Goal: Task Accomplishment & Management: Manage account settings

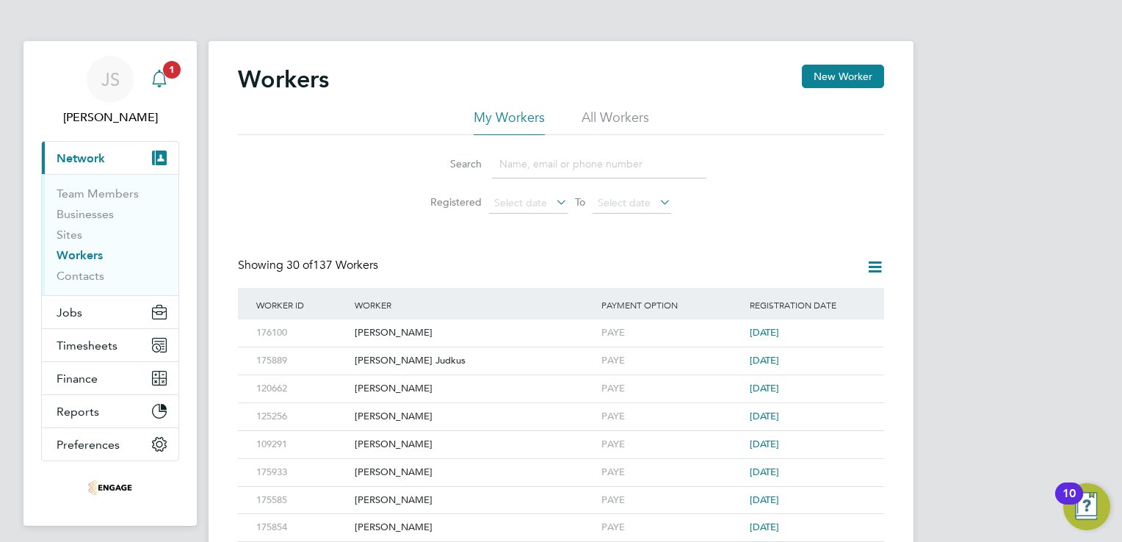
click at [164, 90] on div "Main navigation" at bounding box center [159, 79] width 29 height 29
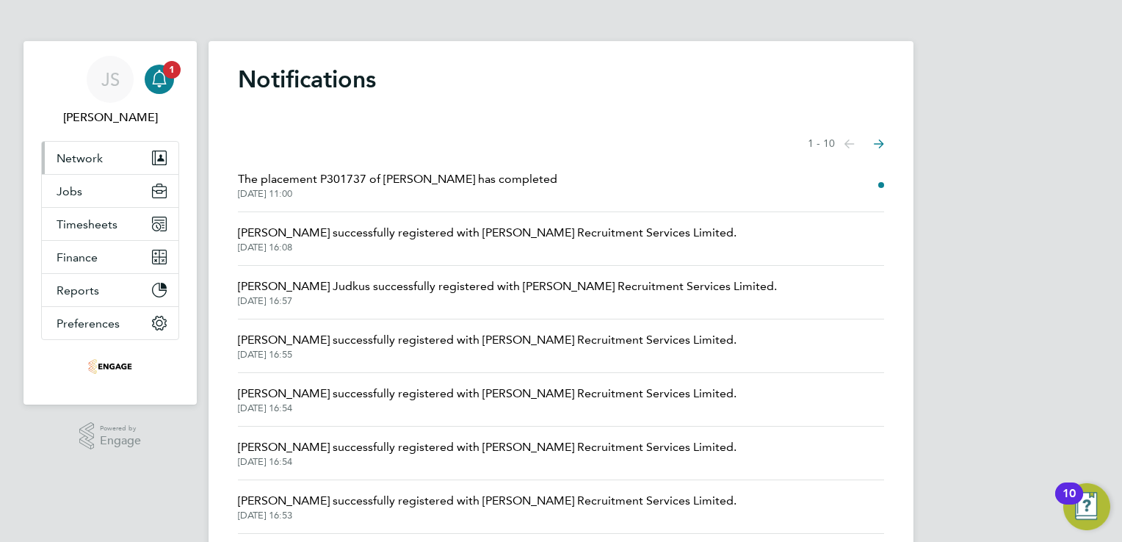
click at [86, 160] on span "Network" at bounding box center [80, 158] width 46 height 14
click at [90, 163] on span "Network" at bounding box center [80, 158] width 46 height 14
click at [73, 156] on span "Network" at bounding box center [80, 158] width 46 height 14
click at [88, 167] on button "Network" at bounding box center [110, 158] width 137 height 32
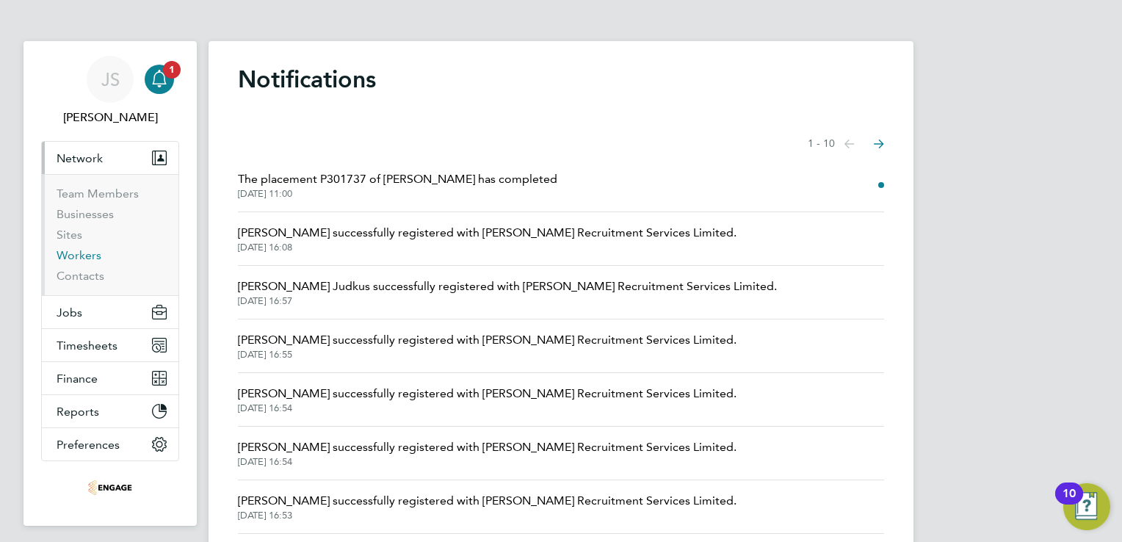
click at [81, 258] on link "Workers" at bounding box center [79, 255] width 45 height 14
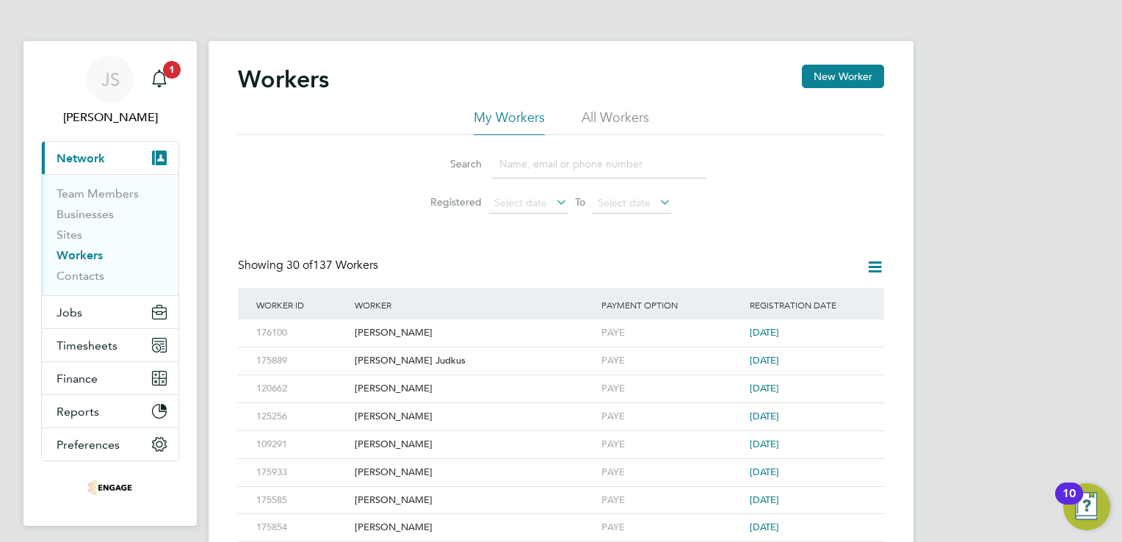
click at [524, 170] on input at bounding box center [599, 164] width 214 height 29
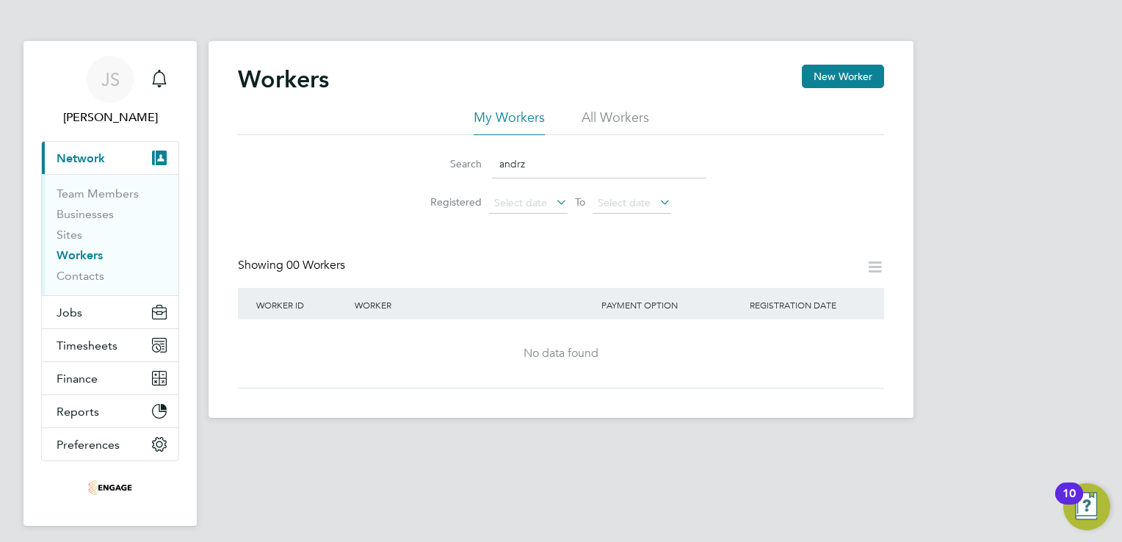
type input "andrz"
click at [69, 310] on span "Jobs" at bounding box center [70, 312] width 26 height 14
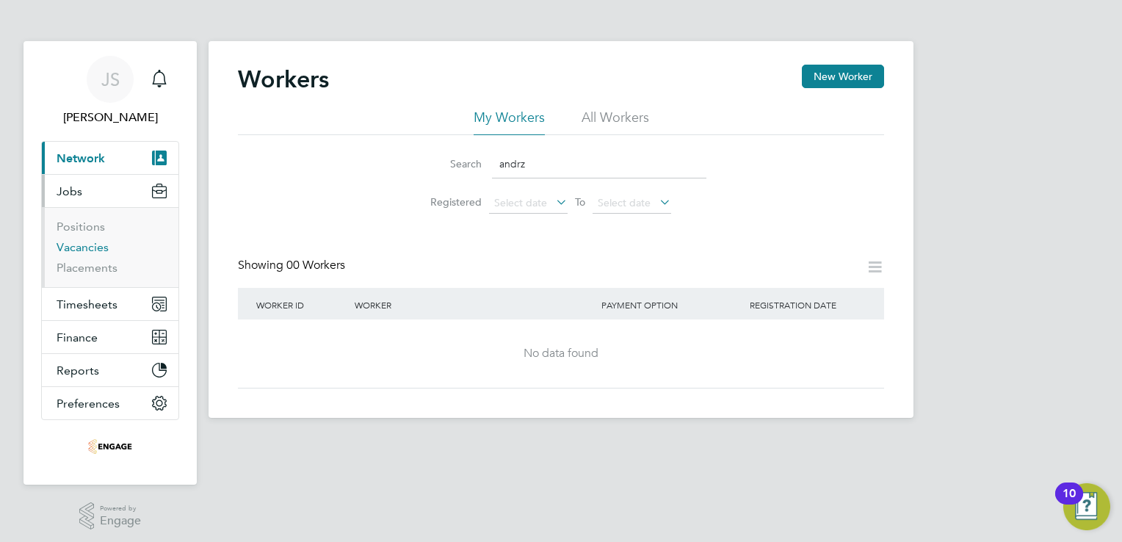
click at [87, 245] on link "Vacancies" at bounding box center [83, 247] width 52 height 14
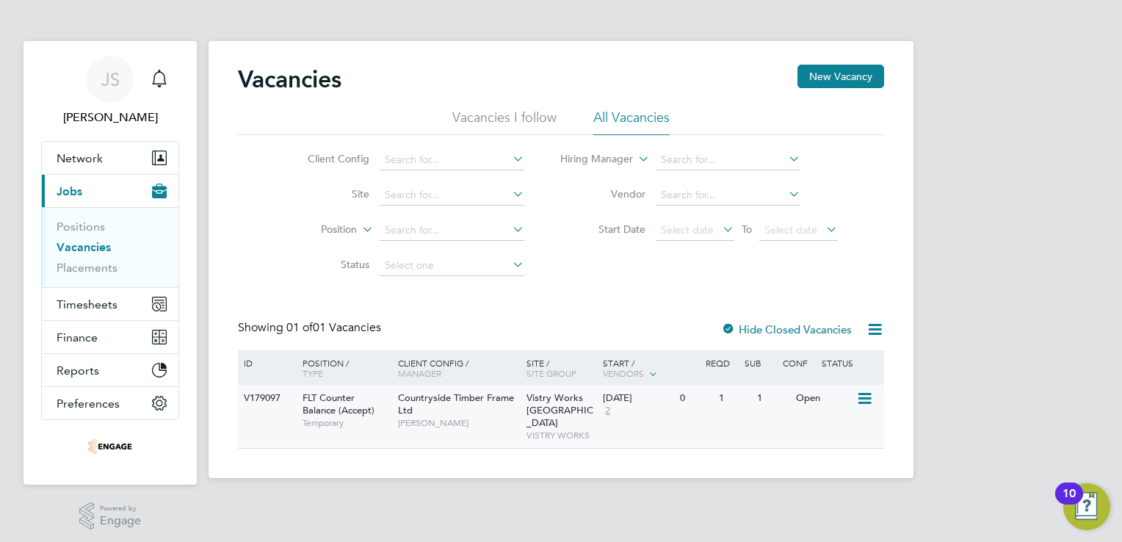
click at [449, 403] on span "Countryside Timber Frame Ltd" at bounding box center [456, 403] width 116 height 25
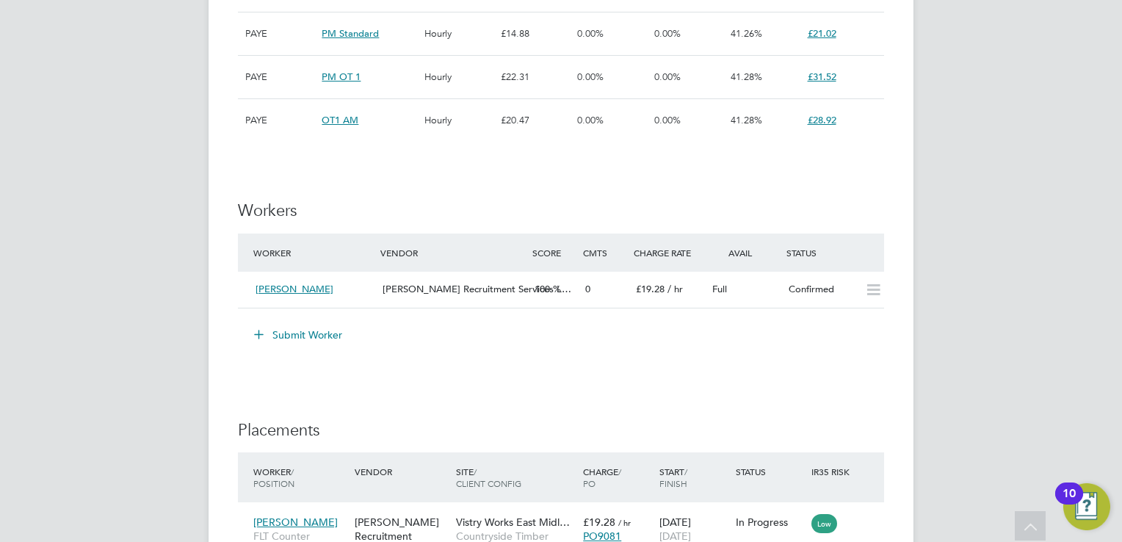
click at [311, 336] on button "Submit Worker" at bounding box center [299, 334] width 110 height 23
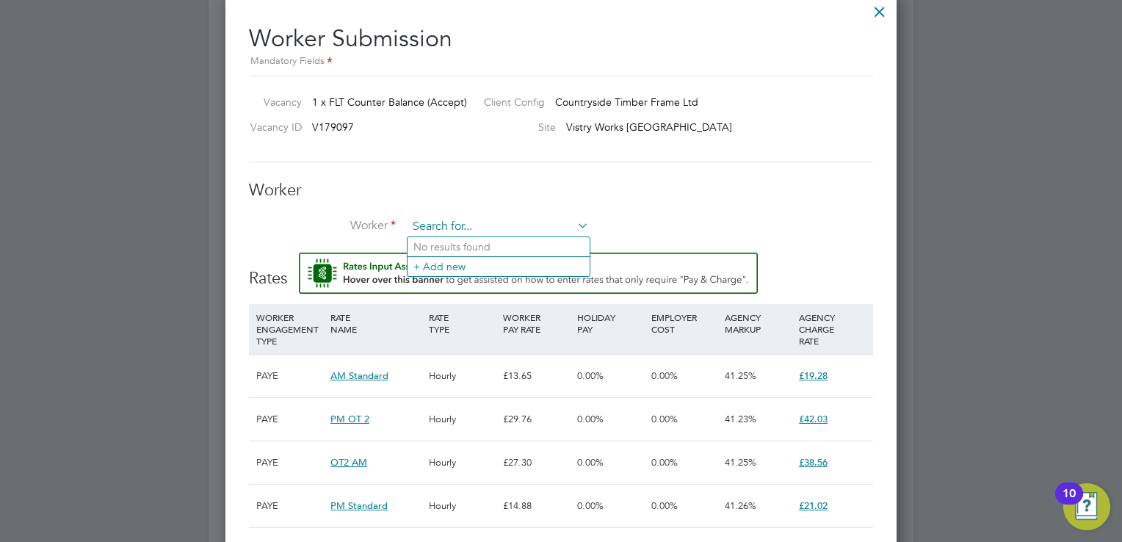
click at [437, 222] on input at bounding box center [498, 227] width 181 height 22
click at [471, 304] on li "And rzej Walkowski (168585)" at bounding box center [531, 307] width 247 height 20
type input "Andrzej Walkowski (168585)"
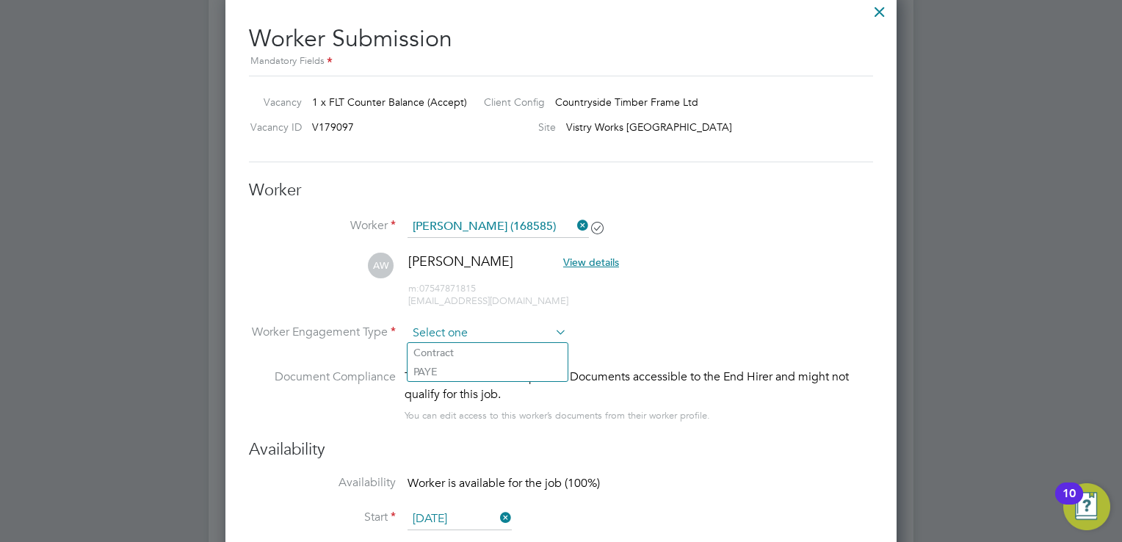
click at [460, 327] on input at bounding box center [487, 333] width 159 height 22
click at [610, 339] on li "Worker Engagement Type" at bounding box center [561, 345] width 624 height 46
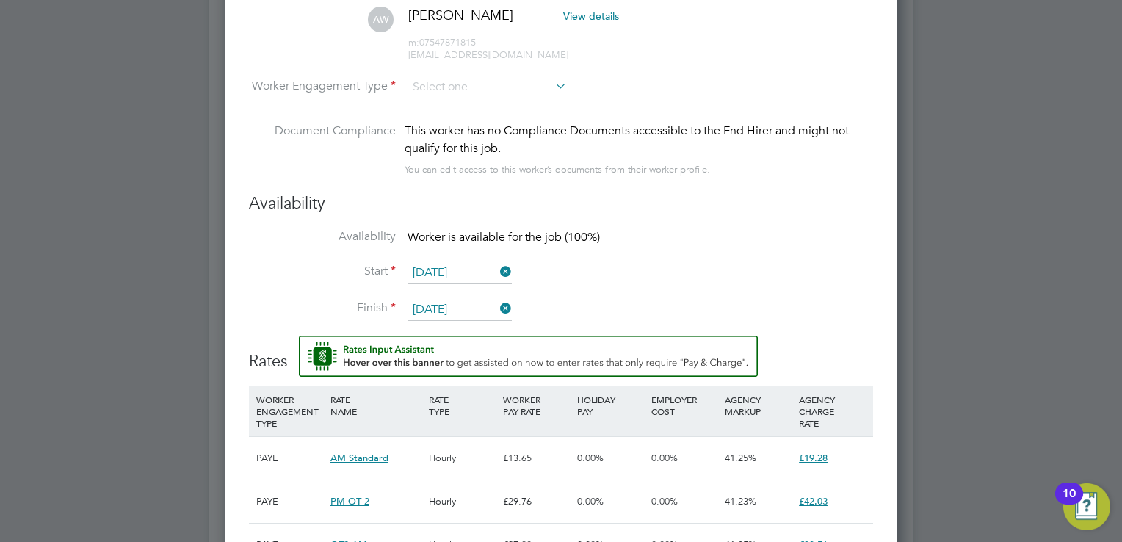
scroll to position [1628, 0]
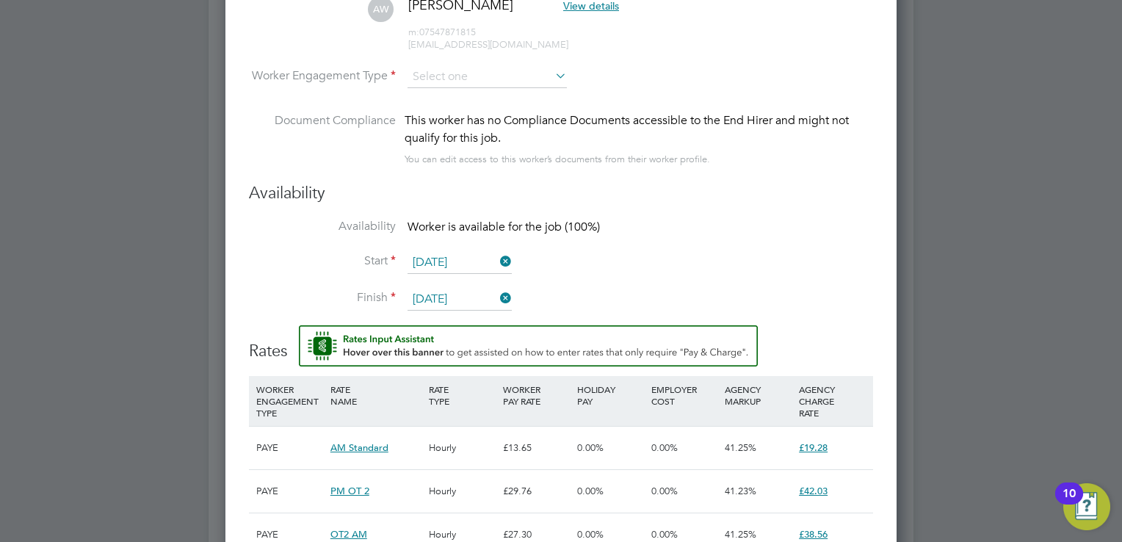
click at [446, 259] on input "21 Aug 2025" at bounding box center [460, 263] width 104 height 22
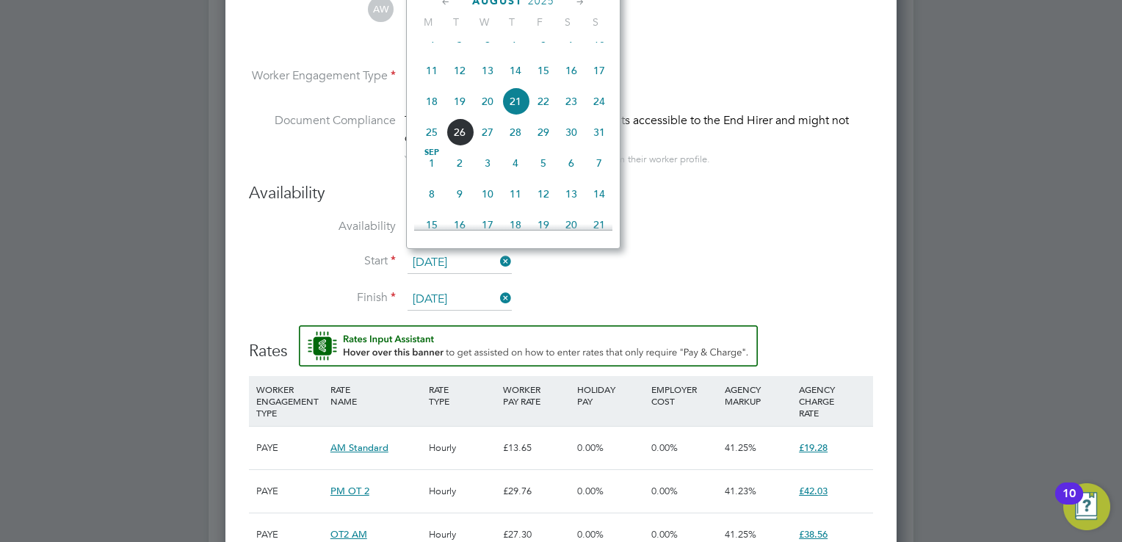
click at [464, 146] on span "26" at bounding box center [460, 132] width 28 height 28
type input "26 Aug 2025"
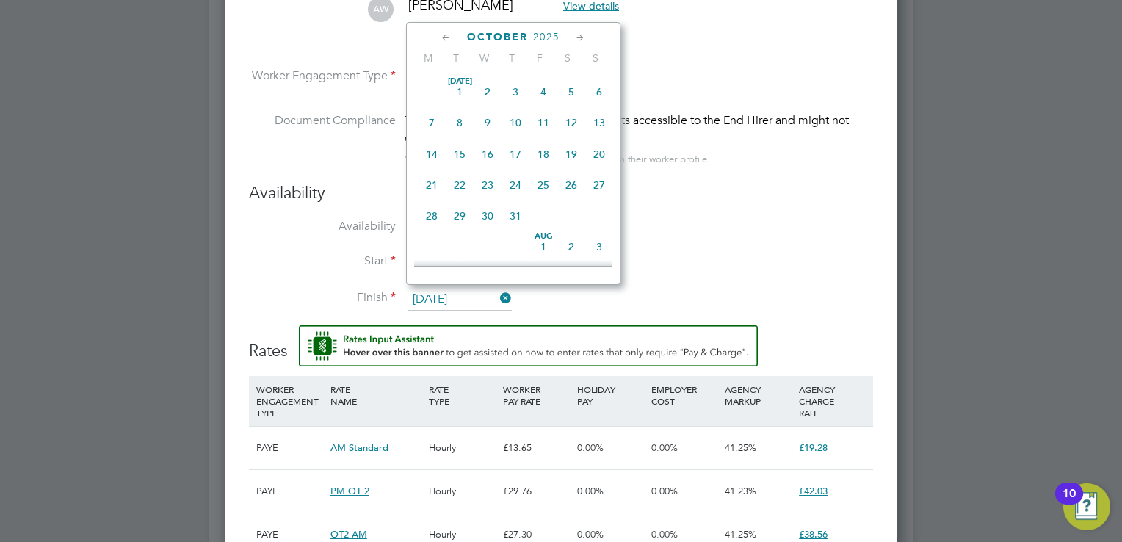
click at [438, 295] on input "05 Oct 2025" at bounding box center [460, 300] width 104 height 22
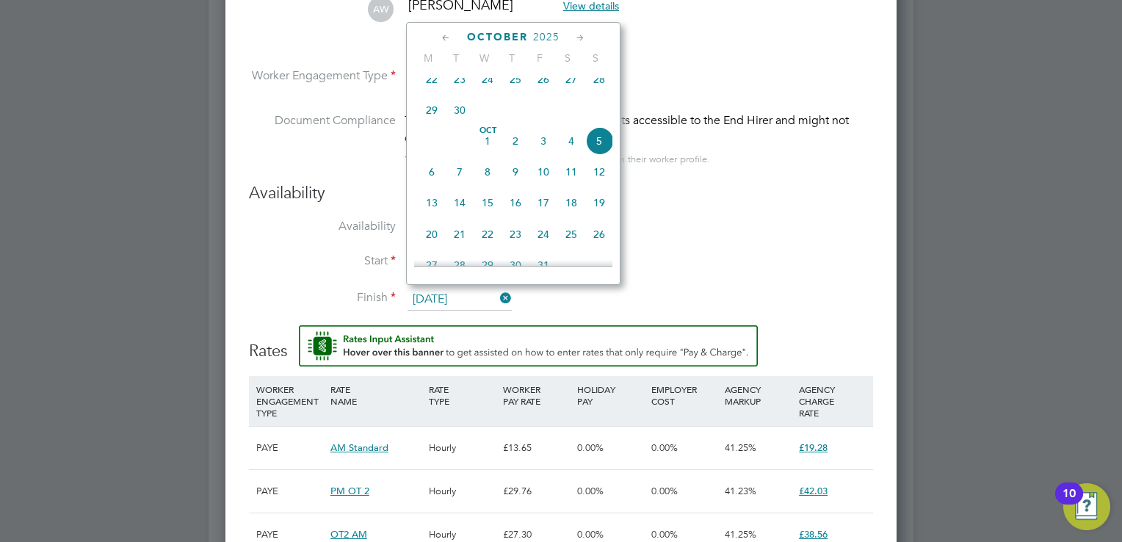
click at [514, 185] on span "9" at bounding box center [516, 172] width 28 height 28
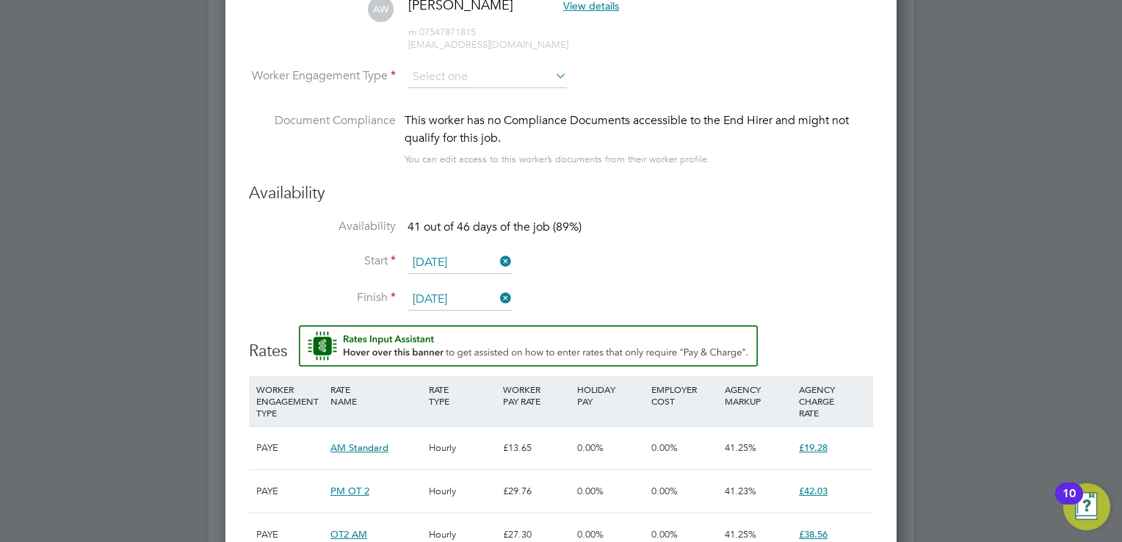
click at [457, 295] on input "09 Oct 2025" at bounding box center [460, 300] width 104 height 22
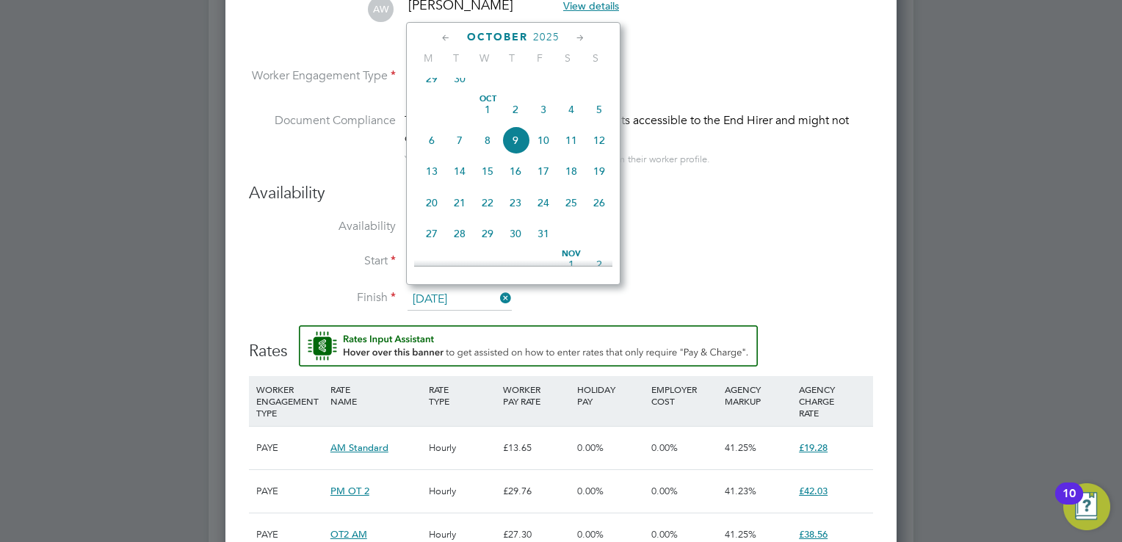
click at [458, 185] on span "14" at bounding box center [460, 171] width 28 height 28
type input "14 Oct 2025"
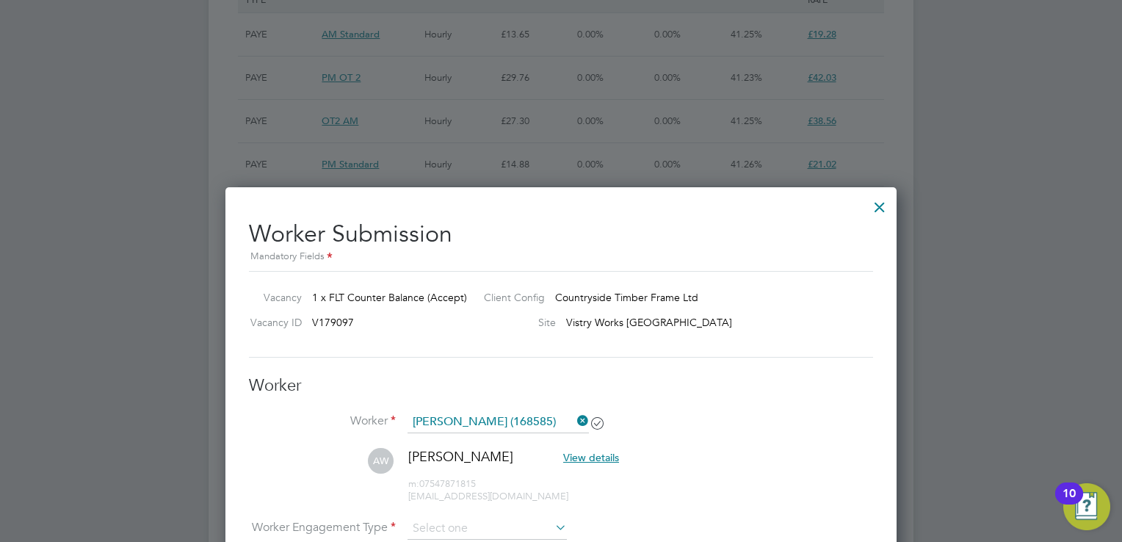
scroll to position [1176, 0]
click at [884, 203] on div at bounding box center [879, 204] width 26 height 26
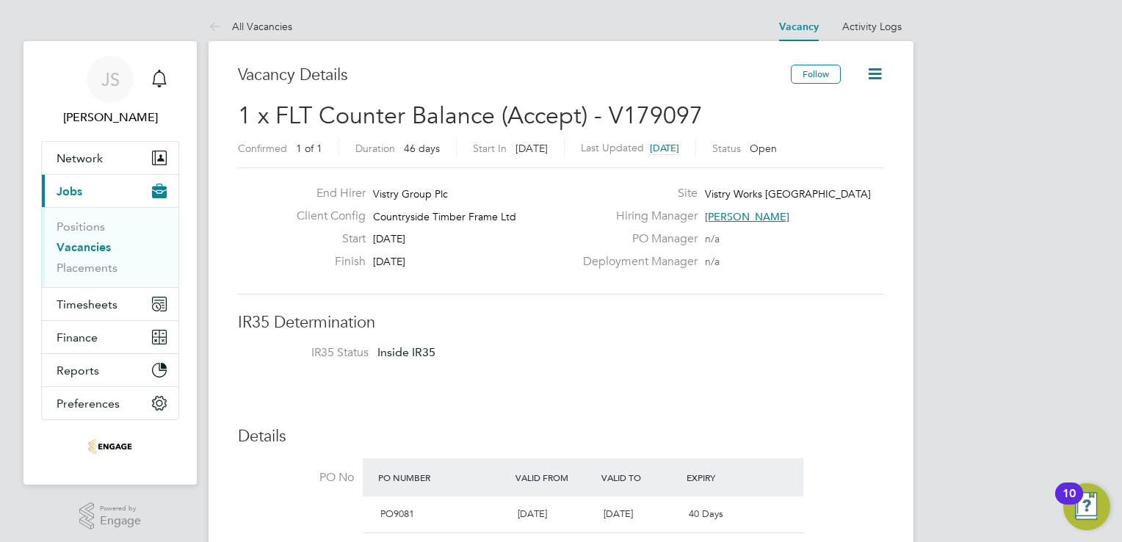
scroll to position [0, 0]
click at [74, 266] on link "Placements" at bounding box center [87, 268] width 61 height 14
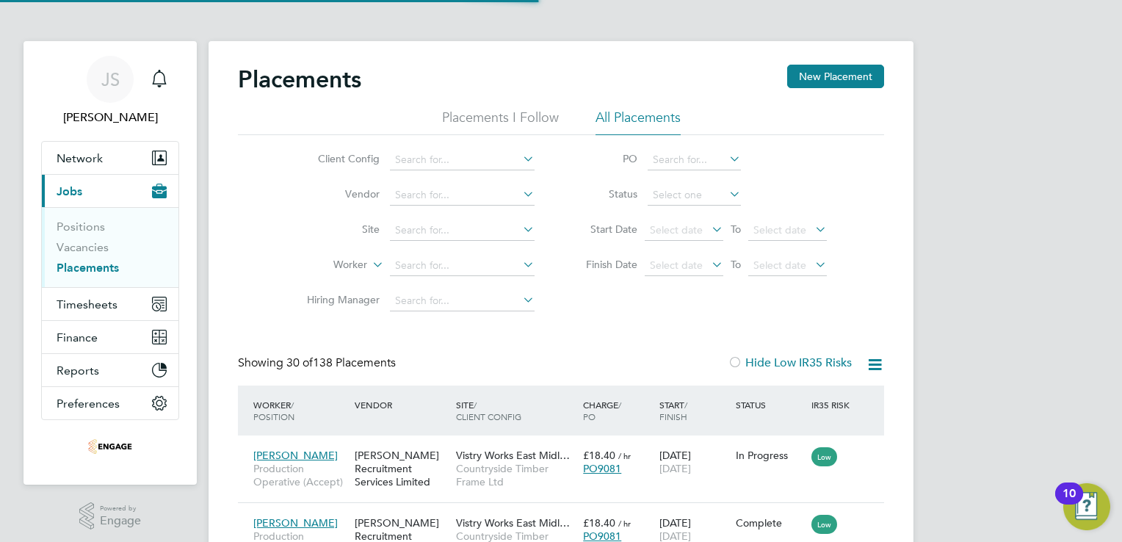
scroll to position [55, 128]
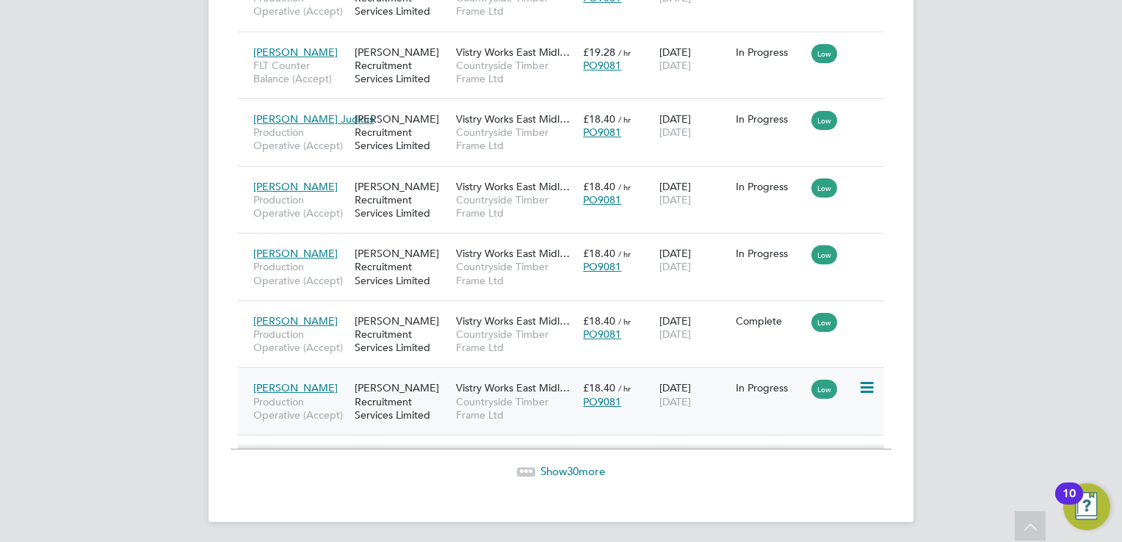
click at [870, 385] on icon at bounding box center [865, 388] width 15 height 18
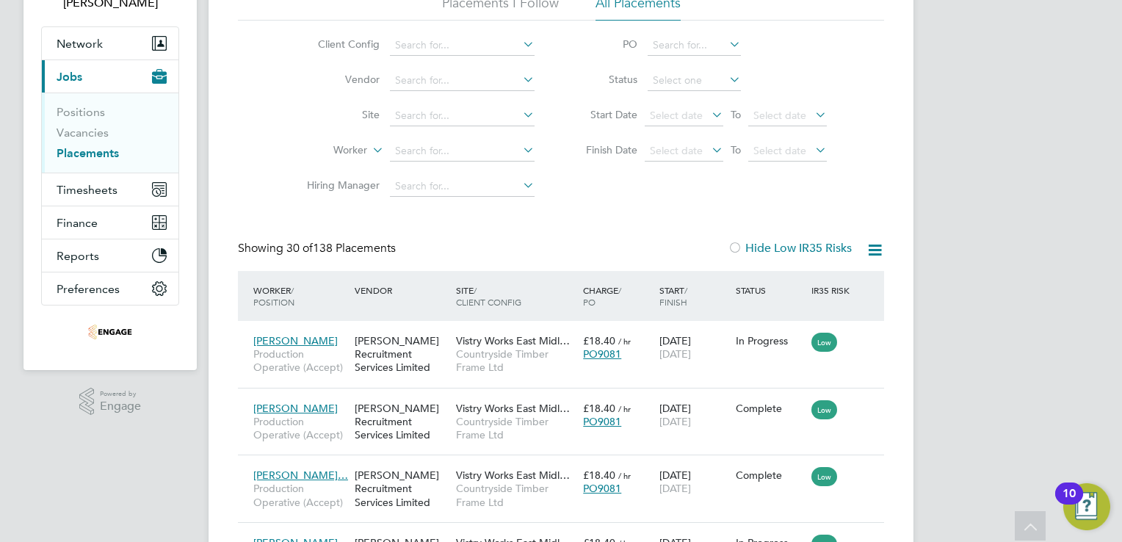
scroll to position [0, 0]
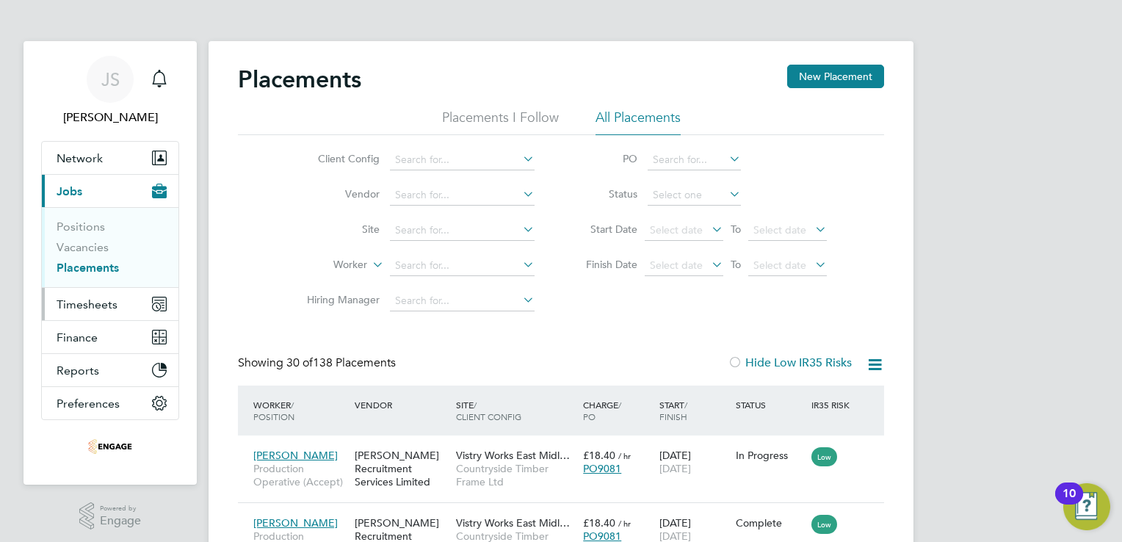
click at [95, 302] on span "Timesheets" at bounding box center [87, 304] width 61 height 14
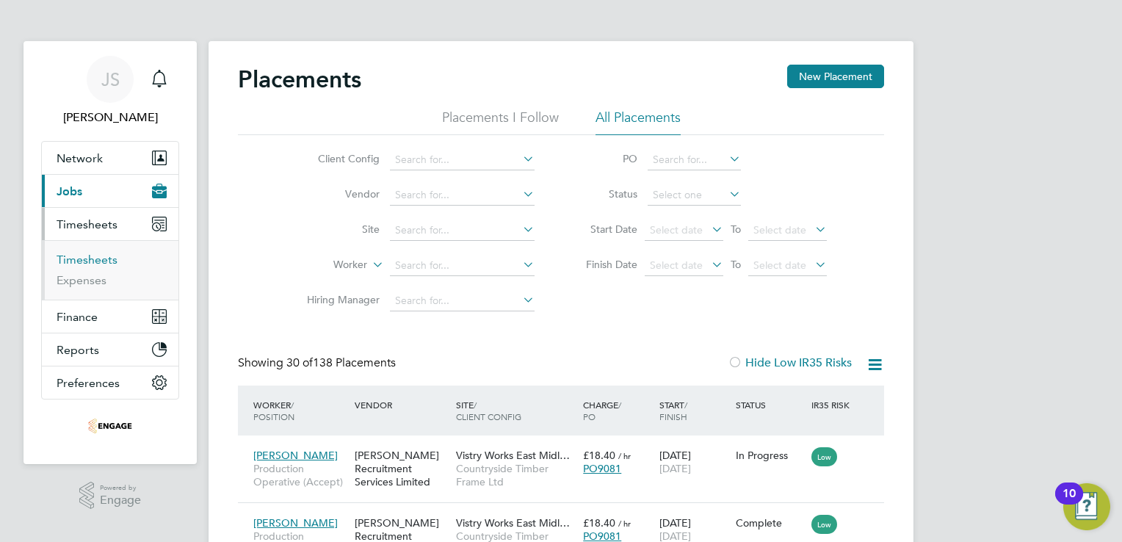
click at [87, 263] on link "Timesheets" at bounding box center [87, 260] width 61 height 14
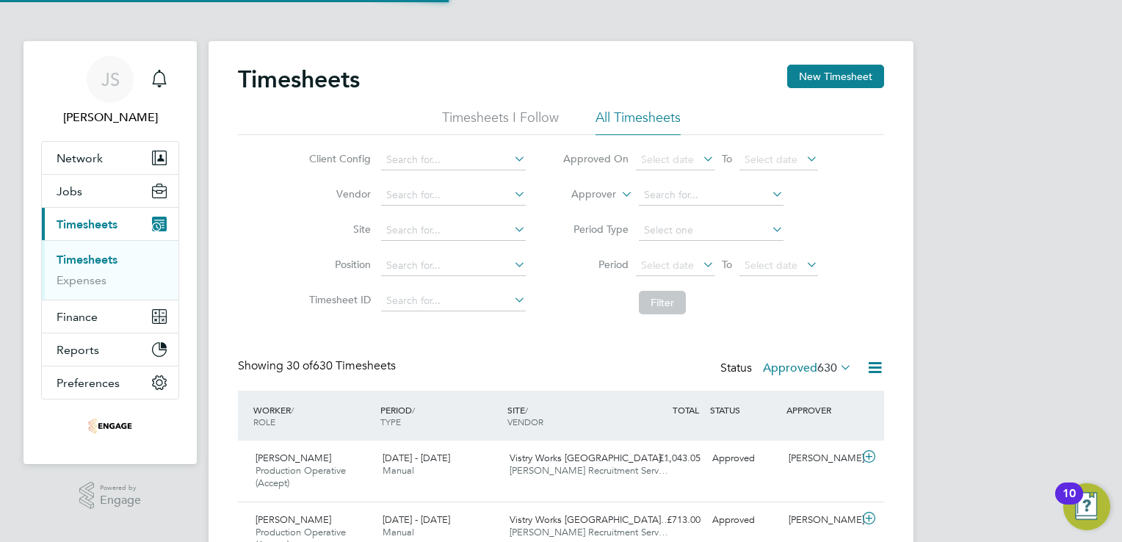
scroll to position [49, 128]
click at [828, 76] on button "New Timesheet" at bounding box center [835, 76] width 97 height 23
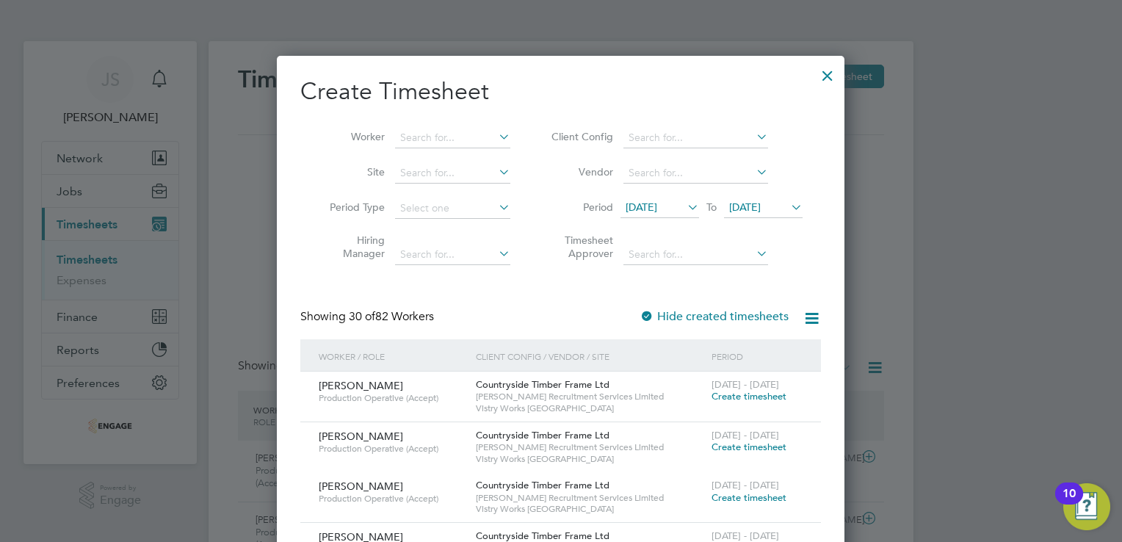
click at [474, 101] on h2 "Create Timesheet" at bounding box center [560, 91] width 521 height 31
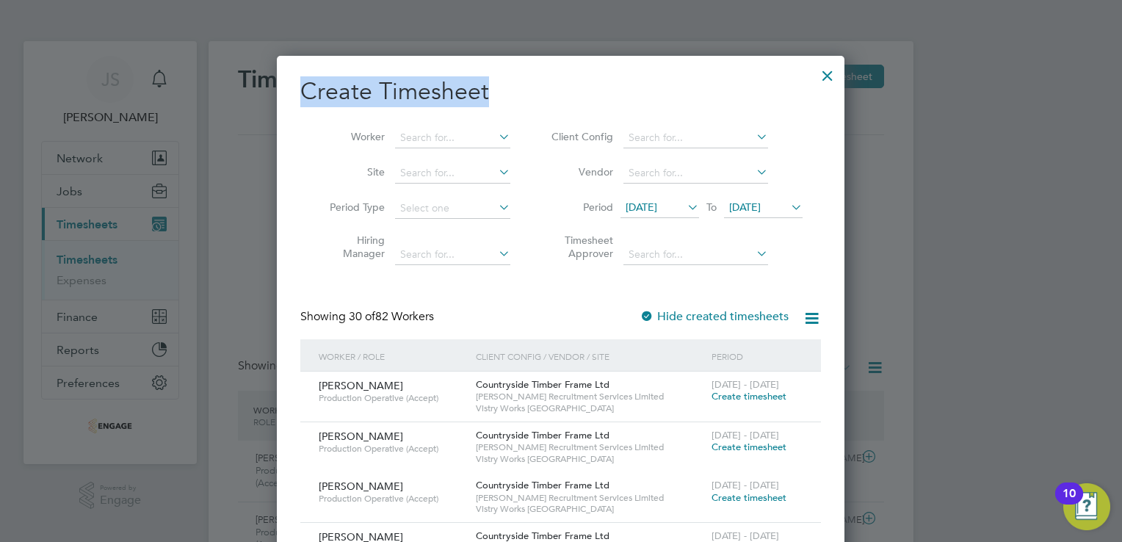
drag, startPoint x: 492, startPoint y: 94, endPoint x: 282, endPoint y: 97, distance: 210.0
drag, startPoint x: 829, startPoint y: 73, endPoint x: 717, endPoint y: 132, distance: 127.1
click at [829, 73] on div at bounding box center [827, 72] width 26 height 26
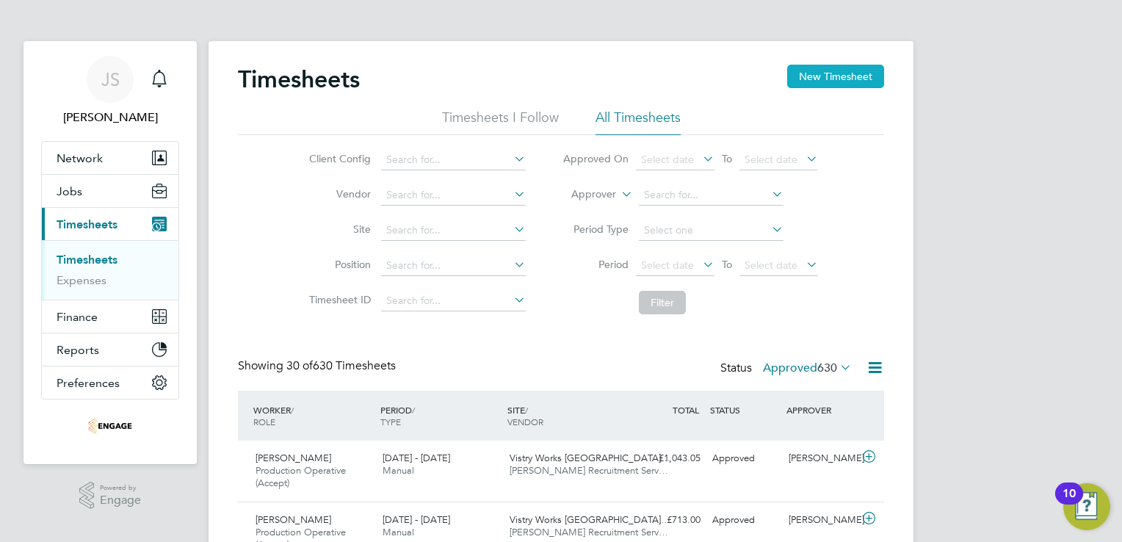
click at [828, 79] on button "New Timesheet" at bounding box center [835, 76] width 97 height 23
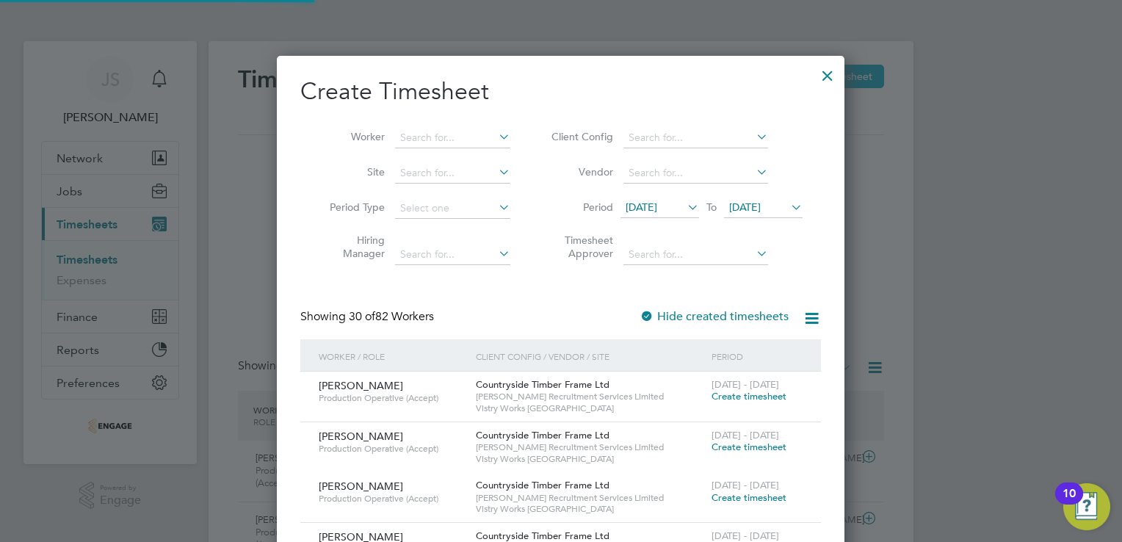
scroll to position [2106, 568]
click at [657, 209] on span "[DATE]" at bounding box center [642, 206] width 32 height 13
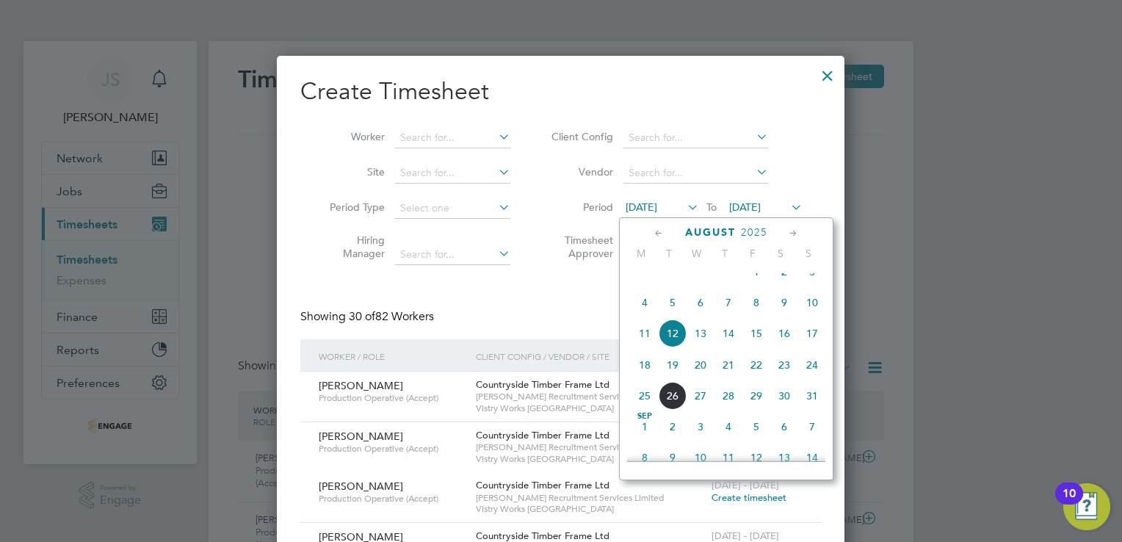
click at [643, 379] on span "18" at bounding box center [645, 365] width 28 height 28
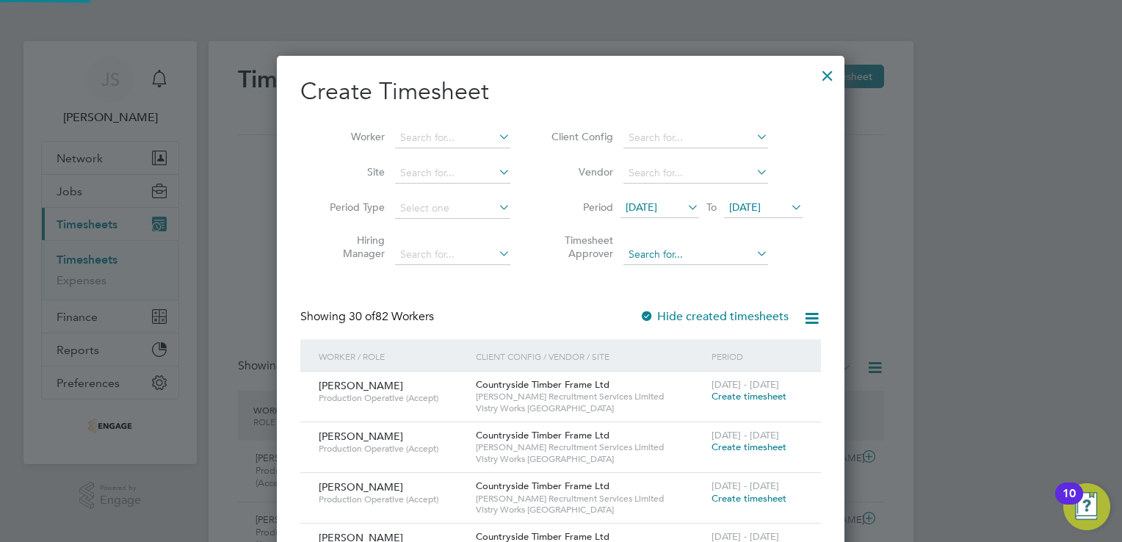
scroll to position [1906, 568]
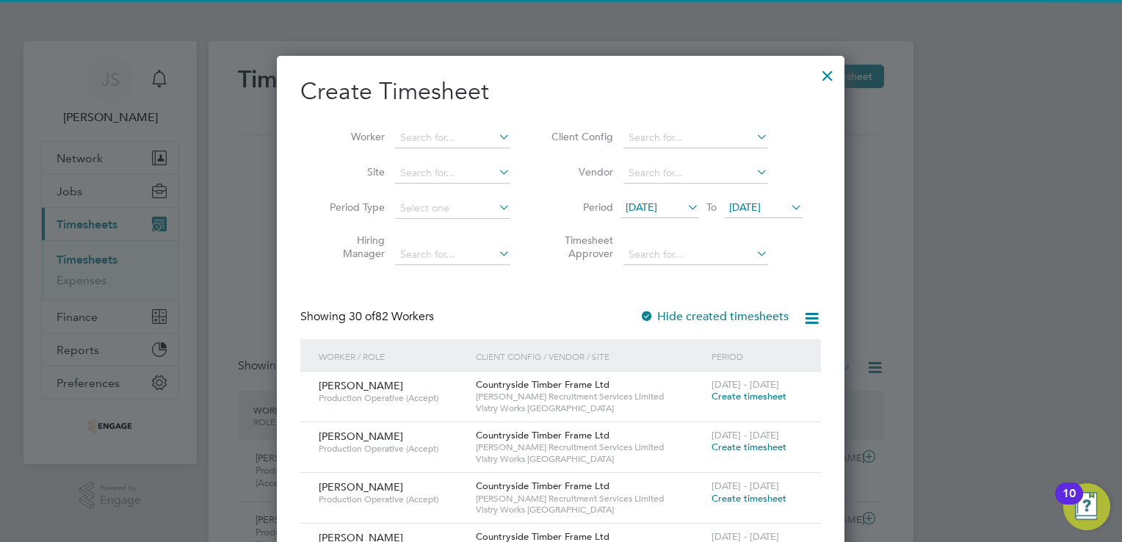
click at [761, 211] on span "[DATE]" at bounding box center [745, 206] width 32 height 13
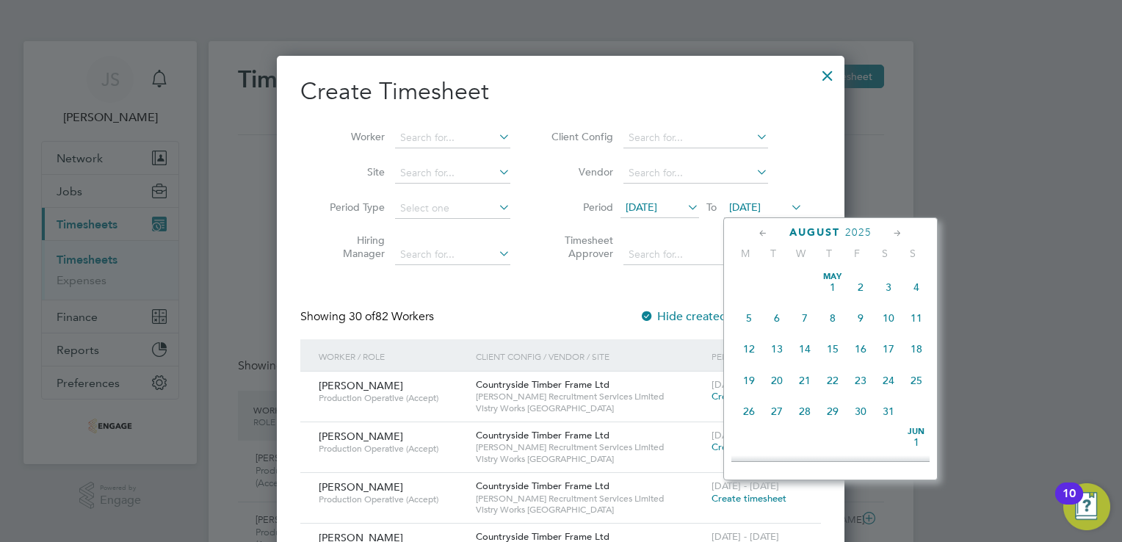
scroll to position [543, 0]
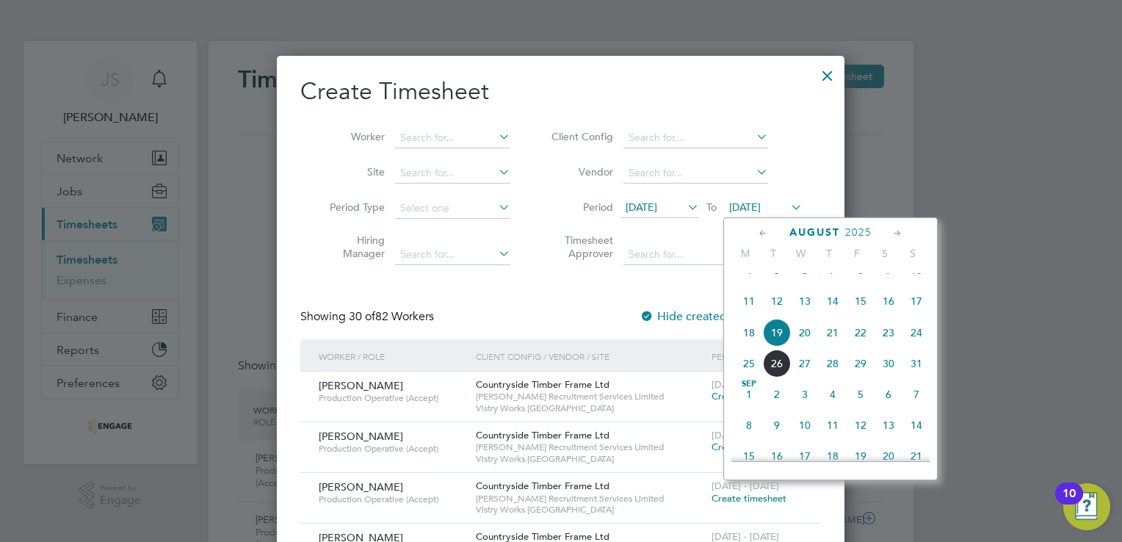
click at [918, 347] on span "24" at bounding box center [916, 333] width 28 height 28
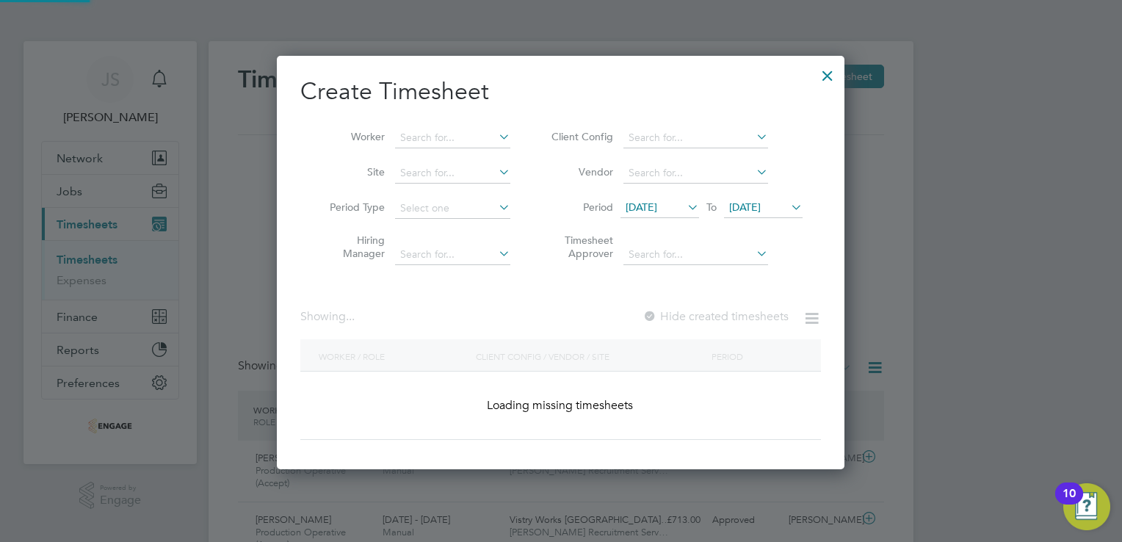
scroll to position [1906, 568]
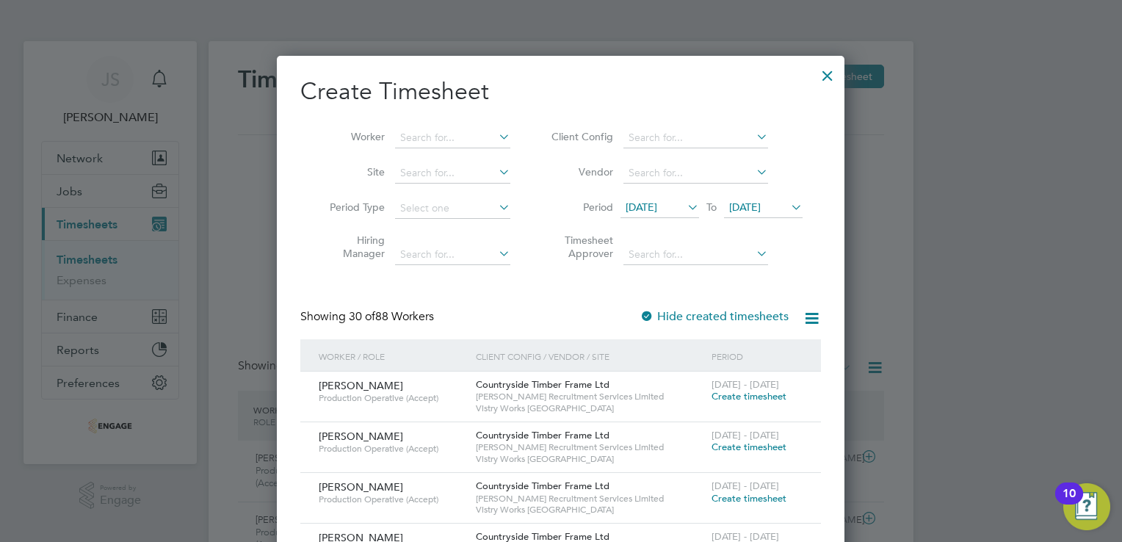
click at [429, 433] on div "Daniel Smolinski Production Operative (Accept)" at bounding box center [393, 442] width 157 height 40
click at [822, 74] on div at bounding box center [827, 72] width 26 height 26
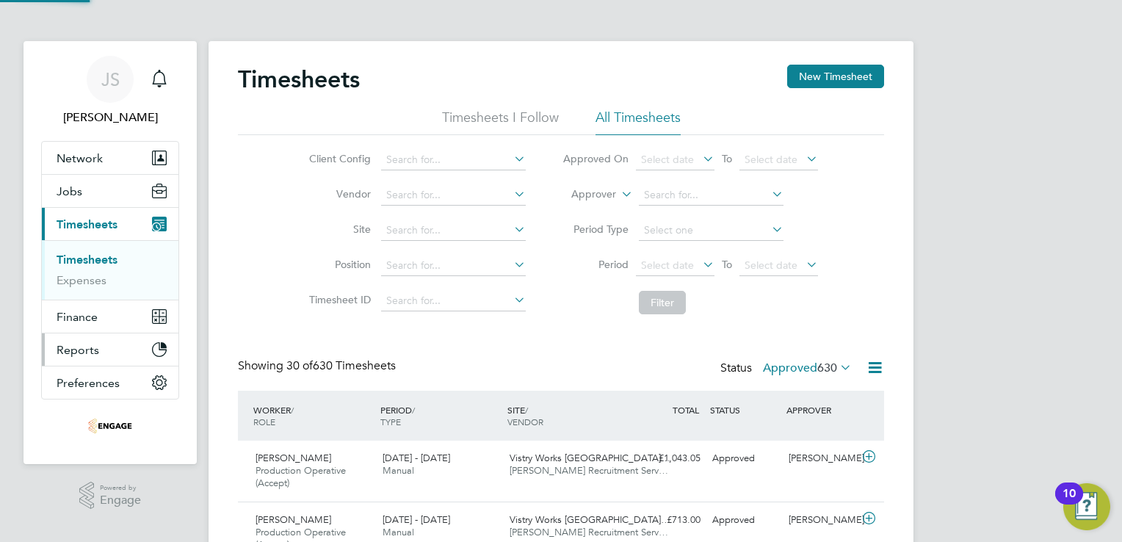
scroll to position [49, 128]
click at [103, 163] on button "Network" at bounding box center [110, 158] width 137 height 32
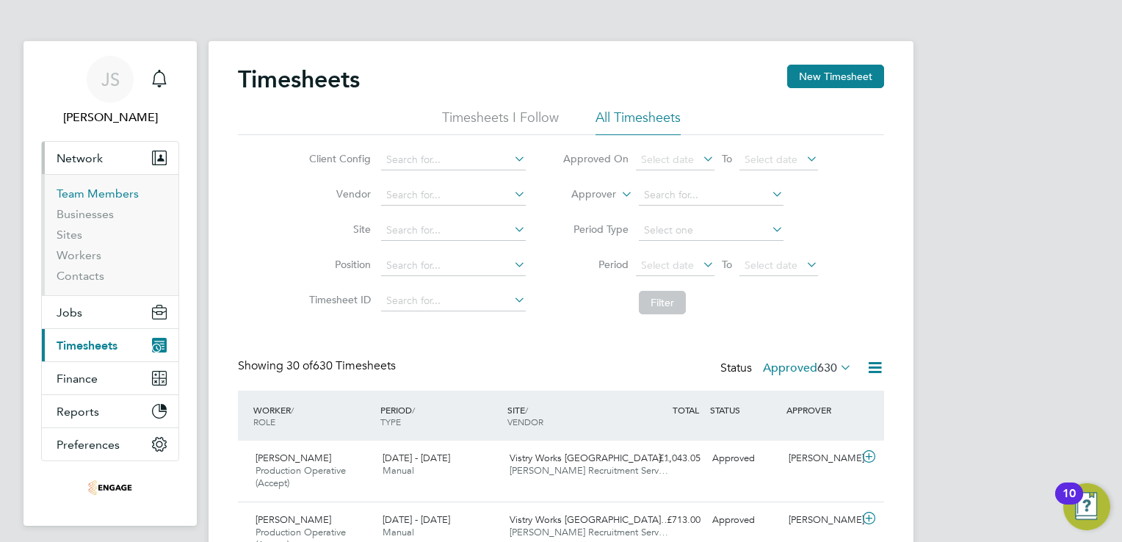
click at [79, 195] on link "Team Members" at bounding box center [98, 194] width 82 height 14
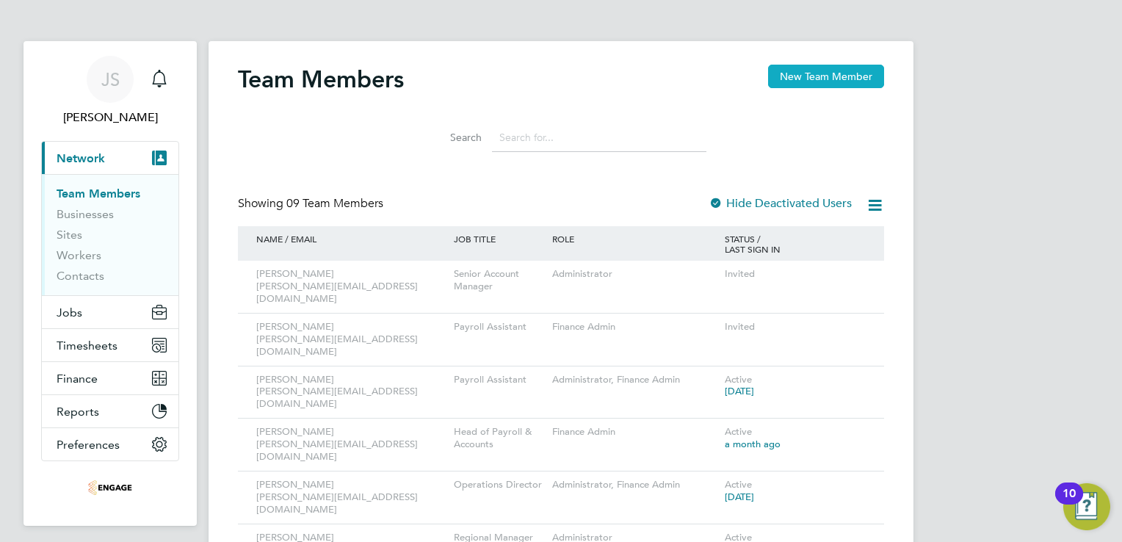
click at [813, 75] on button "New Team Member" at bounding box center [826, 76] width 116 height 23
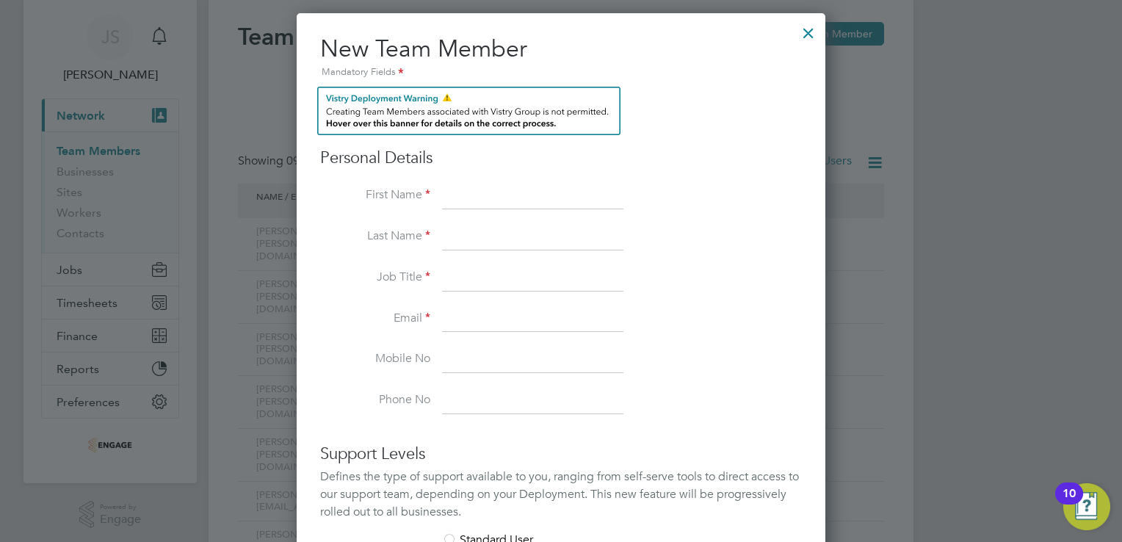
click at [493, 189] on input at bounding box center [532, 196] width 181 height 26
type input "Arron"
click at [477, 233] on input at bounding box center [532, 237] width 181 height 26
click at [473, 280] on input at bounding box center [532, 278] width 181 height 26
click at [478, 242] on input "Neil" at bounding box center [532, 237] width 181 height 26
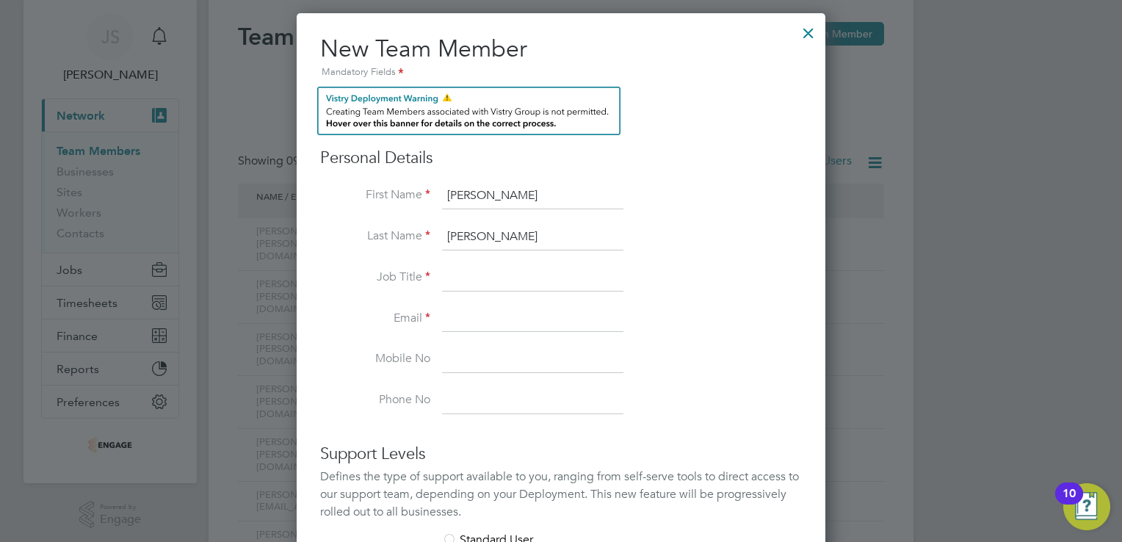
type input "Neal"
click at [475, 280] on input at bounding box center [532, 278] width 181 height 26
type input "Account Manager"
click at [477, 311] on input at bounding box center [532, 319] width 181 height 26
click at [457, 314] on input at bounding box center [532, 319] width 181 height 26
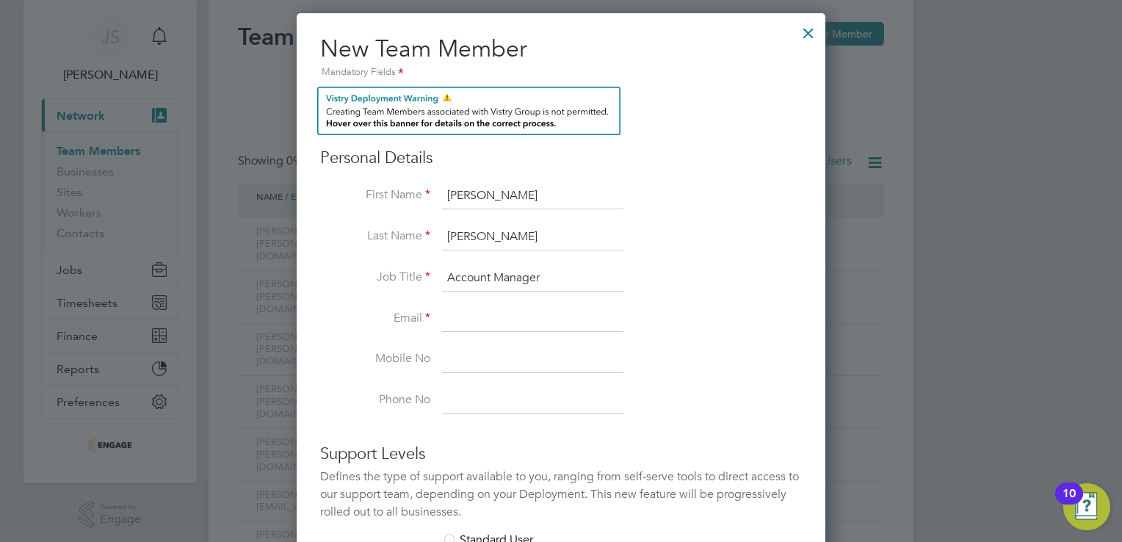
paste input "[PERSON_NAME][EMAIL_ADDRESS][DOMAIN_NAME]"
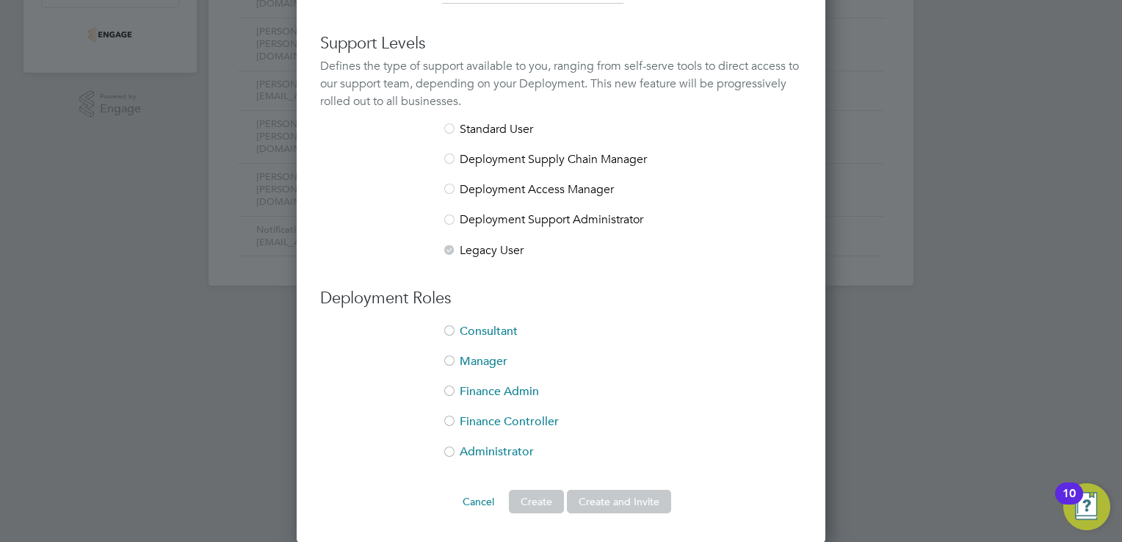
type input "[PERSON_NAME][EMAIL_ADDRESS][DOMAIN_NAME]"
click at [494, 251] on li "Legacy User" at bounding box center [561, 250] width 482 height 15
click at [448, 220] on div at bounding box center [449, 221] width 15 height 15
click at [451, 183] on div at bounding box center [449, 190] width 15 height 15
click at [449, 452] on div at bounding box center [449, 453] width 15 height 15
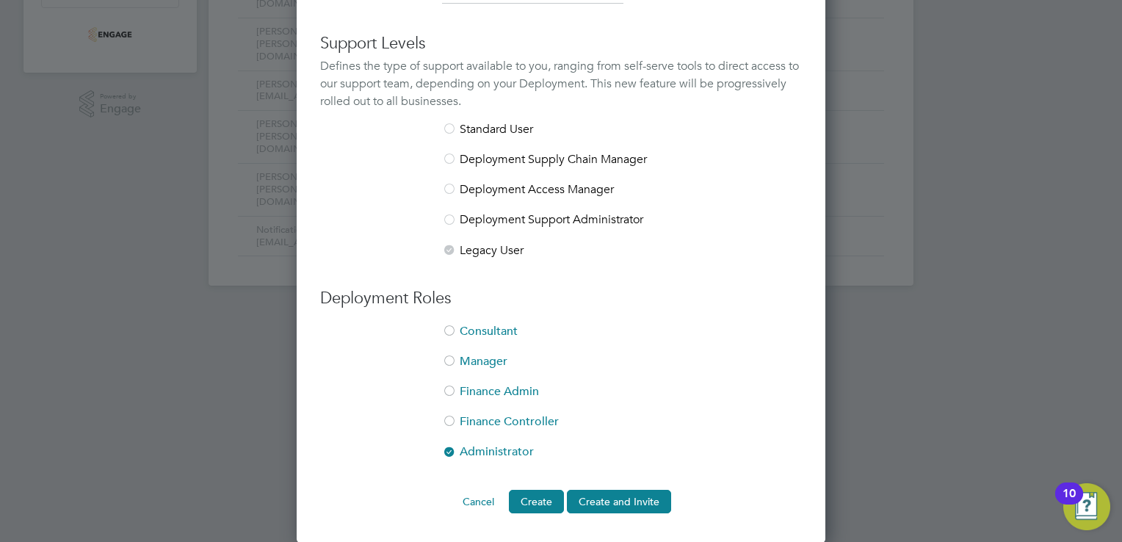
click at [452, 362] on div at bounding box center [449, 362] width 15 height 15
click at [611, 498] on button "Create and Invite" at bounding box center [619, 501] width 104 height 23
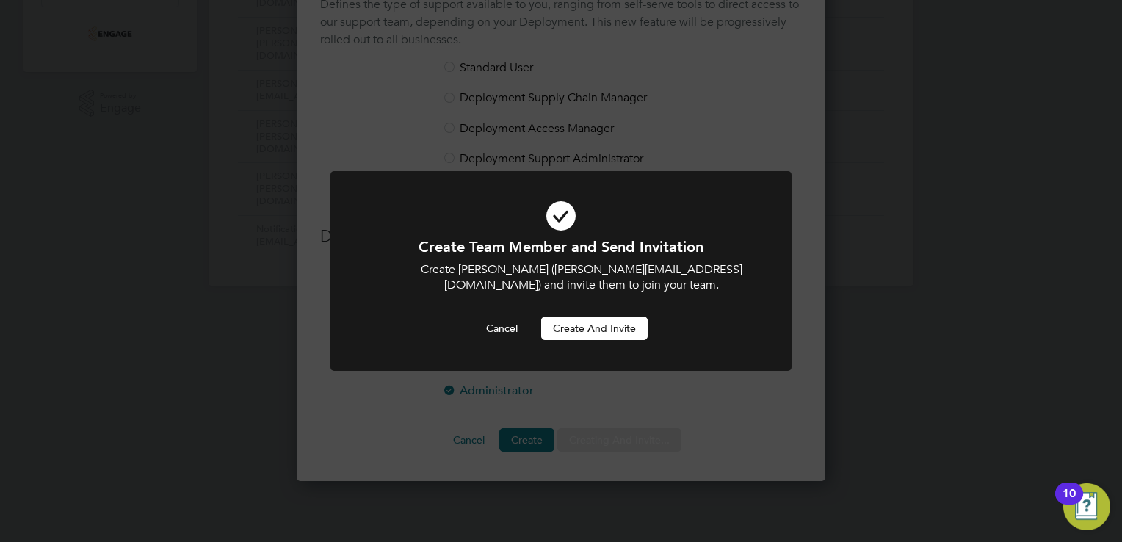
scroll to position [7, 7]
click at [607, 327] on button "Create and invite" at bounding box center [594, 327] width 106 height 23
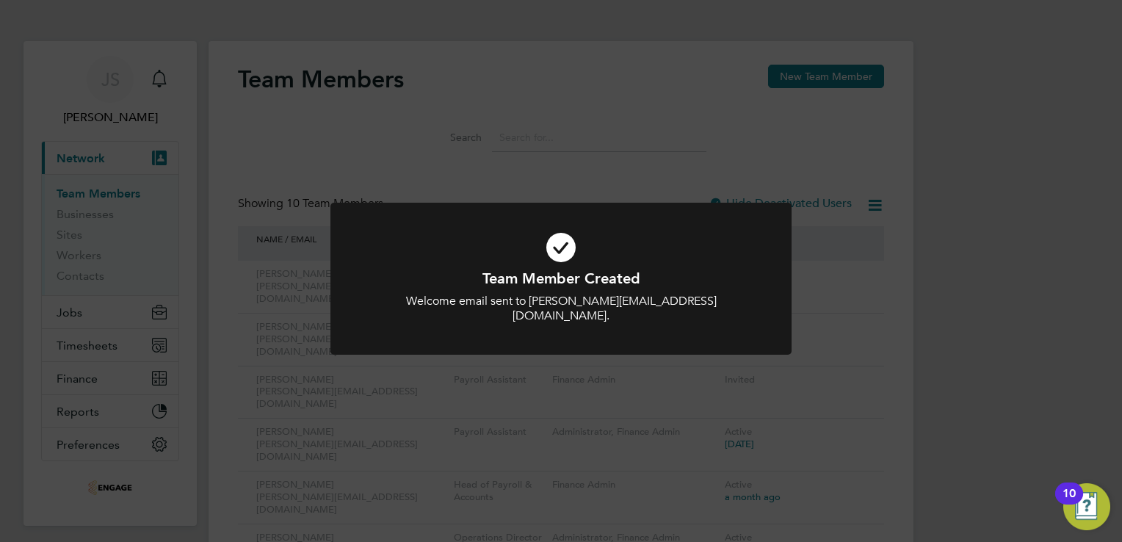
scroll to position [172, 0]
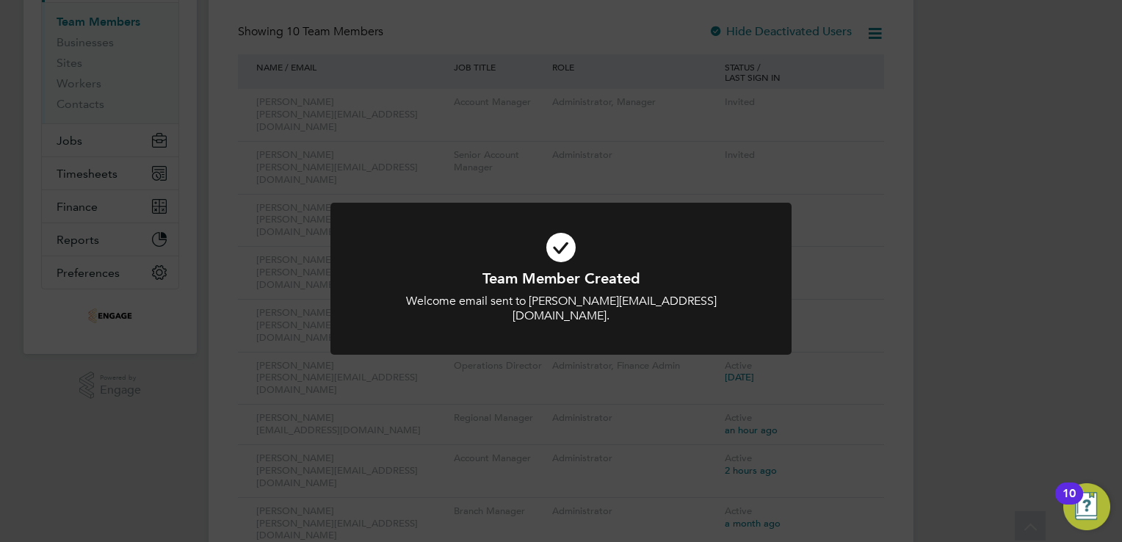
click at [932, 100] on div "Team Member Created Welcome email sent to arron@acceptrec.co.uk. Cancel Okay" at bounding box center [561, 271] width 1122 height 542
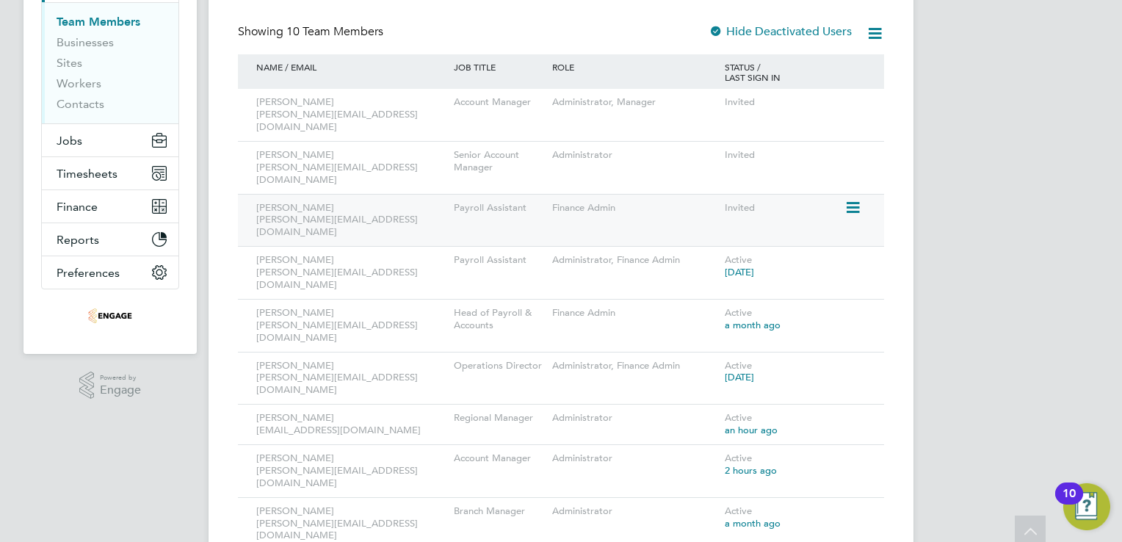
scroll to position [0, 0]
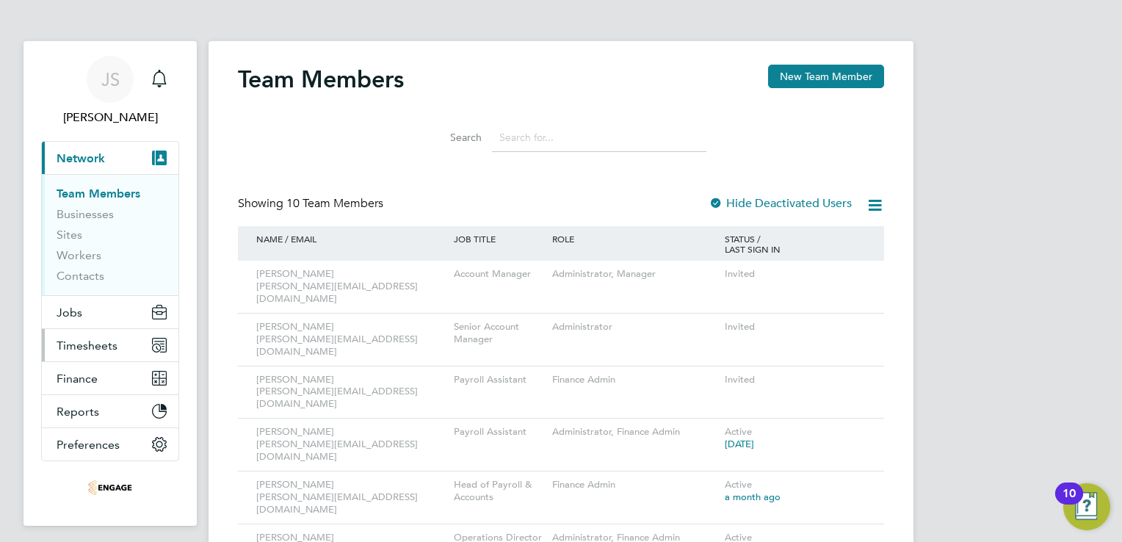
click at [95, 343] on span "Timesheets" at bounding box center [87, 346] width 61 height 14
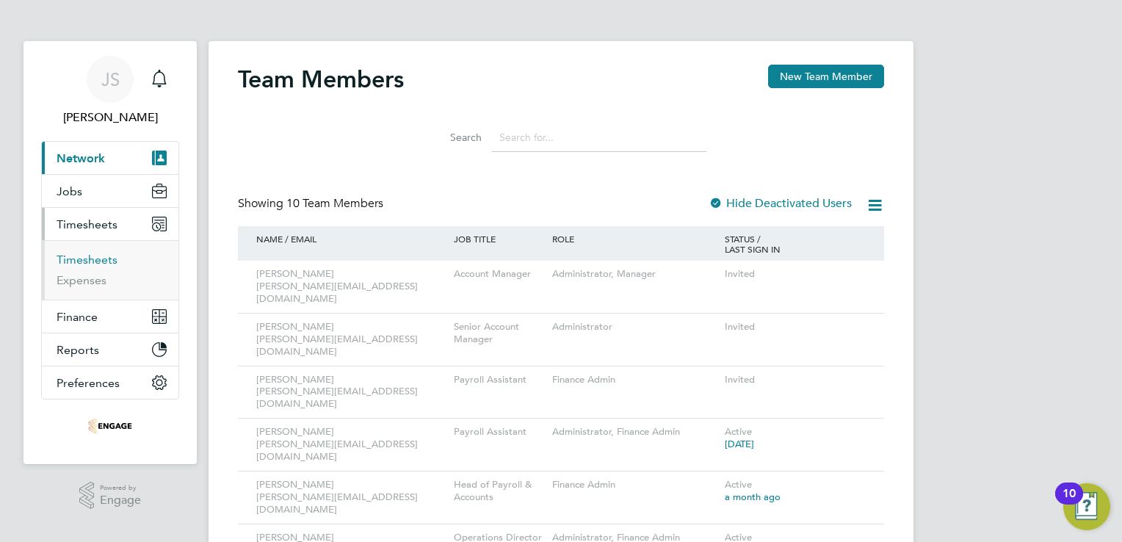
click at [91, 260] on link "Timesheets" at bounding box center [87, 260] width 61 height 14
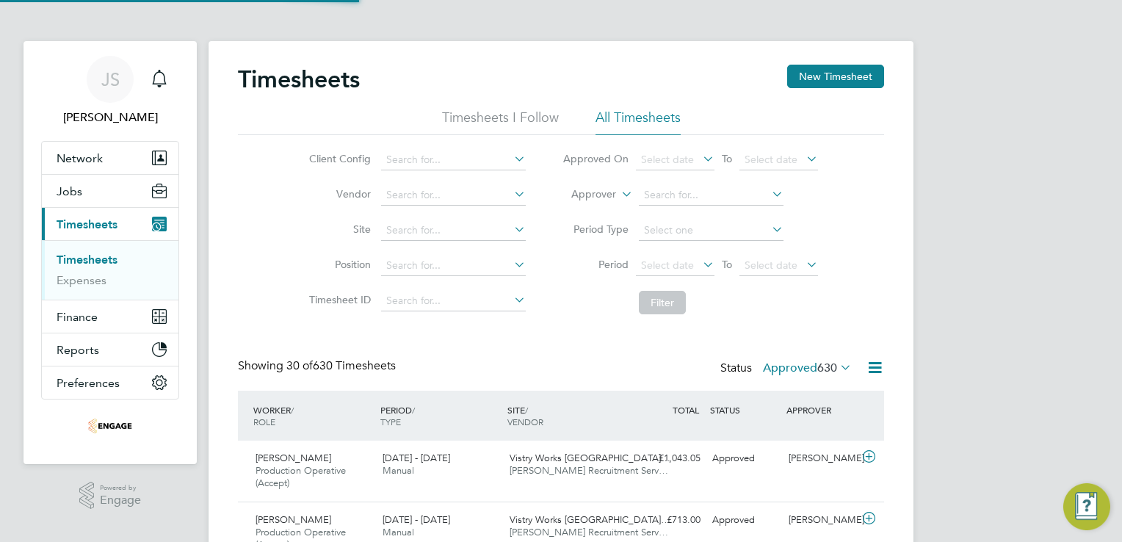
scroll to position [49, 128]
click at [824, 79] on button "New Timesheet" at bounding box center [835, 76] width 97 height 23
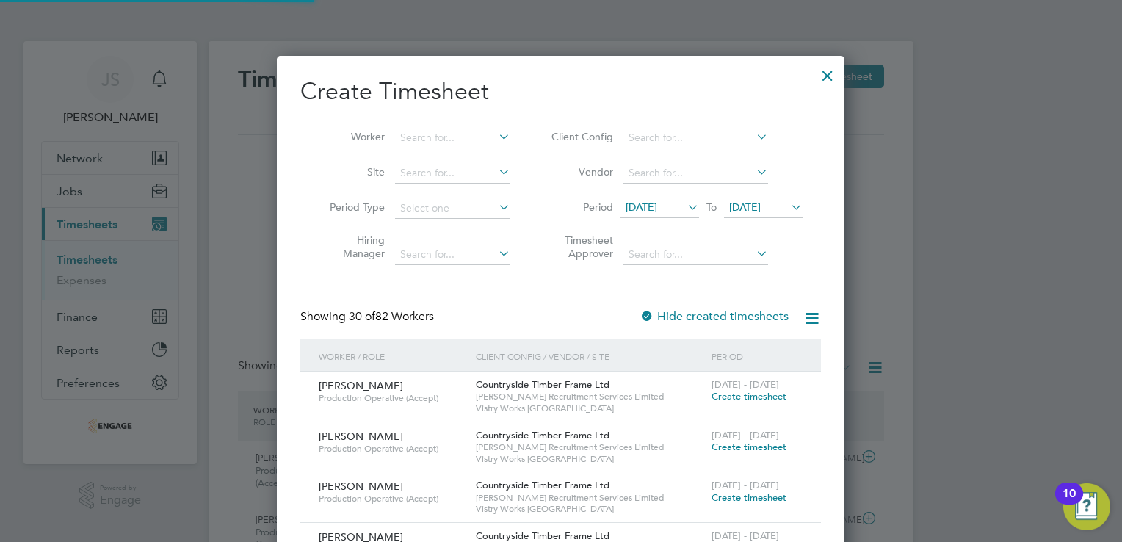
click at [676, 213] on span "[DATE]" at bounding box center [659, 208] width 79 height 20
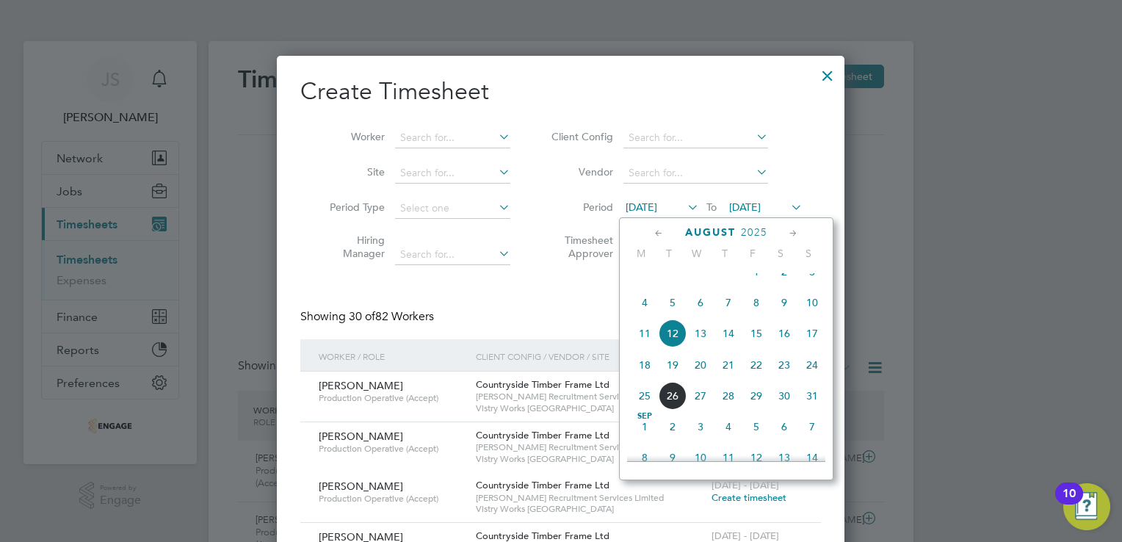
click at [652, 377] on span "18" at bounding box center [645, 365] width 28 height 28
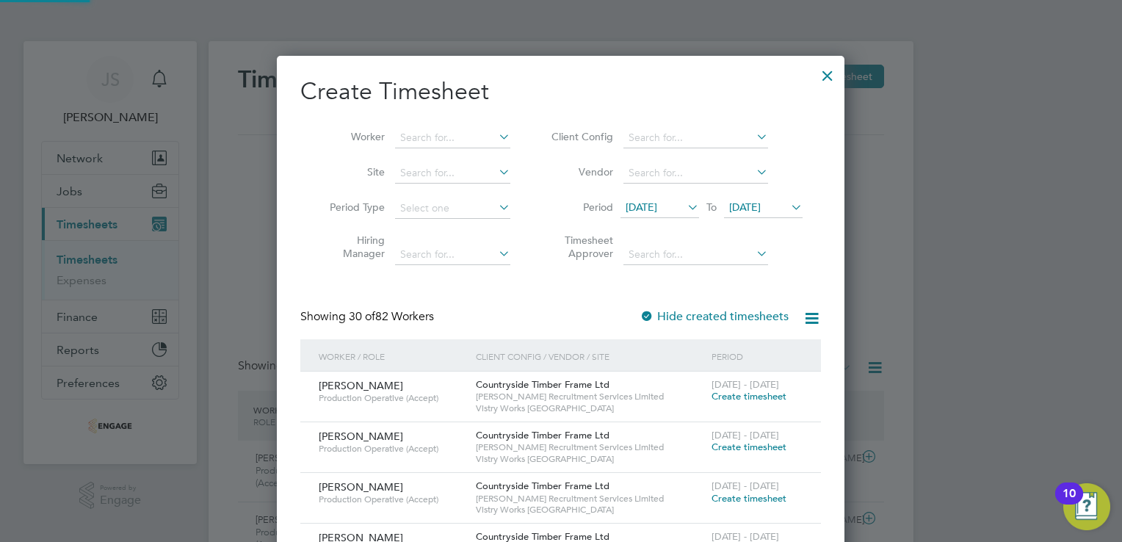
click at [761, 209] on span "[DATE]" at bounding box center [745, 206] width 32 height 13
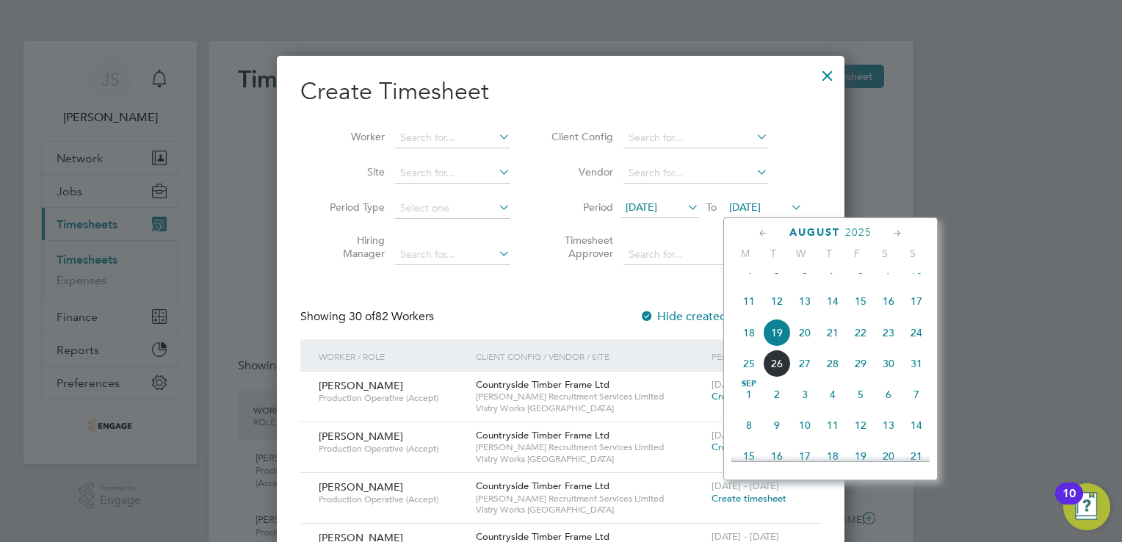
click at [916, 347] on span "24" at bounding box center [916, 333] width 28 height 28
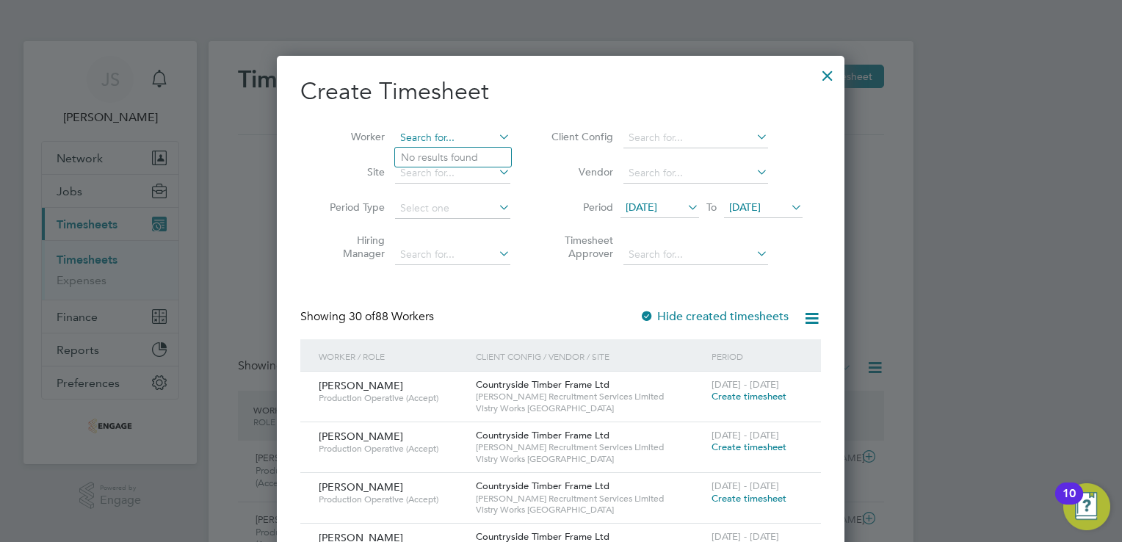
click at [434, 140] on input at bounding box center [452, 138] width 115 height 21
click at [434, 138] on input at bounding box center [452, 138] width 115 height 21
click at [432, 137] on input at bounding box center [452, 138] width 115 height 21
click at [444, 173] on li "Vale ntin Calin" at bounding box center [464, 177] width 138 height 20
type input "[PERSON_NAME]"
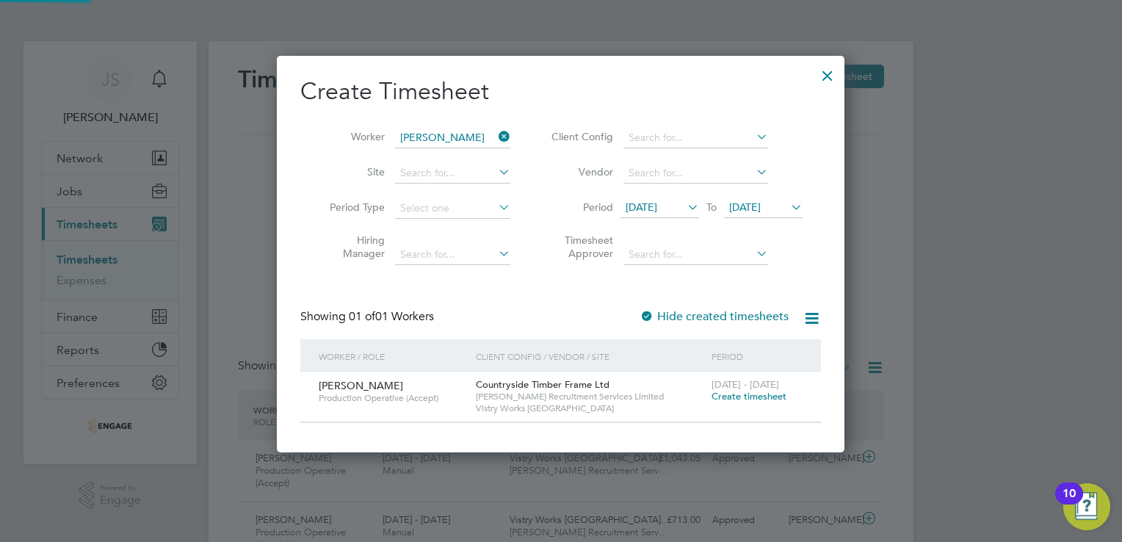
scroll to position [395, 568]
click at [746, 396] on span "Create timesheet" at bounding box center [749, 396] width 75 height 12
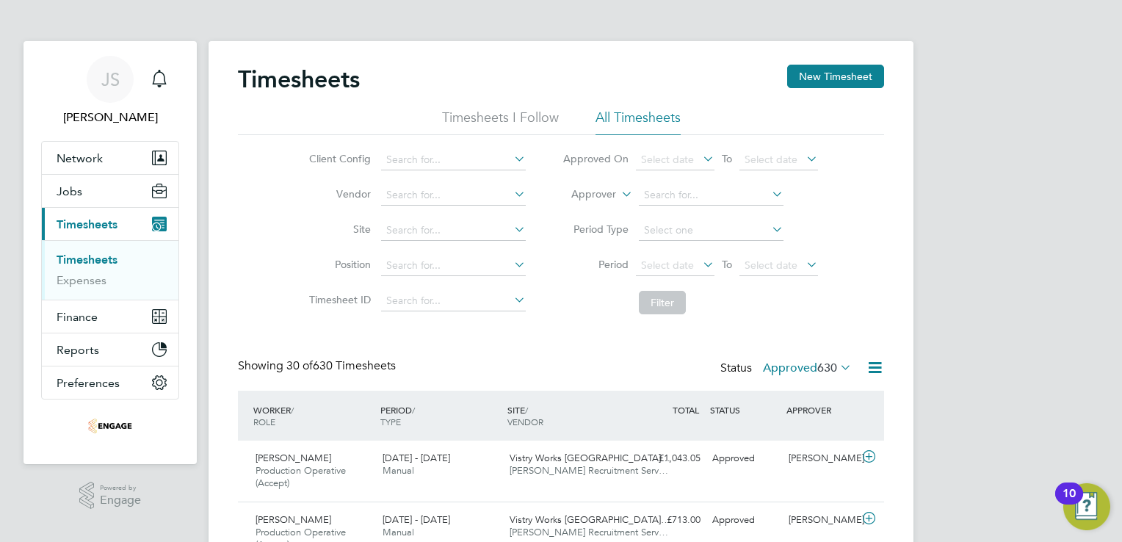
scroll to position [49, 128]
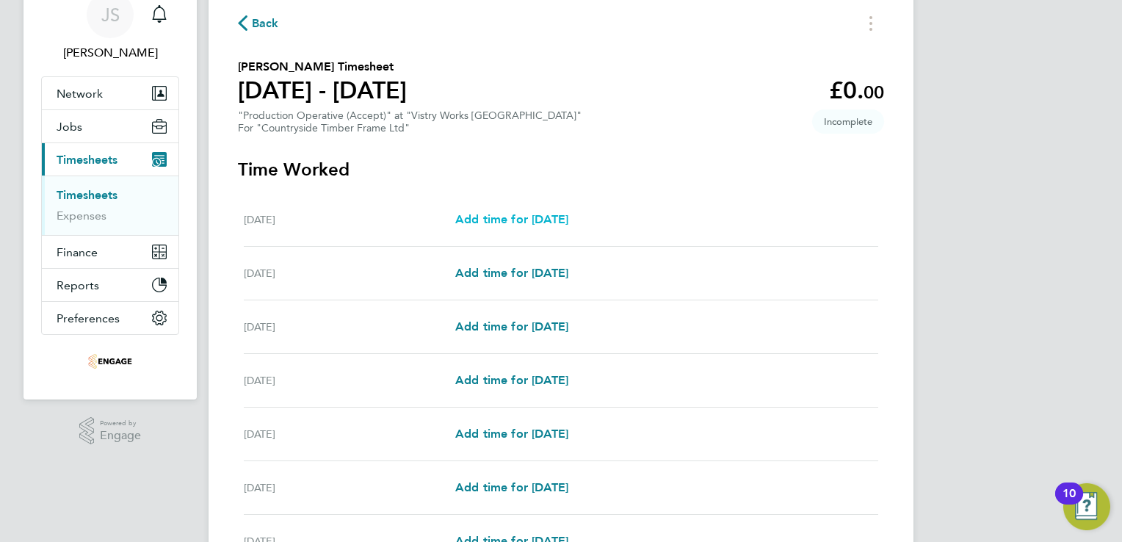
click at [542, 222] on span "Add time for Mon 18 Aug" at bounding box center [511, 219] width 113 height 14
select select "15"
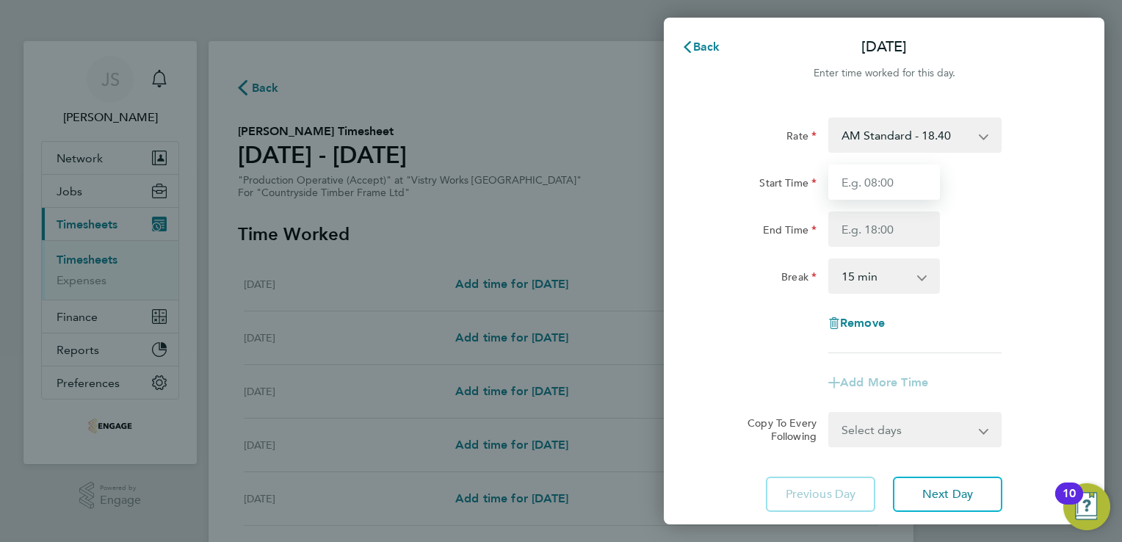
click at [865, 192] on input "Start Time" at bounding box center [884, 181] width 112 height 35
type input "06:00"
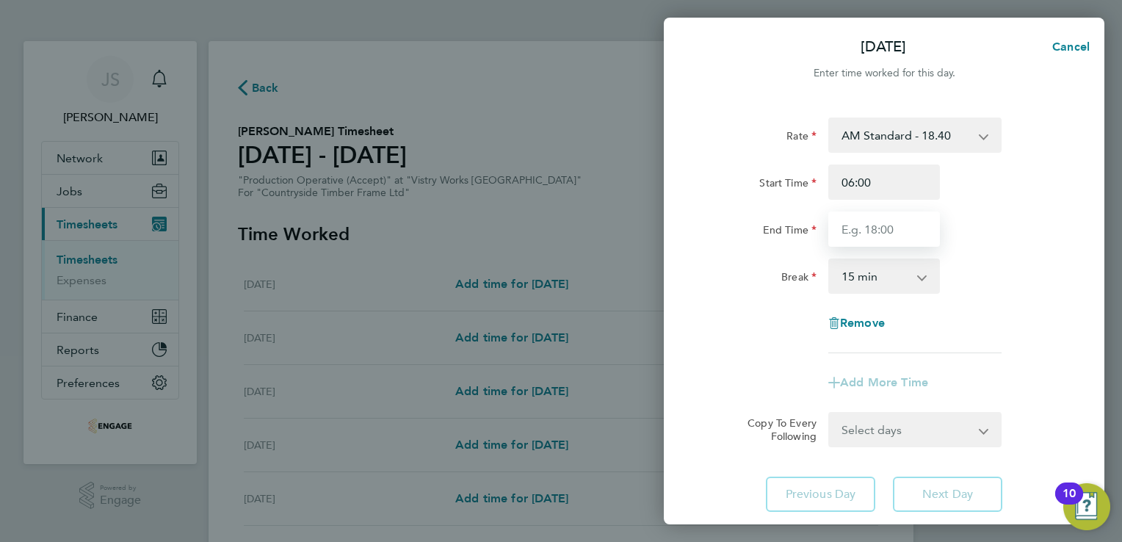
click at [856, 233] on input "End Time" at bounding box center [884, 228] width 112 height 35
type input "14:00"
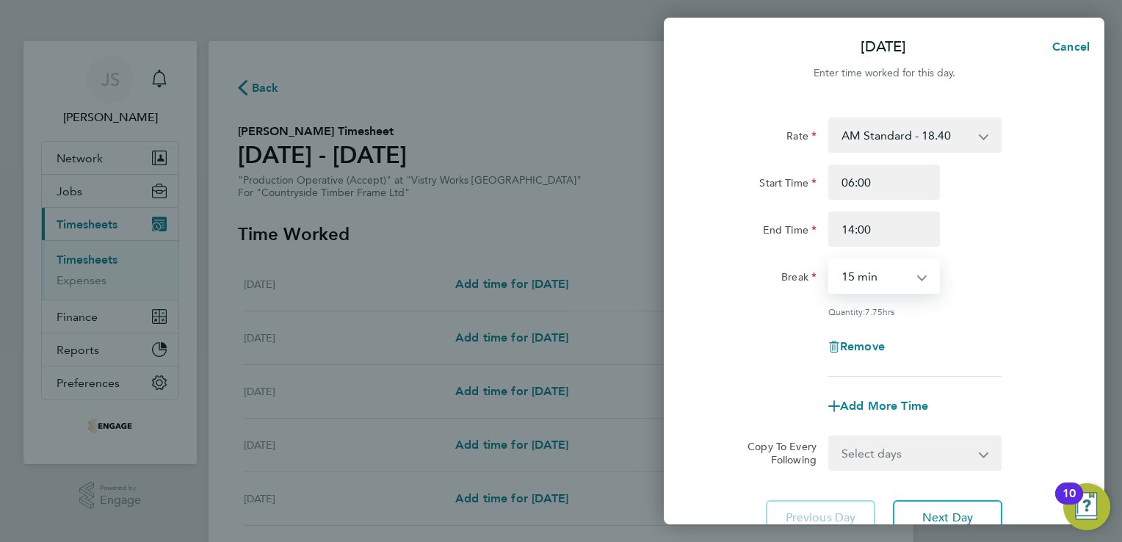
click at [858, 275] on select "0 min 15 min 30 min 45 min 60 min 75 min 90 min" at bounding box center [875, 276] width 91 height 32
select select "30"
click at [830, 260] on select "0 min 15 min 30 min 45 min 60 min 75 min 90 min" at bounding box center [875, 276] width 91 height 32
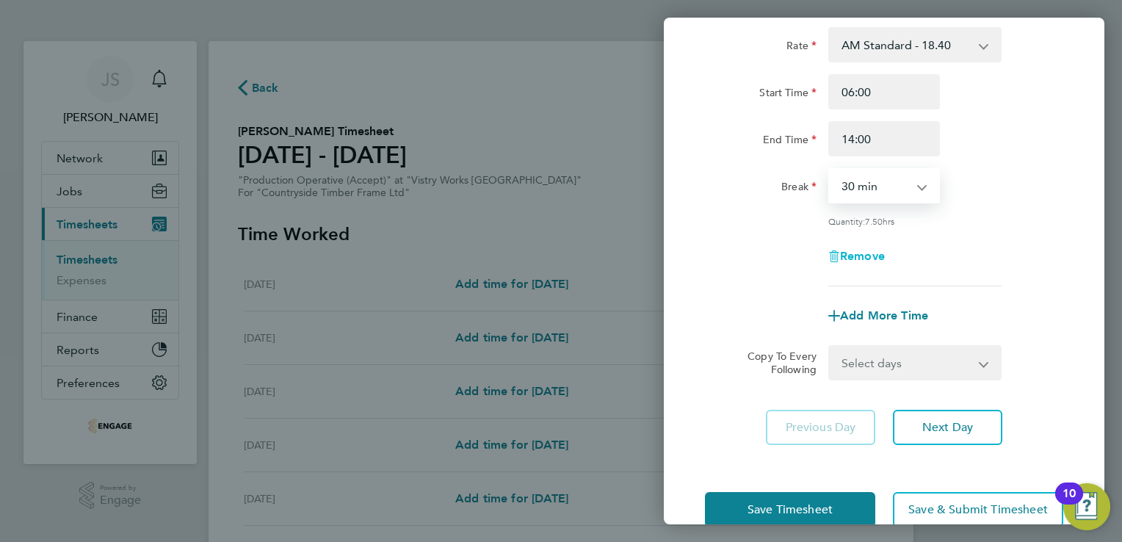
scroll to position [94, 0]
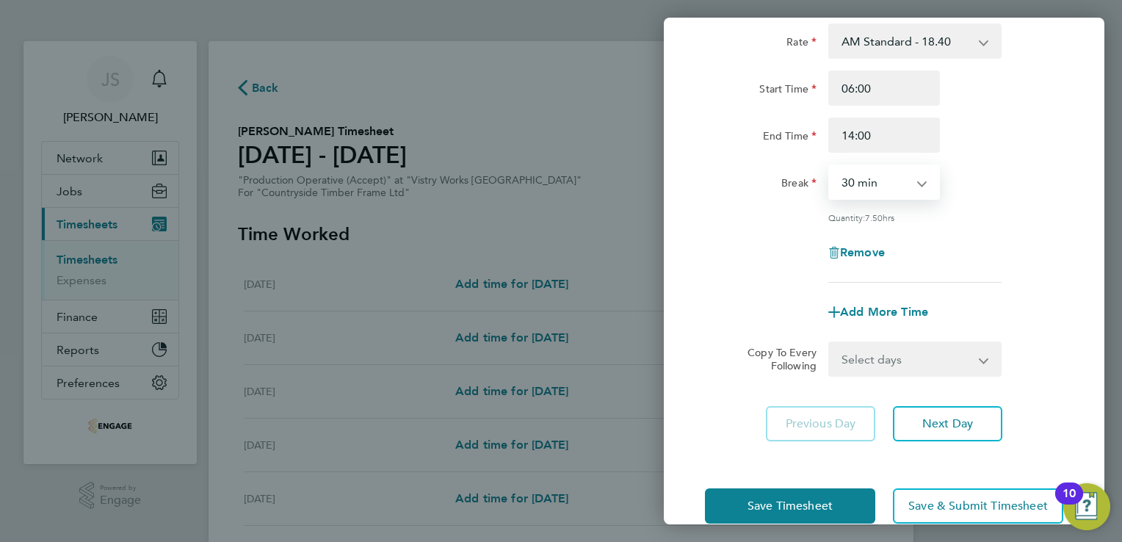
click at [919, 356] on select "Select days Day Weekday (Mon-Fri) Weekend (Sat-Sun) Tuesday Wednesday Thursday …" at bounding box center [907, 359] width 154 height 32
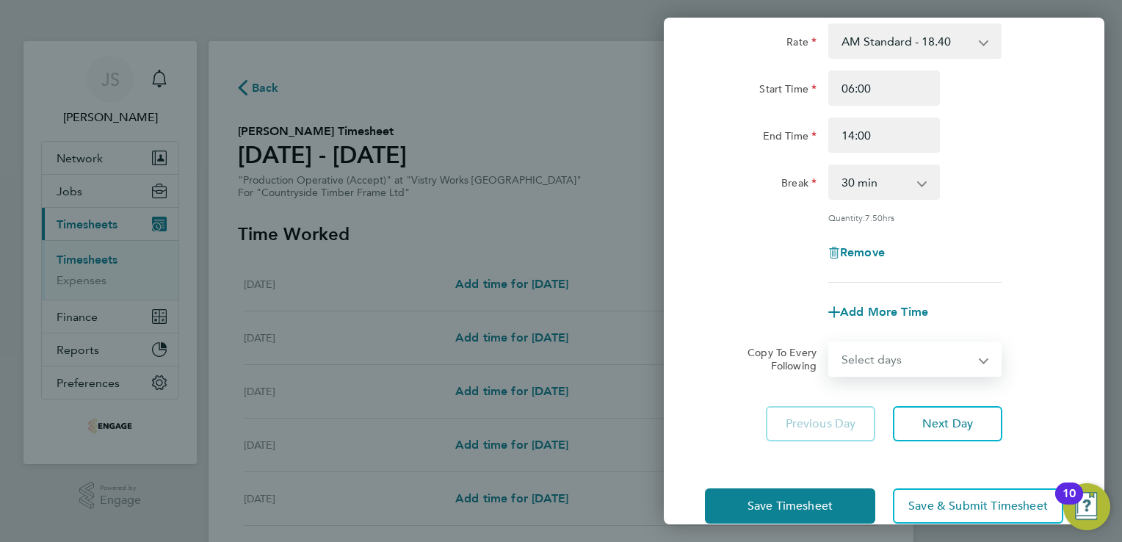
select select "WEEKDAY"
click at [830, 343] on select "Select days Day Weekday (Mon-Fri) Weekend (Sat-Sun) Tuesday Wednesday Thursday …" at bounding box center [907, 359] width 154 height 32
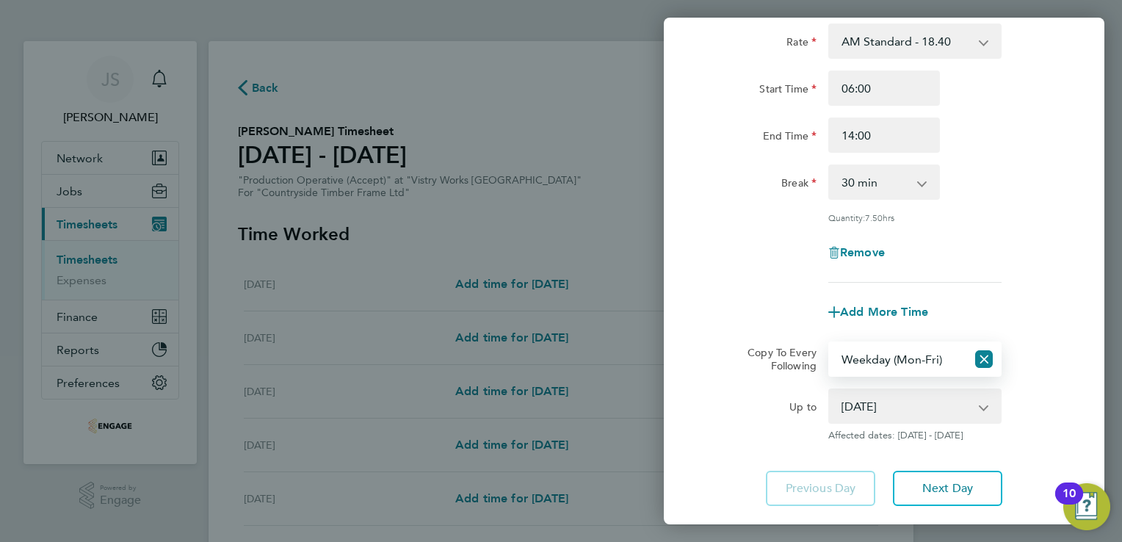
click at [875, 407] on select "19 Aug 2025 20 Aug 2025 21 Aug 2025 22 Aug 2025 23 Aug 2025 24 Aug 2025" at bounding box center [906, 406] width 153 height 32
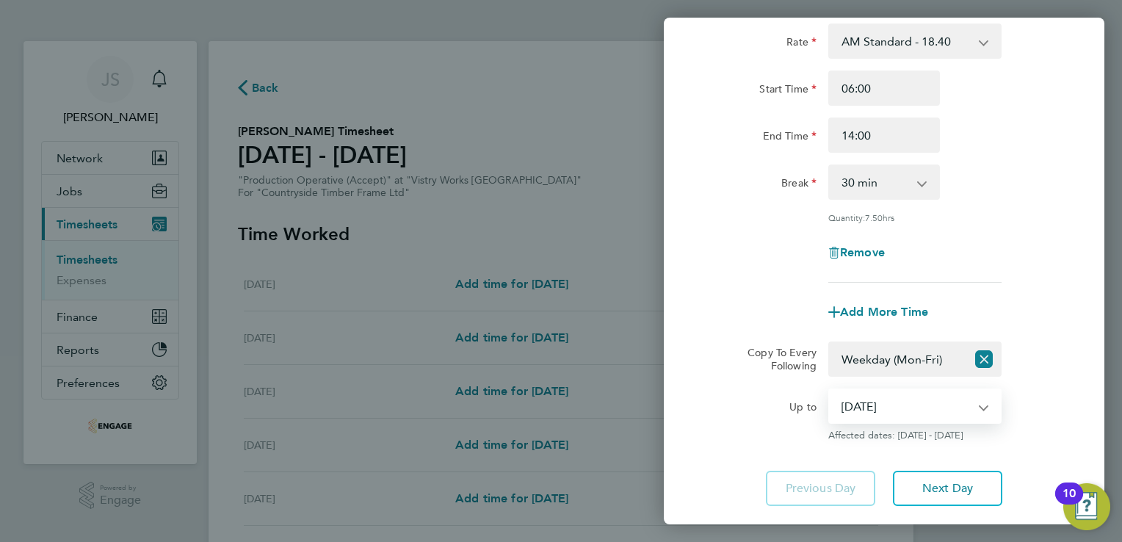
select select "2025-08-21"
click at [830, 390] on select "19 Aug 2025 20 Aug 2025 21 Aug 2025 22 Aug 2025 23 Aug 2025 24 Aug 2025" at bounding box center [906, 406] width 153 height 32
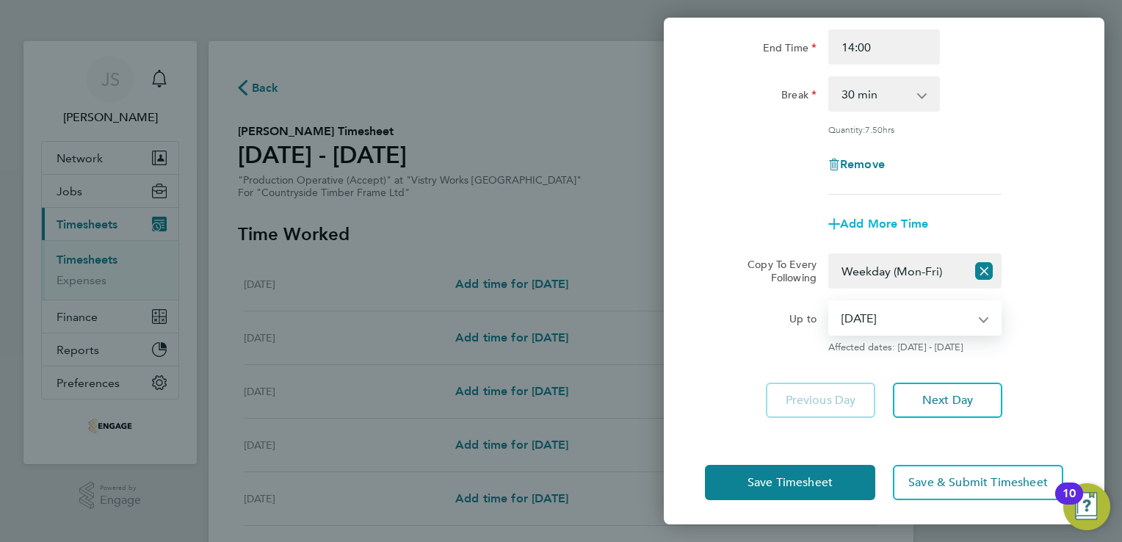
scroll to position [185, 0]
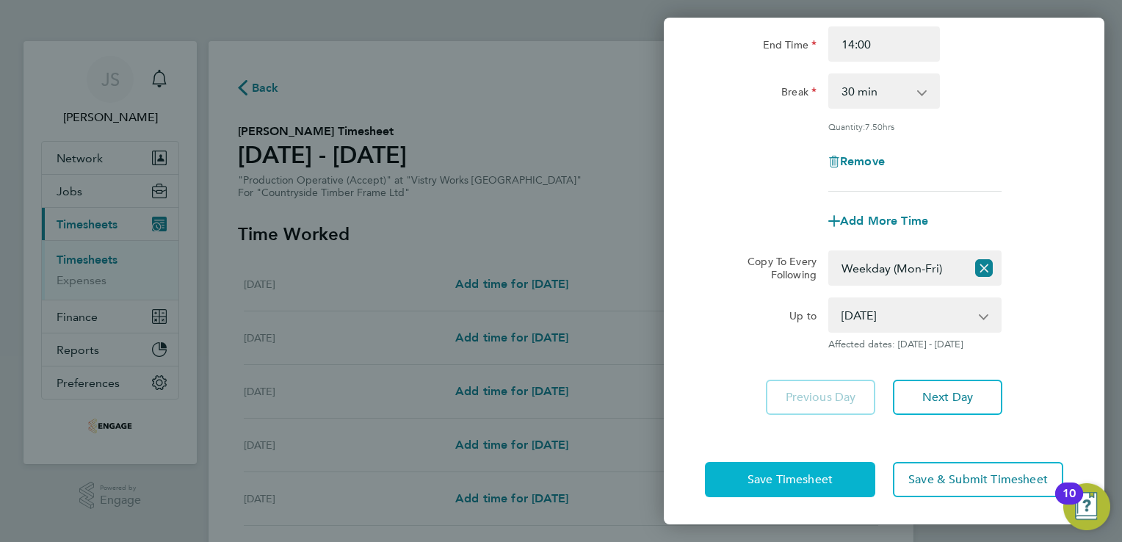
click at [775, 475] on span "Save Timesheet" at bounding box center [789, 479] width 85 height 15
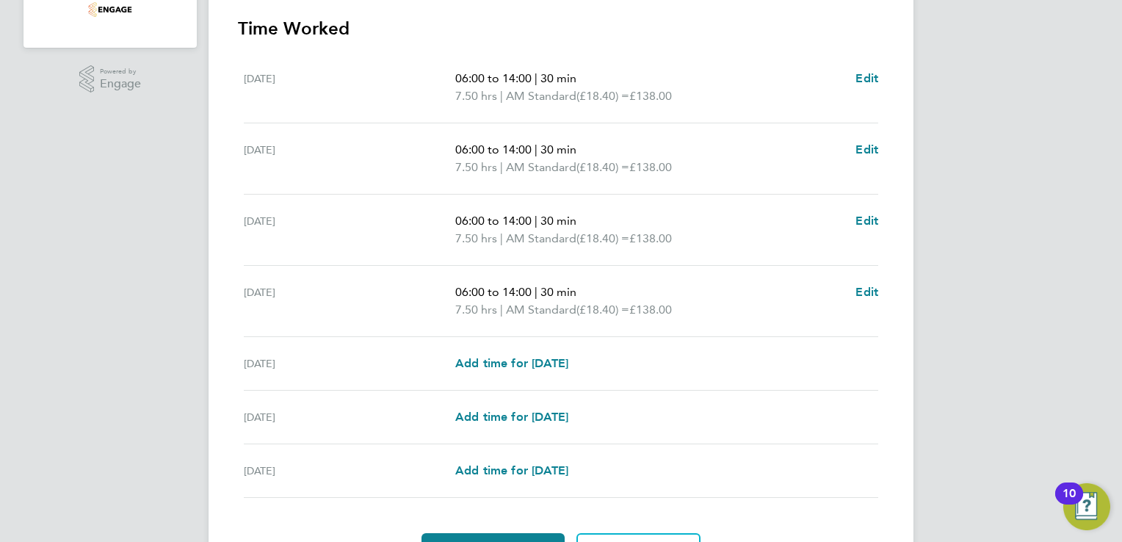
scroll to position [424, 0]
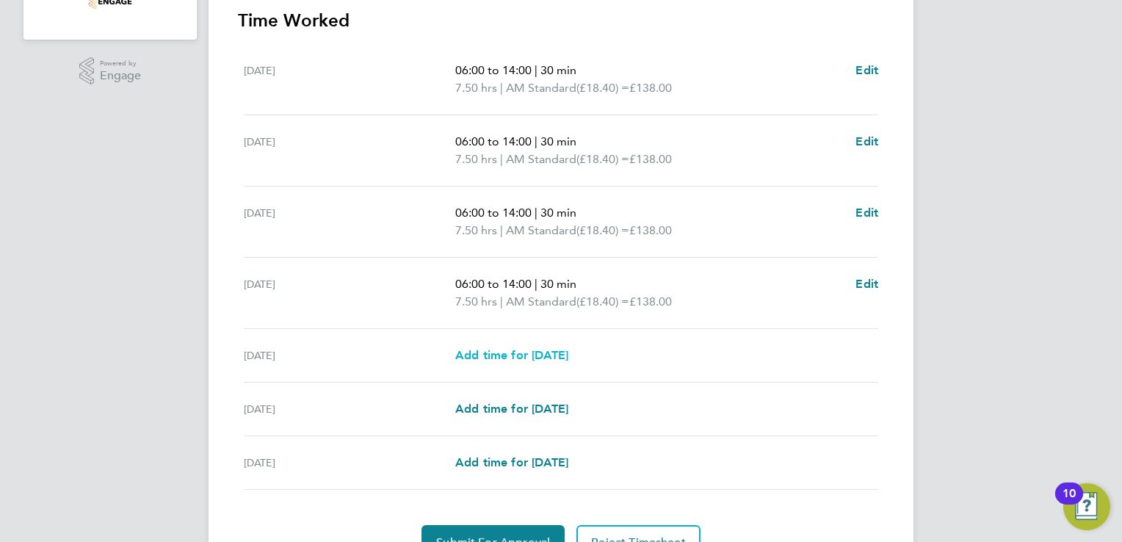
click at [509, 357] on span "Add time for Fri 22 Aug" at bounding box center [511, 355] width 113 height 14
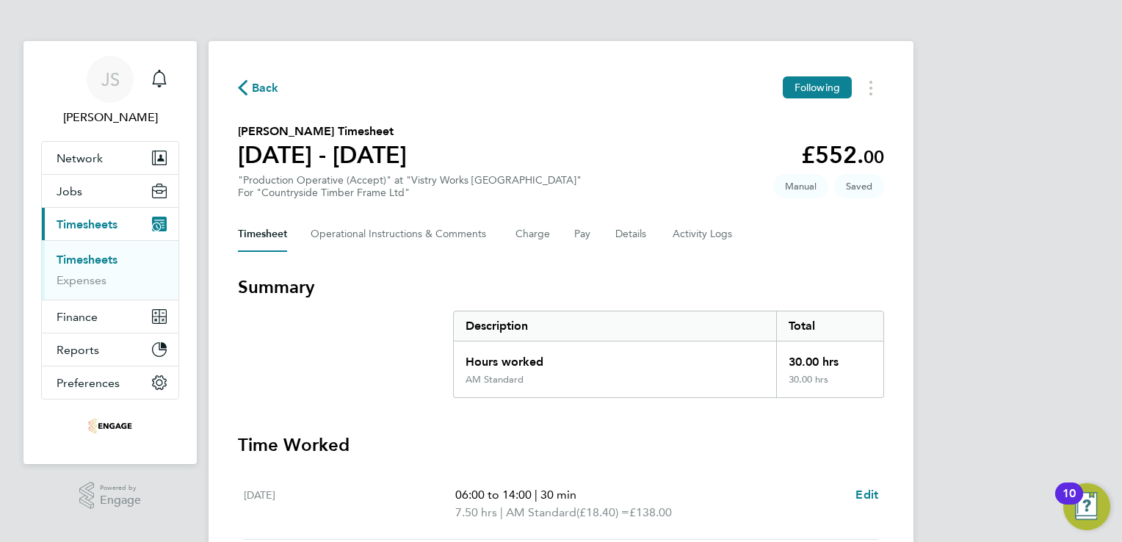
select select "15"
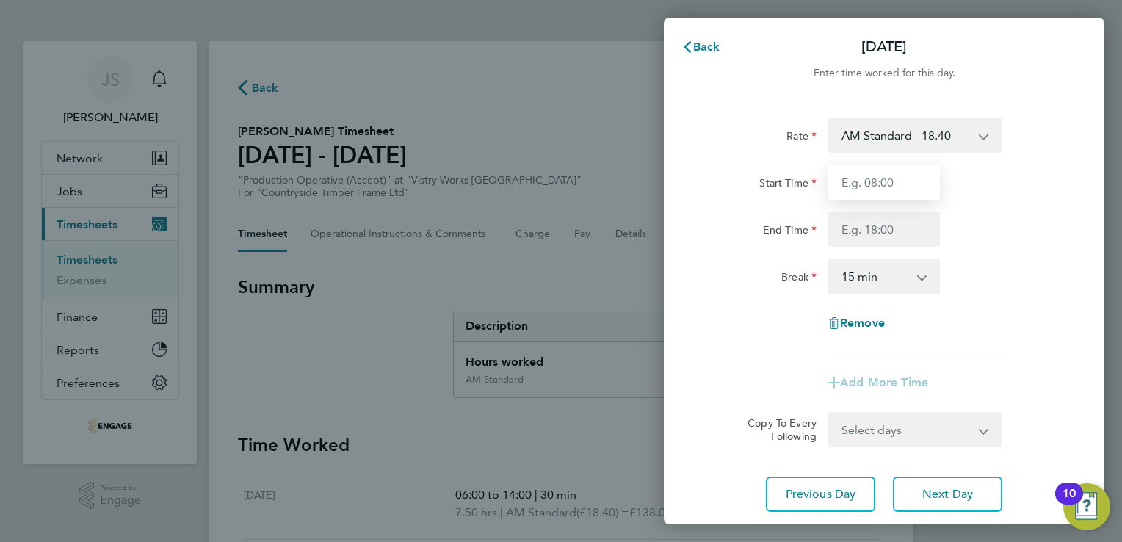
click at [872, 186] on input "Start Time" at bounding box center [884, 181] width 112 height 35
type input "06:00"
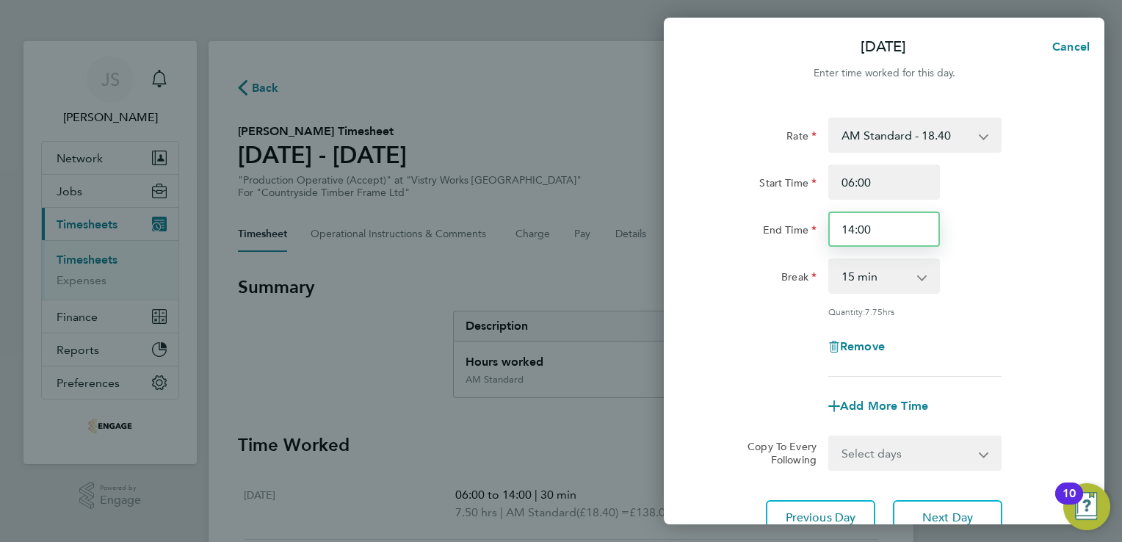
click at [852, 231] on input "14:00" at bounding box center [884, 228] width 112 height 35
type input "13:00"
click at [862, 288] on select "0 min 15 min 30 min 45 min 60 min 75 min 90 min" at bounding box center [875, 276] width 91 height 32
select select "30"
click at [830, 260] on select "0 min 15 min 30 min 45 min 60 min 75 min 90 min" at bounding box center [875, 276] width 91 height 32
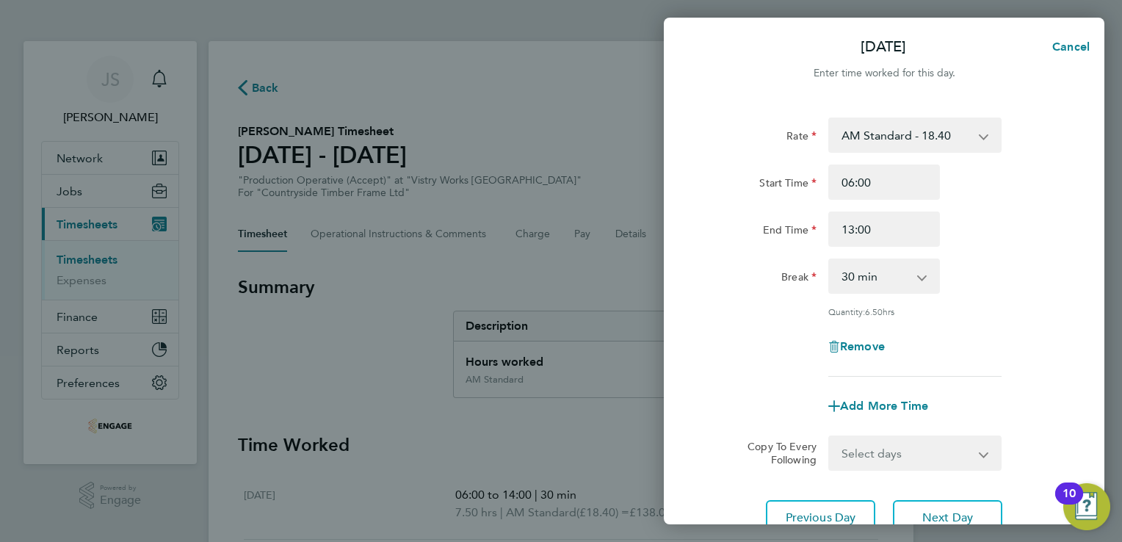
click at [741, 344] on div "Remove" at bounding box center [884, 346] width 370 height 35
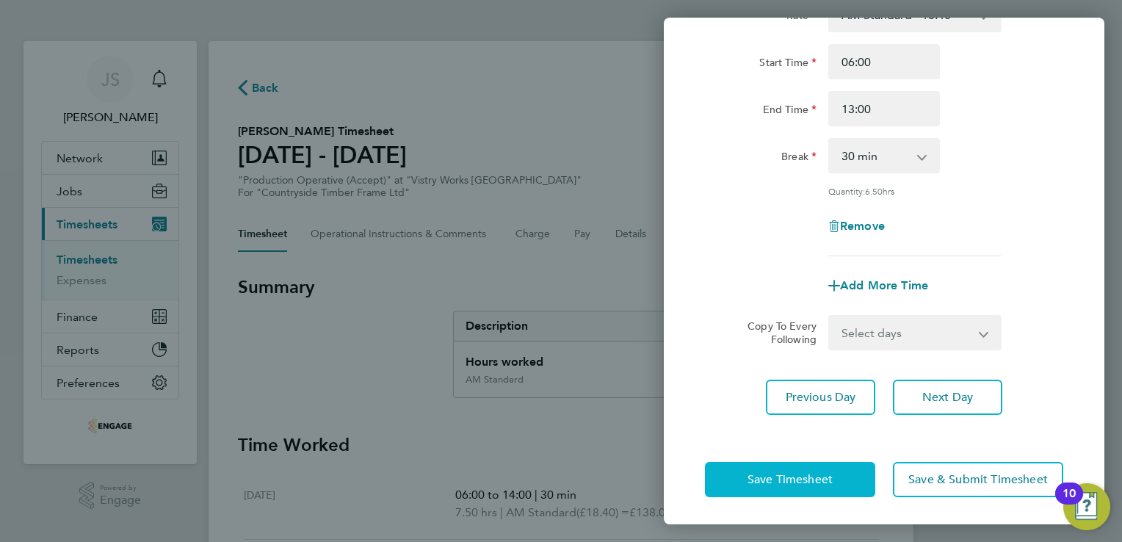
click at [777, 476] on span "Save Timesheet" at bounding box center [789, 479] width 85 height 15
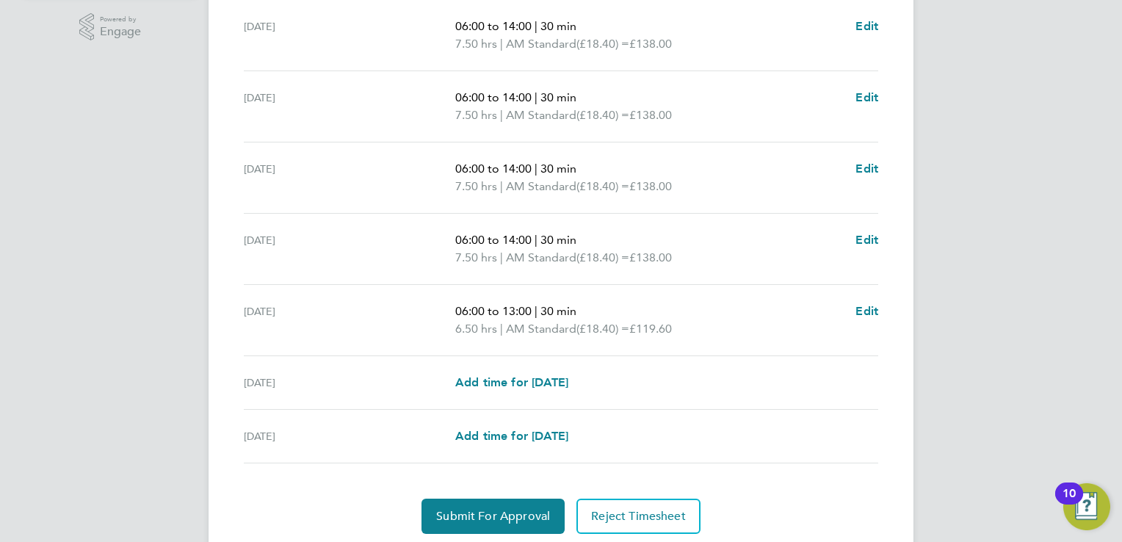
scroll to position [517, 0]
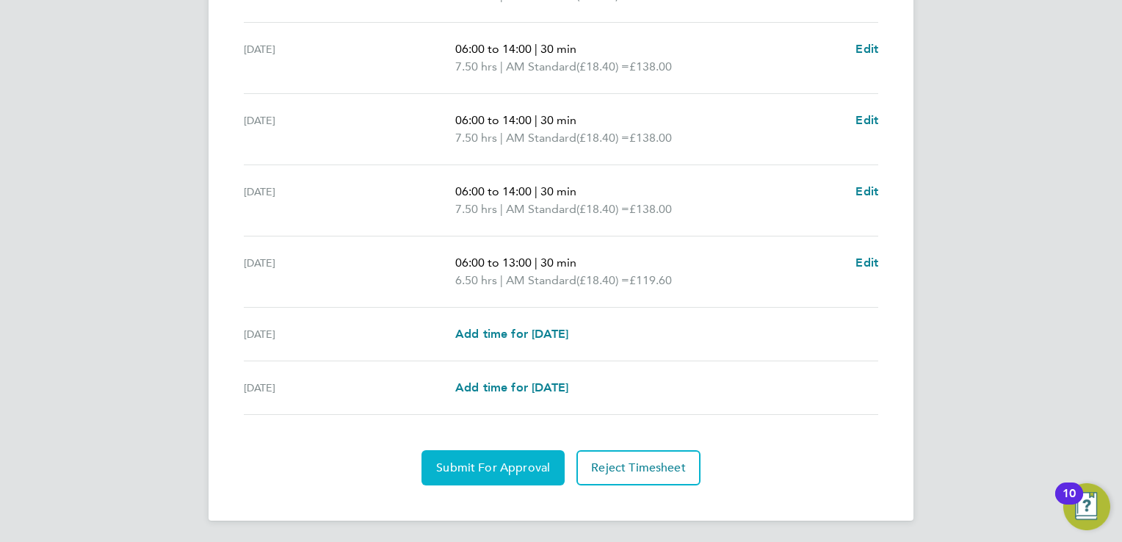
click at [467, 468] on span "Submit For Approval" at bounding box center [493, 467] width 114 height 15
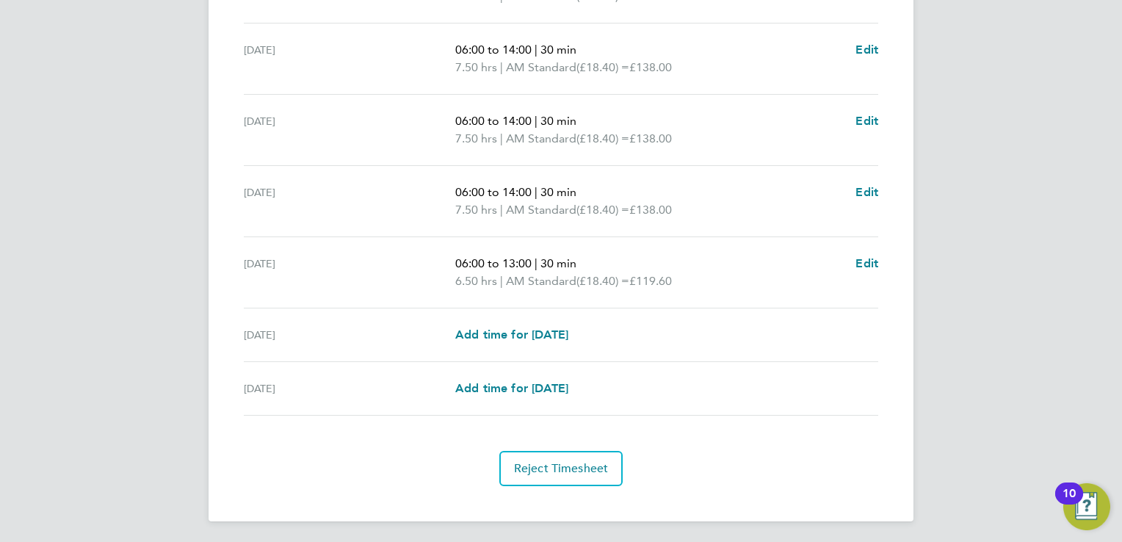
scroll to position [0, 0]
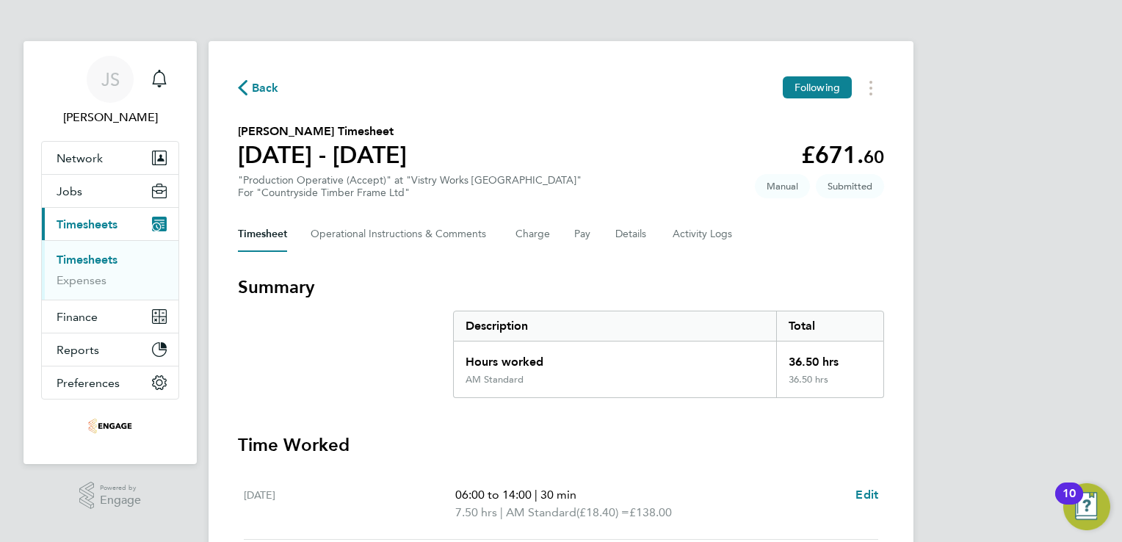
click at [259, 84] on span "Back" at bounding box center [265, 88] width 27 height 18
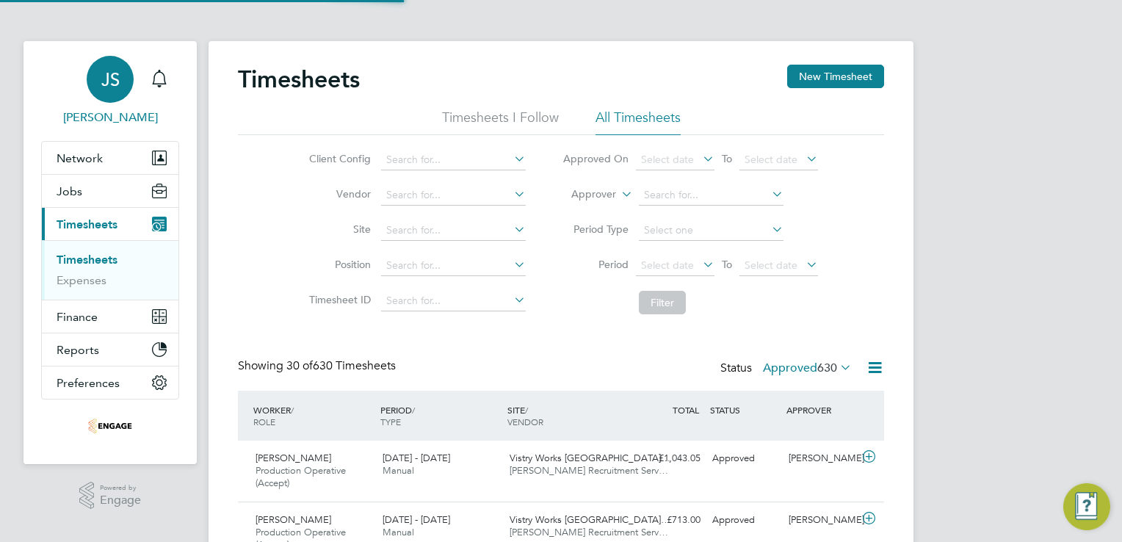
scroll to position [49, 128]
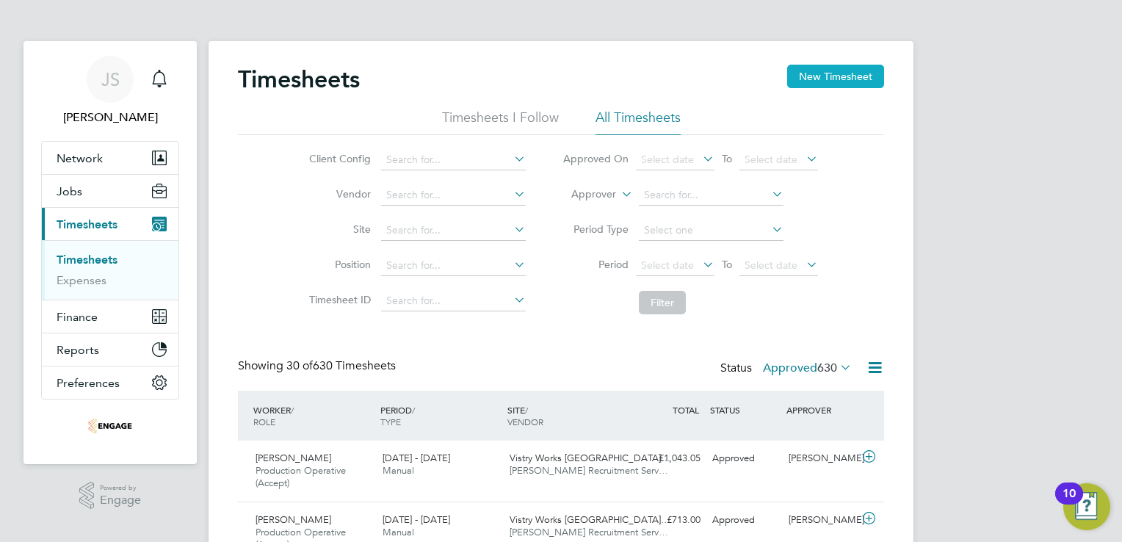
click at [822, 72] on button "New Timesheet" at bounding box center [835, 76] width 97 height 23
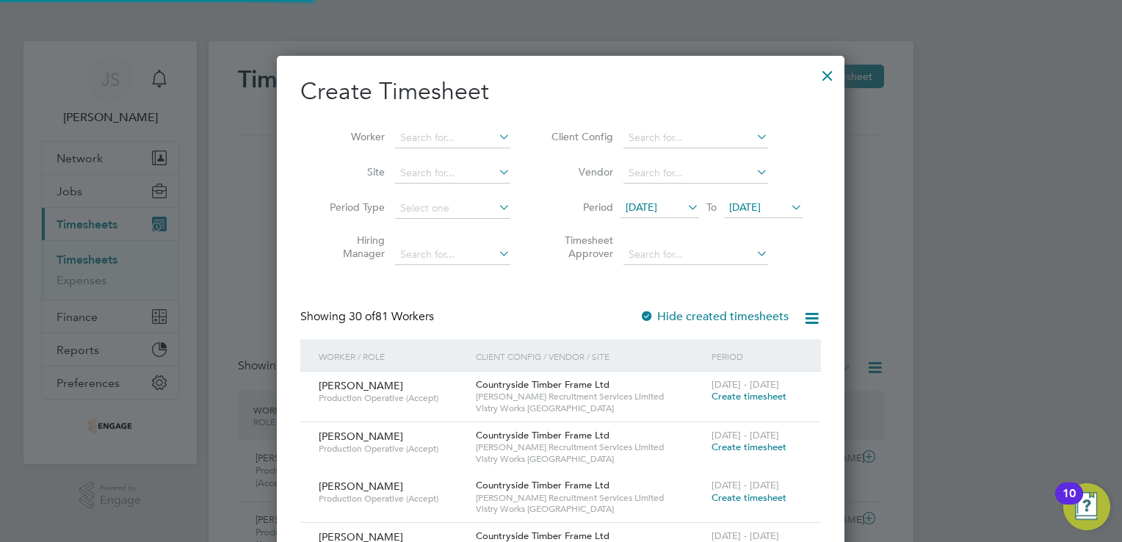
click at [637, 210] on span "12 Aug 2025" at bounding box center [642, 206] width 32 height 13
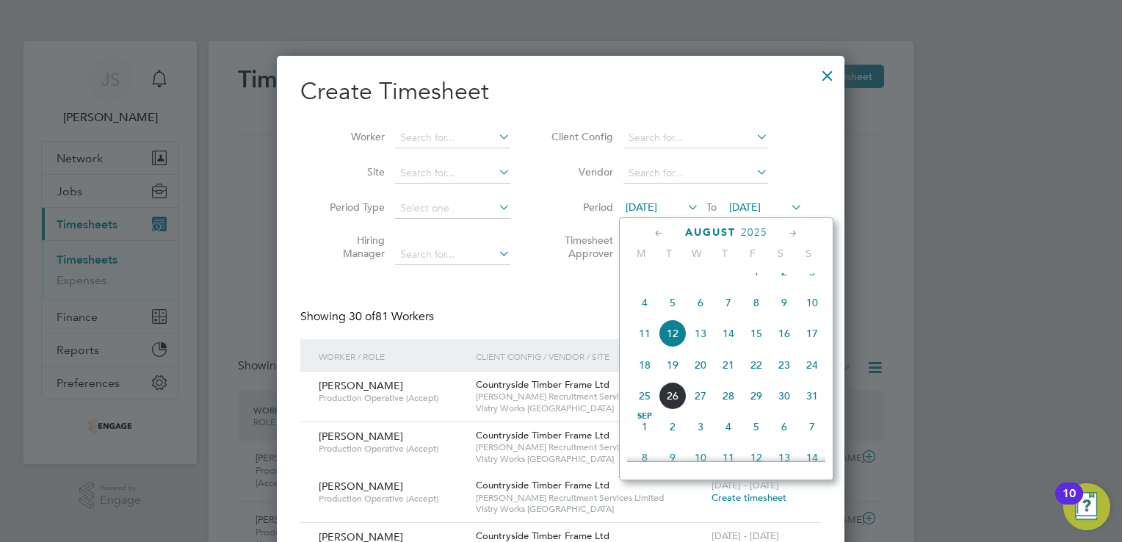
click at [643, 379] on span "18" at bounding box center [645, 365] width 28 height 28
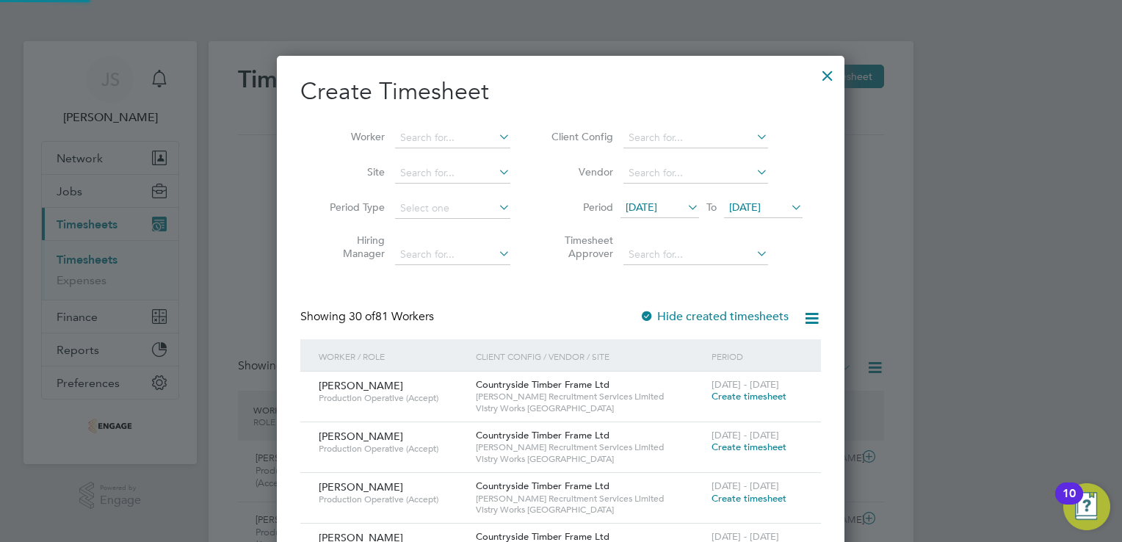
click at [761, 209] on span "19 Aug 2025" at bounding box center [745, 206] width 32 height 13
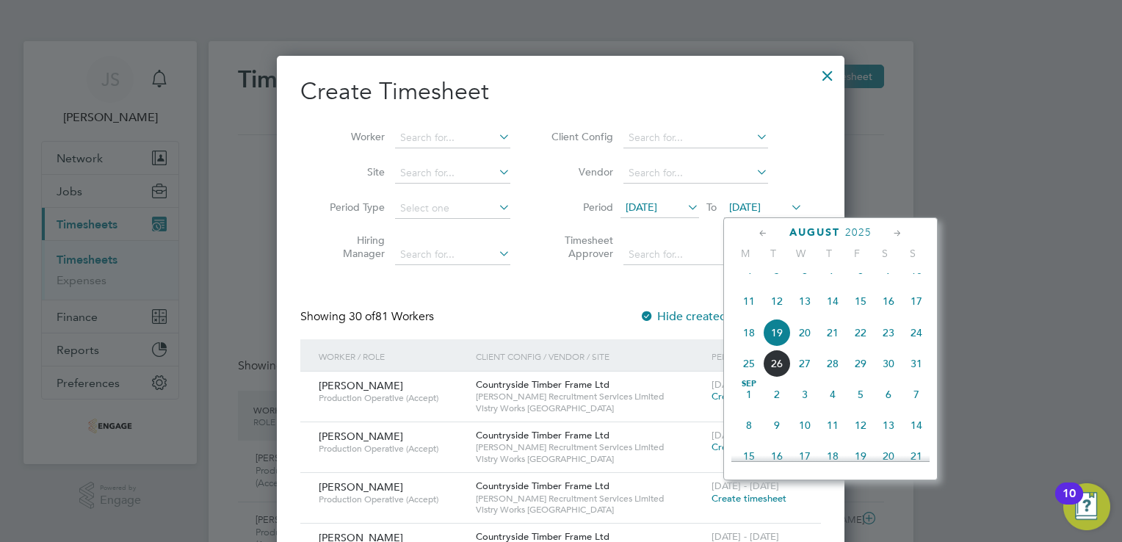
click at [922, 347] on span "24" at bounding box center [916, 333] width 28 height 28
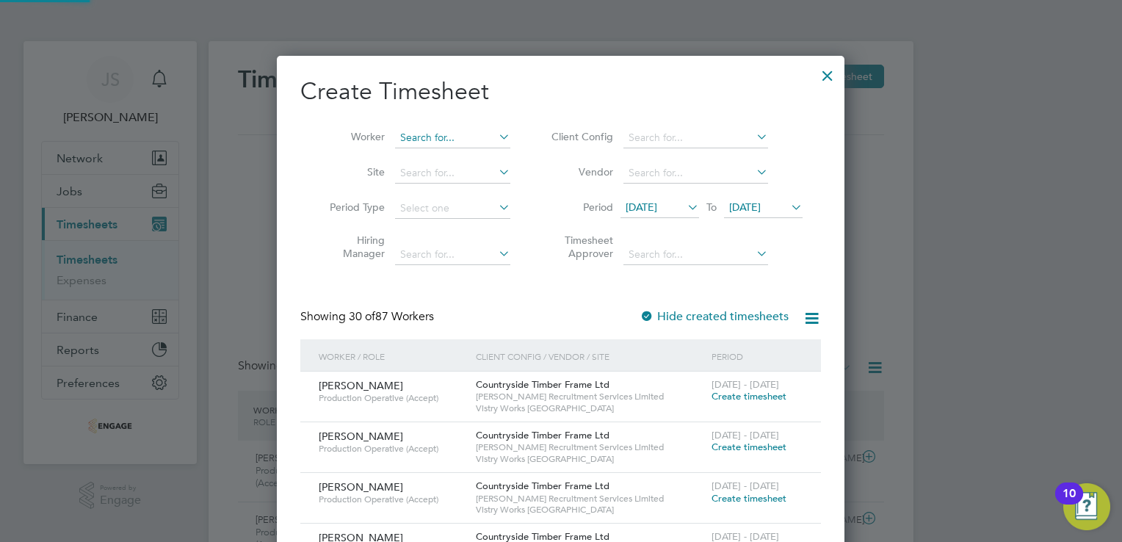
click at [421, 143] on input at bounding box center [452, 138] width 115 height 21
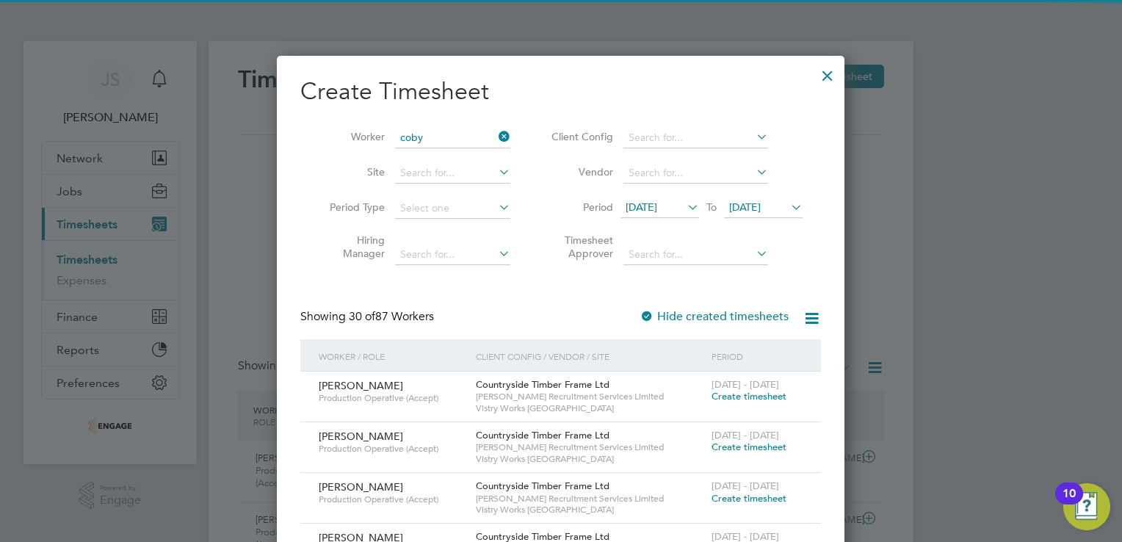
click at [430, 151] on li "Coby Lewis" at bounding box center [456, 158] width 122 height 20
type input "Coby Lewis"
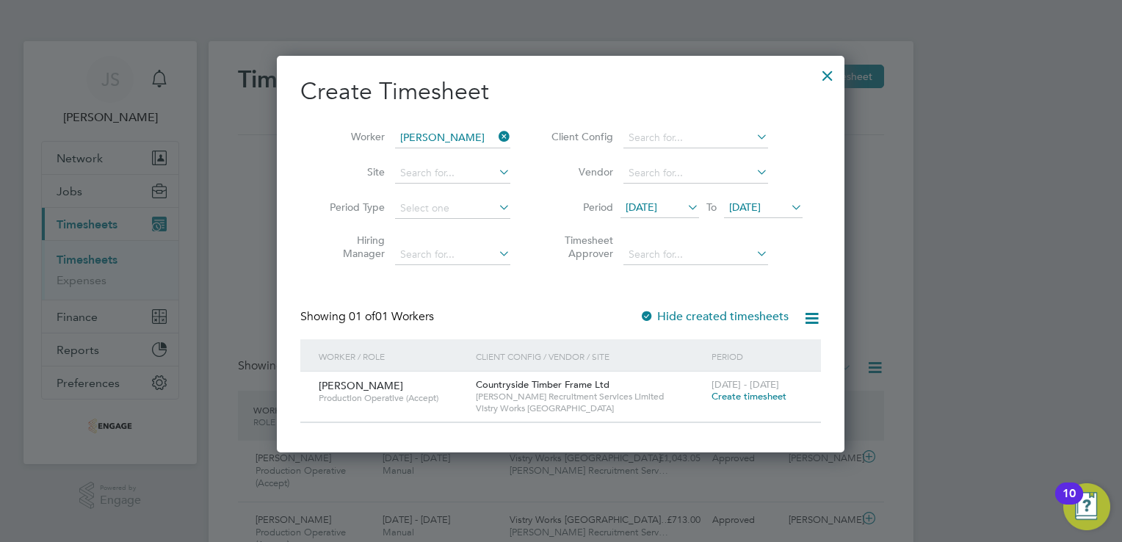
click at [726, 401] on span "Create timesheet" at bounding box center [749, 396] width 75 height 12
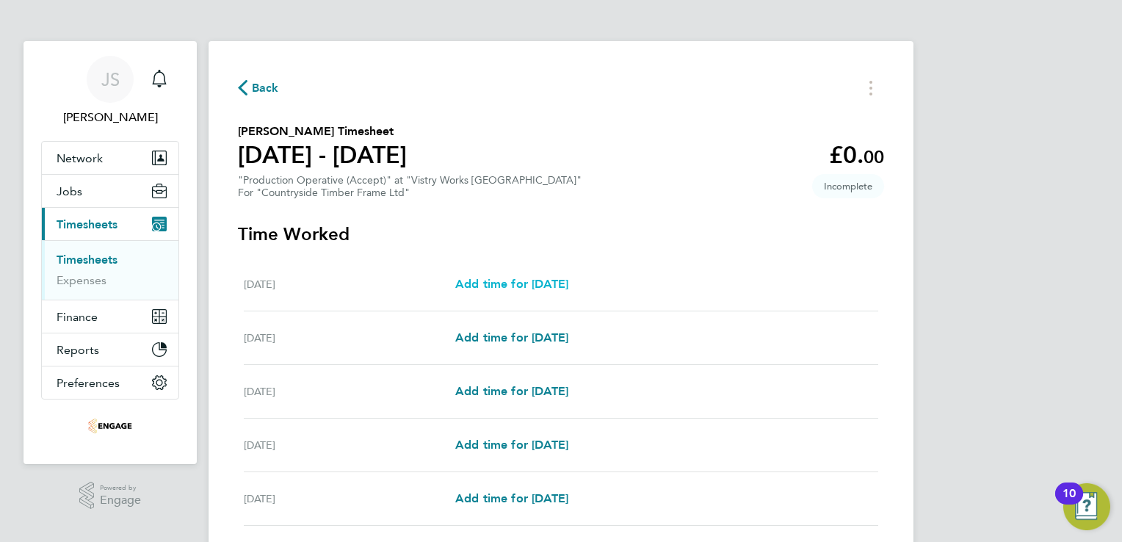
click at [493, 283] on span "Add time for Mon 18 Aug" at bounding box center [511, 284] width 113 height 14
select select "15"
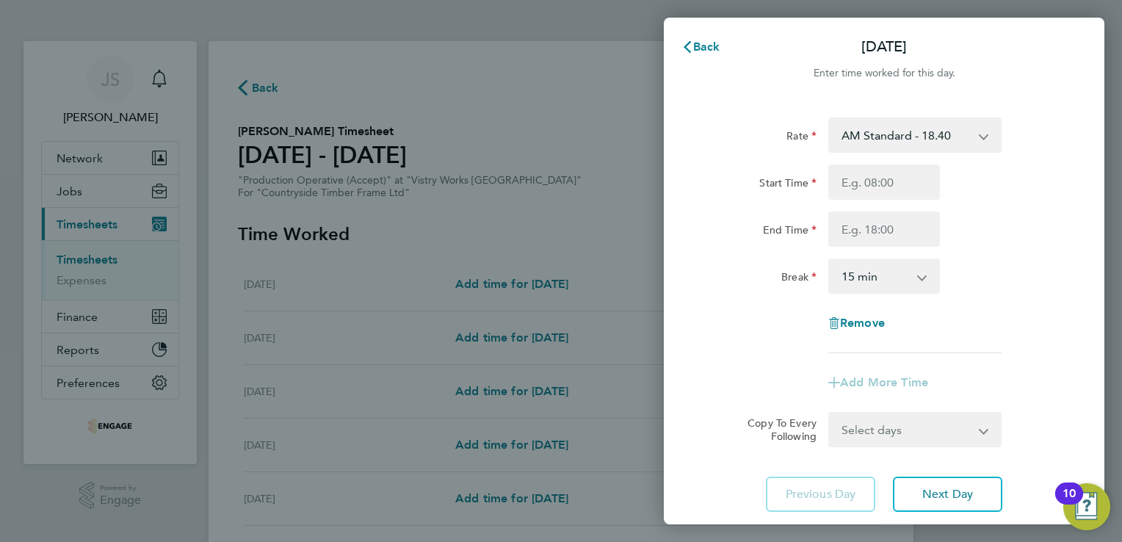
click at [922, 132] on select "AM Standard - 18.40 PM Standard - 20.06 PM OT2 - 40.11 OT2 - 36.80 PM OT 1 - 30…" at bounding box center [906, 135] width 153 height 32
select select "15"
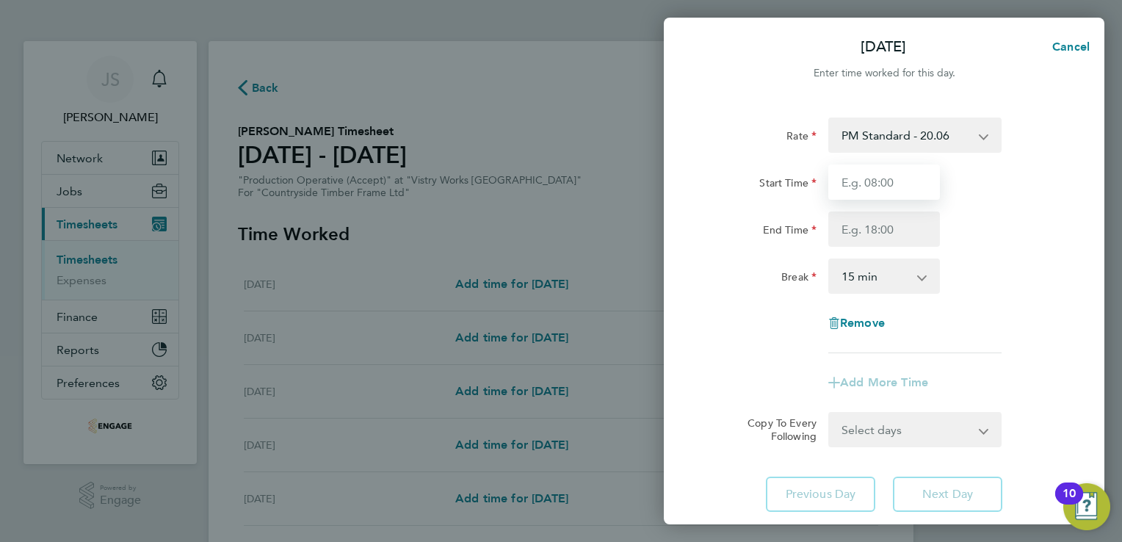
click at [850, 178] on input "Start Time" at bounding box center [884, 181] width 112 height 35
type input "14:00"
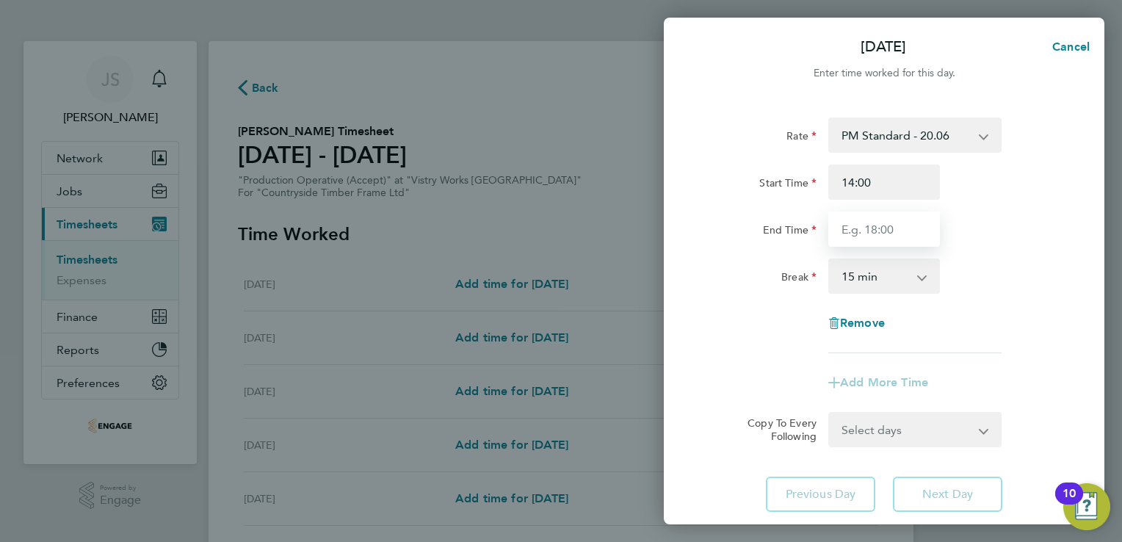
click at [854, 229] on input "End Time" at bounding box center [884, 228] width 112 height 35
type input "22:30"
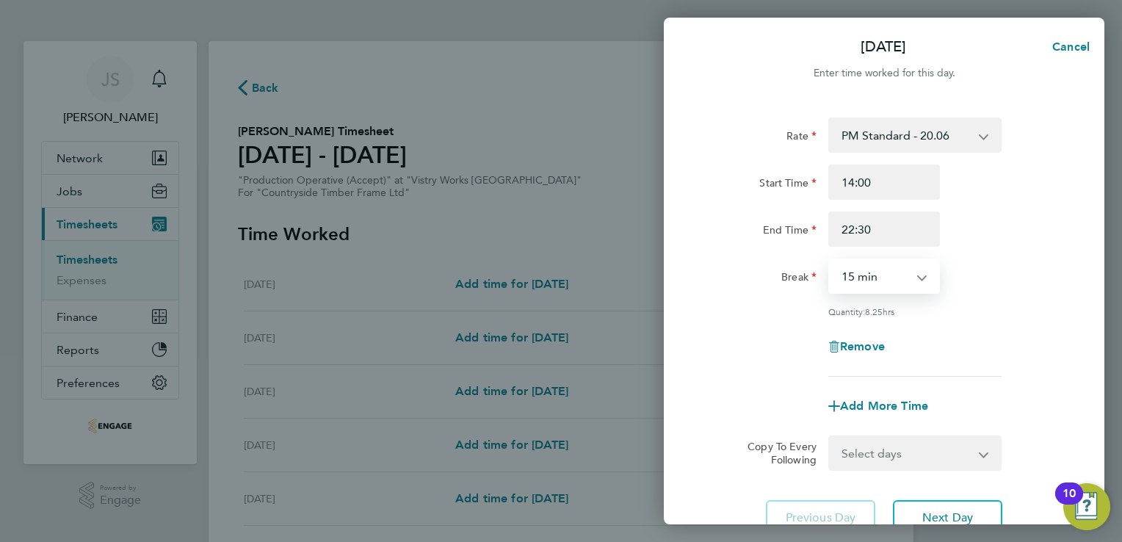
click at [865, 280] on select "0 min 15 min 30 min 45 min 60 min 75 min 90 min" at bounding box center [875, 276] width 91 height 32
select select "30"
click at [830, 260] on select "0 min 15 min 30 min 45 min 60 min 75 min 90 min" at bounding box center [875, 276] width 91 height 32
click at [763, 325] on div "Rate PM Standard - 20.06 AM Standard - 18.40 PM OT2 - 40.11 OT2 - 36.80 PM OT 1…" at bounding box center [884, 246] width 358 height 259
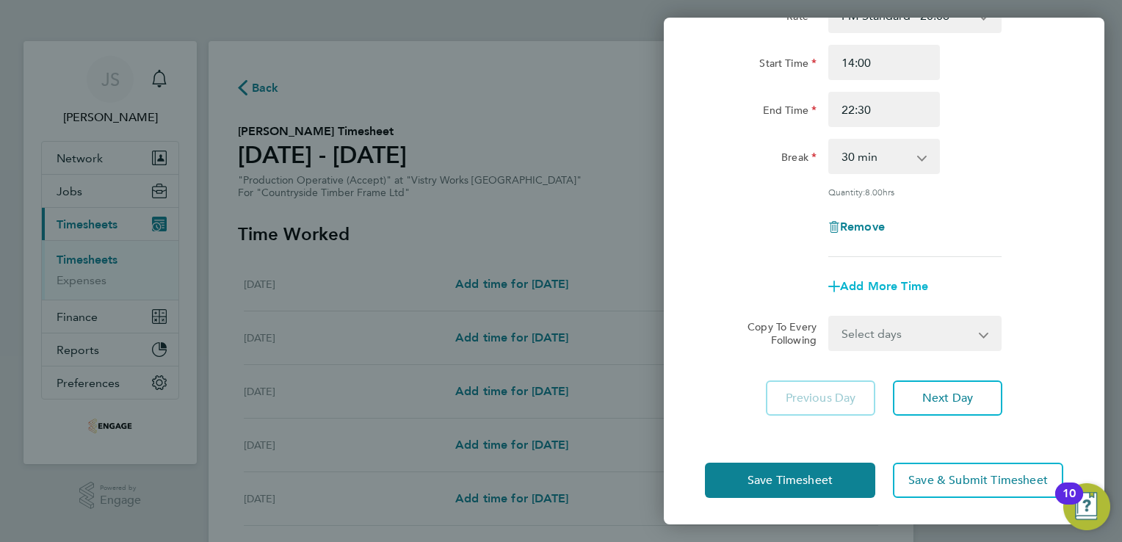
click at [864, 283] on span "Add More Time" at bounding box center [884, 286] width 88 height 14
select select "null"
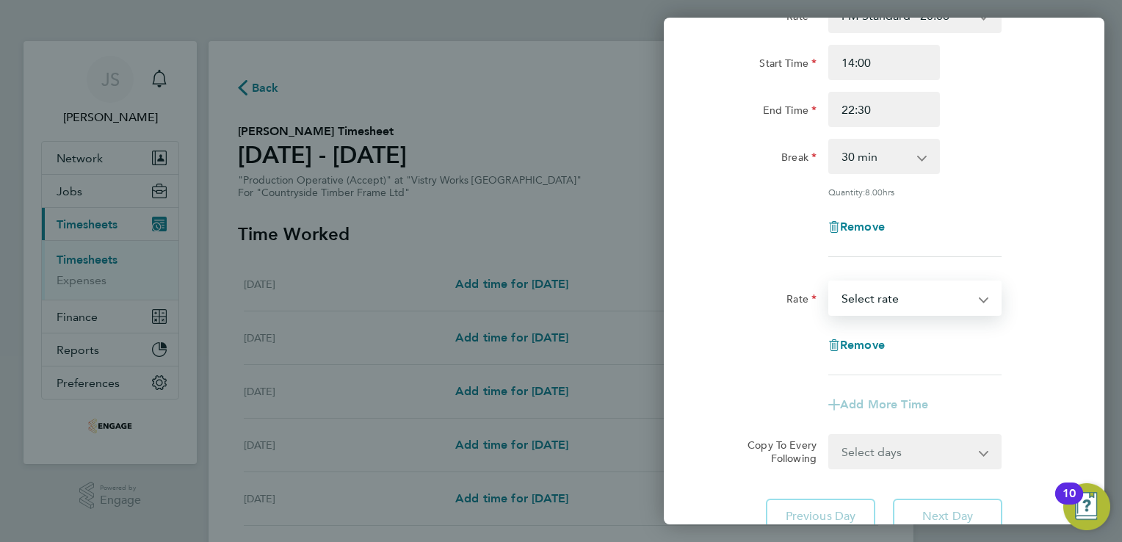
click at [867, 299] on select "PM Standard - 20.06 AM Standard - 18.40 PM OT2 - 40.11 OT2 - 36.80 PM OT 1 - 30…" at bounding box center [906, 298] width 153 height 32
select select "15"
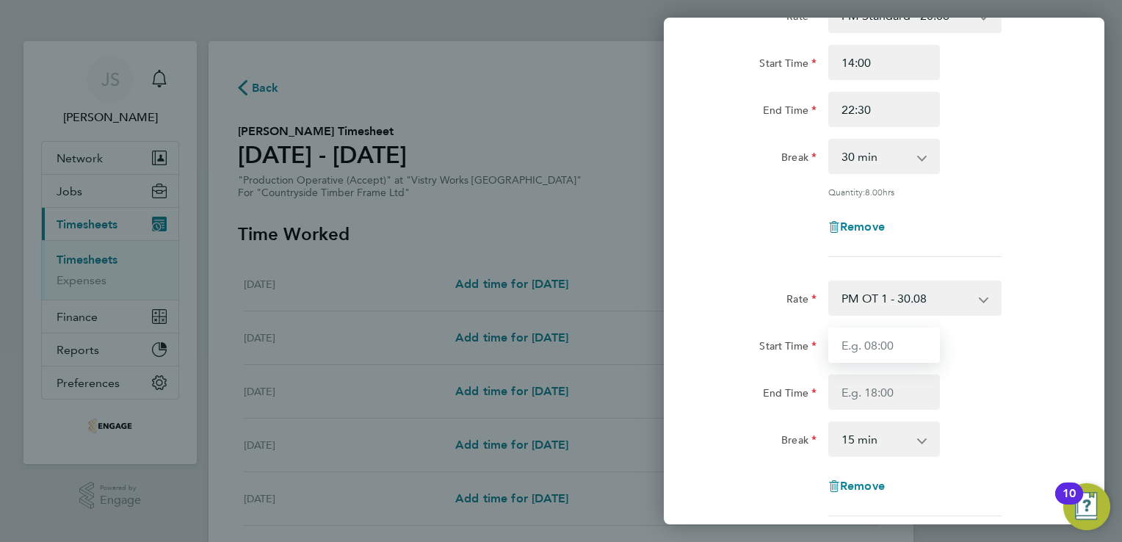
click at [852, 345] on input "Start Time" at bounding box center [884, 344] width 112 height 35
type input "12:30"
click at [858, 391] on input "End Time" at bounding box center [884, 391] width 112 height 35
type input "14:00"
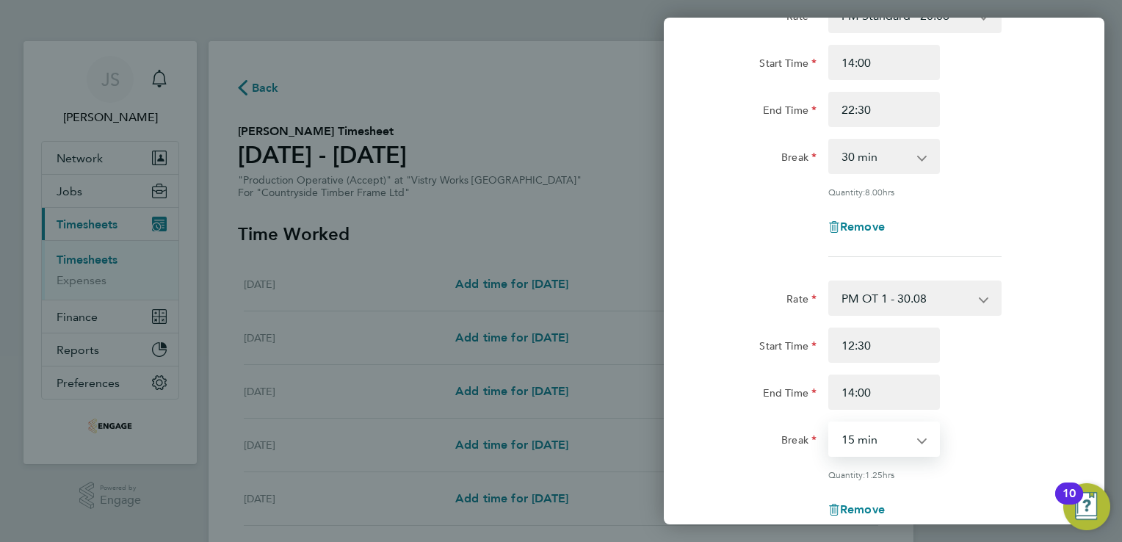
click at [884, 442] on select "0 min 15 min 30 min 45 min 60 min 75 min" at bounding box center [875, 439] width 91 height 32
select select "0"
click at [830, 423] on select "0 min 15 min 30 min 45 min 60 min 75 min" at bounding box center [875, 439] width 91 height 32
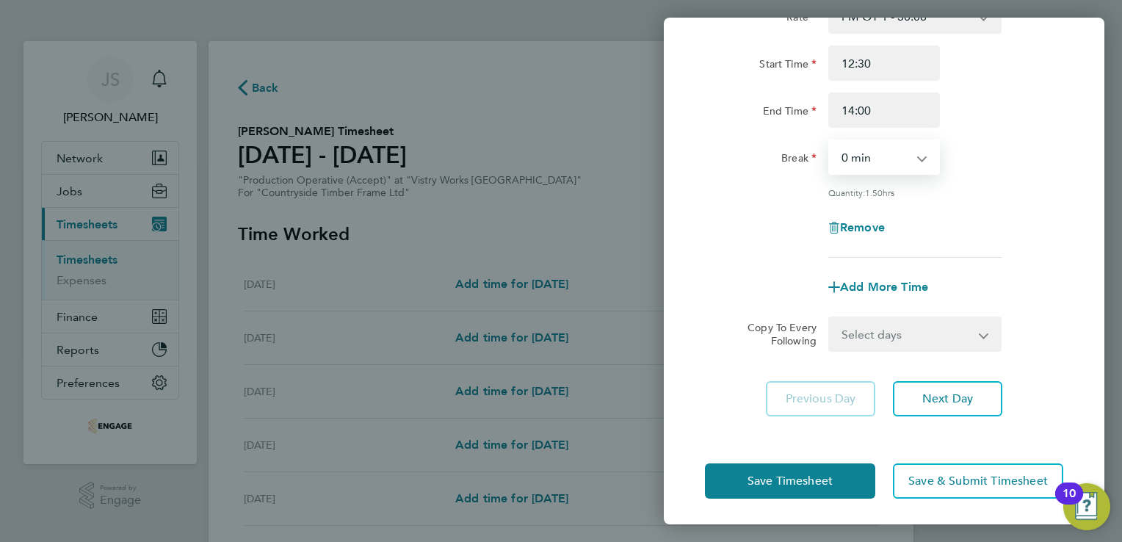
click at [985, 333] on app-icon-cross-button at bounding box center [993, 334] width 18 height 32
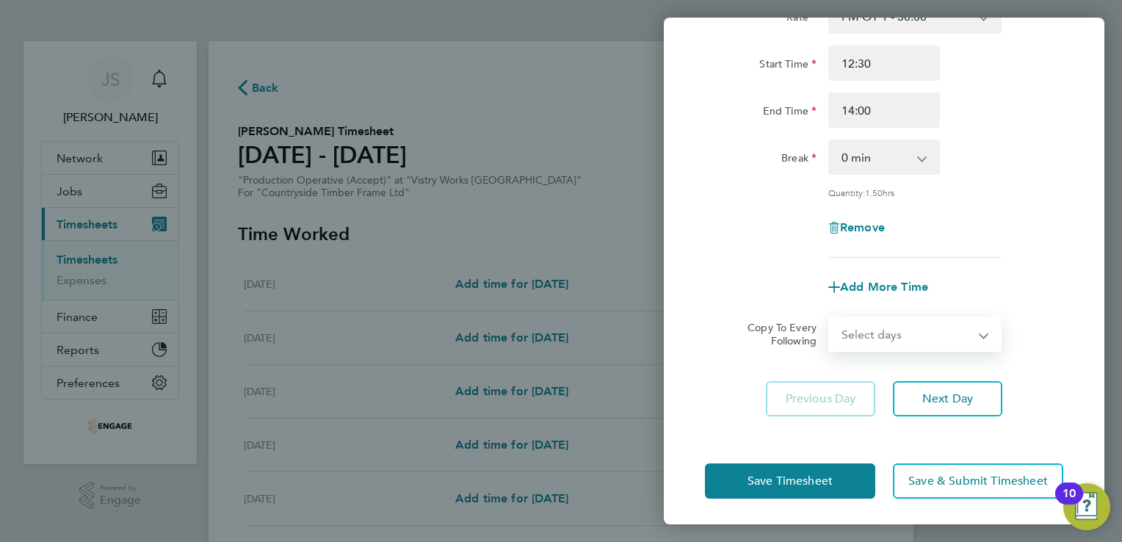
click at [961, 327] on select "Select days Day Weekday (Mon-Fri) Weekend (Sat-Sun) Tuesday Wednesday Thursday …" at bounding box center [907, 334] width 154 height 32
select select "TUE"
click at [830, 318] on select "Select days Day Weekday (Mon-Fri) Weekend (Sat-Sun) Tuesday Wednesday Thursday …" at bounding box center [907, 334] width 154 height 32
select select "2025-08-24"
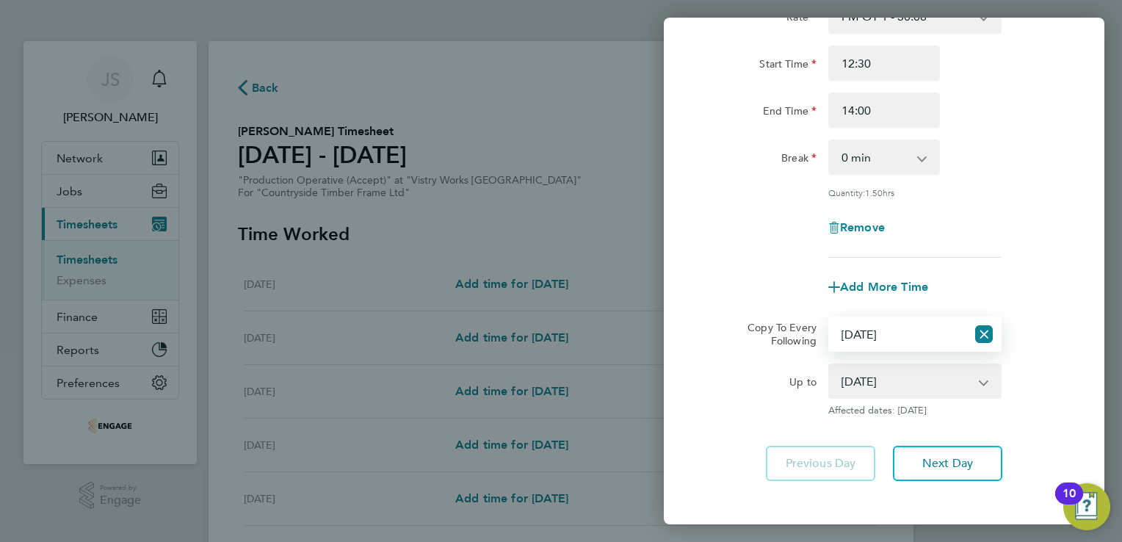
scroll to position [466, 0]
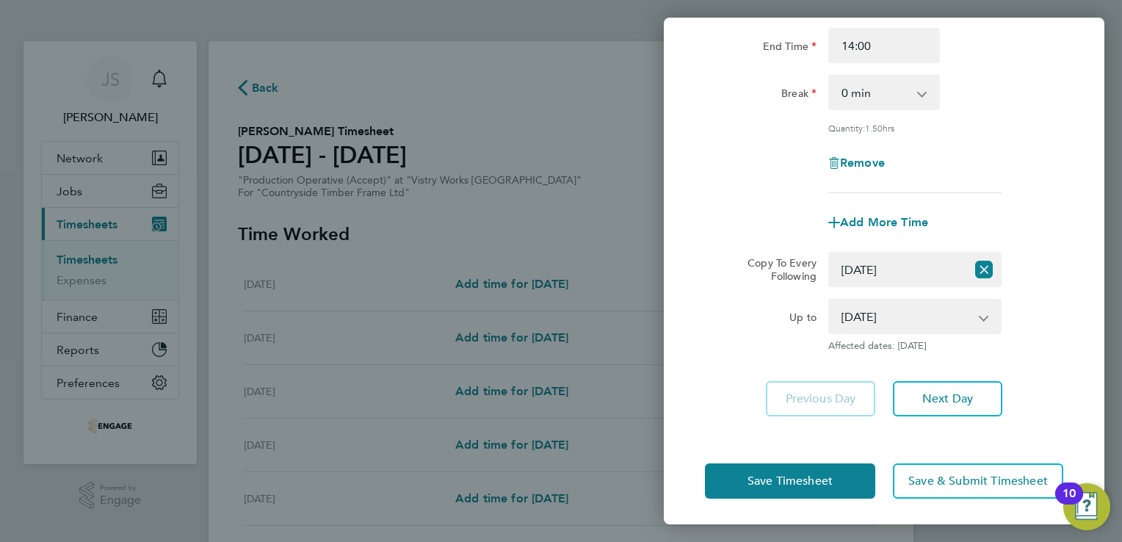
click at [963, 413] on div "Rate PM Standard - 20.06 AM Standard - 18.40 PM OT2 - 40.11 OT2 - 36.80 PM OT 1…" at bounding box center [884, 34] width 441 height 800
click at [957, 404] on button "Next Day" at bounding box center [947, 398] width 109 height 35
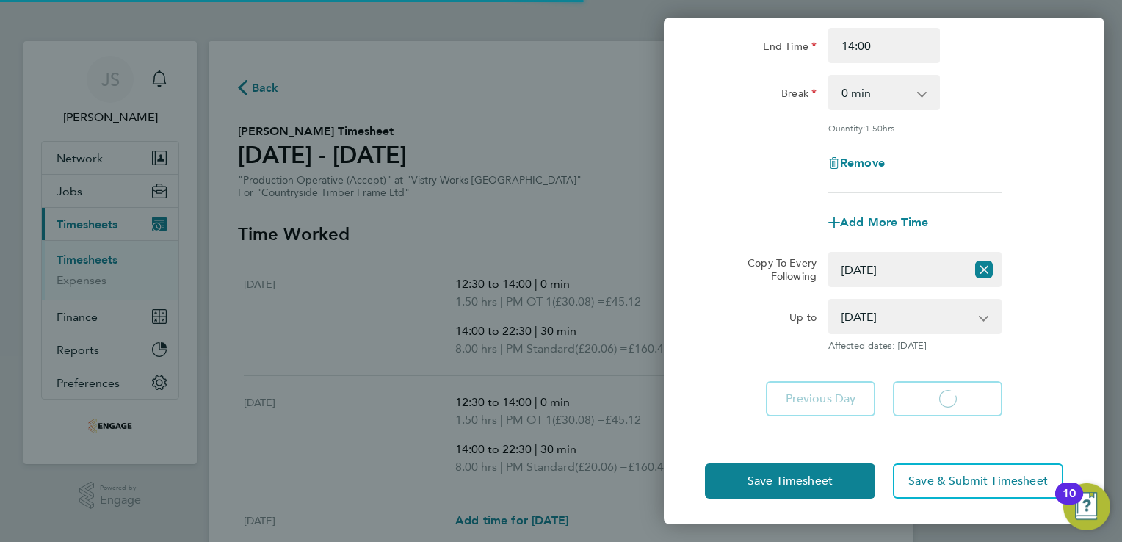
select select "30"
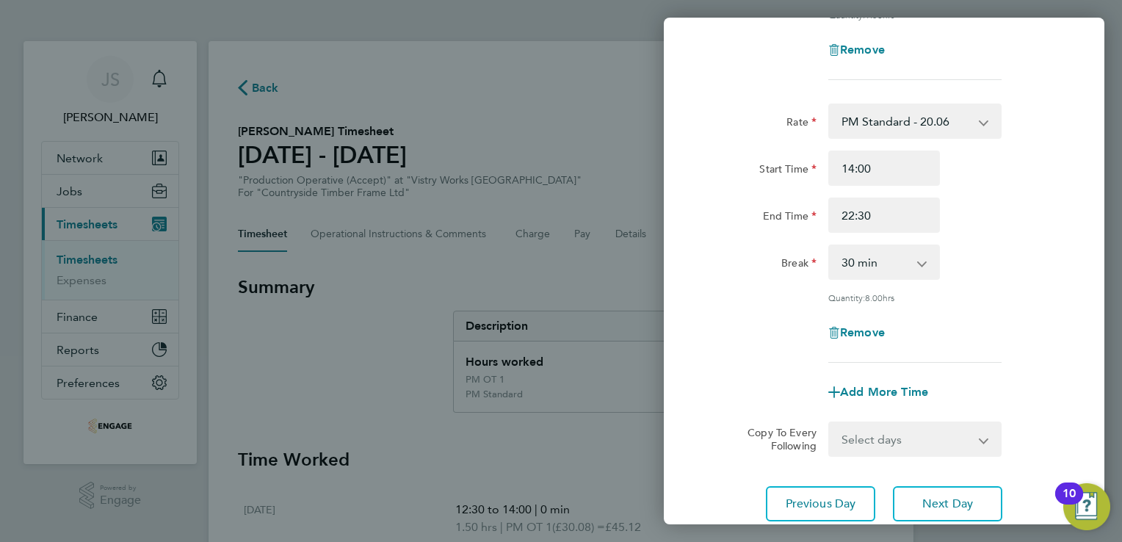
scroll to position [305, 0]
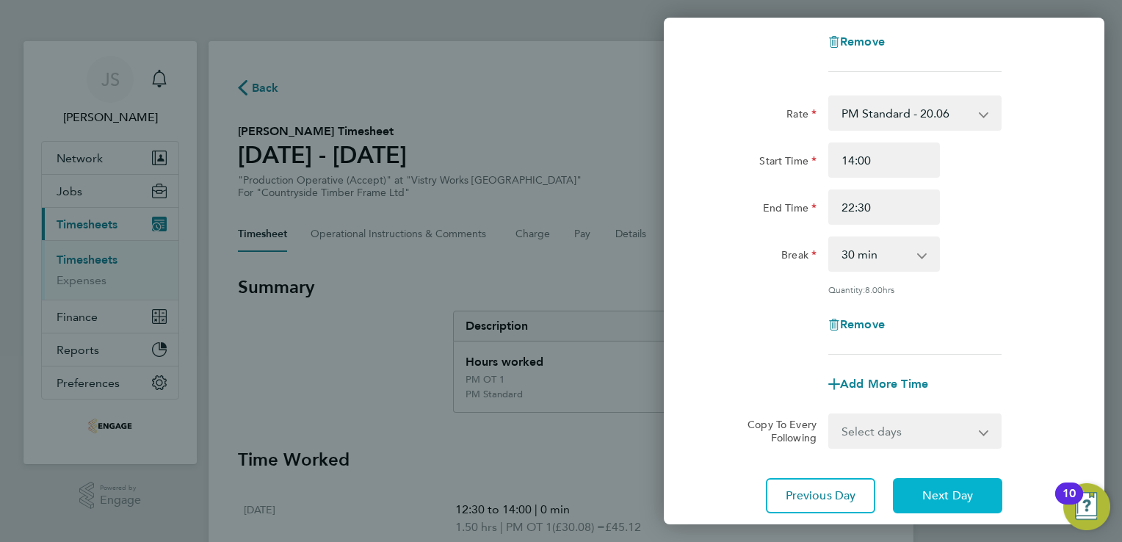
click at [943, 490] on span "Next Day" at bounding box center [947, 495] width 51 height 15
select select "15"
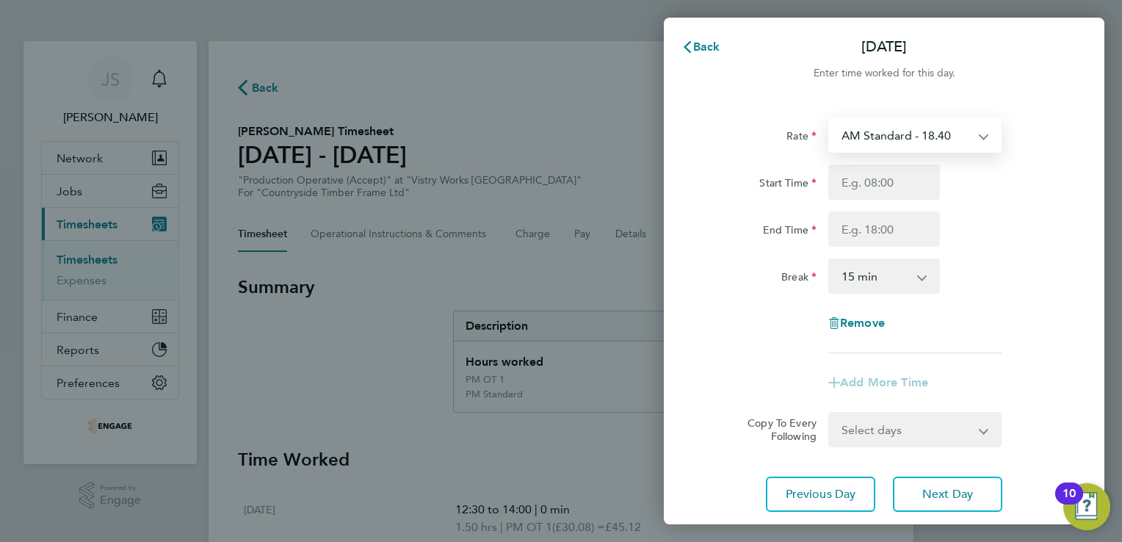
click at [930, 134] on select "AM Standard - 18.40 PM Standard - 20.06 PM OT2 - 40.11 OT2 - 36.80 PM OT 1 - 30…" at bounding box center [906, 135] width 153 height 32
select select "15"
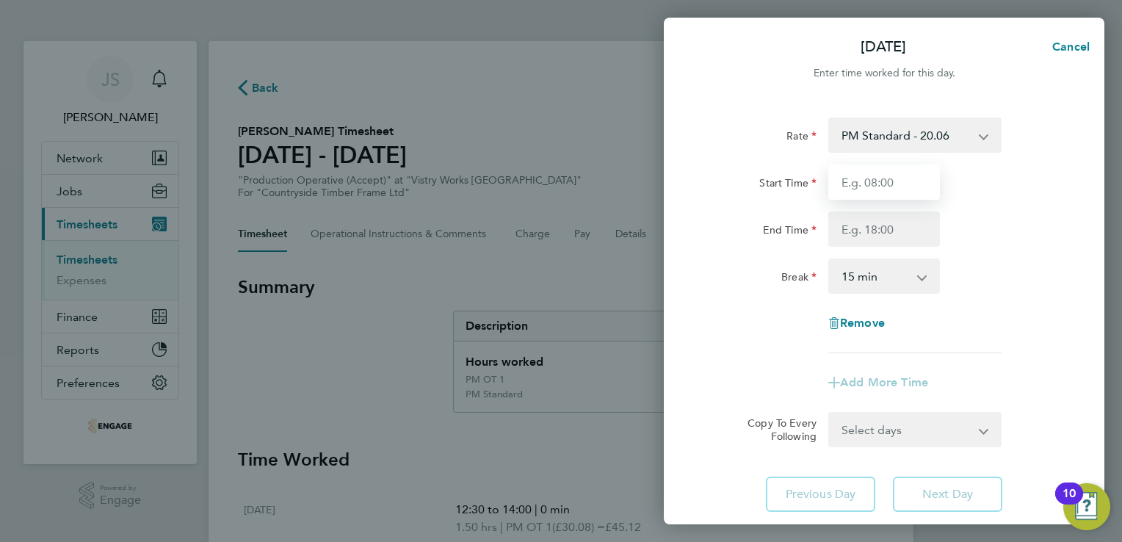
click at [878, 181] on input "Start Time" at bounding box center [884, 181] width 112 height 35
type input "14:00"
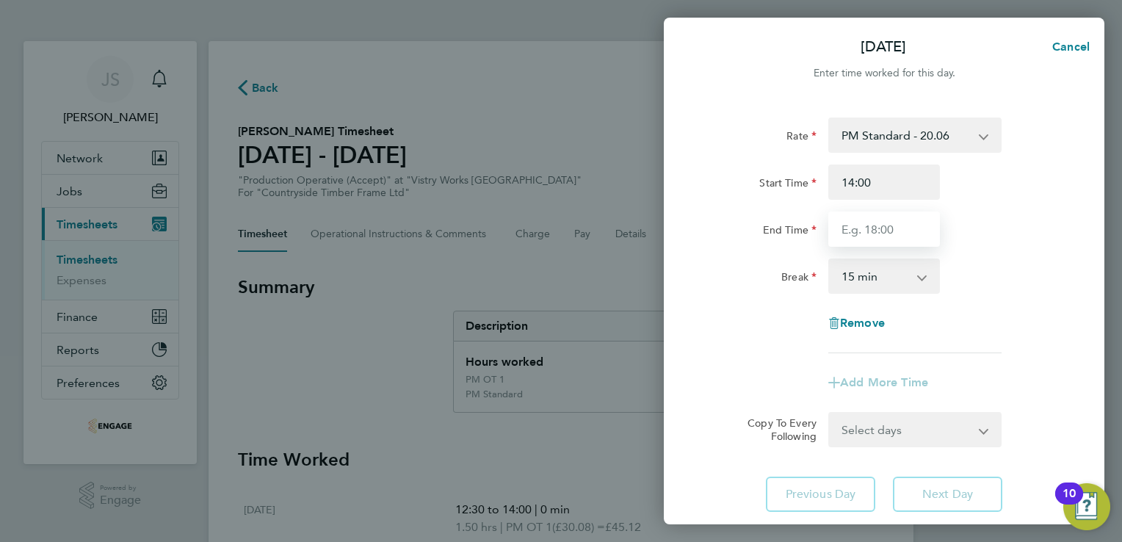
type input "22:30"
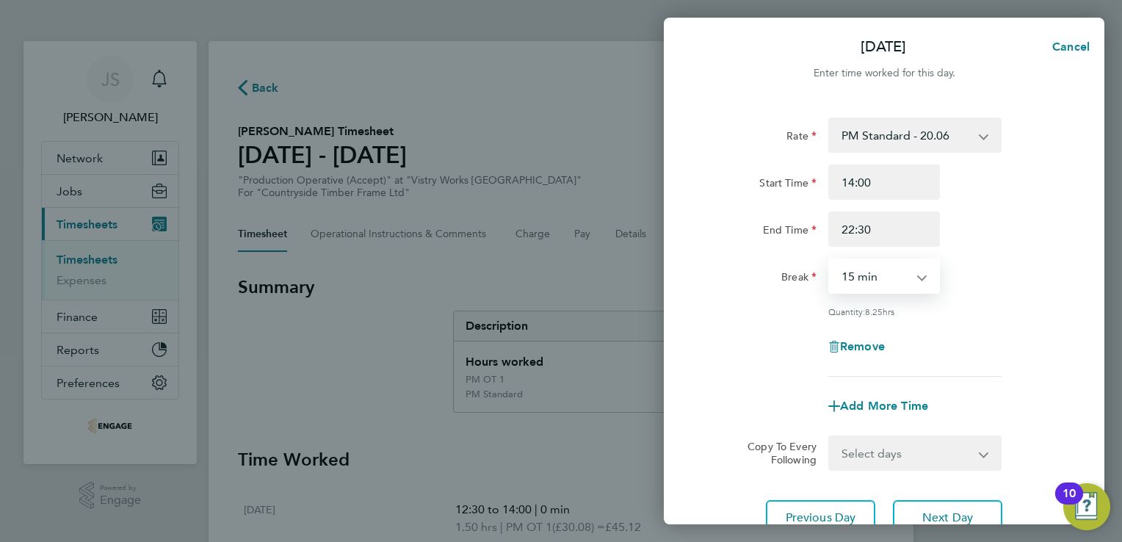
click at [867, 272] on select "0 min 15 min 30 min 45 min 60 min 75 min 90 min" at bounding box center [875, 276] width 91 height 32
select select "30"
click at [830, 260] on select "0 min 15 min 30 min 45 min 60 min 75 min 90 min" at bounding box center [875, 276] width 91 height 32
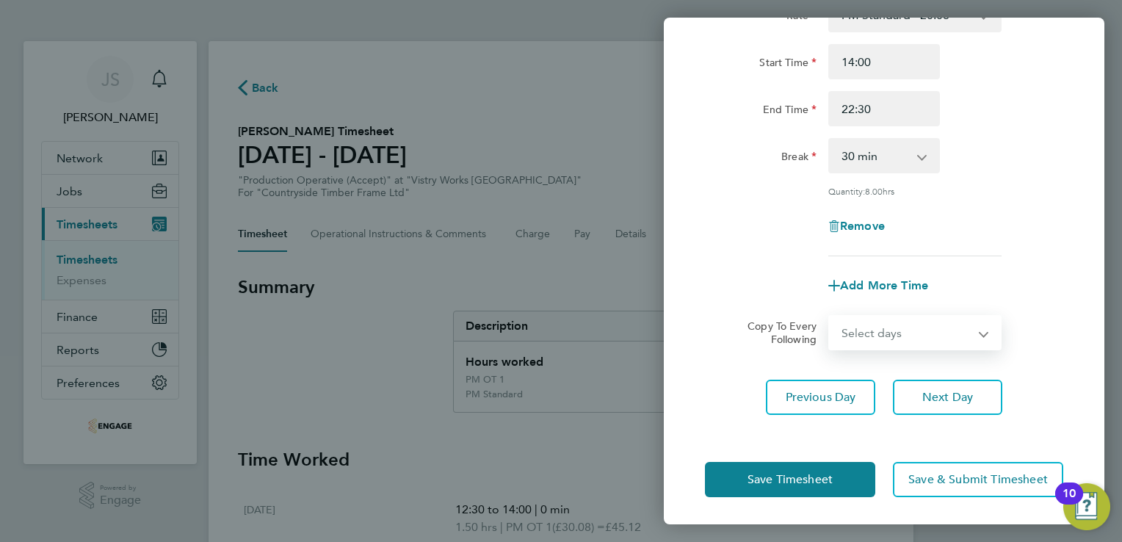
click at [888, 336] on select "Select days Day Weekday (Mon-Fri) Weekend (Sat-Sun) Thursday Friday Saturday Su…" at bounding box center [907, 332] width 154 height 32
click at [773, 266] on app-timesheet-line-form-group "Rate PM Standard - 20.06 AM Standard - 18.40 PM OT2 - 40.11 OT2 - 36.80 PM OT 1…" at bounding box center [884, 150] width 358 height 306
click at [877, 293] on div "Add More Time" at bounding box center [883, 285] width 123 height 35
click at [865, 290] on span "Add More Time" at bounding box center [884, 285] width 88 height 14
select select "null"
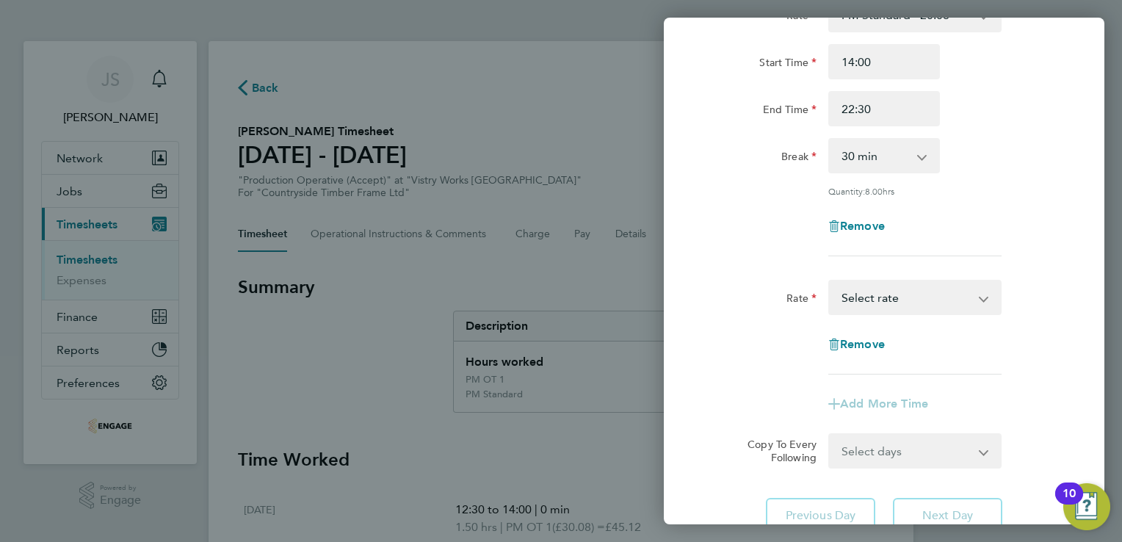
click at [852, 301] on select "PM Standard - 20.06 AM Standard - 18.40 PM OT2 - 40.11 OT2 - 36.80 PM OT 1 - 30…" at bounding box center [906, 297] width 153 height 32
select select "15"
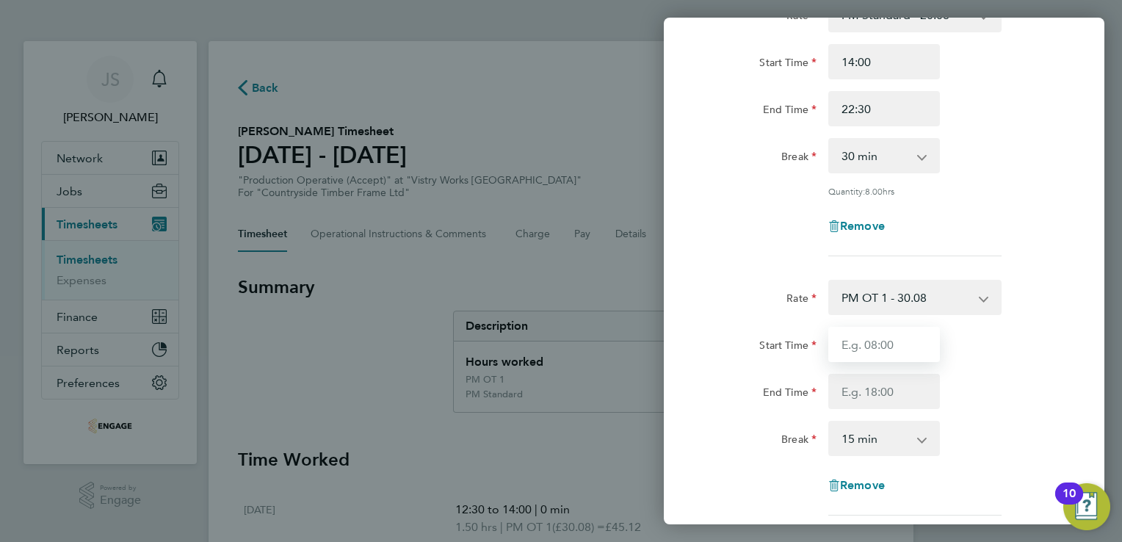
click at [861, 333] on input "Start Time" at bounding box center [884, 344] width 112 height 35
type input "12:00"
click at [887, 413] on div "Rate PM OT 1 - 30.08 PM Standard - 20.06 AM Standard - 18.40 PM OT2 - 40.11 OT2…" at bounding box center [884, 398] width 358 height 236
click at [864, 392] on input "End Time" at bounding box center [884, 391] width 112 height 35
type input "14:00"
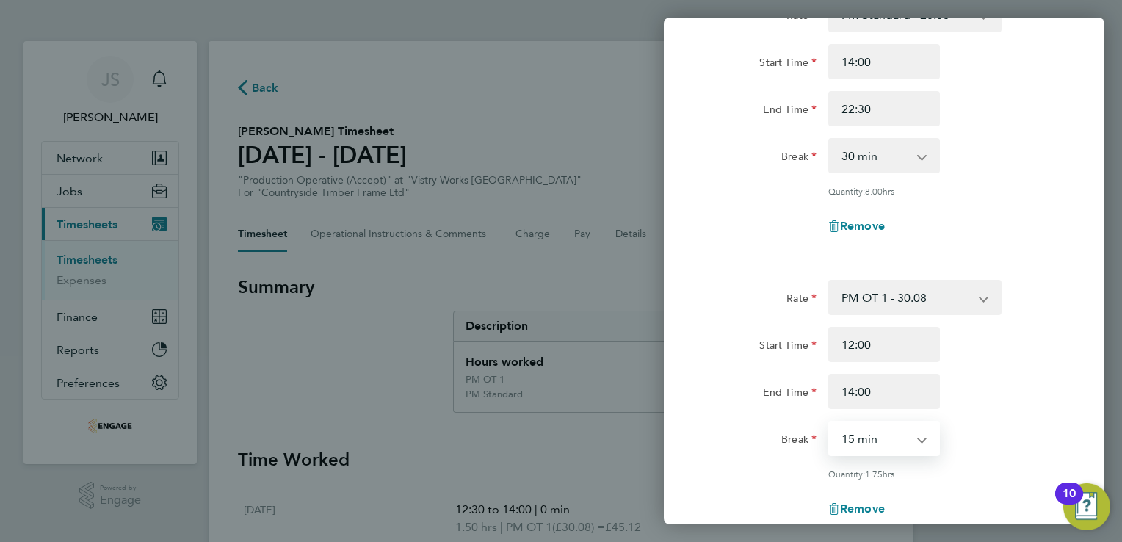
click at [855, 430] on select "0 min 15 min 30 min 45 min 60 min 75 min 90 min" at bounding box center [875, 438] width 91 height 32
select select "0"
click at [830, 422] on select "0 min 15 min 30 min 45 min 60 min 75 min 90 min" at bounding box center [875, 438] width 91 height 32
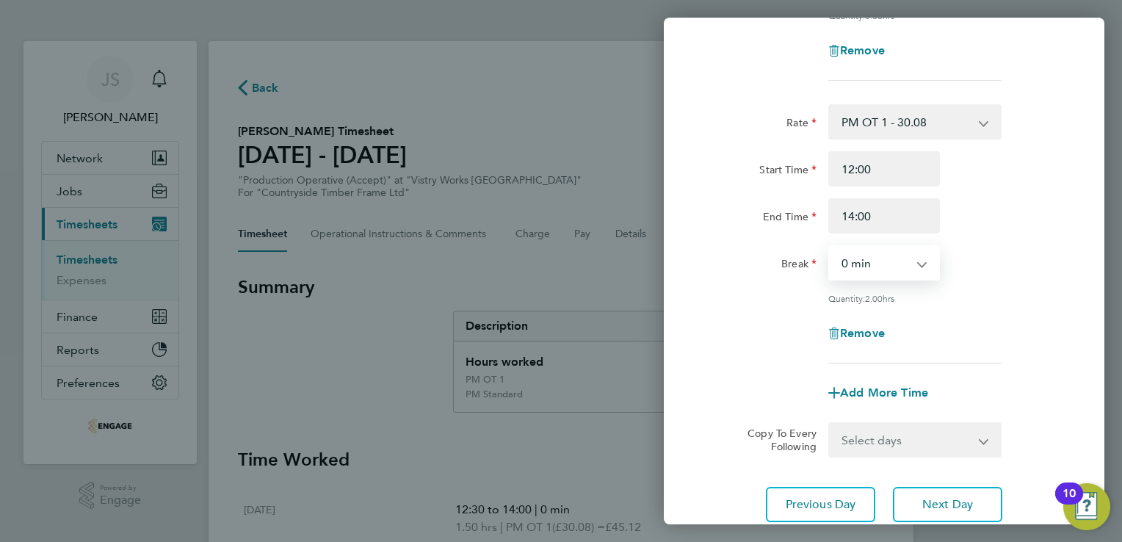
scroll to position [299, 0]
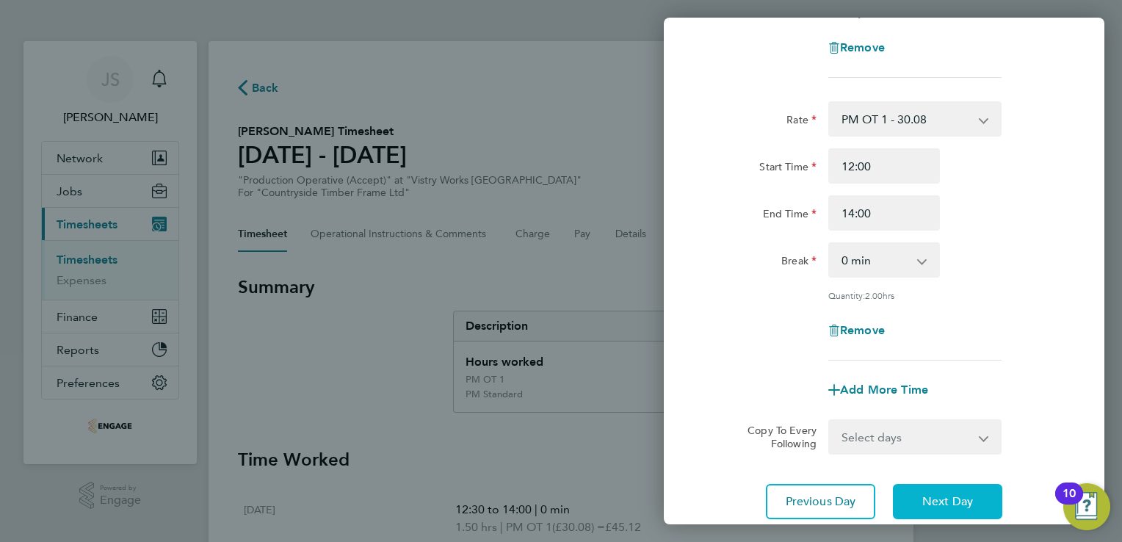
click at [957, 507] on button "Next Day" at bounding box center [947, 501] width 109 height 35
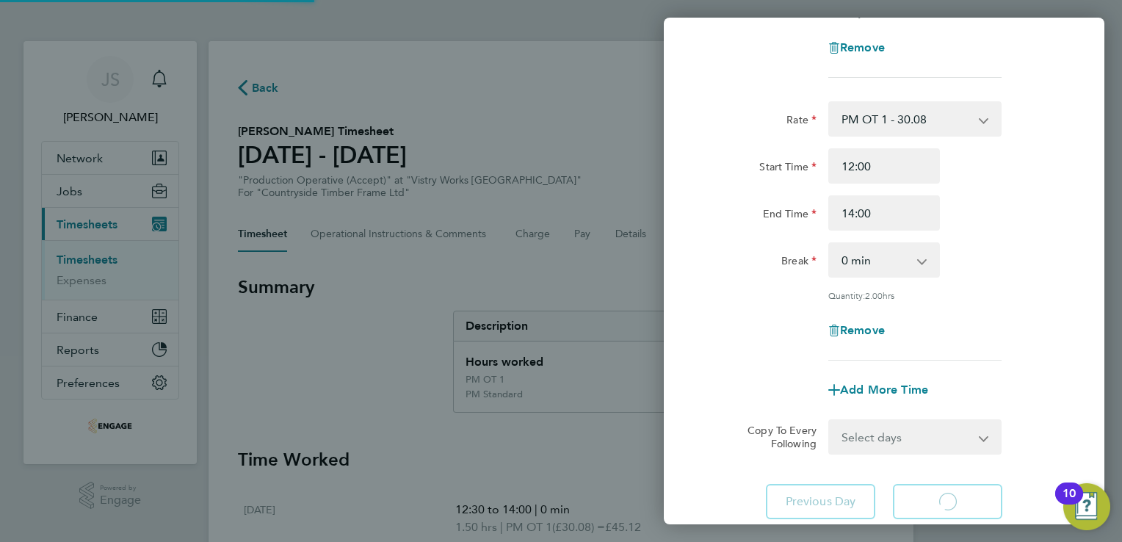
scroll to position [98, 0]
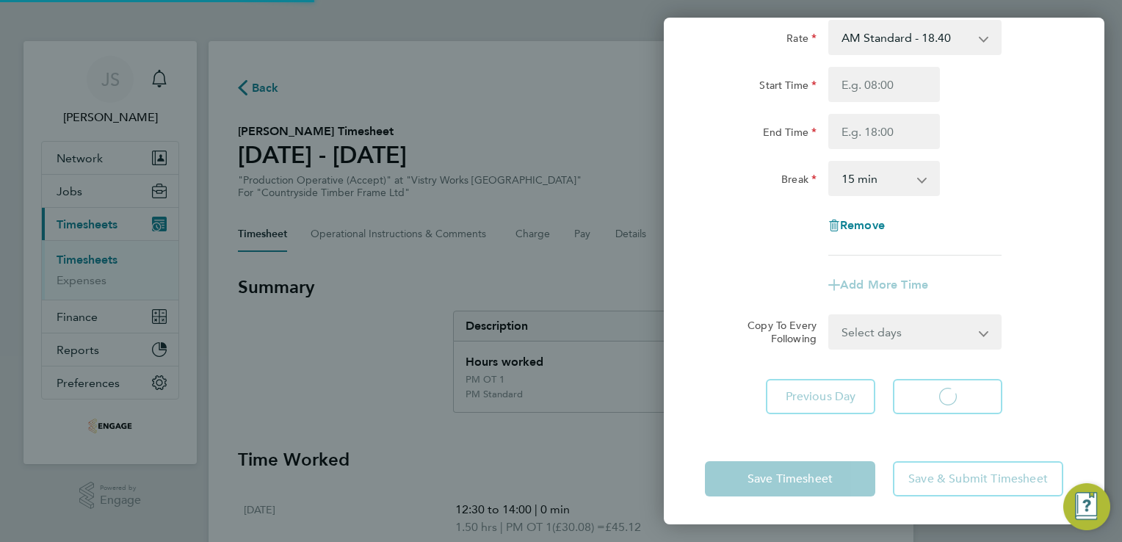
select select "15"
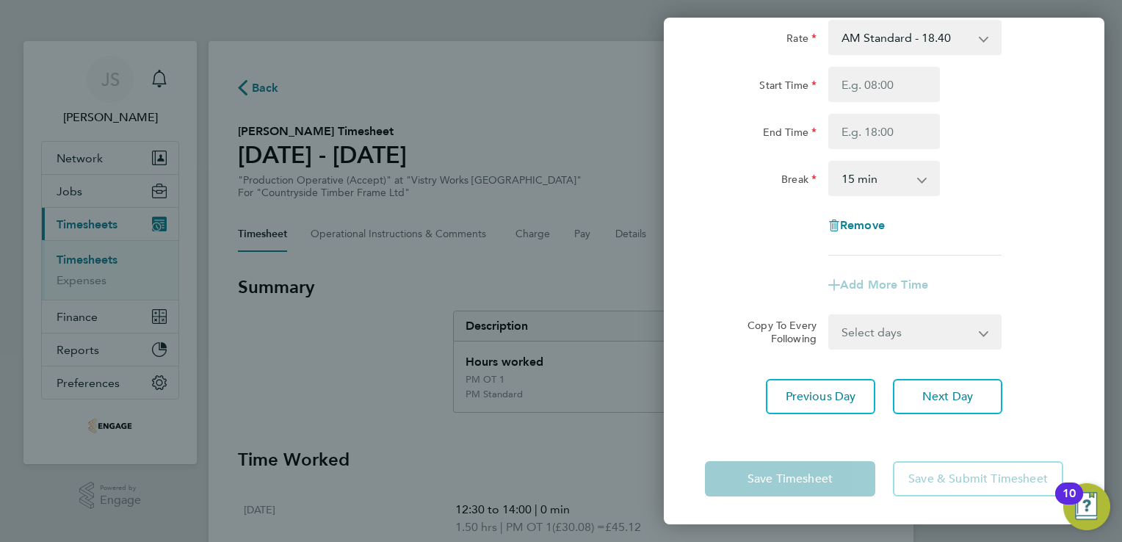
scroll to position [0, 0]
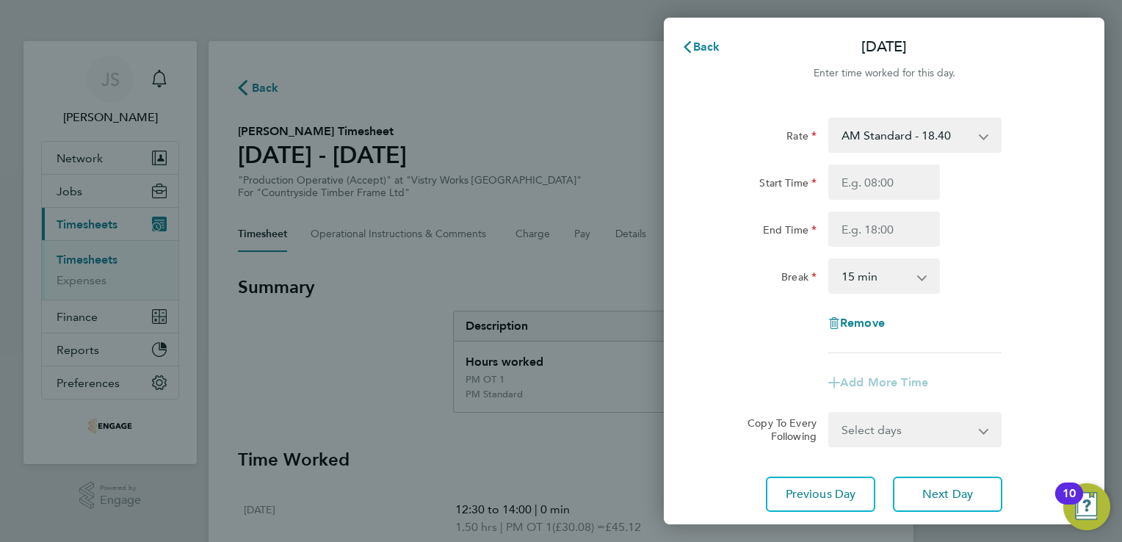
click at [871, 141] on select "AM Standard - 18.40 PM Standard - 20.06 PM OT2 - 40.11 OT2 - 36.80 PM OT 1 - 30…" at bounding box center [906, 135] width 153 height 32
select select "15"
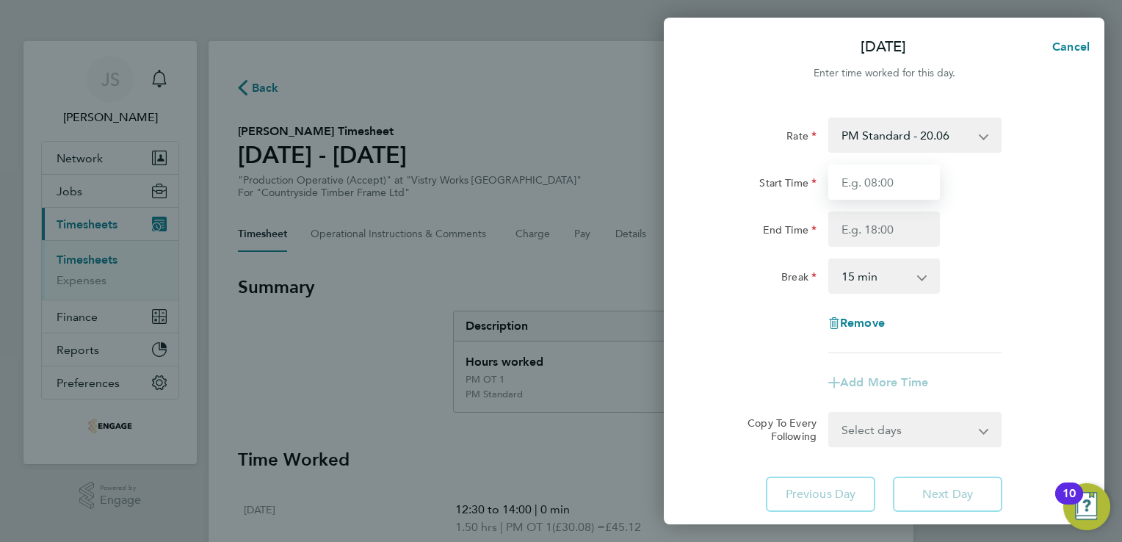
click at [849, 194] on input "Start Time" at bounding box center [884, 181] width 112 height 35
type input "14:00"
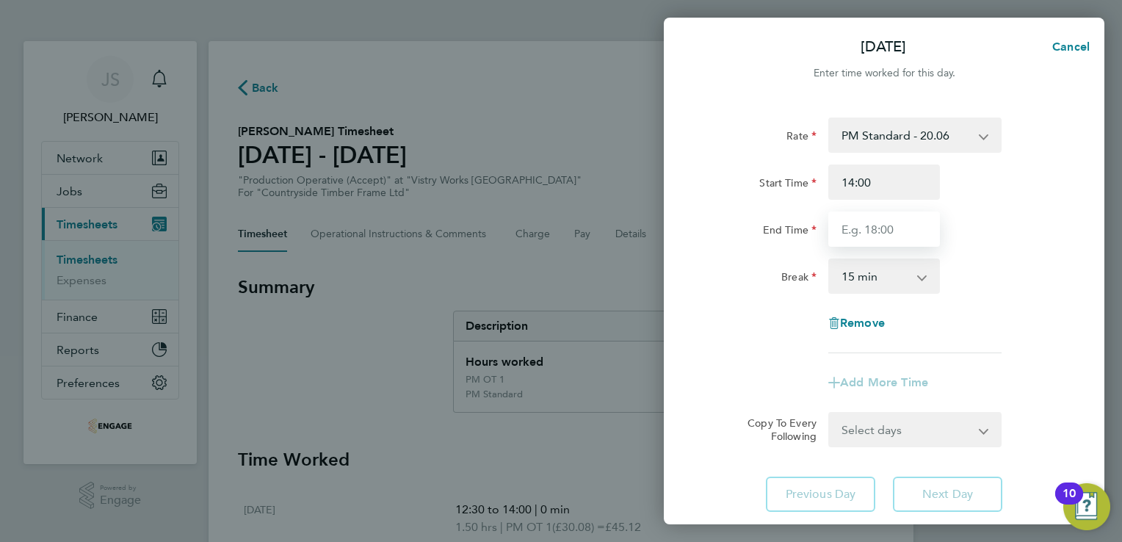
type input "22:30"
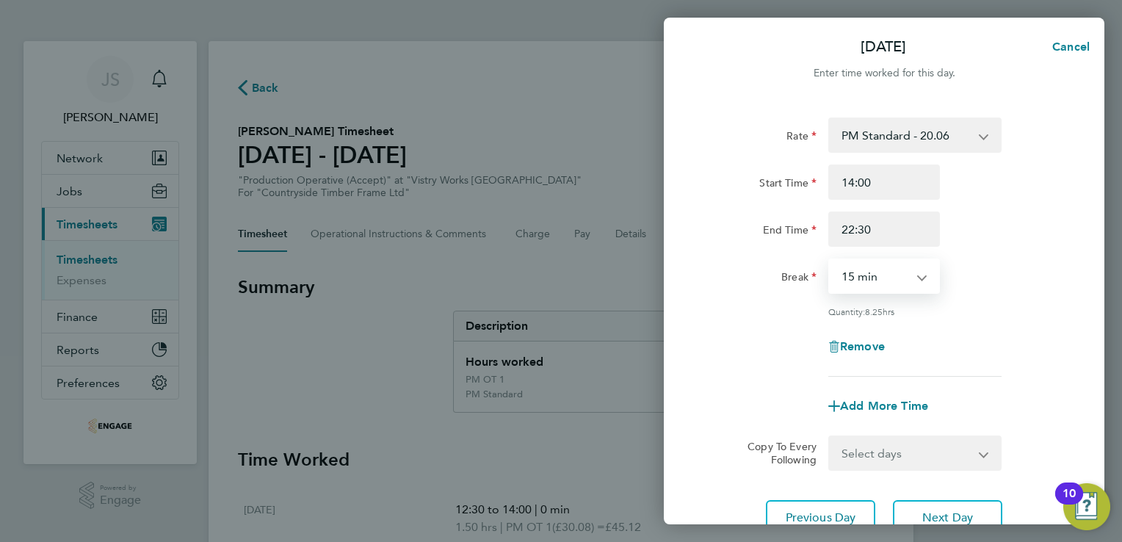
click at [852, 280] on select "0 min 15 min 30 min 45 min 60 min 75 min 90 min" at bounding box center [875, 276] width 91 height 32
select select "30"
click at [830, 260] on select "0 min 15 min 30 min 45 min 60 min 75 min 90 min" at bounding box center [875, 276] width 91 height 32
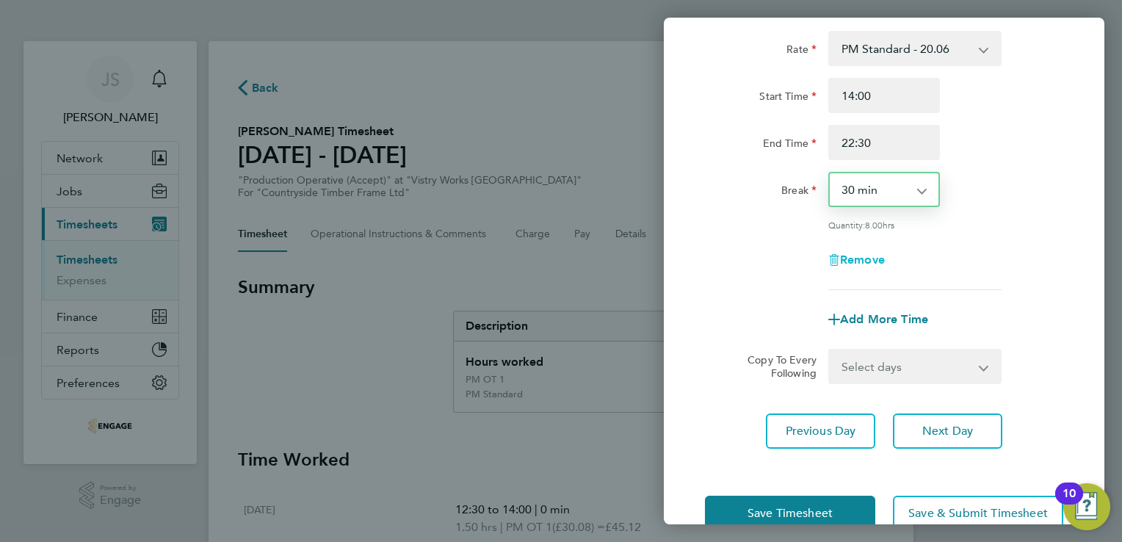
scroll to position [120, 0]
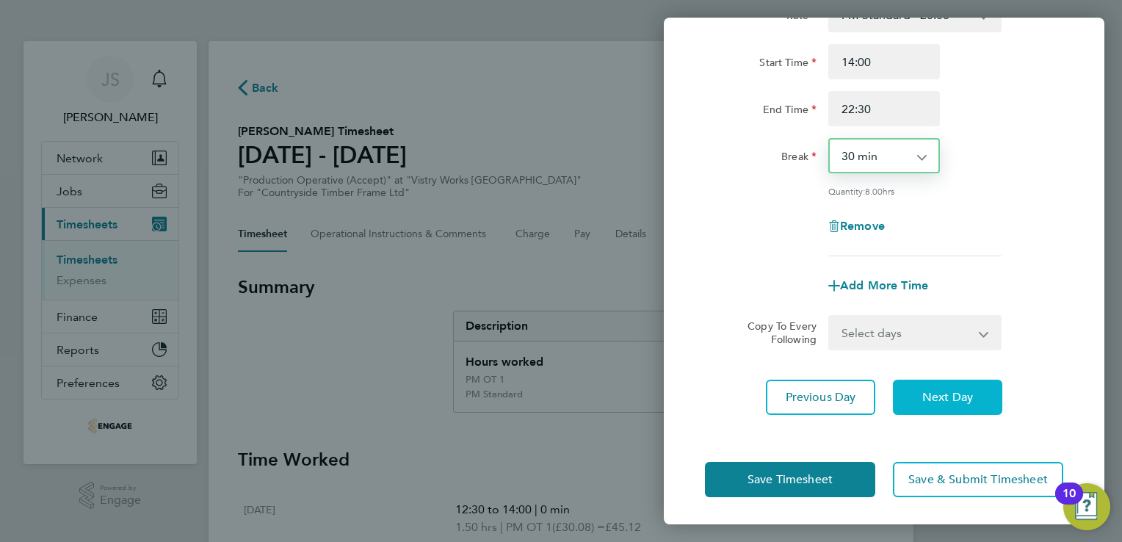
click at [937, 385] on button "Next Day" at bounding box center [947, 397] width 109 height 35
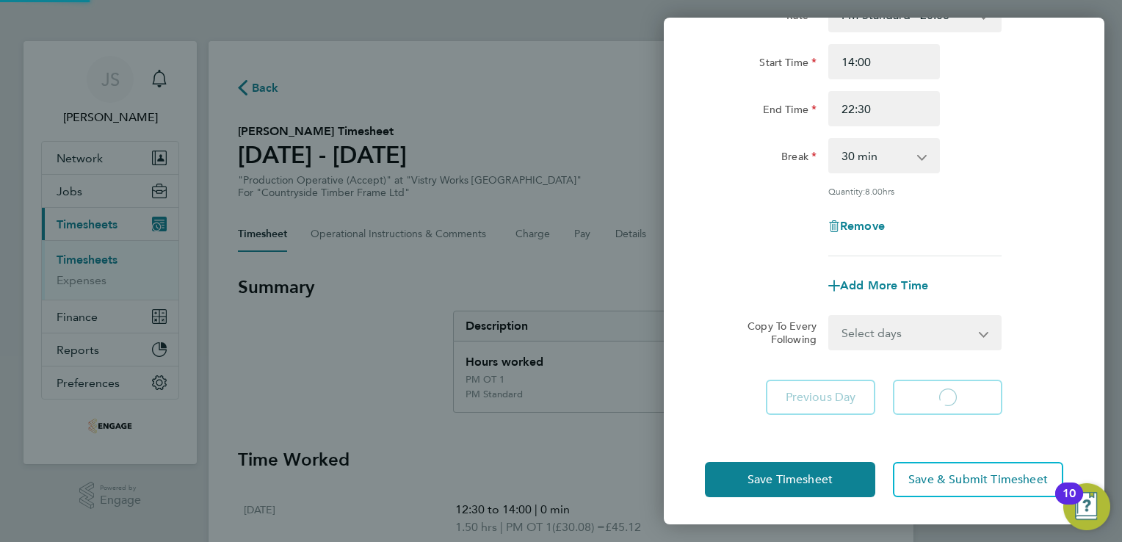
select select "15"
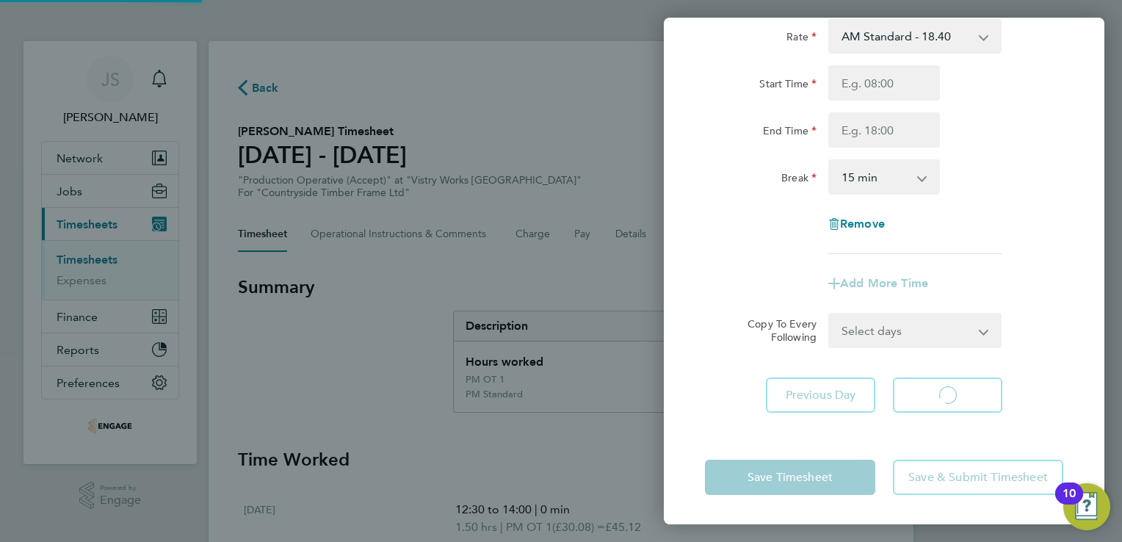
scroll to position [98, 0]
select select "15"
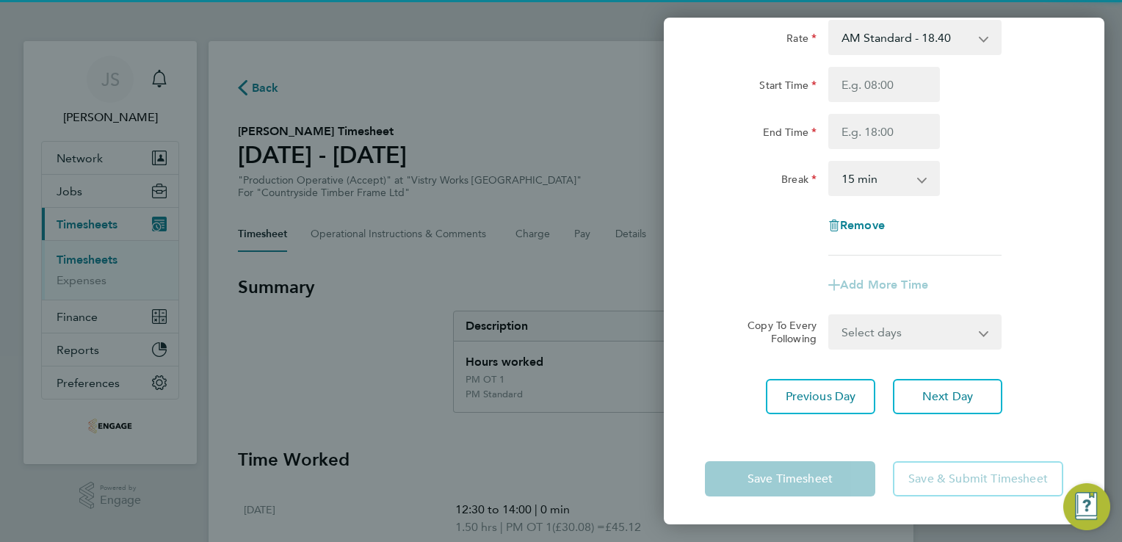
scroll to position [0, 0]
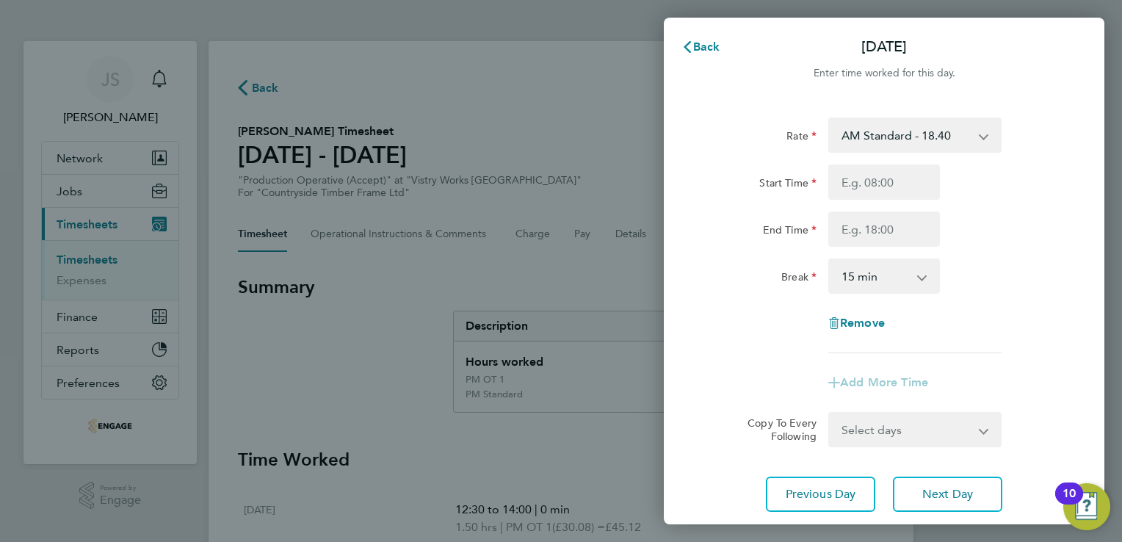
click at [857, 128] on select "AM Standard - 18.40 PM Standard - 20.06 PM OT2 - 40.11 OT2 - 36.80 PM OT 1 - 30…" at bounding box center [906, 135] width 153 height 32
select select "15"
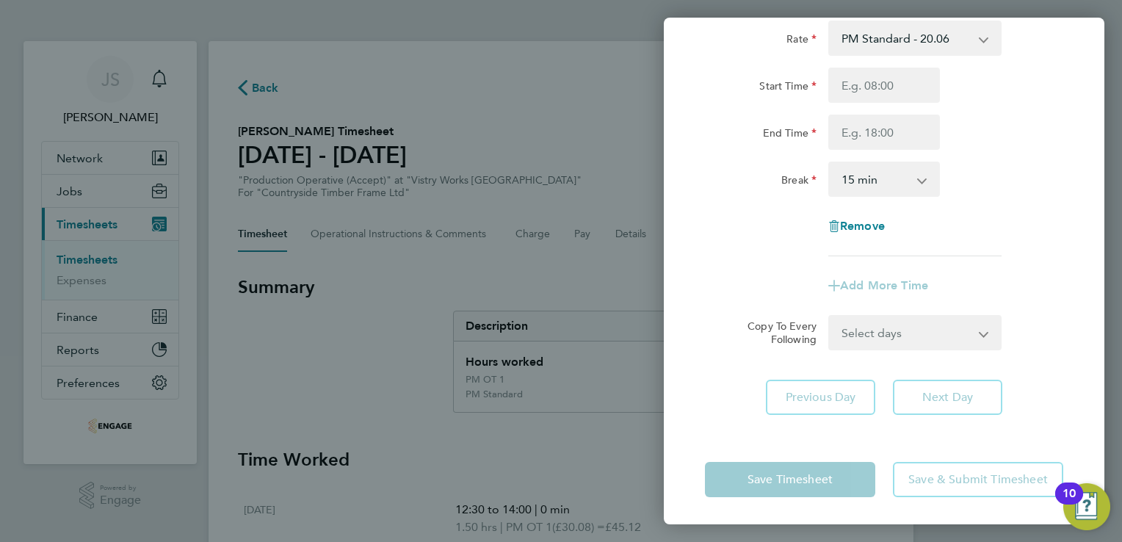
scroll to position [98, 0]
click at [865, 89] on input "Start Time" at bounding box center [884, 84] width 112 height 35
type input "14:00"
click at [858, 133] on input "End Time" at bounding box center [884, 131] width 112 height 35
type input "20:00"
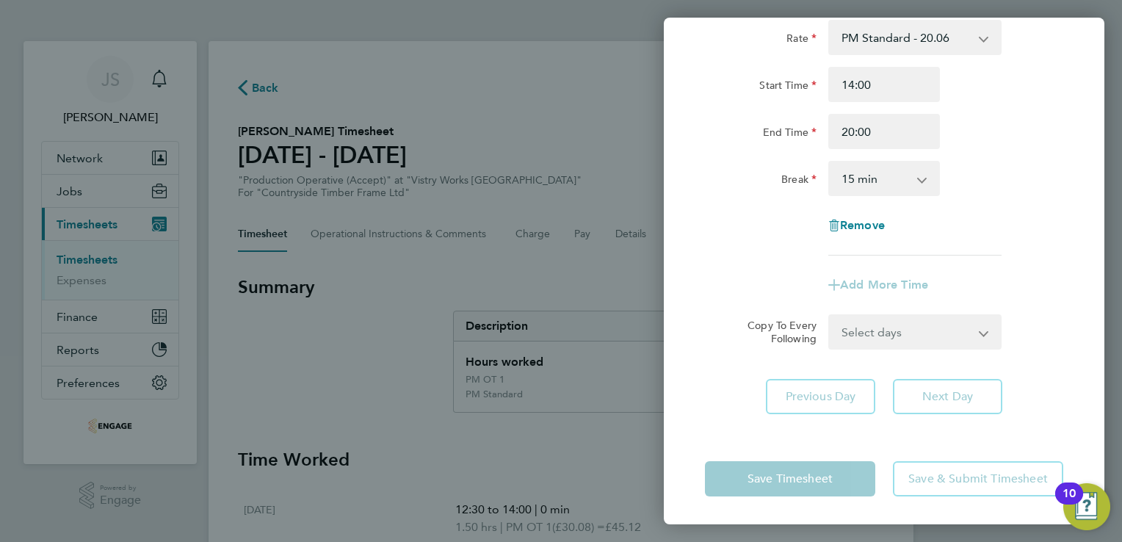
click at [848, 181] on select "0 min 15 min 30 min 45 min 60 min 75 min 90 min" at bounding box center [875, 178] width 91 height 32
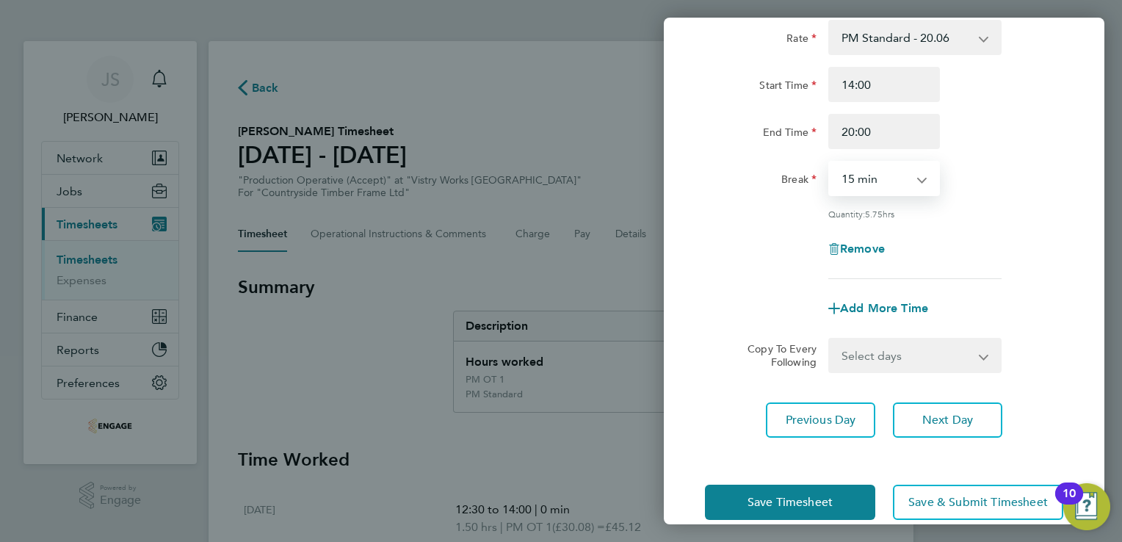
select select "30"
click at [830, 162] on select "0 min 15 min 30 min 45 min 60 min 75 min 90 min" at bounding box center [875, 178] width 91 height 32
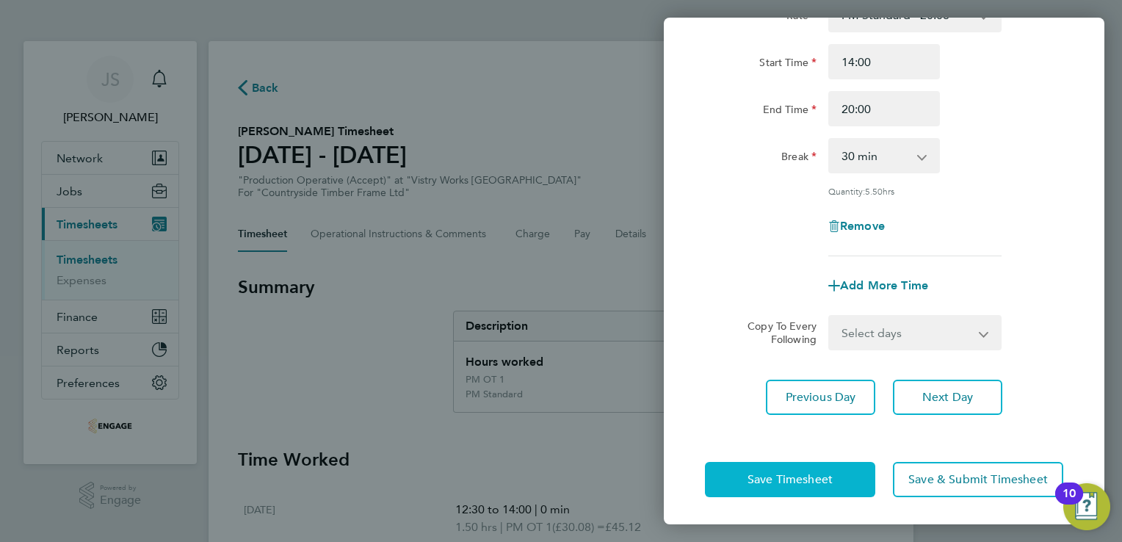
click at [782, 474] on span "Save Timesheet" at bounding box center [789, 479] width 85 height 15
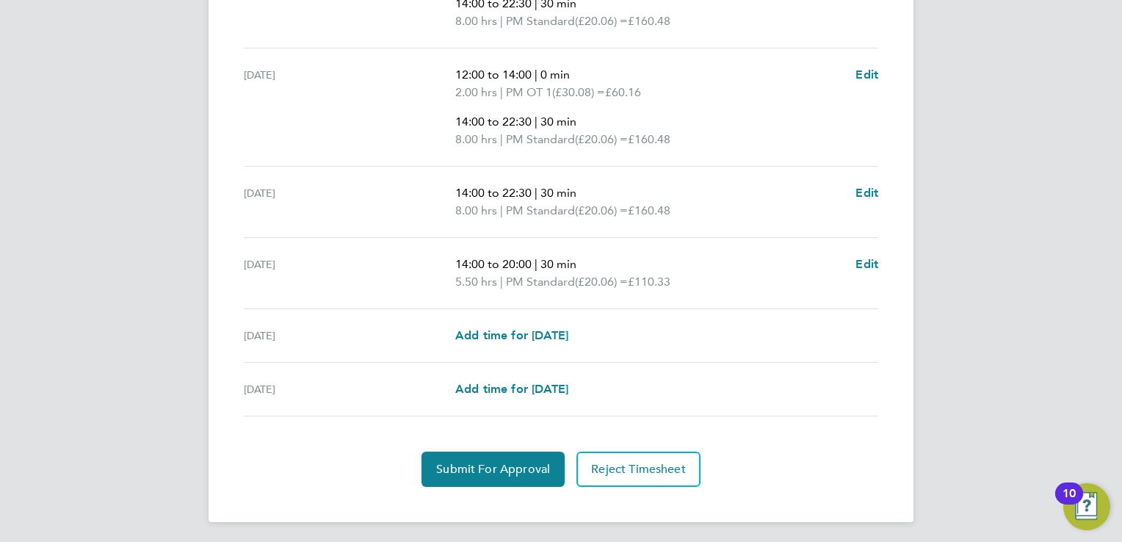
scroll to position [673, 0]
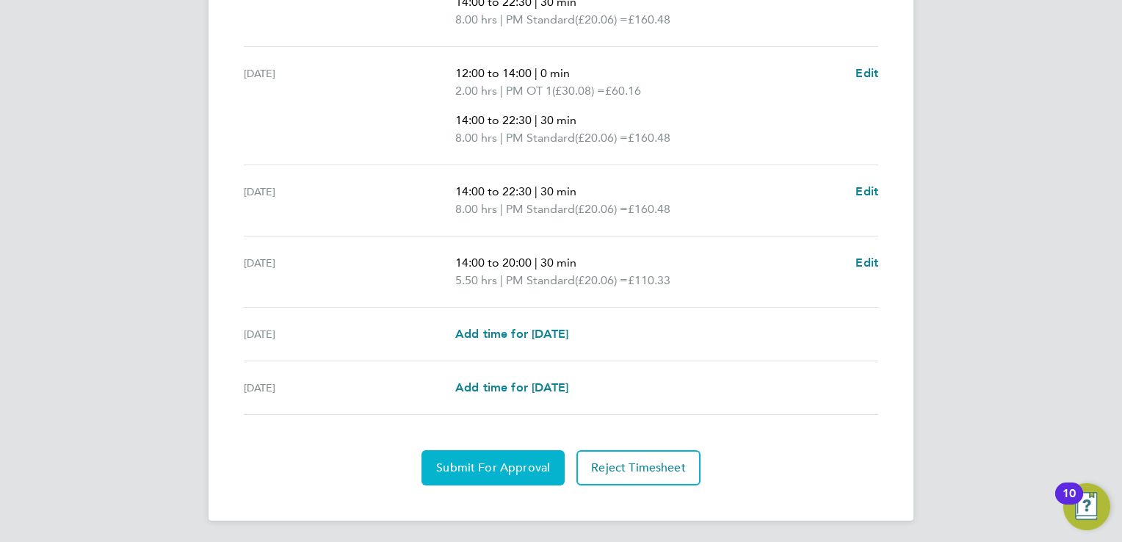
click at [473, 460] on span "Submit For Approval" at bounding box center [493, 467] width 114 height 15
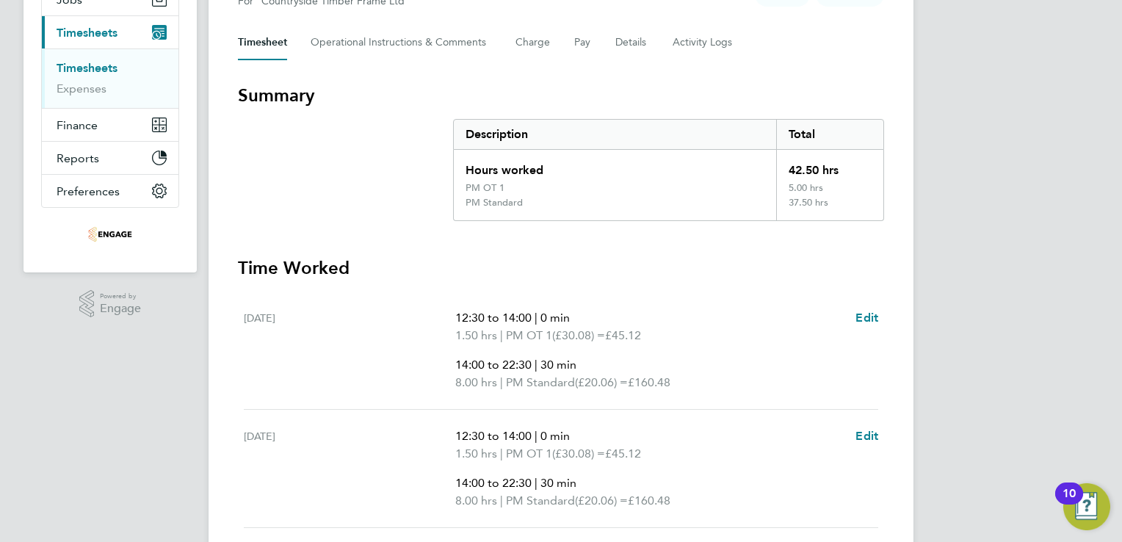
scroll to position [0, 0]
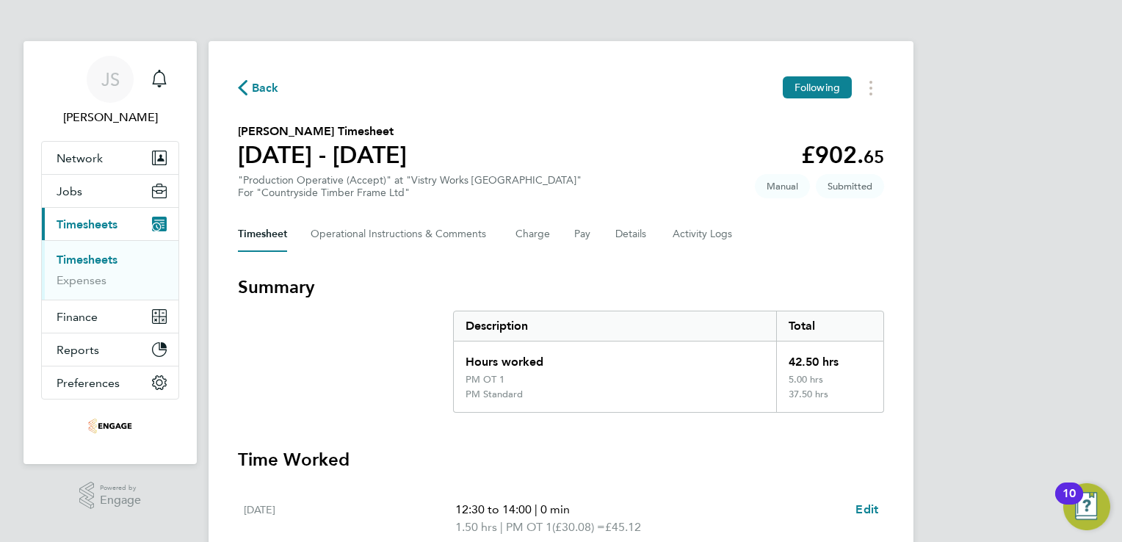
click at [250, 81] on span "Back" at bounding box center [258, 87] width 41 height 14
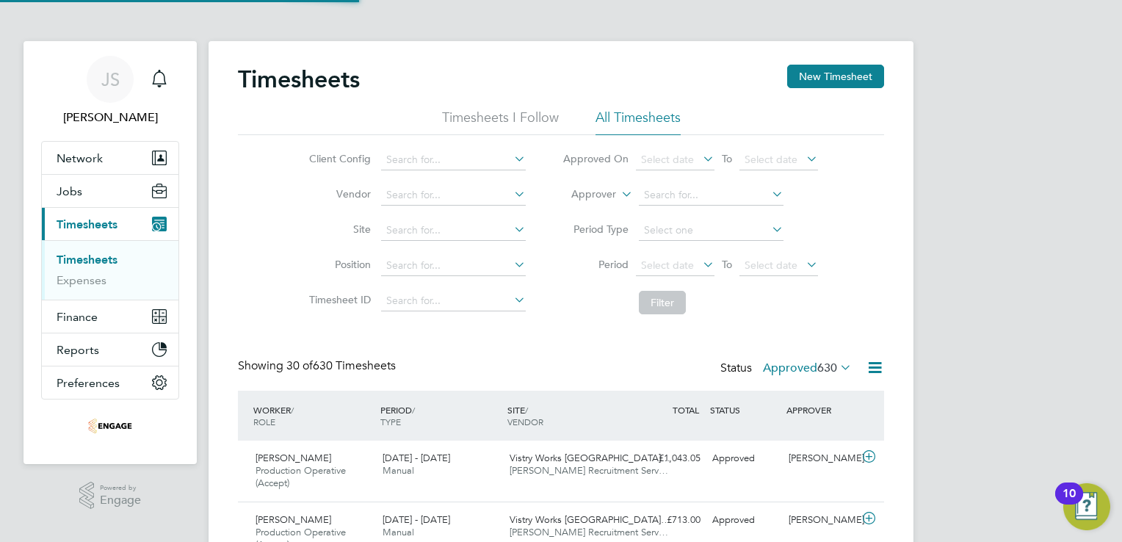
scroll to position [49, 128]
click at [834, 78] on button "New Timesheet" at bounding box center [835, 76] width 97 height 23
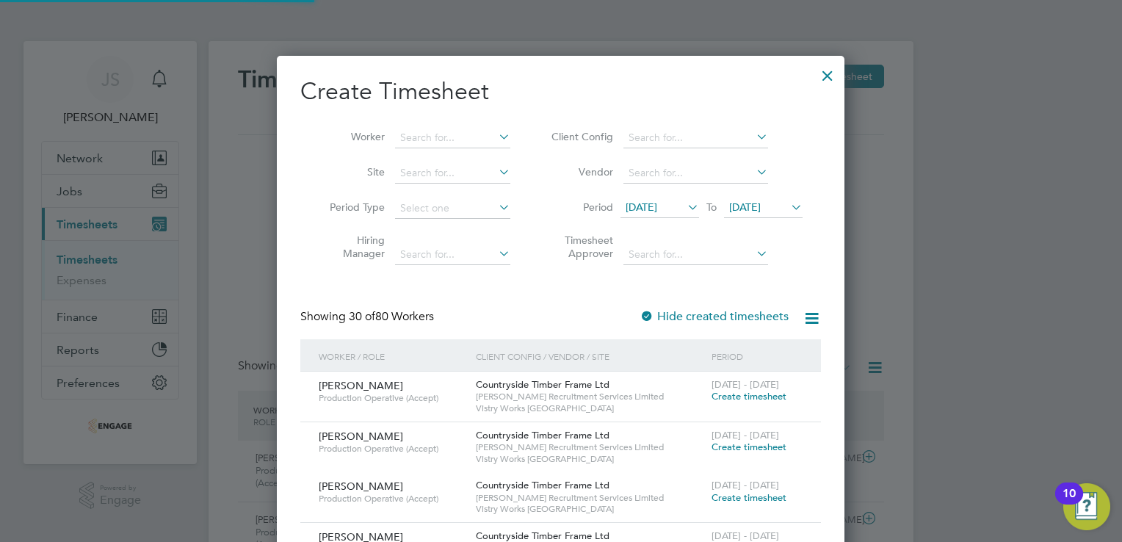
click at [657, 207] on span "12 Aug 2025" at bounding box center [642, 206] width 32 height 13
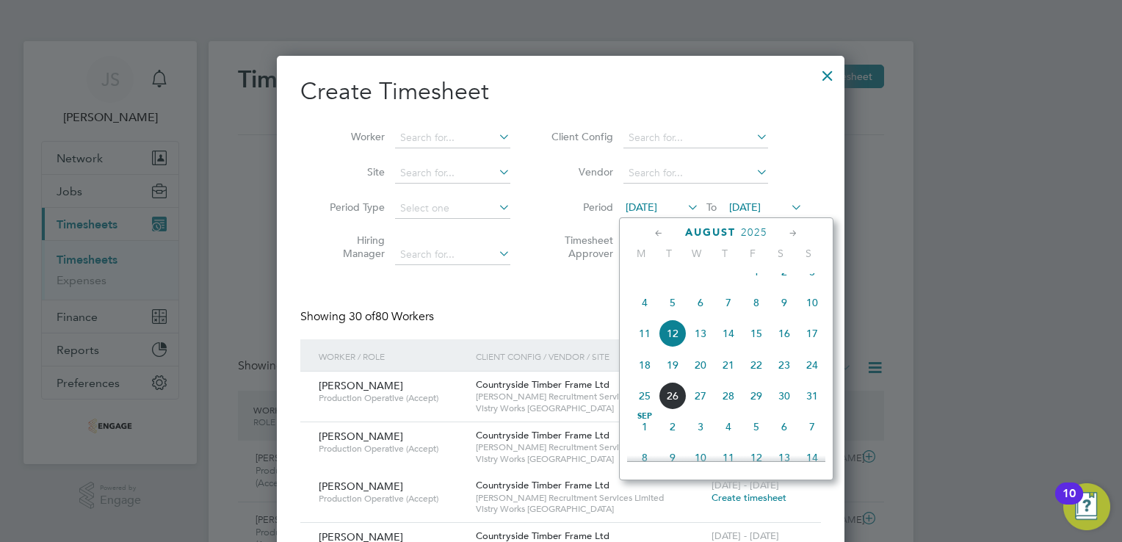
click at [648, 376] on span "18" at bounding box center [645, 365] width 28 height 28
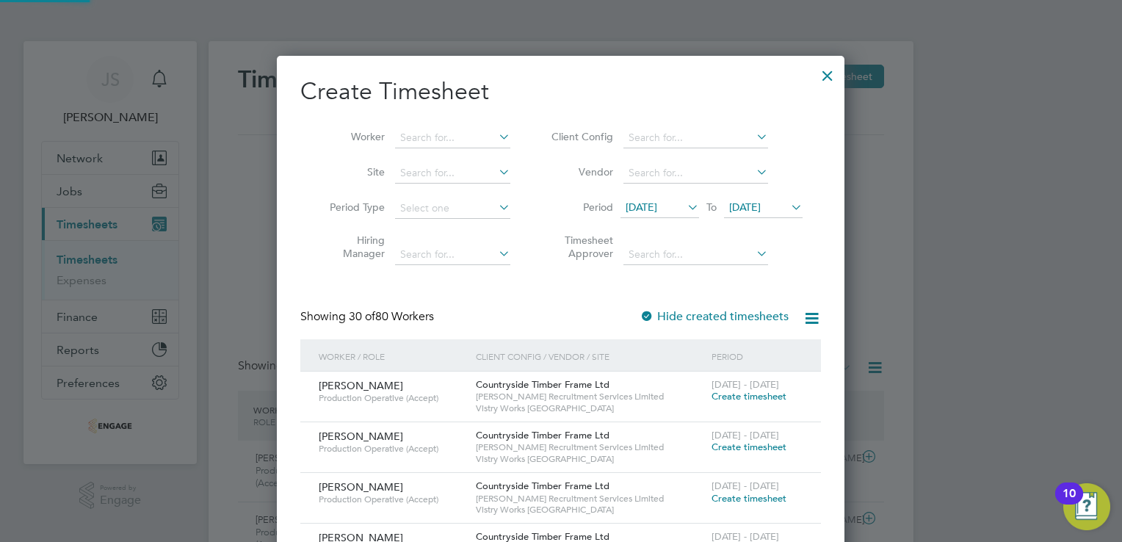
click at [754, 206] on span "19 Aug 2025" at bounding box center [745, 206] width 32 height 13
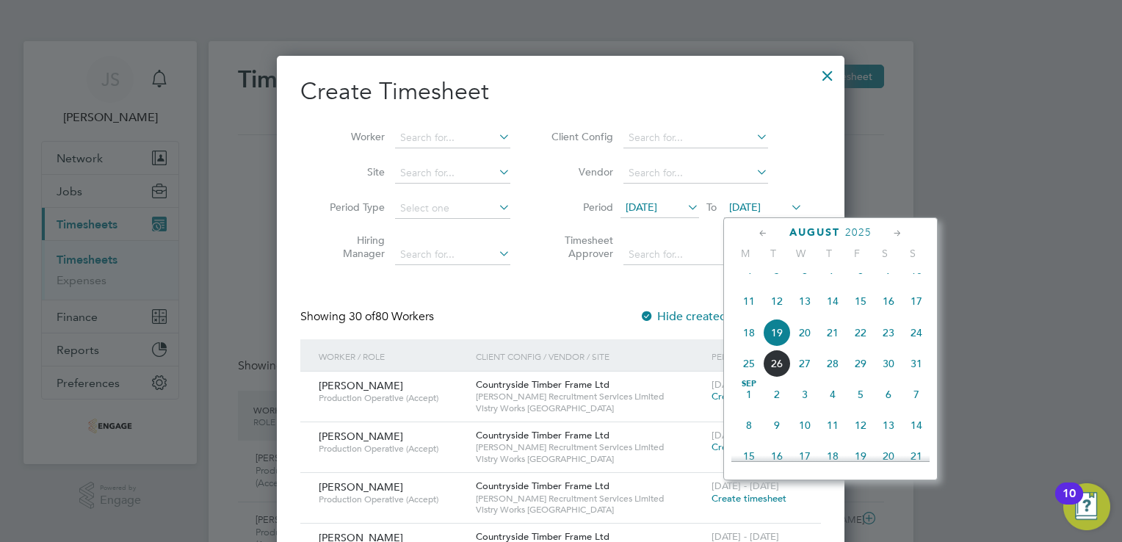
click at [916, 346] on span "24" at bounding box center [916, 333] width 28 height 28
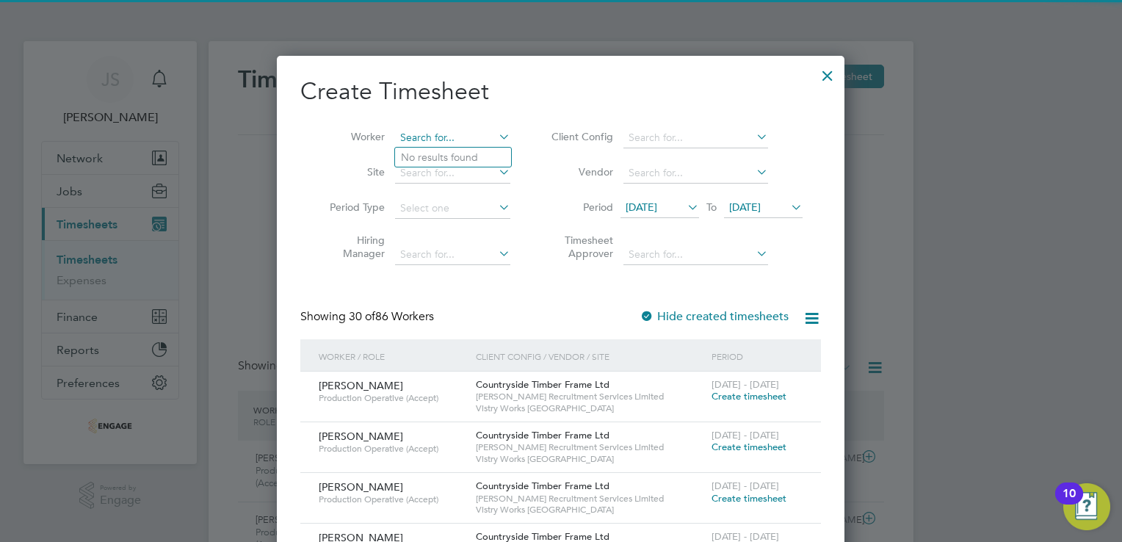
click at [429, 130] on input at bounding box center [452, 138] width 115 height 21
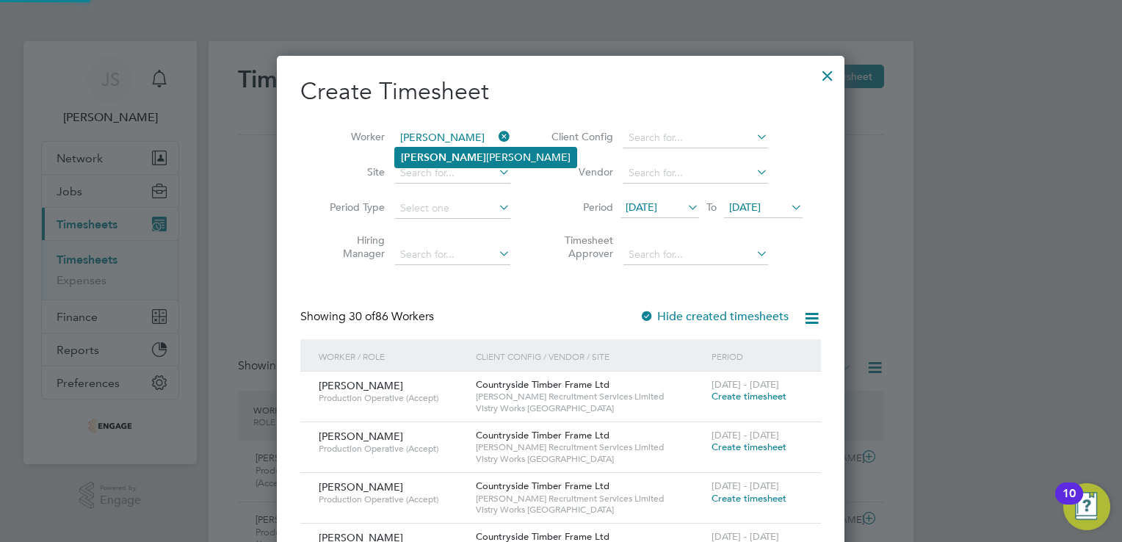
click at [442, 153] on li "Stuart Dunn" at bounding box center [485, 158] width 181 height 20
type input "Stuart Dunn"
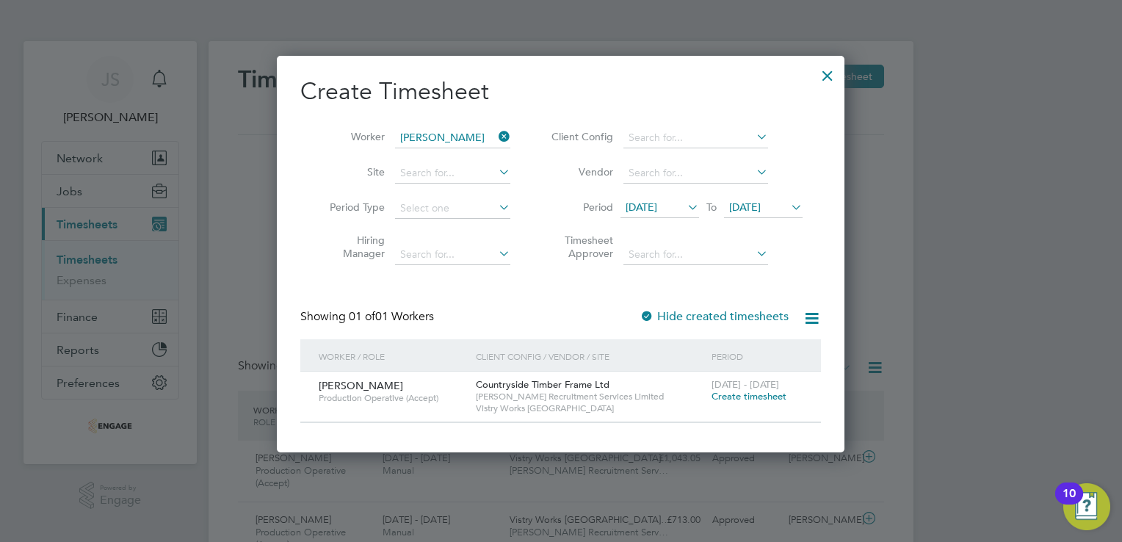
click at [767, 399] on span "Create timesheet" at bounding box center [749, 396] width 75 height 12
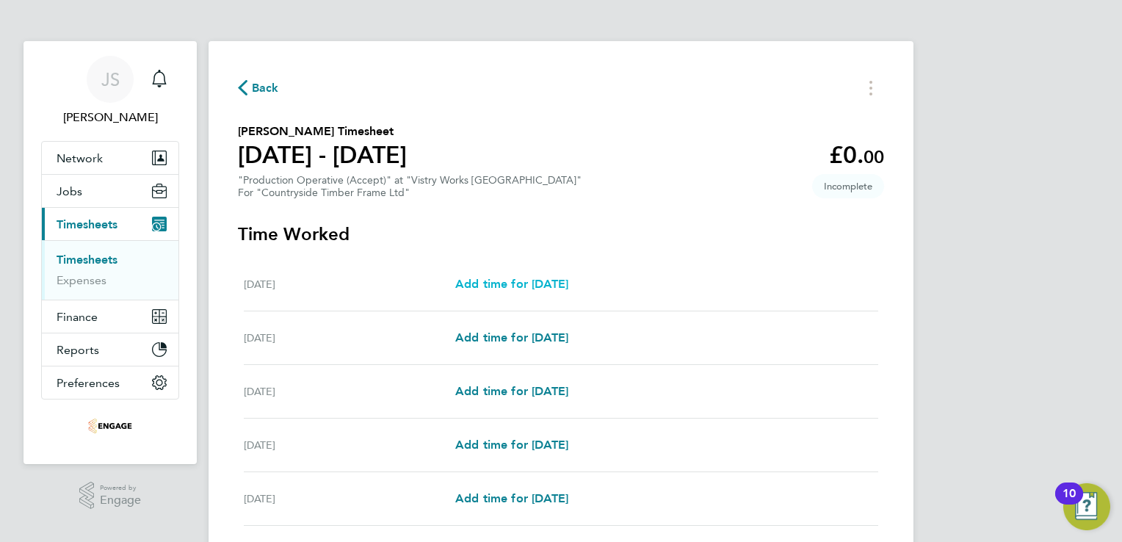
click at [550, 283] on span "Add time for Mon 18 Aug" at bounding box center [511, 284] width 113 height 14
select select "15"
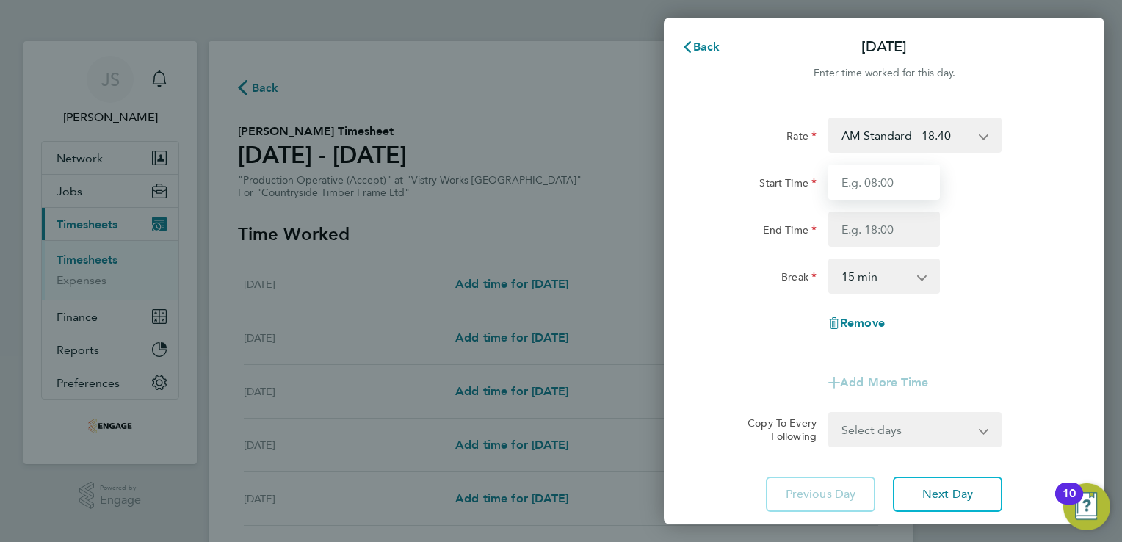
click at [880, 174] on input "Start Time" at bounding box center [884, 181] width 112 height 35
type input "06:00"
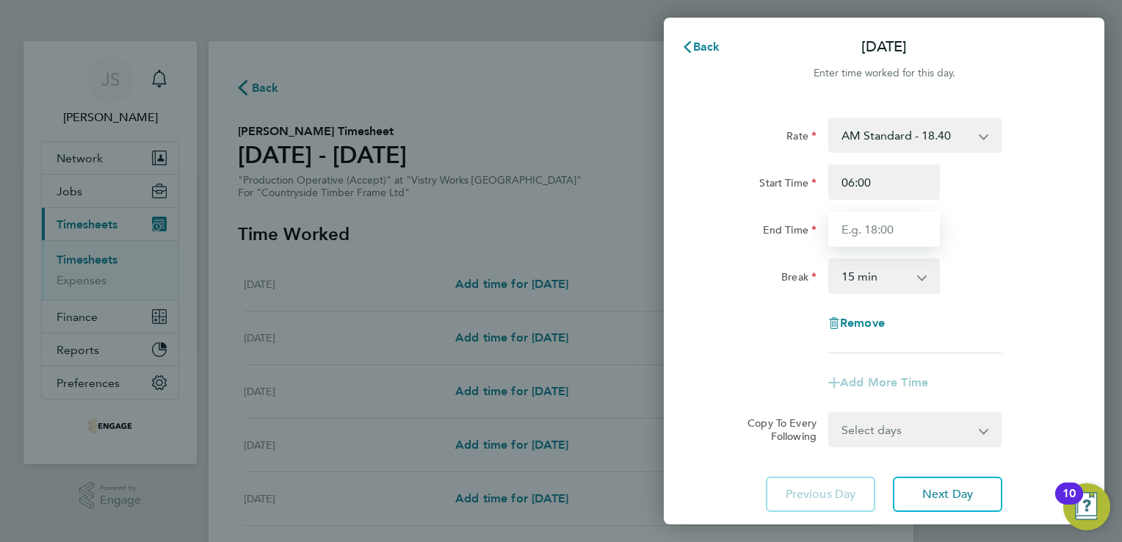
click at [861, 236] on input "End Time" at bounding box center [884, 228] width 112 height 35
type input "14:00"
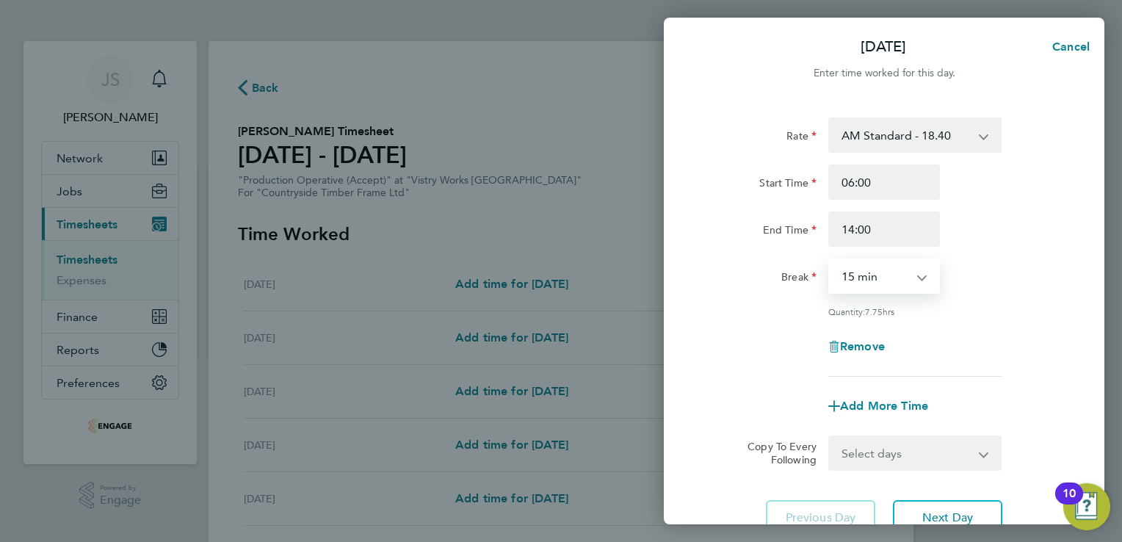
click at [864, 283] on select "0 min 15 min 30 min 45 min 60 min 75 min 90 min" at bounding box center [875, 276] width 91 height 32
select select "30"
click at [830, 260] on select "0 min 15 min 30 min 45 min 60 min 75 min 90 min" at bounding box center [875, 276] width 91 height 32
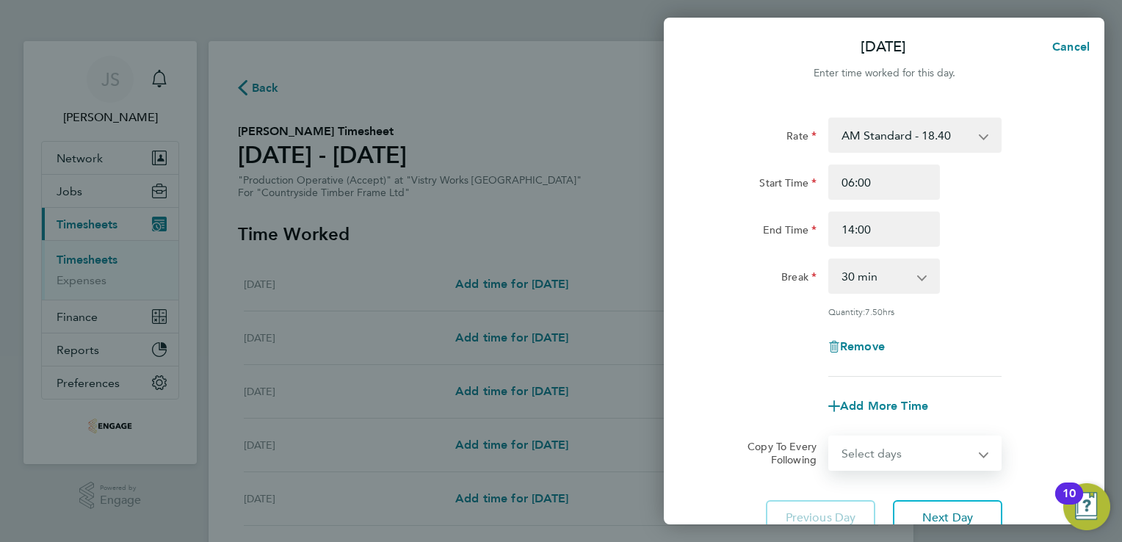
click at [885, 449] on select "Select days Day Weekday (Mon-Fri) Weekend (Sat-Sun) Tuesday Wednesday Thursday …" at bounding box center [907, 453] width 154 height 32
select select "WEEKDAY"
click at [830, 437] on select "Select days Day Weekday (Mon-Fri) Weekend (Sat-Sun) Tuesday Wednesday Thursday …" at bounding box center [907, 453] width 154 height 32
select select "2025-08-24"
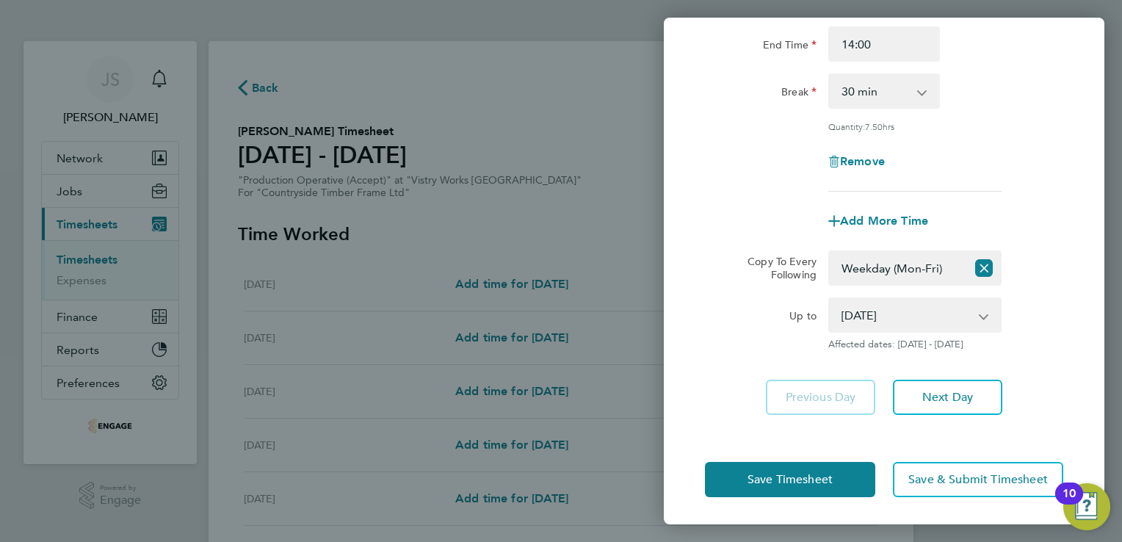
click at [766, 496] on div "Save Timesheet Save & Submit Timesheet" at bounding box center [884, 479] width 441 height 94
click at [751, 486] on button "Save Timesheet" at bounding box center [790, 479] width 170 height 35
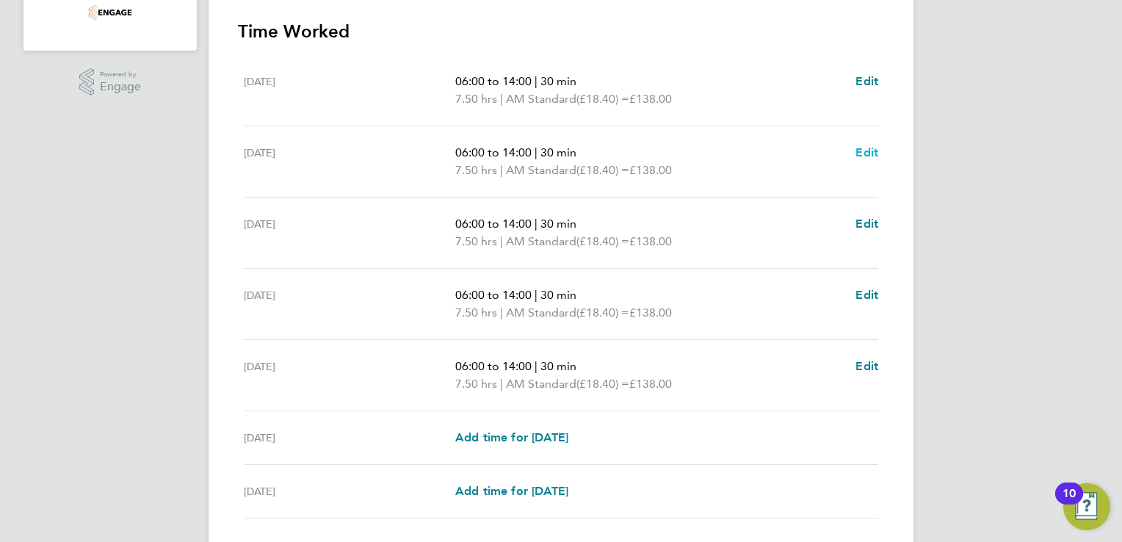
click at [873, 145] on span "Edit" at bounding box center [866, 152] width 23 height 14
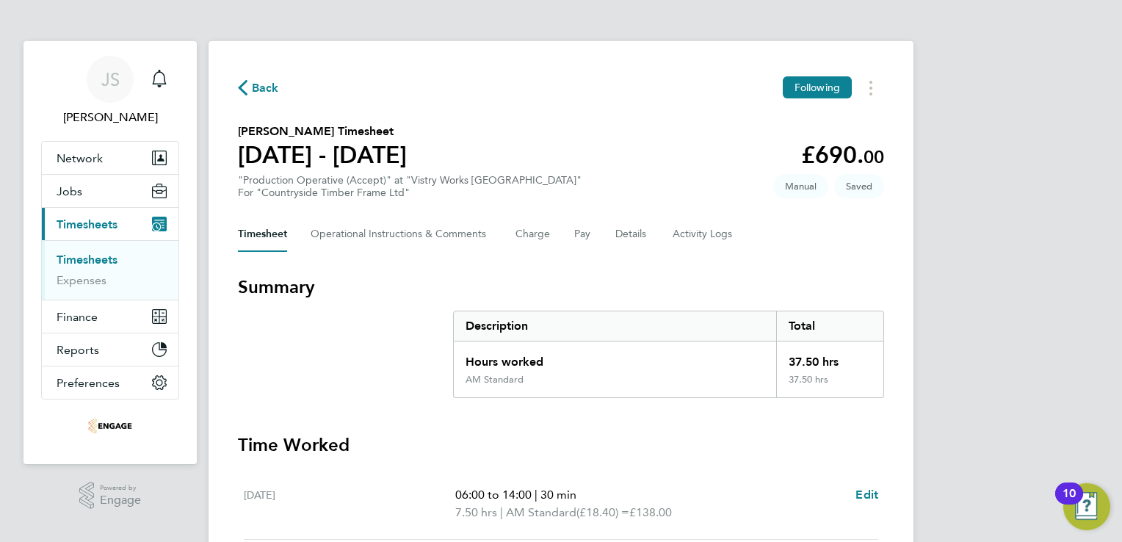
select select "30"
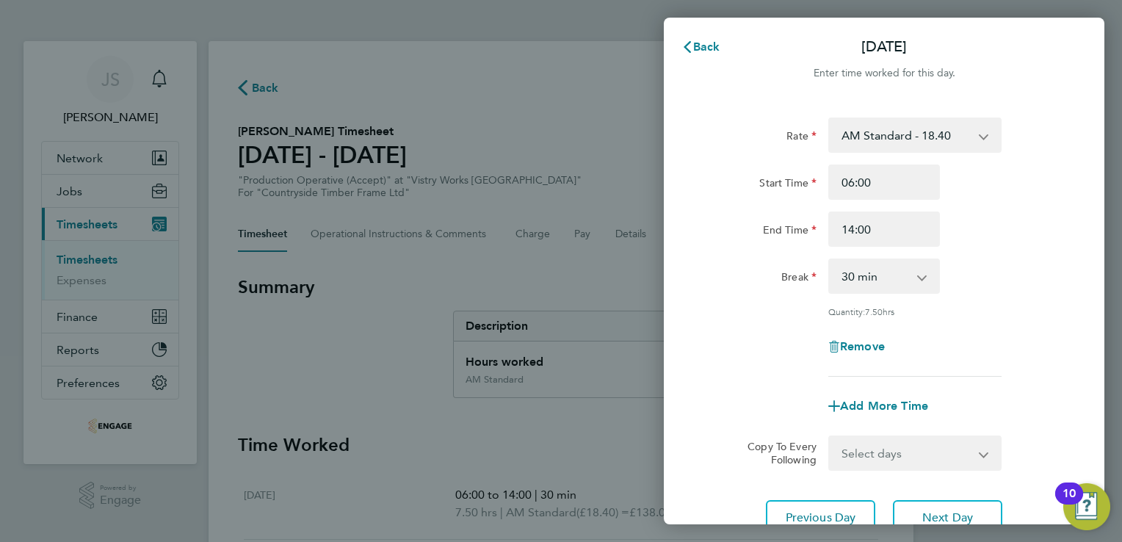
click at [866, 413] on div "Add More Time" at bounding box center [883, 405] width 123 height 35
click at [861, 410] on span "Add More Time" at bounding box center [884, 406] width 88 height 14
select select "null"
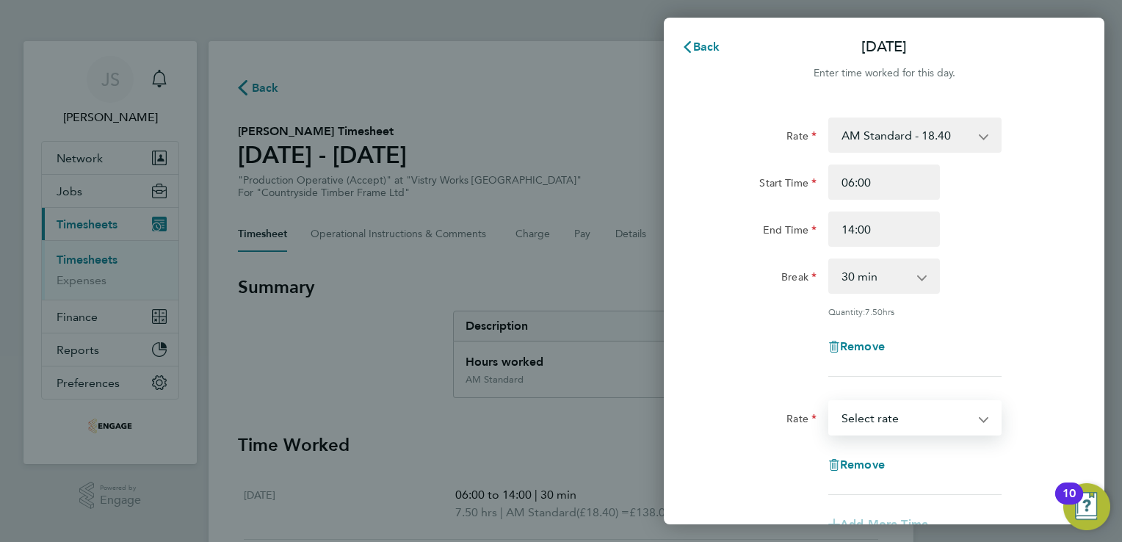
click at [891, 416] on select "AM Standard - 18.40 PM OT2 - 40.11 OT2 - 36.80 PM OT 1 - 30.08 PM Standard - 20…" at bounding box center [906, 418] width 153 height 32
select select "15"
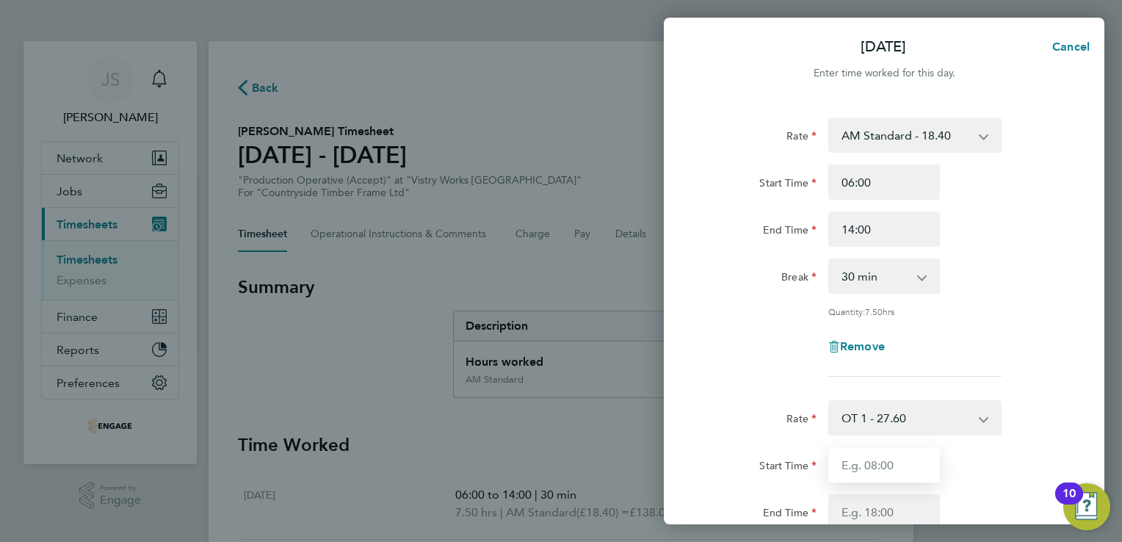
click at [851, 462] on input "Start Time" at bounding box center [884, 464] width 112 height 35
type input "14:00"
click at [864, 502] on input "End Time" at bounding box center [884, 511] width 112 height 35
type input "15:00"
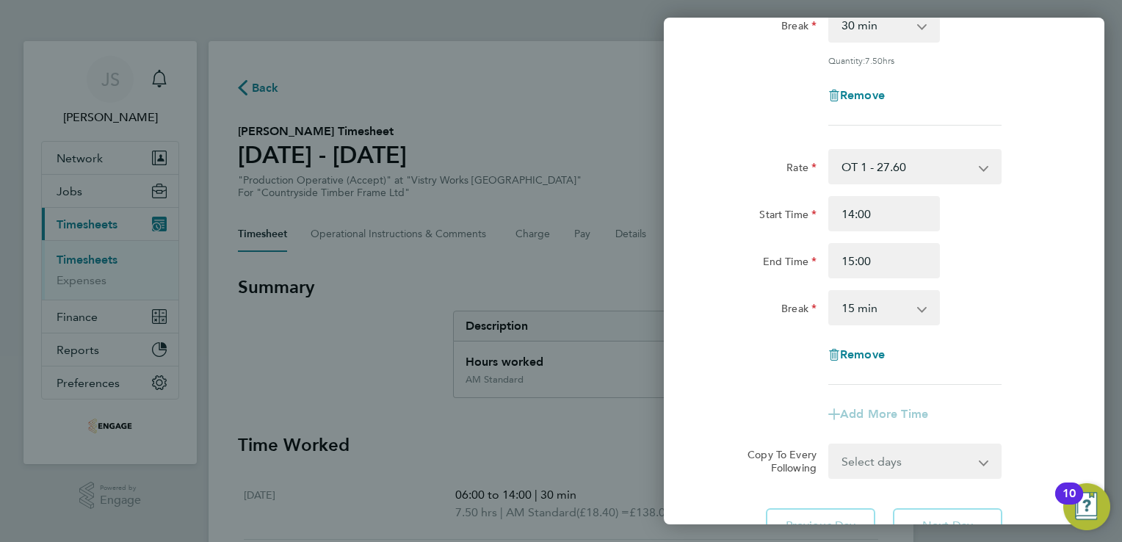
click at [909, 311] on select "0 min 15 min 30 min 45 min 60 min 75 min 90 min" at bounding box center [875, 308] width 91 height 32
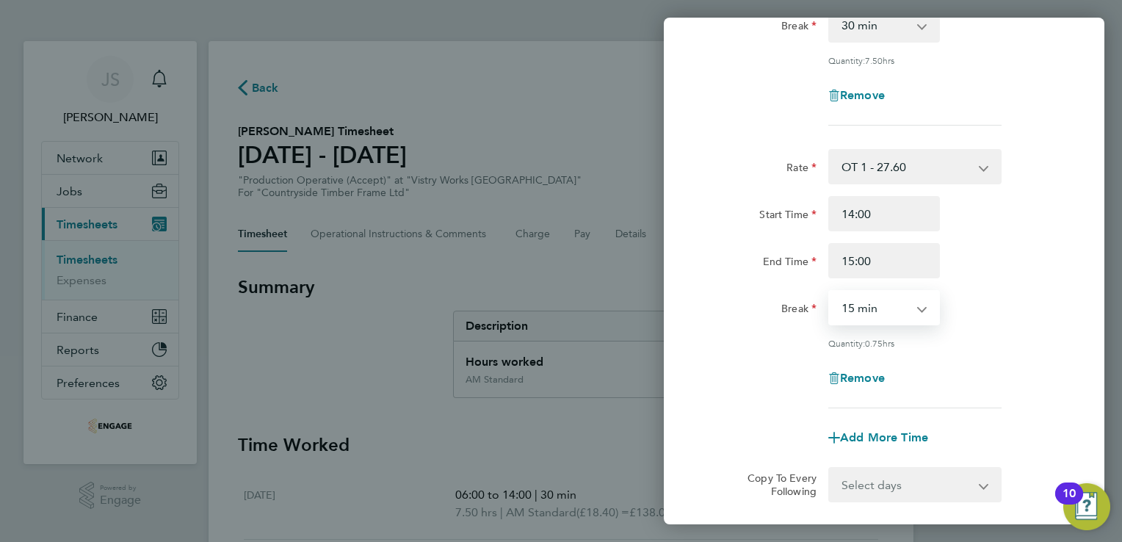
select select "0"
click at [830, 292] on select "0 min 15 min 30 min 45 min" at bounding box center [875, 308] width 91 height 32
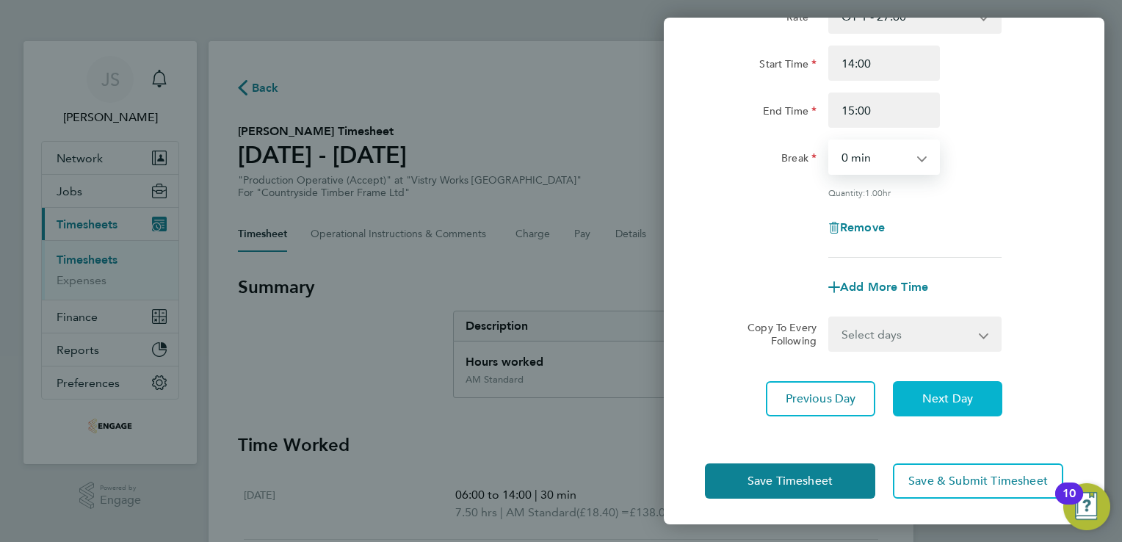
click at [959, 405] on button "Next Day" at bounding box center [947, 398] width 109 height 35
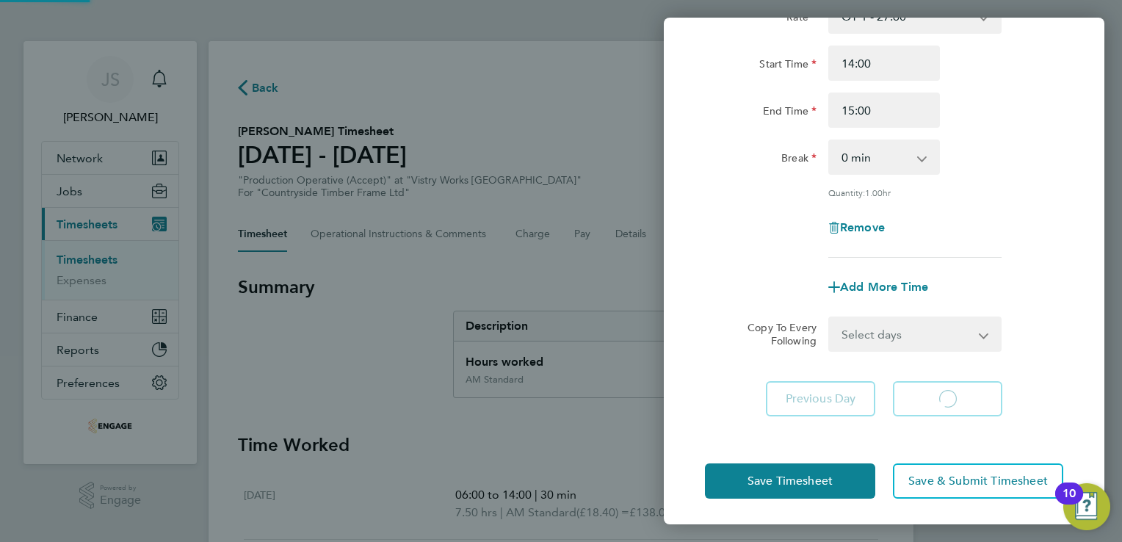
select select "30"
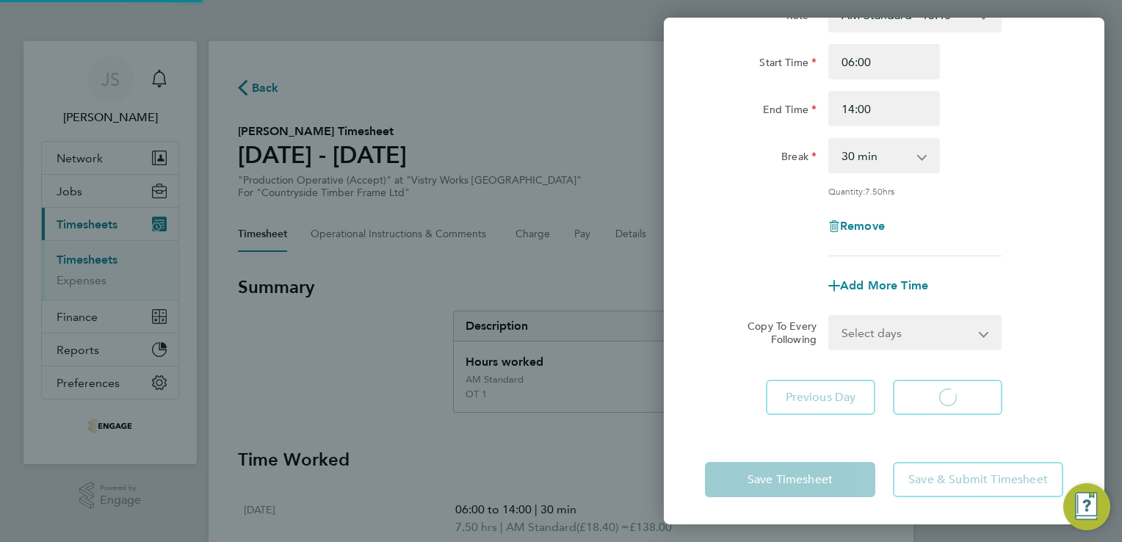
select select "30"
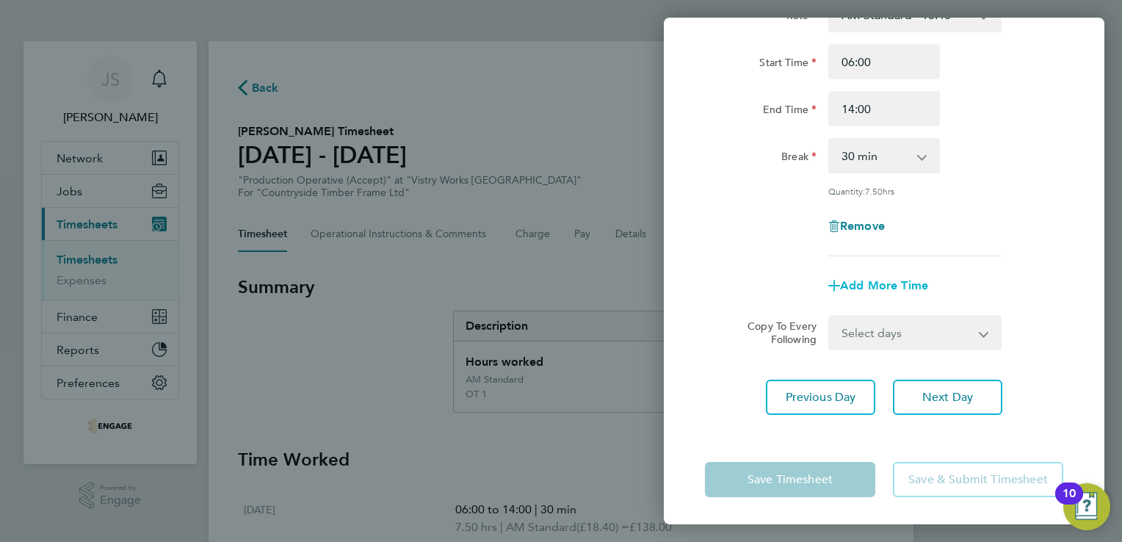
click at [869, 284] on span "Add More Time" at bounding box center [884, 285] width 88 height 14
select select "null"
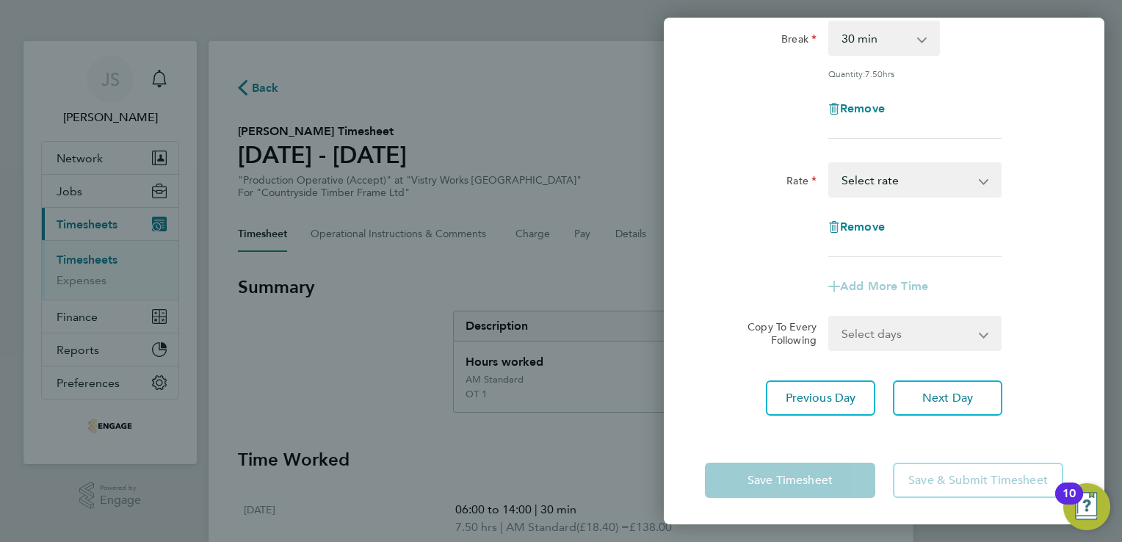
click at [911, 176] on select "AM Standard - 18.40 PM OT2 - 40.11 OT2 - 36.80 PM OT 1 - 30.08 PM Standard - 20…" at bounding box center [906, 180] width 153 height 32
select select "15"
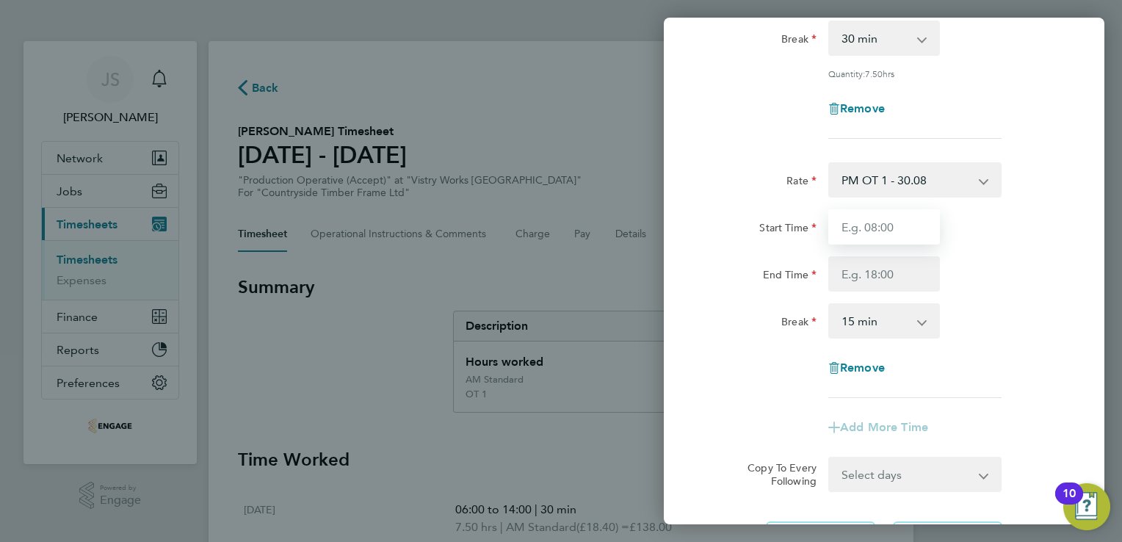
click at [856, 225] on input "Start Time" at bounding box center [884, 226] width 112 height 35
type input "14:00"
click at [855, 274] on input "End Time" at bounding box center [884, 273] width 112 height 35
type input "15:00"
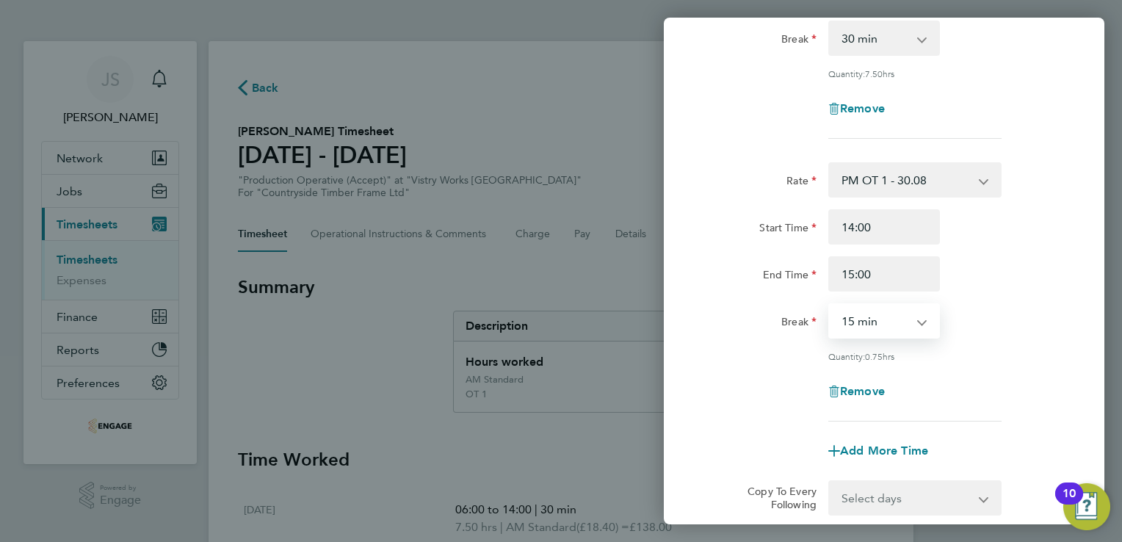
click at [860, 321] on select "0 min 15 min 30 min 45 min" at bounding box center [875, 321] width 91 height 32
select select "0"
click at [830, 305] on select "0 min 15 min 30 min 45 min" at bounding box center [875, 321] width 91 height 32
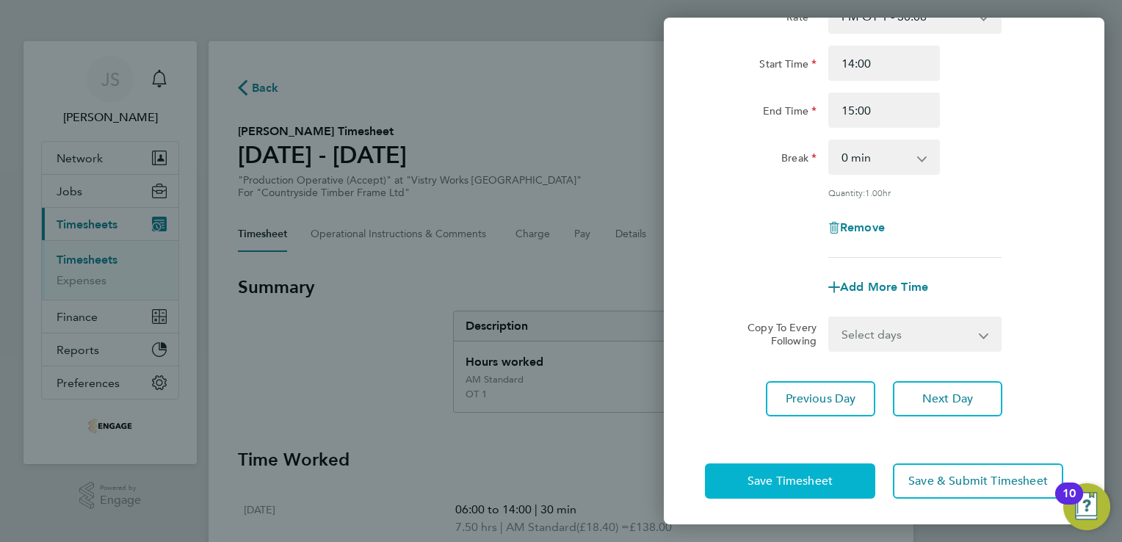
click at [737, 482] on button "Save Timesheet" at bounding box center [790, 480] width 170 height 35
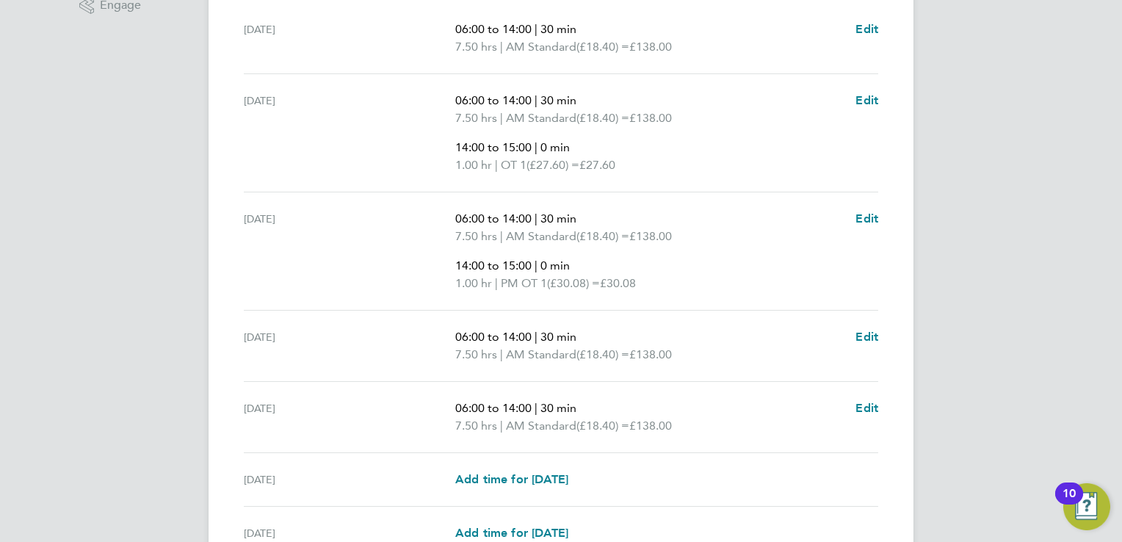
scroll to position [598, 0]
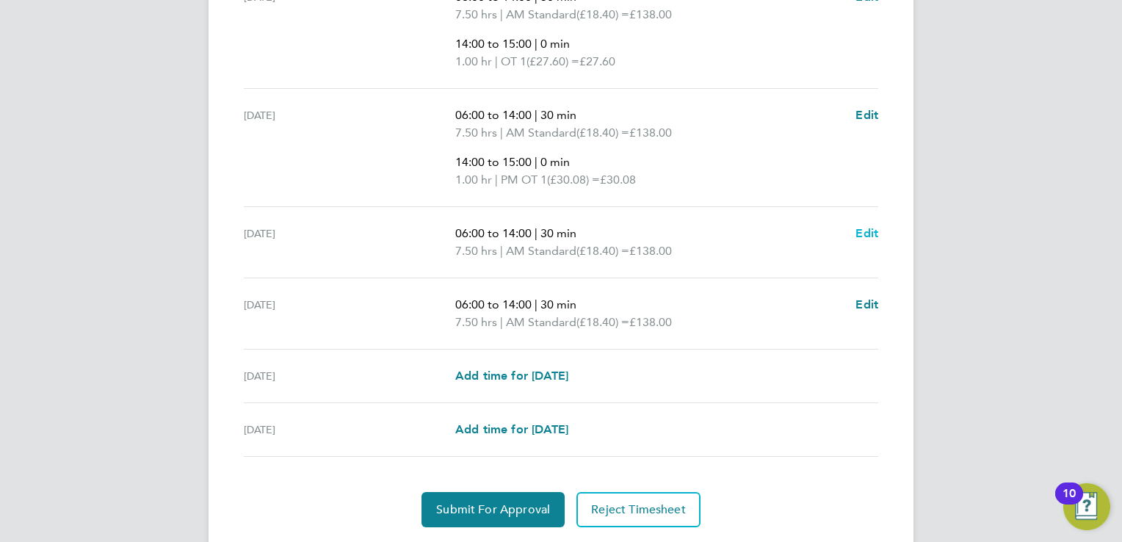
click at [861, 235] on span "Edit" at bounding box center [866, 233] width 23 height 14
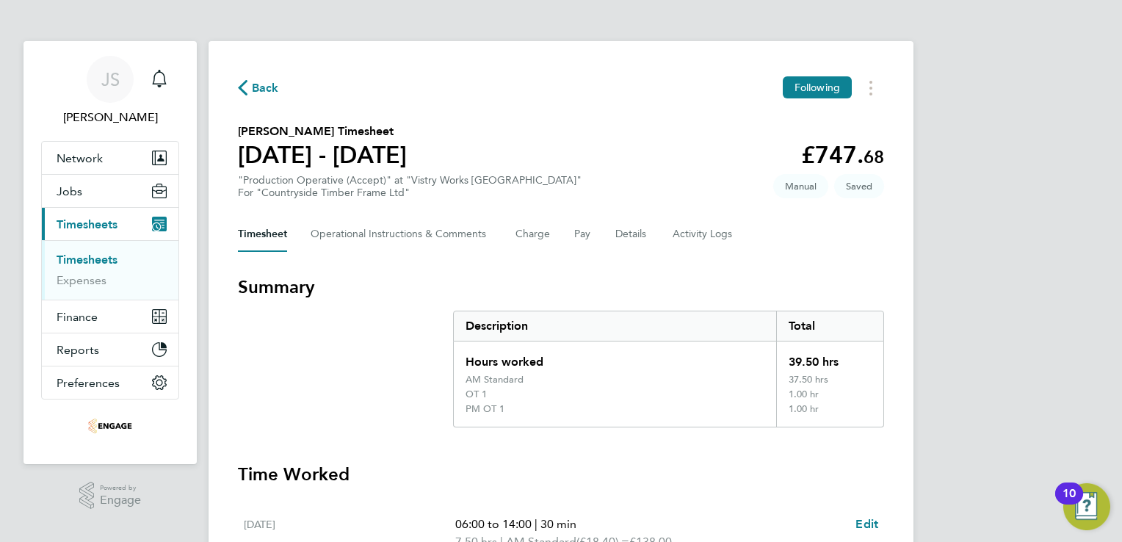
select select "30"
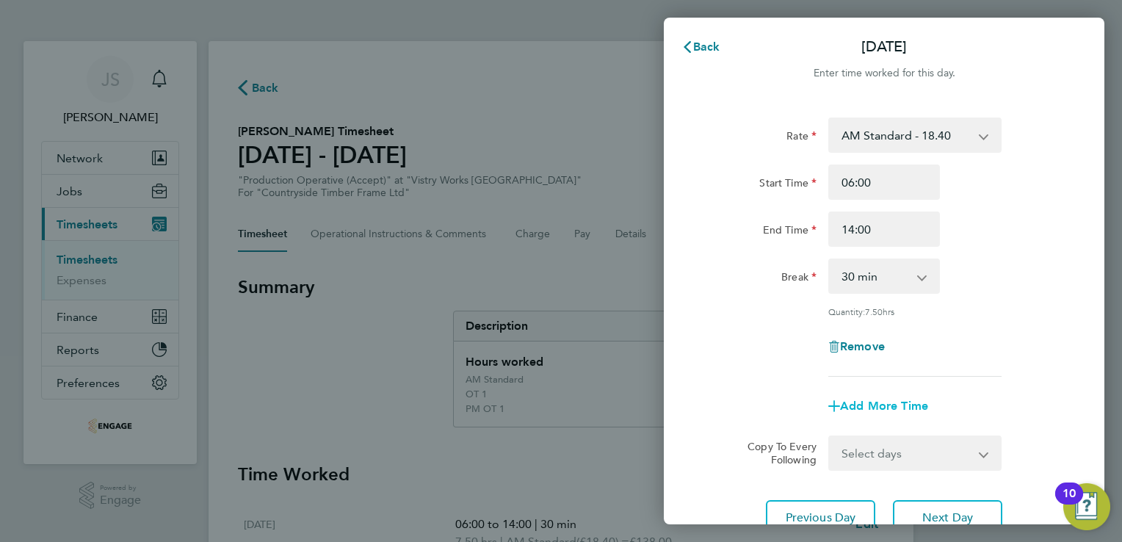
click at [872, 402] on span "Add More Time" at bounding box center [884, 406] width 88 height 14
select select "null"
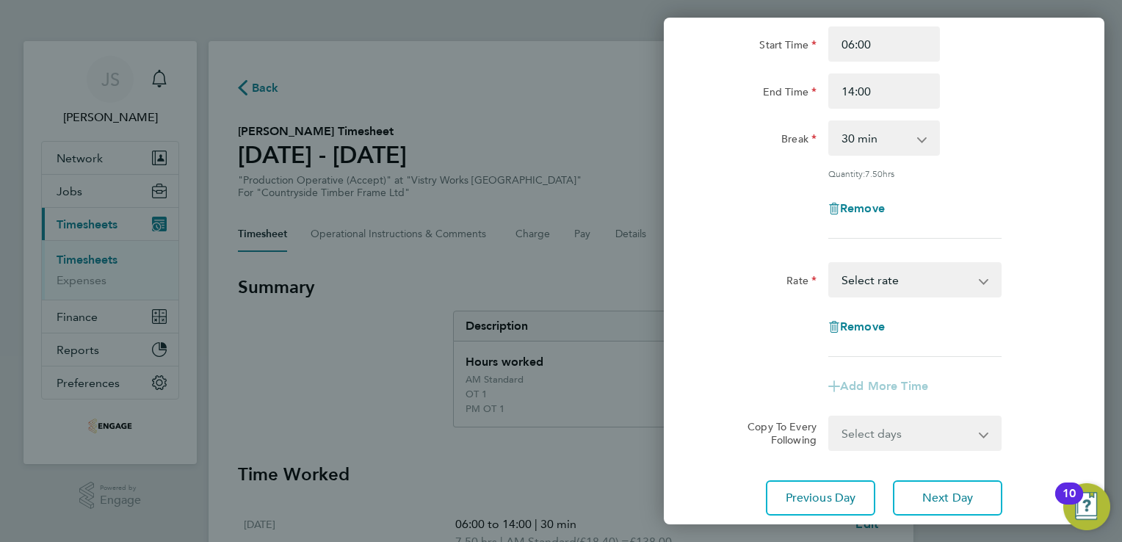
scroll to position [140, 0]
click at [901, 270] on select "AM Standard - 18.40 PM OT2 - 40.11 OT2 - 36.80 PM OT 1 - 30.08 PM Standard - 20…" at bounding box center [906, 278] width 153 height 32
select select "15"
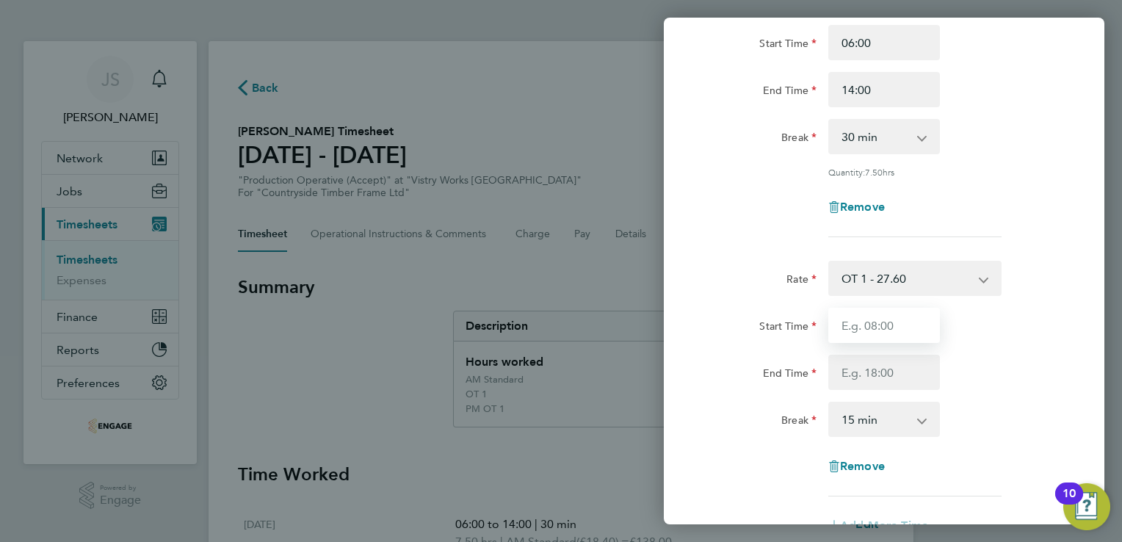
click at [860, 316] on input "Start Time" at bounding box center [884, 325] width 112 height 35
type input "14:00"
click at [855, 371] on input "End Time" at bounding box center [884, 372] width 112 height 35
type input "15:00"
click at [870, 414] on select "0 min 15 min 30 min 45 min" at bounding box center [875, 419] width 91 height 32
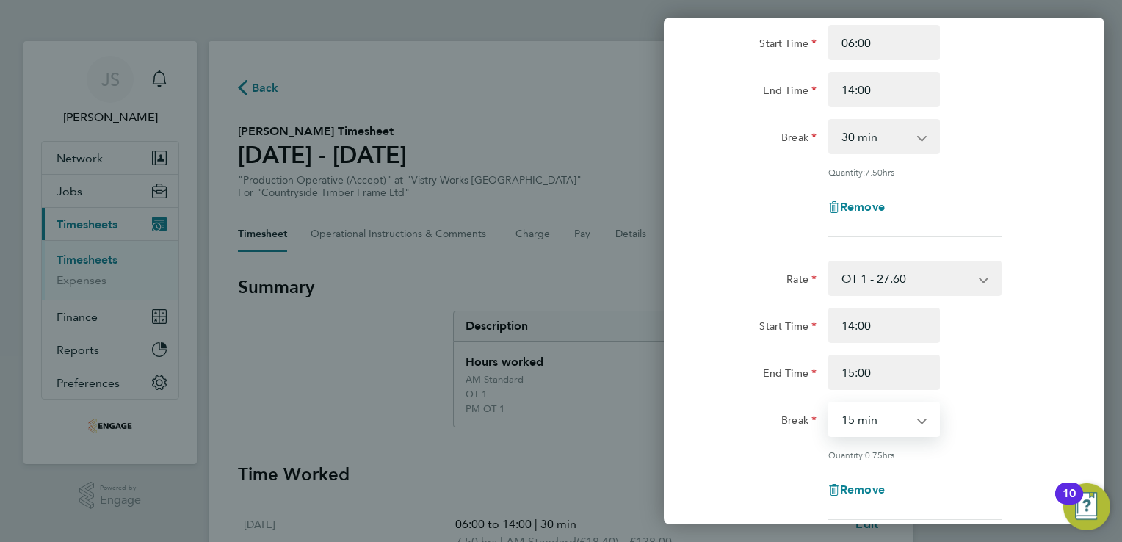
select select "0"
click at [830, 403] on select "0 min 15 min 30 min 45 min" at bounding box center [875, 419] width 91 height 32
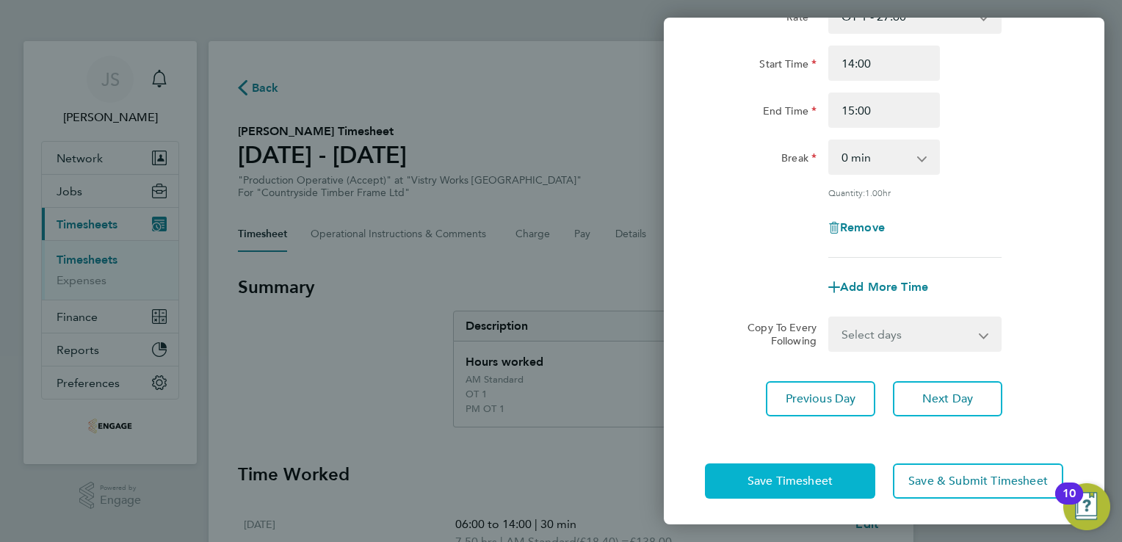
click at [790, 482] on span "Save Timesheet" at bounding box center [789, 481] width 85 height 15
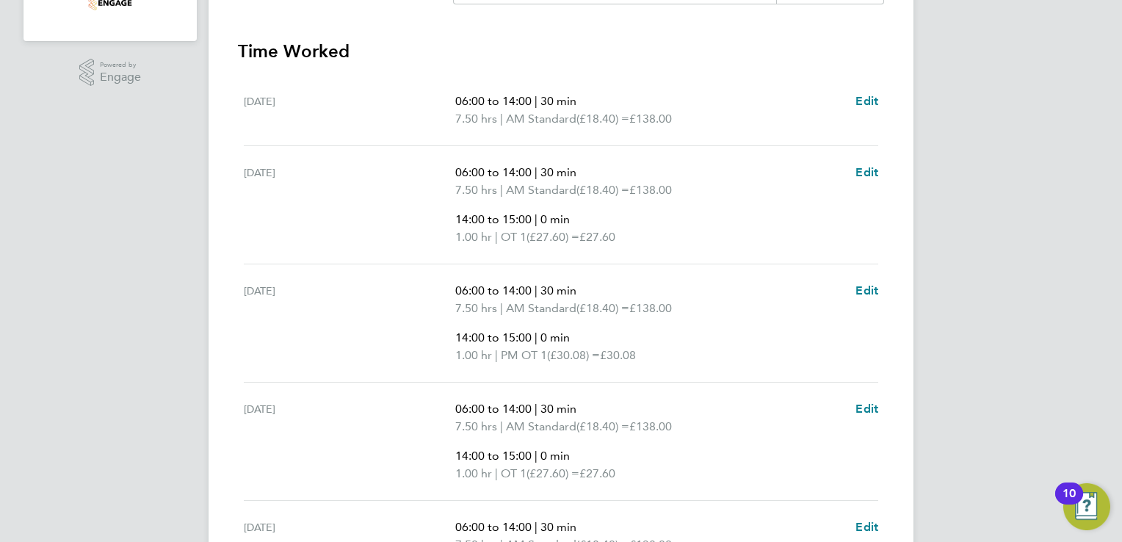
scroll to position [424, 0]
click at [869, 289] on span "Edit" at bounding box center [866, 289] width 23 height 14
select select "30"
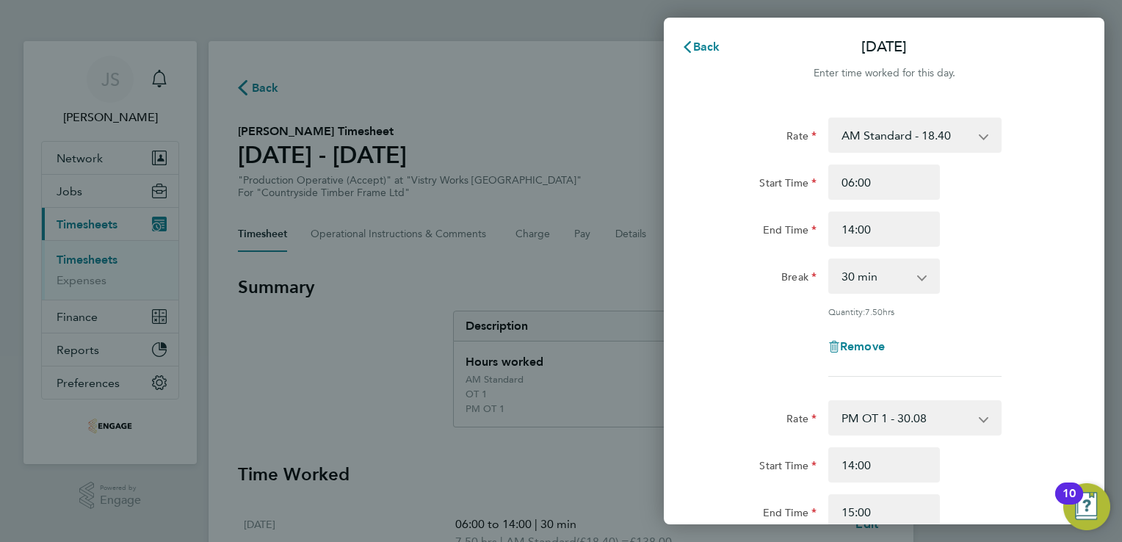
click at [856, 413] on select "PM OT 1 - 30.08 AM Standard - 18.40 PM OT2 - 40.11 OT2 - 36.80 PM Standard - 20…" at bounding box center [906, 418] width 153 height 32
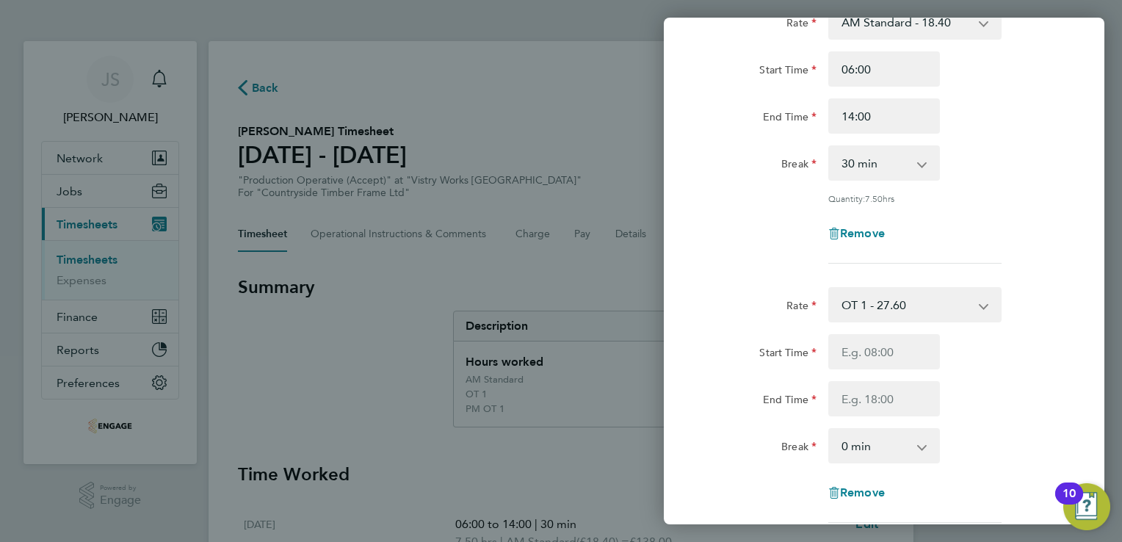
scroll to position [114, 0]
click at [872, 386] on input "End Time" at bounding box center [884, 397] width 112 height 35
click at [835, 336] on input "Start Time" at bounding box center [884, 350] width 112 height 35
type input "14:00"
type input "15:00"
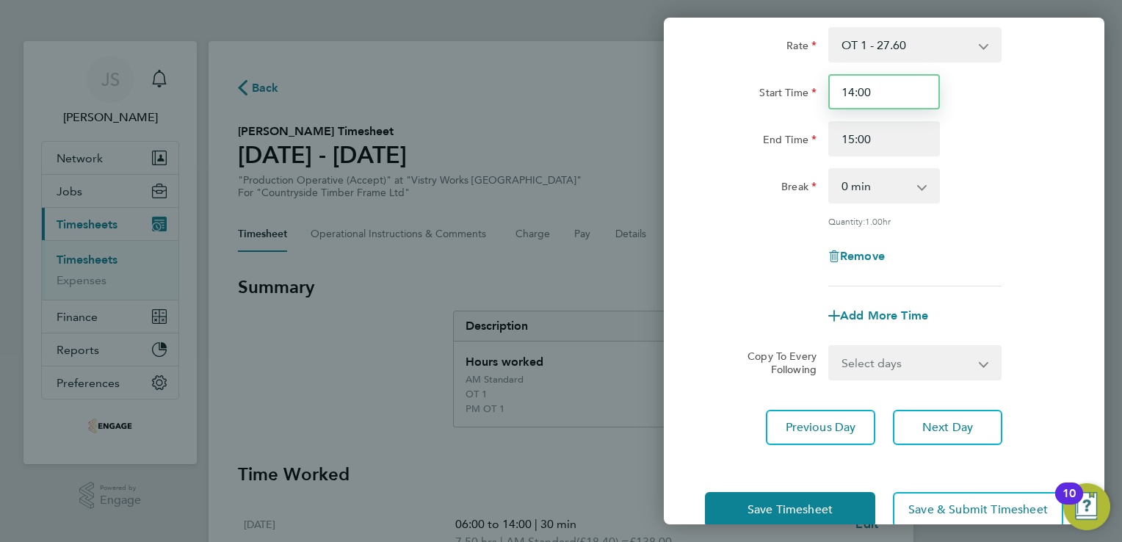
scroll to position [402, 0]
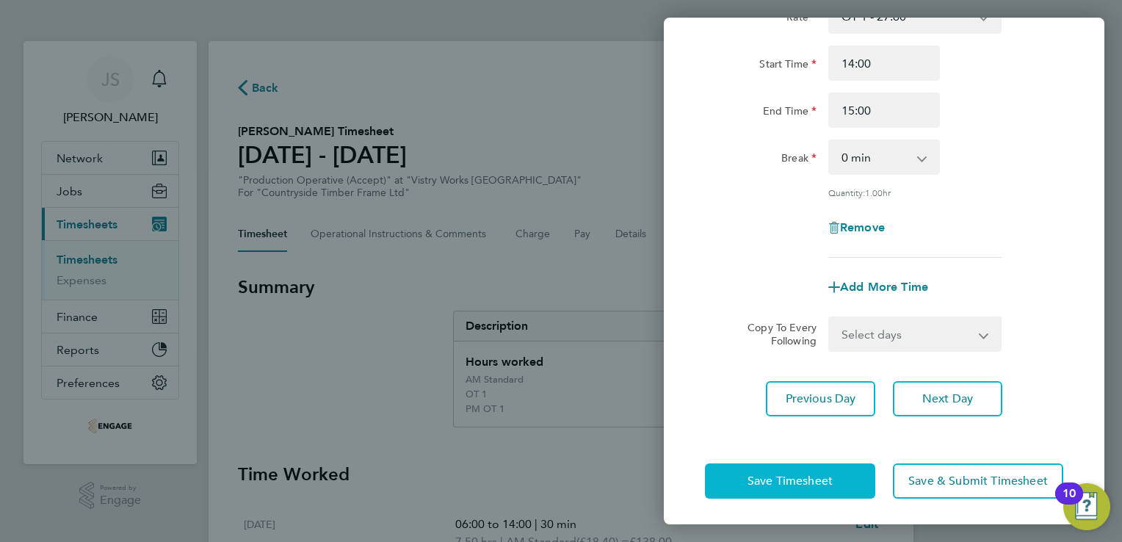
click at [753, 482] on span "Save Timesheet" at bounding box center [789, 481] width 85 height 15
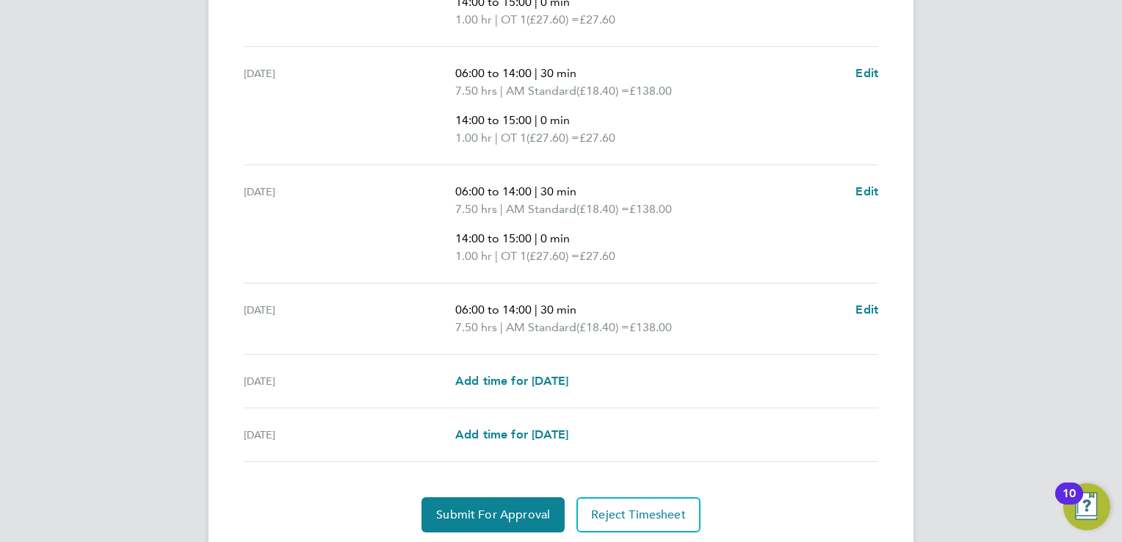
scroll to position [627, 0]
click at [498, 506] on span "Submit For Approval" at bounding box center [493, 513] width 114 height 15
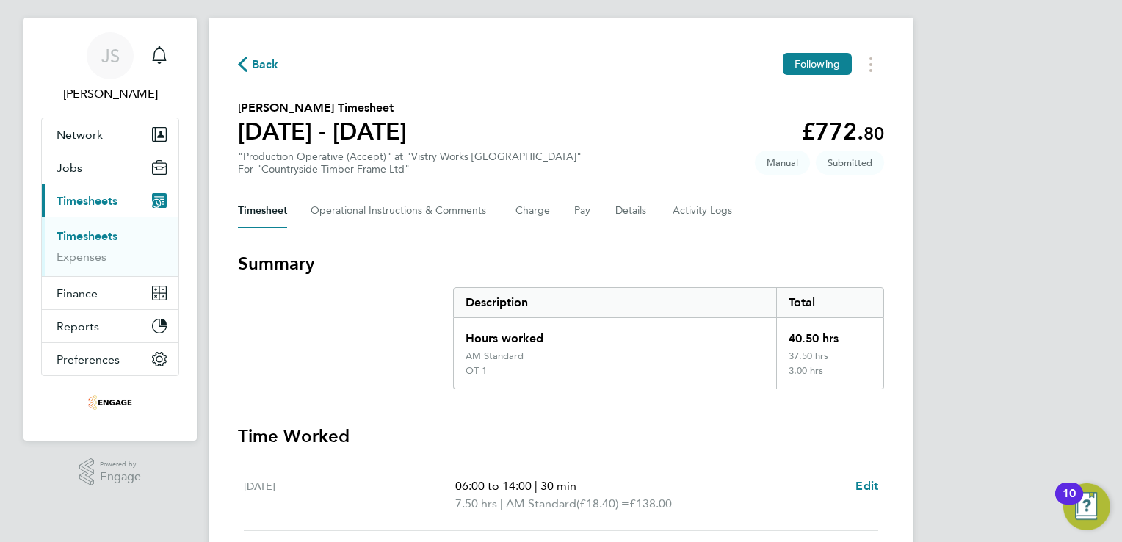
scroll to position [0, 0]
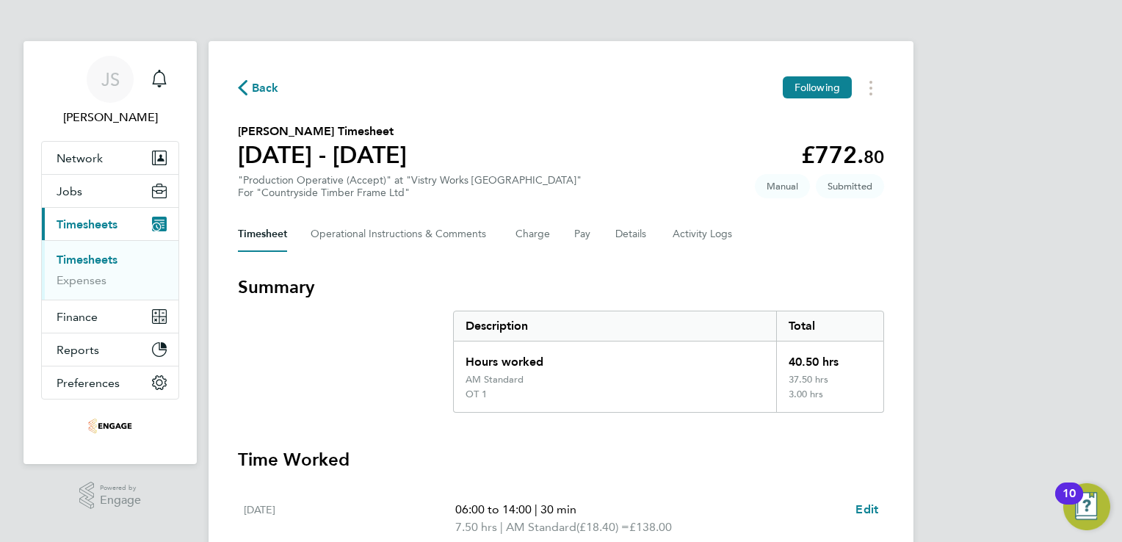
click at [256, 90] on span "Back" at bounding box center [265, 88] width 27 height 18
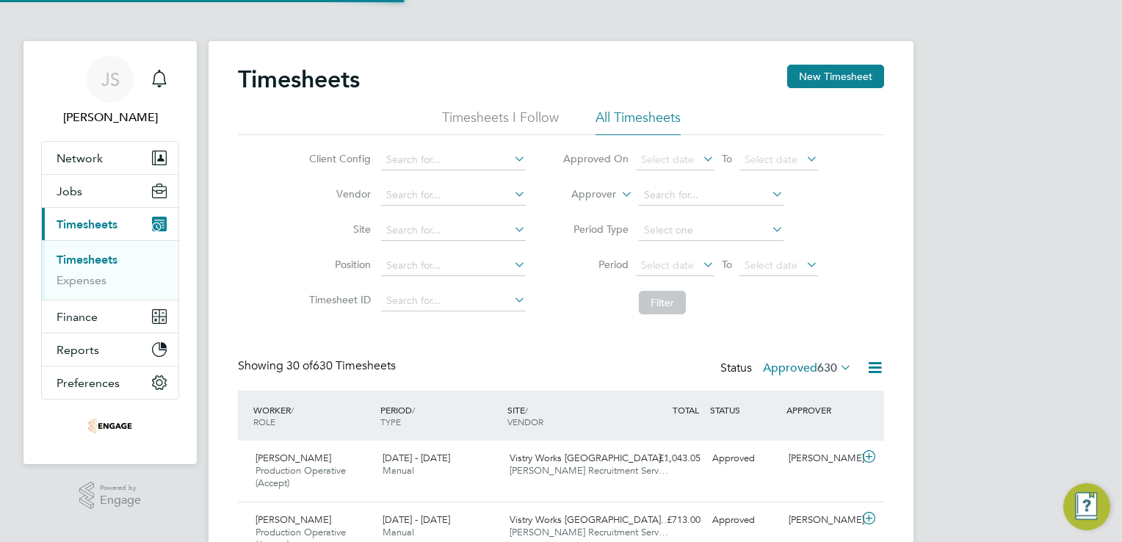
scroll to position [49, 128]
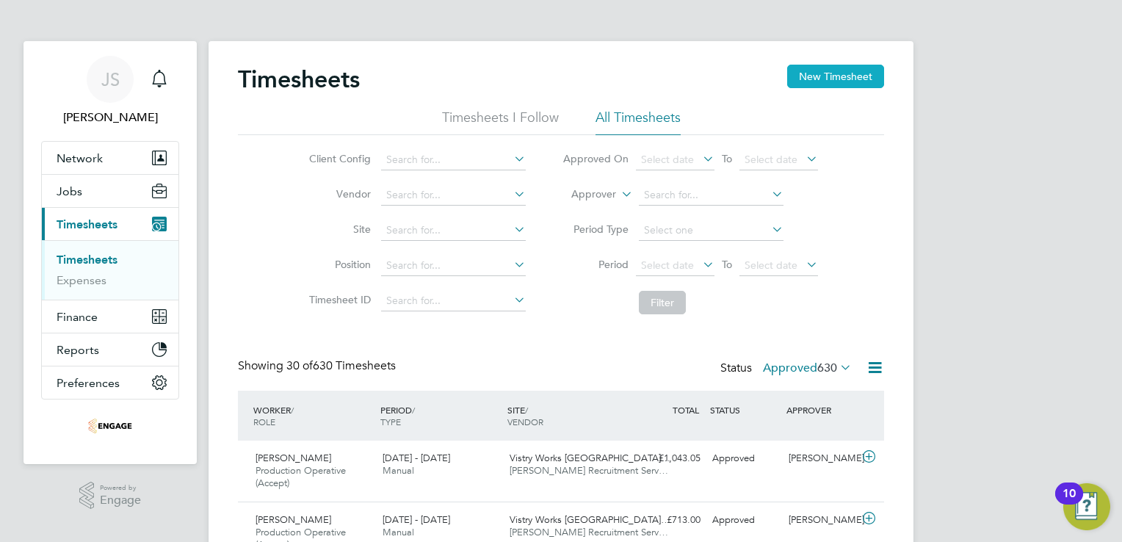
click at [841, 84] on button "New Timesheet" at bounding box center [835, 76] width 97 height 23
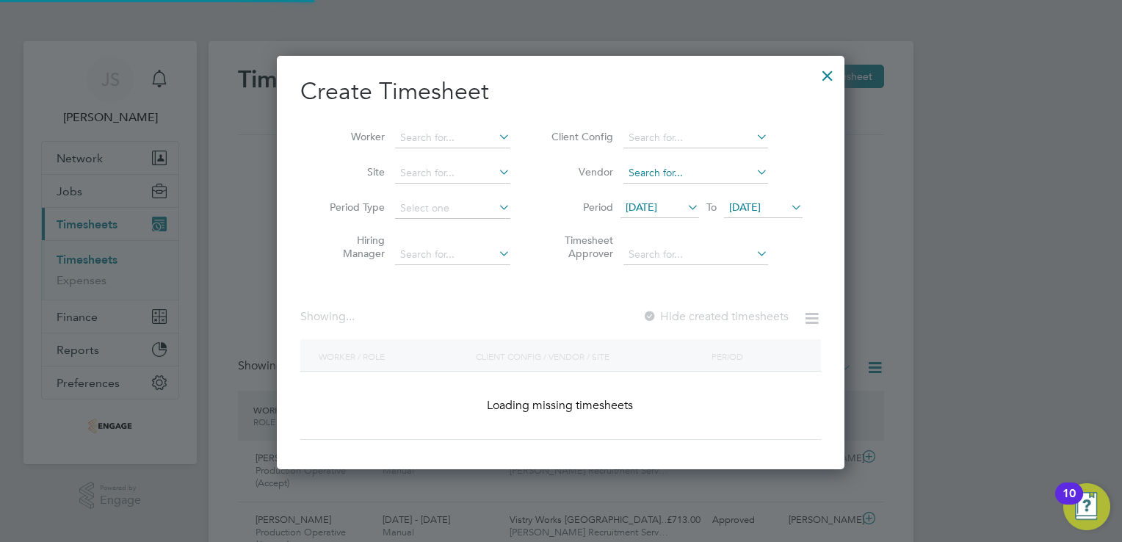
scroll to position [2156, 568]
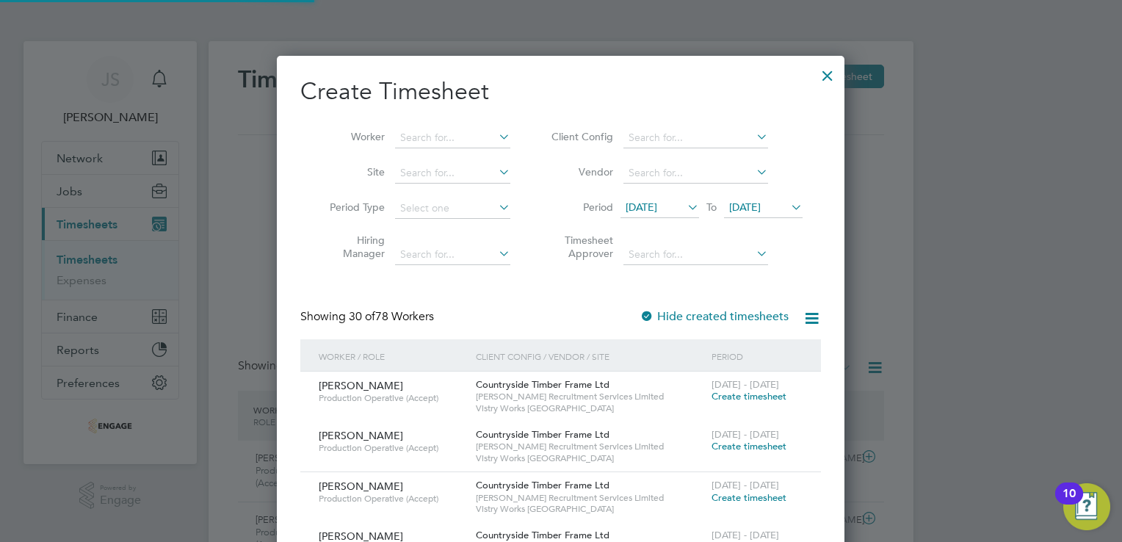
click at [652, 207] on span "12 Aug 2025" at bounding box center [642, 206] width 32 height 13
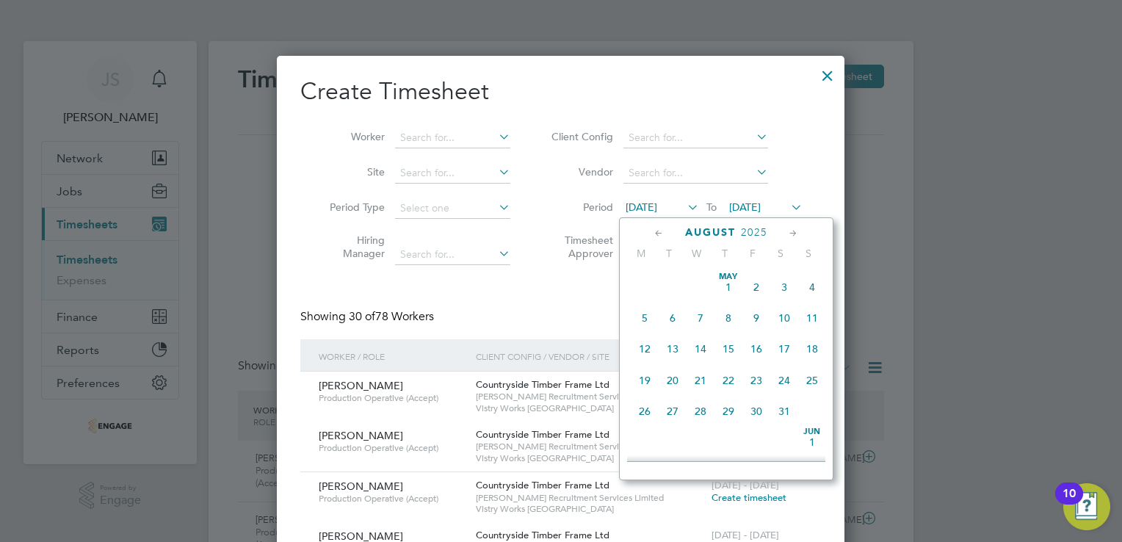
scroll to position [511, 0]
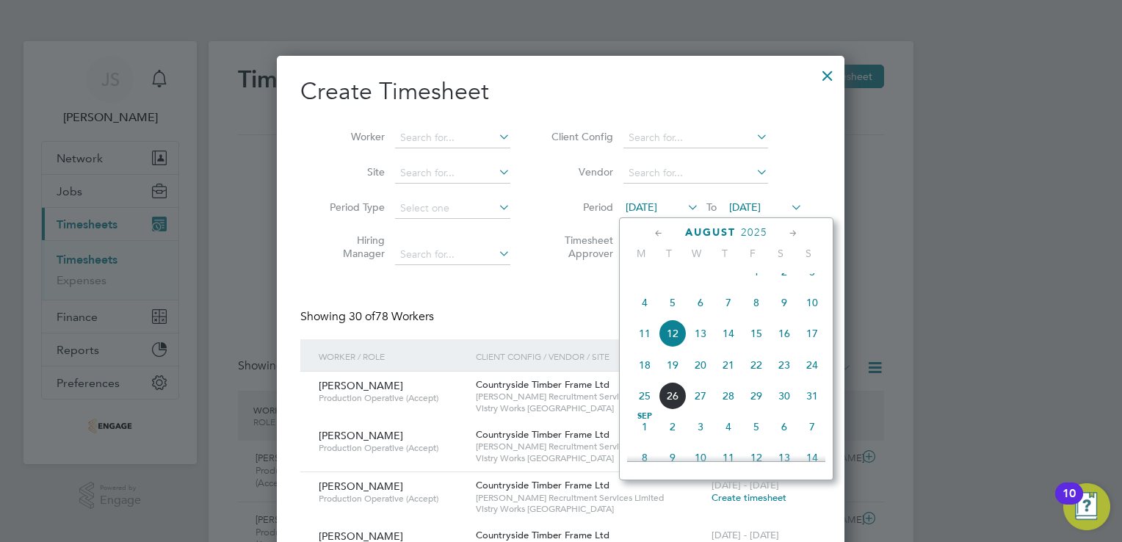
click at [649, 379] on span "18" at bounding box center [645, 365] width 28 height 28
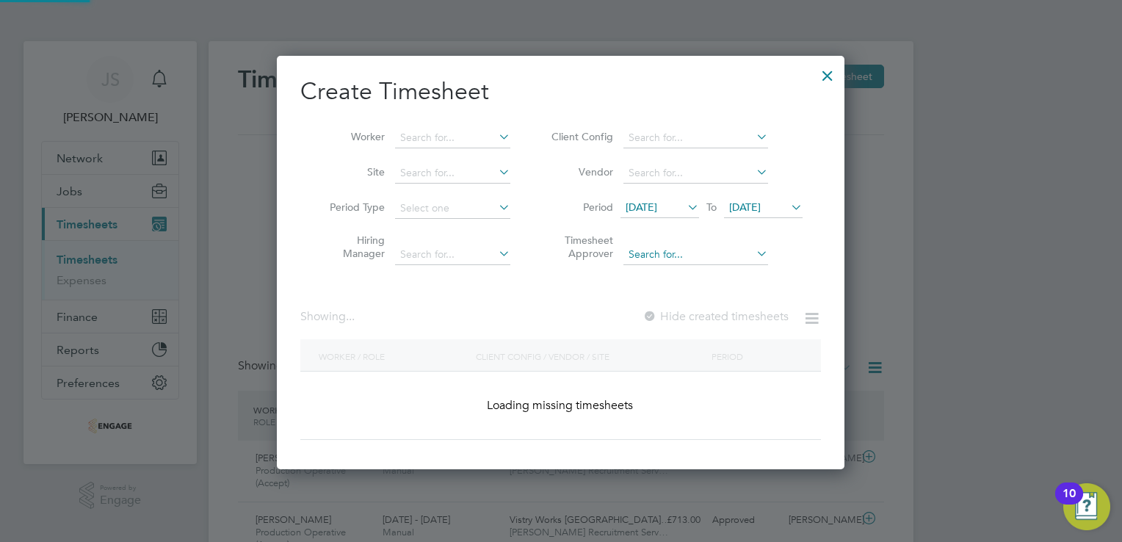
scroll to position [1906, 568]
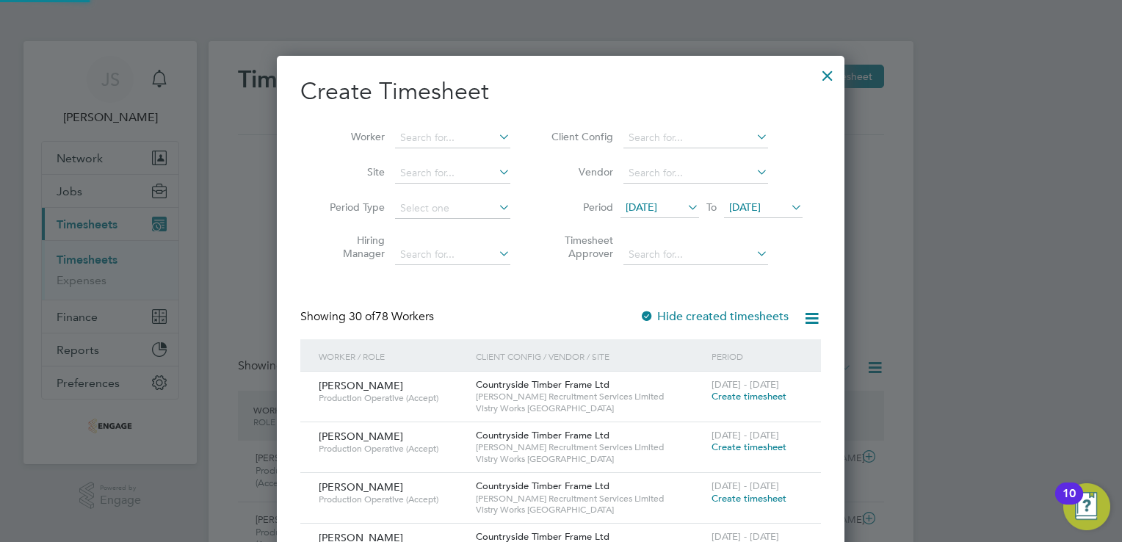
click at [761, 209] on span "19 Aug 2025" at bounding box center [745, 206] width 32 height 13
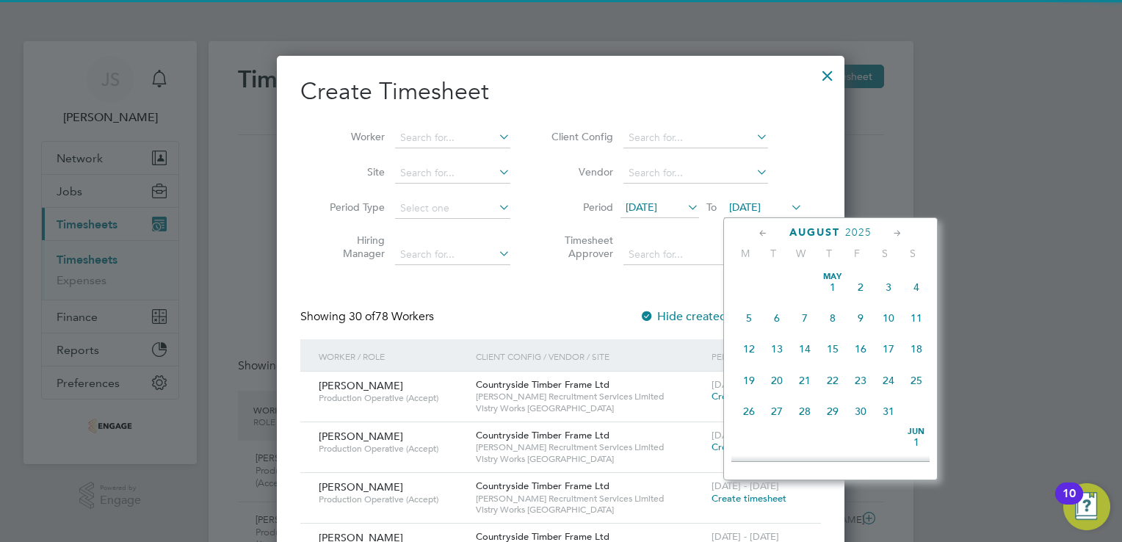
scroll to position [543, 0]
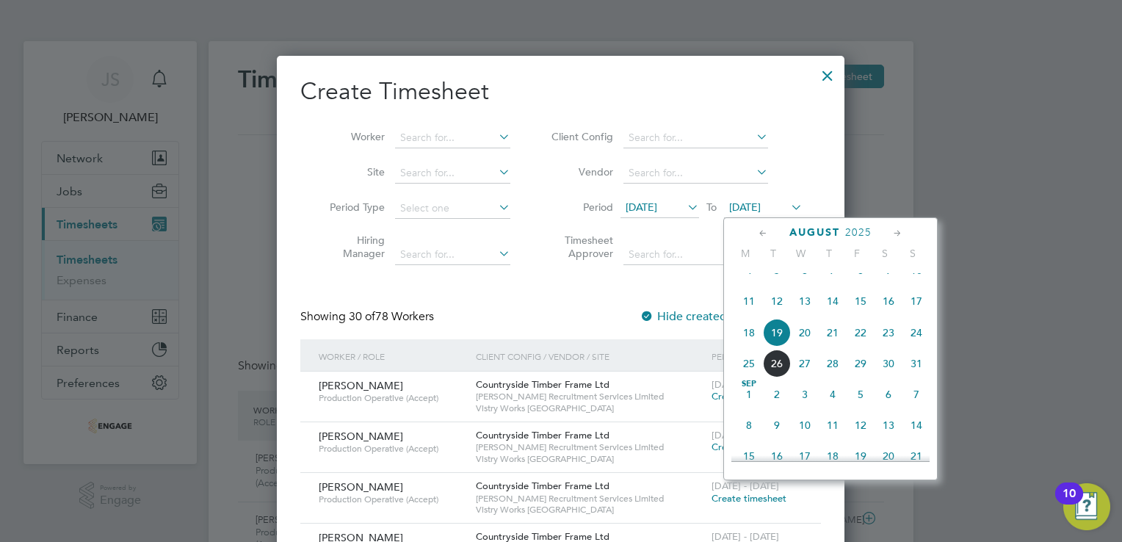
click at [913, 347] on span "24" at bounding box center [916, 333] width 28 height 28
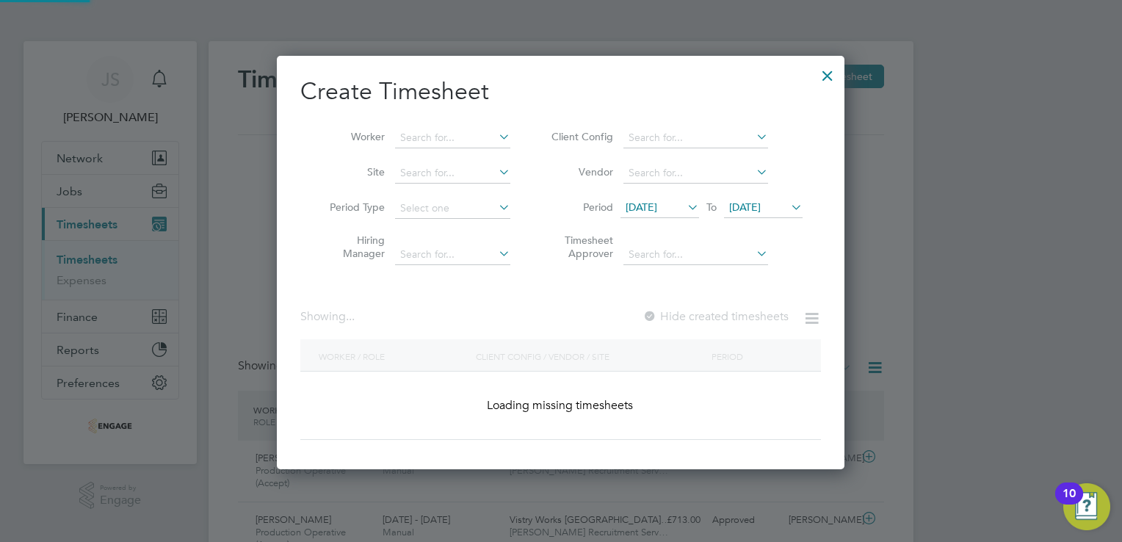
scroll to position [1906, 568]
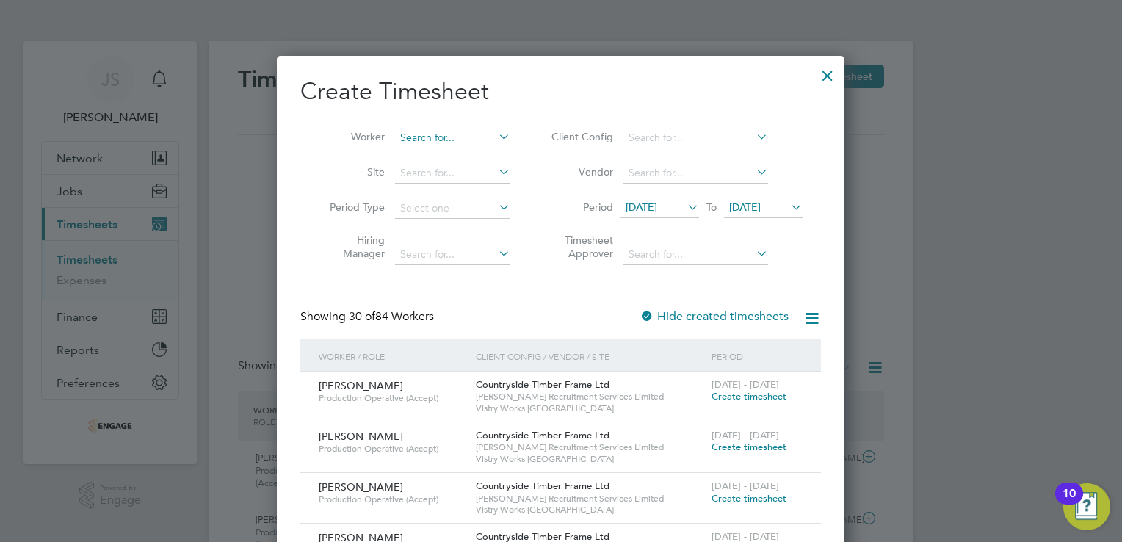
click at [455, 137] on input at bounding box center [452, 138] width 115 height 21
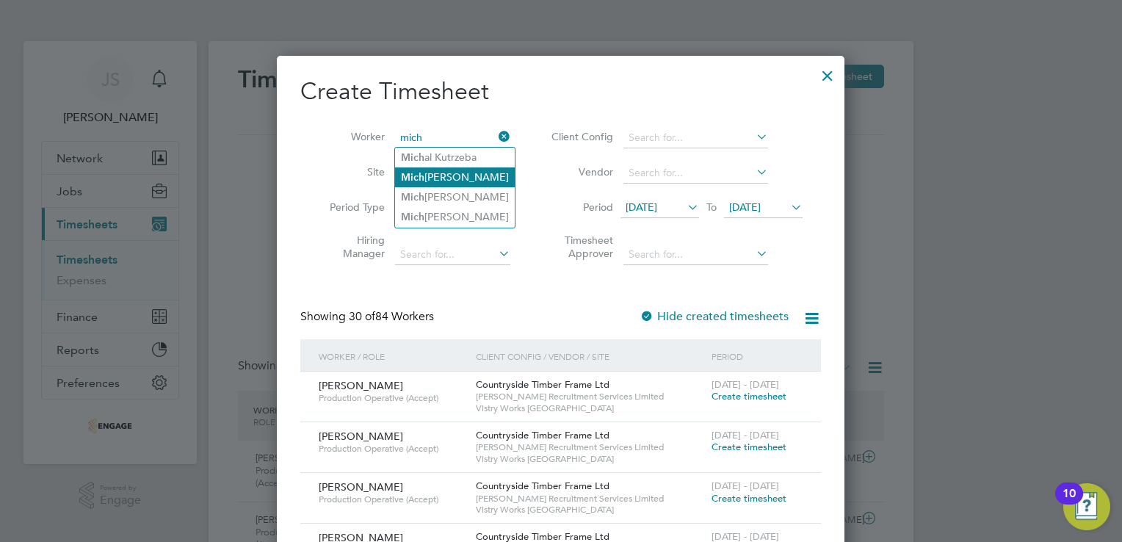
click at [436, 177] on li "Mich ael Matthews" at bounding box center [455, 177] width 120 height 20
type input "Michael Matthews"
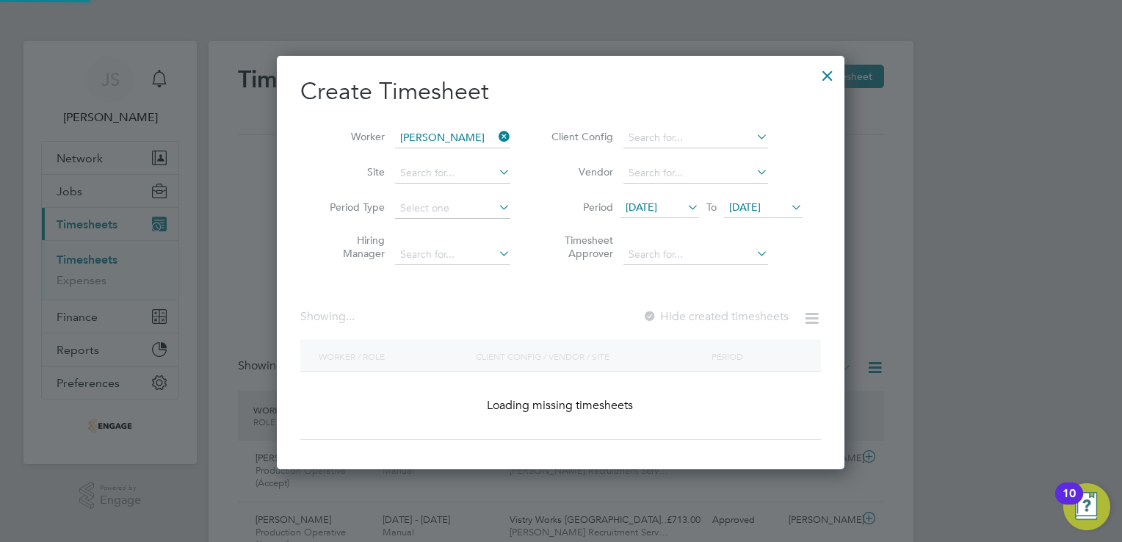
scroll to position [395, 568]
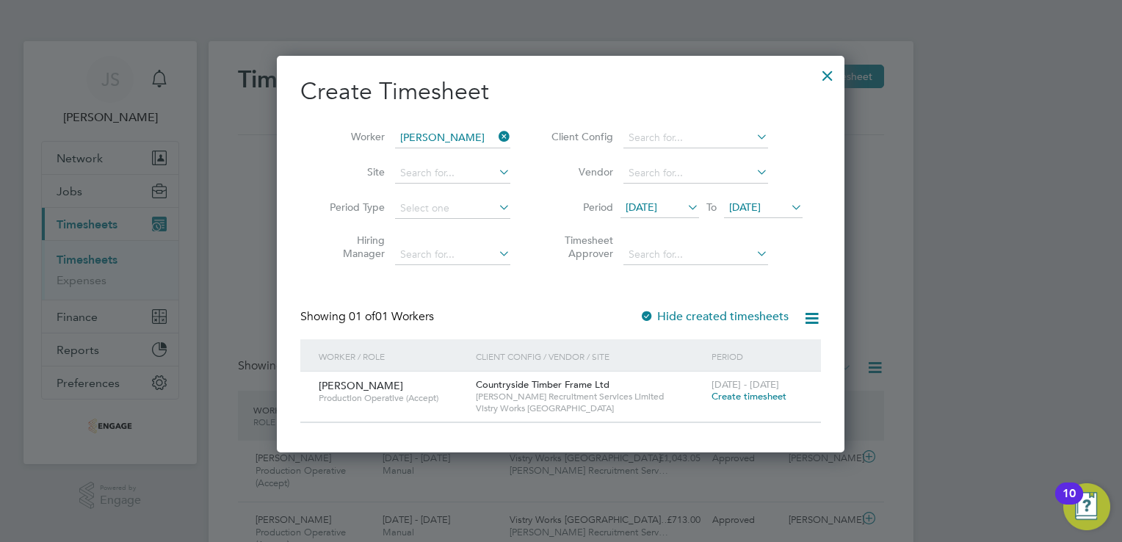
click at [736, 398] on span "Create timesheet" at bounding box center [749, 396] width 75 height 12
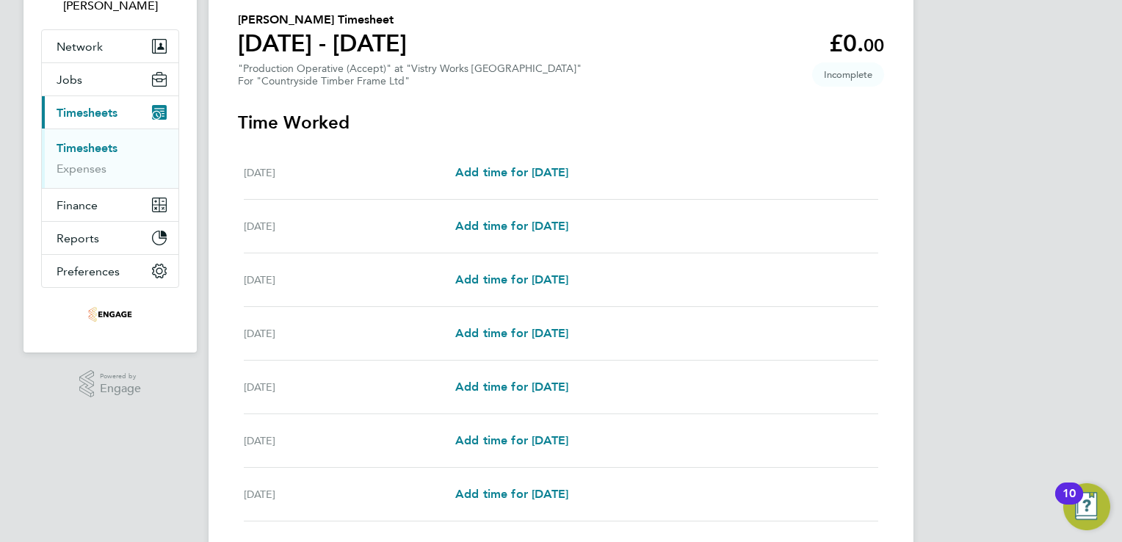
scroll to position [112, 0]
click at [563, 170] on span "Add time for Mon 18 Aug" at bounding box center [511, 172] width 113 height 14
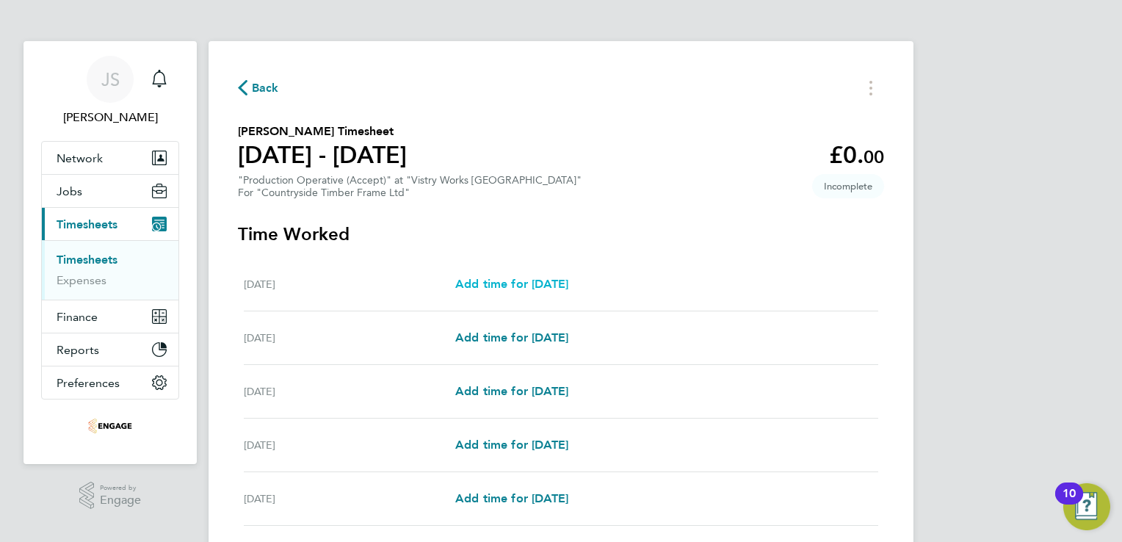
select select "15"
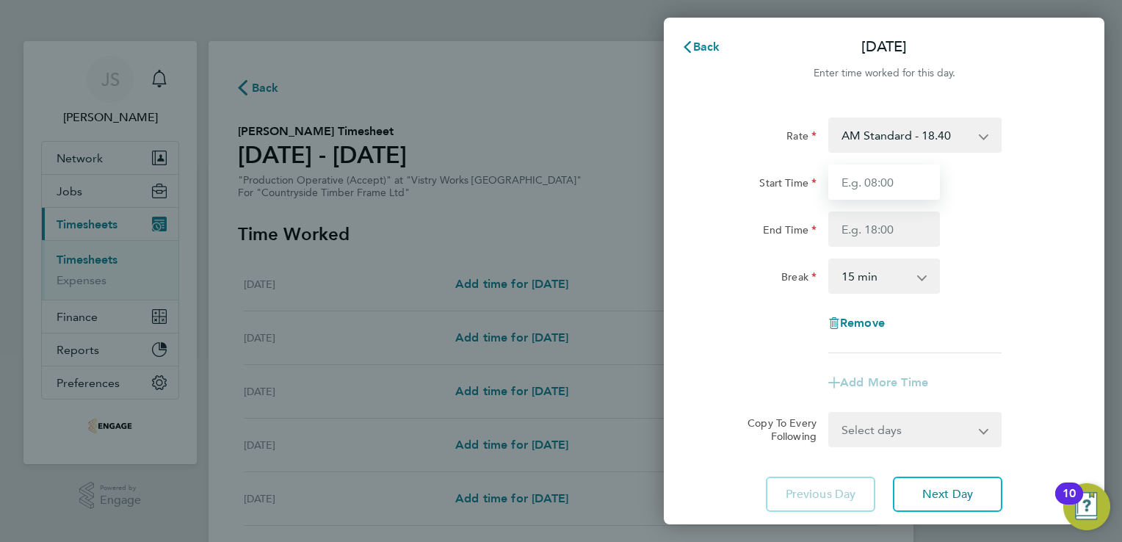
click at [916, 175] on input "Start Time" at bounding box center [884, 181] width 112 height 35
type input "06:00"
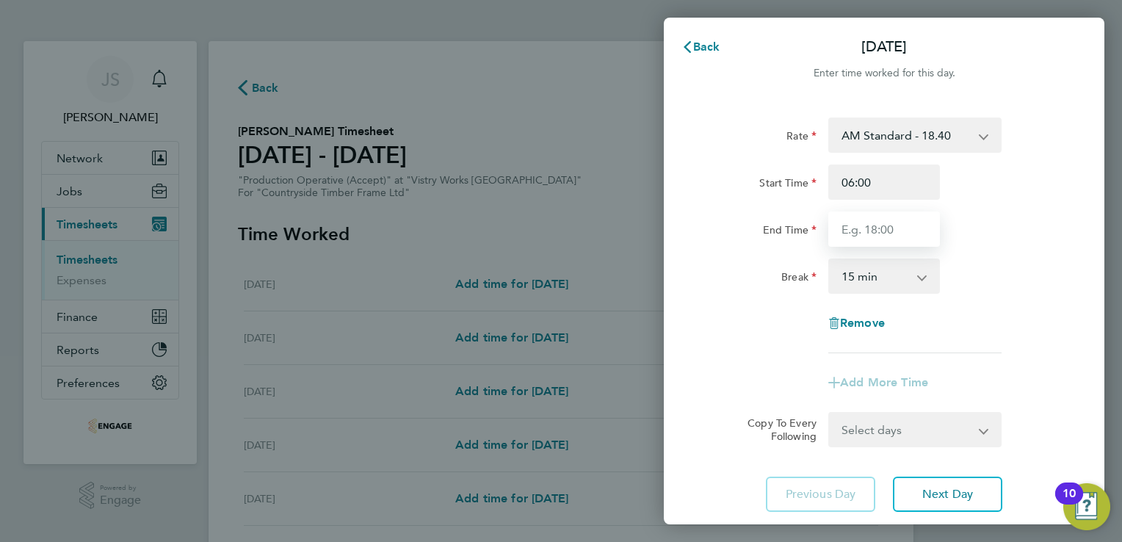
type input "14:00"
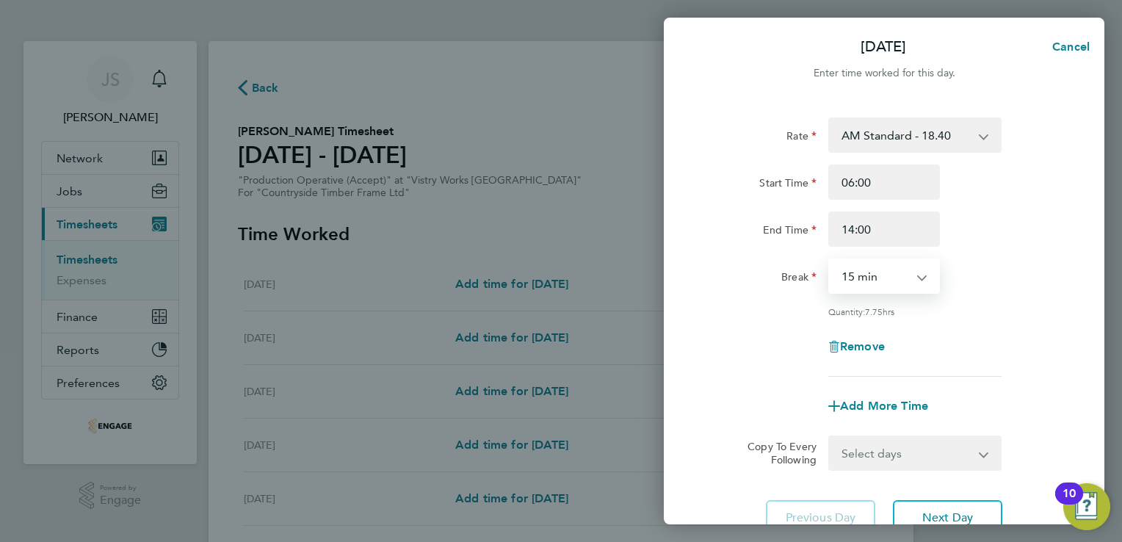
click at [852, 272] on select "0 min 15 min 30 min 45 min 60 min 75 min 90 min" at bounding box center [875, 276] width 91 height 32
select select "30"
click at [830, 260] on select "0 min 15 min 30 min 45 min 60 min 75 min 90 min" at bounding box center [875, 276] width 91 height 32
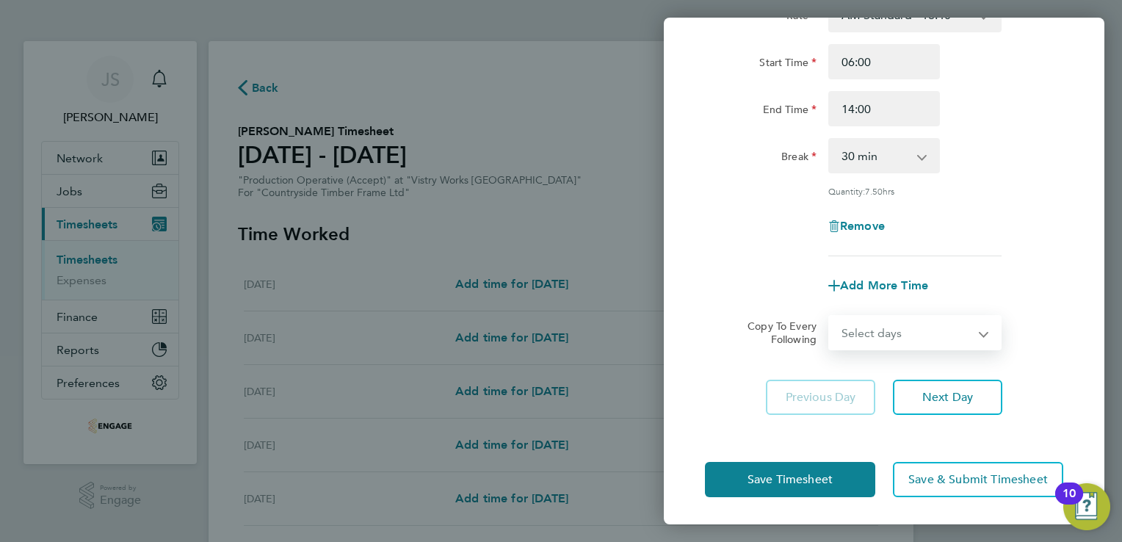
click at [890, 323] on select "Select days Day Weekday (Mon-Fri) Weekend (Sat-Sun) Tuesday Wednesday Thursday …" at bounding box center [907, 332] width 154 height 32
select select "DAY"
click at [830, 316] on select "Select days Day Weekday (Mon-Fri) Weekend (Sat-Sun) Tuesday Wednesday Thursday …" at bounding box center [907, 332] width 154 height 32
select select "2025-08-24"
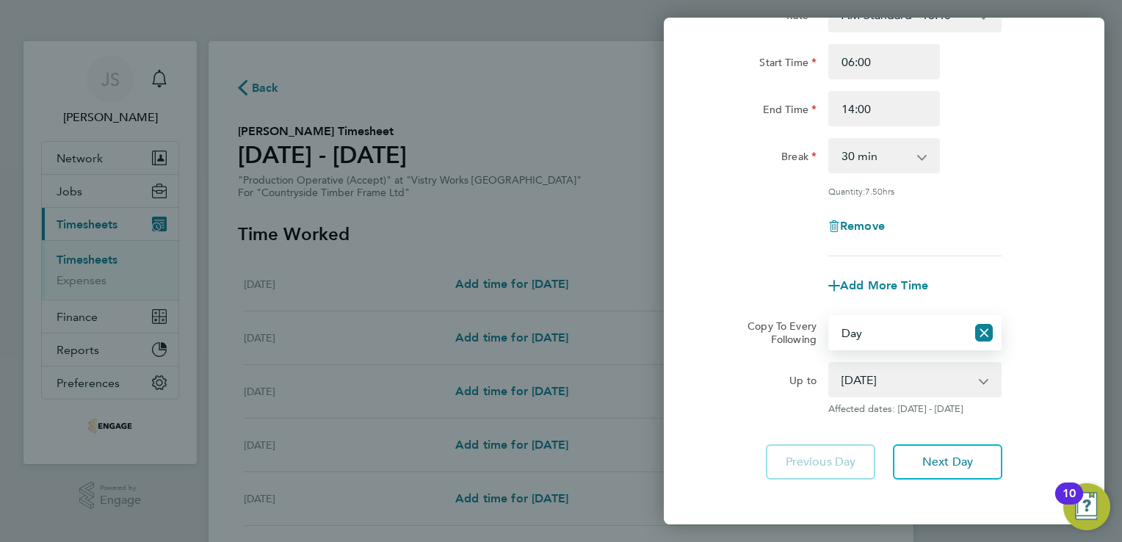
click at [993, 330] on app-icon-cross-button at bounding box center [983, 332] width 35 height 32
click at [982, 334] on icon "Reset selection" at bounding box center [984, 333] width 18 height 18
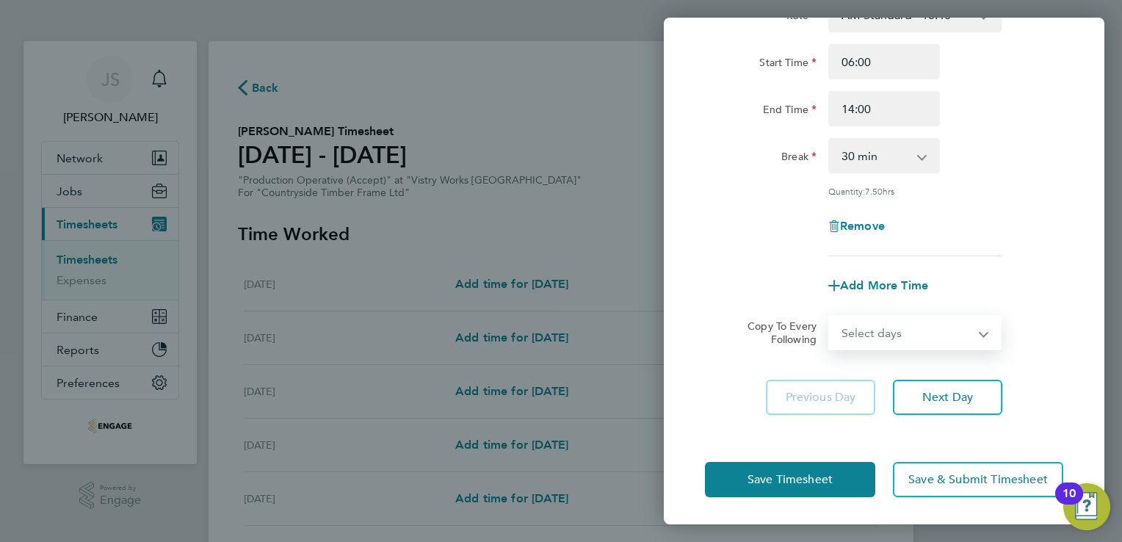
click at [897, 330] on select "Select days Day Weekday (Mon-Fri) Weekend (Sat-Sun) Tuesday Wednesday Thursday …" at bounding box center [907, 332] width 154 height 32
select select "WEEKDAY"
click at [830, 316] on select "Select days Day Weekday (Mon-Fri) Weekend (Sat-Sun) Tuesday Wednesday Thursday …" at bounding box center [907, 332] width 154 height 32
select select "2025-08-24"
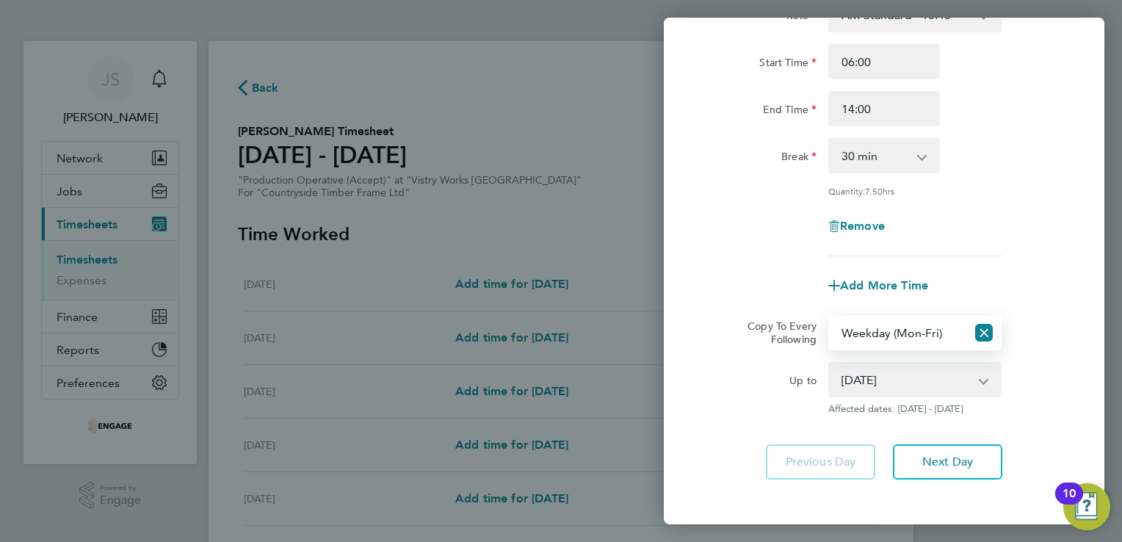
scroll to position [185, 0]
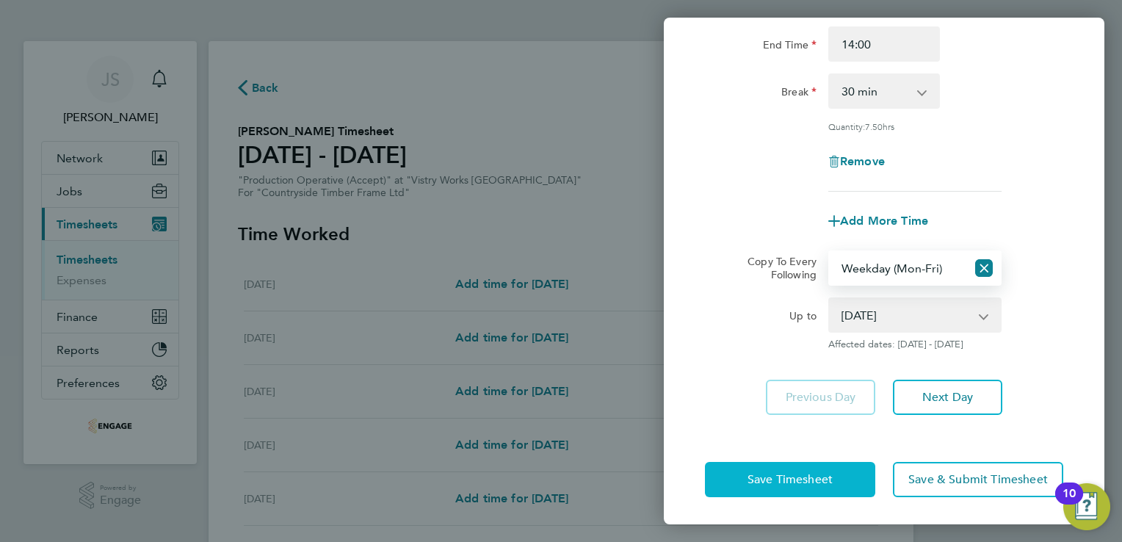
click at [743, 475] on button "Save Timesheet" at bounding box center [790, 479] width 170 height 35
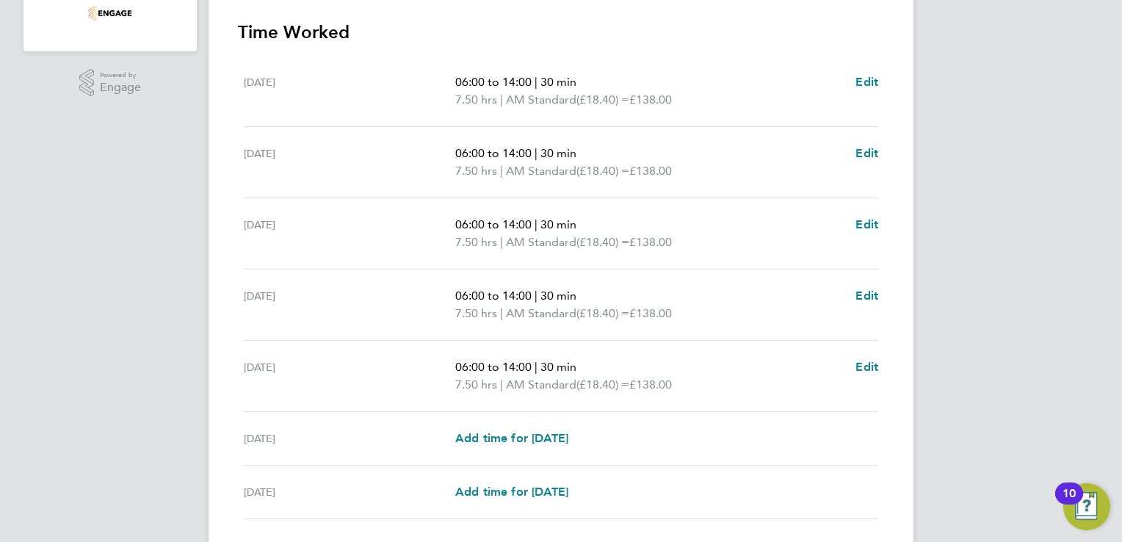
scroll to position [517, 0]
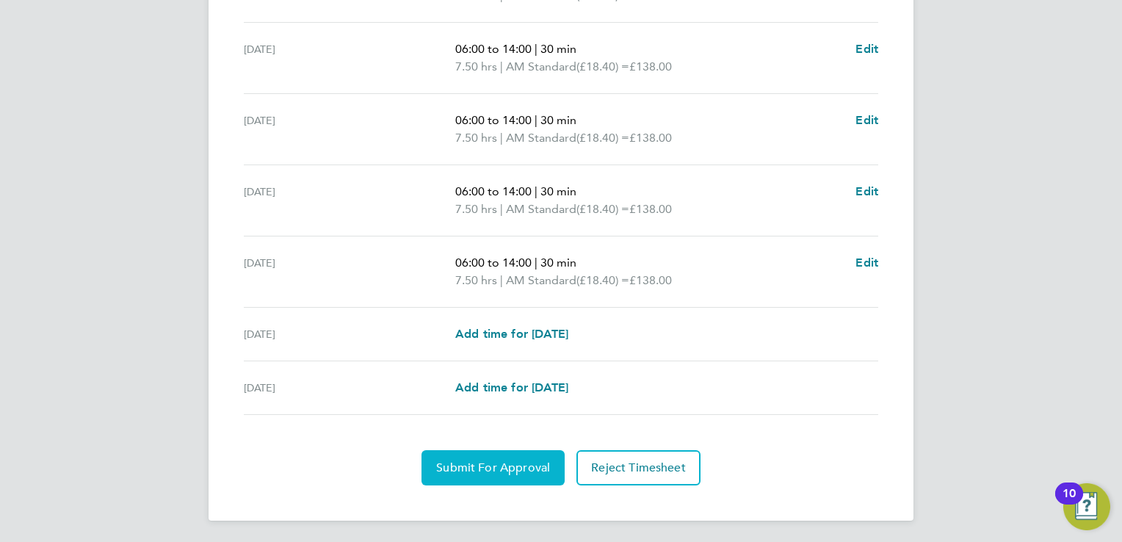
click at [477, 479] on button "Submit For Approval" at bounding box center [492, 467] width 143 height 35
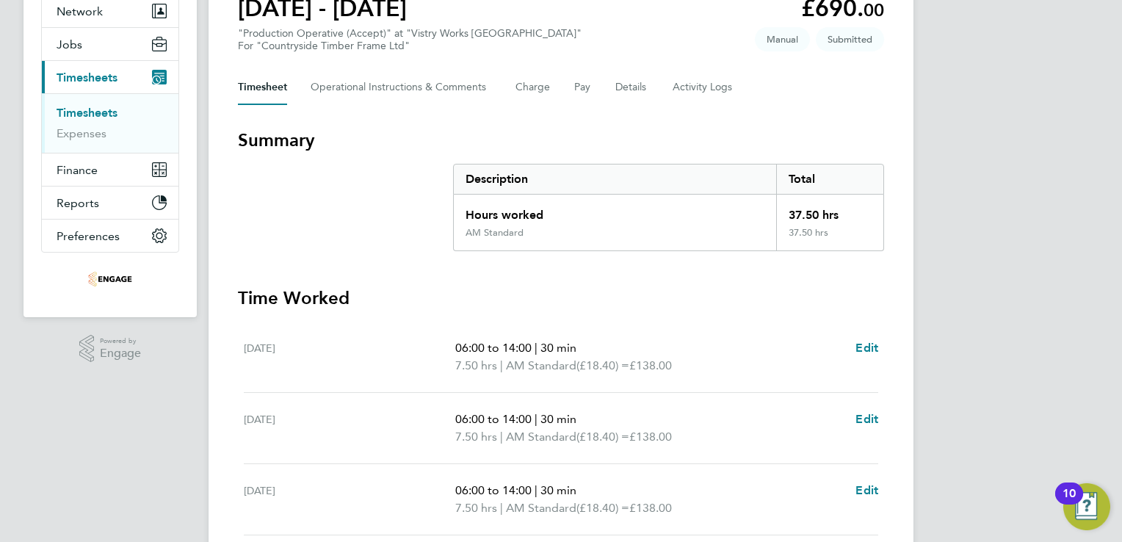
scroll to position [0, 0]
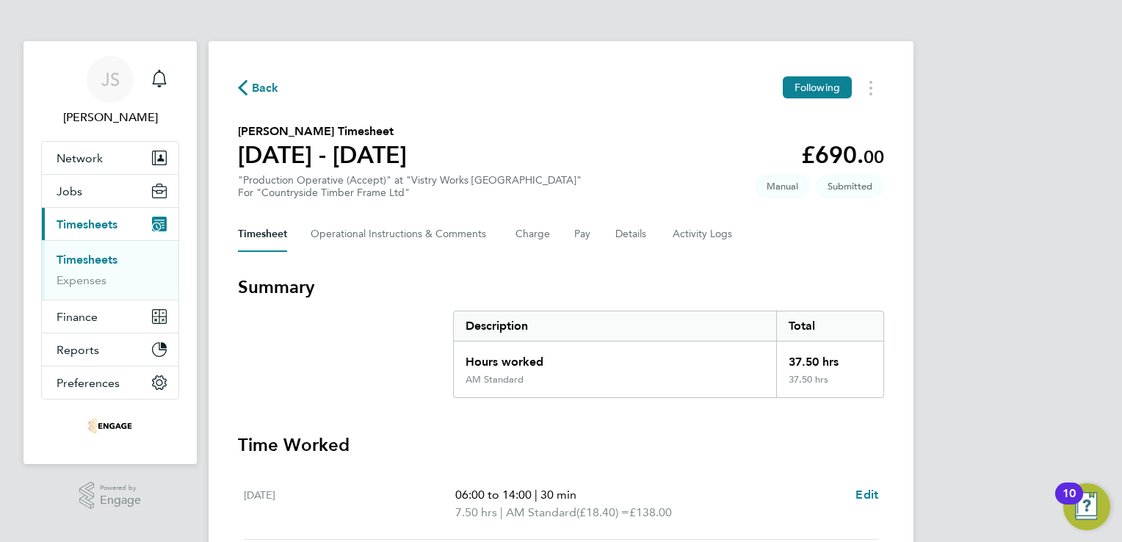
click at [260, 93] on span "Back" at bounding box center [265, 88] width 27 height 18
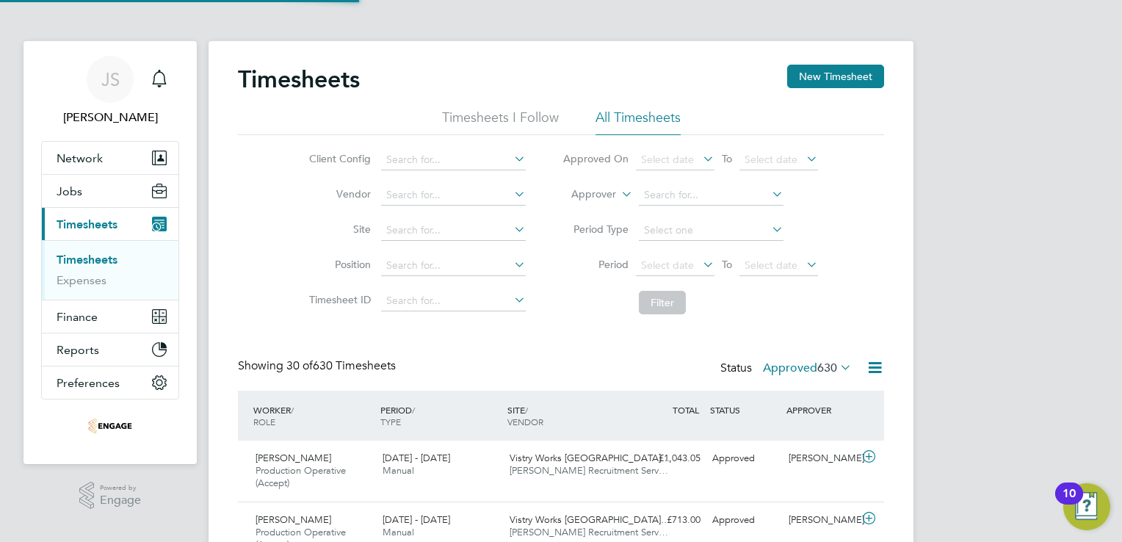
scroll to position [49, 128]
click at [827, 77] on button "New Timesheet" at bounding box center [835, 76] width 97 height 23
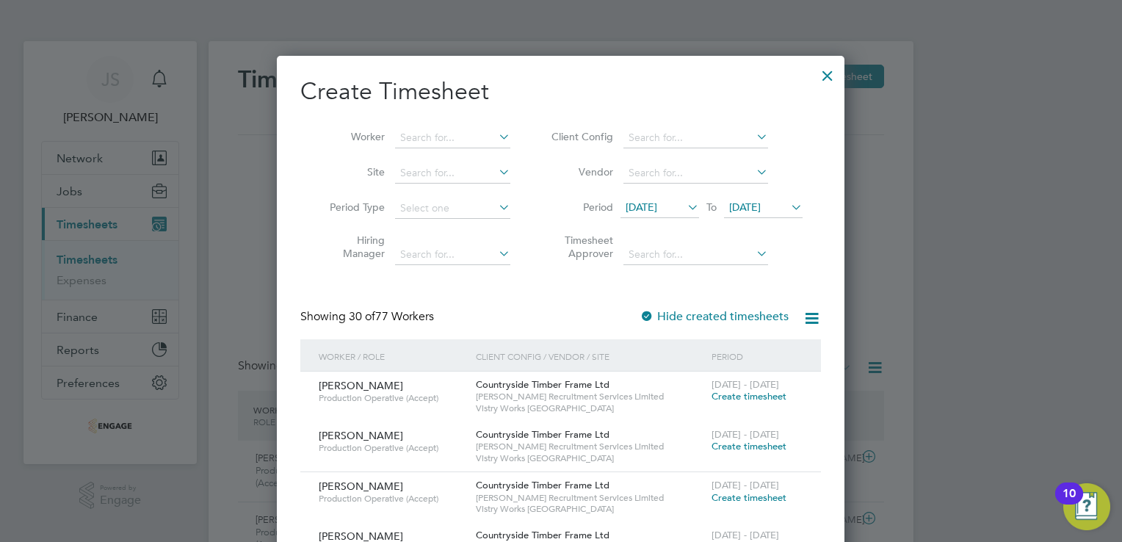
click at [654, 209] on span "12 Aug 2025" at bounding box center [642, 206] width 32 height 13
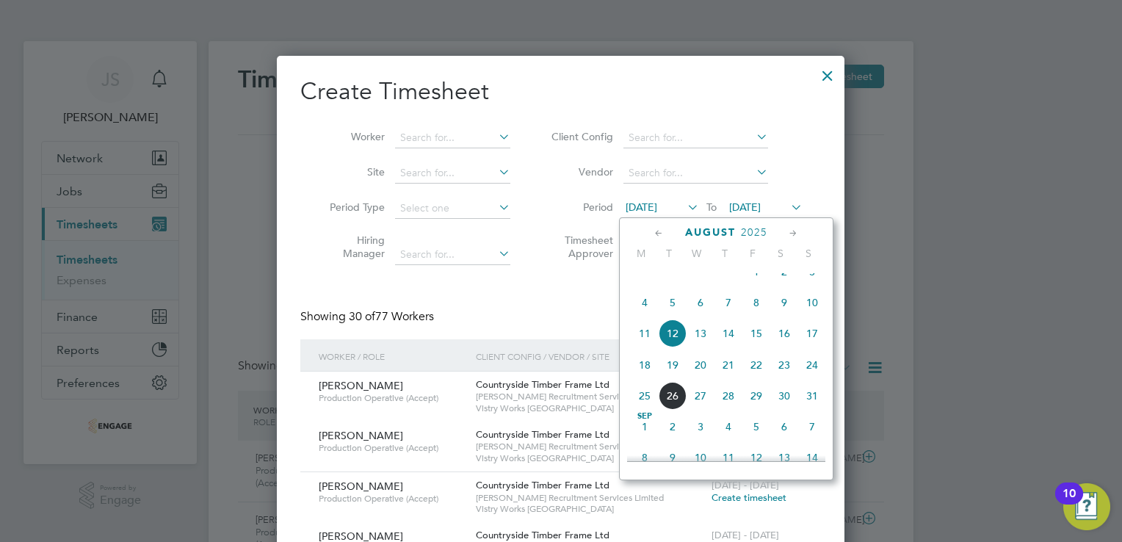
click at [646, 379] on span "18" at bounding box center [645, 365] width 28 height 28
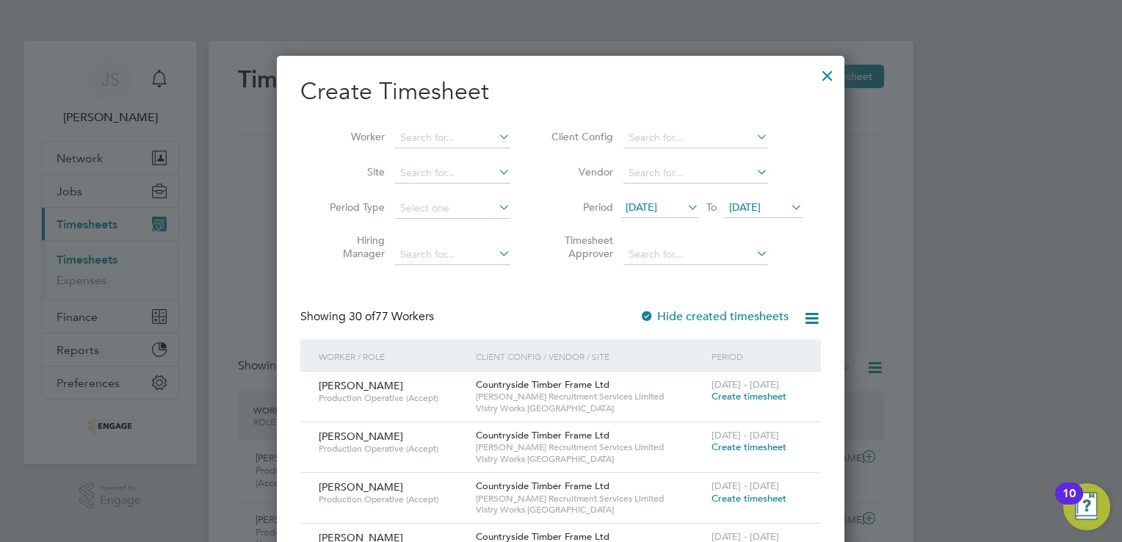
click at [756, 209] on span "19 Aug 2025" at bounding box center [745, 206] width 32 height 13
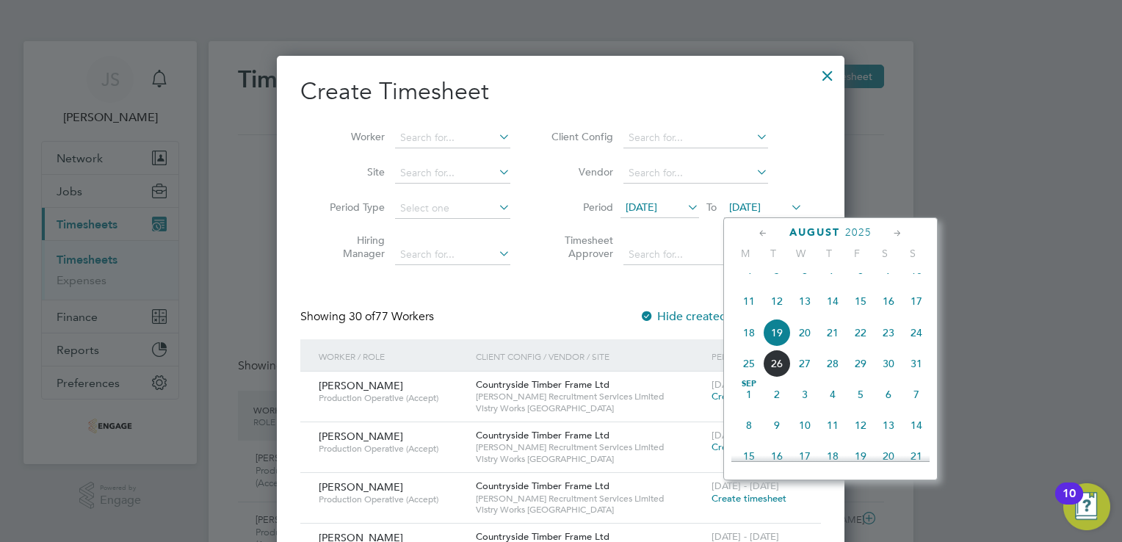
click at [917, 346] on span "24" at bounding box center [916, 333] width 28 height 28
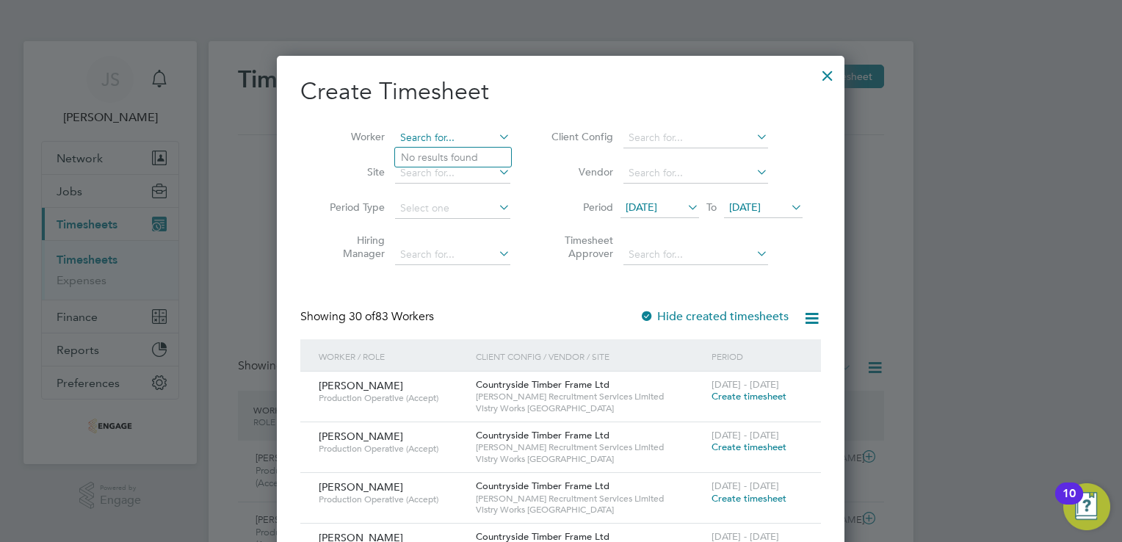
click at [432, 141] on input at bounding box center [452, 138] width 115 height 21
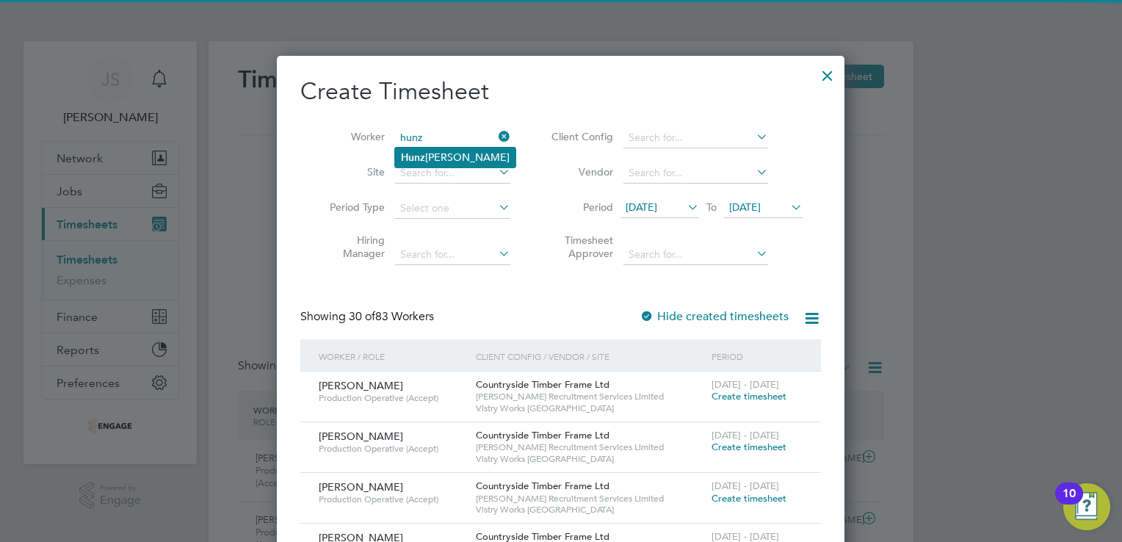
click at [457, 158] on li "Hunz ala Bhamji" at bounding box center [455, 158] width 120 height 20
type input "Hunzala Bhamji"
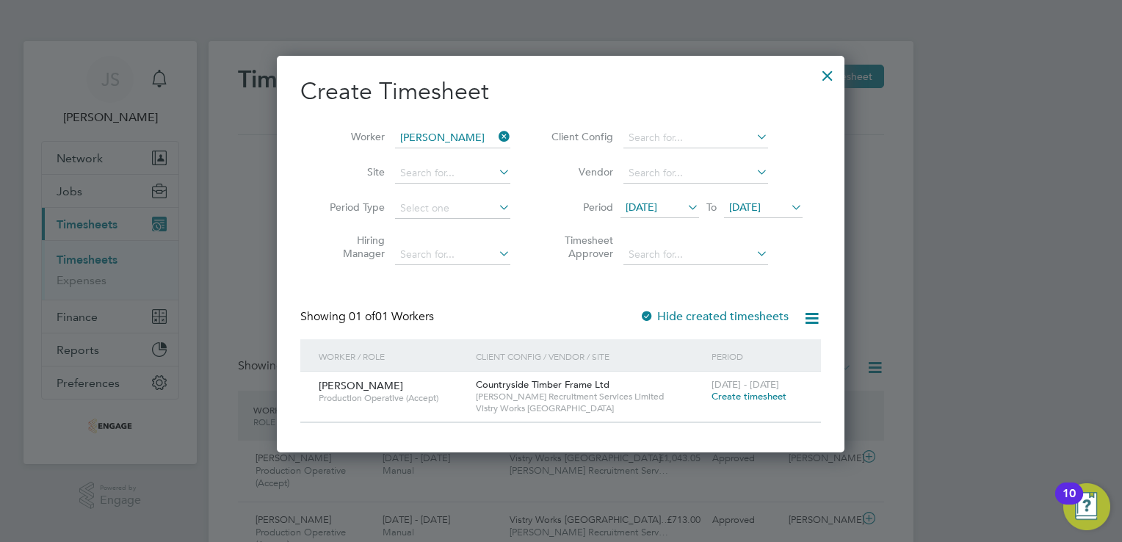
click at [749, 398] on span "Create timesheet" at bounding box center [749, 396] width 75 height 12
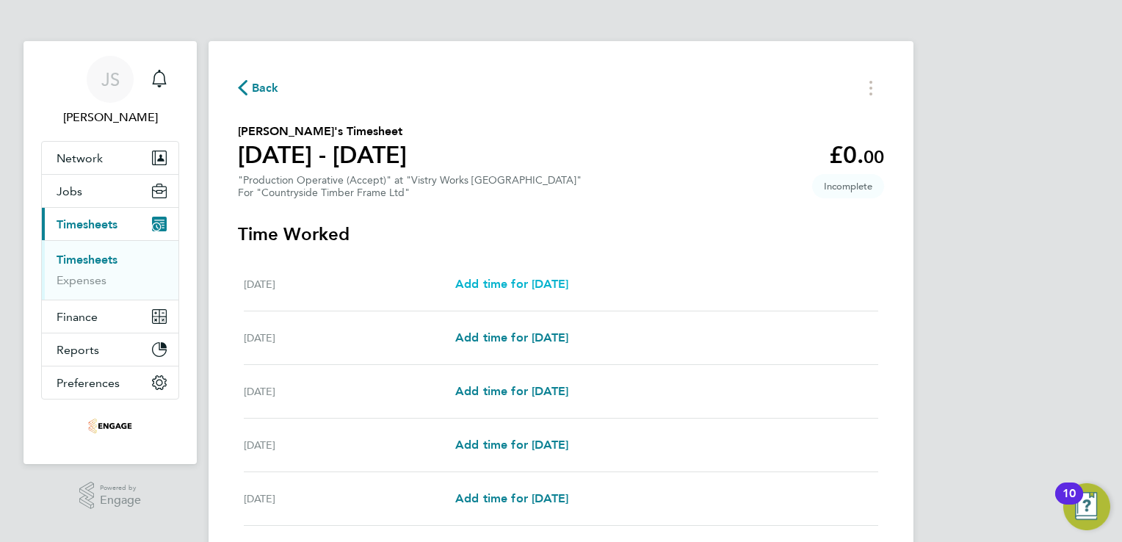
click at [556, 285] on span "Add time for Mon 18 Aug" at bounding box center [511, 284] width 113 height 14
select select "15"
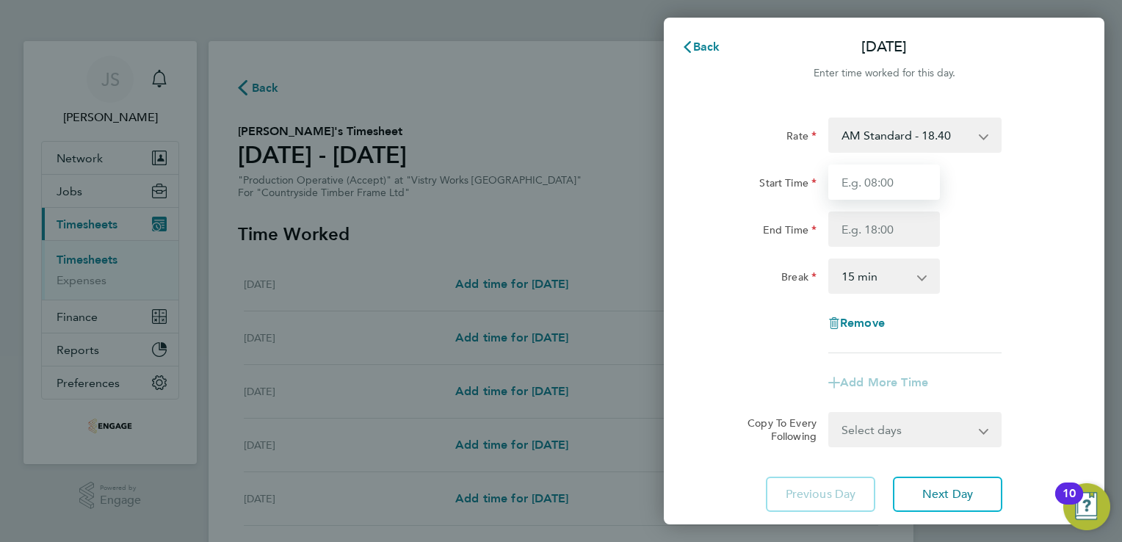
click at [881, 166] on input "Start Time" at bounding box center [884, 181] width 112 height 35
type input "06:00"
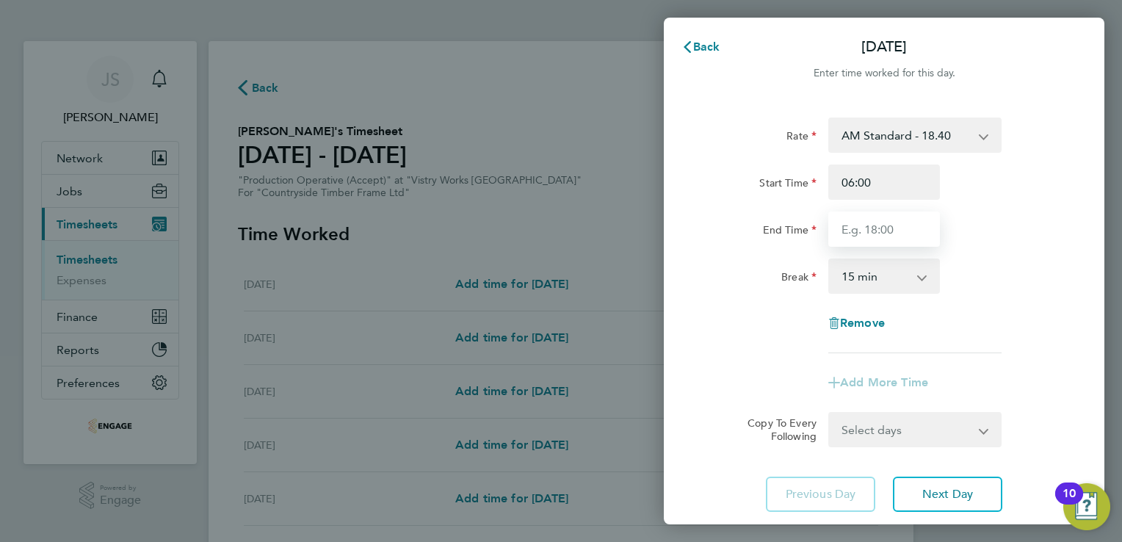
type input "14:00"
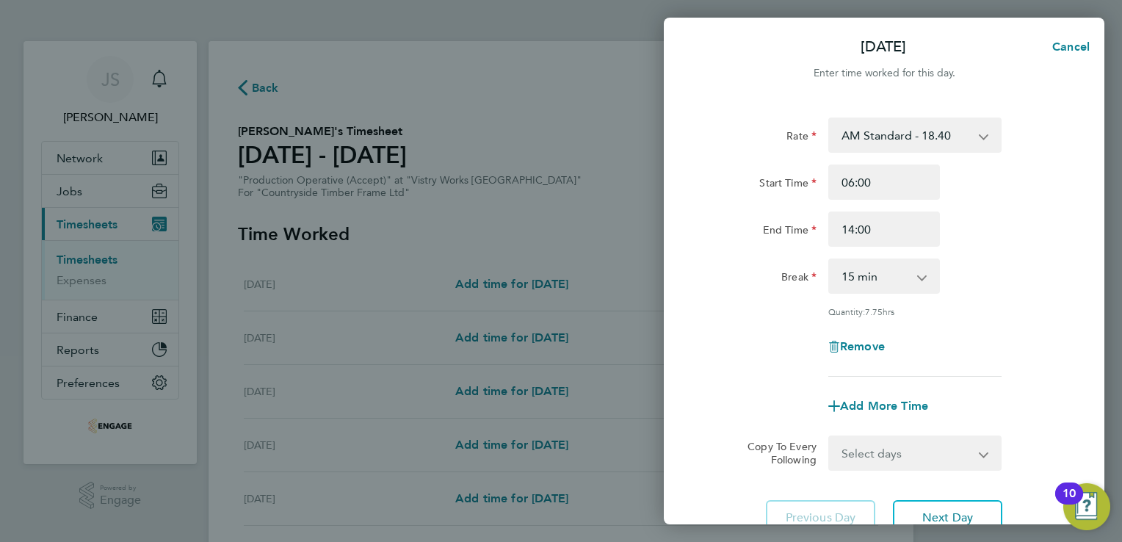
click at [872, 278] on select "0 min 15 min 30 min 45 min 60 min 75 min 90 min" at bounding box center [875, 276] width 91 height 32
select select "30"
click at [830, 260] on select "0 min 15 min 30 min 45 min 60 min 75 min 90 min" at bounding box center [875, 276] width 91 height 32
click at [880, 451] on select "Select days Day Weekday (Mon-Fri) Weekend (Sat-Sun) Tuesday Wednesday Thursday …" at bounding box center [907, 453] width 154 height 32
select select "WEEKDAY"
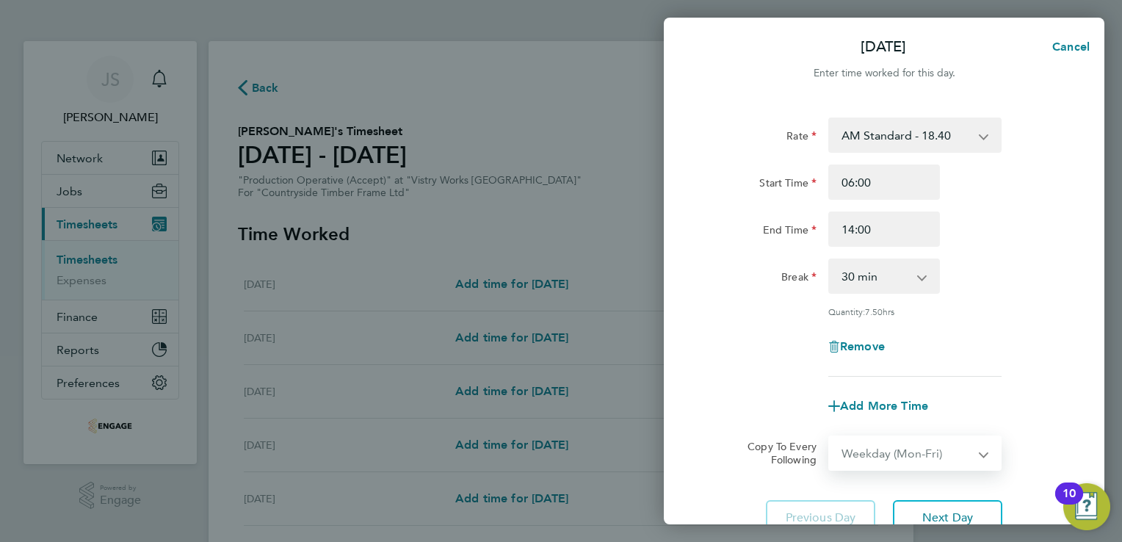
click at [830, 437] on select "Select days Day Weekday (Mon-Fri) Weekend (Sat-Sun) Tuesday Wednesday Thursday …" at bounding box center [907, 453] width 154 height 32
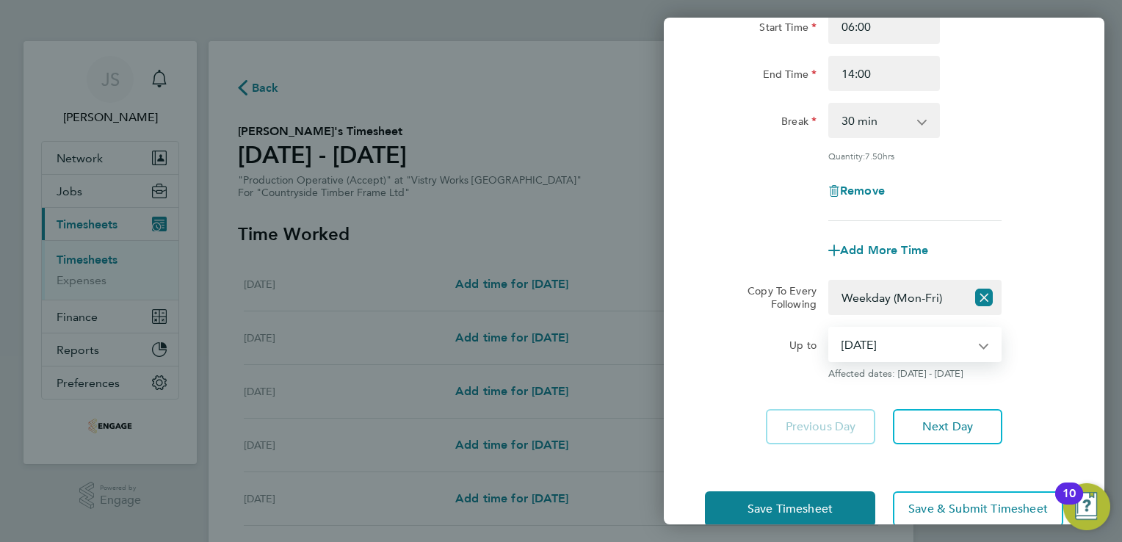
click at [857, 345] on select "19 Aug 2025 20 Aug 2025 21 Aug 2025 22 Aug 2025 23 Aug 2025 24 Aug 2025" at bounding box center [906, 344] width 153 height 32
select select "2025-08-21"
click at [830, 328] on select "19 Aug 2025 20 Aug 2025 21 Aug 2025 22 Aug 2025 23 Aug 2025 24 Aug 2025" at bounding box center [906, 344] width 153 height 32
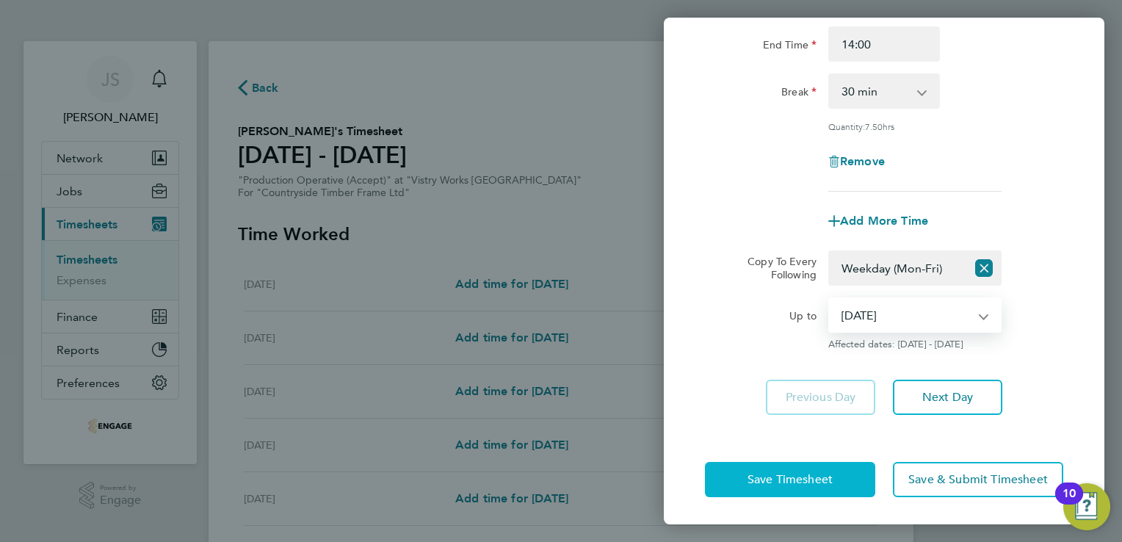
click at [765, 474] on span "Save Timesheet" at bounding box center [789, 479] width 85 height 15
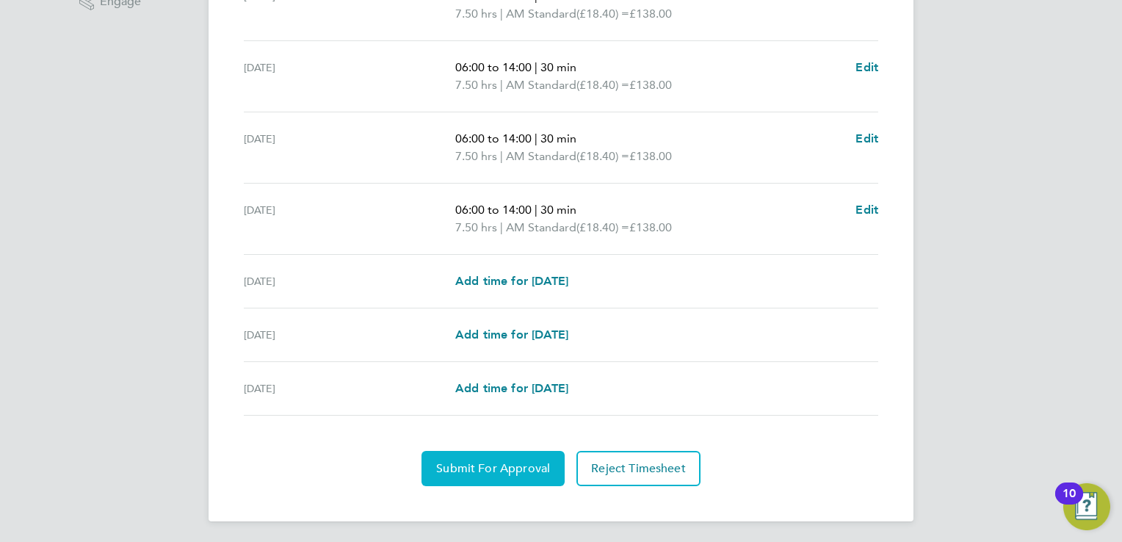
click at [492, 461] on span "Submit For Approval" at bounding box center [493, 468] width 114 height 15
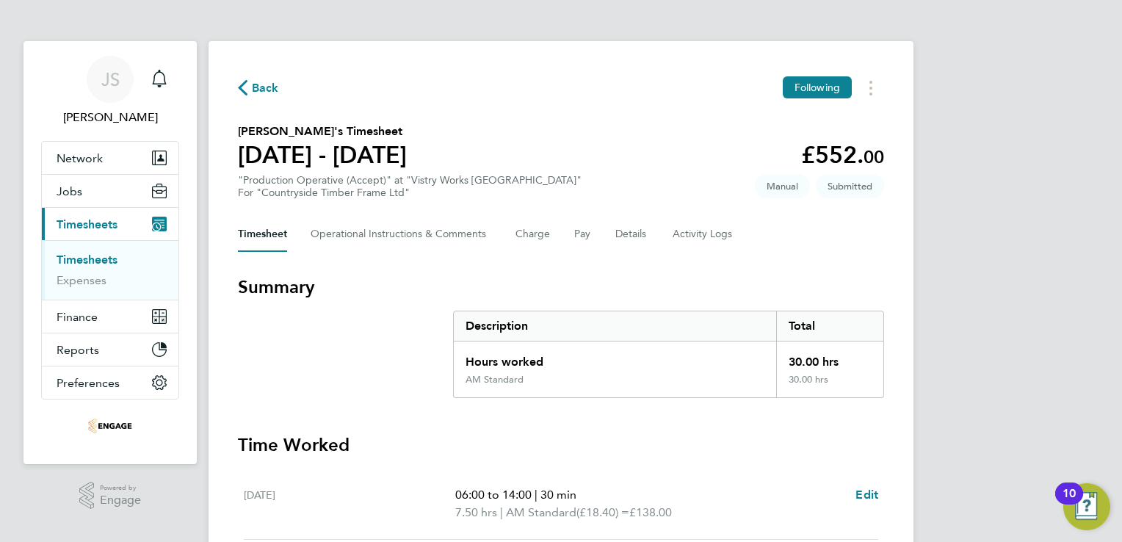
click at [269, 87] on span "Back" at bounding box center [265, 88] width 27 height 18
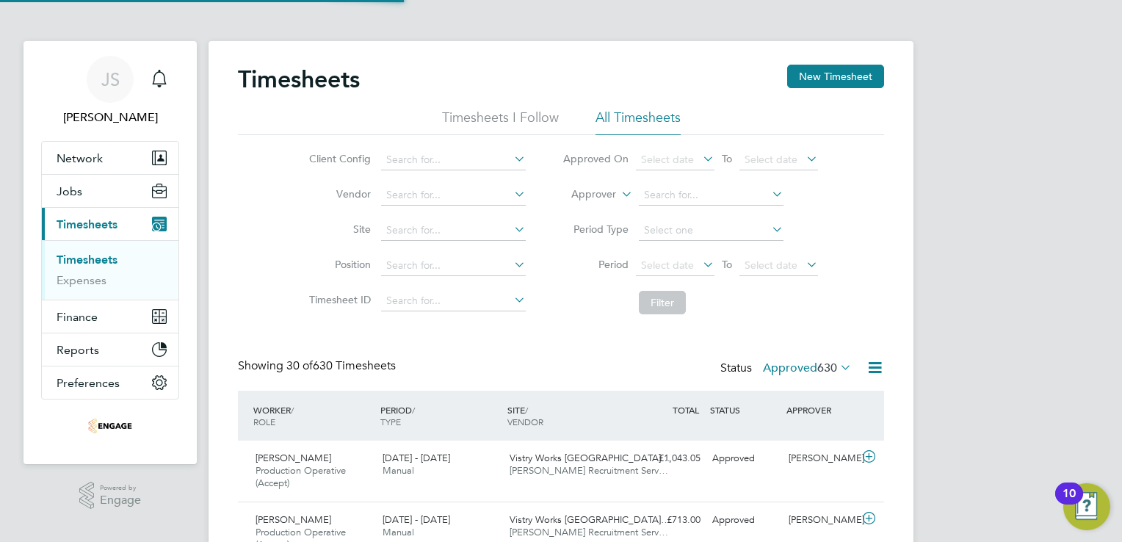
scroll to position [7, 7]
click at [852, 72] on button "New Timesheet" at bounding box center [835, 76] width 97 height 23
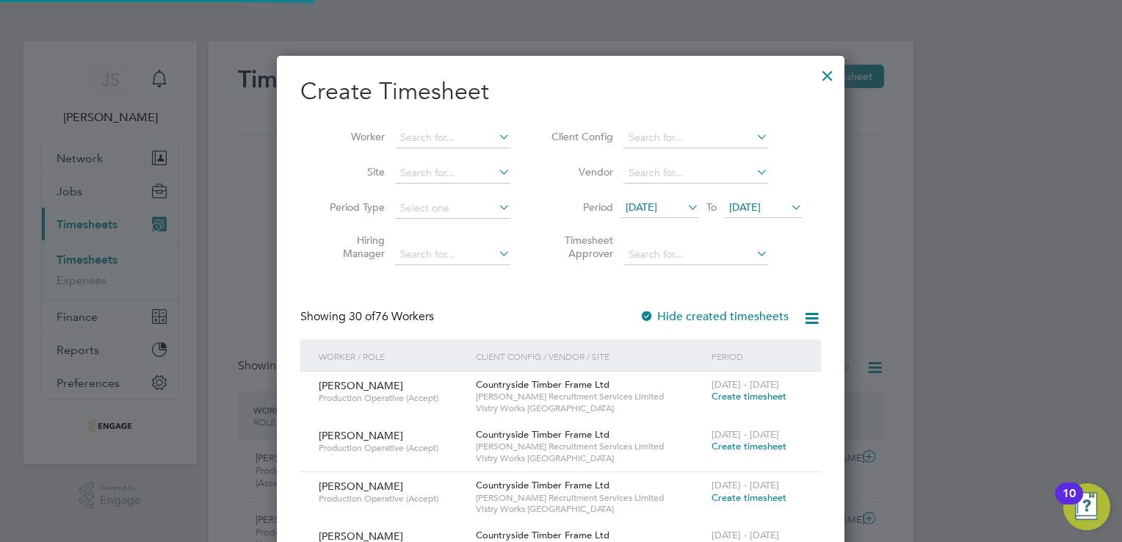
scroll to position [2256, 568]
click at [642, 208] on span "12 Aug 2025" at bounding box center [642, 206] width 32 height 13
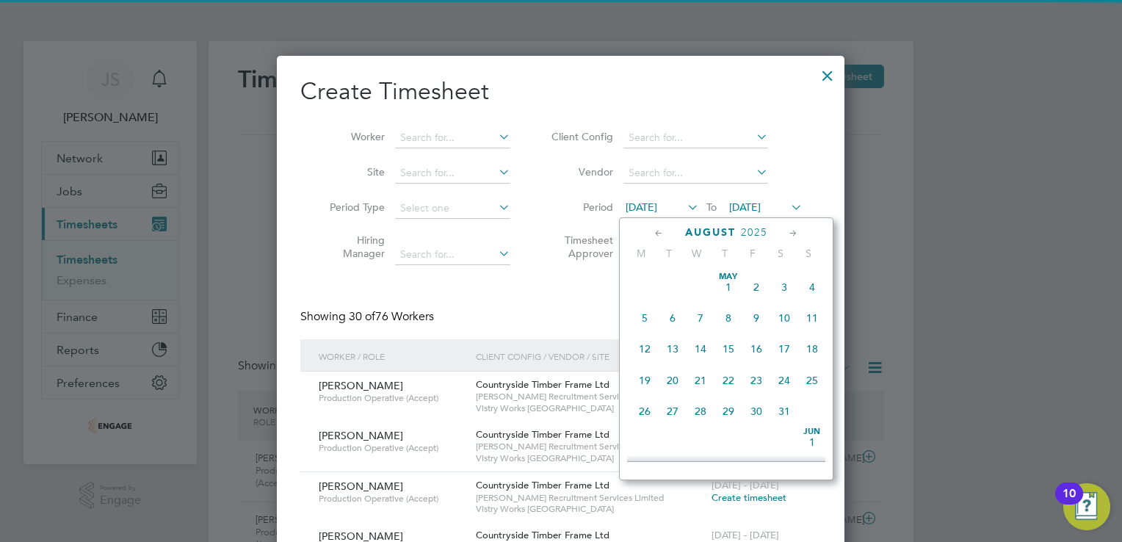
scroll to position [511, 0]
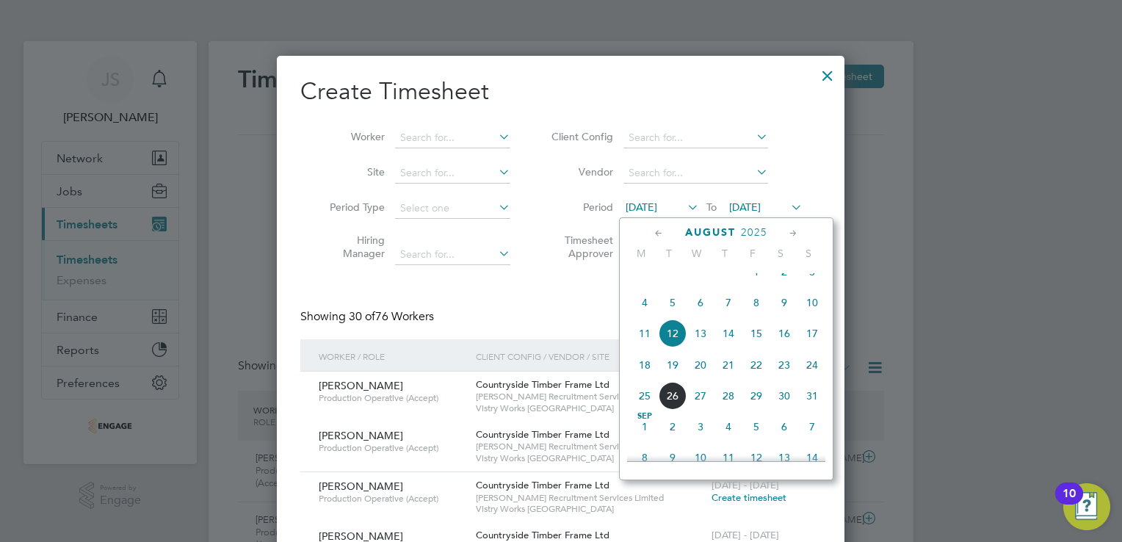
click at [649, 379] on span "18" at bounding box center [645, 365] width 28 height 28
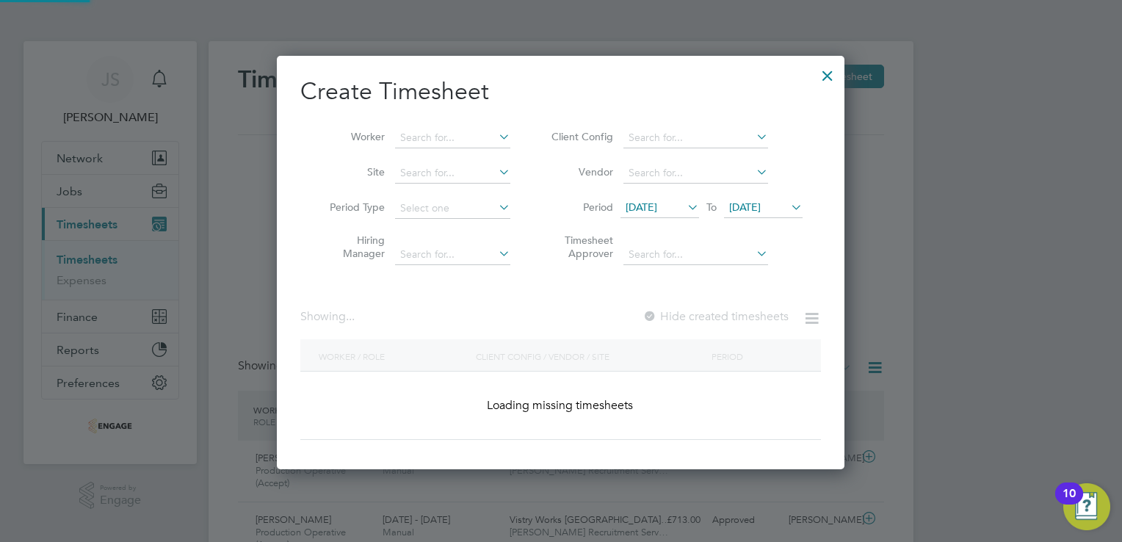
scroll to position [1906, 568]
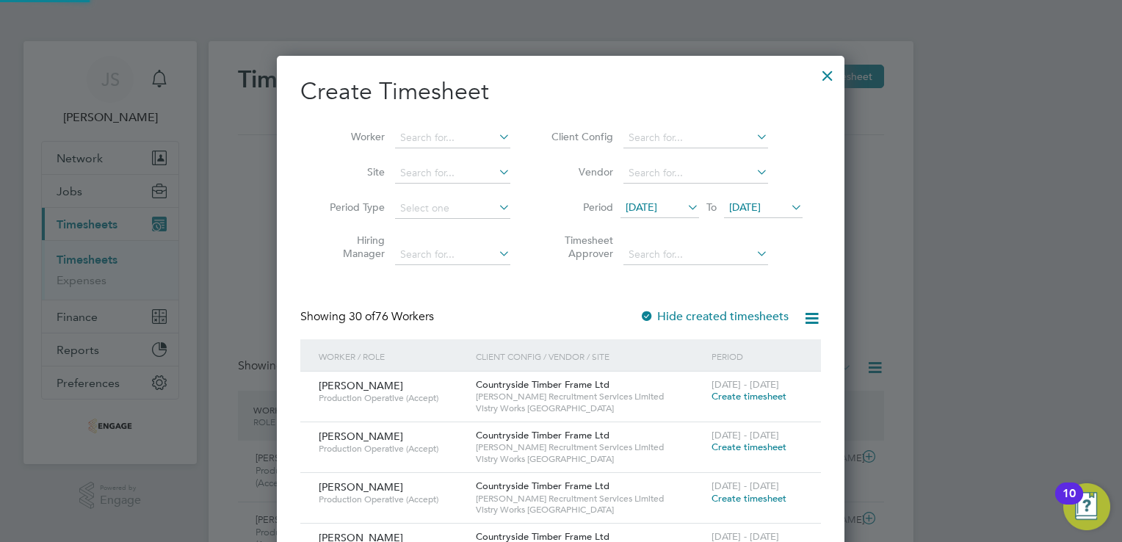
click at [759, 211] on span "19 Aug 2025" at bounding box center [745, 206] width 32 height 13
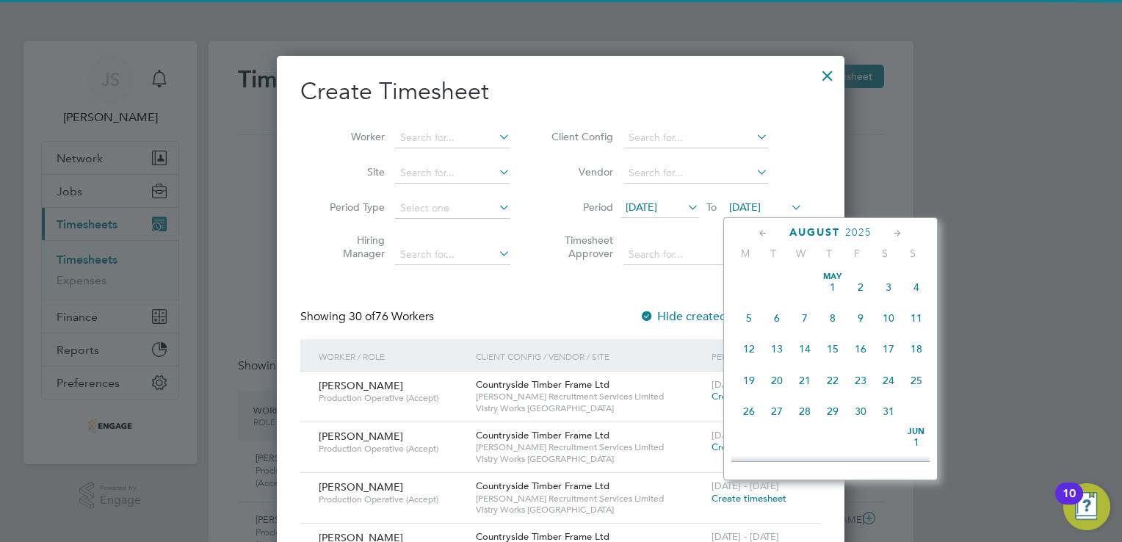
scroll to position [543, 0]
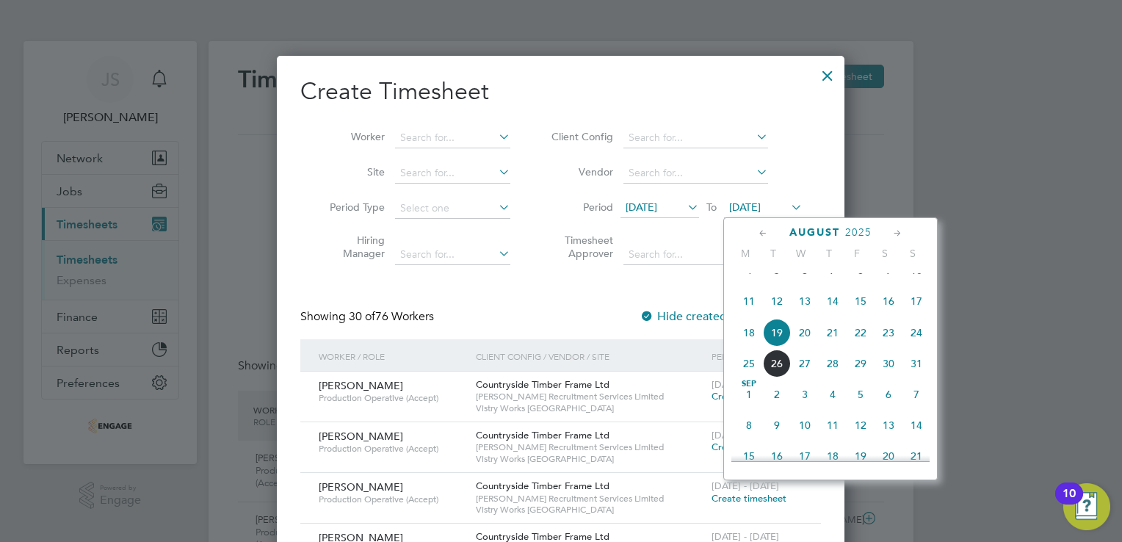
click at [914, 347] on span "24" at bounding box center [916, 333] width 28 height 28
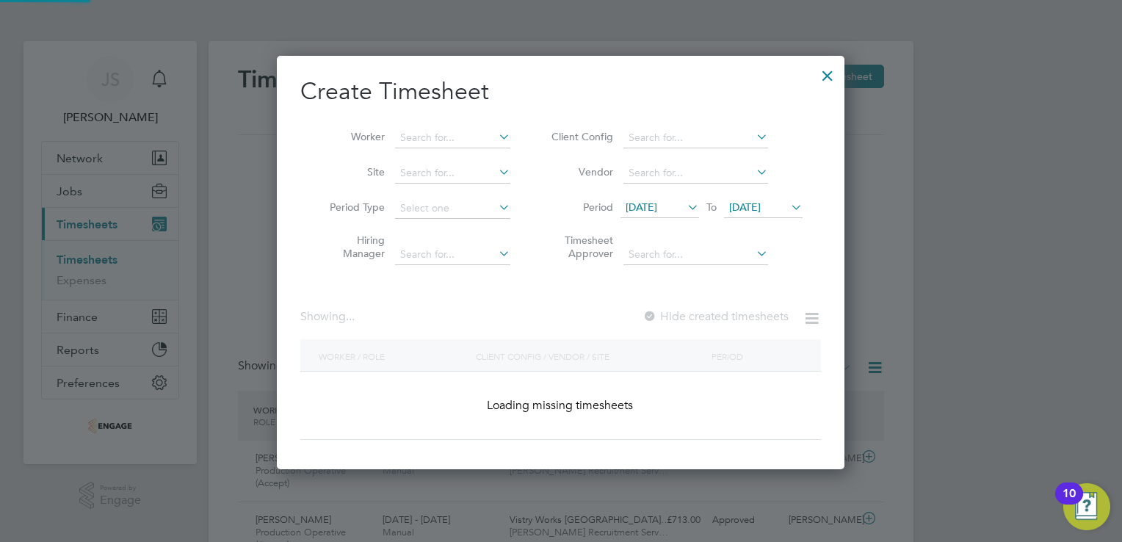
scroll to position [1906, 568]
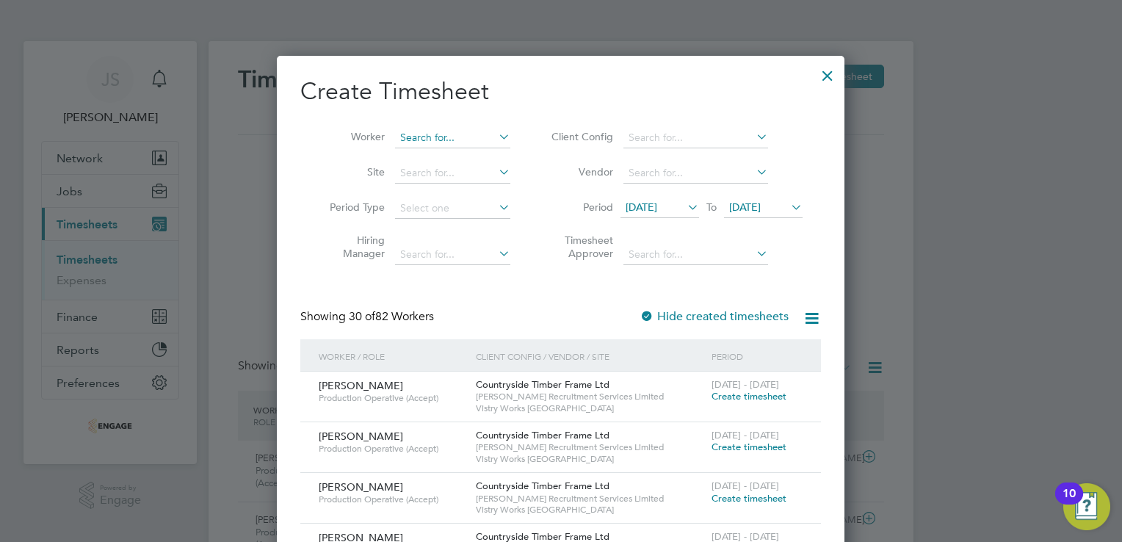
click at [446, 132] on input at bounding box center [452, 138] width 115 height 21
click at [432, 137] on input at bounding box center [452, 138] width 115 height 21
click at [428, 142] on input at bounding box center [452, 138] width 115 height 21
click at [437, 157] on li "Krzy sztof Ruda" at bounding box center [453, 158] width 117 height 20
type input "Krzysztof Ruda"
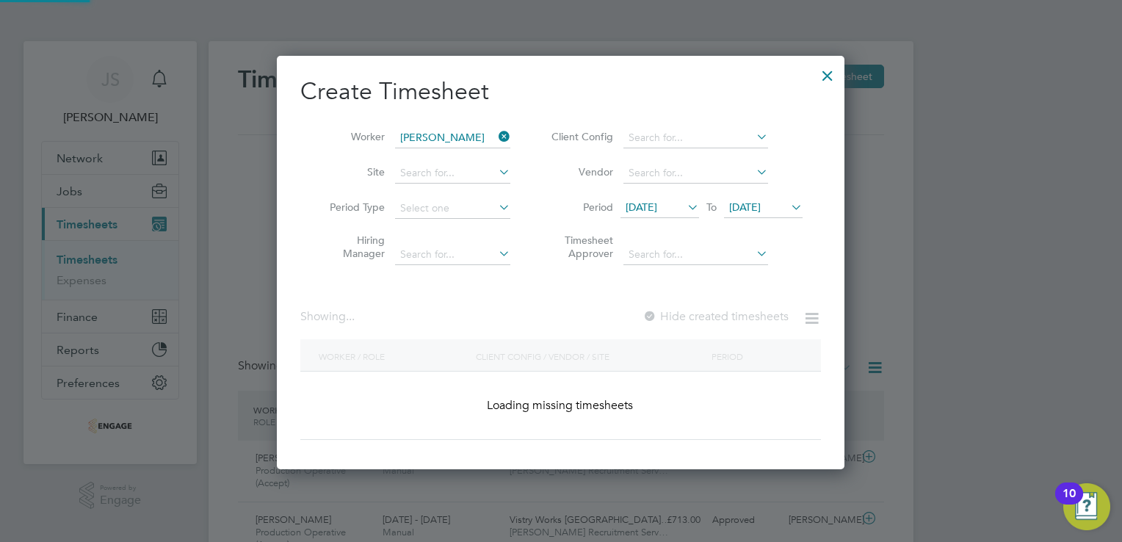
scroll to position [395, 568]
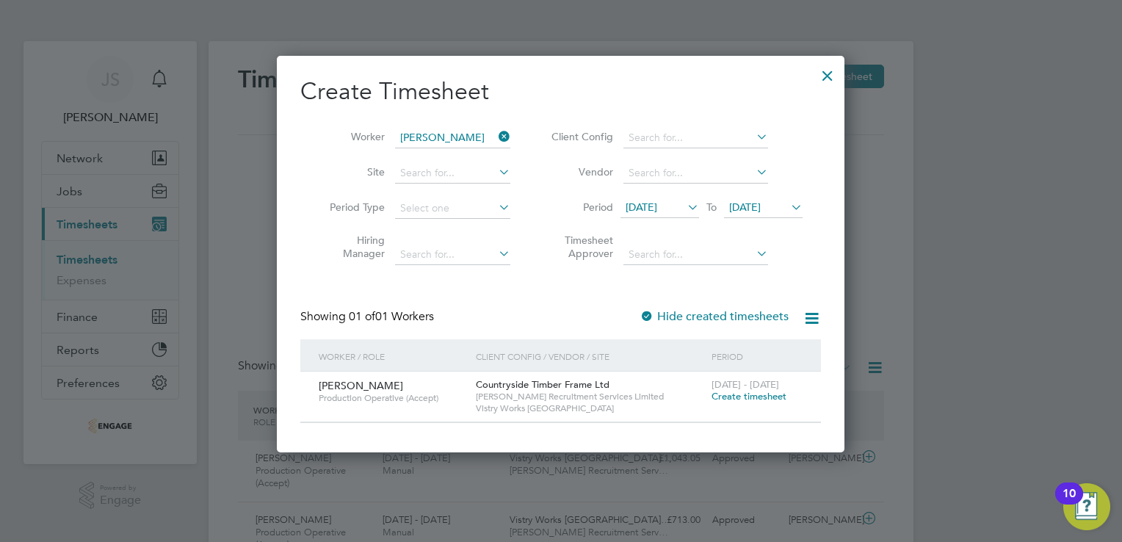
click at [735, 400] on span "Create timesheet" at bounding box center [749, 396] width 75 height 12
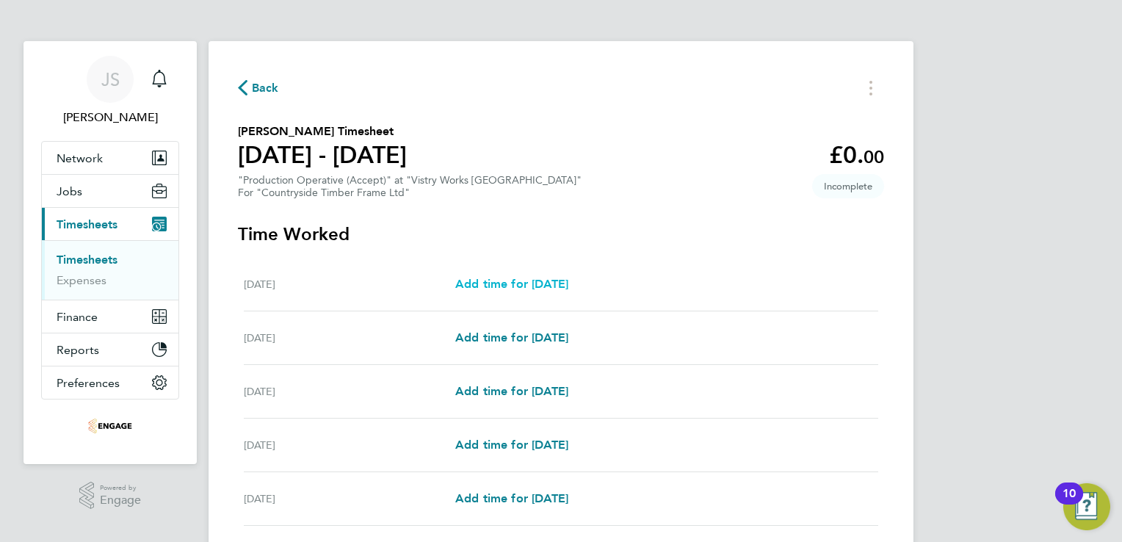
click at [528, 284] on span "Add time for Mon 18 Aug" at bounding box center [511, 284] width 113 height 14
select select "15"
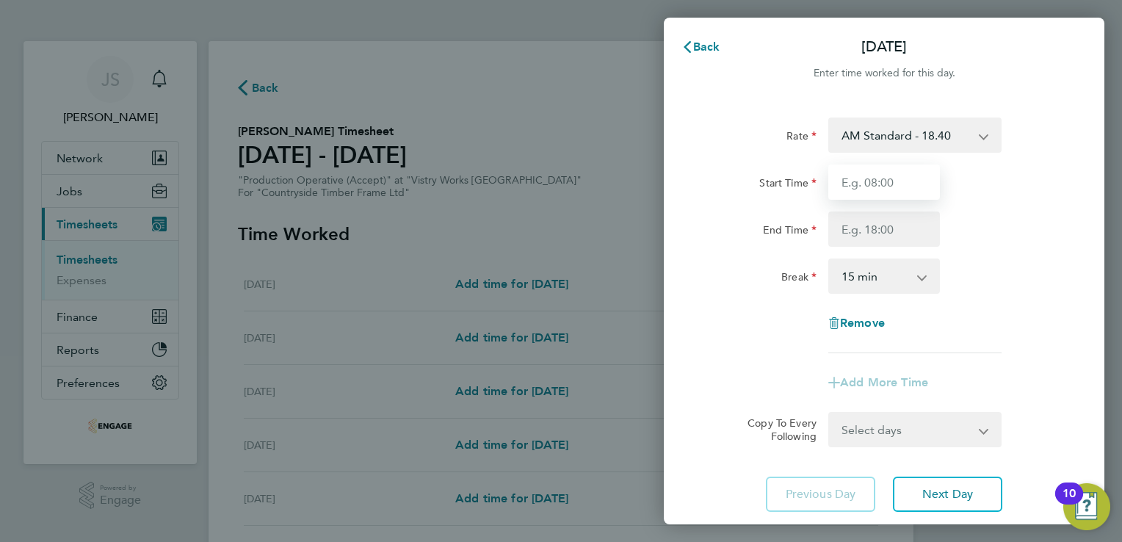
click at [886, 183] on input "Start Time" at bounding box center [884, 181] width 112 height 35
type input "06:00"
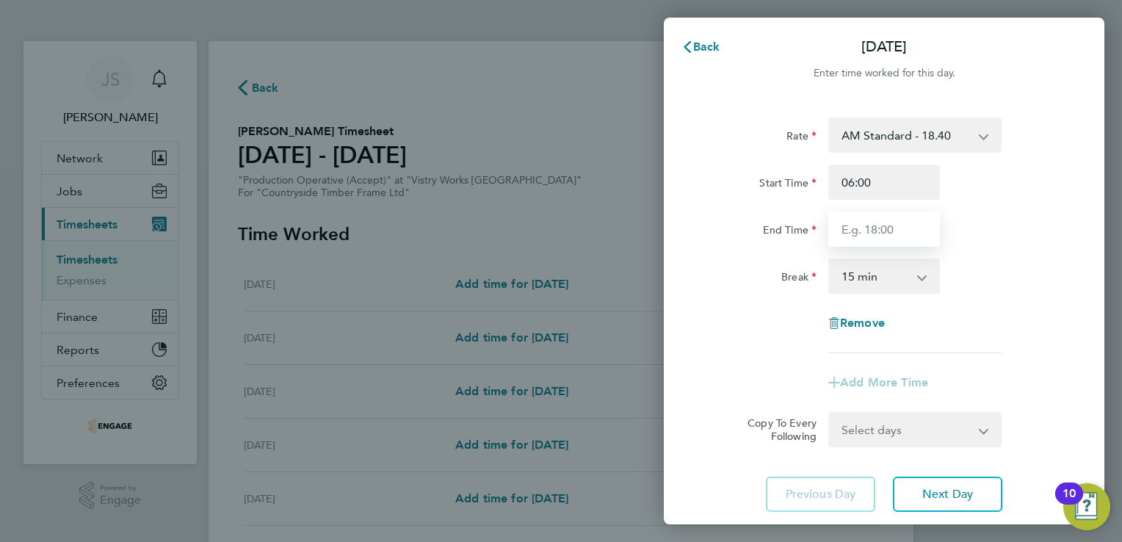
type input "14:00"
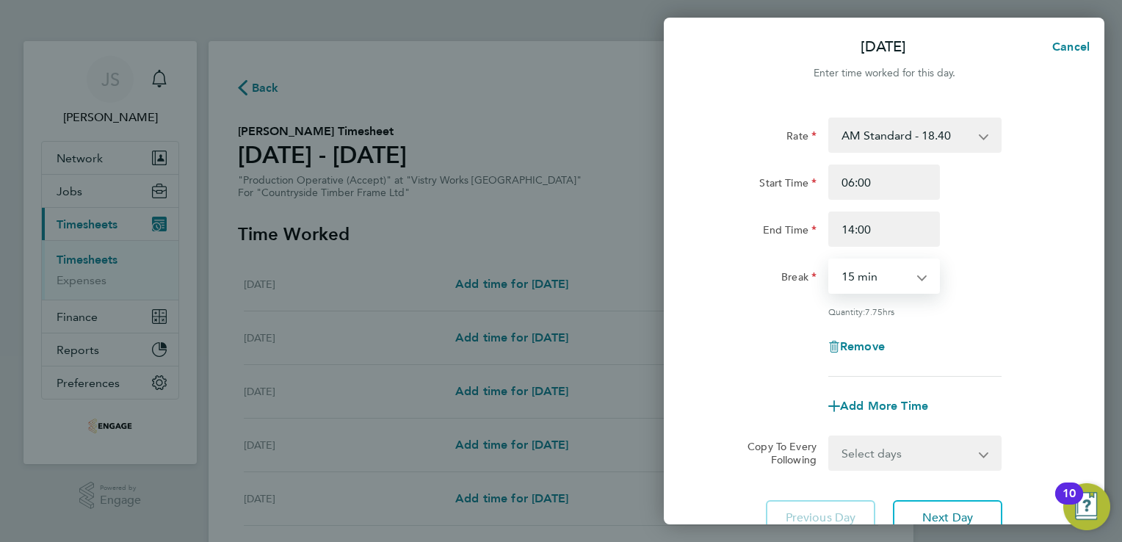
click at [858, 279] on select "0 min 15 min 30 min 45 min 60 min 75 min 90 min" at bounding box center [875, 276] width 91 height 32
select select "30"
click at [830, 260] on select "0 min 15 min 30 min 45 min 60 min 75 min 90 min" at bounding box center [875, 276] width 91 height 32
click at [898, 454] on select "Select days Day Weekday (Mon-Fri) Weekend (Sat-Sun) Tuesday Wednesday Thursday …" at bounding box center [907, 453] width 154 height 32
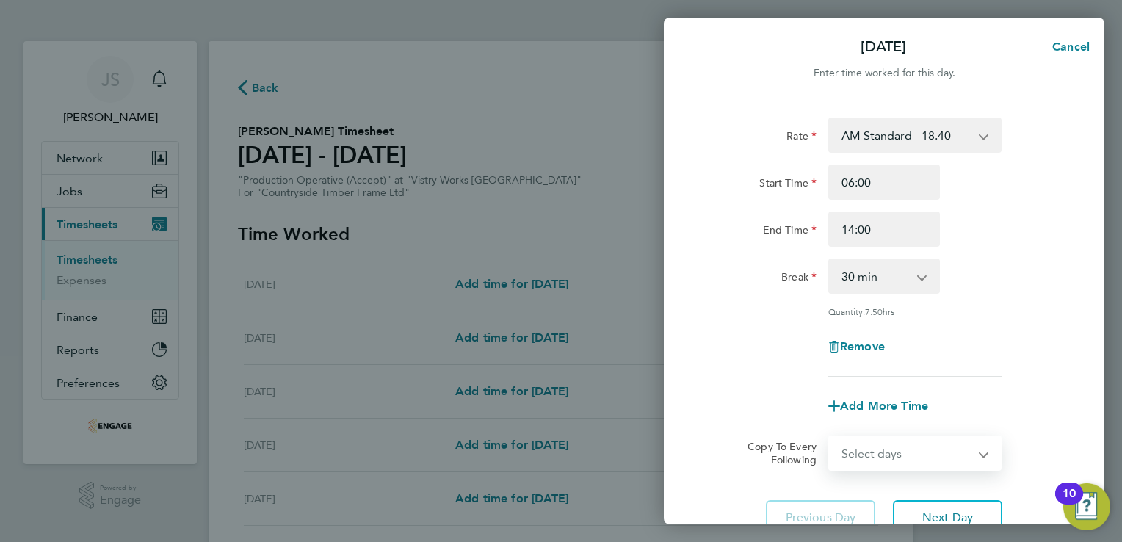
select select "TUE"
click at [830, 437] on select "Select days Day Weekday (Mon-Fri) Weekend (Sat-Sun) Tuesday Wednesday Thursday …" at bounding box center [907, 453] width 154 height 32
select select "2025-08-24"
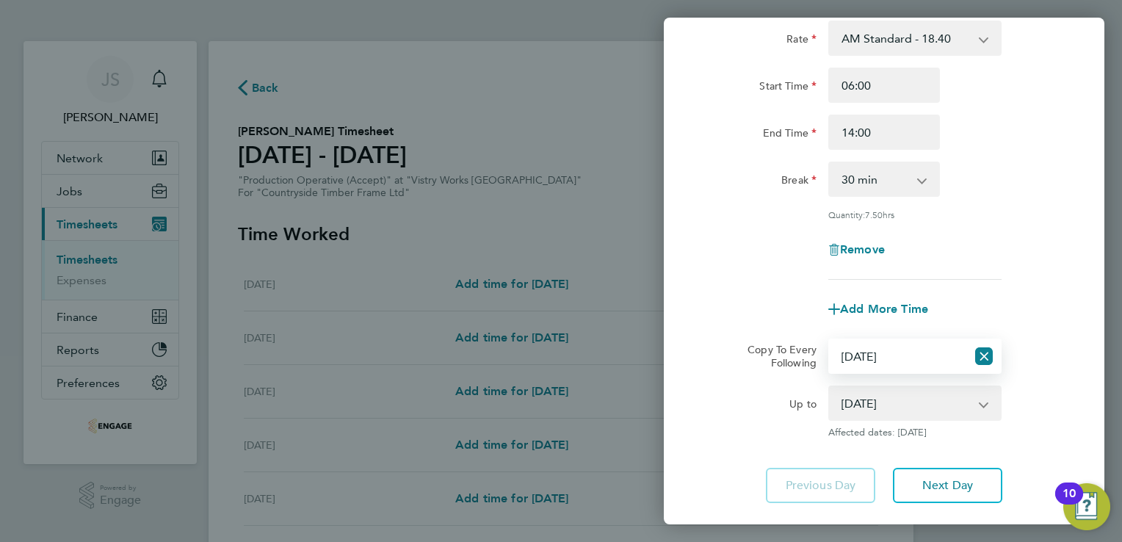
scroll to position [155, 0]
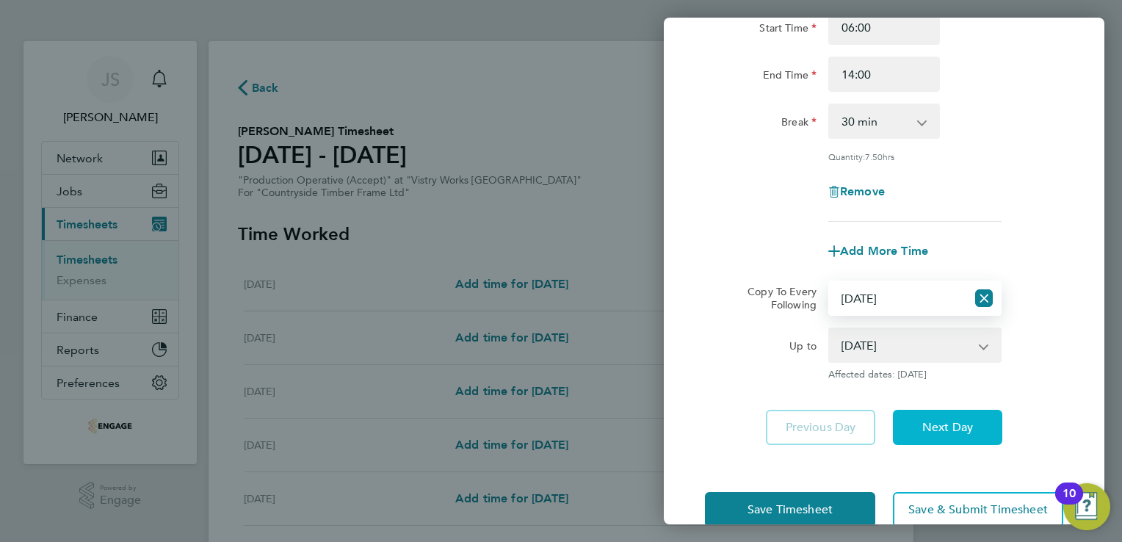
click at [954, 442] on button "Next Day" at bounding box center [947, 427] width 109 height 35
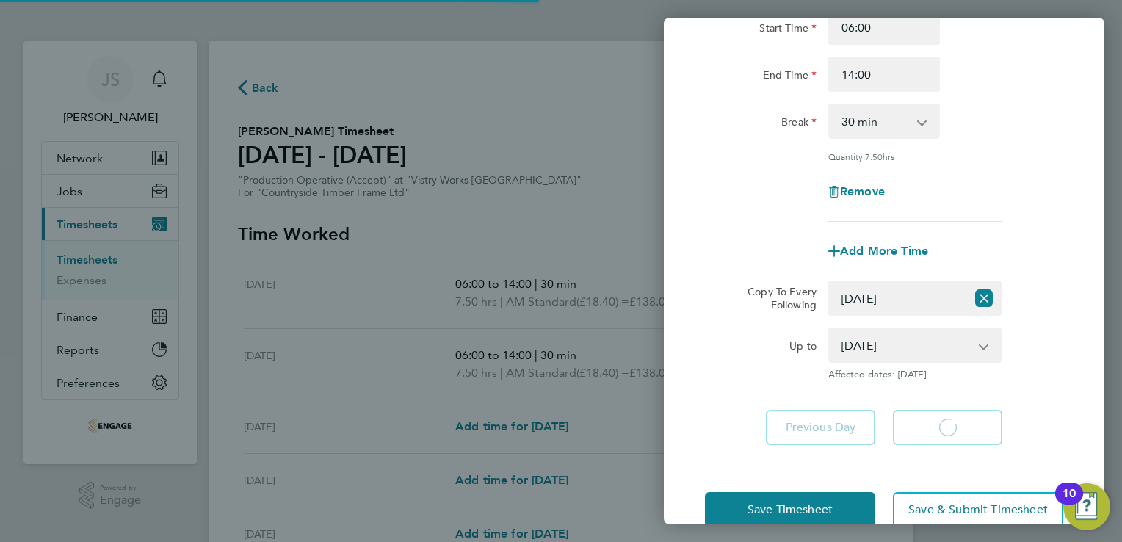
select select "30"
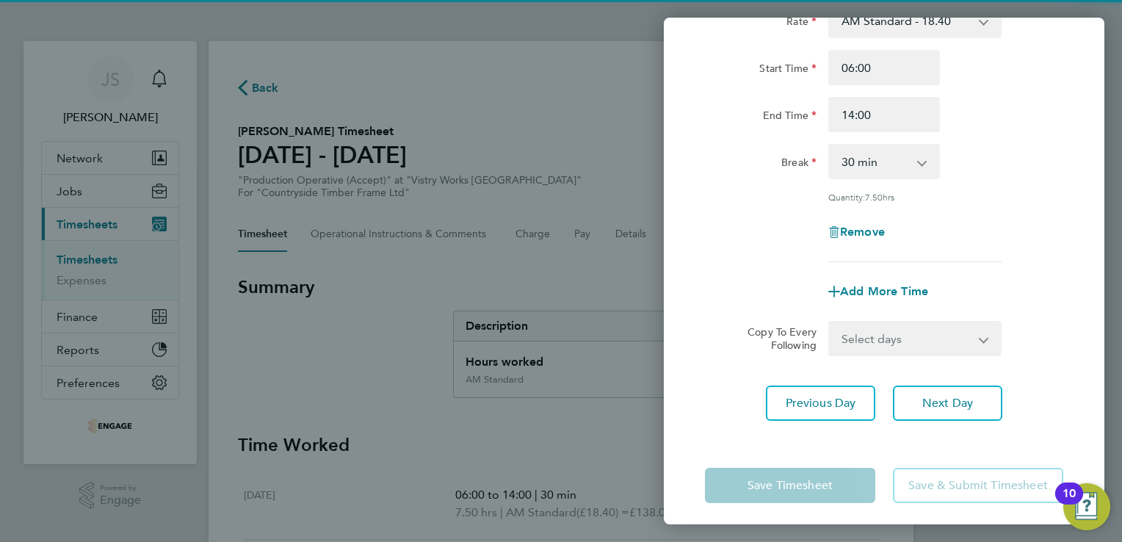
scroll to position [120, 0]
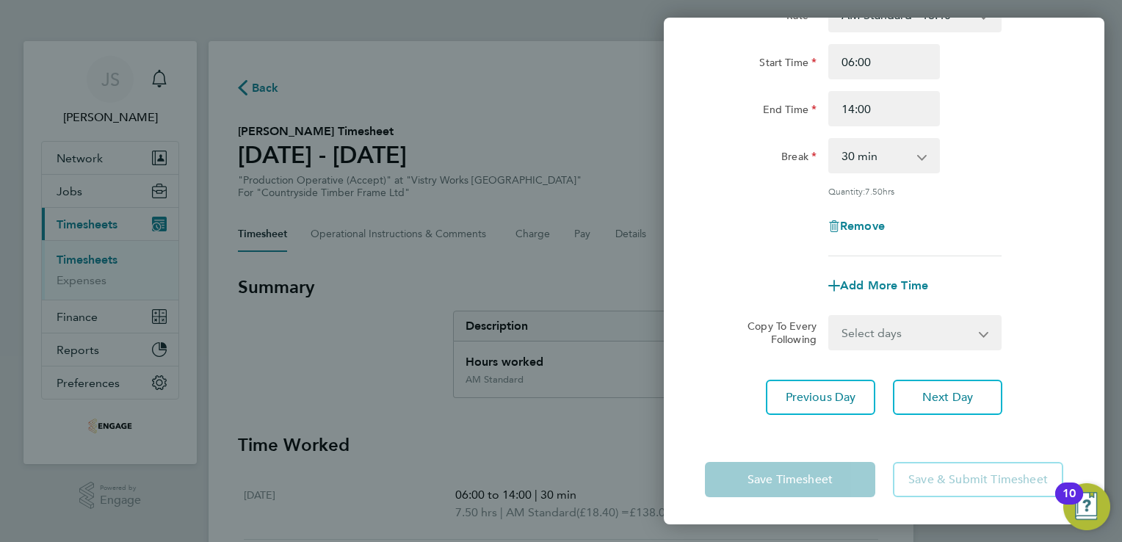
click at [869, 333] on select "Select days Day Weekday (Mon-Fri) Weekend (Sat-Sun) Wednesday Thursday Friday S…" at bounding box center [907, 332] width 154 height 32
select select "WED"
click at [830, 316] on select "Select days Day Weekday (Mon-Fri) Weekend (Sat-Sun) Wednesday Thursday Friday S…" at bounding box center [907, 332] width 154 height 32
select select "2025-08-24"
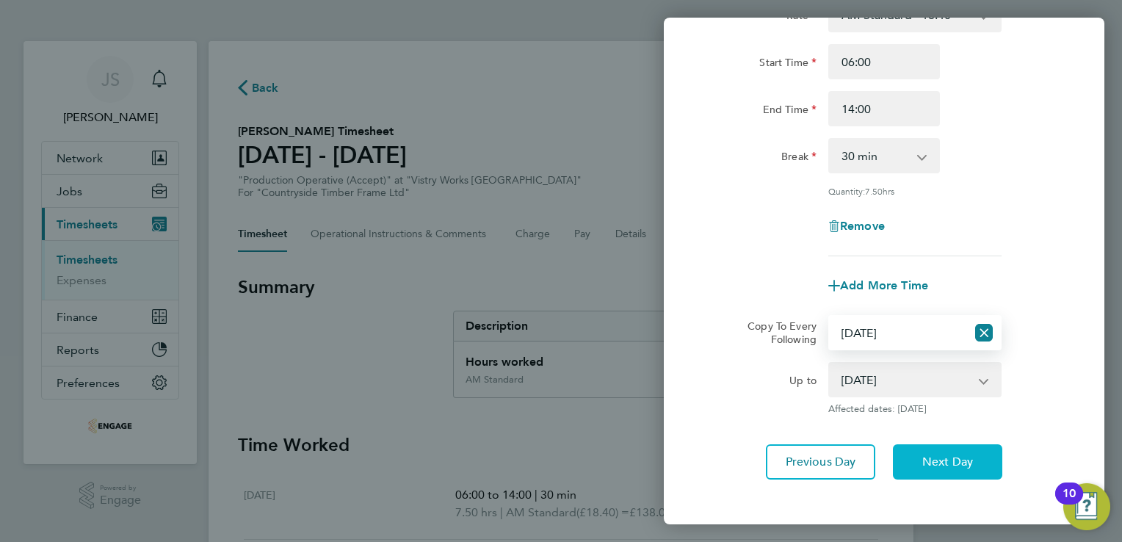
click at [948, 463] on span "Next Day" at bounding box center [947, 462] width 51 height 15
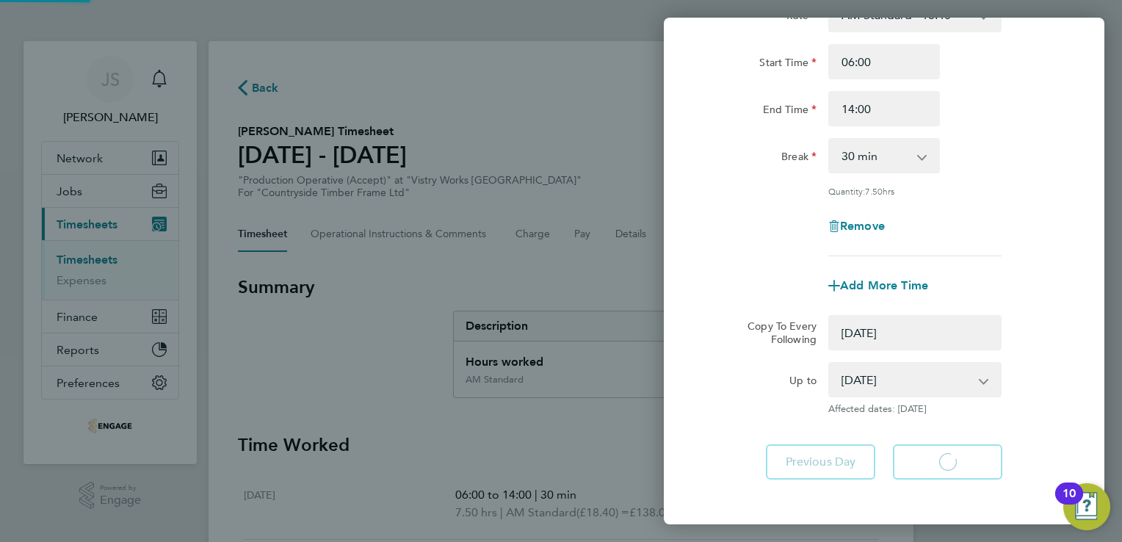
select select "0: null"
select select "30"
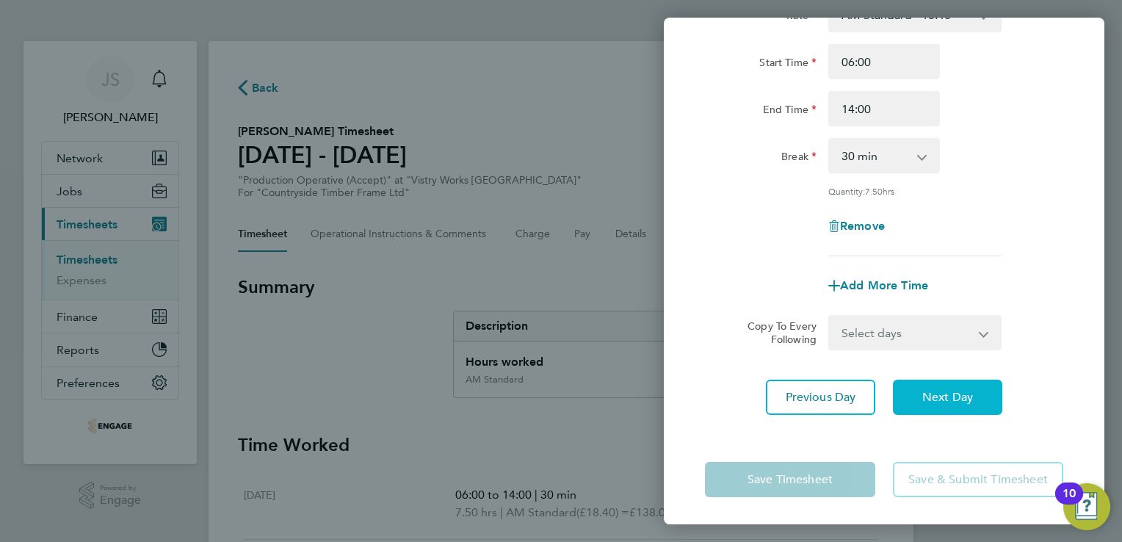
click at [948, 387] on button "Next Day" at bounding box center [947, 397] width 109 height 35
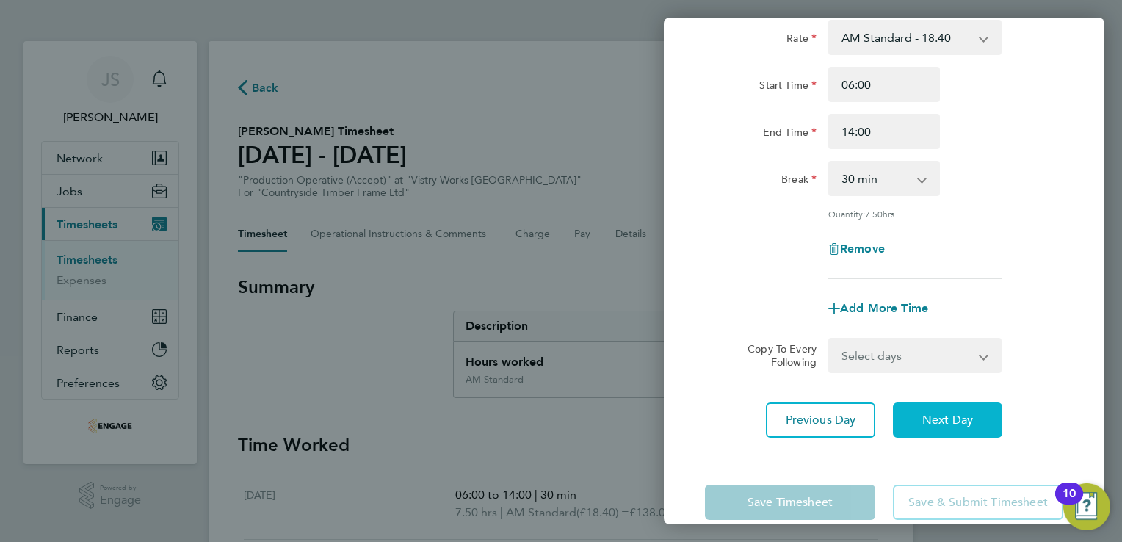
select select "15"
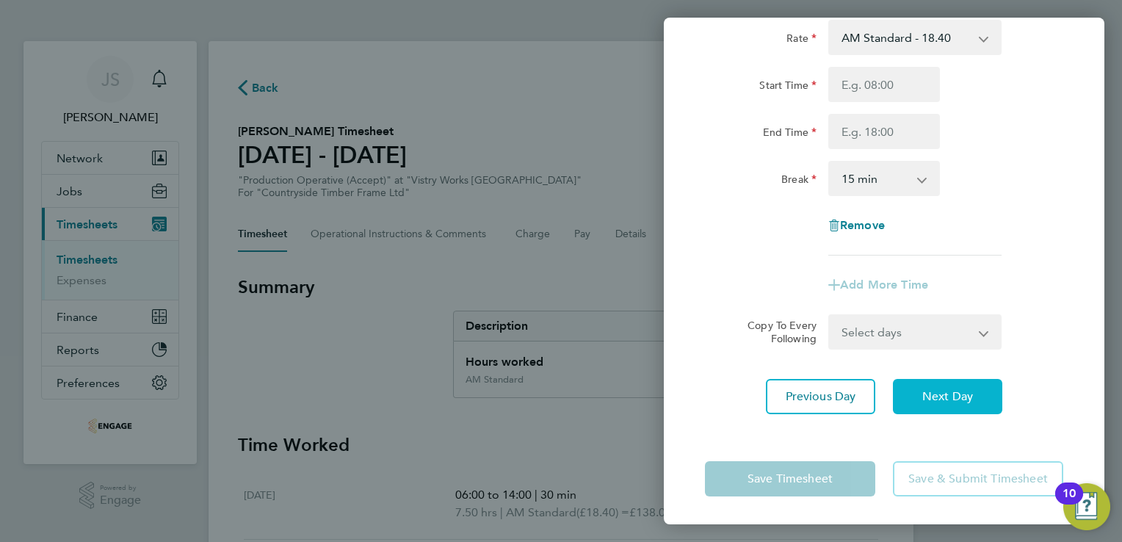
click at [940, 389] on span "Next Day" at bounding box center [947, 396] width 51 height 15
select select "15"
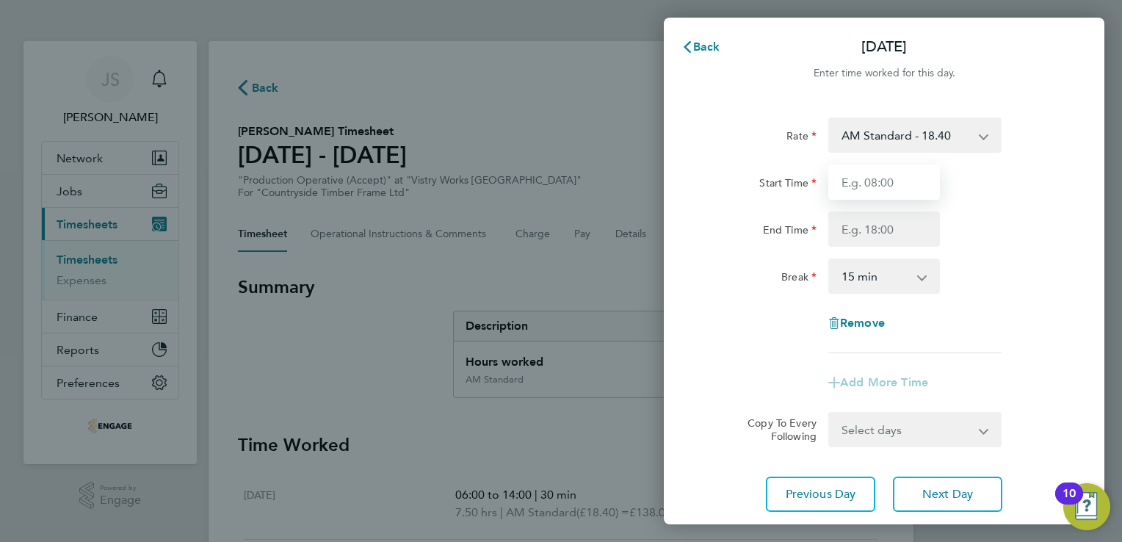
click at [870, 170] on input "Start Time" at bounding box center [884, 181] width 112 height 35
type input "06:00"
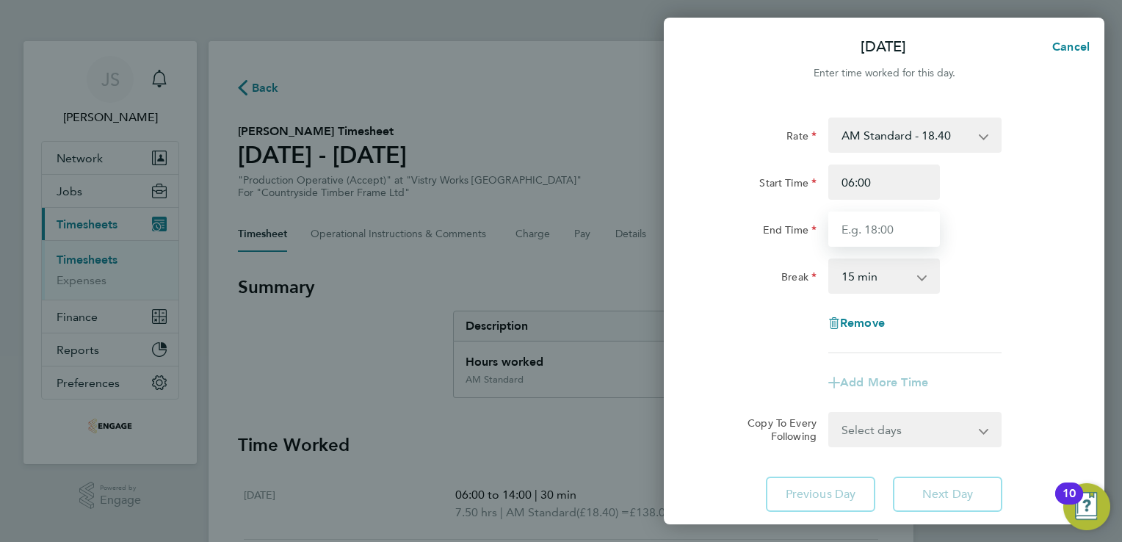
click at [856, 225] on input "End Time" at bounding box center [884, 228] width 112 height 35
type input "14:00"
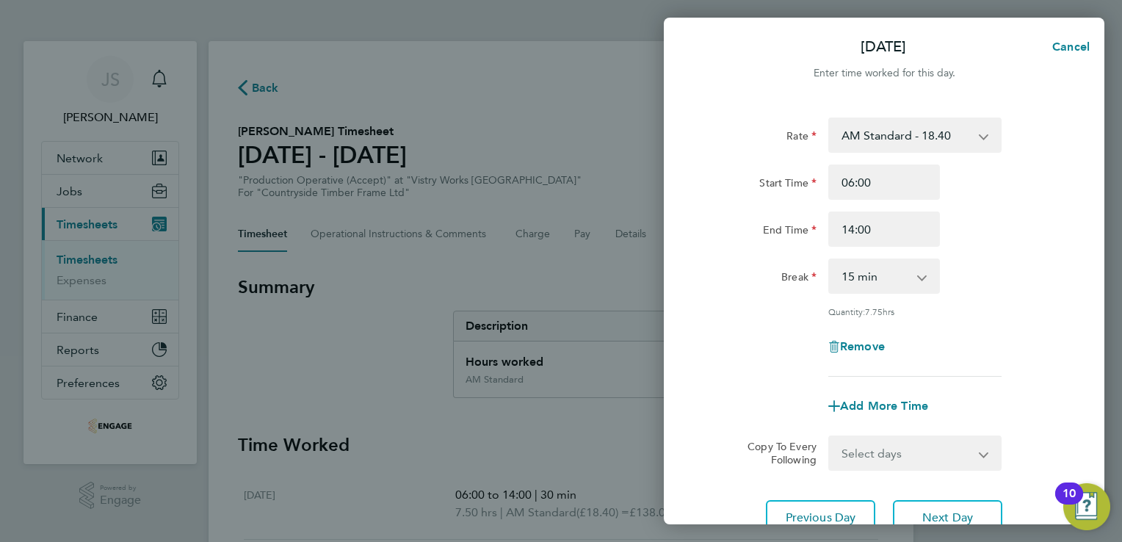
click at [861, 275] on select "0 min 15 min 30 min 45 min 60 min 75 min 90 min" at bounding box center [875, 276] width 91 height 32
select select "30"
click at [830, 260] on select "0 min 15 min 30 min 45 min 60 min 75 min 90 min" at bounding box center [875, 276] width 91 height 32
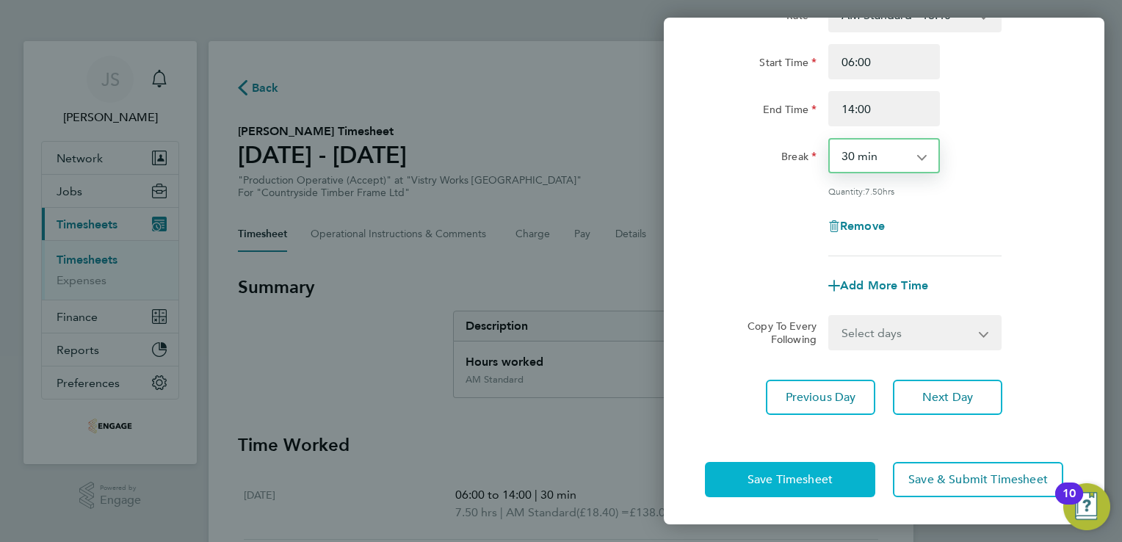
click at [747, 486] on button "Save Timesheet" at bounding box center [790, 479] width 170 height 35
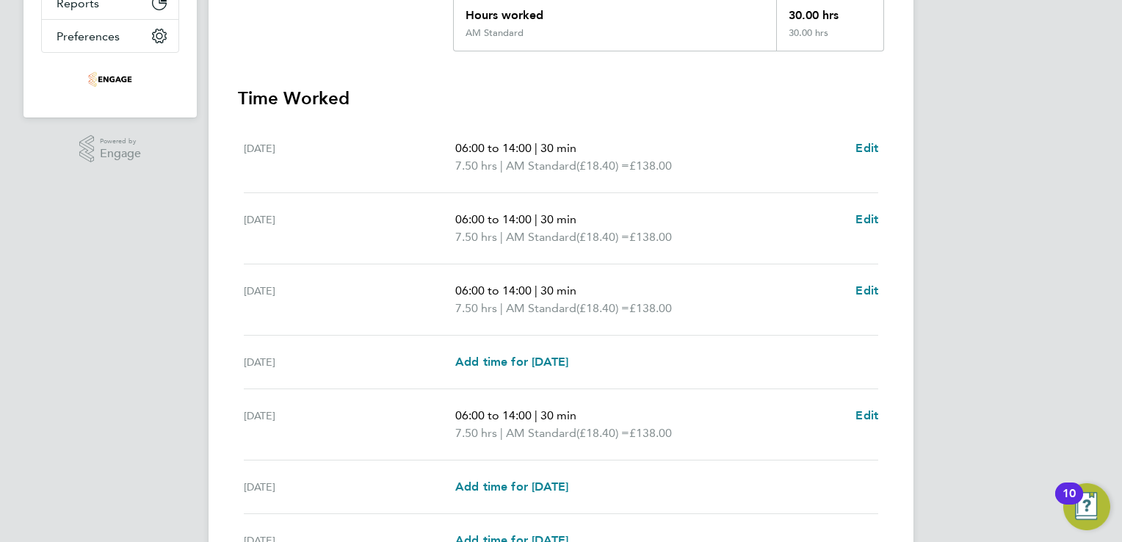
scroll to position [499, 0]
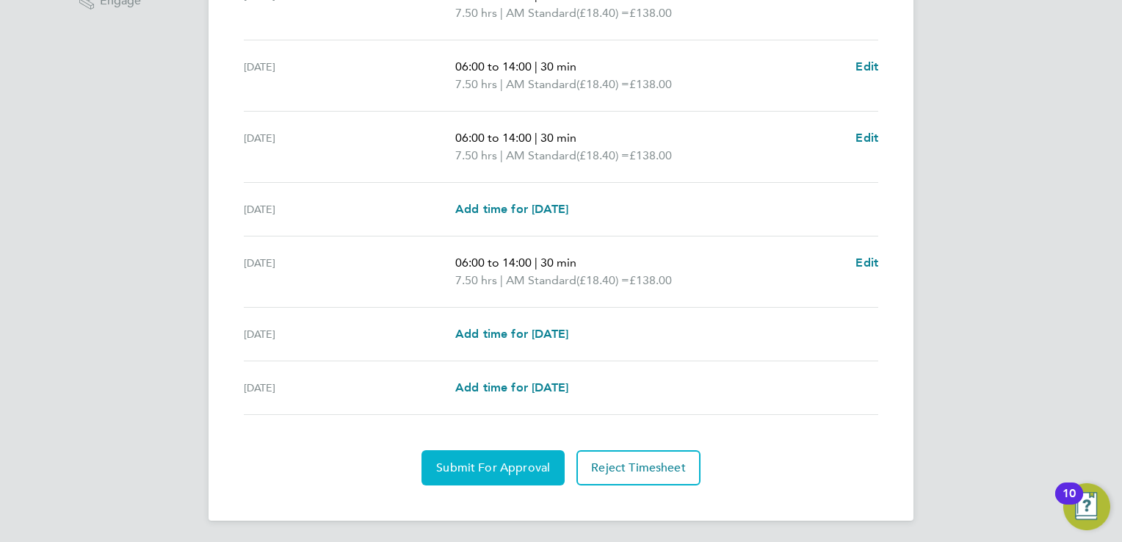
click at [455, 464] on span "Submit For Approval" at bounding box center [493, 467] width 114 height 15
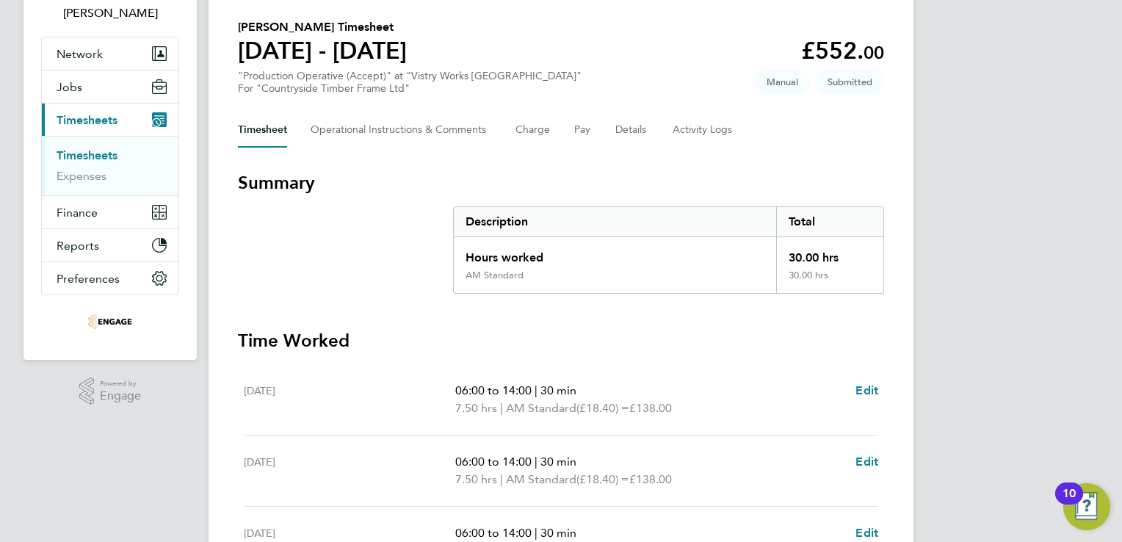
scroll to position [0, 0]
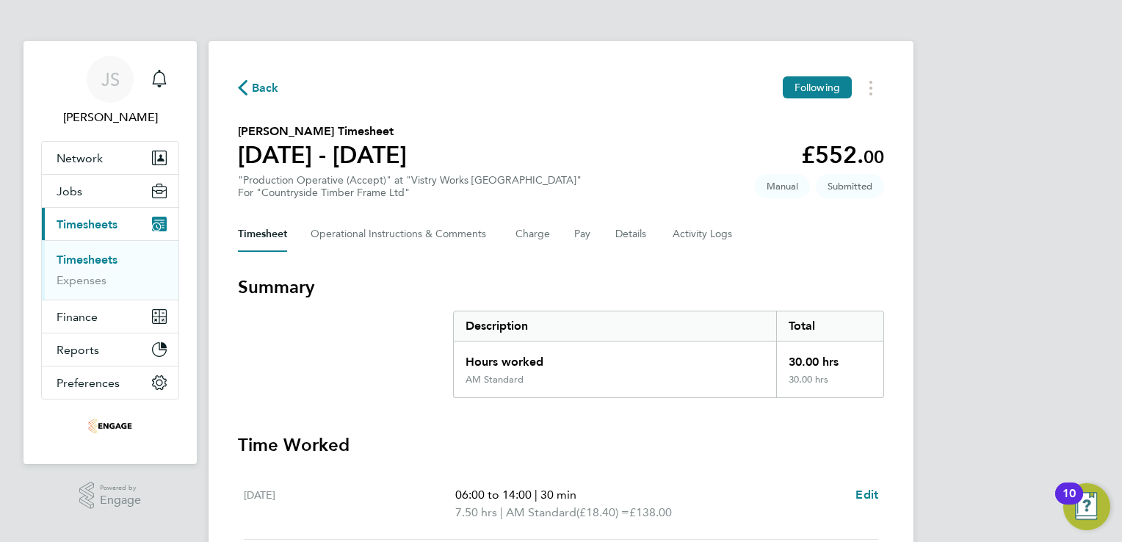
click at [263, 87] on span "Back" at bounding box center [265, 88] width 27 height 18
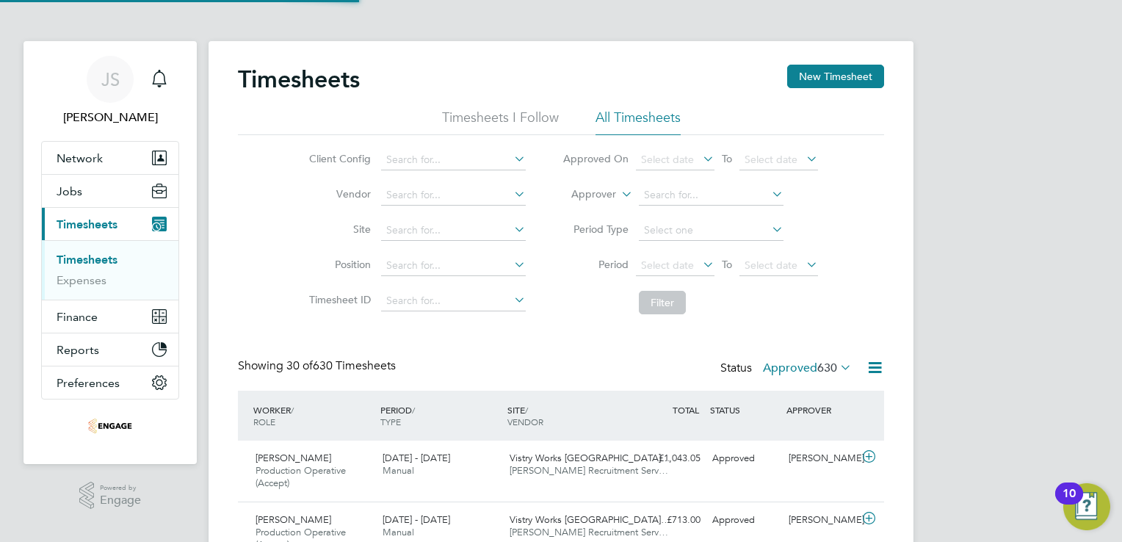
scroll to position [49, 128]
click at [852, 70] on button "New Timesheet" at bounding box center [835, 76] width 97 height 23
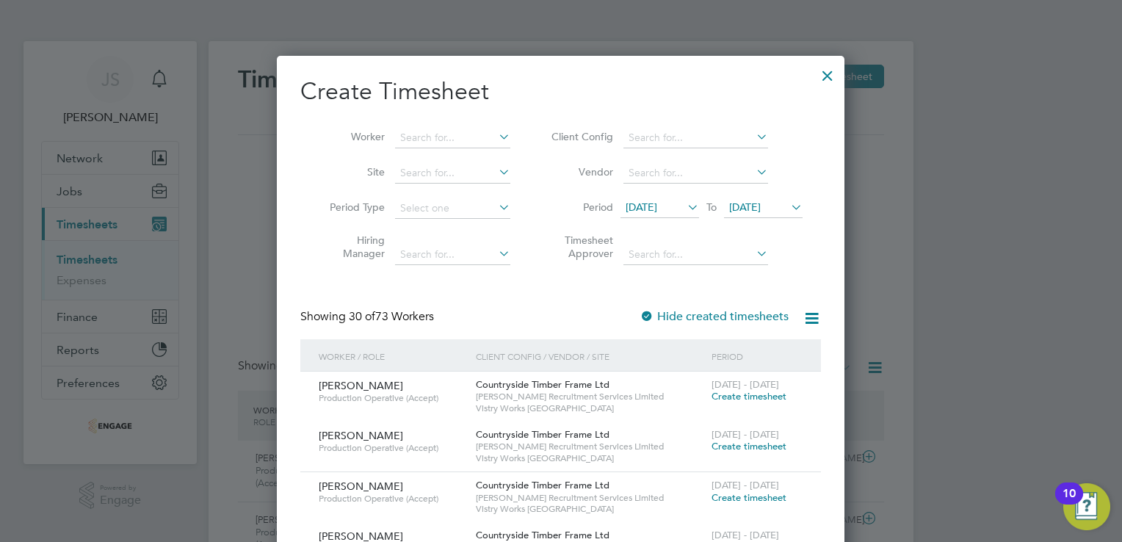
click at [651, 205] on span "12 Aug 2025" at bounding box center [642, 206] width 32 height 13
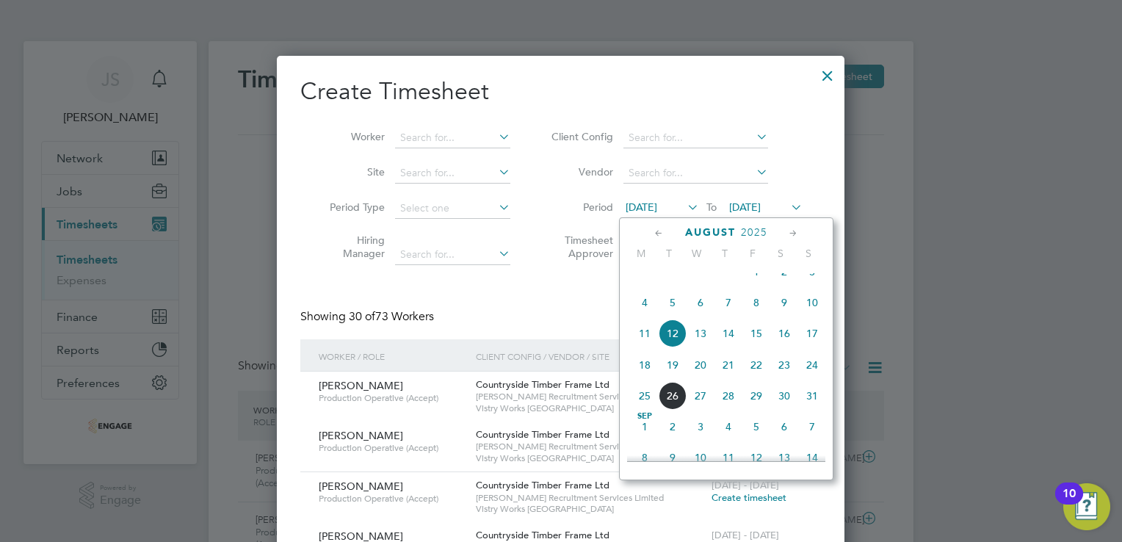
click at [647, 379] on span "18" at bounding box center [645, 365] width 28 height 28
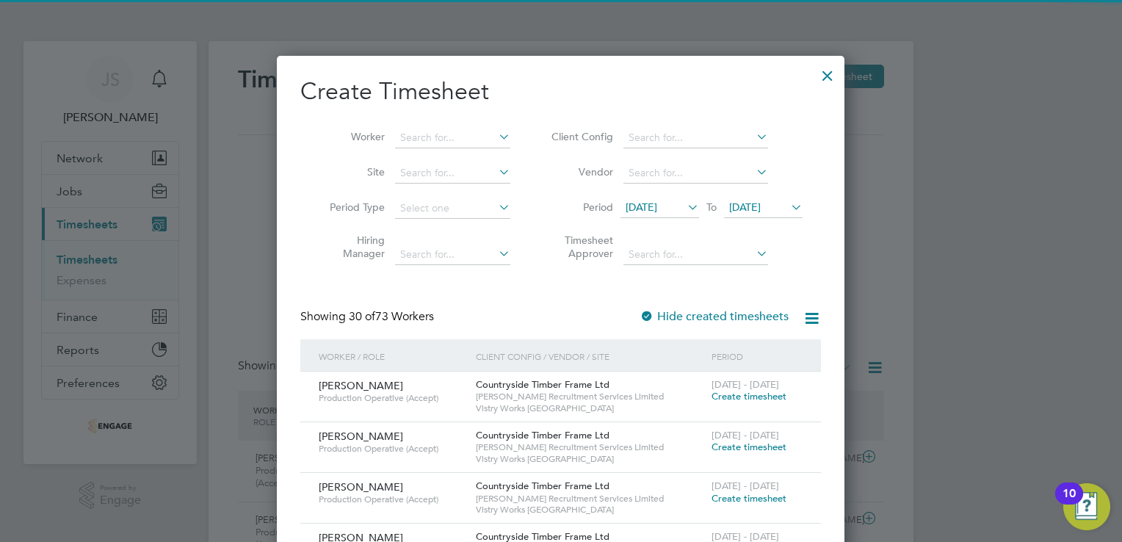
click at [761, 203] on span "19 Aug 2025" at bounding box center [745, 206] width 32 height 13
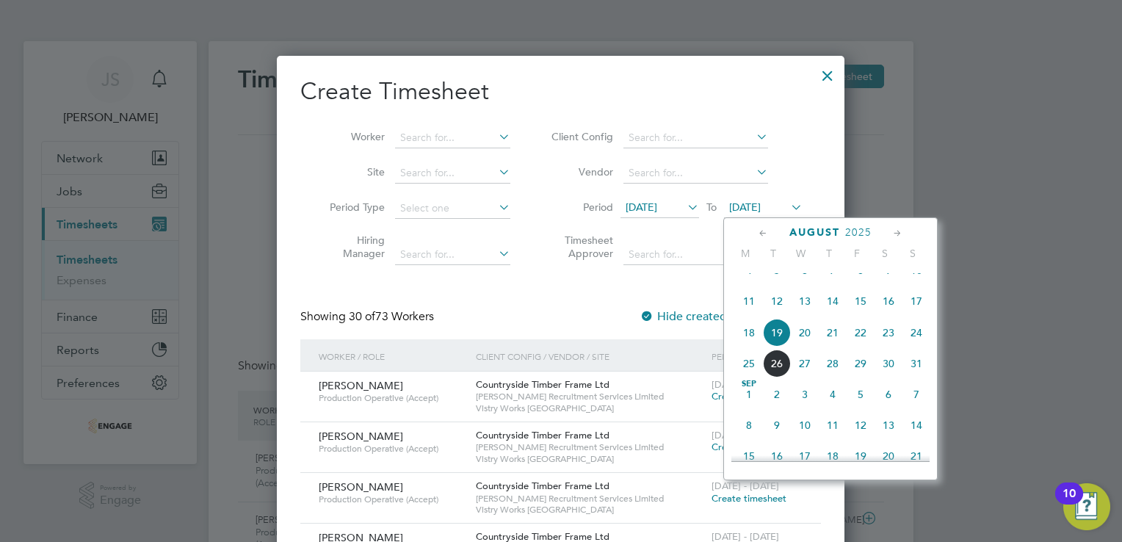
click at [916, 347] on span "24" at bounding box center [916, 333] width 28 height 28
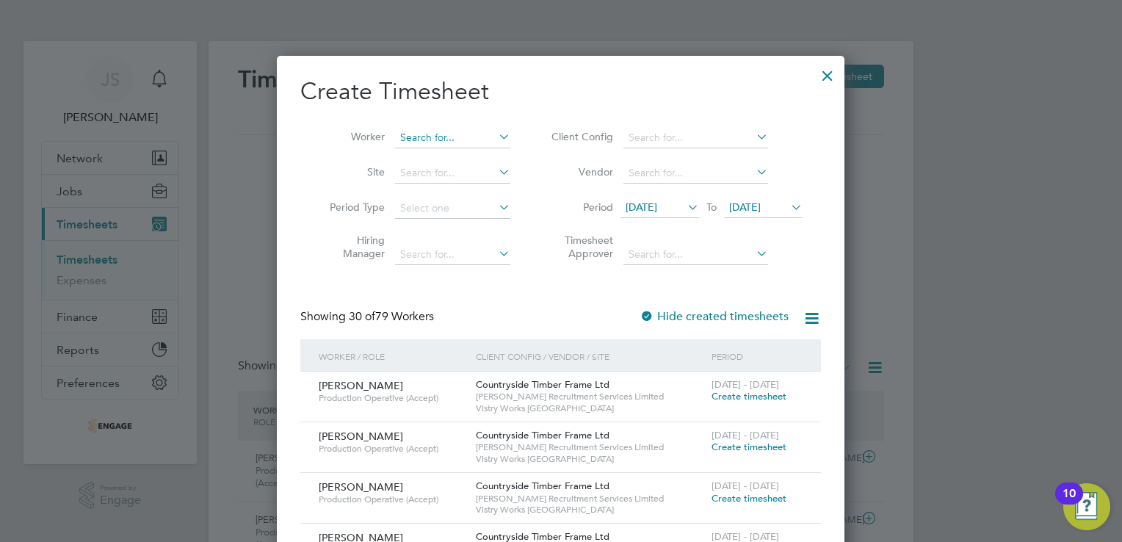
click at [443, 129] on input at bounding box center [452, 138] width 115 height 21
click at [461, 157] on li "Nii John Thompson" at bounding box center [453, 158] width 116 height 20
type input "Nii John Thompson"
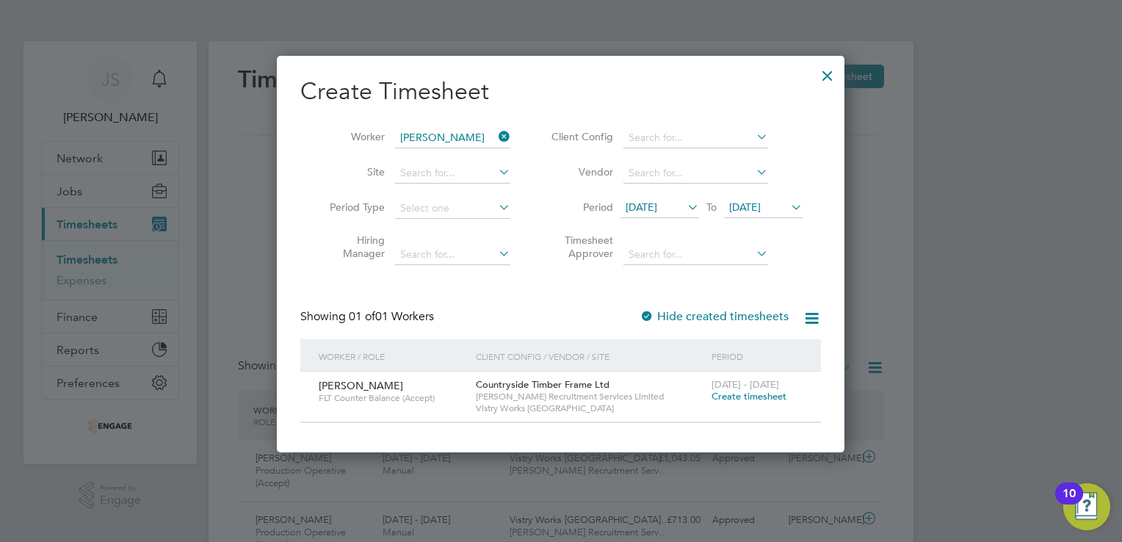
click at [747, 398] on span "Create timesheet" at bounding box center [749, 396] width 75 height 12
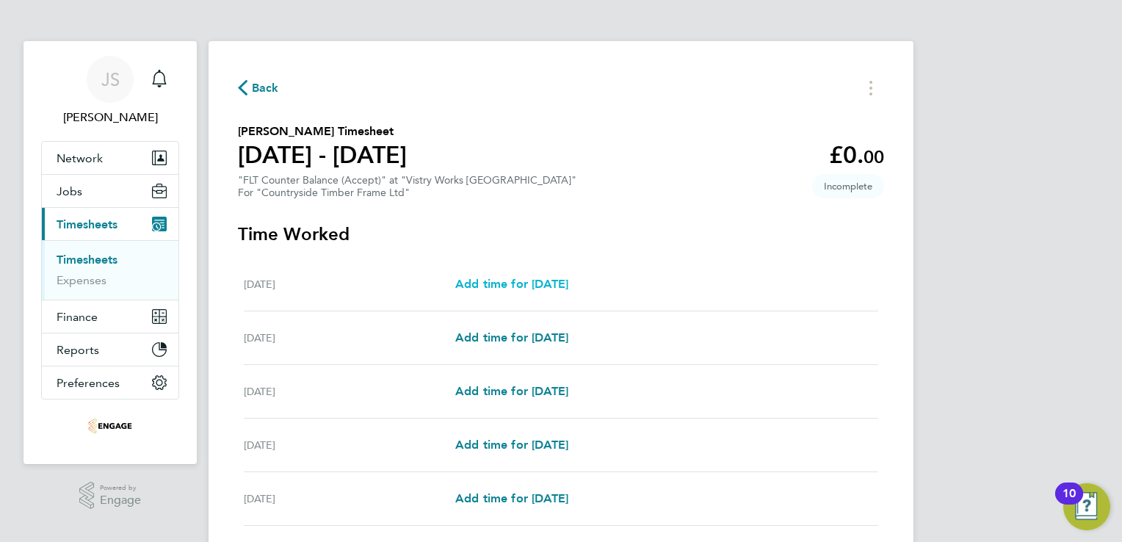
click at [515, 286] on span "Add time for Mon 18 Aug" at bounding box center [511, 284] width 113 height 14
select select "15"
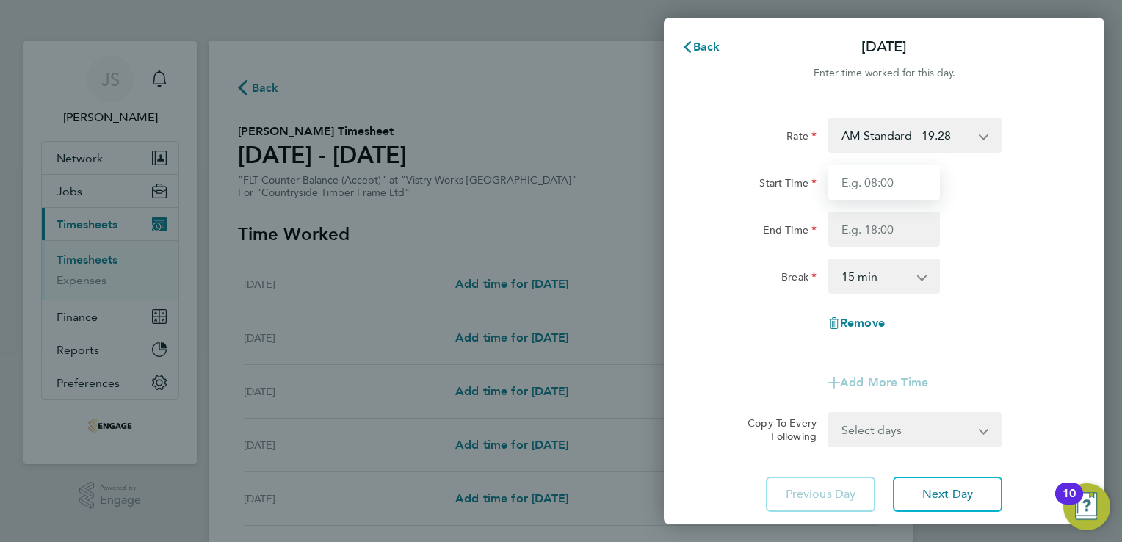
click at [872, 181] on input "Start Time" at bounding box center [884, 181] width 112 height 35
type input "06:00"
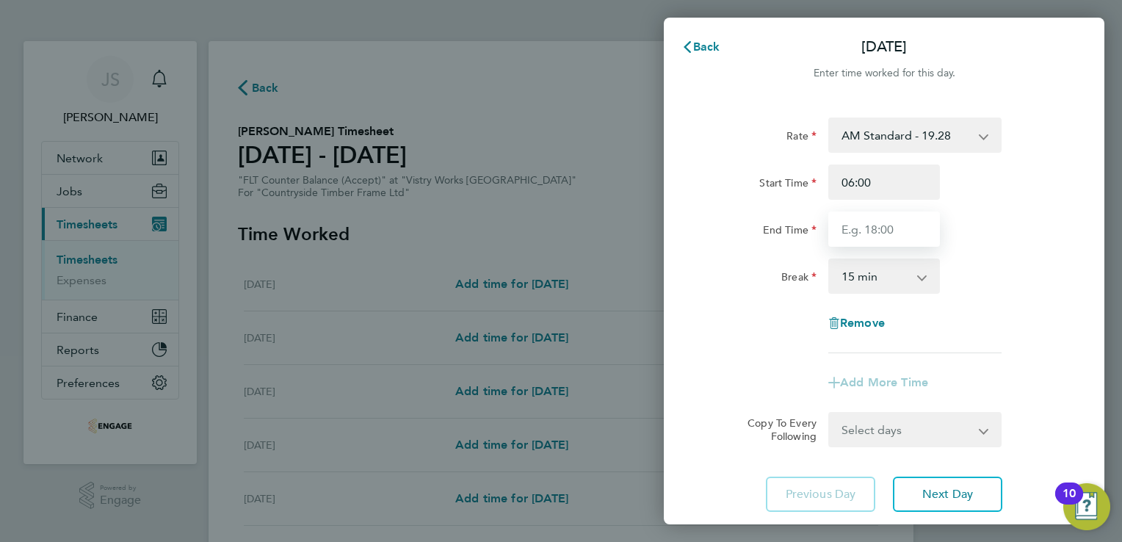
type input "14:00"
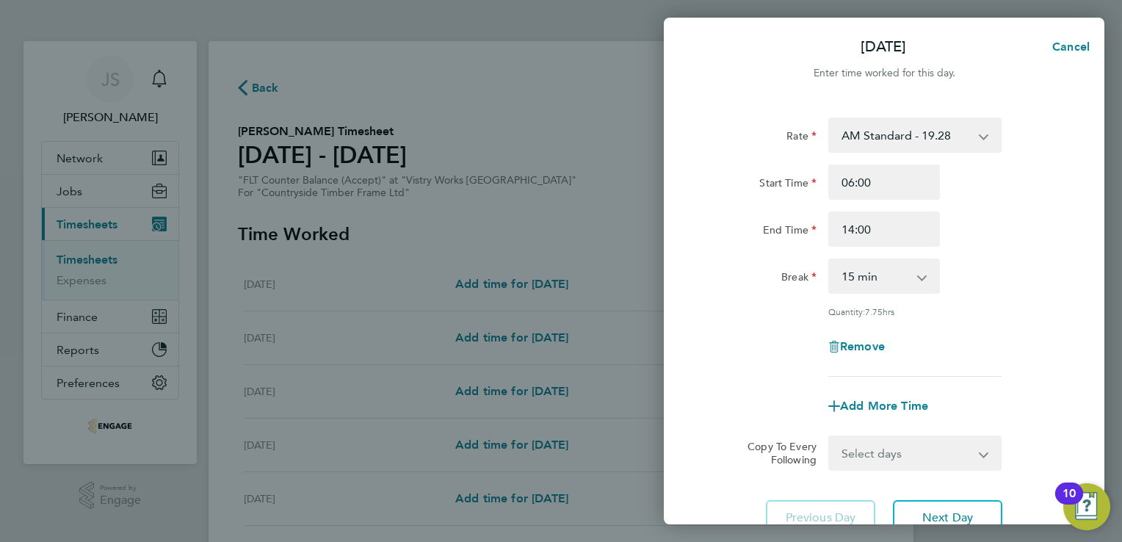
click at [852, 287] on select "0 min 15 min 30 min 45 min 60 min 75 min 90 min" at bounding box center [875, 276] width 91 height 32
select select "30"
click at [830, 260] on select "0 min 15 min 30 min 45 min 60 min 75 min 90 min" at bounding box center [875, 276] width 91 height 32
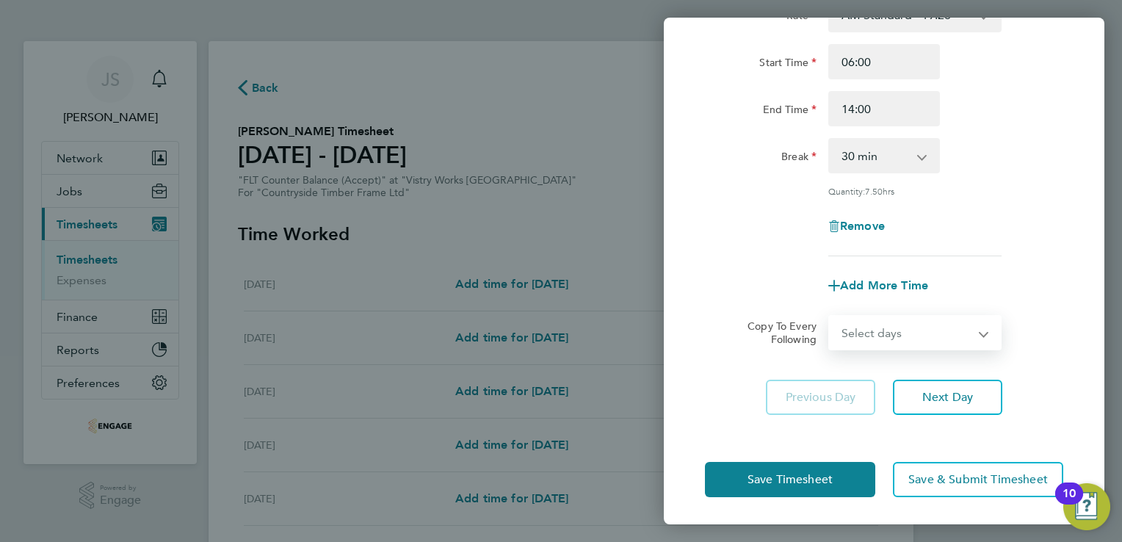
click at [938, 325] on select "Select days Day Weekday (Mon-Fri) Weekend (Sat-Sun) Tuesday Wednesday Thursday …" at bounding box center [907, 332] width 154 height 32
select select "WEEKDAY"
click at [830, 316] on select "Select days Day Weekday (Mon-Fri) Weekend (Sat-Sun) Tuesday Wednesday Thursday …" at bounding box center [907, 332] width 154 height 32
select select "2025-08-24"
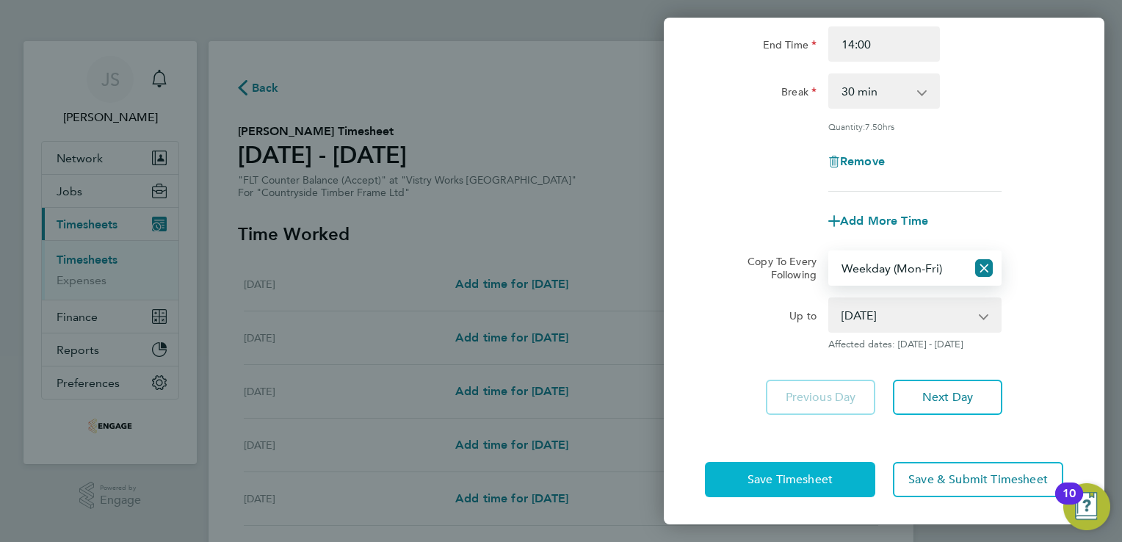
click at [742, 466] on button "Save Timesheet" at bounding box center [790, 479] width 170 height 35
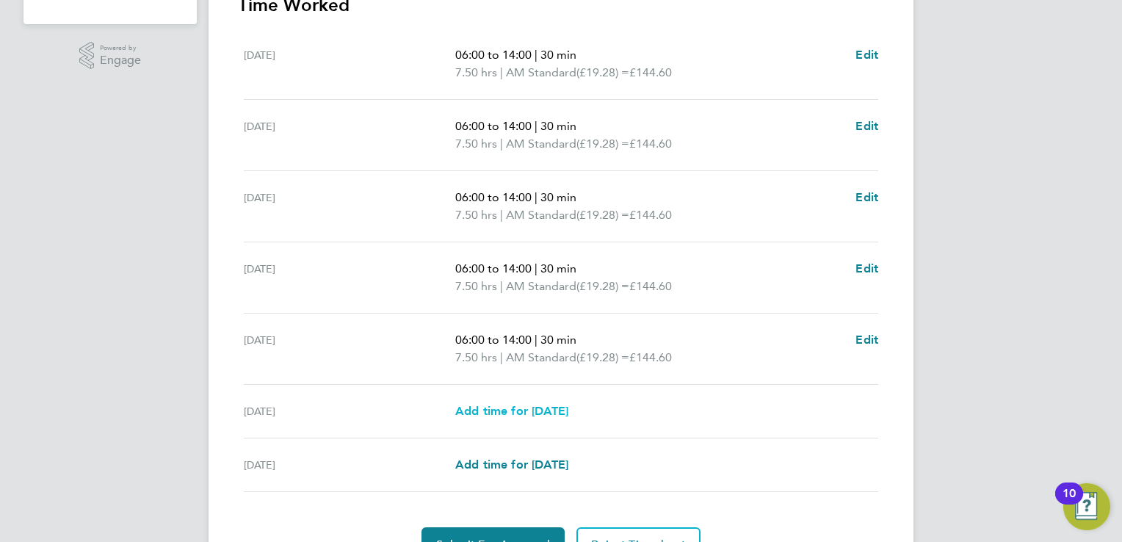
click at [556, 410] on span "Add time for Sat 23 Aug" at bounding box center [511, 411] width 113 height 14
select select "15"
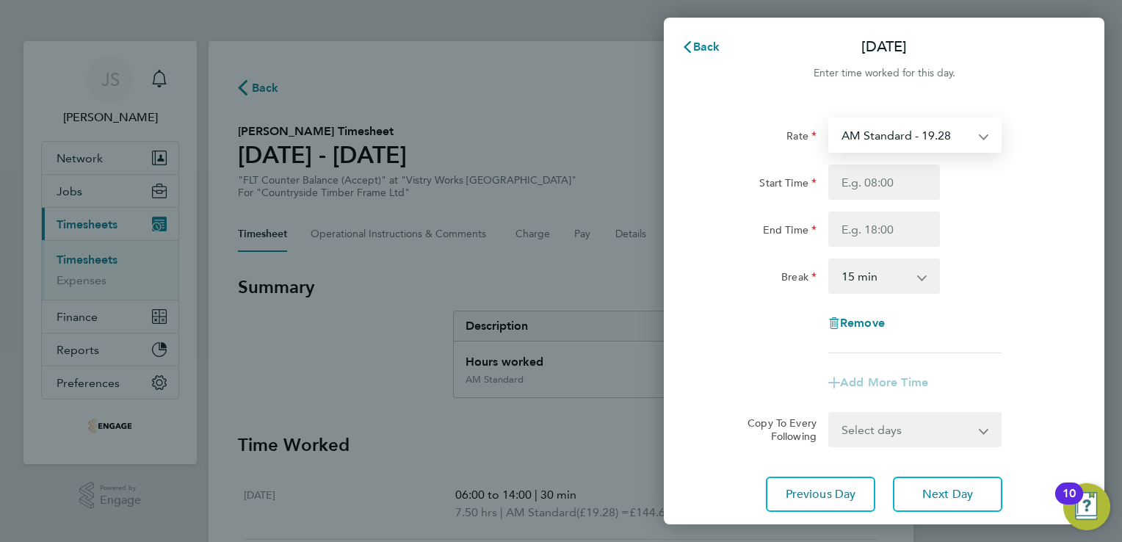
click at [883, 130] on select "AM Standard - 19.28 OT1 AM - 28.92 OT2 AM - 38.56 PM OT 2 - 42.03 PM Standard -…" at bounding box center [906, 135] width 153 height 32
select select "15"
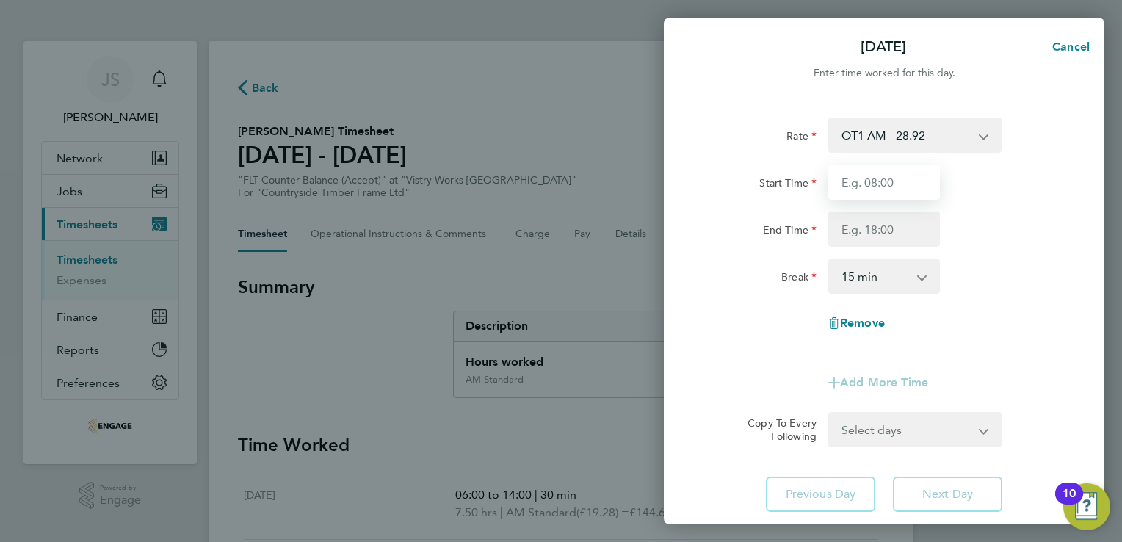
click at [849, 181] on input "Start Time" at bounding box center [884, 181] width 112 height 35
type input "07:00"
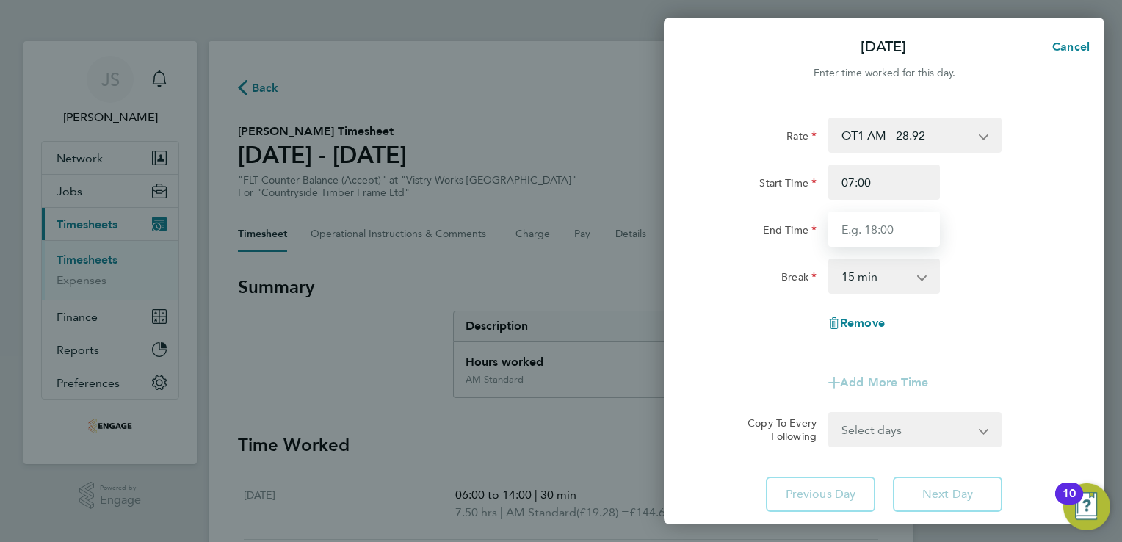
click at [861, 222] on input "End Time" at bounding box center [884, 228] width 112 height 35
type input "13:30"
click at [869, 277] on select "0 min 15 min 30 min 45 min 60 min 75 min 90 min" at bounding box center [875, 276] width 91 height 32
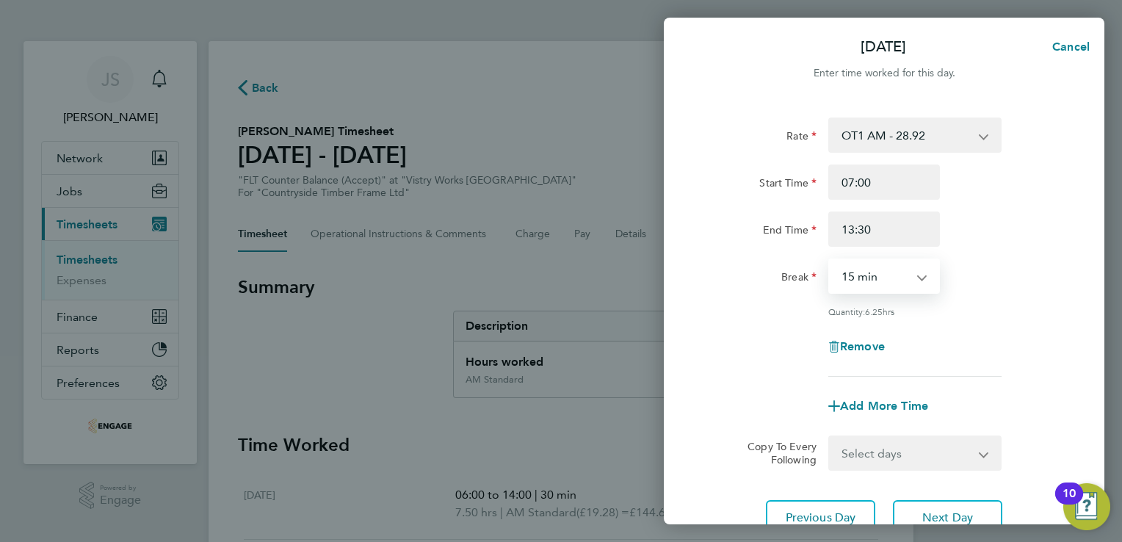
select select "30"
click at [830, 260] on select "0 min 15 min 30 min 45 min 60 min 75 min 90 min" at bounding box center [875, 276] width 91 height 32
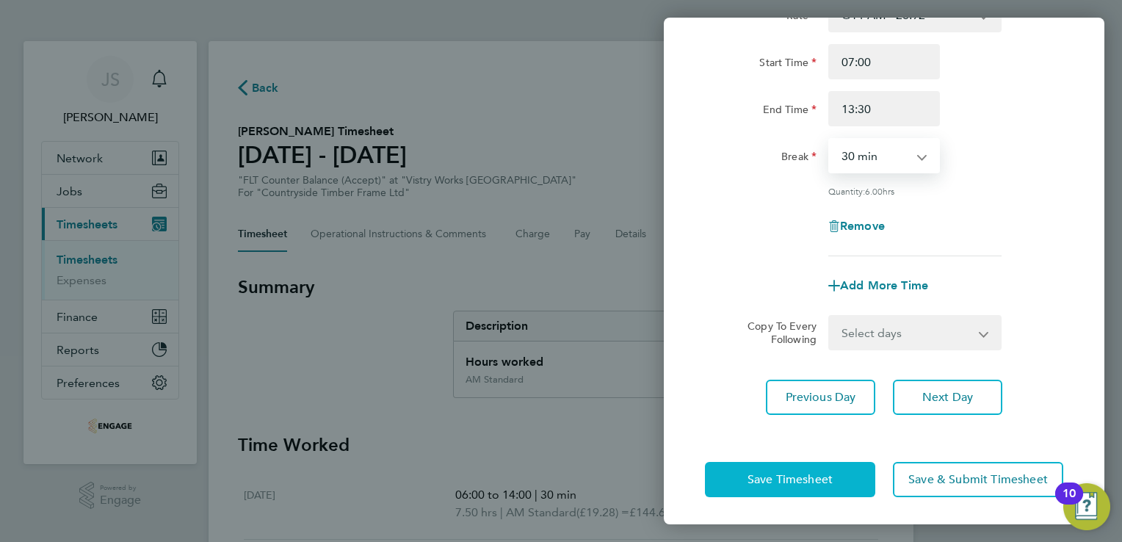
click at [767, 469] on button "Save Timesheet" at bounding box center [790, 479] width 170 height 35
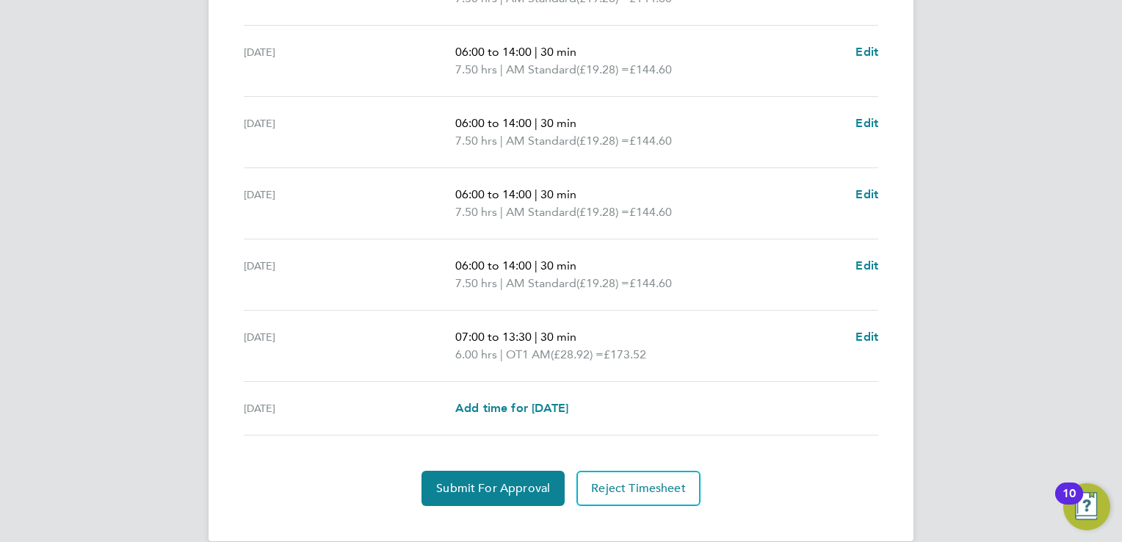
scroll to position [549, 0]
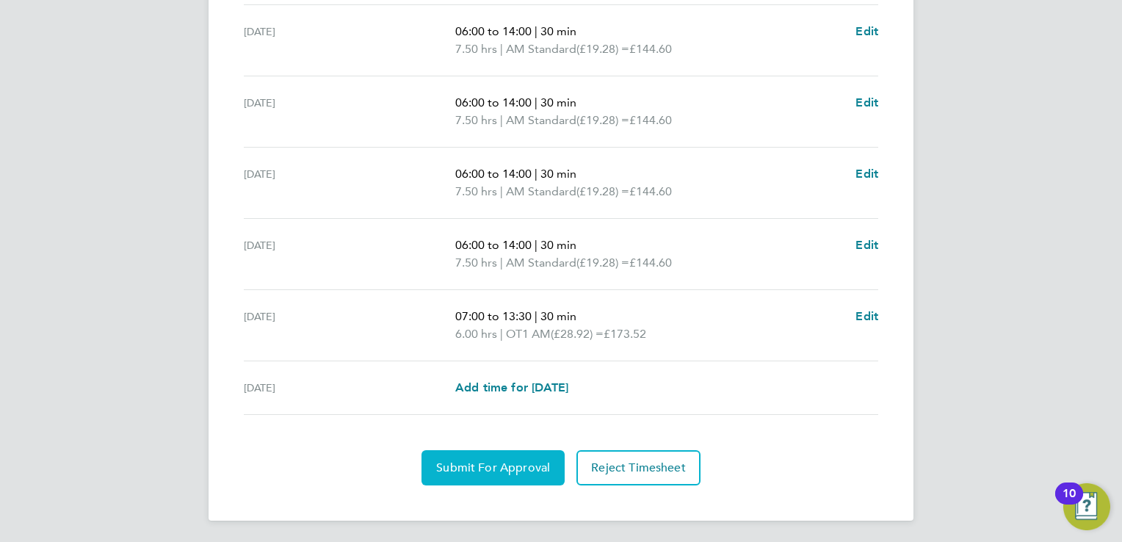
click at [505, 463] on span "Submit For Approval" at bounding box center [493, 467] width 114 height 15
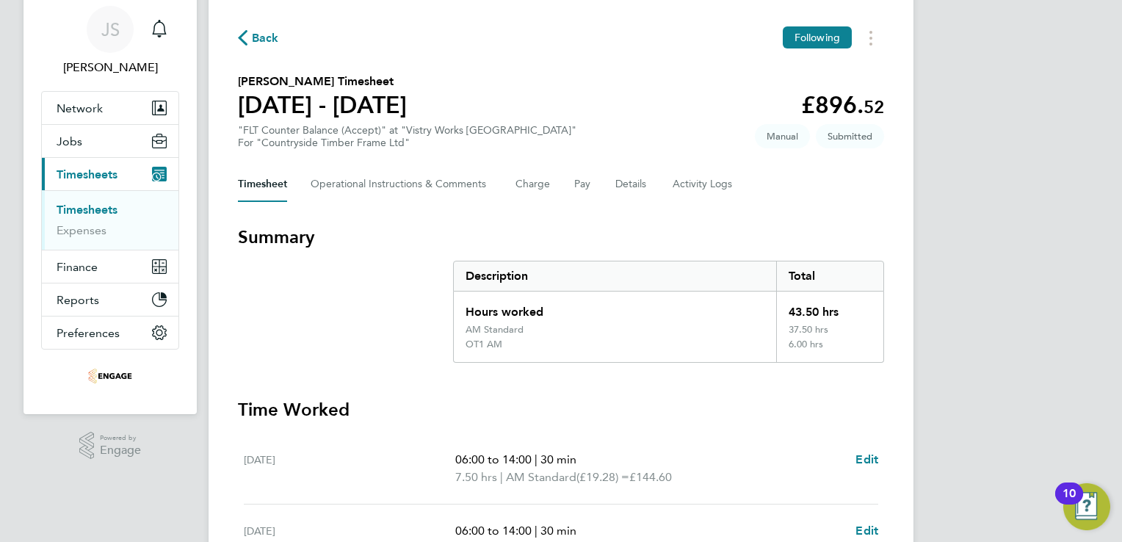
scroll to position [49, 0]
click at [258, 46] on span "Back" at bounding box center [265, 39] width 27 height 18
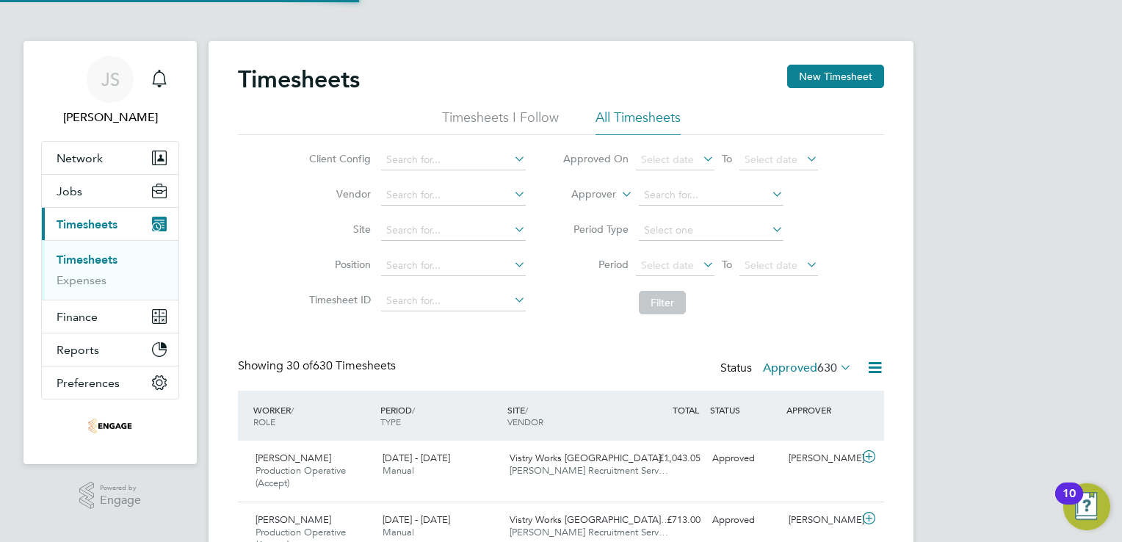
scroll to position [7, 7]
click at [803, 67] on button "New Timesheet" at bounding box center [835, 76] width 97 height 23
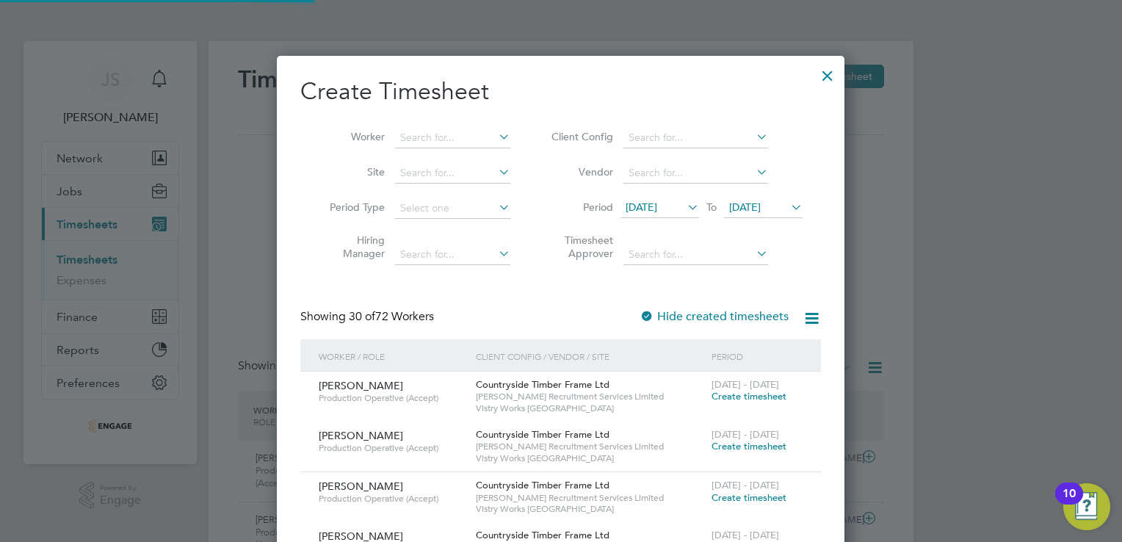
click at [645, 194] on li "Period 12 Aug 2025 To 19 Aug 2025" at bounding box center [675, 208] width 292 height 35
click at [648, 203] on span "12 Aug 2025" at bounding box center [642, 206] width 32 height 13
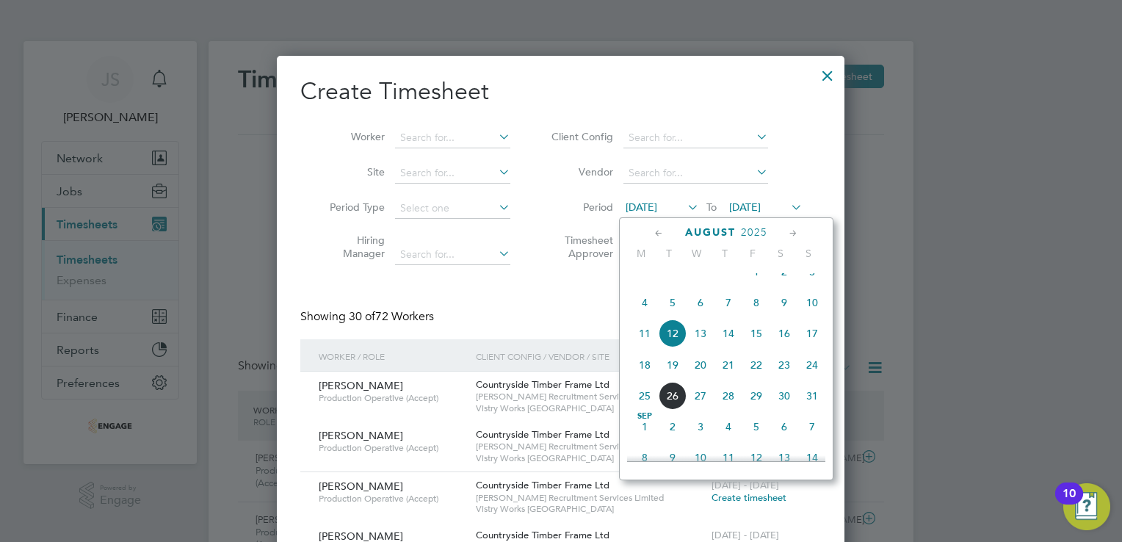
click at [648, 376] on span "18" at bounding box center [645, 365] width 28 height 28
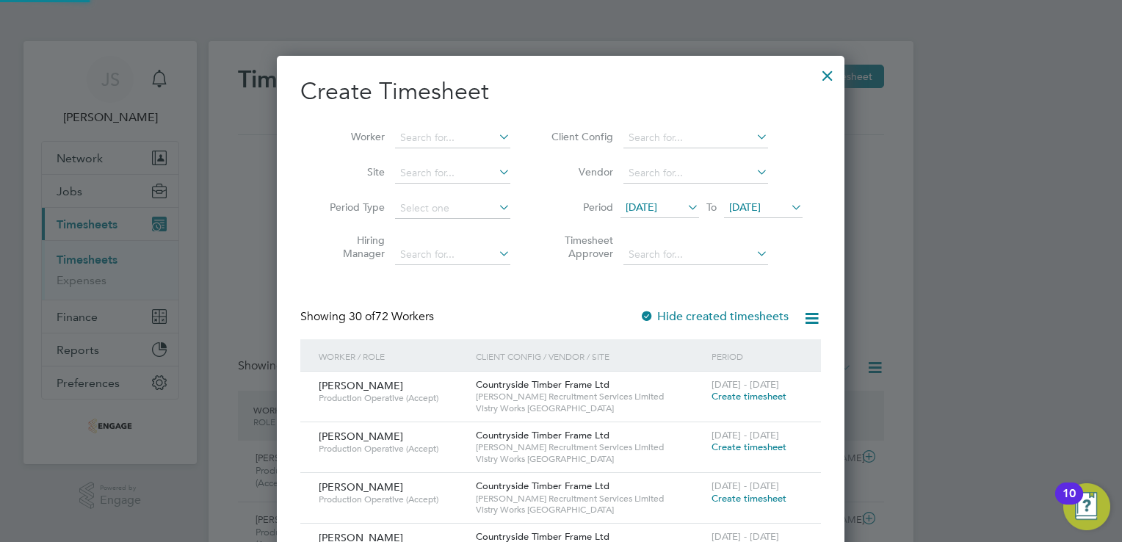
click at [761, 209] on span "19 Aug 2025" at bounding box center [745, 206] width 32 height 13
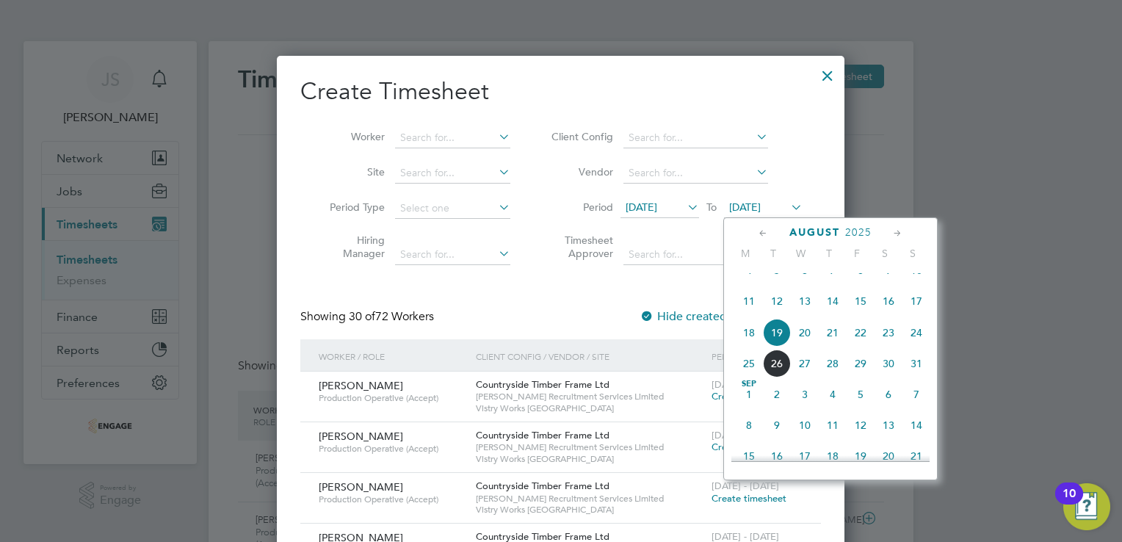
click at [923, 347] on span "24" at bounding box center [916, 333] width 28 height 28
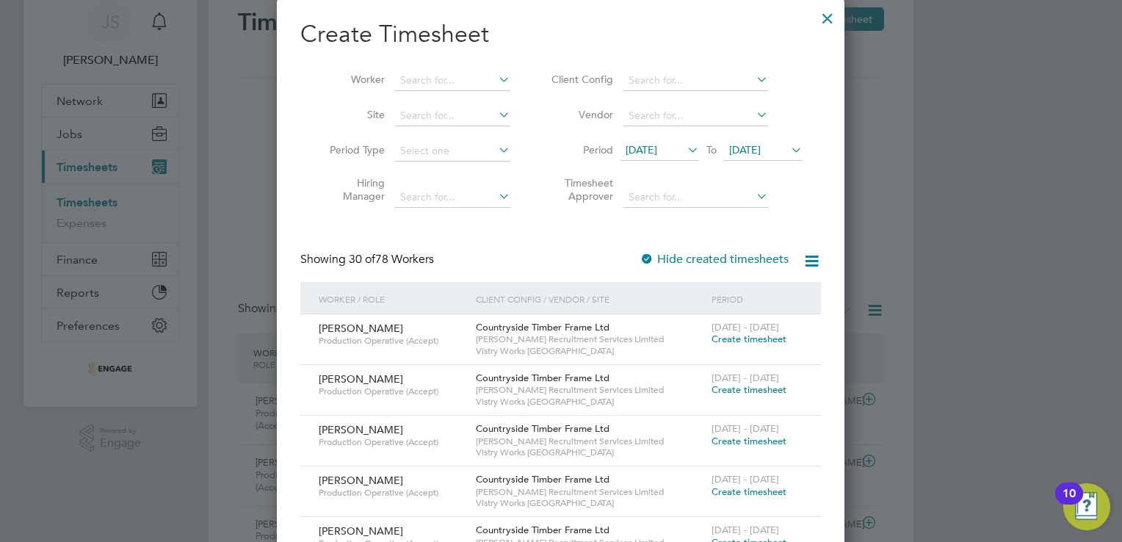
click at [437, 69] on li "Worker" at bounding box center [414, 80] width 228 height 35
click at [437, 76] on input at bounding box center [452, 80] width 115 height 21
click at [444, 95] on li "Shwe tak Tandel" at bounding box center [456, 100] width 122 height 20
type input "Shwetak Tandel"
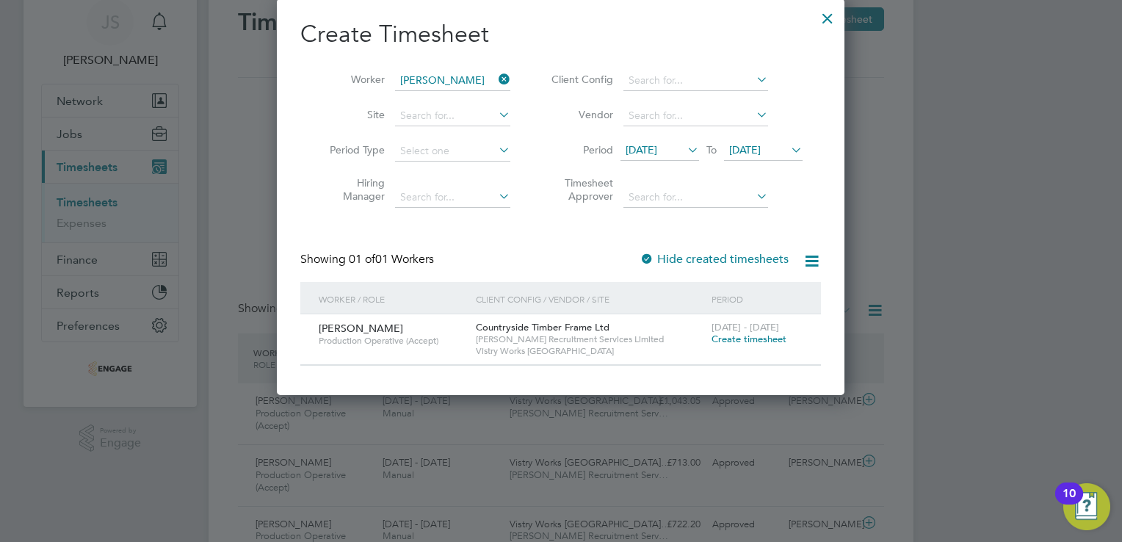
click at [731, 341] on span "Create timesheet" at bounding box center [749, 339] width 75 height 12
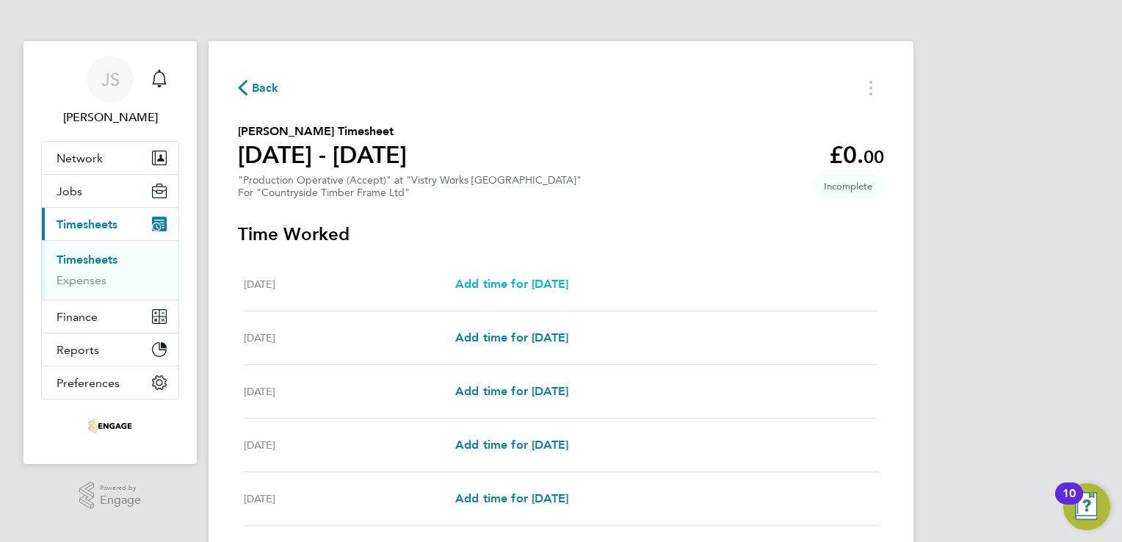
click at [555, 286] on span "Add time for Mon 18 Aug" at bounding box center [511, 284] width 113 height 14
select select "15"
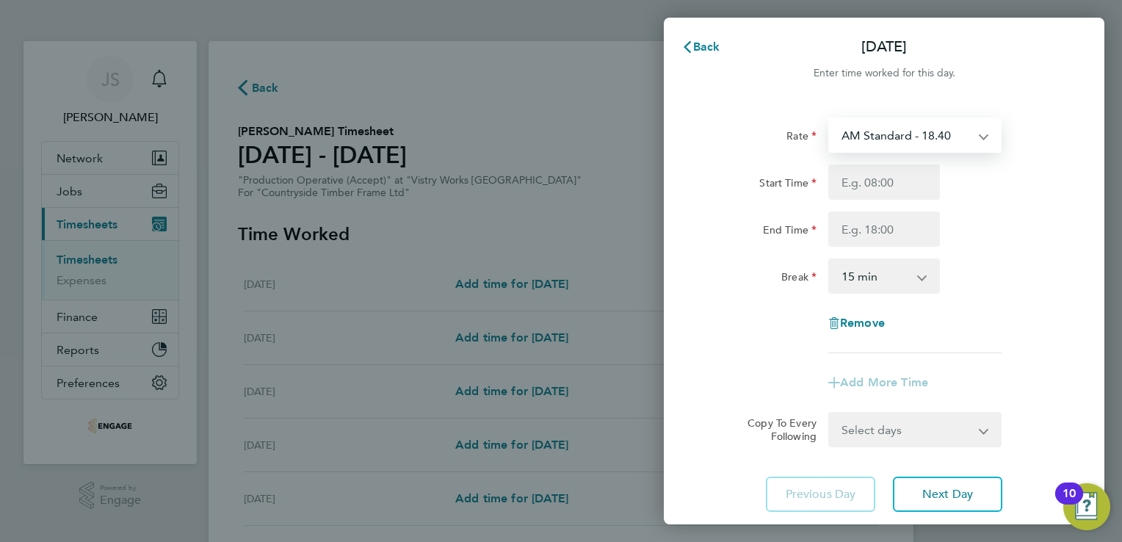
click at [926, 128] on select "AM Standard - 18.40 PM Standard - 20.06 PM OT 1 - 30.08 PM OT2 - 40.11 OT 1 - 2…" at bounding box center [906, 135] width 153 height 32
select select "15"
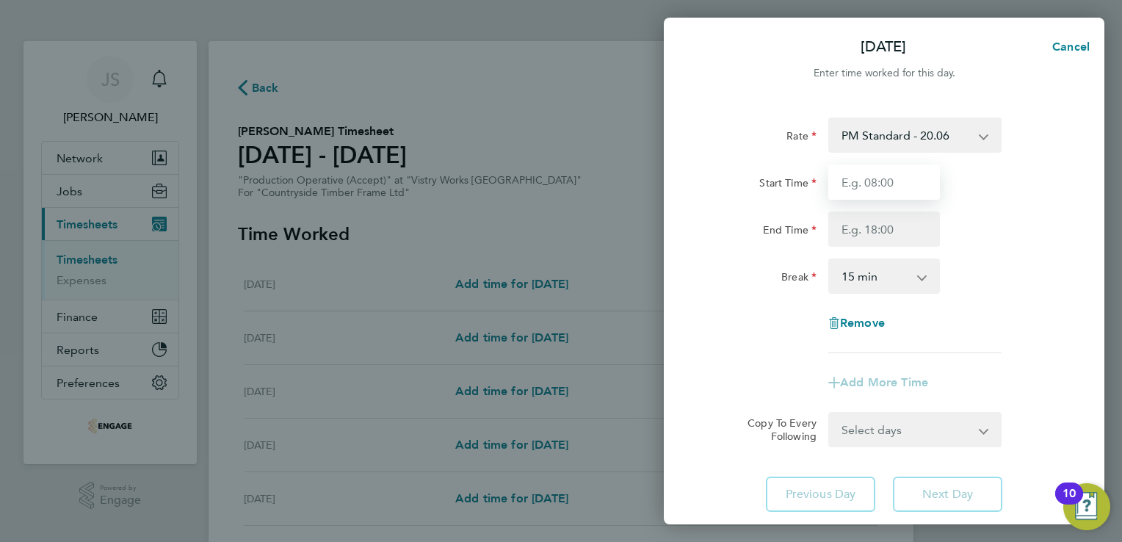
click at [866, 173] on input "Start Time" at bounding box center [884, 181] width 112 height 35
type input "14:00"
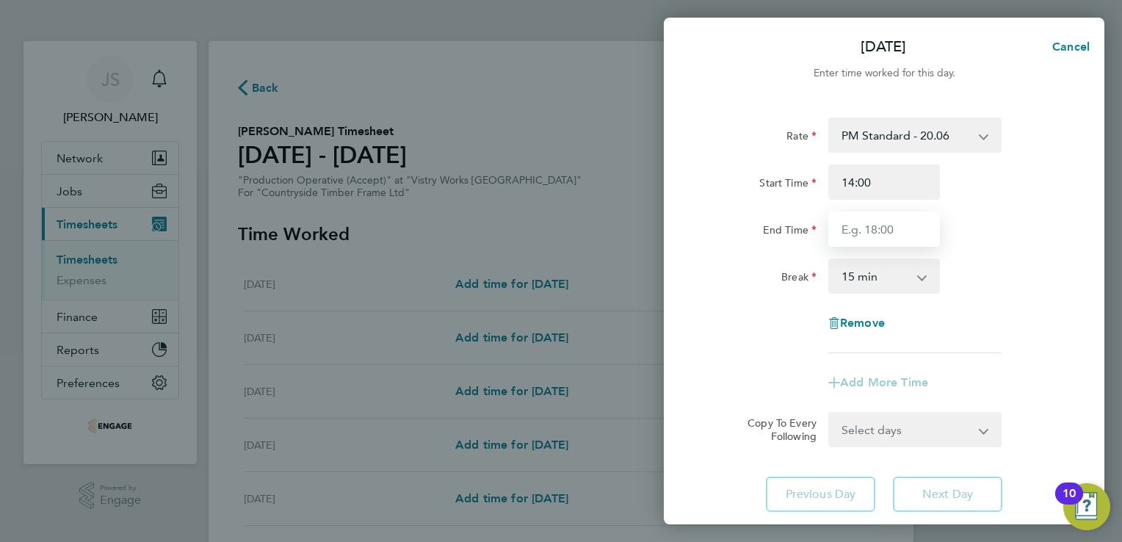
click at [865, 228] on input "End Time" at bounding box center [884, 228] width 112 height 35
type input "22:30"
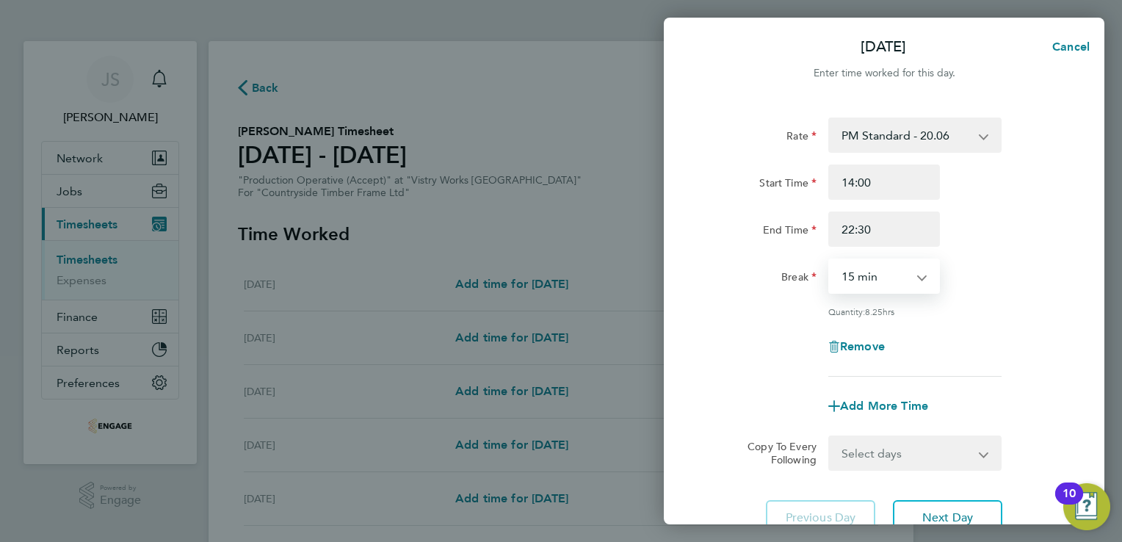
click at [893, 272] on select "0 min 15 min 30 min 45 min 60 min 75 min 90 min" at bounding box center [875, 276] width 91 height 32
select select "30"
click at [830, 260] on select "0 min 15 min 30 min 45 min 60 min 75 min 90 min" at bounding box center [875, 276] width 91 height 32
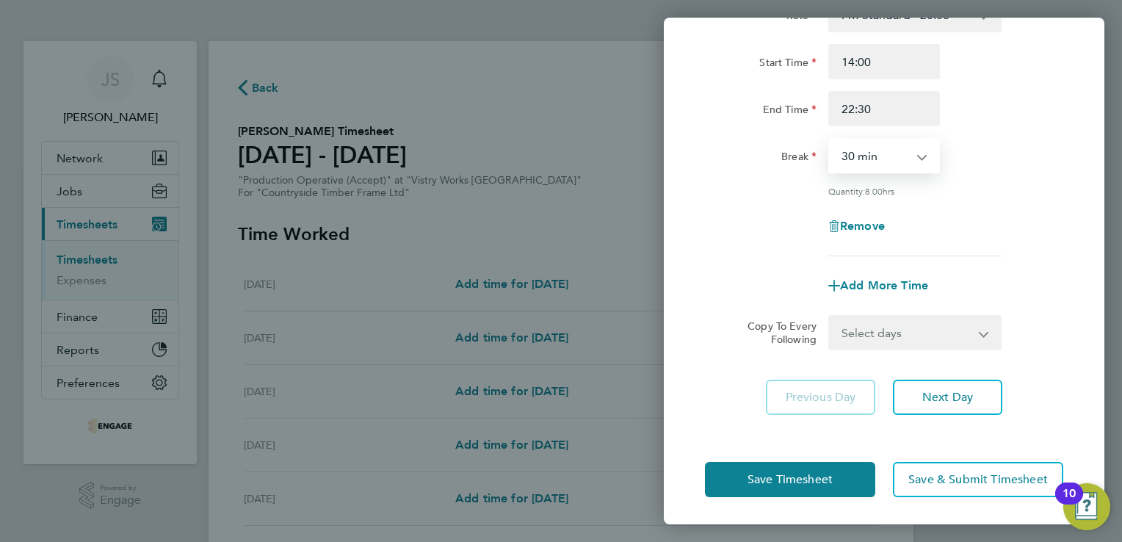
click at [948, 331] on select "Select days Day Weekday (Mon-Fri) Weekend (Sat-Sun) Tuesday Wednesday Thursday …" at bounding box center [907, 332] width 154 height 32
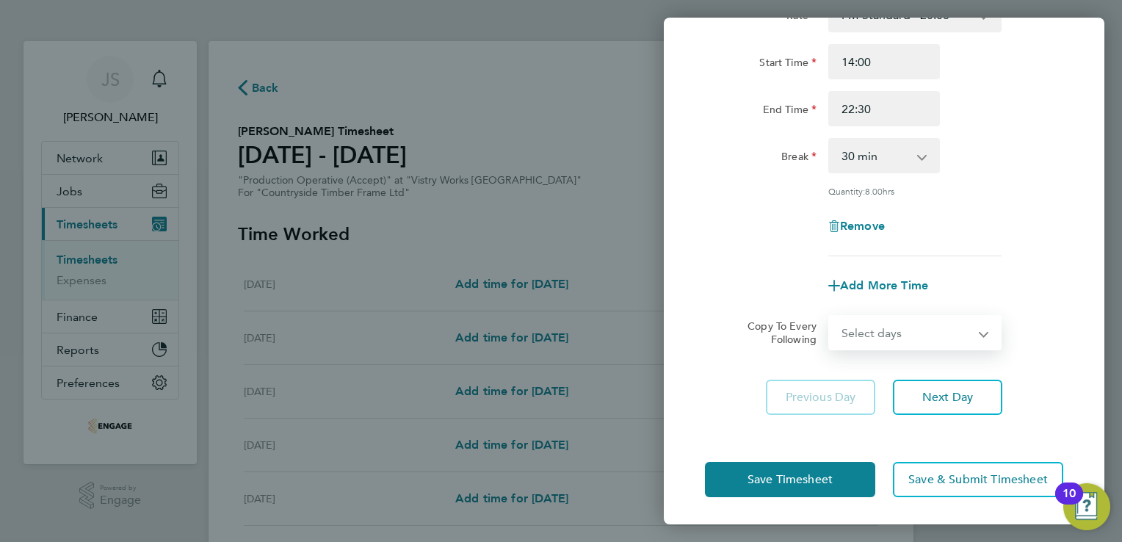
select select "TUE"
click at [830, 316] on select "Select days Day Weekday (Mon-Fri) Weekend (Sat-Sun) Tuesday Wednesday Thursday …" at bounding box center [907, 332] width 154 height 32
select select "2025-08-24"
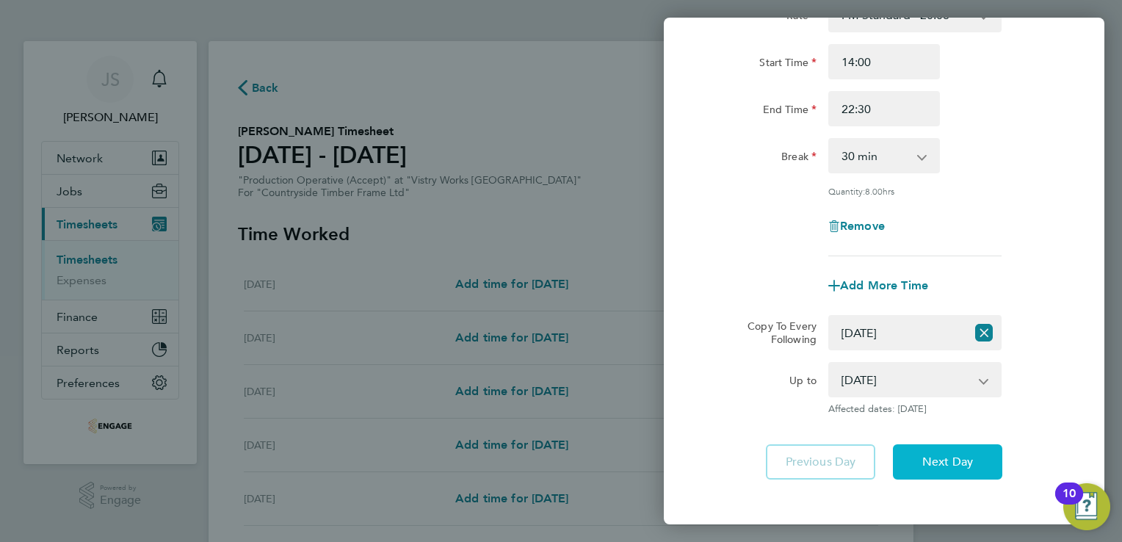
click at [944, 455] on span "Next Day" at bounding box center [947, 462] width 51 height 15
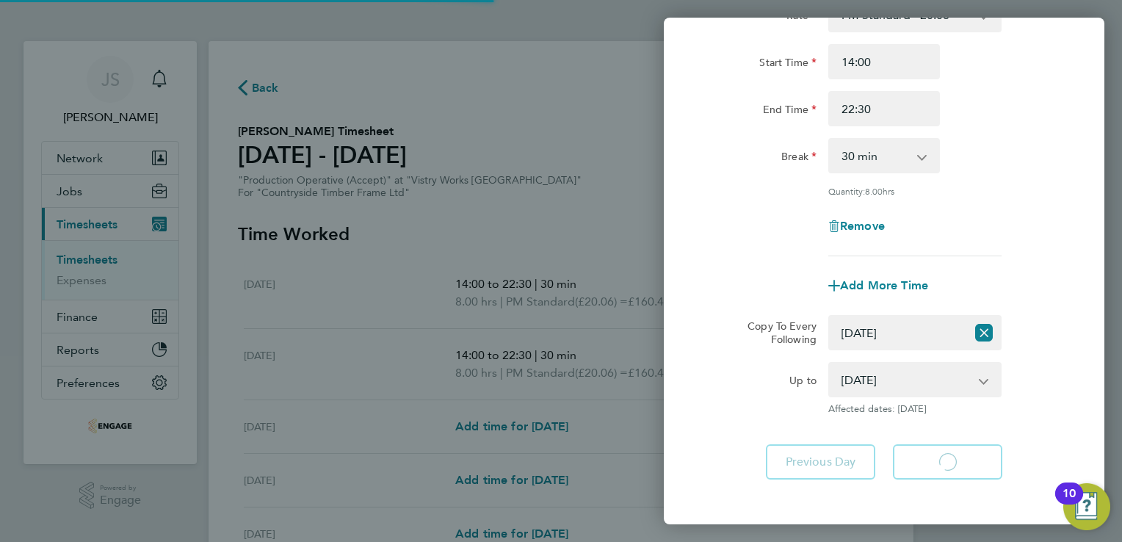
select select "30"
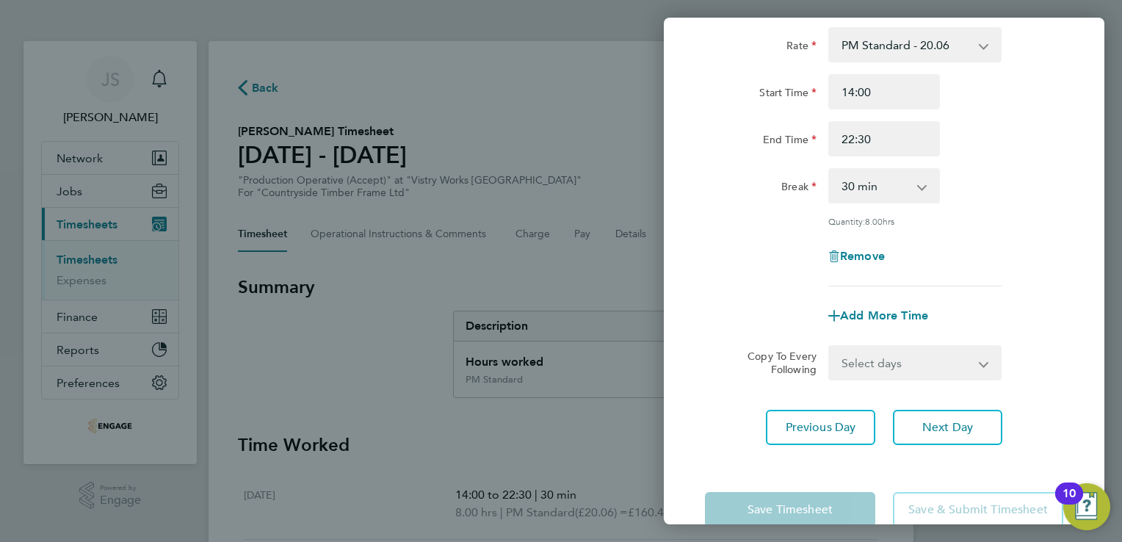
scroll to position [91, 0]
click at [934, 372] on select "Select days Day Weekday (Mon-Fri) Weekend (Sat-Sun) Wednesday Thursday Friday S…" at bounding box center [907, 362] width 154 height 32
select select "WED"
click at [830, 346] on select "Select days Day Weekday (Mon-Fri) Weekend (Sat-Sun) Wednesday Thursday Friday S…" at bounding box center [907, 362] width 154 height 32
select select "2025-08-24"
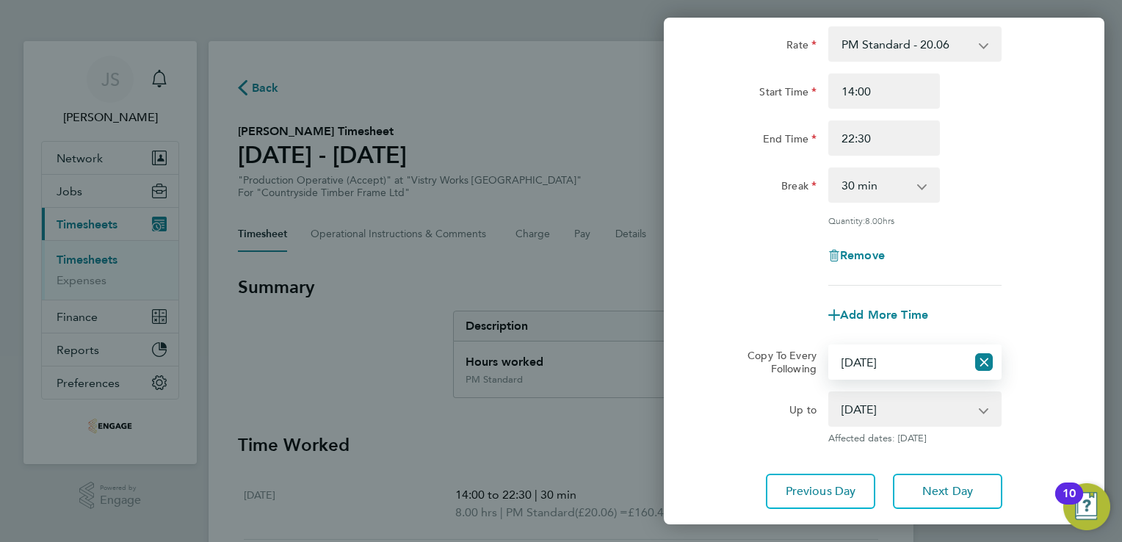
scroll to position [185, 0]
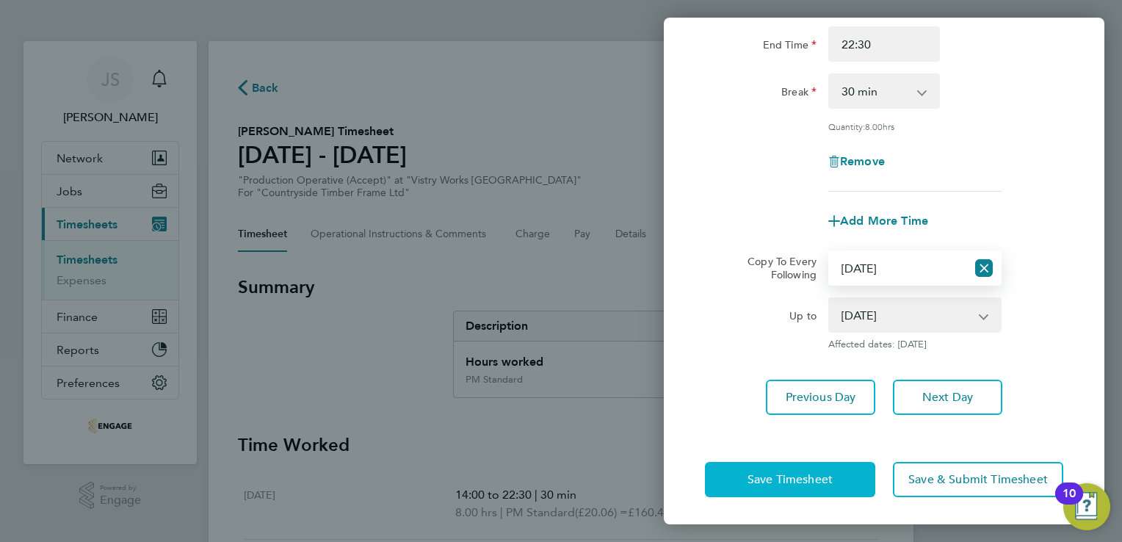
click at [780, 475] on span "Save Timesheet" at bounding box center [789, 479] width 85 height 15
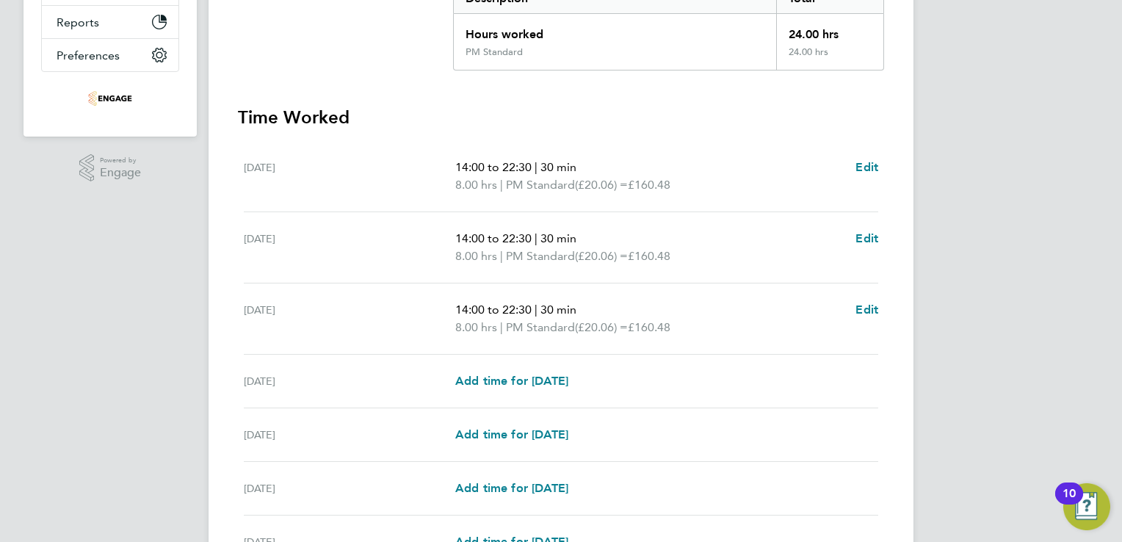
scroll to position [328, 0]
click at [536, 368] on div "Thu 21 Aug Add time for Thu 21 Aug Add time for Thu 21 Aug" at bounding box center [561, 381] width 634 height 54
click at [540, 377] on span "Add time for Thu 21 Aug" at bounding box center [511, 380] width 113 height 14
select select "15"
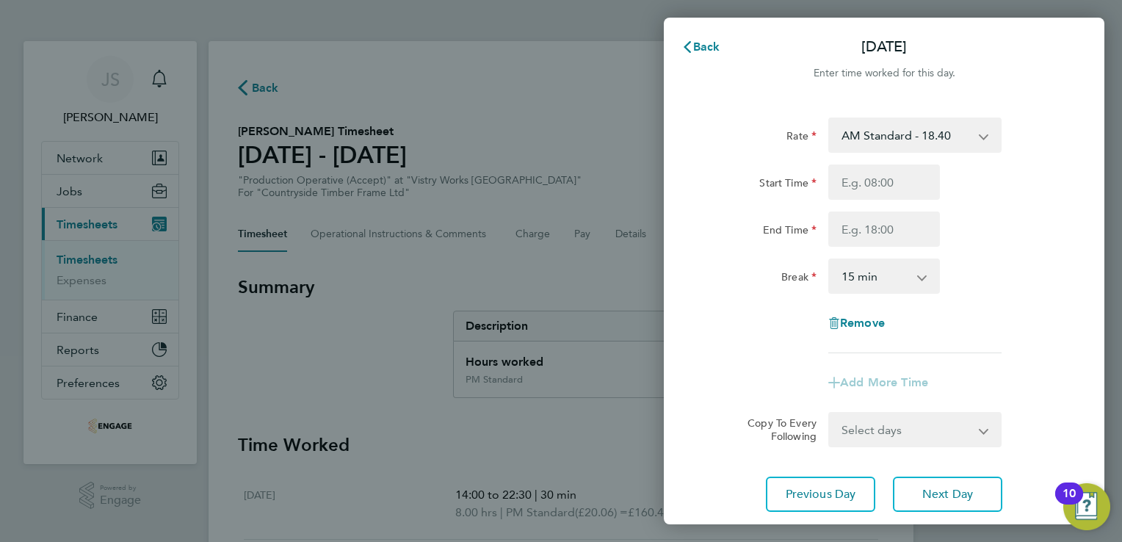
click at [875, 144] on select "AM Standard - 18.40 PM Standard - 20.06 PM OT 1 - 30.08 PM OT2 - 40.11 OT 1 - 2…" at bounding box center [906, 135] width 153 height 32
select select "15"
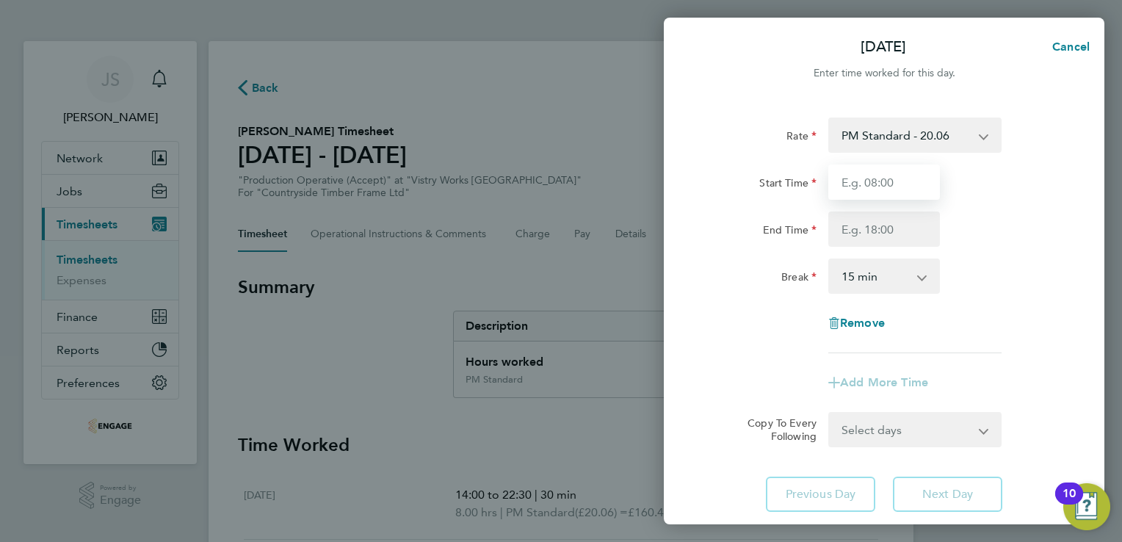
click at [858, 181] on input "Start Time" at bounding box center [884, 181] width 112 height 35
type input "14:00"
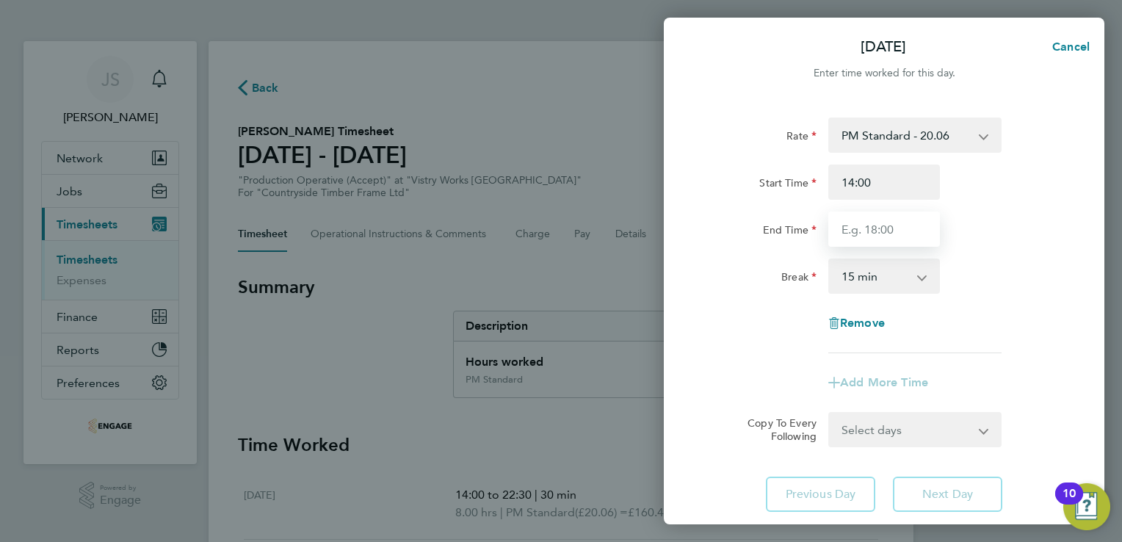
type input "22:30"
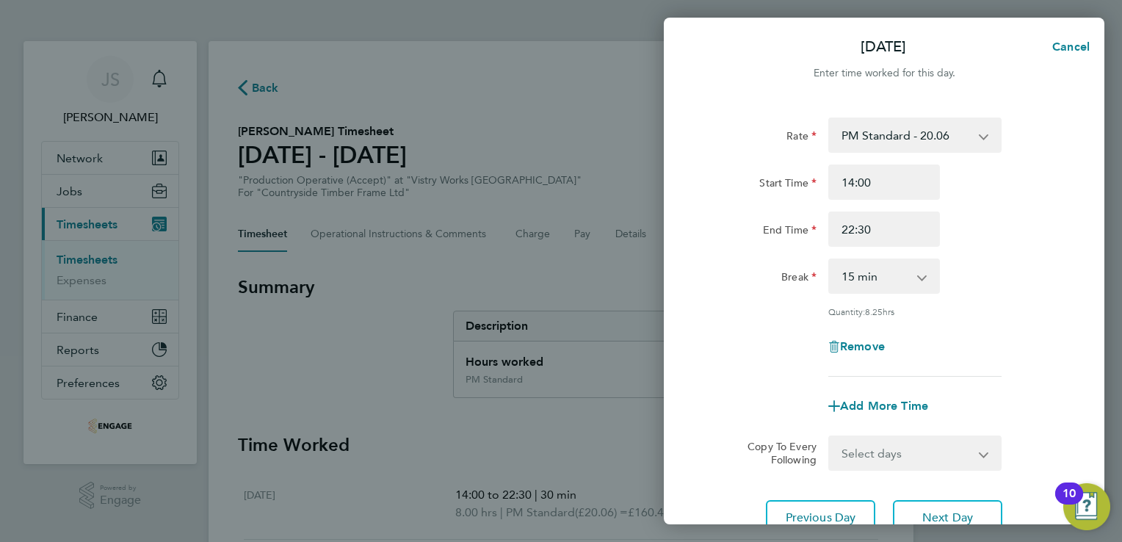
click at [853, 278] on select "0 min 15 min 30 min 45 min 60 min 75 min 90 min" at bounding box center [875, 276] width 91 height 32
select select "30"
click at [830, 260] on select "0 min 15 min 30 min 45 min 60 min 75 min 90 min" at bounding box center [875, 276] width 91 height 32
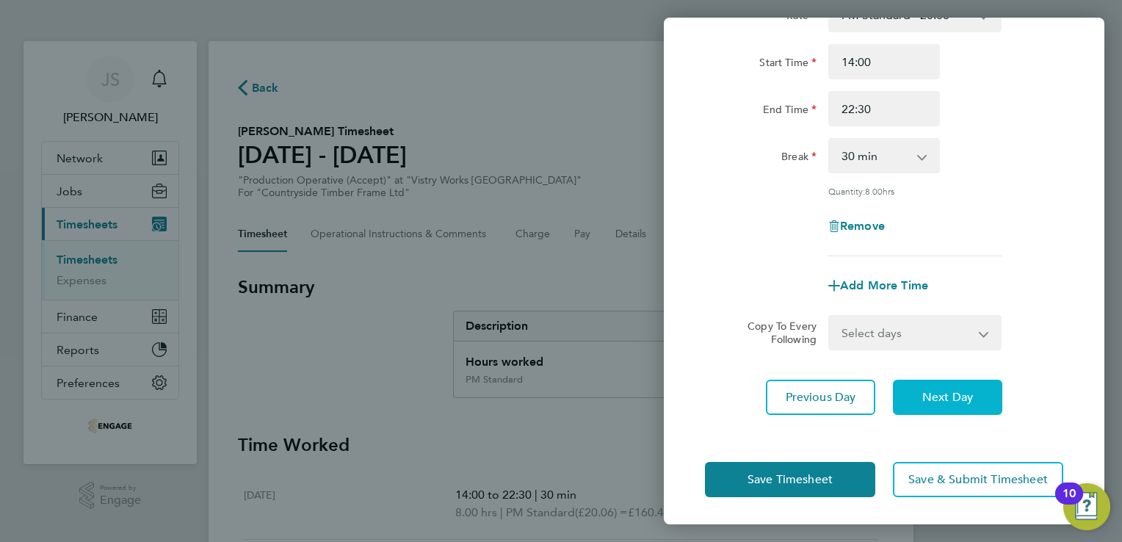
click at [938, 402] on span "Next Day" at bounding box center [947, 397] width 51 height 15
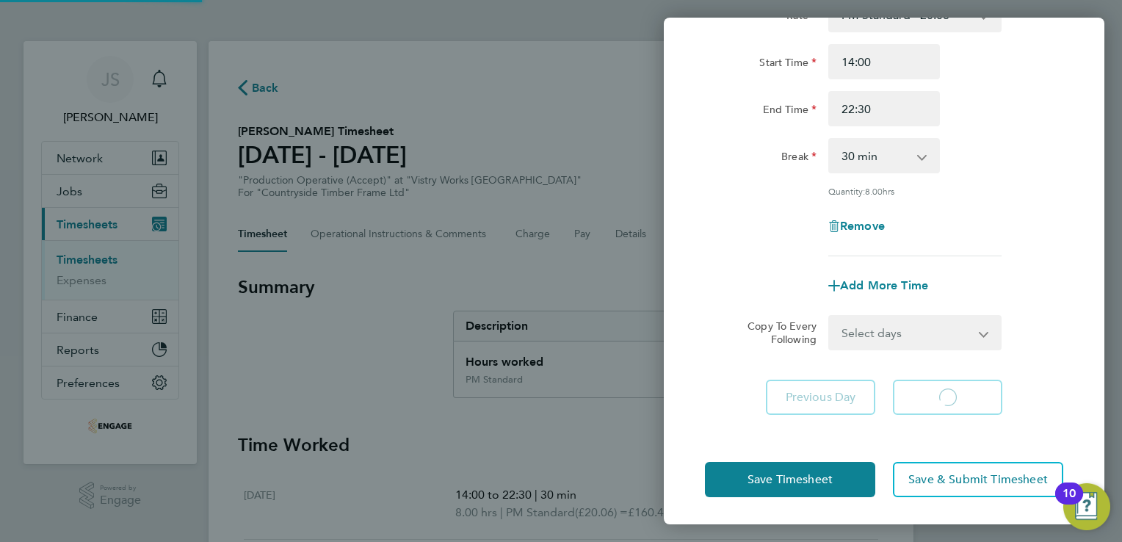
scroll to position [98, 0]
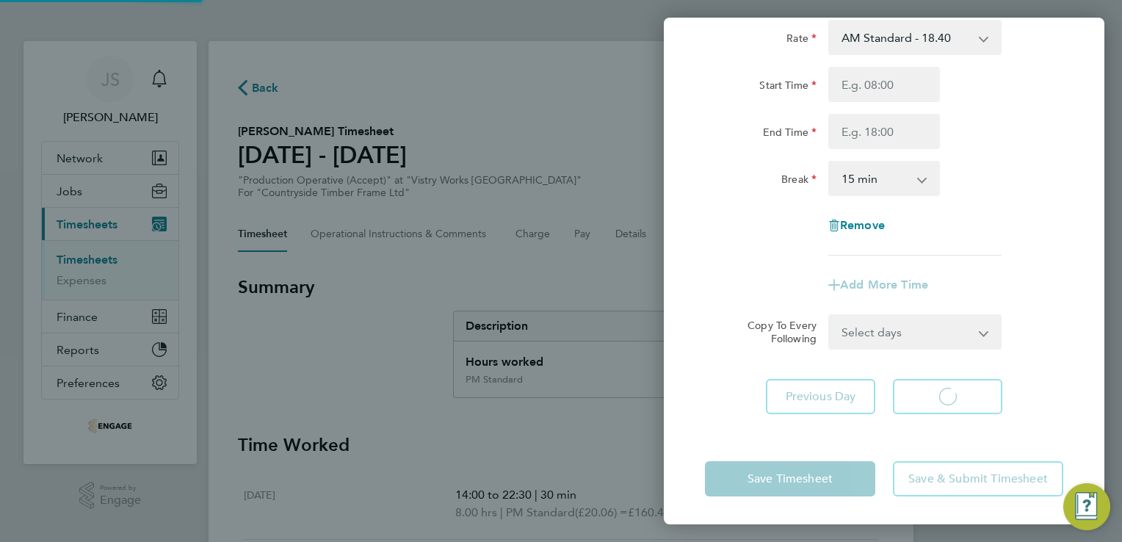
select select "15"
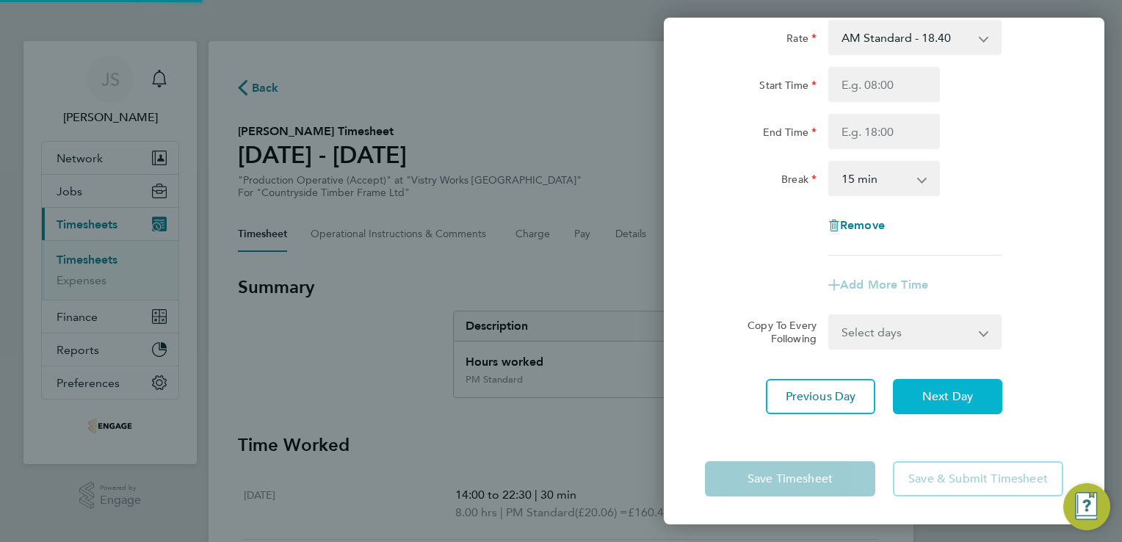
scroll to position [0, 0]
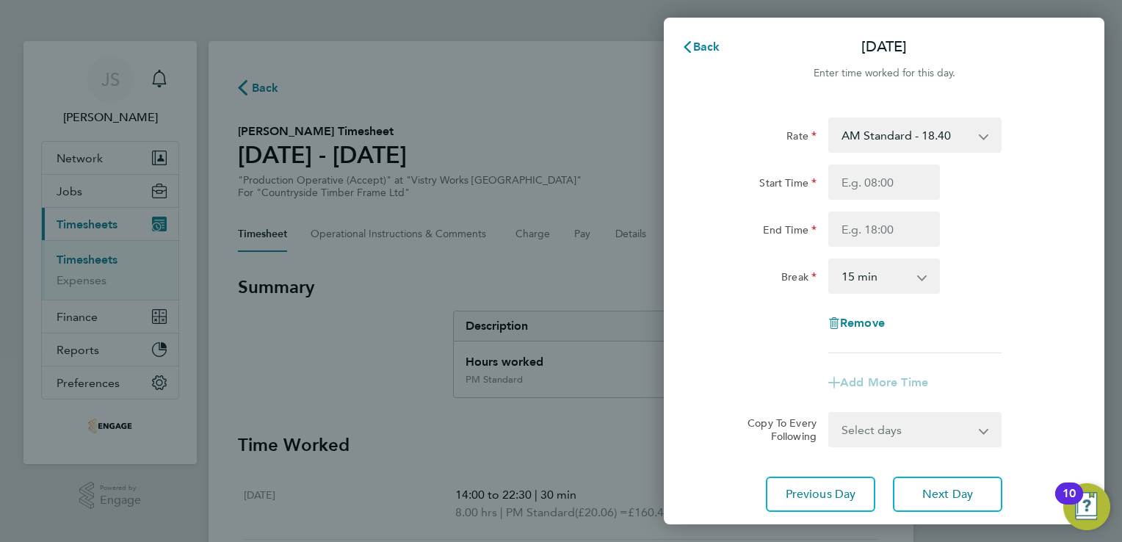
click at [893, 142] on select "AM Standard - 18.40 PM Standard - 20.06 PM OT 1 - 30.08 PM OT2 - 40.11 OT 1 - 2…" at bounding box center [906, 135] width 153 height 32
select select "15"
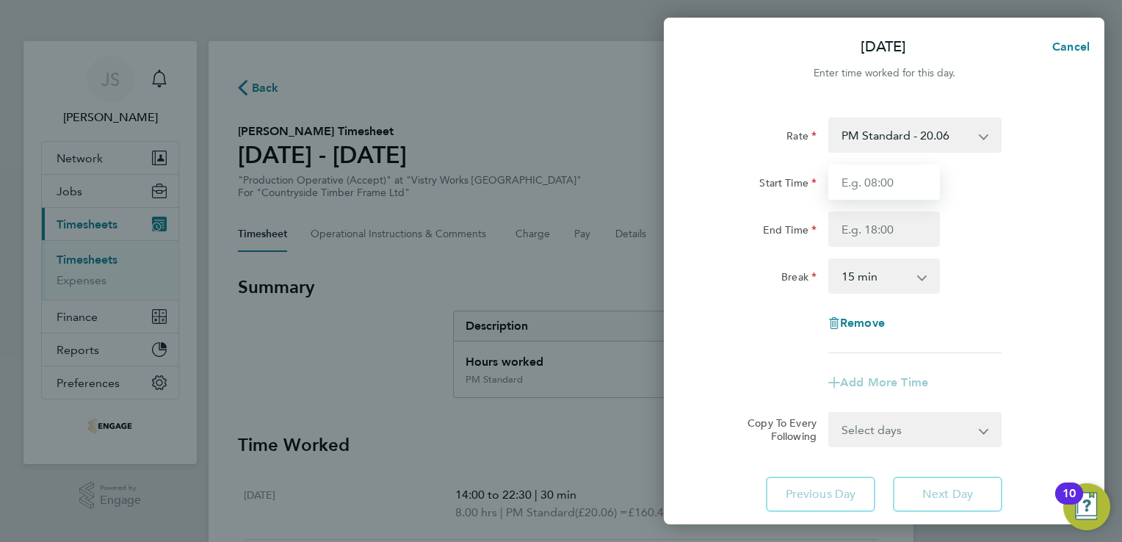
click at [856, 178] on input "Start Time" at bounding box center [884, 181] width 112 height 35
type input "14:00"
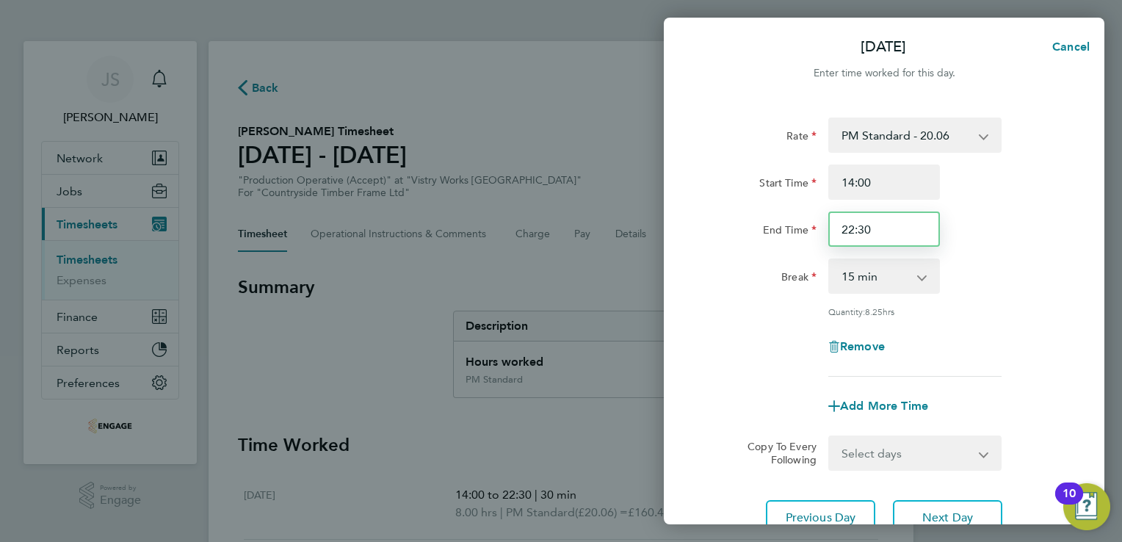
drag, startPoint x: 890, startPoint y: 240, endPoint x: 737, endPoint y: 233, distance: 152.9
click at [737, 233] on div "End Time 22:30" at bounding box center [884, 228] width 370 height 35
type input "20:00"
click at [833, 261] on select "0 min 15 min 30 min 45 min 60 min 75 min 90 min" at bounding box center [875, 276] width 91 height 32
select select "30"
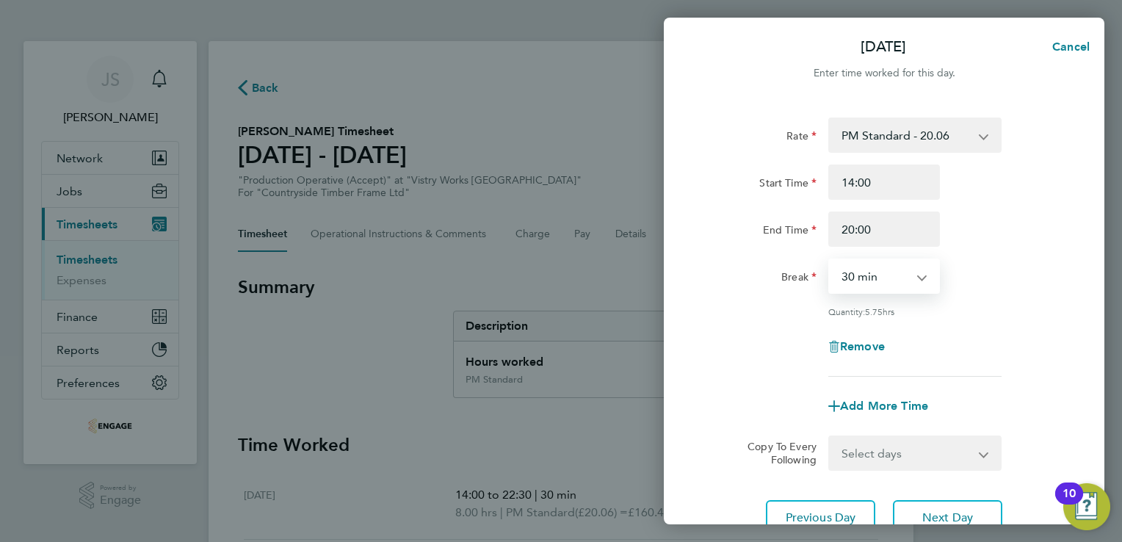
click at [830, 260] on select "0 min 15 min 30 min 45 min 60 min 75 min 90 min" at bounding box center [875, 276] width 91 height 32
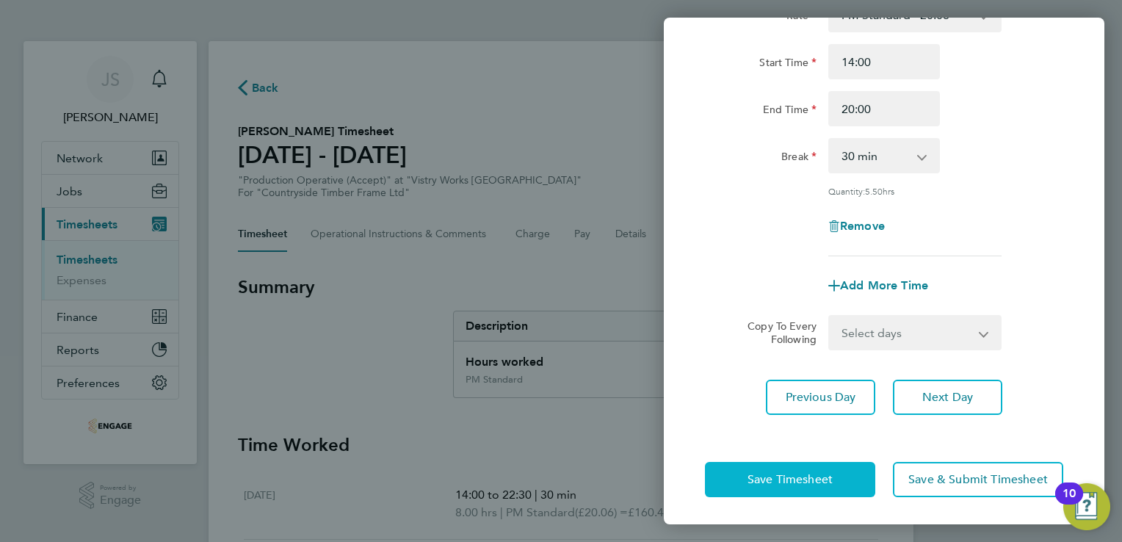
click at [800, 482] on span "Save Timesheet" at bounding box center [789, 479] width 85 height 15
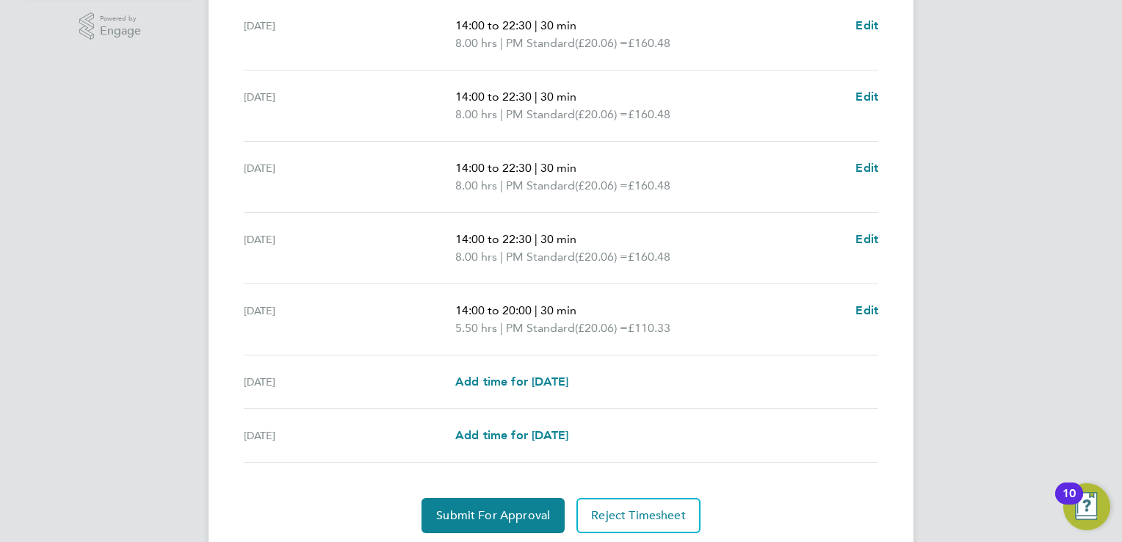
scroll to position [517, 0]
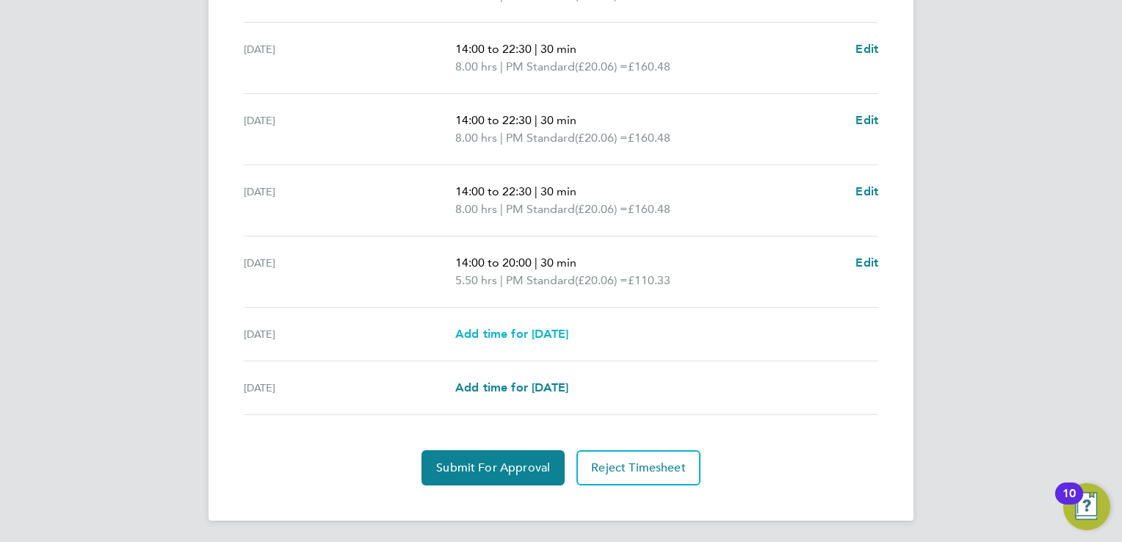
click at [534, 332] on span "Add time for Sat 23 Aug" at bounding box center [511, 334] width 113 height 14
select select "15"
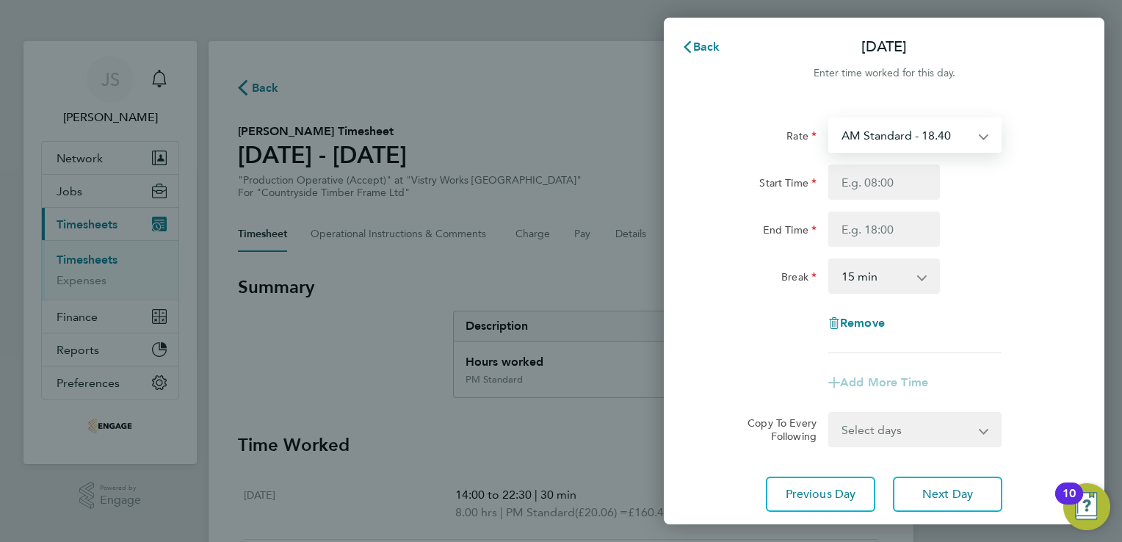
click at [885, 124] on select "AM Standard - 18.40 PM Standard - 20.06 PM OT 1 - 30.08 PM OT2 - 40.11 OT 1 - 2…" at bounding box center [906, 135] width 153 height 32
select select "15"
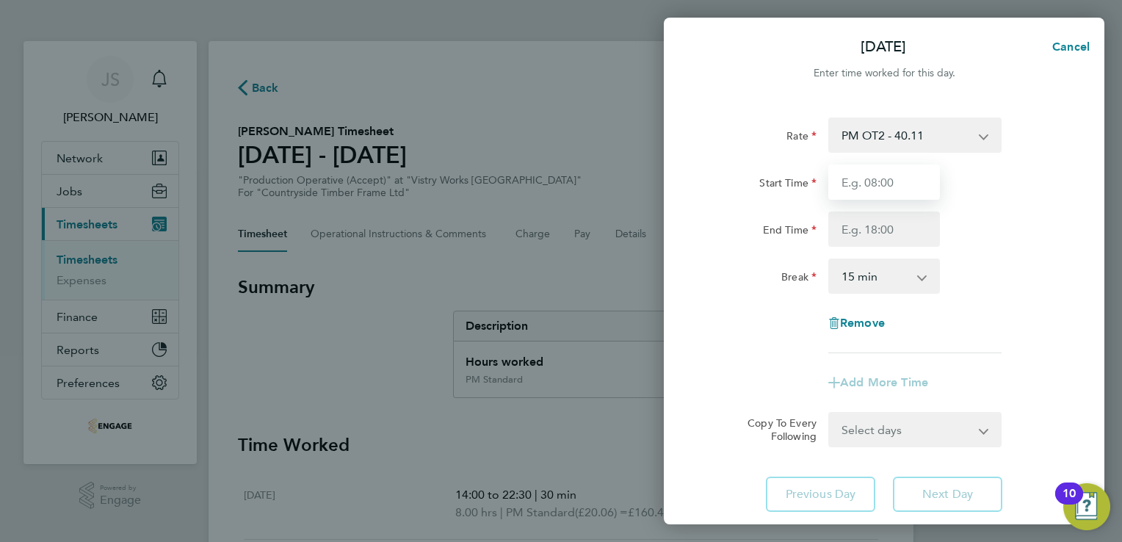
click at [846, 178] on input "Start Time" at bounding box center [884, 181] width 112 height 35
type input "07:00"
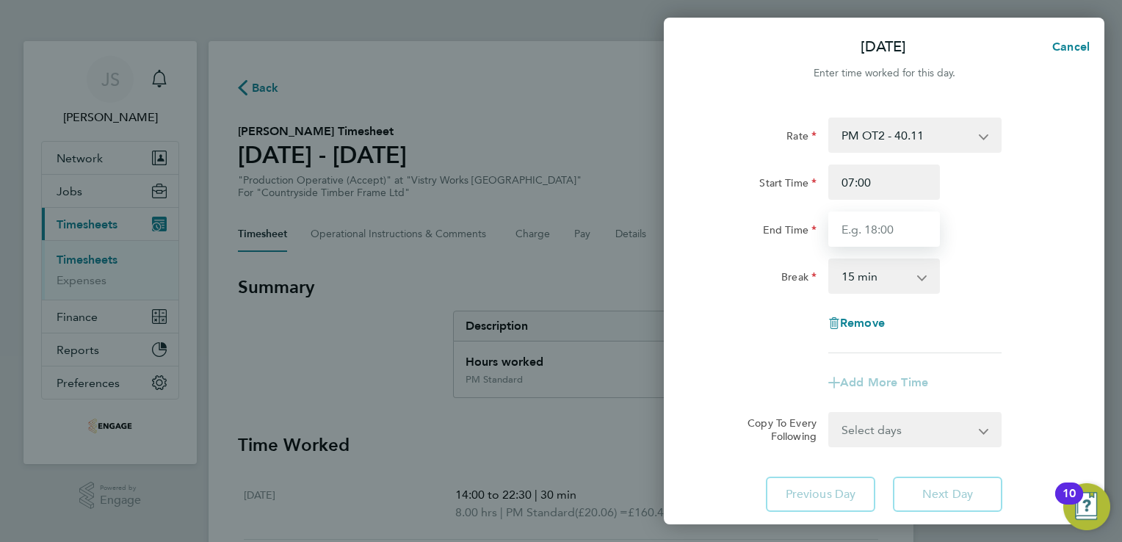
click at [872, 236] on input "End Time" at bounding box center [884, 228] width 112 height 35
click at [855, 233] on input "14:00" at bounding box center [884, 228] width 112 height 35
type input "15:00"
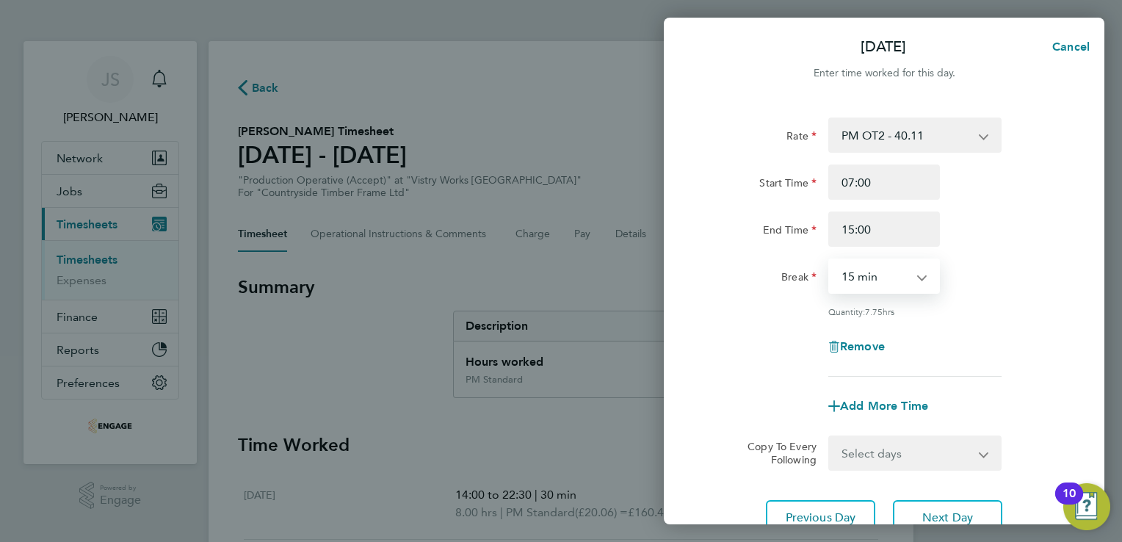
click at [855, 284] on select "0 min 15 min 30 min 45 min 60 min 75 min 90 min" at bounding box center [875, 276] width 91 height 32
select select "30"
click at [830, 260] on select "0 min 15 min 30 min 45 min 60 min 75 min 90 min" at bounding box center [875, 276] width 91 height 32
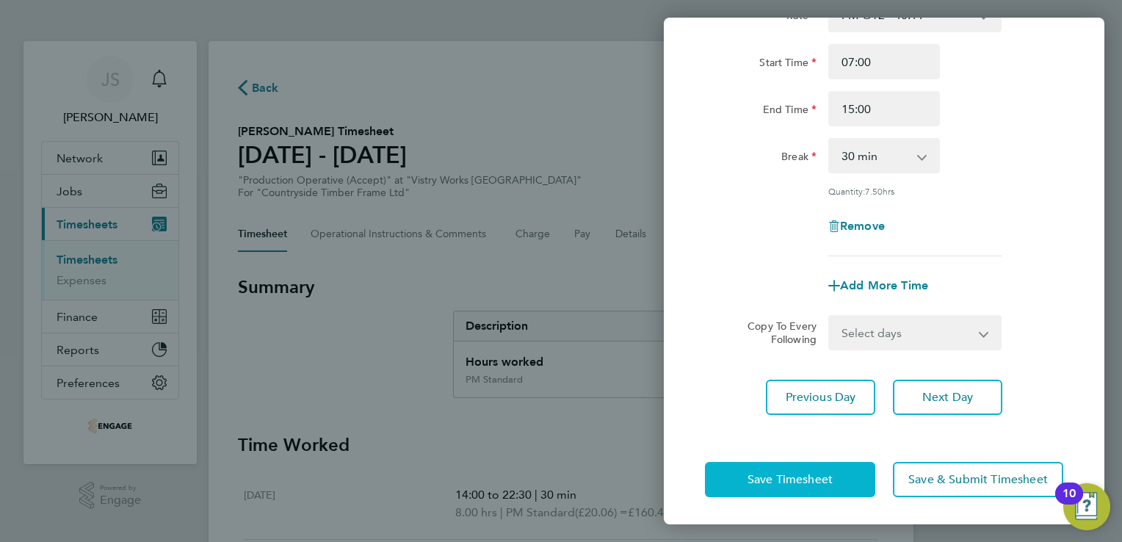
click at [736, 468] on button "Save Timesheet" at bounding box center [790, 479] width 170 height 35
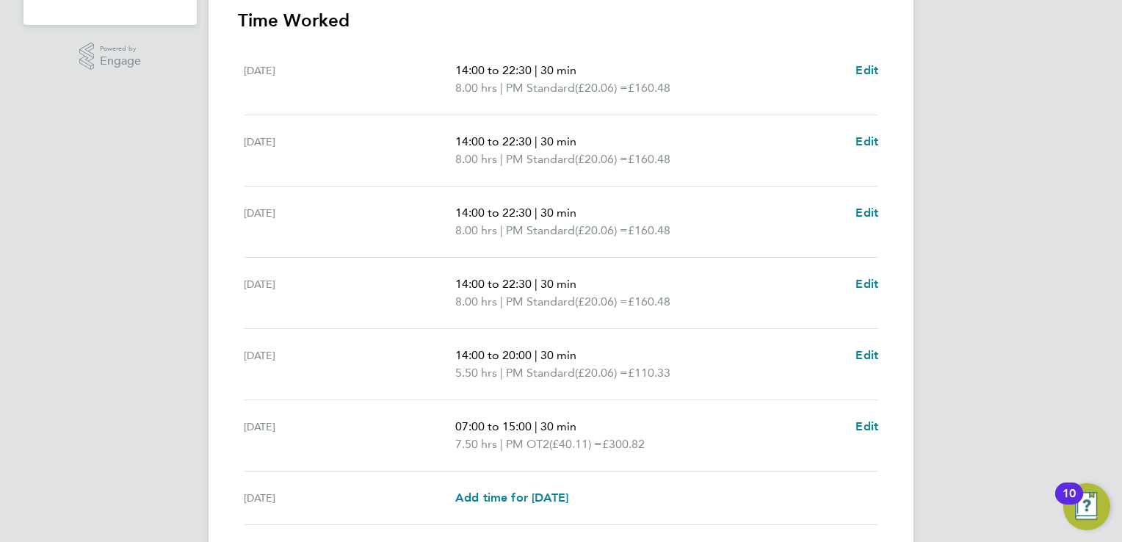
scroll to position [549, 0]
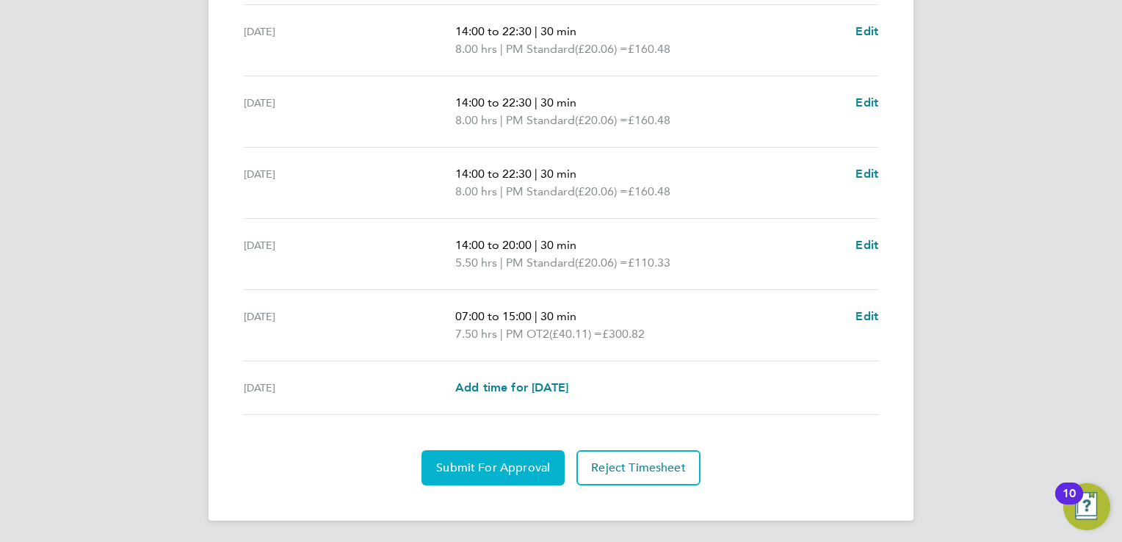
click at [490, 480] on button "Submit For Approval" at bounding box center [492, 467] width 143 height 35
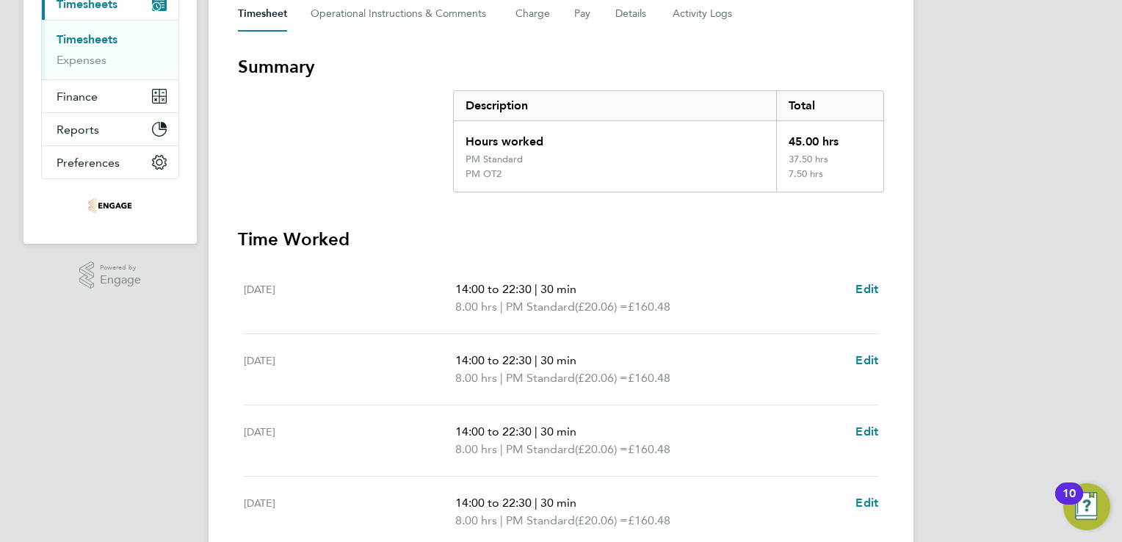
scroll to position [0, 0]
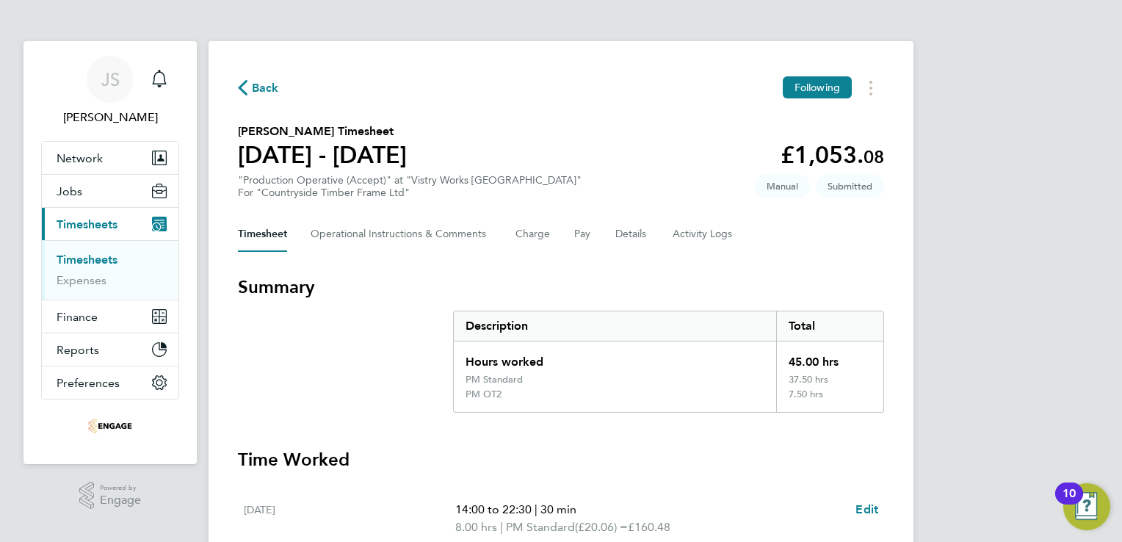
click at [261, 82] on span "Back" at bounding box center [265, 88] width 27 height 18
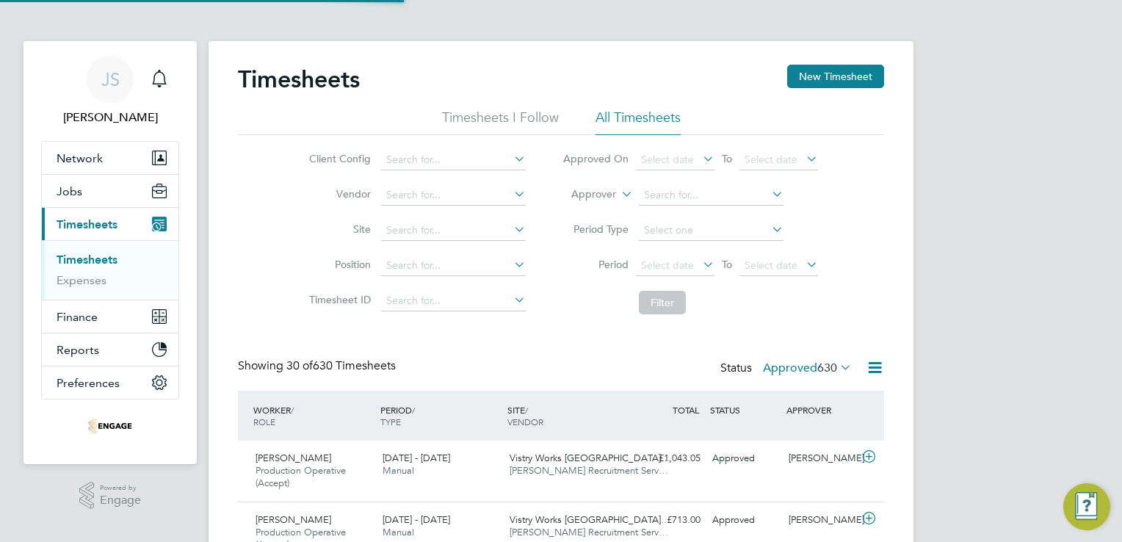
scroll to position [49, 128]
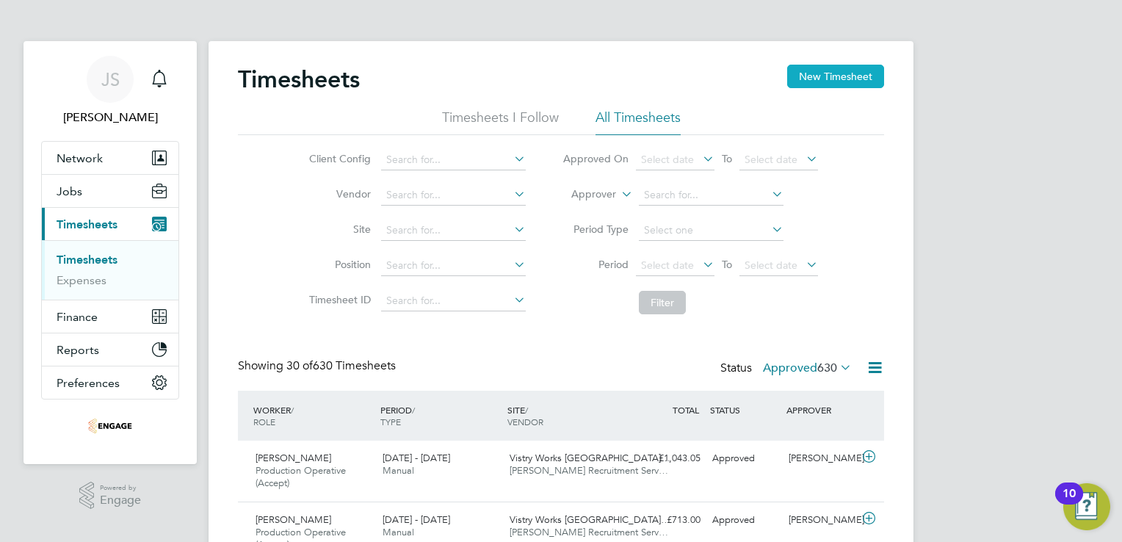
click at [829, 71] on button "New Timesheet" at bounding box center [835, 76] width 97 height 23
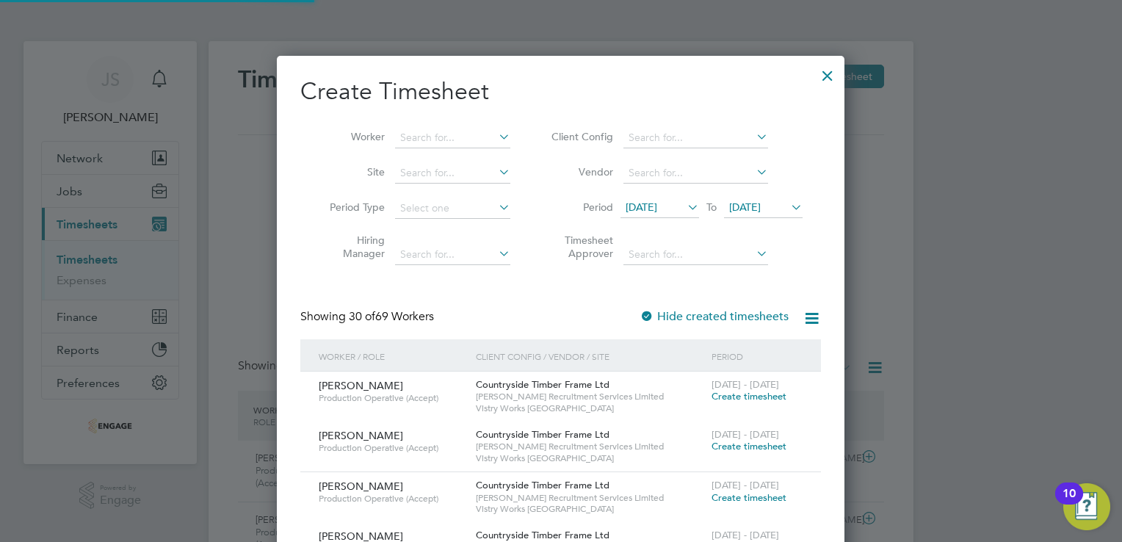
click at [630, 208] on span "12 Aug 2025" at bounding box center [642, 206] width 32 height 13
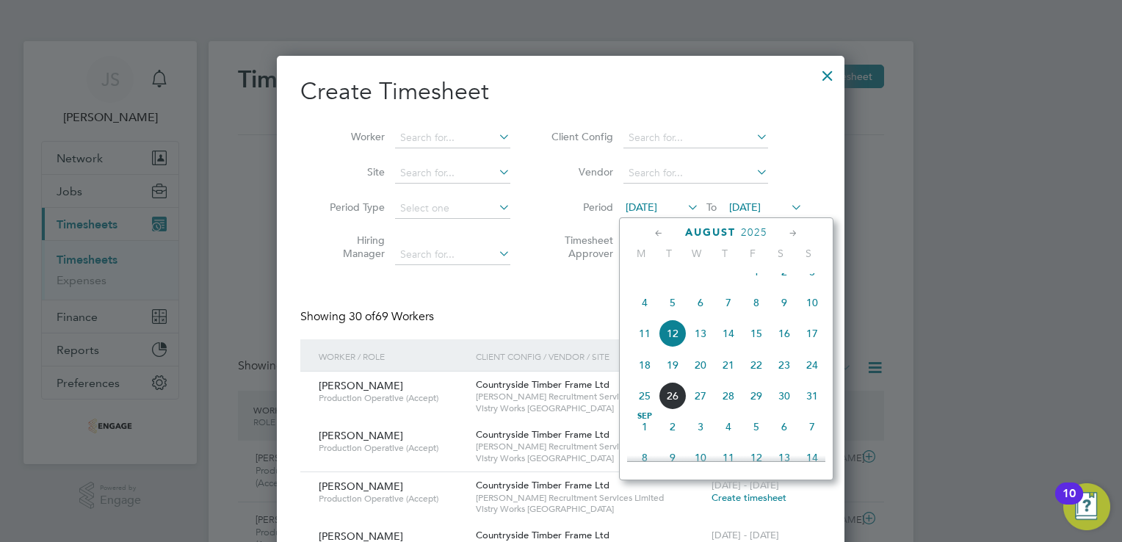
click at [648, 379] on span "18" at bounding box center [645, 365] width 28 height 28
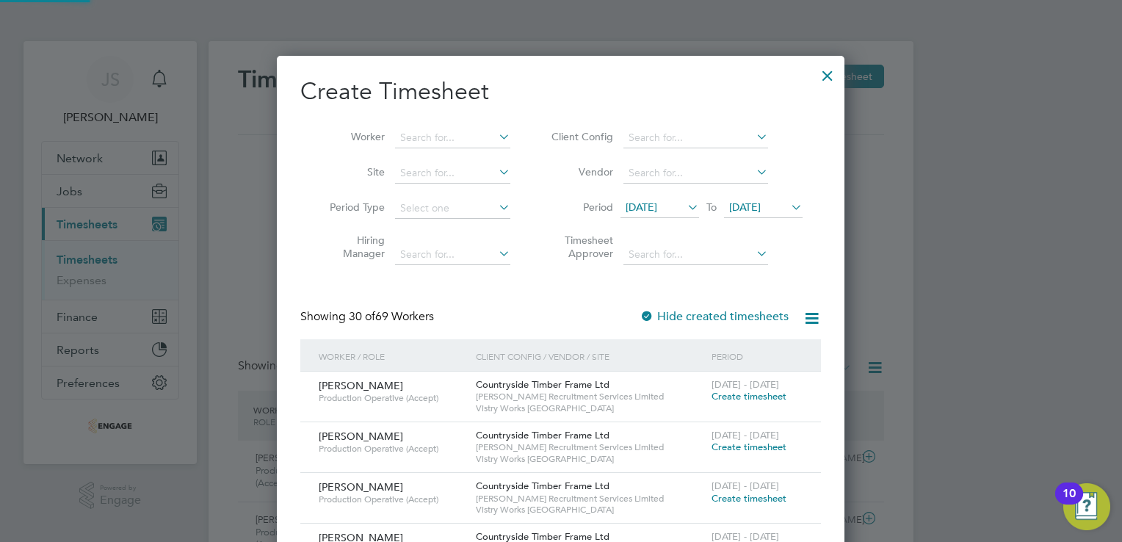
click at [753, 202] on span "19 Aug 2025" at bounding box center [745, 206] width 32 height 13
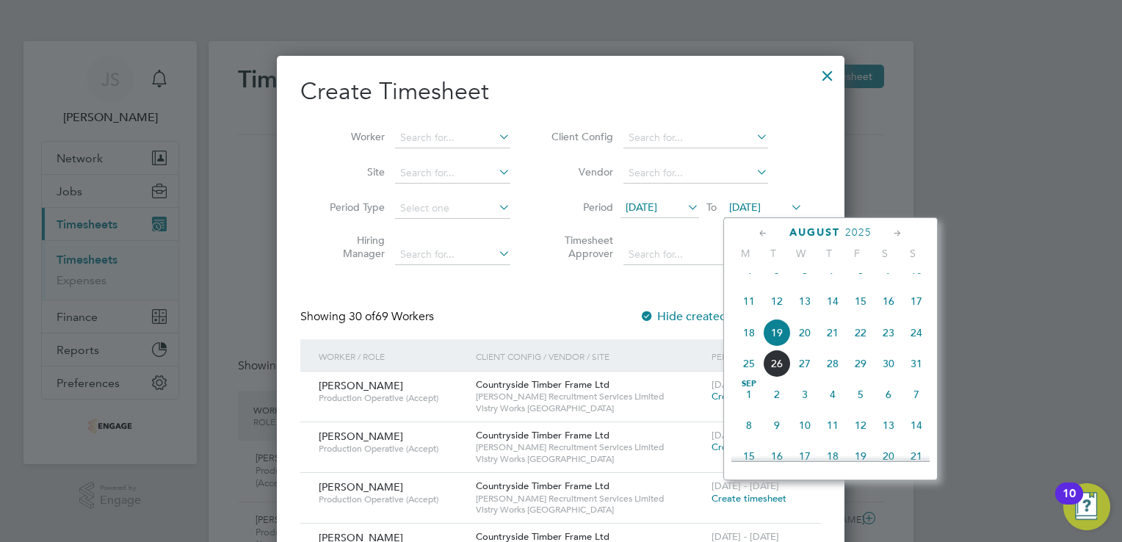
click at [914, 347] on span "24" at bounding box center [916, 333] width 28 height 28
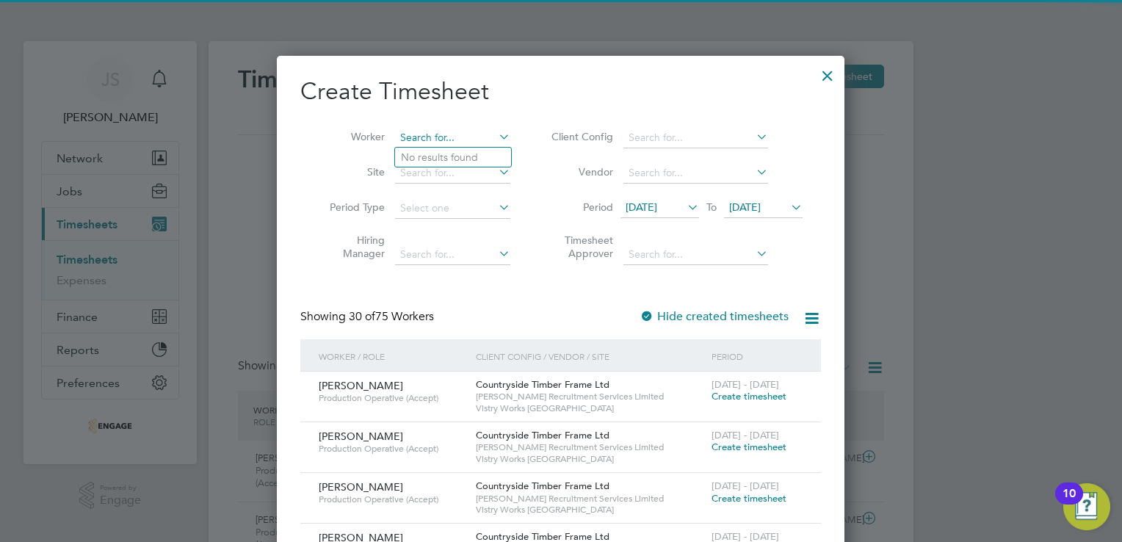
click at [431, 141] on input at bounding box center [452, 138] width 115 height 21
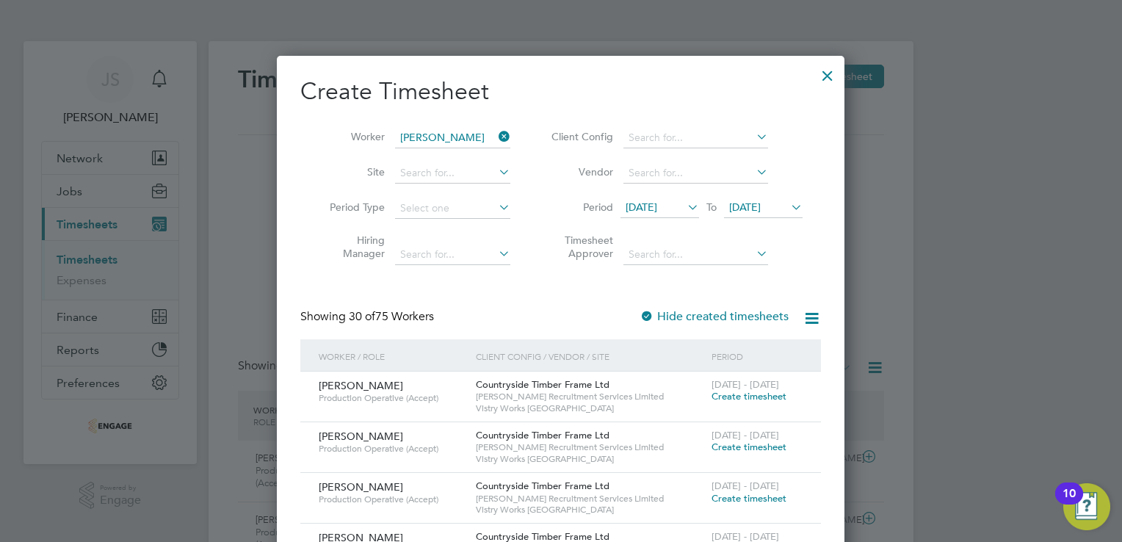
click at [466, 192] on li "Adam Lebik" at bounding box center [485, 197] width 181 height 20
type input "Adam Lebik"
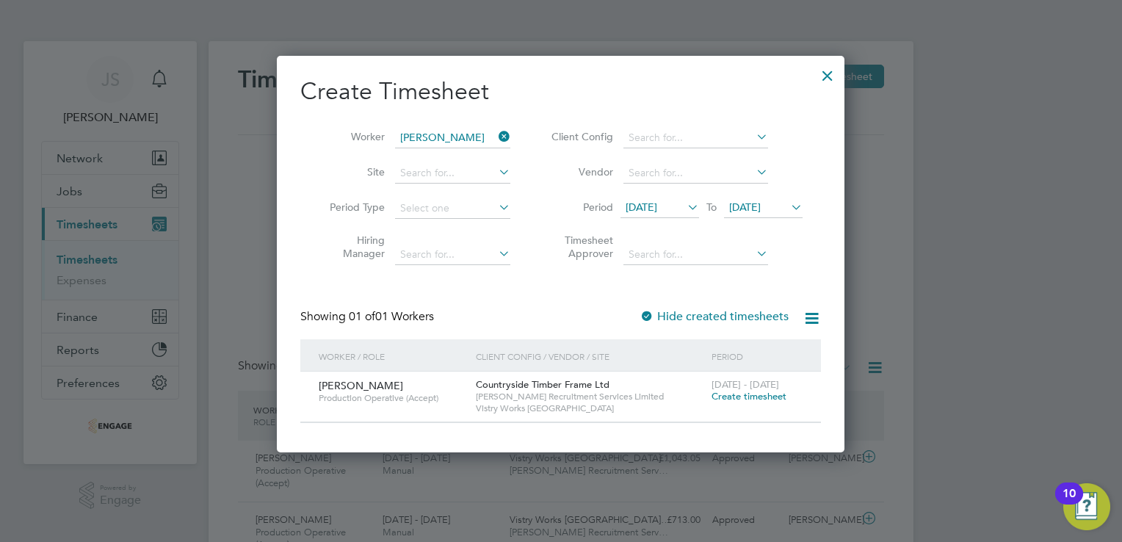
click at [760, 398] on span "Create timesheet" at bounding box center [749, 396] width 75 height 12
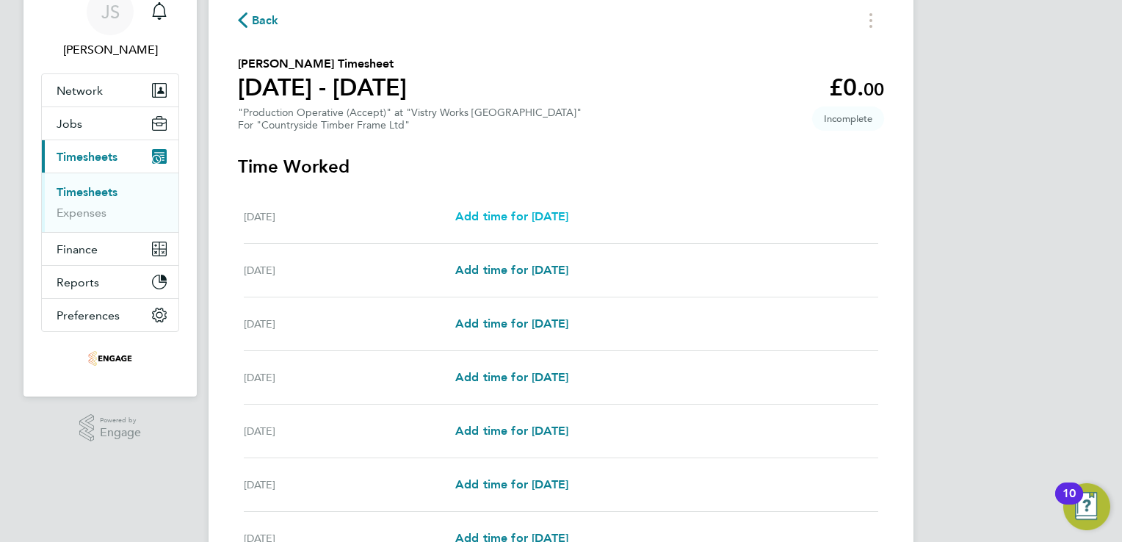
click at [551, 210] on span "Add time for Mon 18 Aug" at bounding box center [511, 216] width 113 height 14
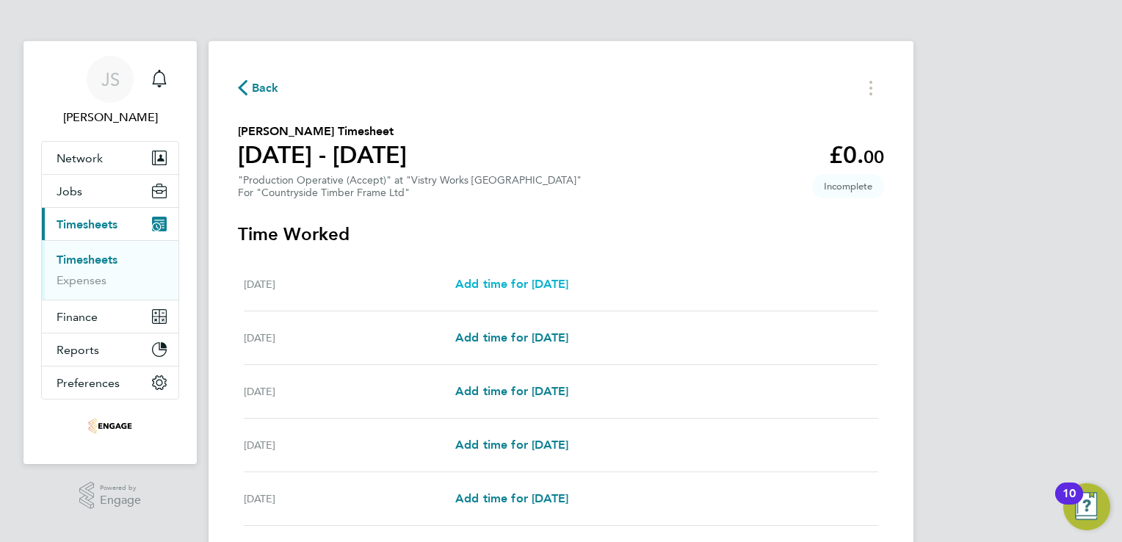
select select "15"
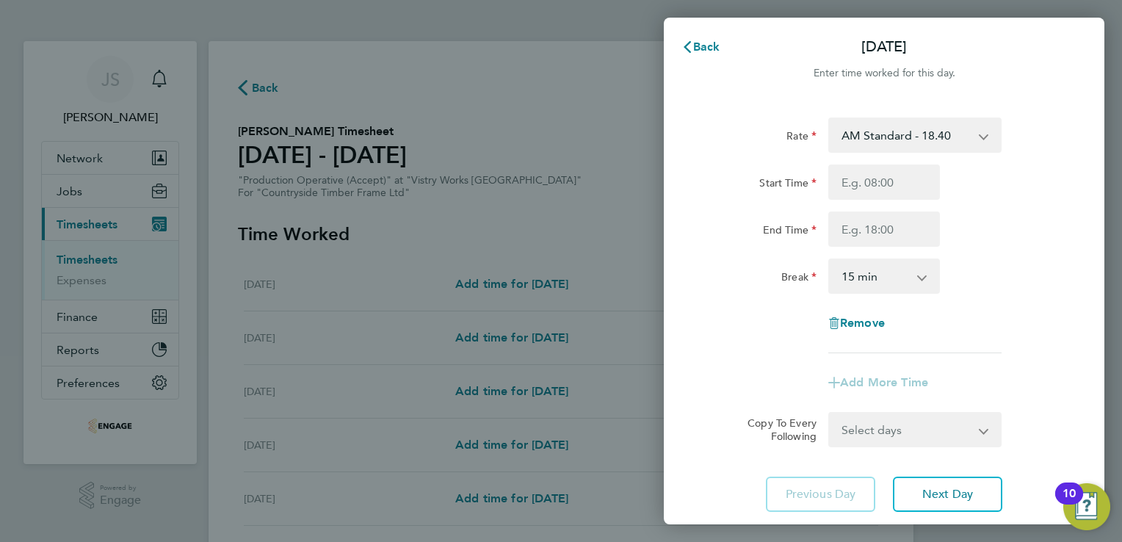
click at [888, 136] on select "AM Standard - 18.40 OT 1 - 27.60 PM OT 1 - 30.08 OT2 - 36.80 PM Standard - 20.0…" at bounding box center [906, 135] width 153 height 32
select select "15"
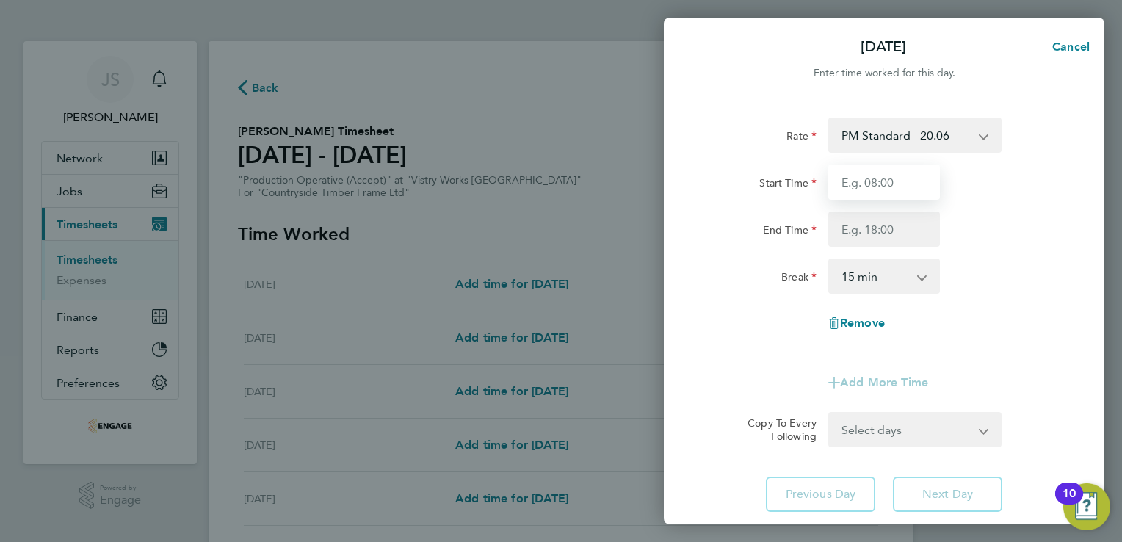
click at [871, 175] on input "Start Time" at bounding box center [884, 181] width 112 height 35
type input "14:00"
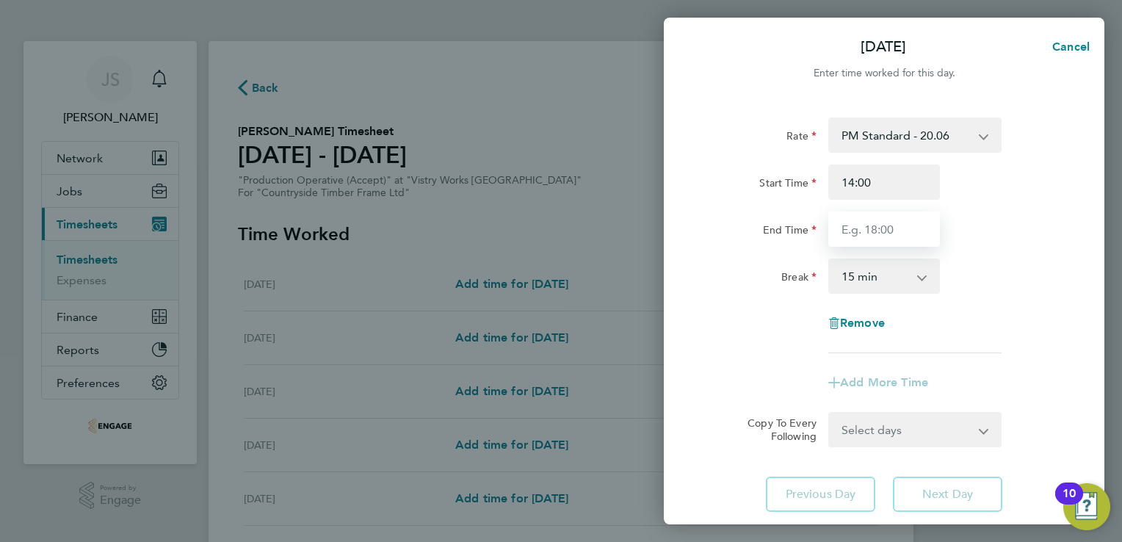
click at [864, 231] on input "End Time" at bounding box center [884, 228] width 112 height 35
type input "22:30"
click at [865, 278] on select "0 min 15 min 30 min 45 min 60 min 75 min 90 min" at bounding box center [875, 276] width 91 height 32
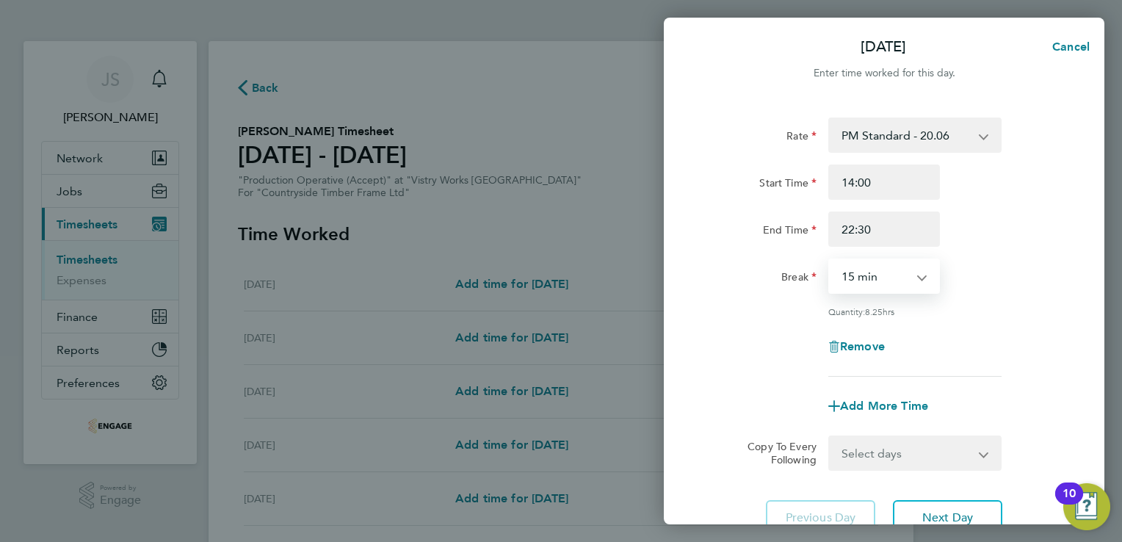
select select "30"
click at [830, 260] on select "0 min 15 min 30 min 45 min 60 min 75 min 90 min" at bounding box center [875, 276] width 91 height 32
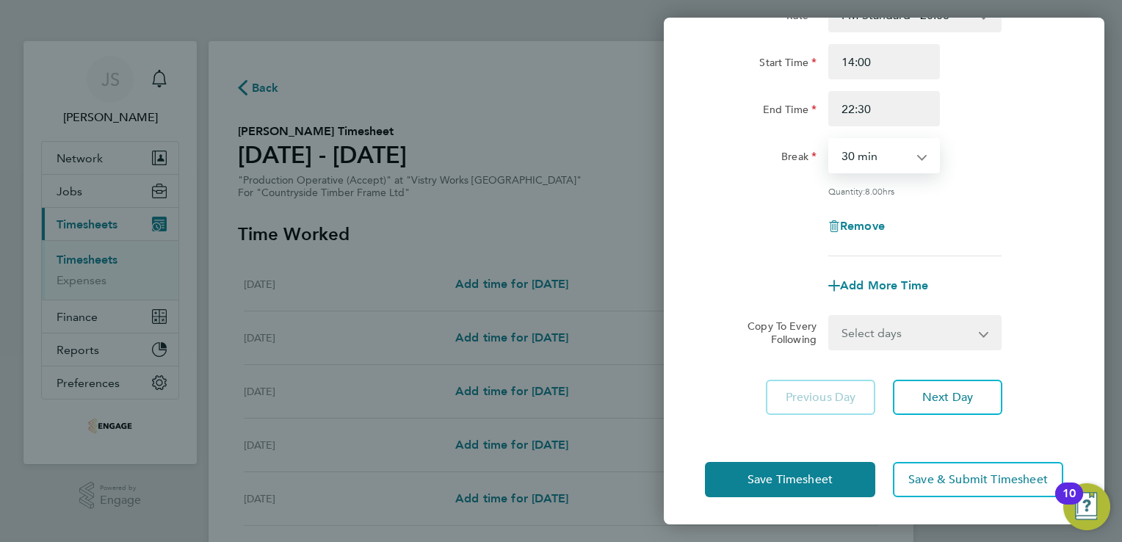
click at [852, 336] on select "Select days Day Weekday (Mon-Fri) Weekend (Sat-Sun) Tuesday Wednesday Thursday …" at bounding box center [907, 332] width 154 height 32
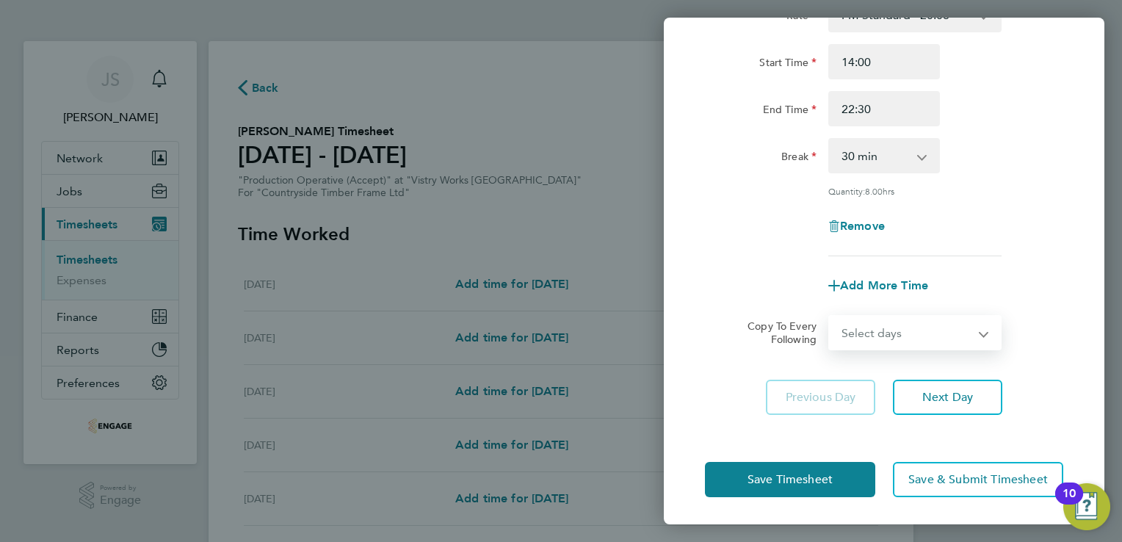
select select "WEEKDAY"
click at [830, 316] on select "Select days Day Weekday (Mon-Fri) Weekend (Sat-Sun) Tuesday Wednesday Thursday …" at bounding box center [907, 332] width 154 height 32
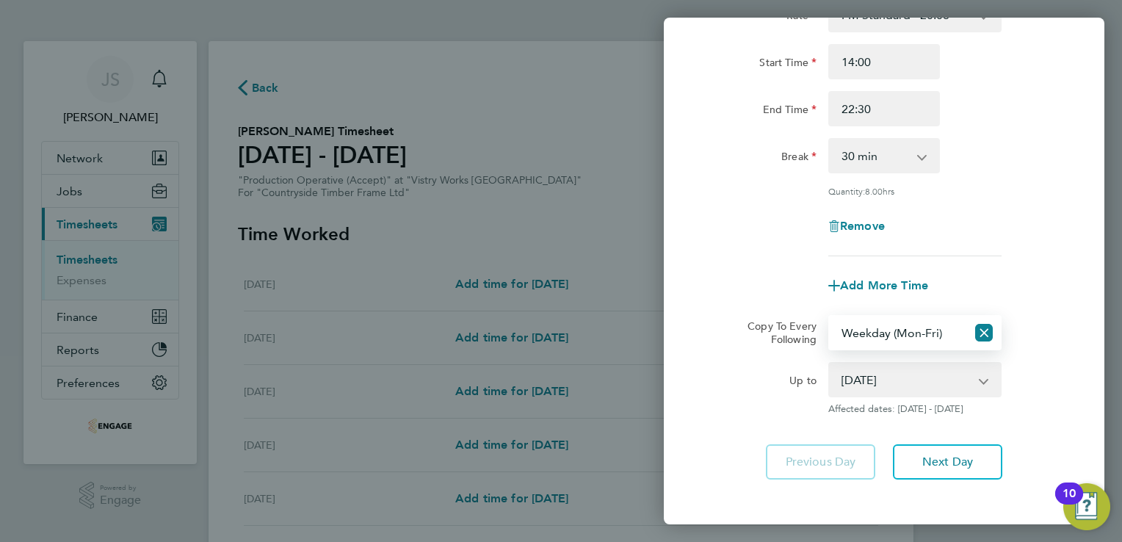
click at [880, 375] on select "19 Aug 2025 20 Aug 2025 21 Aug 2025 22 Aug 2025 23 Aug 2025 24 Aug 2025" at bounding box center [906, 379] width 153 height 32
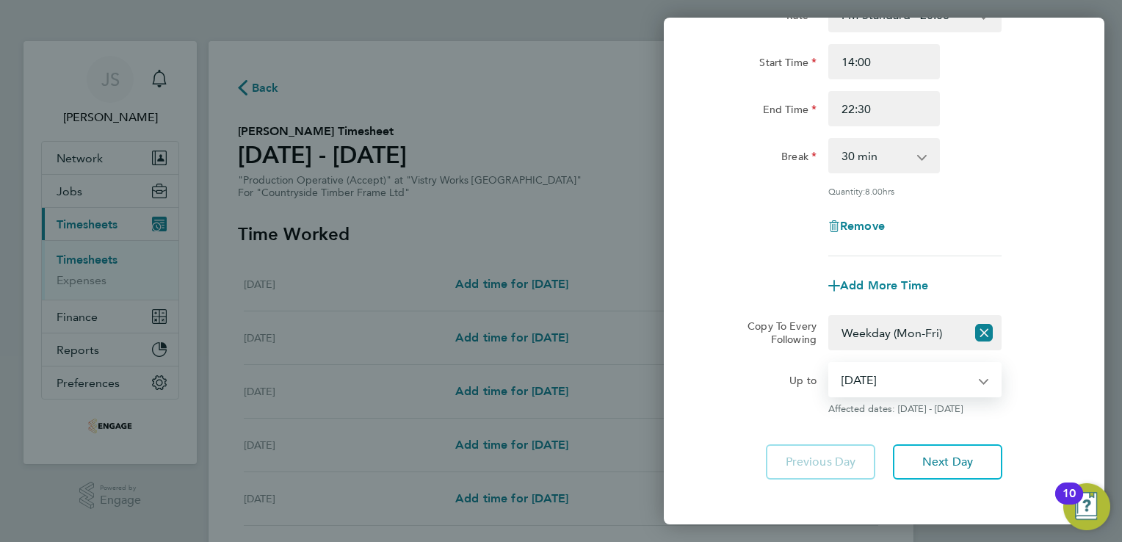
select select "2025-08-21"
click at [830, 363] on select "19 Aug 2025 20 Aug 2025 21 Aug 2025 22 Aug 2025 23 Aug 2025 24 Aug 2025" at bounding box center [906, 379] width 153 height 32
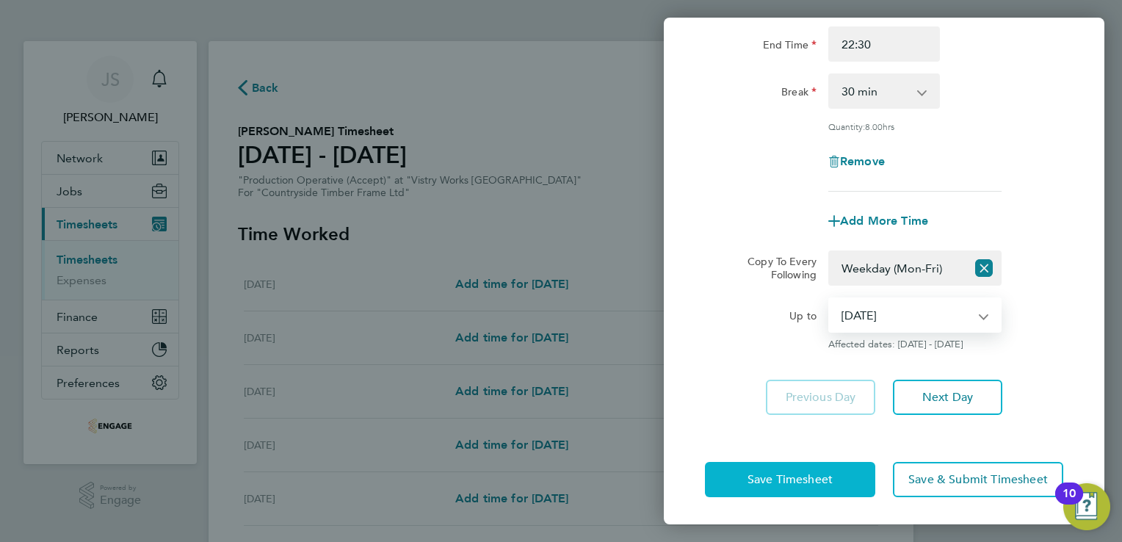
click at [759, 477] on span "Save Timesheet" at bounding box center [789, 479] width 85 height 15
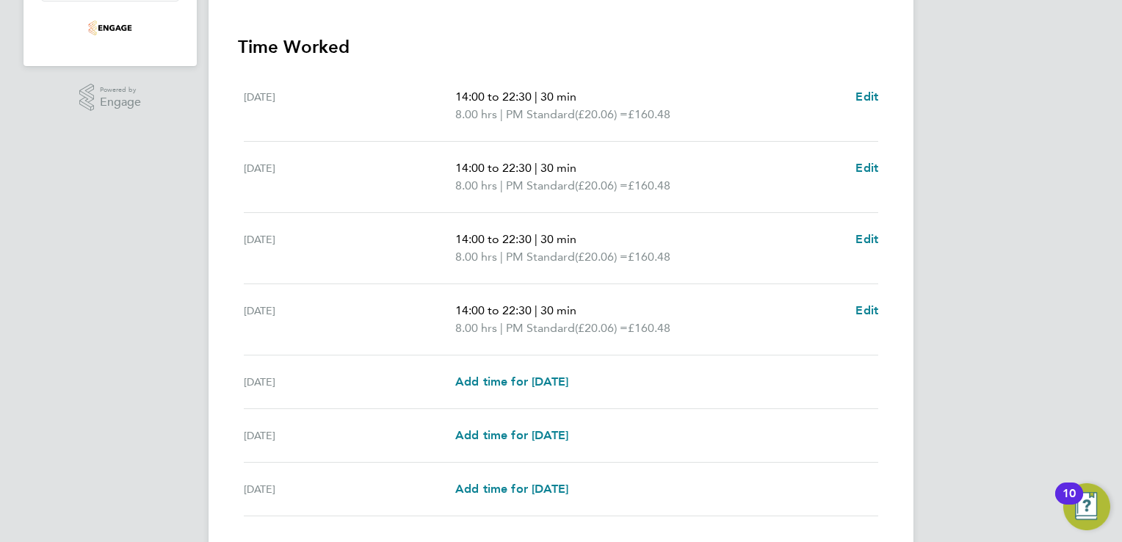
scroll to position [399, 0]
click at [526, 374] on span "Add time for Fri 22 Aug" at bounding box center [511, 381] width 113 height 14
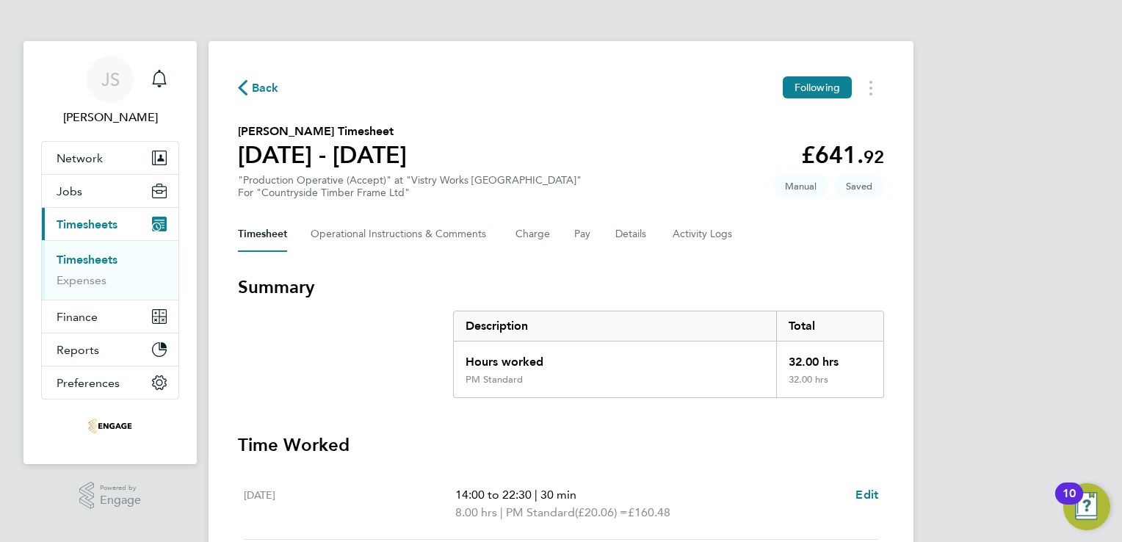
select select "15"
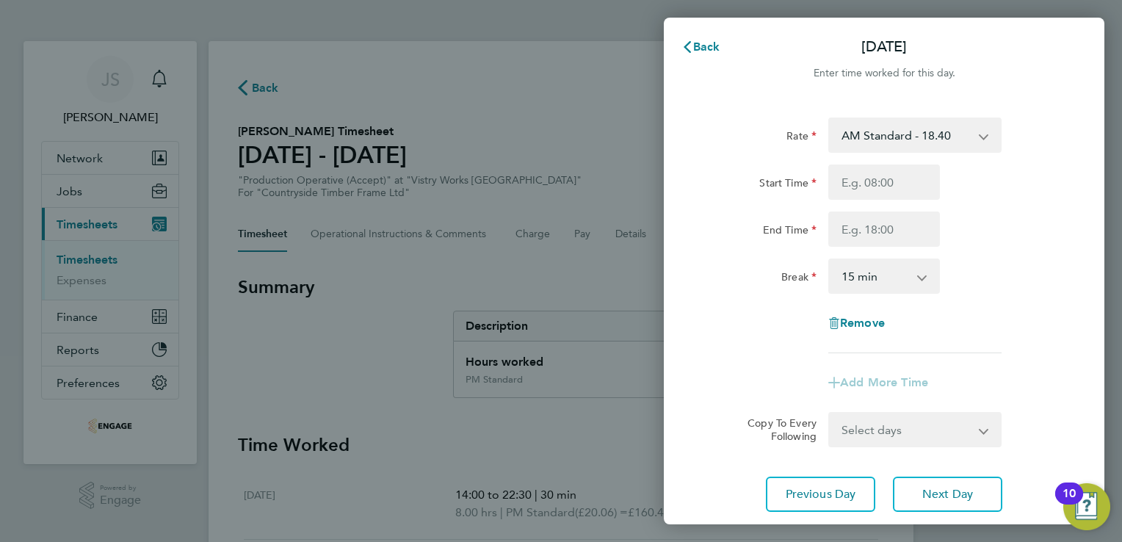
click at [882, 128] on select "AM Standard - 18.40 OT 1 - 27.60 PM OT 1 - 30.08 OT2 - 36.80 PM Standard - 20.0…" at bounding box center [906, 135] width 153 height 32
select select "15"
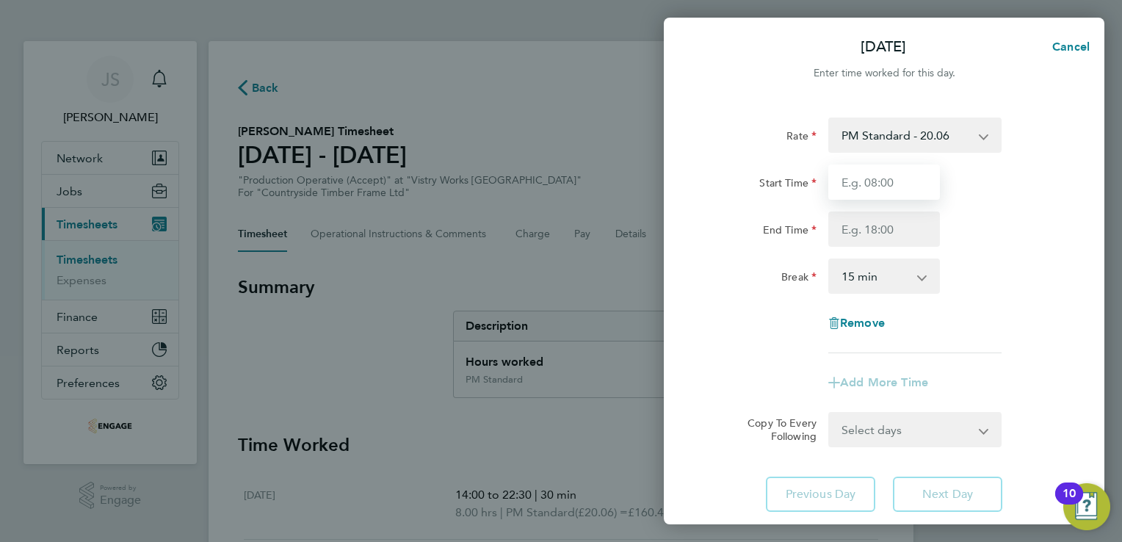
click at [854, 187] on input "Start Time" at bounding box center [884, 181] width 112 height 35
type input "14:00"
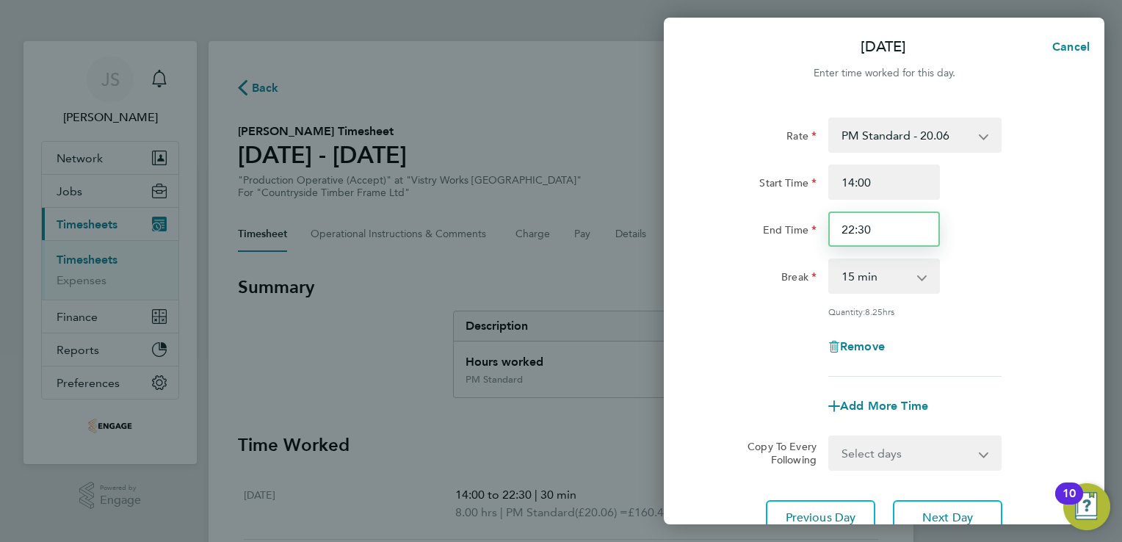
drag, startPoint x: 880, startPoint y: 233, endPoint x: 820, endPoint y: 236, distance: 60.3
click at [820, 236] on div "End Time 22:30" at bounding box center [884, 228] width 370 height 35
type input "20:00"
click at [866, 280] on select "0 min 15 min 30 min 45 min 60 min 75 min 90 min" at bounding box center [875, 276] width 91 height 32
select select "30"
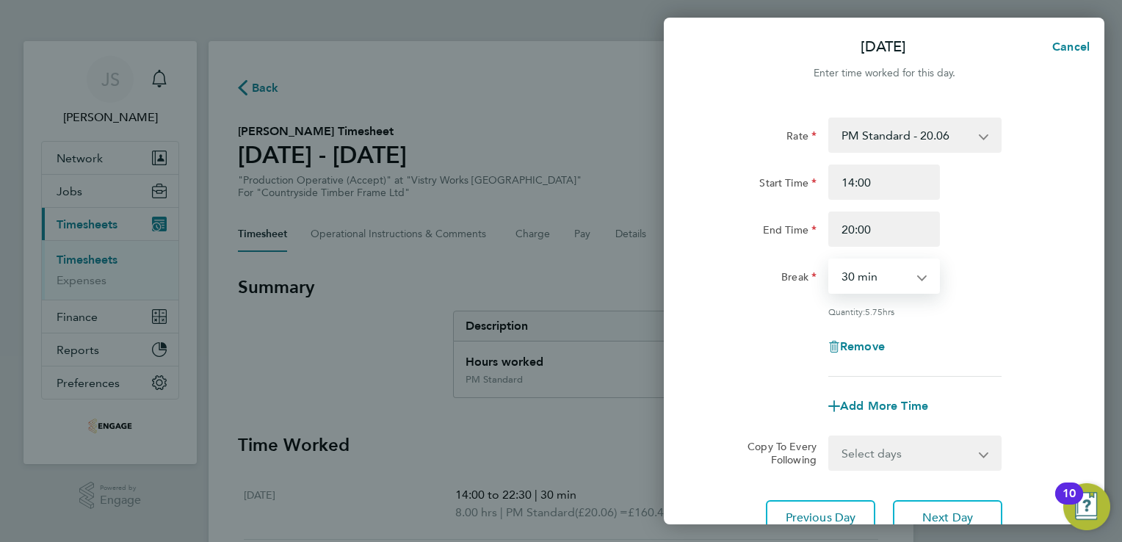
click at [830, 260] on select "0 min 15 min 30 min 45 min 60 min 75 min 90 min" at bounding box center [875, 276] width 91 height 32
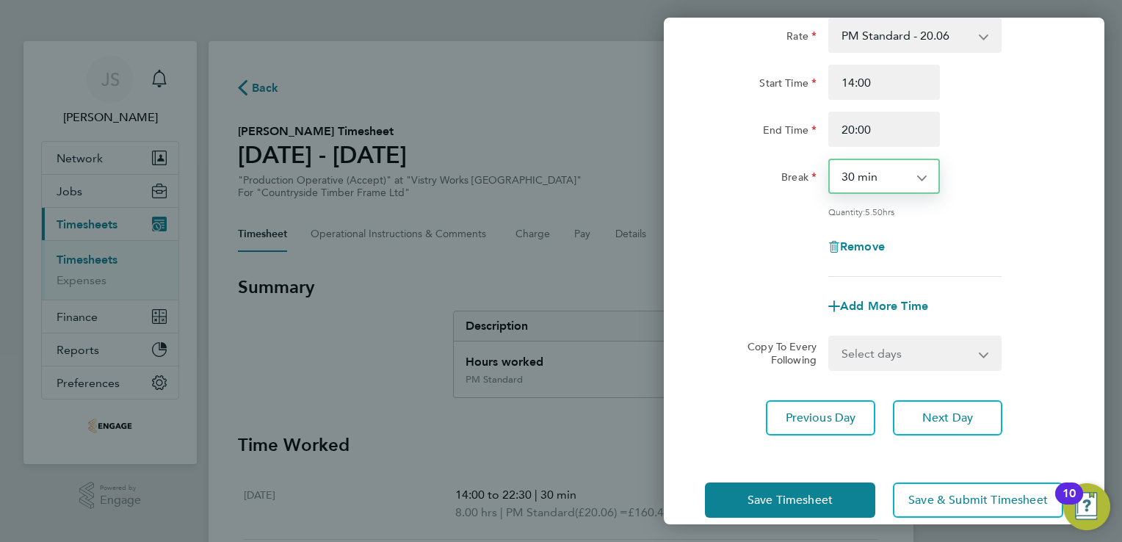
scroll to position [103, 0]
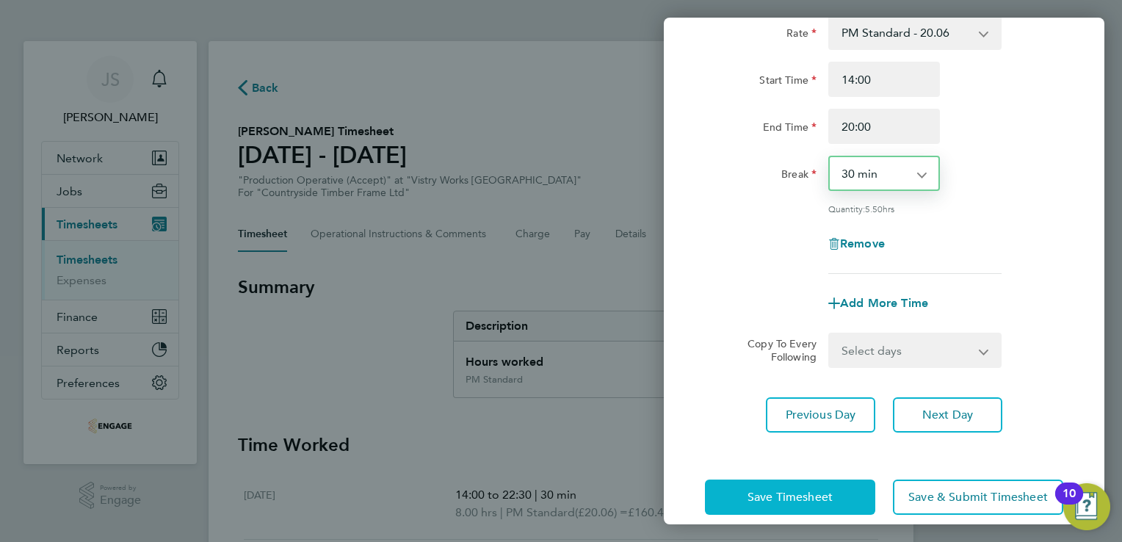
click at [739, 491] on button "Save Timesheet" at bounding box center [790, 496] width 170 height 35
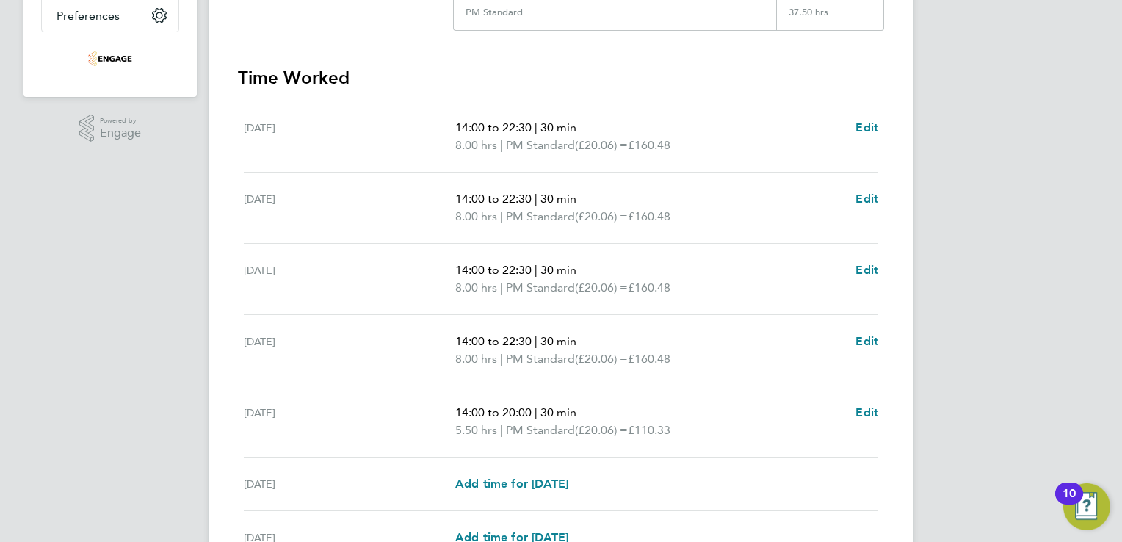
scroll to position [517, 0]
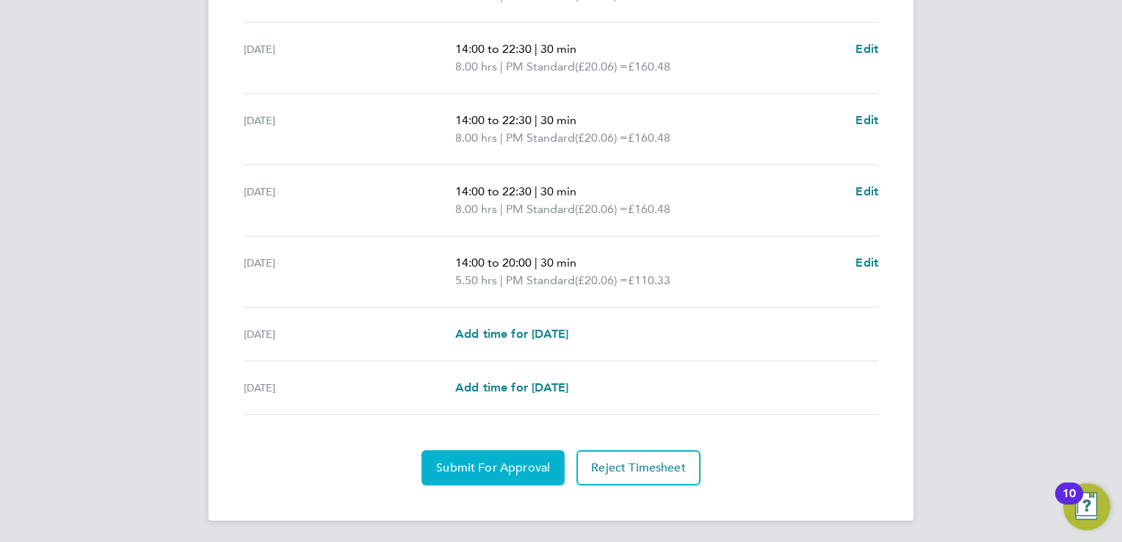
click at [478, 471] on span "Submit For Approval" at bounding box center [493, 467] width 114 height 15
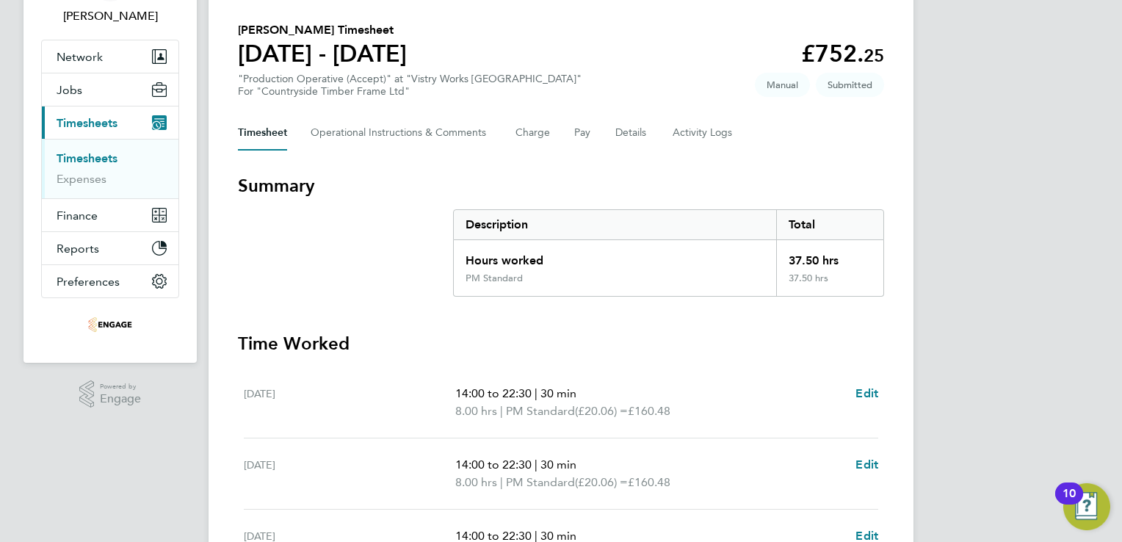
scroll to position [0, 0]
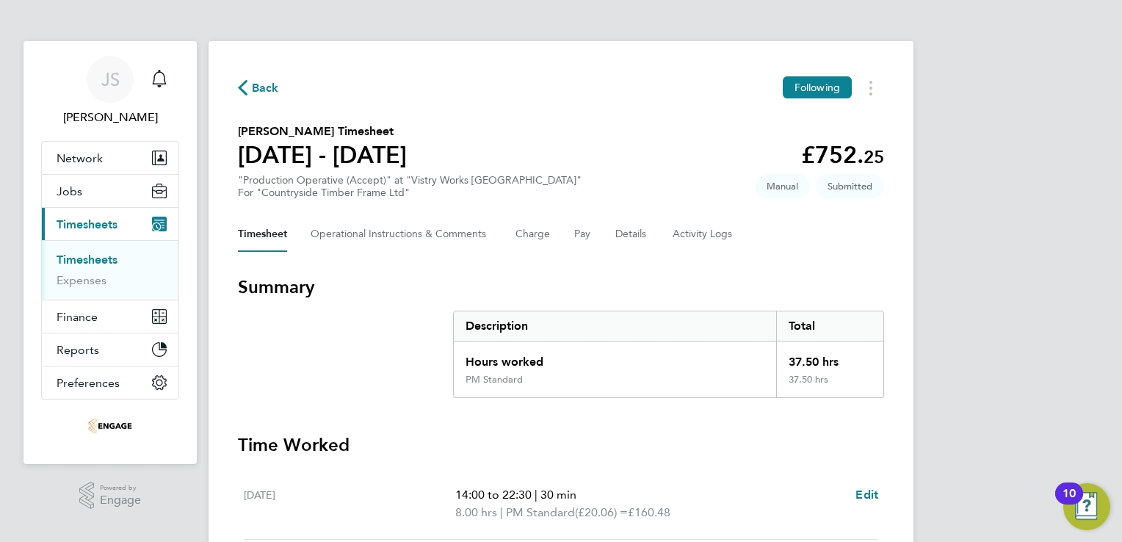
click at [261, 82] on span "Back" at bounding box center [265, 88] width 27 height 18
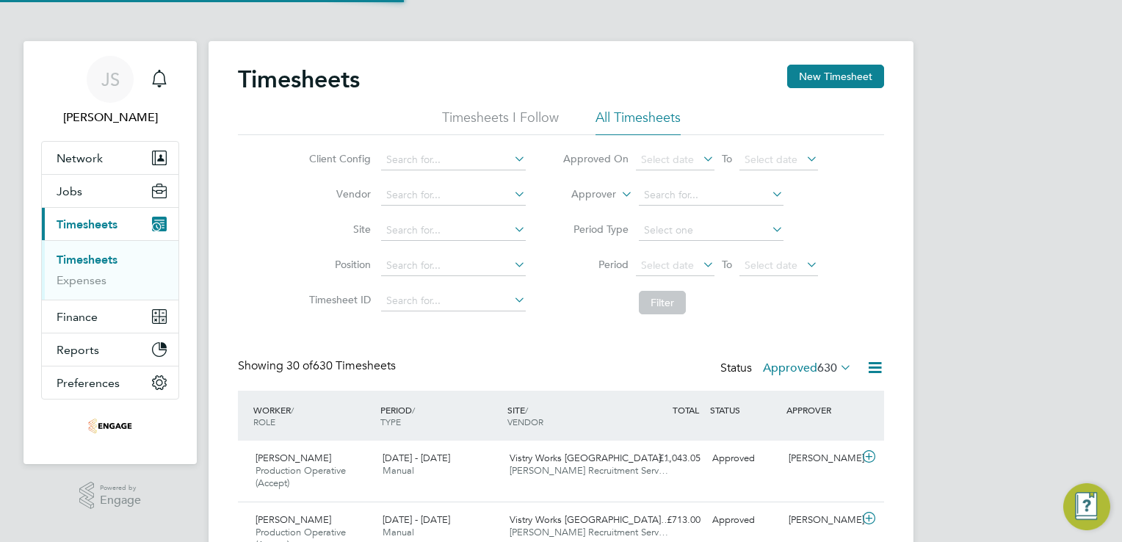
scroll to position [49, 128]
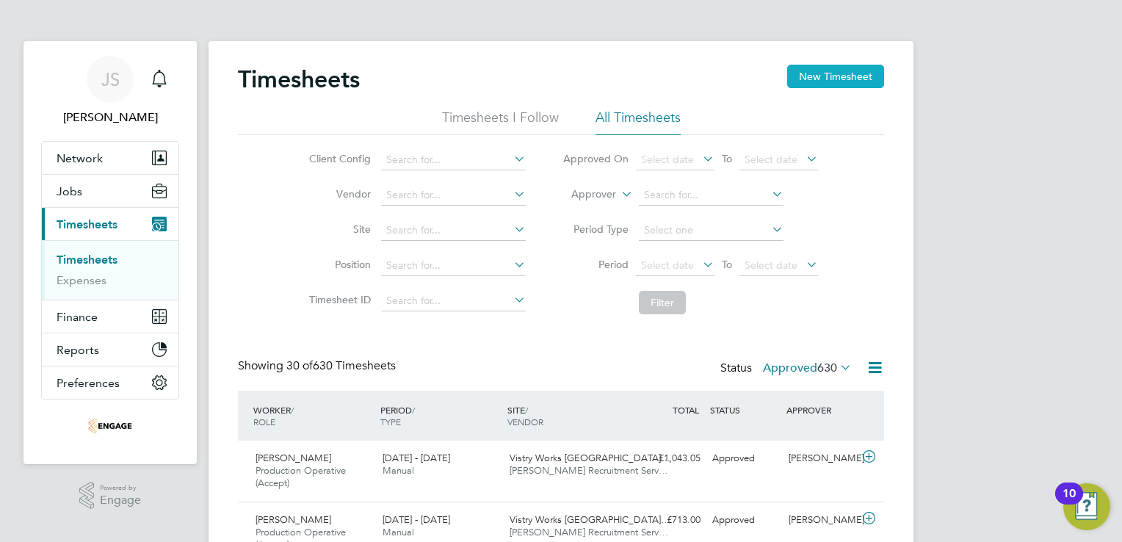
click at [839, 75] on button "New Timesheet" at bounding box center [835, 76] width 97 height 23
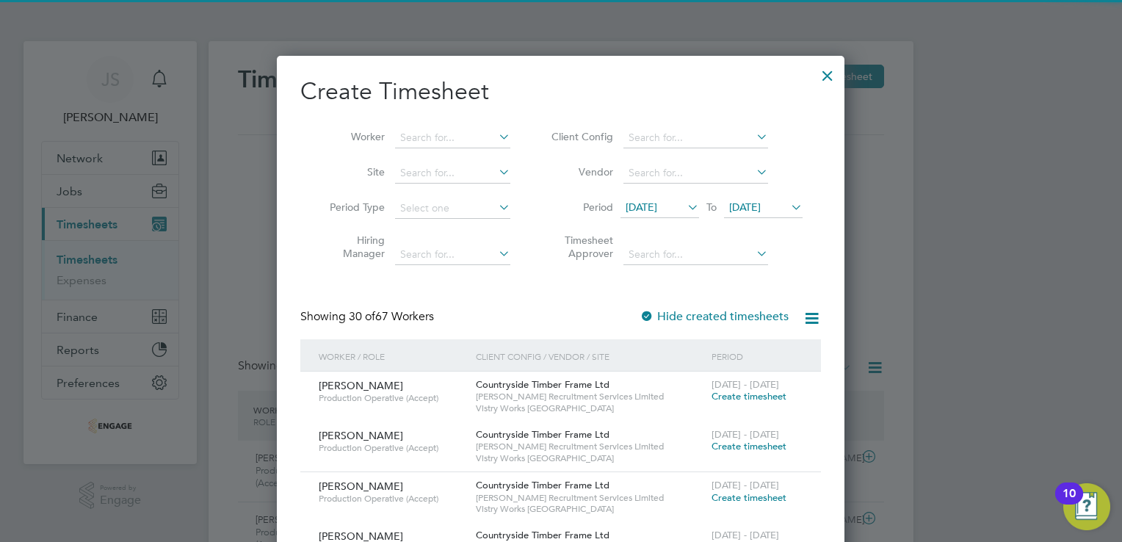
click at [635, 206] on span "12 Aug 2025" at bounding box center [642, 206] width 32 height 13
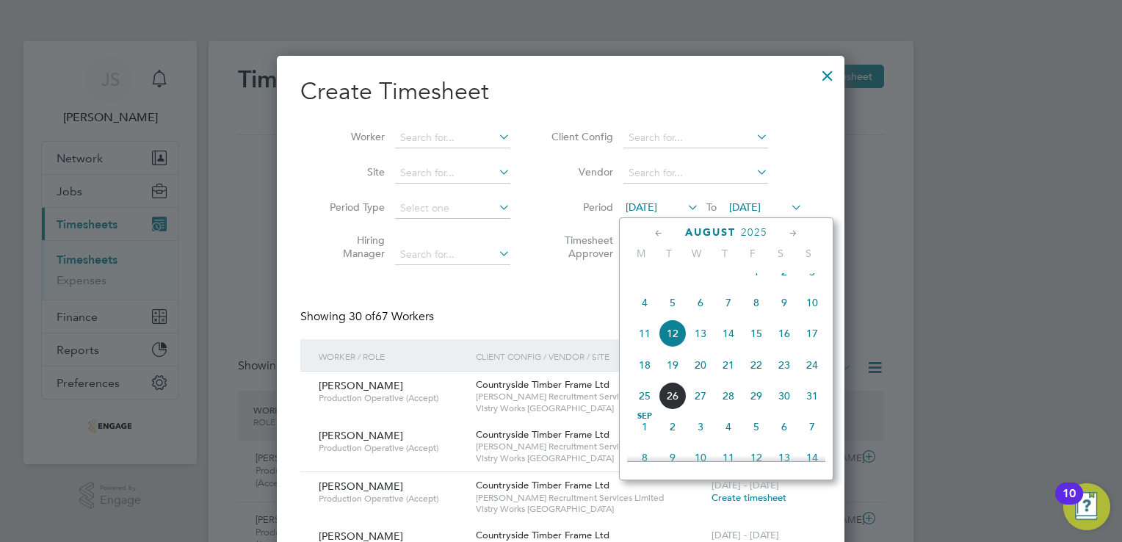
click at [648, 378] on span "18" at bounding box center [645, 365] width 28 height 28
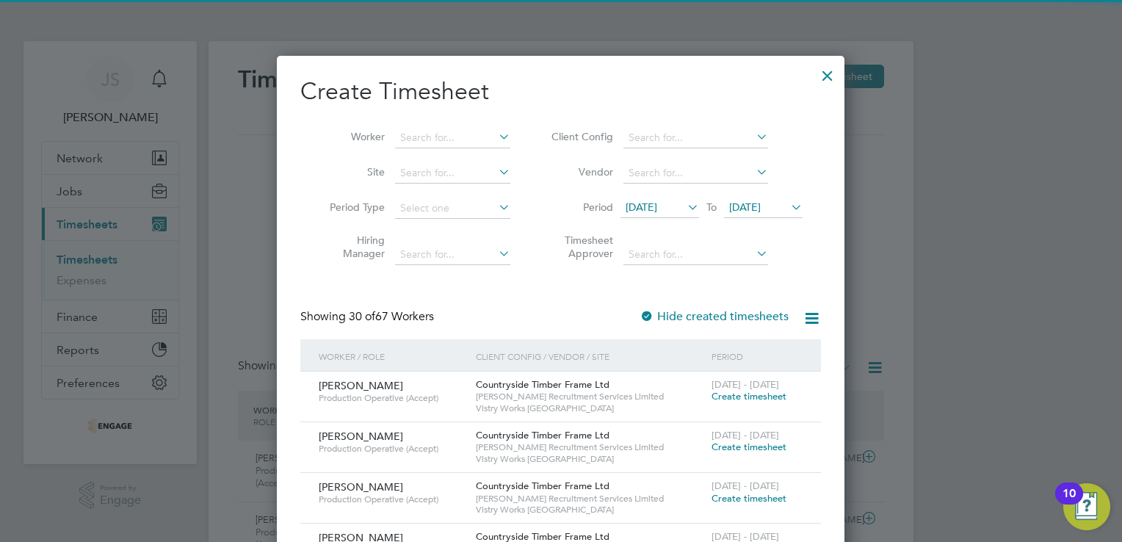
click at [761, 202] on span "19 Aug 2025" at bounding box center [745, 206] width 32 height 13
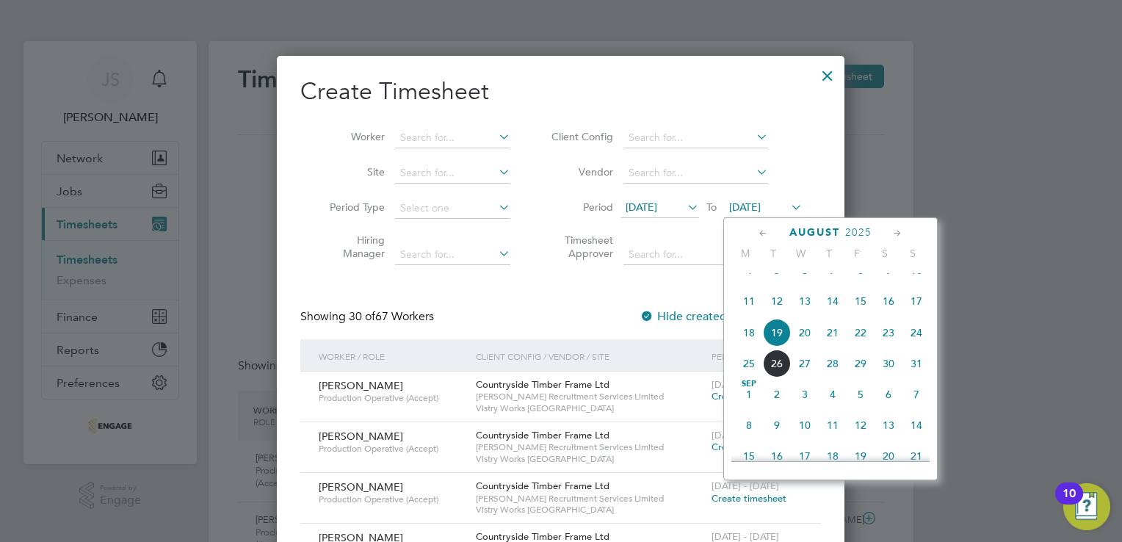
click at [916, 347] on span "24" at bounding box center [916, 333] width 28 height 28
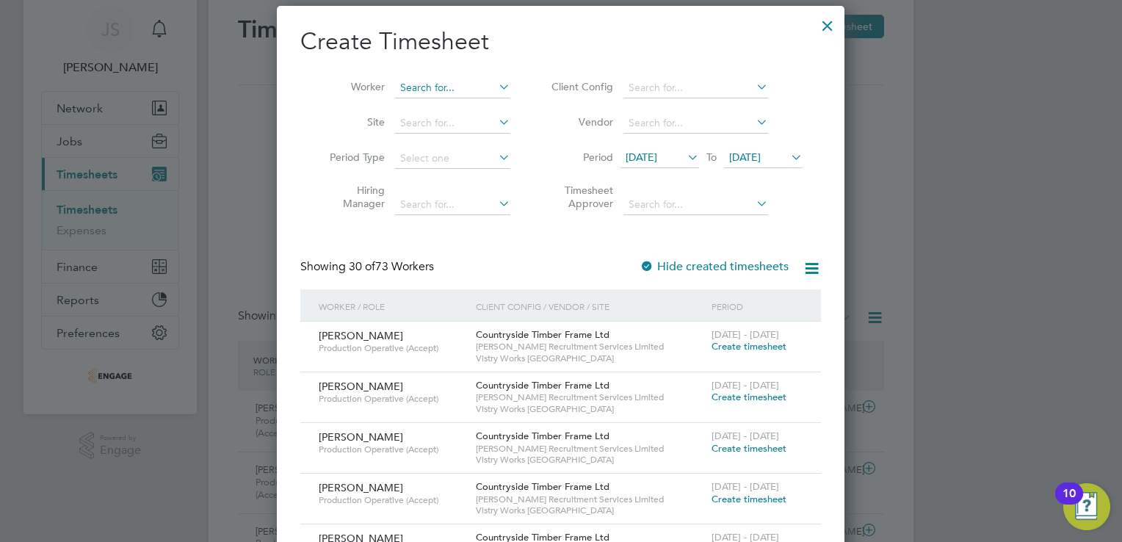
click at [411, 90] on input at bounding box center [452, 88] width 115 height 21
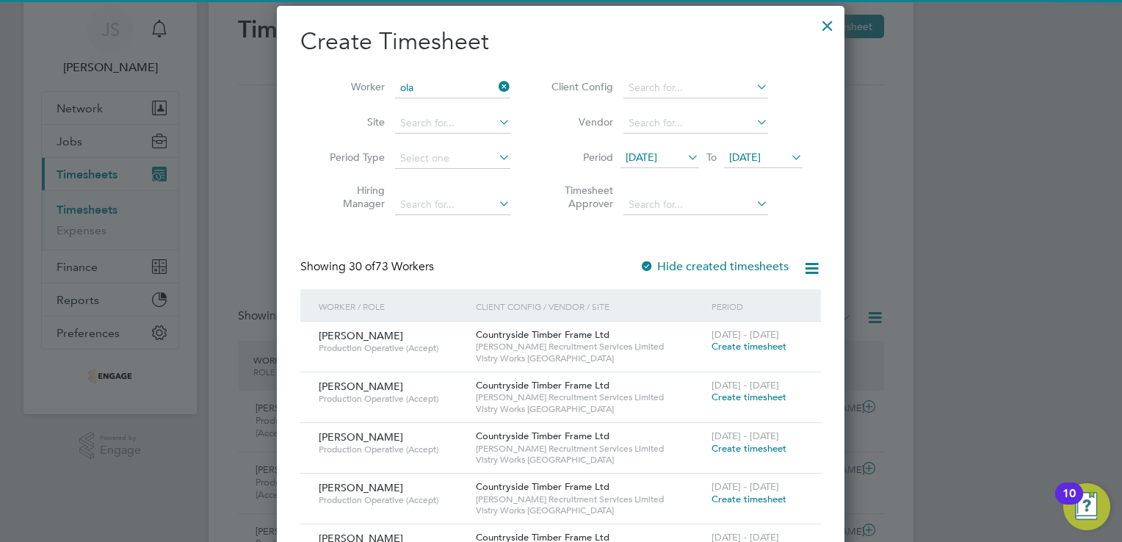
click at [426, 104] on li "Ola dimeji Alli" at bounding box center [500, 108] width 211 height 20
type input "Oladimeji Alli"
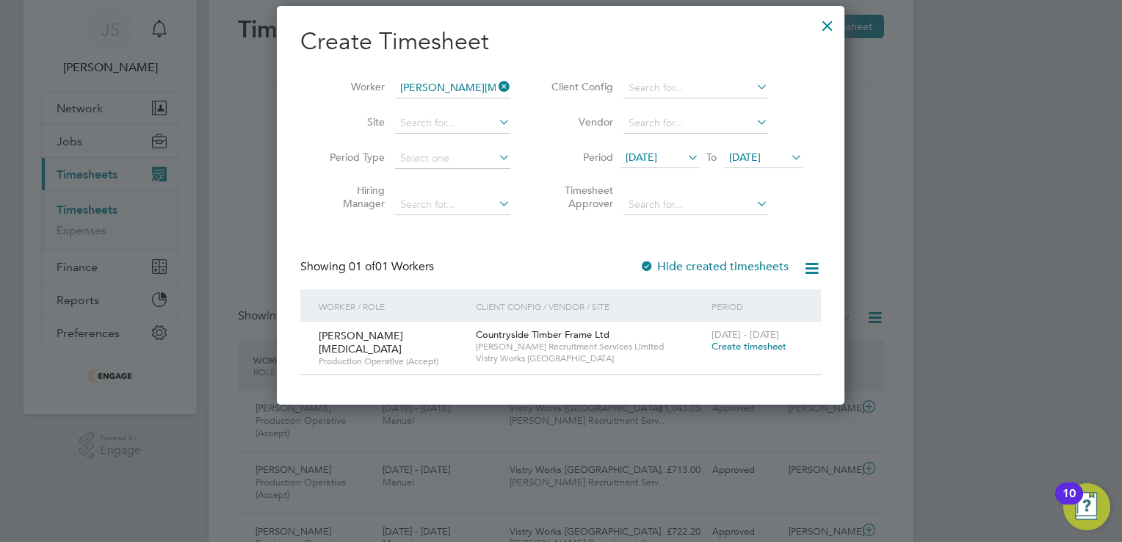
click at [750, 346] on span "Create timesheet" at bounding box center [749, 346] width 75 height 12
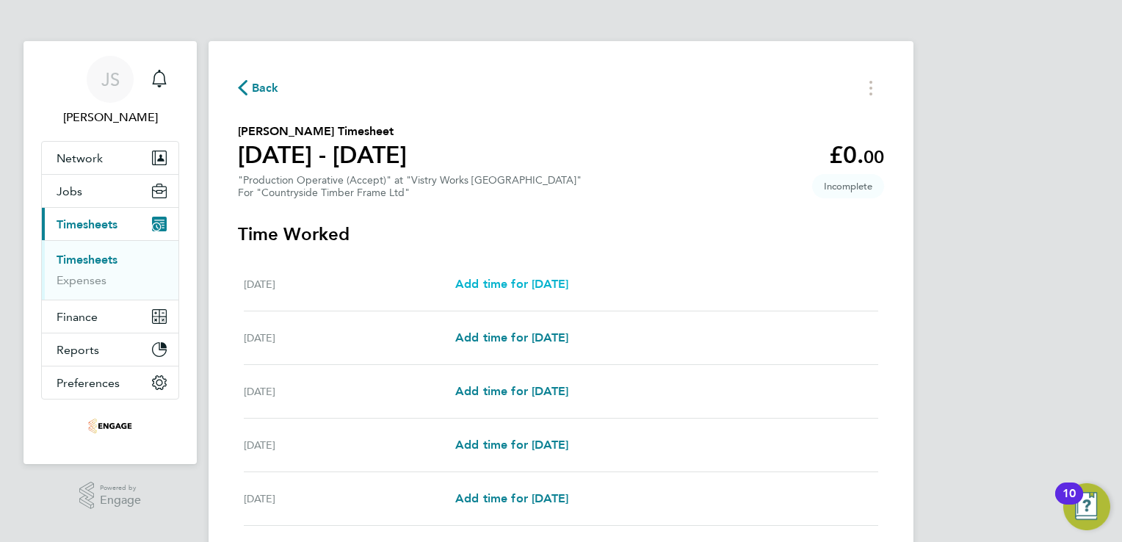
click at [522, 285] on span "Add time for Mon 18 Aug" at bounding box center [511, 284] width 113 height 14
select select "15"
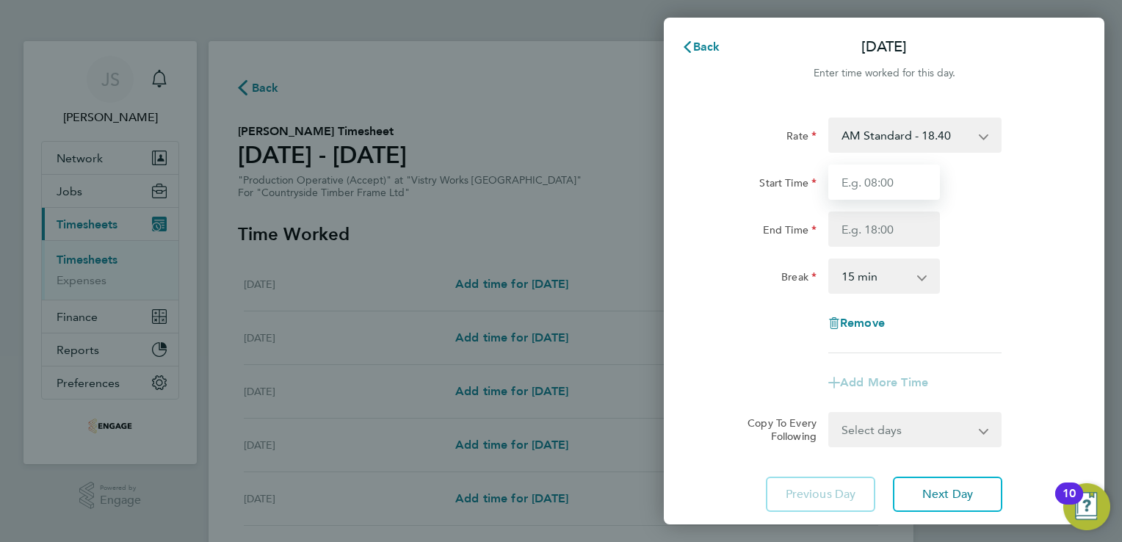
click at [869, 187] on input "Start Time" at bounding box center [884, 181] width 112 height 35
type input "06:00"
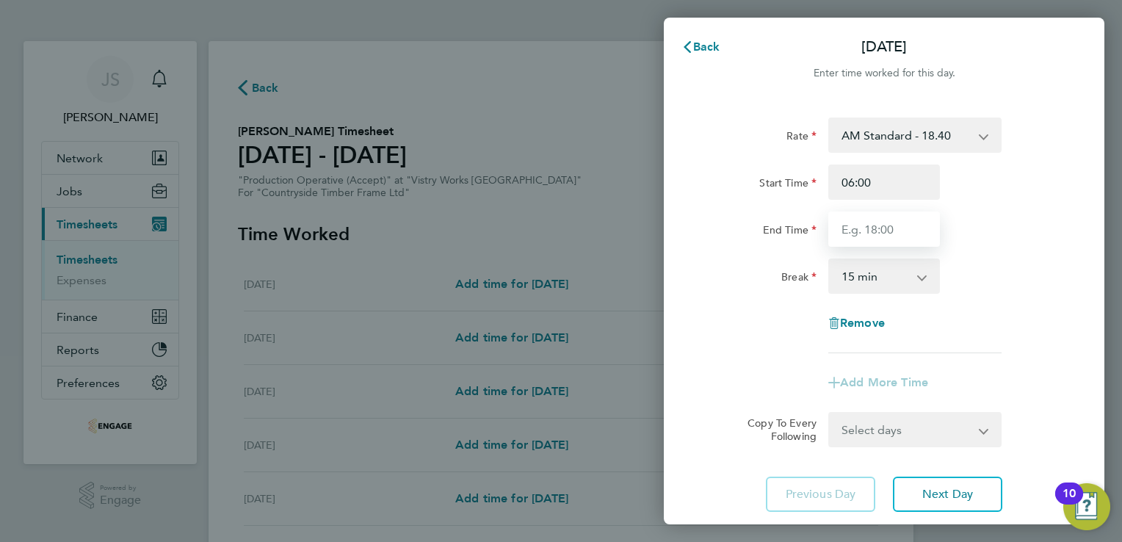
click at [858, 225] on input "End Time" at bounding box center [884, 228] width 112 height 35
type input "14:00"
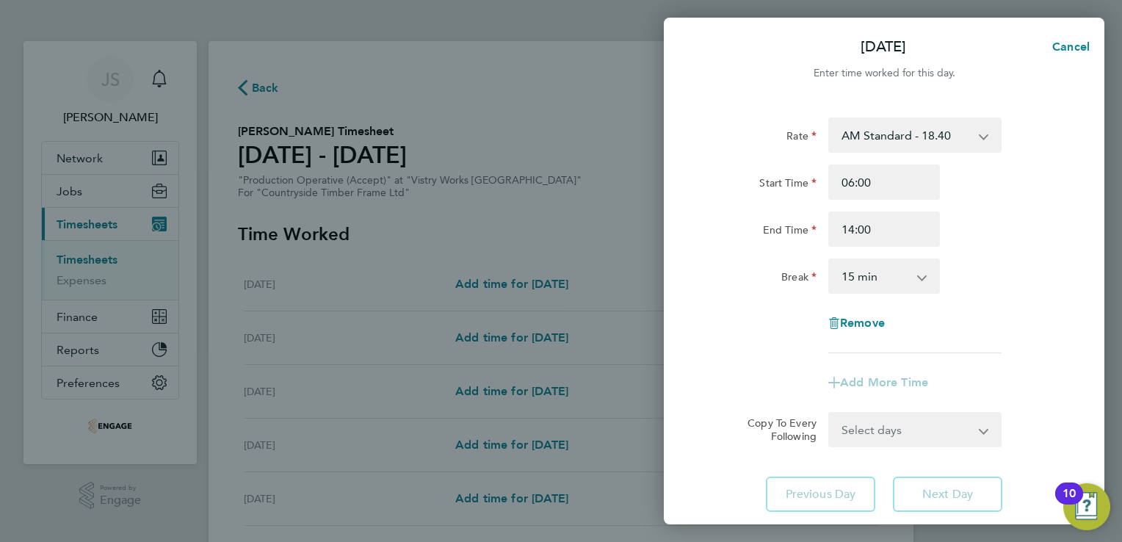
click at [855, 273] on select "0 min 15 min 30 min 45 min 60 min 75 min 90 min" at bounding box center [875, 276] width 91 height 32
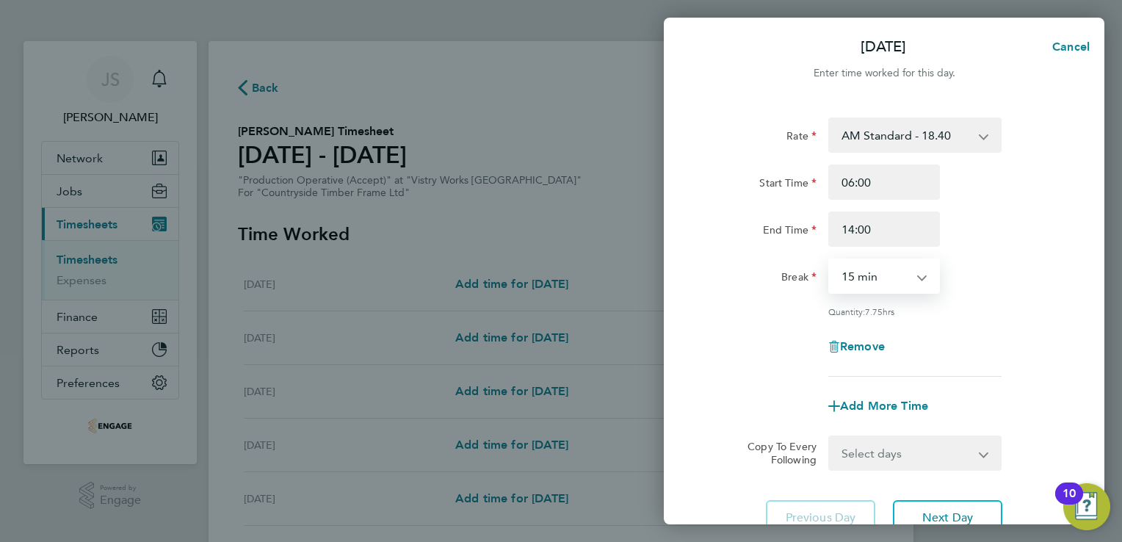
select select "30"
click at [830, 260] on select "0 min 15 min 30 min 45 min 60 min 75 min 90 min" at bounding box center [875, 276] width 91 height 32
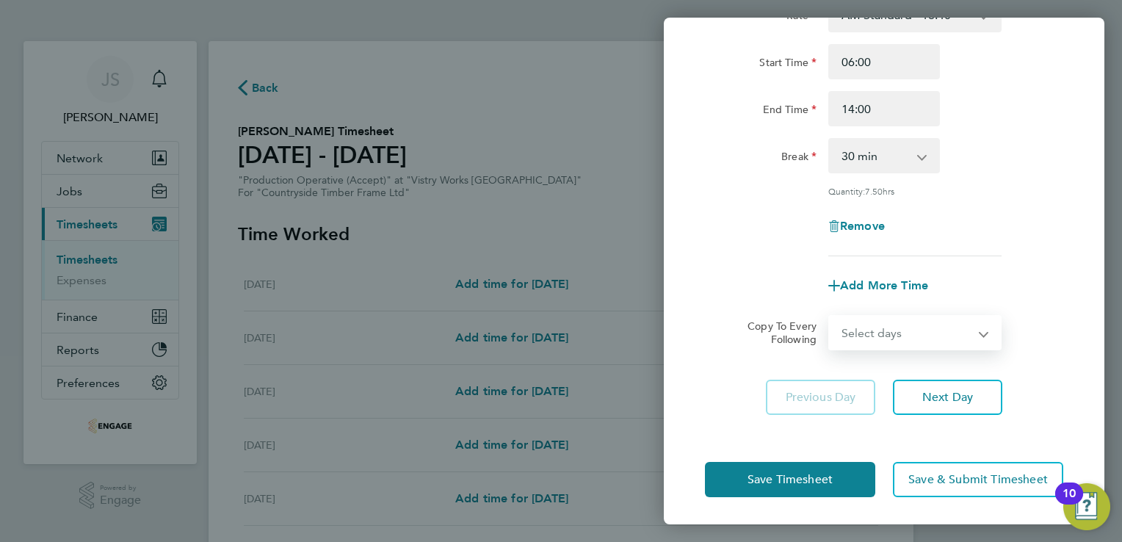
click at [886, 333] on select "Select days Day Weekday (Mon-Fri) Weekend (Sat-Sun) Tuesday Wednesday Thursday …" at bounding box center [907, 332] width 154 height 32
select select "WEEKDAY"
click at [830, 316] on select "Select days Day Weekday (Mon-Fri) Weekend (Sat-Sun) Tuesday Wednesday Thursday …" at bounding box center [907, 332] width 154 height 32
select select "2025-08-24"
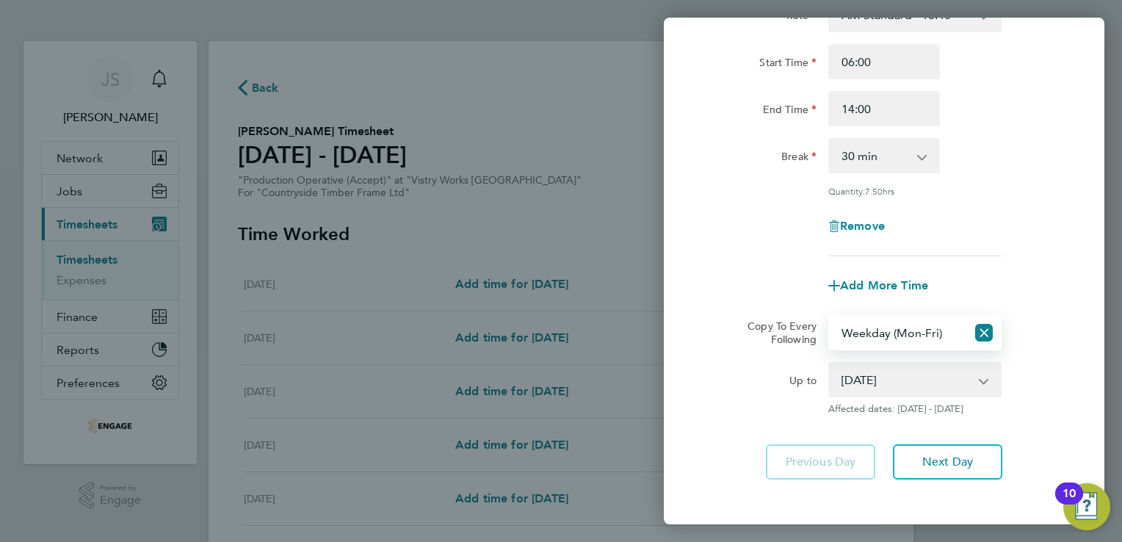
scroll to position [185, 0]
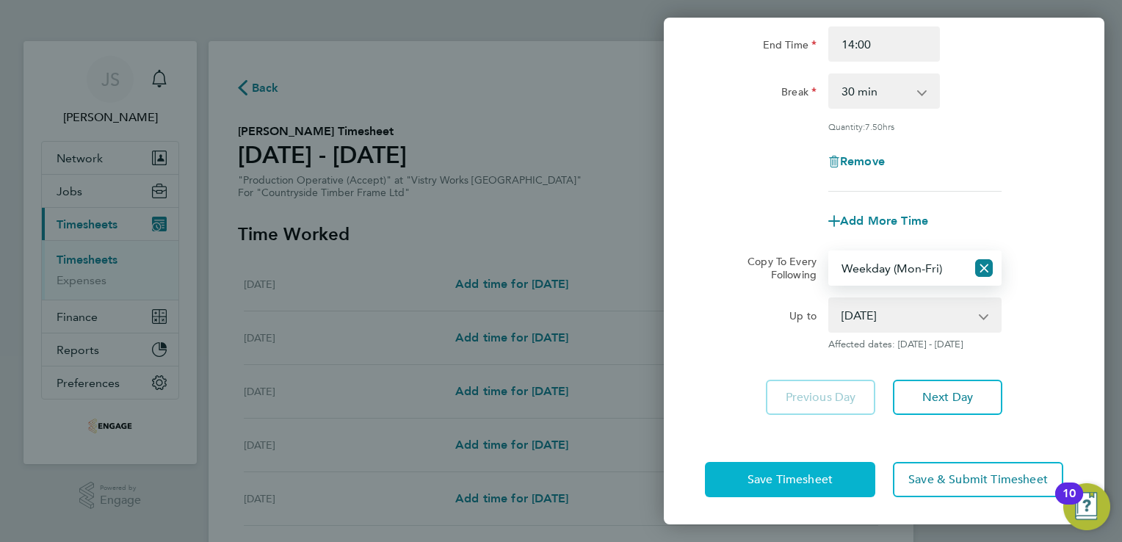
click at [747, 463] on button "Save Timesheet" at bounding box center [790, 479] width 170 height 35
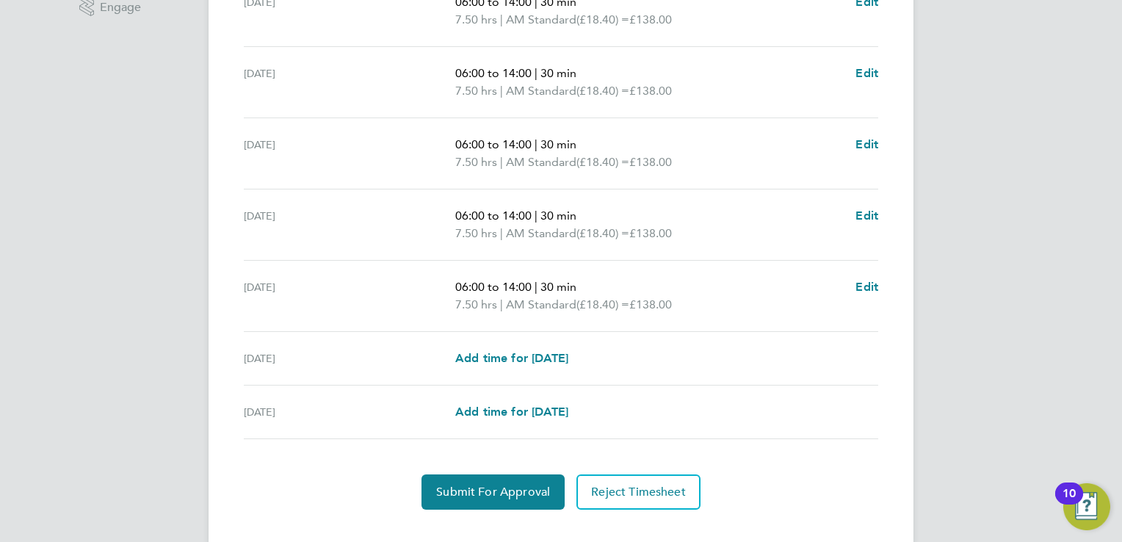
scroll to position [499, 0]
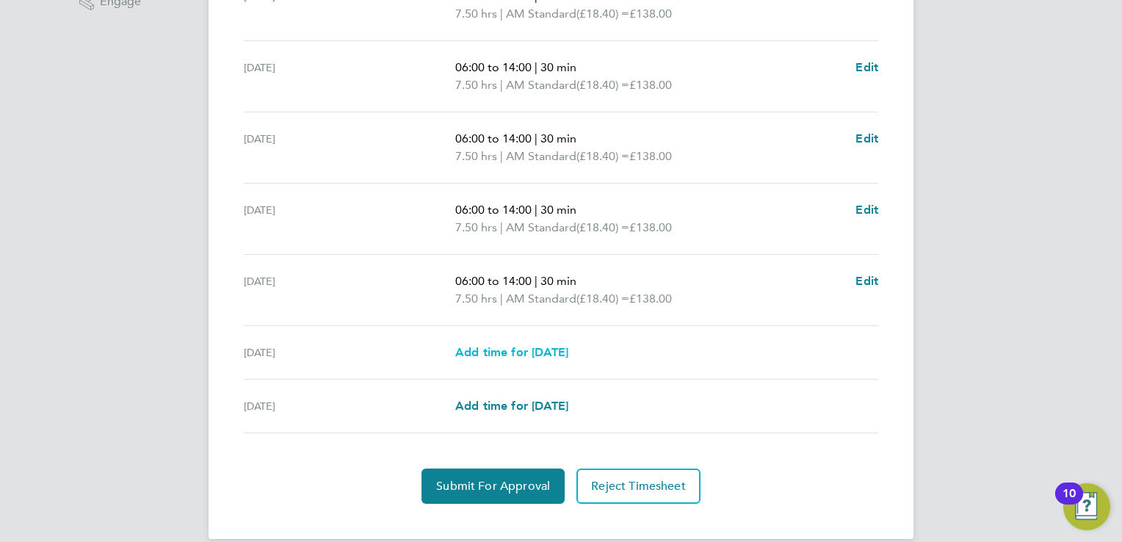
click at [520, 350] on span "Add time for Sat 23 Aug" at bounding box center [511, 352] width 113 height 14
select select "15"
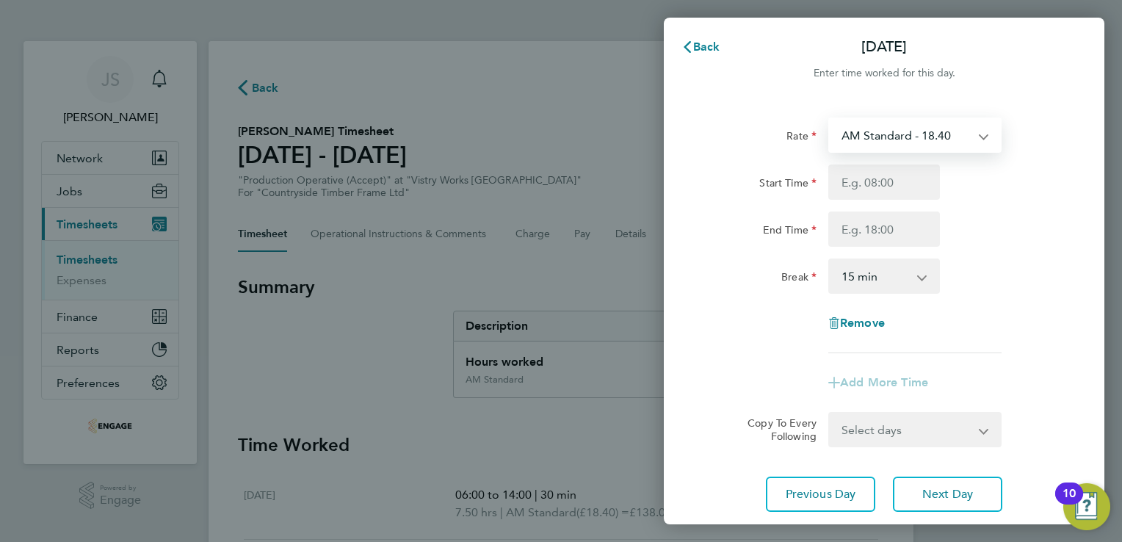
click at [890, 137] on select "AM Standard - 18.40 PM OT 1 - 30.08 OT 1 - 27.60 OT2 - 36.80 PM OT2 - 40.11 PM …" at bounding box center [906, 135] width 153 height 32
select select "15"
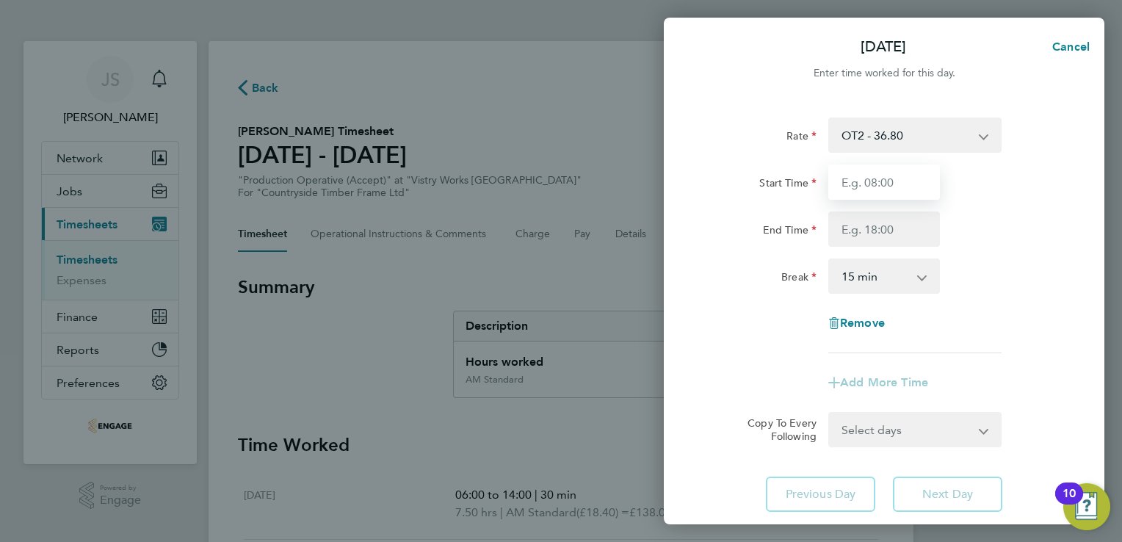
click at [847, 184] on input "Start Time" at bounding box center [884, 181] width 112 height 35
type input "07:15"
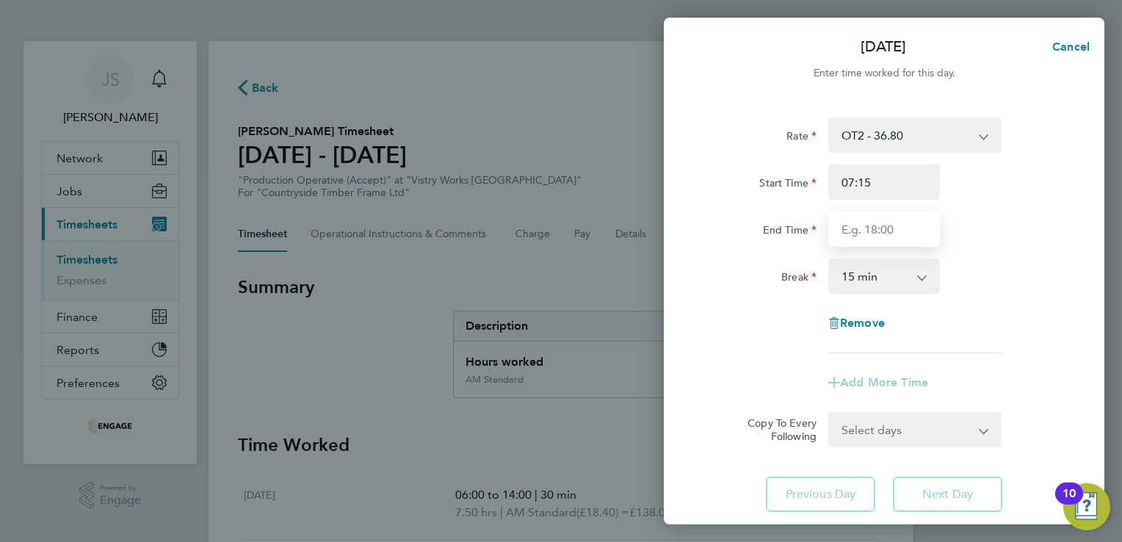
click at [846, 239] on input "End Time" at bounding box center [884, 228] width 112 height 35
type input "15:00"
click at [876, 280] on select "0 min 15 min 30 min 45 min 60 min 75 min 90 min" at bounding box center [875, 276] width 91 height 32
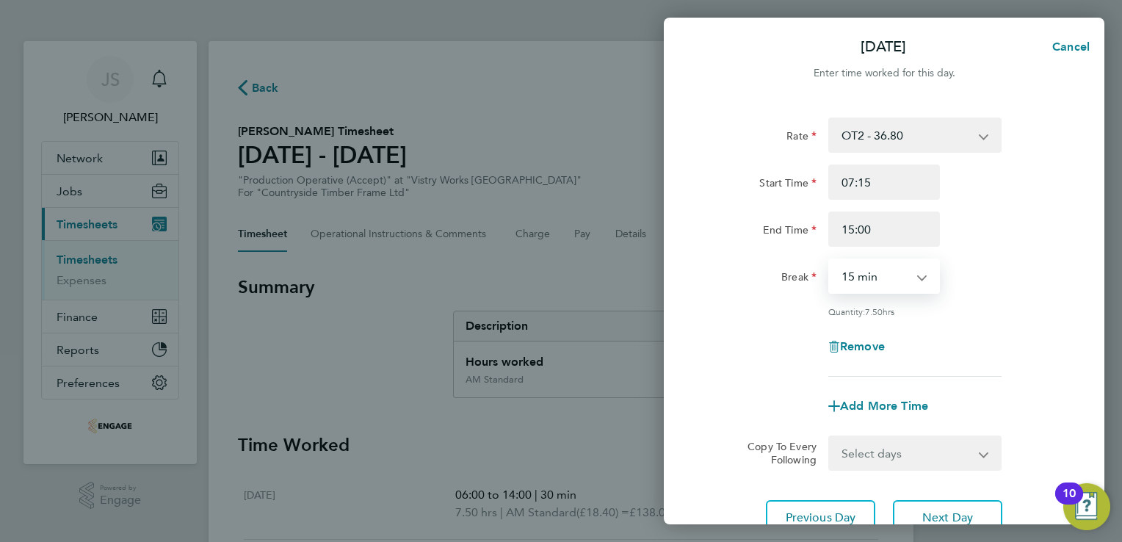
select select "30"
click at [830, 260] on select "0 min 15 min 30 min 45 min 60 min 75 min 90 min" at bounding box center [875, 276] width 91 height 32
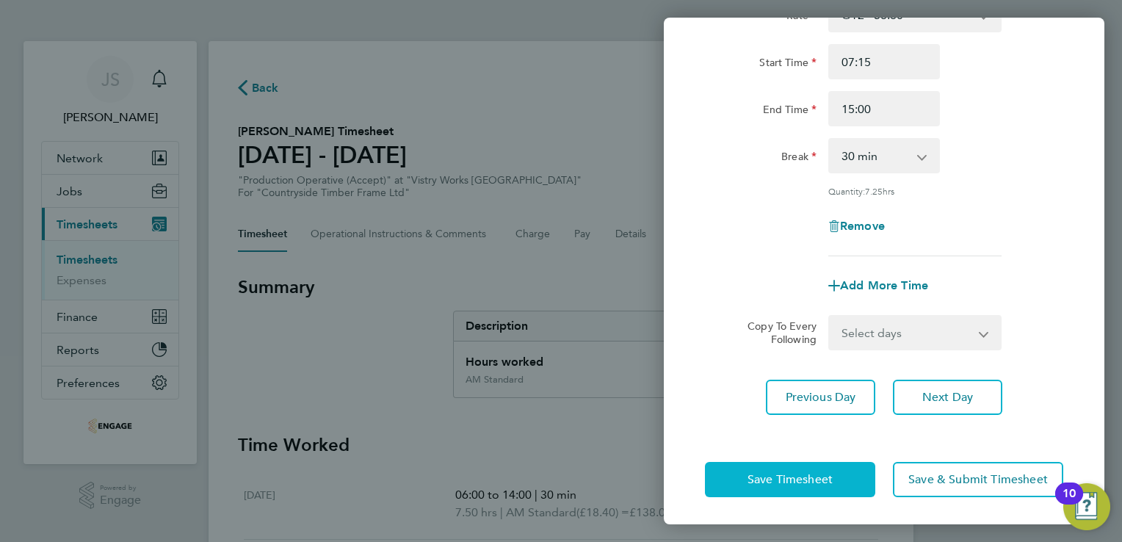
click at [786, 483] on span "Save Timesheet" at bounding box center [789, 479] width 85 height 15
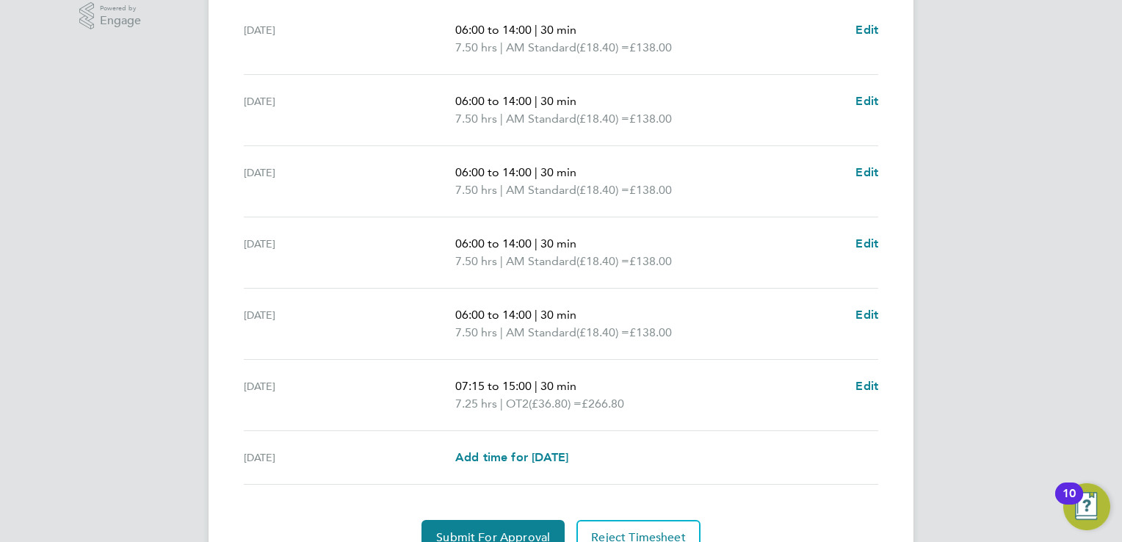
scroll to position [549, 0]
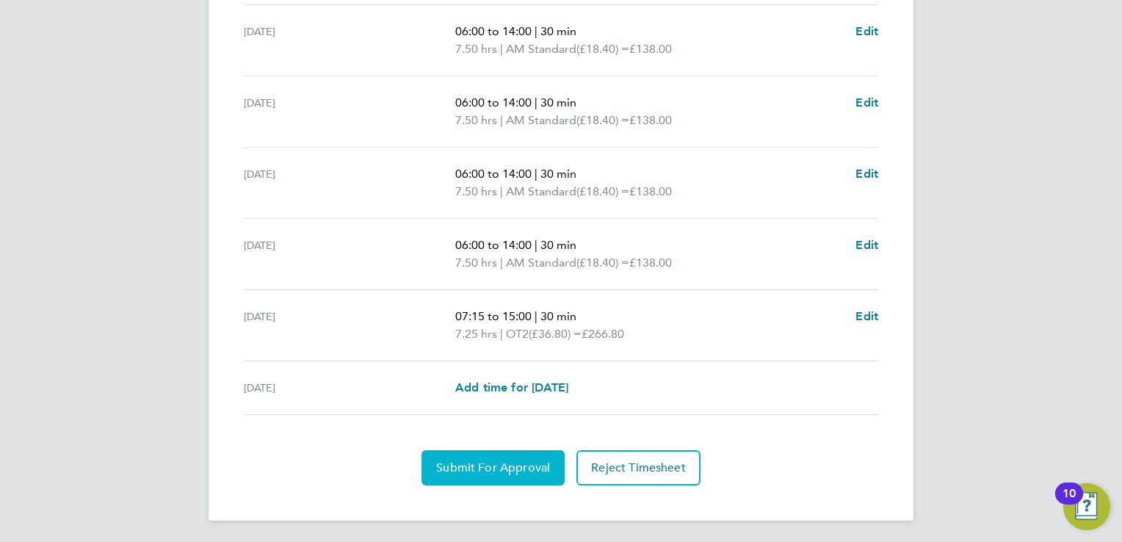
click at [498, 472] on span "Submit For Approval" at bounding box center [493, 467] width 114 height 15
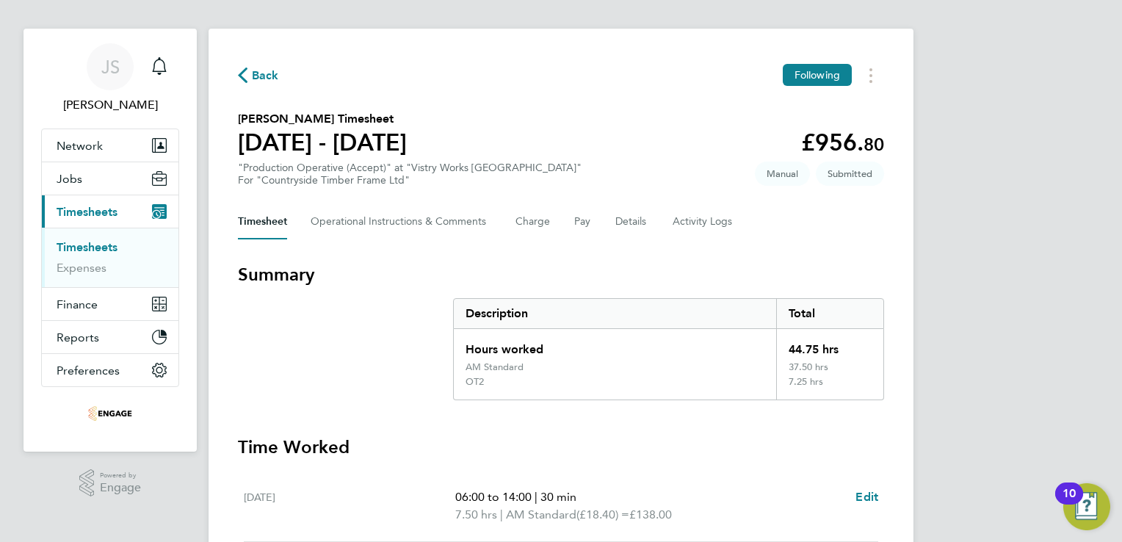
scroll to position [0, 0]
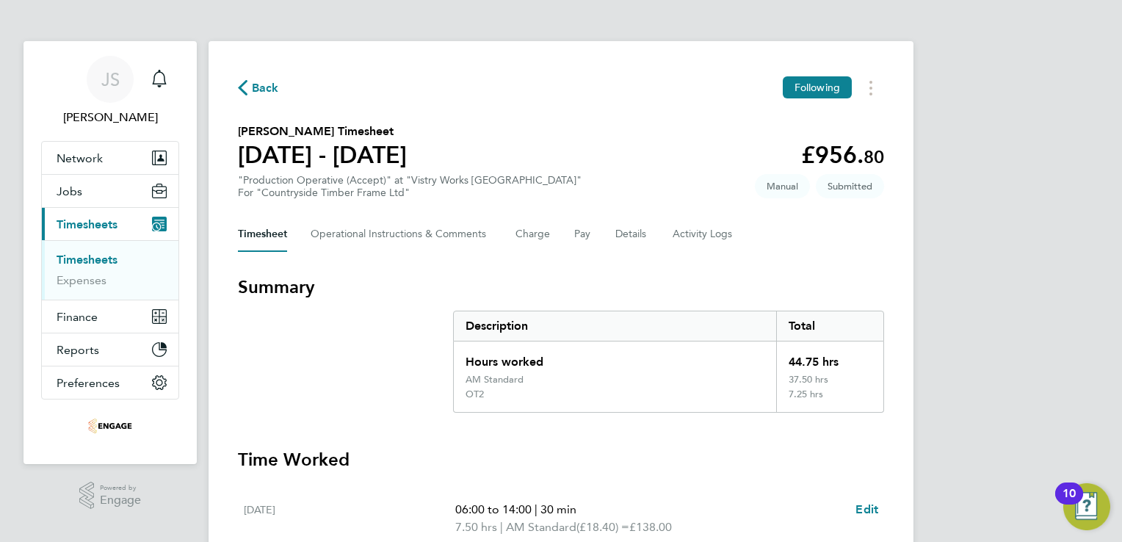
click at [264, 86] on span "Back" at bounding box center [265, 88] width 27 height 18
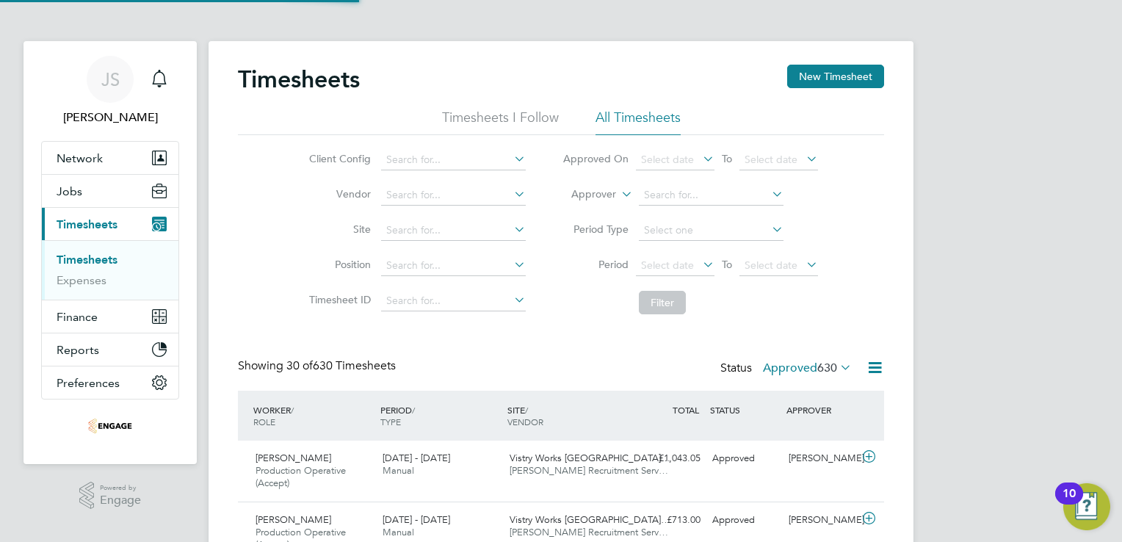
scroll to position [49, 128]
click at [828, 83] on button "New Timesheet" at bounding box center [835, 76] width 97 height 23
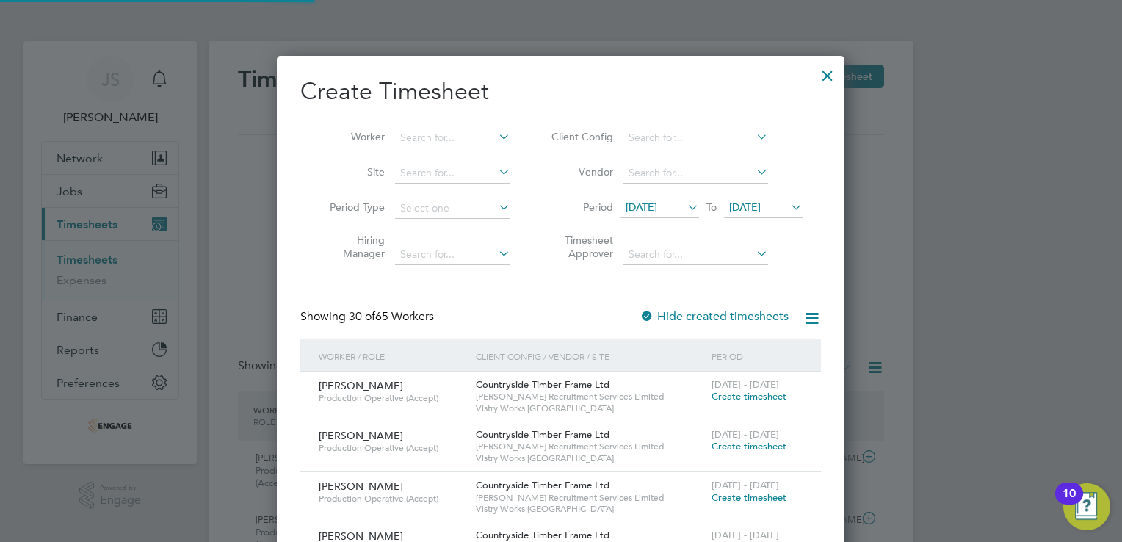
click at [657, 206] on span "12 Aug 2025" at bounding box center [642, 206] width 32 height 13
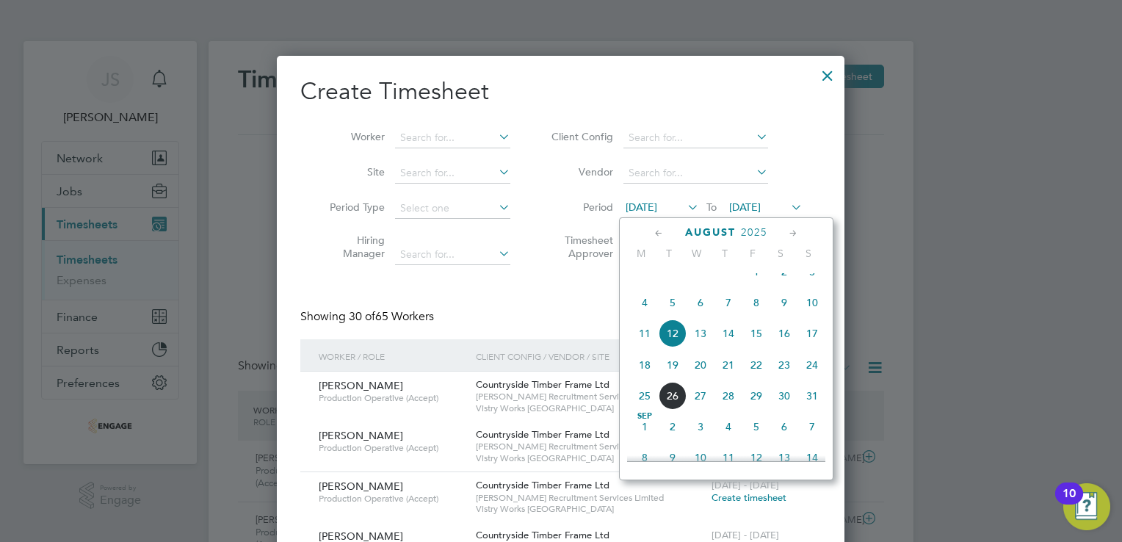
click at [642, 379] on span "18" at bounding box center [645, 365] width 28 height 28
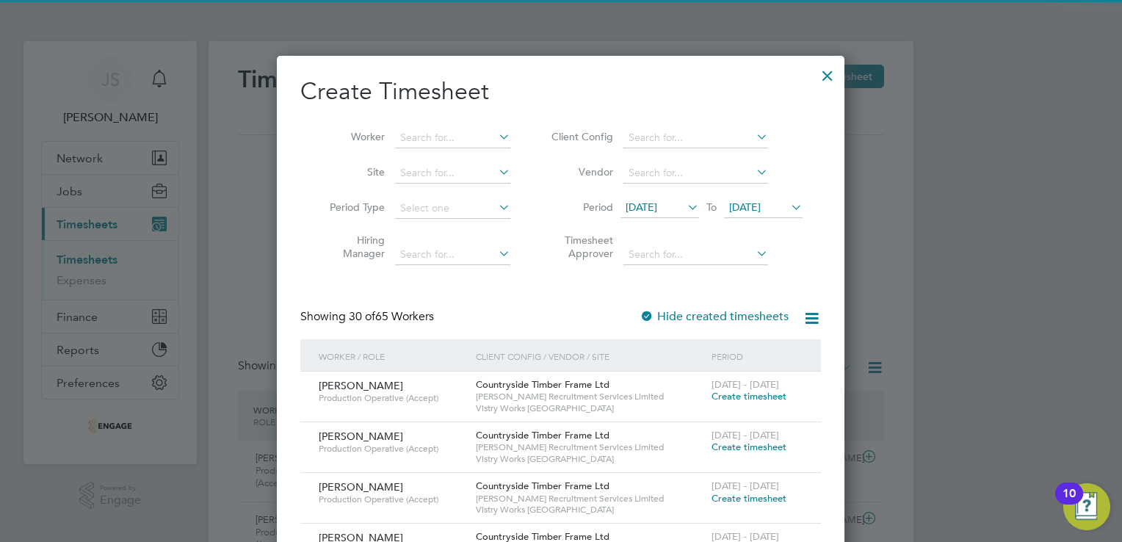
click at [761, 201] on span "19 Aug 2025" at bounding box center [745, 206] width 32 height 13
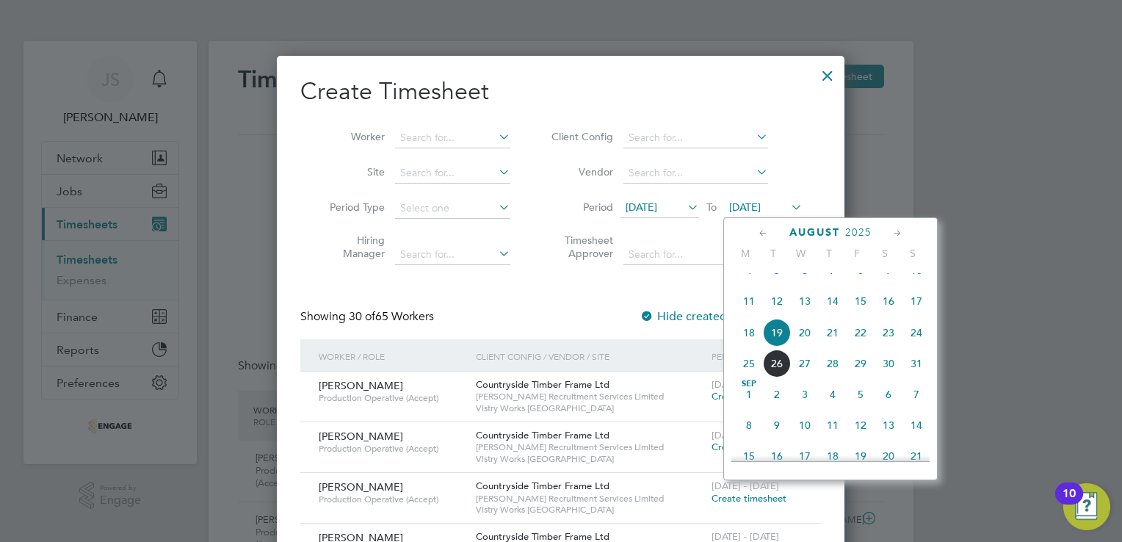
click at [912, 346] on span "24" at bounding box center [916, 333] width 28 height 28
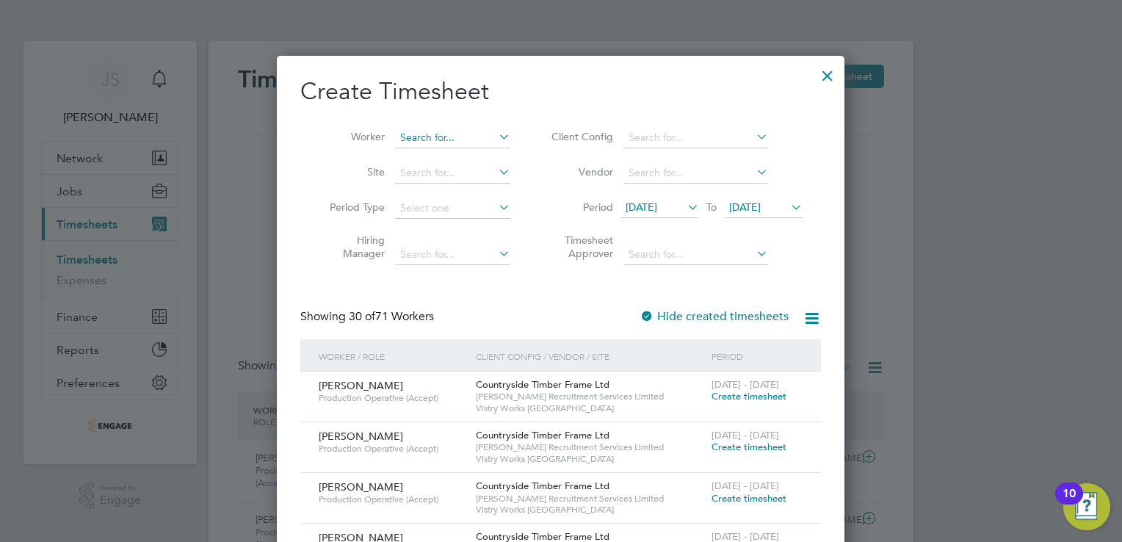
click at [432, 138] on input at bounding box center [452, 138] width 115 height 21
click at [438, 148] on li "Niza m Omar" at bounding box center [460, 158] width 130 height 20
type input "Nizam Omar"
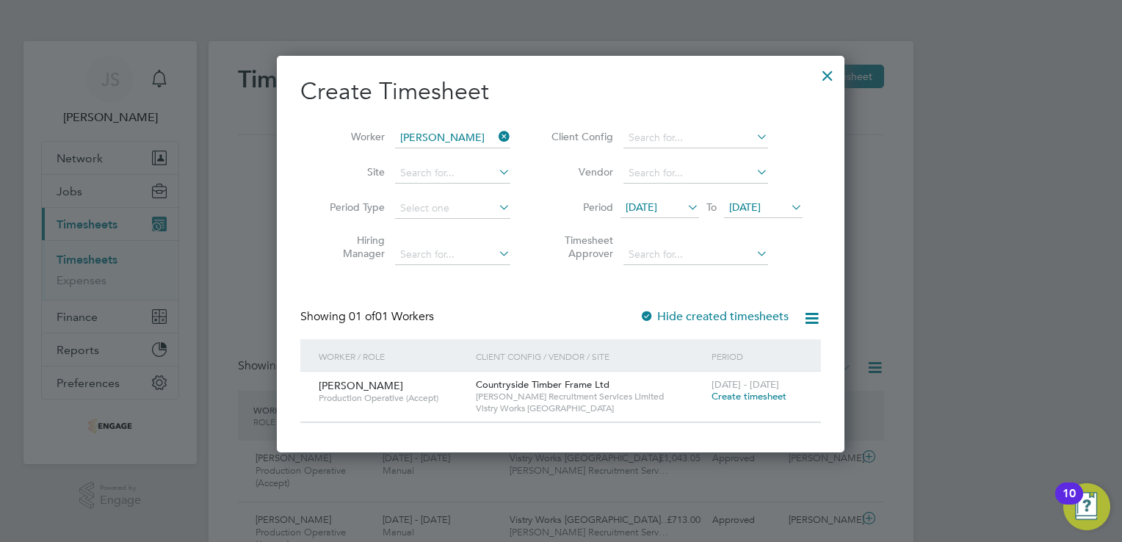
click at [744, 399] on span "Create timesheet" at bounding box center [749, 396] width 75 height 12
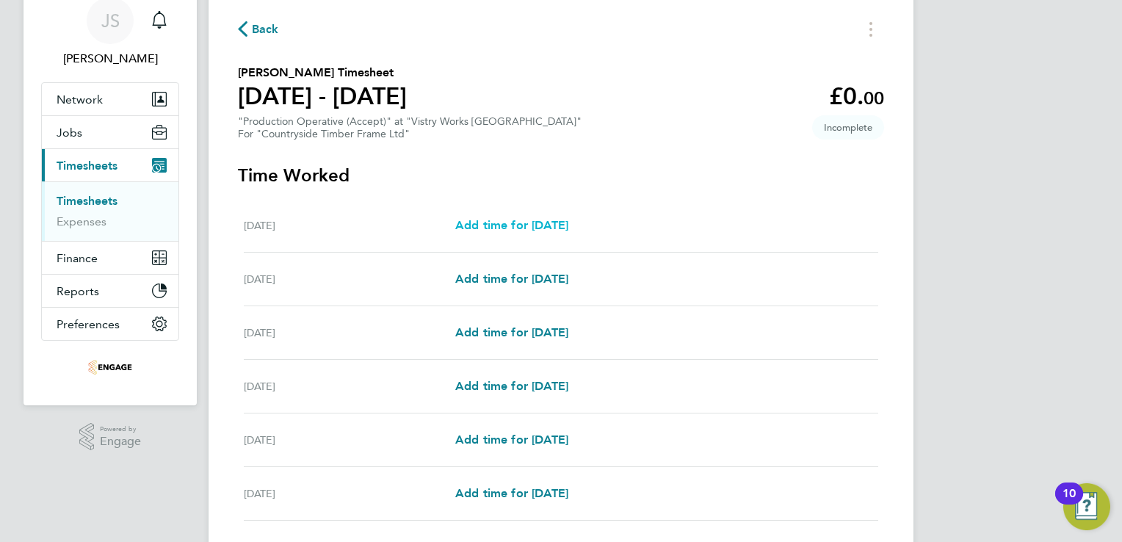
click at [526, 224] on span "Add time for Mon 18 Aug" at bounding box center [511, 225] width 113 height 14
select select "15"
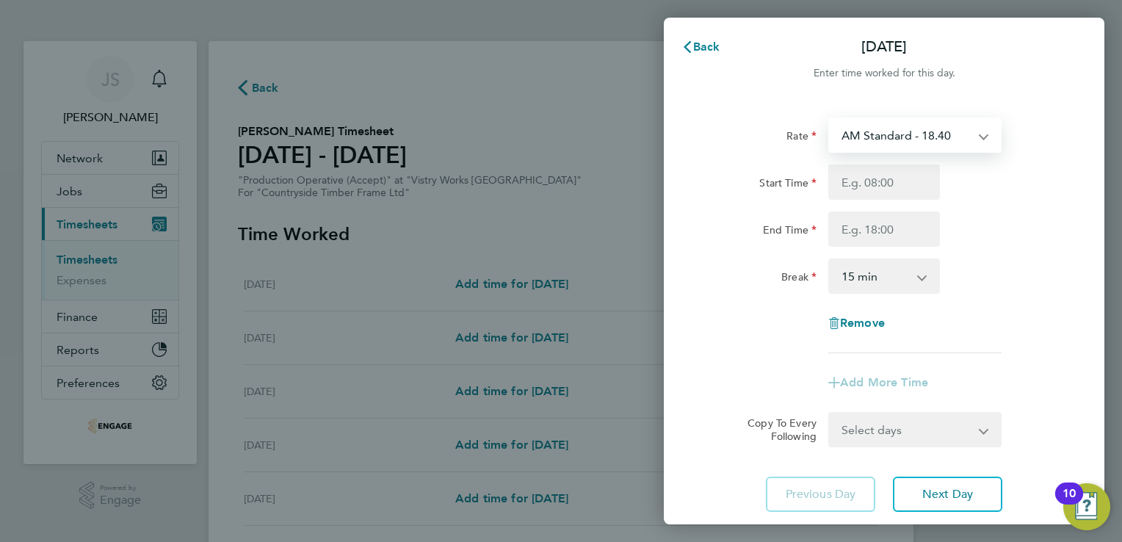
click at [934, 139] on select "AM Standard - 18.40 PM OT 1 - 30.08 PM OT2 - 40.11 OT 1 - 27.60 PM Standard - 2…" at bounding box center [906, 135] width 153 height 32
select select "15"
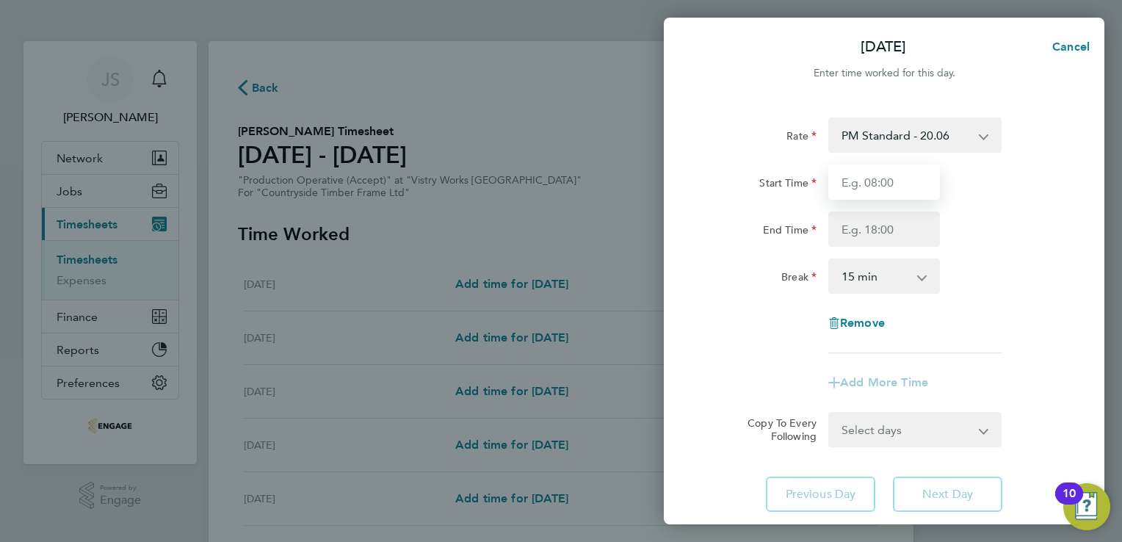
click at [859, 187] on input "Start Time" at bounding box center [884, 181] width 112 height 35
type input "14:00"
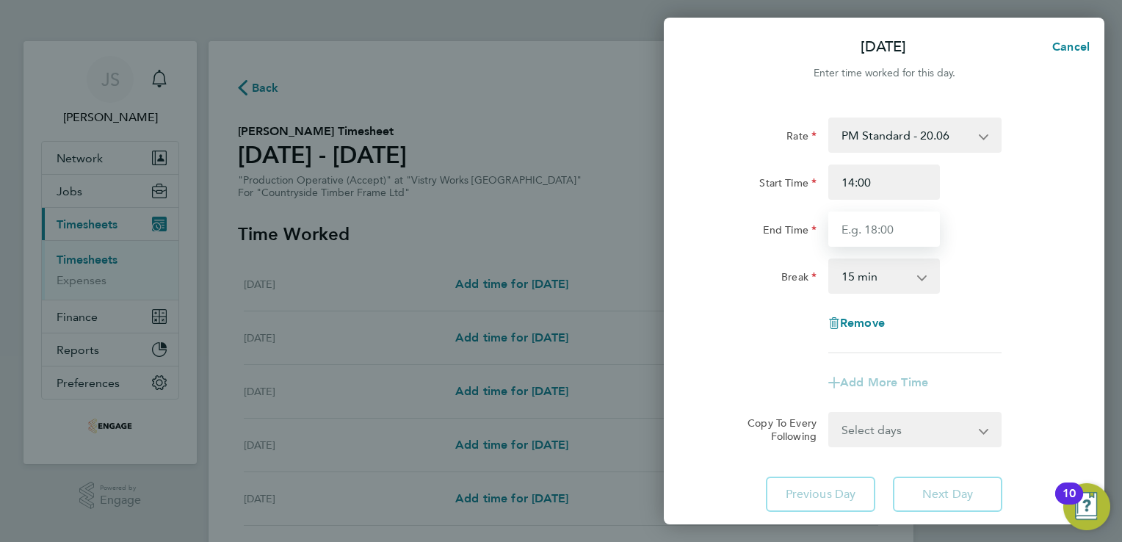
click at [869, 217] on input "End Time" at bounding box center [884, 228] width 112 height 35
type input "22:30"
click at [878, 274] on select "0 min 15 min 30 min 45 min 60 min 75 min 90 min" at bounding box center [875, 276] width 91 height 32
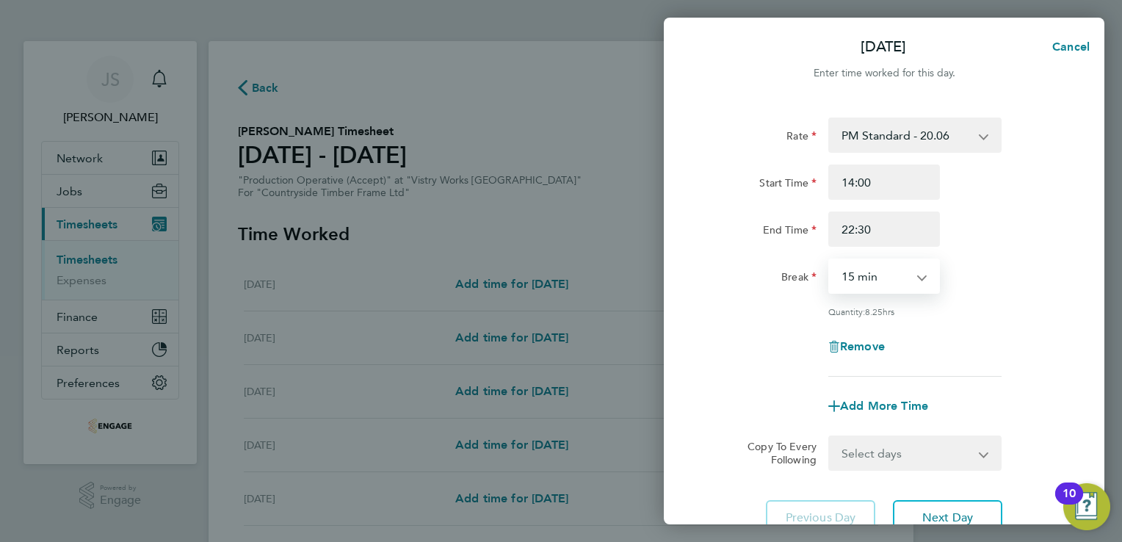
select select "30"
click at [830, 260] on select "0 min 15 min 30 min 45 min 60 min 75 min 90 min" at bounding box center [875, 276] width 91 height 32
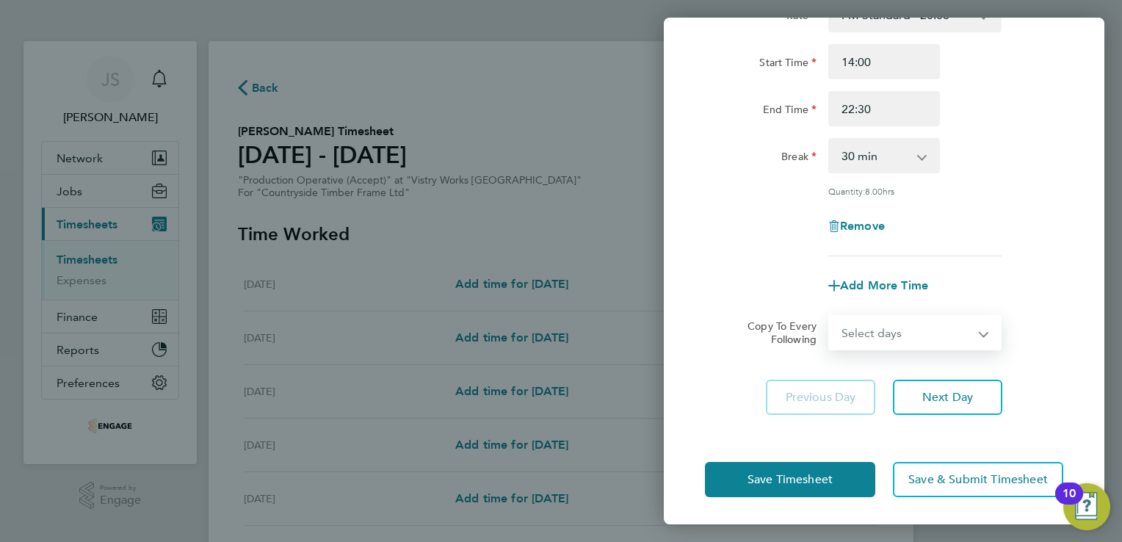
click at [888, 331] on select "Select days Day Weekday (Mon-Fri) Weekend (Sat-Sun) Tuesday Wednesday Thursday …" at bounding box center [907, 332] width 154 height 32
select select "WEEKDAY"
click at [830, 316] on select "Select days Day Weekday (Mon-Fri) Weekend (Sat-Sun) Tuesday Wednesday Thursday …" at bounding box center [907, 332] width 154 height 32
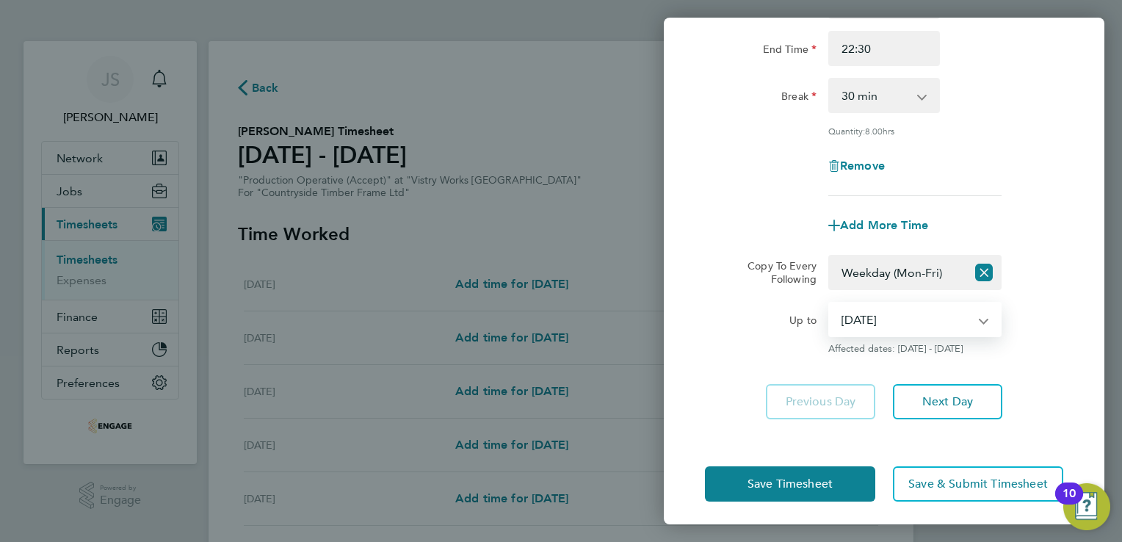
click at [872, 320] on select "19 Aug 2025 20 Aug 2025 21 Aug 2025 22 Aug 2025 23 Aug 2025 24 Aug 2025" at bounding box center [906, 319] width 153 height 32
select select "2025-08-21"
click at [830, 303] on select "19 Aug 2025 20 Aug 2025 21 Aug 2025 22 Aug 2025 23 Aug 2025 24 Aug 2025" at bounding box center [906, 319] width 153 height 32
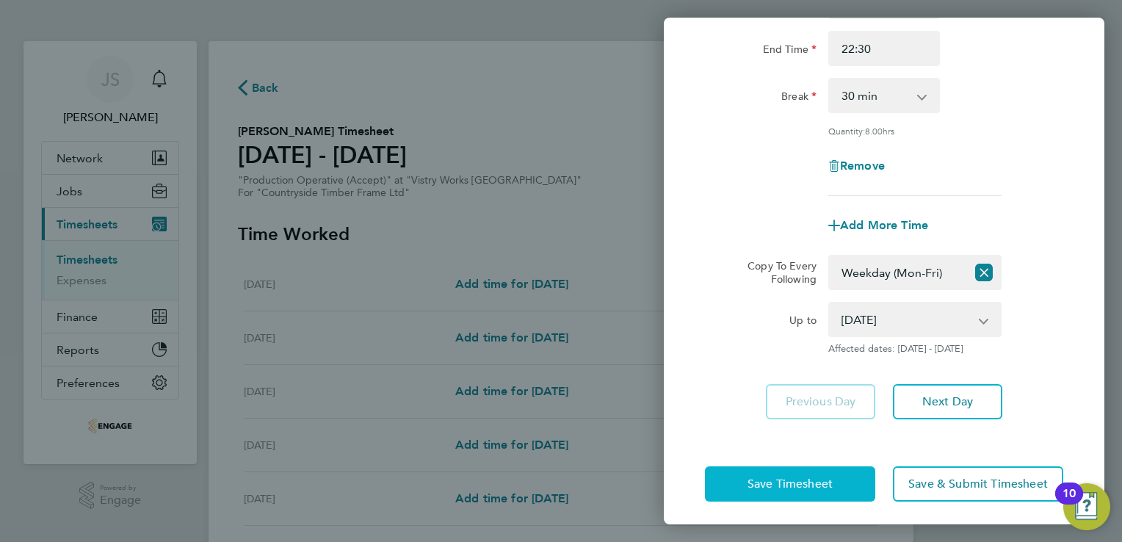
click at [753, 479] on span "Save Timesheet" at bounding box center [789, 484] width 85 height 15
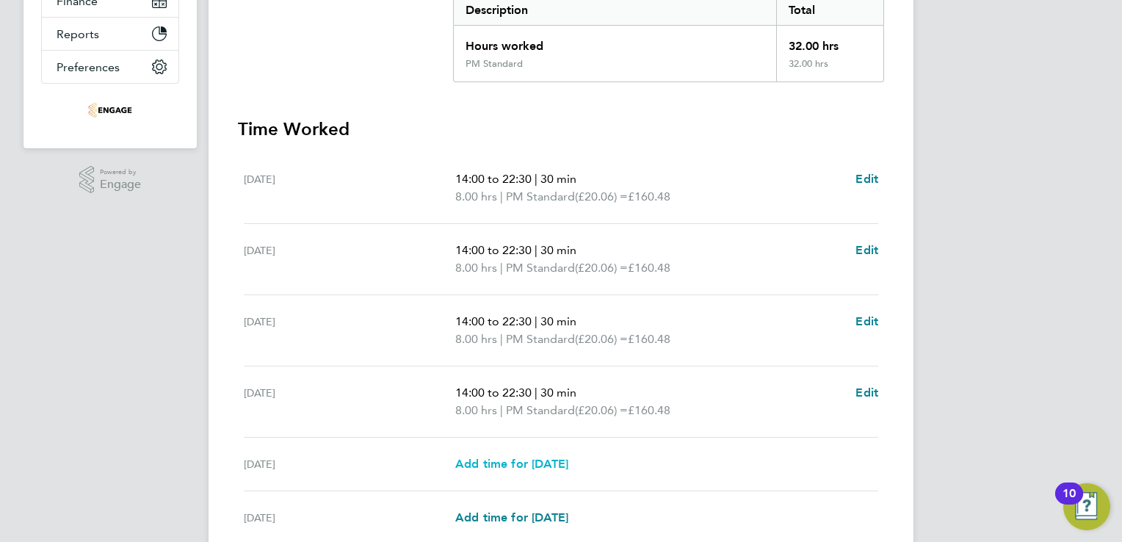
click at [502, 463] on span "Add time for Fri 22 Aug" at bounding box center [511, 464] width 113 height 14
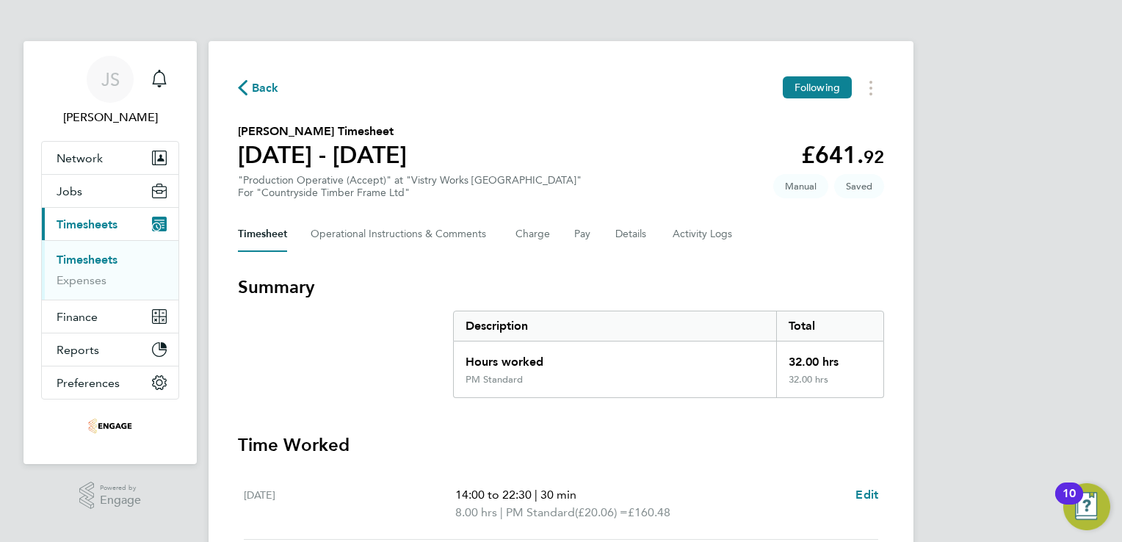
select select "15"
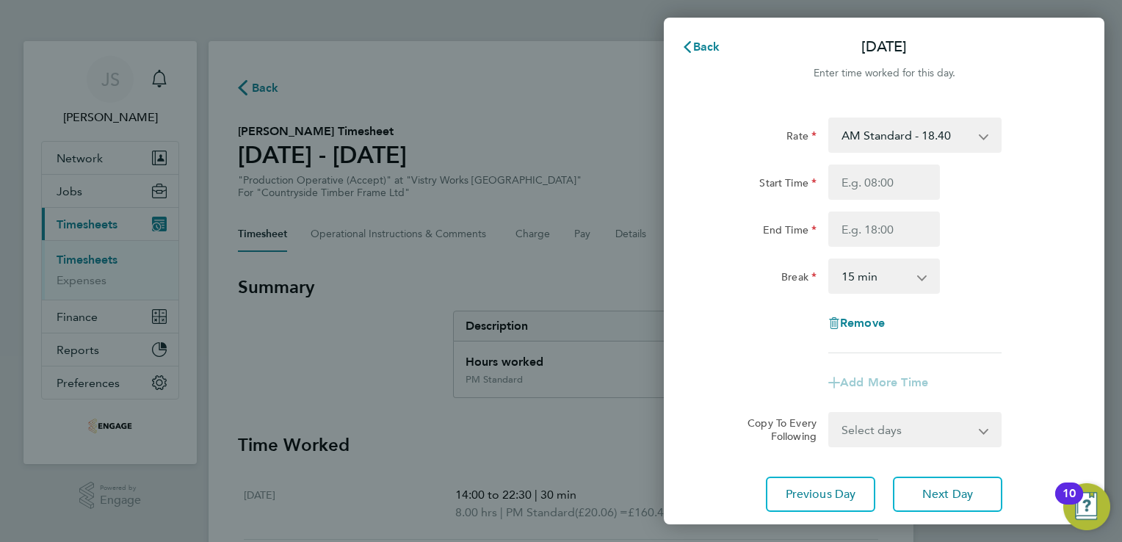
click at [893, 140] on select "AM Standard - 18.40 PM OT 1 - 30.08 PM OT2 - 40.11 OT 1 - 27.60 PM Standard - 2…" at bounding box center [906, 135] width 153 height 32
select select "15"
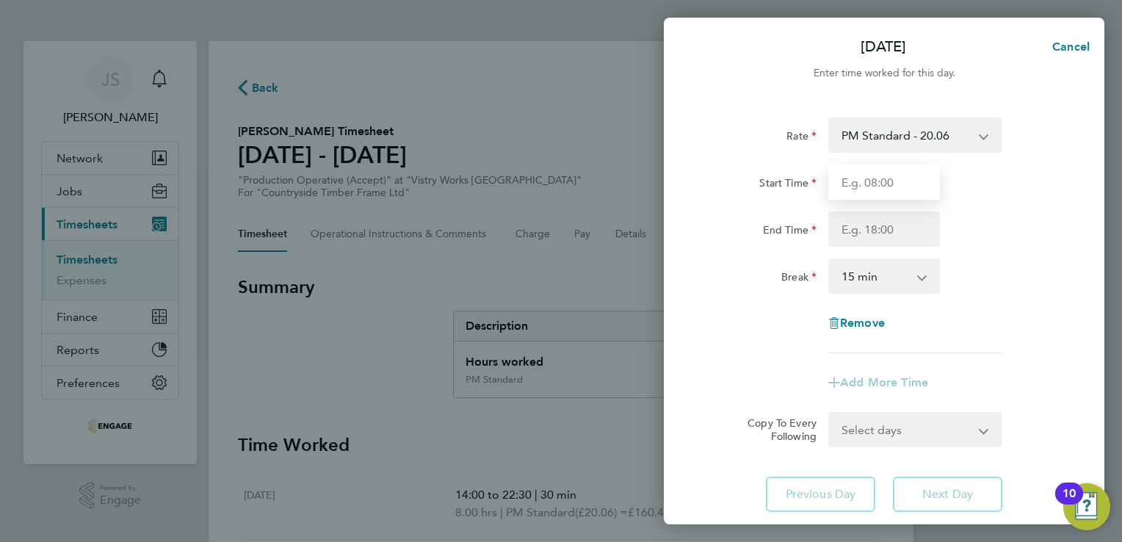
click at [858, 184] on input "Start Time" at bounding box center [884, 181] width 112 height 35
type input "14:30"
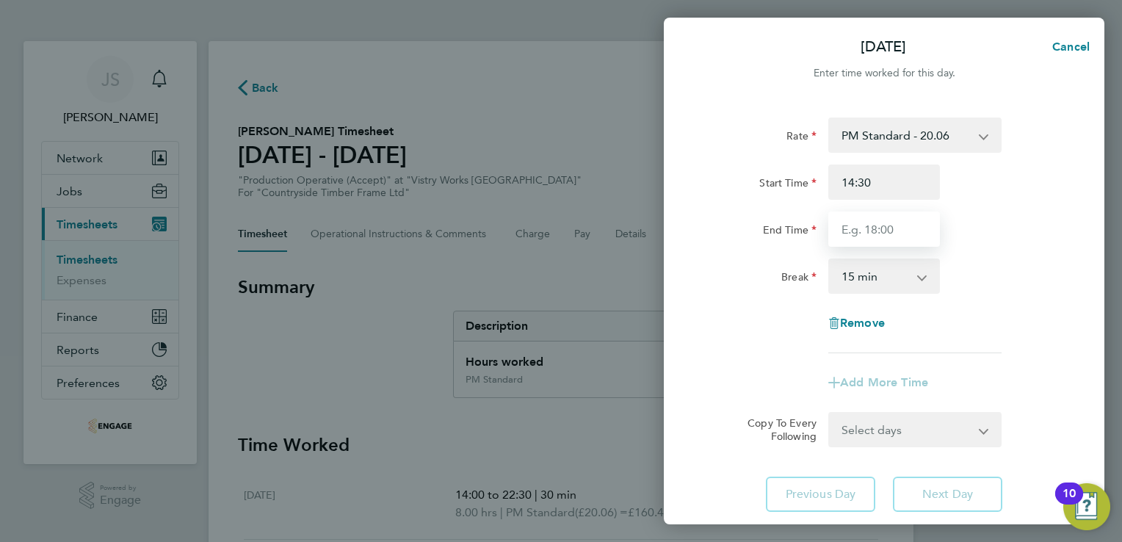
click at [869, 228] on input "End Time" at bounding box center [884, 228] width 112 height 35
type input "20:00"
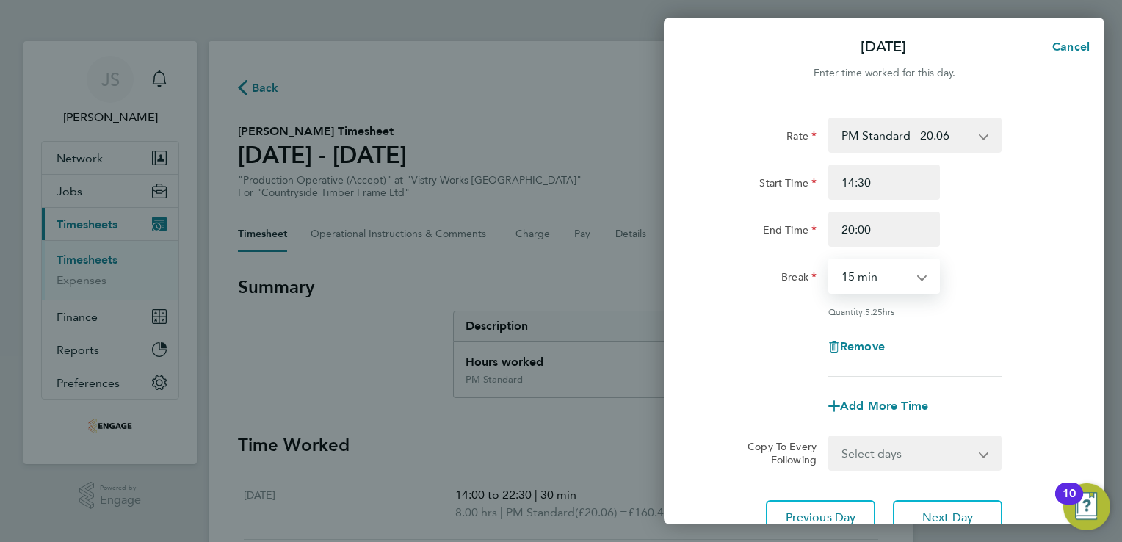
click at [848, 280] on select "0 min 15 min 30 min 45 min 60 min 75 min 90 min" at bounding box center [875, 276] width 91 height 32
select select "30"
click at [830, 260] on select "0 min 15 min 30 min 45 min 60 min 75 min 90 min" at bounding box center [875, 276] width 91 height 32
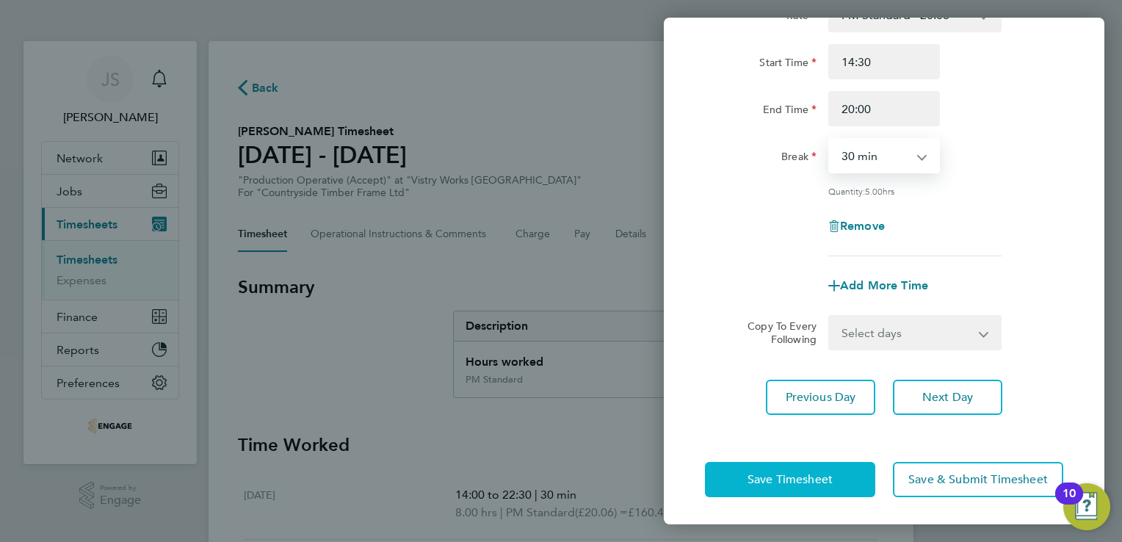
click at [800, 477] on span "Save Timesheet" at bounding box center [789, 479] width 85 height 15
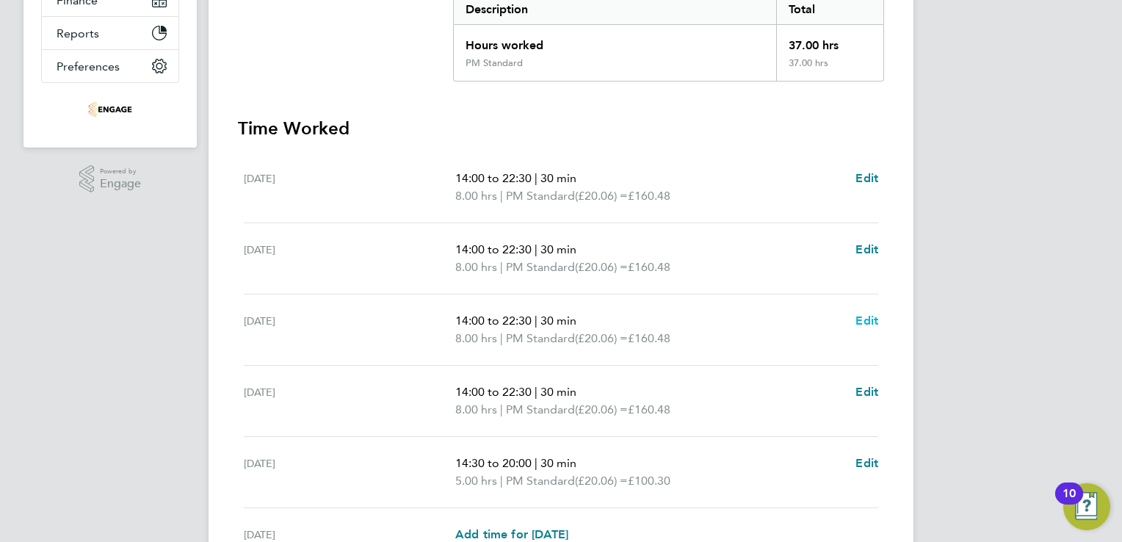
click at [867, 319] on span "Edit" at bounding box center [866, 321] width 23 height 14
select select "30"
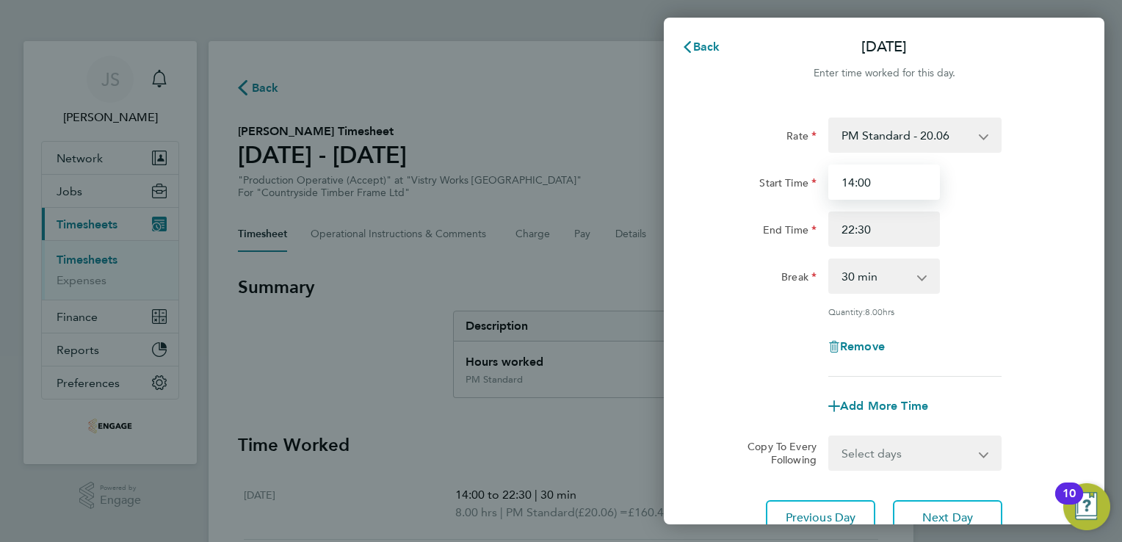
click at [881, 178] on input "14:00" at bounding box center [884, 181] width 112 height 35
type input "14:15"
click at [991, 263] on div "Break 0 min 15 min 30 min 45 min 60 min 75 min 90 min" at bounding box center [884, 275] width 370 height 35
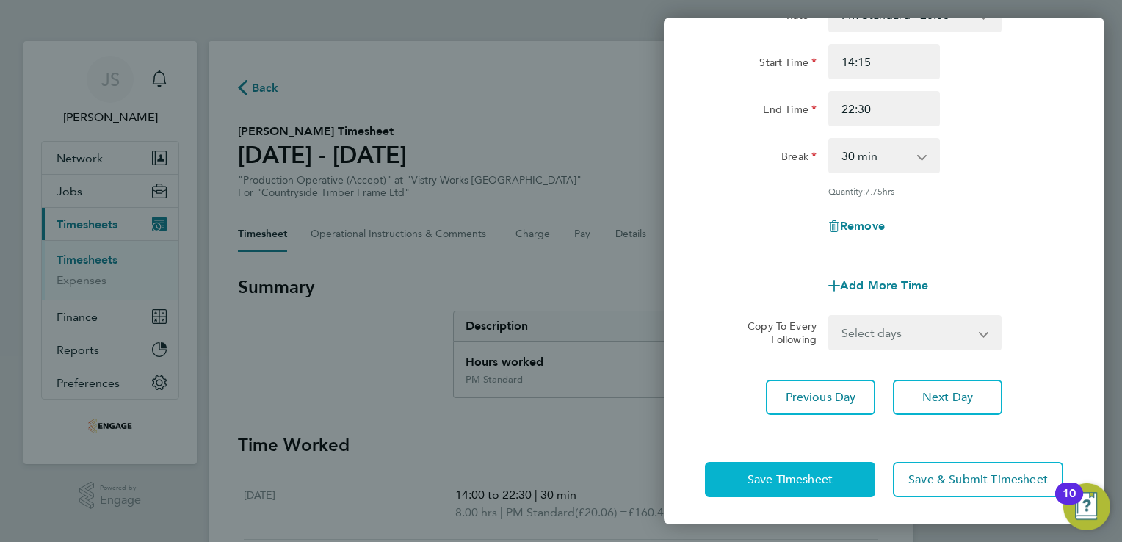
click at [761, 477] on span "Save Timesheet" at bounding box center [789, 479] width 85 height 15
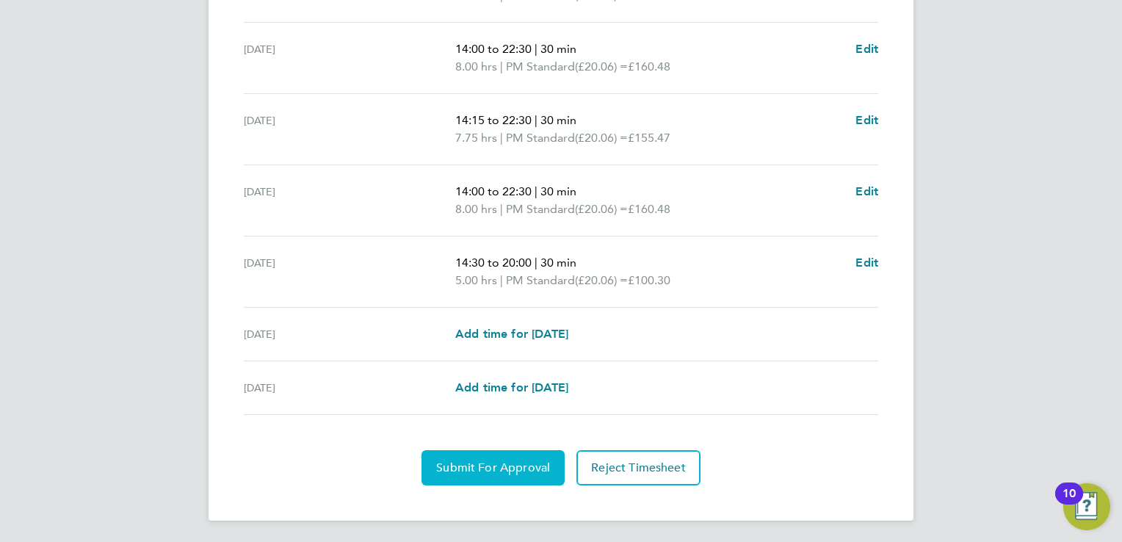
click at [474, 468] on span "Submit For Approval" at bounding box center [493, 467] width 114 height 15
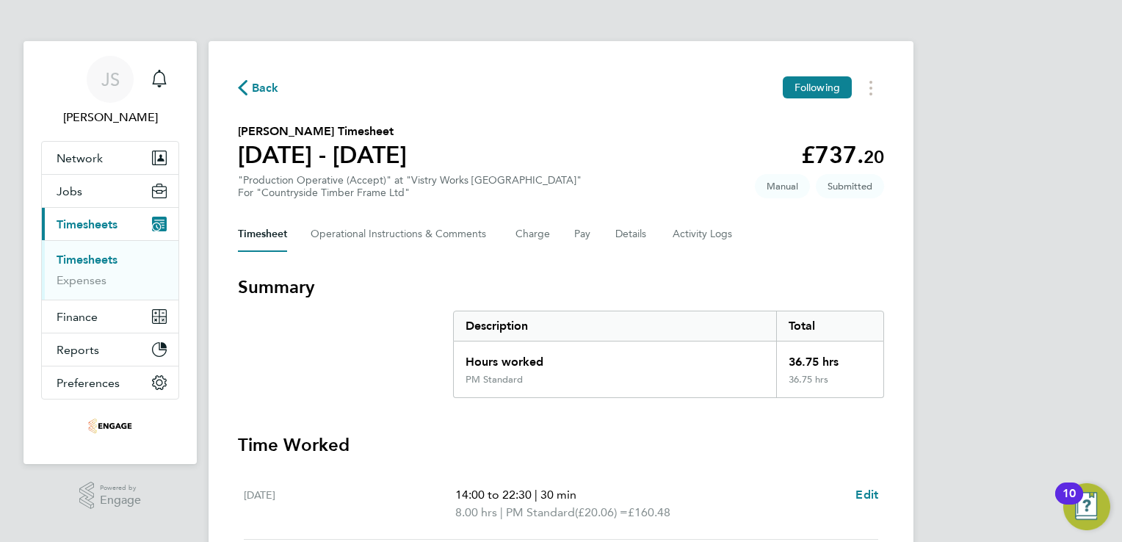
click at [269, 84] on span "Back" at bounding box center [265, 88] width 27 height 18
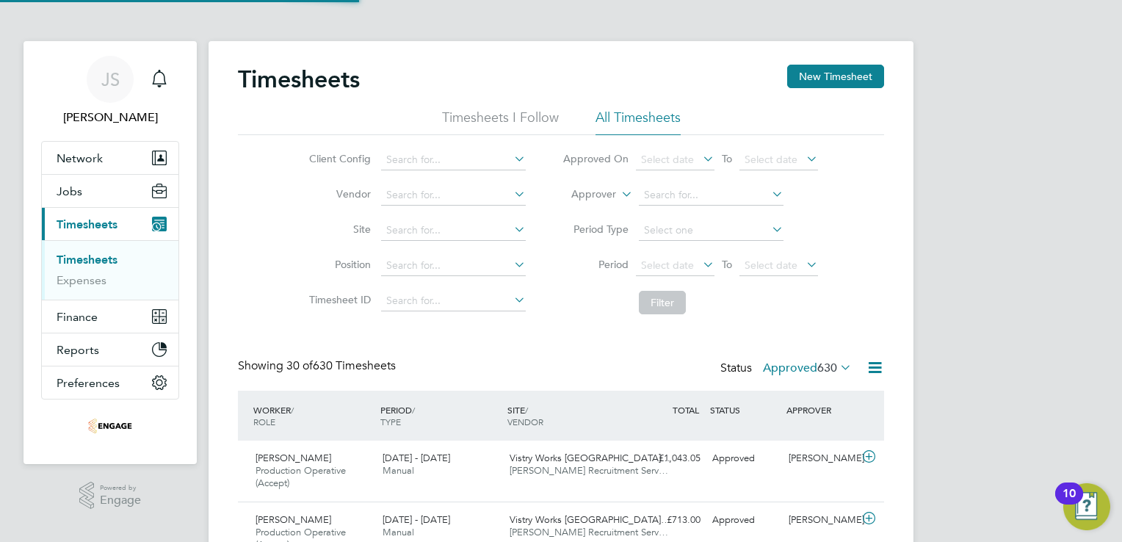
scroll to position [49, 128]
click at [852, 72] on button "New Timesheet" at bounding box center [835, 76] width 97 height 23
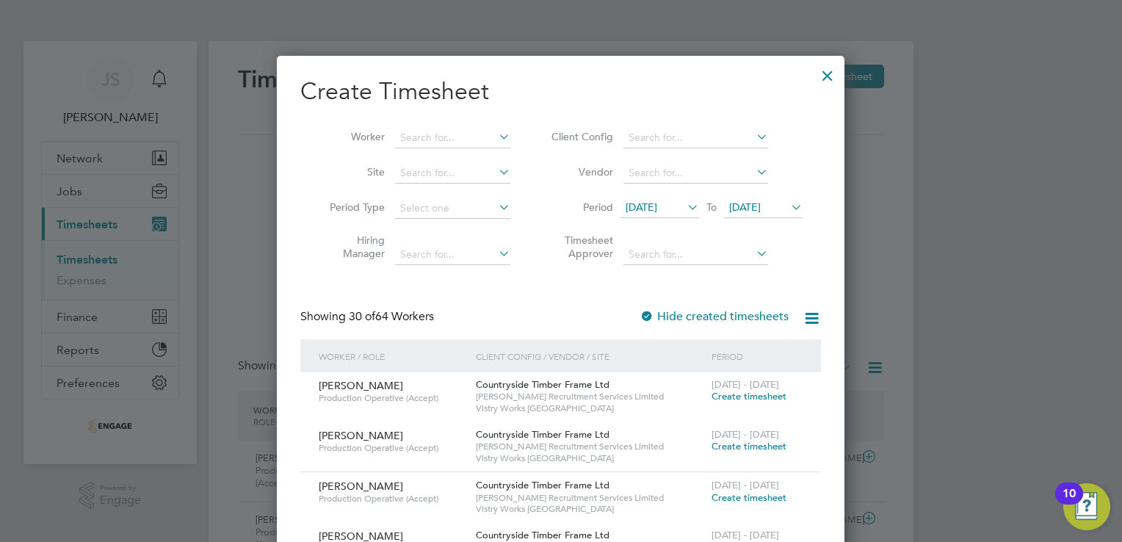
click at [657, 211] on span "12 Aug 2025" at bounding box center [642, 206] width 32 height 13
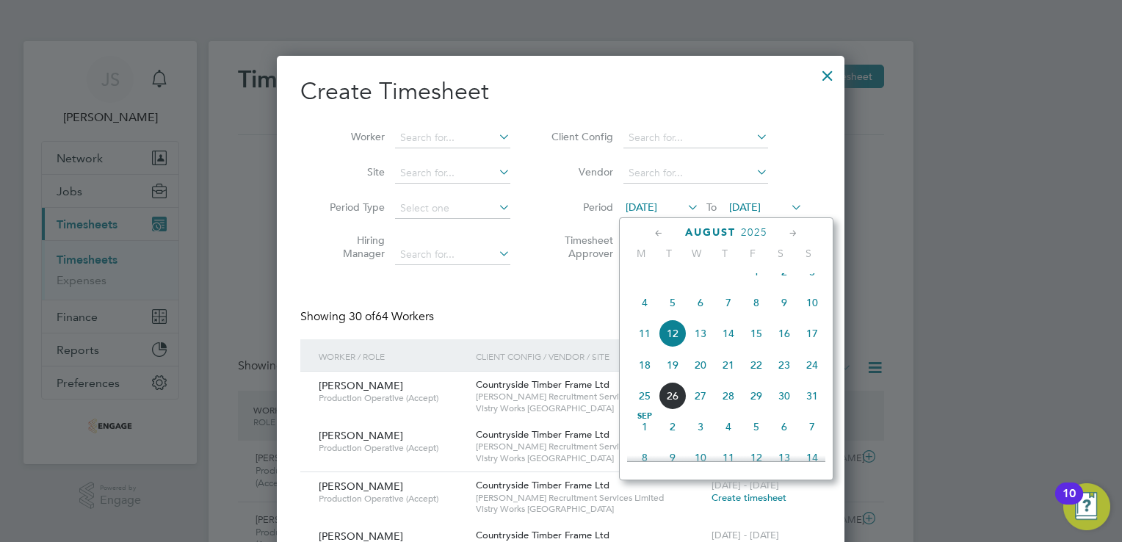
click at [645, 379] on span "18" at bounding box center [645, 365] width 28 height 28
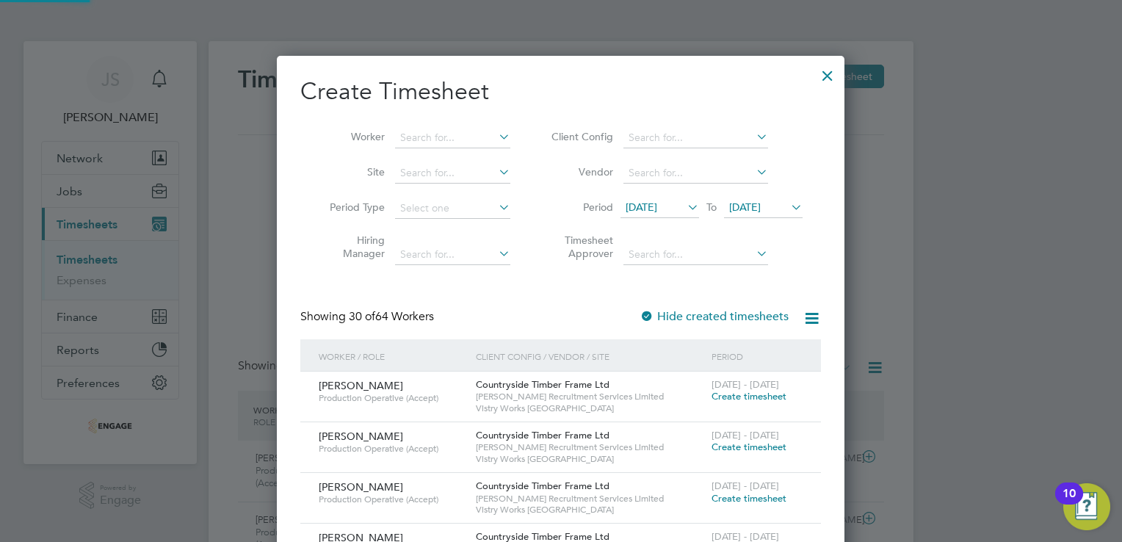
click at [761, 210] on span "19 Aug 2025" at bounding box center [745, 206] width 32 height 13
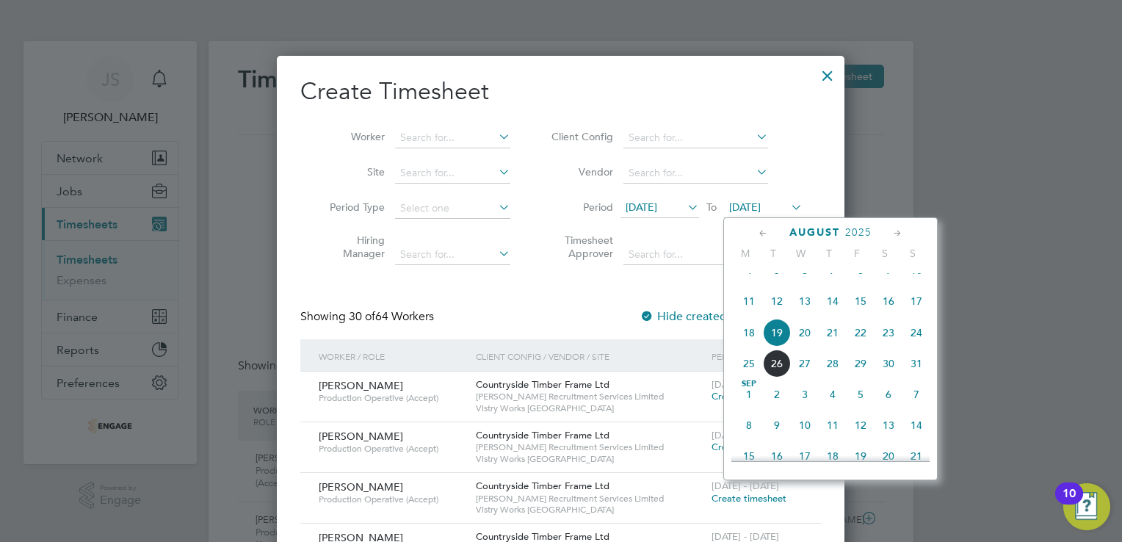
click at [918, 347] on span "24" at bounding box center [916, 333] width 28 height 28
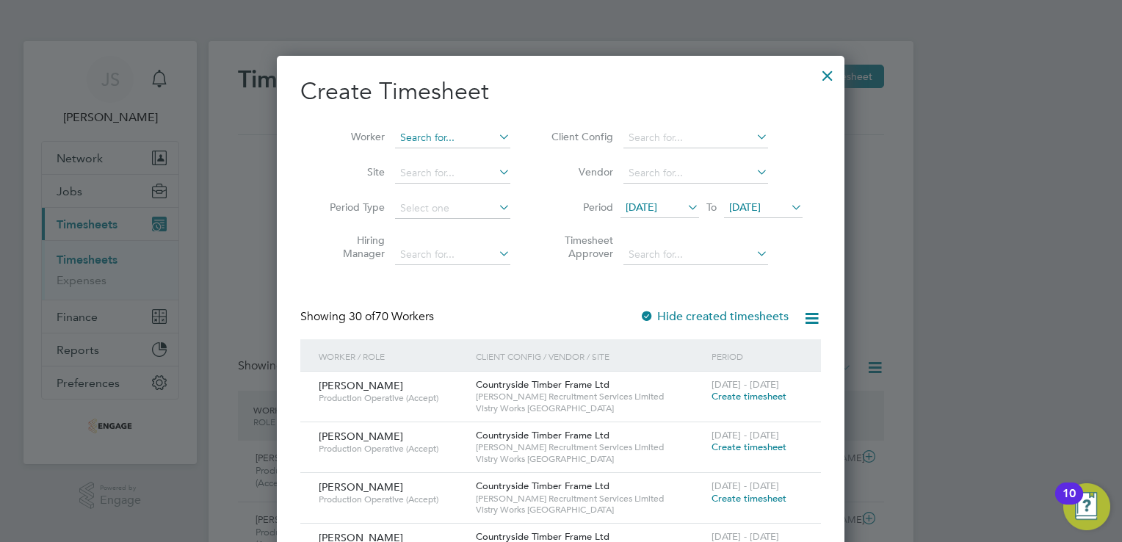
click at [441, 140] on input at bounding box center [452, 138] width 115 height 21
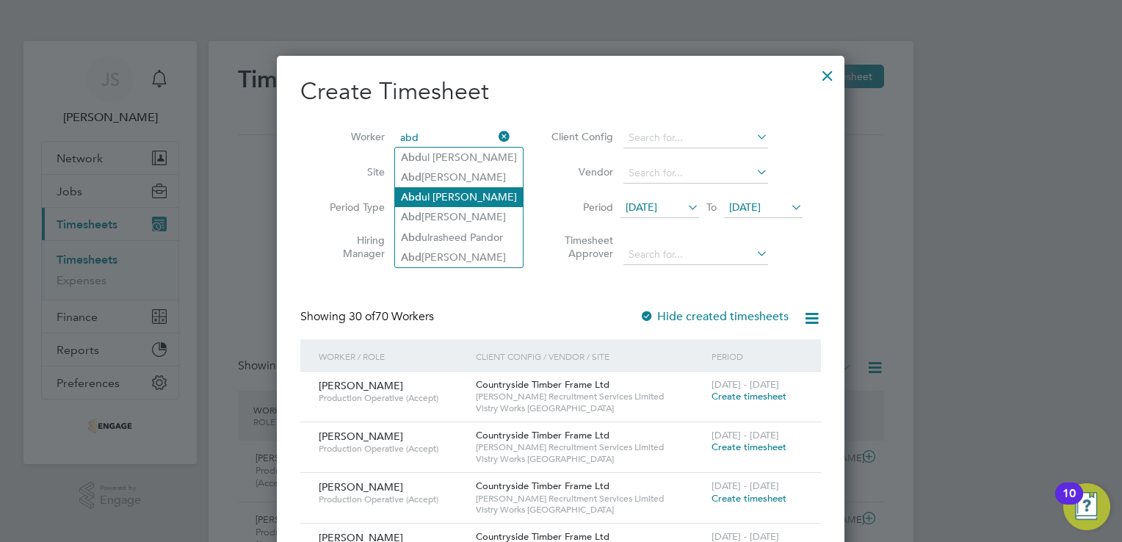
click at [450, 194] on li "Abd ul Jeffrey" at bounding box center [459, 197] width 128 height 20
type input "Abdul Jeffrey"
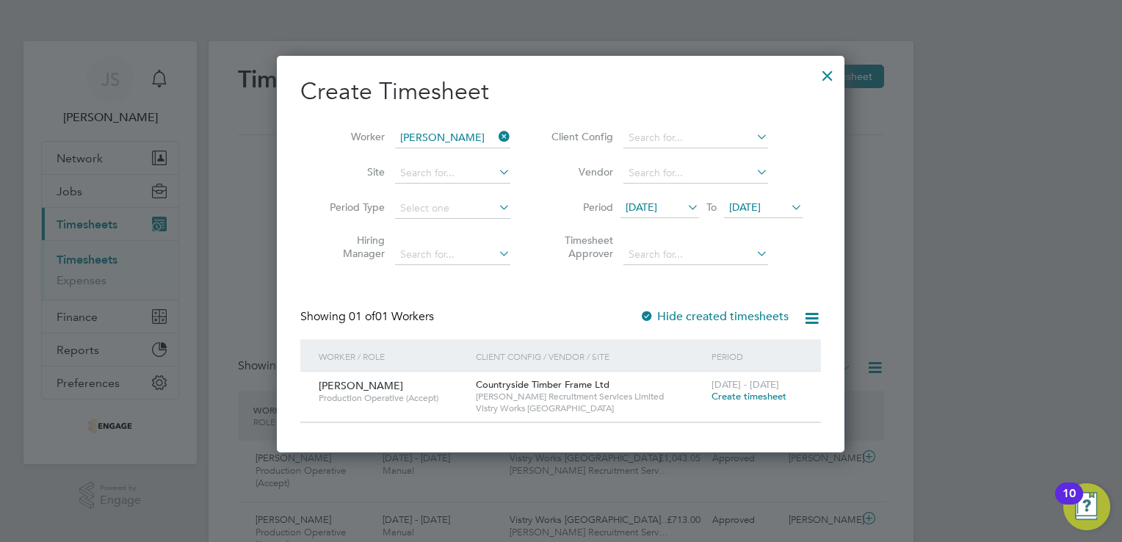
click at [747, 398] on span "Create timesheet" at bounding box center [749, 396] width 75 height 12
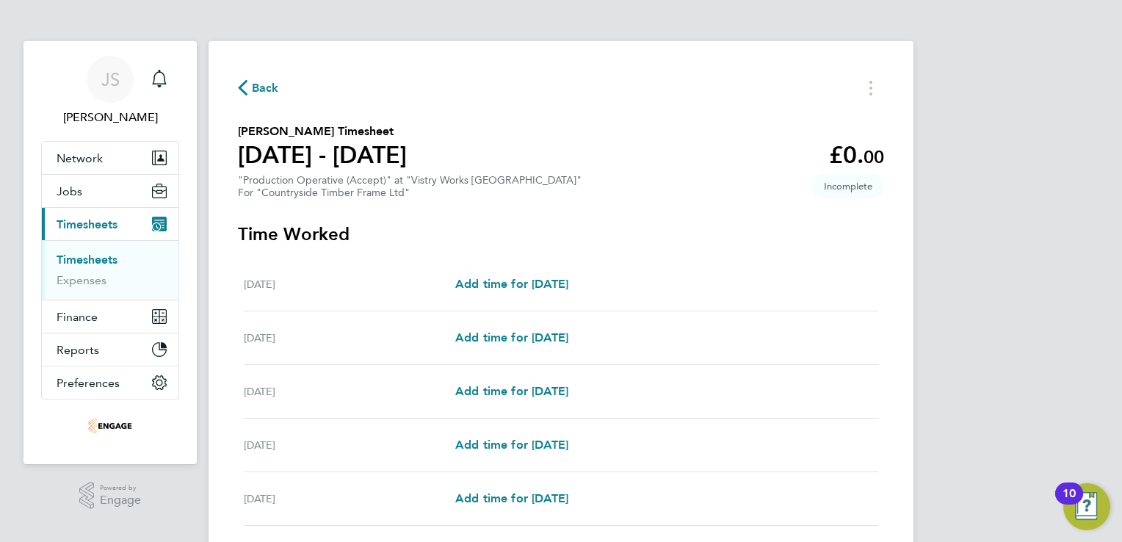
click at [564, 299] on div "Mon 18 Aug Add time for Mon 18 Aug Add time for Mon 18 Aug" at bounding box center [561, 285] width 634 height 54
click at [537, 283] on span "Add time for Mon 18 Aug" at bounding box center [511, 284] width 113 height 14
select select "15"
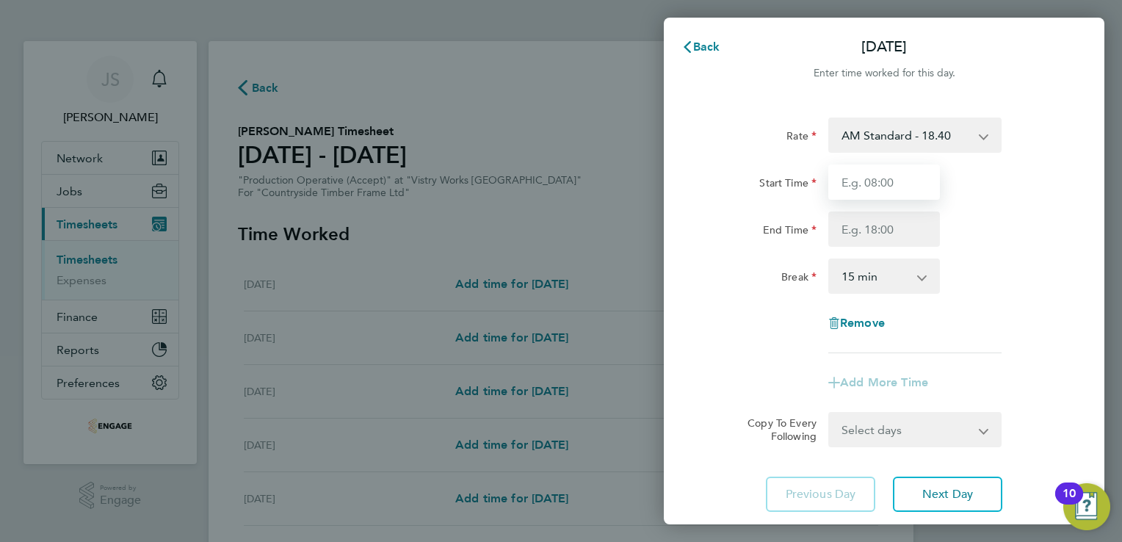
click at [878, 181] on input "Start Time" at bounding box center [884, 181] width 112 height 35
type input "06:00"
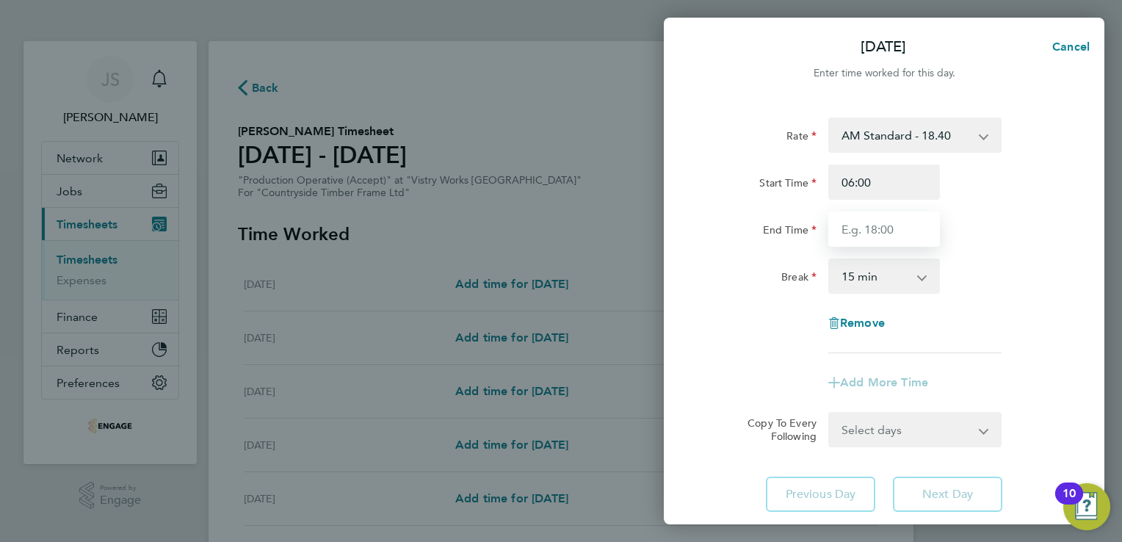
click at [866, 239] on input "End Time" at bounding box center [884, 228] width 112 height 35
type input "14:00"
click at [857, 272] on select "0 min 15 min 30 min 45 min 60 min 75 min 90 min" at bounding box center [875, 276] width 91 height 32
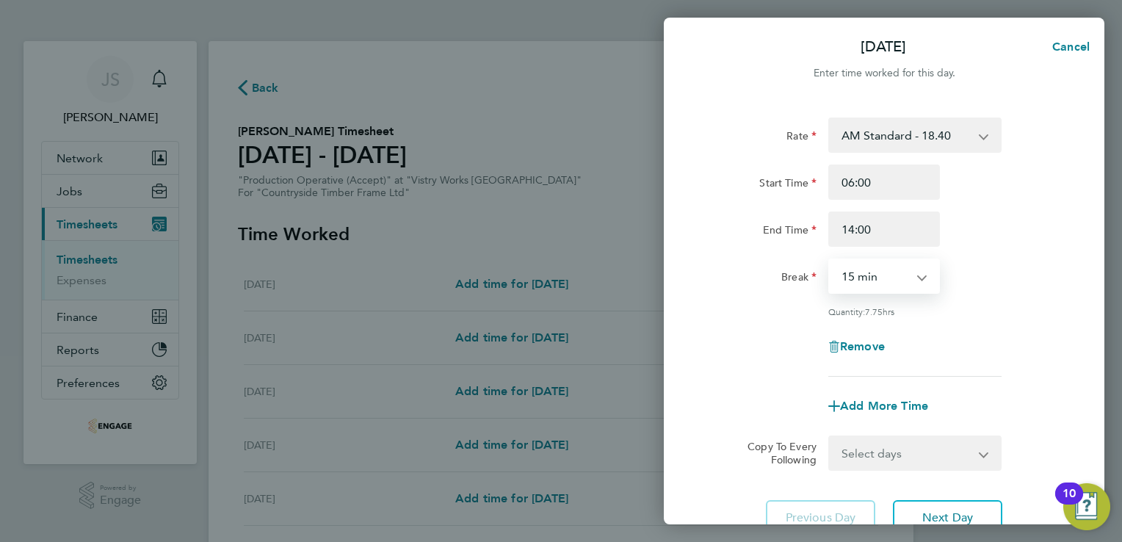
select select "30"
click at [830, 260] on select "0 min 15 min 30 min 45 min 60 min 75 min 90 min" at bounding box center [875, 276] width 91 height 32
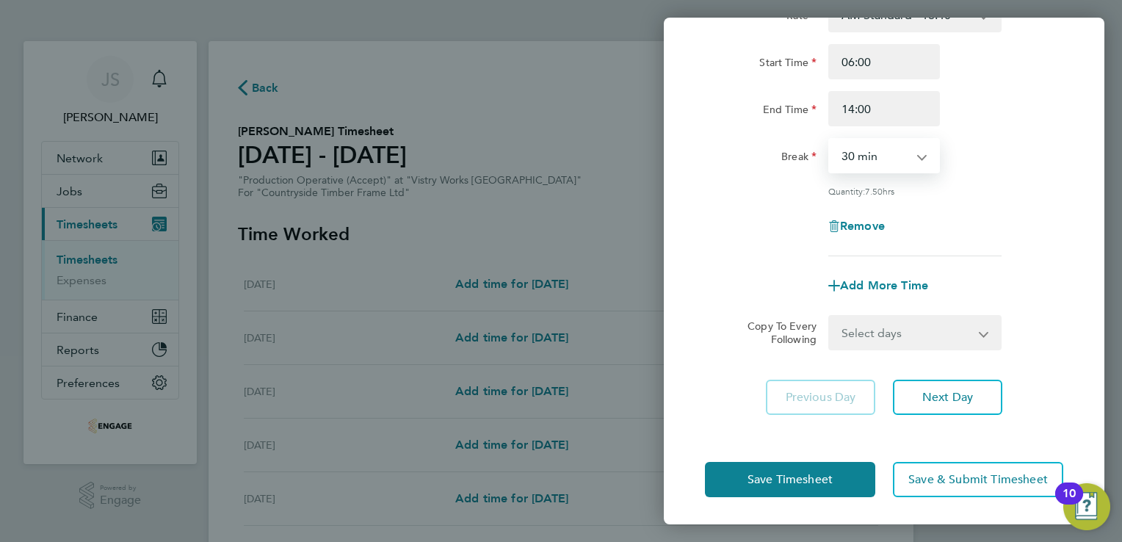
click at [902, 338] on select "Select days Day Weekday (Mon-Fri) Weekend (Sat-Sun) Tuesday Wednesday Thursday …" at bounding box center [907, 332] width 154 height 32
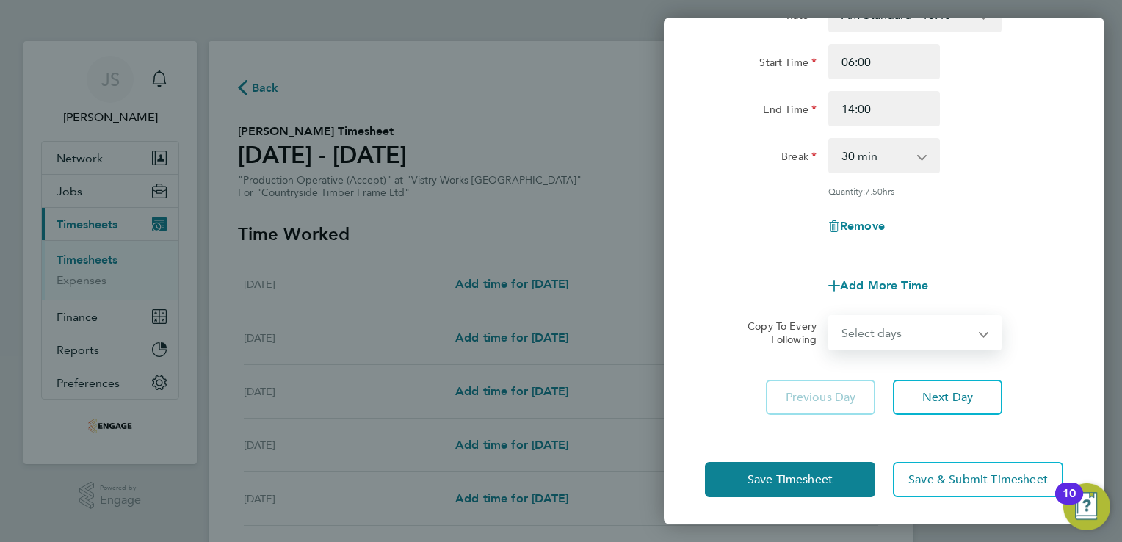
select select "WEEKDAY"
click at [830, 316] on select "Select days Day Weekday (Mon-Fri) Weekend (Sat-Sun) Tuesday Wednesday Thursday …" at bounding box center [907, 332] width 154 height 32
select select "2025-08-24"
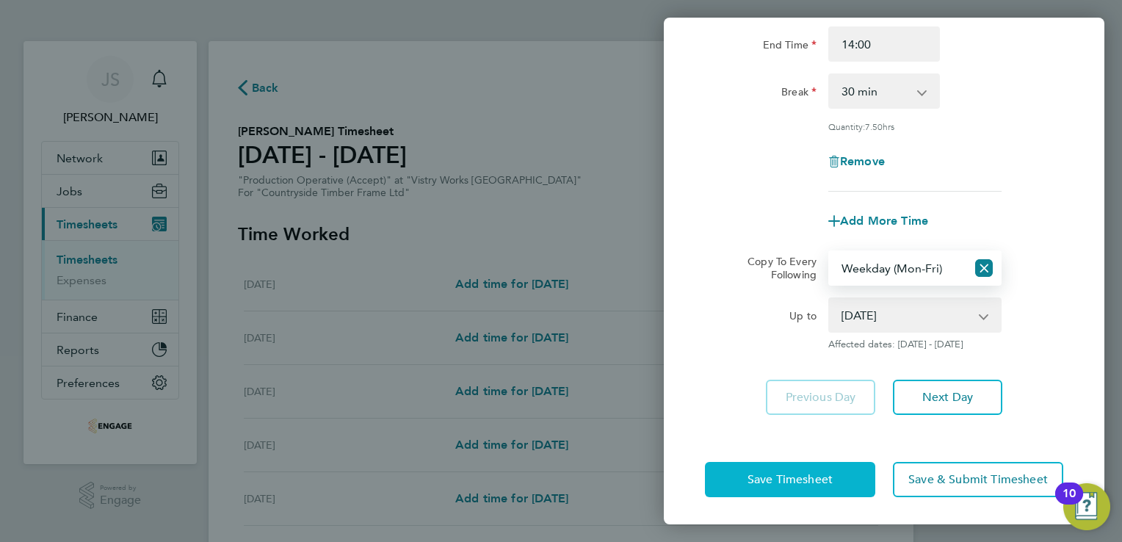
click at [768, 486] on button "Save Timesheet" at bounding box center [790, 479] width 170 height 35
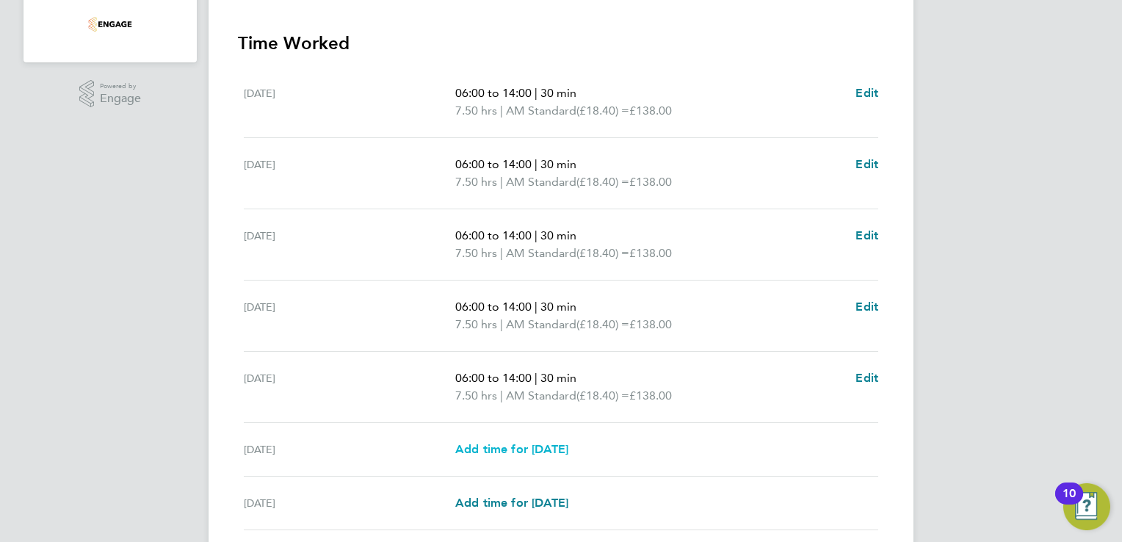
click at [535, 451] on span "Add time for Sat 23 Aug" at bounding box center [511, 449] width 113 height 14
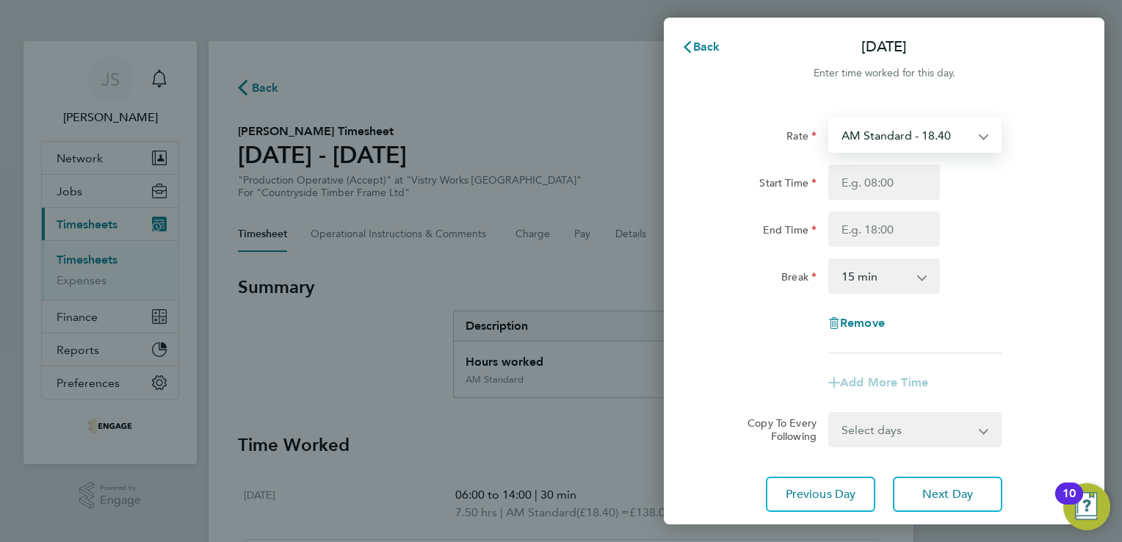
click at [890, 141] on select "AM Standard - 18.40 PM Standard - 20.06 PM OT 1 - 30.08 OT 1 - 27.60 OT2 - 36.8…" at bounding box center [906, 135] width 153 height 32
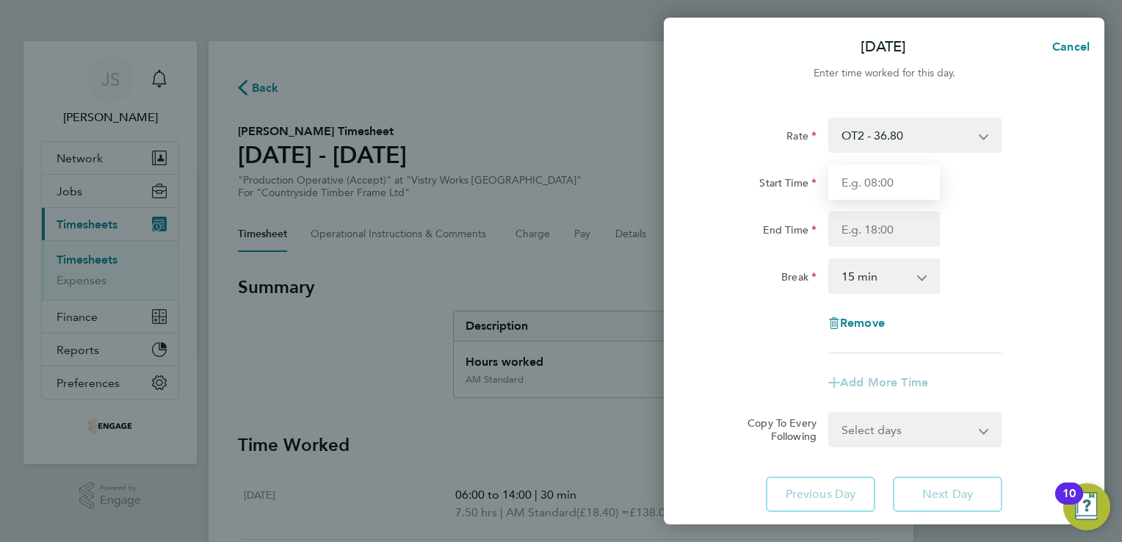
click at [882, 173] on input "Start Time" at bounding box center [884, 181] width 112 height 35
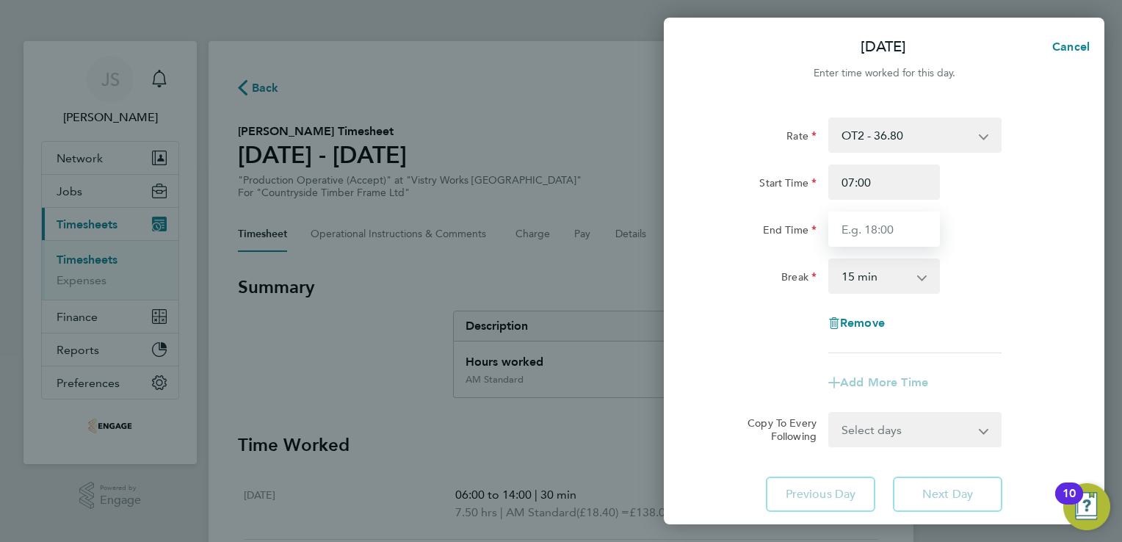
click at [840, 229] on input "End Time" at bounding box center [884, 228] width 112 height 35
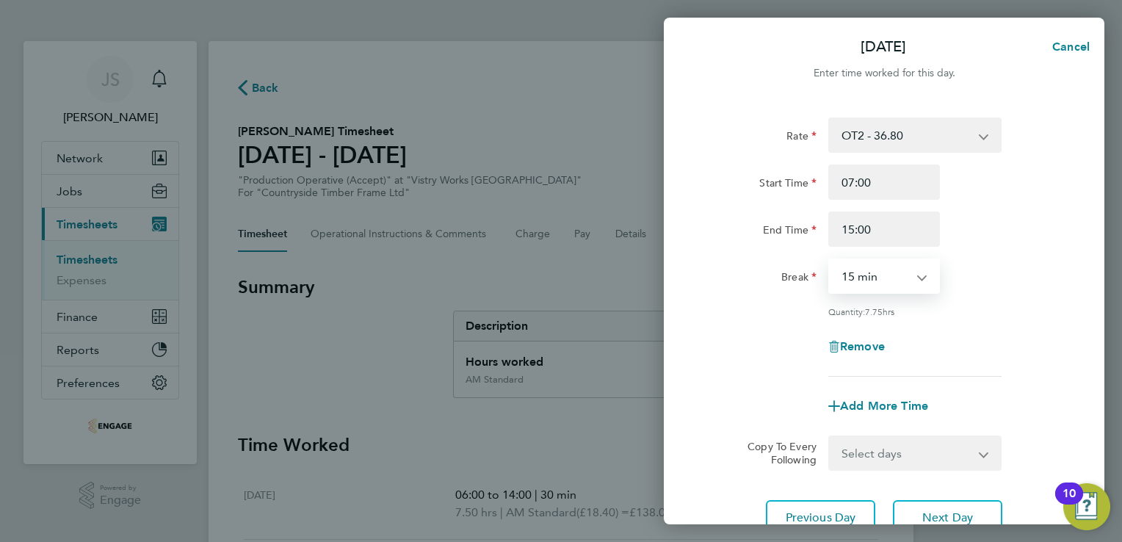
click at [872, 278] on select "0 min 15 min 30 min 45 min 60 min 75 min 90 min" at bounding box center [875, 276] width 91 height 32
click at [830, 260] on select "0 min 15 min 30 min 45 min 60 min 75 min 90 min" at bounding box center [875, 276] width 91 height 32
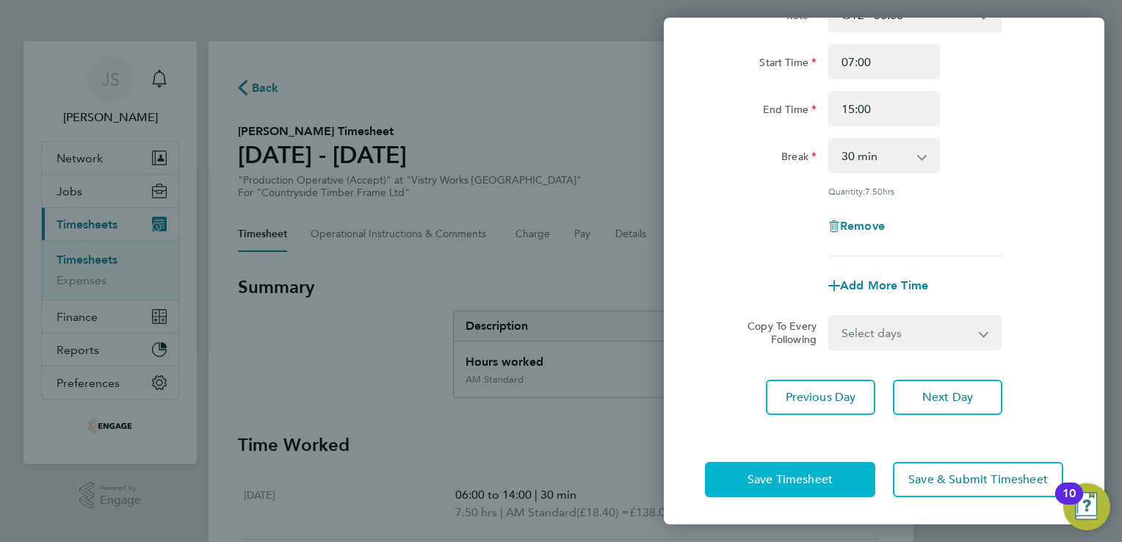
click at [790, 472] on span "Save Timesheet" at bounding box center [789, 479] width 85 height 15
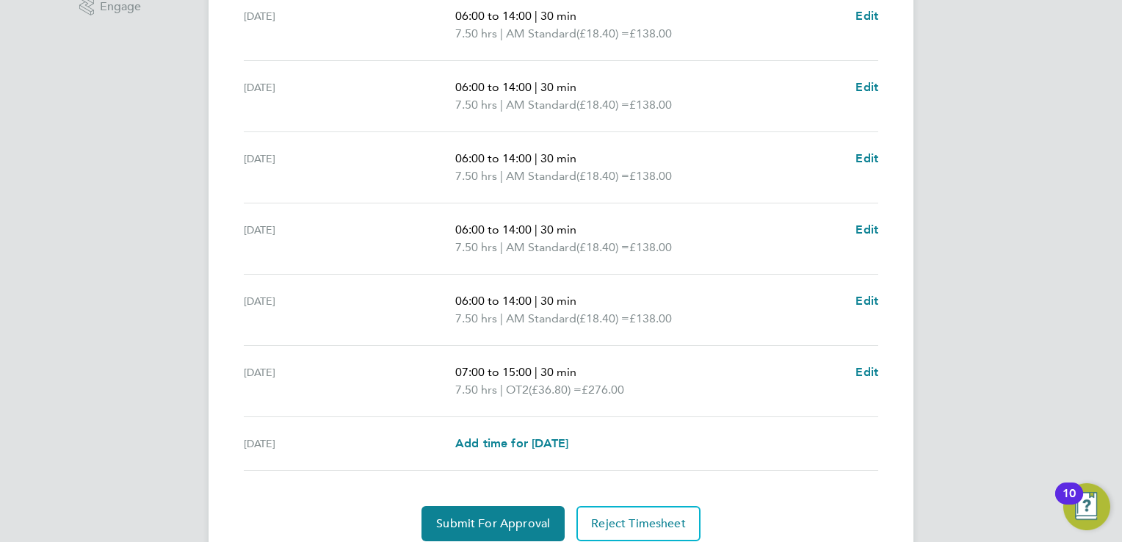
scroll to position [495, 0]
click at [494, 517] on span "Submit For Approval" at bounding box center [493, 522] width 114 height 15
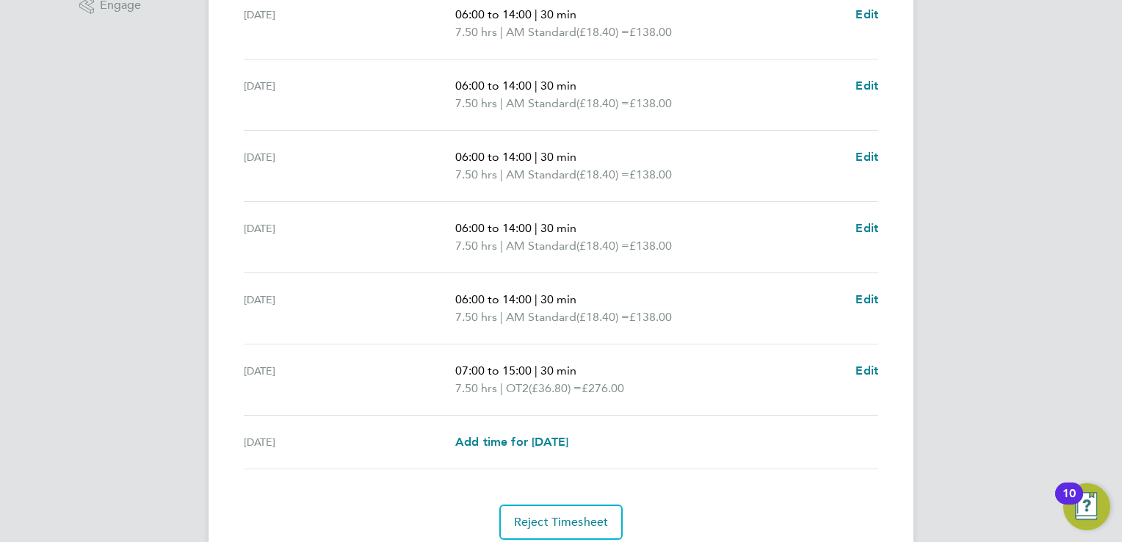
scroll to position [0, 0]
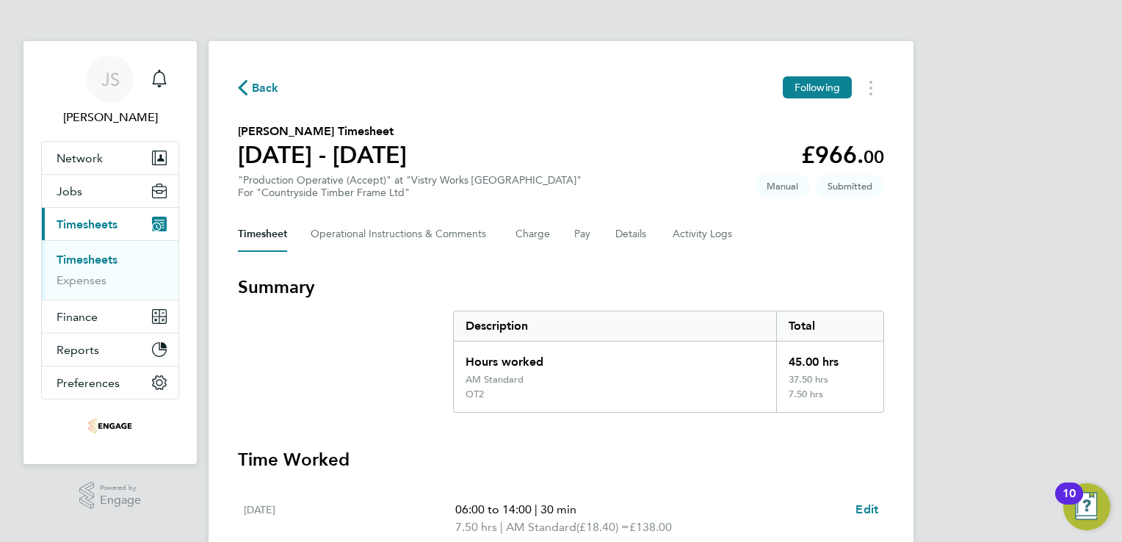
click at [264, 83] on span "Back" at bounding box center [265, 88] width 27 height 18
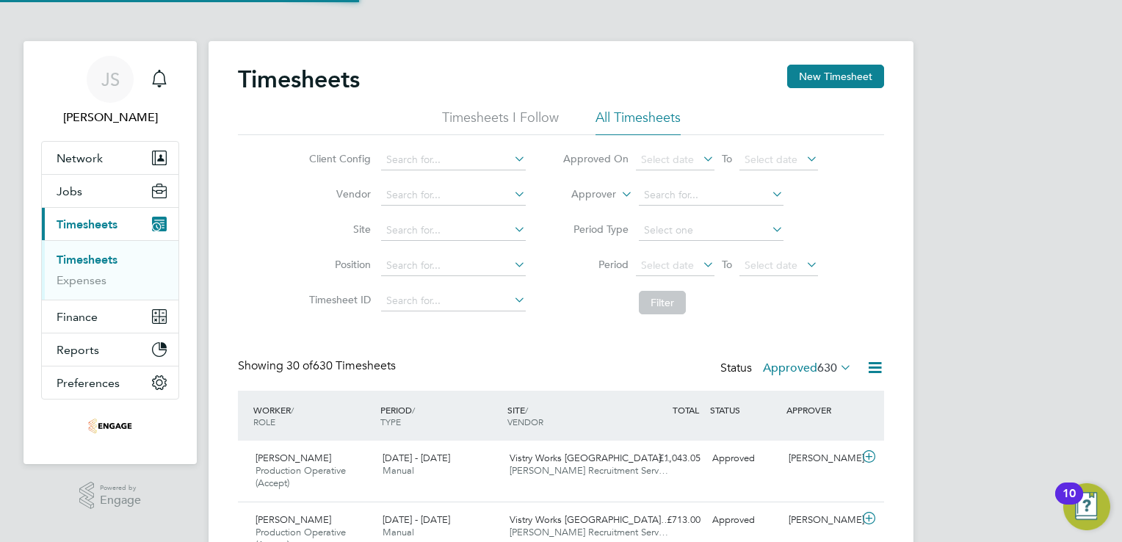
scroll to position [49, 128]
click at [837, 76] on button "New Timesheet" at bounding box center [835, 76] width 97 height 23
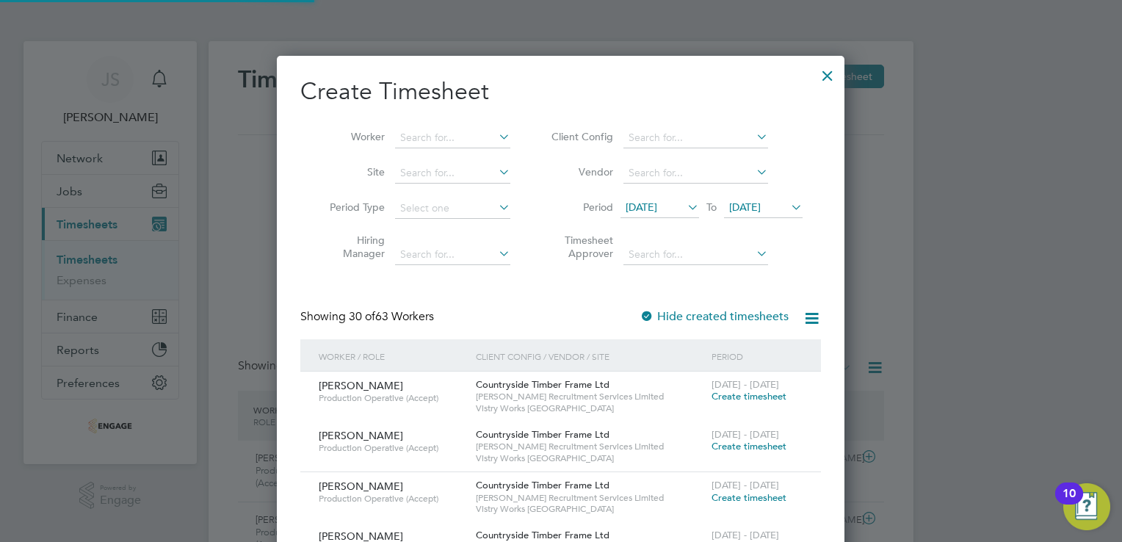
click at [657, 206] on span "12 Aug 2025" at bounding box center [642, 206] width 32 height 13
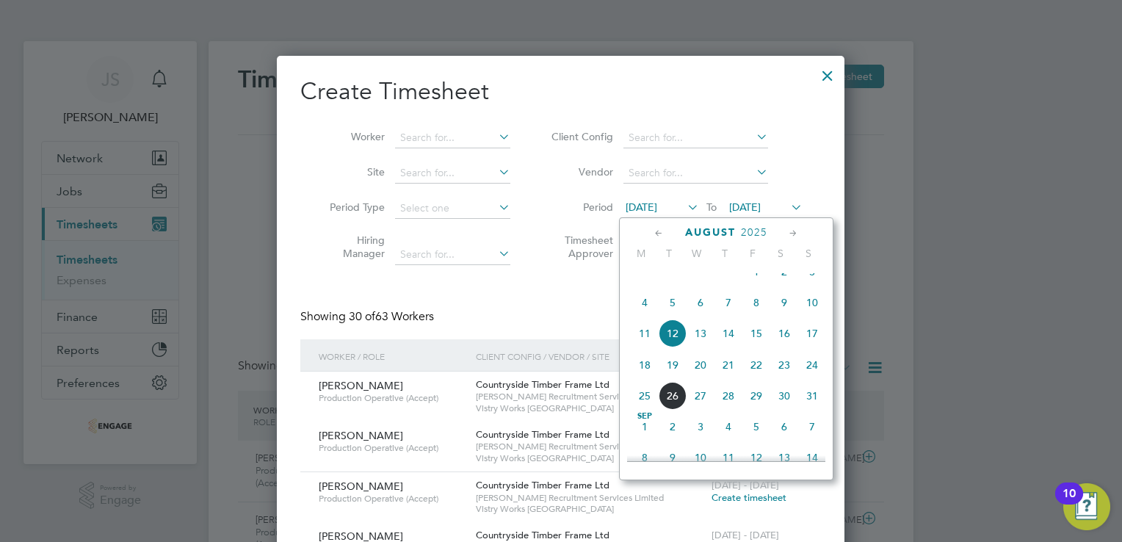
click at [646, 379] on span "18" at bounding box center [645, 365] width 28 height 28
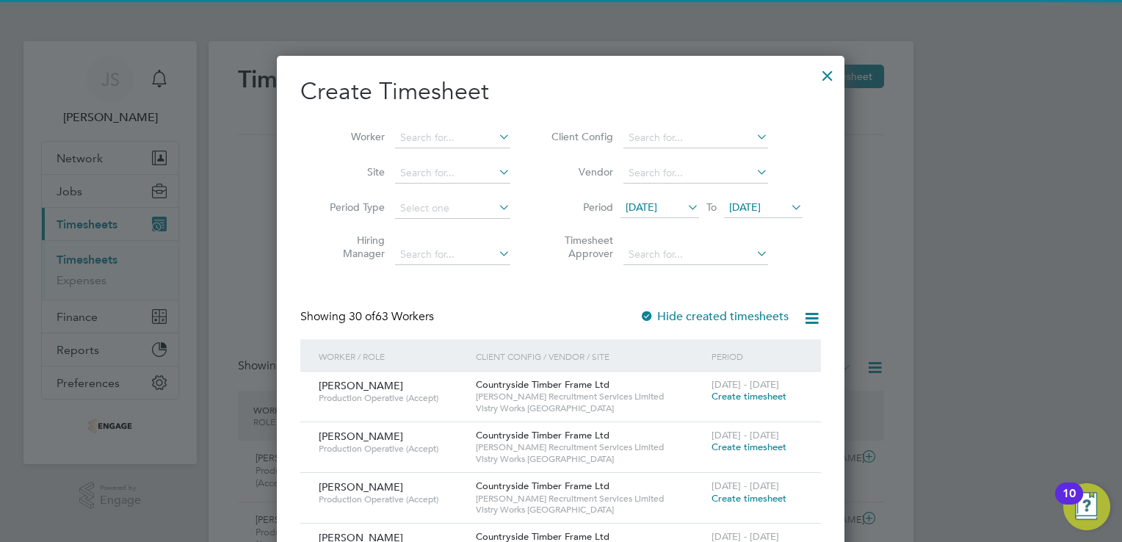
click at [761, 203] on span "19 Aug 2025" at bounding box center [745, 206] width 32 height 13
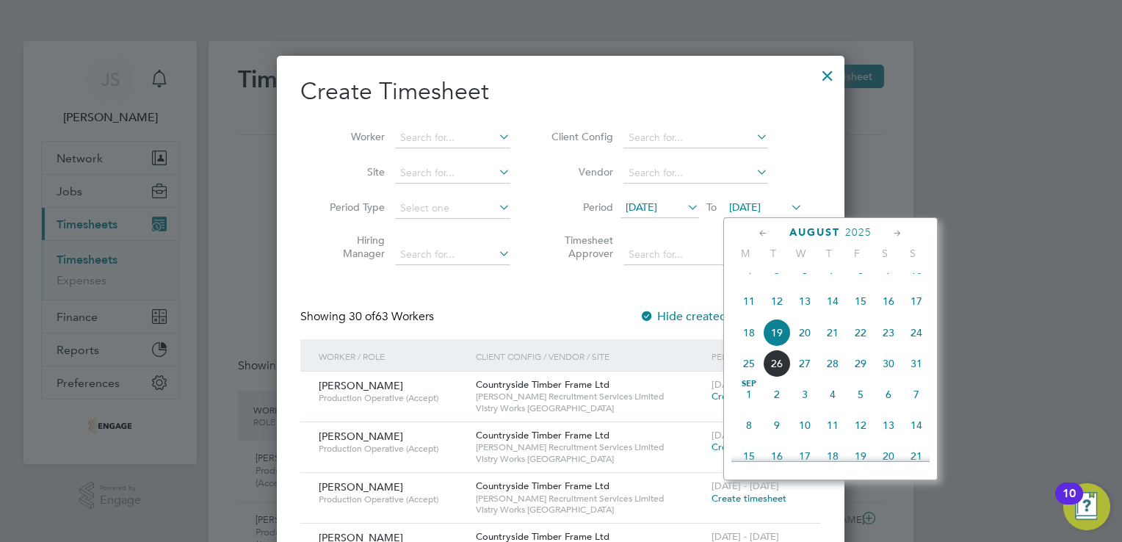
click at [918, 347] on span "24" at bounding box center [916, 333] width 28 height 28
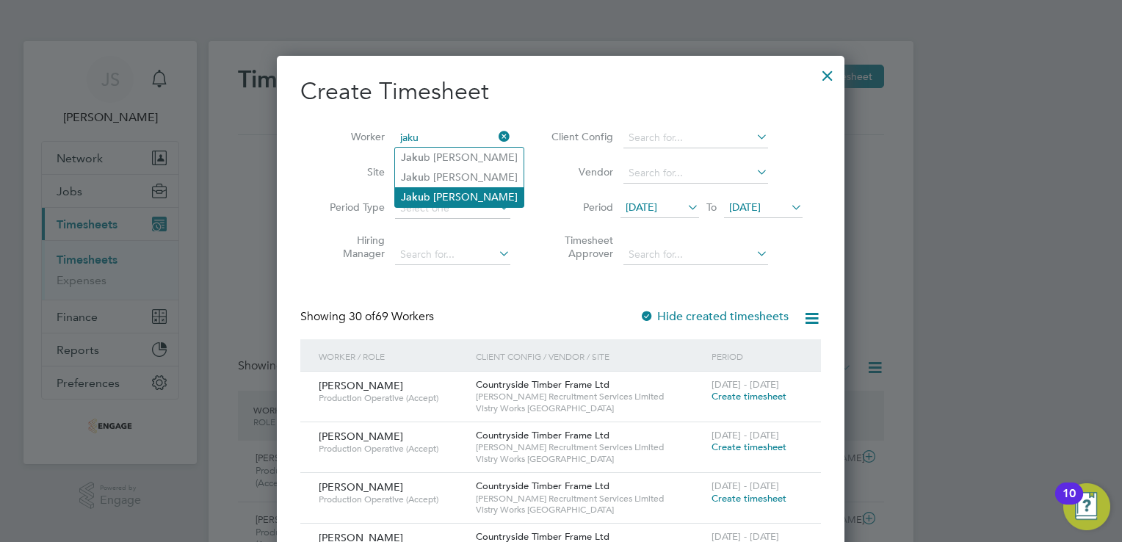
click at [448, 192] on li "Jaku b Repka" at bounding box center [459, 197] width 128 height 20
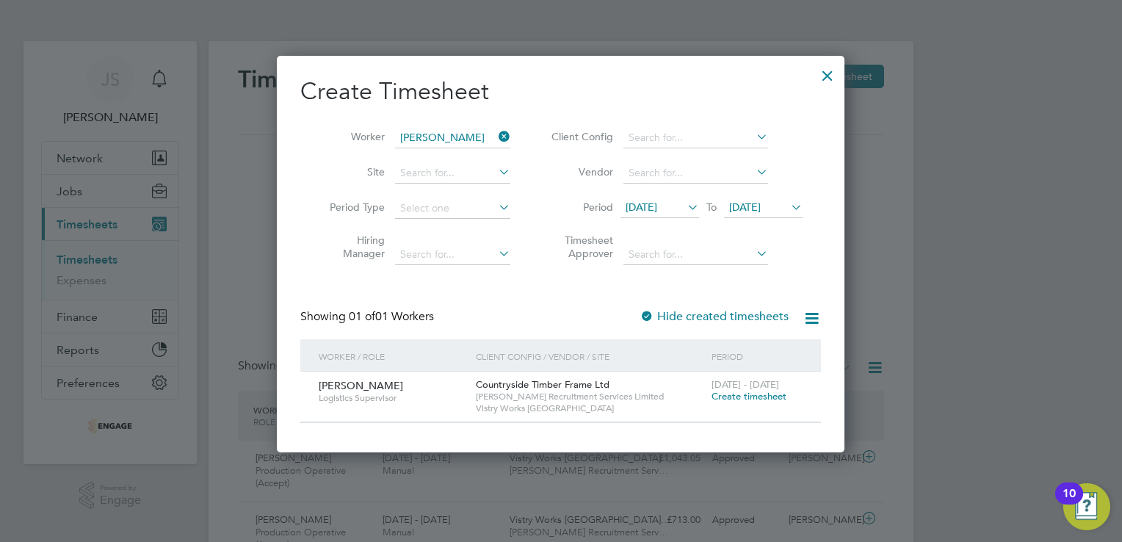
click at [744, 391] on span "Create timesheet" at bounding box center [749, 396] width 75 height 12
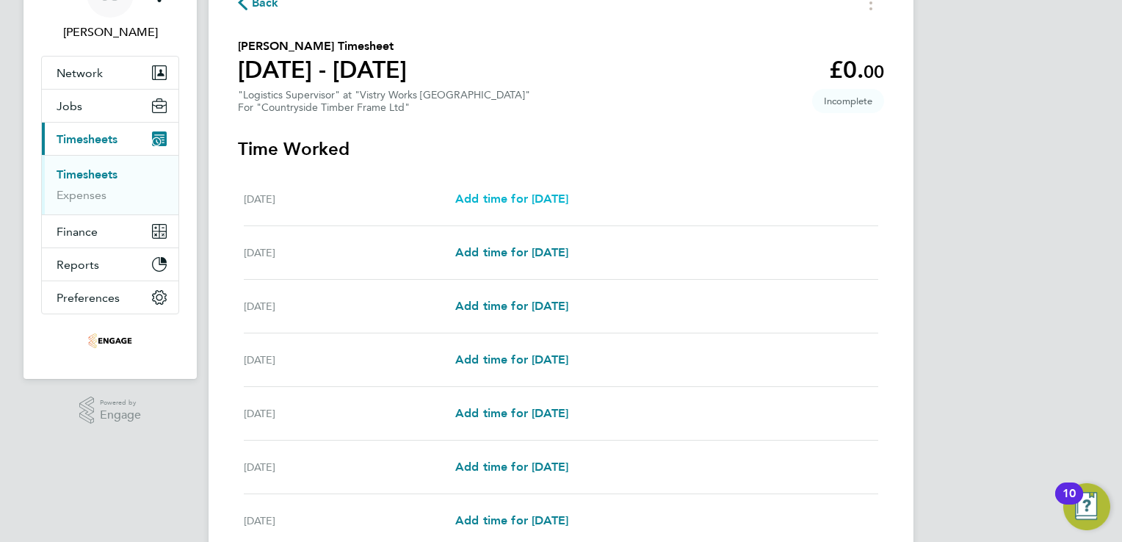
click at [532, 198] on span "Add time for Mon 18 Aug" at bounding box center [511, 199] width 113 height 14
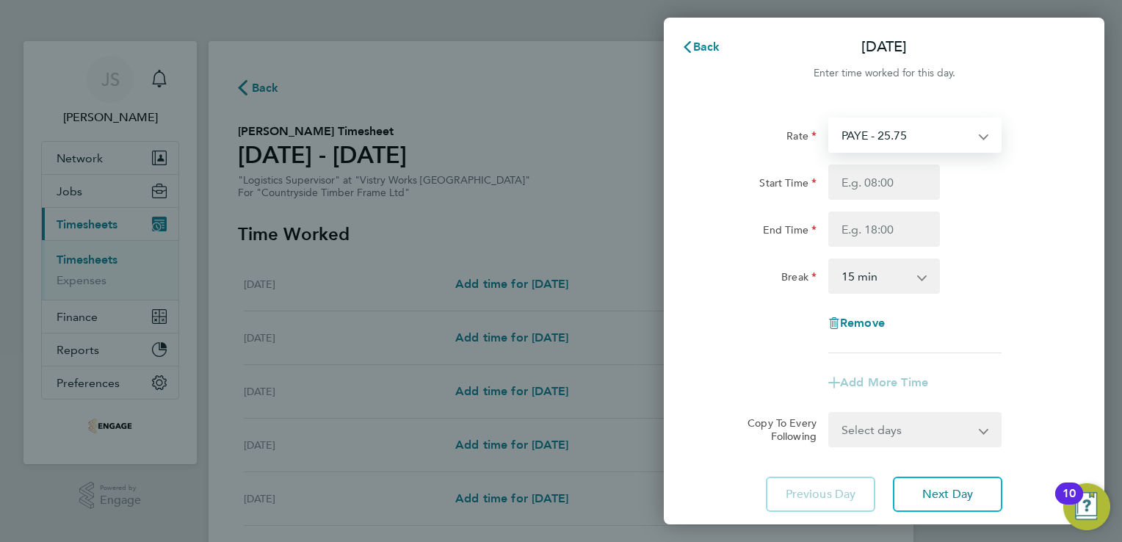
click at [905, 128] on select "PAYE - 25.75" at bounding box center [906, 135] width 153 height 32
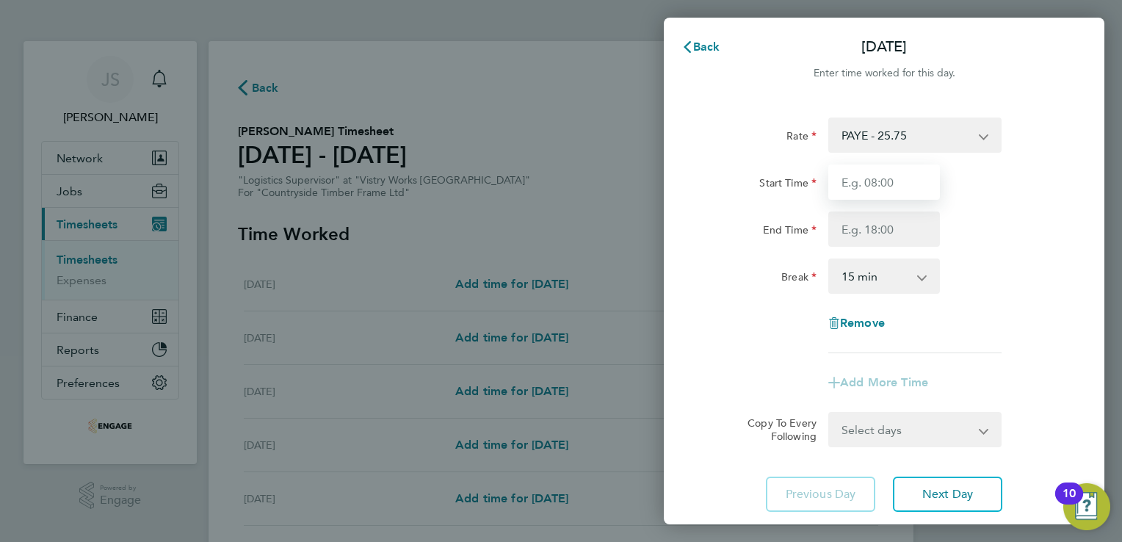
click at [875, 184] on input "Start Time" at bounding box center [884, 181] width 112 height 35
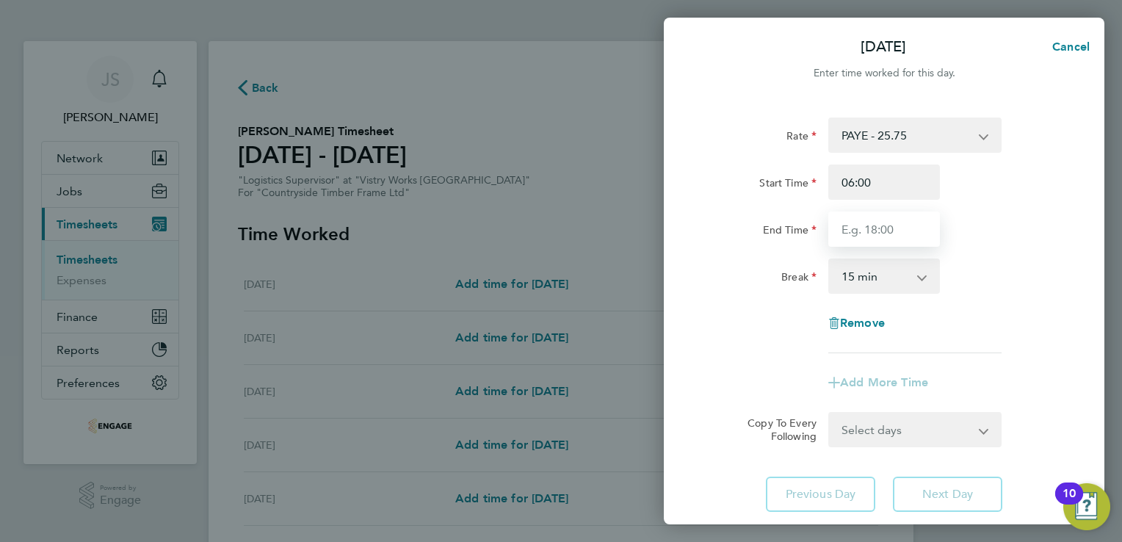
click at [854, 228] on input "End Time" at bounding box center [884, 228] width 112 height 35
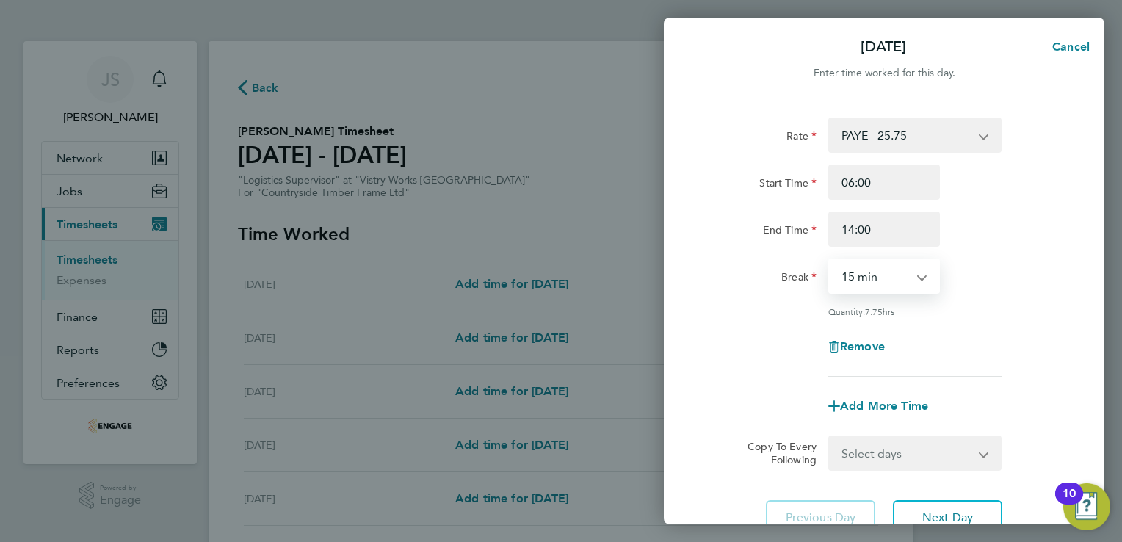
click at [859, 275] on select "0 min 15 min 30 min 45 min 60 min 75 min 90 min" at bounding box center [875, 276] width 91 height 32
click at [830, 260] on select "0 min 15 min 30 min 45 min 60 min 75 min 90 min" at bounding box center [875, 276] width 91 height 32
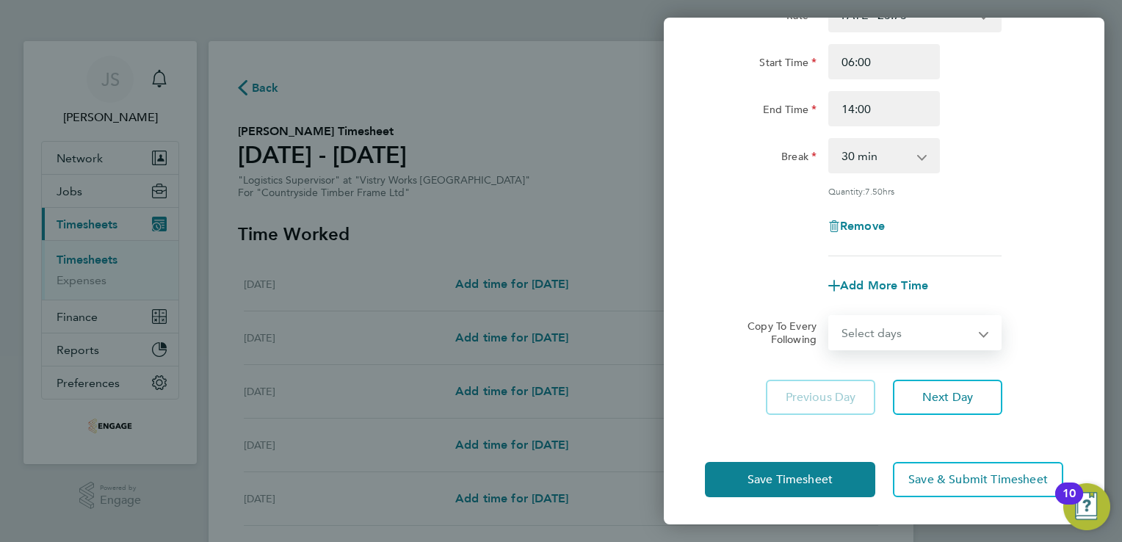
click at [899, 335] on select "Select days Day Weekday (Mon-Fri) Weekend (Sat-Sun) Tuesday Wednesday Thursday …" at bounding box center [907, 332] width 154 height 32
click at [830, 316] on select "Select days Day Weekday (Mon-Fri) Weekend (Sat-Sun) Tuesday Wednesday Thursday …" at bounding box center [907, 332] width 154 height 32
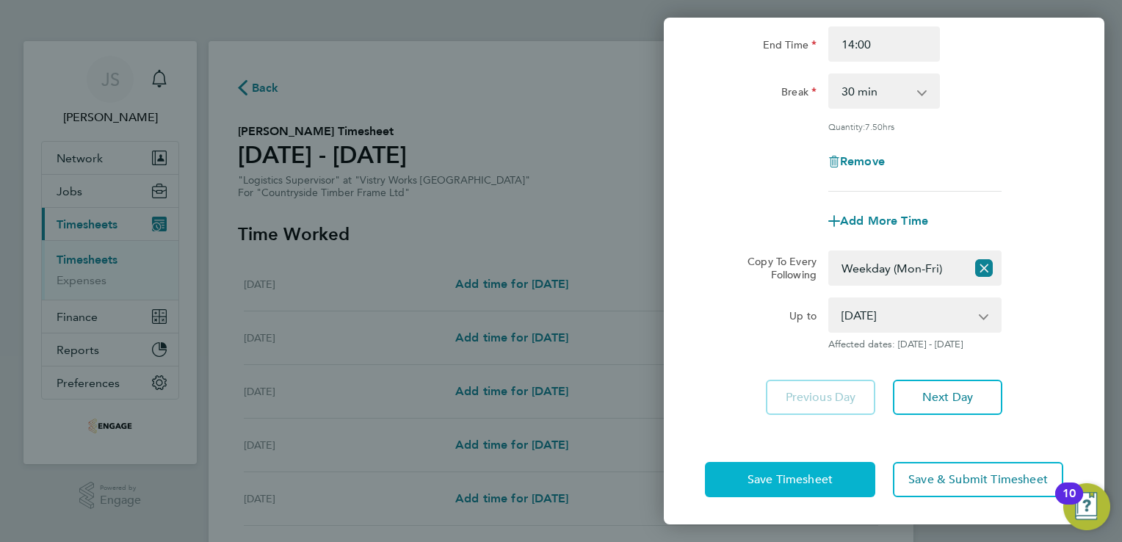
click at [767, 472] on span "Save Timesheet" at bounding box center [789, 479] width 85 height 15
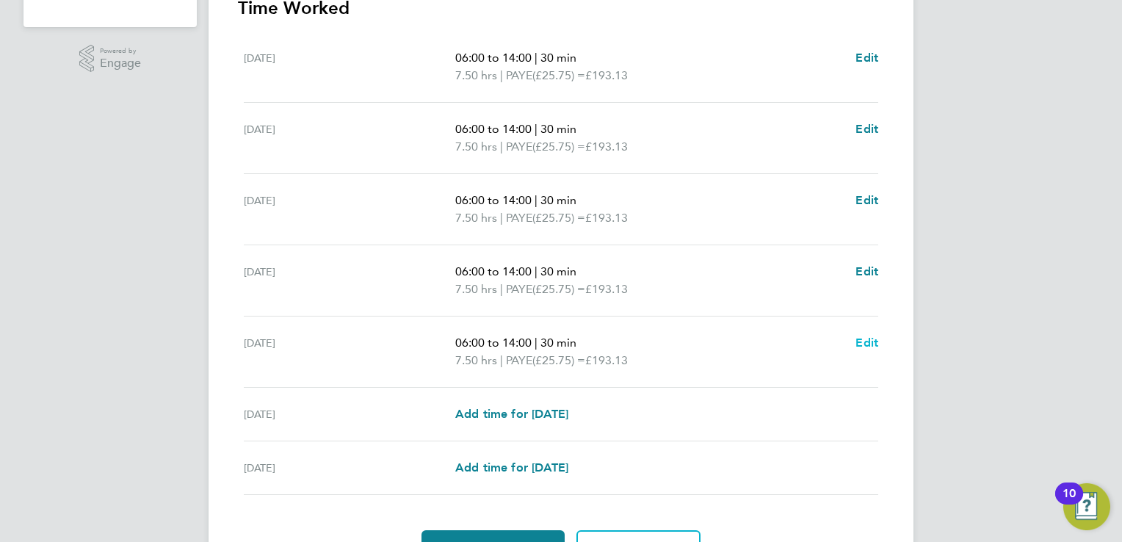
click at [872, 342] on span "Edit" at bounding box center [866, 343] width 23 height 14
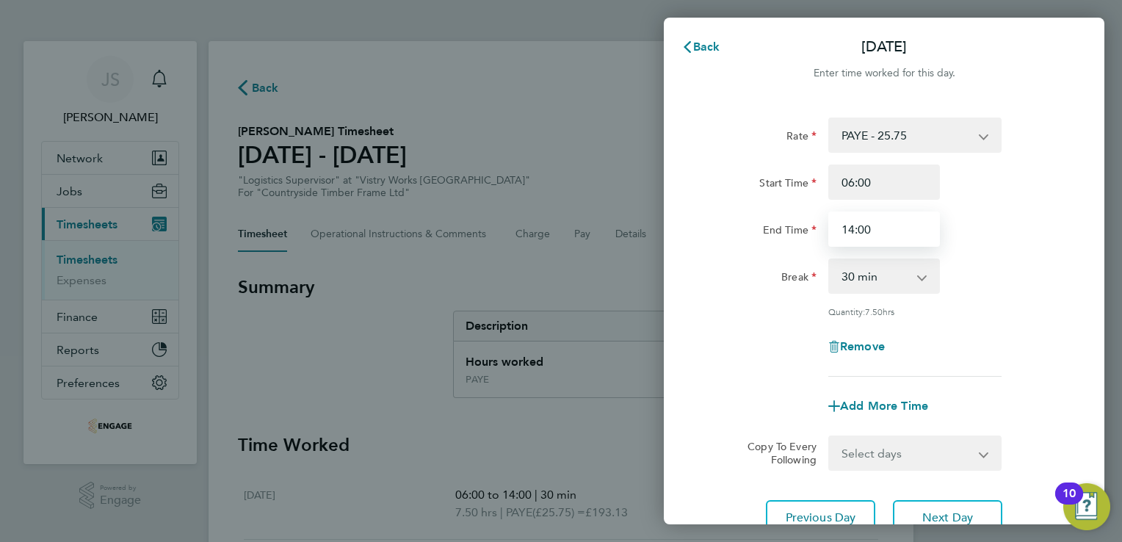
click at [852, 228] on input "14:00" at bounding box center [884, 228] width 112 height 35
click at [966, 222] on div "End Time 15:45" at bounding box center [884, 228] width 370 height 35
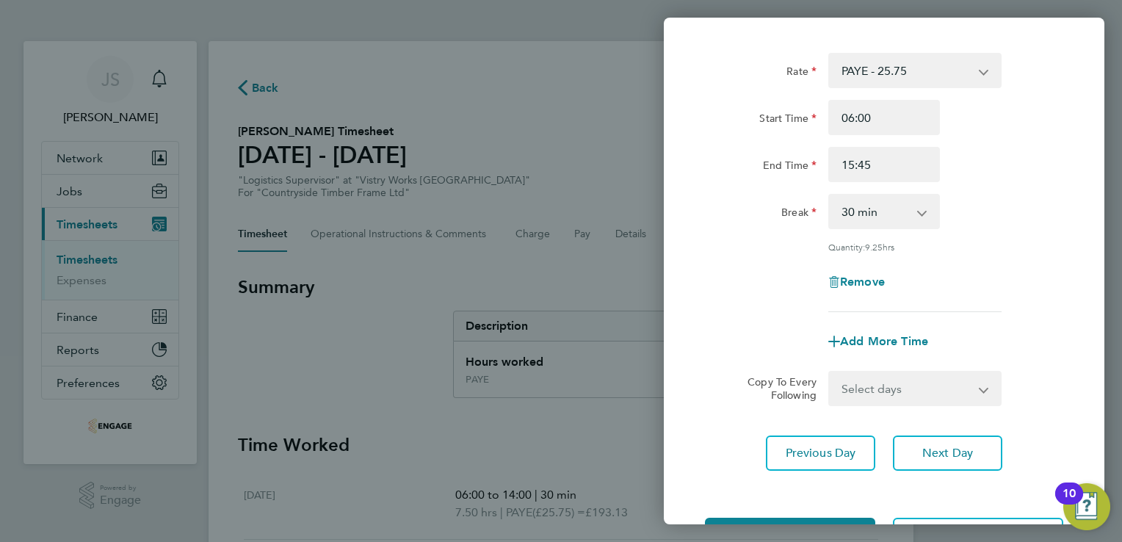
scroll to position [120, 0]
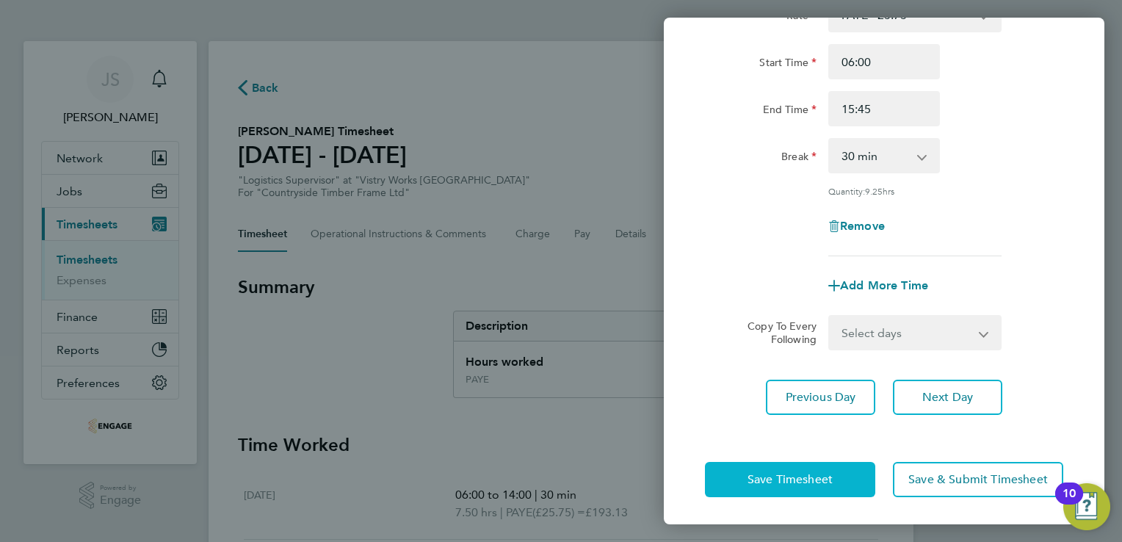
click at [760, 479] on span "Save Timesheet" at bounding box center [789, 479] width 85 height 15
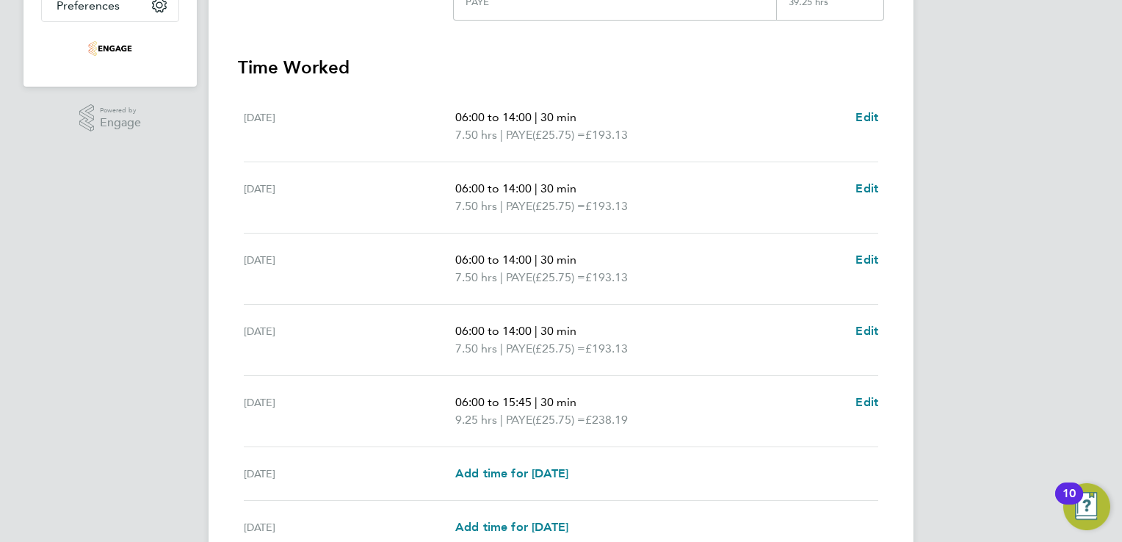
scroll to position [370, 0]
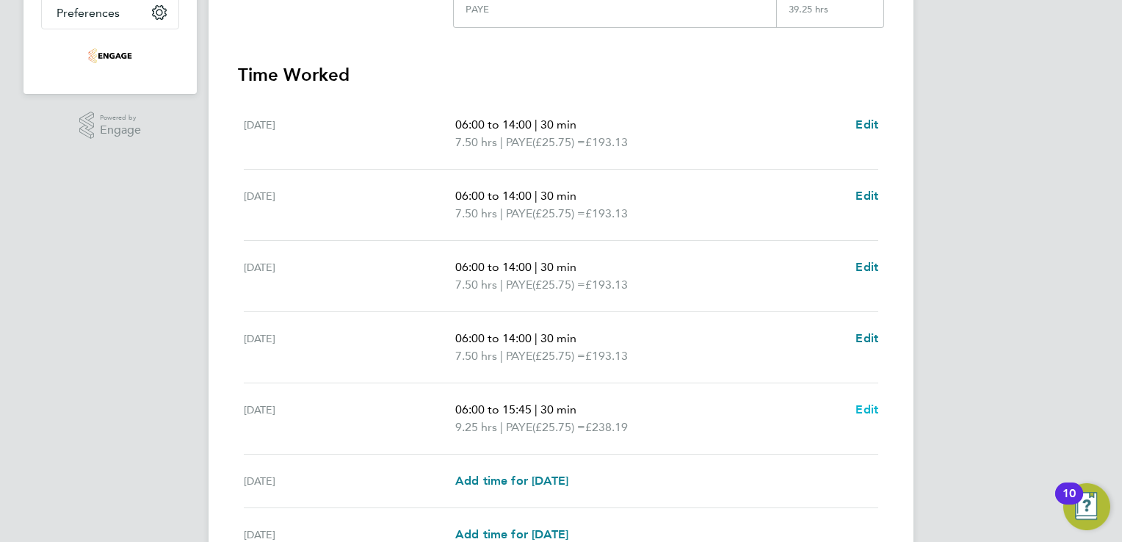
click at [863, 411] on span "Edit" at bounding box center [866, 409] width 23 height 14
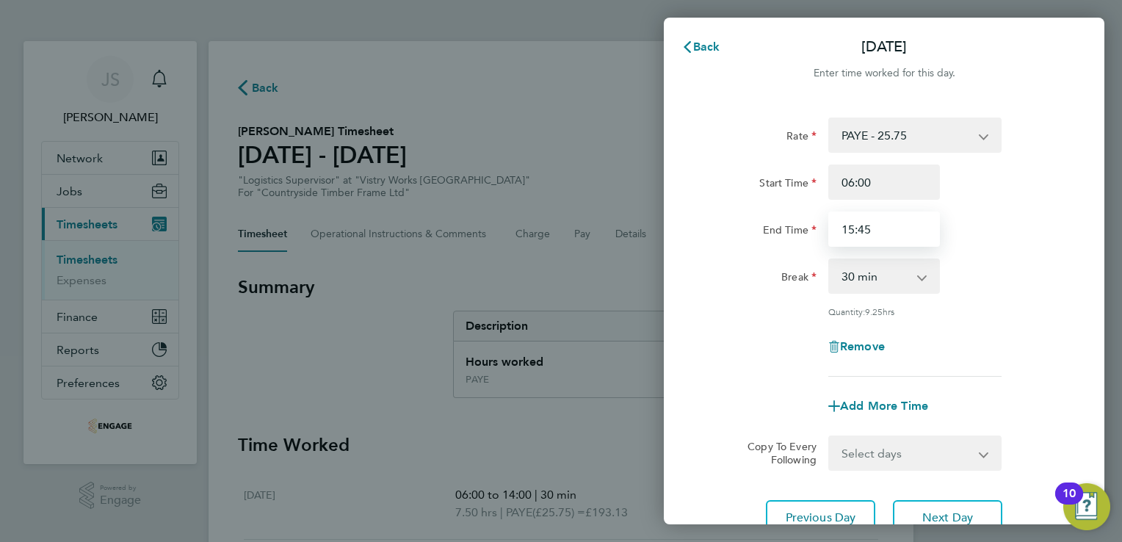
click at [880, 239] on input "15:45" at bounding box center [884, 228] width 112 height 35
drag, startPoint x: 885, startPoint y: 233, endPoint x: 779, endPoint y: 232, distance: 105.7
click at [779, 232] on div "End Time 15:45" at bounding box center [884, 228] width 370 height 35
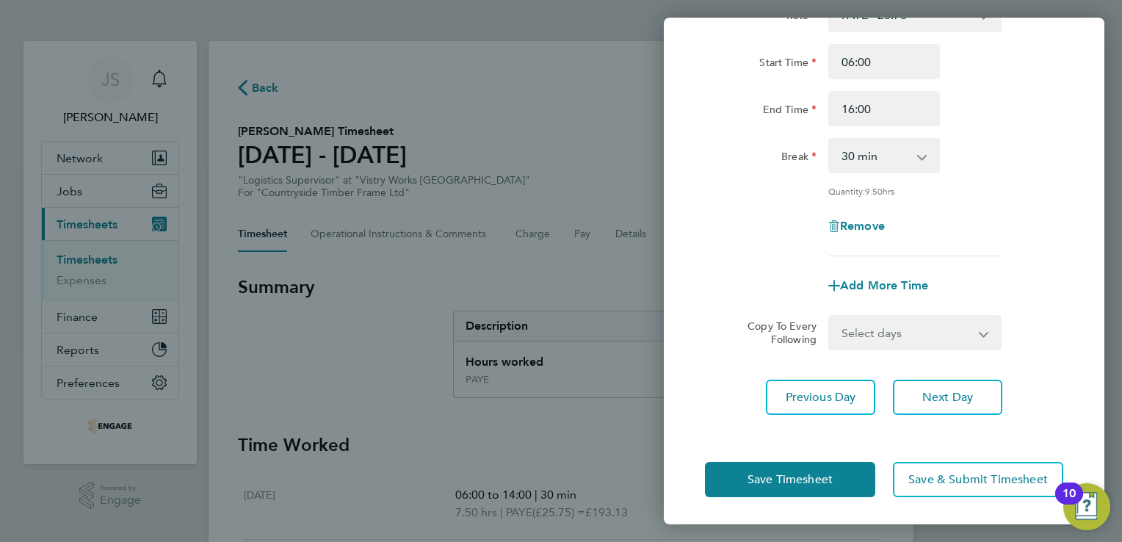
click at [726, 373] on div "Rate PAYE - 25.75 Start Time 06:00 End Time 16:00 Break 0 min 15 min 30 min 45 …" at bounding box center [884, 205] width 441 height 453
click at [803, 477] on span "Save Timesheet" at bounding box center [789, 479] width 85 height 15
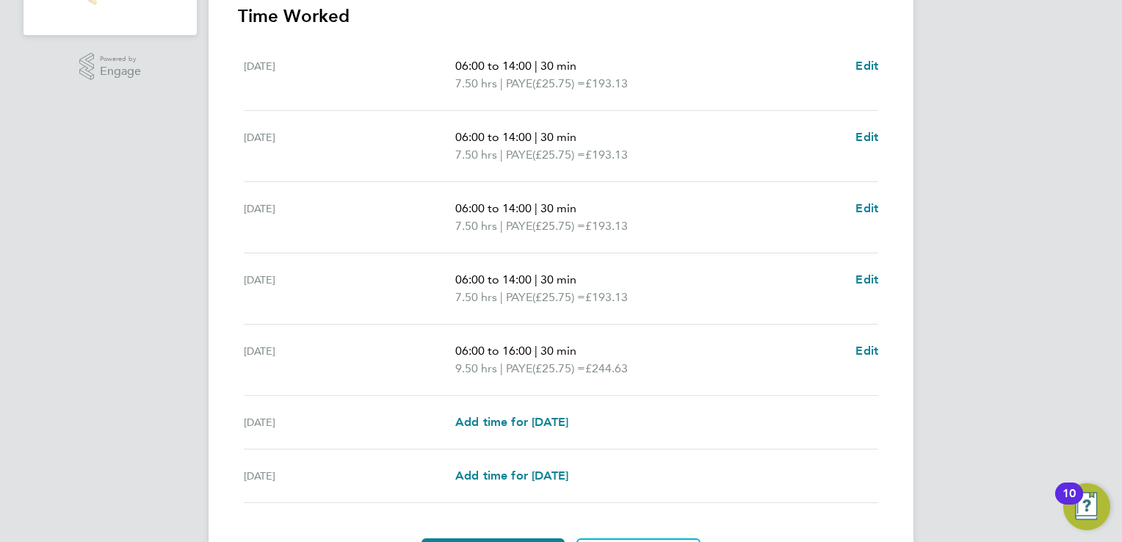
scroll to position [517, 0]
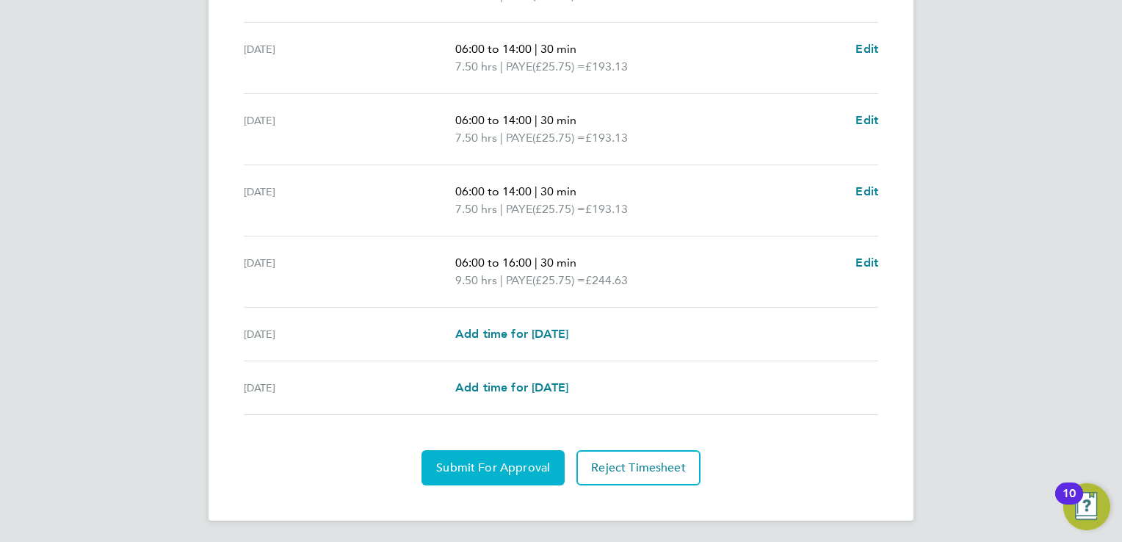
click at [465, 474] on button "Submit For Approval" at bounding box center [492, 467] width 143 height 35
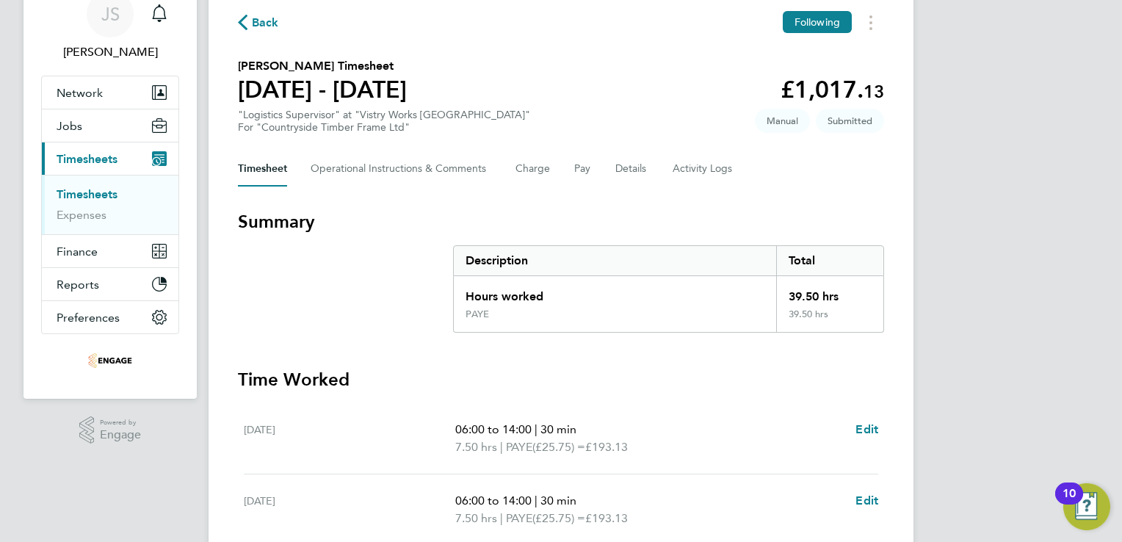
scroll to position [0, 0]
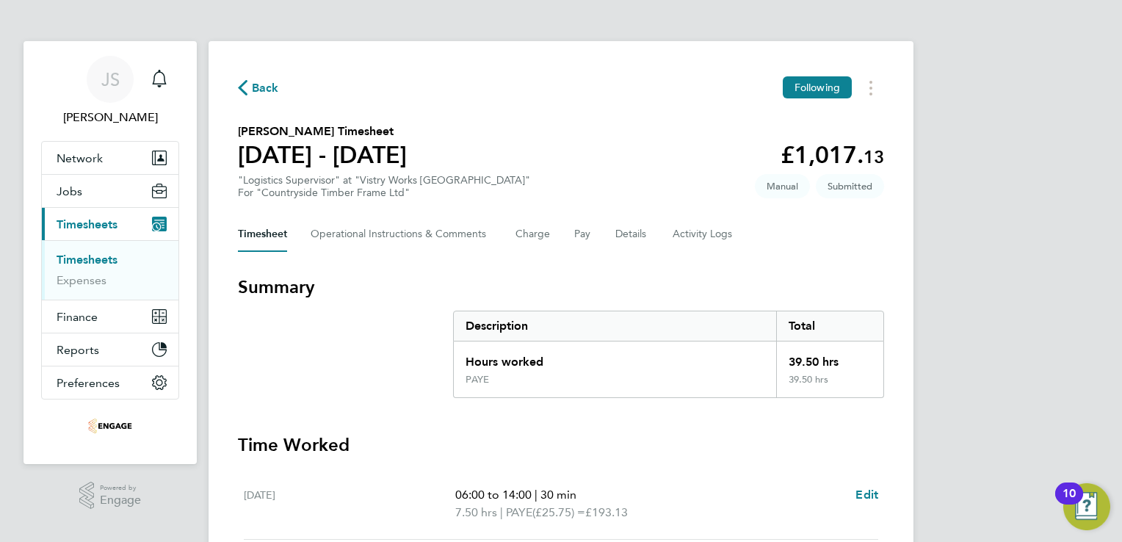
click at [254, 85] on span "Back" at bounding box center [265, 88] width 27 height 18
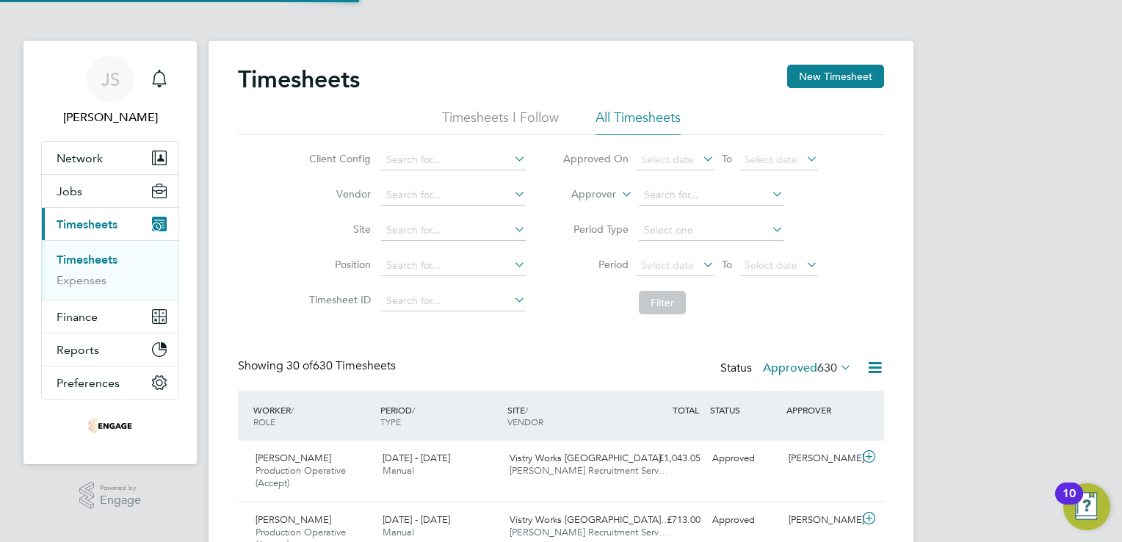
scroll to position [49, 128]
click at [847, 76] on button "New Timesheet" at bounding box center [835, 76] width 97 height 23
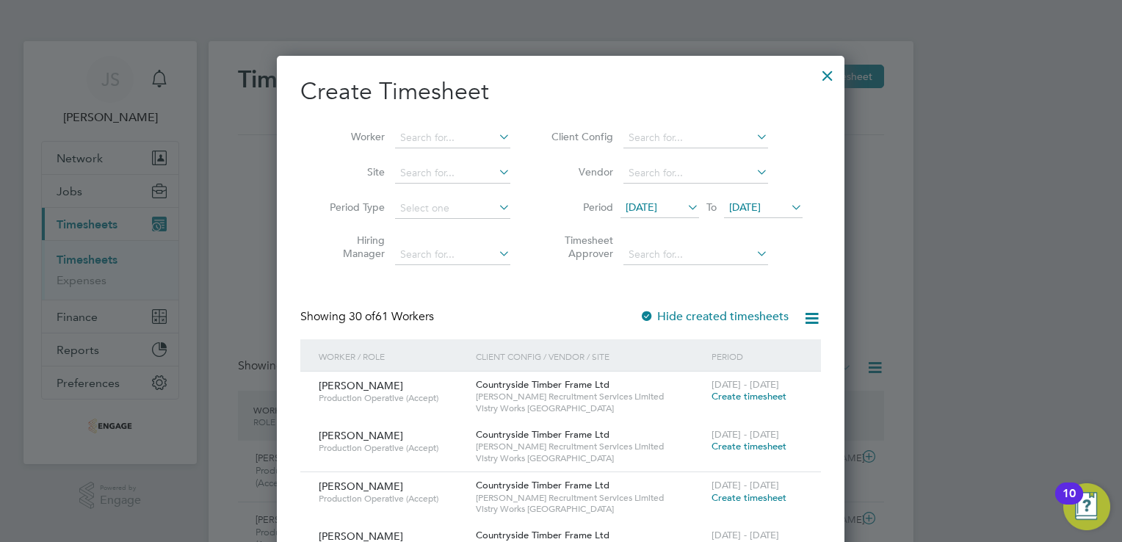
click at [657, 212] on span "12 Aug 2025" at bounding box center [642, 206] width 32 height 13
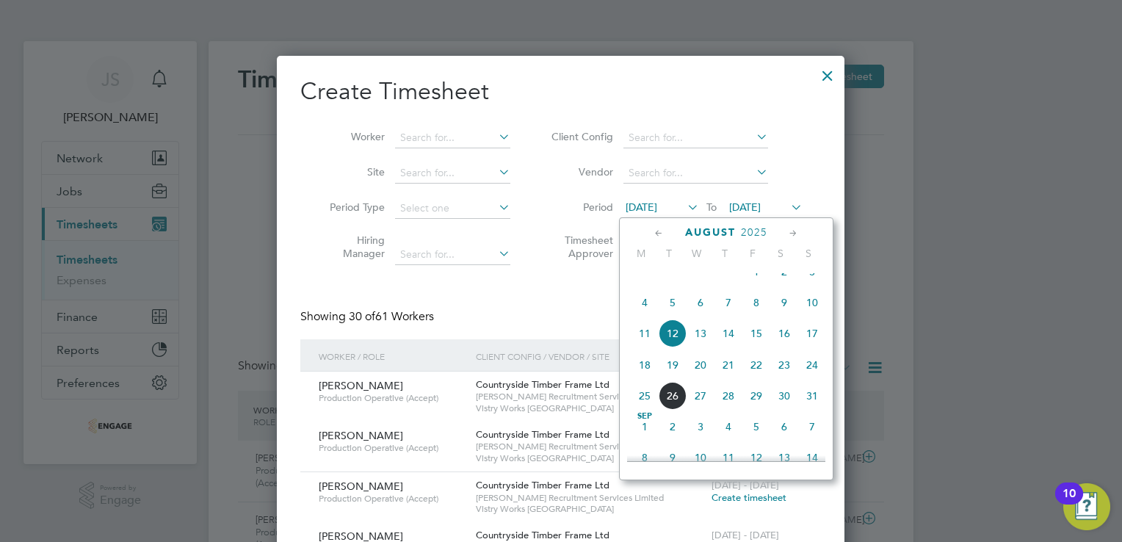
click at [643, 379] on span "18" at bounding box center [645, 365] width 28 height 28
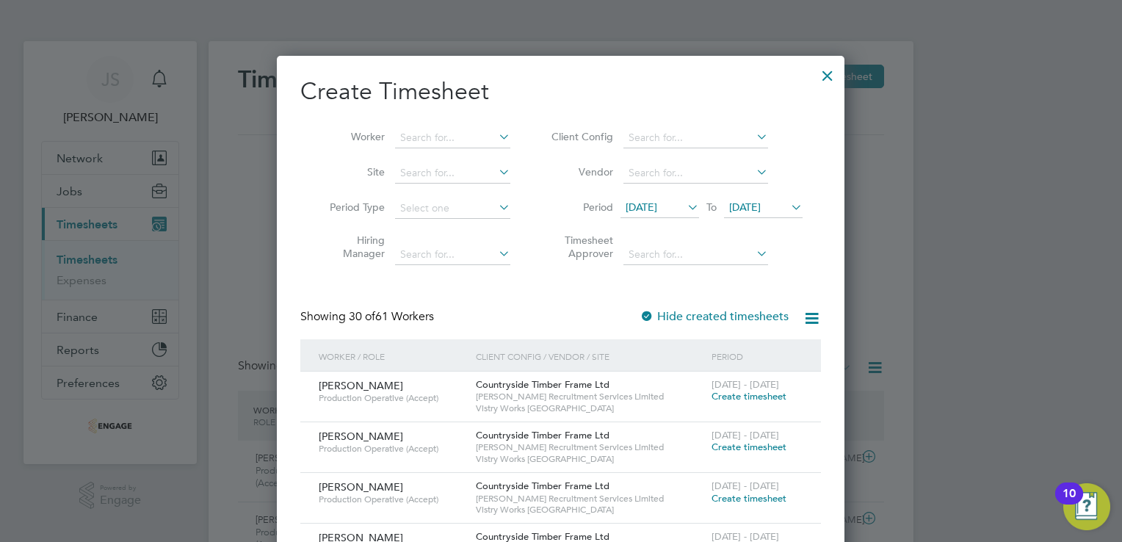
click at [761, 206] on span "19 Aug 2025" at bounding box center [745, 206] width 32 height 13
click at [438, 140] on input at bounding box center [452, 138] width 115 height 21
click at [457, 172] on li "Pawel Gredzinski" at bounding box center [458, 177] width 126 height 20
type input "Pawel Gredzinski"
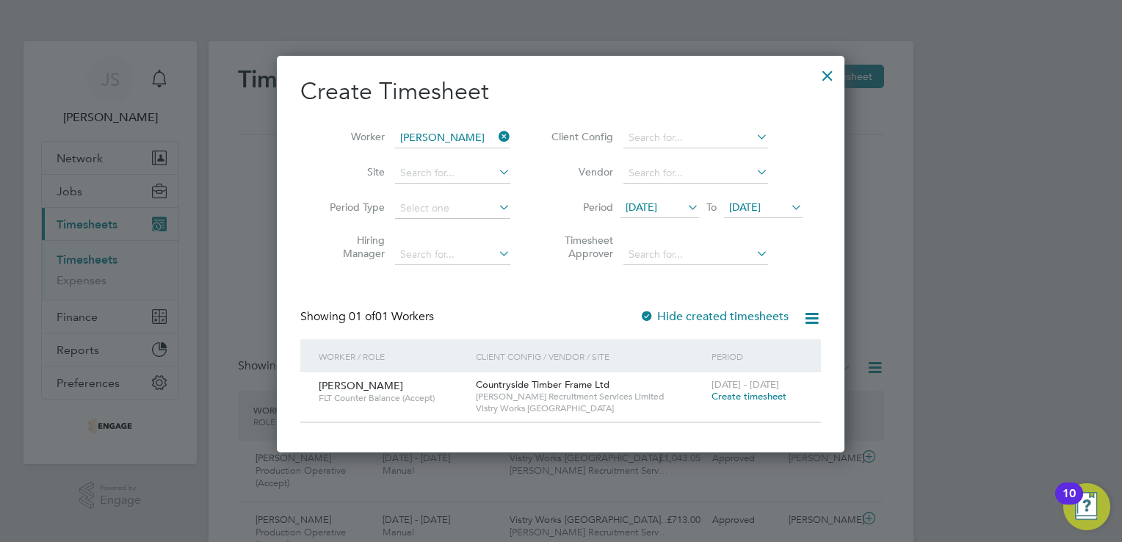
click at [745, 397] on span "Create timesheet" at bounding box center [749, 396] width 75 height 12
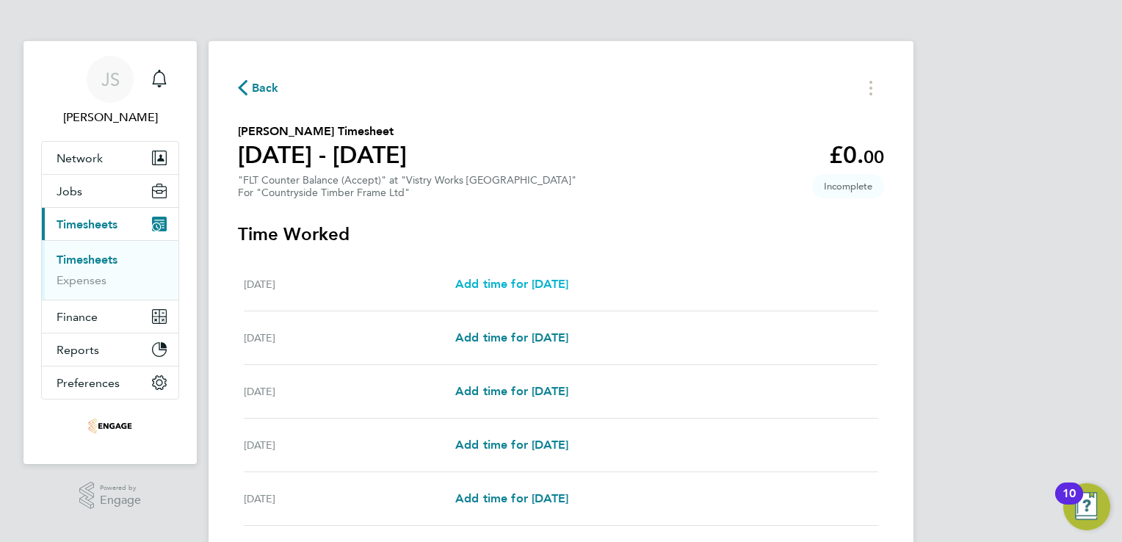
click at [563, 288] on span "Add time for [DATE]" at bounding box center [511, 284] width 113 height 14
select select "15"
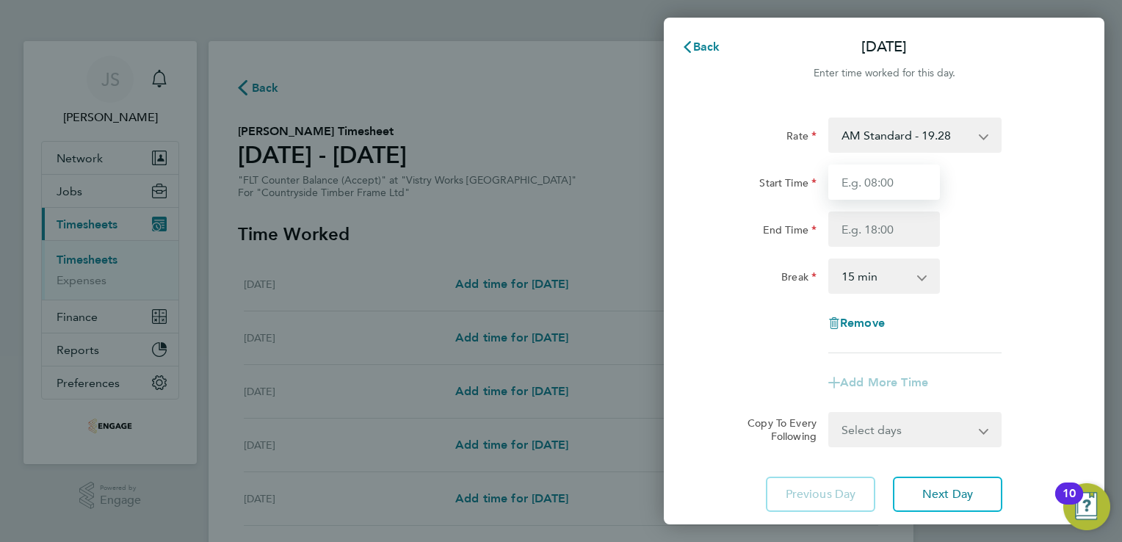
click at [878, 189] on input "Start Time" at bounding box center [884, 181] width 112 height 35
type input "06:00"
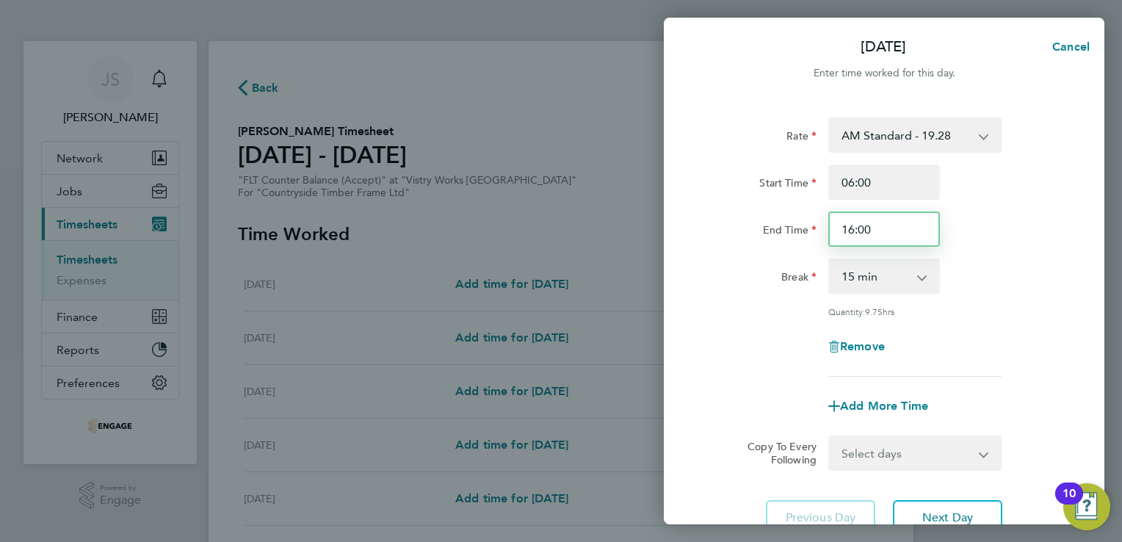
drag, startPoint x: 892, startPoint y: 233, endPoint x: 784, endPoint y: 235, distance: 107.9
click at [784, 235] on div "End Time 16:00" at bounding box center [884, 228] width 370 height 35
type input "14:00"
click at [869, 278] on select "0 min 15 min 30 min 45 min 60 min 75 min 90 min" at bounding box center [875, 276] width 91 height 32
select select "30"
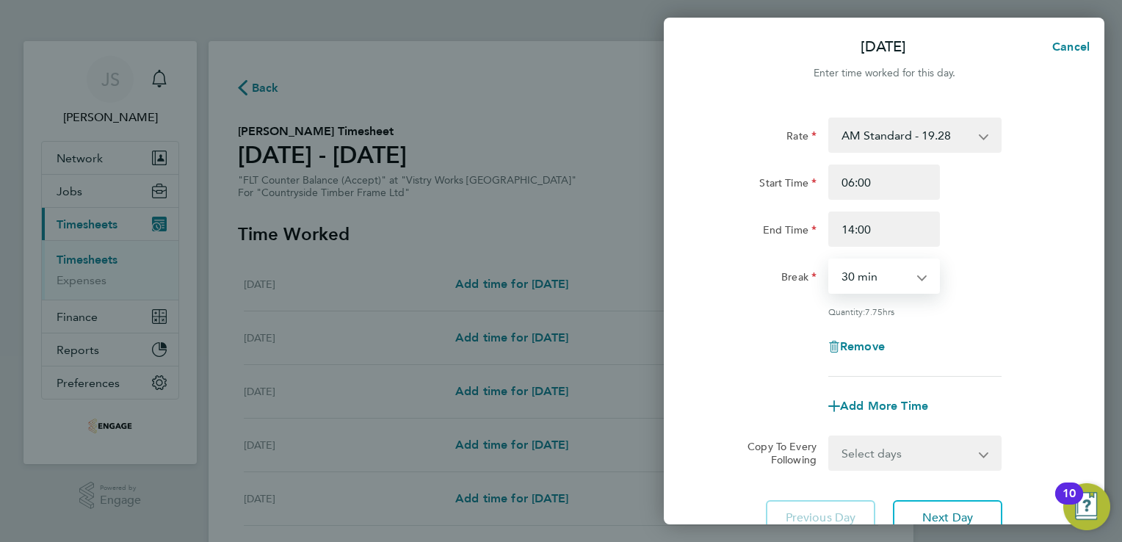
click at [830, 260] on select "0 min 15 min 30 min 45 min 60 min 75 min 90 min" at bounding box center [875, 276] width 91 height 32
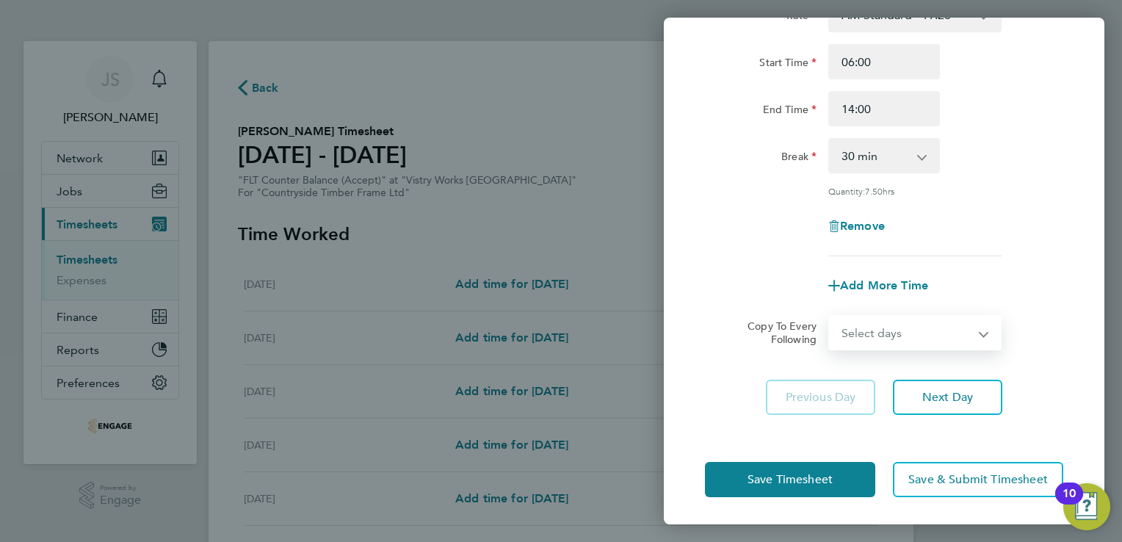
click at [913, 325] on select "Select days Day Weekday (Mon-Fri) Weekend (Sat-Sun) Tuesday Wednesday Thursday …" at bounding box center [907, 332] width 154 height 32
select select "WEEKDAY"
click at [830, 316] on select "Select days Day Weekday (Mon-Fri) Weekend (Sat-Sun) Tuesday Wednesday Thursday …" at bounding box center [907, 332] width 154 height 32
select select "2025-08-24"
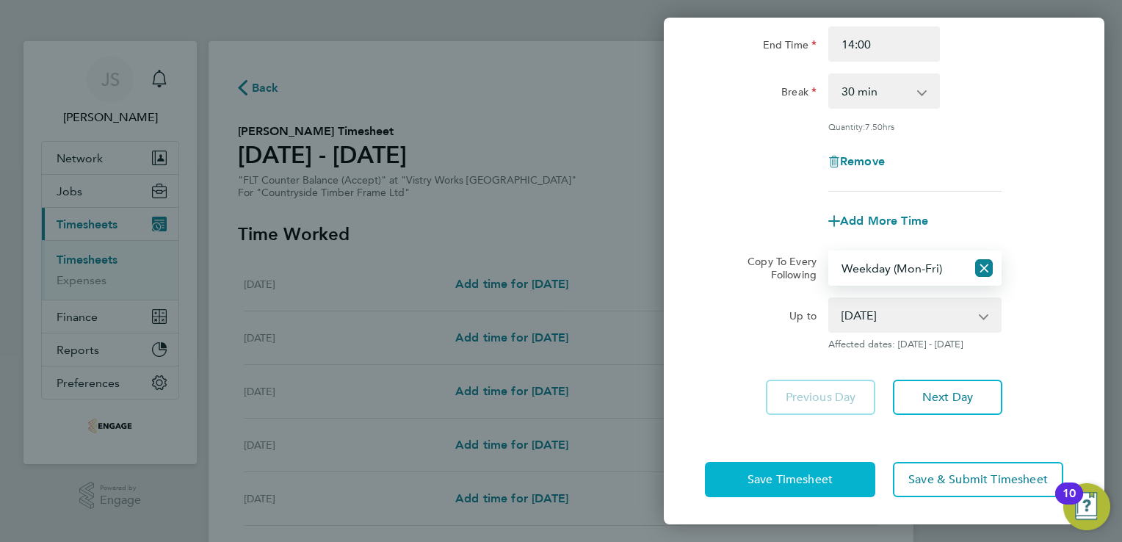
click at [768, 486] on button "Save Timesheet" at bounding box center [790, 479] width 170 height 35
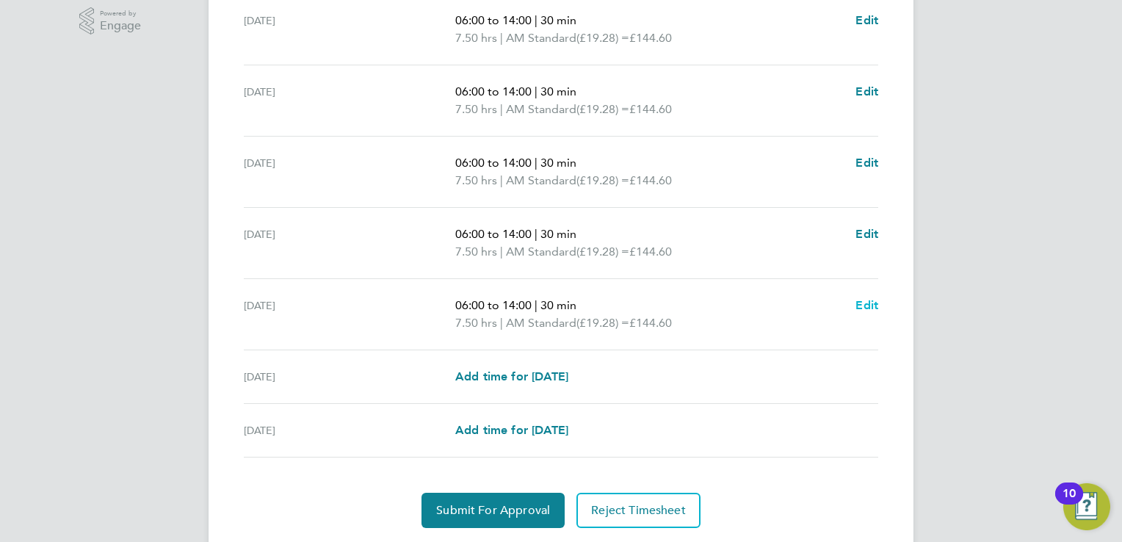
click at [872, 305] on span "Edit" at bounding box center [866, 305] width 23 height 14
select select "30"
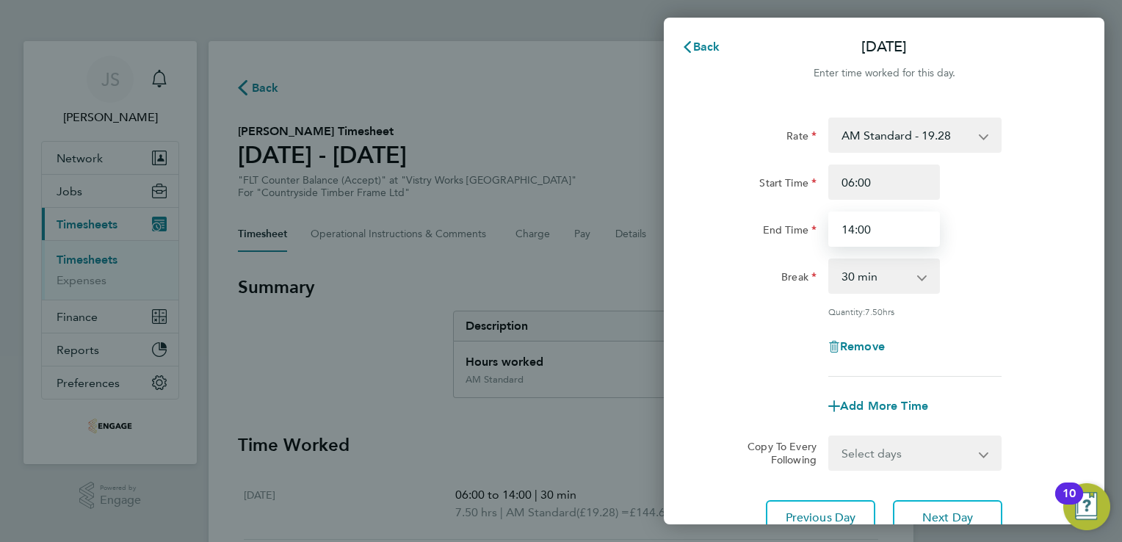
click at [872, 233] on input "14:00" at bounding box center [884, 228] width 112 height 35
type input "14:20"
click at [1010, 280] on div "Break 0 min 15 min 30 min 45 min 60 min 75 min 90 min" at bounding box center [884, 275] width 370 height 35
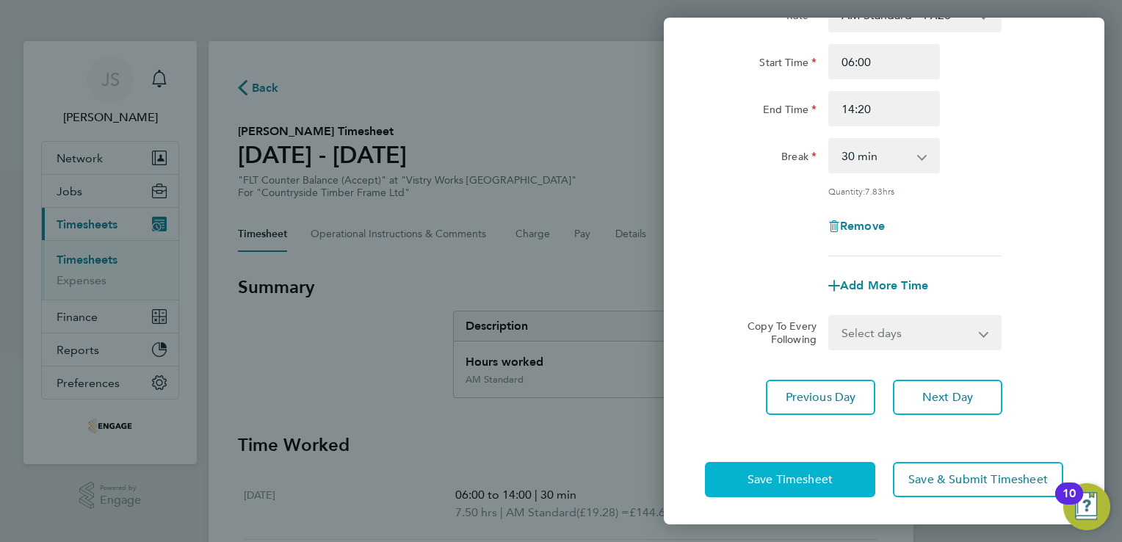
click at [770, 480] on span "Save Timesheet" at bounding box center [789, 479] width 85 height 15
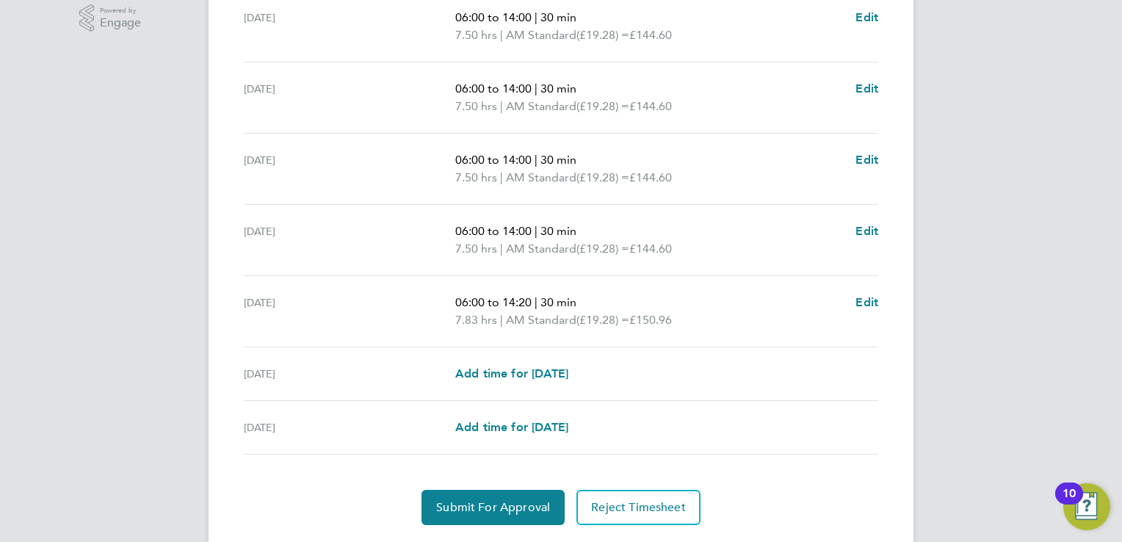
scroll to position [479, 0]
click at [557, 372] on span "Add time for [DATE]" at bounding box center [511, 372] width 113 height 14
select select "15"
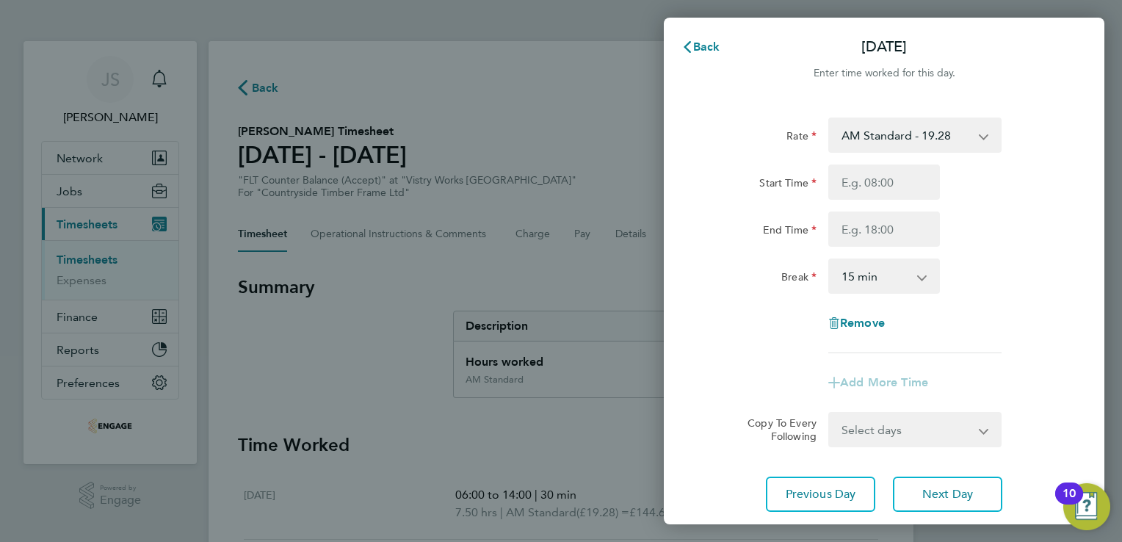
click at [908, 137] on select "AM Standard - 19.28 PM OT 2 - 42.03 PM OT 1 - 31.52 OT1 AM - 28.92 PM Standard …" at bounding box center [906, 135] width 153 height 32
select select "15"
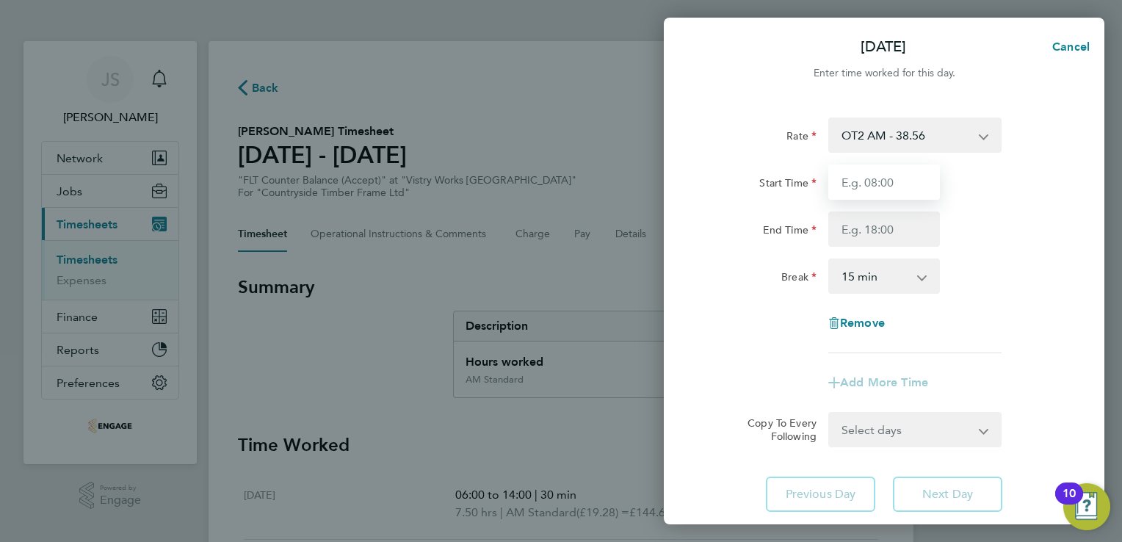
click at [868, 183] on input "Start Time" at bounding box center [884, 181] width 112 height 35
type input "06:00"
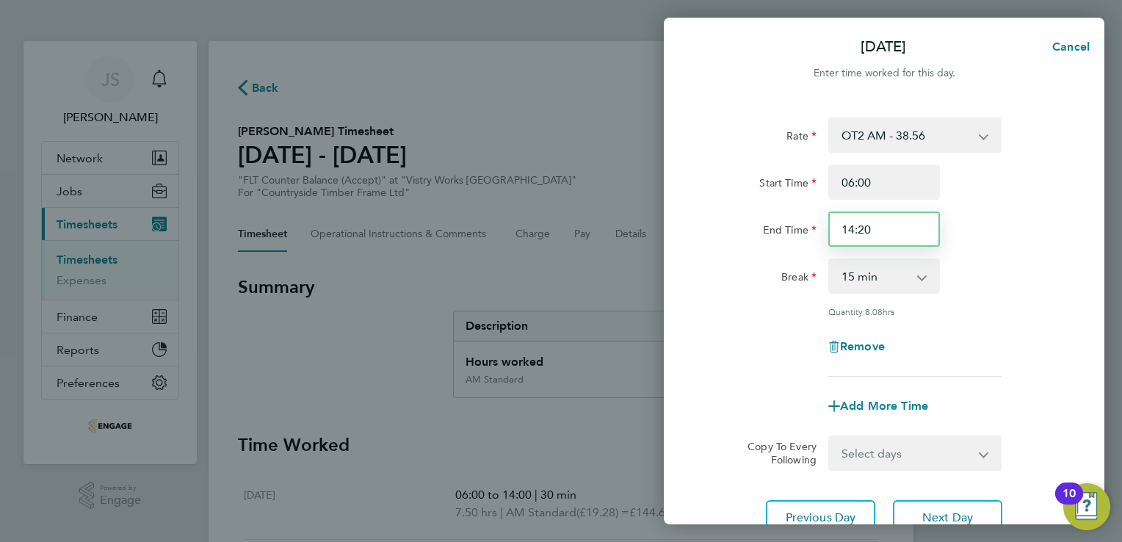
drag, startPoint x: 881, startPoint y: 228, endPoint x: 761, endPoint y: 239, distance: 120.2
click at [761, 239] on div "End Time 14:20" at bounding box center [884, 228] width 370 height 35
type input "15:00"
click at [863, 283] on select "0 min 15 min 30 min 45 min 60 min 75 min 90 min" at bounding box center [875, 276] width 91 height 32
select select "30"
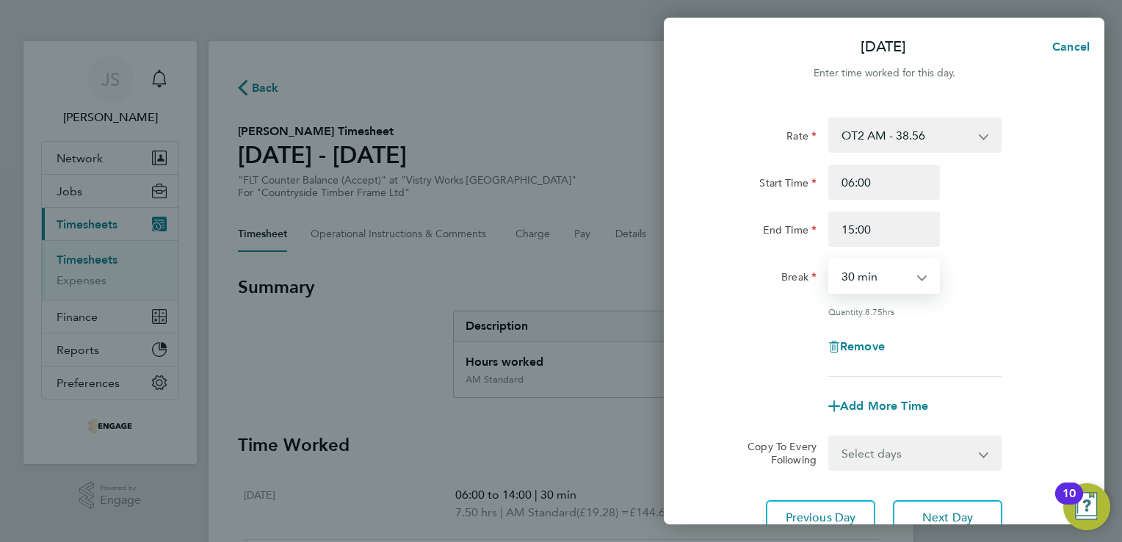
click at [830, 260] on select "0 min 15 min 30 min 45 min 60 min 75 min 90 min" at bounding box center [875, 276] width 91 height 32
click at [749, 335] on div "Remove" at bounding box center [884, 346] width 370 height 35
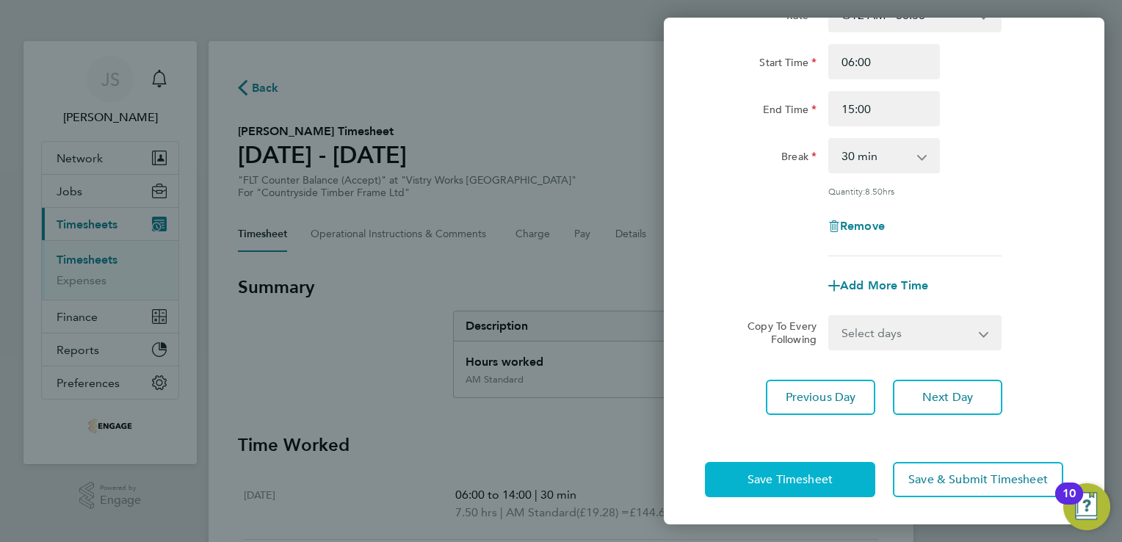
click at [762, 475] on span "Save Timesheet" at bounding box center [789, 479] width 85 height 15
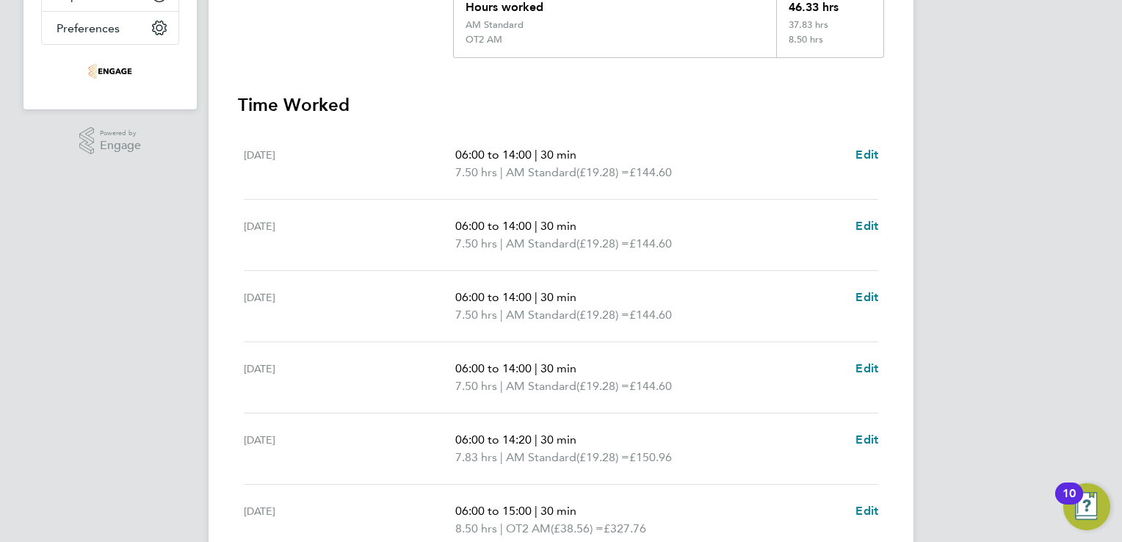
scroll to position [549, 0]
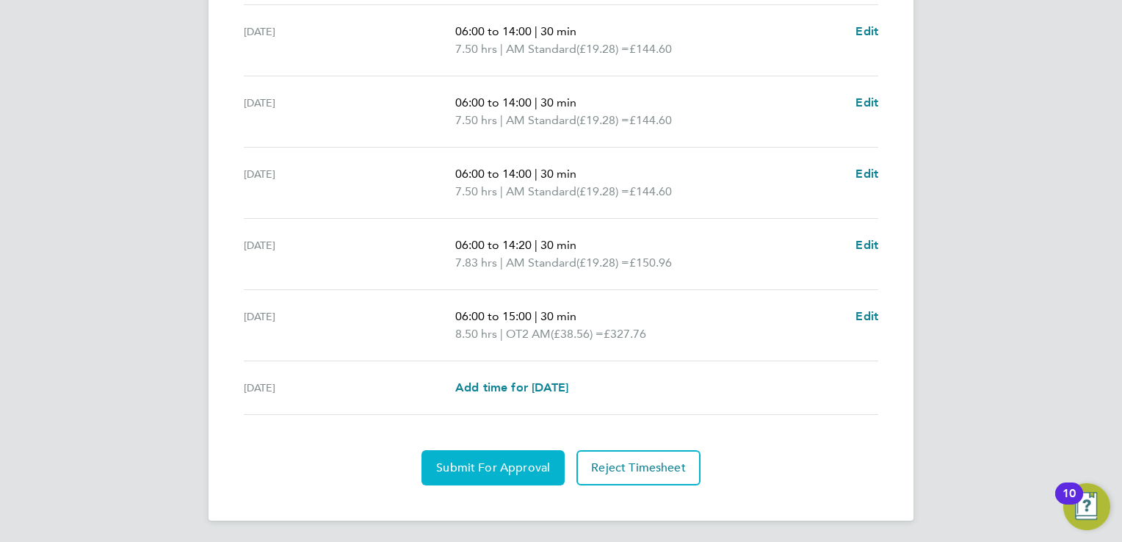
click at [483, 468] on span "Submit For Approval" at bounding box center [493, 467] width 114 height 15
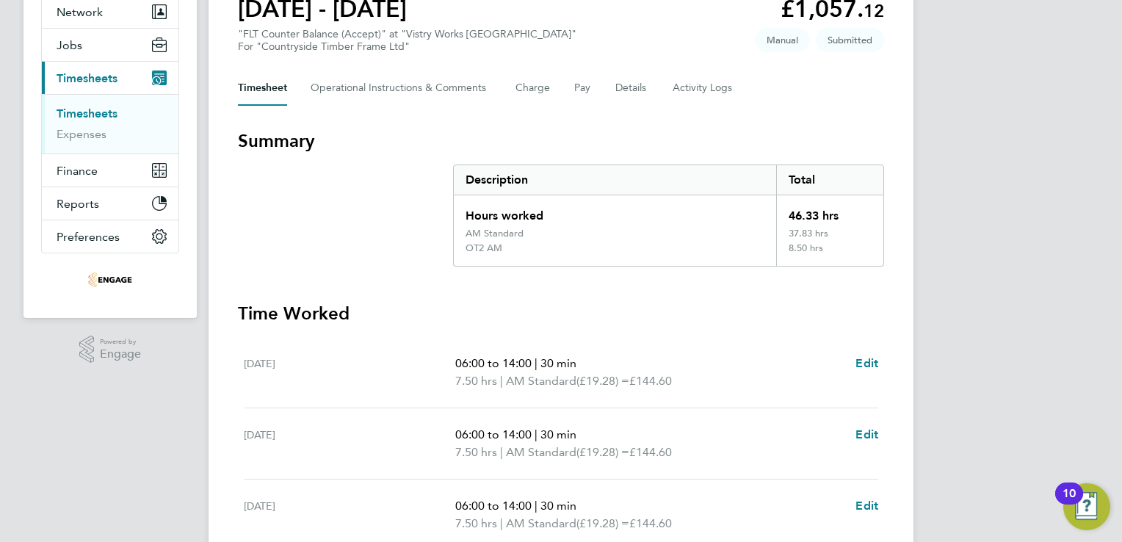
scroll to position [0, 0]
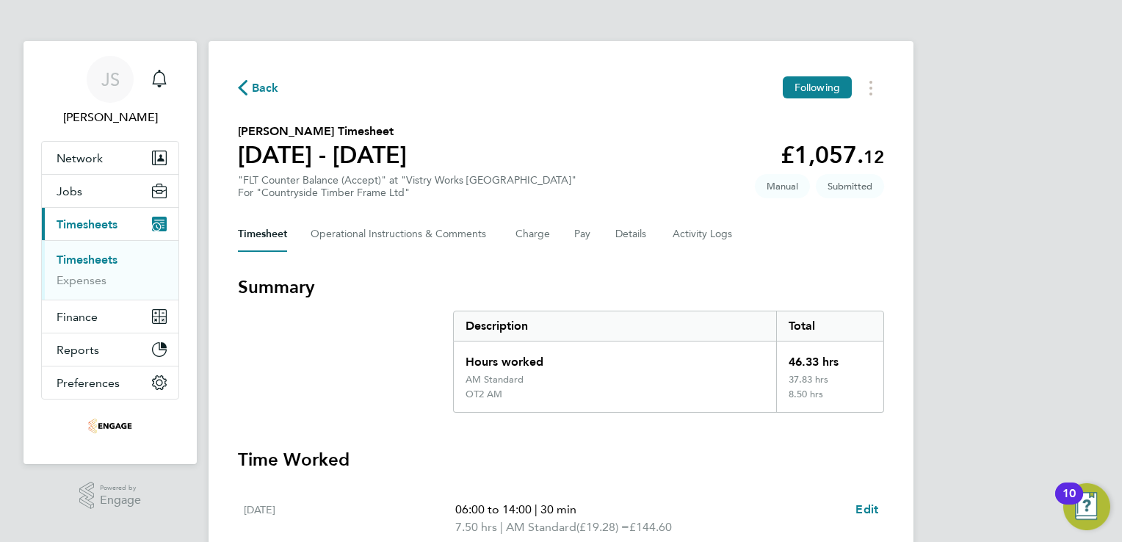
click at [264, 85] on span "Back" at bounding box center [265, 88] width 27 height 18
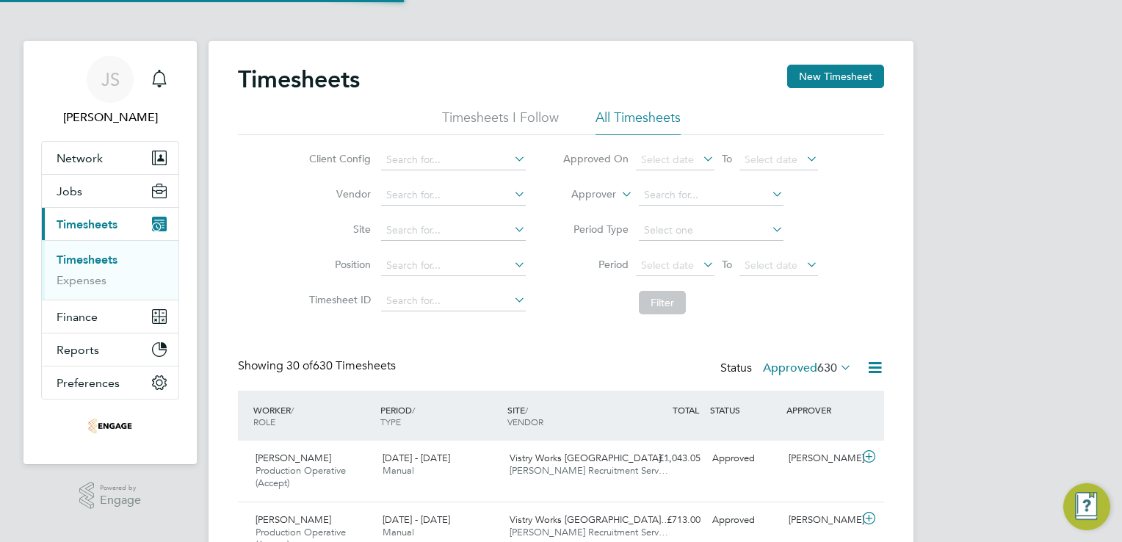
scroll to position [49, 128]
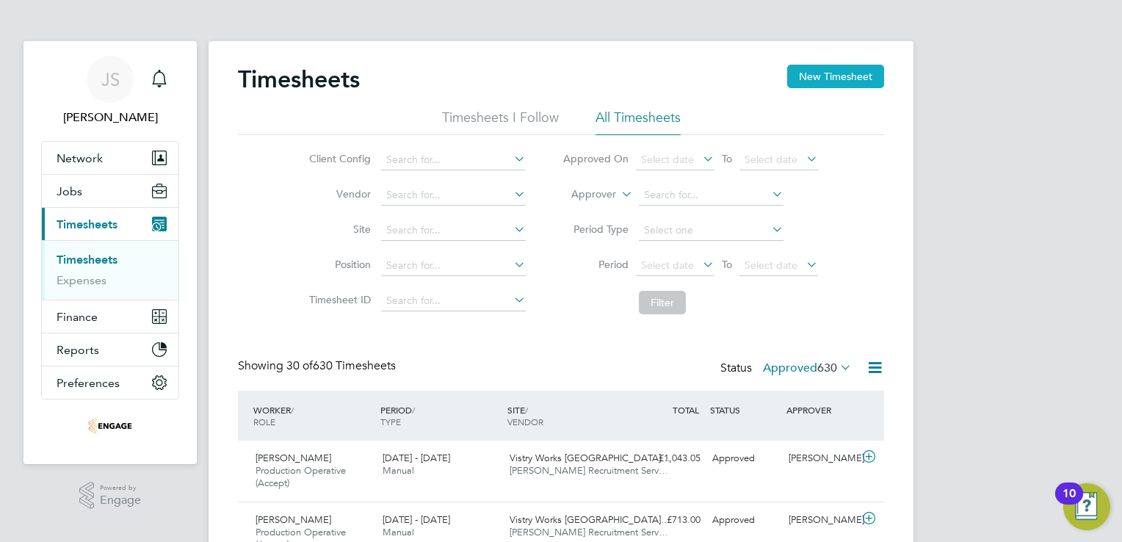
click at [849, 79] on button "New Timesheet" at bounding box center [835, 76] width 97 height 23
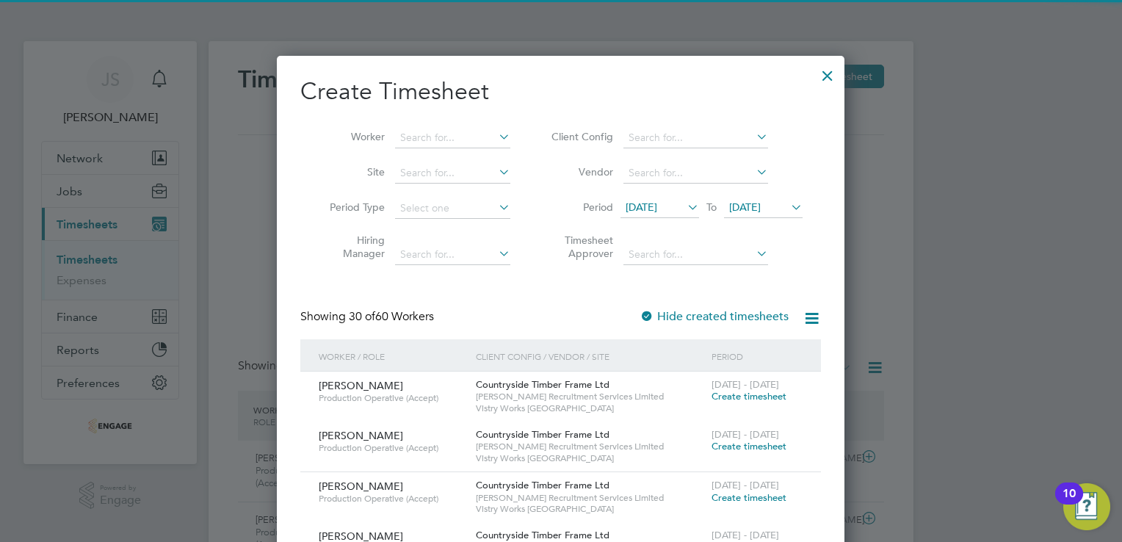
click at [657, 209] on span "[DATE]" at bounding box center [642, 206] width 32 height 13
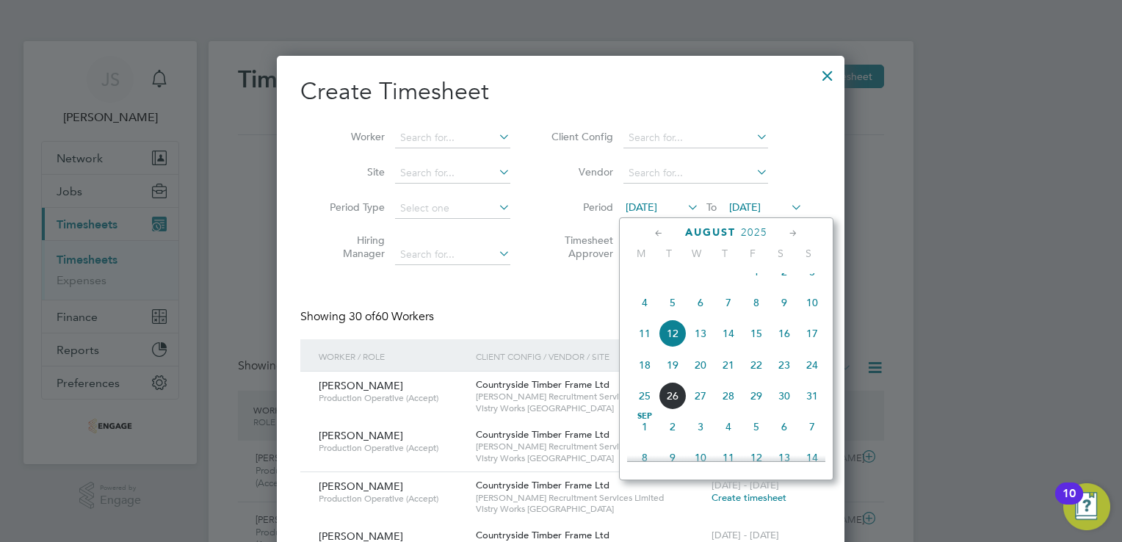
click at [645, 377] on span "18" at bounding box center [645, 365] width 28 height 28
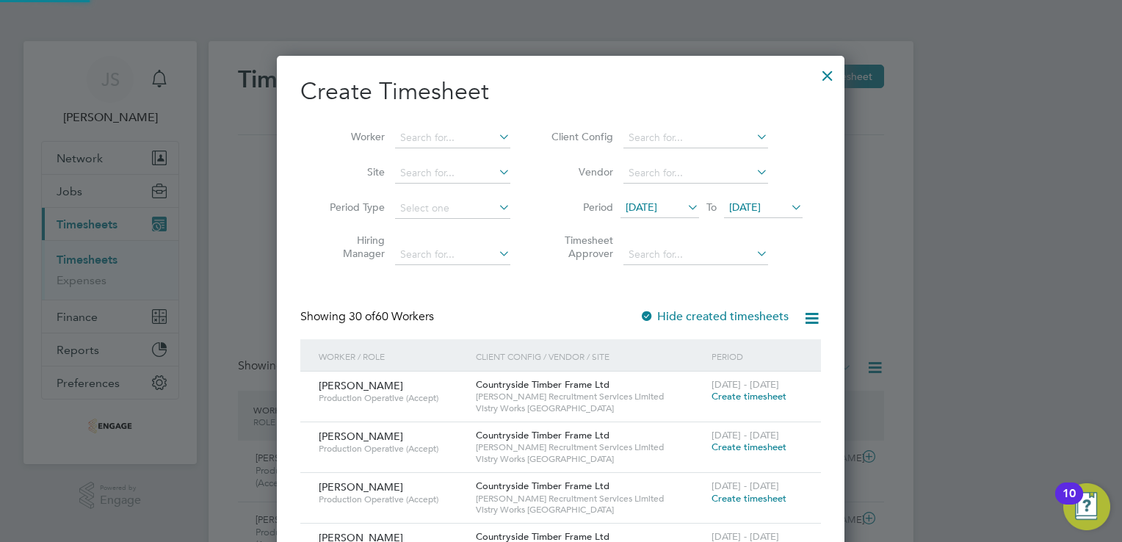
click at [757, 219] on li "Period 18 Aug 2025 To 19 Aug 2025" at bounding box center [675, 208] width 292 height 35
click at [756, 214] on span "[DATE]" at bounding box center [763, 208] width 79 height 20
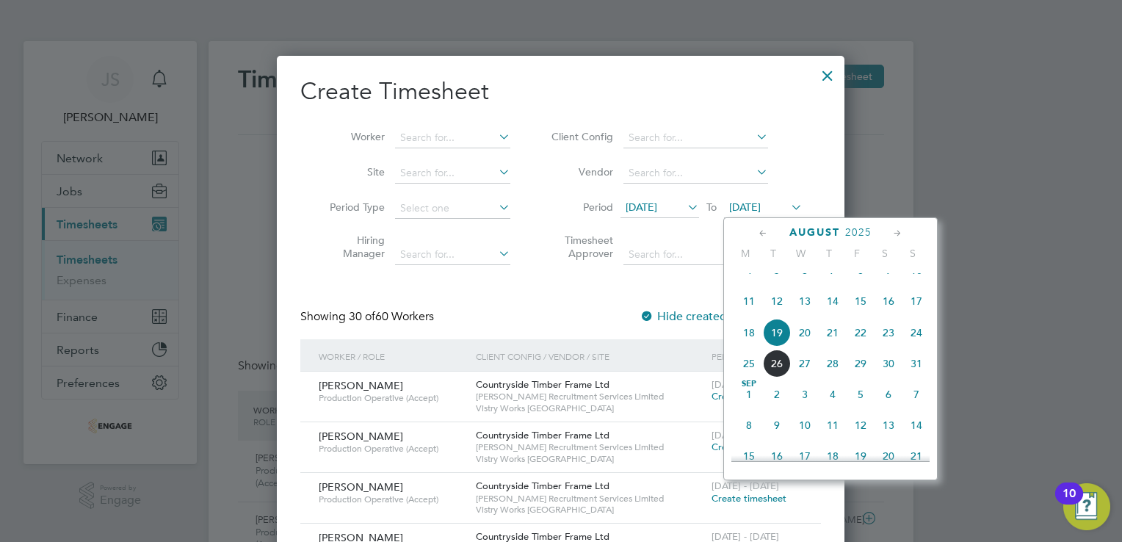
click at [916, 347] on span "24" at bounding box center [916, 333] width 28 height 28
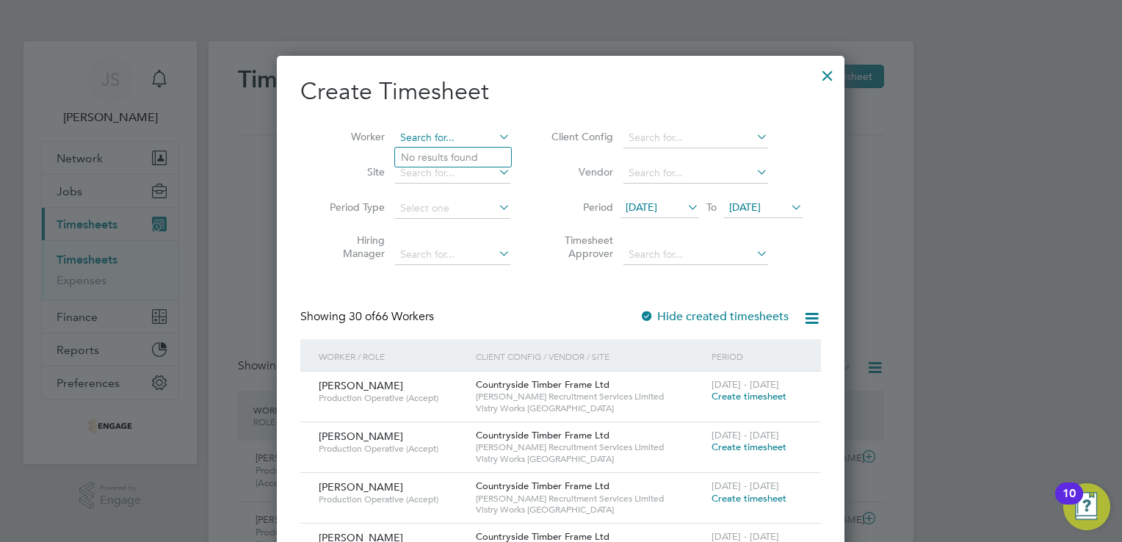
click at [414, 142] on input at bounding box center [452, 138] width 115 height 21
click at [450, 175] on li "Daniel Wroblewski" at bounding box center [485, 177] width 181 height 20
type input "Daniel Wroblewski"
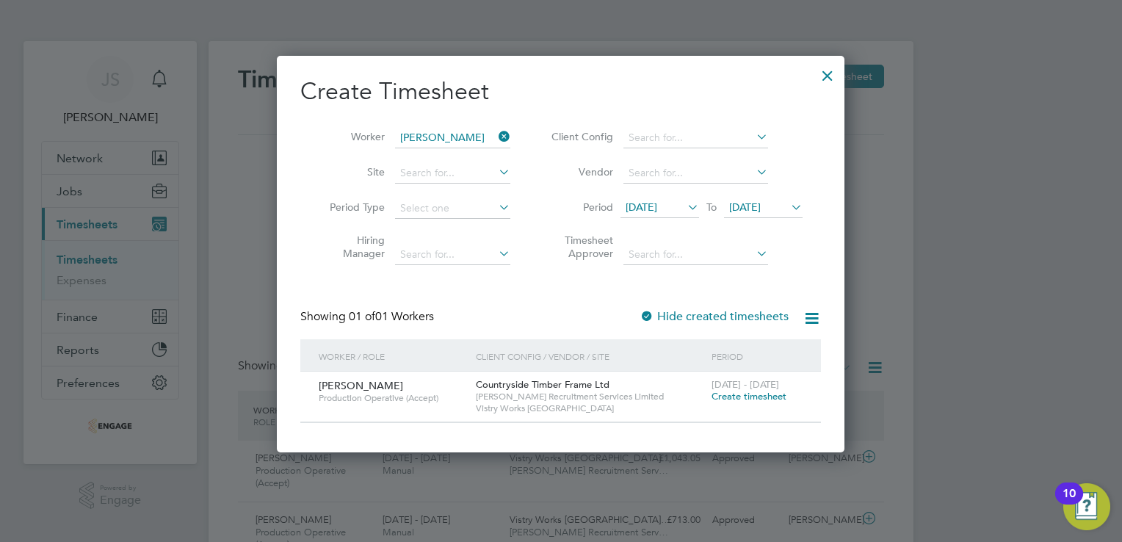
click at [728, 399] on span "Create timesheet" at bounding box center [749, 396] width 75 height 12
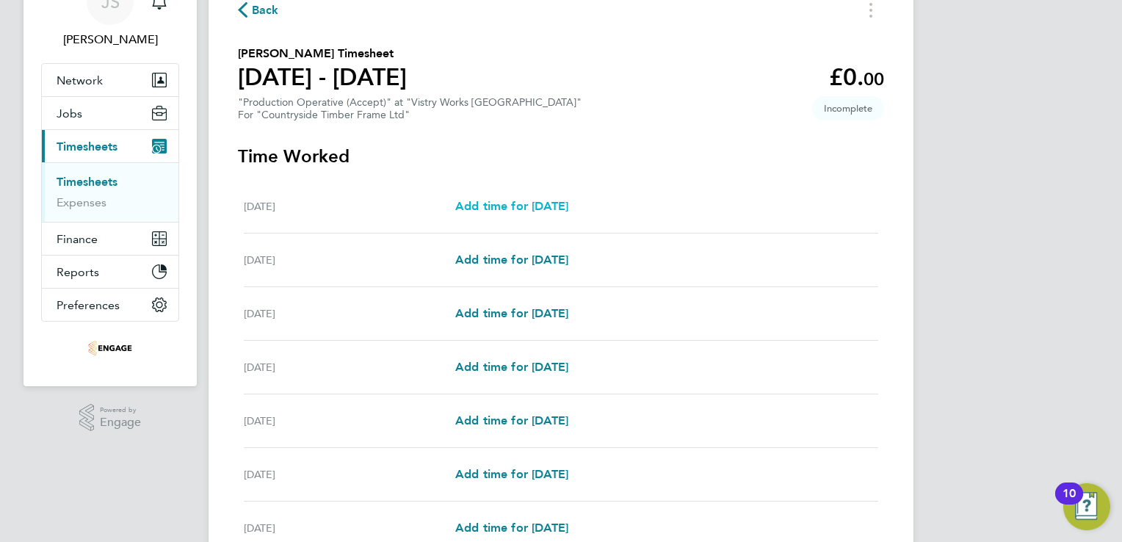
click at [561, 212] on span "Add time for Mon 18 Aug" at bounding box center [511, 206] width 113 height 14
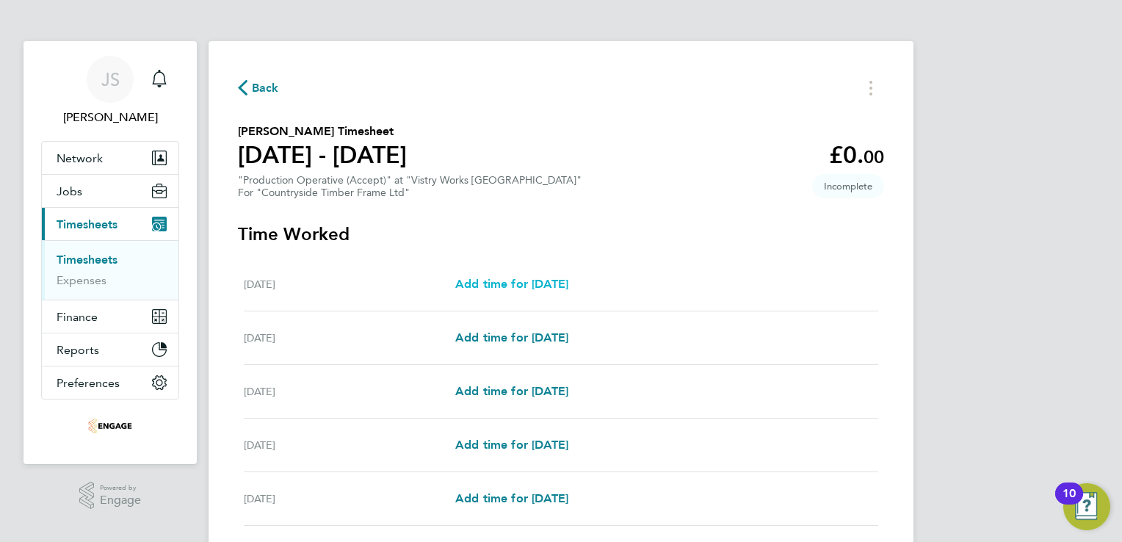
select select "15"
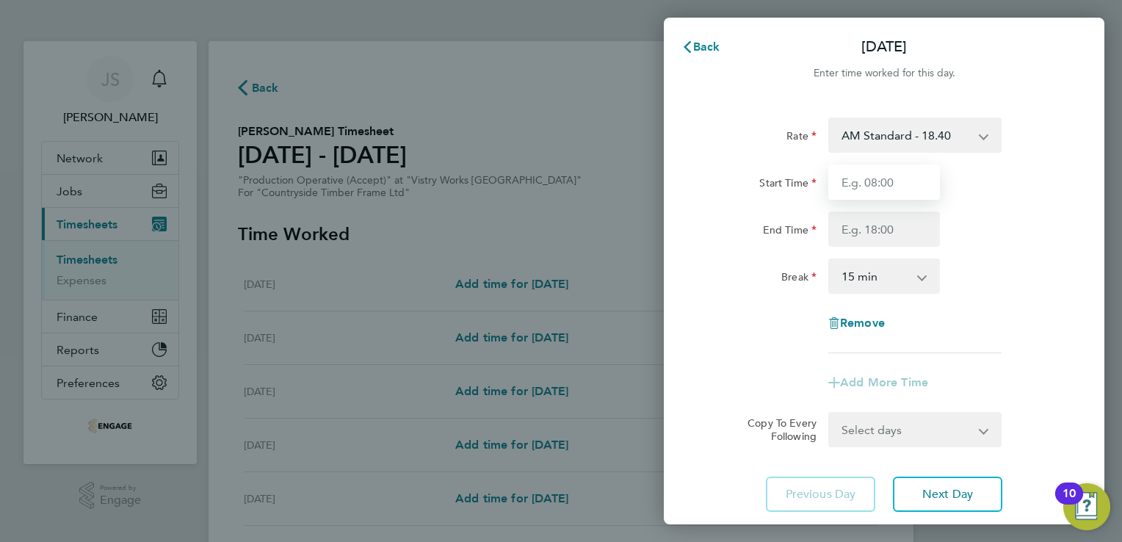
click at [887, 184] on input "Start Time" at bounding box center [884, 181] width 112 height 35
type input "06:00"
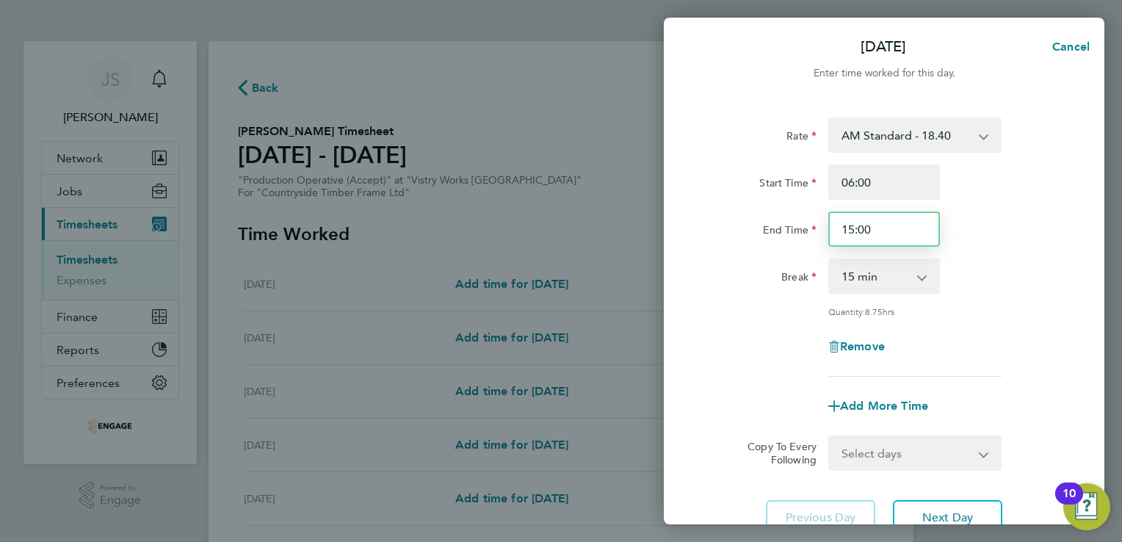
click at [852, 228] on input "15:00" at bounding box center [884, 228] width 112 height 35
type input "14:00"
click at [877, 272] on select "0 min 15 min 30 min 45 min 60 min 75 min 90 min" at bounding box center [875, 276] width 91 height 32
select select "30"
click at [830, 260] on select "0 min 15 min 30 min 45 min 60 min 75 min 90 min" at bounding box center [875, 276] width 91 height 32
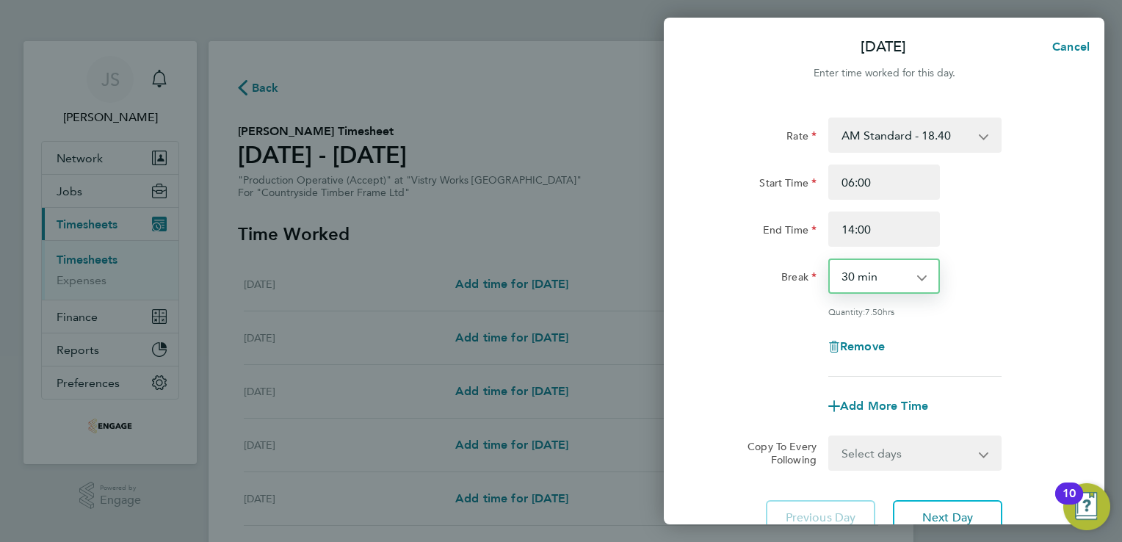
click at [739, 325] on div "Rate AM Standard - 18.40 PM OT2 - 40.11 OT 1 - 27.60 PM Standard - 20.06 PM OT …" at bounding box center [884, 246] width 358 height 259
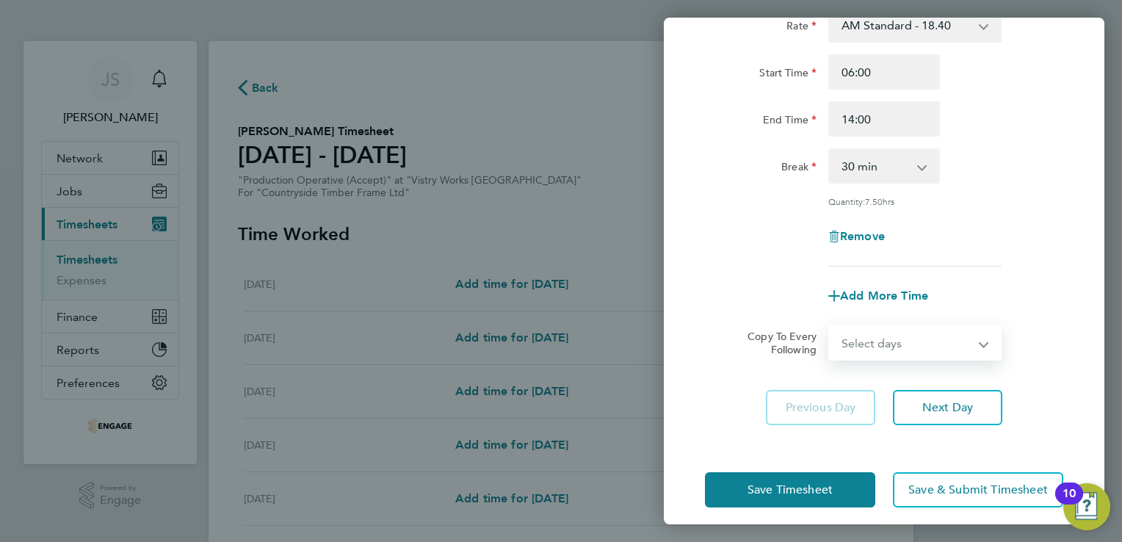
click at [982, 346] on select "Select days Day Weekday (Mon-Fri) Weekend (Sat-Sun) Tuesday Wednesday Thursday …" at bounding box center [907, 343] width 154 height 32
select select "WEEKDAY"
click at [830, 327] on select "Select days Day Weekday (Mon-Fri) Weekend (Sat-Sun) Tuesday Wednesday Thursday …" at bounding box center [907, 343] width 154 height 32
select select "2025-08-24"
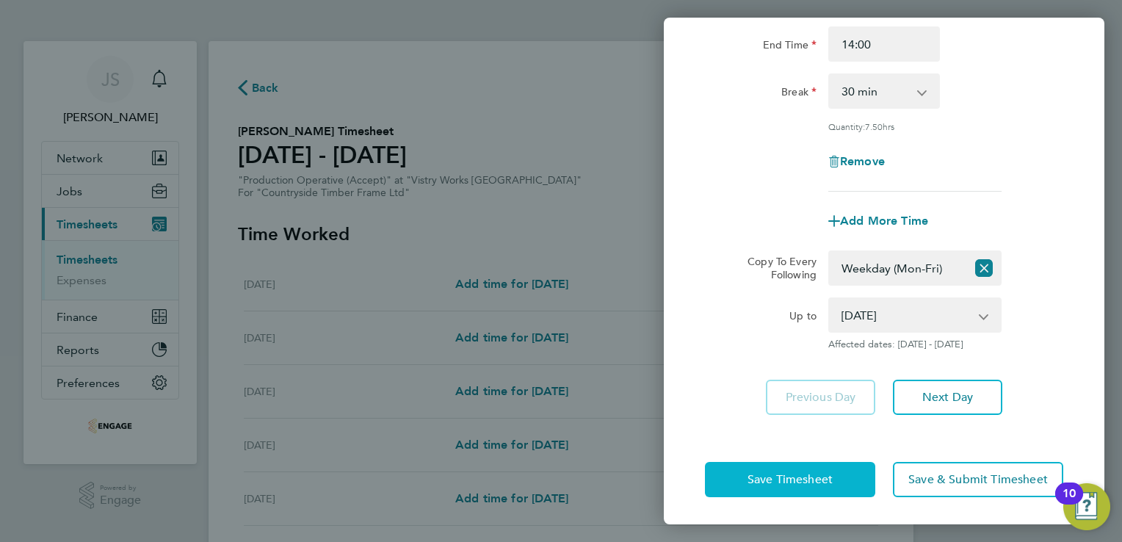
click at [765, 478] on span "Save Timesheet" at bounding box center [789, 479] width 85 height 15
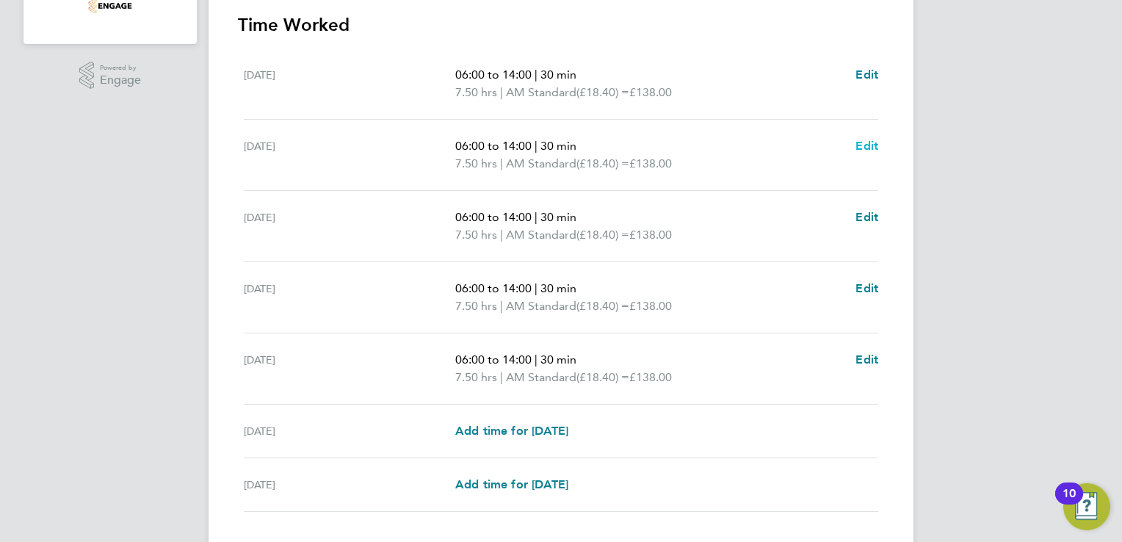
click at [874, 145] on span "Edit" at bounding box center [866, 146] width 23 height 14
select select "30"
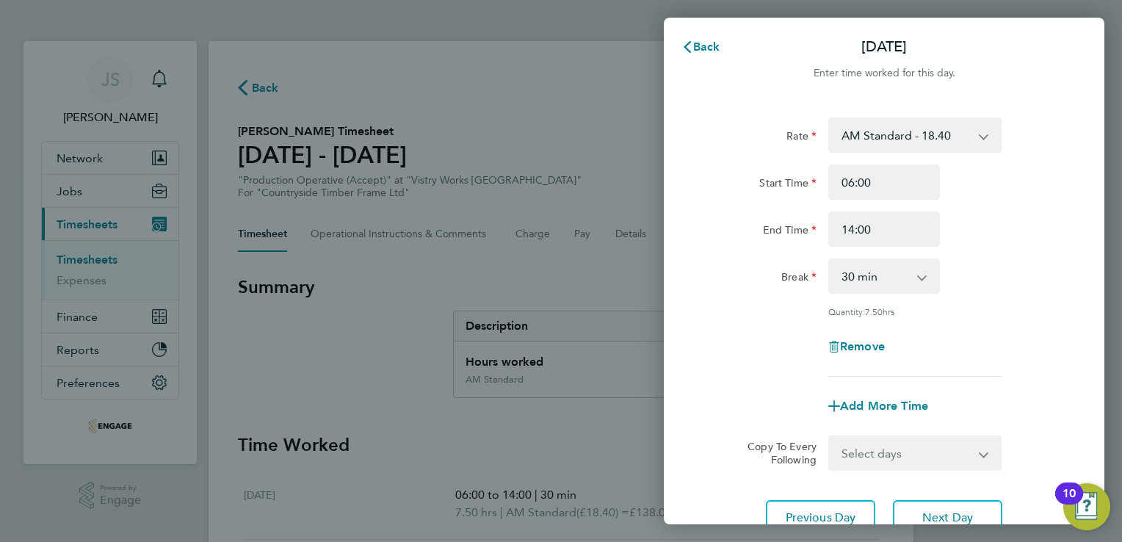
scroll to position [120, 0]
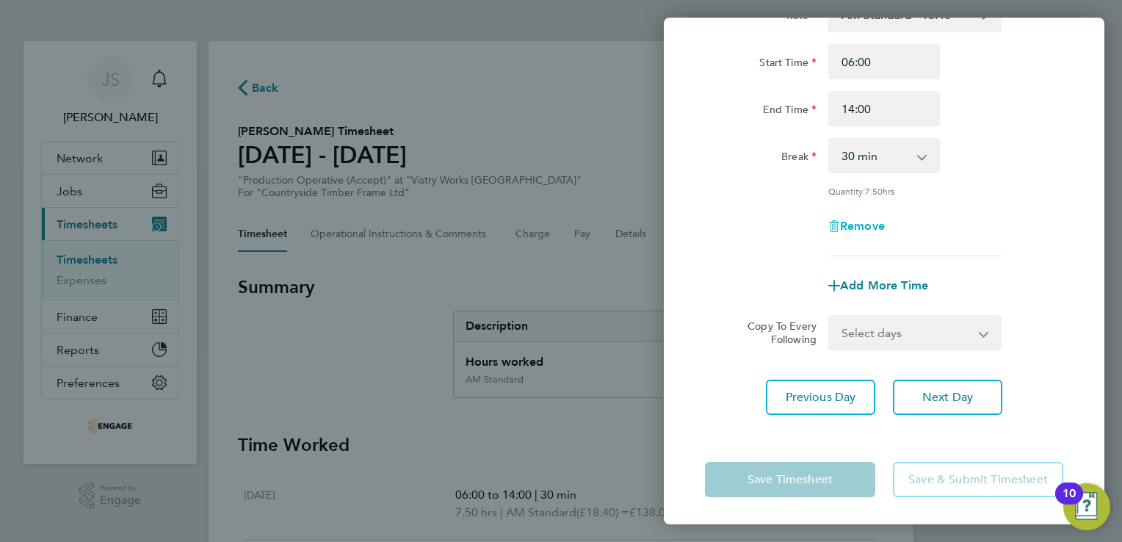
click at [871, 227] on span "Remove" at bounding box center [862, 226] width 45 height 14
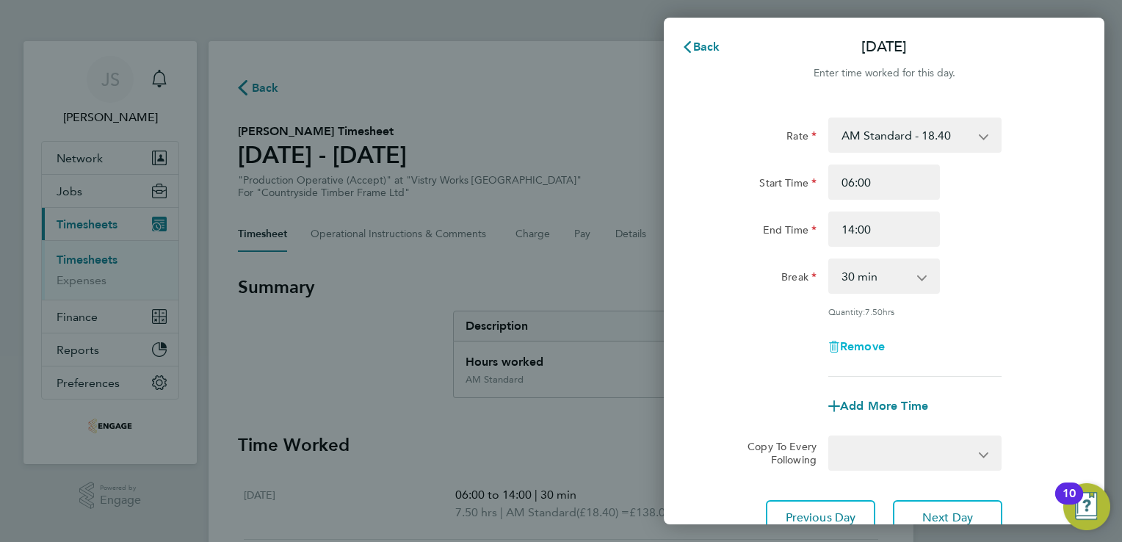
select select "null"
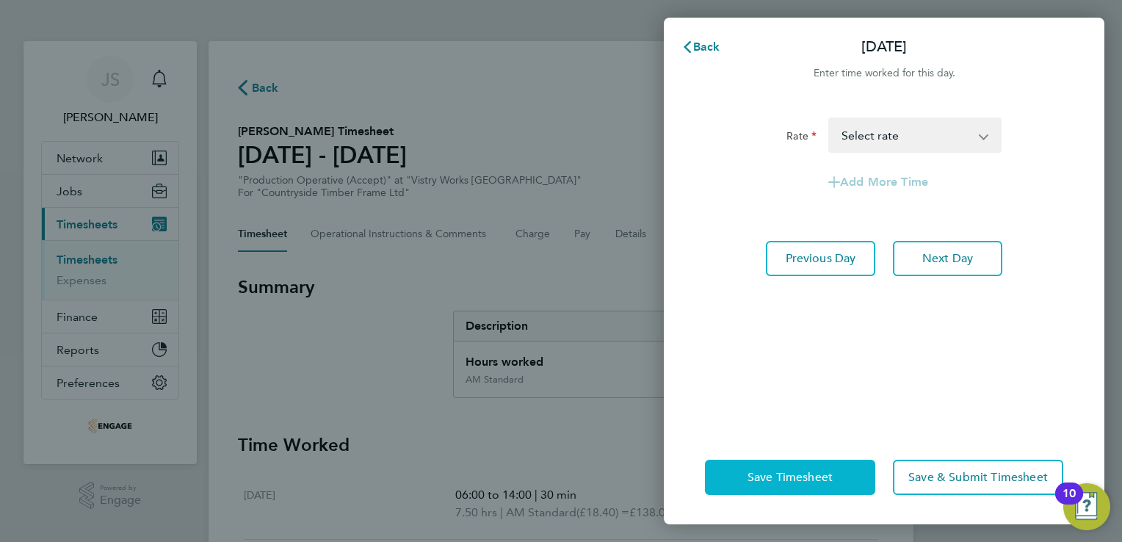
click at [781, 471] on span "Save Timesheet" at bounding box center [789, 477] width 85 height 15
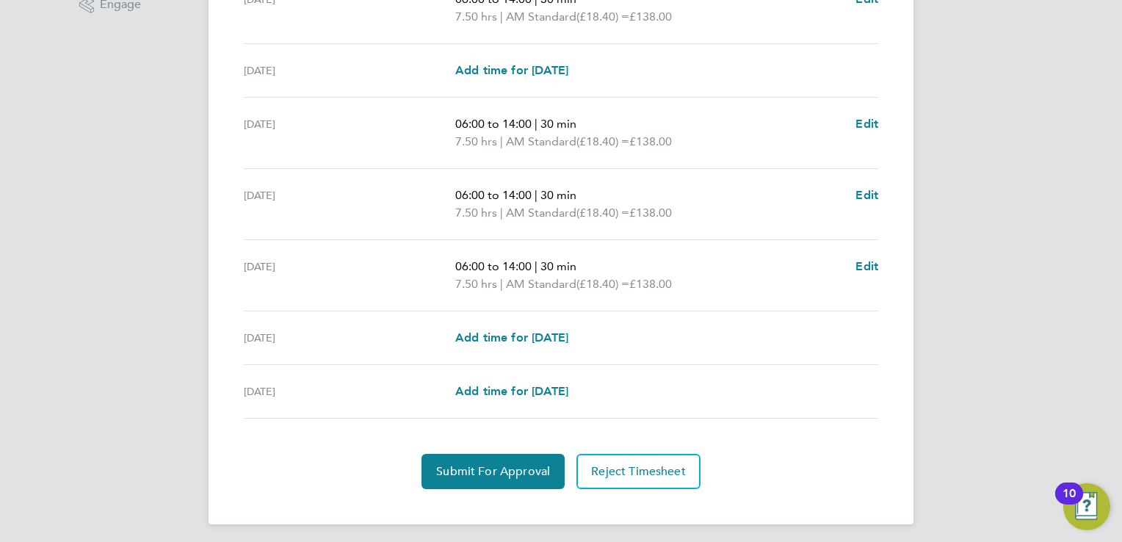
scroll to position [499, 0]
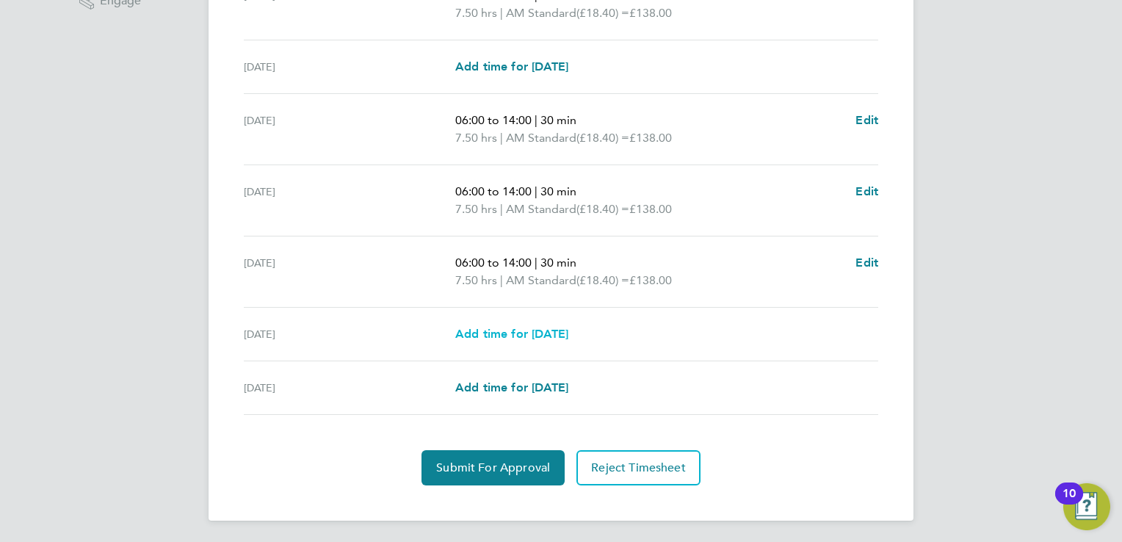
click at [564, 331] on span "Add time for [DATE]" at bounding box center [511, 334] width 113 height 14
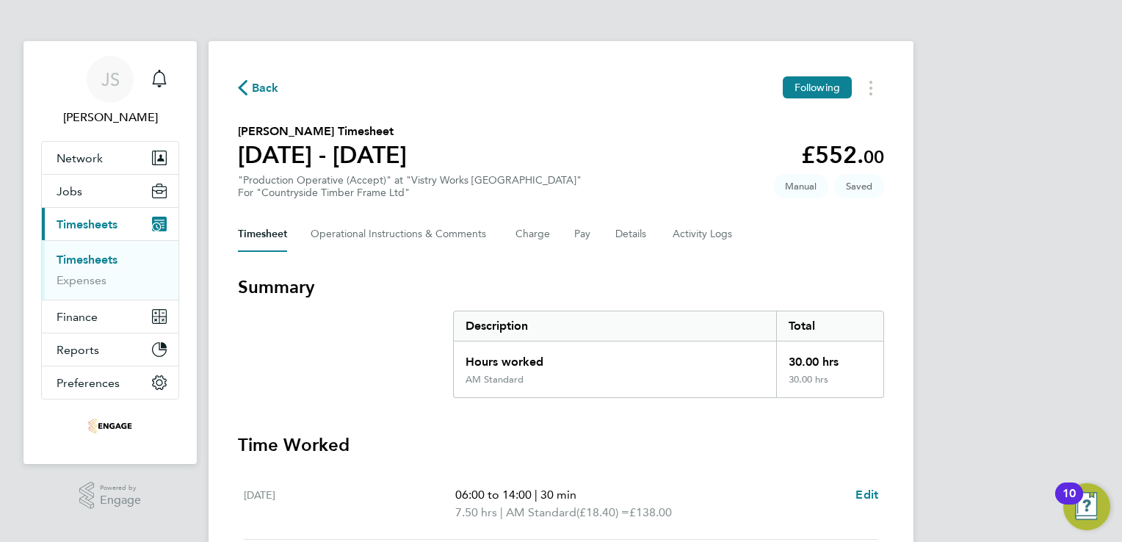
select select "15"
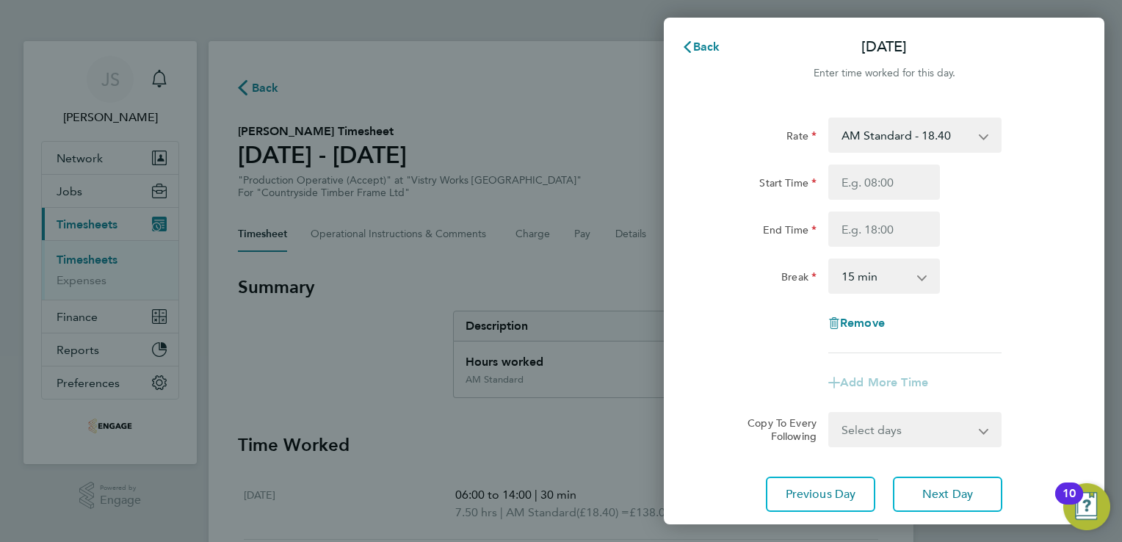
click at [908, 137] on select "AM Standard - 18.40 PM OT2 - 40.11 OT 1 - 27.60 PM Standard - 20.06 PM OT 1 - 3…" at bounding box center [906, 135] width 153 height 32
select select "15"
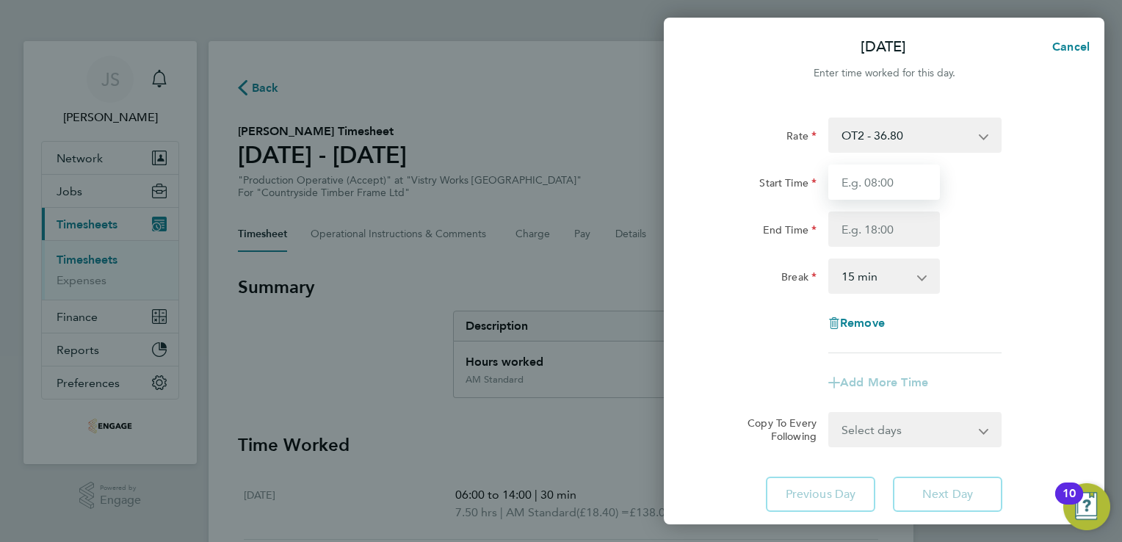
click at [858, 179] on input "Start Time" at bounding box center [884, 181] width 112 height 35
type input "06:00"
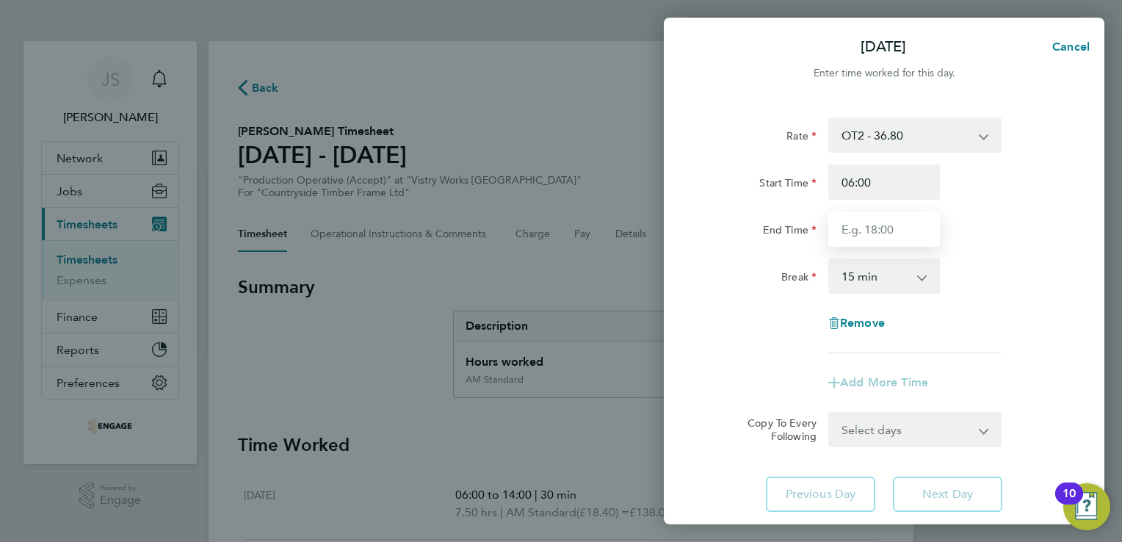
type input "14:00"
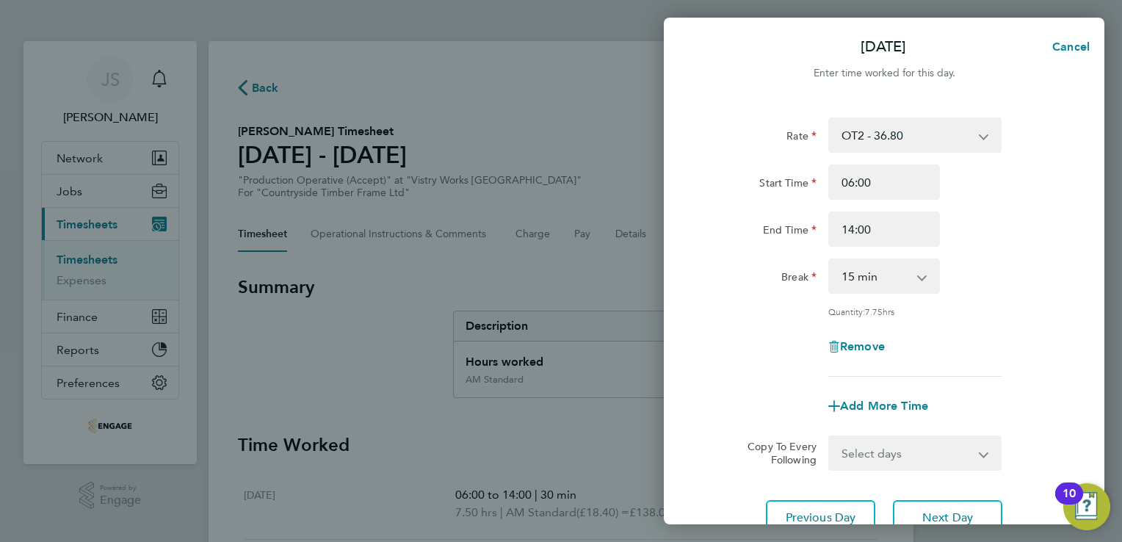
click at [866, 276] on select "0 min 15 min 30 min 45 min 60 min 75 min 90 min" at bounding box center [875, 276] width 91 height 32
select select "30"
click at [830, 260] on select "0 min 15 min 30 min 45 min 60 min 75 min 90 min" at bounding box center [875, 276] width 91 height 32
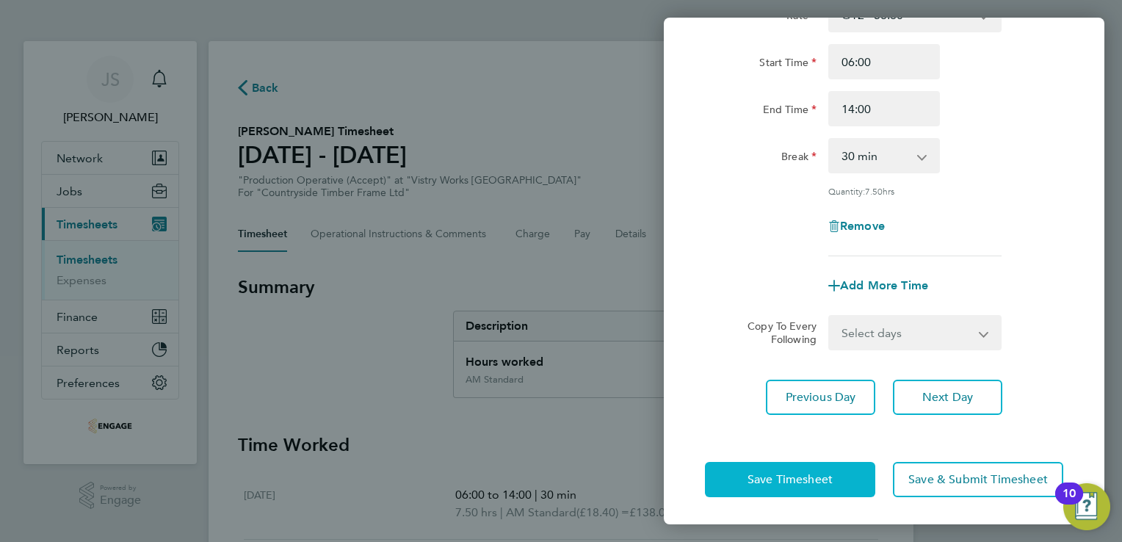
click at [786, 482] on span "Save Timesheet" at bounding box center [789, 479] width 85 height 15
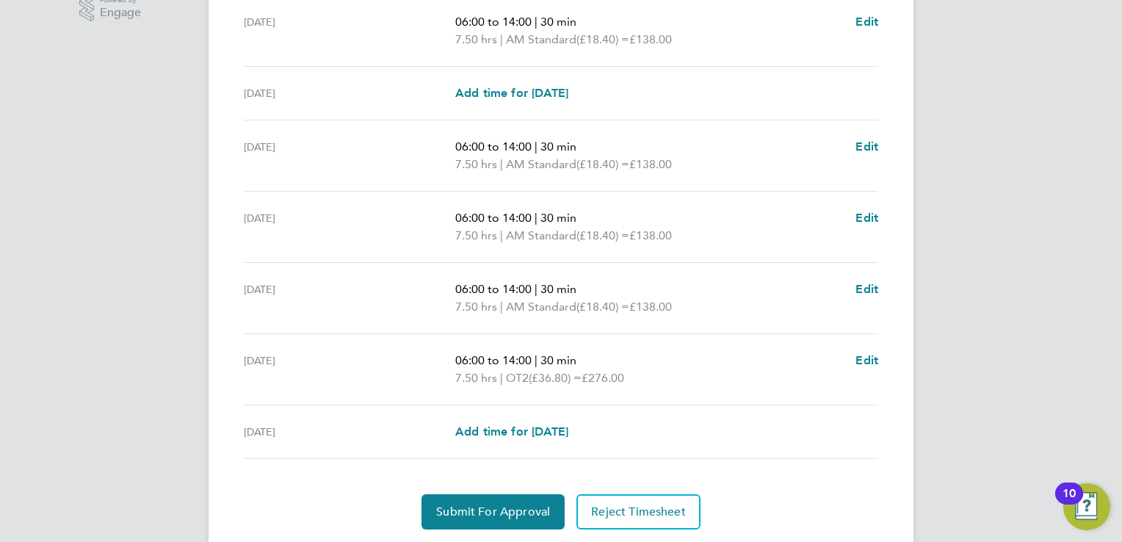
scroll to position [532, 0]
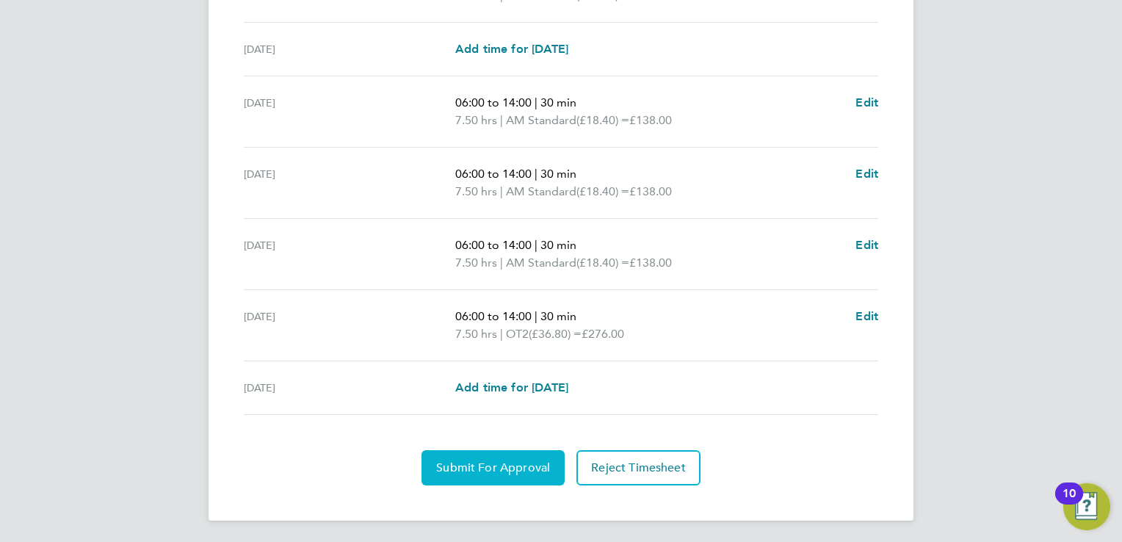
click at [493, 460] on span "Submit For Approval" at bounding box center [493, 467] width 114 height 15
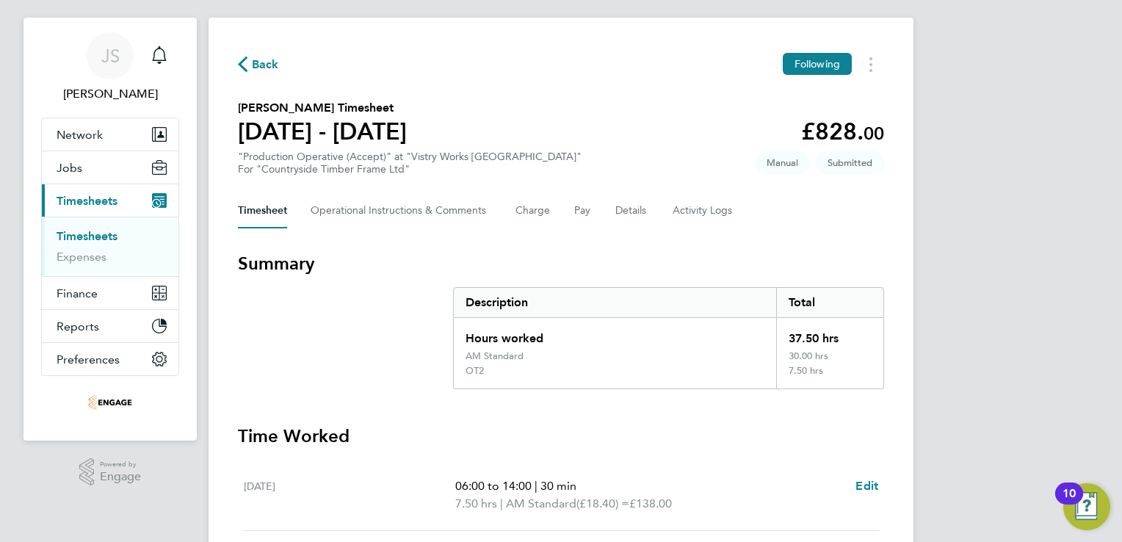
scroll to position [6, 0]
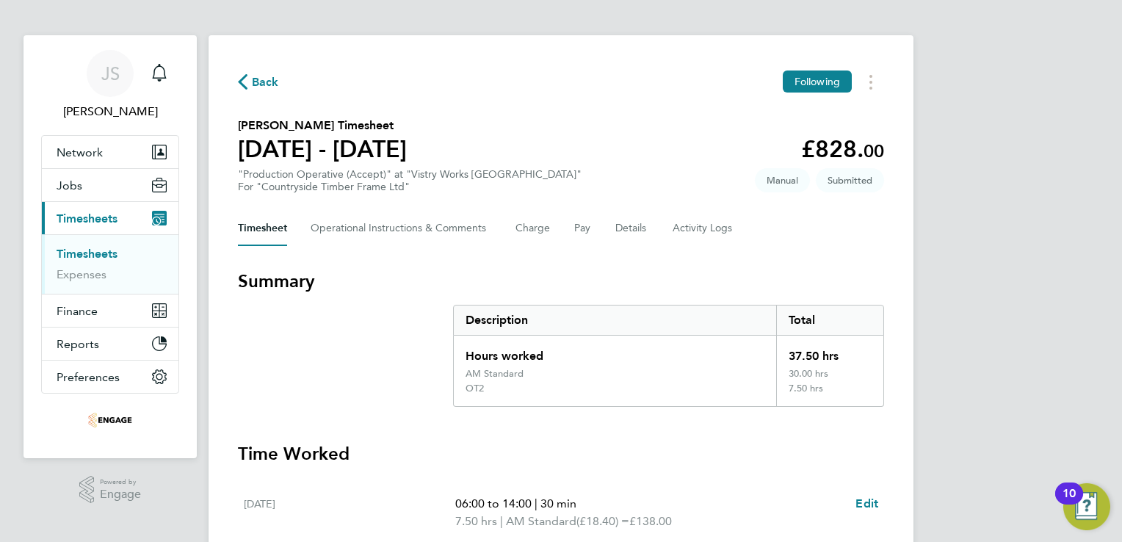
click at [266, 84] on span "Back" at bounding box center [265, 82] width 27 height 18
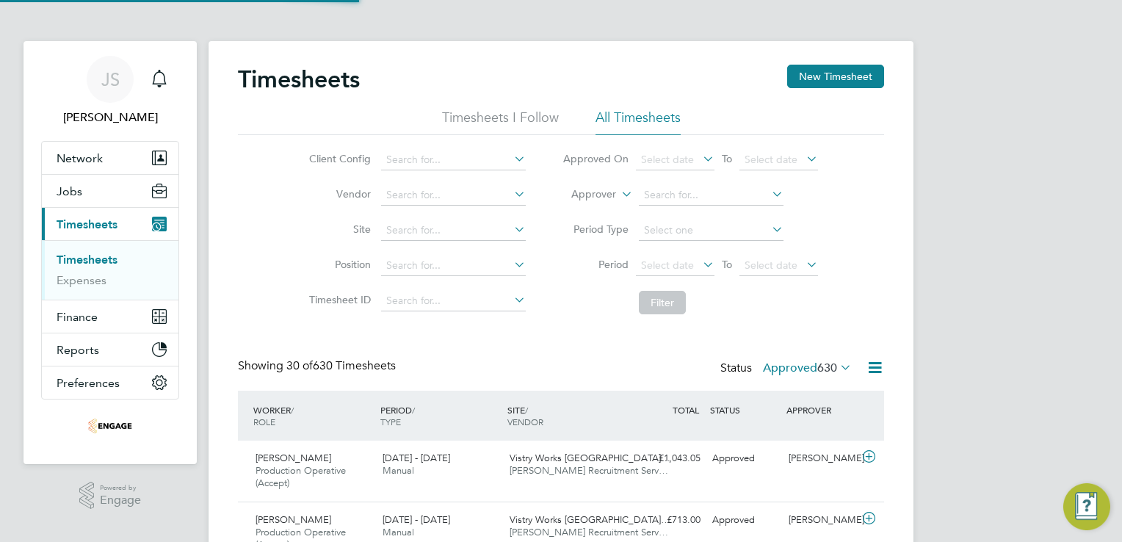
scroll to position [7, 7]
click at [830, 72] on button "New Timesheet" at bounding box center [835, 76] width 97 height 23
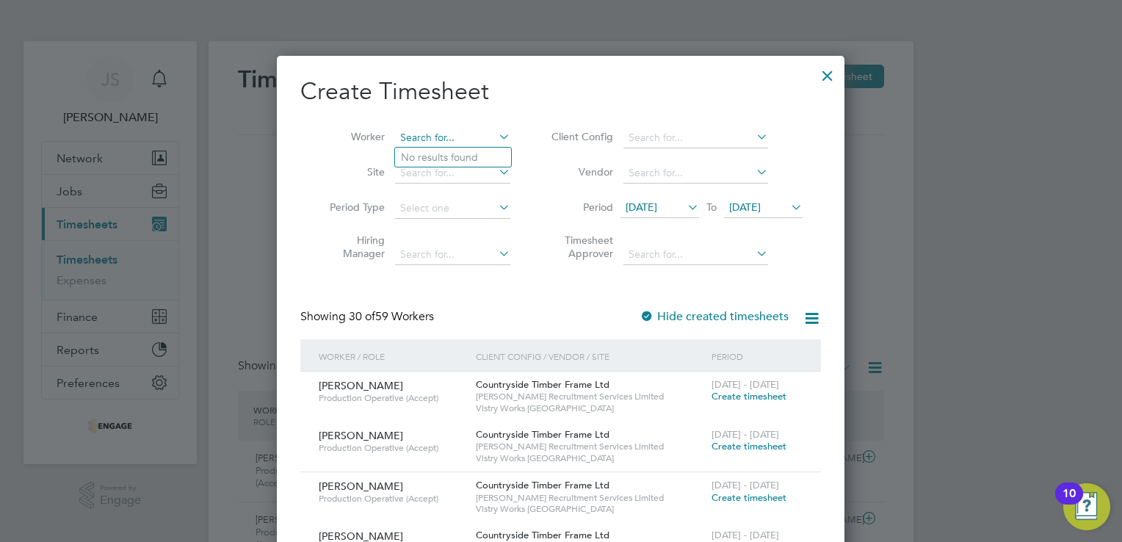
click at [424, 140] on input at bounding box center [452, 138] width 115 height 21
click at [463, 153] on li "Robe rt Vasilescu" at bounding box center [456, 158] width 122 height 20
type input "Robert Vasilescu"
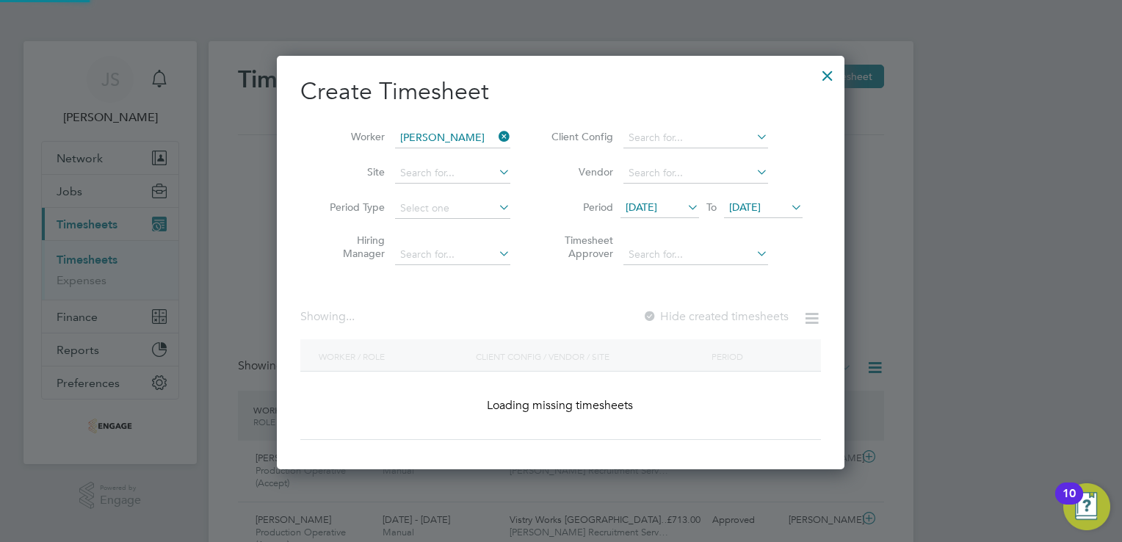
scroll to position [395, 568]
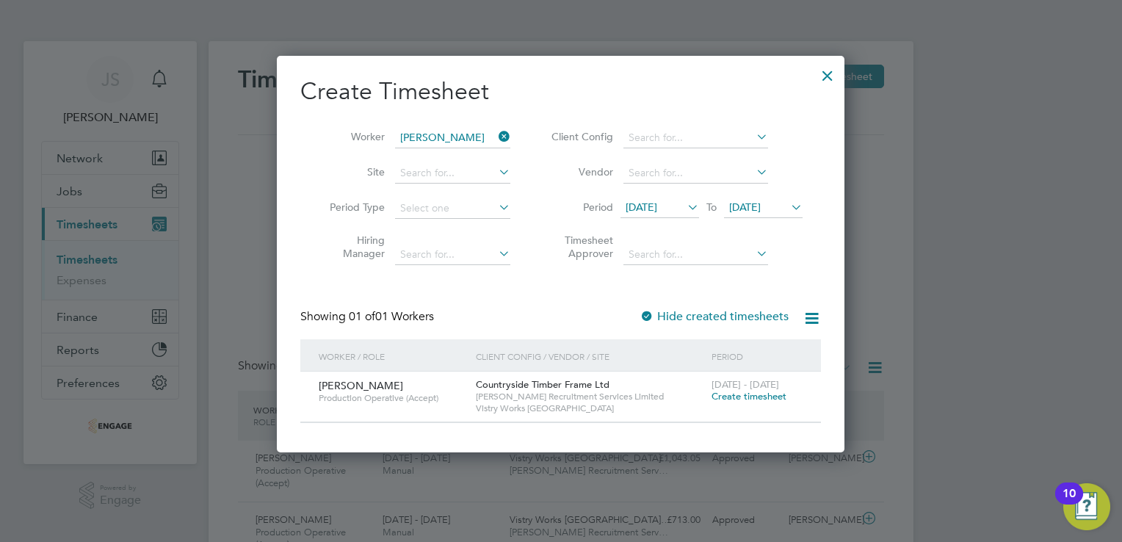
click at [767, 400] on span "Create timesheet" at bounding box center [749, 396] width 75 height 12
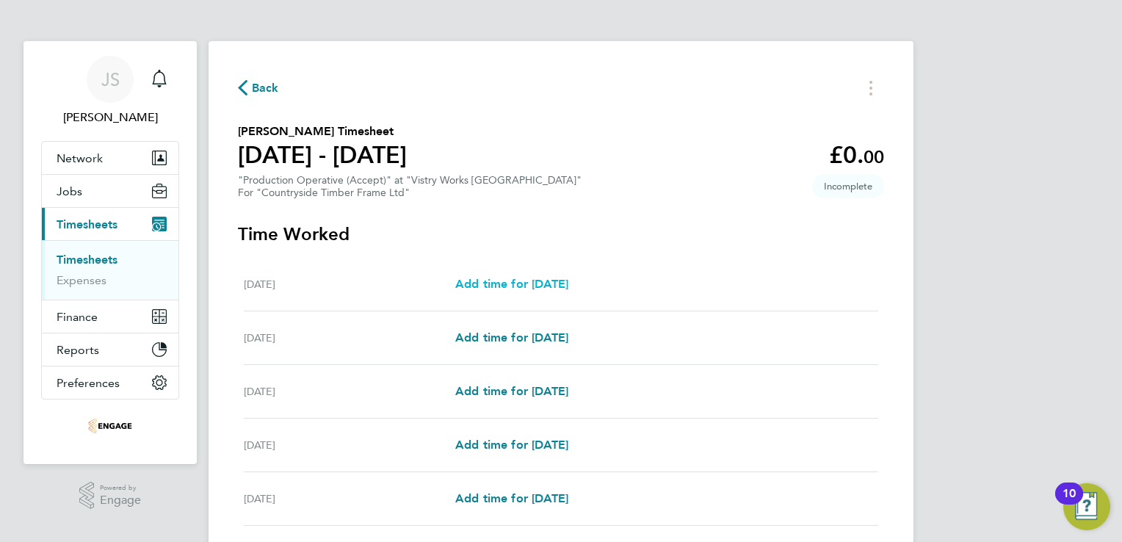
click at [561, 290] on span "Add time for Mon 18 Aug" at bounding box center [511, 284] width 113 height 14
select select "15"
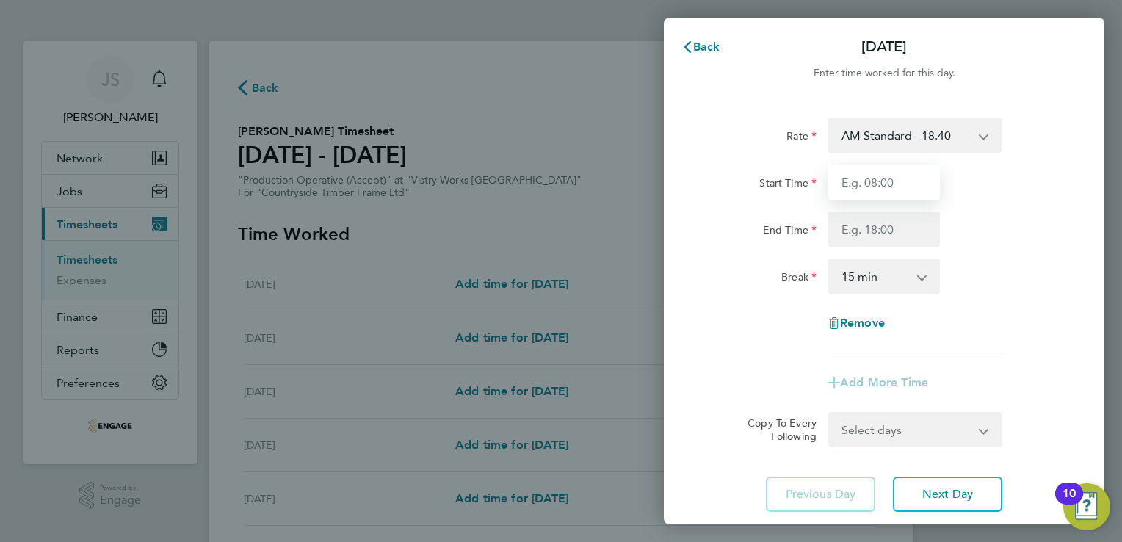
click at [869, 182] on input "Start Time" at bounding box center [884, 181] width 112 height 35
type input "06:00"
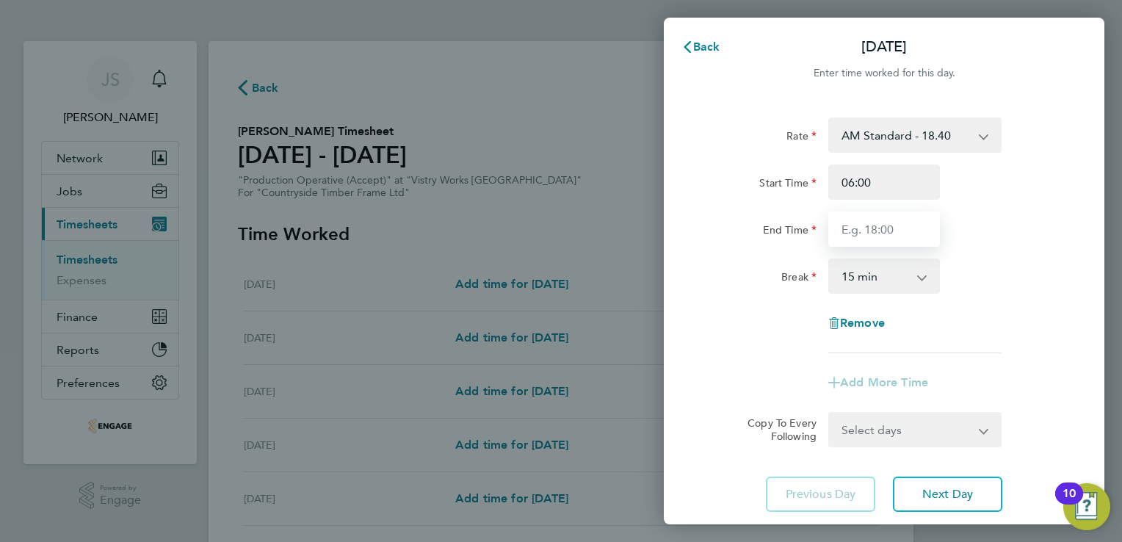
type input "14:00"
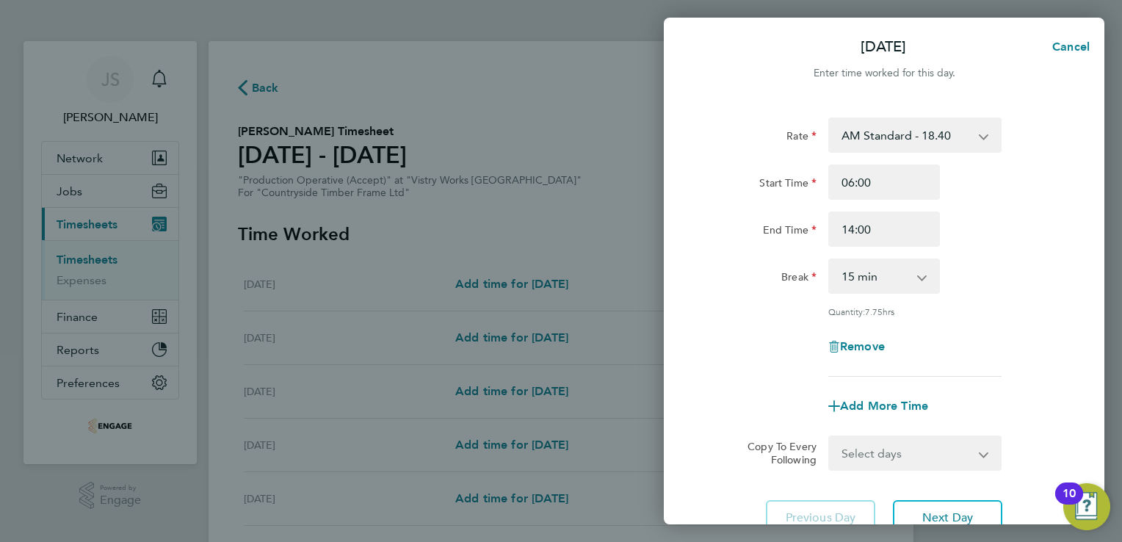
click at [849, 284] on select "0 min 15 min 30 min 45 min 60 min 75 min 90 min" at bounding box center [875, 276] width 91 height 32
select select "30"
click at [830, 260] on select "0 min 15 min 30 min 45 min 60 min 75 min 90 min" at bounding box center [875, 276] width 91 height 32
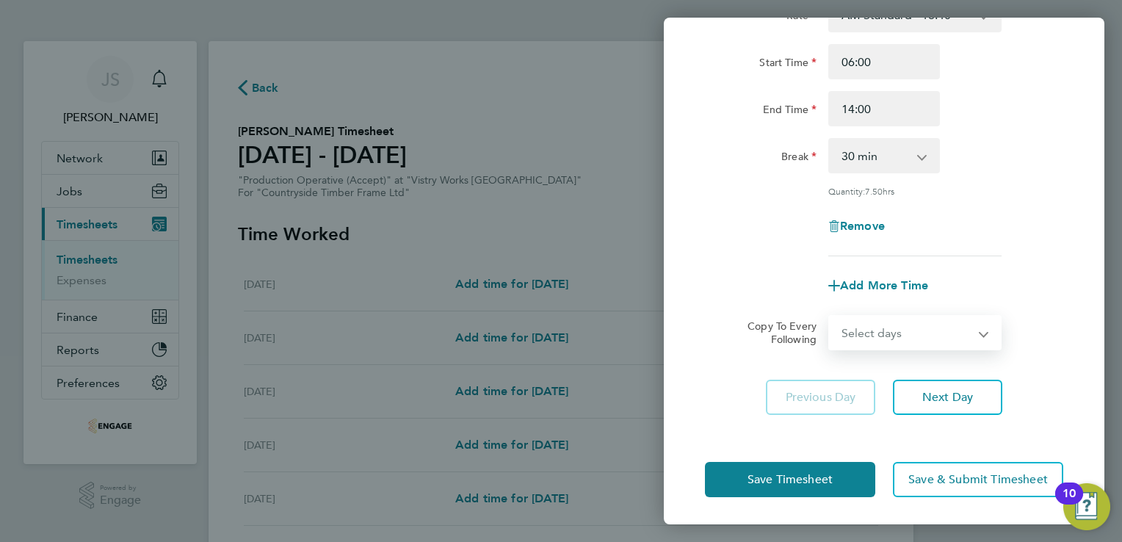
click at [902, 333] on select "Select days Day Weekday (Mon-Fri) Weekend (Sat-Sun) Tuesday Wednesday Thursday …" at bounding box center [907, 332] width 154 height 32
select select "TUE"
click at [830, 316] on select "Select days Day Weekday (Mon-Fri) Weekend (Sat-Sun) Tuesday Wednesday Thursday …" at bounding box center [907, 332] width 154 height 32
select select "2025-08-24"
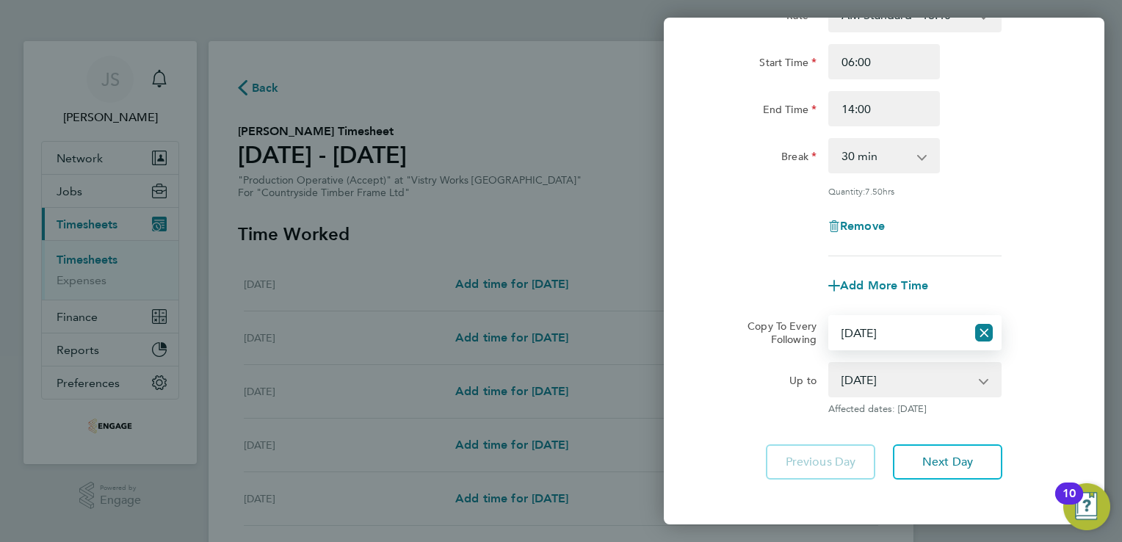
scroll to position [185, 0]
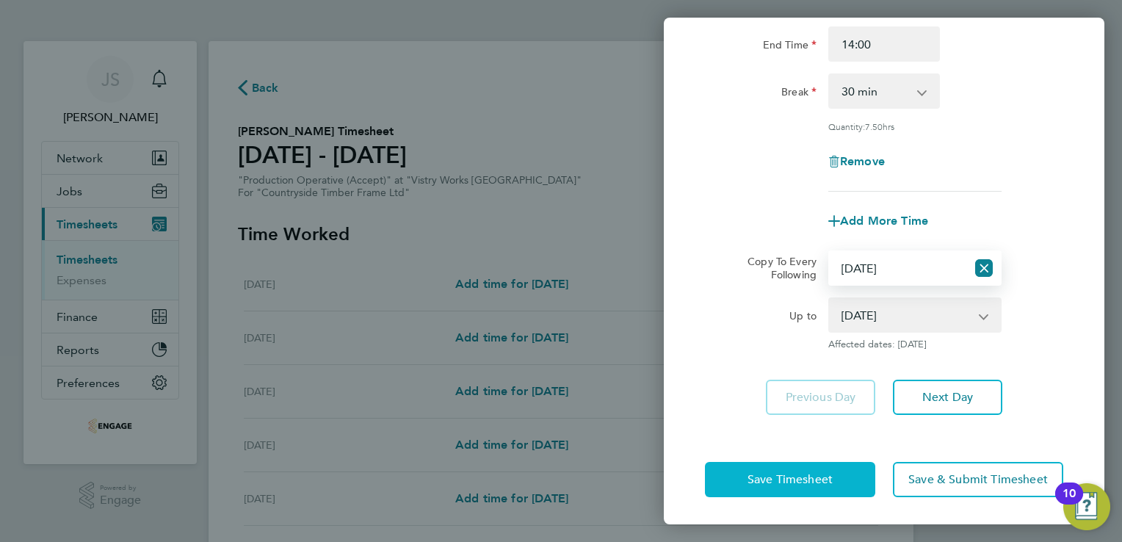
click at [808, 478] on span "Save Timesheet" at bounding box center [789, 479] width 85 height 15
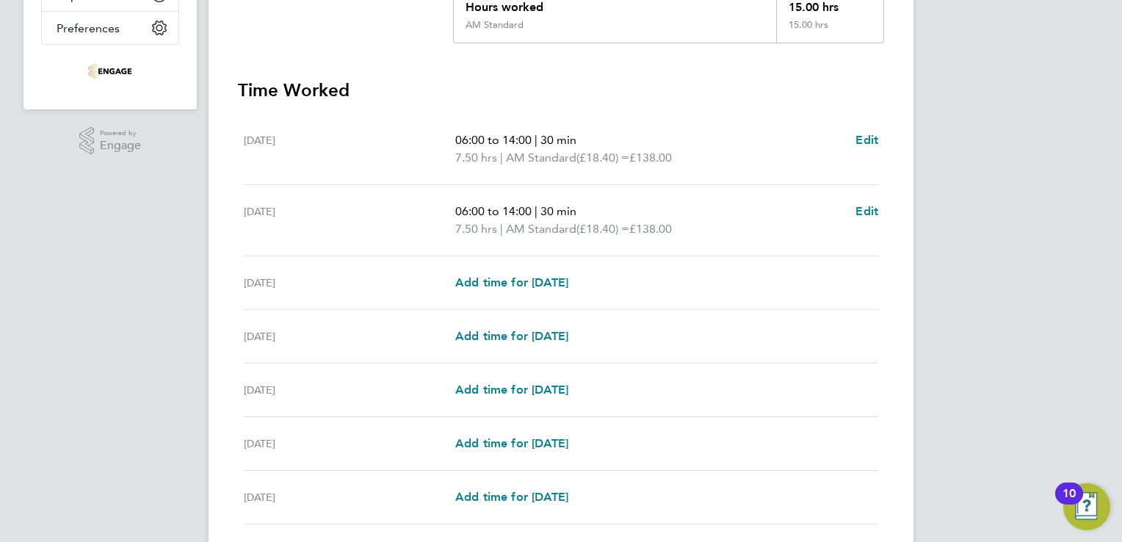
scroll to position [357, 0]
click at [496, 288] on div "Wed 20 Aug Add time for Wed 20 Aug Add time for Wed 20 Aug" at bounding box center [561, 281] width 634 height 54
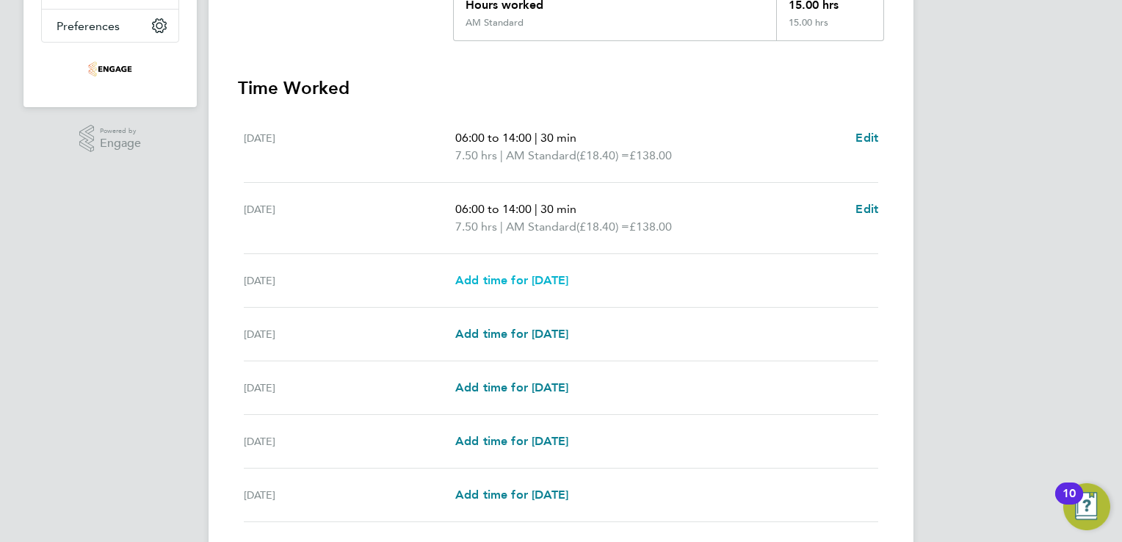
click at [514, 275] on span "Add time for Wed 20 Aug" at bounding box center [511, 280] width 113 height 14
select select "15"
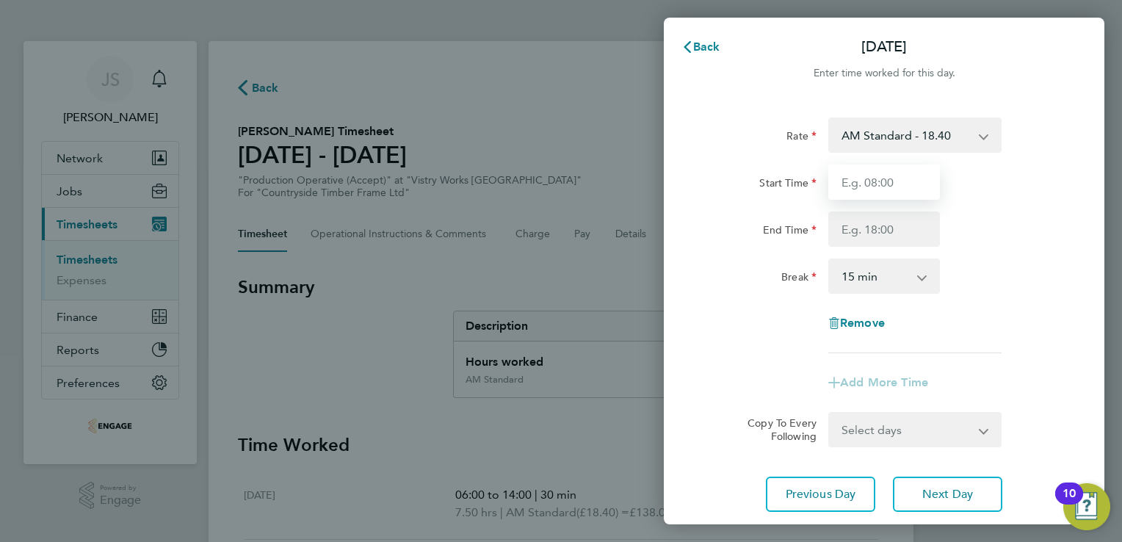
click at [905, 169] on input "Start Time" at bounding box center [884, 181] width 112 height 35
type input "06:00"
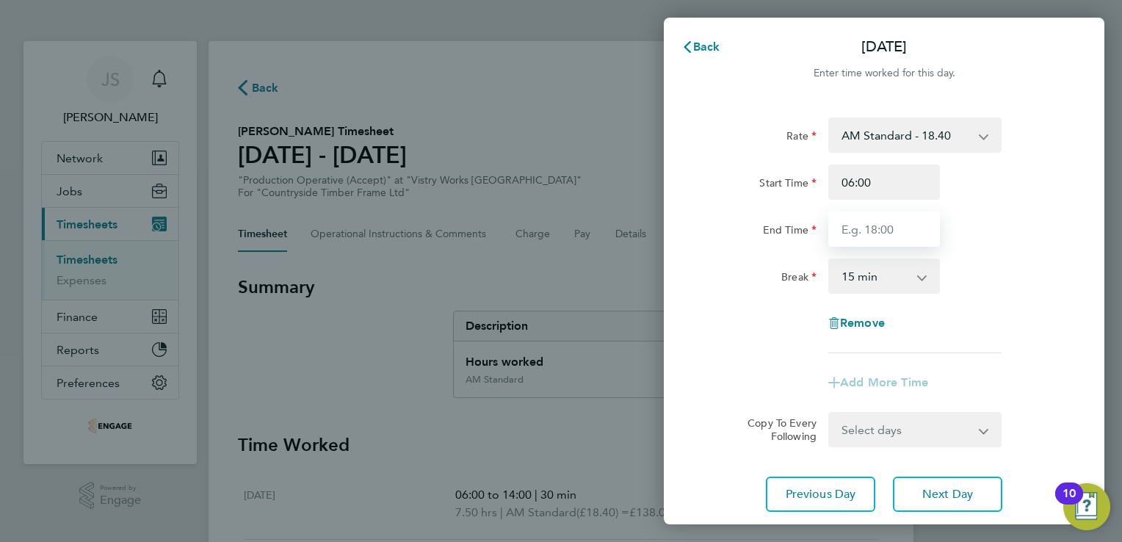
type input "14:00"
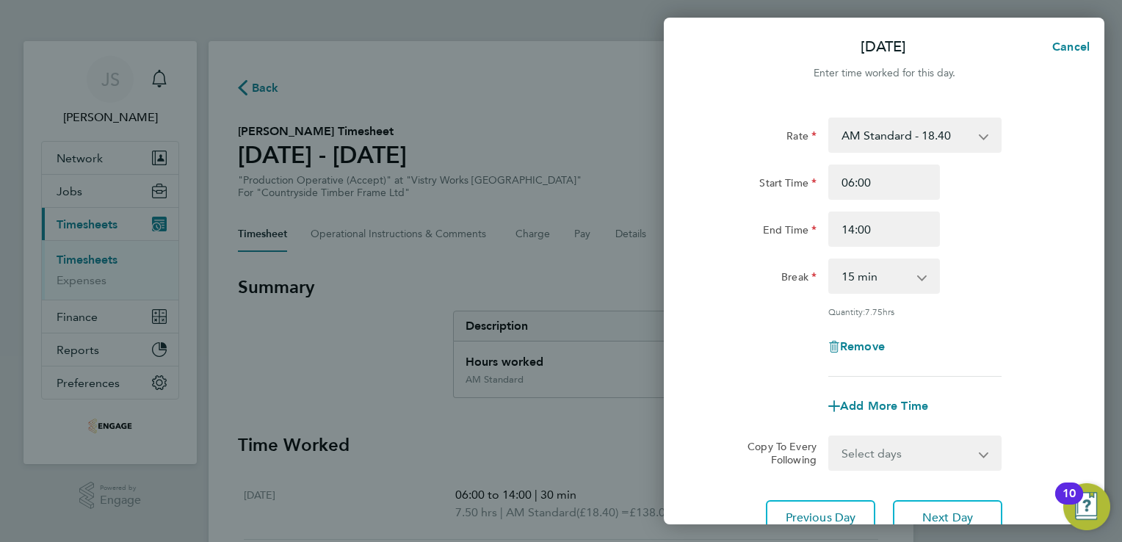
click at [861, 281] on select "0 min 15 min 30 min 45 min 60 min 75 min 90 min" at bounding box center [875, 276] width 91 height 32
select select "30"
click at [830, 260] on select "0 min 15 min 30 min 45 min 60 min 75 min 90 min" at bounding box center [875, 276] width 91 height 32
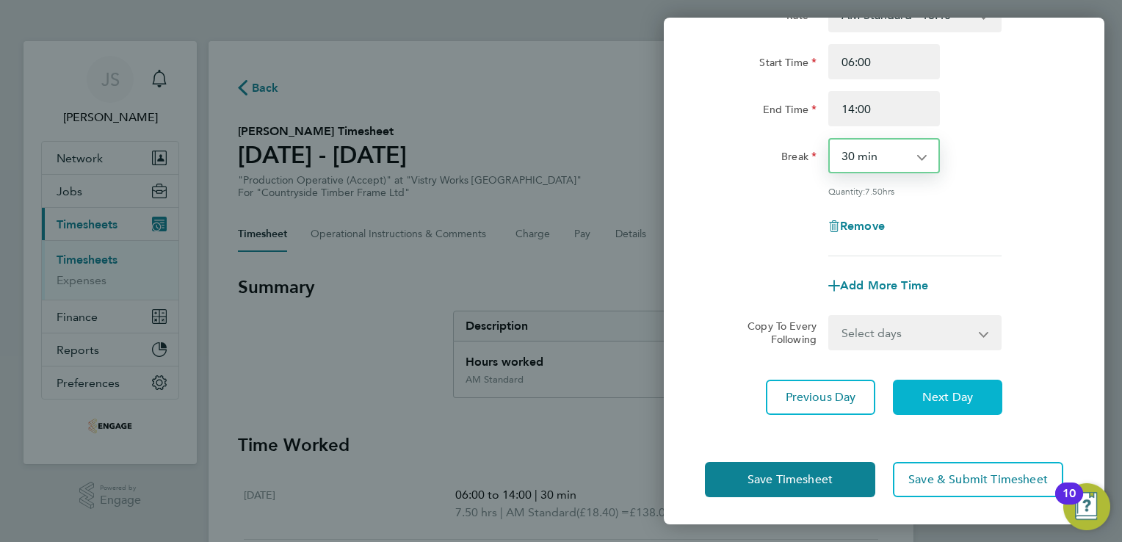
click at [930, 398] on span "Next Day" at bounding box center [947, 397] width 51 height 15
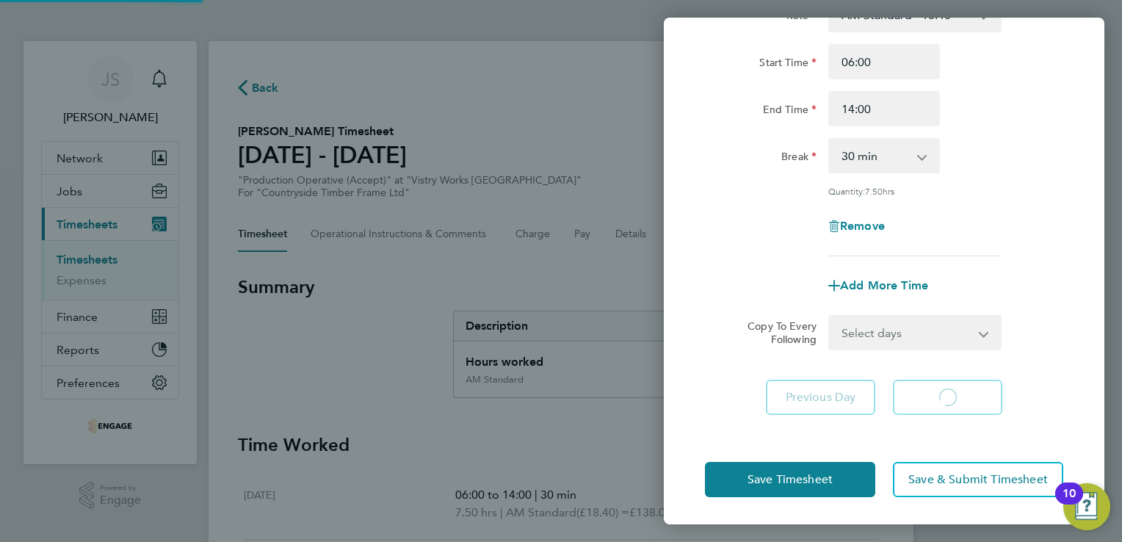
scroll to position [98, 0]
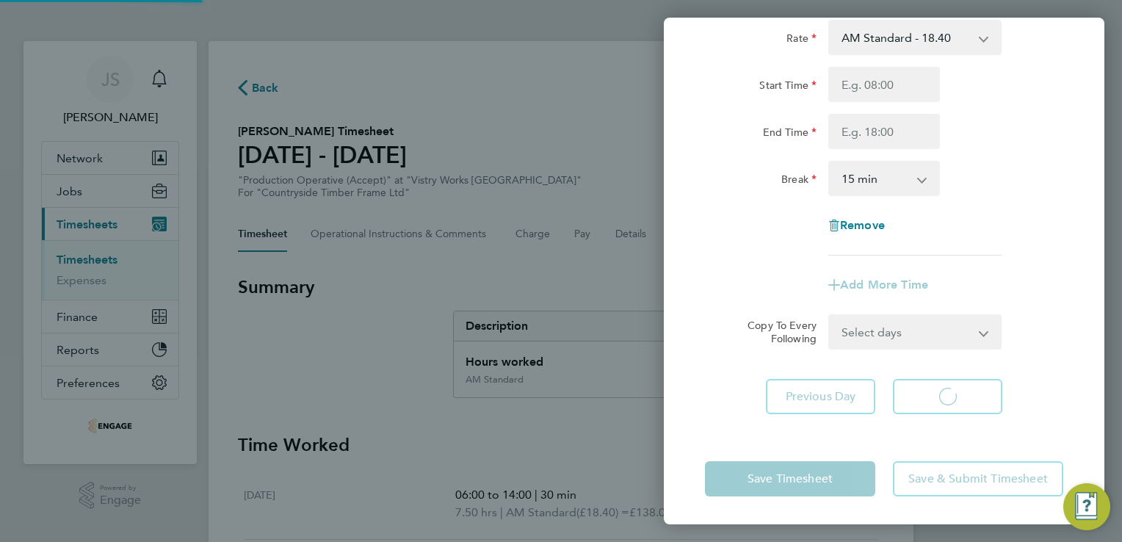
select select "15"
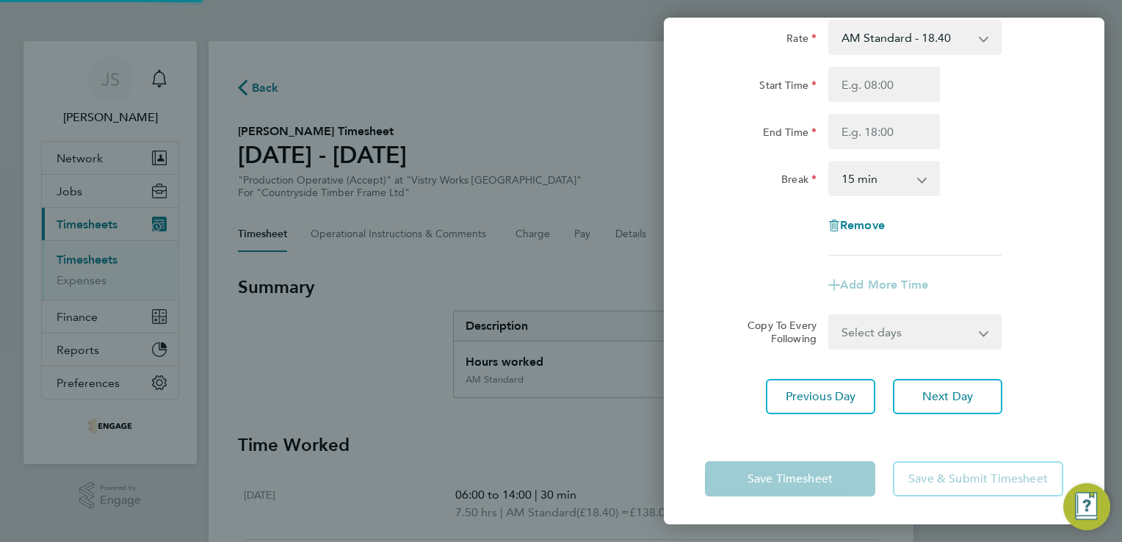
scroll to position [0, 0]
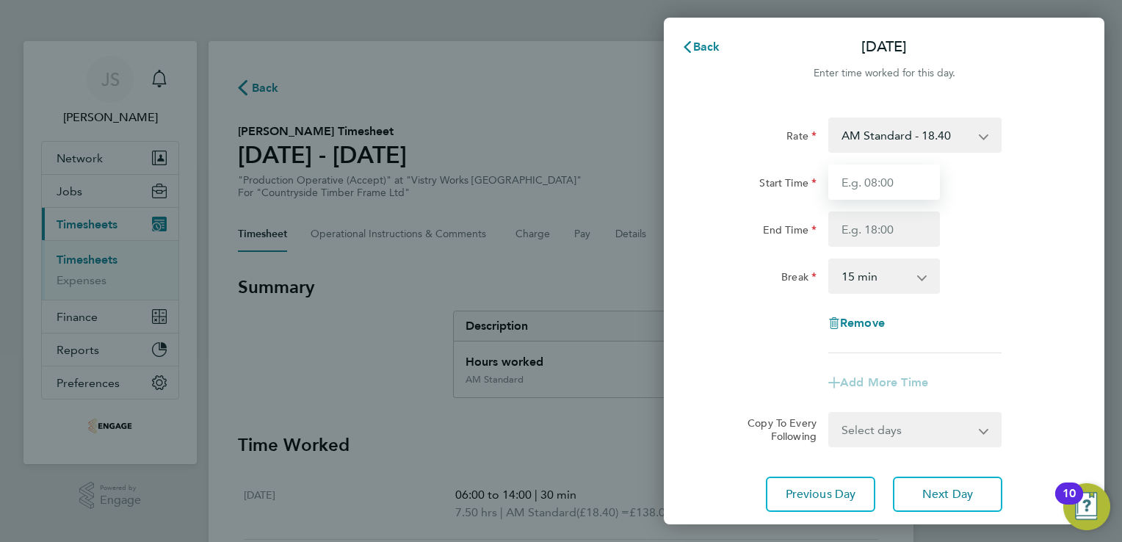
click at [849, 170] on input "Start Time" at bounding box center [884, 181] width 112 height 35
type input "06:00"
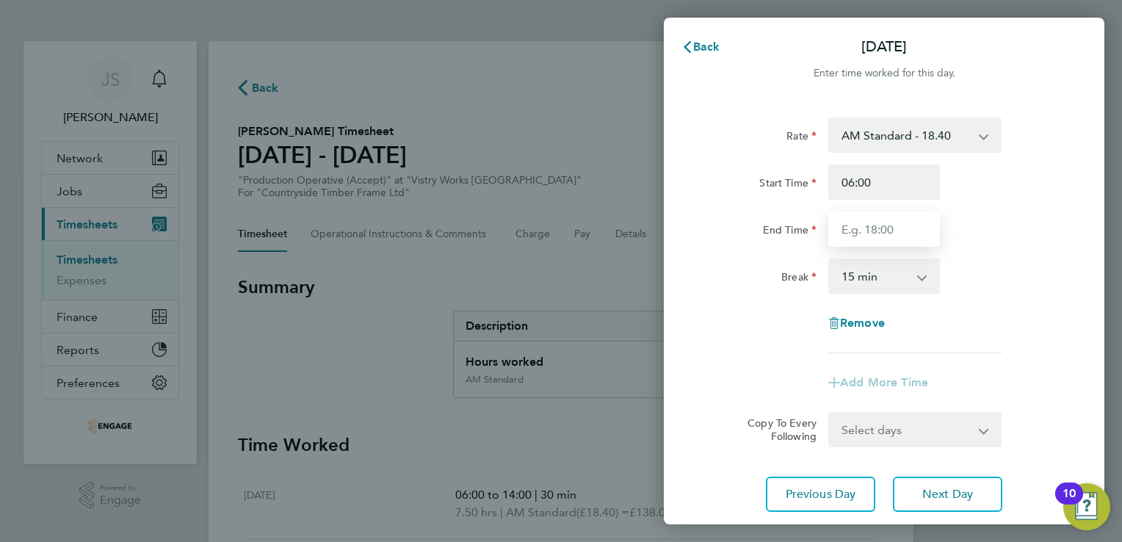
type input "14:00"
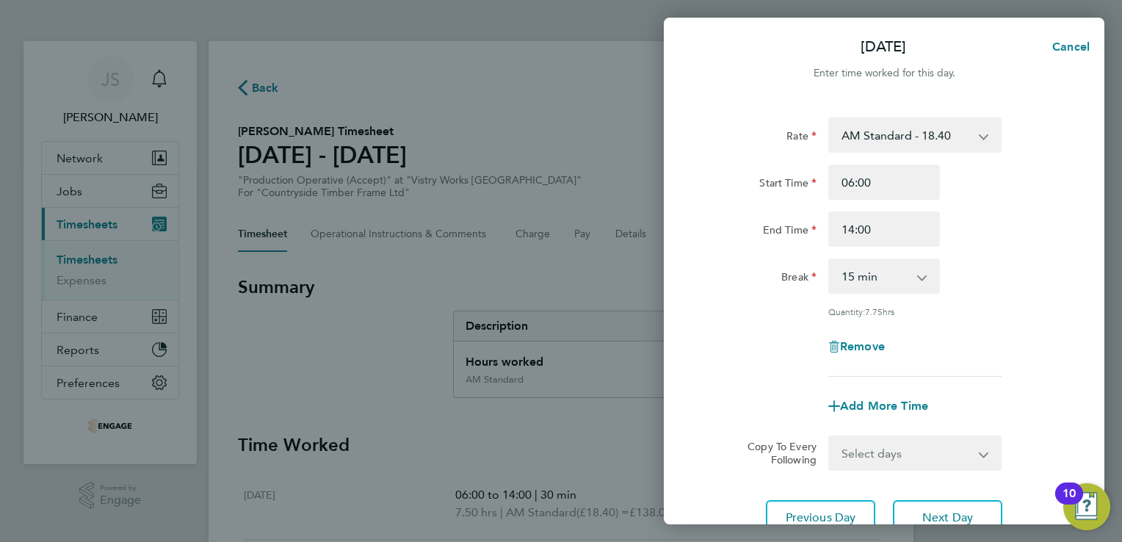
click at [872, 281] on select "0 min 15 min 30 min 45 min 60 min 75 min 90 min" at bounding box center [875, 276] width 91 height 32
select select "30"
click at [830, 260] on select "0 min 15 min 30 min 45 min 60 min 75 min 90 min" at bounding box center [875, 276] width 91 height 32
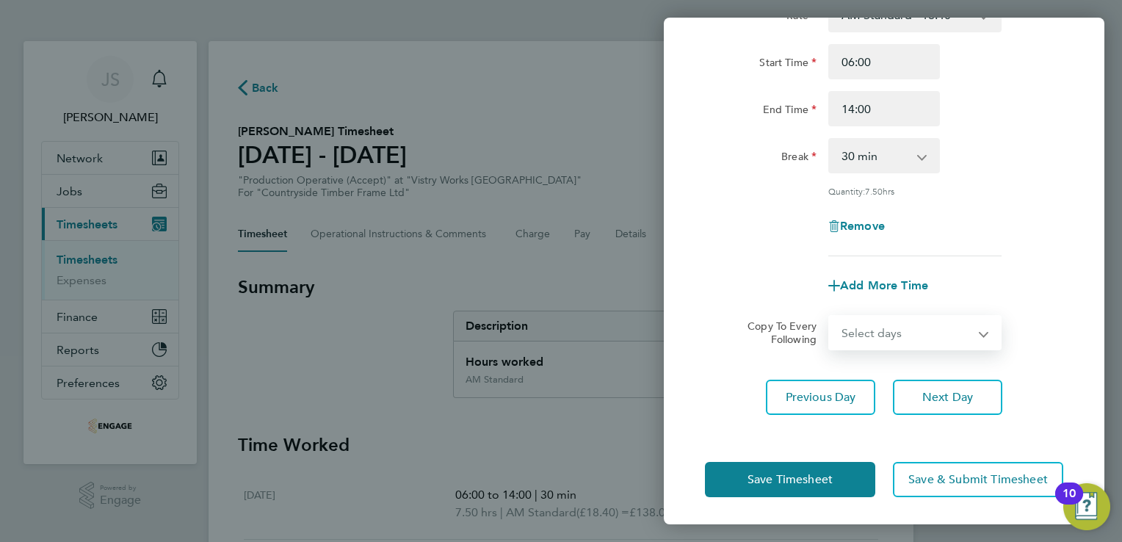
click at [890, 339] on select "Select days Day Weekend (Sat-Sun) Friday Saturday Sunday" at bounding box center [907, 332] width 154 height 32
click at [729, 222] on div "Remove" at bounding box center [884, 226] width 370 height 35
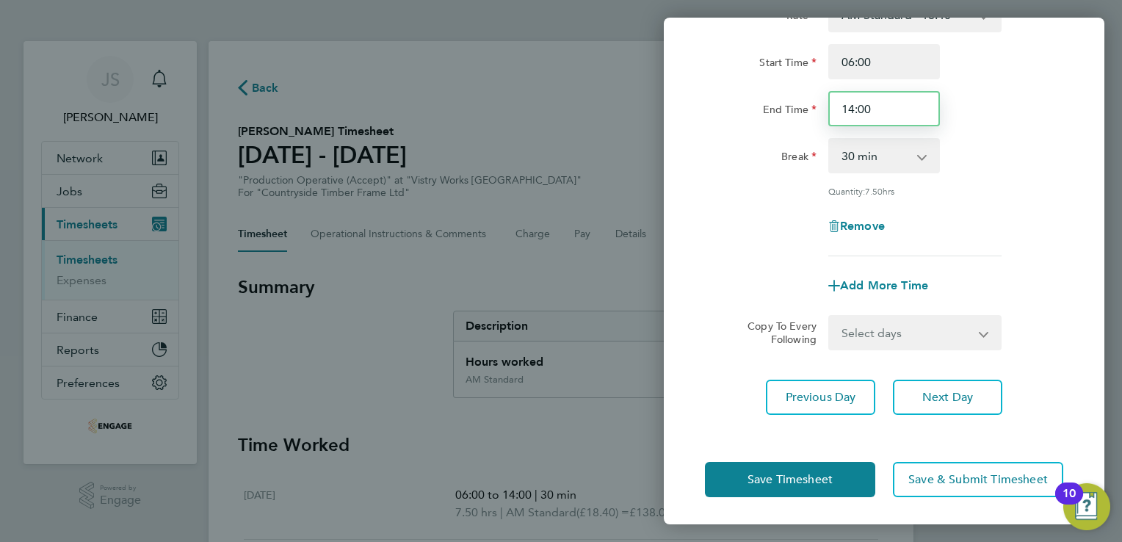
click at [852, 107] on input "14:00" at bounding box center [884, 108] width 112 height 35
type input "10:00"
click at [922, 162] on app-icon-cross-button at bounding box center [930, 156] width 18 height 32
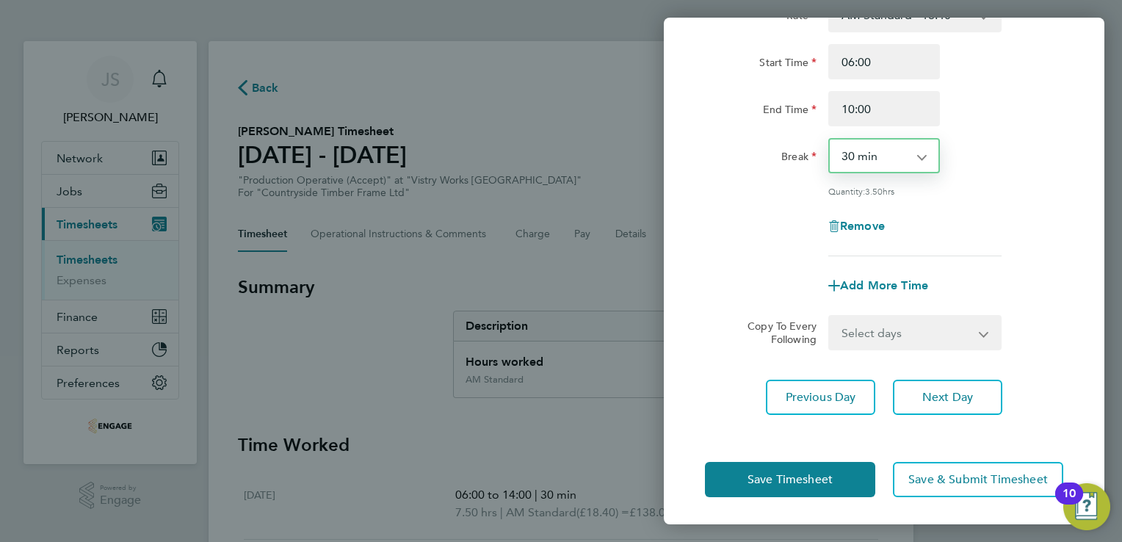
click at [853, 156] on select "0 min 15 min 30 min 45 min 60 min 75 min 90 min" at bounding box center [875, 156] width 91 height 32
select select "0"
click at [830, 140] on select "0 min 15 min 30 min 45 min 60 min 75 min 90 min" at bounding box center [875, 156] width 91 height 32
click at [760, 203] on div "Rate AM Standard - 18.40 OT 1 - 27.60 PM Standard - 20.06 PM OT 1 - 30.08 OT2 -…" at bounding box center [884, 126] width 358 height 259
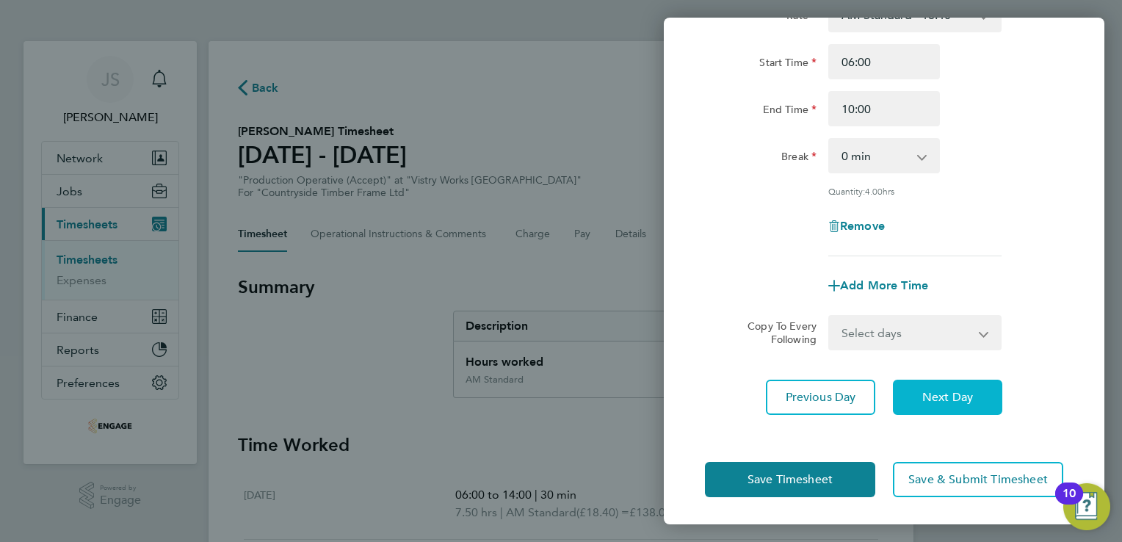
click at [971, 398] on span "Next Day" at bounding box center [947, 397] width 51 height 15
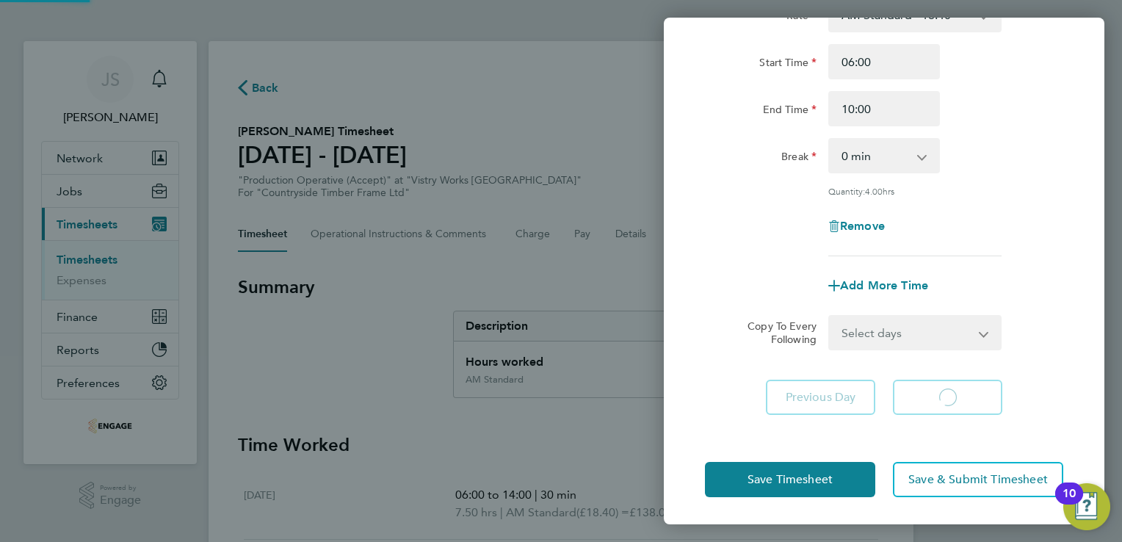
select select "15"
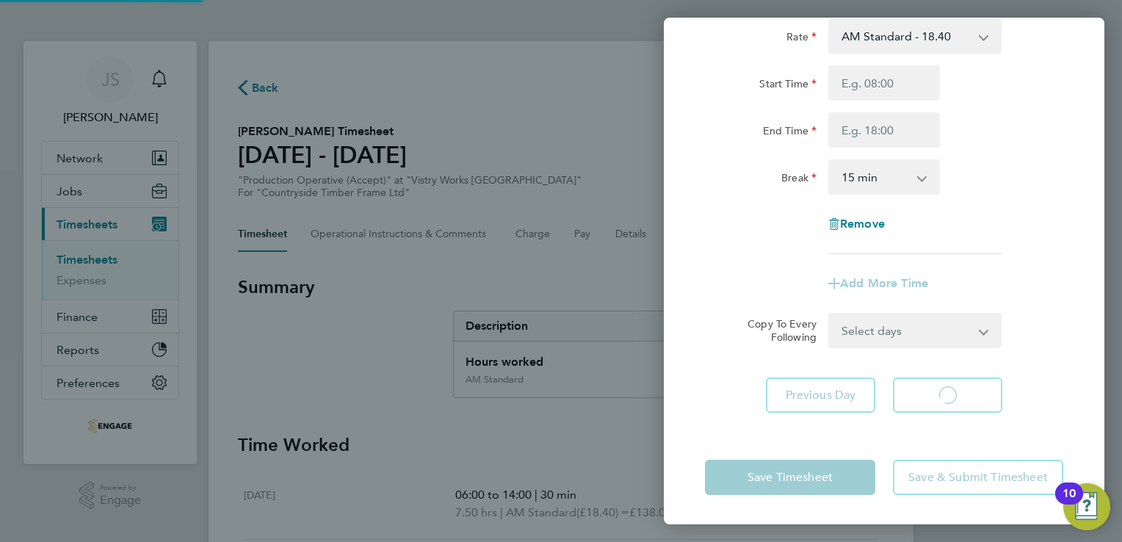
scroll to position [98, 0]
select select "15"
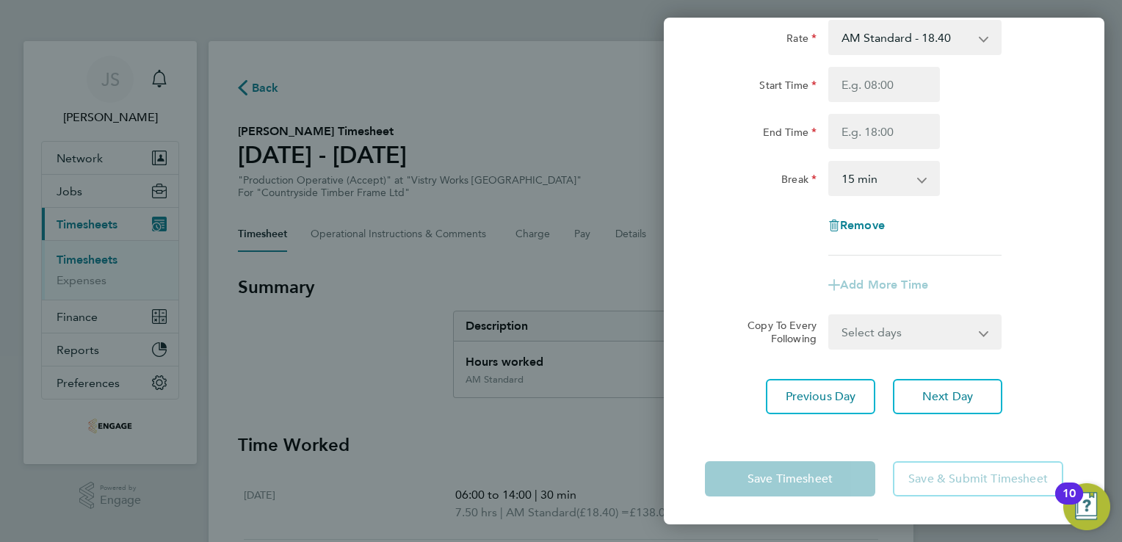
scroll to position [0, 0]
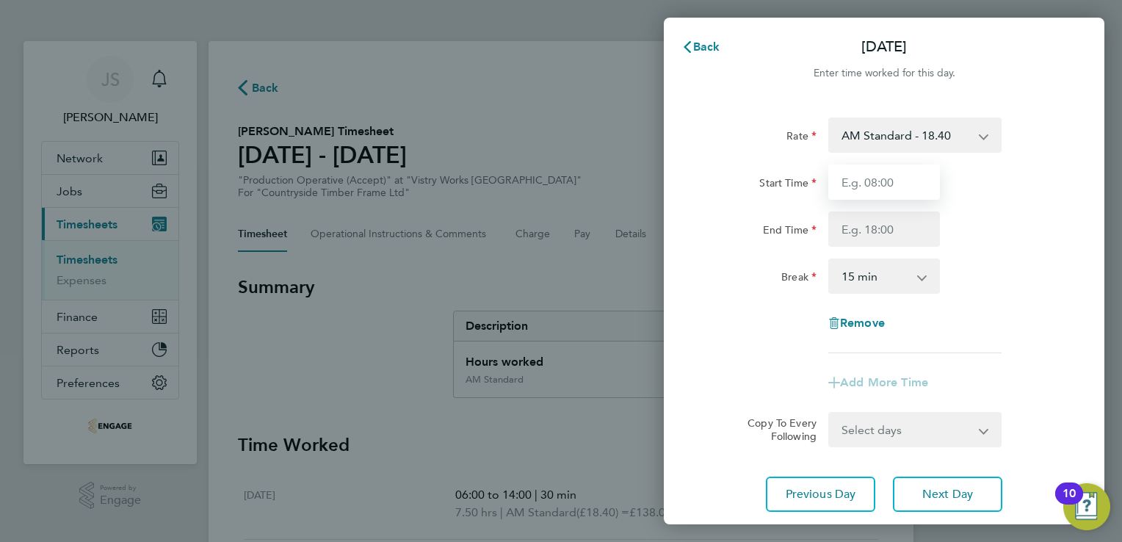
click at [858, 189] on input "Start Time" at bounding box center [884, 181] width 112 height 35
type input "06:00"
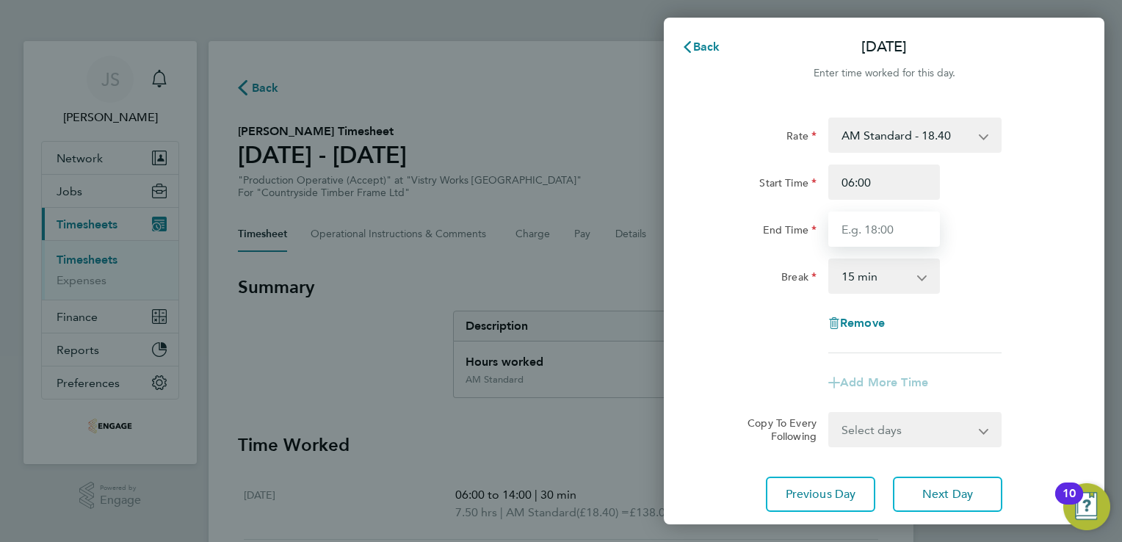
type input "14:00"
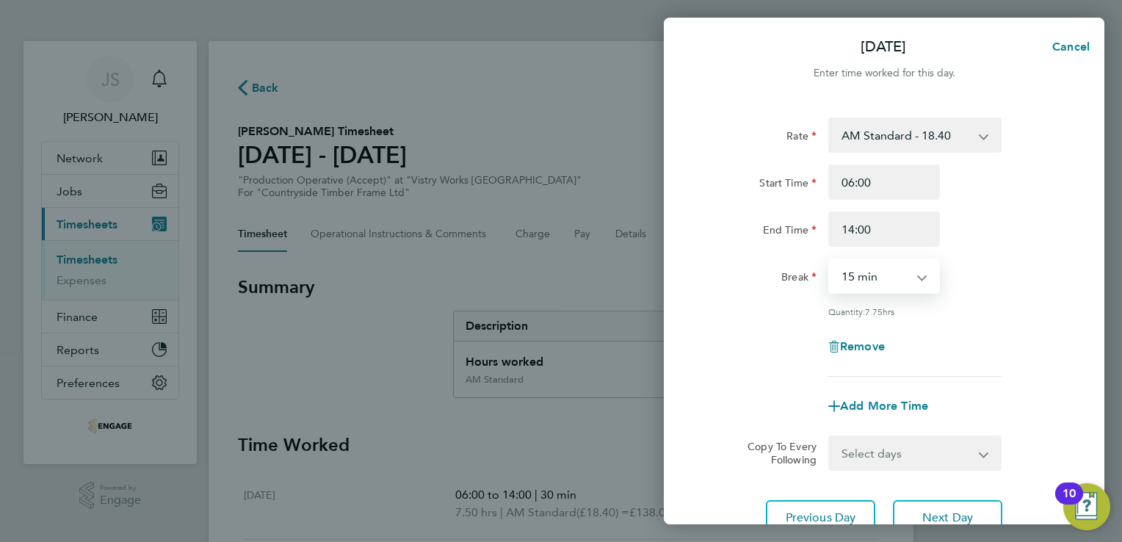
click at [870, 263] on select "0 min 15 min 30 min 45 min 60 min 75 min 90 min" at bounding box center [875, 276] width 91 height 32
select select "30"
click at [830, 260] on select "0 min 15 min 30 min 45 min 60 min 75 min 90 min" at bounding box center [875, 276] width 91 height 32
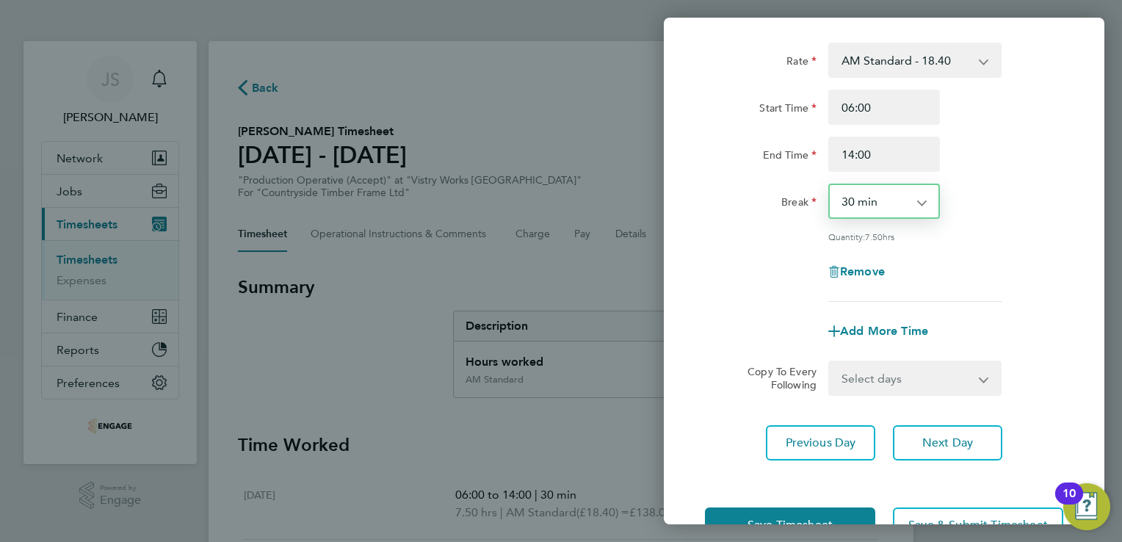
scroll to position [120, 0]
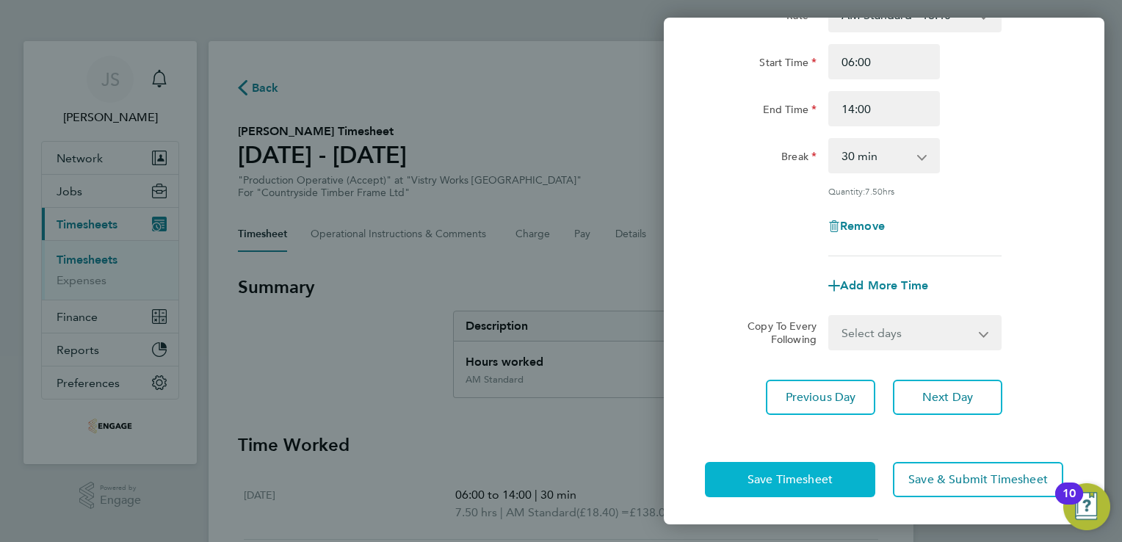
click at [778, 486] on button "Save Timesheet" at bounding box center [790, 479] width 170 height 35
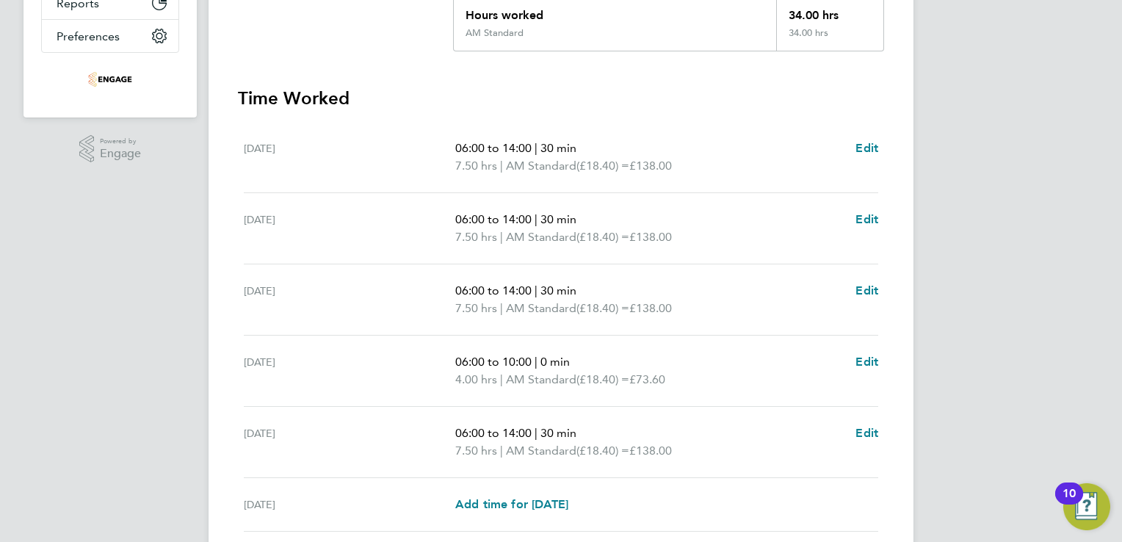
scroll to position [517, 0]
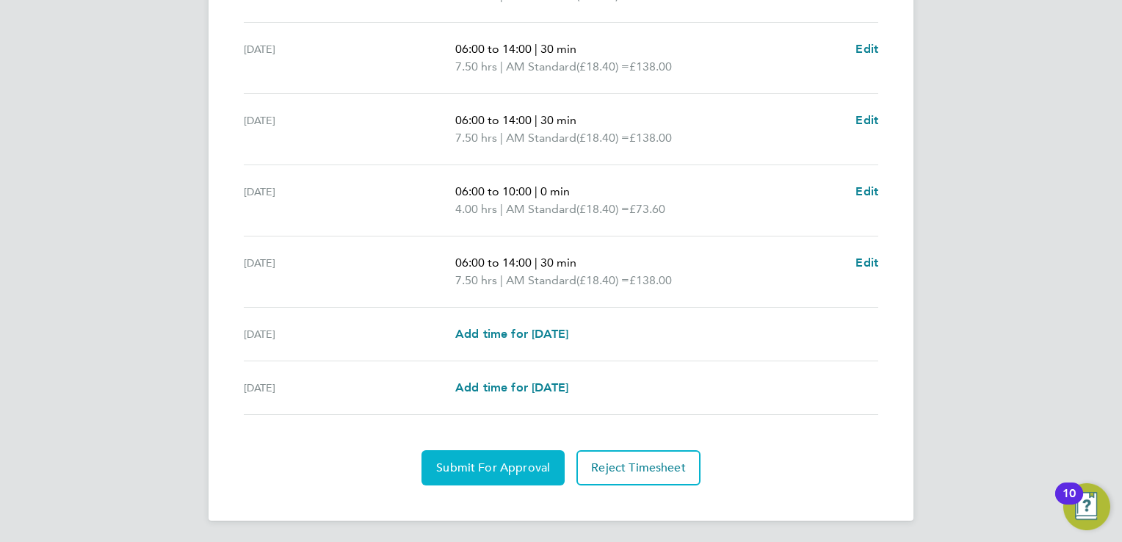
click at [484, 460] on span "Submit For Approval" at bounding box center [493, 467] width 114 height 15
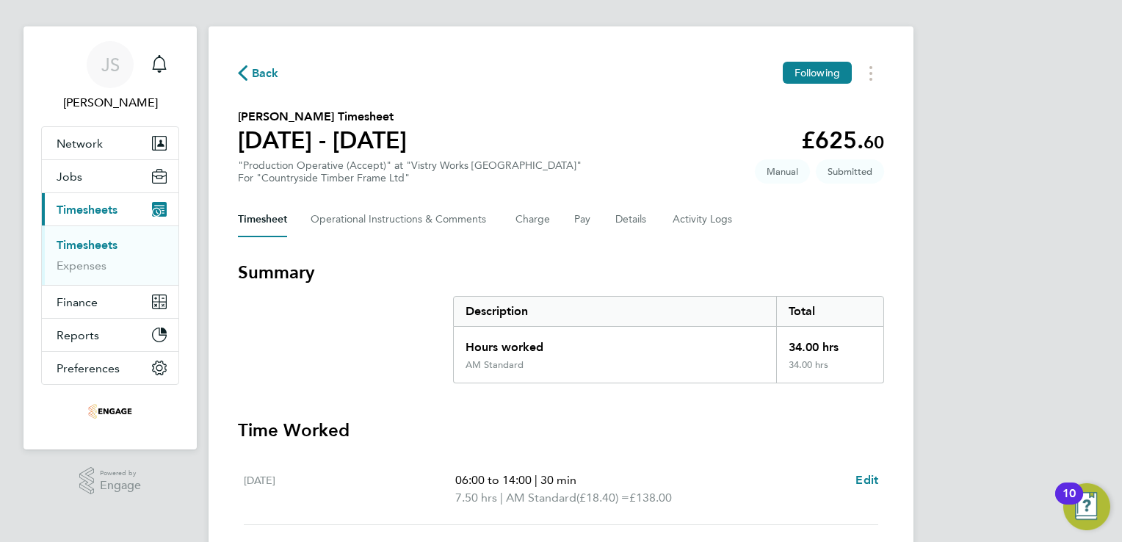
scroll to position [0, 0]
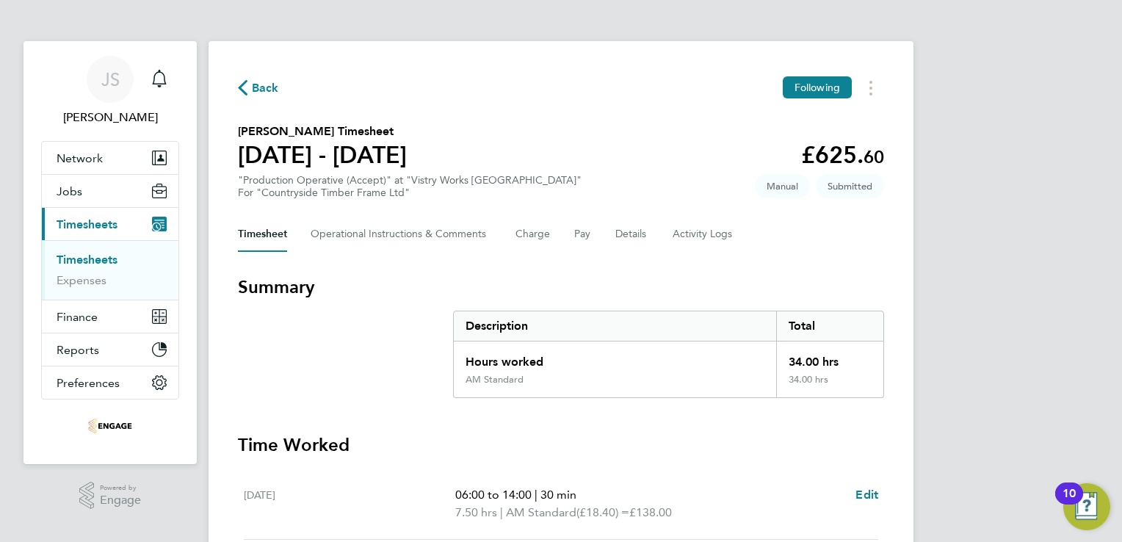
click at [258, 93] on span "Back" at bounding box center [265, 88] width 27 height 18
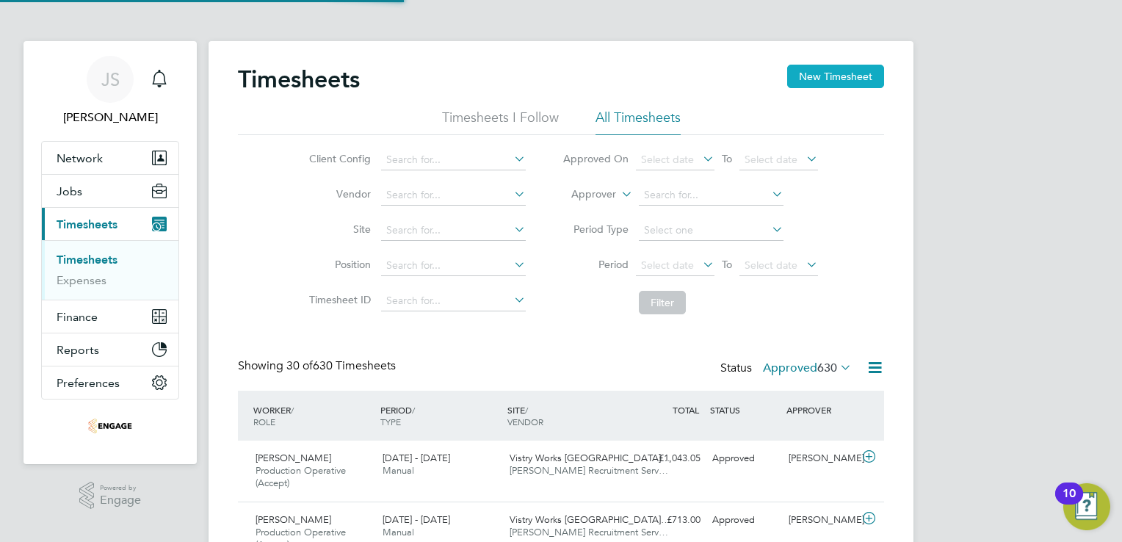
scroll to position [49, 128]
click at [852, 69] on button "New Timesheet" at bounding box center [835, 76] width 97 height 23
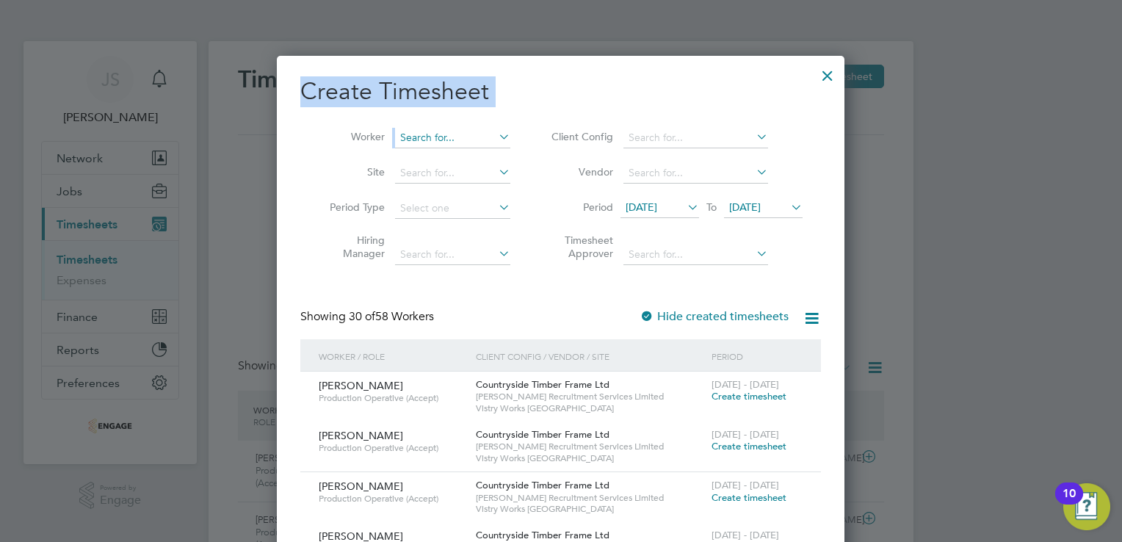
drag, startPoint x: 59, startPoint y: 439, endPoint x: 440, endPoint y: 140, distance: 484.7
click at [440, 140] on input at bounding box center [452, 138] width 115 height 21
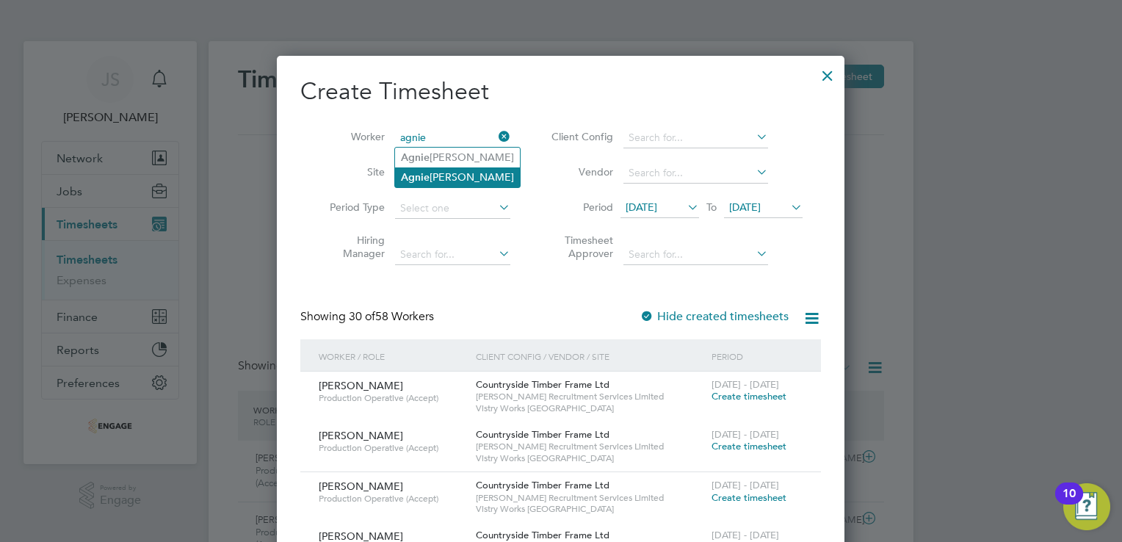
click at [449, 173] on li "Agnie szka Borun" at bounding box center [457, 177] width 125 height 20
type input "Agnieszka Borun"
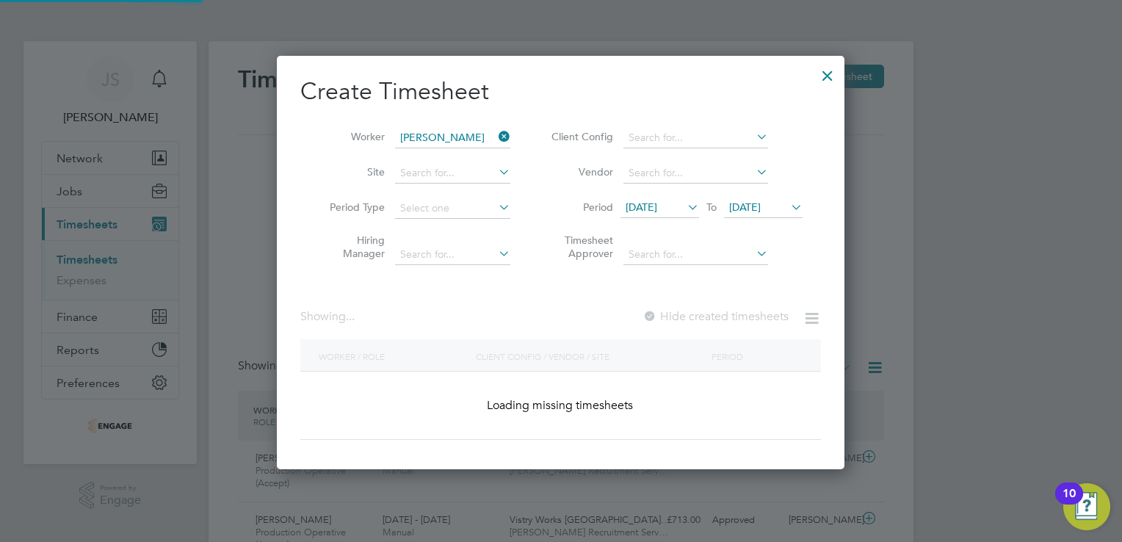
scroll to position [395, 568]
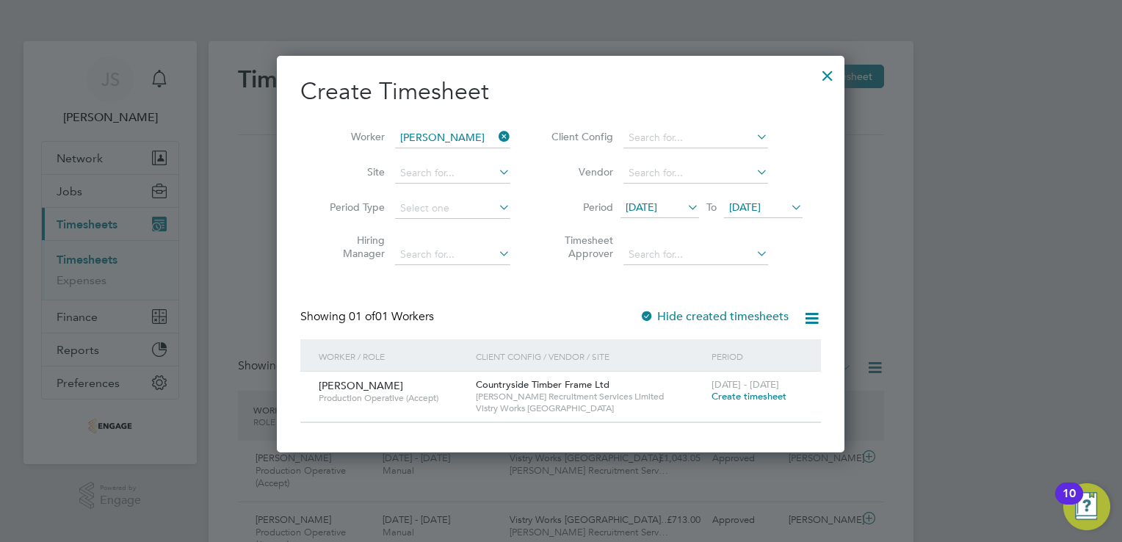
click at [739, 394] on span "Create timesheet" at bounding box center [749, 396] width 75 height 12
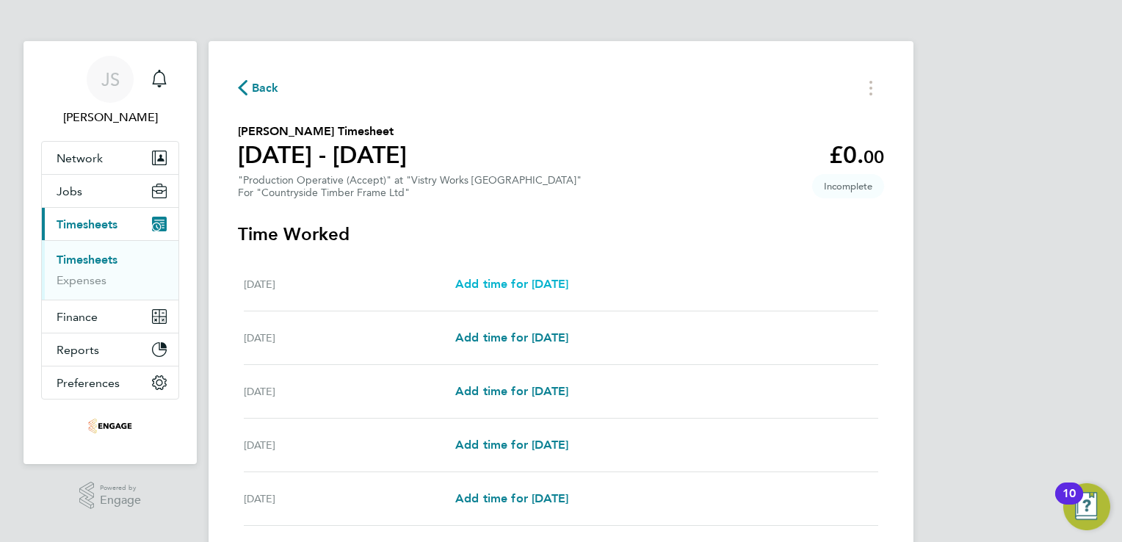
click at [547, 281] on span "Add time for Mon 18 Aug" at bounding box center [511, 284] width 113 height 14
select select "15"
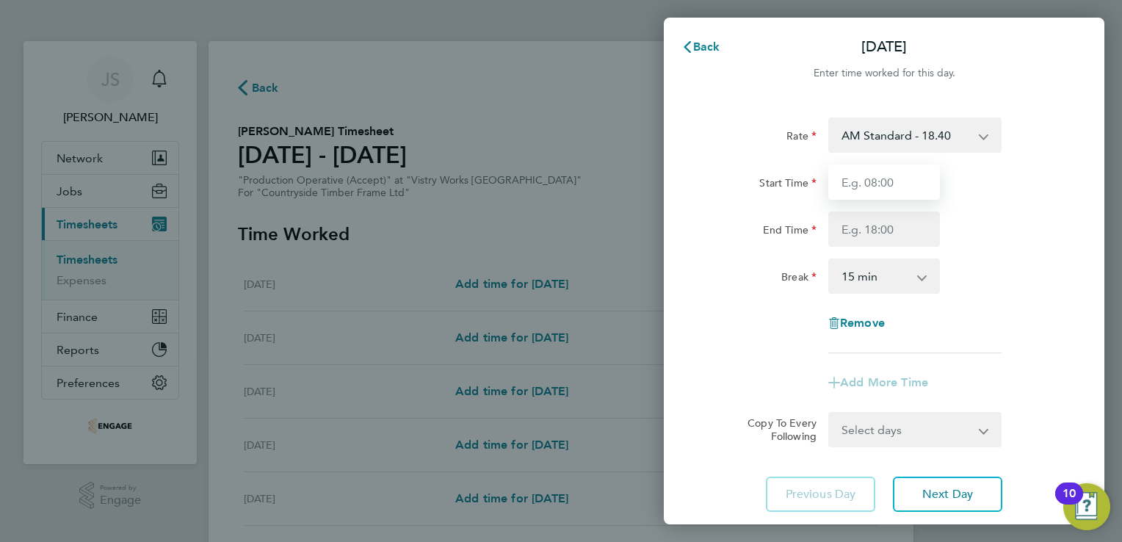
click at [869, 173] on input "Start Time" at bounding box center [884, 181] width 112 height 35
type input "06:00"
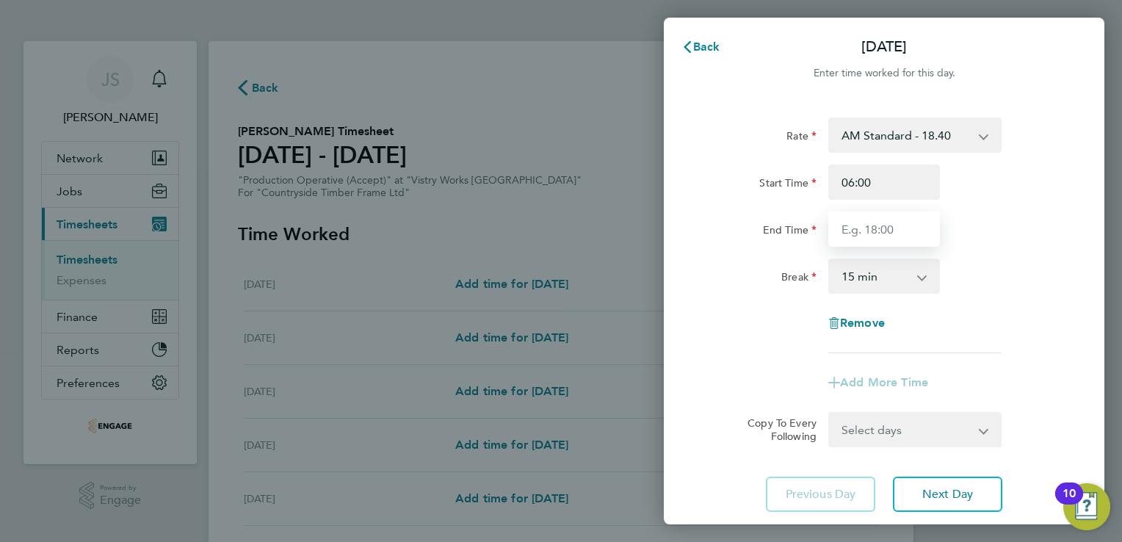
type input "14:00"
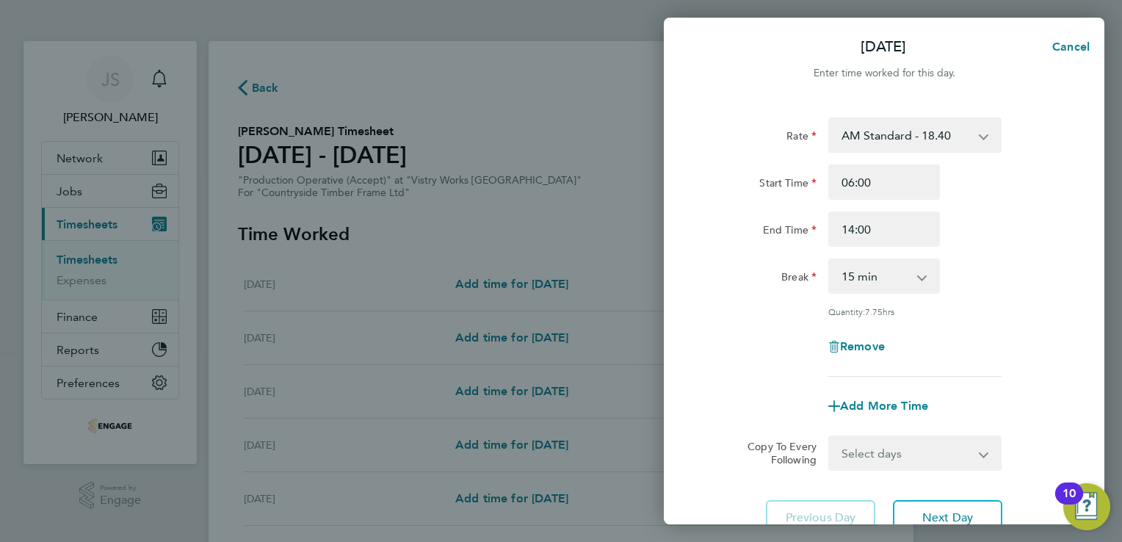
click at [870, 281] on select "0 min 15 min 30 min 45 min 60 min 75 min 90 min" at bounding box center [875, 276] width 91 height 32
select select "30"
click at [830, 260] on select "0 min 15 min 30 min 45 min 60 min 75 min 90 min" at bounding box center [875, 276] width 91 height 32
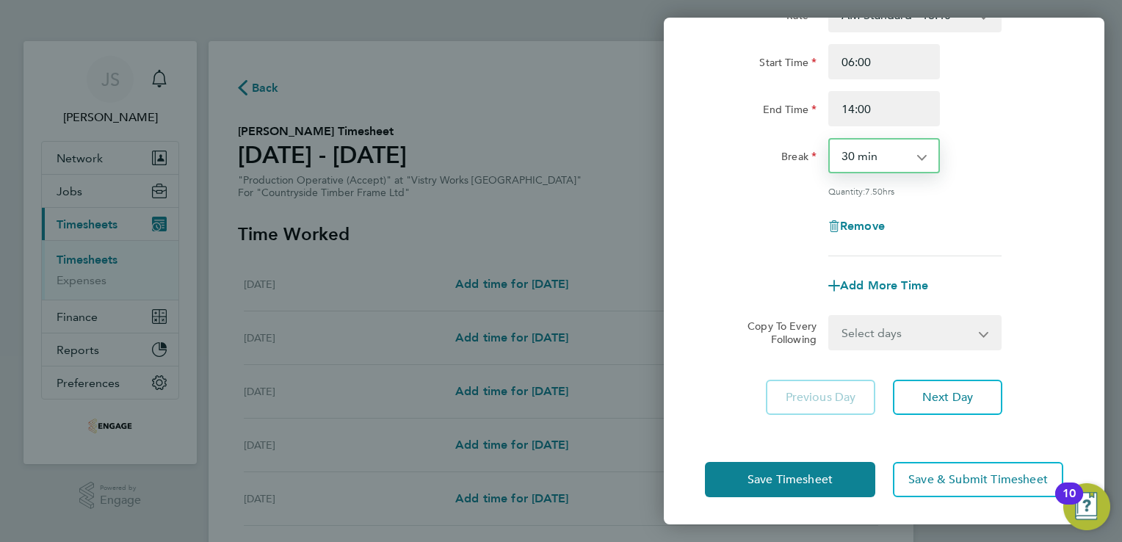
click at [911, 330] on select "Select days Day Weekday (Mon-Fri) Weekend (Sat-Sun) Tuesday Wednesday Thursday …" at bounding box center [907, 332] width 154 height 32
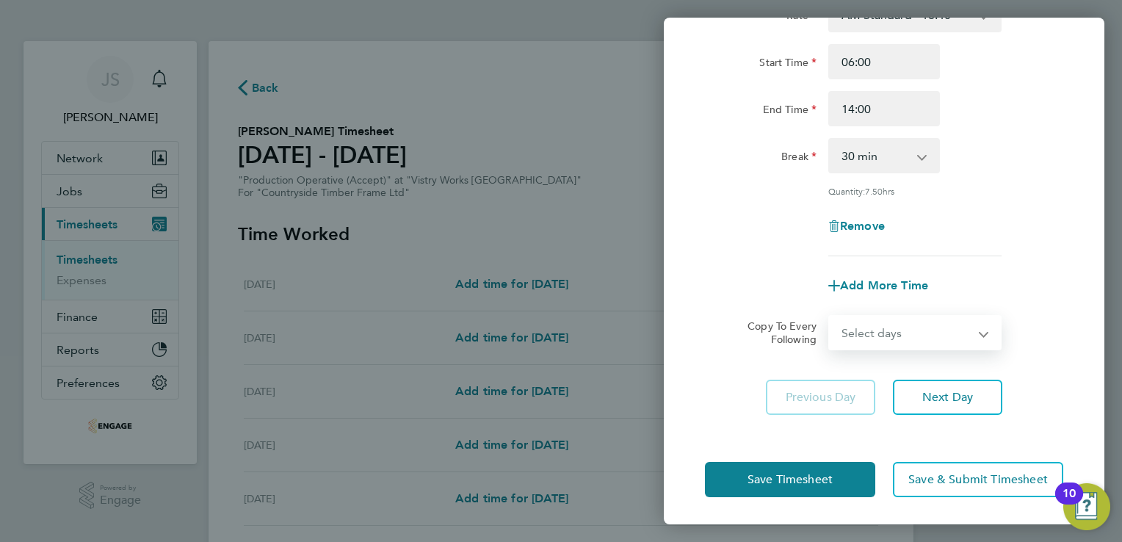
select select "WEEKDAY"
click at [830, 316] on select "Select days Day Weekday (Mon-Fri) Weekend (Sat-Sun) Tuesday Wednesday Thursday …" at bounding box center [907, 332] width 154 height 32
select select "2025-08-24"
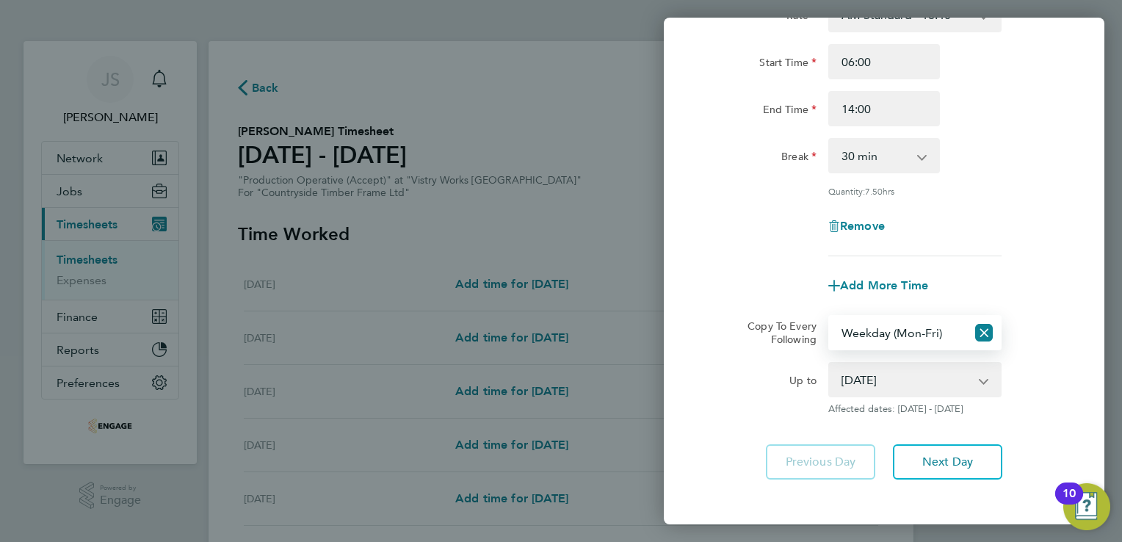
scroll to position [185, 0]
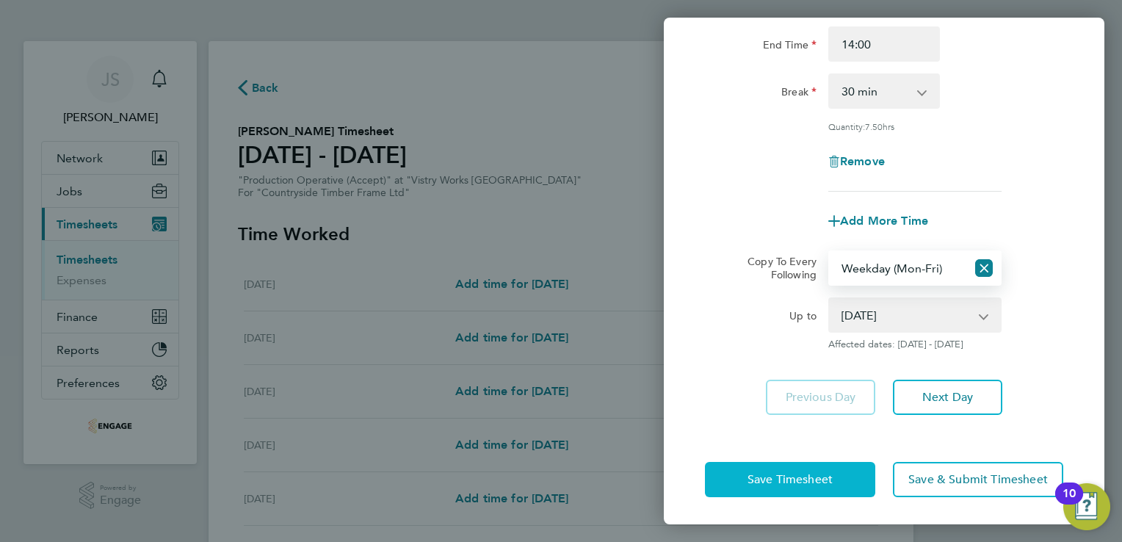
click at [755, 480] on span "Save Timesheet" at bounding box center [789, 479] width 85 height 15
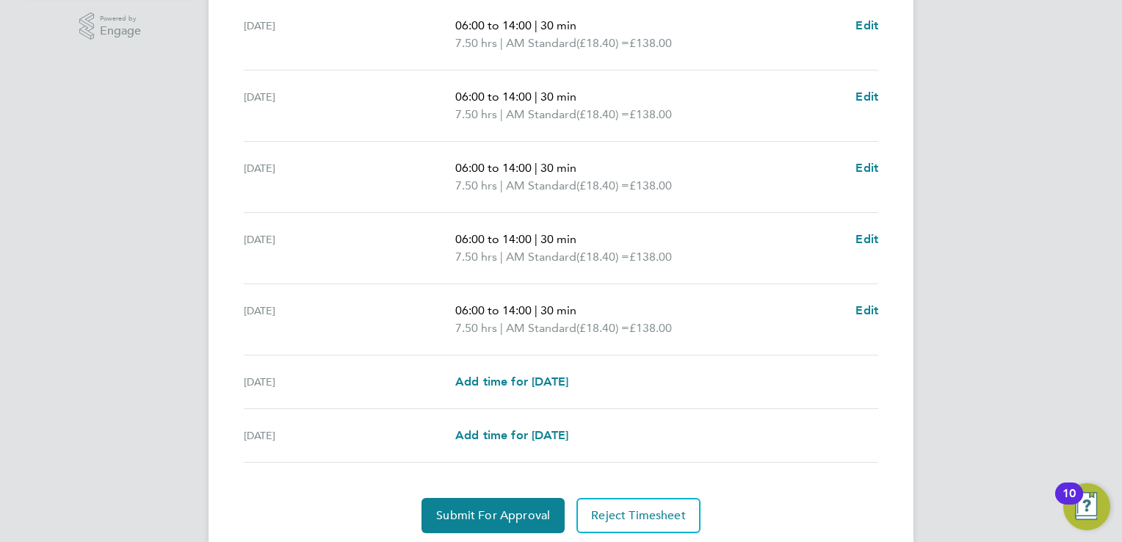
scroll to position [516, 0]
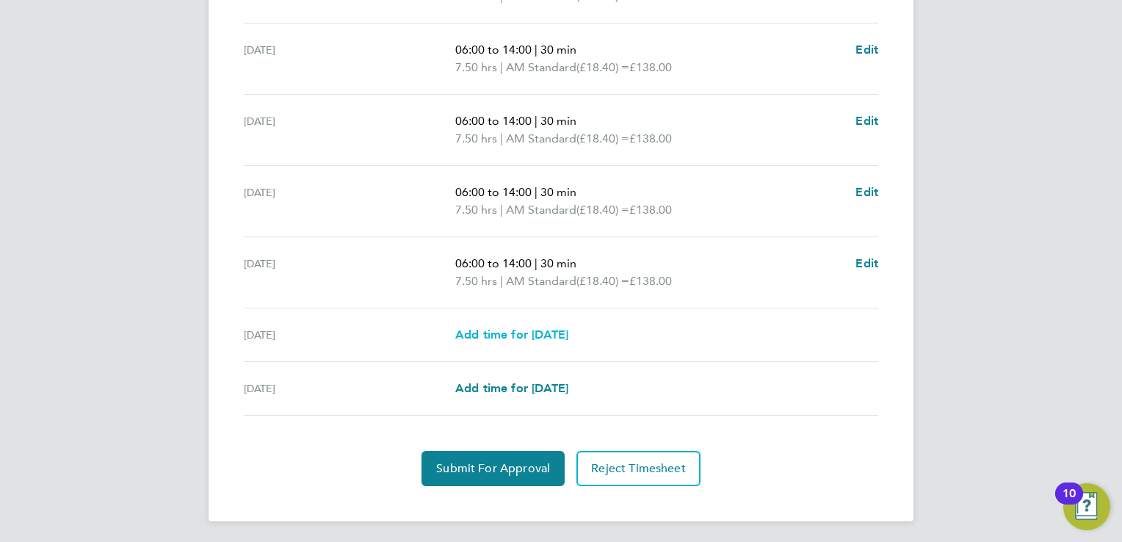
click at [513, 334] on span "Add time for [DATE]" at bounding box center [511, 334] width 113 height 14
select select "15"
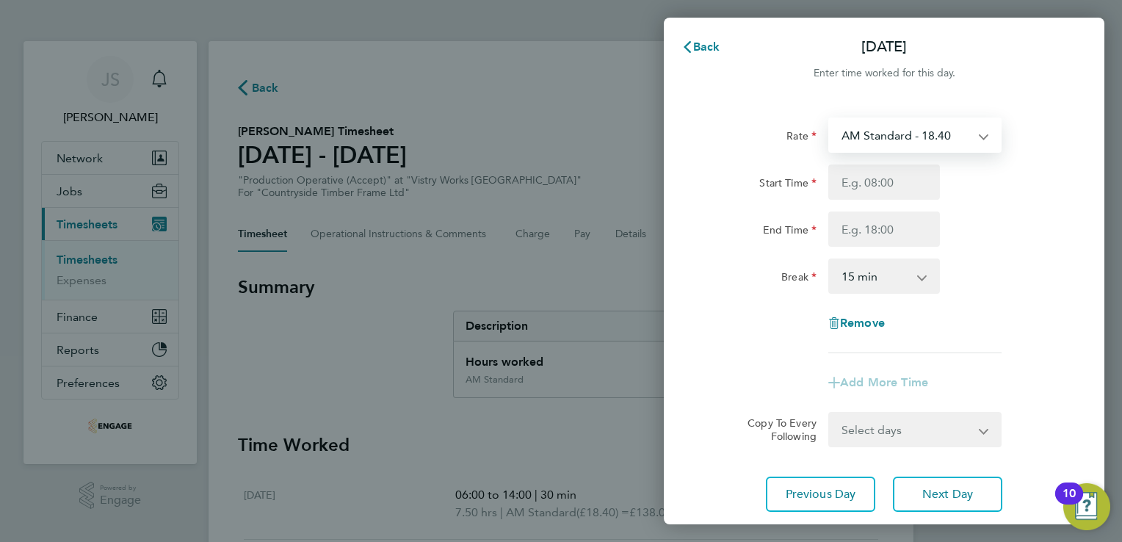
click at [891, 142] on select "AM Standard - 18.40 OT 1 - 27.60 PM OT 1 - 30.08 OT2 - 36.80 PM OT2 - 40.11 PM …" at bounding box center [906, 135] width 153 height 32
select select "15"
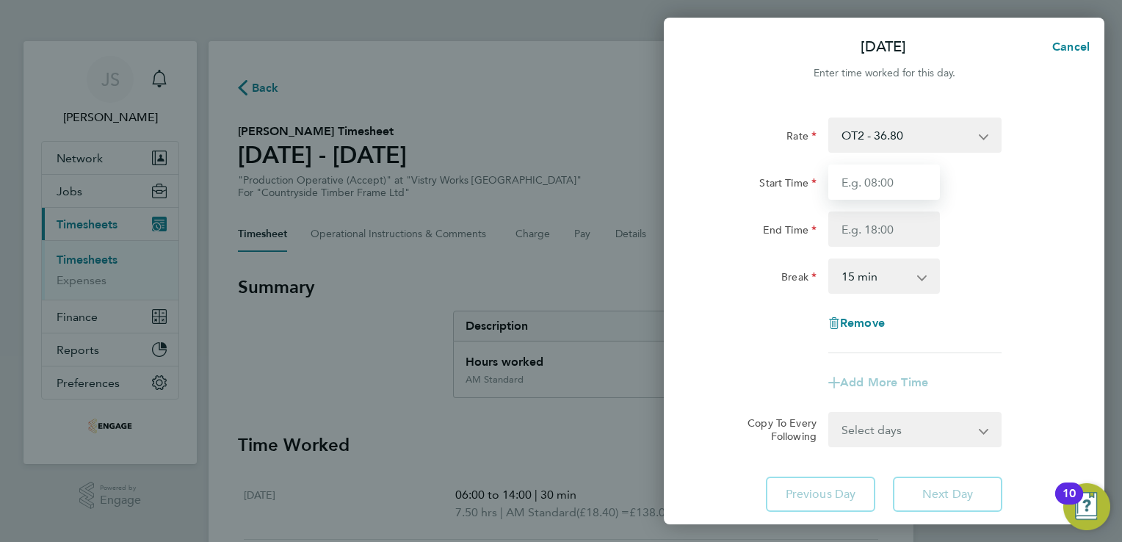
click at [852, 187] on input "Start Time" at bounding box center [884, 181] width 112 height 35
type input "06:00"
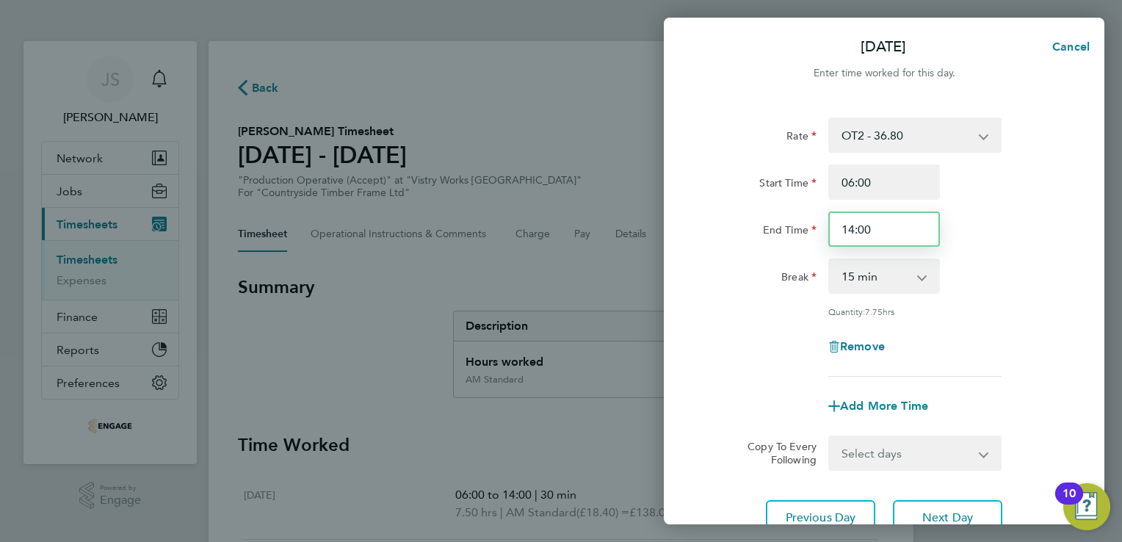
click at [852, 233] on input "14:00" at bounding box center [884, 228] width 112 height 35
type input "15:00"
click at [894, 275] on select "0 min 15 min 30 min 45 min 60 min 75 min 90 min" at bounding box center [875, 276] width 91 height 32
select select "30"
click at [830, 260] on select "0 min 15 min 30 min 45 min 60 min 75 min 90 min" at bounding box center [875, 276] width 91 height 32
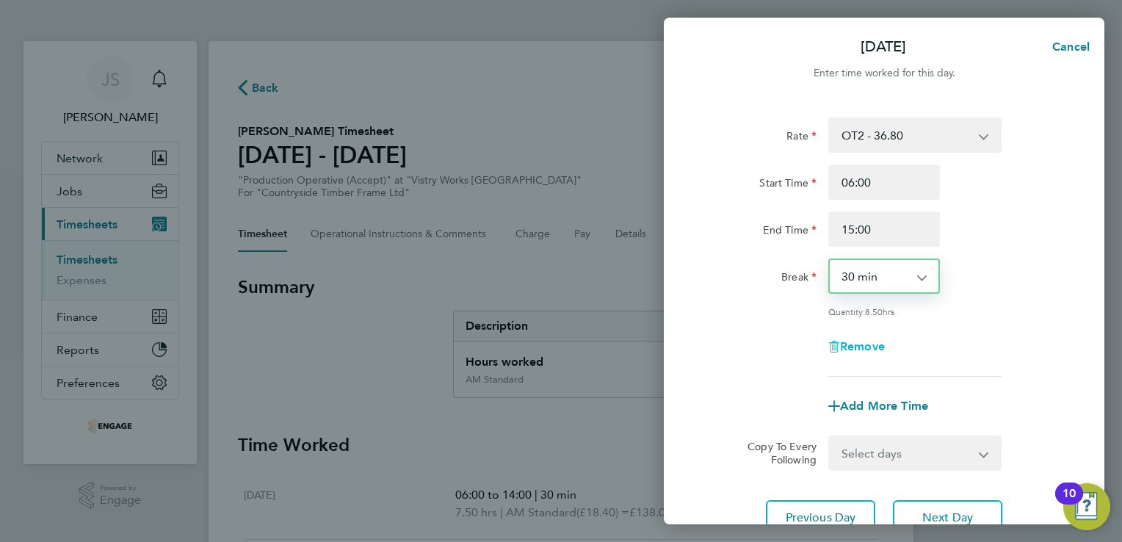
scroll to position [120, 0]
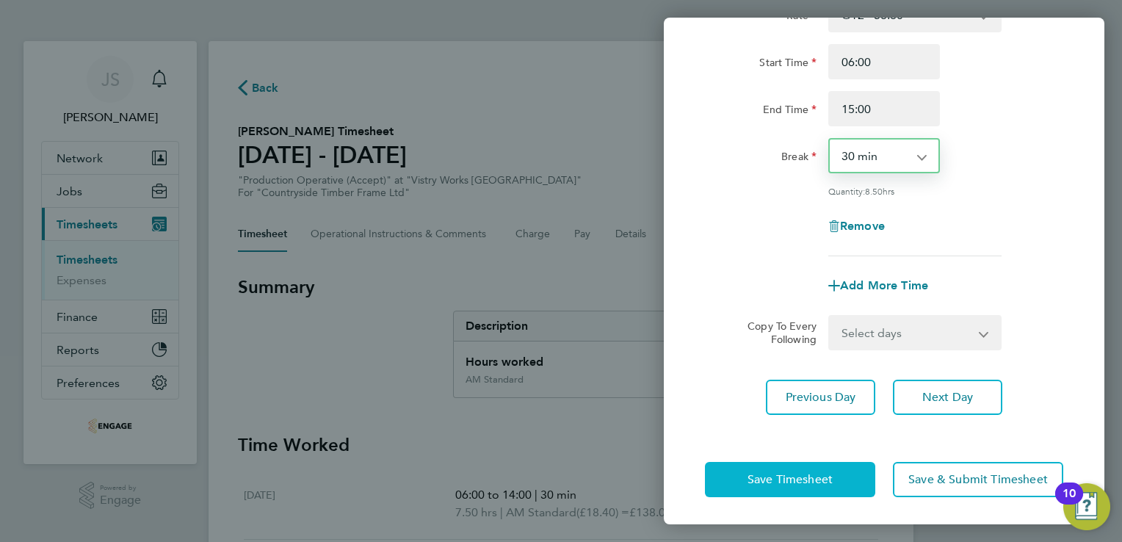
click at [775, 480] on span "Save Timesheet" at bounding box center [789, 479] width 85 height 15
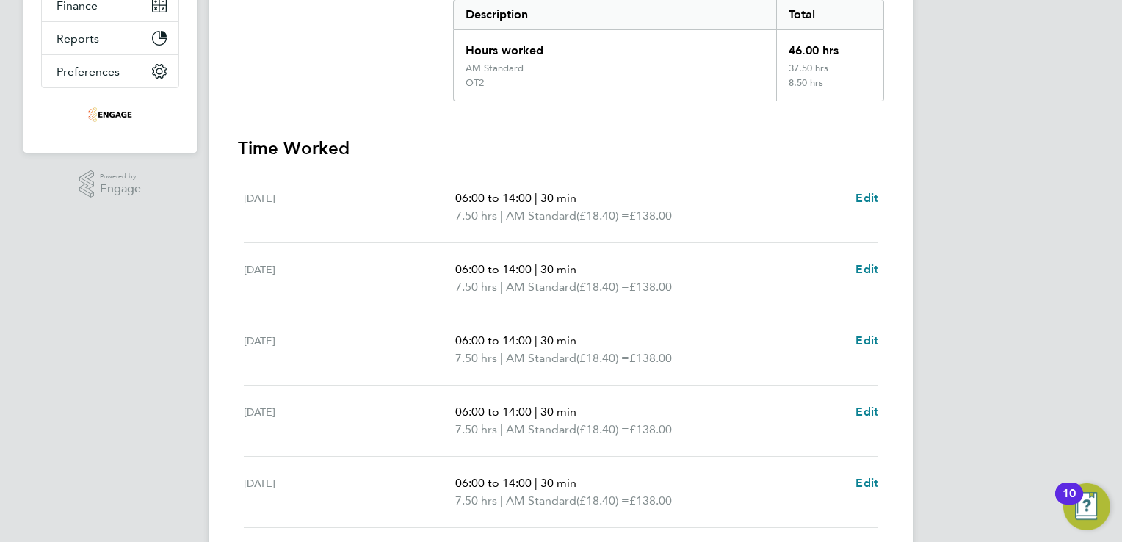
scroll to position [549, 0]
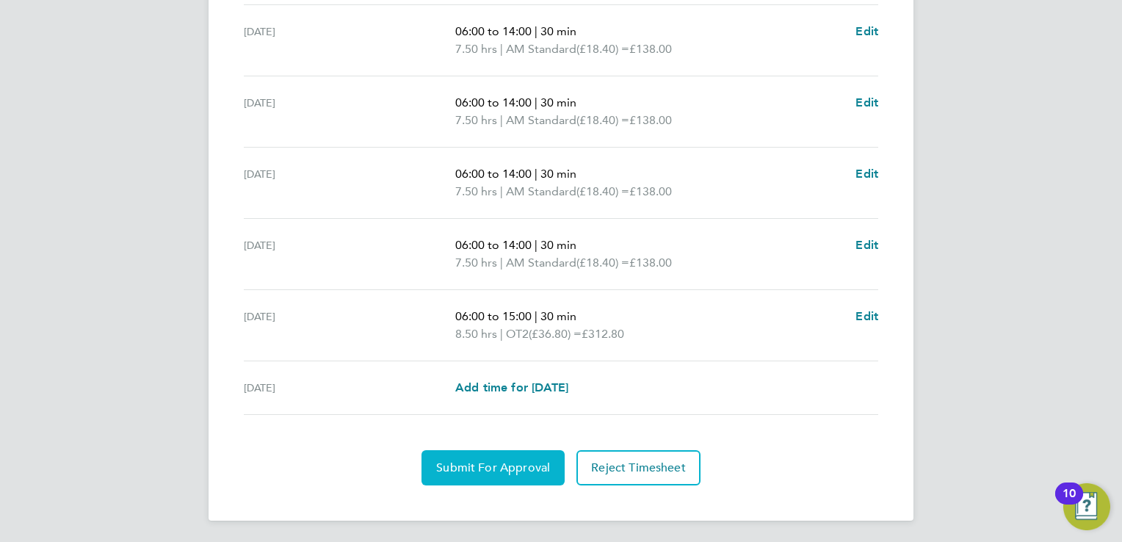
click at [472, 474] on button "Submit For Approval" at bounding box center [492, 467] width 143 height 35
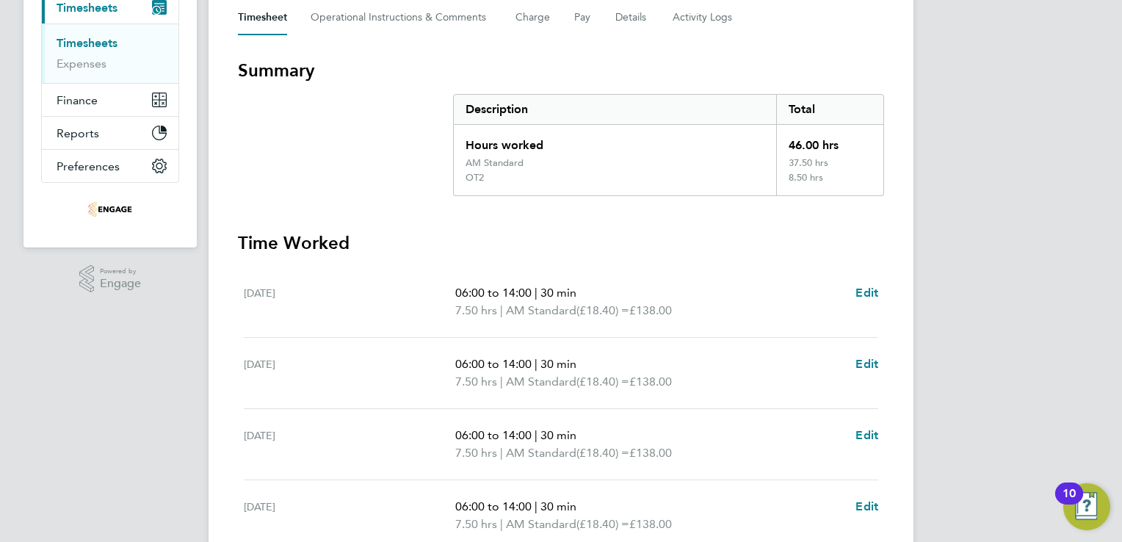
scroll to position [0, 0]
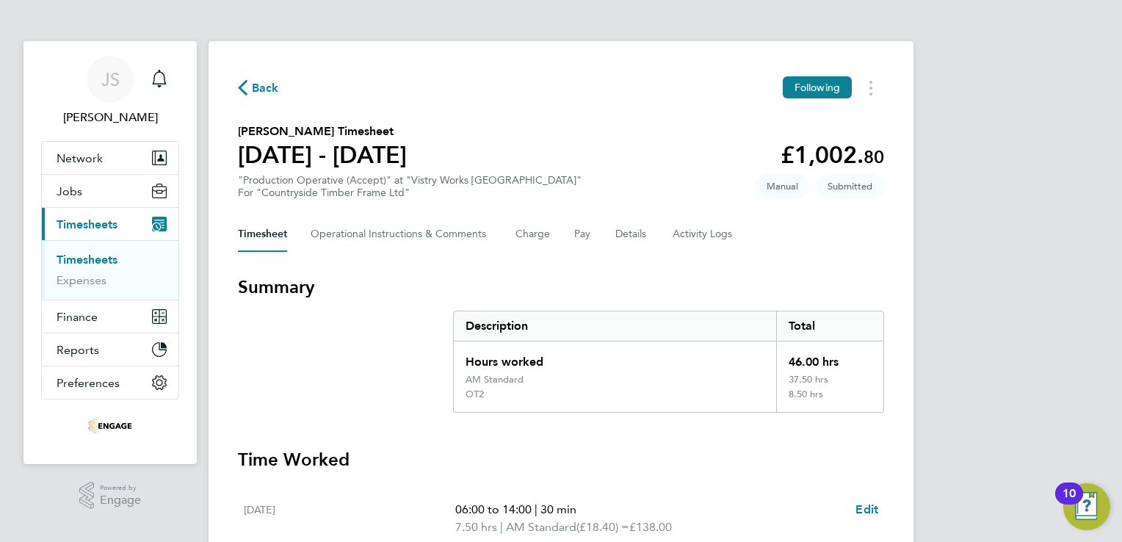
click at [267, 91] on span "Back" at bounding box center [265, 88] width 27 height 18
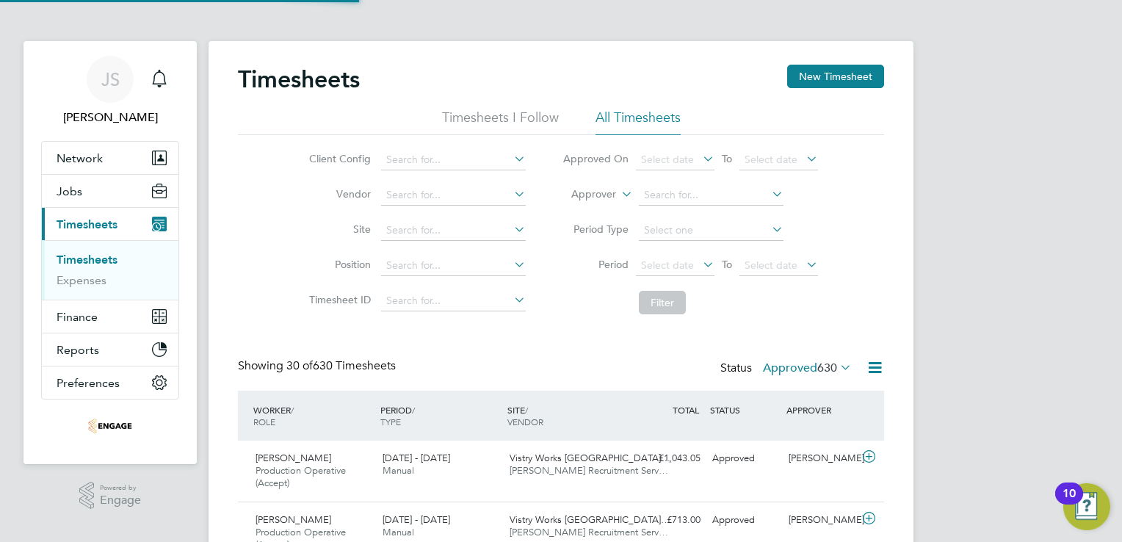
scroll to position [49, 128]
click at [819, 73] on button "New Timesheet" at bounding box center [835, 76] width 97 height 23
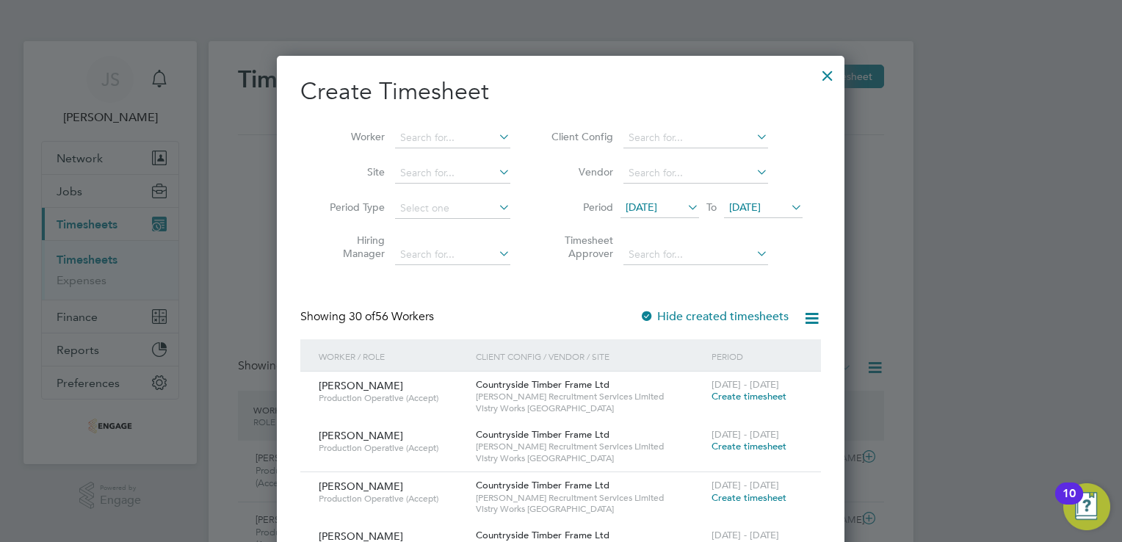
click at [672, 213] on span "[DATE]" at bounding box center [659, 208] width 79 height 20
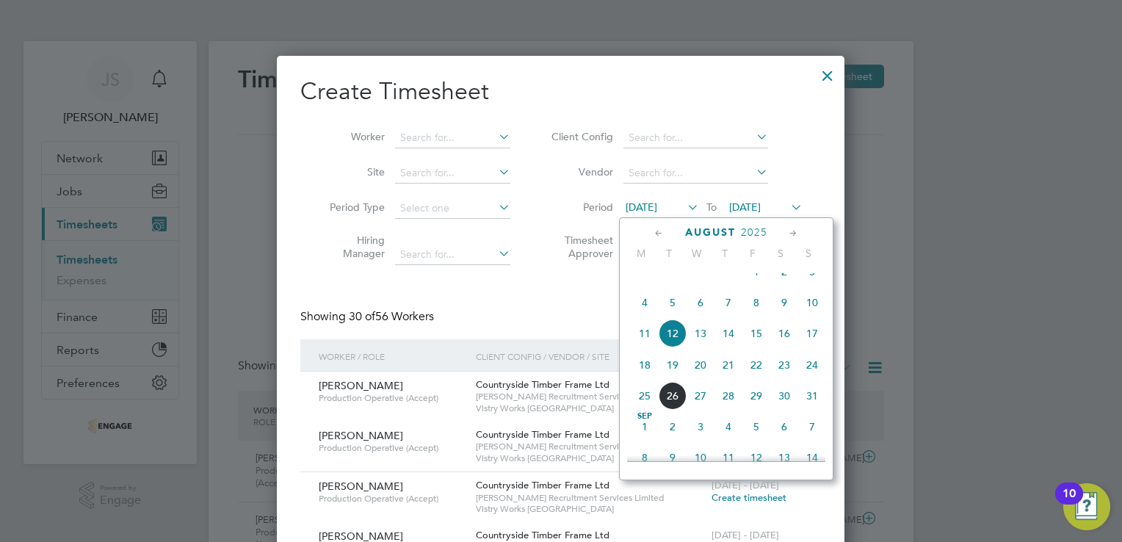
click at [644, 374] on span "18" at bounding box center [645, 365] width 28 height 28
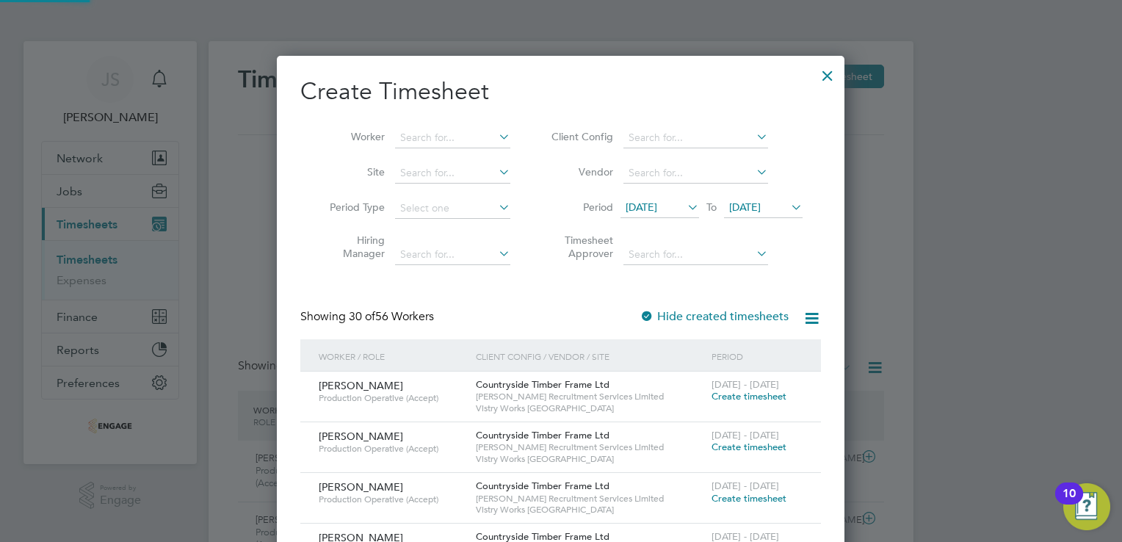
click at [780, 195] on li "Period 18 Aug 2025 To 19 Aug 2025" at bounding box center [675, 208] width 292 height 35
click at [761, 206] on span "[DATE]" at bounding box center [745, 206] width 32 height 13
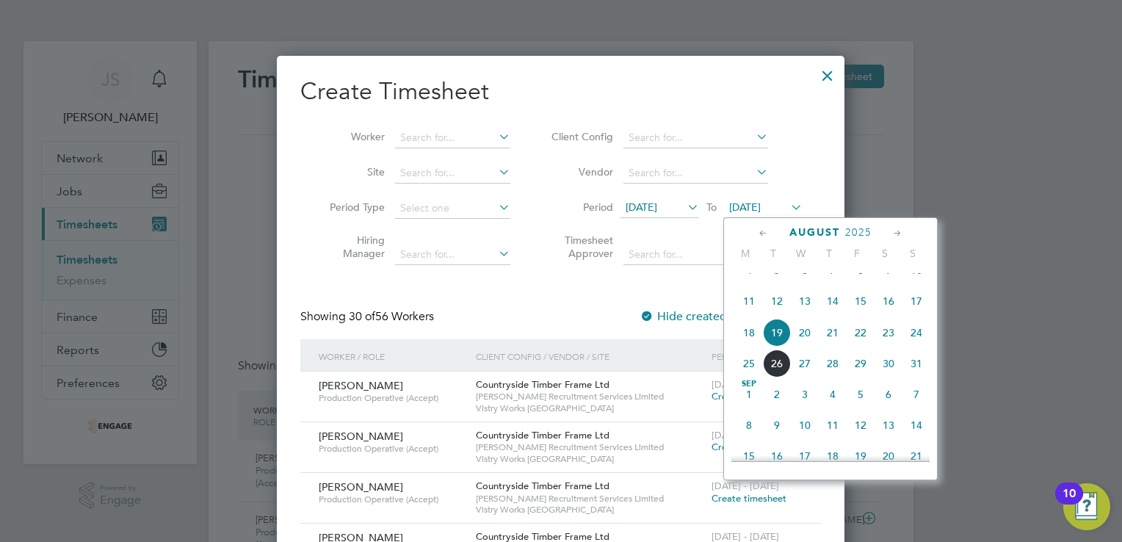
click at [914, 347] on span "24" at bounding box center [916, 333] width 28 height 28
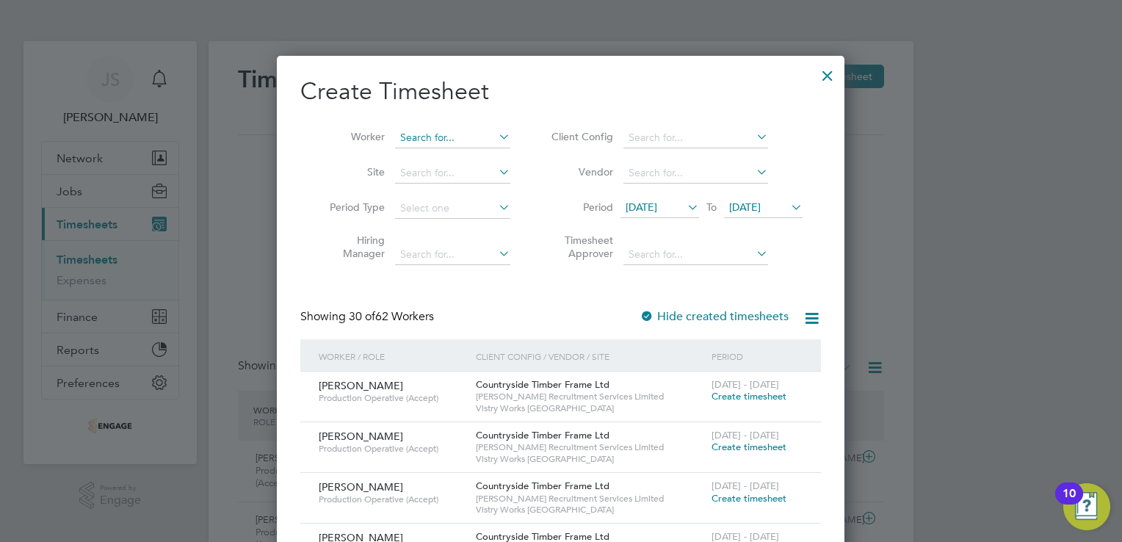
click at [445, 140] on input at bounding box center [452, 138] width 115 height 21
click at [455, 150] on li "Patry k Hassek" at bounding box center [485, 158] width 181 height 20
type input "Patryk Hassek"
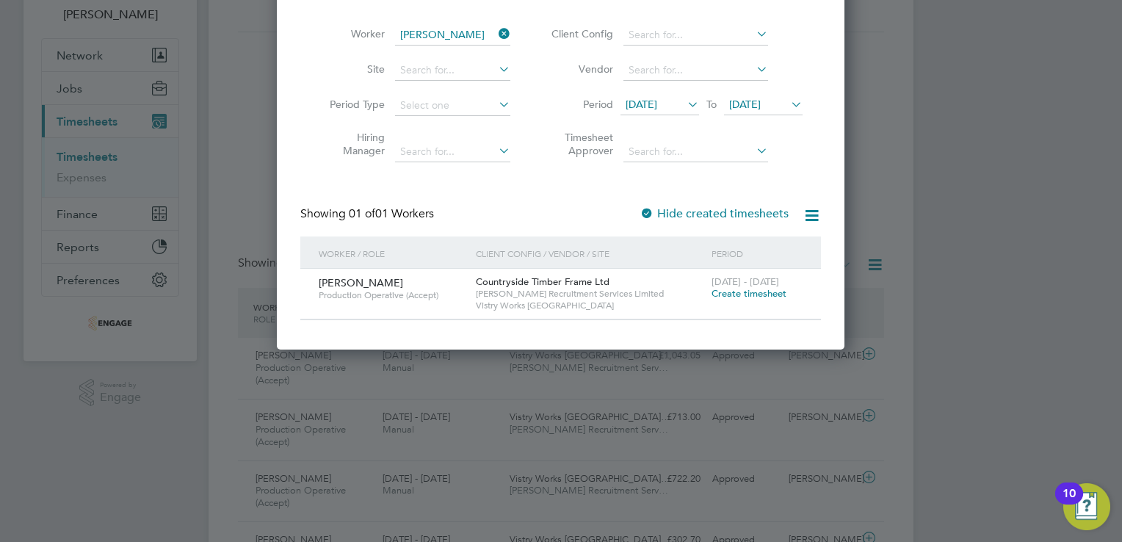
click at [740, 293] on span "Create timesheet" at bounding box center [749, 293] width 75 height 12
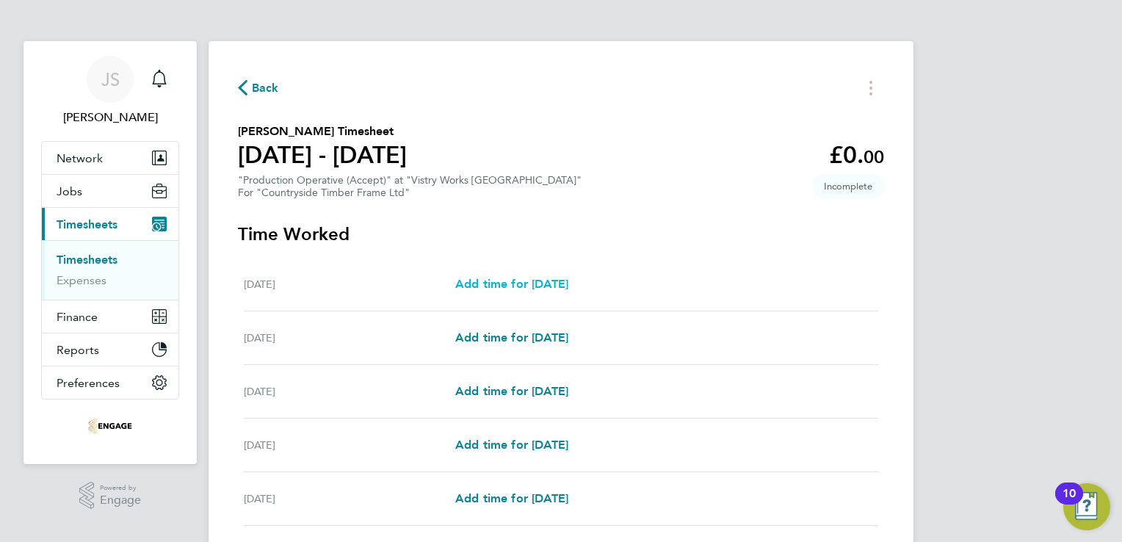
click at [552, 283] on span "Add time for Mon 18 Aug" at bounding box center [511, 284] width 113 height 14
select select "15"
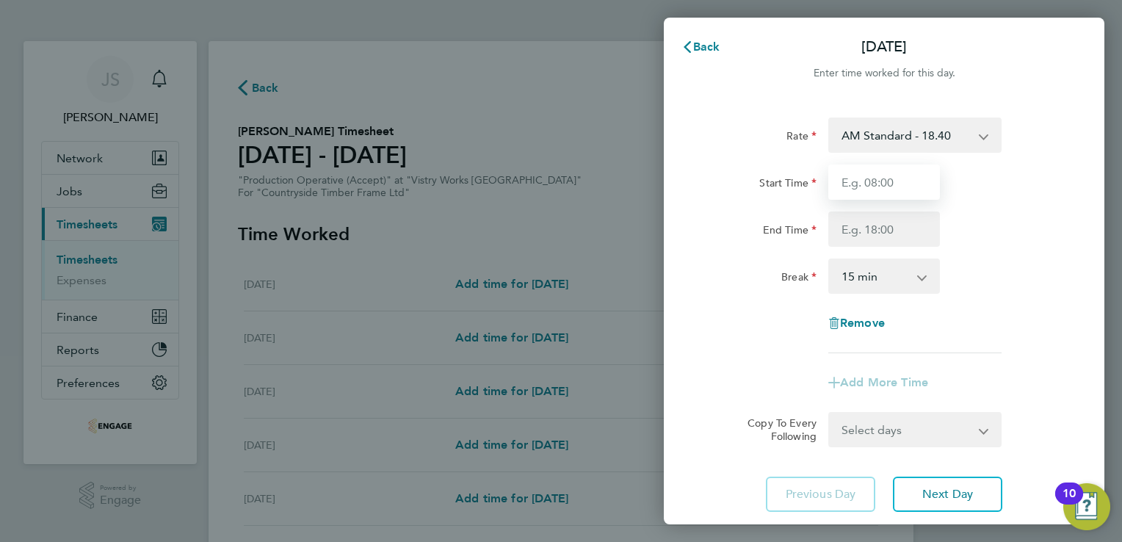
click at [858, 173] on input "Start Time" at bounding box center [884, 181] width 112 height 35
type input "06:00"
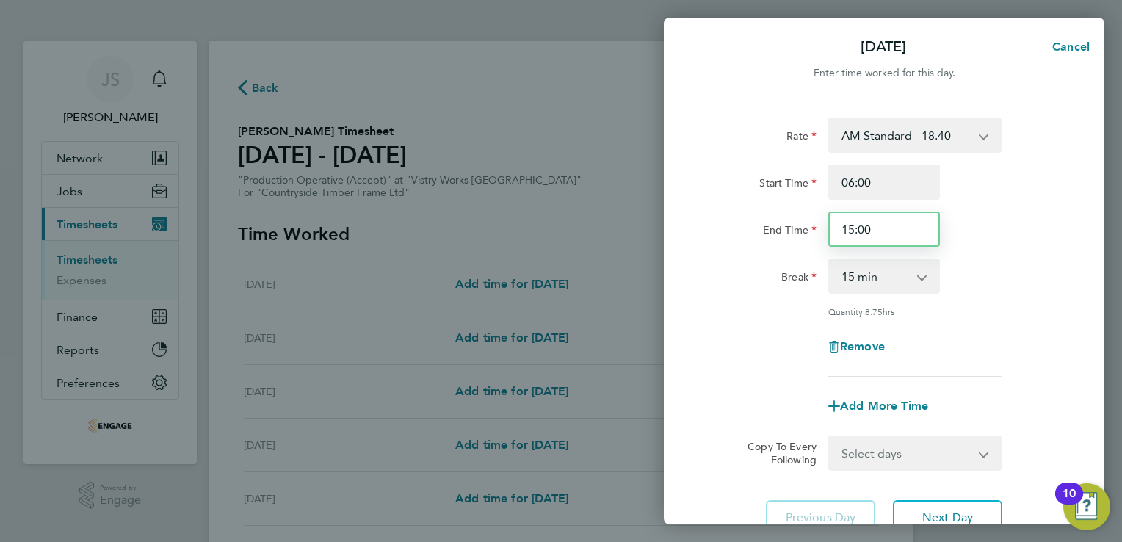
click at [853, 232] on input "15:00" at bounding box center [884, 228] width 112 height 35
type input "14:00"
click at [894, 283] on select "0 min 15 min 30 min 45 min 60 min 75 min 90 min" at bounding box center [875, 276] width 91 height 32
select select "30"
click at [830, 260] on select "0 min 15 min 30 min 45 min 60 min 75 min 90 min" at bounding box center [875, 276] width 91 height 32
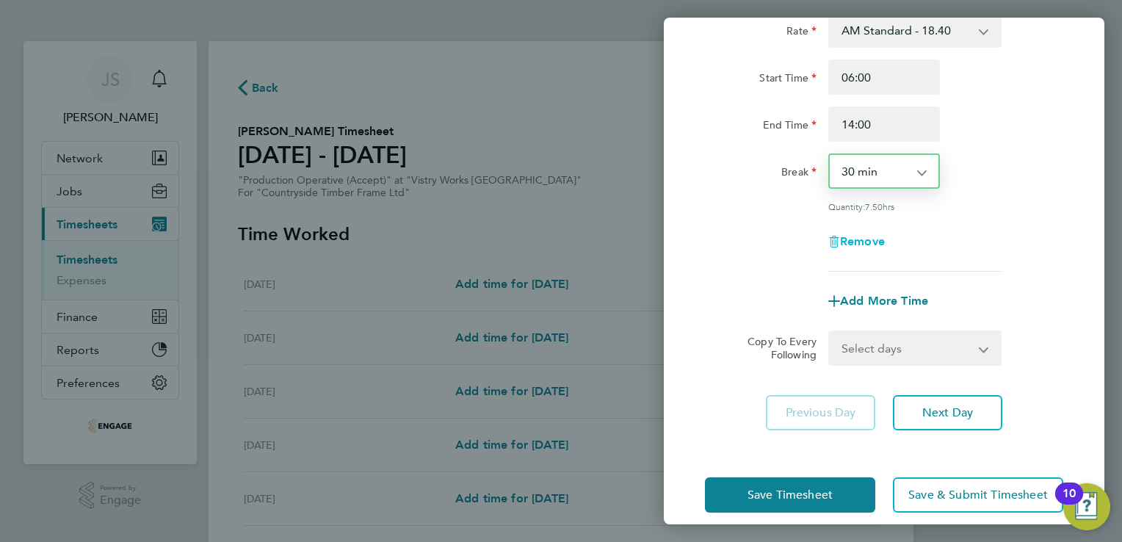
scroll to position [106, 0]
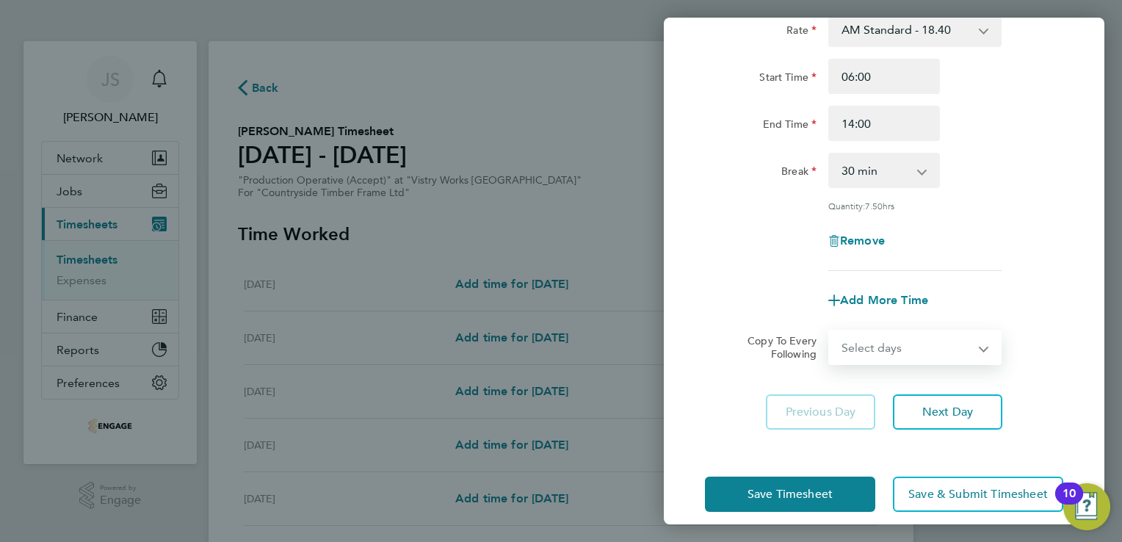
click at [899, 347] on select "Select days Day Weekday (Mon-Fri) Weekend (Sat-Sun) Tuesday Wednesday Thursday …" at bounding box center [907, 347] width 154 height 32
select select "TUE"
click at [830, 331] on select "Select days Day Weekday (Mon-Fri) Weekend (Sat-Sun) Tuesday Wednesday Thursday …" at bounding box center [907, 347] width 154 height 32
select select "2025-08-24"
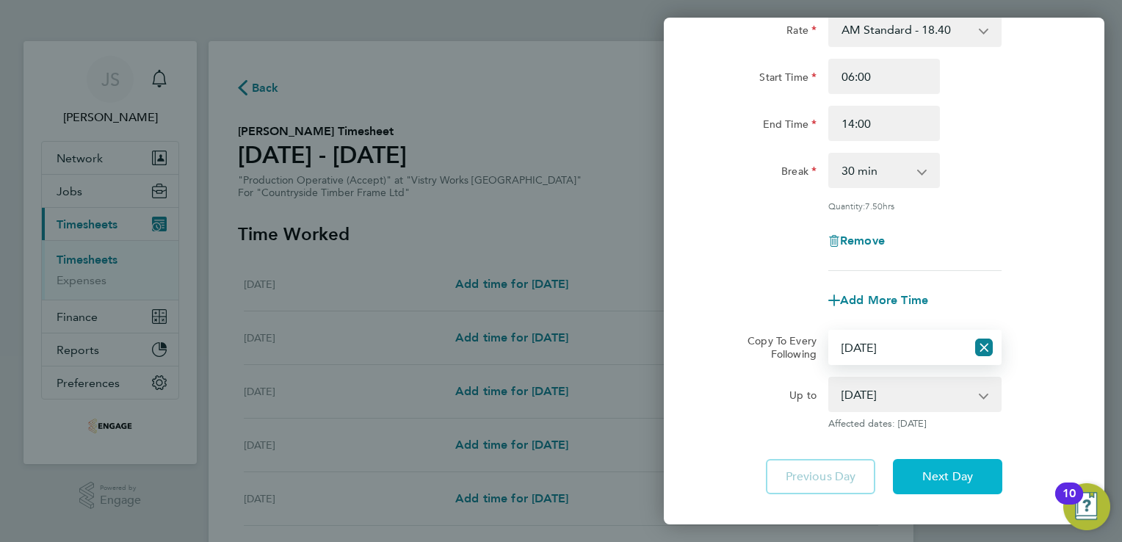
click at [927, 465] on button "Next Day" at bounding box center [947, 476] width 109 height 35
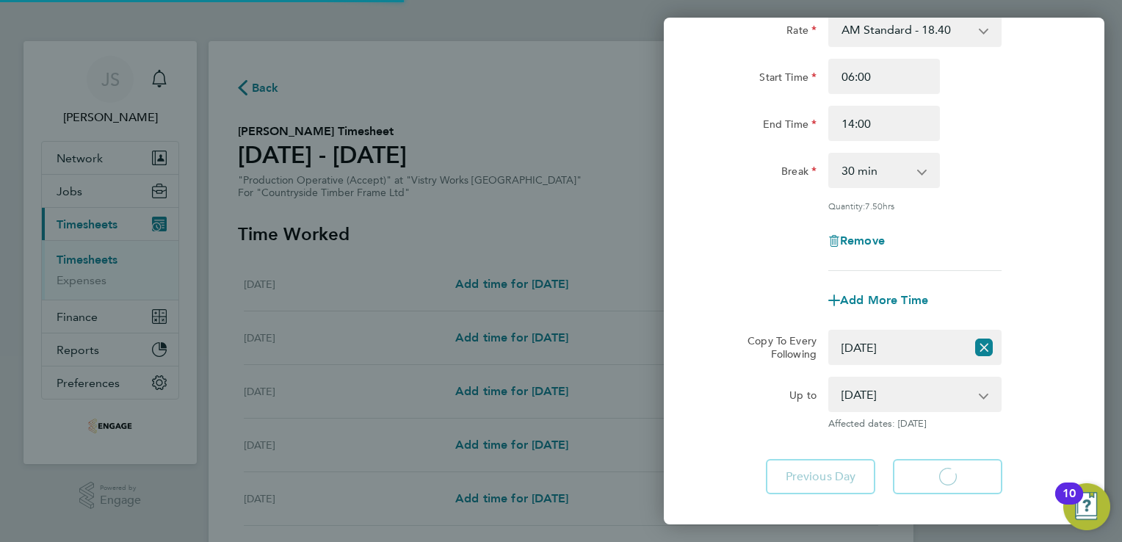
select select "30"
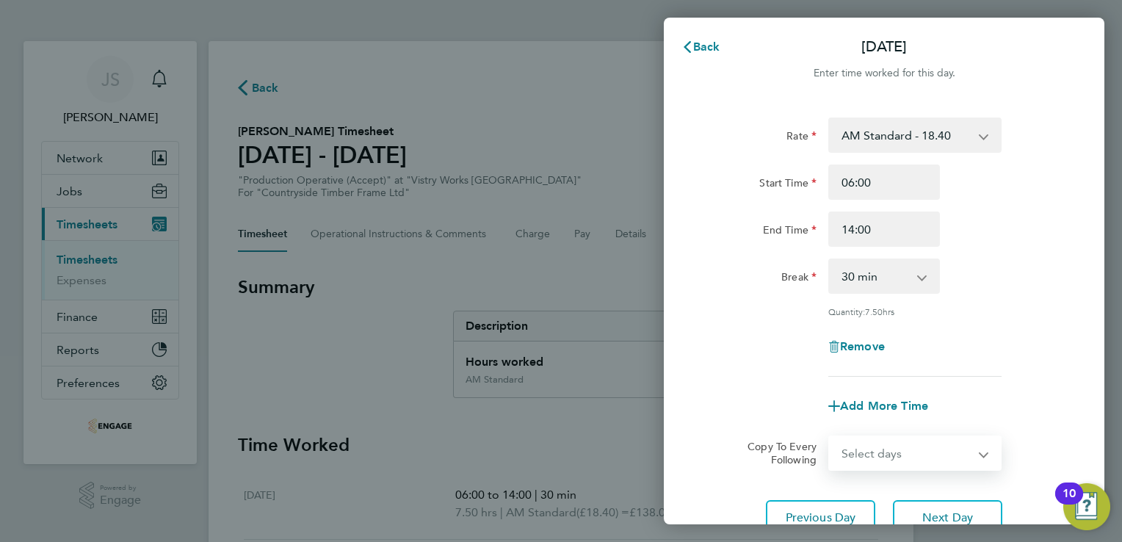
click at [868, 450] on select "Select days Day Weekday (Mon-Fri) Weekend (Sat-Sun) Wednesday Thursday Friday S…" at bounding box center [907, 453] width 154 height 32
select select "WED"
click at [830, 437] on select "Select days Day Weekday (Mon-Fri) Weekend (Sat-Sun) Wednesday Thursday Friday S…" at bounding box center [907, 453] width 154 height 32
select select "2025-08-24"
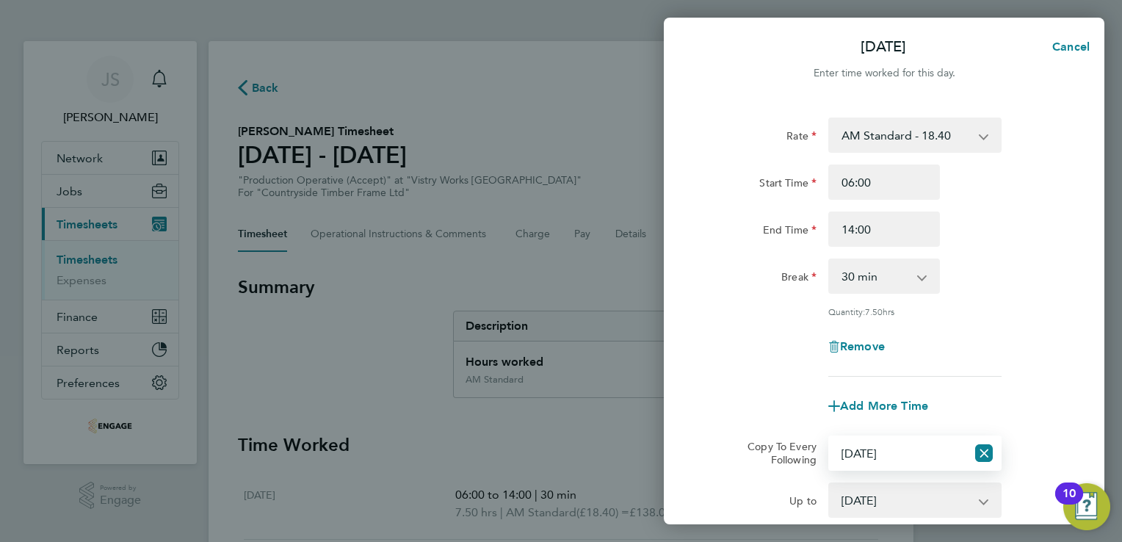
scroll to position [185, 0]
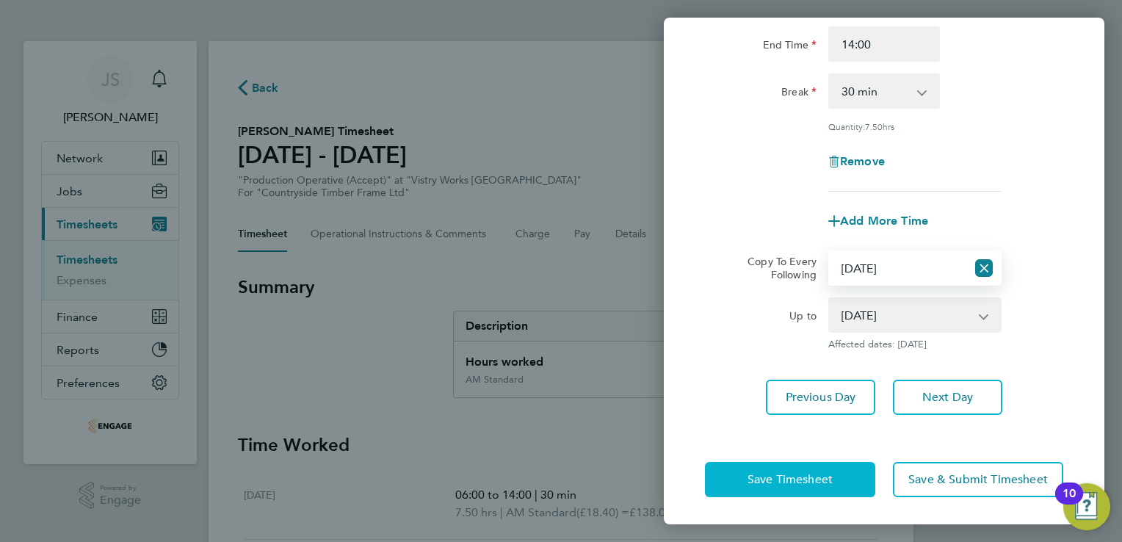
click at [750, 482] on span "Save Timesheet" at bounding box center [789, 479] width 85 height 15
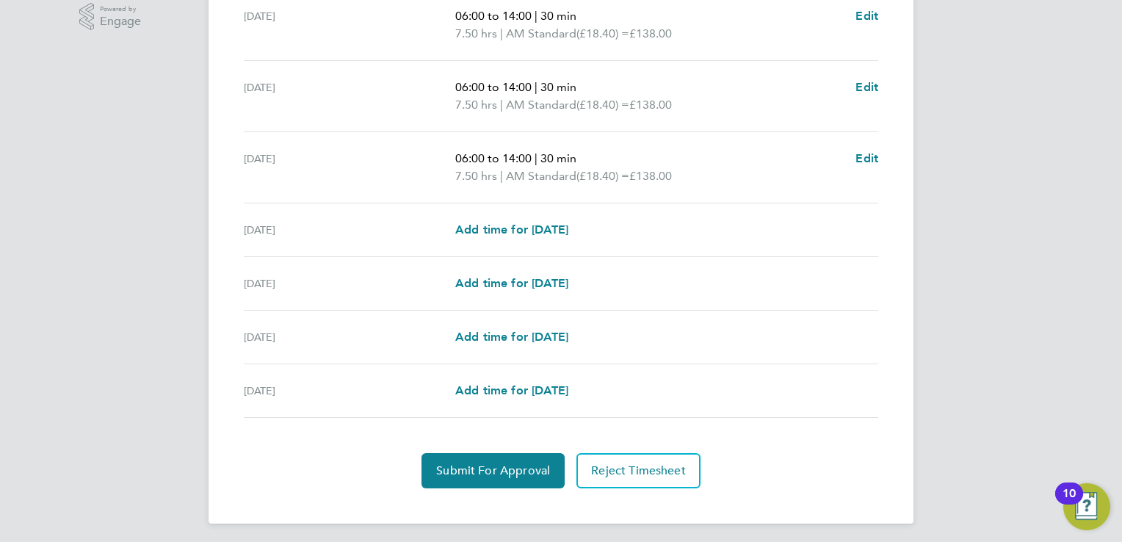
scroll to position [482, 0]
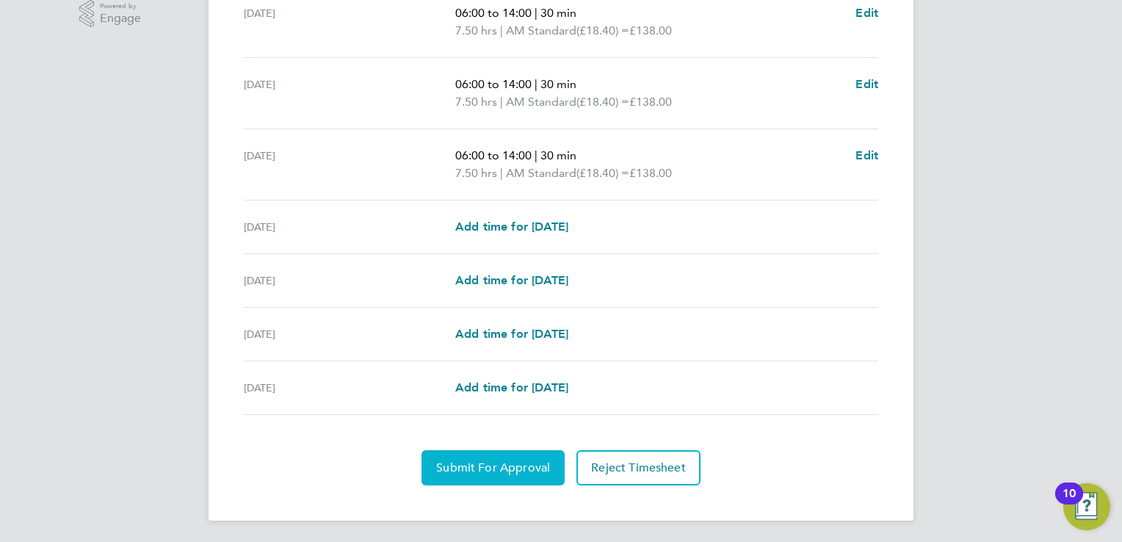
click at [473, 463] on span "Submit For Approval" at bounding box center [493, 467] width 114 height 15
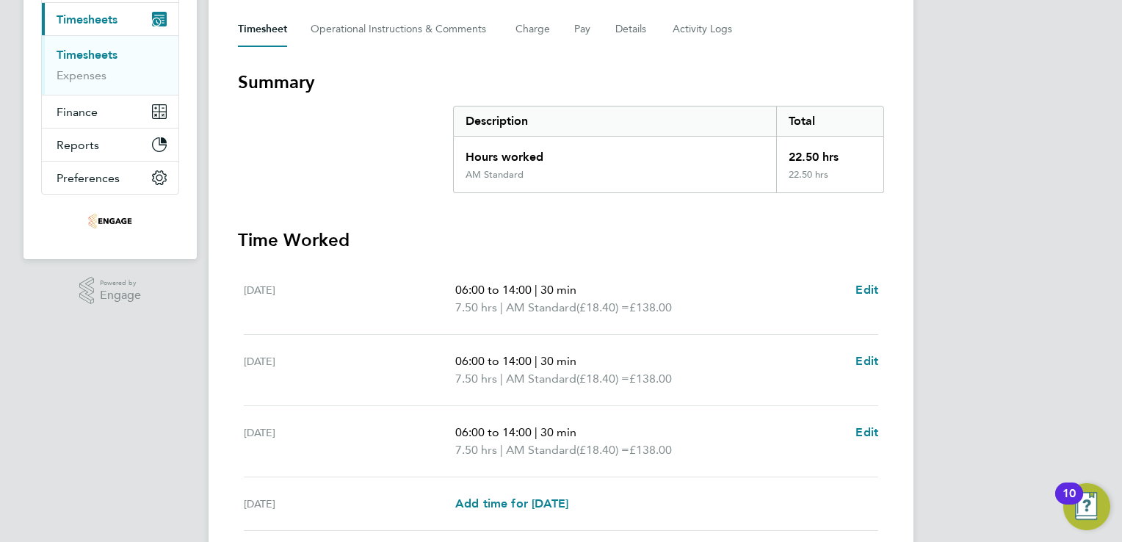
scroll to position [0, 0]
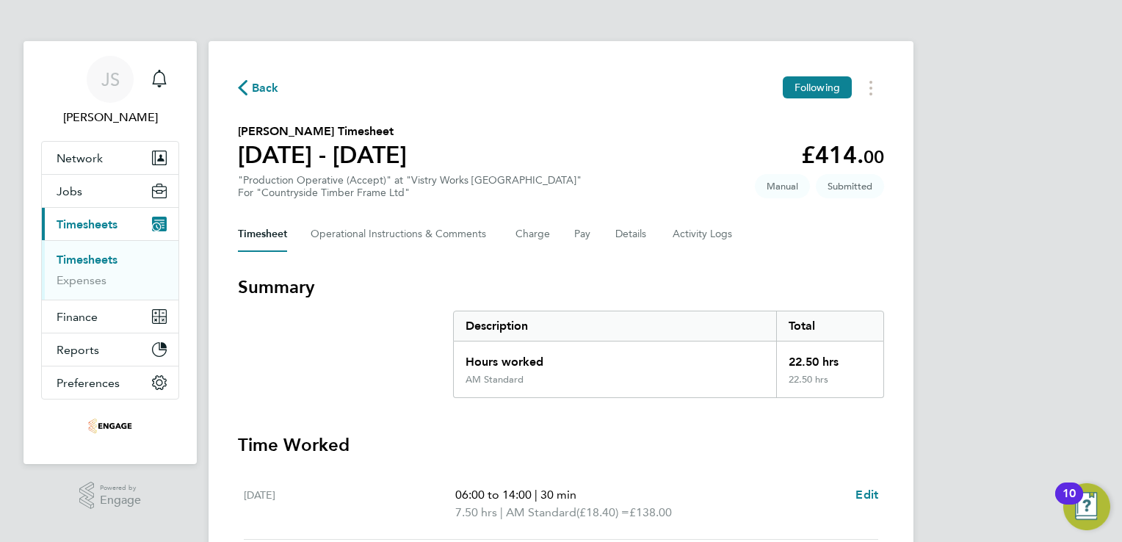
click at [259, 90] on span "Back" at bounding box center [265, 88] width 27 height 18
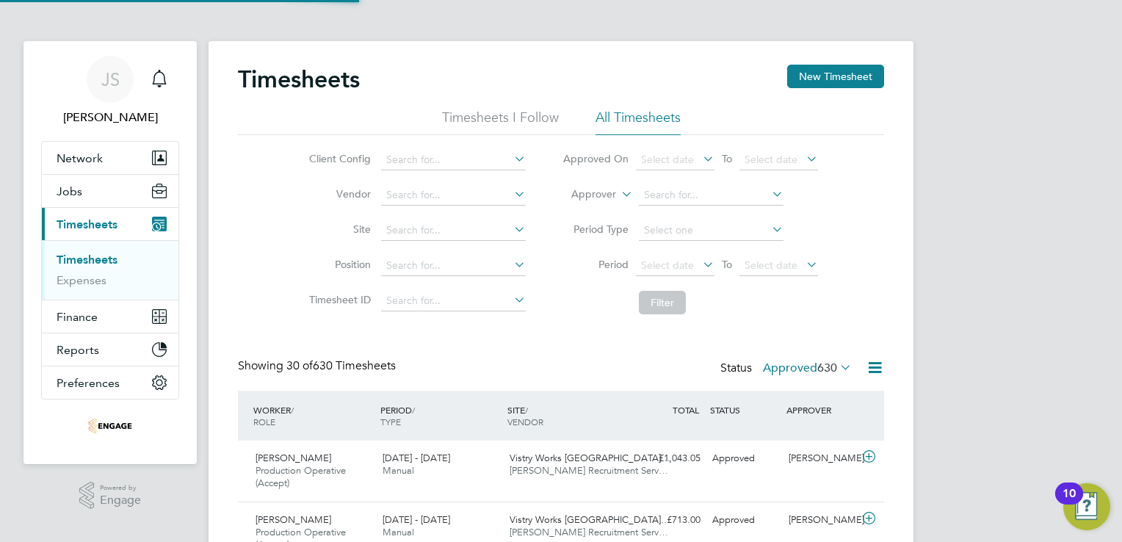
scroll to position [49, 128]
click at [855, 79] on button "New Timesheet" at bounding box center [835, 76] width 97 height 23
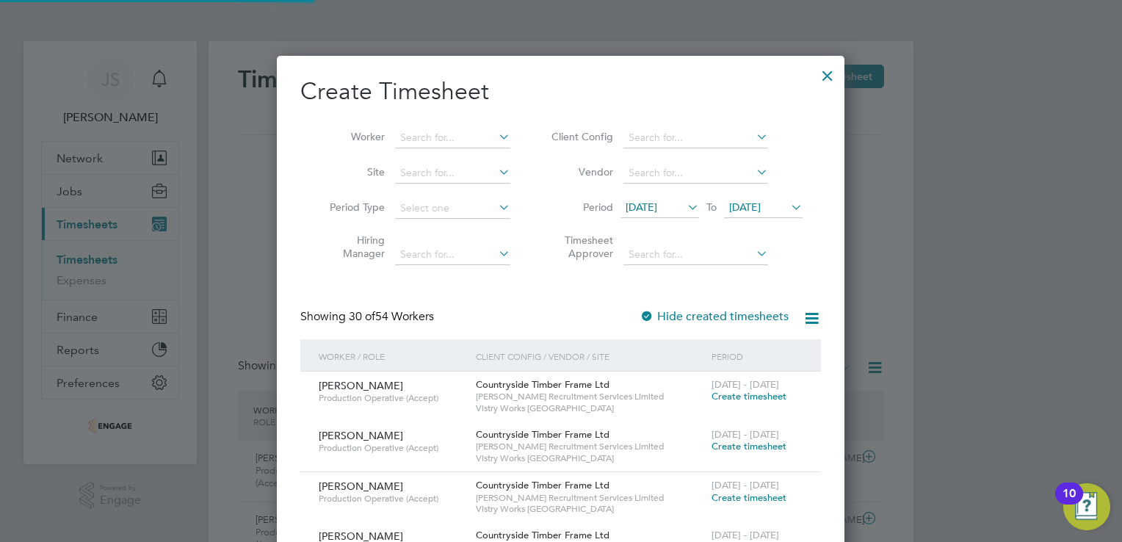
click at [648, 210] on span "[DATE]" at bounding box center [642, 206] width 32 height 13
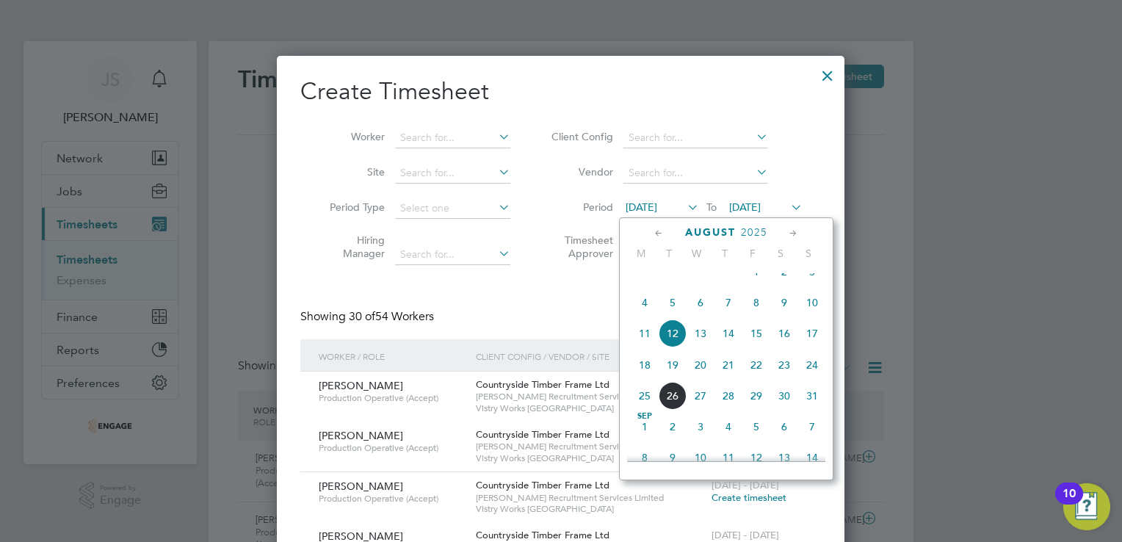
click at [652, 376] on span "18" at bounding box center [645, 365] width 28 height 28
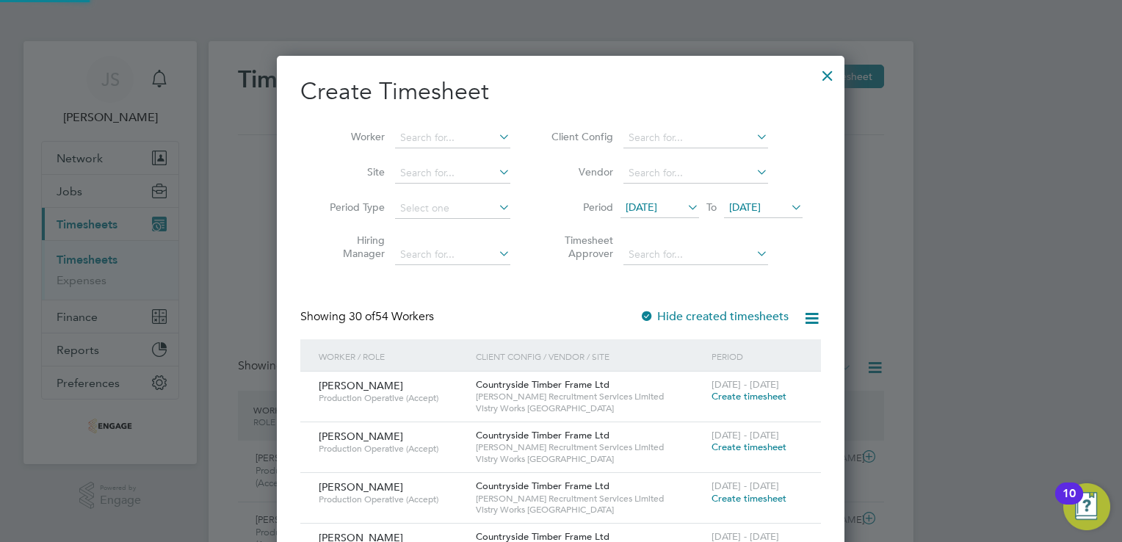
click at [752, 209] on span "[DATE]" at bounding box center [745, 206] width 32 height 13
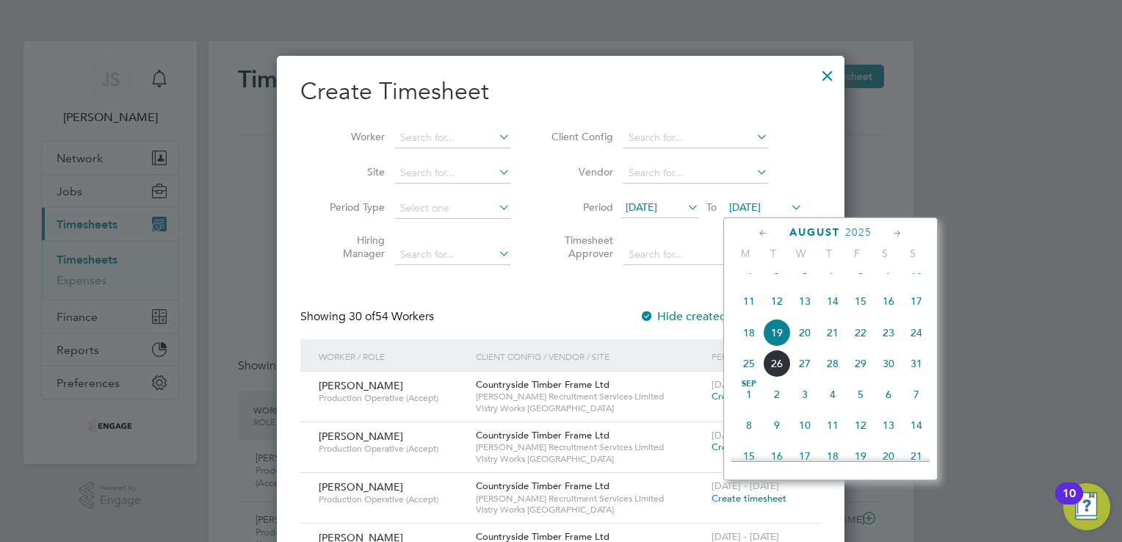
click at [916, 347] on span "24" at bounding box center [916, 333] width 28 height 28
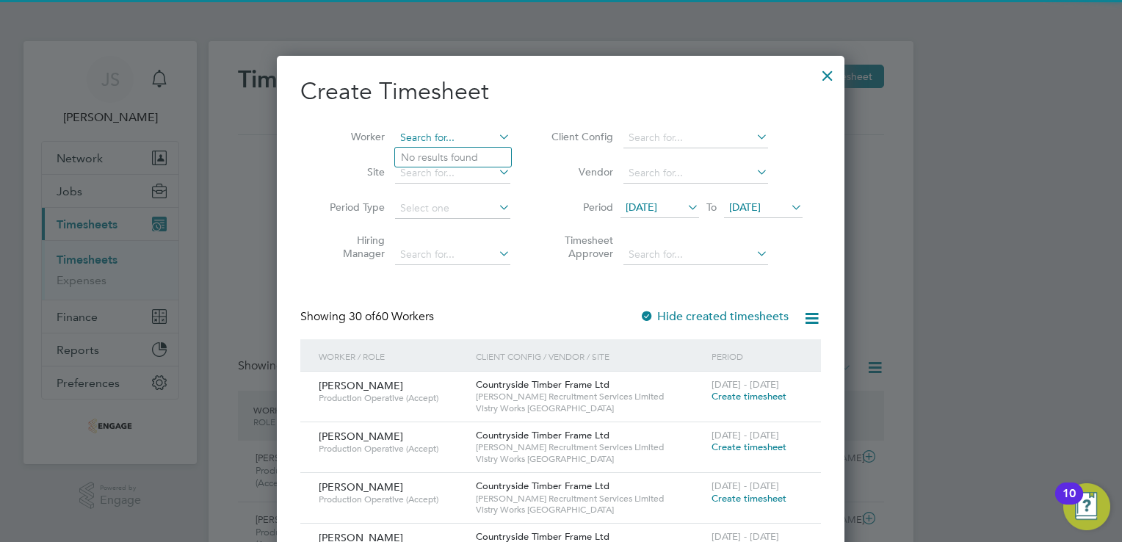
click at [429, 136] on input at bounding box center [452, 138] width 115 height 21
click at [444, 151] on li "Kama ljot Singh" at bounding box center [485, 158] width 181 height 20
type input "Kamaljot Singh"
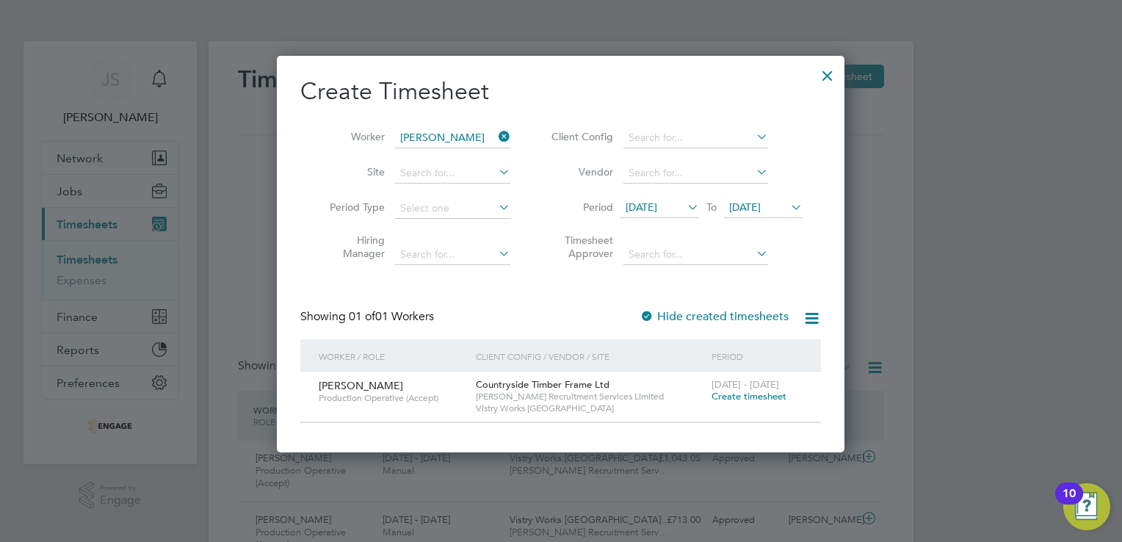
click at [734, 403] on div "18 - 24 Aug 2025 Create timesheet" at bounding box center [757, 392] width 98 height 40
click at [747, 397] on span "Create timesheet" at bounding box center [749, 396] width 75 height 12
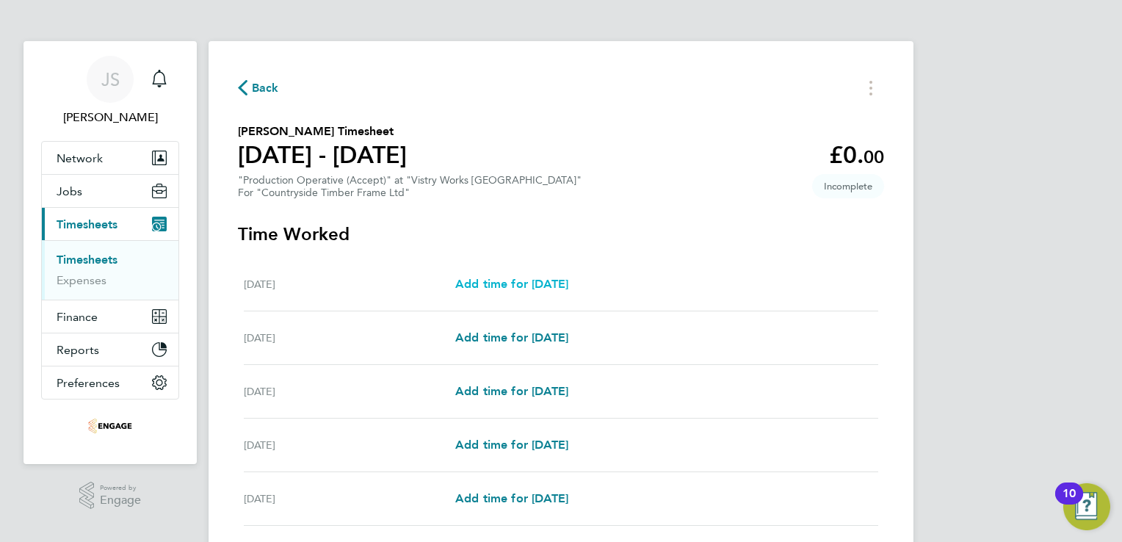
click at [545, 289] on span "Add time for Mon 18 Aug" at bounding box center [511, 284] width 113 height 14
select select "15"
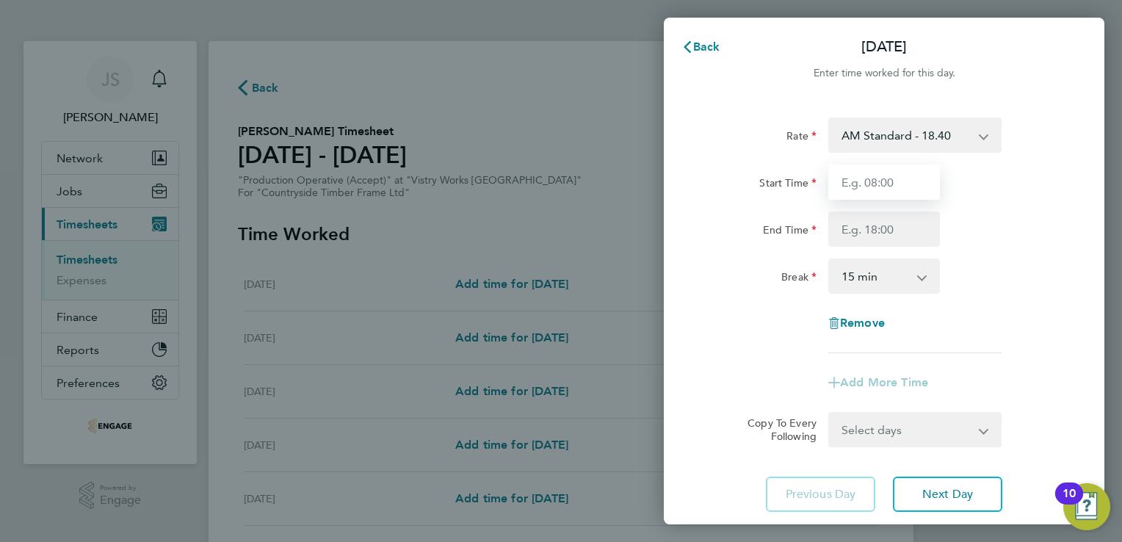
click at [875, 181] on input "Start Time" at bounding box center [884, 181] width 112 height 35
type input "14:00"
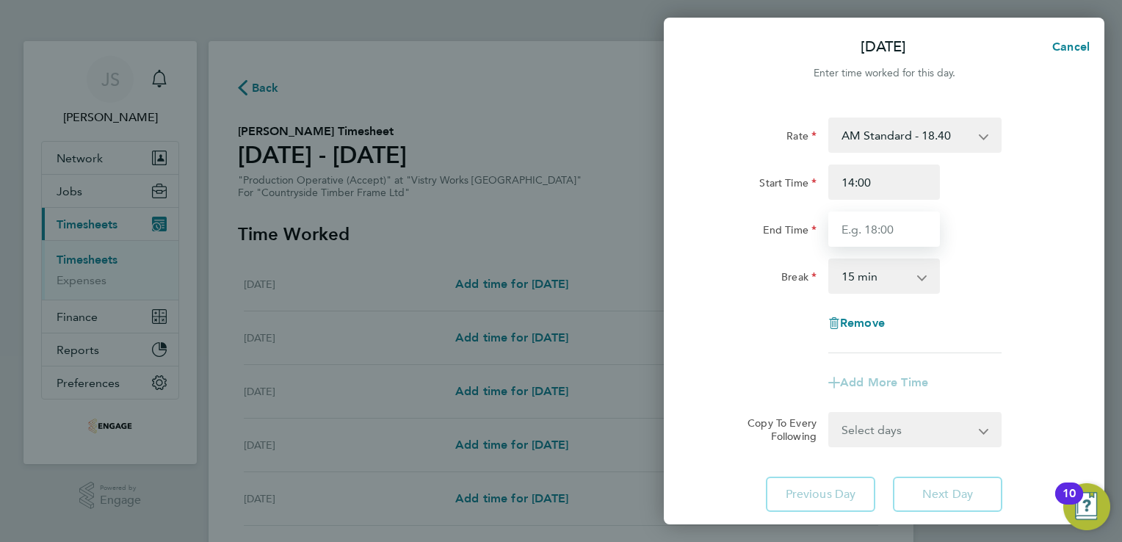
click at [858, 233] on input "End Time" at bounding box center [884, 228] width 112 height 35
click at [925, 134] on select "AM Standard - 18.40 OT2 - 36.80 PM OT2 - 40.11 PM OT 1 - 30.08 PM Standard - 20…" at bounding box center [906, 135] width 153 height 32
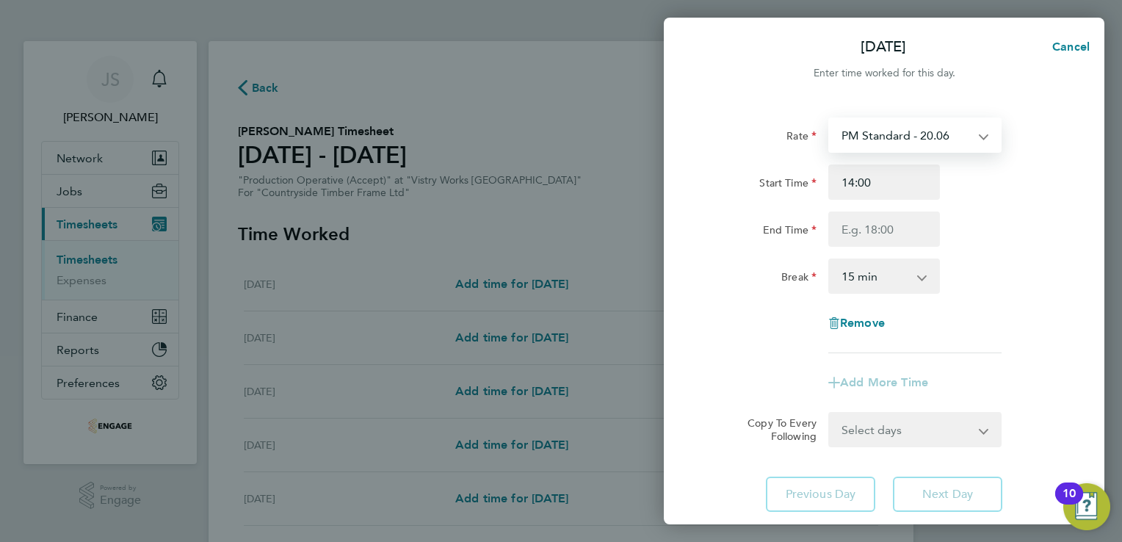
select select "15"
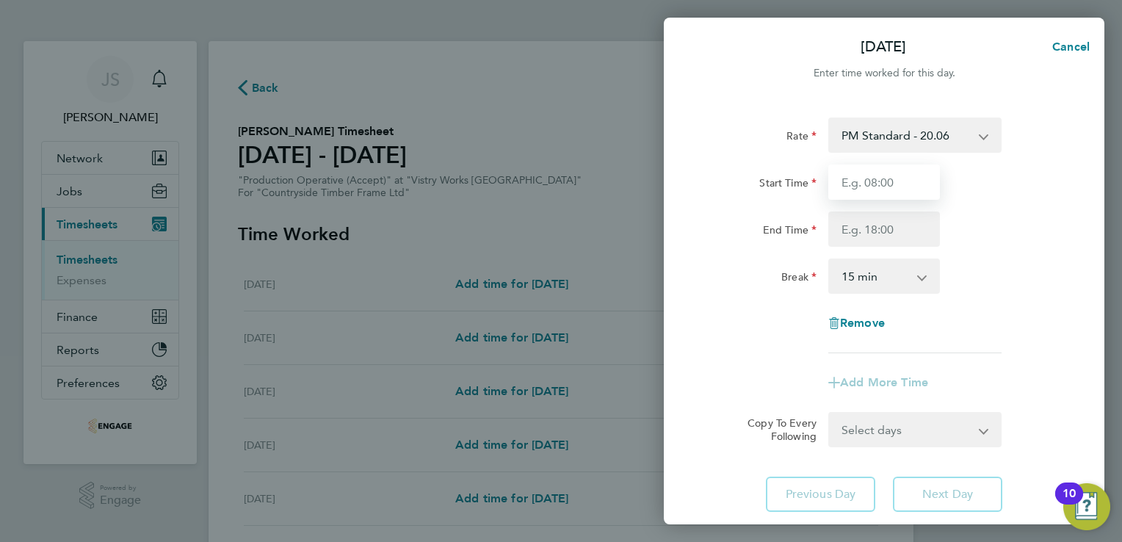
click at [858, 181] on input "Start Time" at bounding box center [884, 181] width 112 height 35
type input "14:00"
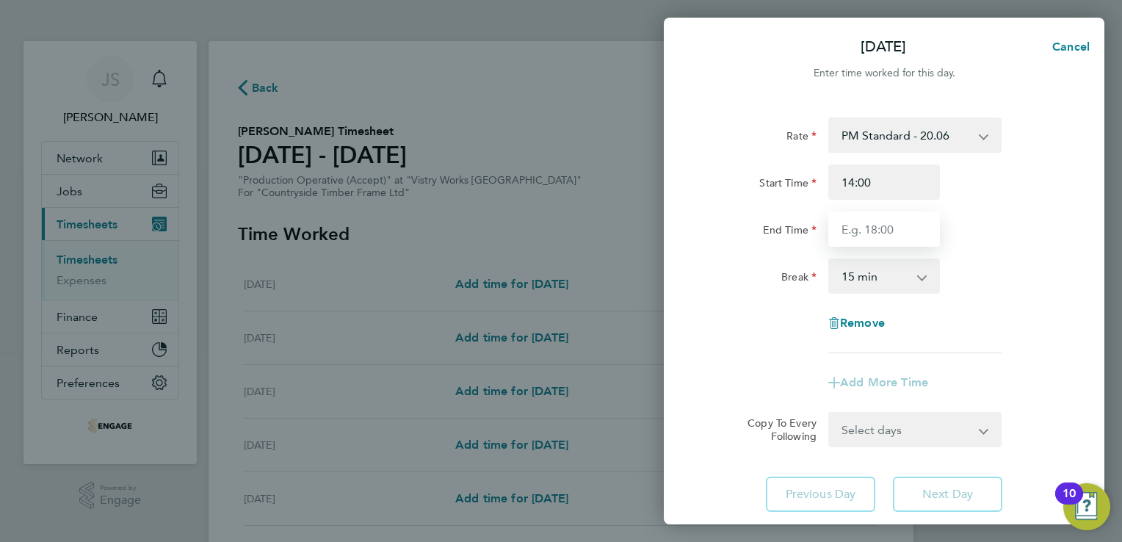
click at [841, 228] on input "End Time" at bounding box center [884, 228] width 112 height 35
type input "22:30"
click at [866, 279] on select "0 min 15 min 30 min 45 min 60 min 75 min 90 min" at bounding box center [875, 276] width 91 height 32
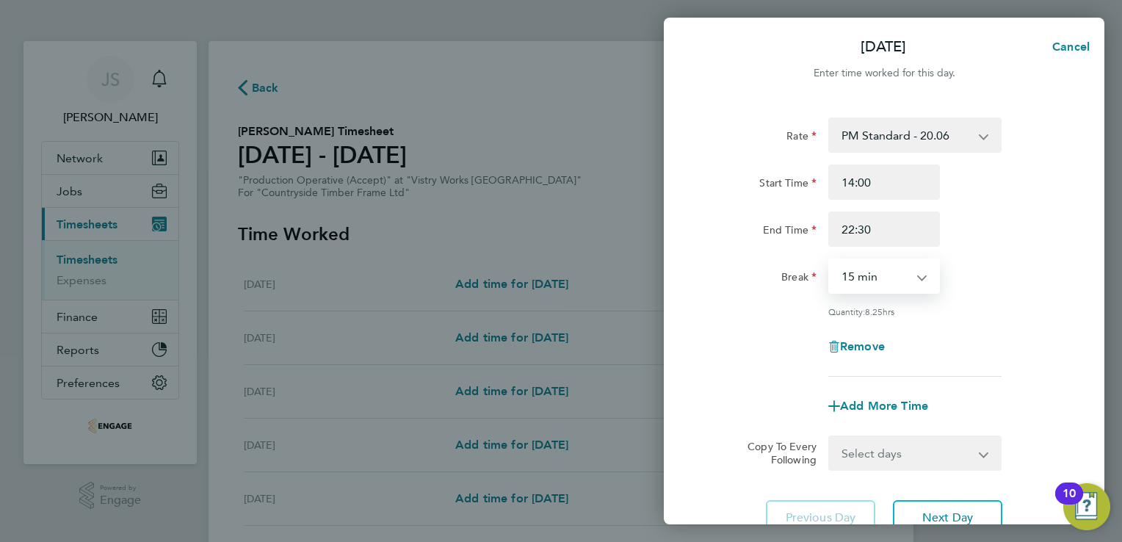
select select "30"
click at [830, 260] on select "0 min 15 min 30 min 45 min 60 min 75 min 90 min" at bounding box center [875, 276] width 91 height 32
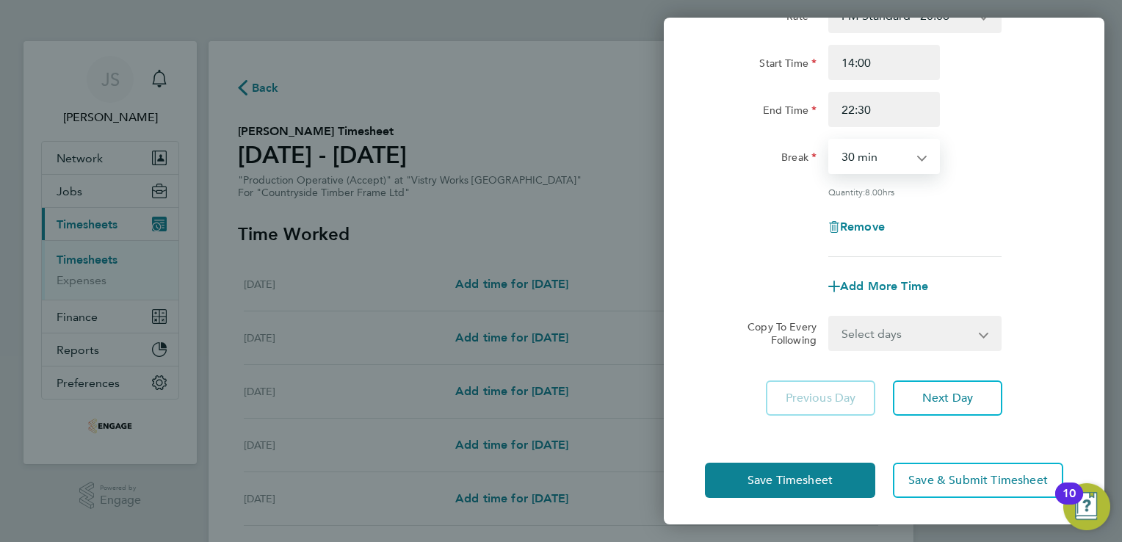
click at [902, 339] on select "Select days Day Weekday (Mon-Fri) Weekend (Sat-Sun) Tuesday Wednesday Thursday …" at bounding box center [907, 333] width 154 height 32
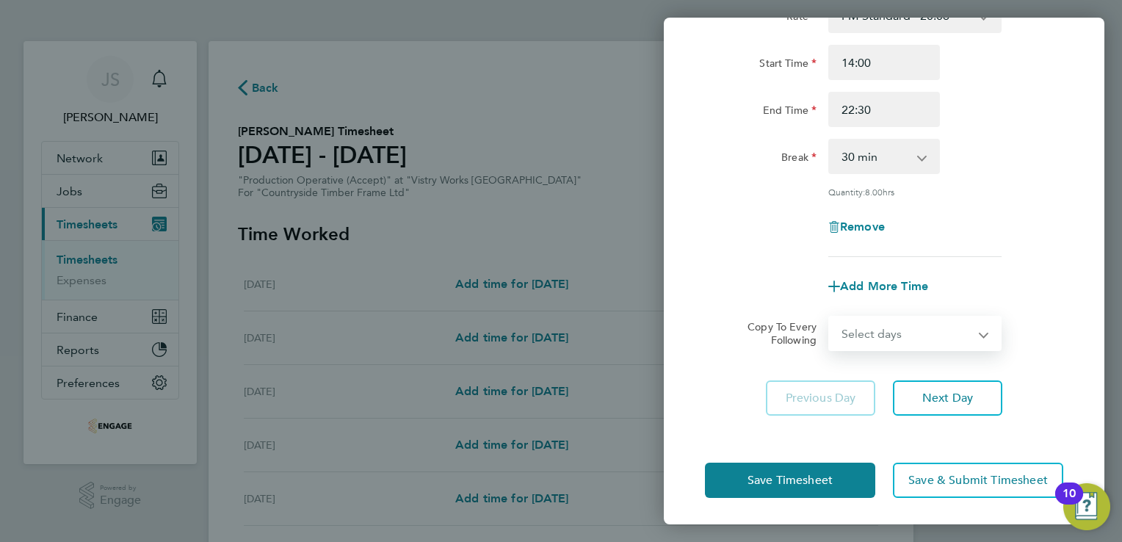
select select "TUE"
click at [830, 317] on select "Select days Day Weekday (Mon-Fri) Weekend (Sat-Sun) Tuesday Wednesday Thursday …" at bounding box center [907, 333] width 154 height 32
select select "2025-08-24"
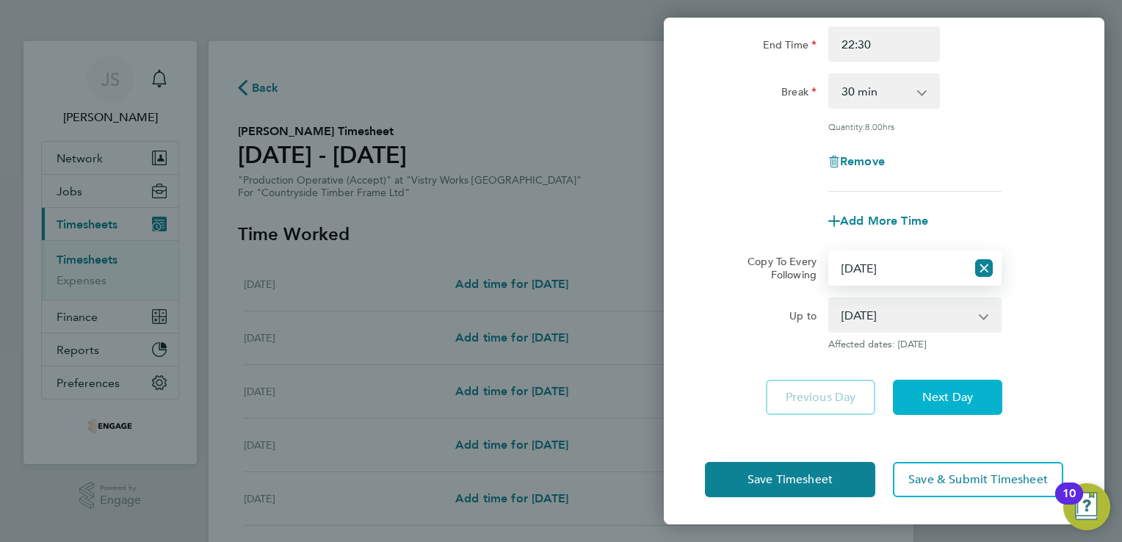
click at [930, 395] on span "Next Day" at bounding box center [947, 397] width 51 height 15
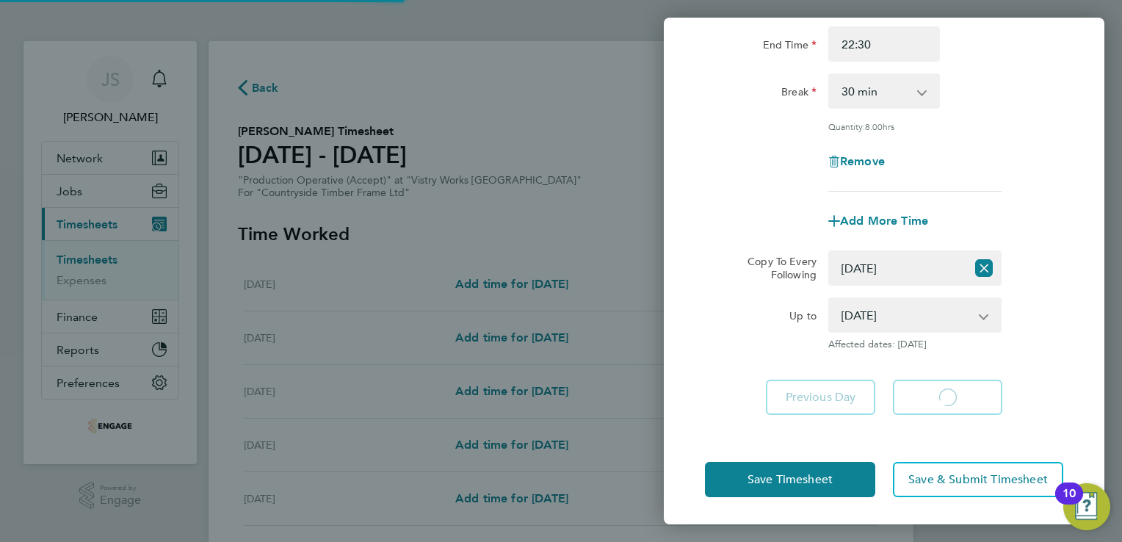
select select "30"
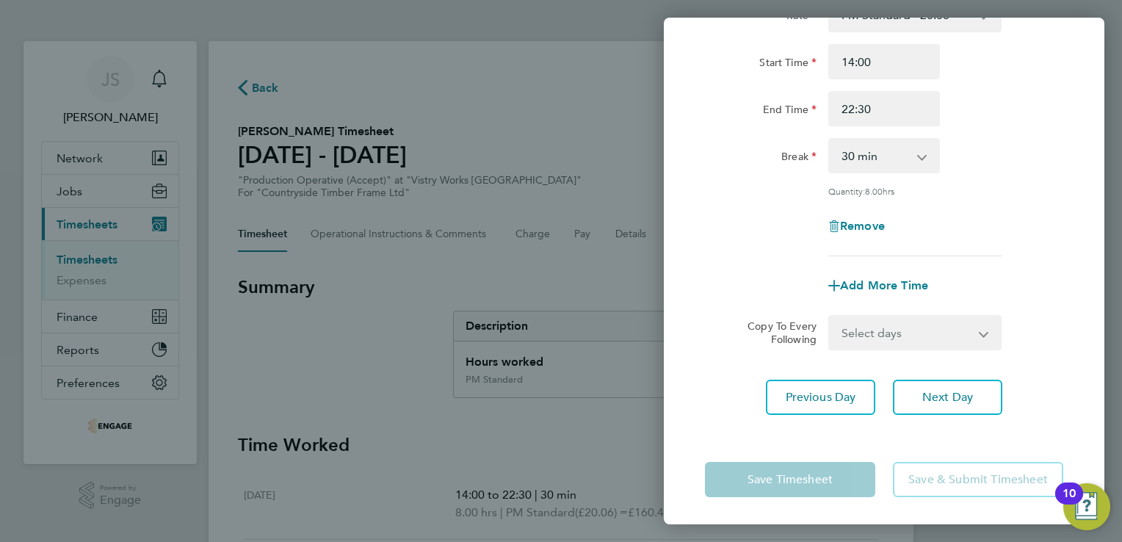
click at [900, 334] on select "Select days Day Weekday (Mon-Fri) Weekend (Sat-Sun) Wednesday Thursday Friday S…" at bounding box center [907, 332] width 154 height 32
select select "WED"
click at [830, 316] on select "Select days Day Weekday (Mon-Fri) Weekend (Sat-Sun) Wednesday Thursday Friday S…" at bounding box center [907, 332] width 154 height 32
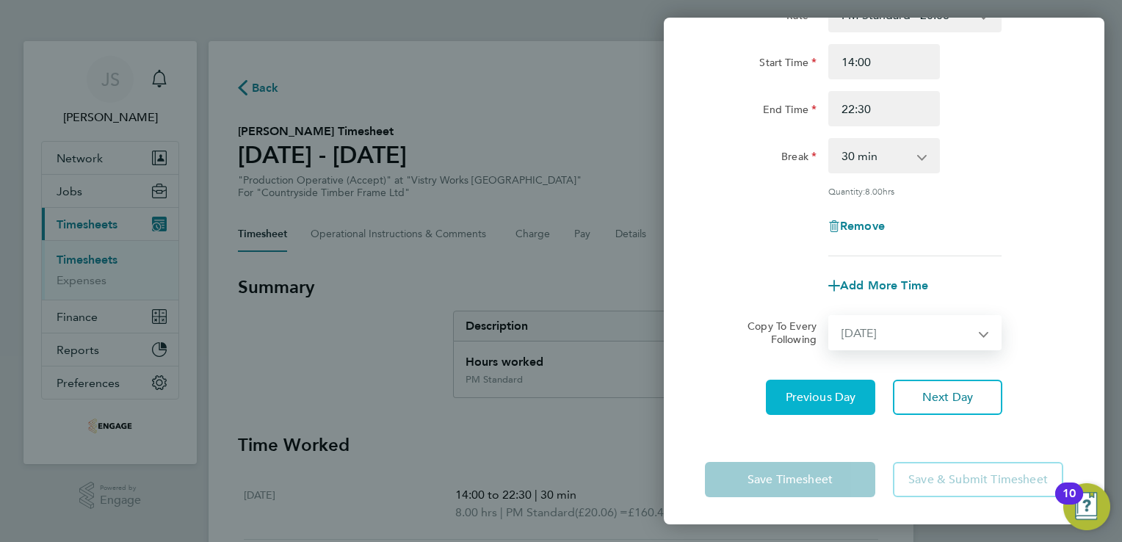
select select "2025-08-24"
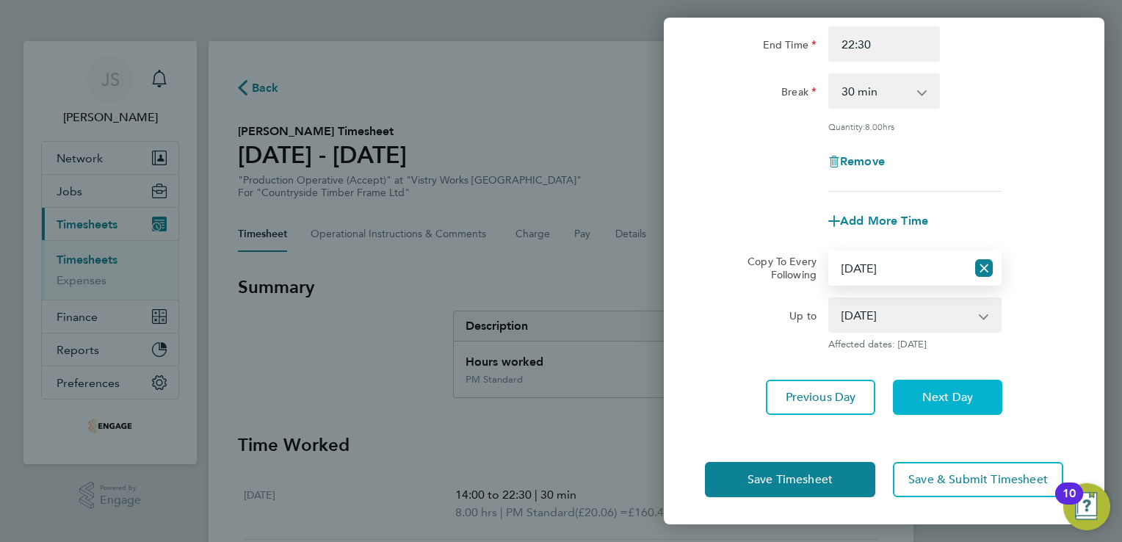
click at [962, 401] on span "Next Day" at bounding box center [947, 397] width 51 height 15
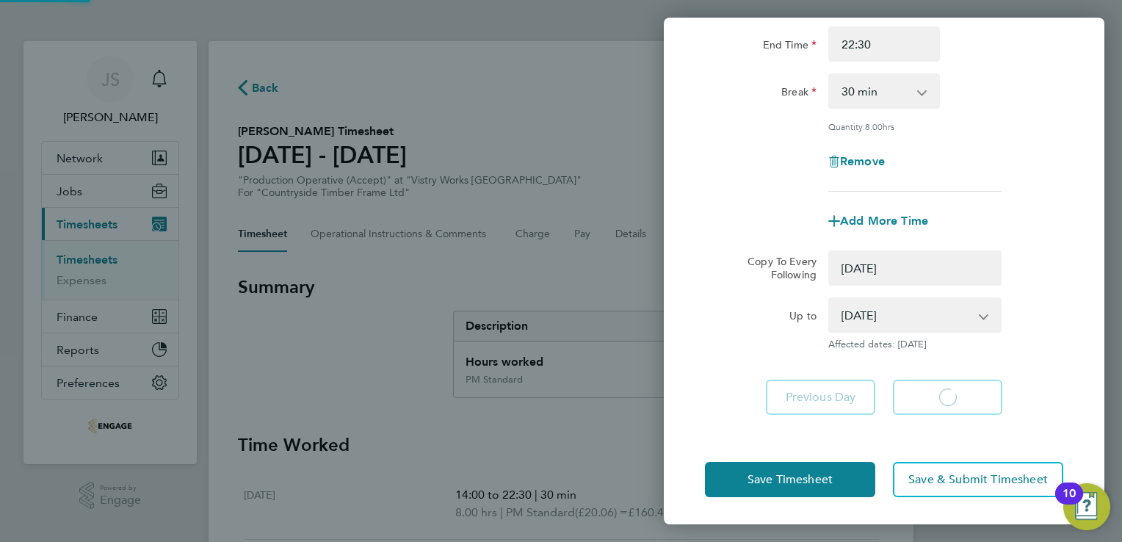
select select "0: null"
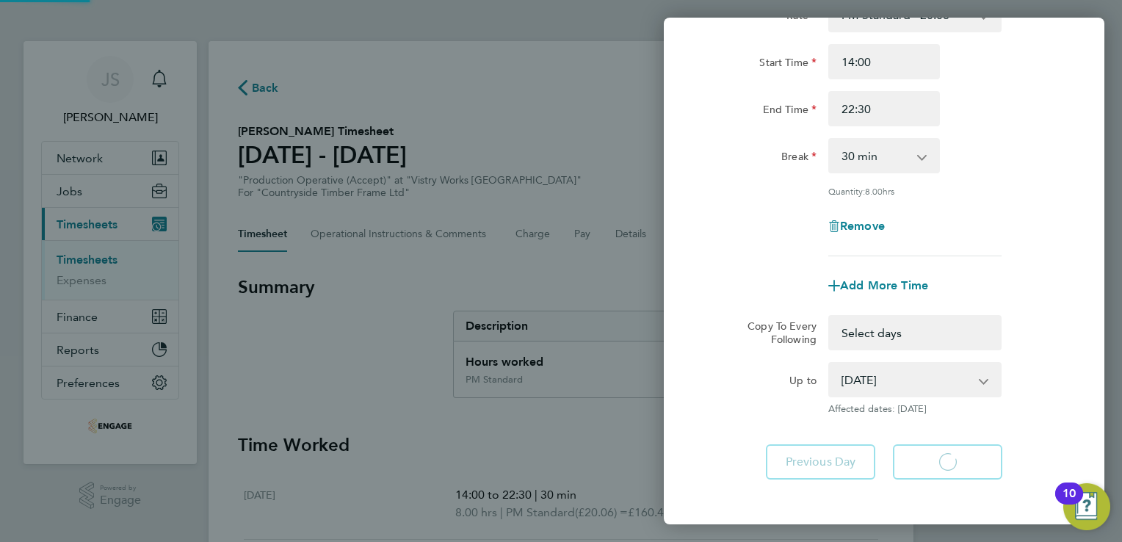
select select "30"
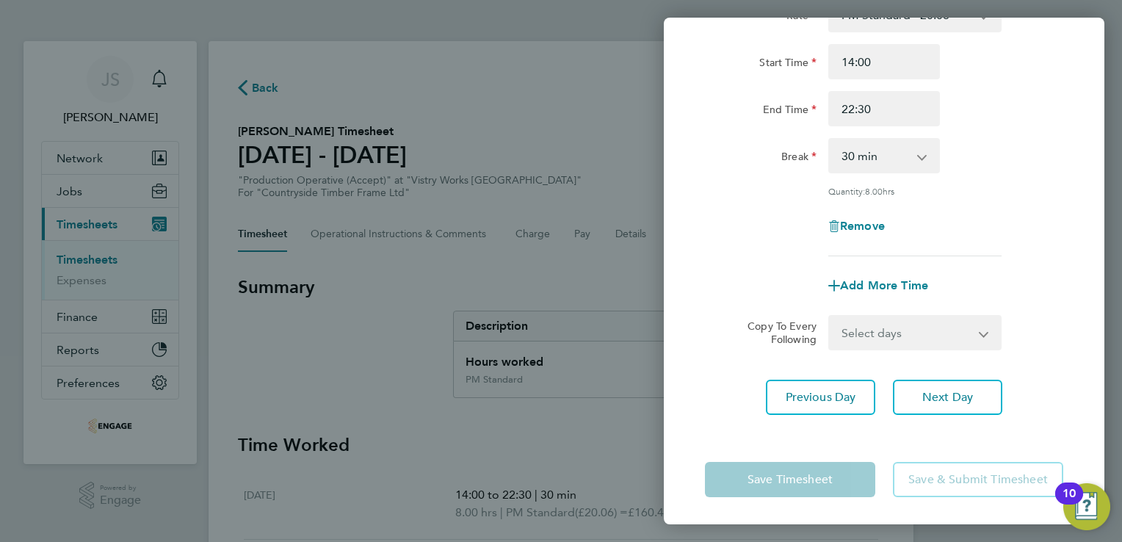
click at [904, 330] on select "Select days Day Weekday (Mon-Fri) Weekend (Sat-Sun) Thursday Friday Saturday Su…" at bounding box center [907, 332] width 154 height 32
select select "THU"
click at [830, 316] on select "Select days Day Weekday (Mon-Fri) Weekend (Sat-Sun) Thursday Friday Saturday Su…" at bounding box center [907, 332] width 154 height 32
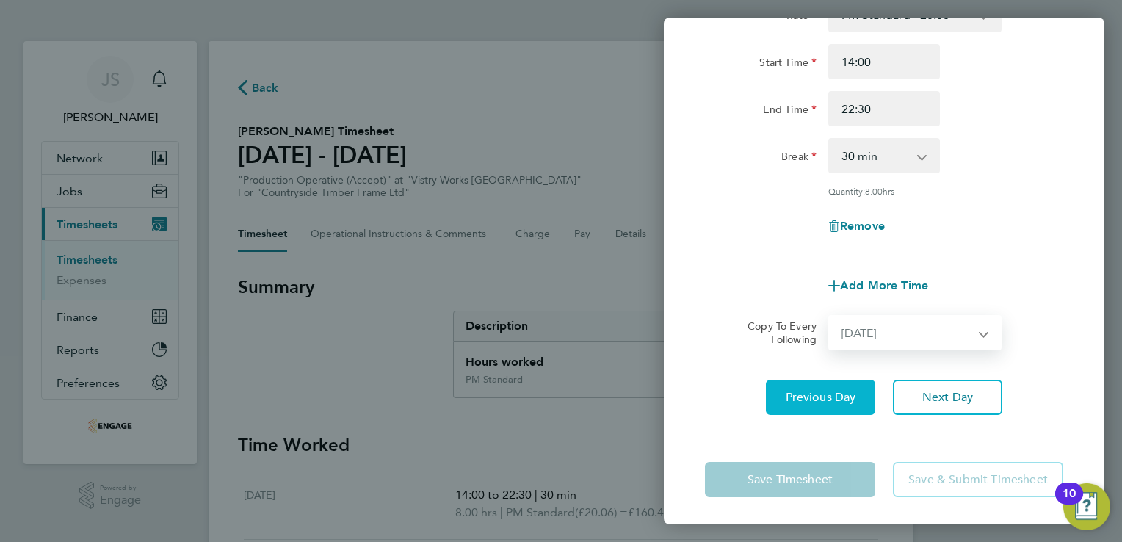
select select "2025-08-24"
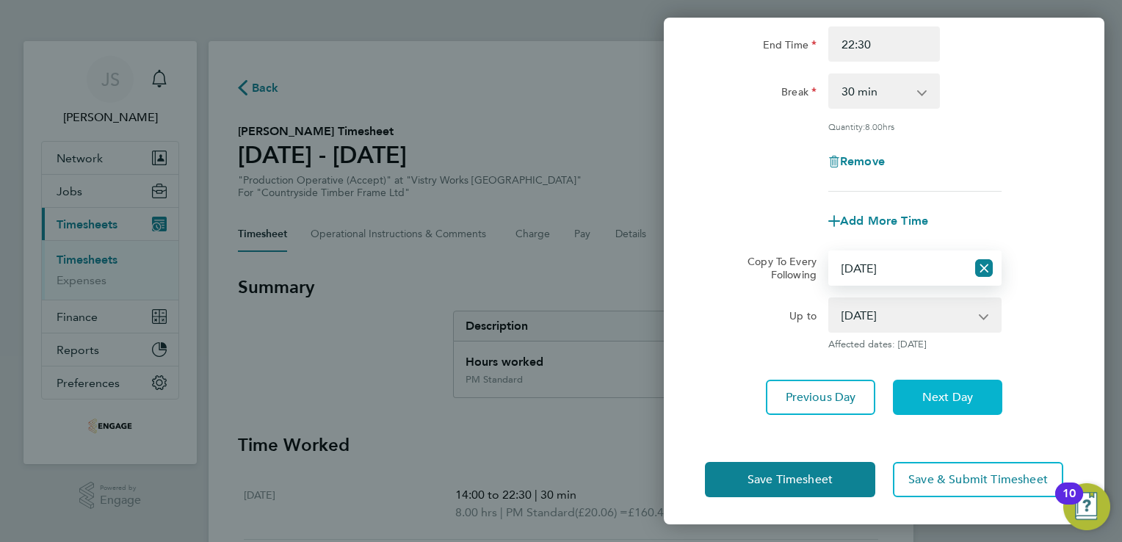
click at [975, 391] on button "Next Day" at bounding box center [947, 397] width 109 height 35
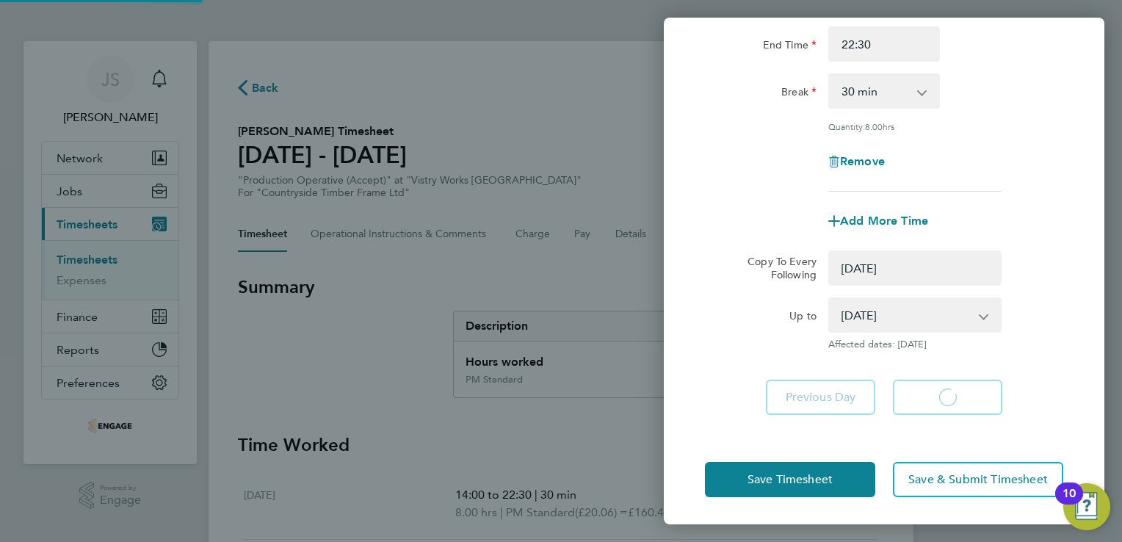
select select "0: null"
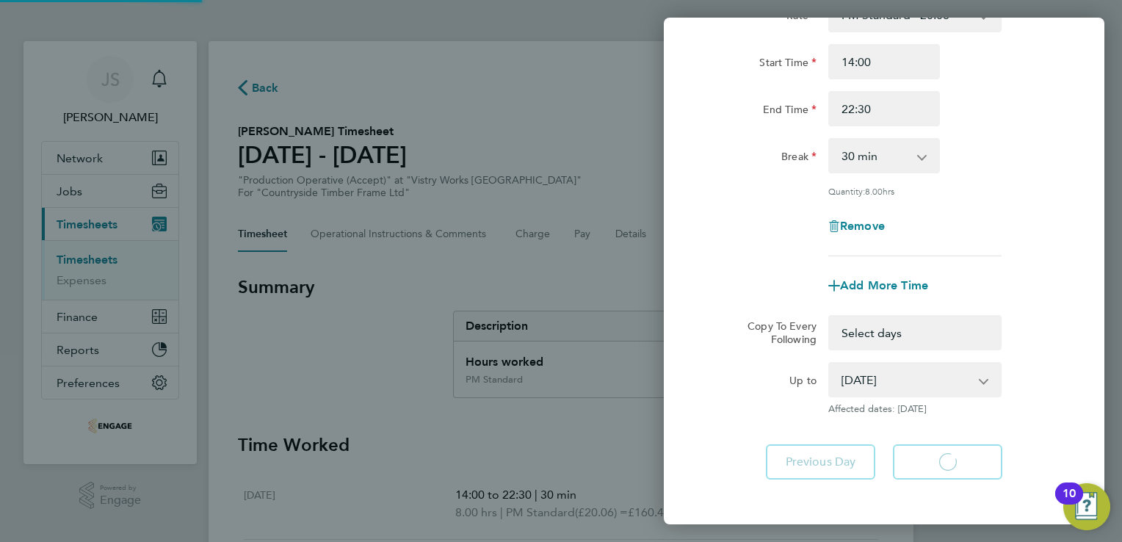
select select "30"
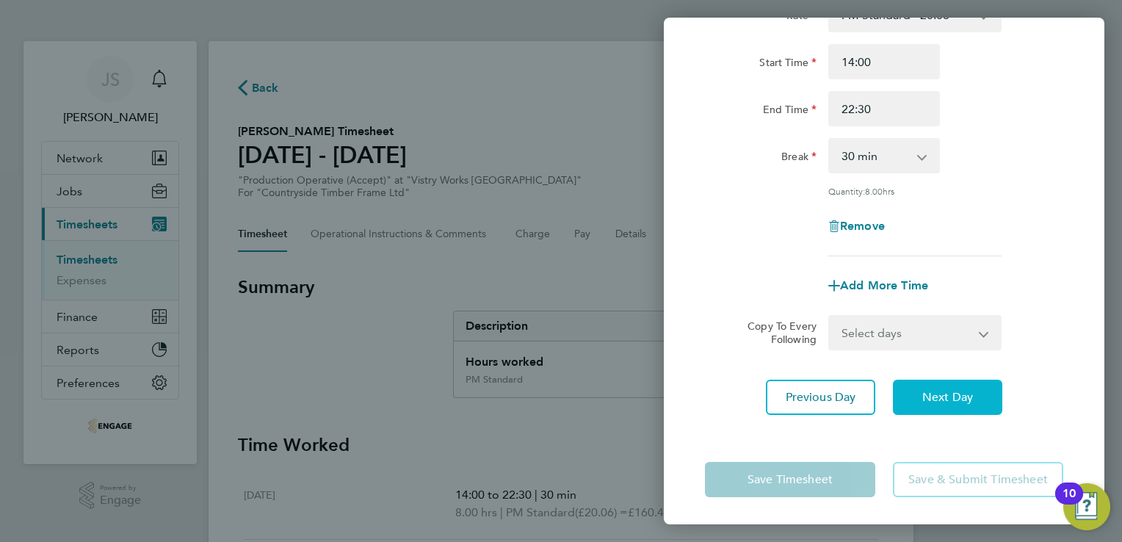
click at [952, 399] on span "Next Day" at bounding box center [947, 397] width 51 height 15
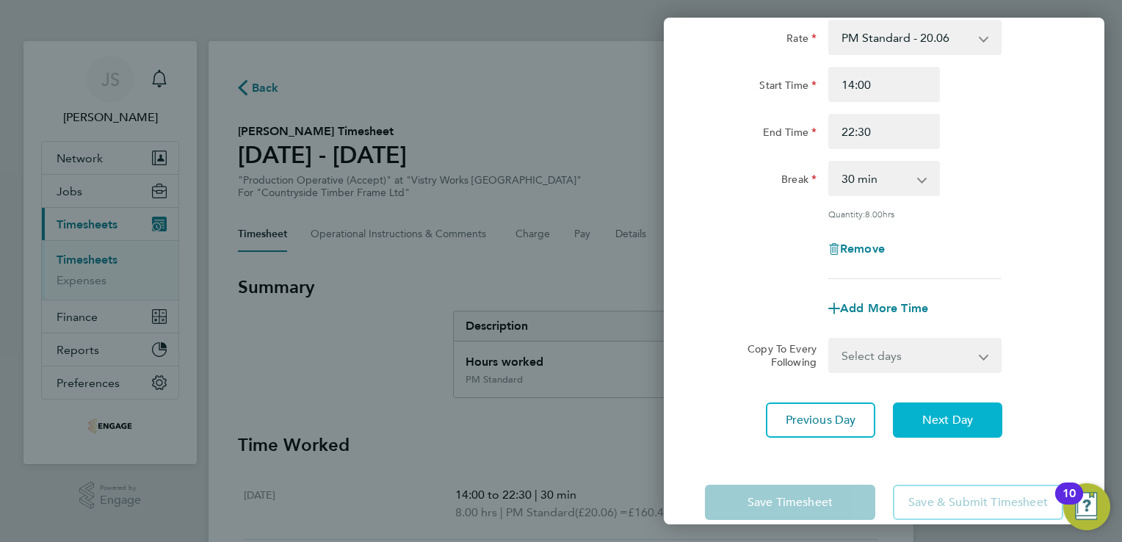
select select "15"
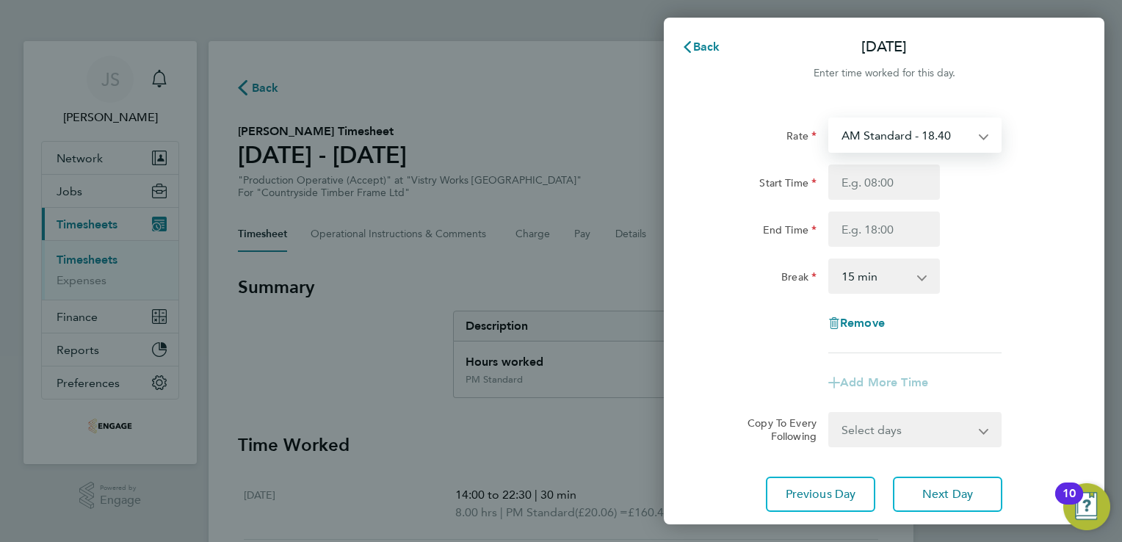
click at [894, 138] on select "AM Standard - 18.40 OT2 - 36.80 PM OT2 - 40.11 PM OT 1 - 30.08 PM Standard - 20…" at bounding box center [906, 135] width 153 height 32
select select "15"
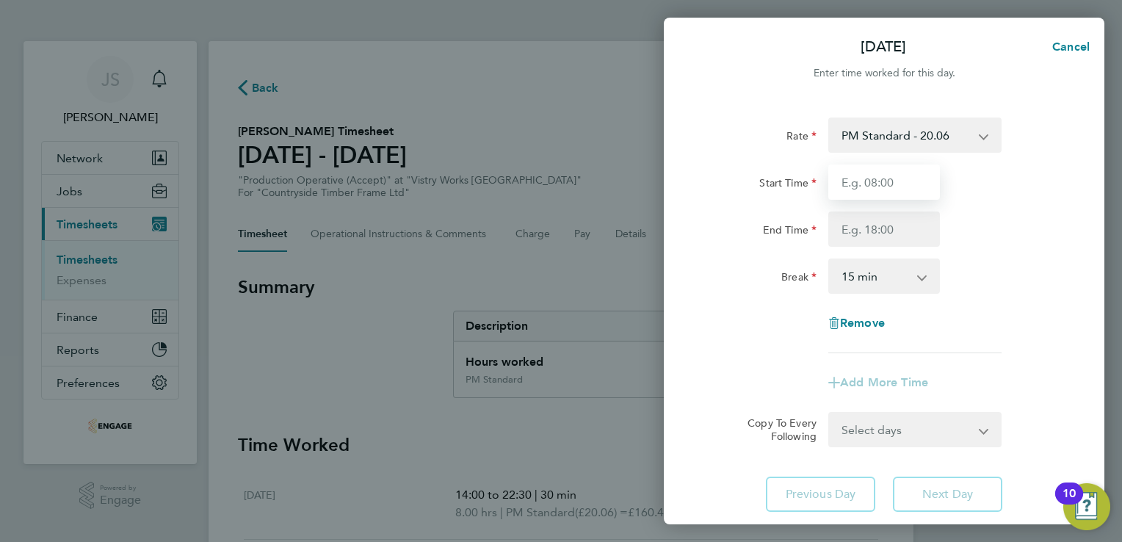
click at [855, 180] on input "Start Time" at bounding box center [884, 181] width 112 height 35
type input "14:00"
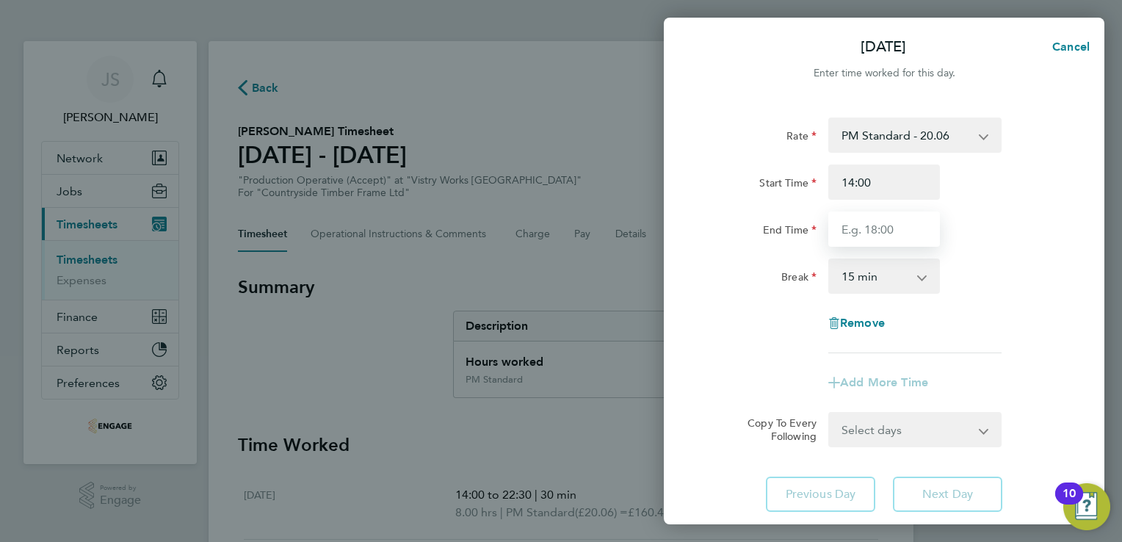
click at [858, 227] on input "End Time" at bounding box center [884, 228] width 112 height 35
type input "20:00"
click at [848, 283] on select "0 min 15 min 30 min 45 min 60 min 75 min 90 min" at bounding box center [875, 276] width 91 height 32
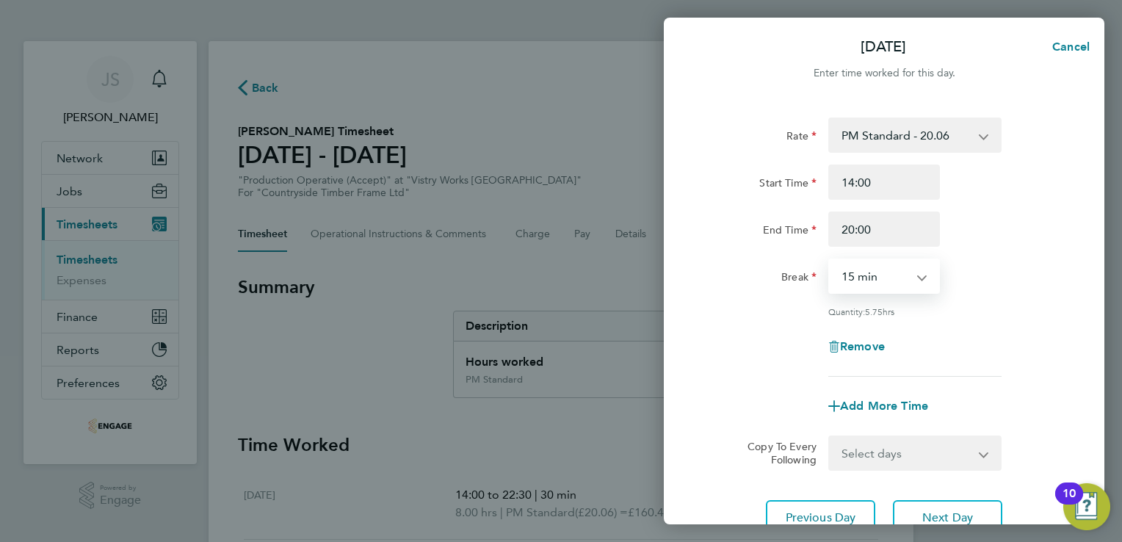
select select "30"
click at [830, 260] on select "0 min 15 min 30 min 45 min 60 min 75 min 90 min" at bounding box center [875, 276] width 91 height 32
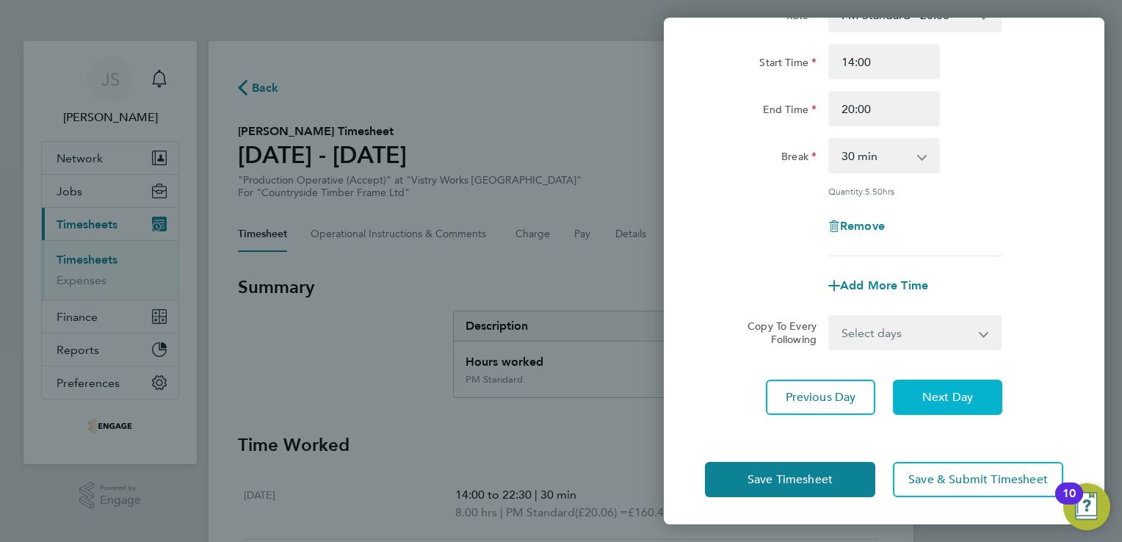
click at [929, 395] on span "Next Day" at bounding box center [947, 397] width 51 height 15
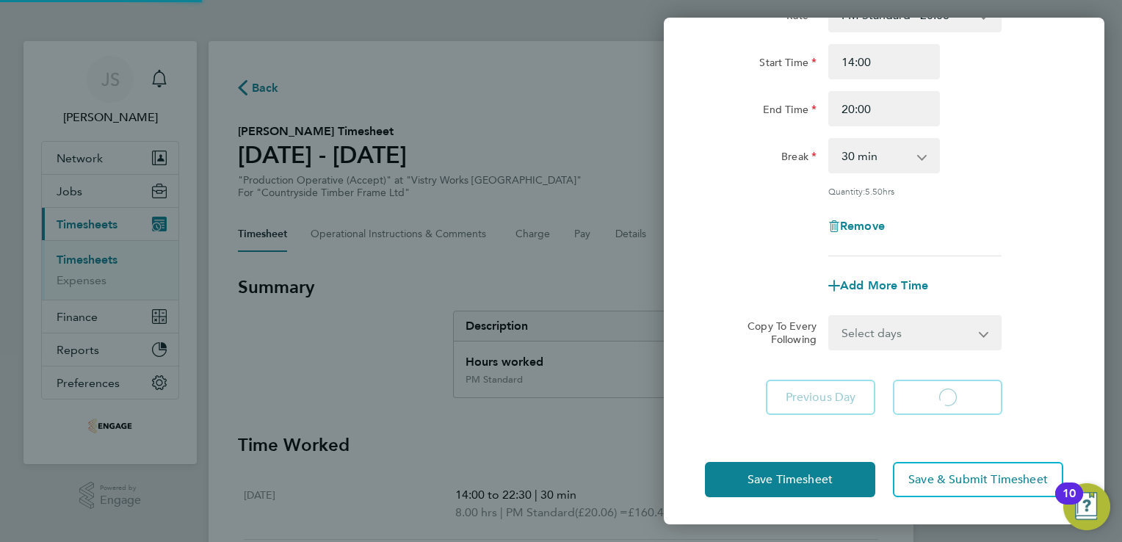
scroll to position [98, 0]
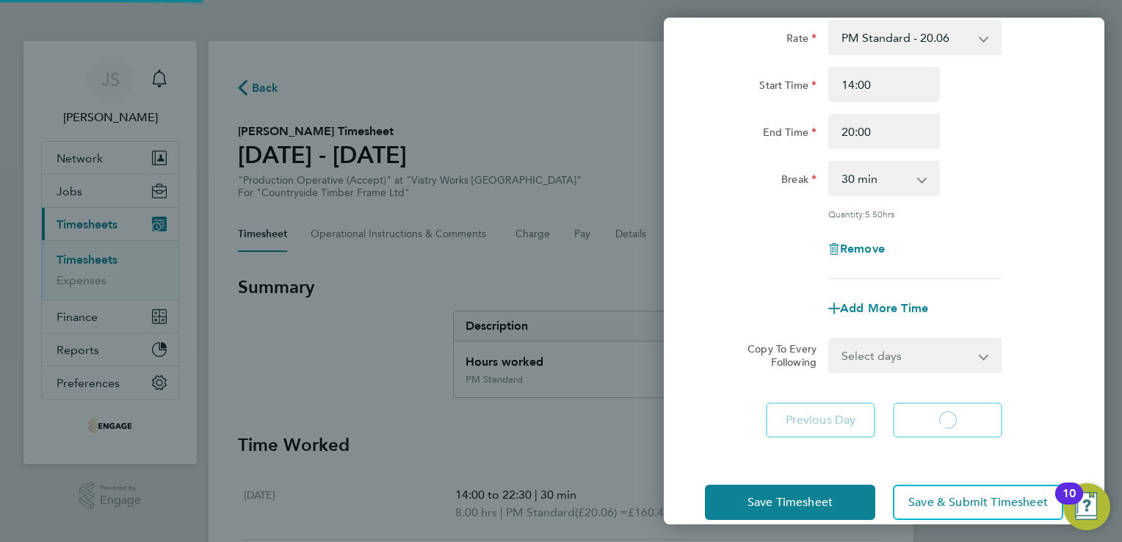
select select "15"
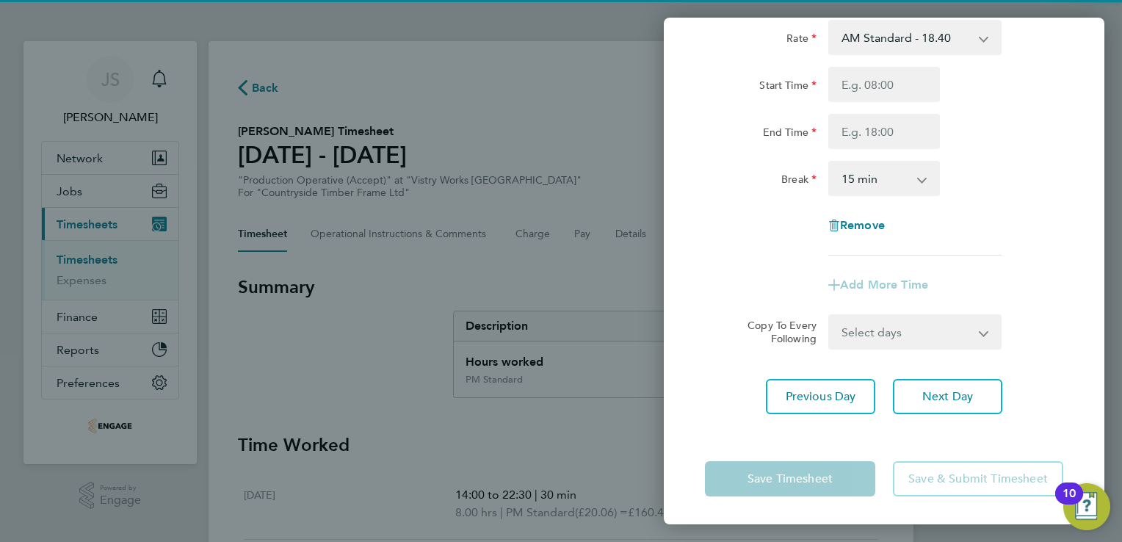
scroll to position [0, 0]
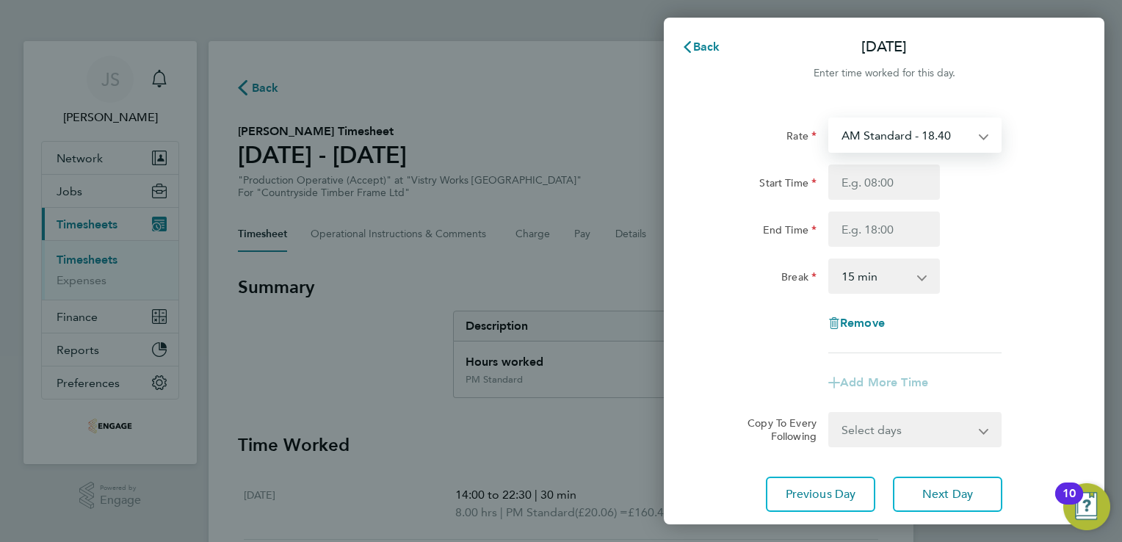
click at [869, 139] on select "AM Standard - 18.40 OT2 - 36.80 PM OT2 - 40.11 PM OT 1 - 30.08 PM Standard - 20…" at bounding box center [906, 135] width 153 height 32
select select "15"
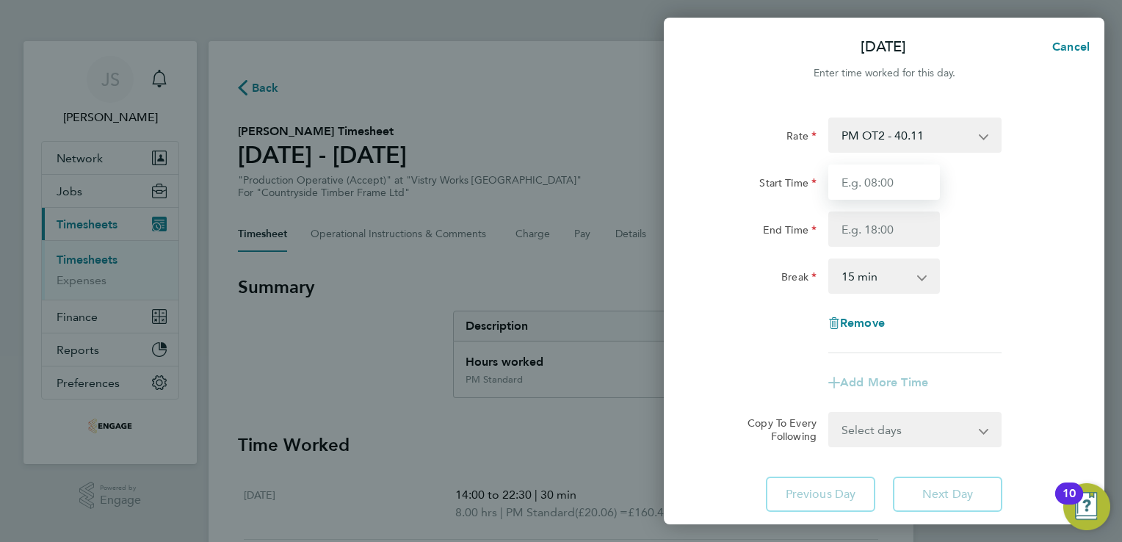
click at [872, 182] on input "Start Time" at bounding box center [884, 181] width 112 height 35
type input "06:00"
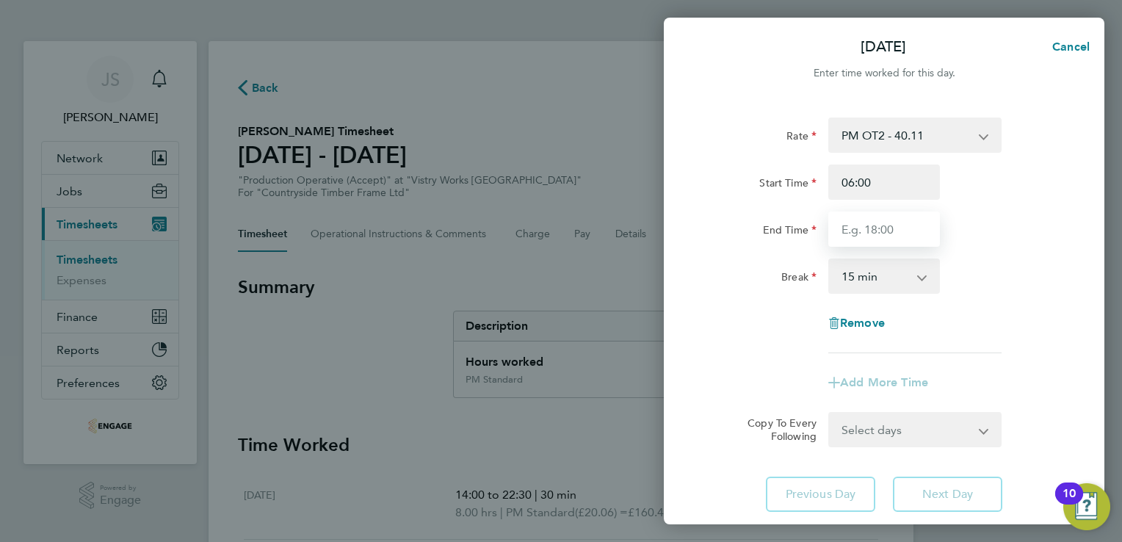
click at [852, 242] on input "End Time" at bounding box center [884, 228] width 112 height 35
type input "14:00"
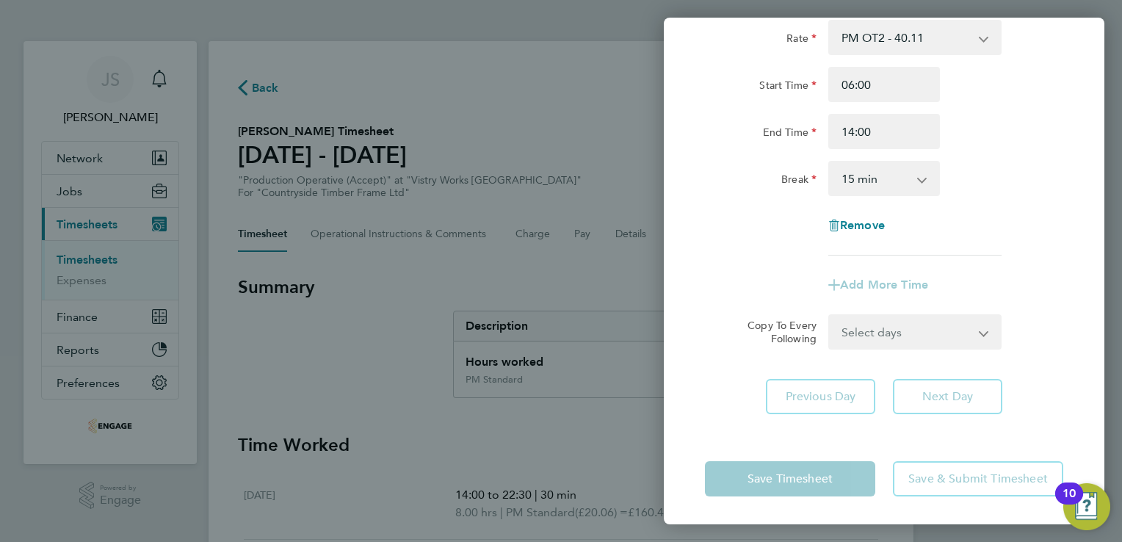
click at [895, 179] on select "0 min 15 min 30 min 45 min 60 min 75 min 90 min" at bounding box center [875, 178] width 91 height 32
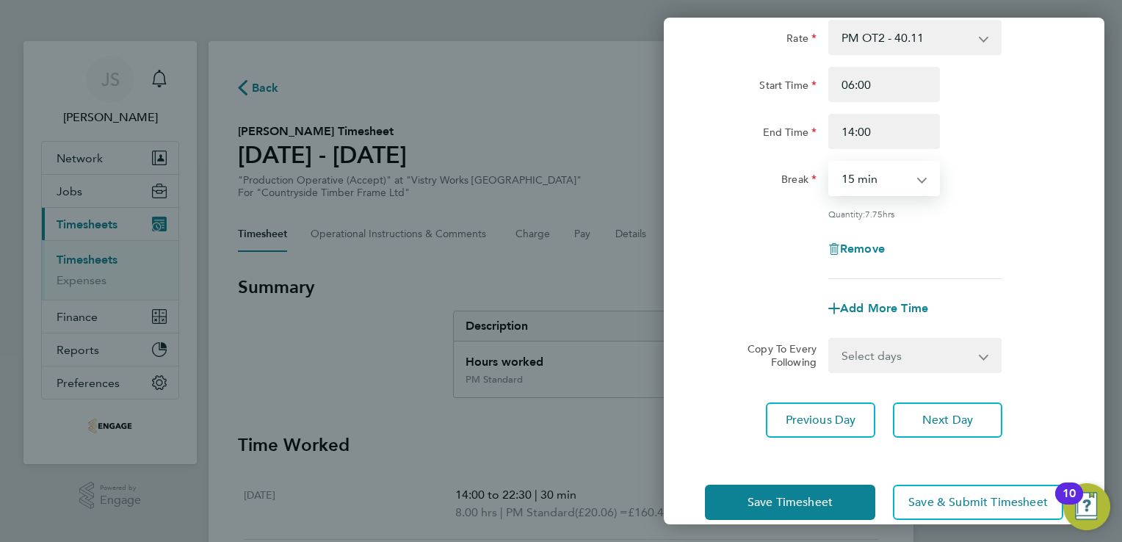
select select "30"
click at [830, 162] on select "0 min 15 min 30 min 45 min 60 min 75 min 90 min" at bounding box center [875, 178] width 91 height 32
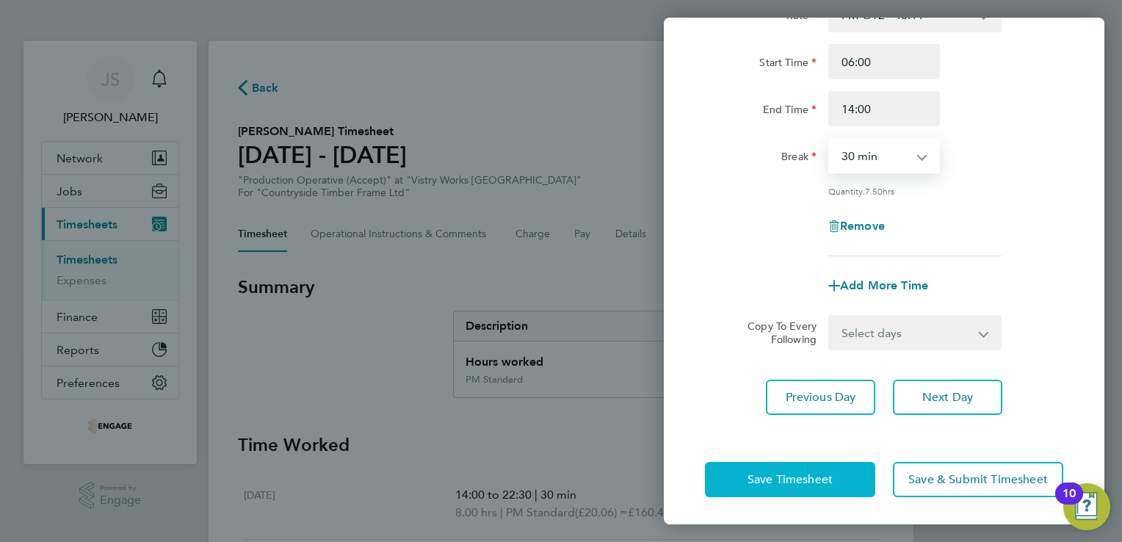
click at [778, 477] on span "Save Timesheet" at bounding box center [789, 479] width 85 height 15
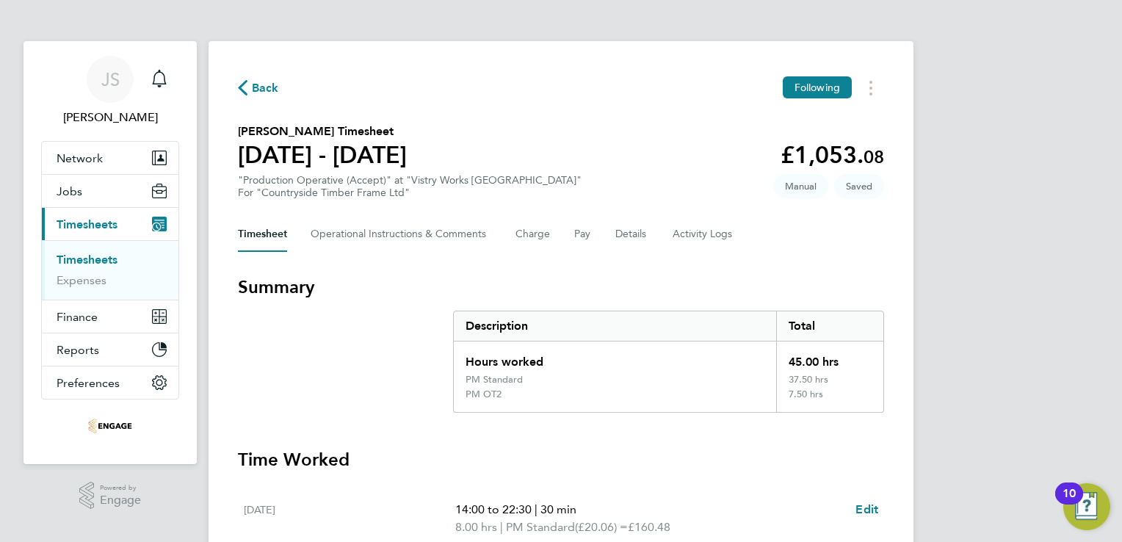
scroll to position [549, 0]
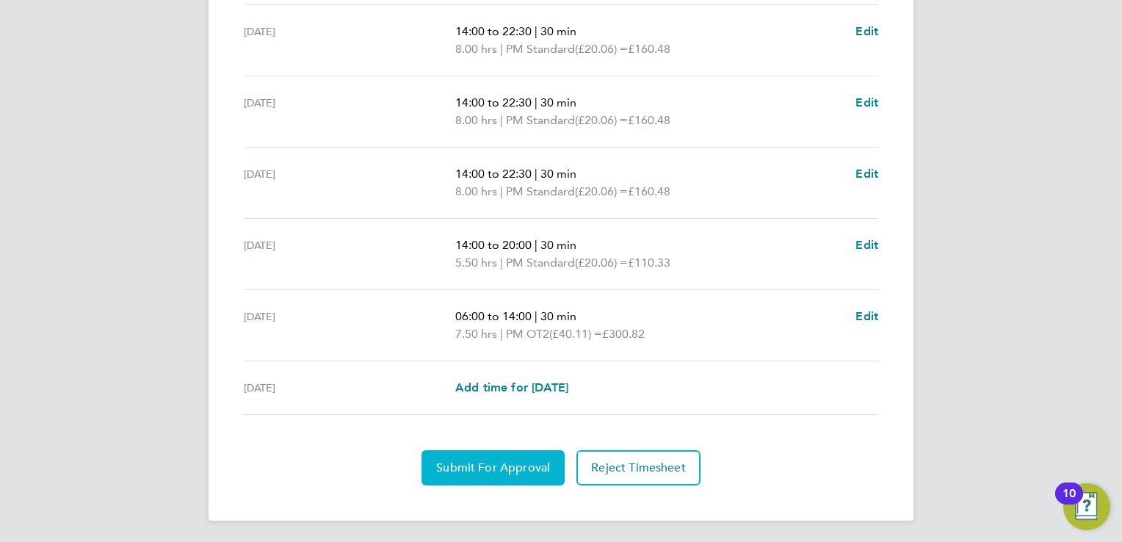
click at [467, 467] on span "Submit For Approval" at bounding box center [493, 467] width 114 height 15
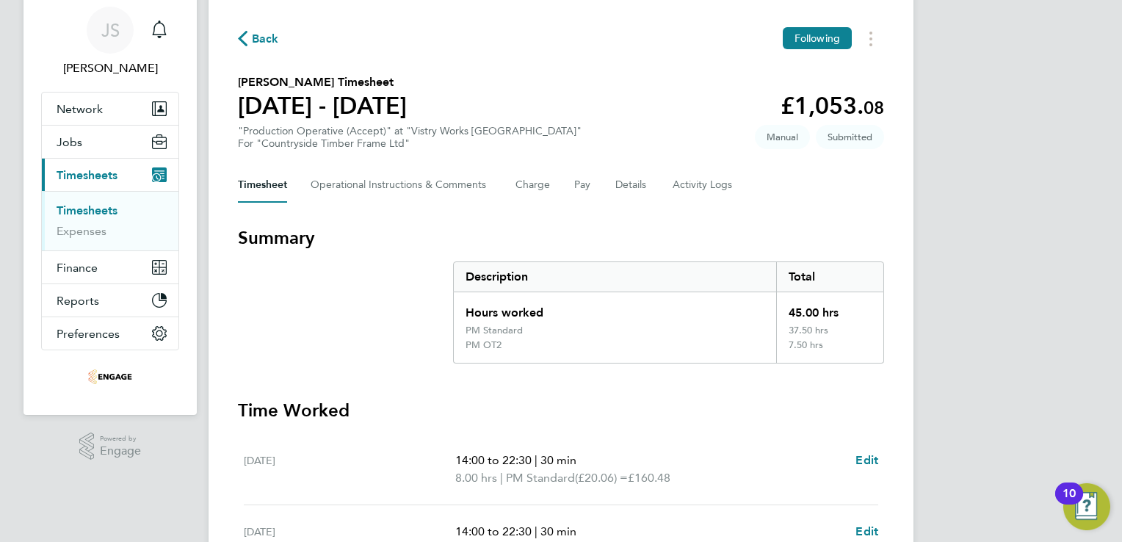
scroll to position [32, 0]
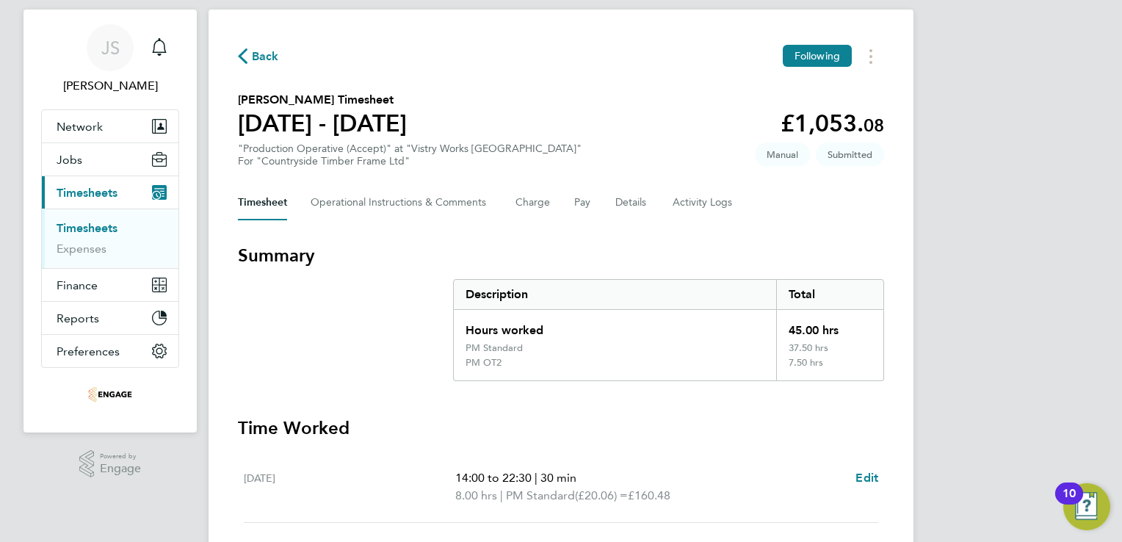
click at [264, 48] on span "Back" at bounding box center [265, 57] width 27 height 18
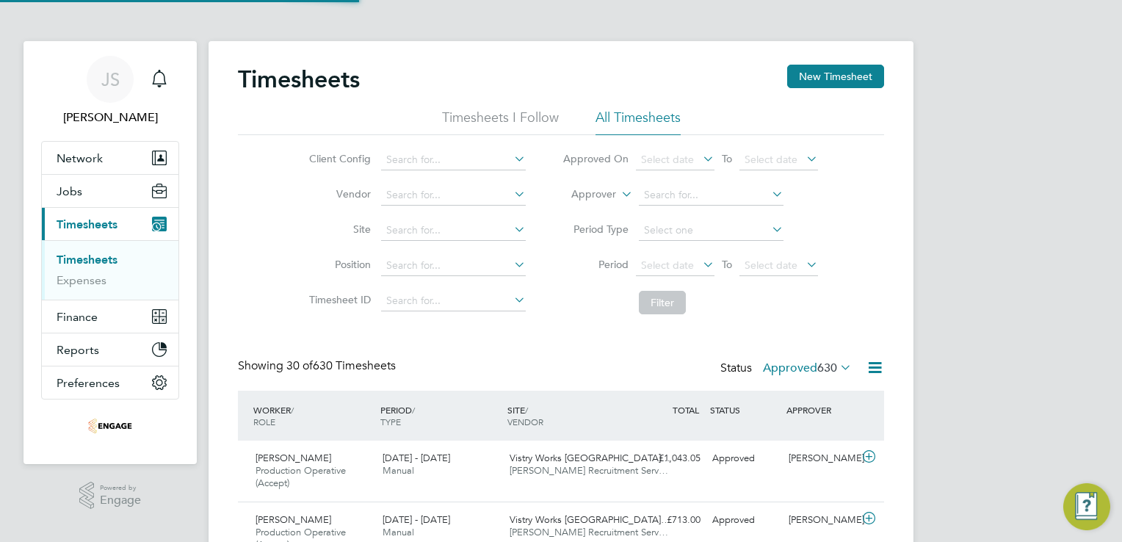
scroll to position [7, 7]
click at [818, 84] on button "New Timesheet" at bounding box center [835, 76] width 97 height 23
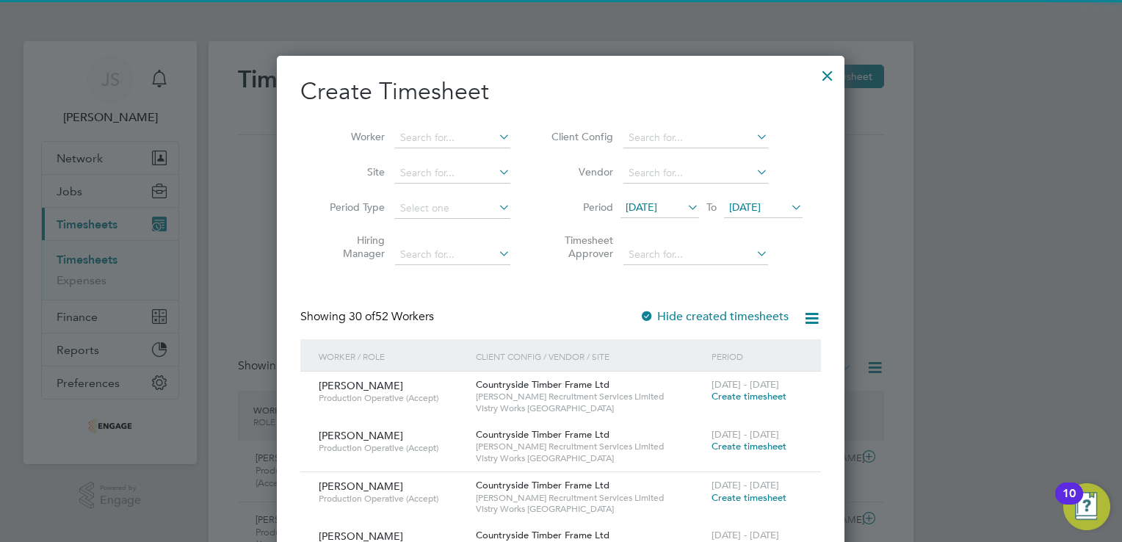
click at [657, 207] on span "[DATE]" at bounding box center [642, 206] width 32 height 13
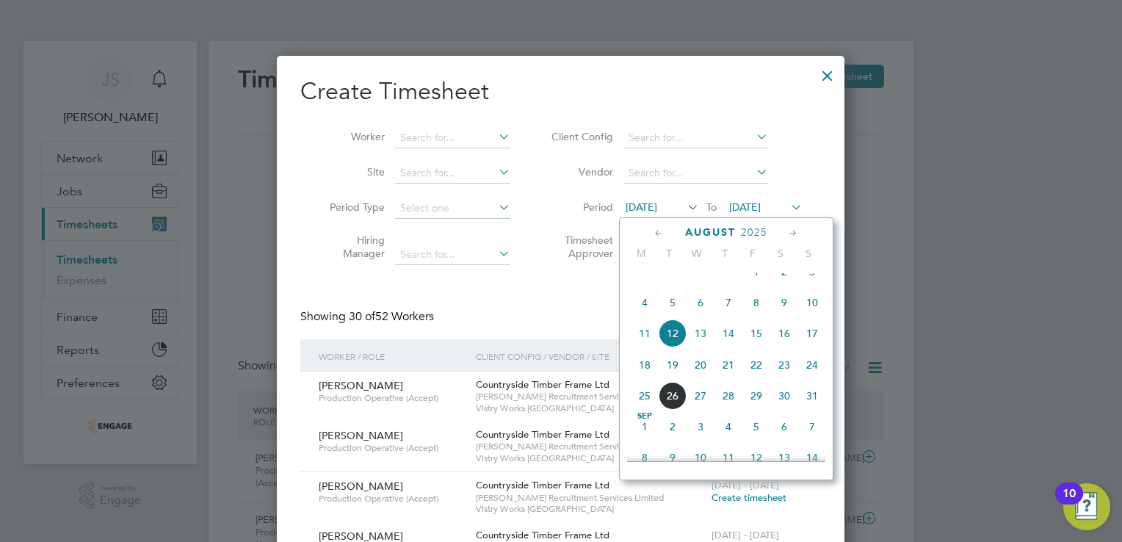
click at [645, 377] on span "18" at bounding box center [645, 365] width 28 height 28
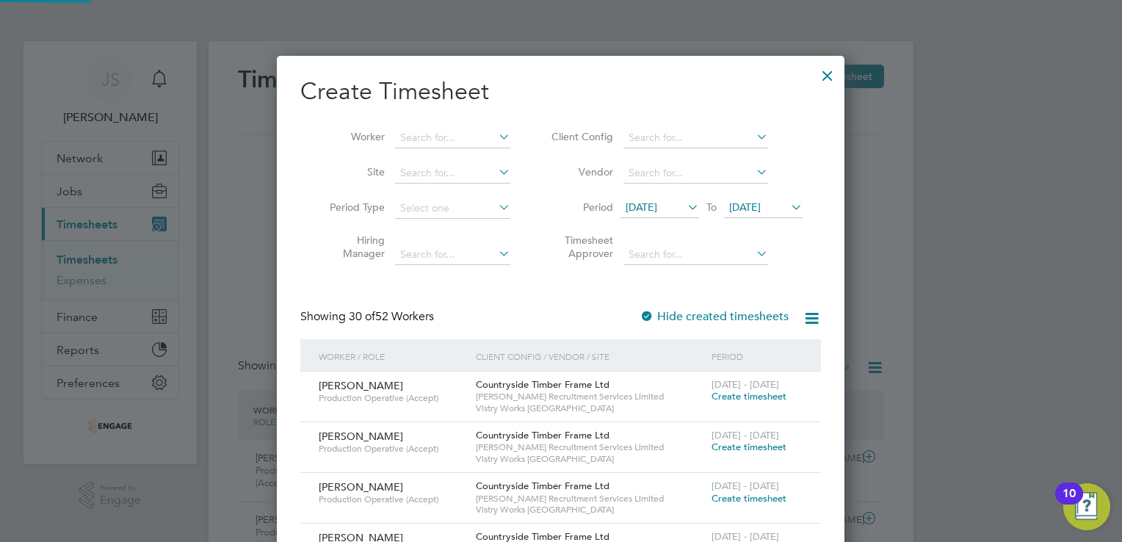
click at [761, 209] on span "[DATE]" at bounding box center [745, 206] width 32 height 13
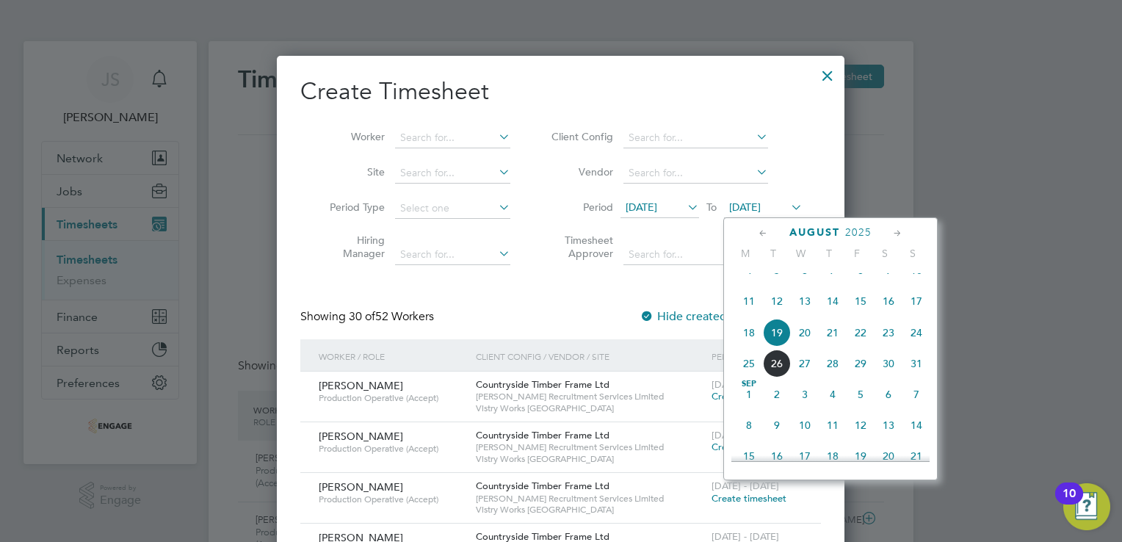
click at [919, 343] on span "24" at bounding box center [916, 333] width 28 height 28
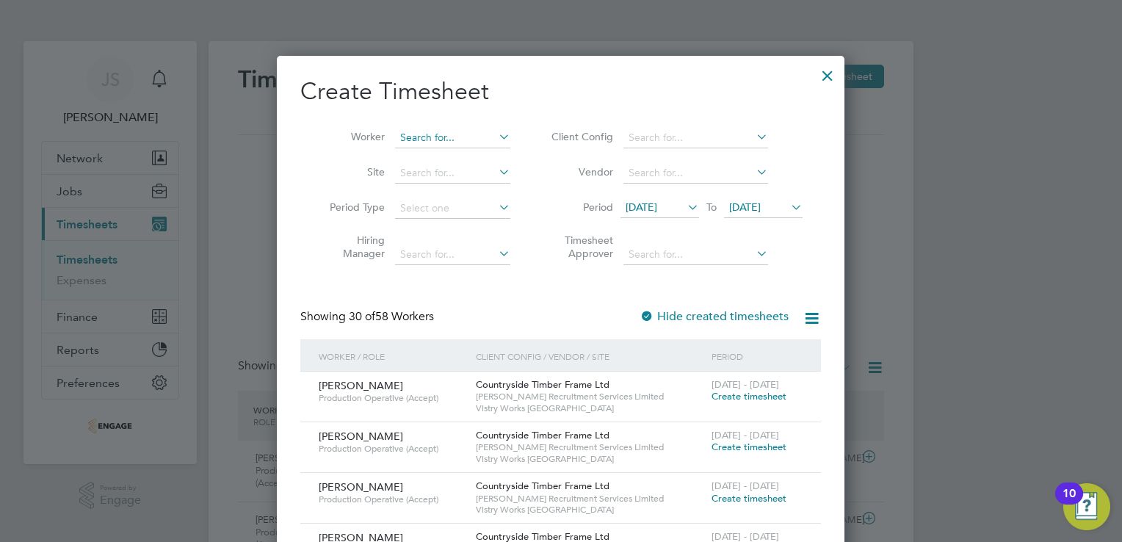
click at [458, 139] on input at bounding box center [452, 138] width 115 height 21
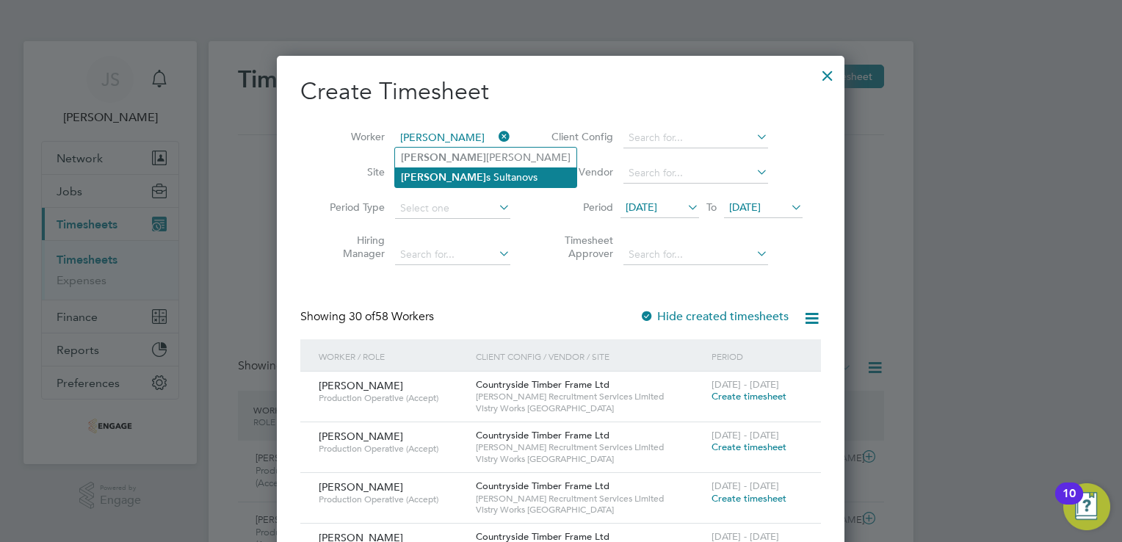
click at [448, 174] on li "Artur s Sultanovs" at bounding box center [485, 177] width 181 height 20
type input "[PERSON_NAME]"
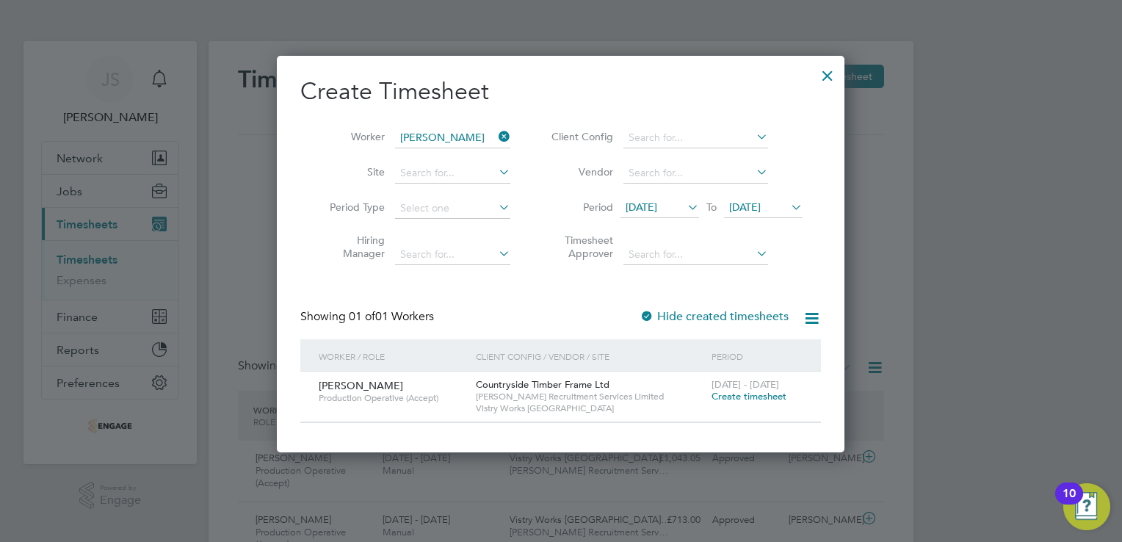
click at [764, 399] on span "Create timesheet" at bounding box center [749, 396] width 75 height 12
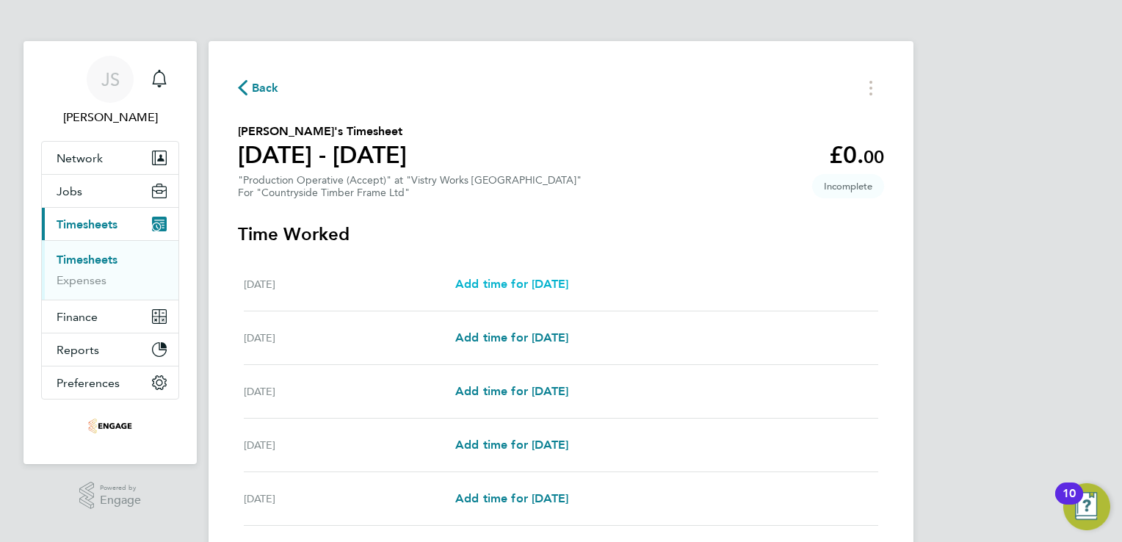
click at [519, 285] on span "Add time for Mon 18 Aug" at bounding box center [511, 284] width 113 height 14
select select "15"
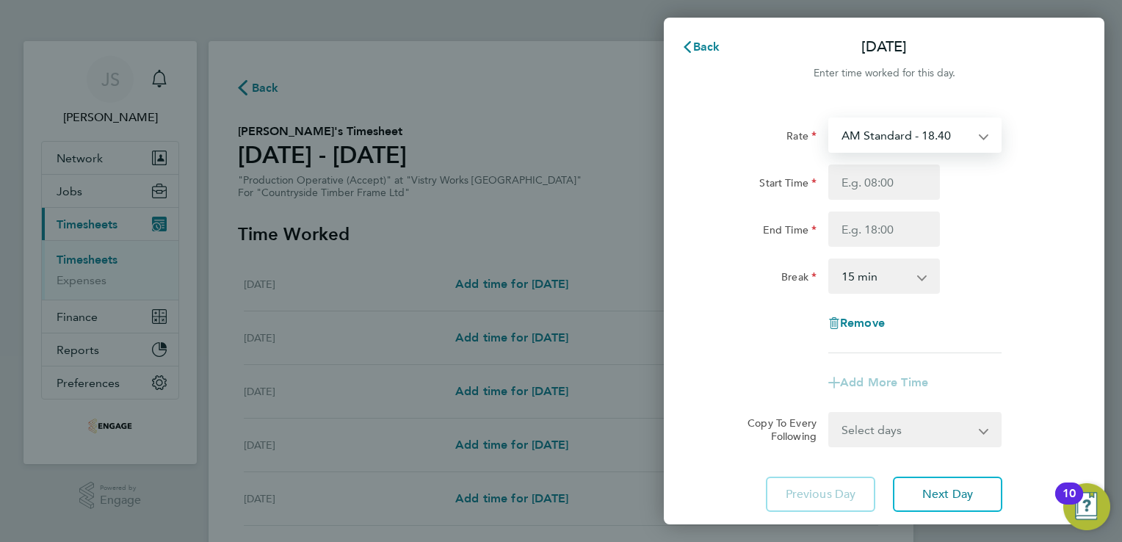
click at [867, 130] on select "AM Standard - 18.40 OT 1 - 27.60 PM OT2 - 40.11 OT2 - 36.80 PM Standard - 20.06…" at bounding box center [906, 135] width 153 height 32
select select "15"
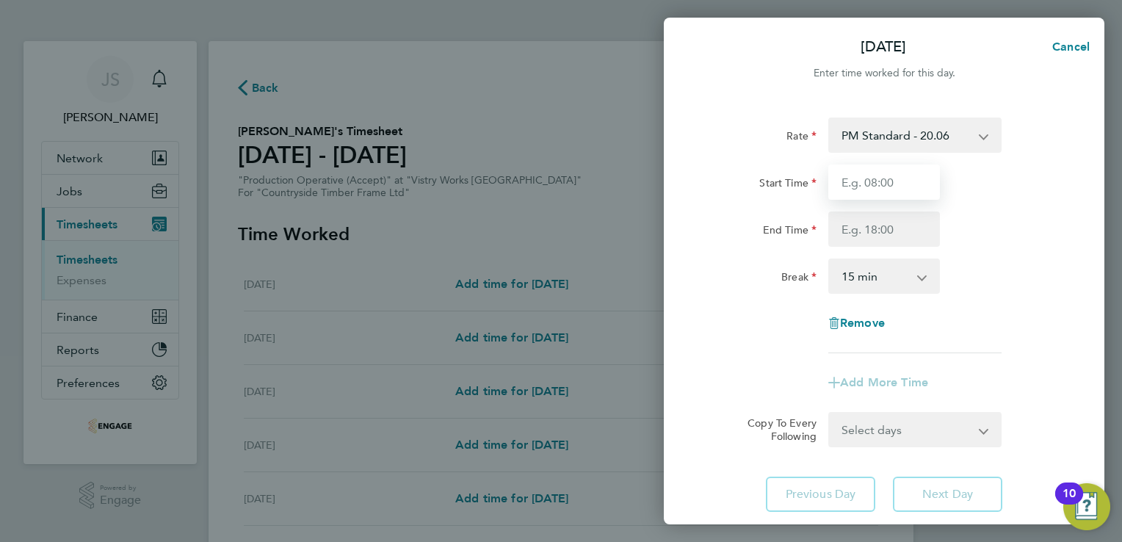
click at [850, 182] on input "Start Time" at bounding box center [884, 181] width 112 height 35
type input "14:00"
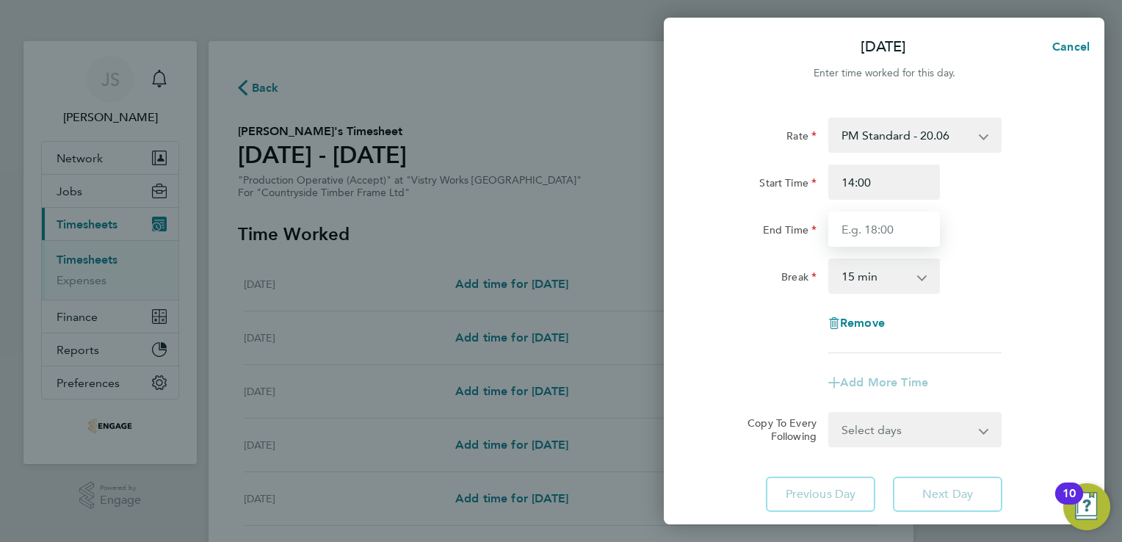
click at [872, 219] on input "End Time" at bounding box center [884, 228] width 112 height 35
type input "22:30"
click at [863, 269] on select "0 min 15 min 30 min 45 min 60 min 75 min 90 min" at bounding box center [875, 276] width 91 height 32
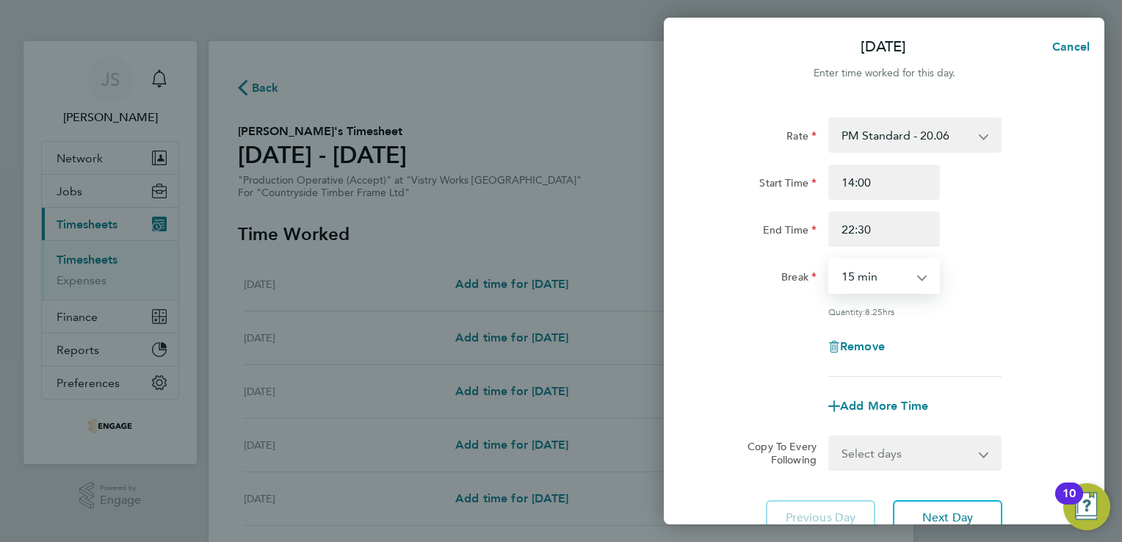
select select "30"
click at [830, 260] on select "0 min 15 min 30 min 45 min 60 min 75 min 90 min" at bounding box center [875, 276] width 91 height 32
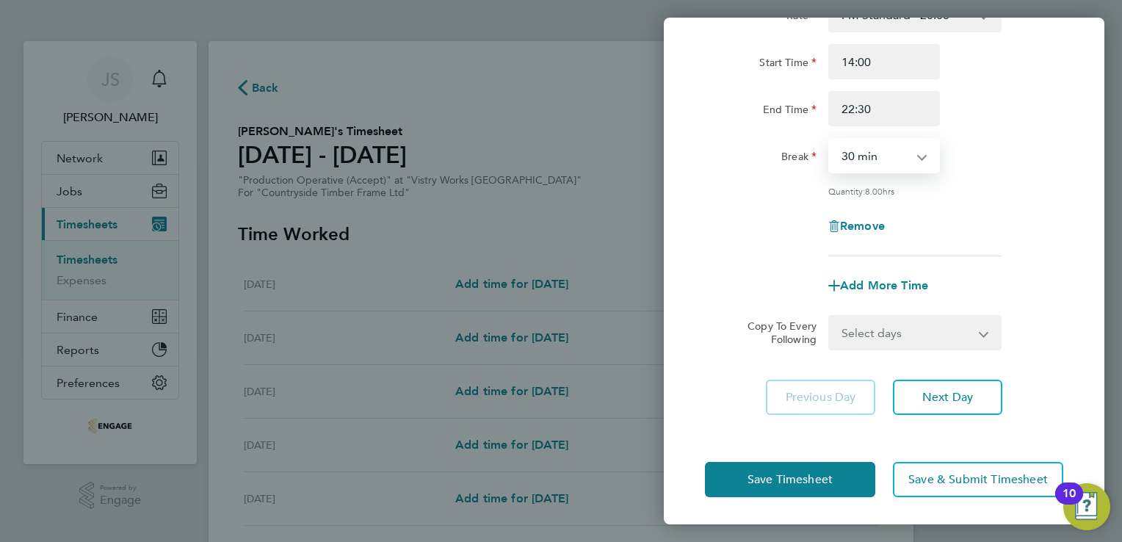
click at [911, 336] on select "Select days Day Weekday (Mon-Fri) Weekend (Sat-Sun) Tuesday Wednesday Thursday …" at bounding box center [907, 332] width 154 height 32
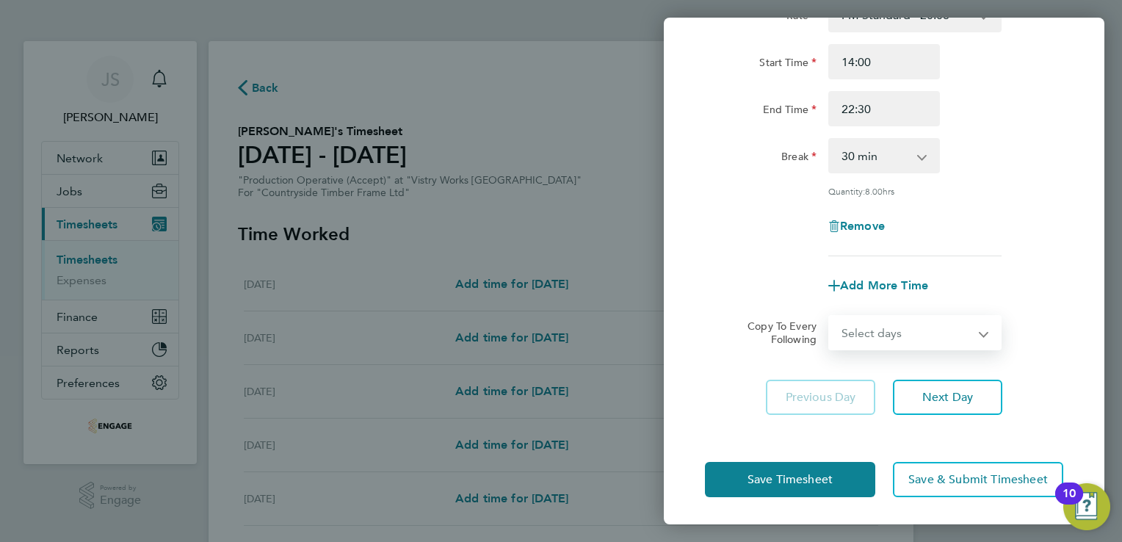
select select "WEEKDAY"
click at [830, 316] on select "Select days Day Weekday (Mon-Fri) Weekend (Sat-Sun) Tuesday Wednesday Thursday …" at bounding box center [907, 332] width 154 height 32
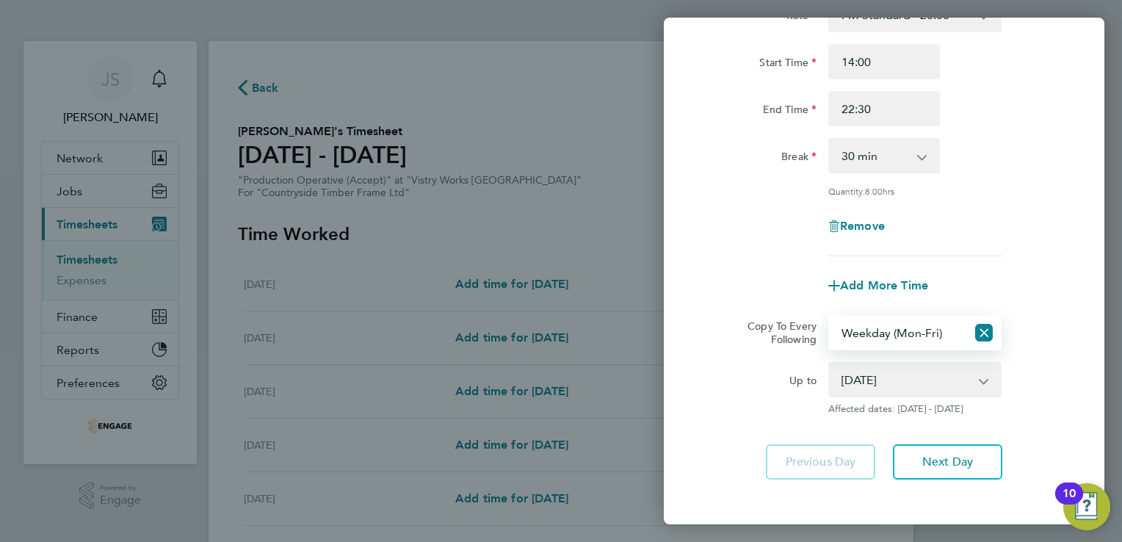
click at [892, 380] on select "19 Aug 2025 20 Aug 2025 21 Aug 2025 22 Aug 2025 23 Aug 2025 24 Aug 2025" at bounding box center [906, 379] width 153 height 32
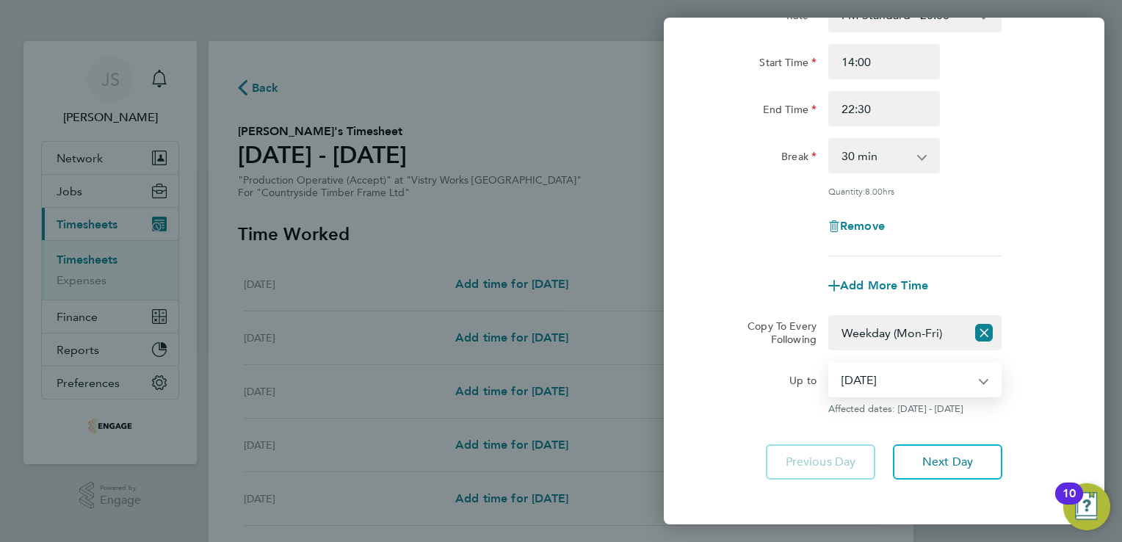
select select "2025-08-21"
click at [830, 363] on select "19 Aug 2025 20 Aug 2025 21 Aug 2025 22 Aug 2025 23 Aug 2025 24 Aug 2025" at bounding box center [906, 379] width 153 height 32
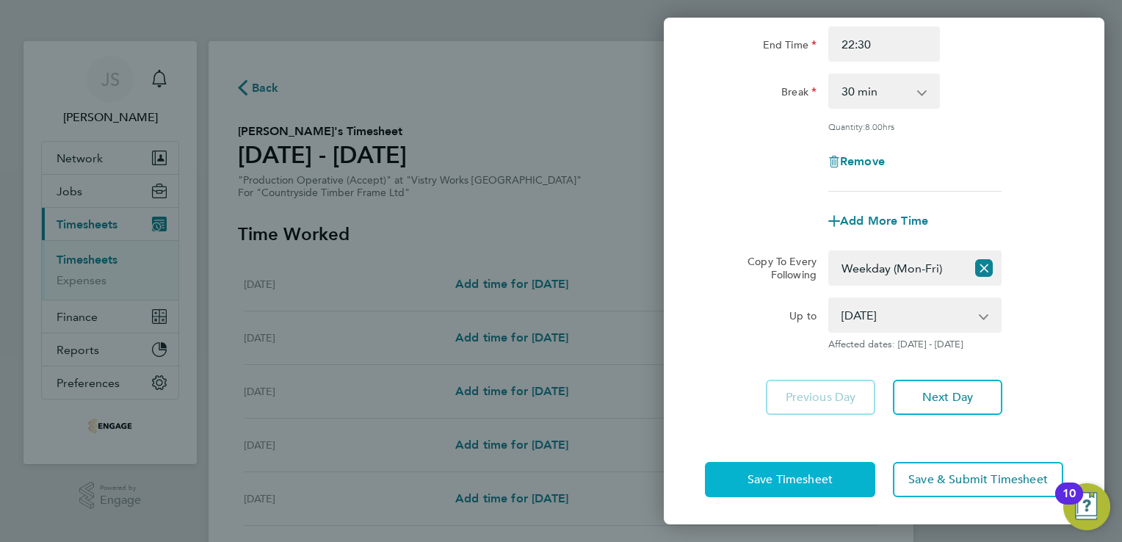
click at [753, 466] on button "Save Timesheet" at bounding box center [790, 479] width 170 height 35
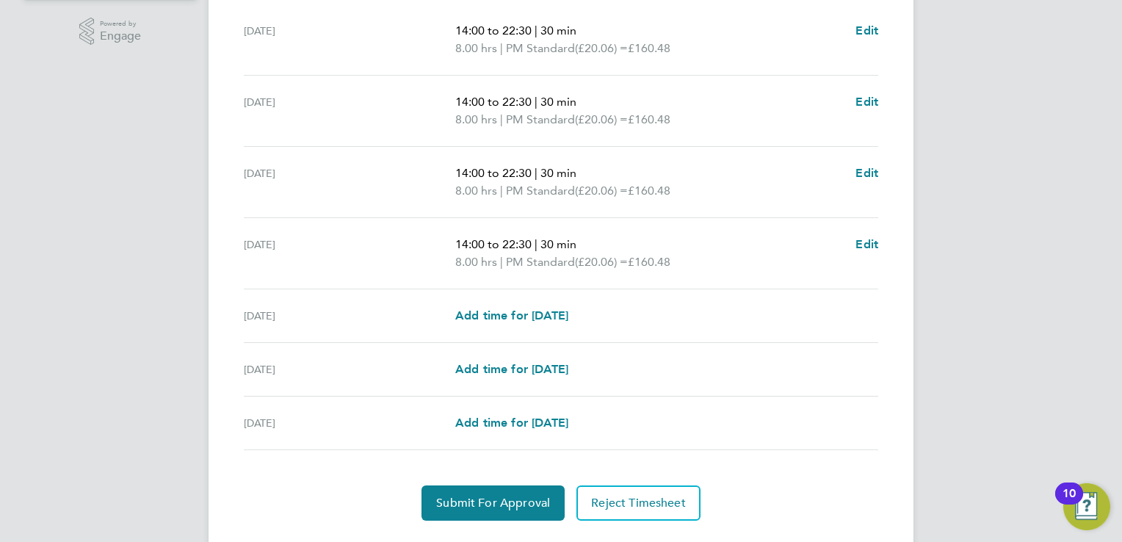
scroll to position [466, 0]
click at [507, 319] on span "Add time for Fri 22 Aug" at bounding box center [511, 314] width 113 height 14
select select "15"
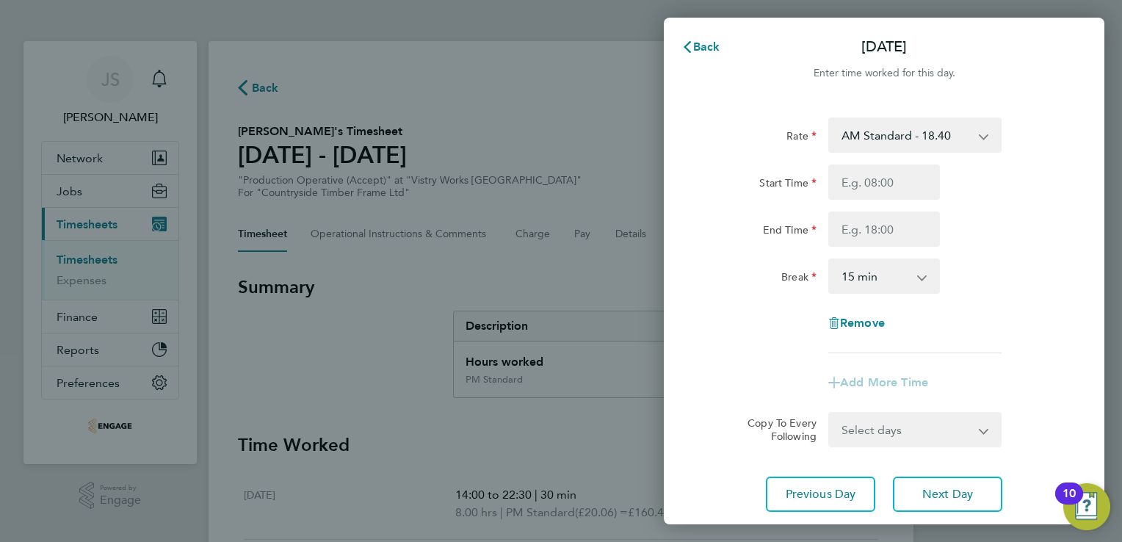
click at [897, 131] on select "AM Standard - 18.40 OT 1 - 27.60 PM OT2 - 40.11 OT2 - 36.80 PM Standard - 20.06…" at bounding box center [906, 135] width 153 height 32
select select "15"
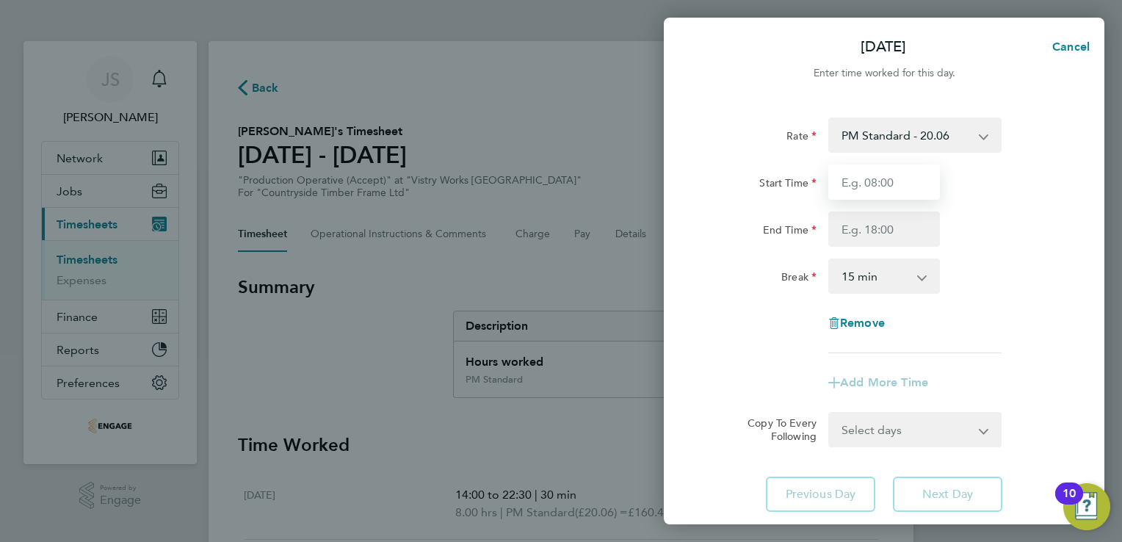
click at [861, 173] on input "Start Time" at bounding box center [884, 181] width 112 height 35
type input "14:00"
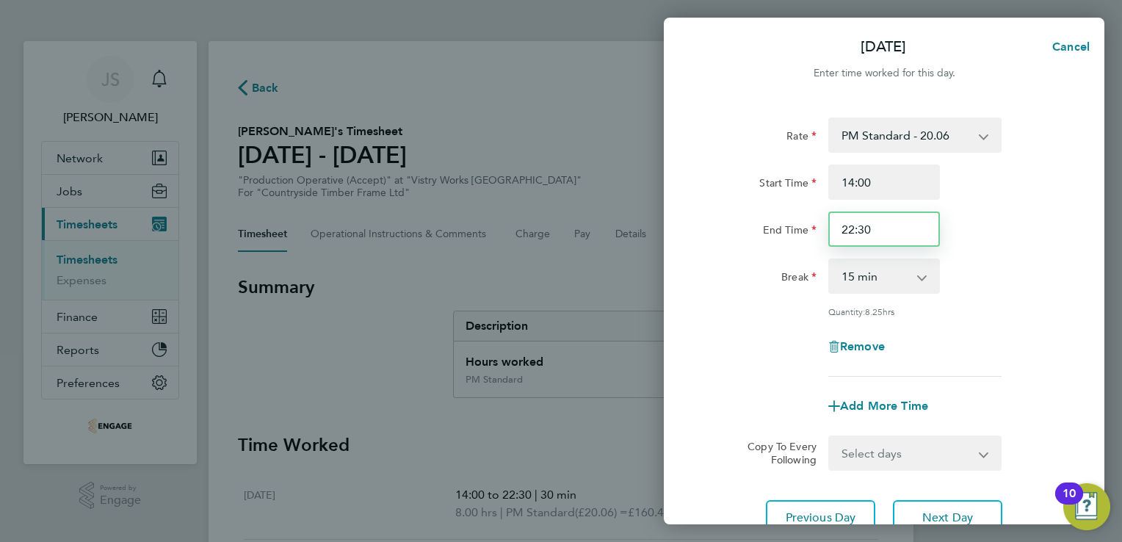
drag, startPoint x: 896, startPoint y: 231, endPoint x: 764, endPoint y: 216, distance: 132.3
click at [764, 216] on div "End Time 22:30" at bounding box center [884, 228] width 370 height 35
type input "20:00"
click at [864, 272] on select "0 min 15 min 30 min 45 min 60 min 75 min 90 min" at bounding box center [875, 276] width 91 height 32
select select "30"
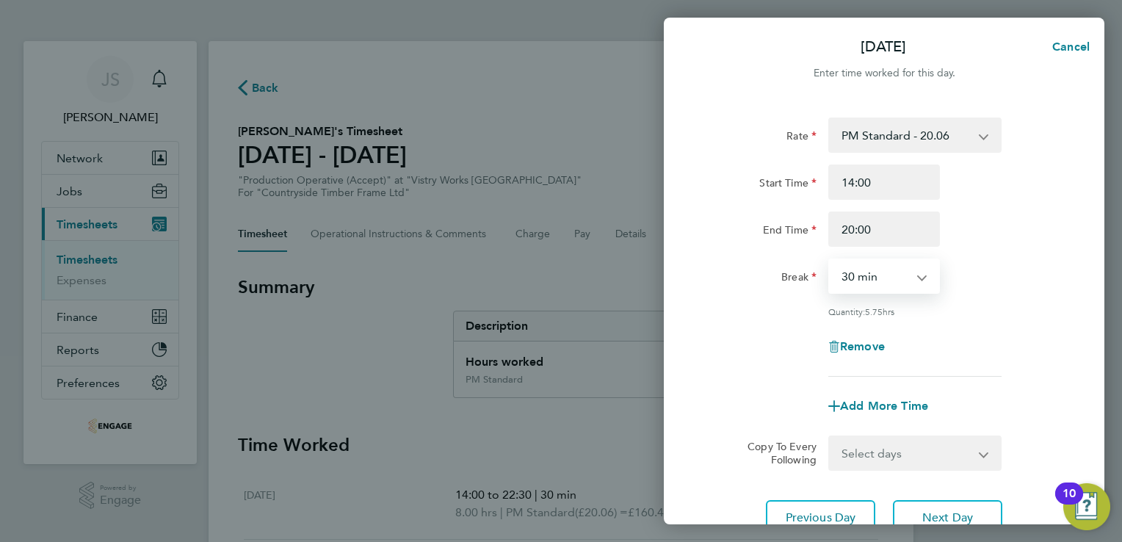
click at [830, 260] on select "0 min 15 min 30 min 45 min 60 min 75 min 90 min" at bounding box center [875, 276] width 91 height 32
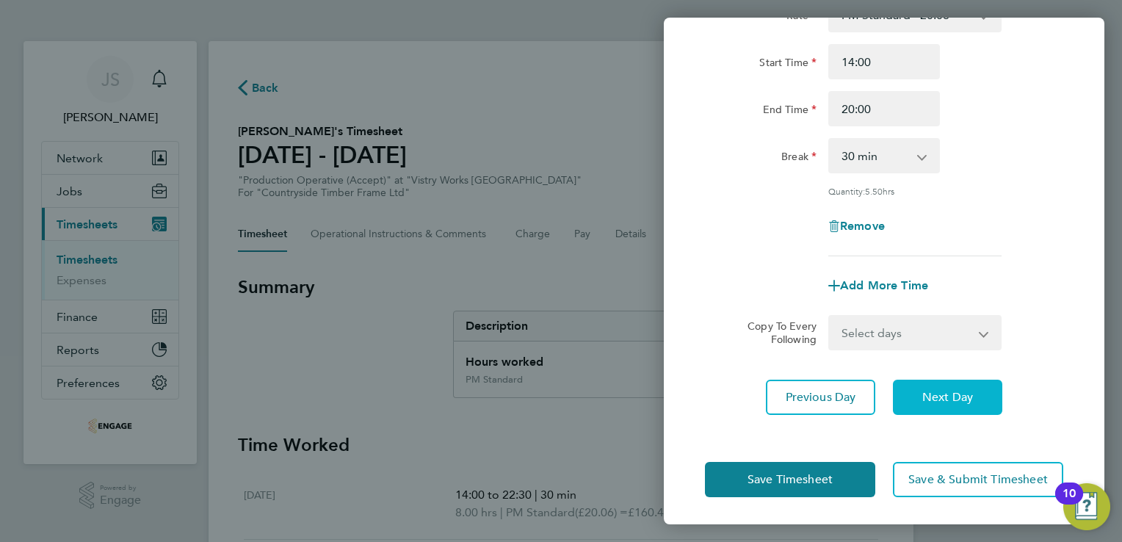
click at [920, 388] on button "Next Day" at bounding box center [947, 397] width 109 height 35
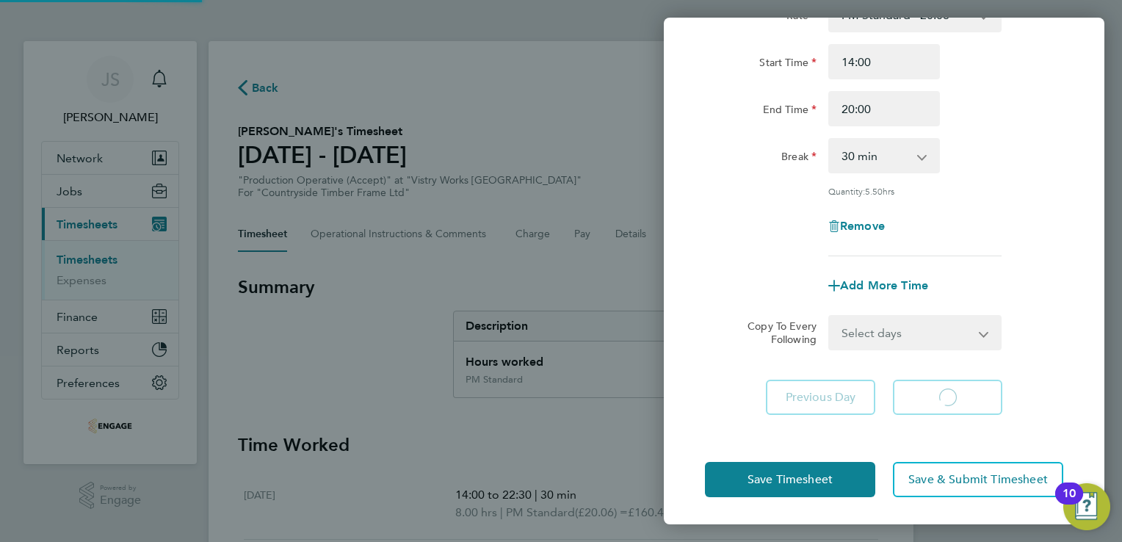
scroll to position [98, 0]
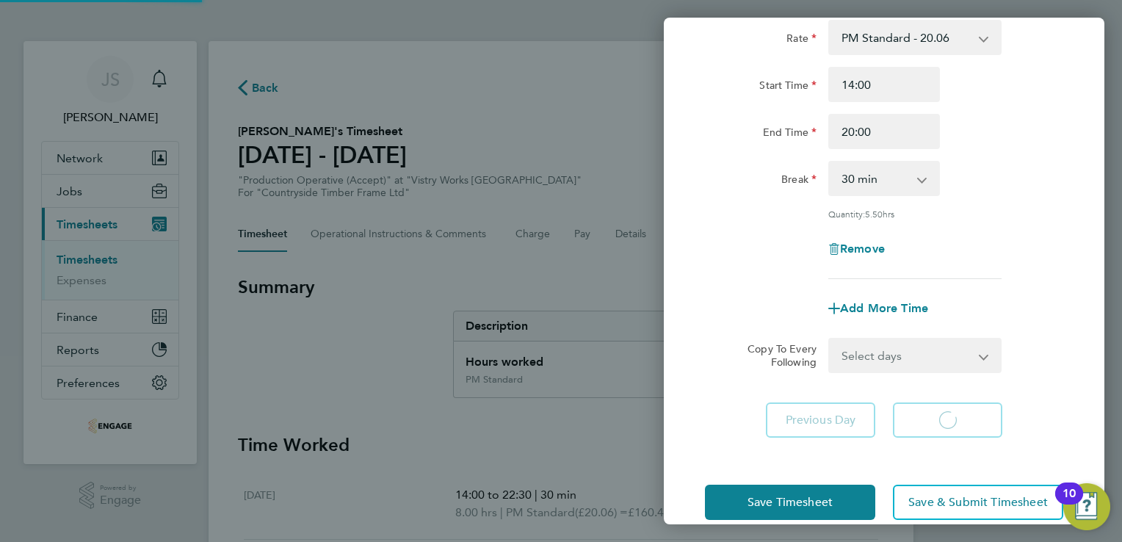
select select "15"
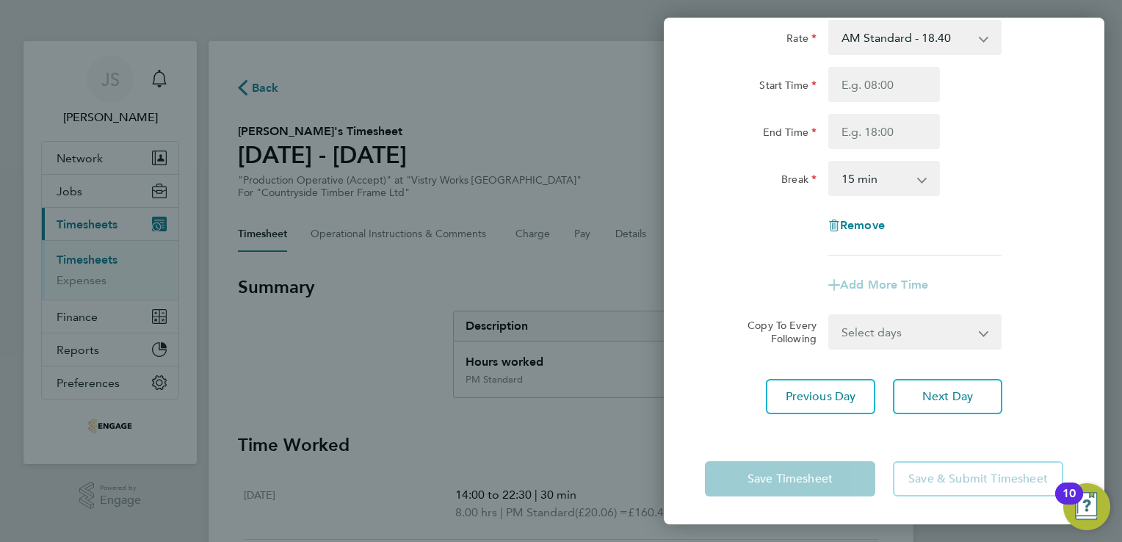
click at [891, 39] on select "AM Standard - 18.40 OT 1 - 27.60 PM OT2 - 40.11 OT2 - 36.80 PM Standard - 20.06…" at bounding box center [906, 37] width 153 height 32
select select "15"
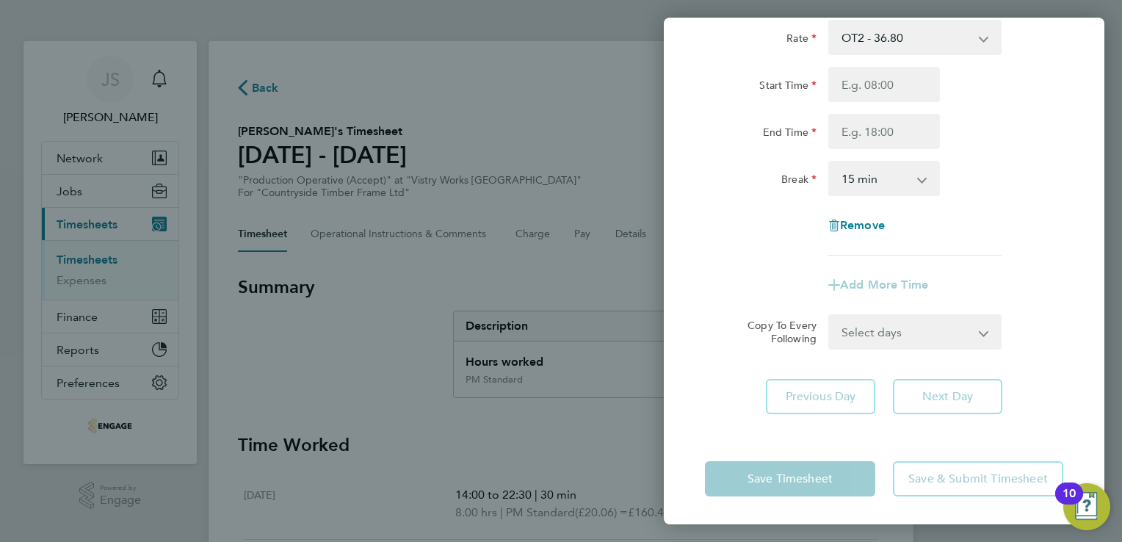
click at [955, 33] on select "OT2 - 36.80 OT 1 - 27.60 PM OT2 - 40.11 AM Standard - 18.40 PM Standard - 20.06…" at bounding box center [906, 37] width 153 height 32
select select "15"
click at [852, 79] on input "Start Time" at bounding box center [884, 84] width 112 height 35
type input "07:45"
click at [877, 146] on input "End Time" at bounding box center [884, 131] width 112 height 35
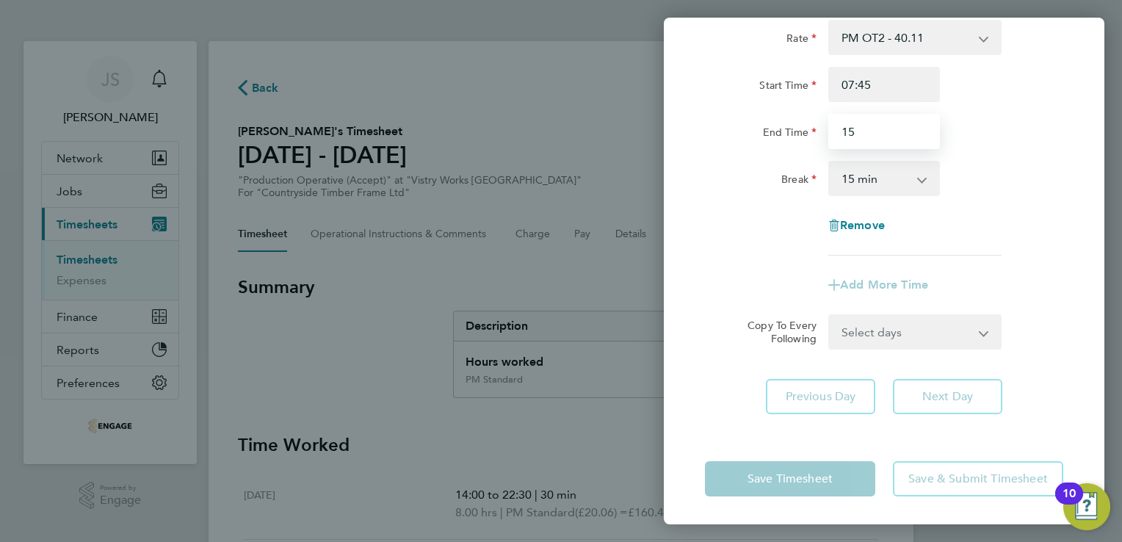
type input "15:00"
click at [845, 176] on select "0 min 15 min 30 min 45 min 60 min 75 min 90 min" at bounding box center [875, 178] width 91 height 32
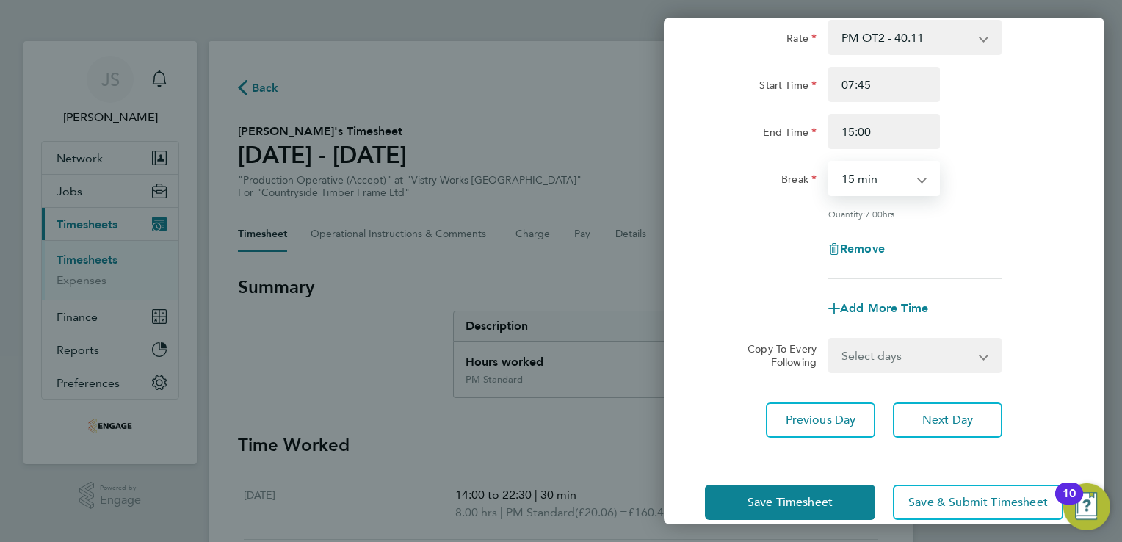
select select "30"
click at [830, 162] on select "0 min 15 min 30 min 45 min 60 min 75 min 90 min" at bounding box center [875, 178] width 91 height 32
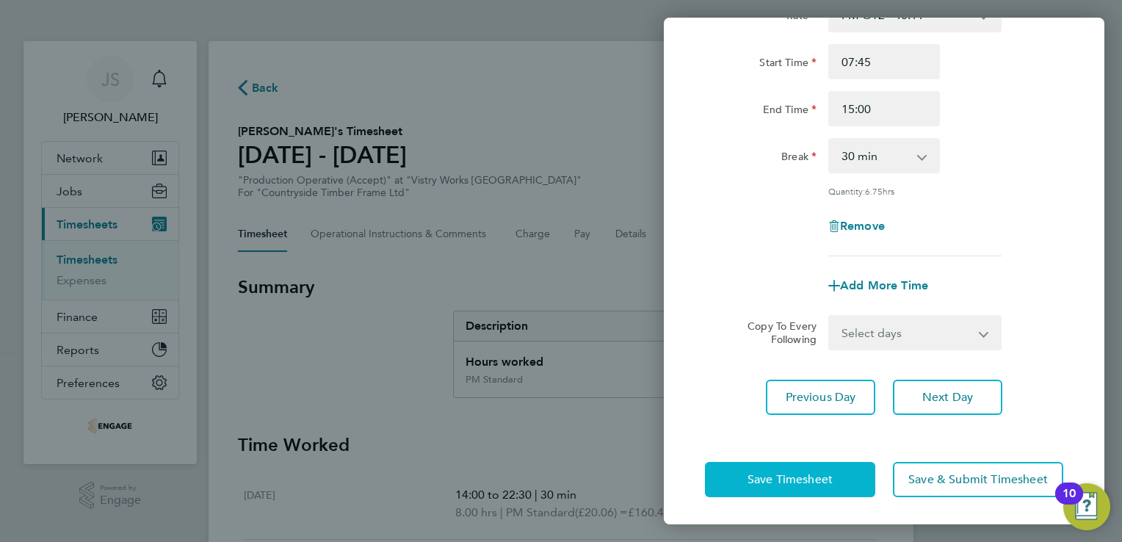
click at [745, 471] on button "Save Timesheet" at bounding box center [790, 479] width 170 height 35
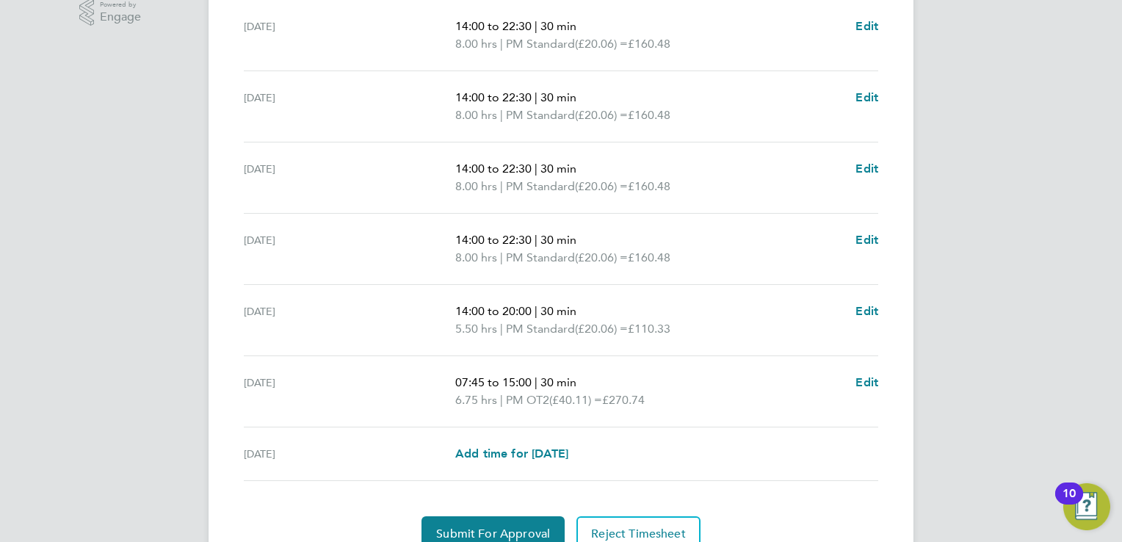
scroll to position [549, 0]
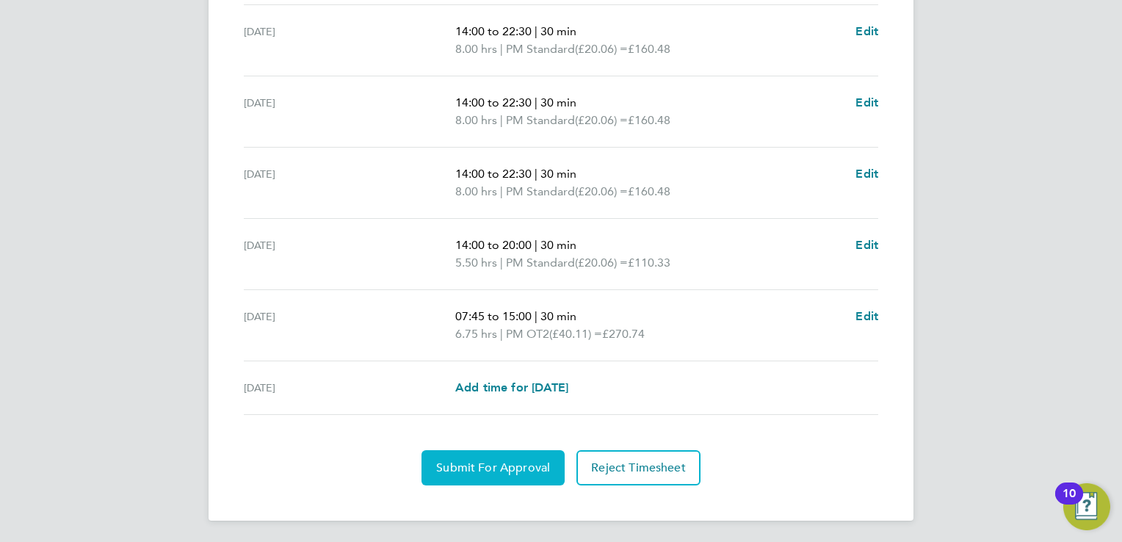
click at [481, 460] on span "Submit For Approval" at bounding box center [493, 467] width 114 height 15
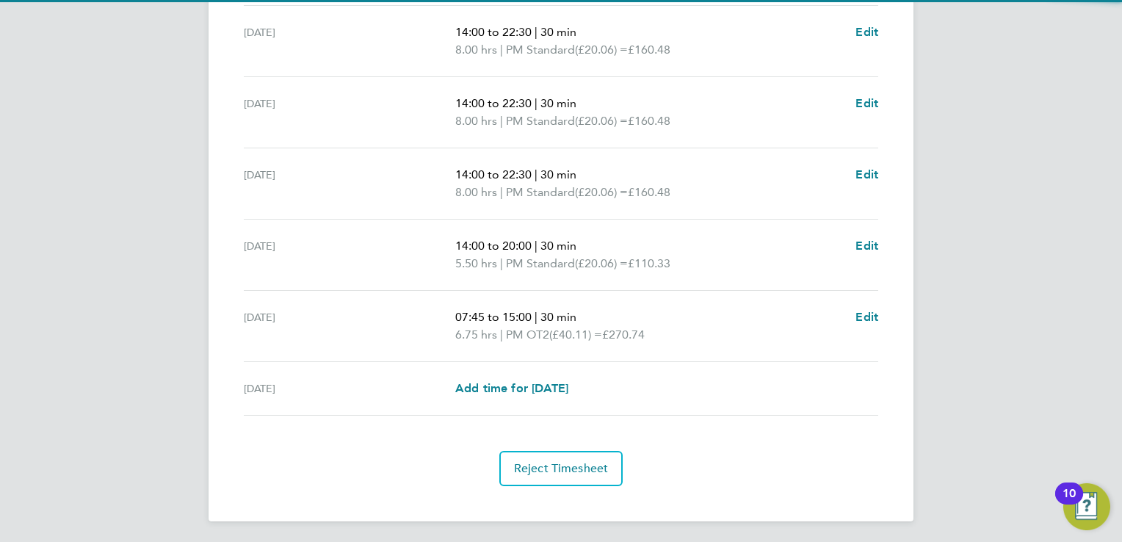
scroll to position [0, 0]
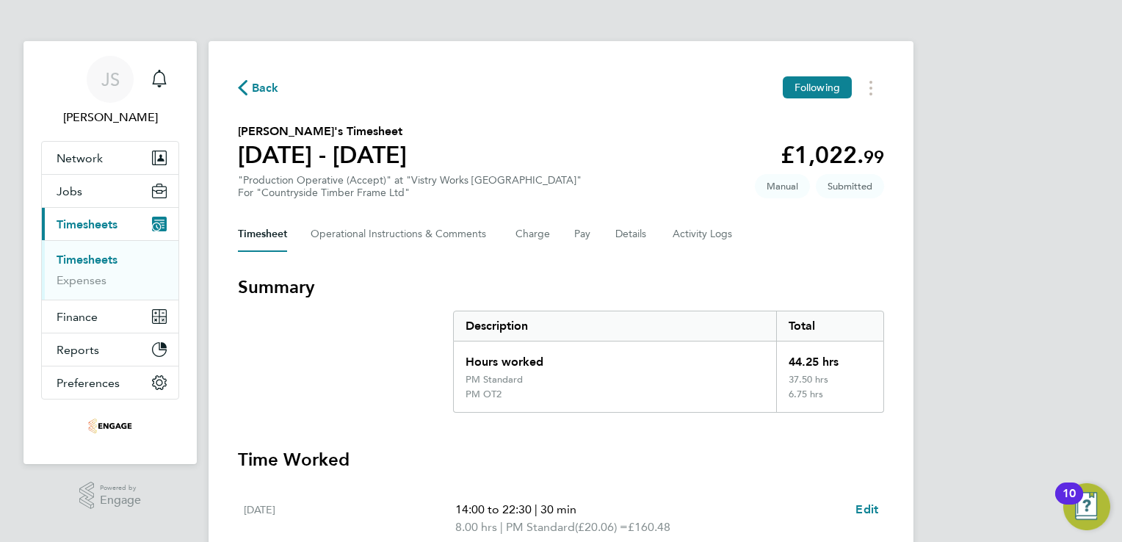
click at [261, 93] on span "Back" at bounding box center [265, 88] width 27 height 18
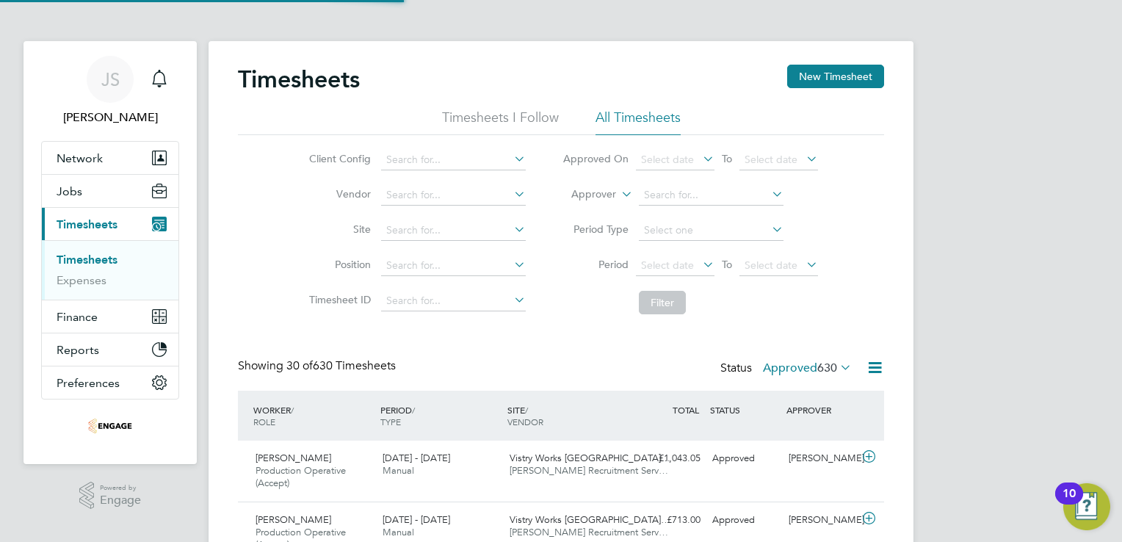
scroll to position [49, 128]
click at [849, 76] on button "New Timesheet" at bounding box center [835, 76] width 97 height 23
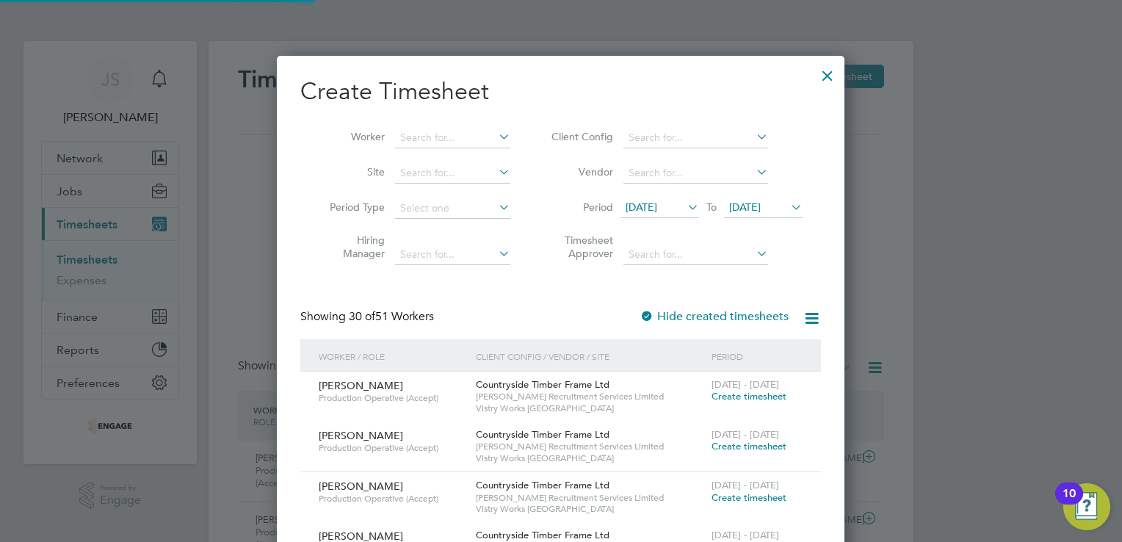
click at [657, 209] on span "12 Aug 2025" at bounding box center [642, 206] width 32 height 13
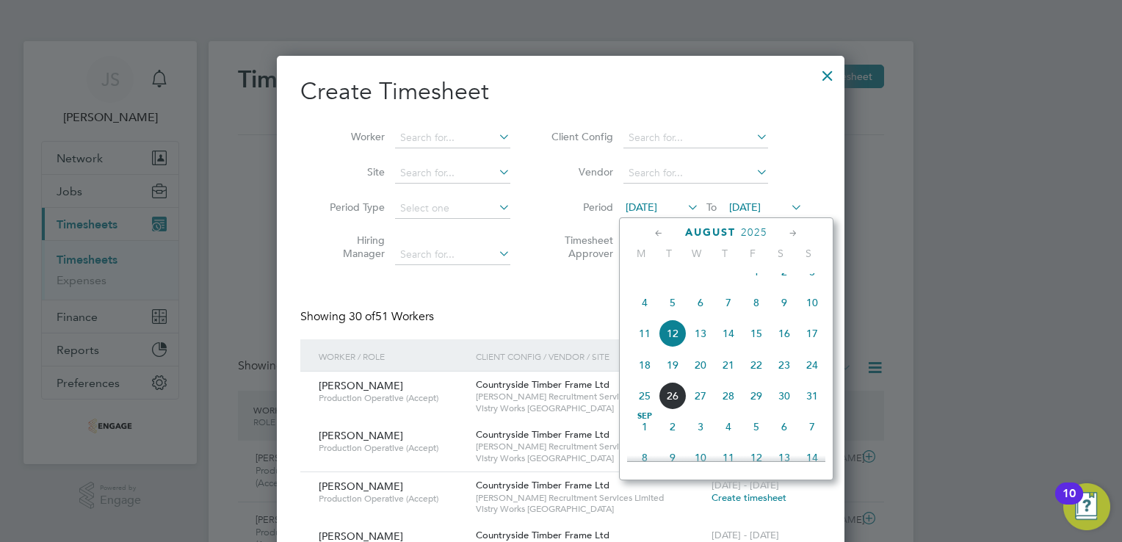
click at [648, 379] on span "18" at bounding box center [645, 365] width 28 height 28
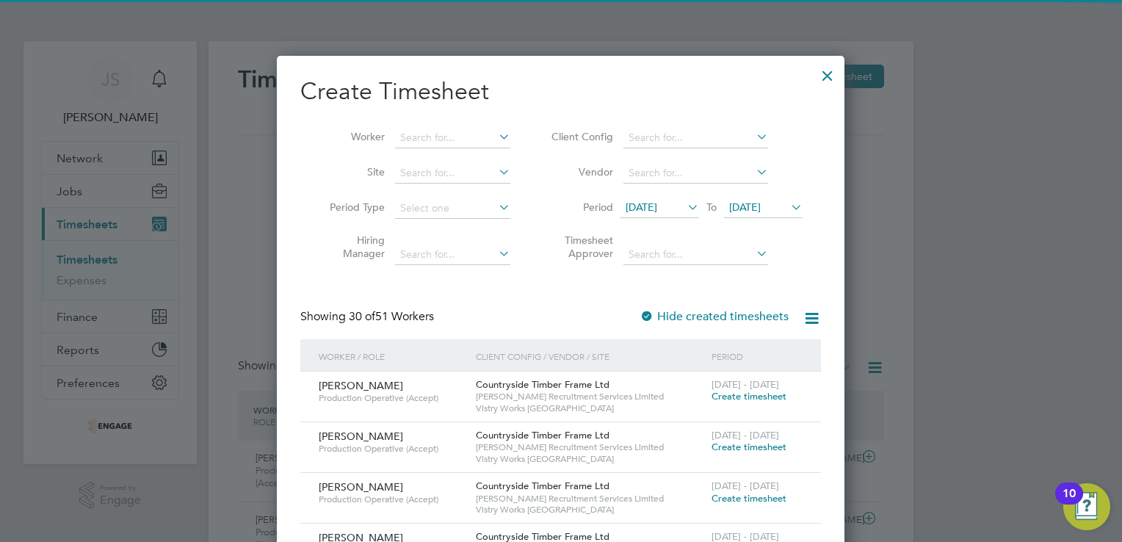
click at [761, 209] on span "19 Aug 2025" at bounding box center [745, 206] width 32 height 13
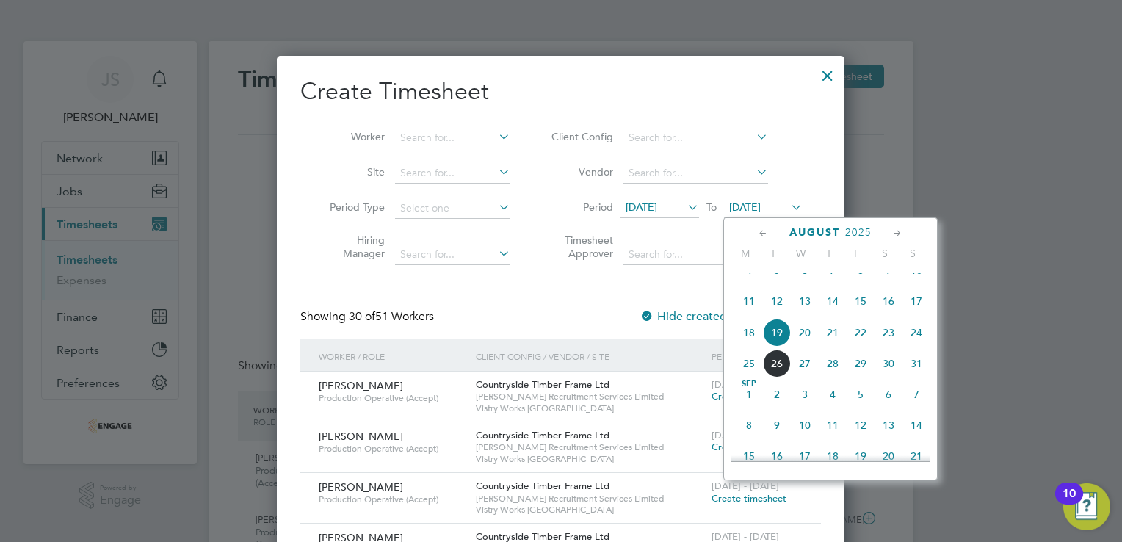
click at [915, 347] on span "24" at bounding box center [916, 333] width 28 height 28
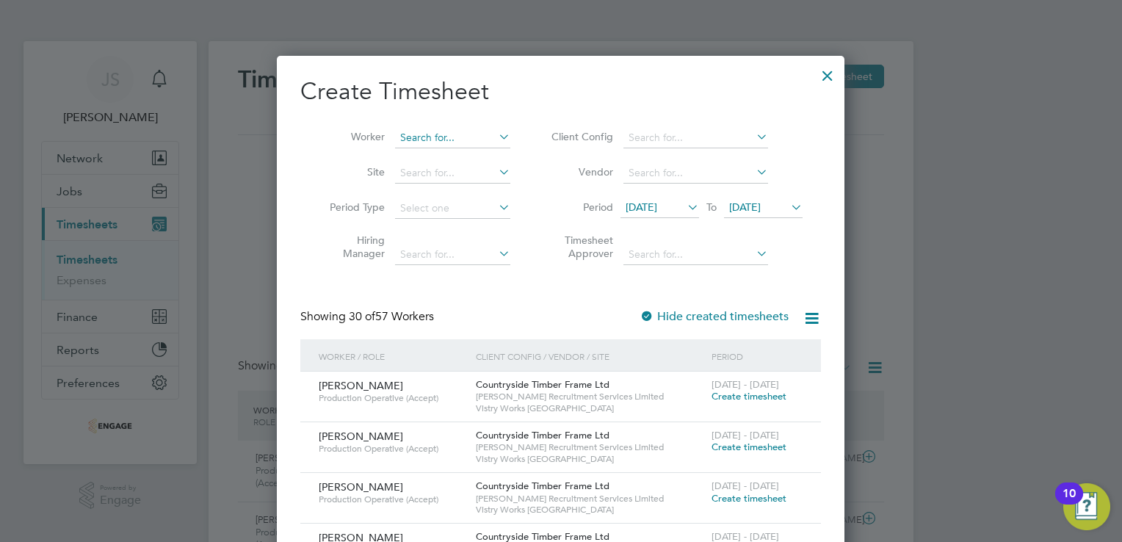
click at [442, 159] on li "Gin tis Pauca" at bounding box center [453, 158] width 116 height 20
type input "Gintis Pauca"
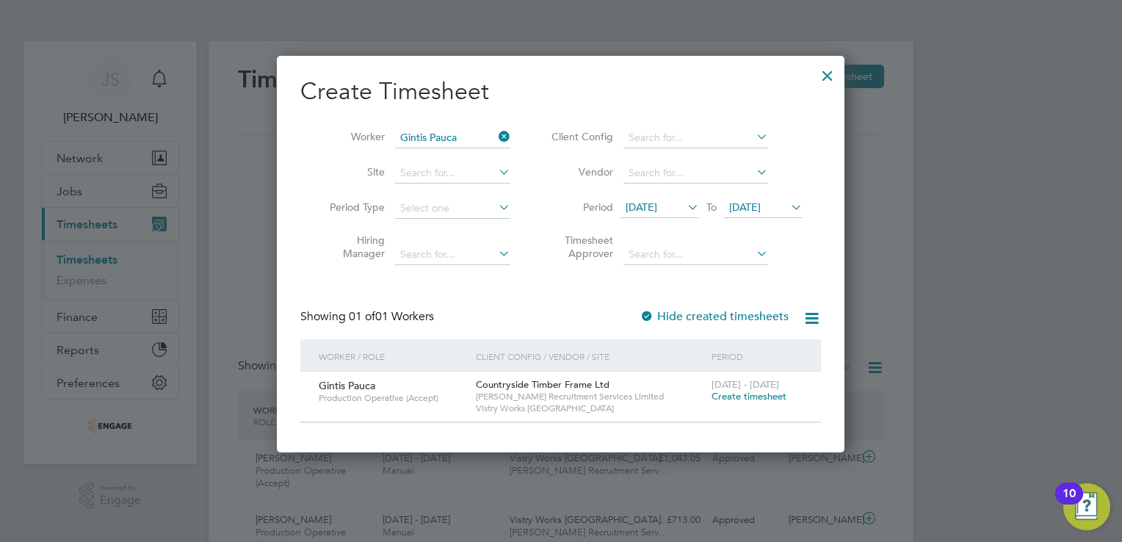
click at [725, 394] on span "Create timesheet" at bounding box center [749, 396] width 75 height 12
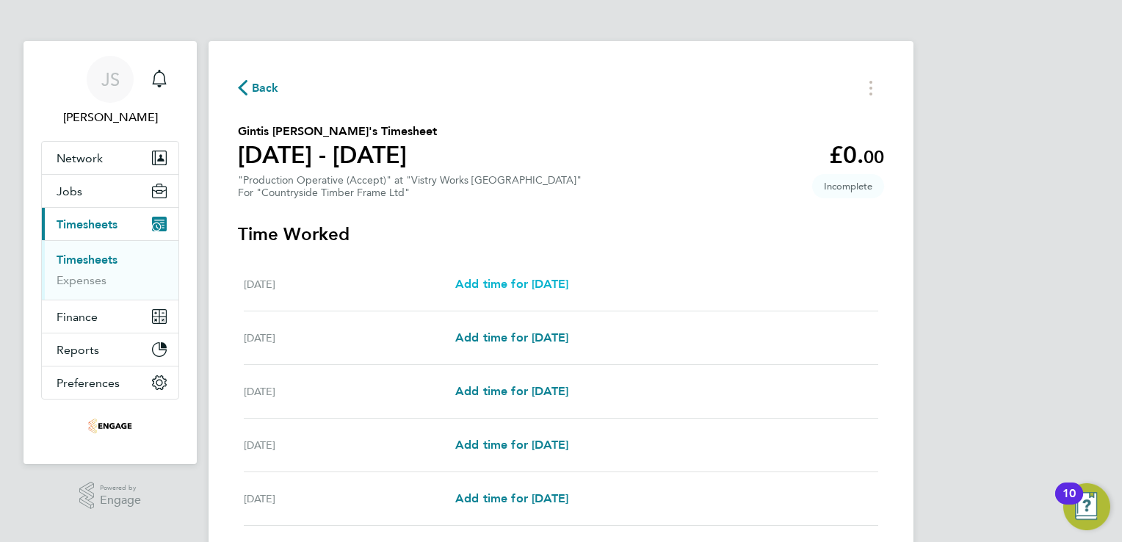
click at [521, 281] on span "Add time for Mon 18 Aug" at bounding box center [511, 284] width 113 height 14
select select "15"
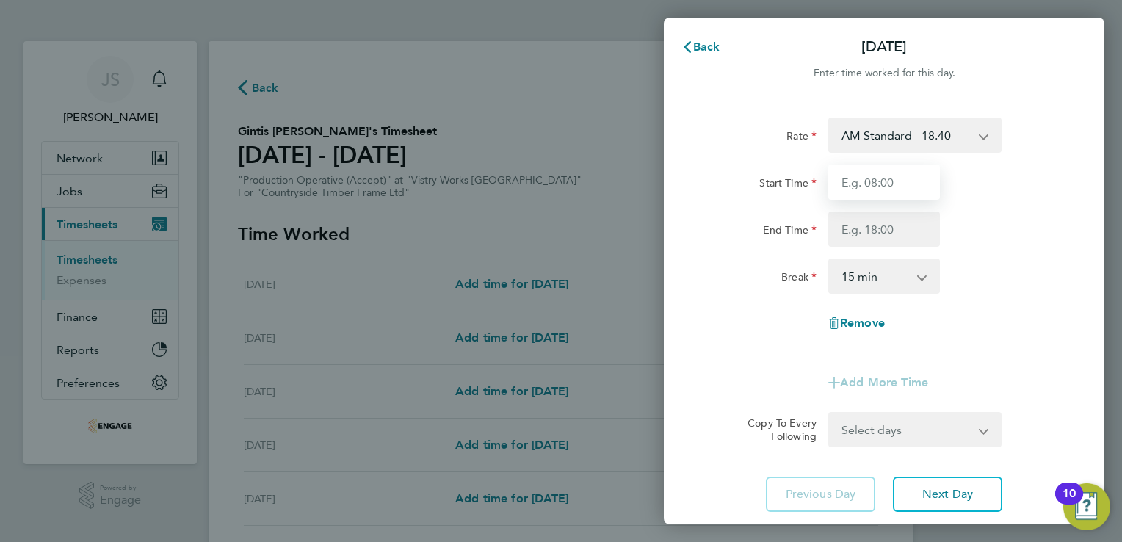
click at [866, 180] on input "Start Time" at bounding box center [884, 181] width 112 height 35
type input "06:00"
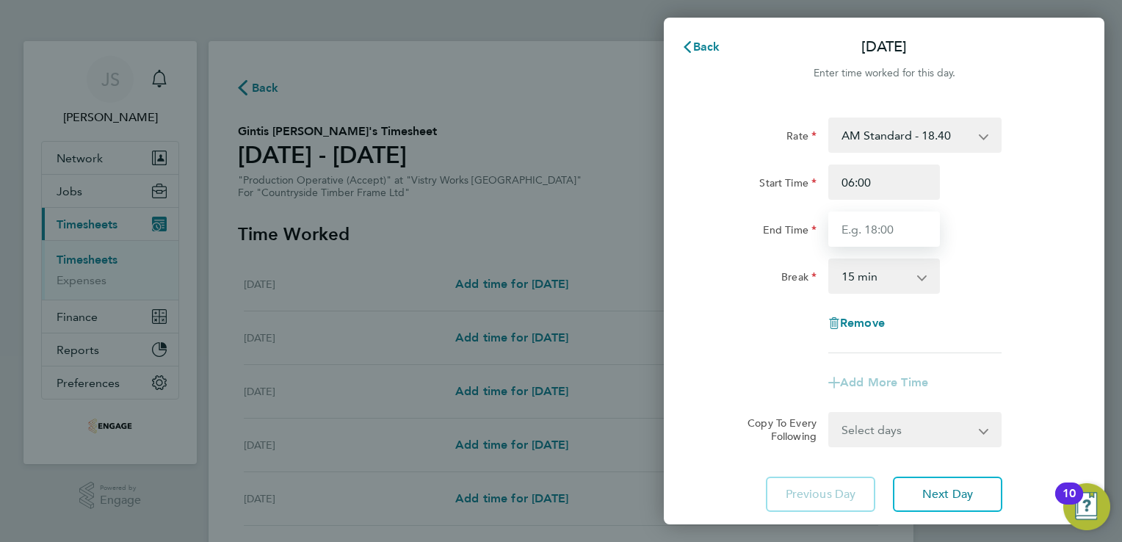
click at [871, 234] on input "End Time" at bounding box center [884, 228] width 112 height 35
type input "14:00"
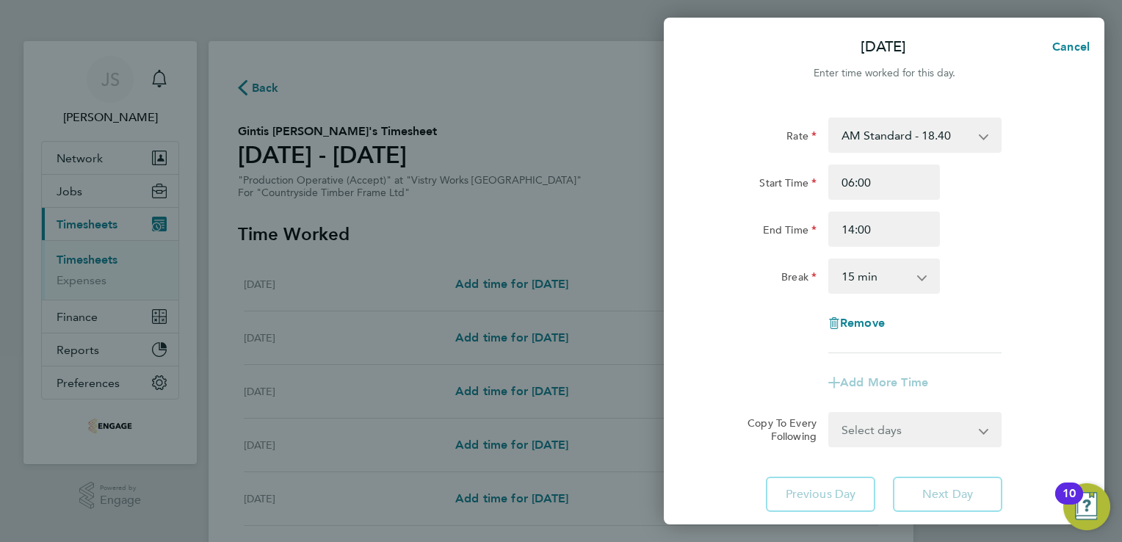
click at [860, 281] on select "0 min 15 min 30 min 45 min 60 min 75 min 90 min" at bounding box center [875, 276] width 91 height 32
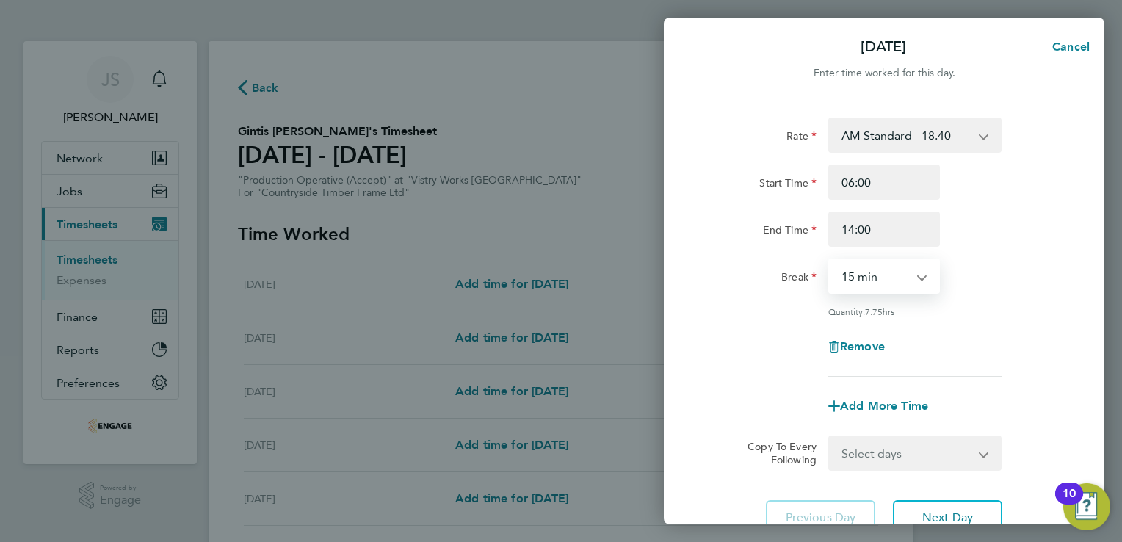
select select "30"
click at [830, 260] on select "0 min 15 min 30 min 45 min 60 min 75 min 90 min" at bounding box center [875, 276] width 91 height 32
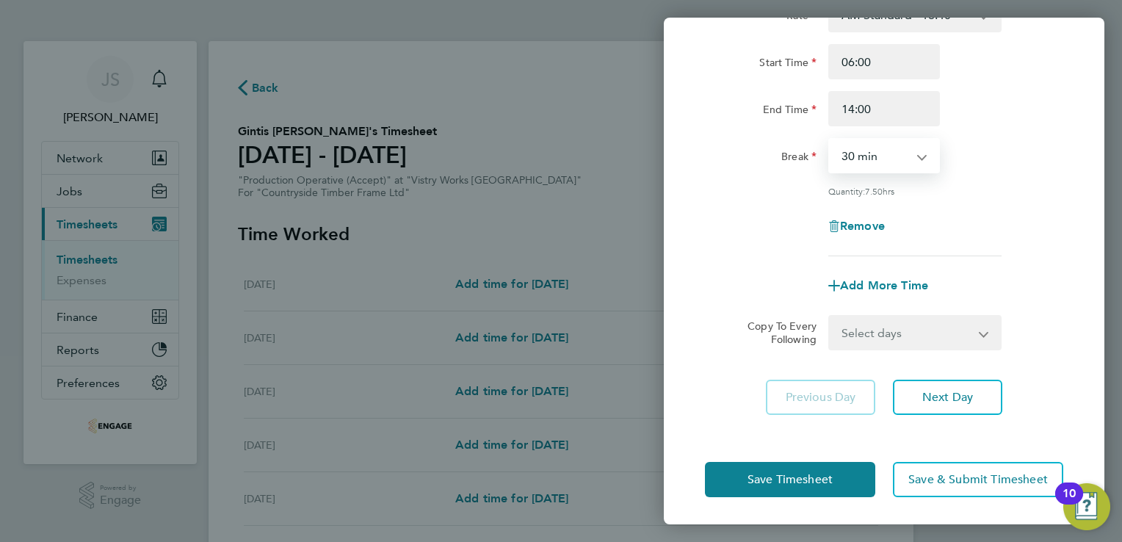
click at [891, 337] on select "Select days Day Weekday (Mon-Fri) Weekend (Sat-Sun) Tuesday Wednesday Thursday …" at bounding box center [907, 332] width 154 height 32
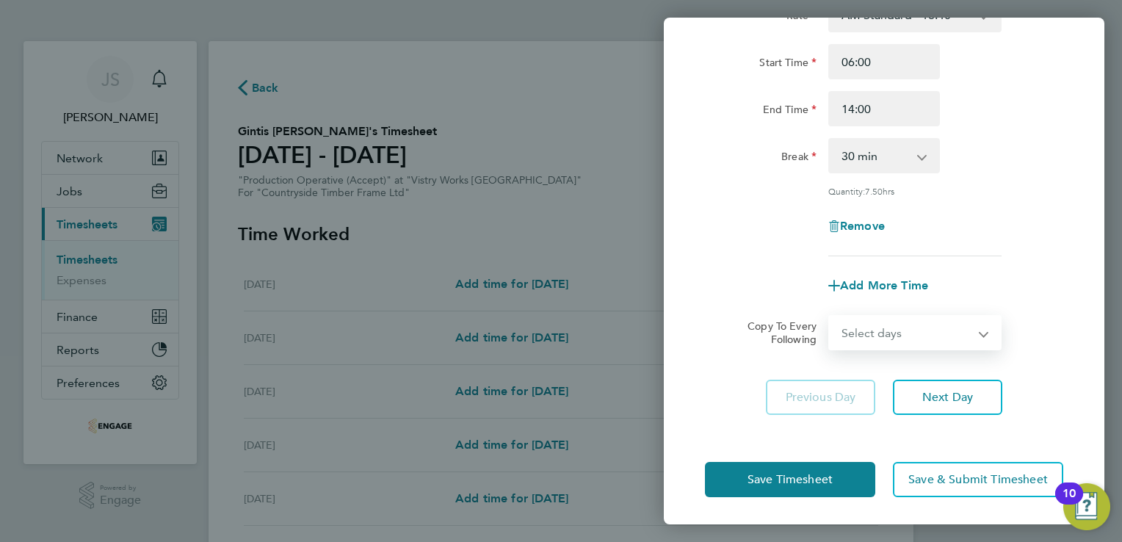
select select "WEEKDAY"
click at [830, 316] on select "Select days Day Weekday (Mon-Fri) Weekend (Sat-Sun) Tuesday Wednesday Thursday …" at bounding box center [907, 332] width 154 height 32
select select "2025-08-24"
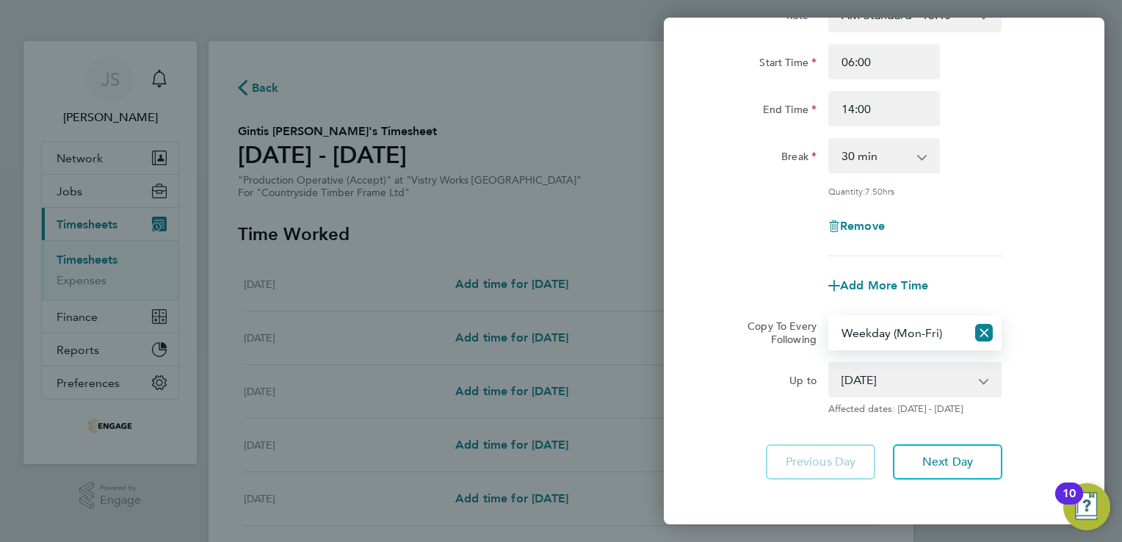
scroll to position [185, 0]
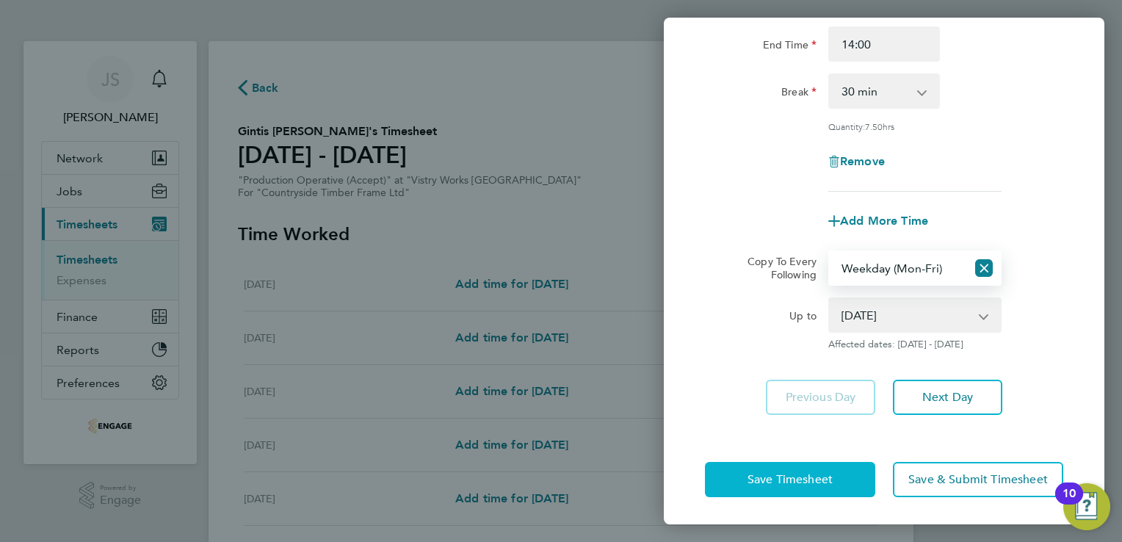
click at [734, 477] on button "Save Timesheet" at bounding box center [790, 479] width 170 height 35
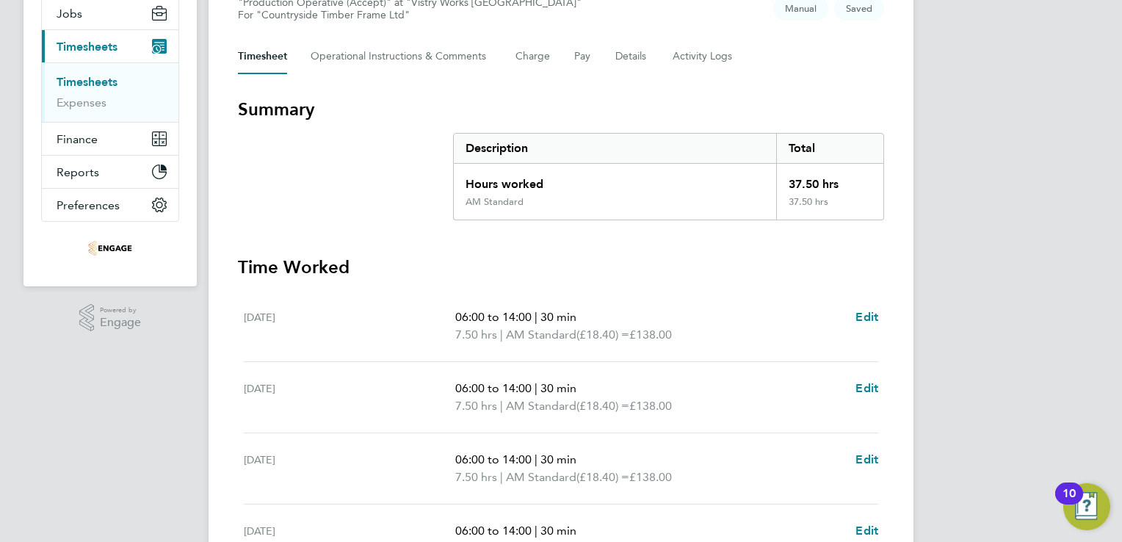
scroll to position [178, 0]
click at [865, 311] on span "Edit" at bounding box center [866, 316] width 23 height 14
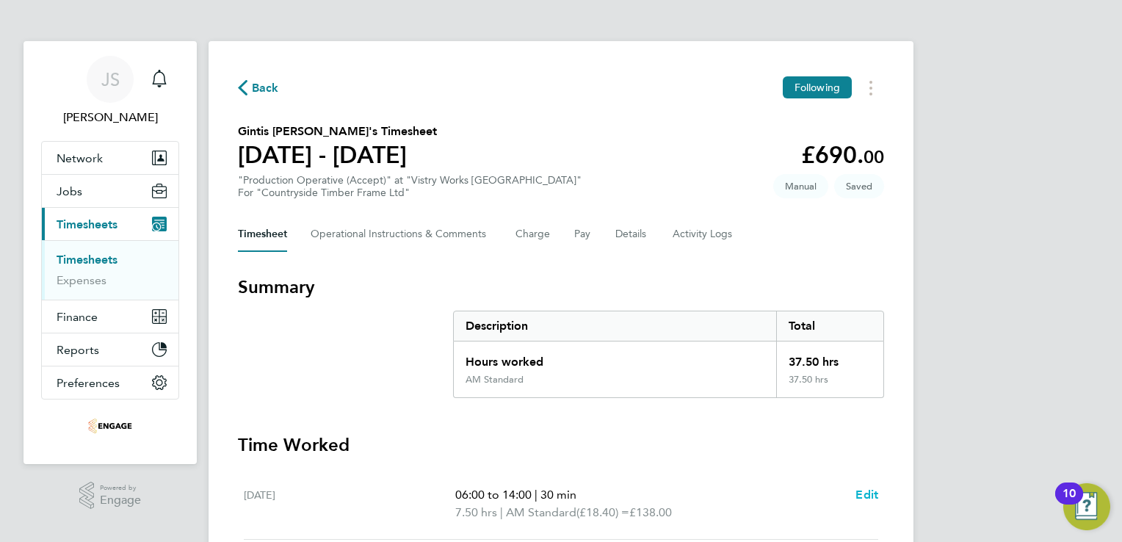
select select "30"
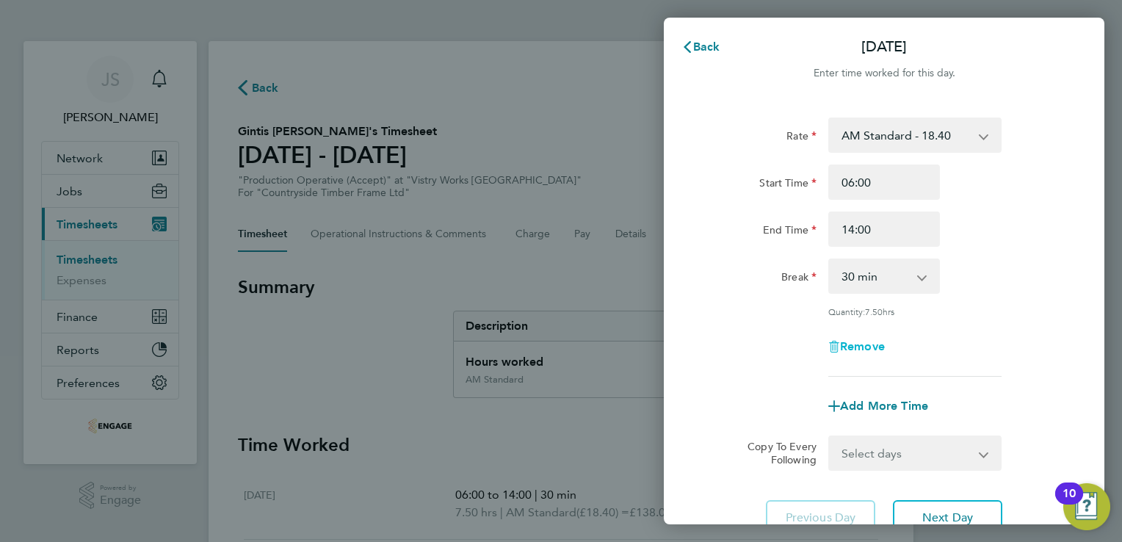
click at [867, 350] on span "Remove" at bounding box center [862, 346] width 45 height 14
select select "null"
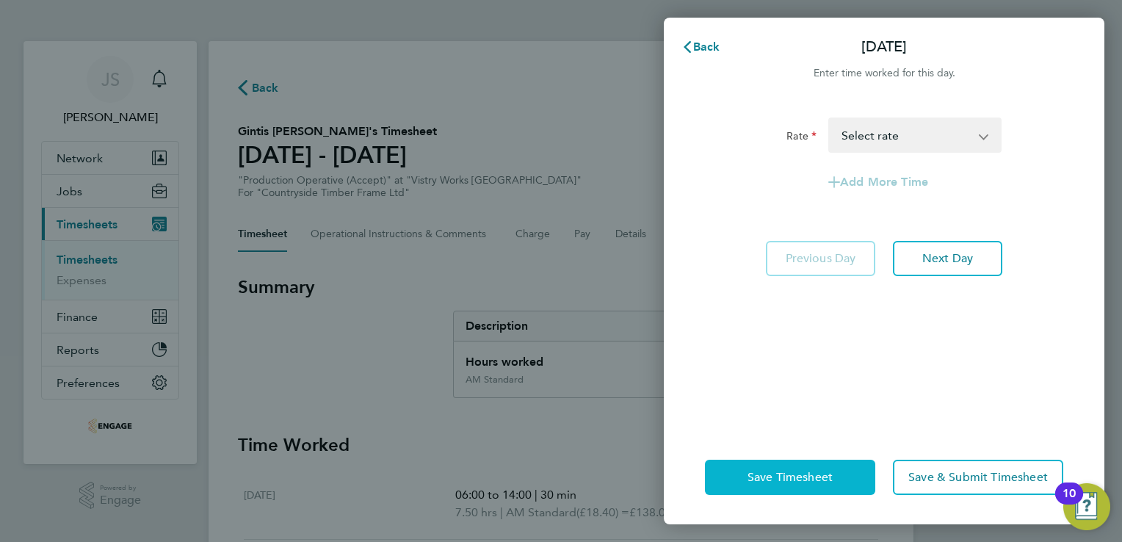
click at [761, 470] on span "Save Timesheet" at bounding box center [789, 477] width 85 height 15
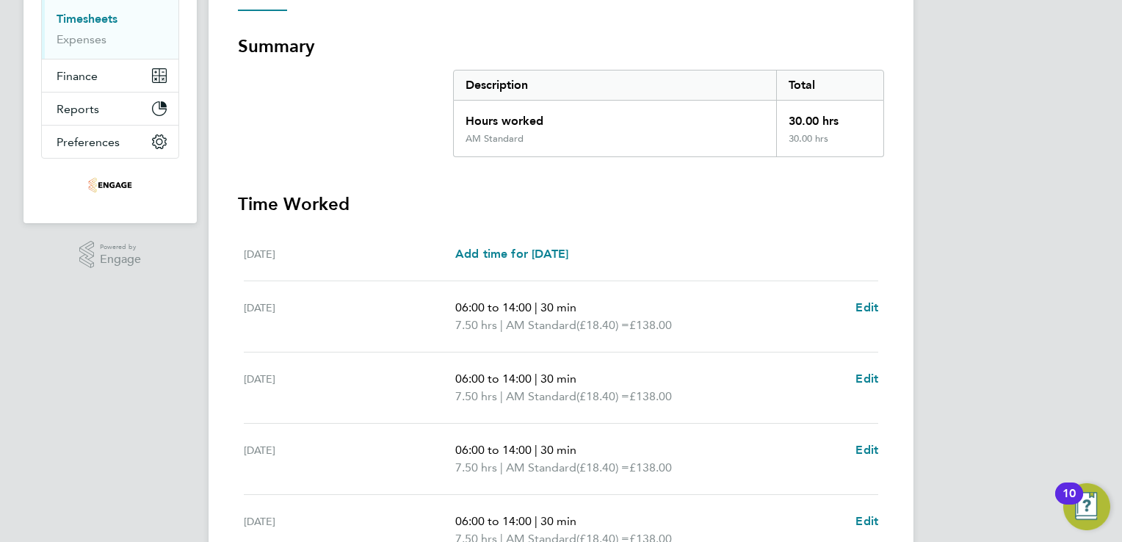
scroll to position [242, 0]
click at [523, 253] on span "Add time for Mon 18 Aug" at bounding box center [511, 252] width 113 height 14
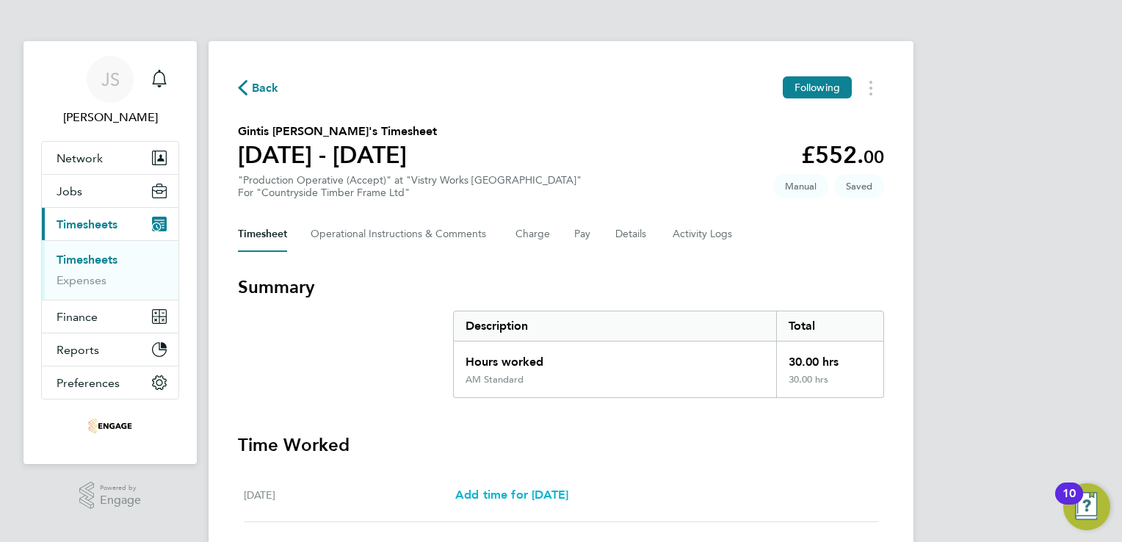
select select "15"
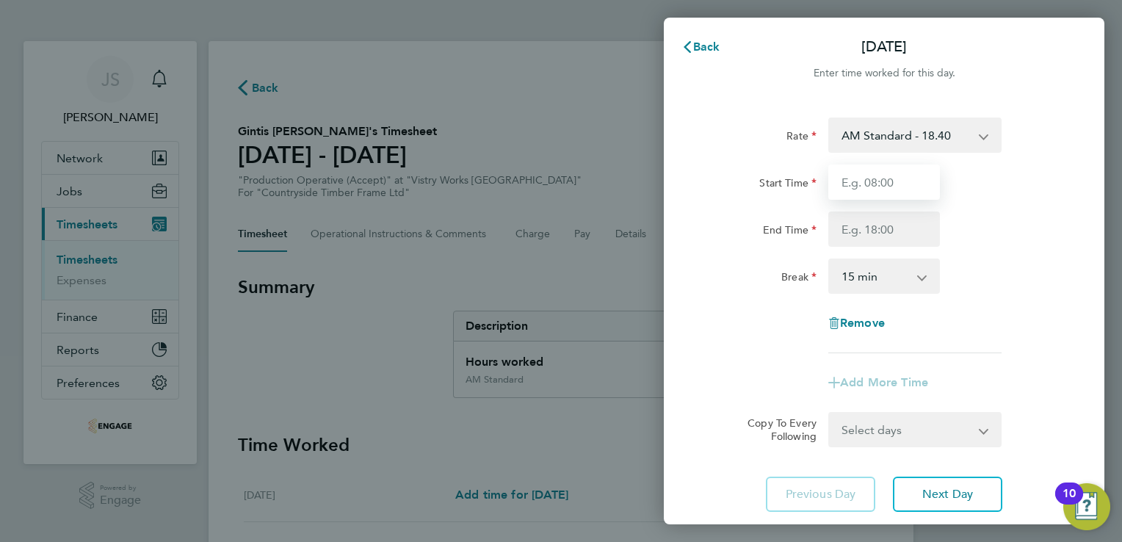
click at [875, 174] on input "Start Time" at bounding box center [884, 181] width 112 height 35
type input "06:00"
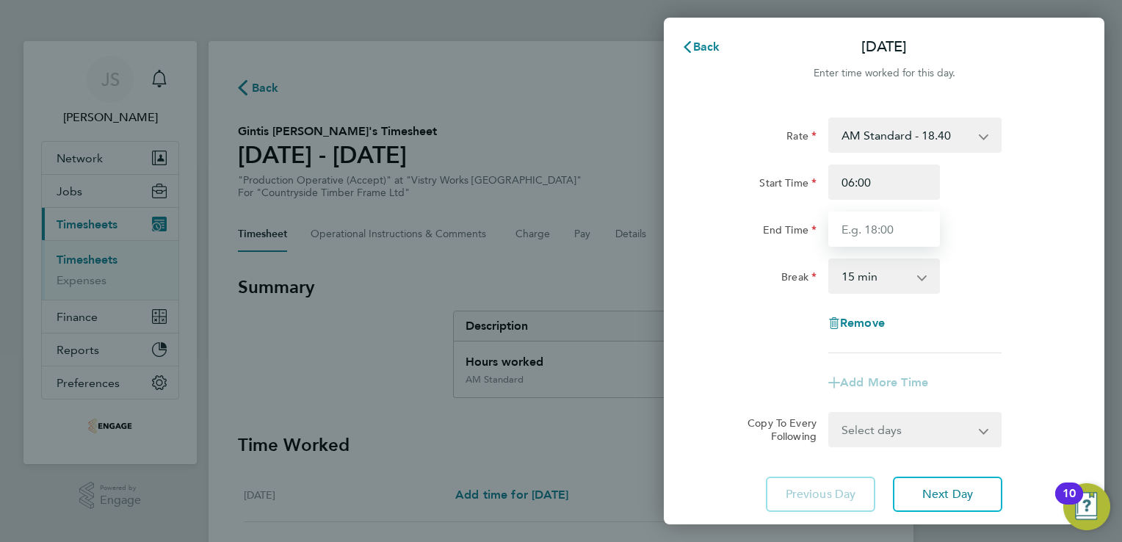
type input "14:00"
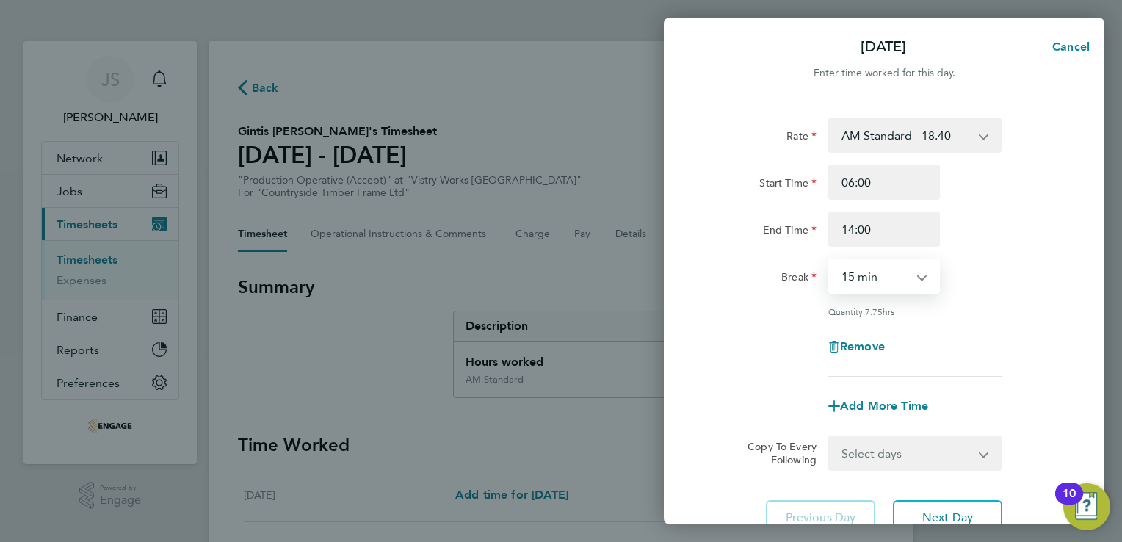
click at [855, 284] on select "0 min 15 min 30 min 45 min 60 min 75 min 90 min" at bounding box center [875, 276] width 91 height 32
select select "30"
click at [830, 260] on select "0 min 15 min 30 min 45 min 60 min 75 min 90 min" at bounding box center [875, 276] width 91 height 32
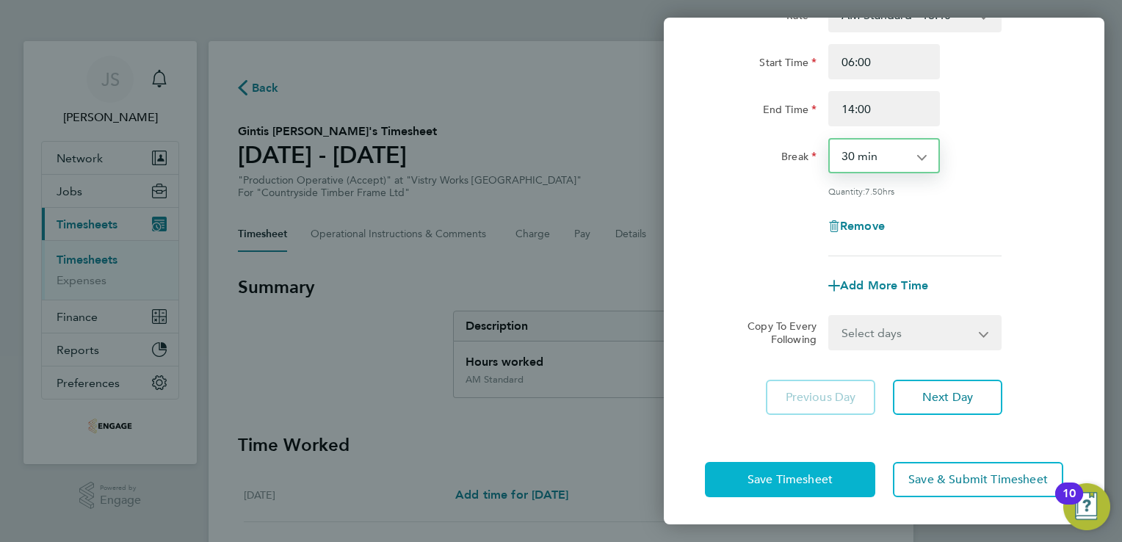
click at [772, 479] on span "Save Timesheet" at bounding box center [789, 479] width 85 height 15
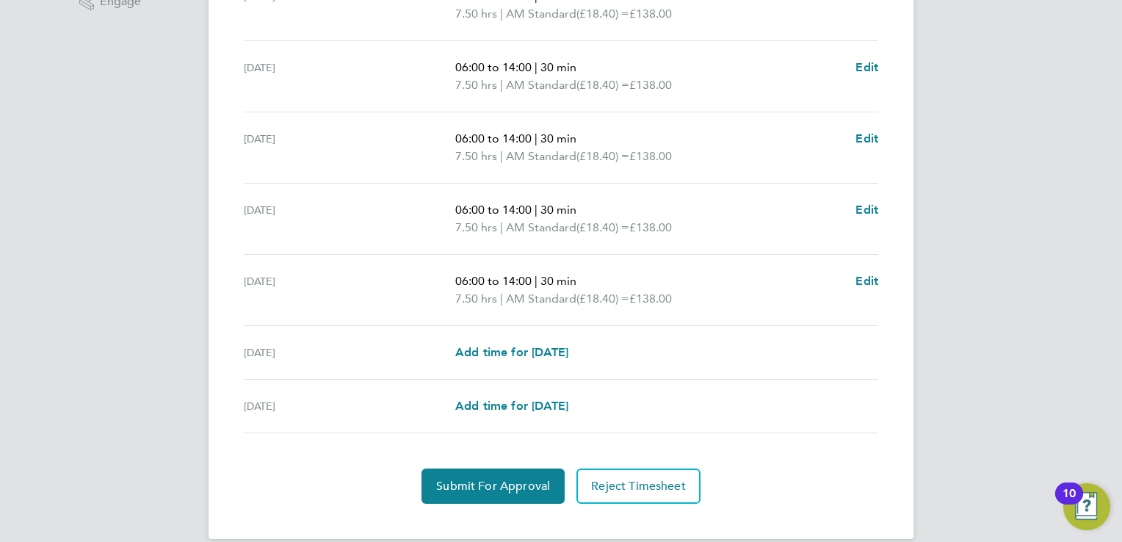
scroll to position [499, 0]
click at [477, 486] on span "Submit For Approval" at bounding box center [493, 485] width 114 height 15
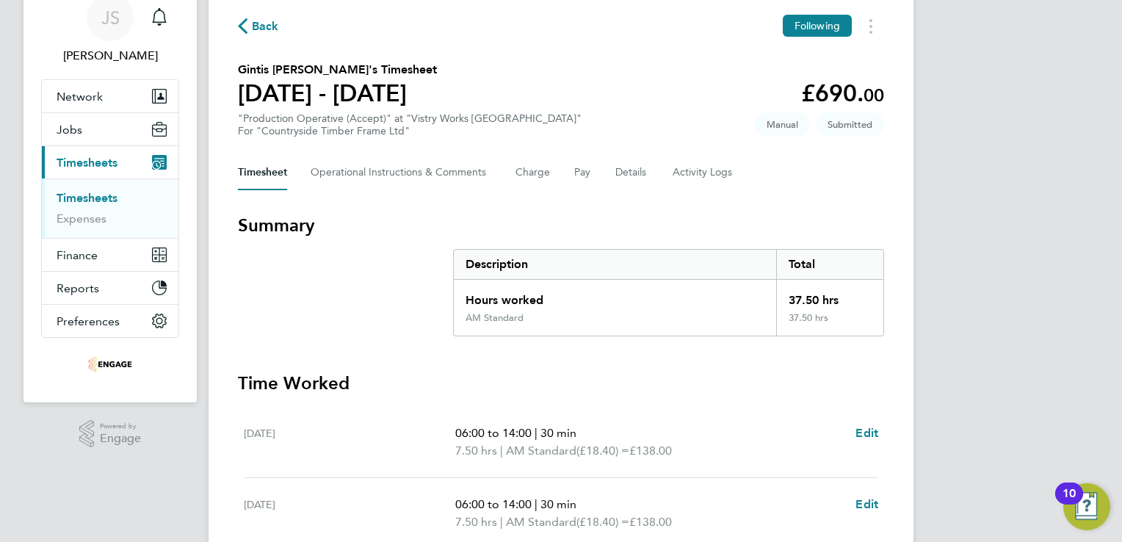
scroll to position [0, 0]
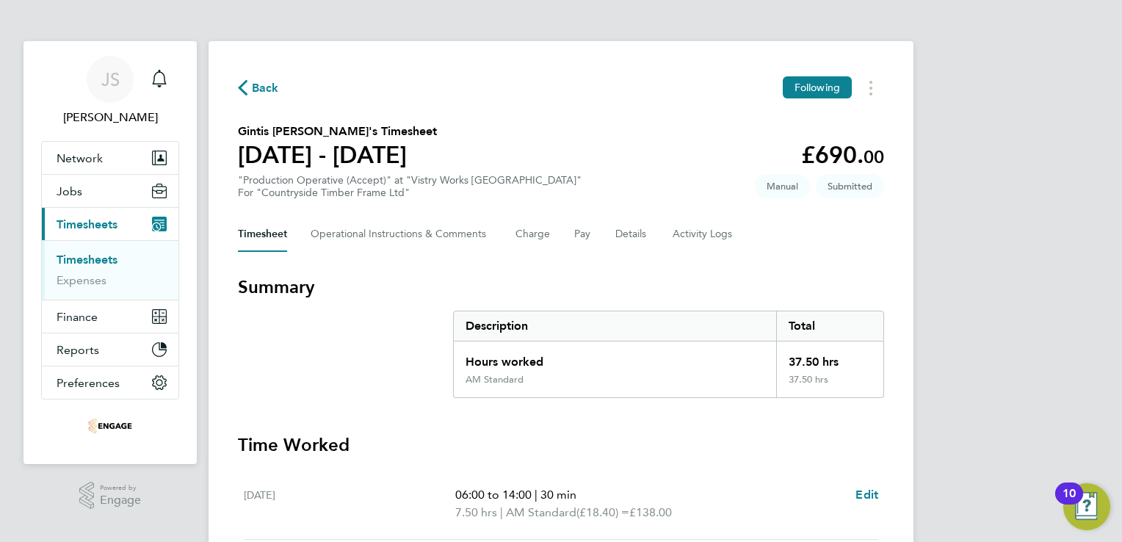
click at [259, 87] on span "Back" at bounding box center [265, 88] width 27 height 18
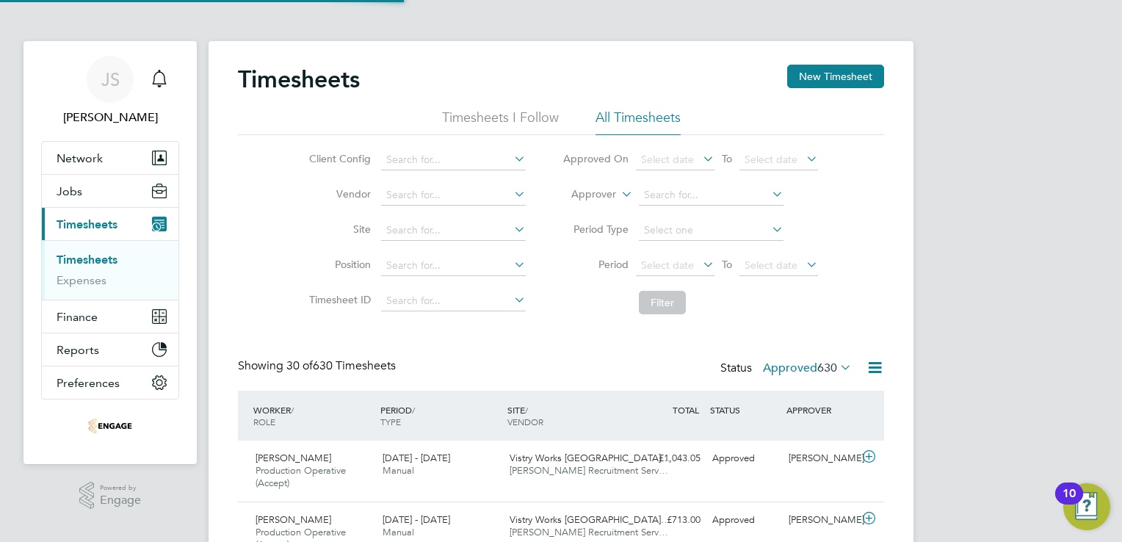
scroll to position [49, 128]
click at [808, 82] on button "New Timesheet" at bounding box center [835, 76] width 97 height 23
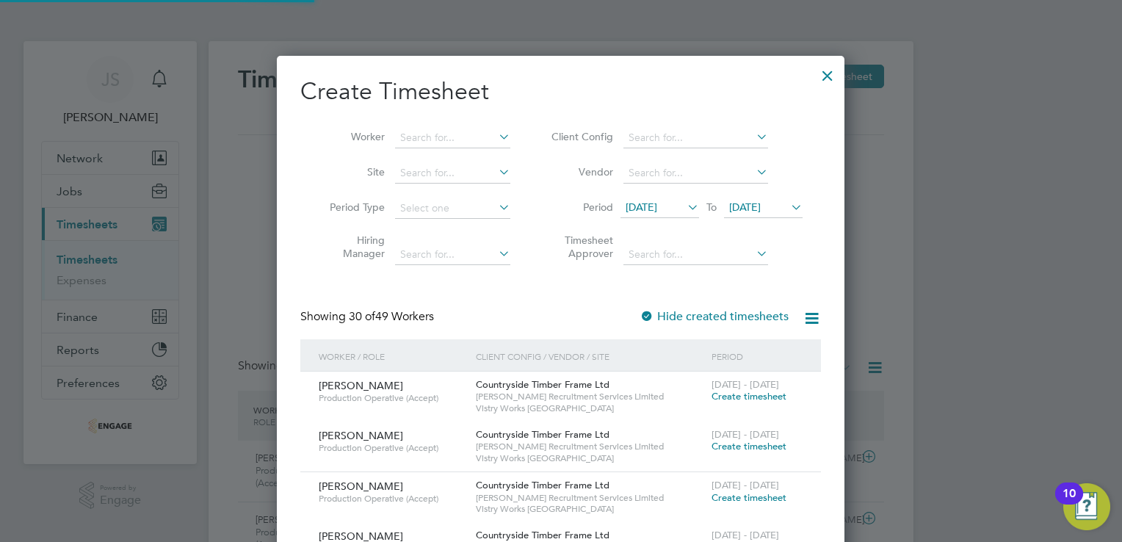
scroll to position [7, 7]
click at [438, 134] on input at bounding box center [452, 138] width 115 height 21
click at [450, 160] on li "Rya n Woolley" at bounding box center [456, 158] width 123 height 20
type input "Ryan Woolley"
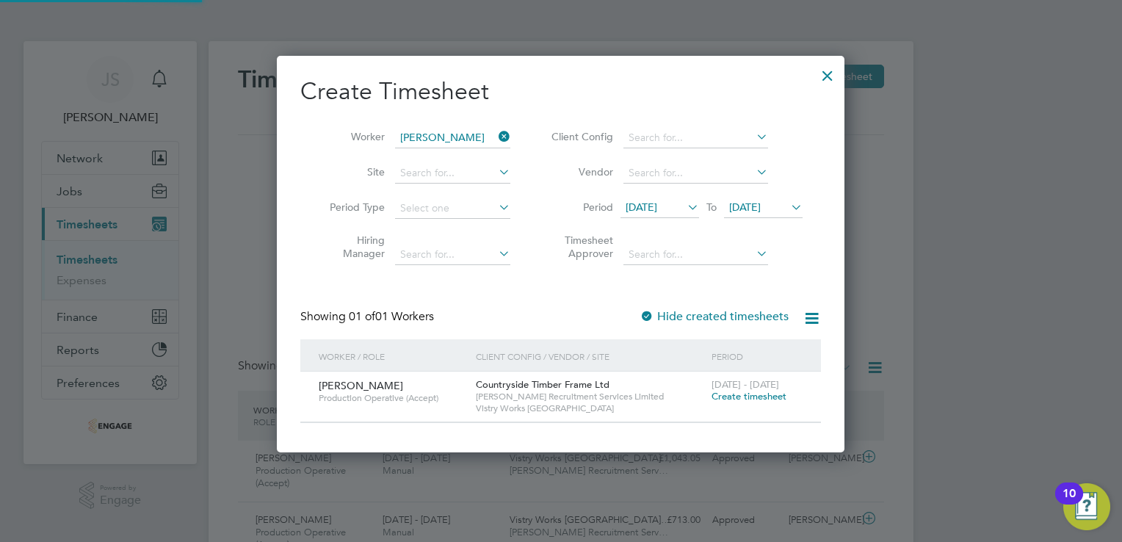
scroll to position [395, 568]
click at [725, 399] on span "Create timesheet" at bounding box center [749, 396] width 75 height 12
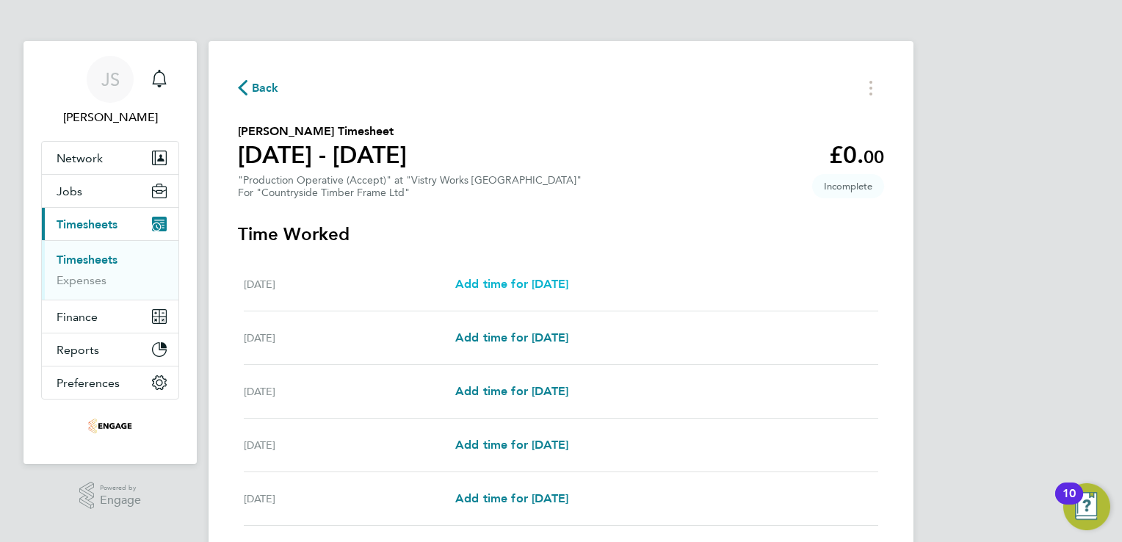
click at [542, 292] on link "Add time for Mon 18 Aug" at bounding box center [511, 284] width 113 height 18
select select "15"
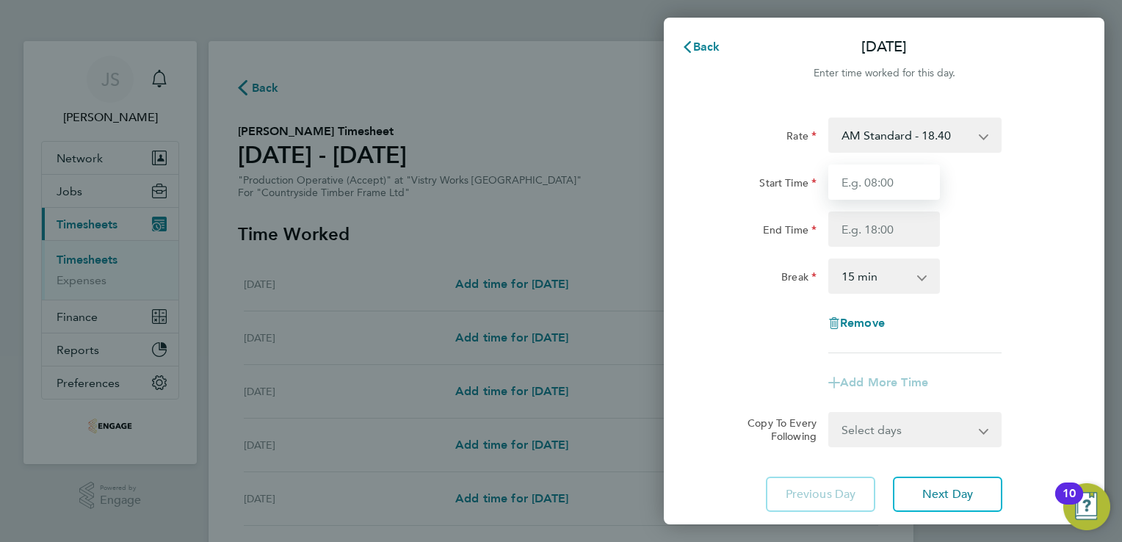
click at [883, 185] on input "Start Time" at bounding box center [884, 181] width 112 height 35
type input "06:00"
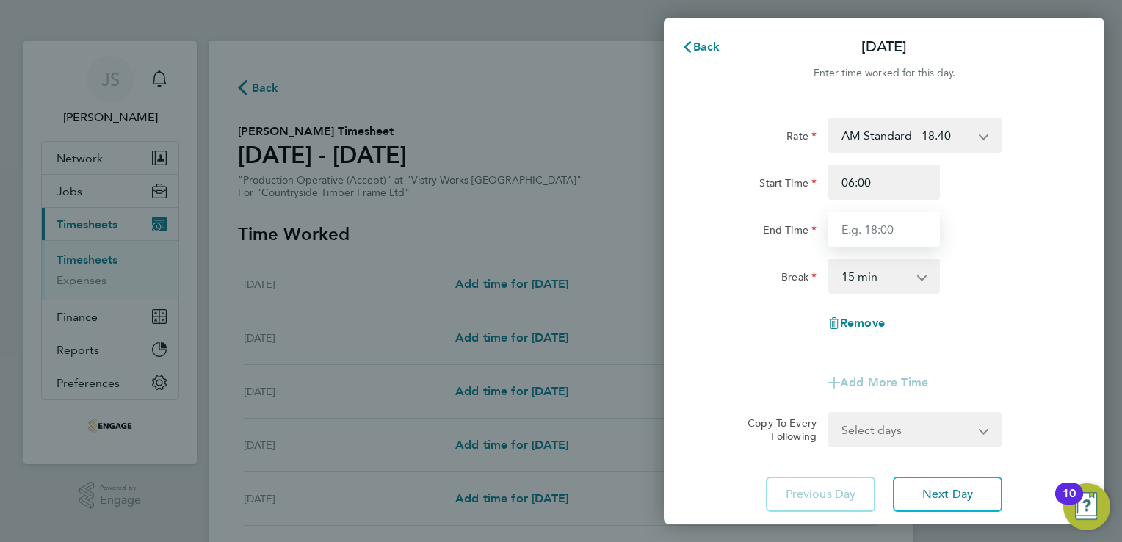
type input "14:00"
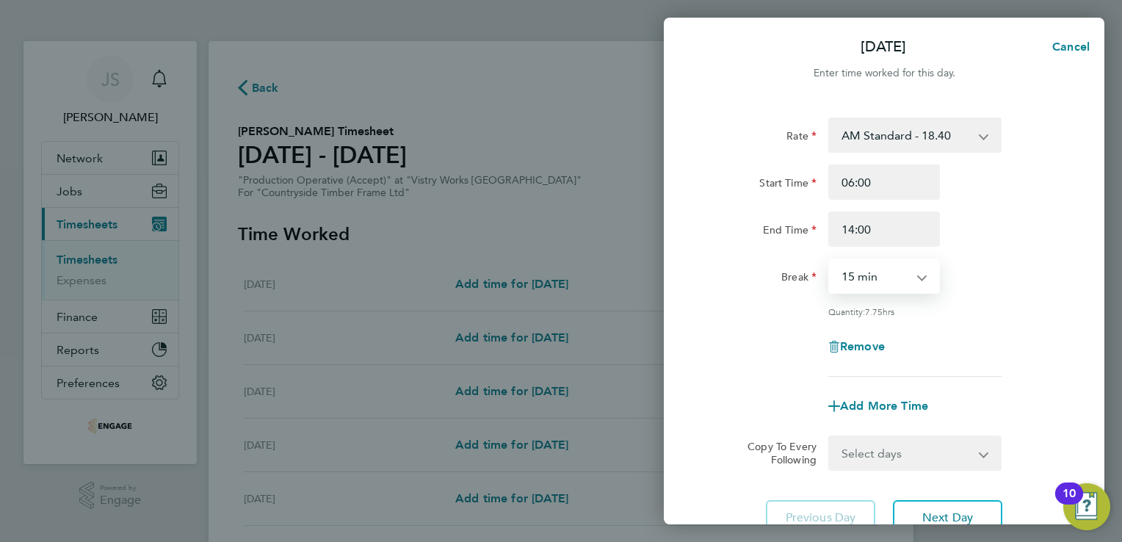
click at [872, 274] on select "0 min 15 min 30 min 45 min 60 min 75 min 90 min" at bounding box center [875, 276] width 91 height 32
select select "30"
click at [830, 260] on select "0 min 15 min 30 min 45 min 60 min 75 min 90 min" at bounding box center [875, 276] width 91 height 32
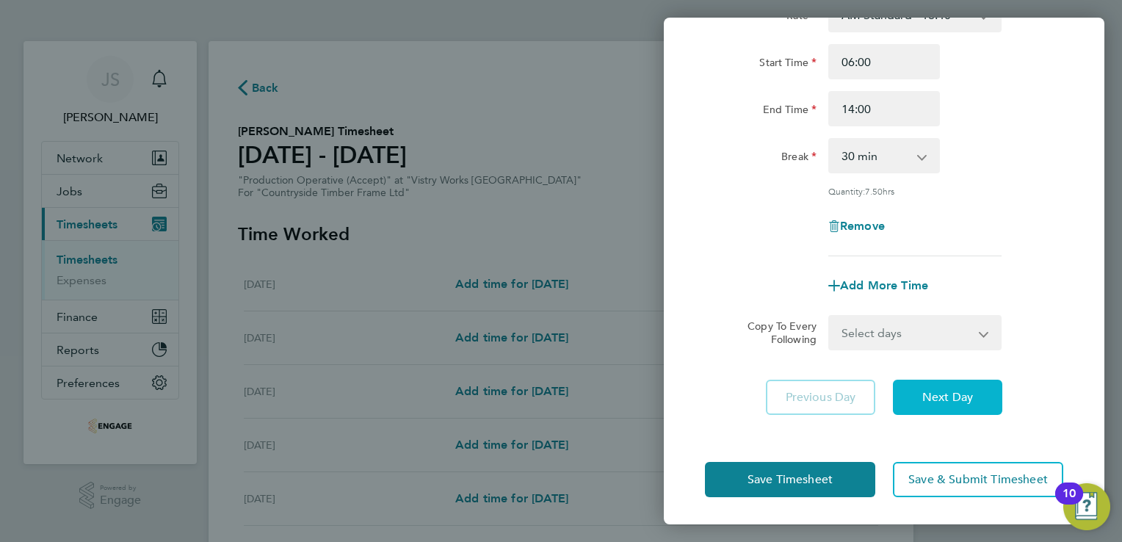
click at [939, 404] on button "Next Day" at bounding box center [947, 397] width 109 height 35
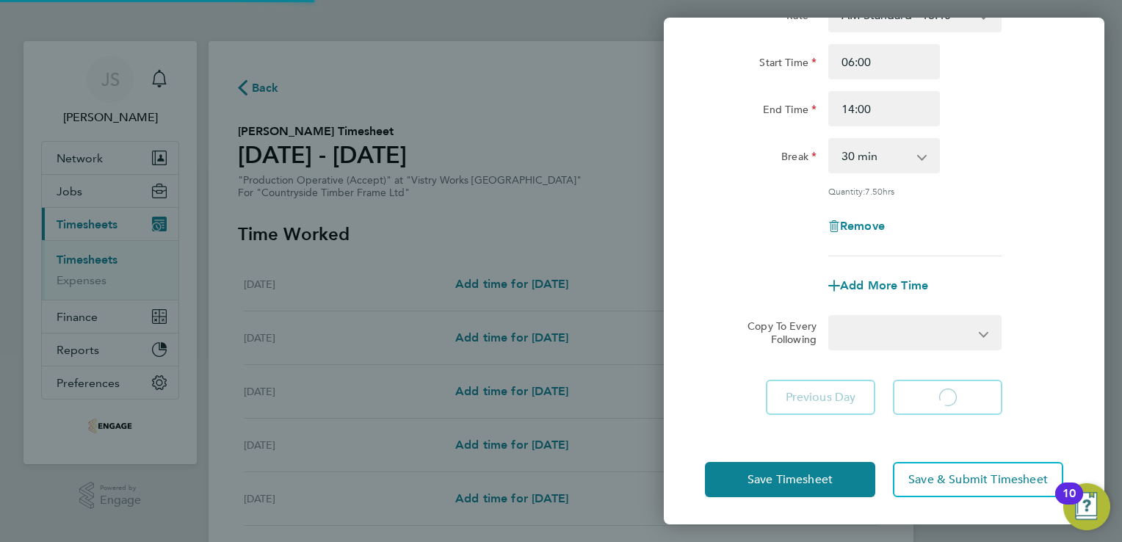
select select "15"
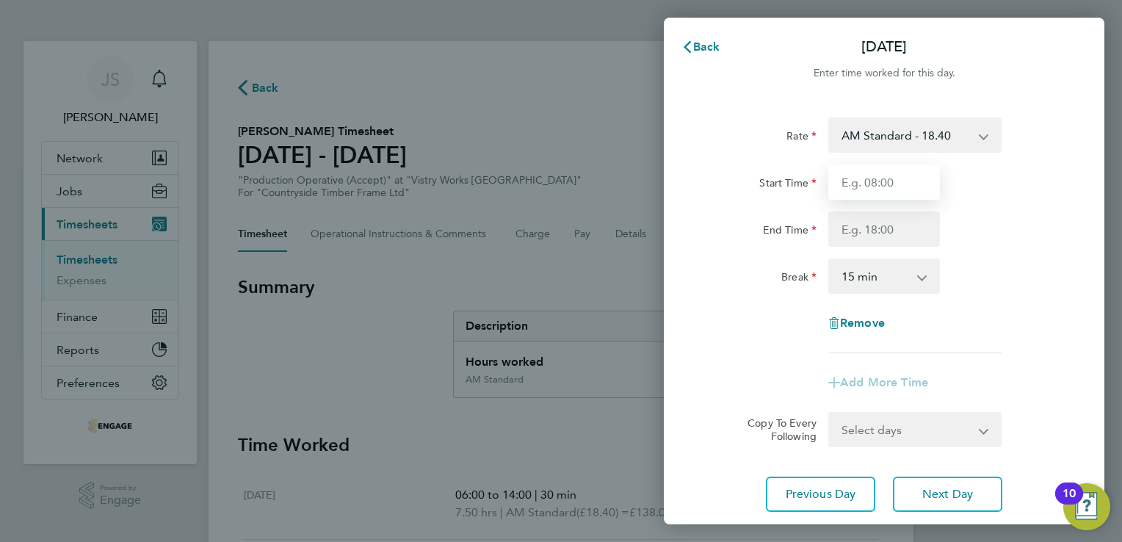
click at [884, 184] on input "Start Time" at bounding box center [884, 181] width 112 height 35
click at [764, 220] on div "End Time" at bounding box center [761, 225] width 112 height 29
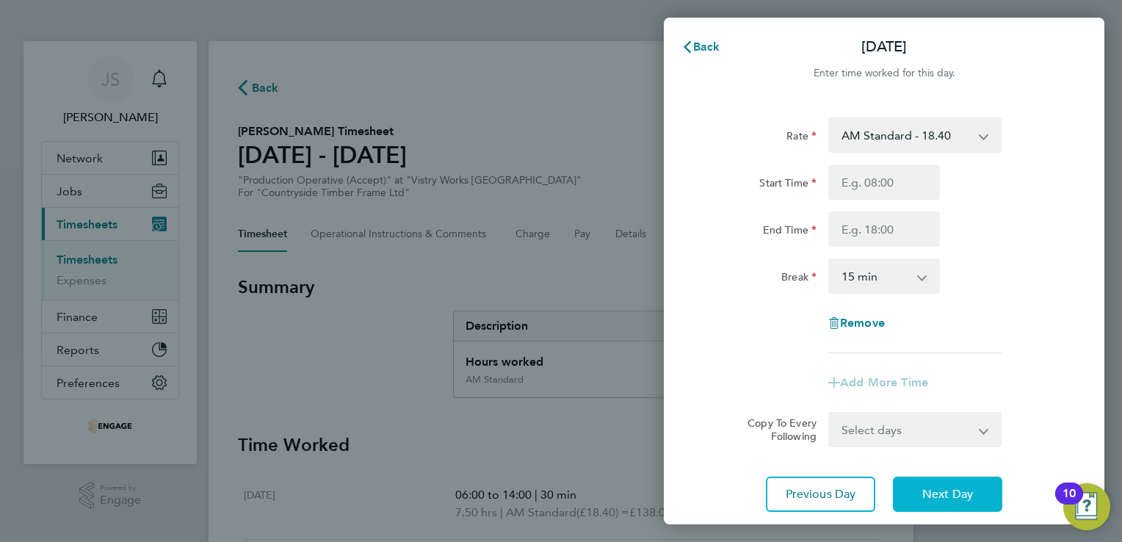
click at [965, 492] on span "Next Day" at bounding box center [947, 494] width 51 height 15
select select "15"
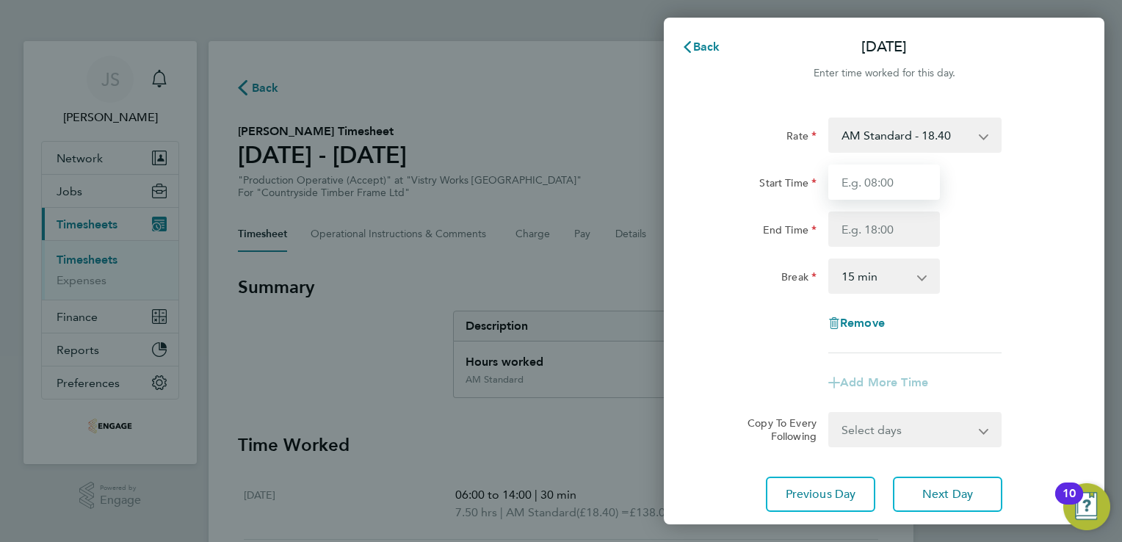
click at [849, 178] on input "Start Time" at bounding box center [884, 181] width 112 height 35
type input "07:15"
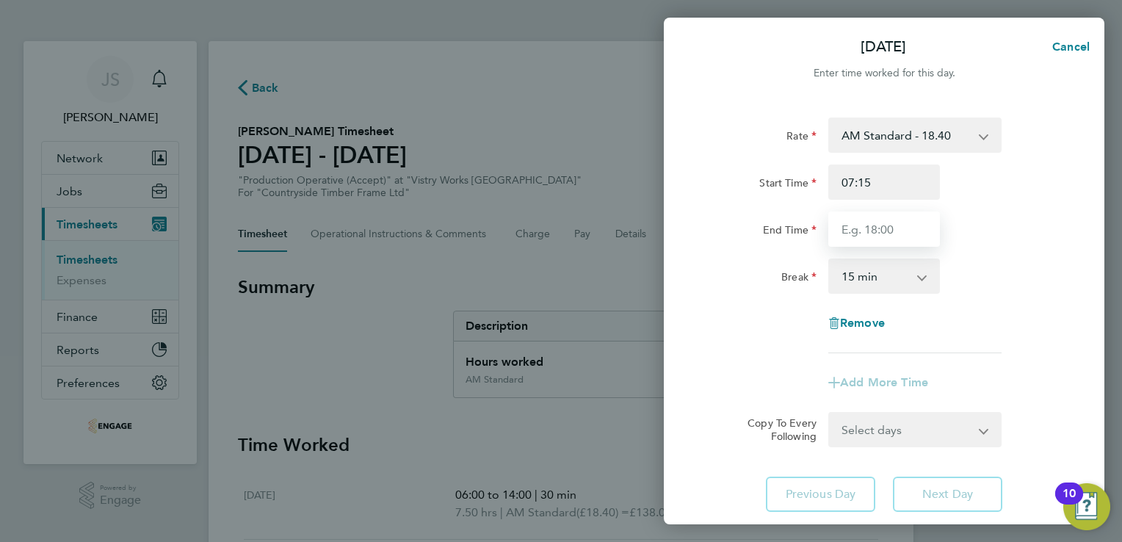
click at [880, 236] on input "End Time" at bounding box center [884, 228] width 112 height 35
type input "14:00"
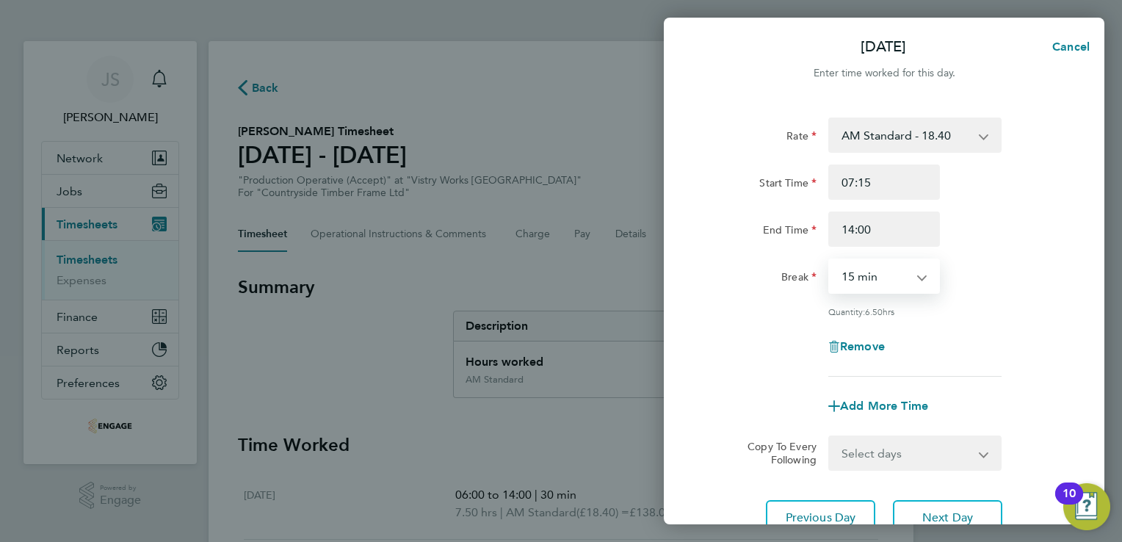
click at [850, 275] on select "0 min 15 min 30 min 45 min 60 min 75 min 90 min" at bounding box center [875, 276] width 91 height 32
select select "30"
click at [830, 260] on select "0 min 15 min 30 min 45 min 60 min 75 min 90 min" at bounding box center [875, 276] width 91 height 32
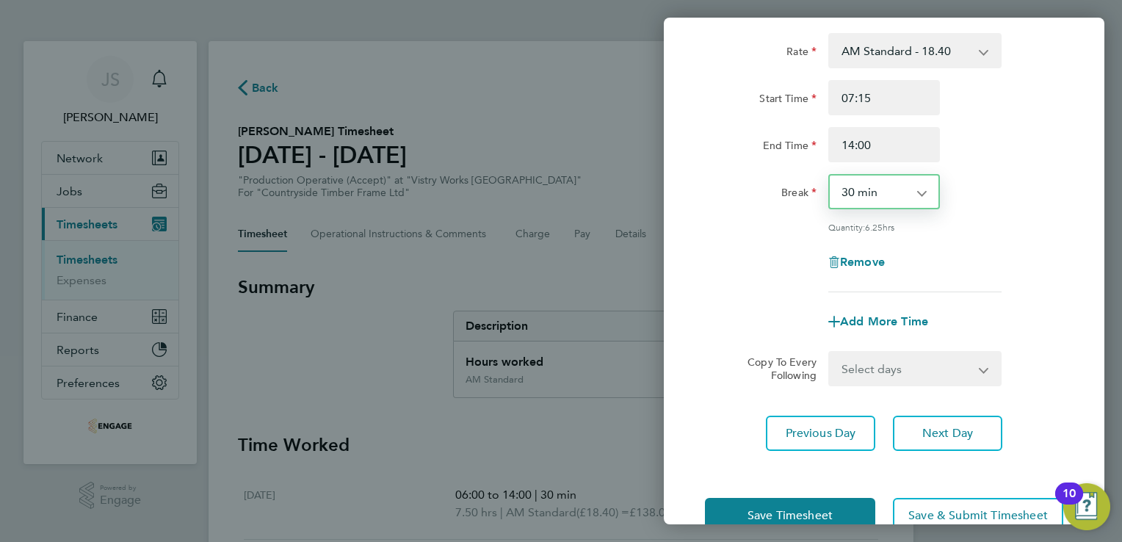
scroll to position [120, 0]
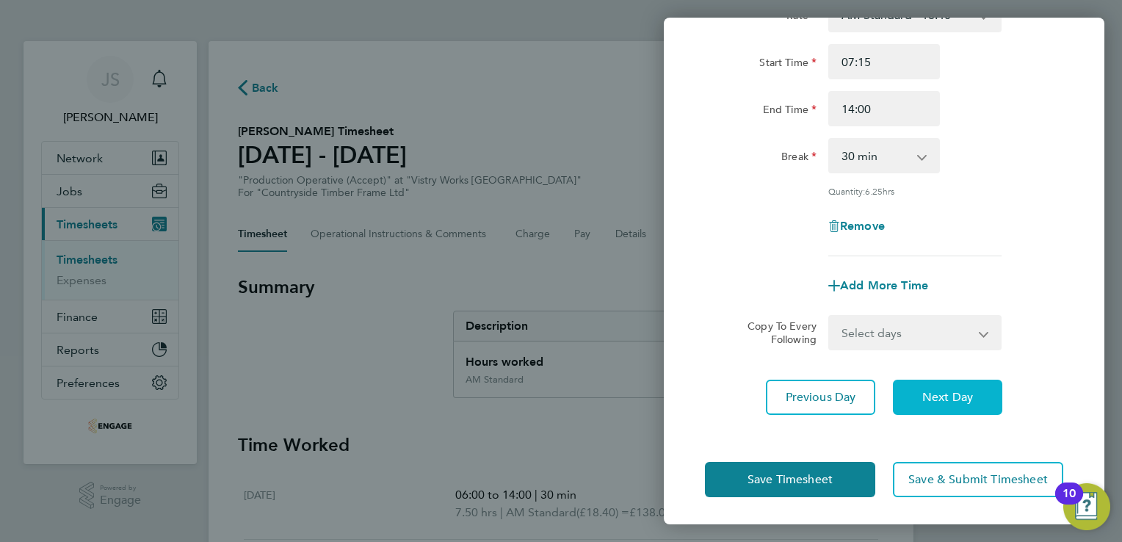
click at [978, 395] on button "Next Day" at bounding box center [947, 397] width 109 height 35
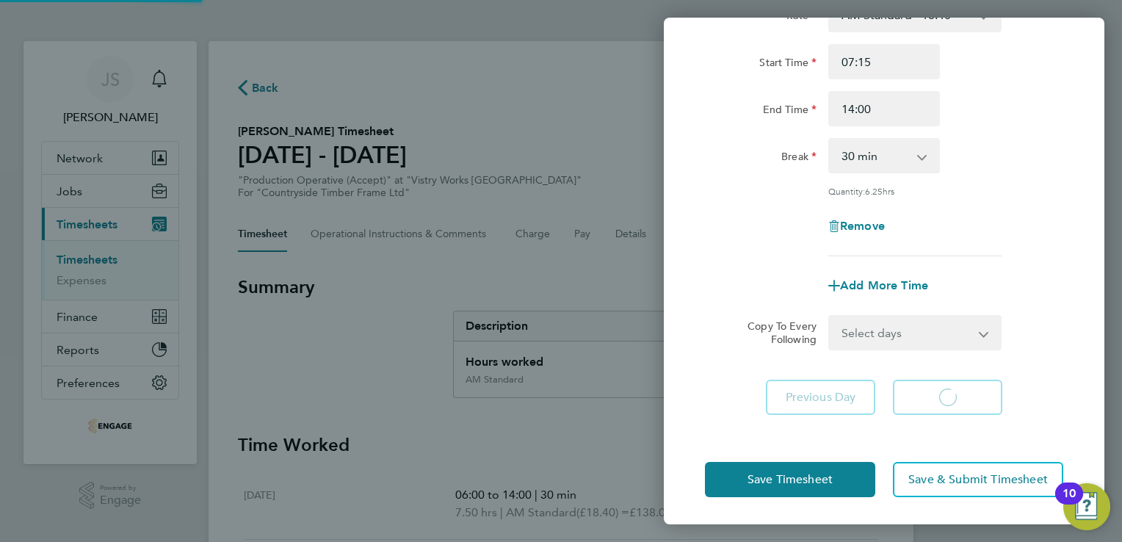
scroll to position [98, 0]
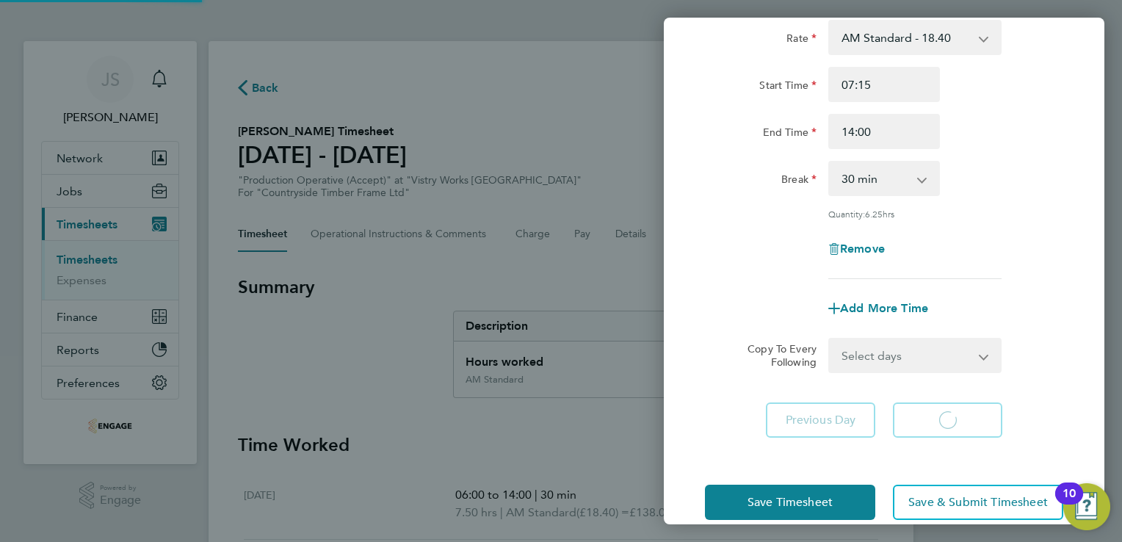
select select "15"
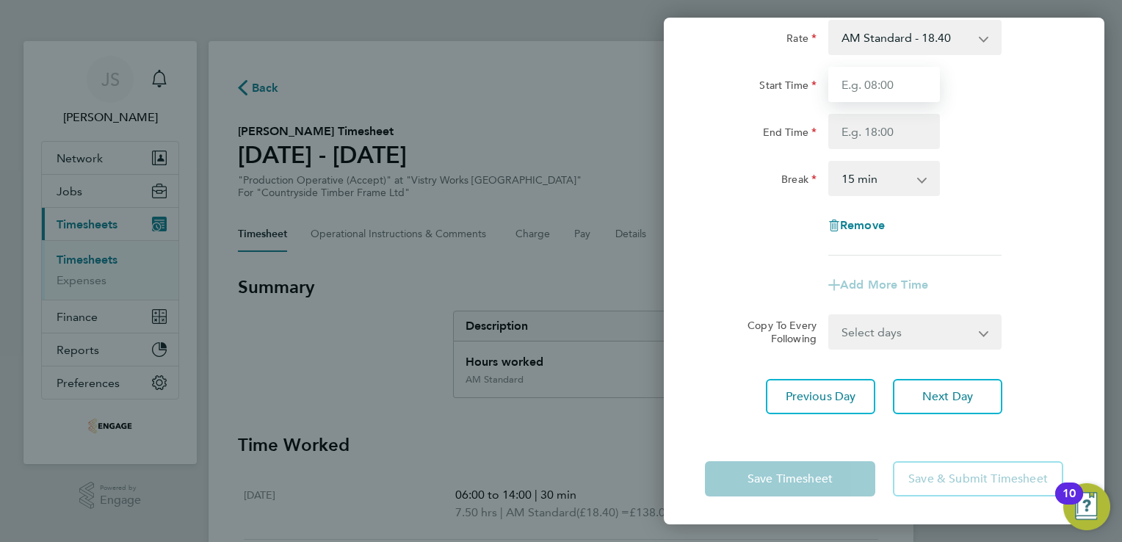
click at [855, 84] on input "Start Time" at bounding box center [884, 84] width 112 height 35
type input "06:00"
type input "14:00"
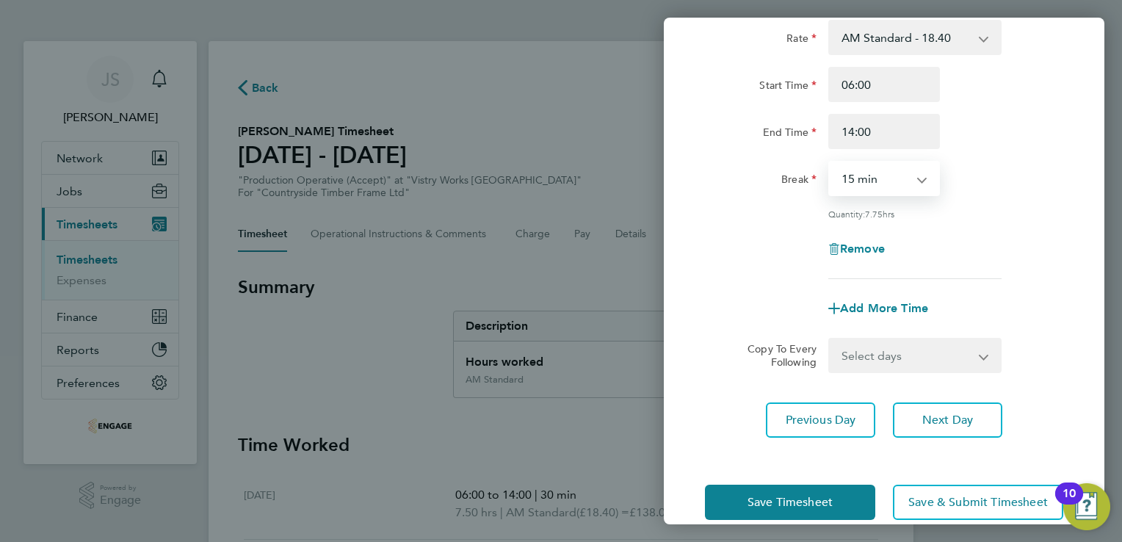
click at [865, 177] on select "0 min 15 min 30 min 45 min 60 min 75 min 90 min" at bounding box center [875, 178] width 91 height 32
select select "30"
click at [830, 162] on select "0 min 15 min 30 min 45 min 60 min 75 min 90 min" at bounding box center [875, 178] width 91 height 32
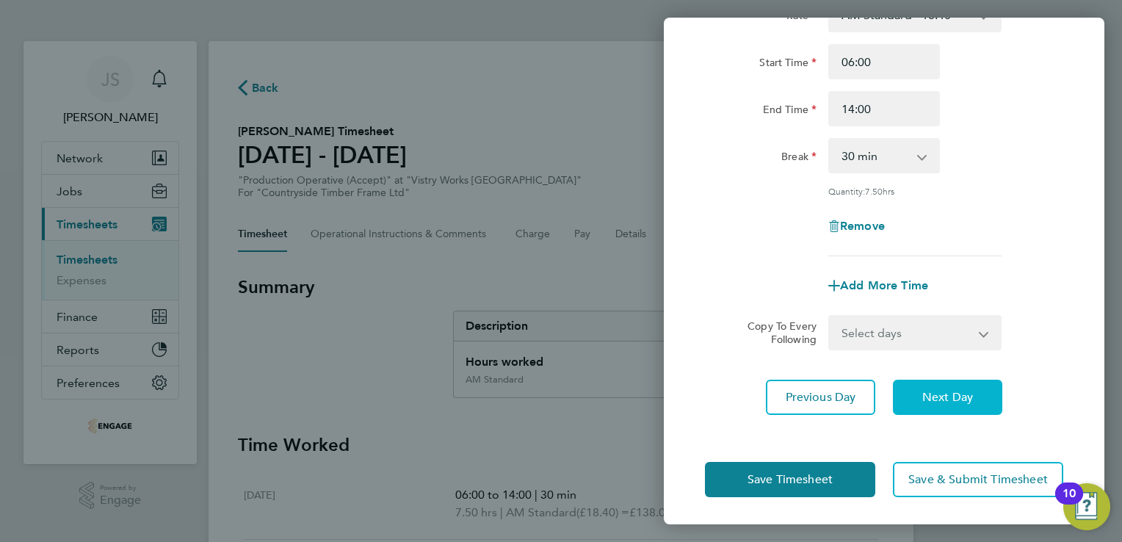
click at [957, 395] on span "Next Day" at bounding box center [947, 397] width 51 height 15
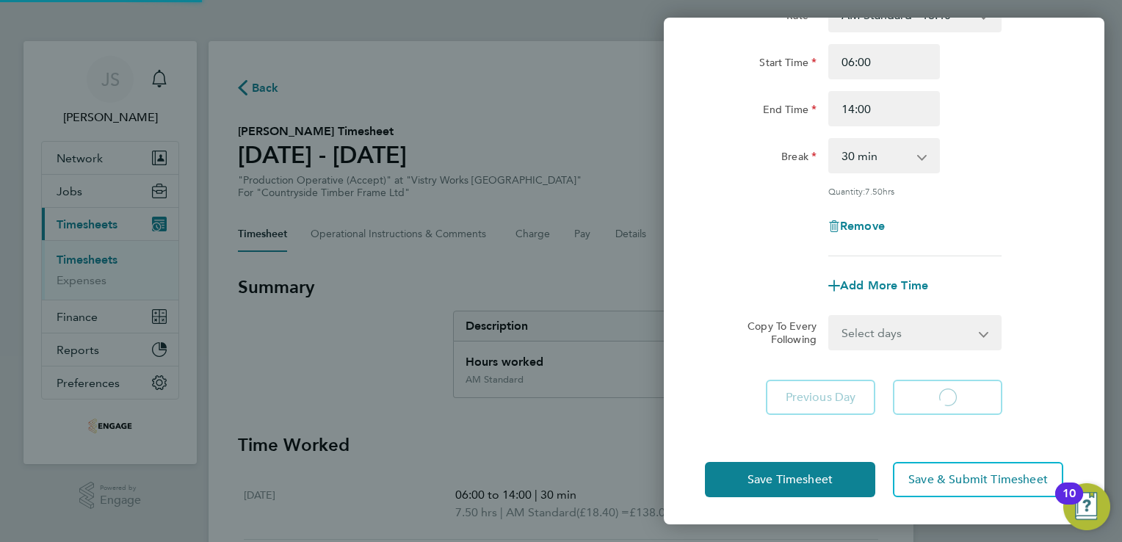
scroll to position [98, 0]
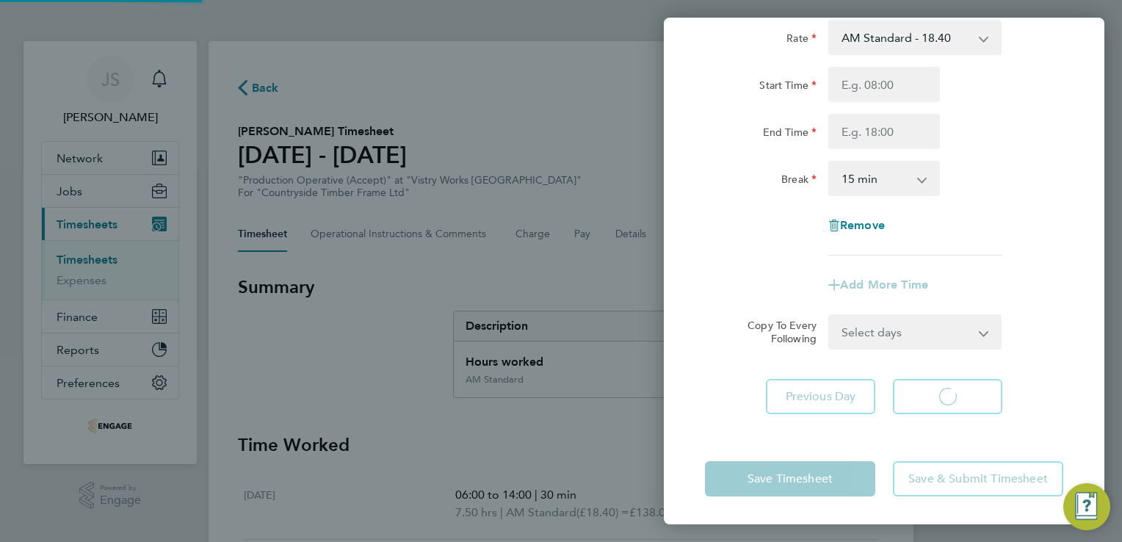
select select "15"
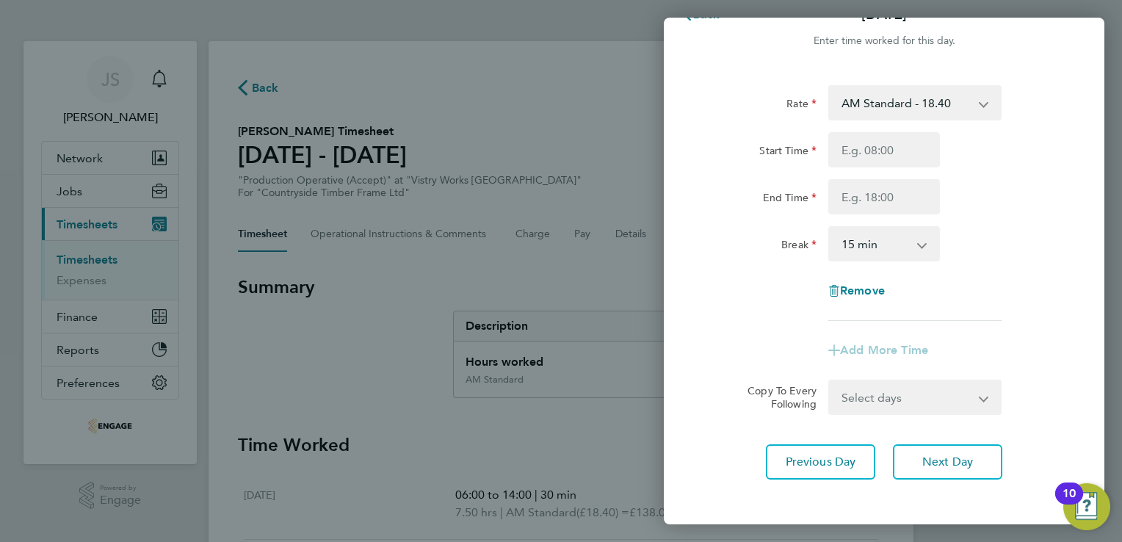
scroll to position [24, 0]
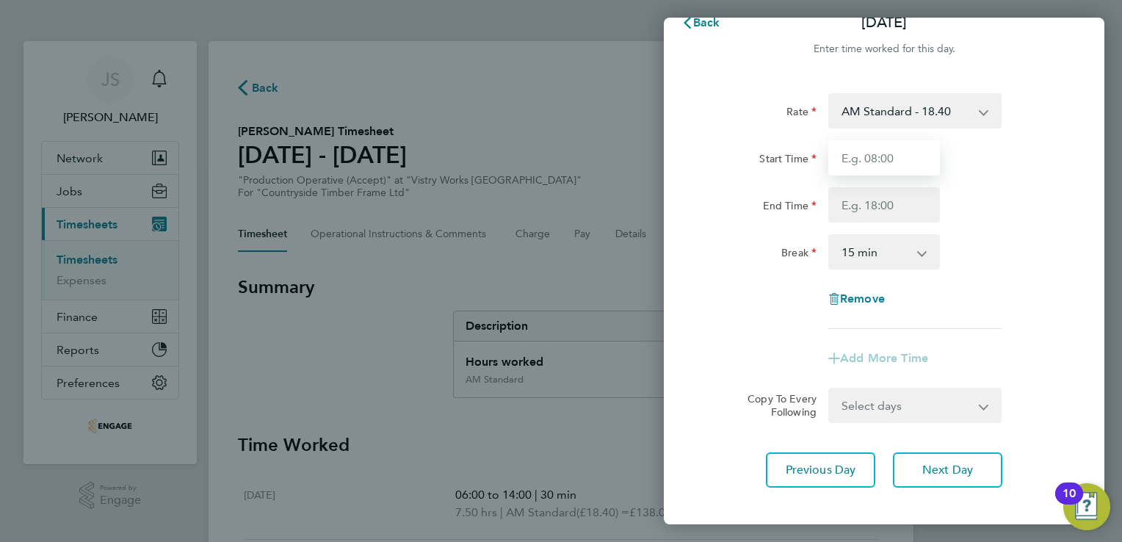
click at [857, 155] on input "Start Time" at bounding box center [884, 157] width 112 height 35
type input "07:00"
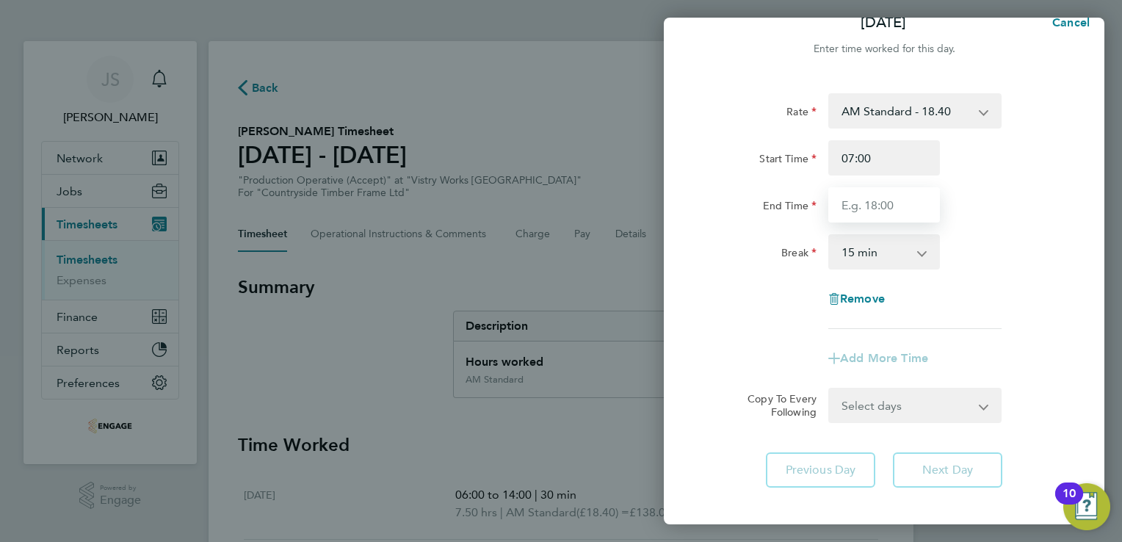
click at [852, 206] on input "End Time" at bounding box center [884, 204] width 112 height 35
type input "14:00"
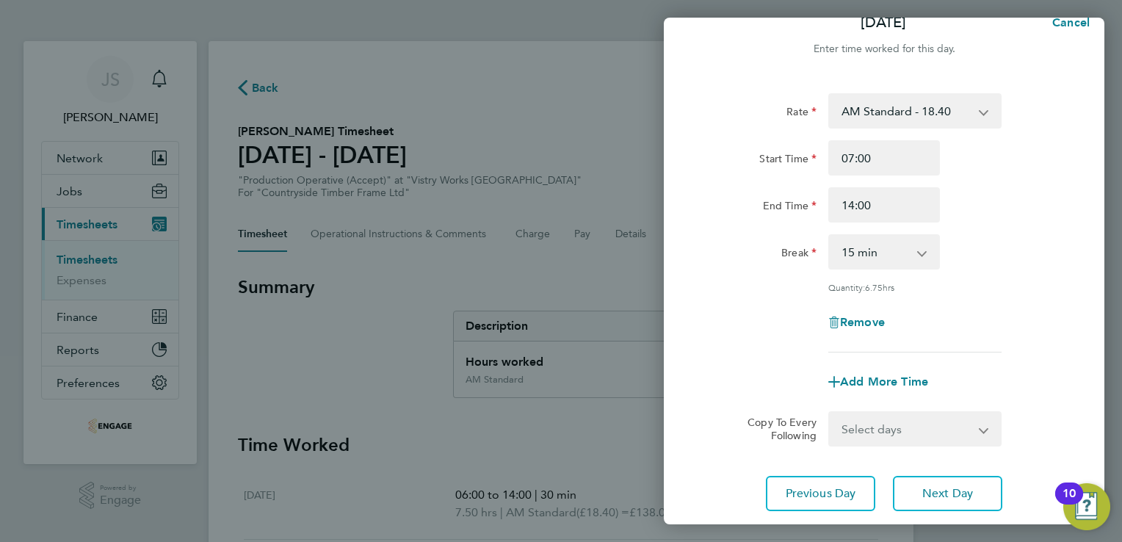
click at [893, 258] on select "0 min 15 min 30 min 45 min 60 min 75 min 90 min" at bounding box center [875, 252] width 91 height 32
select select "30"
click at [830, 236] on select "0 min 15 min 30 min 45 min 60 min 75 min 90 min" at bounding box center [875, 252] width 91 height 32
click at [772, 318] on div "Remove" at bounding box center [884, 322] width 370 height 35
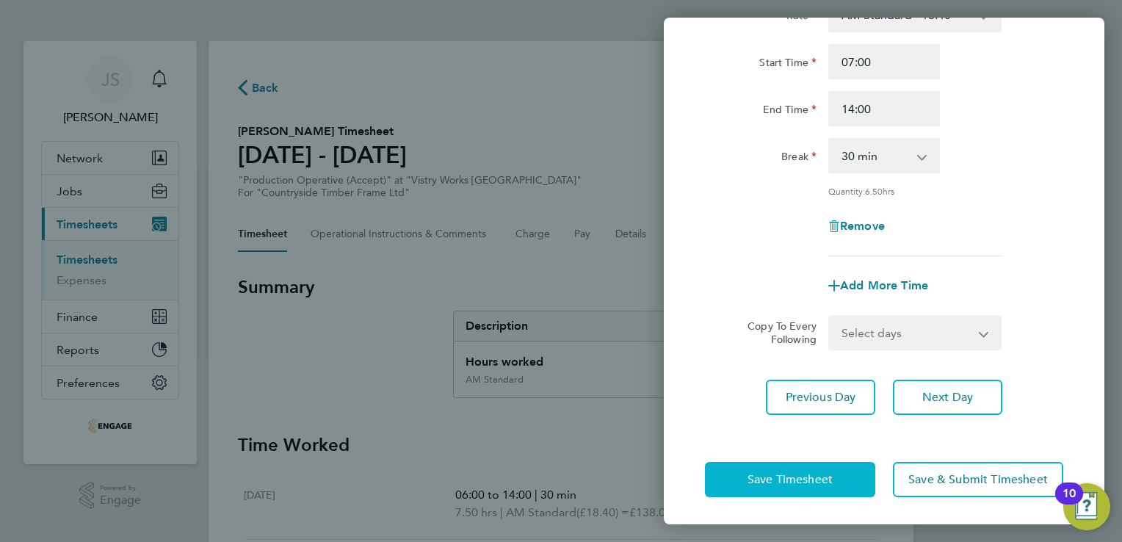
click at [769, 472] on span "Save Timesheet" at bounding box center [789, 479] width 85 height 15
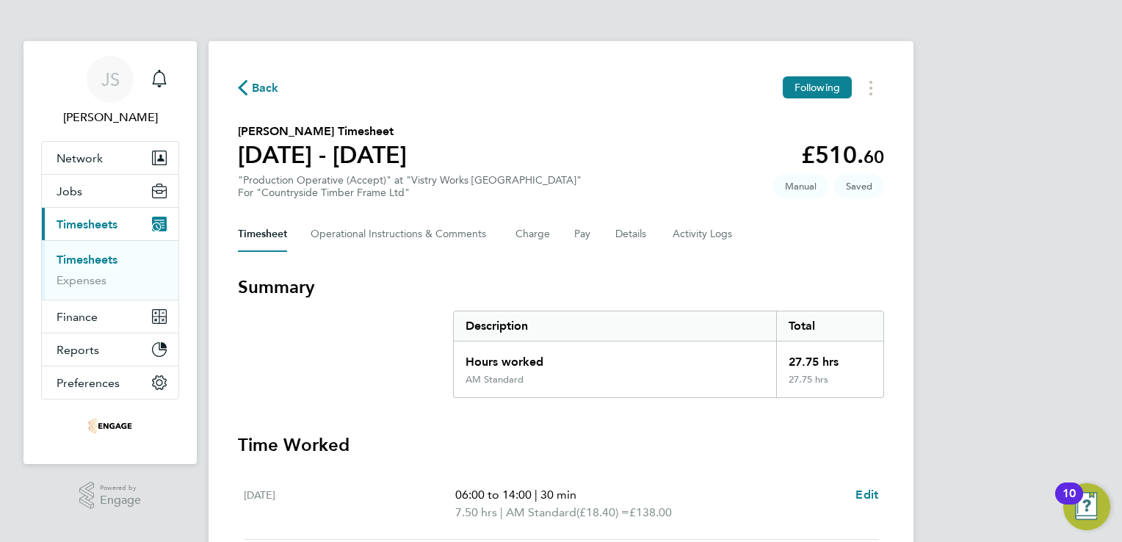
click at [250, 87] on span "Back" at bounding box center [258, 87] width 41 height 14
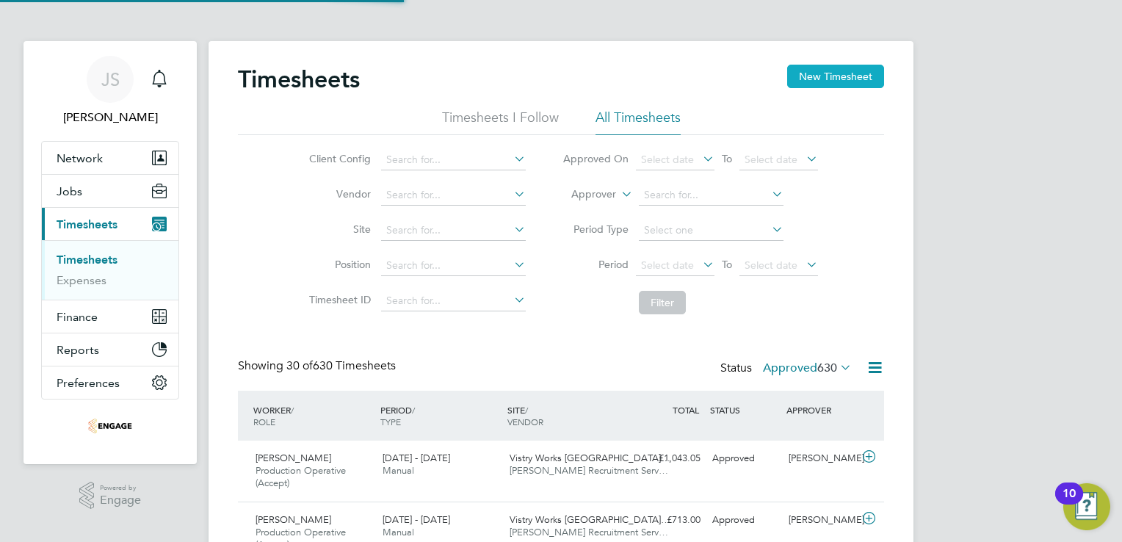
scroll to position [49, 128]
click at [810, 78] on button "New Timesheet" at bounding box center [835, 76] width 97 height 23
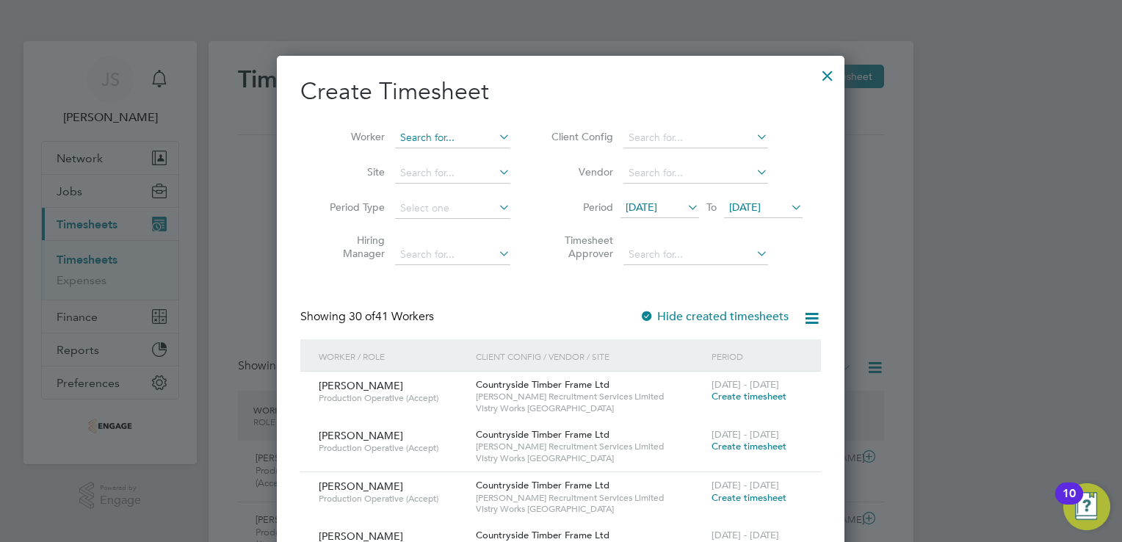
click at [413, 137] on input at bounding box center [452, 138] width 115 height 21
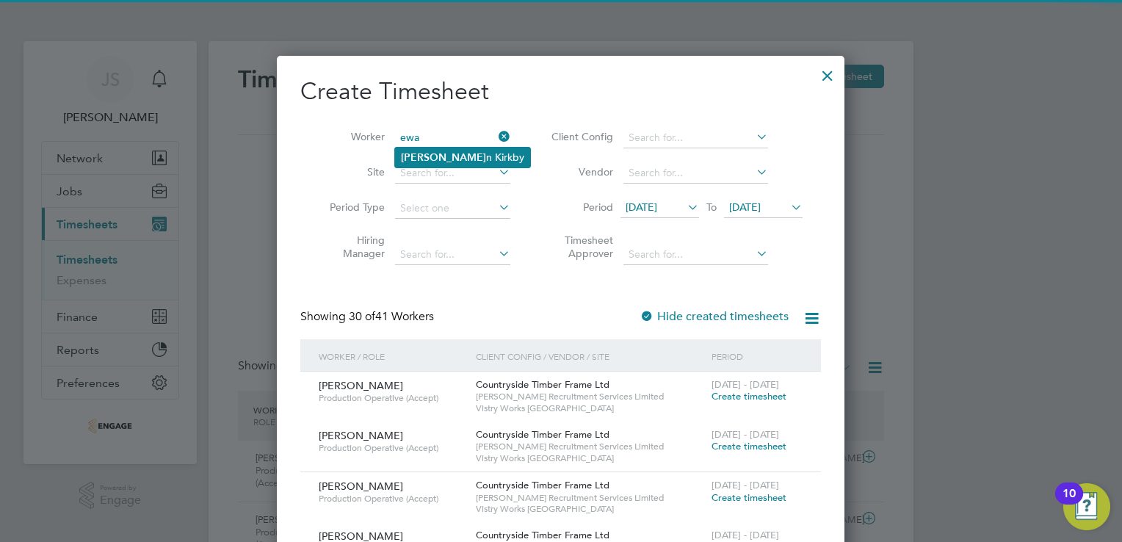
click at [431, 152] on li "Ewa n Kirkby" at bounding box center [462, 158] width 135 height 20
type input "Ewan Kirkby"
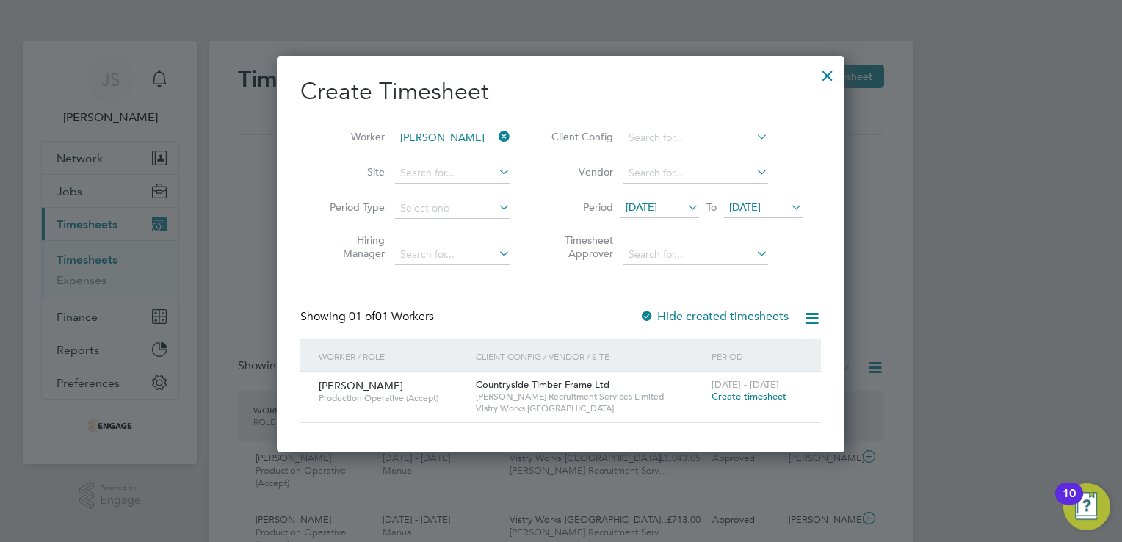
click at [753, 398] on span "Create timesheet" at bounding box center [749, 396] width 75 height 12
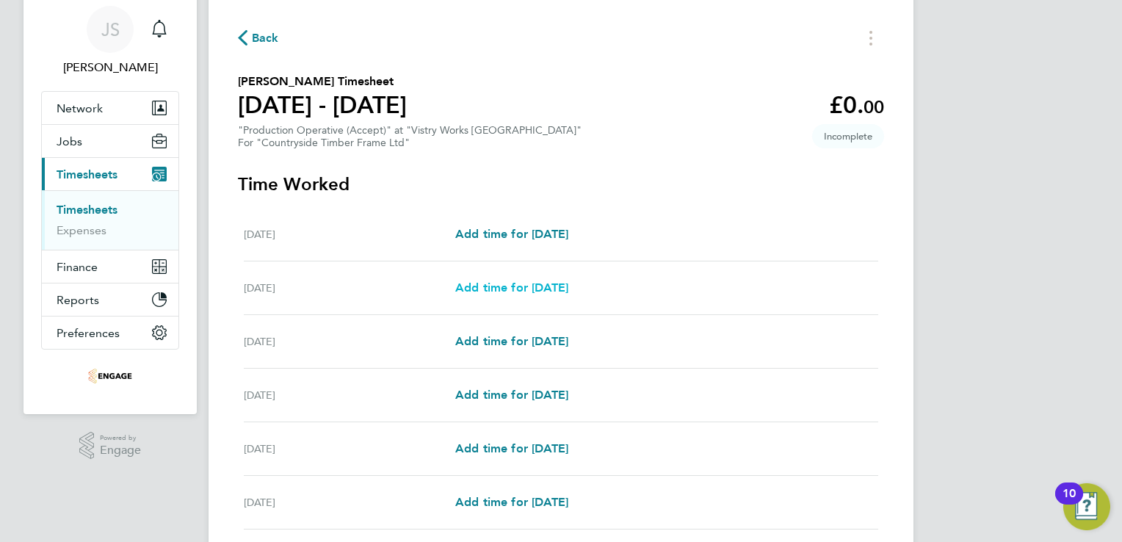
click at [517, 292] on span "Add time for Tue 19 Aug" at bounding box center [511, 287] width 113 height 14
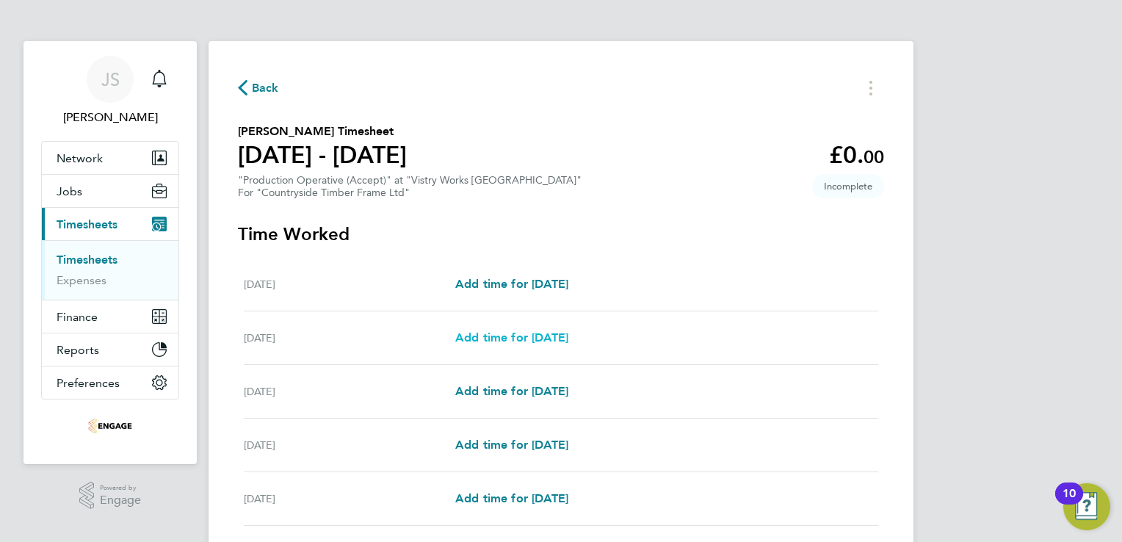
select select "15"
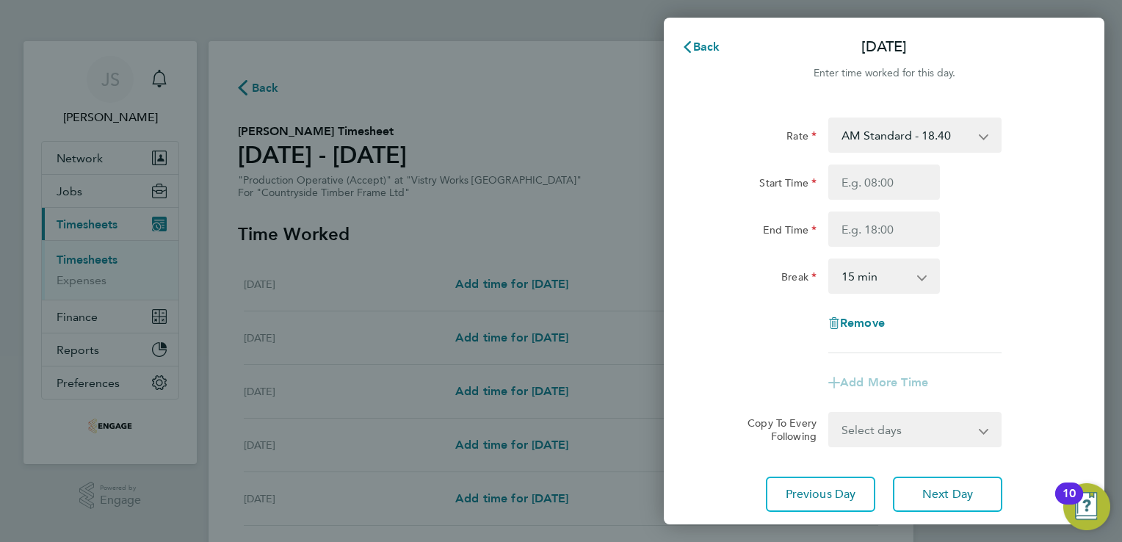
click at [875, 140] on select "AM Standard - 18.40 OT 1 - 27.60 PM OT2 - 40.11 PM OT 1 - 30.08 PM Standard - 2…" at bounding box center [906, 135] width 153 height 32
select select "15"
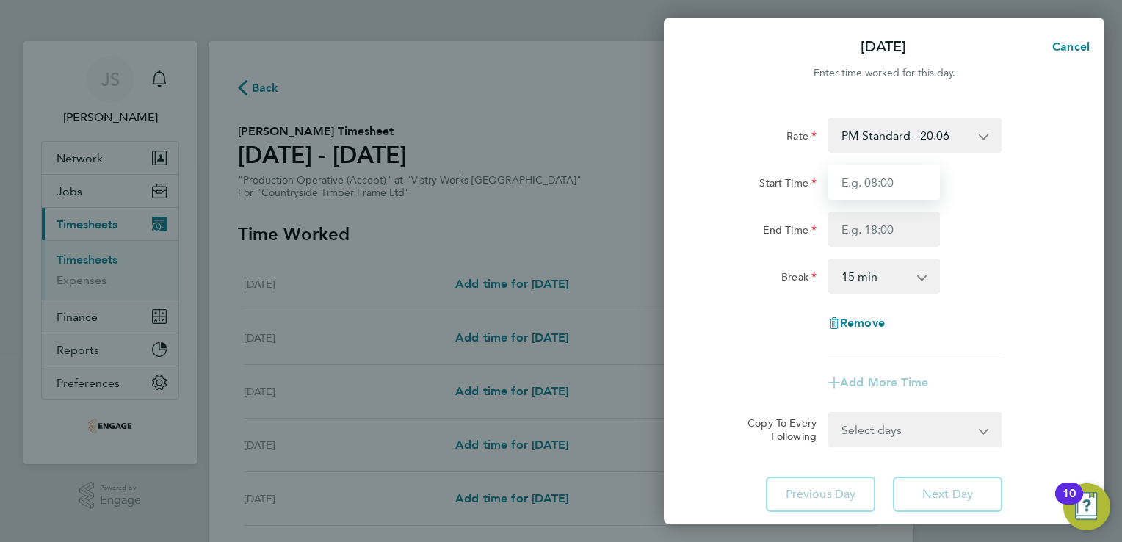
click at [855, 184] on input "Start Time" at bounding box center [884, 181] width 112 height 35
type input "14:00"
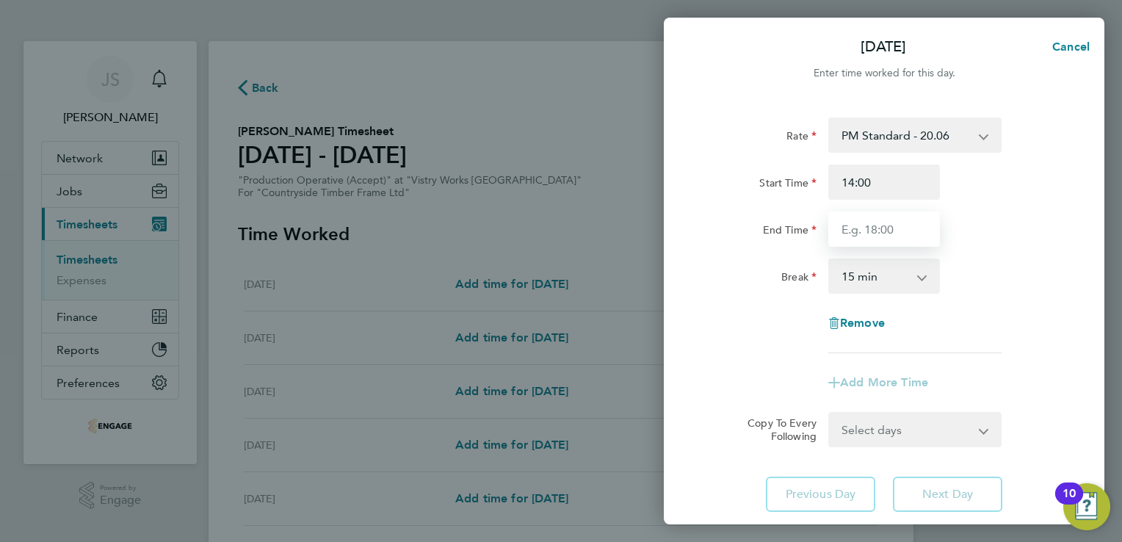
click at [866, 233] on input "End Time" at bounding box center [884, 228] width 112 height 35
type input "22:30"
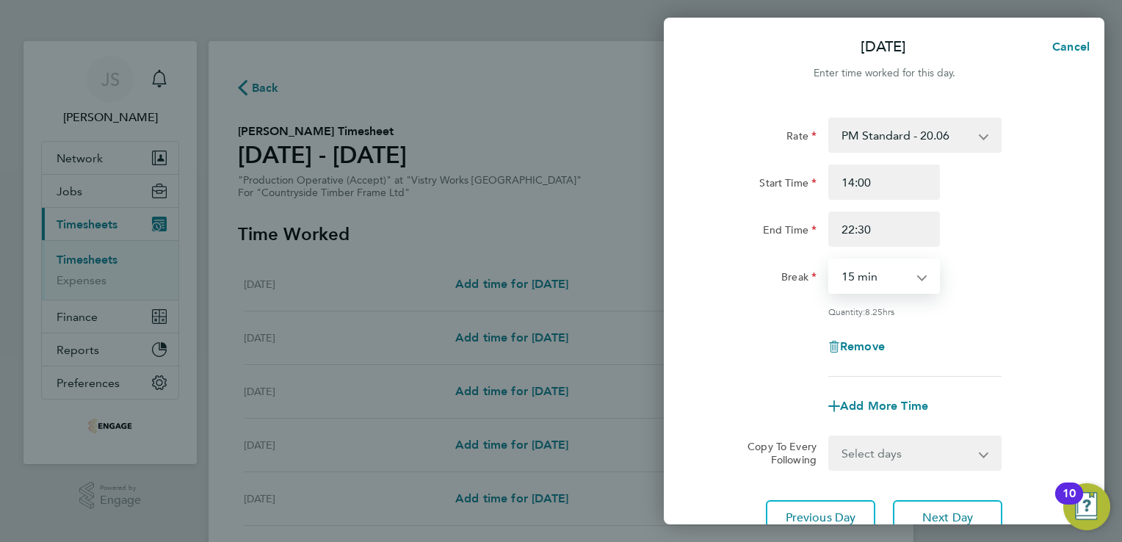
click at [849, 278] on select "0 min 15 min 30 min 45 min 60 min 75 min 90 min" at bounding box center [875, 276] width 91 height 32
select select "30"
click at [830, 260] on select "0 min 15 min 30 min 45 min 60 min 75 min 90 min" at bounding box center [875, 276] width 91 height 32
click at [775, 319] on div "Rate PM Standard - 20.06 OT 1 - 27.60 PM OT2 - 40.11 PM OT 1 - 30.08 OT2 - 36.8…" at bounding box center [884, 246] width 358 height 259
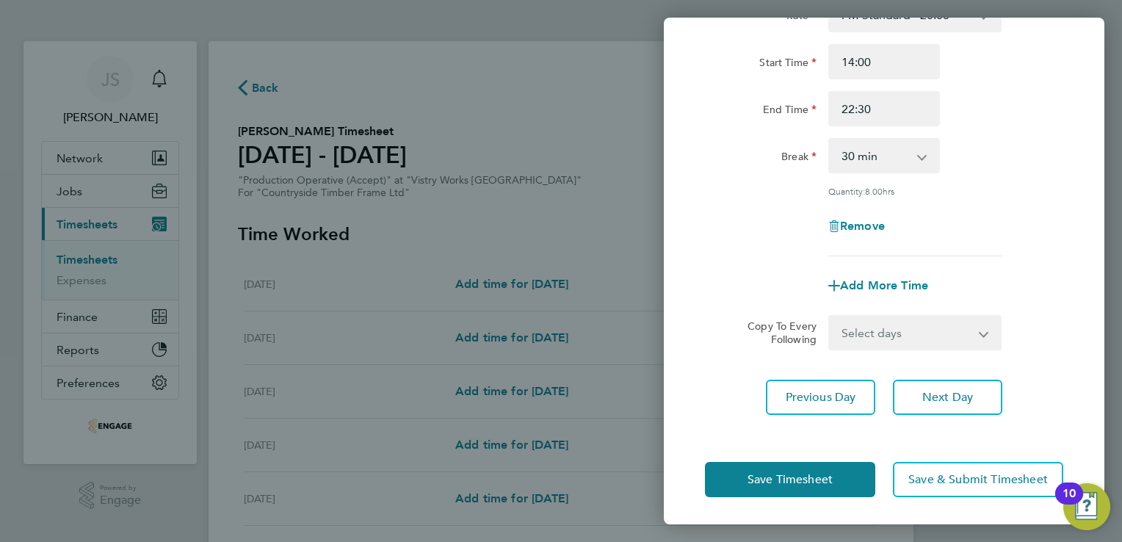
click at [902, 339] on select "Select days Day Weekday (Mon-Fri) Weekend (Sat-Sun) Wednesday Thursday Friday S…" at bounding box center [907, 332] width 154 height 32
click at [892, 329] on select "Select days Day Weekday (Mon-Fri) Weekend (Sat-Sun) Wednesday Thursday Friday S…" at bounding box center [907, 332] width 154 height 32
click at [858, 328] on select "Select days Day Weekday (Mon-Fri) Weekend (Sat-Sun) Wednesday Thursday Friday S…" at bounding box center [907, 332] width 154 height 32
select select "WED"
click at [830, 316] on select "Select days Day Weekday (Mon-Fri) Weekend (Sat-Sun) Wednesday Thursday Friday S…" at bounding box center [907, 332] width 154 height 32
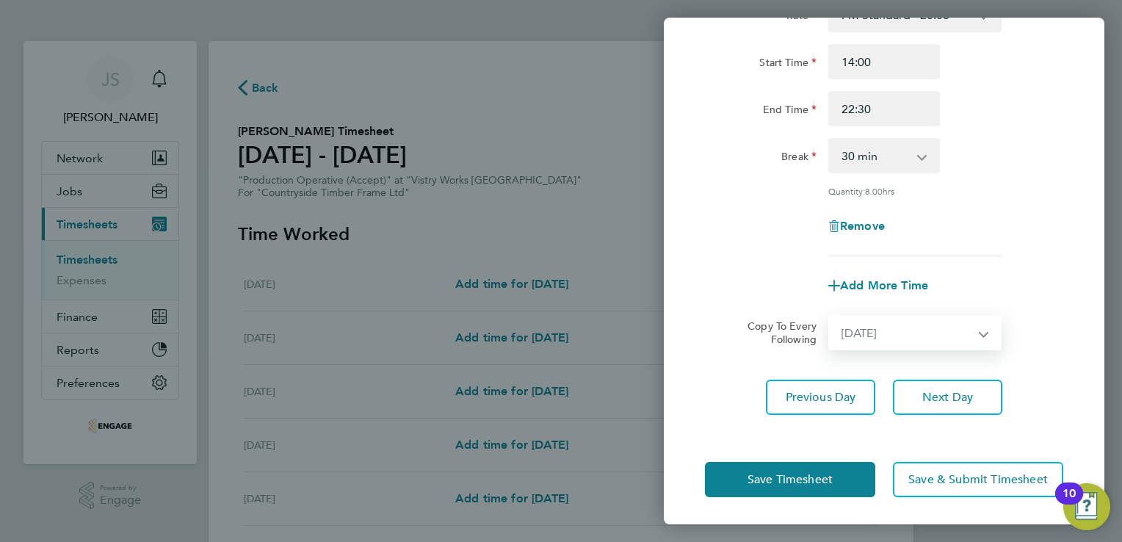
select select "2025-08-24"
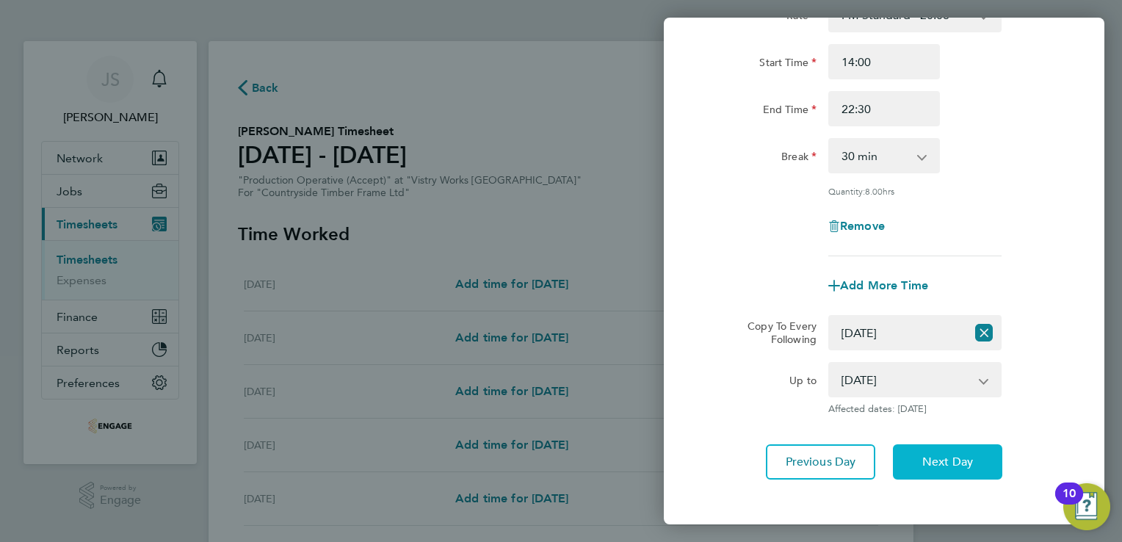
click at [934, 457] on span "Next Day" at bounding box center [947, 462] width 51 height 15
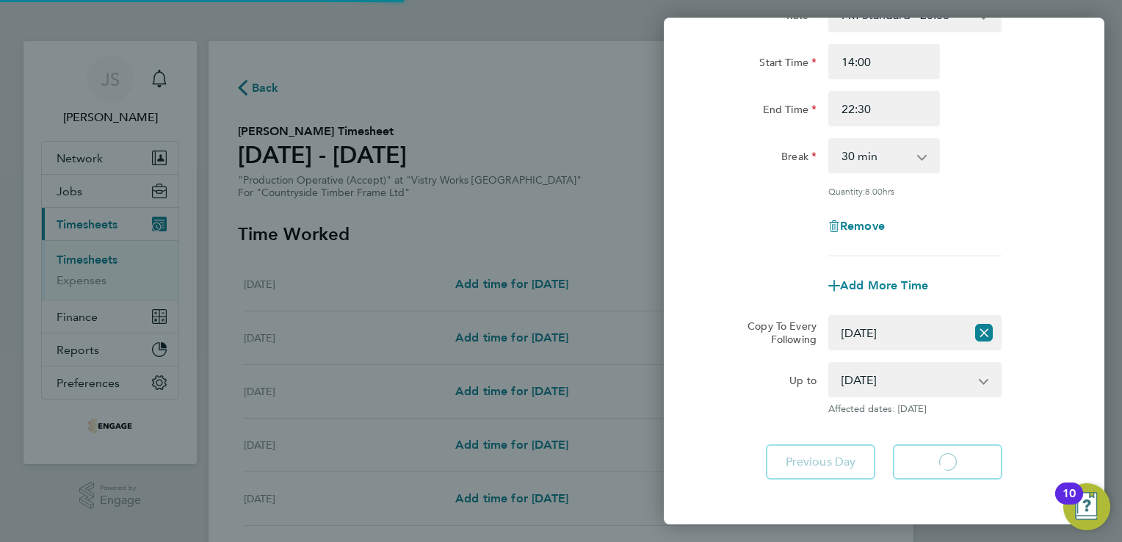
select select "30"
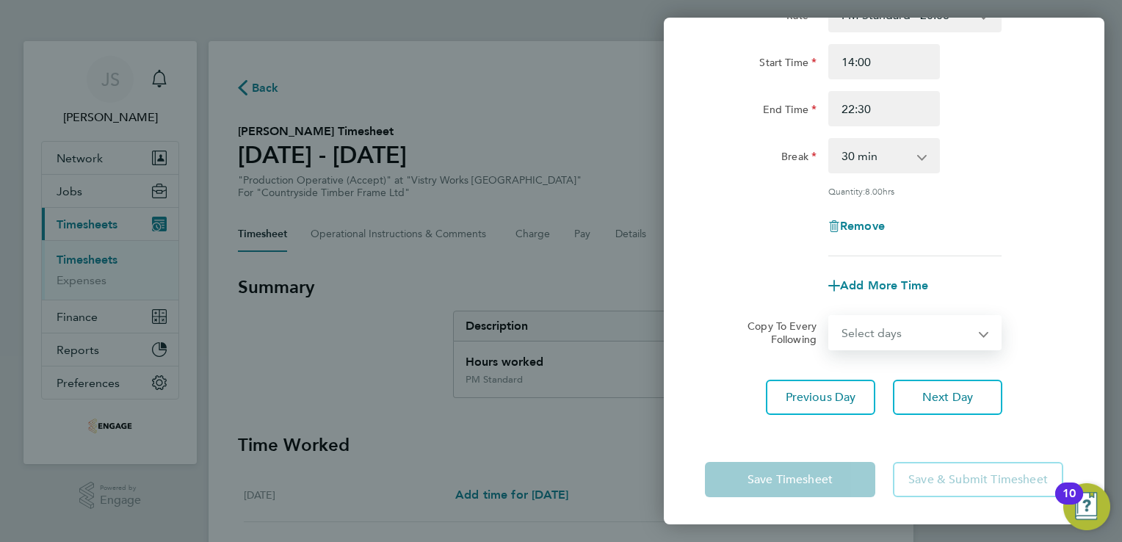
click at [892, 336] on select "Select days Day Weekday (Mon-Fri) Weekend (Sat-Sun) Thursday Friday Saturday Su…" at bounding box center [907, 332] width 154 height 32
select select "THU"
click at [830, 316] on select "Select days Day Weekday (Mon-Fri) Weekend (Sat-Sun) Thursday Friday Saturday Su…" at bounding box center [907, 332] width 154 height 32
select select "2025-08-24"
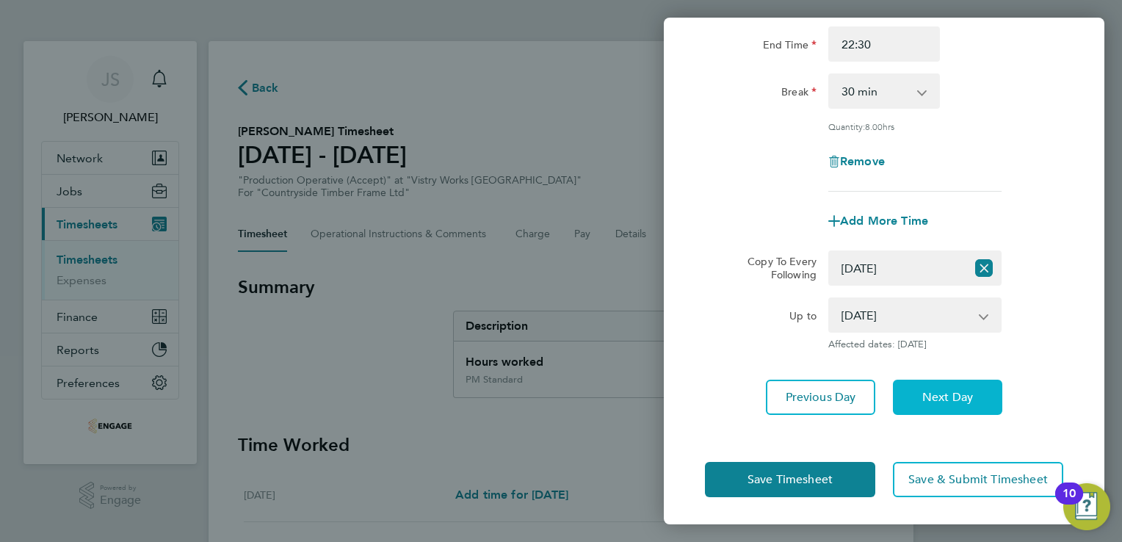
click at [941, 404] on button "Next Day" at bounding box center [947, 397] width 109 height 35
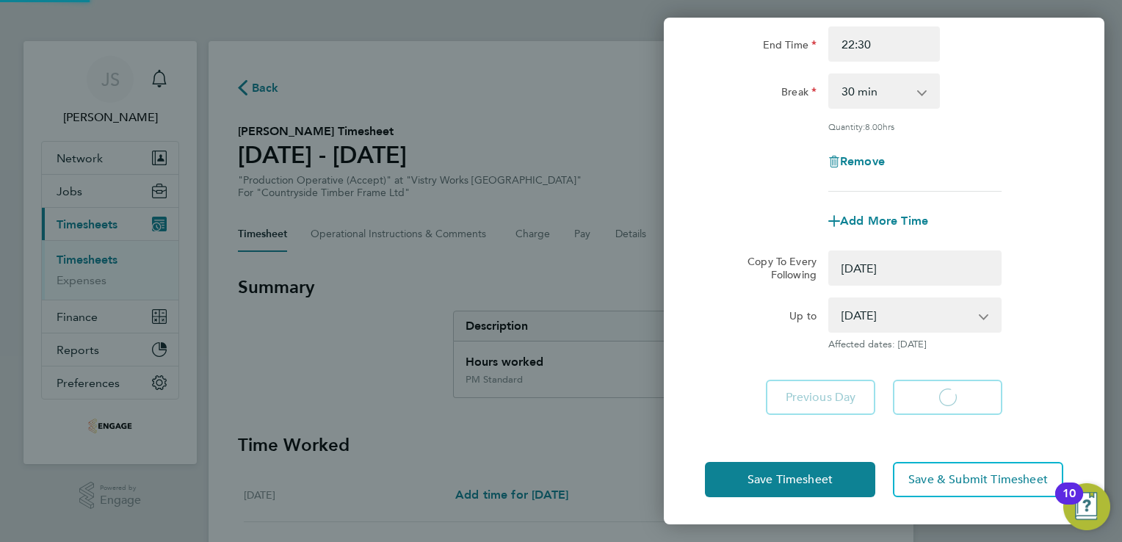
select select "0: null"
select select "30"
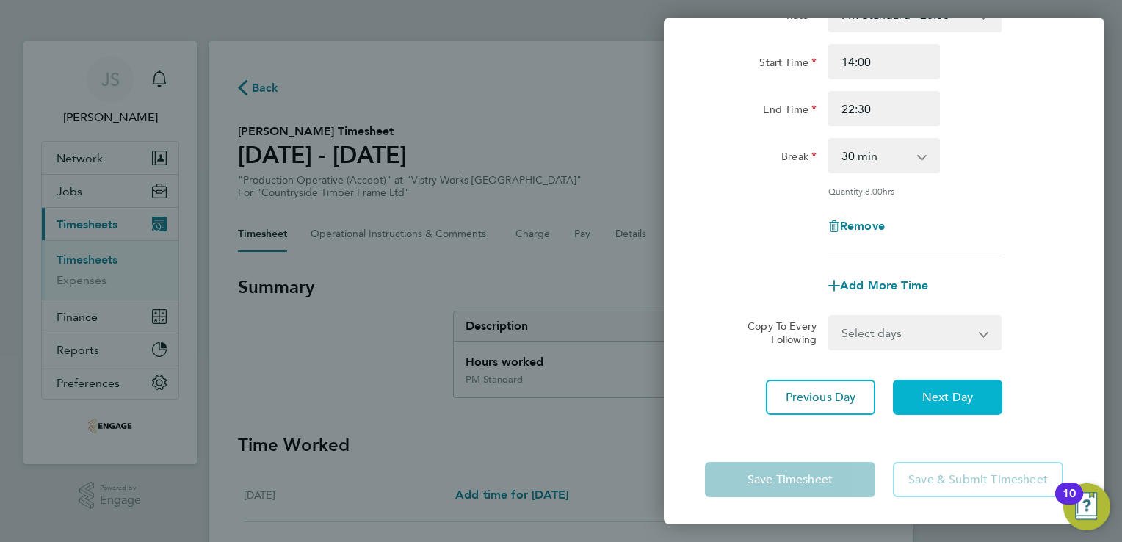
click at [923, 386] on button "Next Day" at bounding box center [947, 397] width 109 height 35
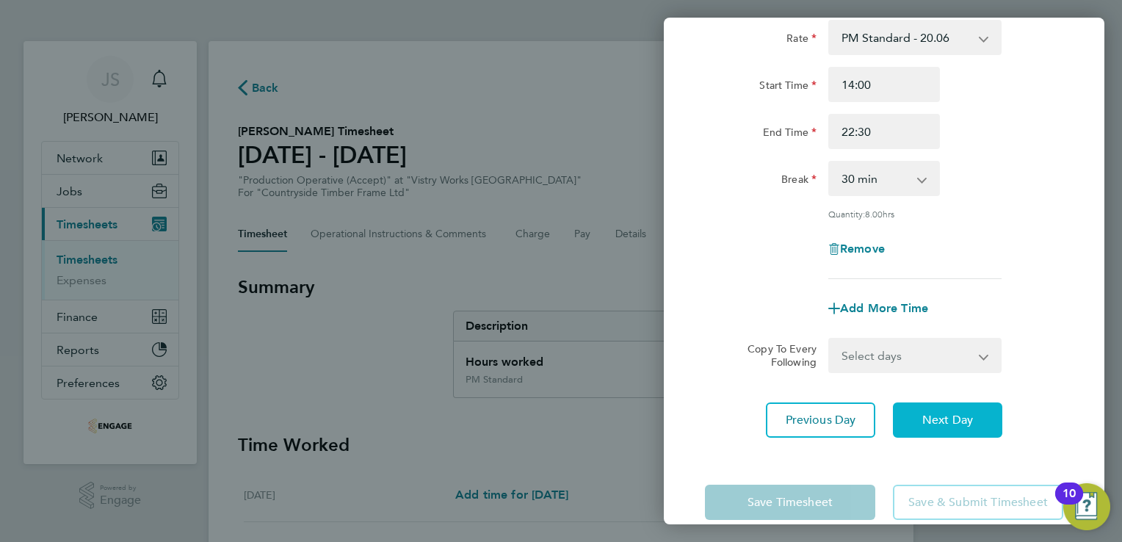
select select "15"
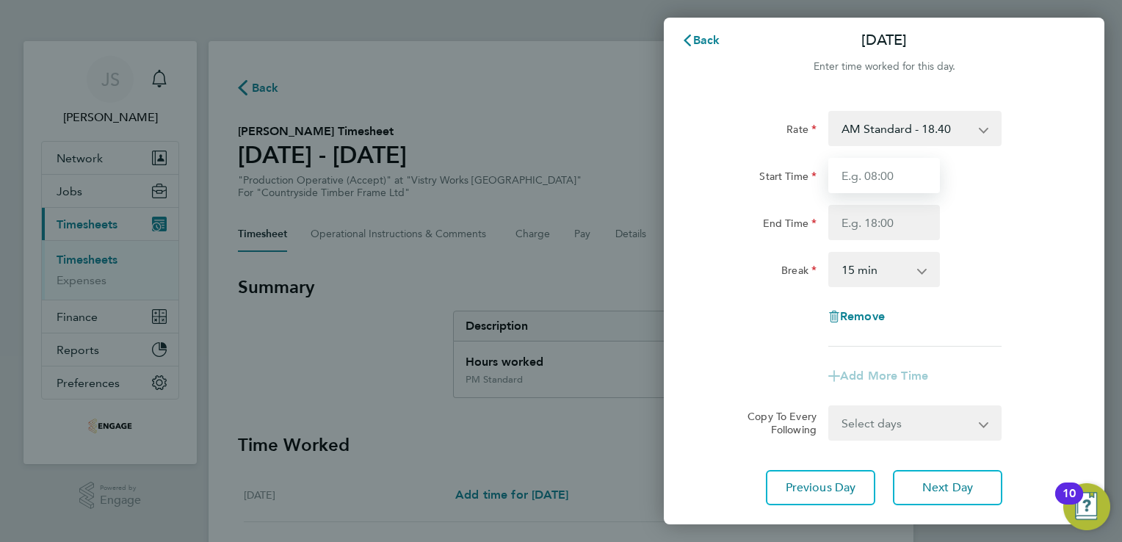
click at [876, 170] on input "Start Time" at bounding box center [884, 175] width 112 height 35
type input "14:00"
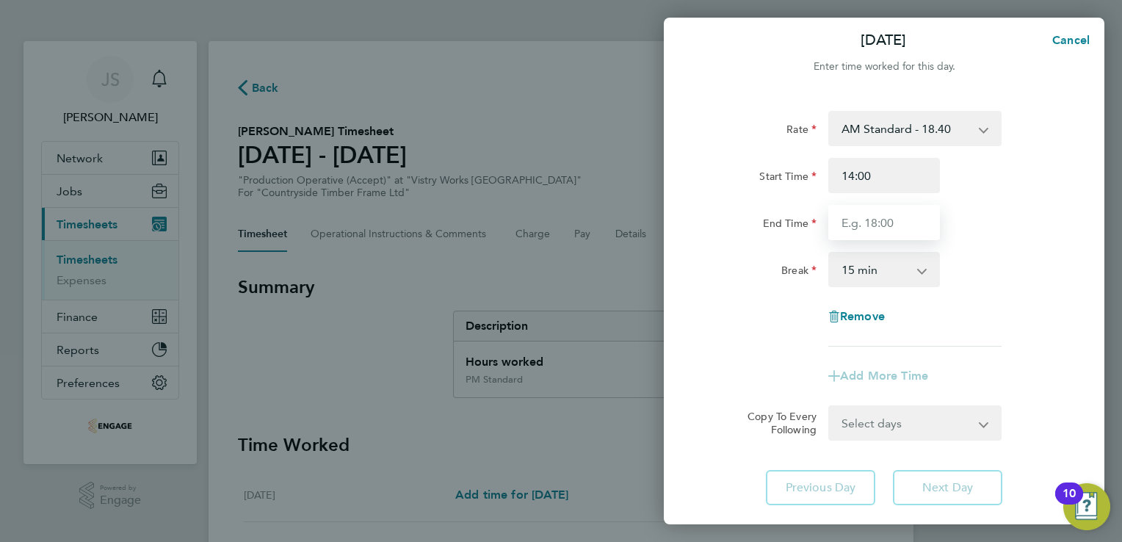
click at [879, 227] on input "End Time" at bounding box center [884, 222] width 112 height 35
type input "20:00"
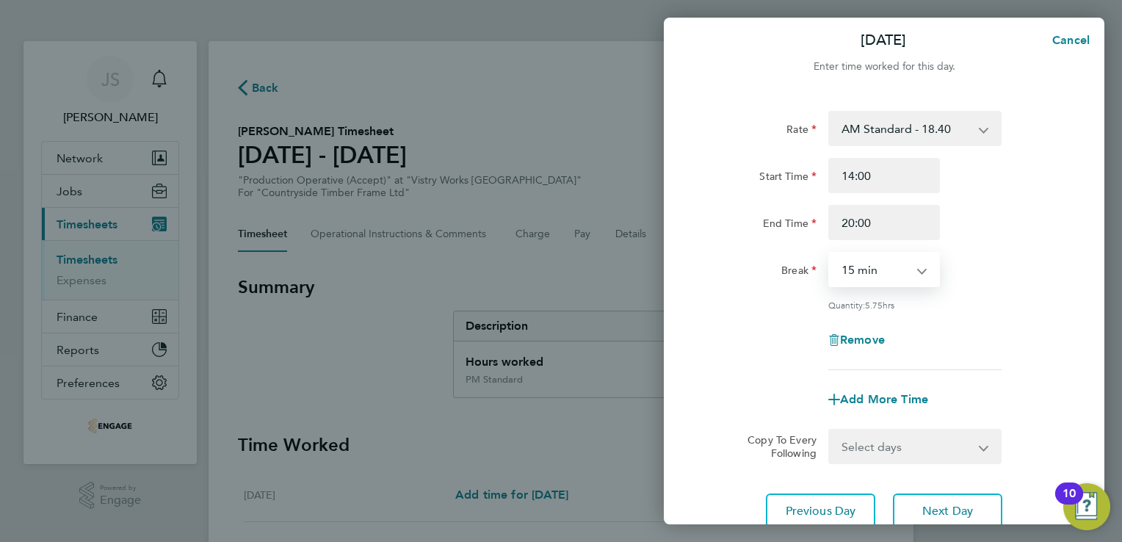
click at [855, 275] on select "0 min 15 min 30 min 45 min 60 min 75 min 90 min" at bounding box center [875, 269] width 91 height 32
select select "30"
click at [830, 253] on select "0 min 15 min 30 min 45 min 60 min 75 min 90 min" at bounding box center [875, 269] width 91 height 32
click at [736, 310] on div "Rate AM Standard - 18.40 OT 1 - 27.60 PM OT2 - 40.11 PM OT 1 - 30.08 PM Standar…" at bounding box center [884, 240] width 358 height 259
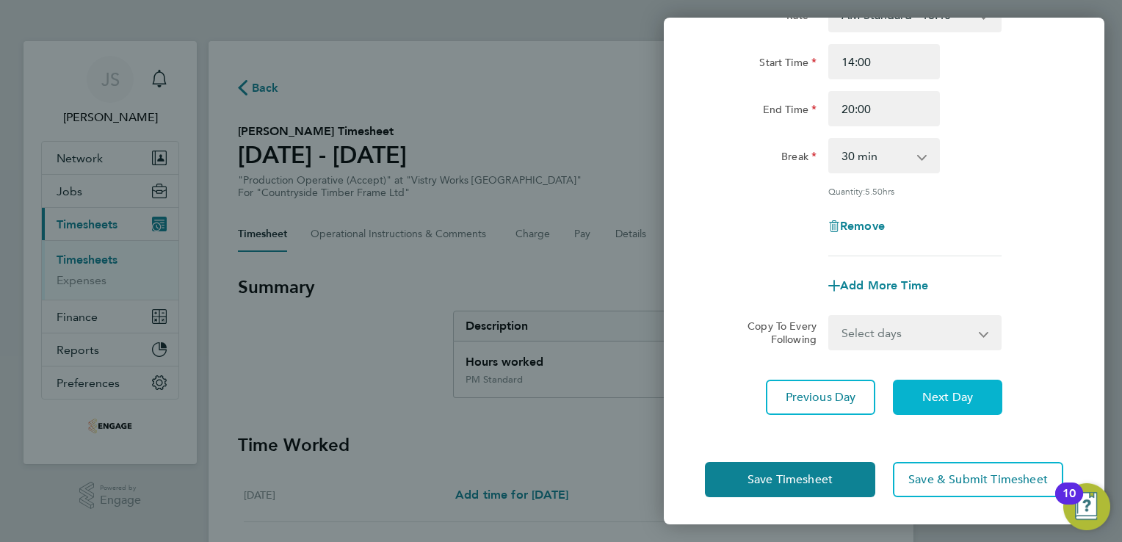
click at [930, 390] on span "Next Day" at bounding box center [947, 397] width 51 height 15
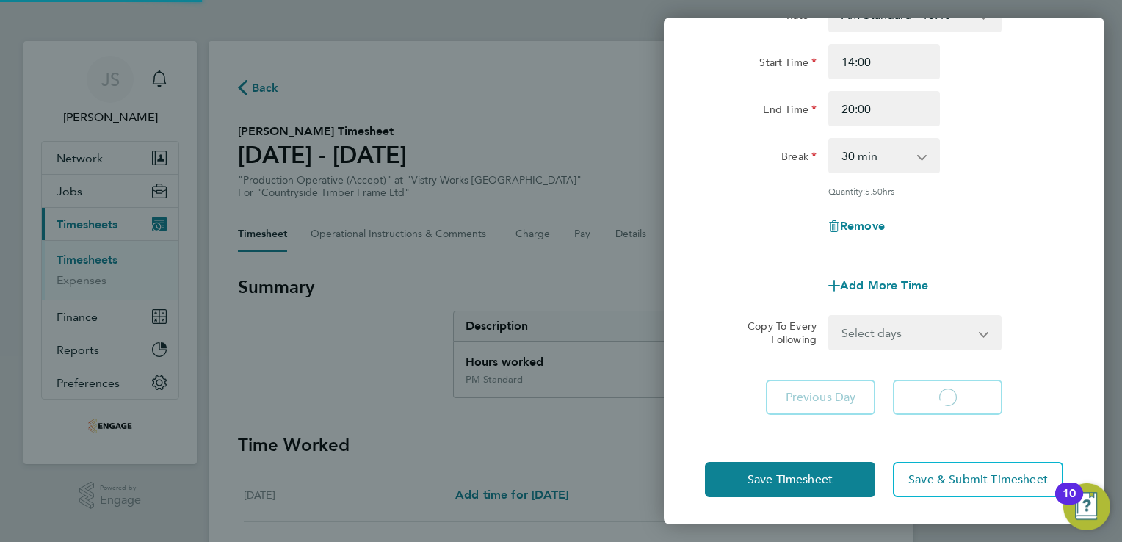
scroll to position [98, 0]
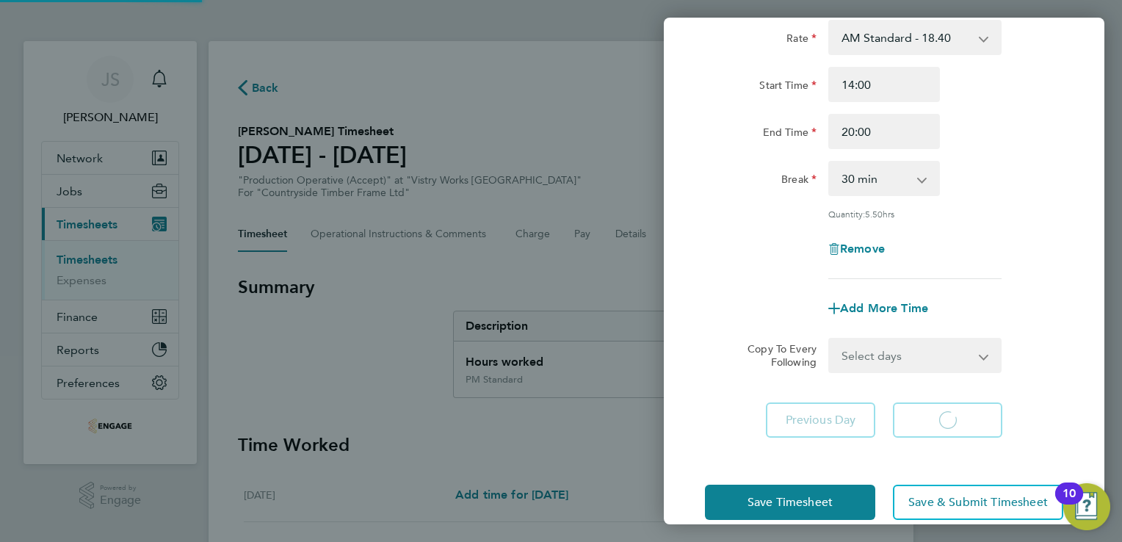
select select "15"
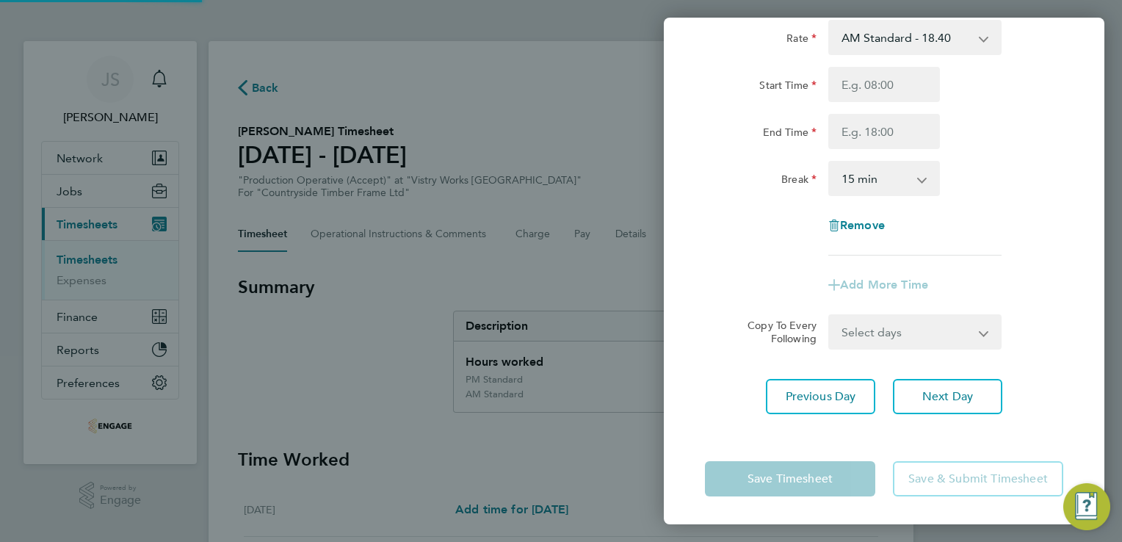
scroll to position [0, 0]
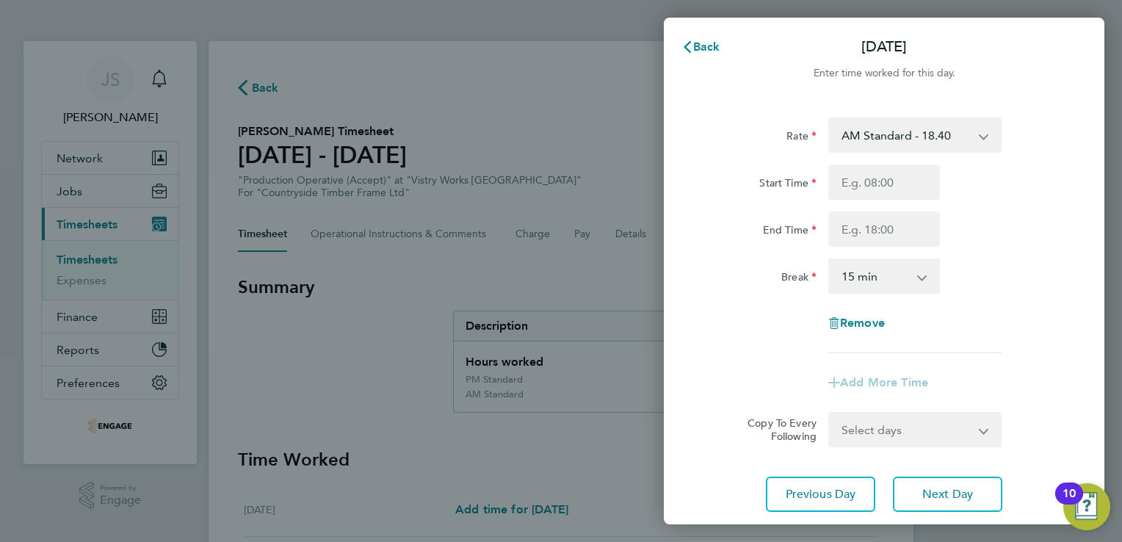
click at [905, 139] on select "AM Standard - 18.40 OT 1 - 27.60 PM OT2 - 40.11 PM OT 1 - 30.08 PM Standard - 2…" at bounding box center [906, 135] width 153 height 32
select select "15"
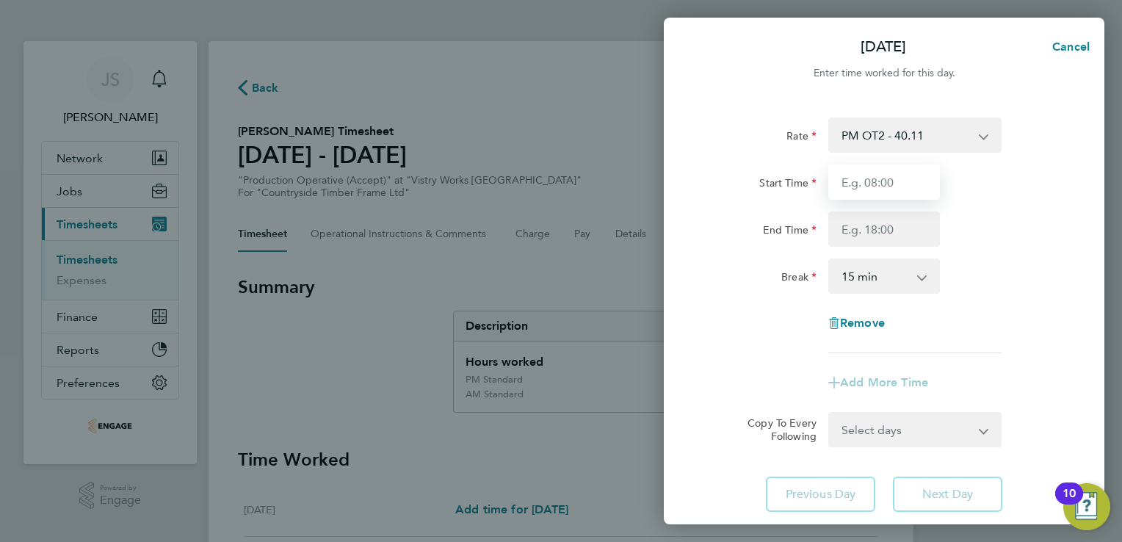
click at [850, 186] on input "Start Time" at bounding box center [884, 181] width 112 height 35
type input "06:00"
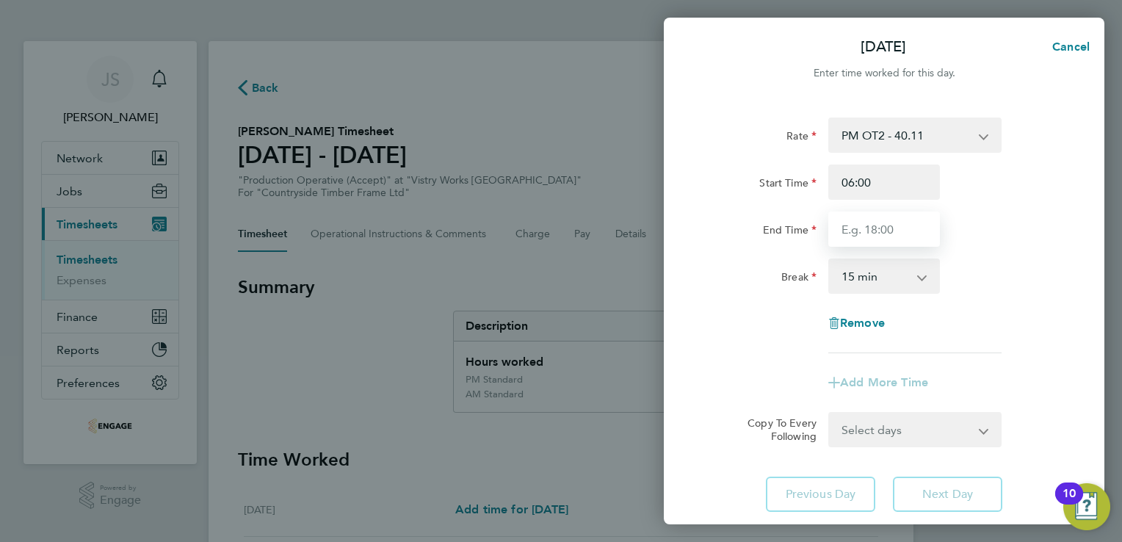
click at [853, 242] on input "End Time" at bounding box center [884, 228] width 112 height 35
type input "14:00"
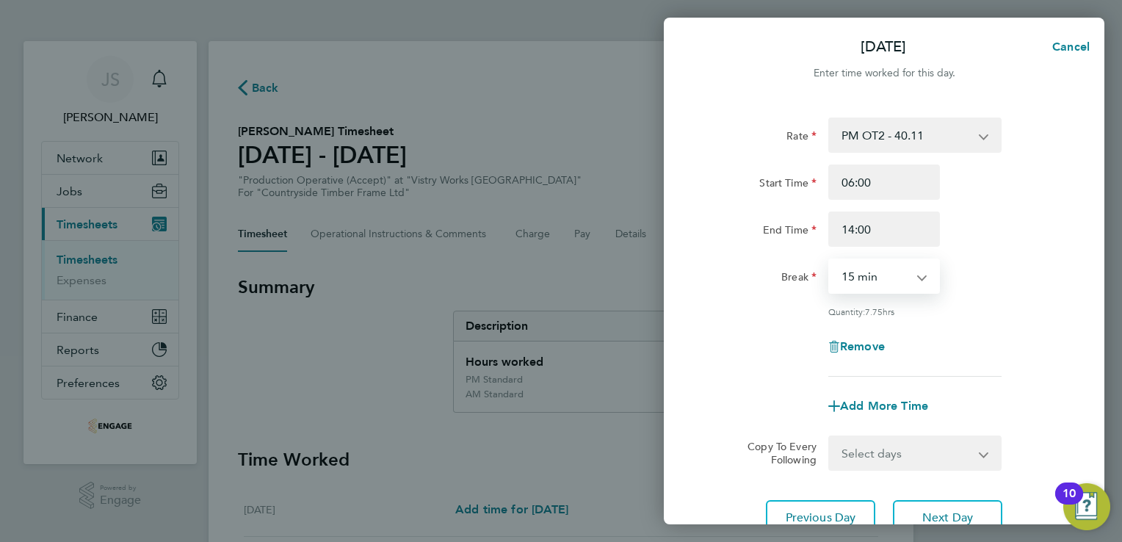
click at [872, 280] on select "0 min 15 min 30 min 45 min 60 min 75 min 90 min" at bounding box center [875, 276] width 91 height 32
select select "30"
click at [830, 260] on select "0 min 15 min 30 min 45 min 60 min 75 min 90 min" at bounding box center [875, 276] width 91 height 32
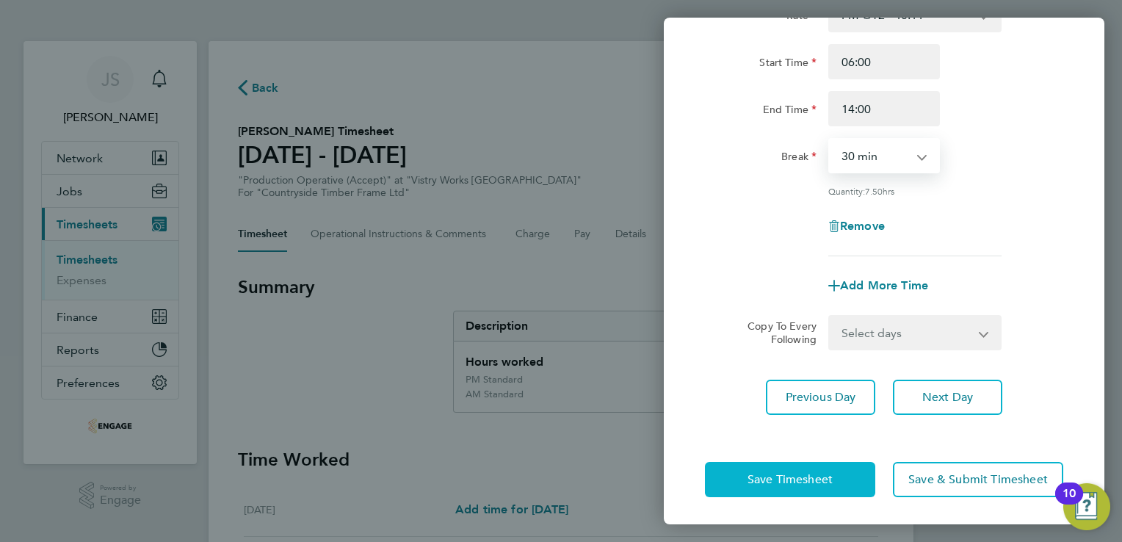
click at [778, 491] on button "Save Timesheet" at bounding box center [790, 479] width 170 height 35
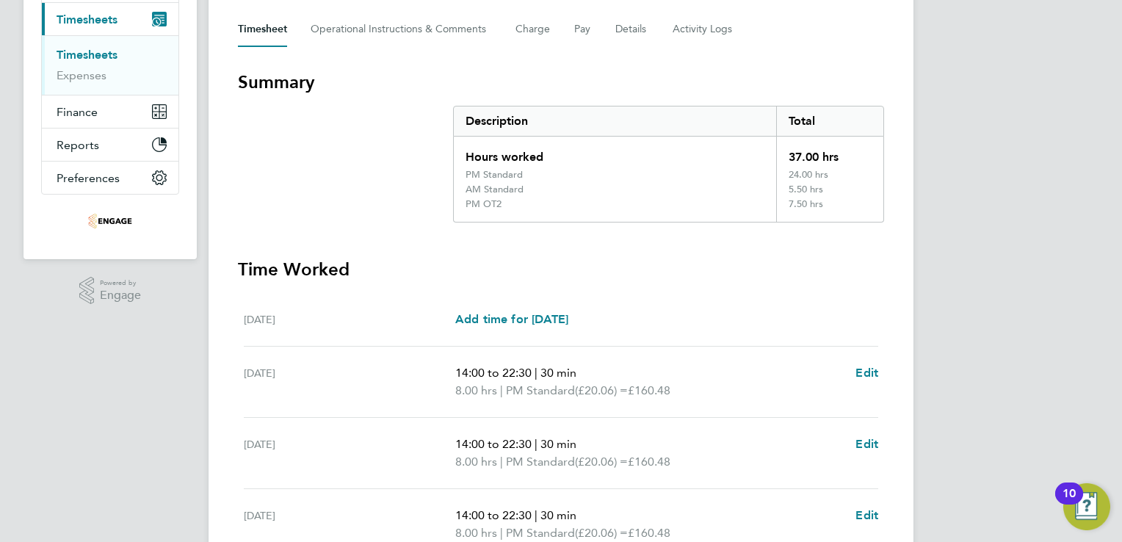
scroll to position [321, 0]
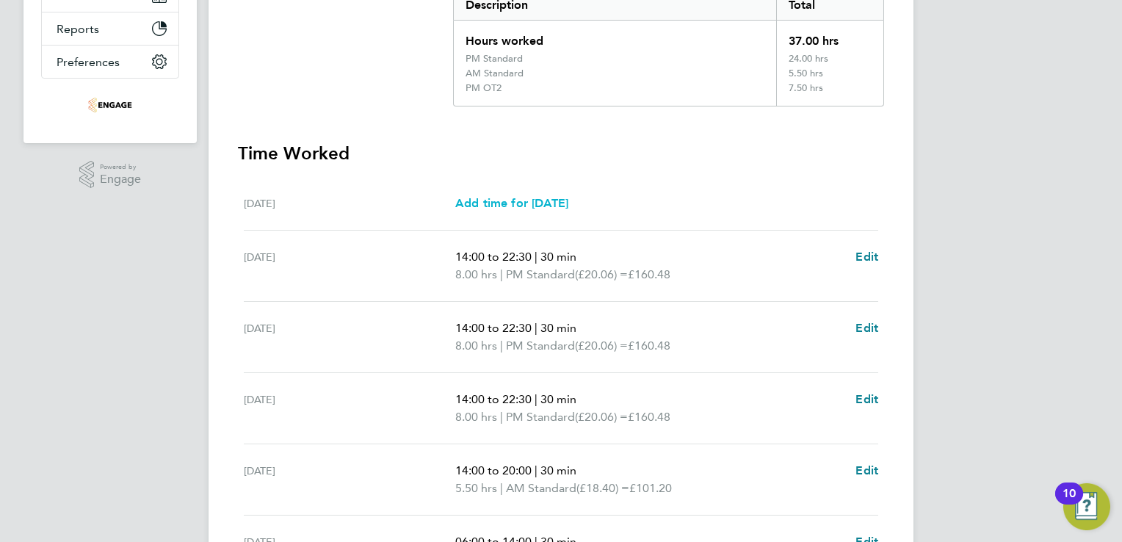
click at [546, 197] on span "Add time for Mon 18 Aug" at bounding box center [511, 203] width 113 height 14
select select "15"
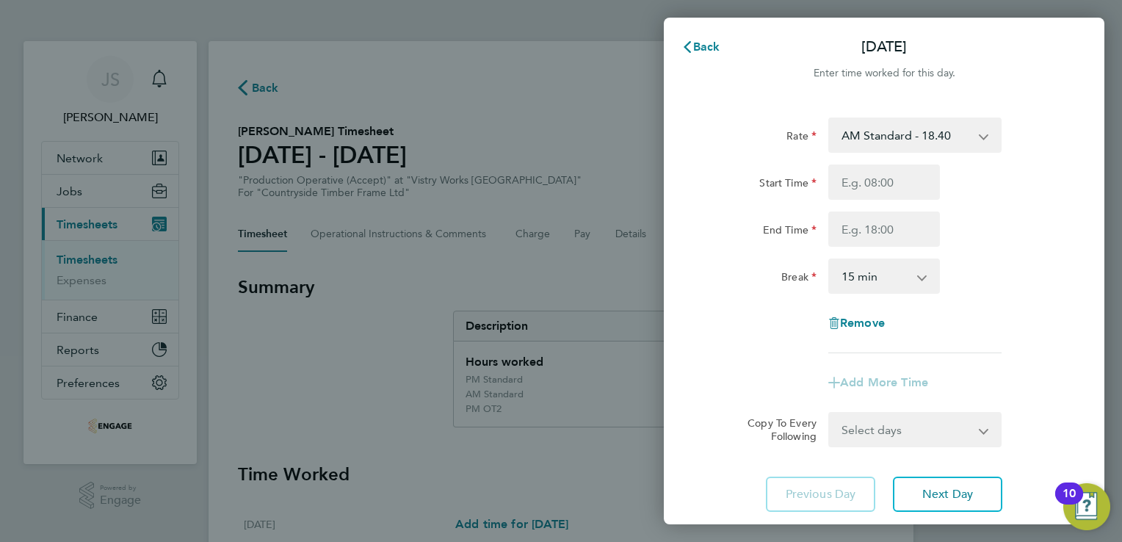
click at [881, 137] on select "AM Standard - 18.40 OT 1 - 27.60 PM OT2 - 40.11 PM OT 1 - 30.08 PM Standard - 2…" at bounding box center [906, 135] width 153 height 32
select select "15"
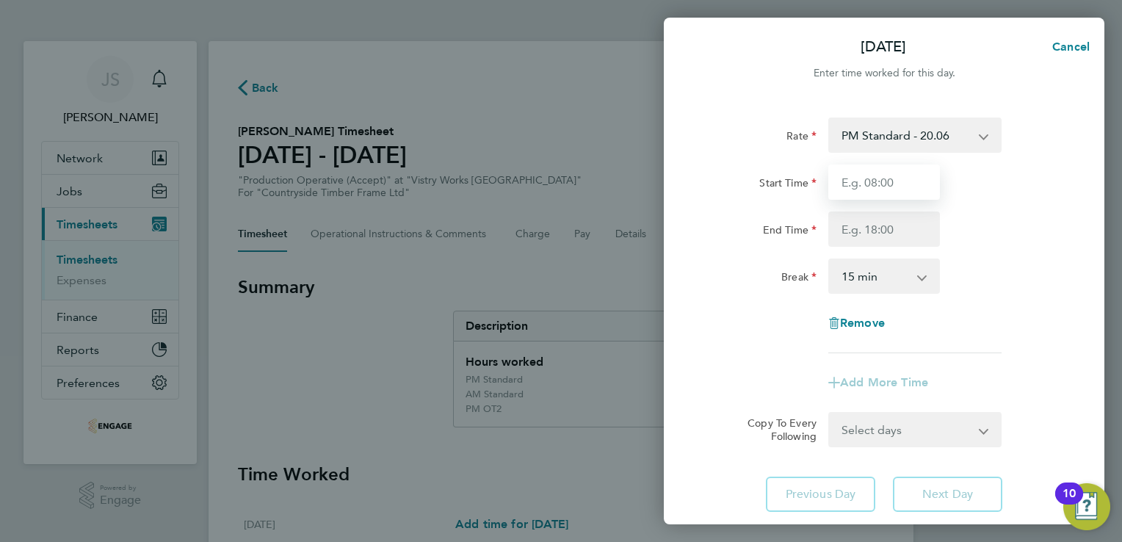
click at [861, 185] on input "Start Time" at bounding box center [884, 181] width 112 height 35
type input "14:00"
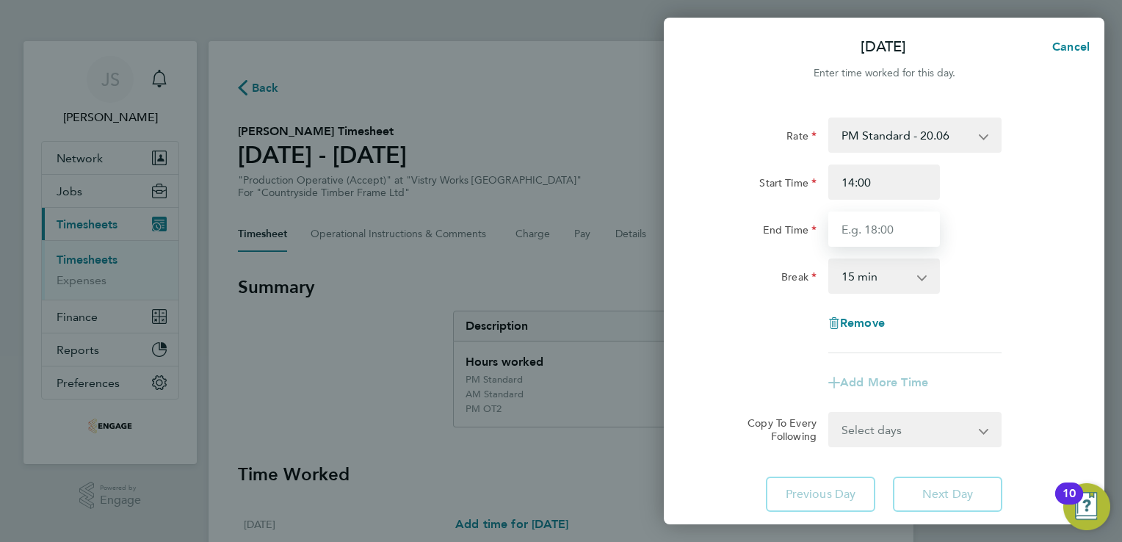
click at [868, 225] on input "End Time" at bounding box center [884, 228] width 112 height 35
type input "22:30"
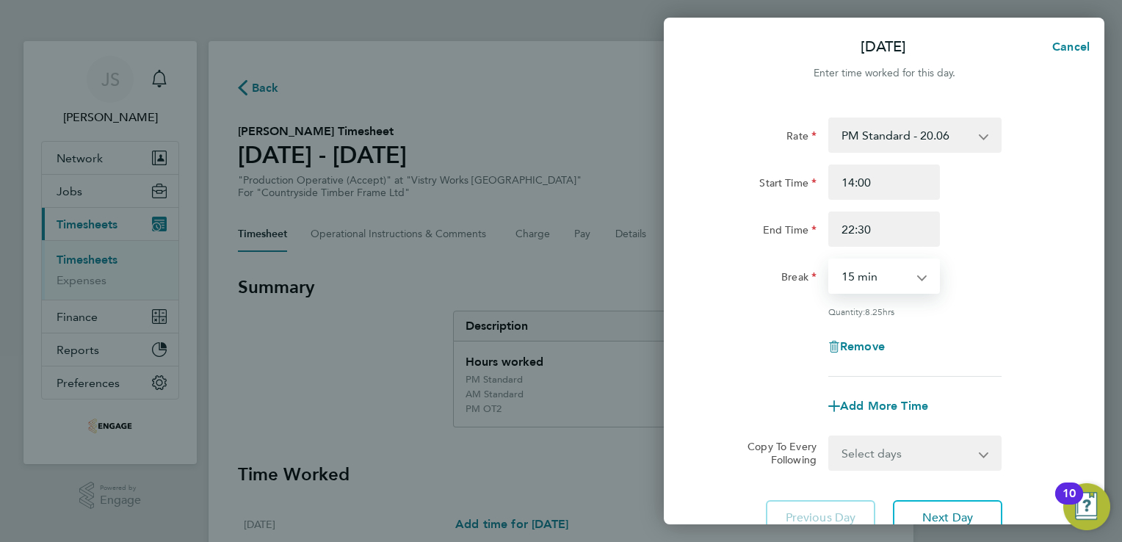
click at [867, 278] on select "0 min 15 min 30 min 45 min 60 min 75 min 90 min" at bounding box center [875, 276] width 91 height 32
select select "30"
click at [830, 260] on select "0 min 15 min 30 min 45 min 60 min 75 min 90 min" at bounding box center [875, 276] width 91 height 32
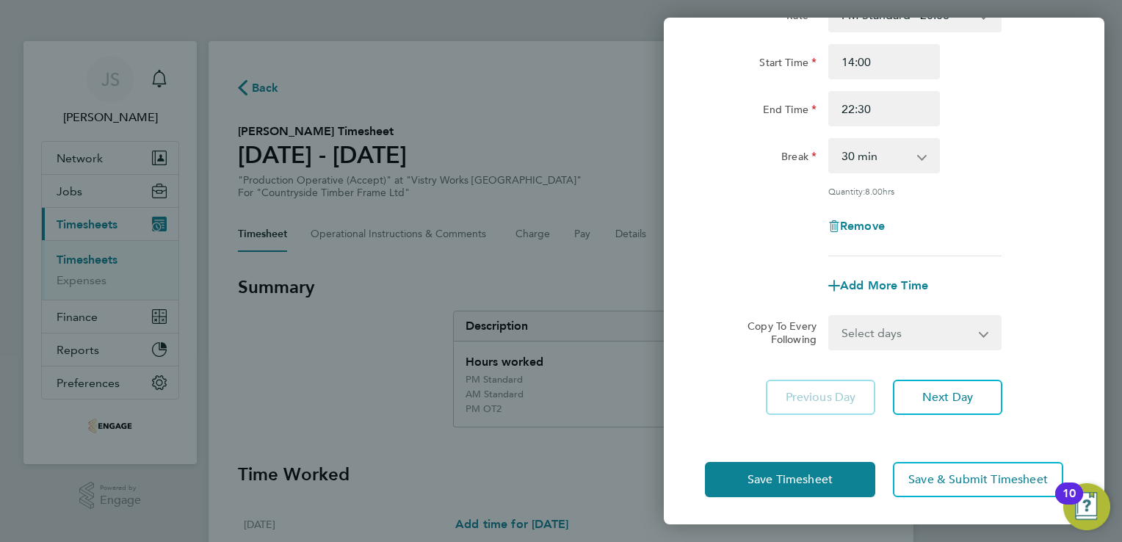
click at [747, 503] on div "Save Timesheet Save & Submit Timesheet" at bounding box center [884, 479] width 441 height 94
click at [744, 495] on div "Save Timesheet Save & Submit Timesheet" at bounding box center [884, 479] width 441 height 94
click at [739, 491] on button "Save Timesheet" at bounding box center [790, 479] width 170 height 35
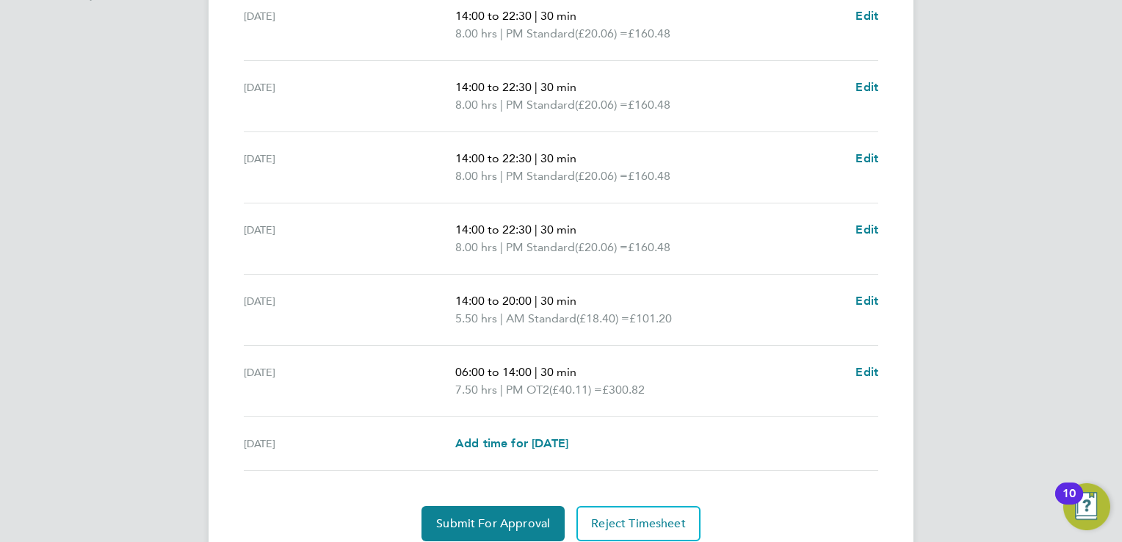
scroll to position [517, 0]
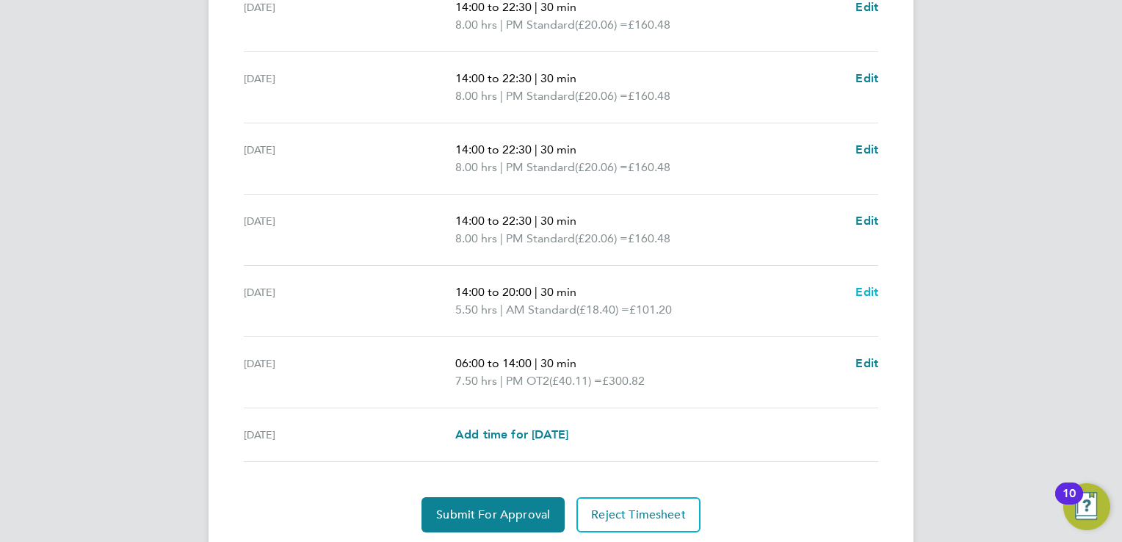
click at [872, 291] on span "Edit" at bounding box center [866, 292] width 23 height 14
select select "30"
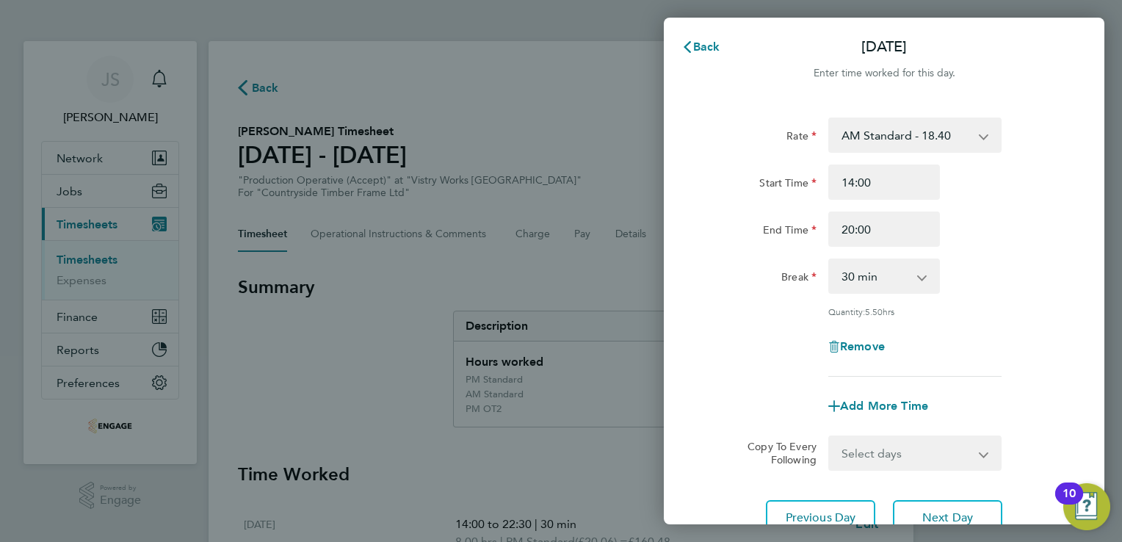
click at [903, 117] on div "AM Standard - 18.40 OT 1 - 27.60 PM OT2 - 40.11 PM OT 1 - 30.08 PM Standard - 2…" at bounding box center [914, 134] width 173 height 35
click at [903, 129] on select "AM Standard - 18.40 OT 1 - 27.60 PM OT2 - 40.11 PM OT 1 - 30.08 PM Standard - 2…" at bounding box center [906, 135] width 153 height 32
select select "30"
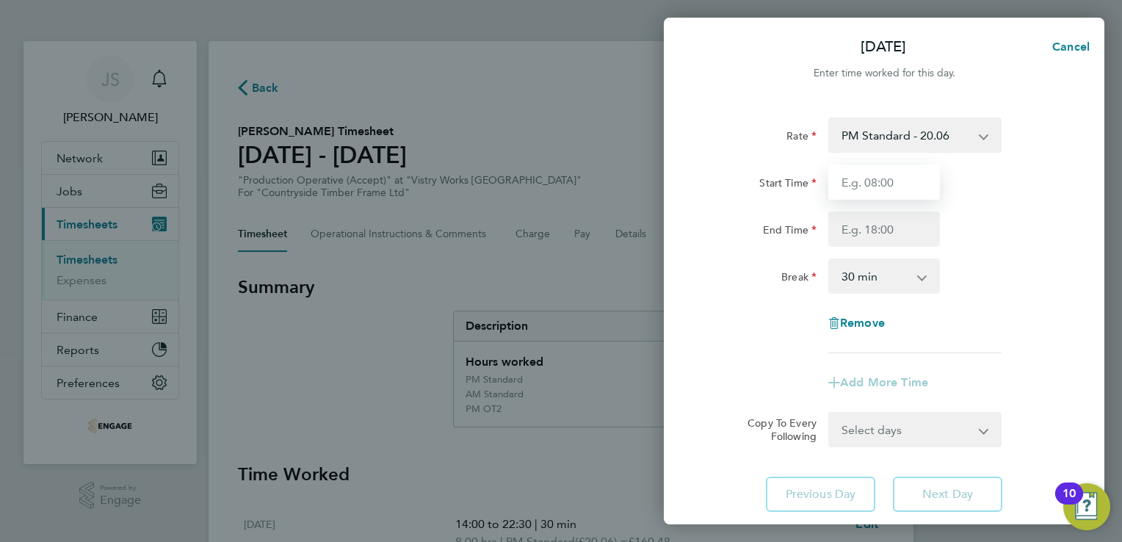
click at [852, 187] on input "Start Time" at bounding box center [884, 181] width 112 height 35
type input "14:00"
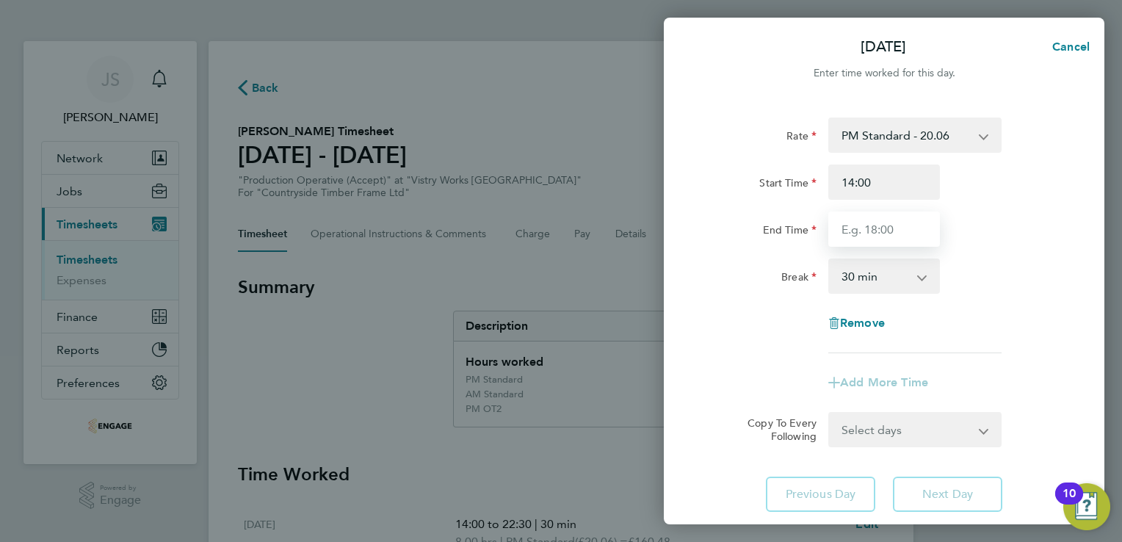
click at [883, 234] on input "End Time" at bounding box center [884, 228] width 112 height 35
type input "20:00"
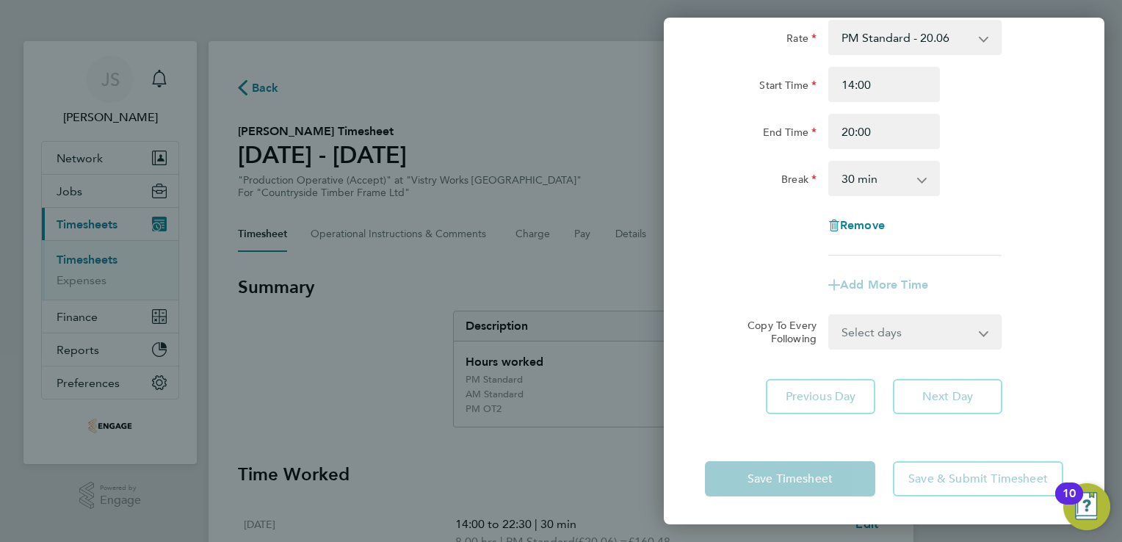
click at [869, 183] on select "0 min 15 min 30 min 45 min 60 min 75 min 90 min" at bounding box center [875, 178] width 91 height 32
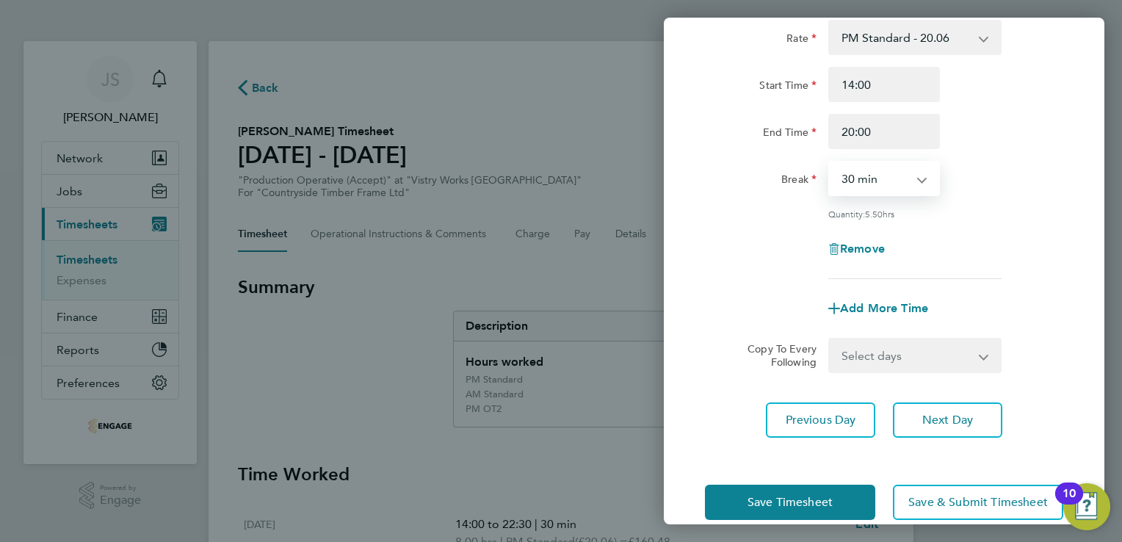
click at [830, 162] on select "0 min 15 min 30 min 45 min 60 min 75 min 90 min" at bounding box center [875, 178] width 91 height 32
click at [750, 496] on span "Save Timesheet" at bounding box center [789, 502] width 85 height 15
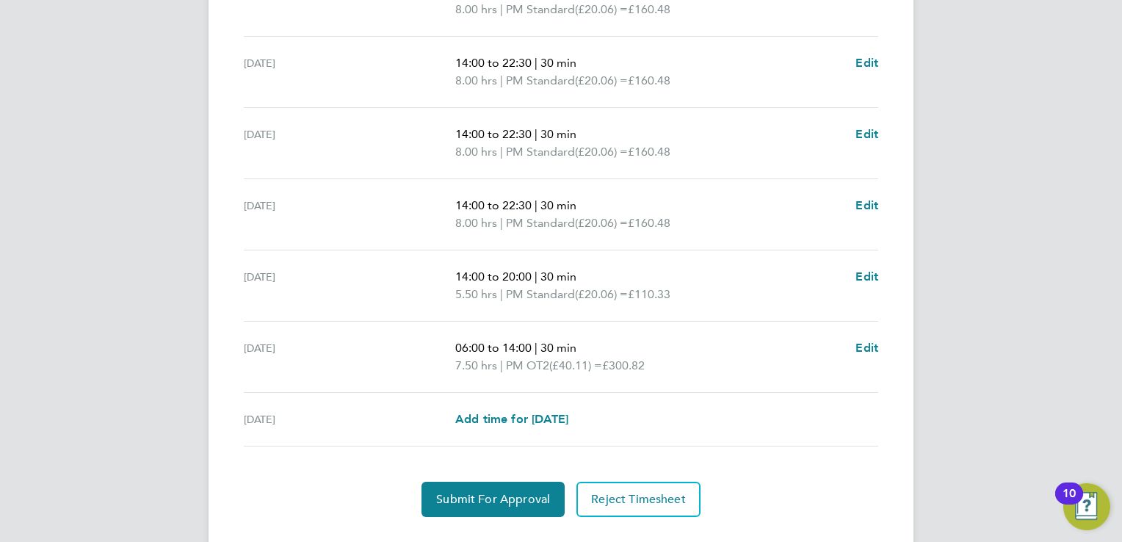
scroll to position [549, 0]
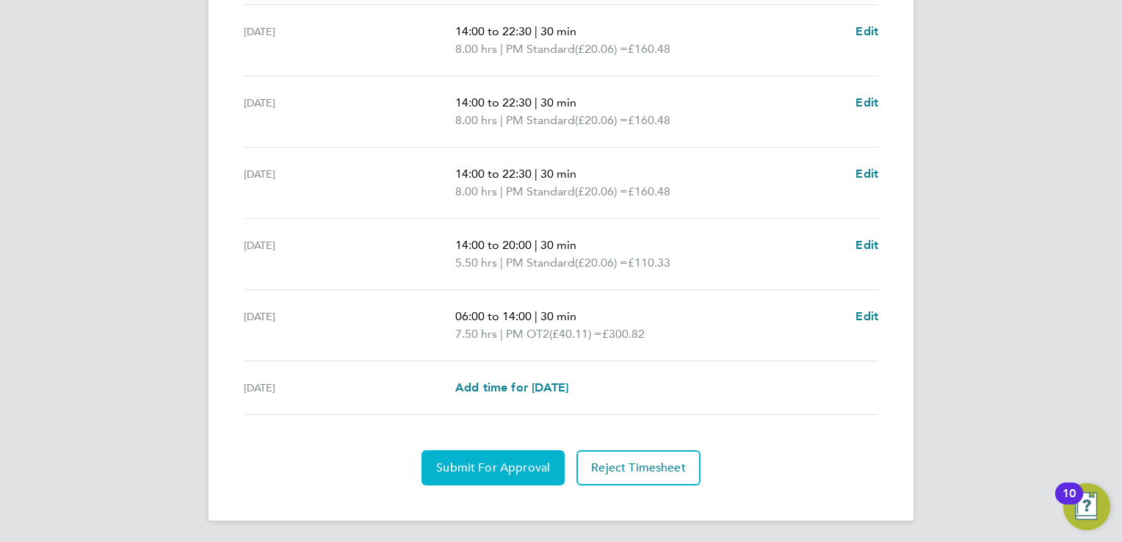
click at [485, 460] on span "Submit For Approval" at bounding box center [493, 467] width 114 height 15
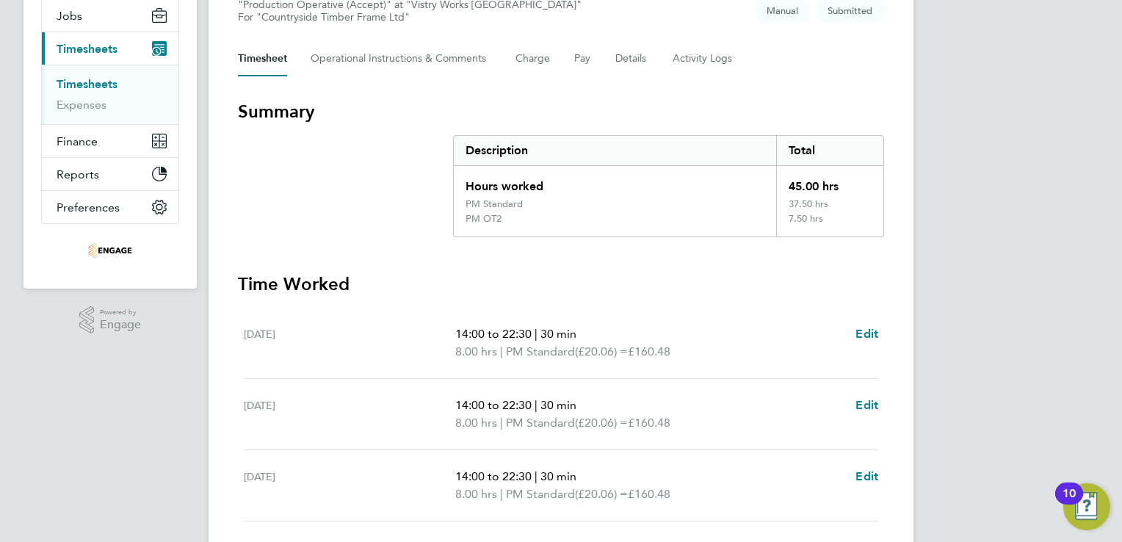
scroll to position [0, 0]
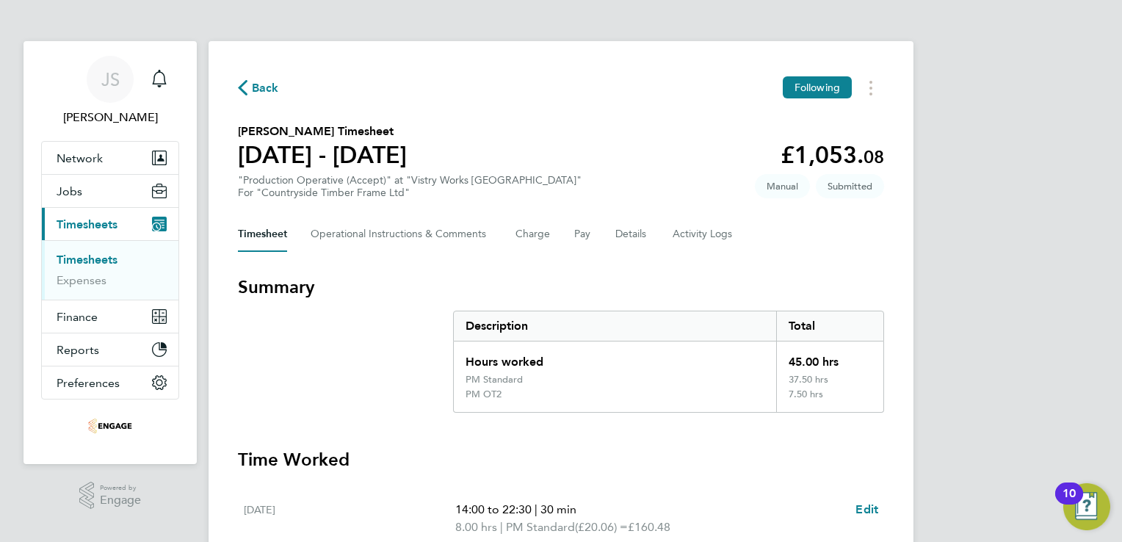
click at [269, 88] on span "Back" at bounding box center [265, 88] width 27 height 18
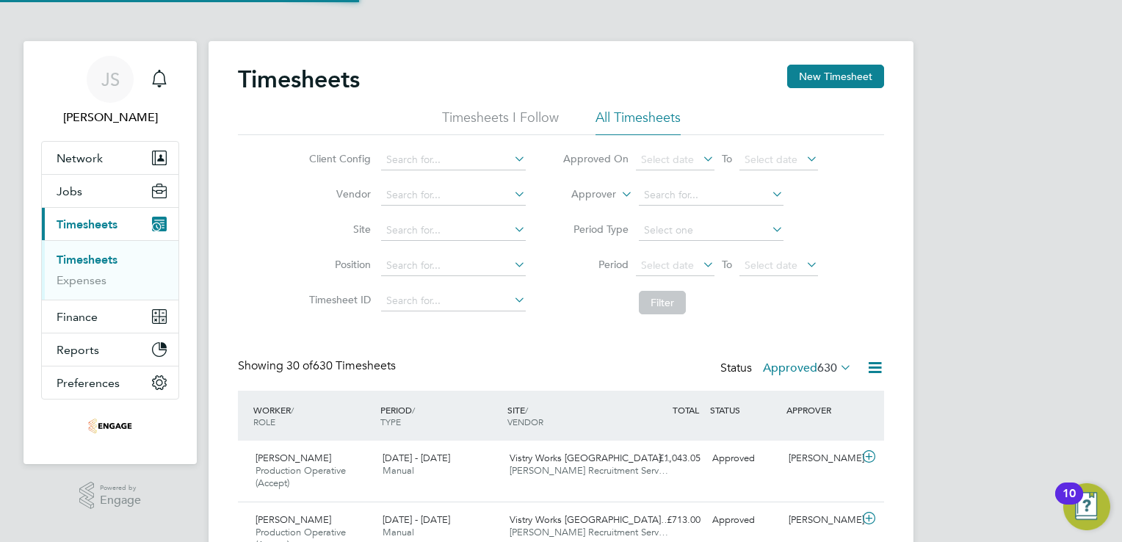
scroll to position [49, 128]
click at [833, 73] on button "New Timesheet" at bounding box center [835, 76] width 97 height 23
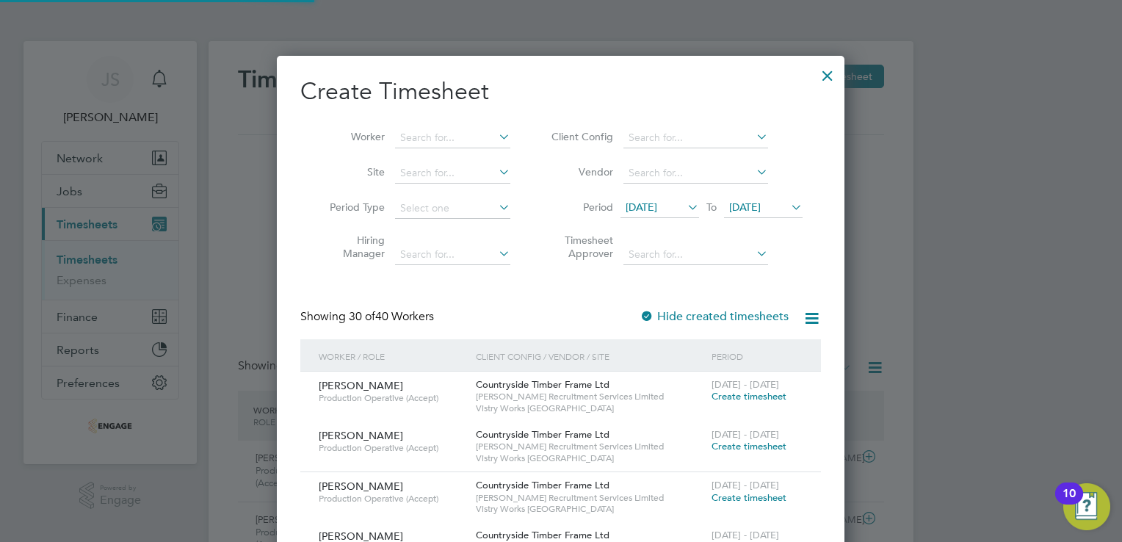
click at [657, 206] on span "12 Aug 2025" at bounding box center [642, 206] width 32 height 13
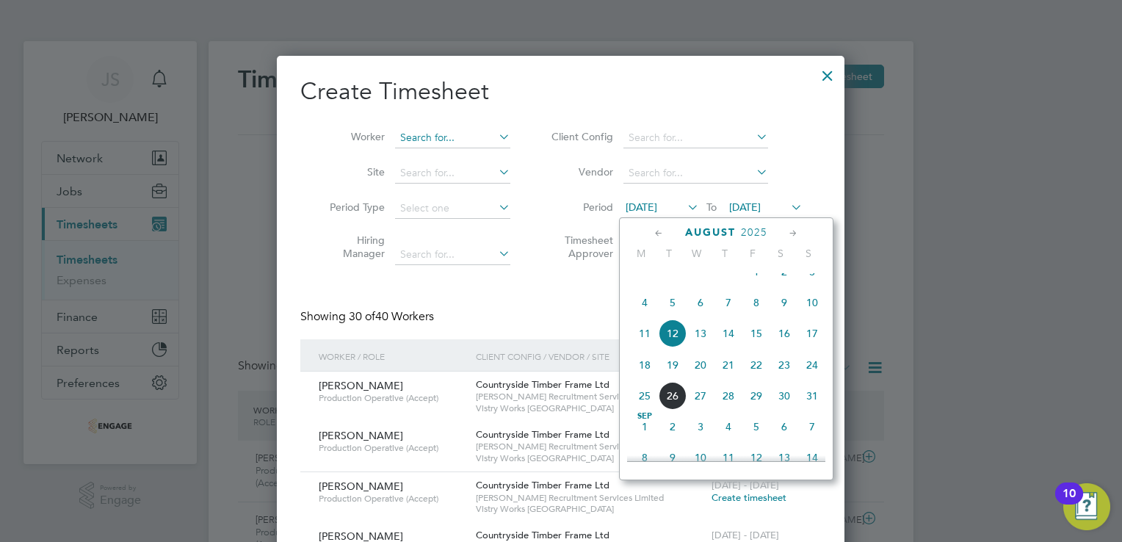
click at [423, 134] on input at bounding box center [452, 138] width 115 height 21
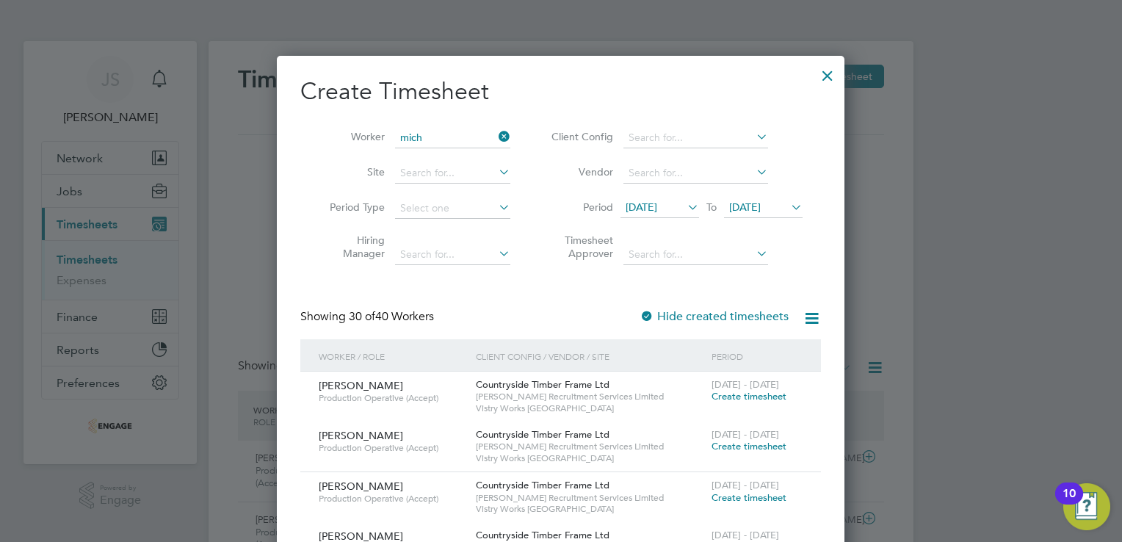
click at [463, 194] on li "Mich alina Stala" at bounding box center [455, 197] width 120 height 20
type input "Michalina Stala"
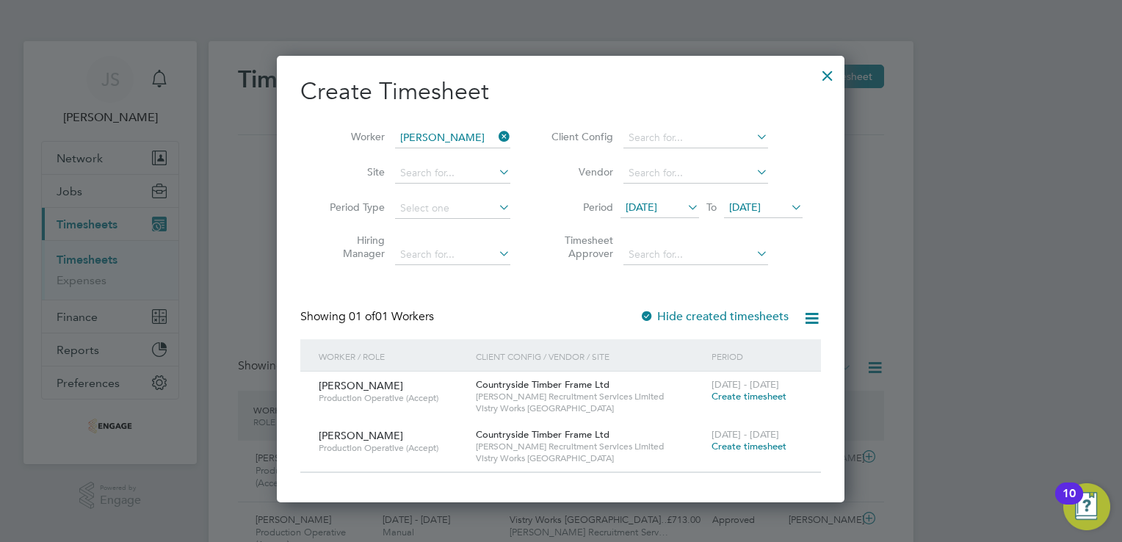
click at [759, 448] on span "Create timesheet" at bounding box center [749, 446] width 75 height 12
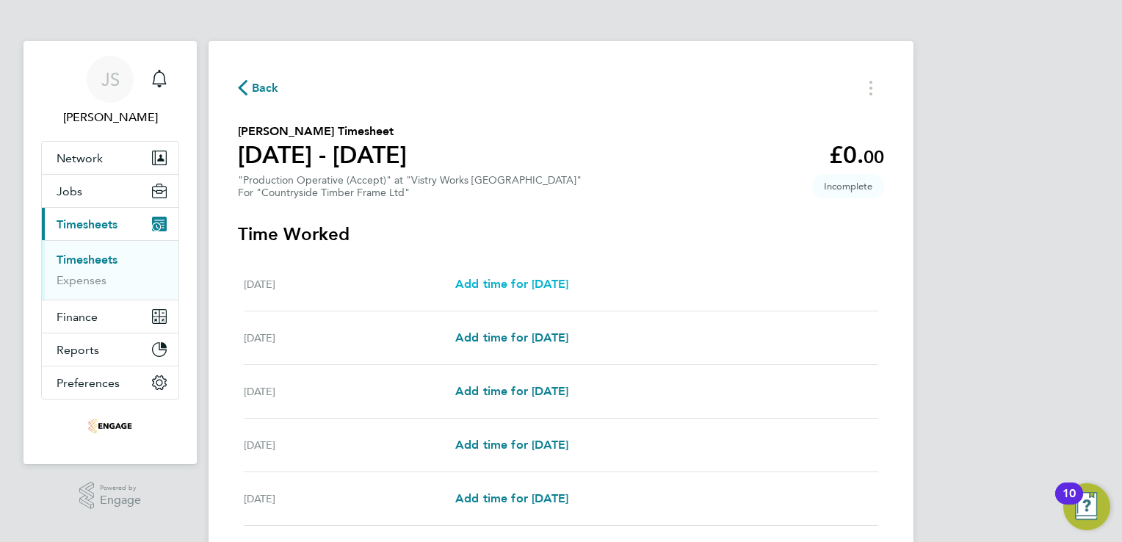
click at [545, 279] on span "Add time for Mon 18 Aug" at bounding box center [511, 284] width 113 height 14
select select "15"
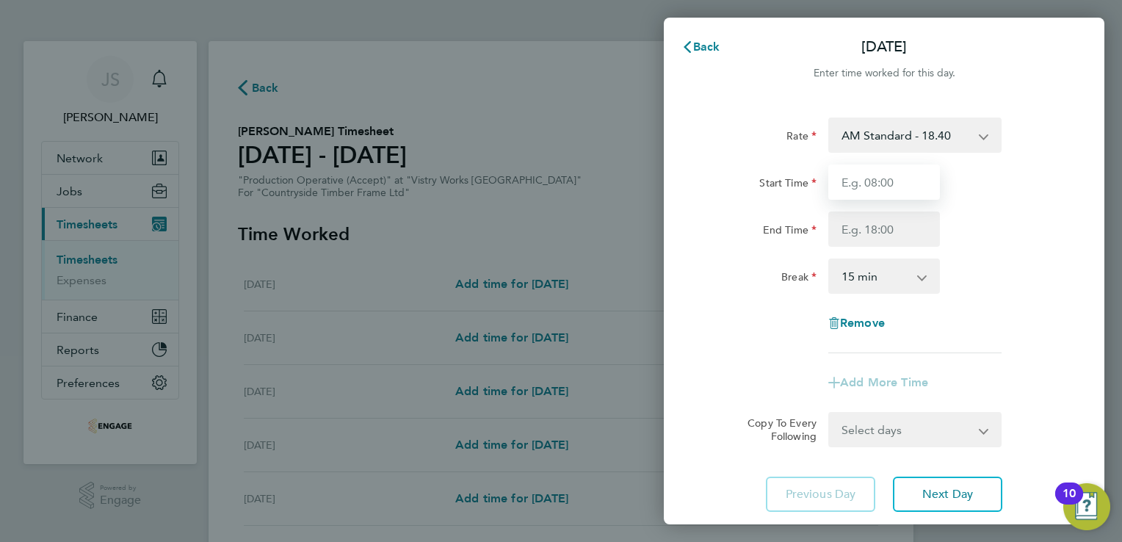
click at [870, 185] on input "Start Time" at bounding box center [884, 181] width 112 height 35
type input "06:00"
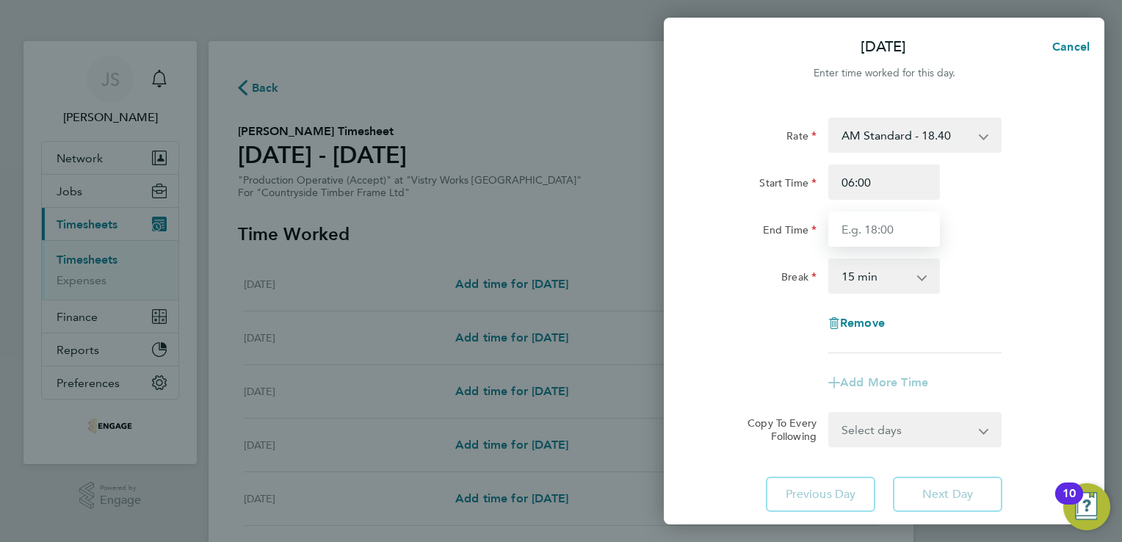
click at [858, 222] on input "End Time" at bounding box center [884, 228] width 112 height 35
type input "14:00"
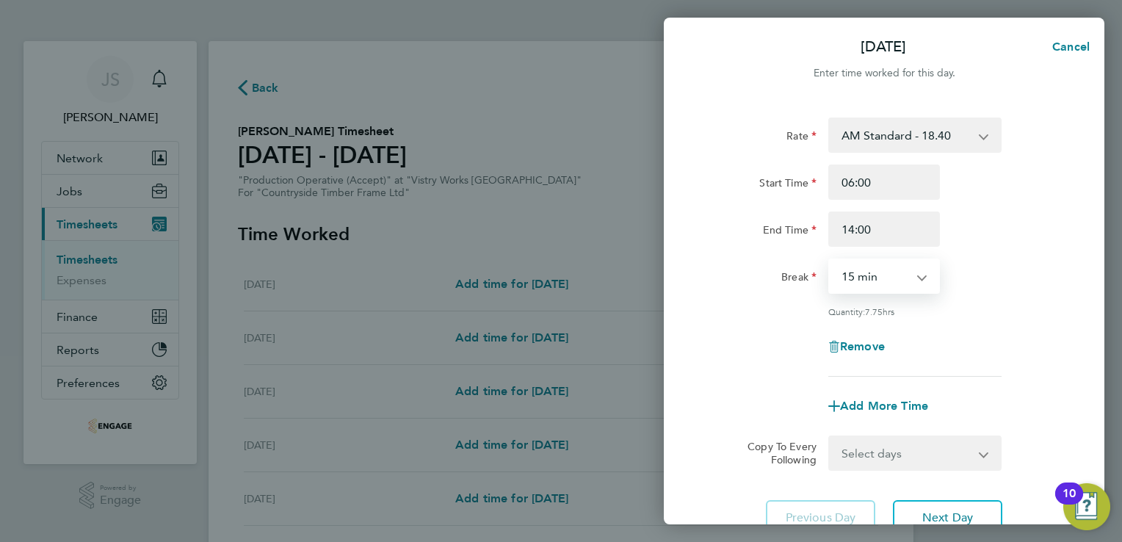
click at [859, 270] on select "0 min 15 min 30 min 45 min 60 min 75 min 90 min" at bounding box center [875, 276] width 91 height 32
select select "30"
click at [830, 260] on select "0 min 15 min 30 min 45 min 60 min 75 min 90 min" at bounding box center [875, 276] width 91 height 32
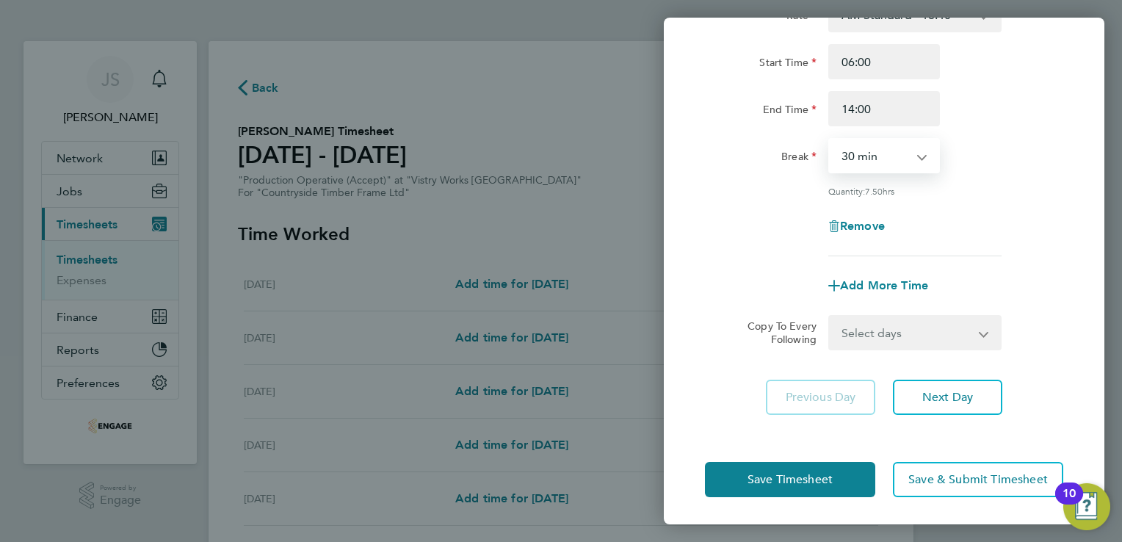
click at [919, 329] on select "Select days Day Weekday (Mon-Fri) Weekend (Sat-Sun) Tuesday Wednesday Thursday …" at bounding box center [907, 332] width 154 height 32
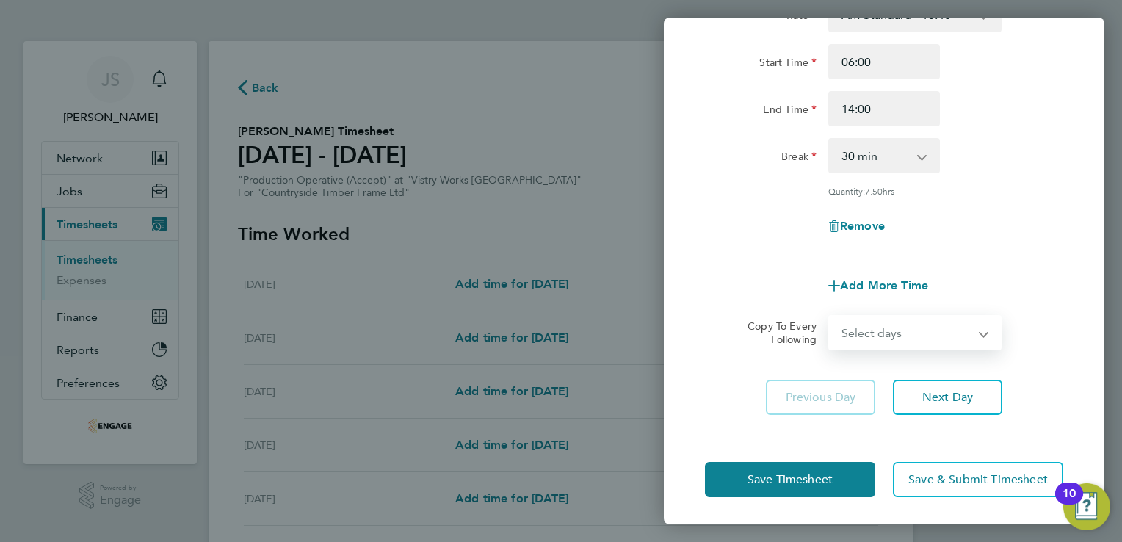
select select "WEEKDAY"
click at [830, 316] on select "Select days Day Weekday (Mon-Fri) Weekend (Sat-Sun) Tuesday Wednesday Thursday …" at bounding box center [907, 332] width 154 height 32
select select "2025-08-24"
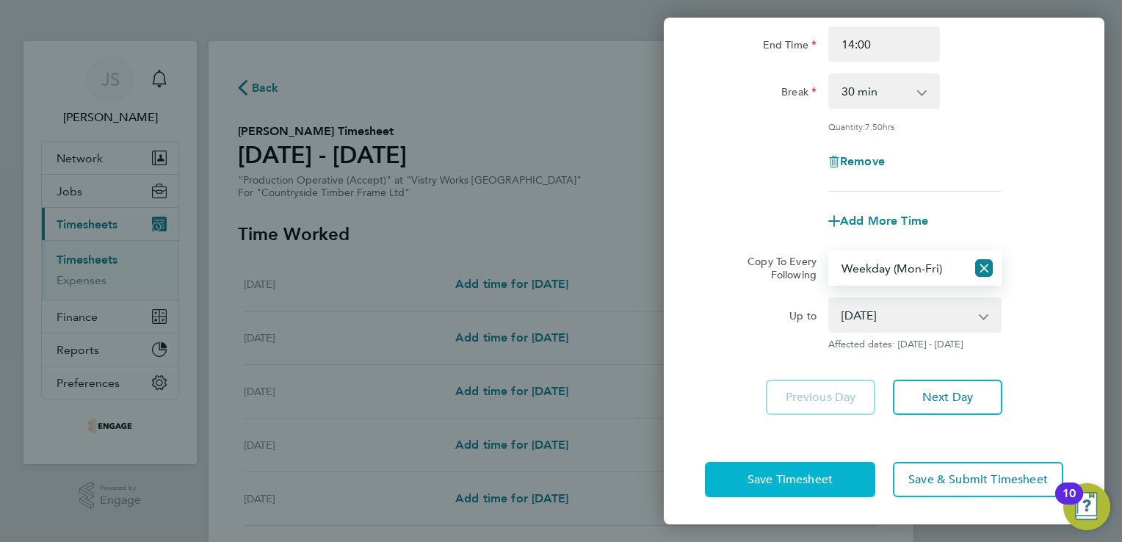
click at [758, 468] on button "Save Timesheet" at bounding box center [790, 479] width 170 height 35
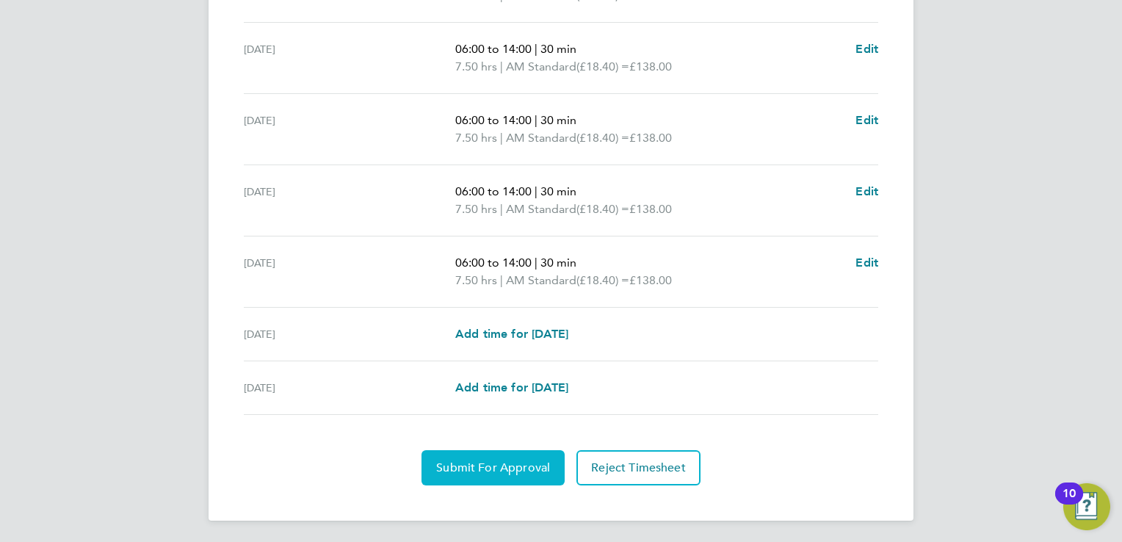
click at [483, 463] on span "Submit For Approval" at bounding box center [493, 467] width 114 height 15
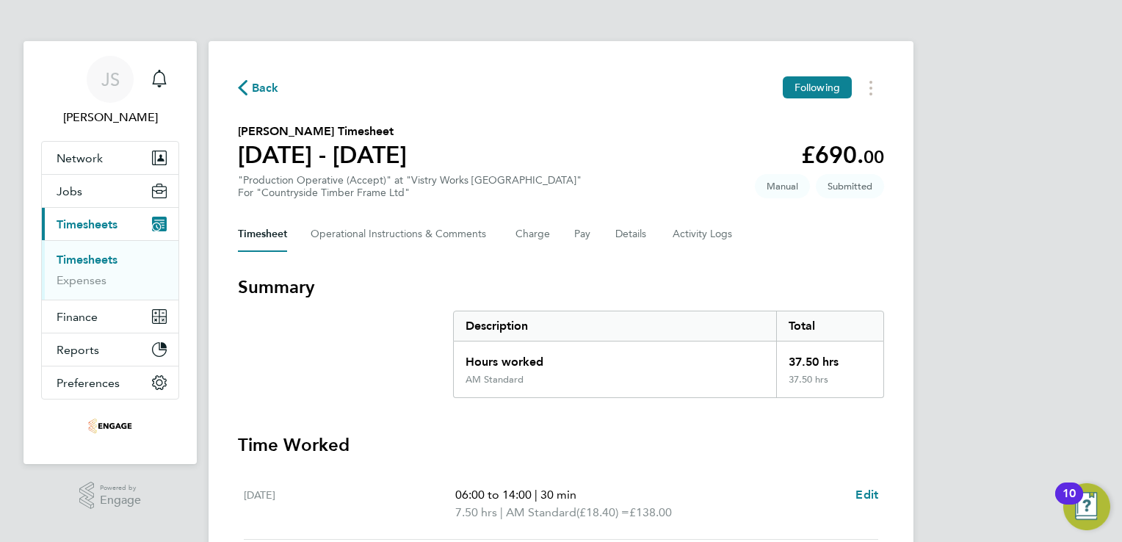
click at [270, 83] on span "Back" at bounding box center [265, 88] width 27 height 18
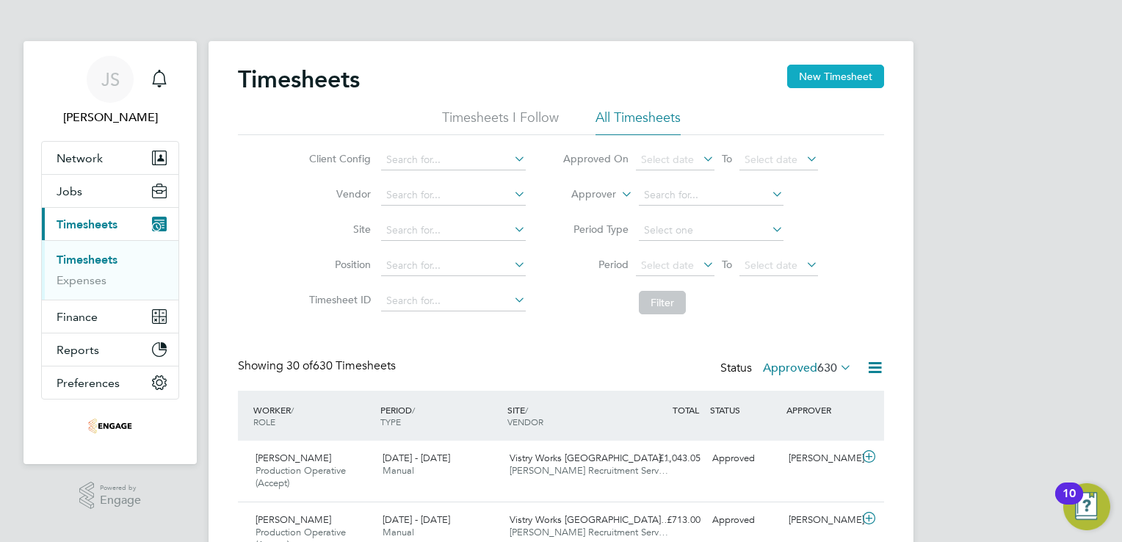
click at [855, 70] on button "New Timesheet" at bounding box center [835, 76] width 97 height 23
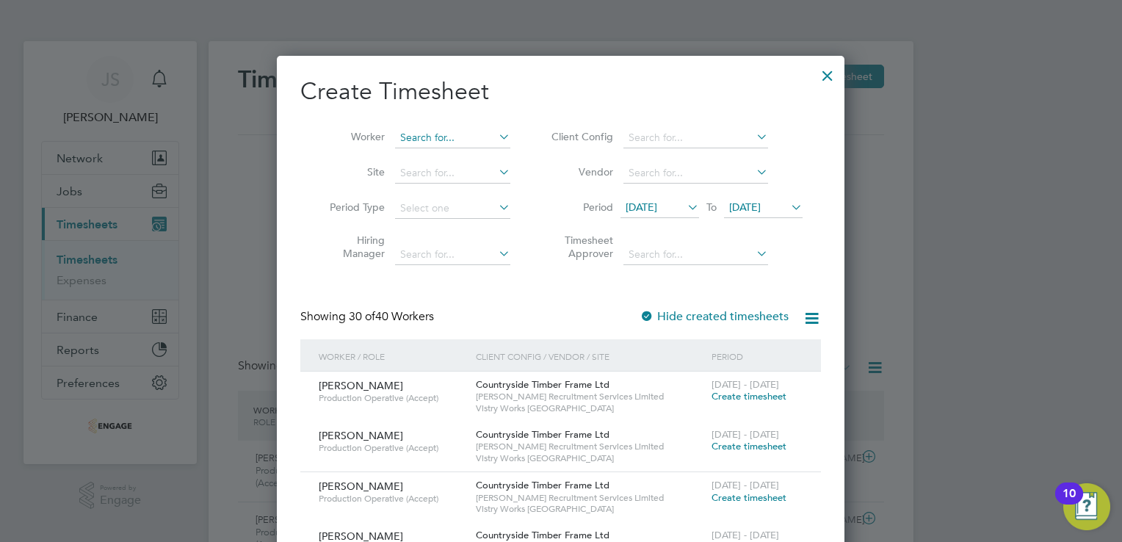
click at [464, 134] on input at bounding box center [452, 138] width 115 height 21
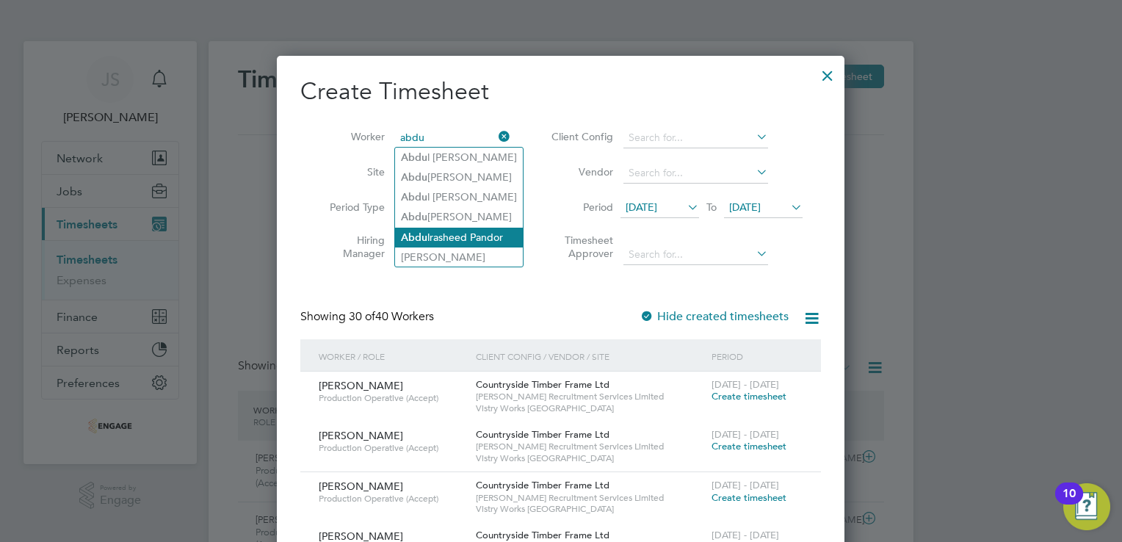
click at [457, 234] on li "Abdu lrasheed Pandor" at bounding box center [459, 238] width 128 height 20
type input "Abdulrasheed Pandor"
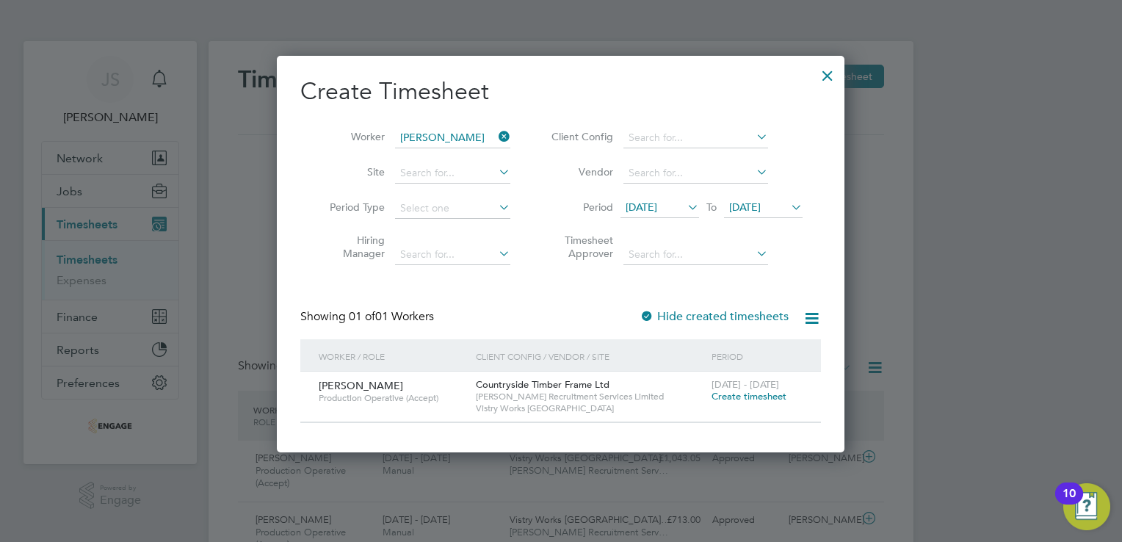
click at [744, 397] on span "Create timesheet" at bounding box center [749, 396] width 75 height 12
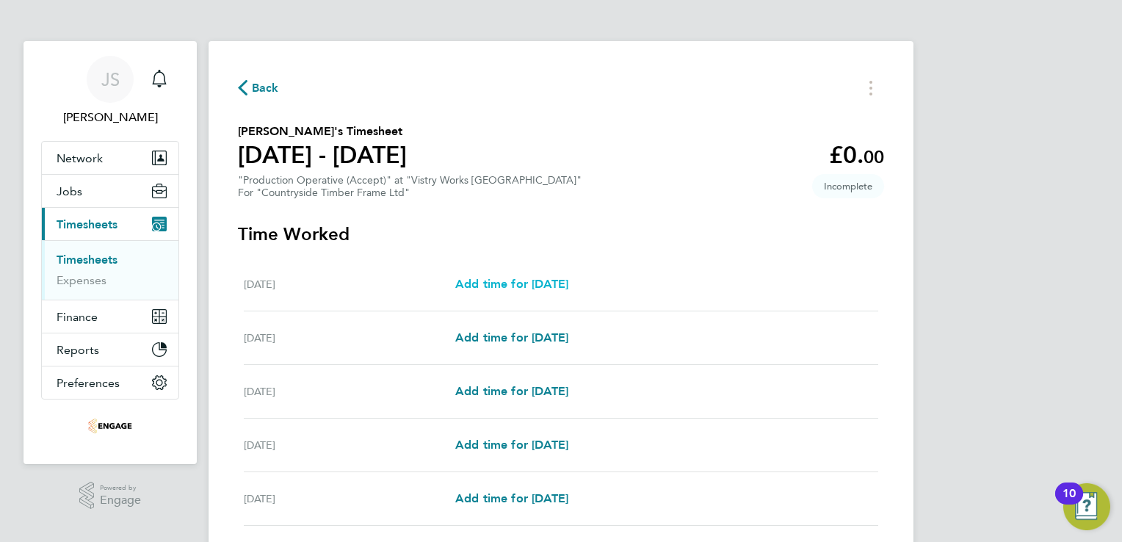
click at [547, 283] on span "Add time for Mon 18 Aug" at bounding box center [511, 284] width 113 height 14
select select "15"
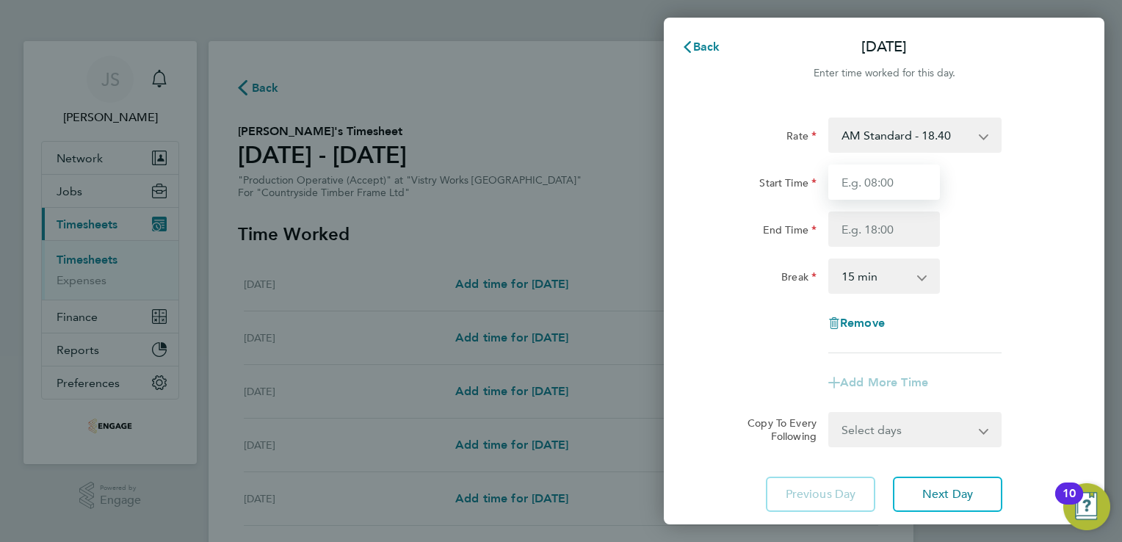
click at [885, 192] on input "Start Time" at bounding box center [884, 181] width 112 height 35
type input "06:00"
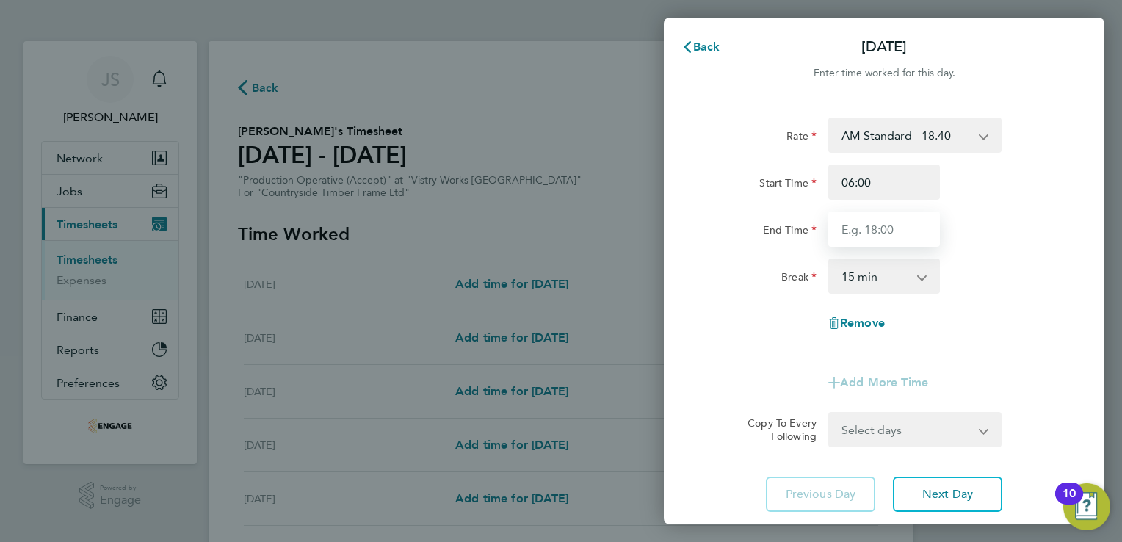
type input "14:00"
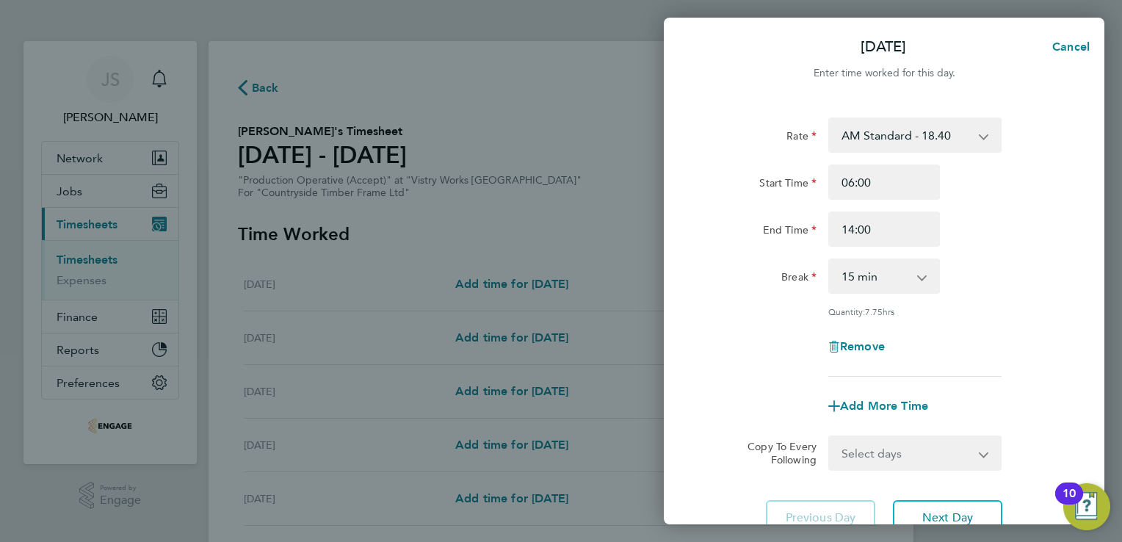
click at [850, 272] on select "0 min 15 min 30 min 45 min 60 min 75 min 90 min" at bounding box center [875, 276] width 91 height 32
select select "30"
click at [830, 260] on select "0 min 15 min 30 min 45 min 60 min 75 min 90 min" at bounding box center [875, 276] width 91 height 32
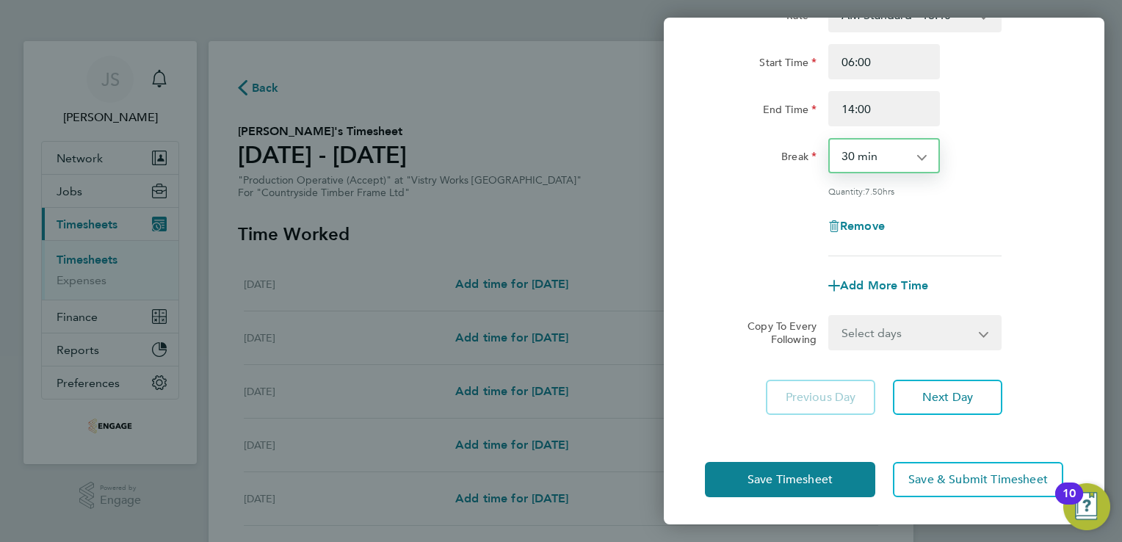
click at [960, 327] on select "Select days Day Weekday (Mon-Fri) Weekend (Sat-Sun) Tuesday Wednesday Thursday …" at bounding box center [907, 332] width 154 height 32
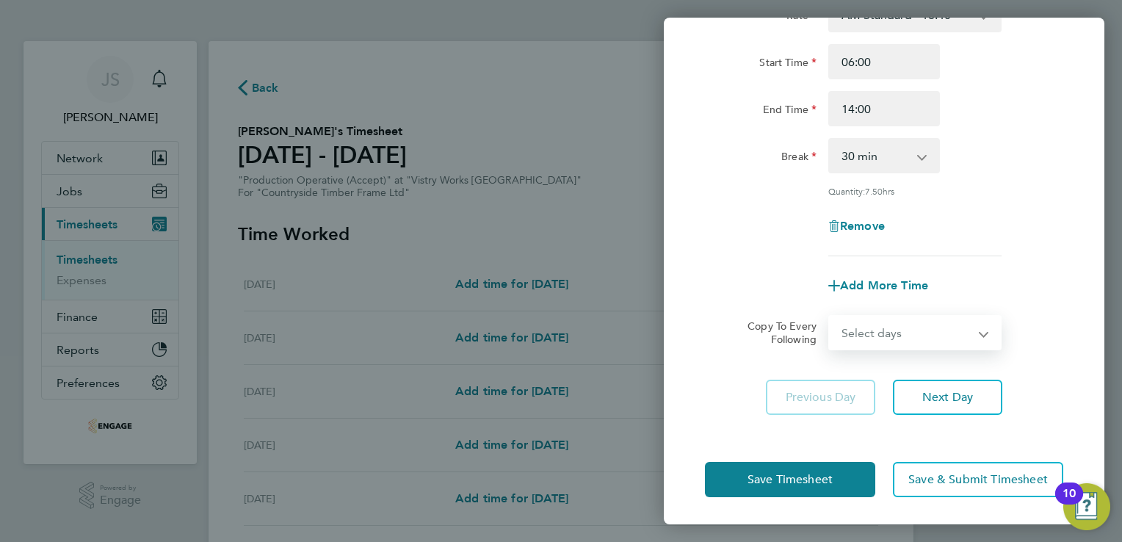
select select "TUE"
click at [830, 316] on select "Select days Day Weekday (Mon-Fri) Weekend (Sat-Sun) Tuesday Wednesday Thursday …" at bounding box center [907, 332] width 154 height 32
select select "2025-08-24"
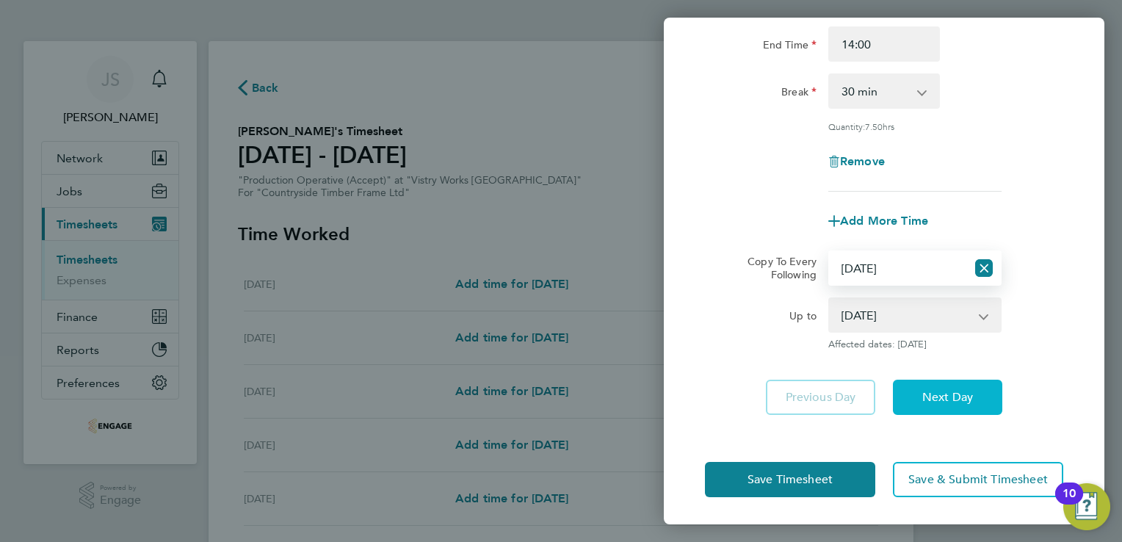
click at [938, 385] on button "Next Day" at bounding box center [947, 397] width 109 height 35
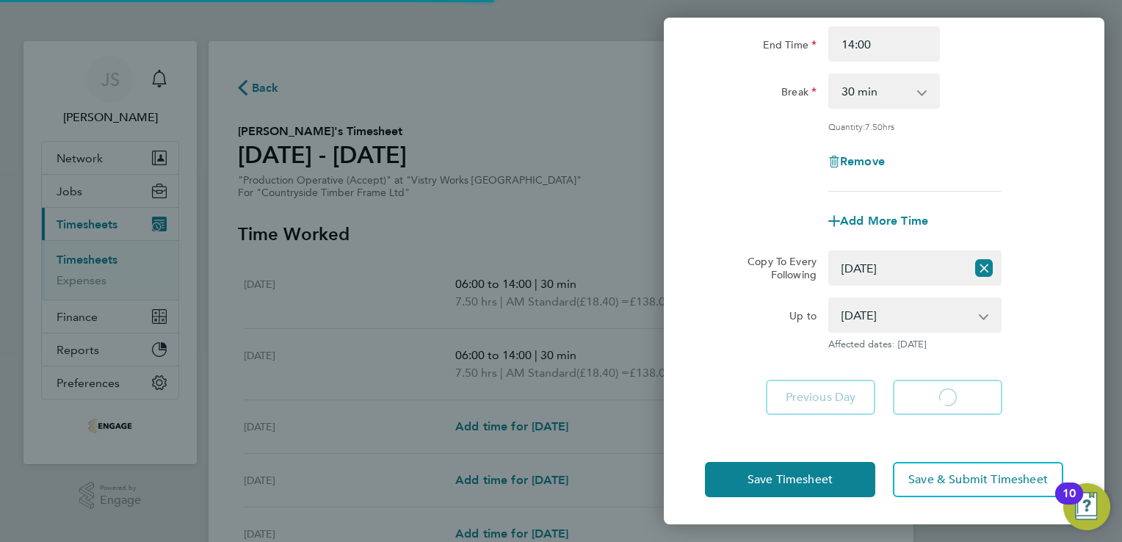
select select "30"
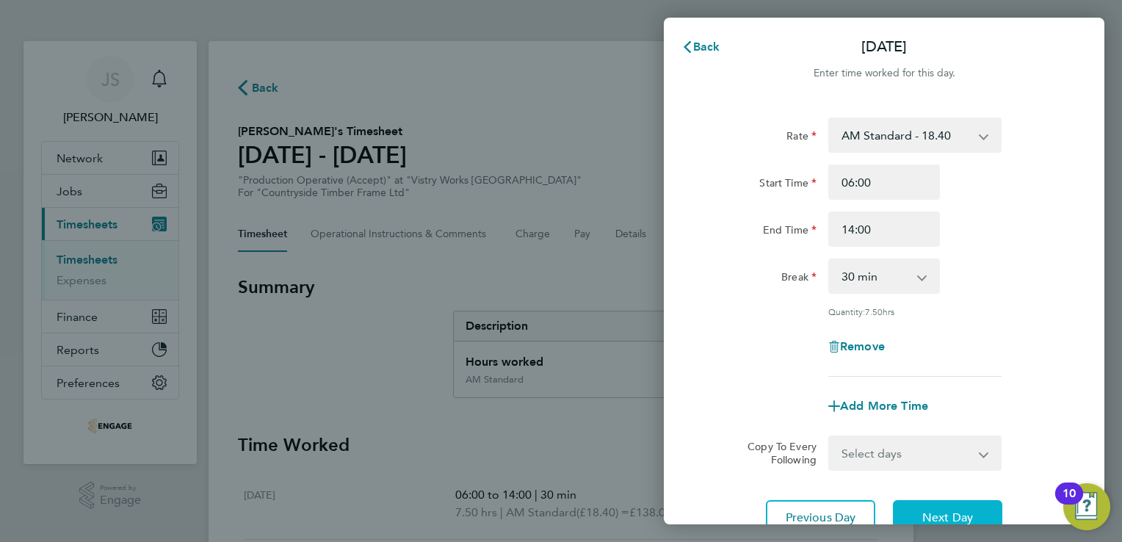
click at [918, 509] on button "Next Day" at bounding box center [947, 517] width 109 height 35
select select "15"
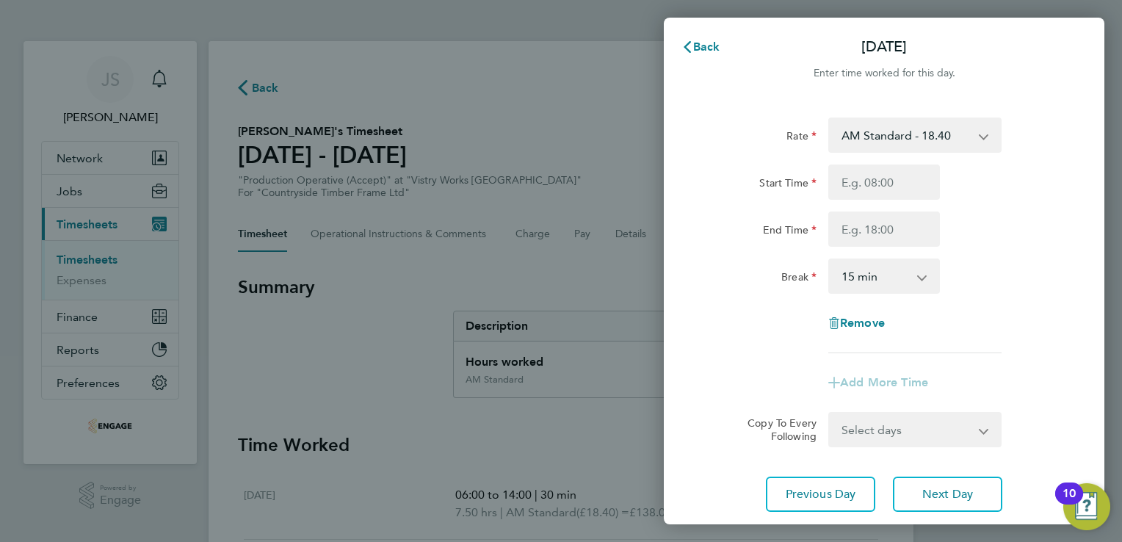
click at [905, 145] on select "AM Standard - 18.40 PM OT2 - 40.11 PM Standard - 20.06 OT2 - 36.80 PM OT 1 - 30…" at bounding box center [906, 135] width 153 height 32
select select "15"
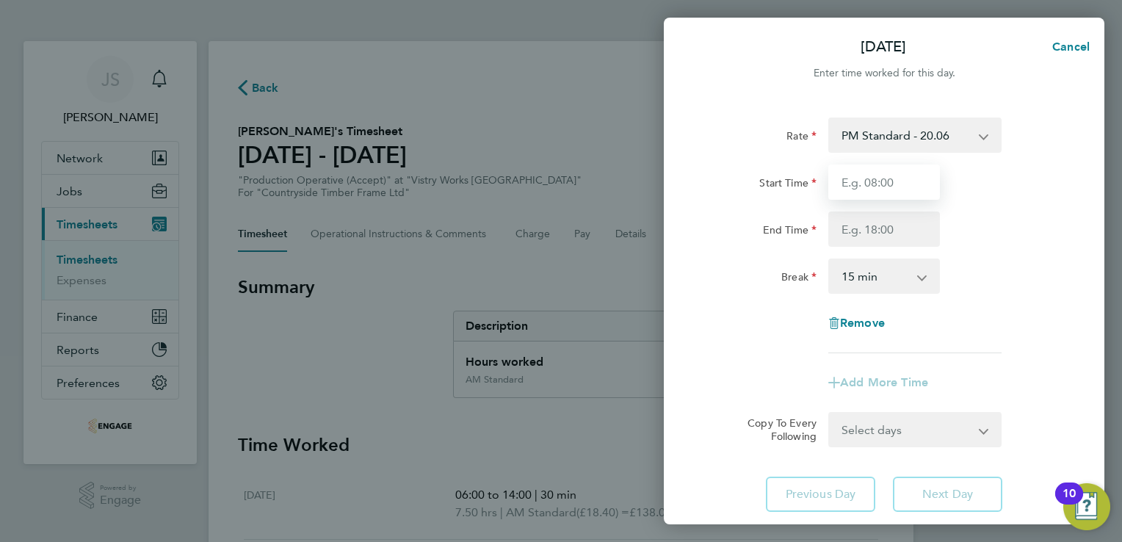
click at [864, 190] on input "Start Time" at bounding box center [884, 181] width 112 height 35
type input "15:30"
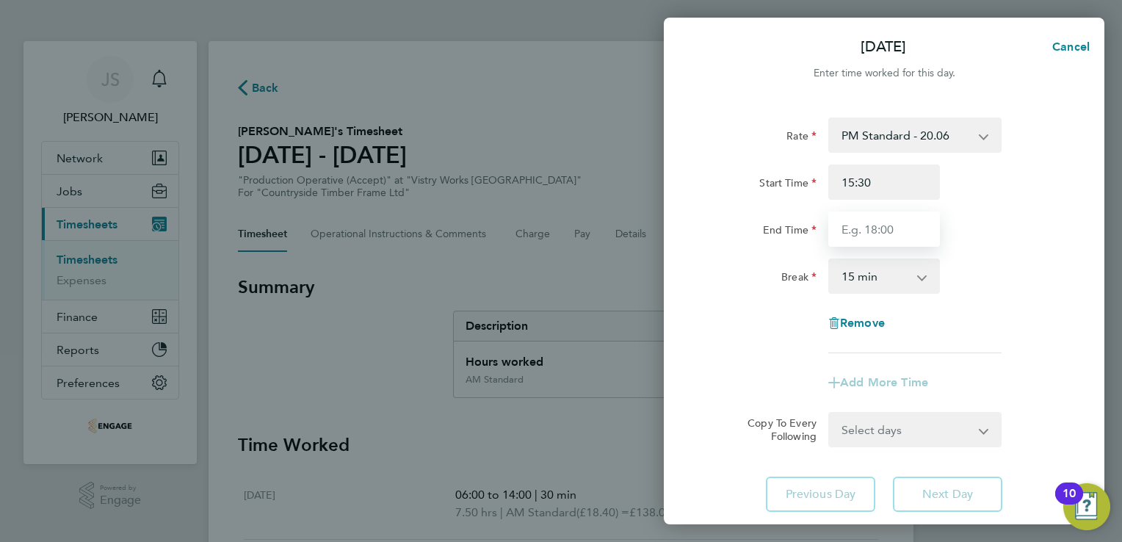
click at [883, 229] on input "End Time" at bounding box center [884, 228] width 112 height 35
type input "22:30"
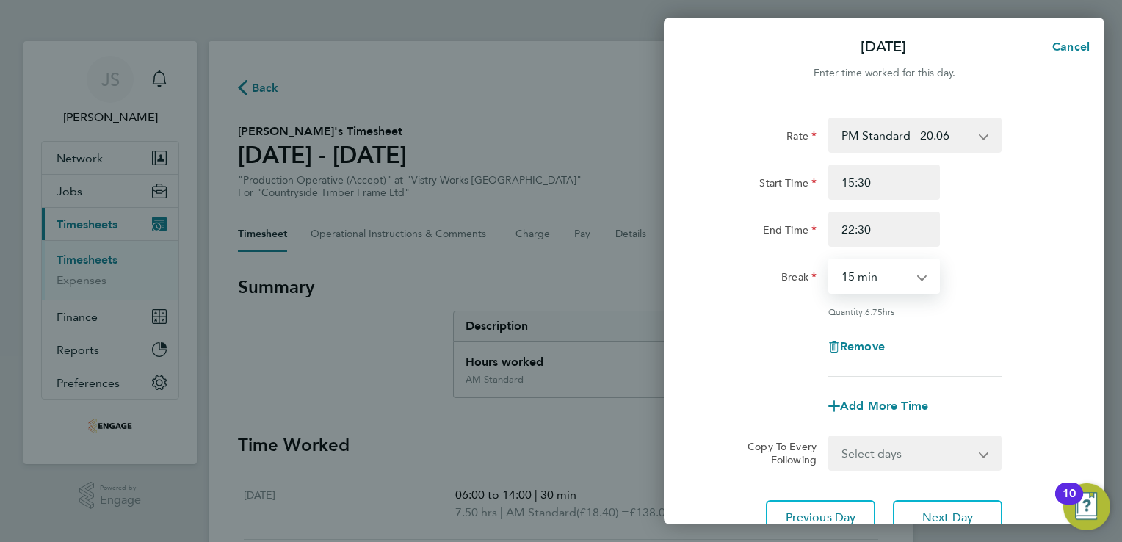
click at [866, 276] on select "0 min 15 min 30 min 45 min 60 min 75 min 90 min" at bounding box center [875, 276] width 91 height 32
click at [830, 260] on select "0 min 15 min 30 min 45 min 60 min 75 min 90 min" at bounding box center [875, 276] width 91 height 32
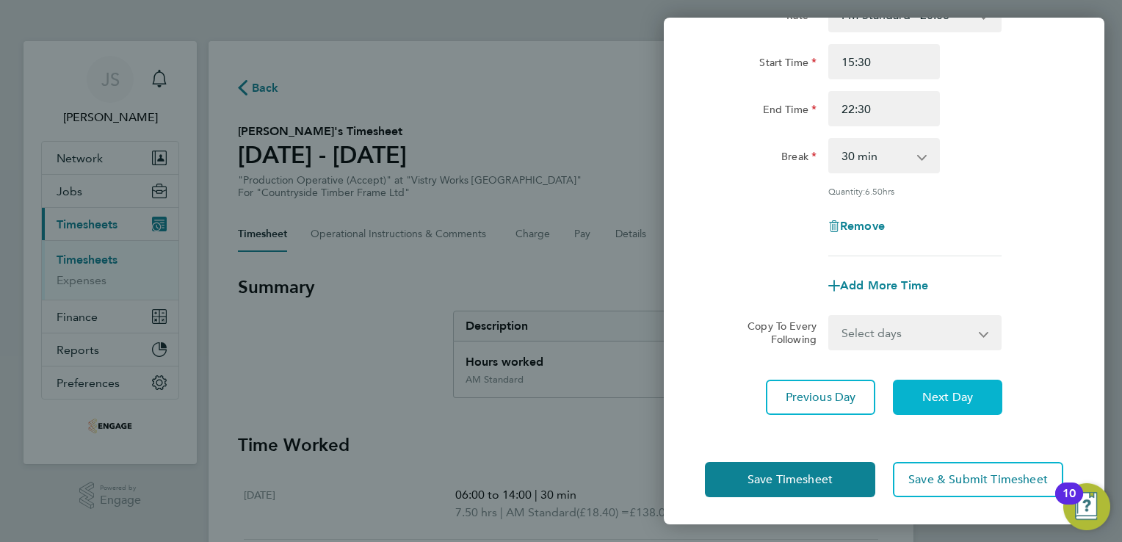
click at [960, 391] on span "Next Day" at bounding box center [947, 397] width 51 height 15
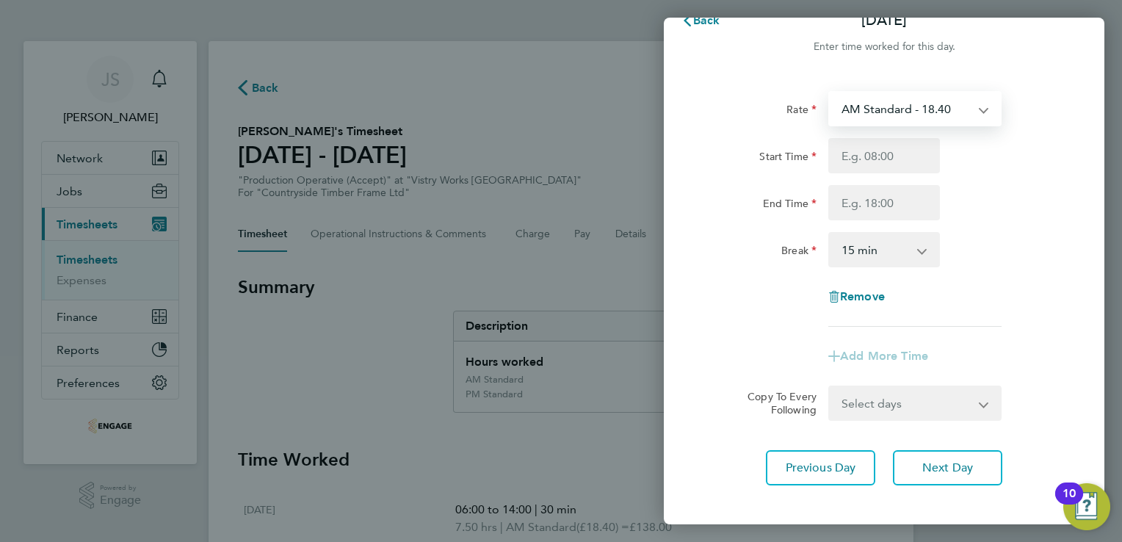
click at [877, 103] on select "AM Standard - 18.40 PM OT2 - 40.11 PM Standard - 20.06 OT2 - 36.80 PM OT 1 - 30…" at bounding box center [906, 109] width 153 height 32
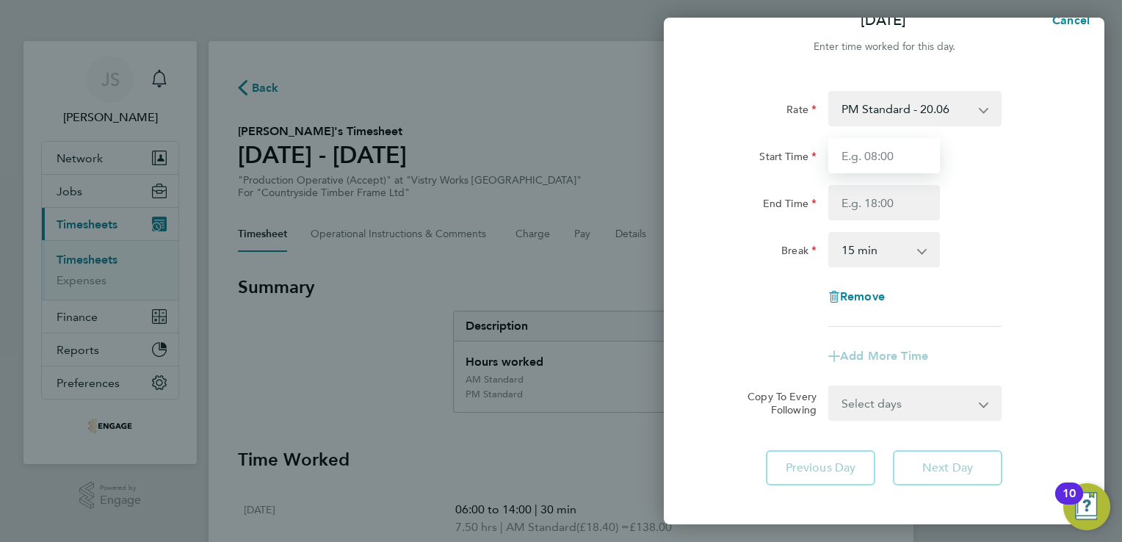
click at [873, 160] on input "Start Time" at bounding box center [884, 155] width 112 height 35
click at [846, 203] on input "End Time" at bounding box center [884, 202] width 112 height 35
click at [862, 250] on select "0 min 15 min 30 min 45 min 60 min 75 min 90 min" at bounding box center [875, 249] width 91 height 32
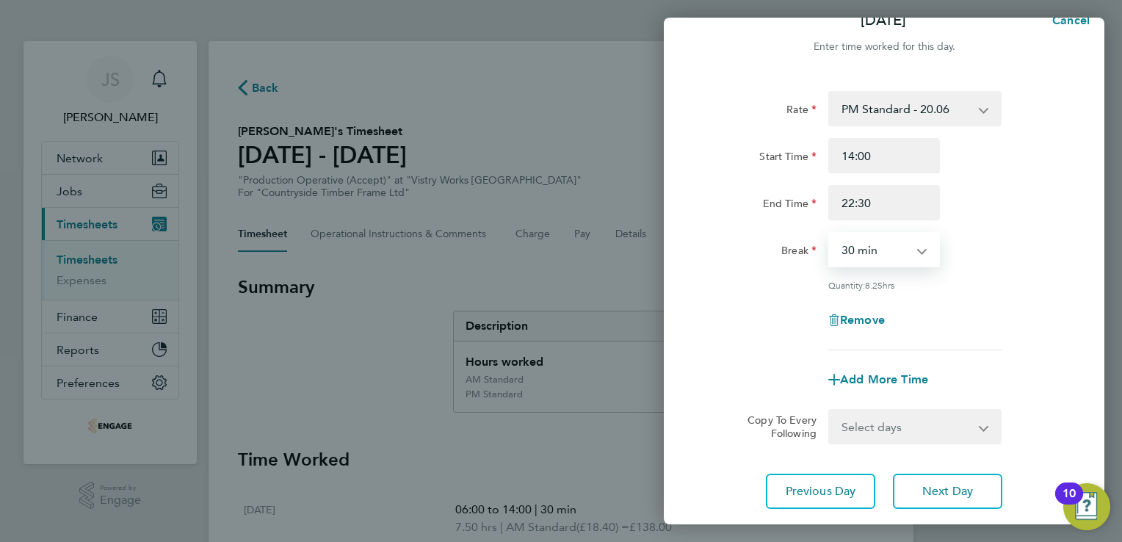
click at [830, 233] on select "0 min 15 min 30 min 45 min 60 min 75 min 90 min" at bounding box center [875, 249] width 91 height 32
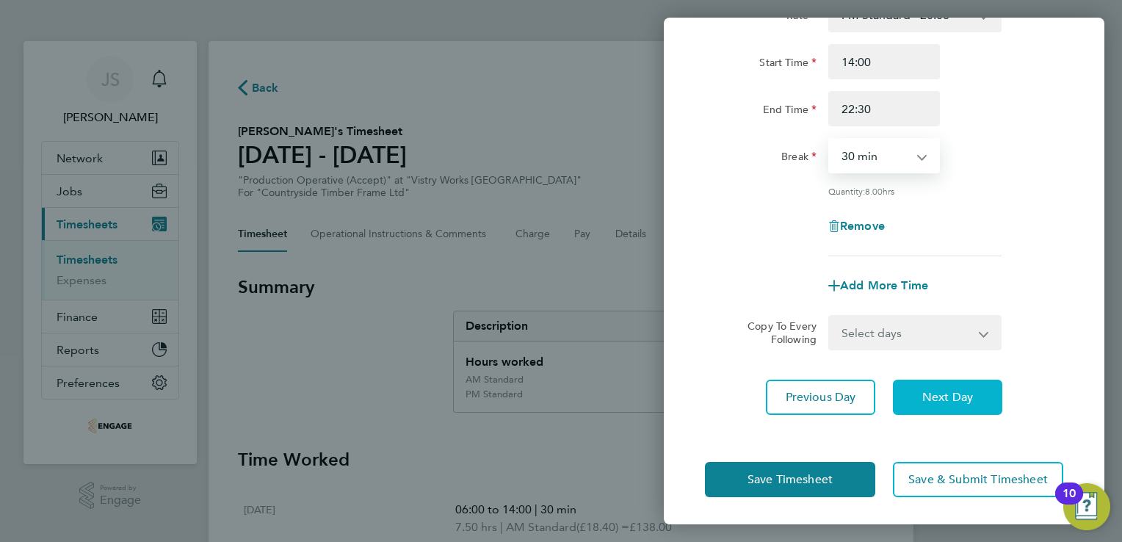
click at [960, 399] on span "Next Day" at bounding box center [947, 397] width 51 height 15
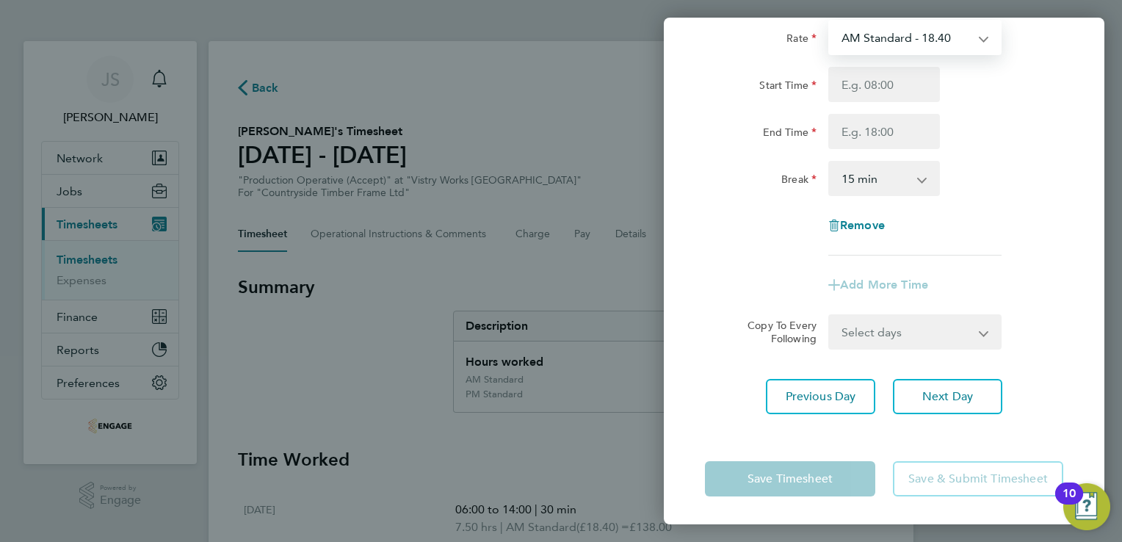
click at [886, 45] on select "AM Standard - 18.40 PM OT2 - 40.11 PM Standard - 20.06 OT2 - 36.80 PM OT 1 - 30…" at bounding box center [906, 37] width 153 height 32
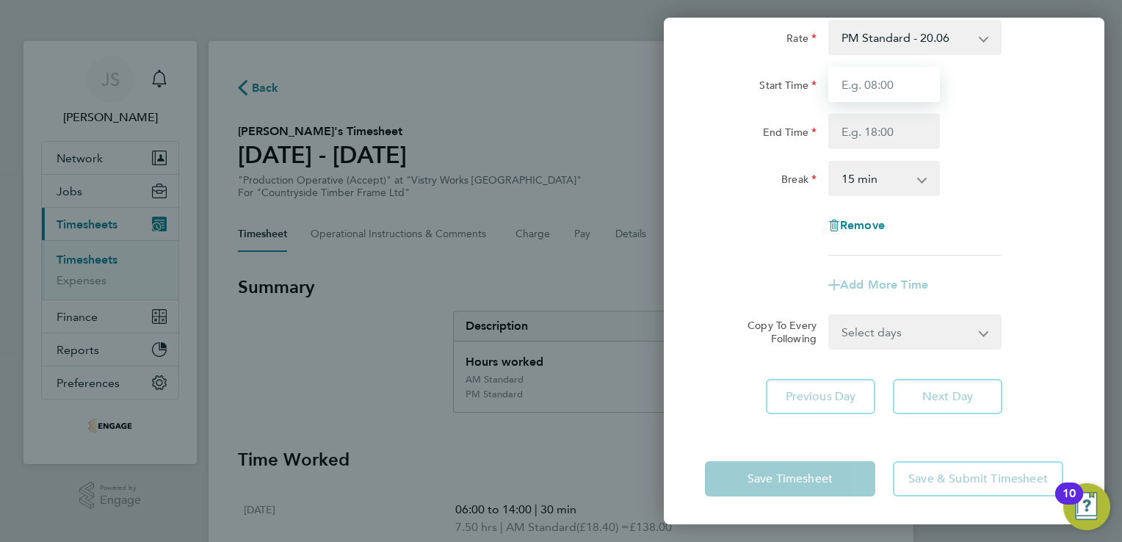
click at [858, 90] on input "Start Time" at bounding box center [884, 84] width 112 height 35
click at [861, 132] on input "End Time" at bounding box center [884, 131] width 112 height 35
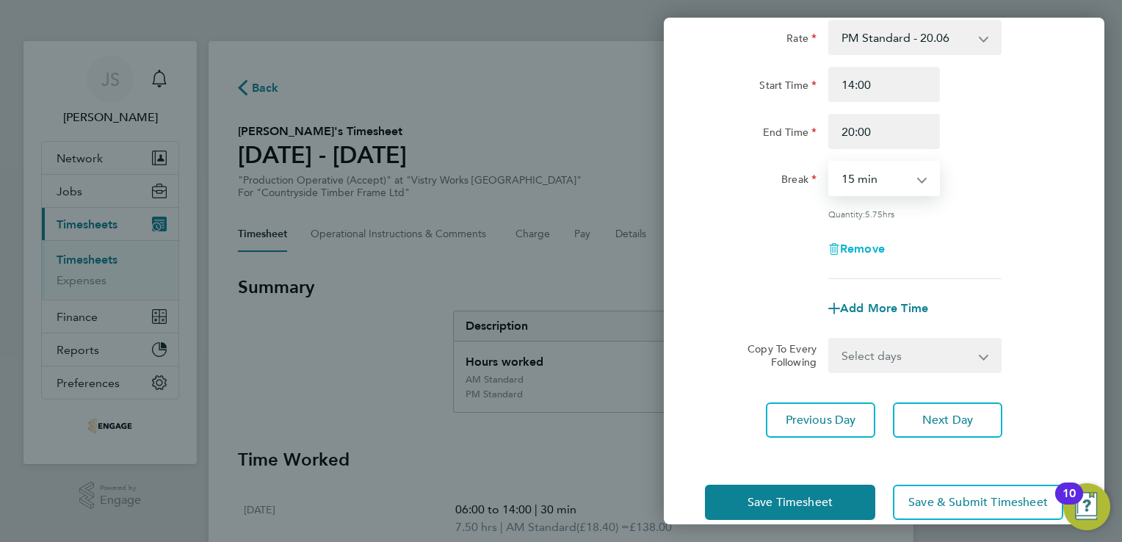
drag, startPoint x: 855, startPoint y: 178, endPoint x: 850, endPoint y: 251, distance: 73.6
click at [850, 251] on div "Rate PM Standard - 20.06 PM OT2 - 40.11 OT2 - 36.80 AM Standard - 18.40 PM OT 1…" at bounding box center [884, 149] width 358 height 259
click at [830, 162] on select "0 min 15 min 30 min 45 min 60 min 75 min 90 min" at bounding box center [875, 178] width 91 height 32
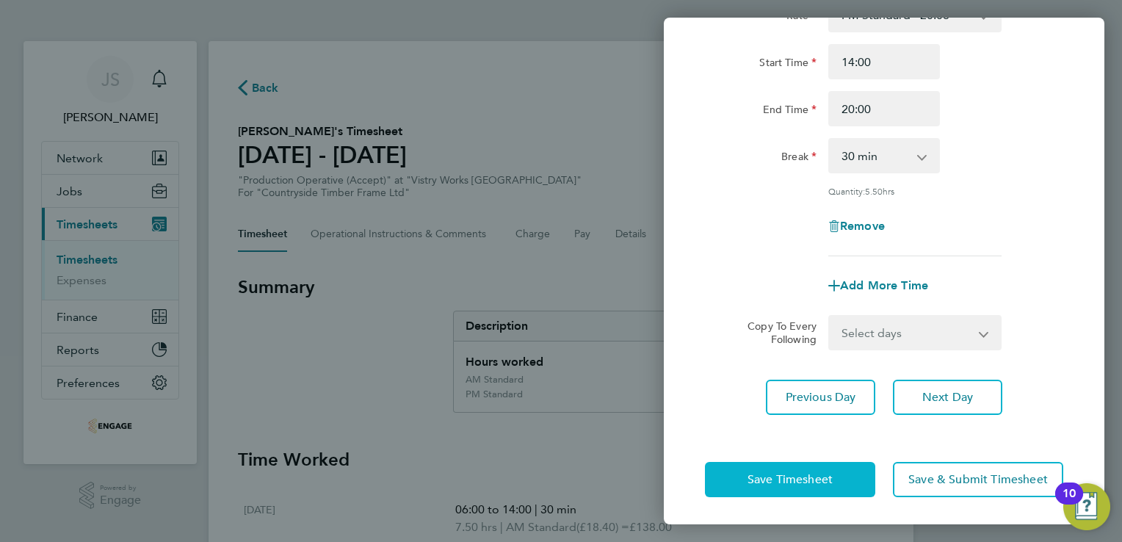
click at [748, 468] on button "Save Timesheet" at bounding box center [790, 479] width 170 height 35
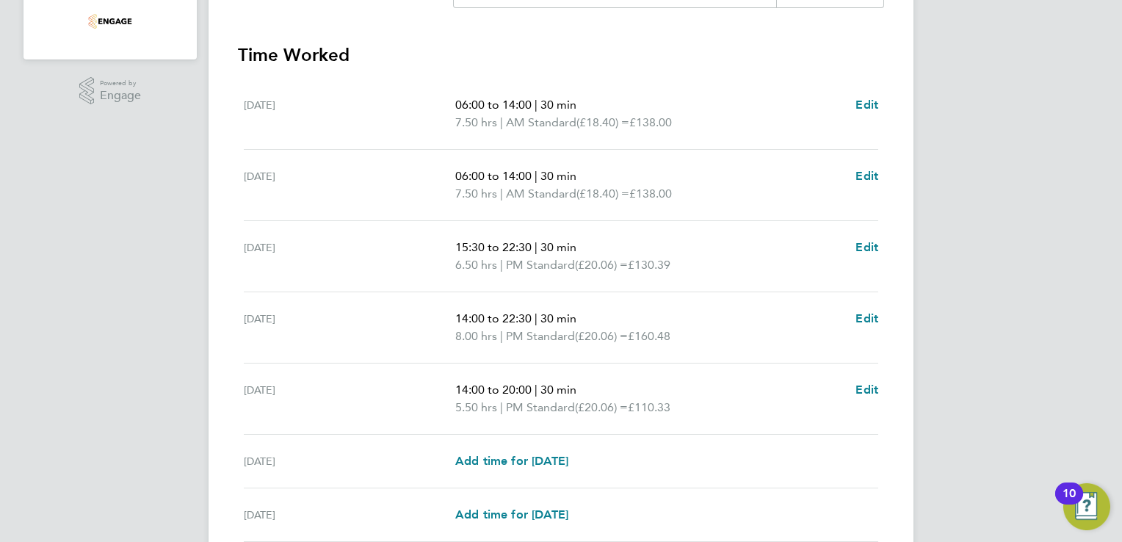
scroll to position [532, 0]
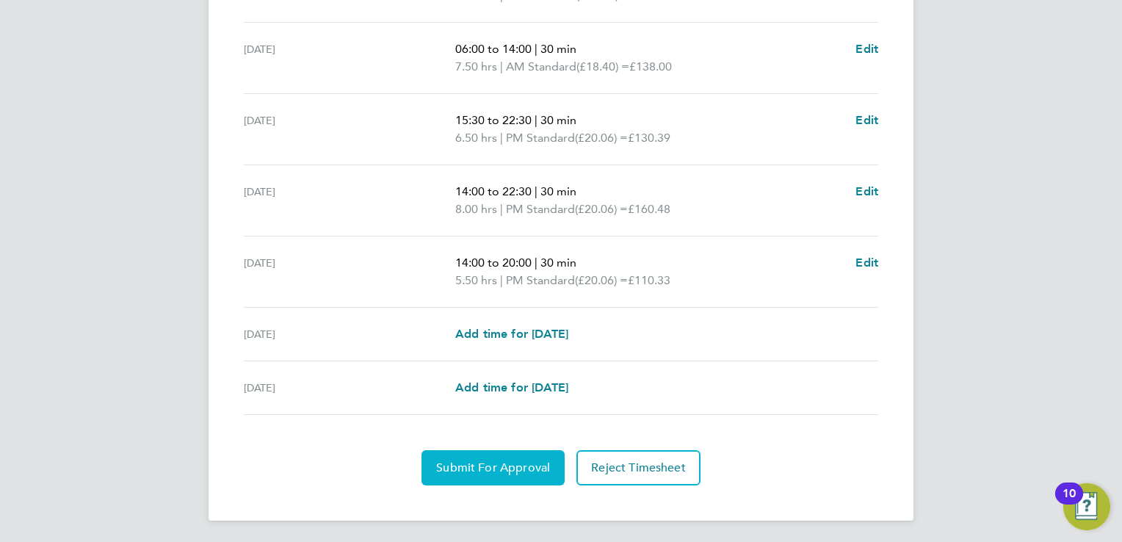
click at [479, 474] on button "Submit For Approval" at bounding box center [492, 467] width 143 height 35
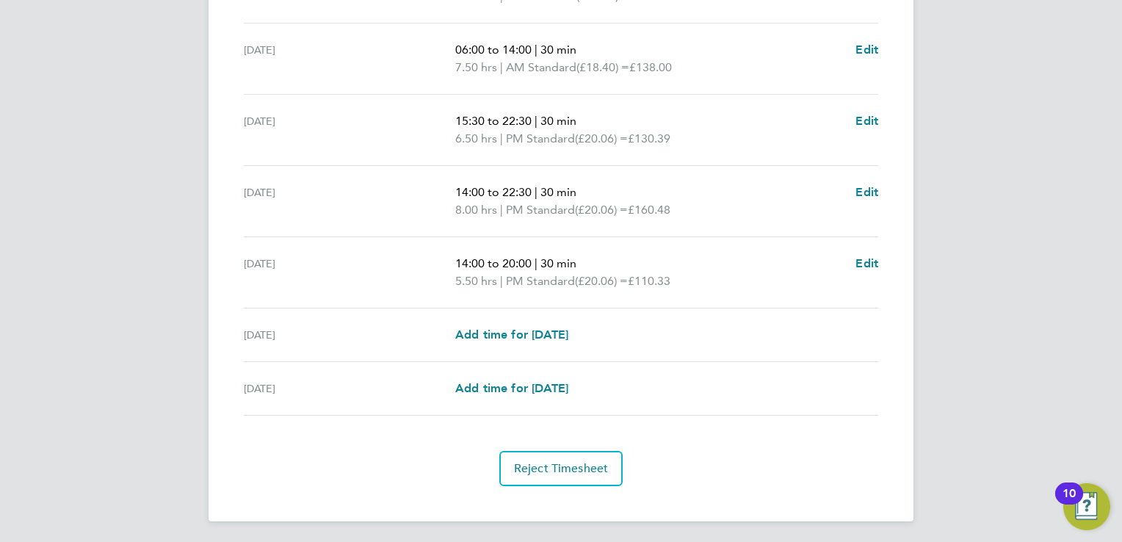
scroll to position [0, 0]
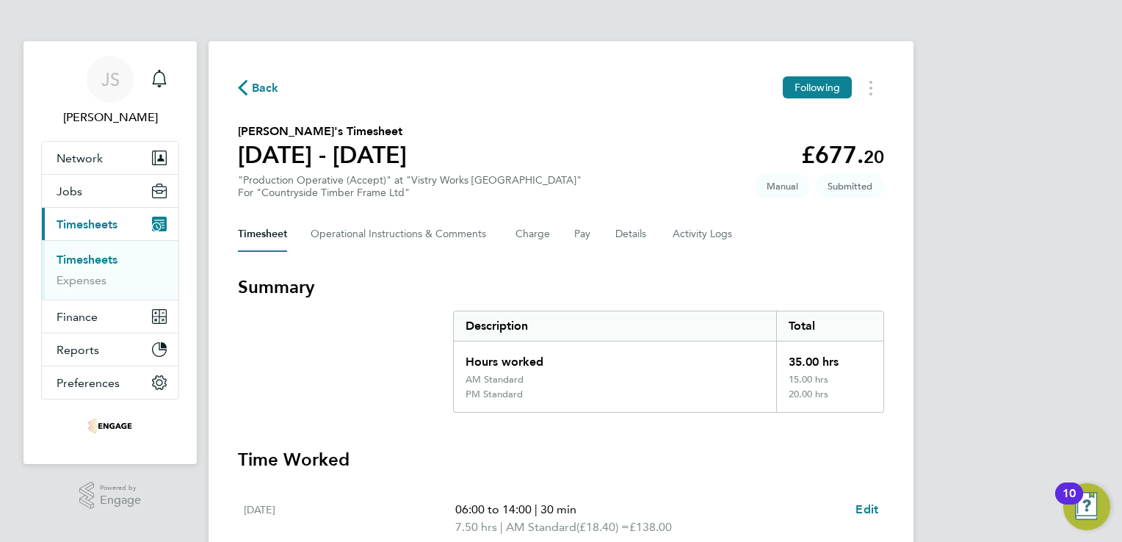
click at [260, 93] on span "Back" at bounding box center [265, 88] width 27 height 18
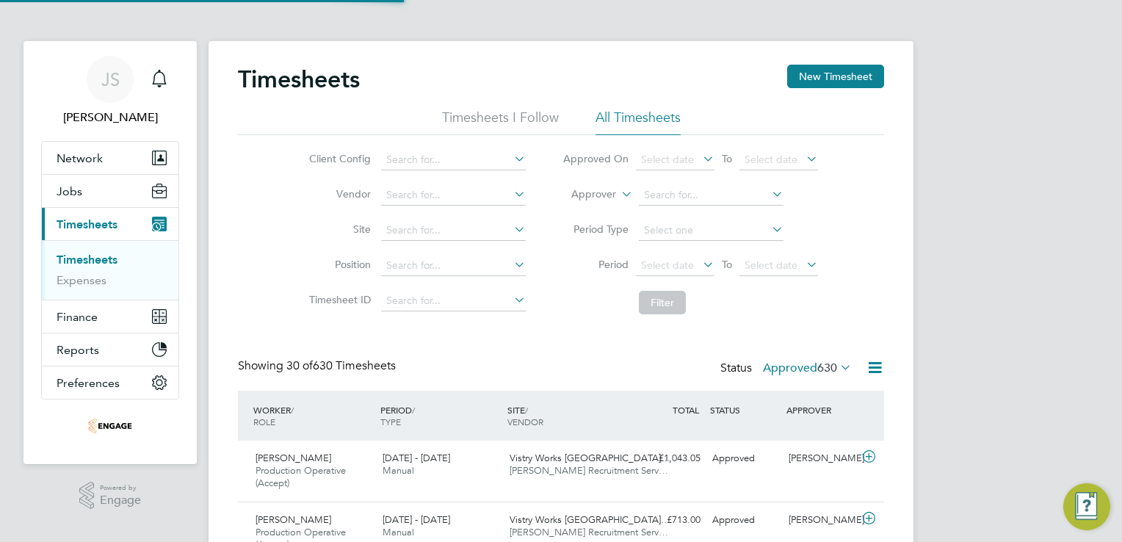
scroll to position [49, 128]
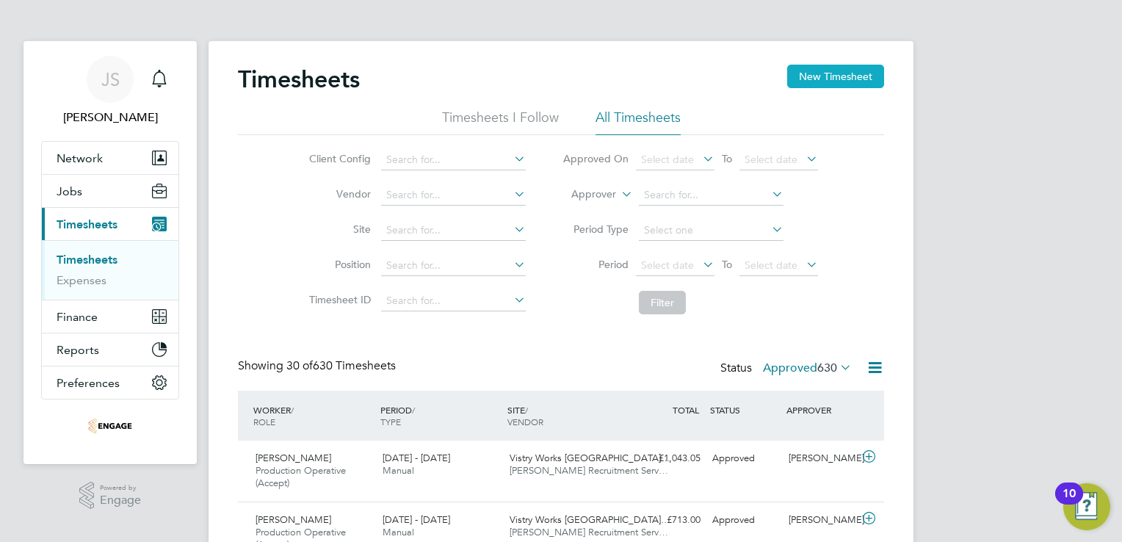
click at [857, 76] on button "New Timesheet" at bounding box center [835, 76] width 97 height 23
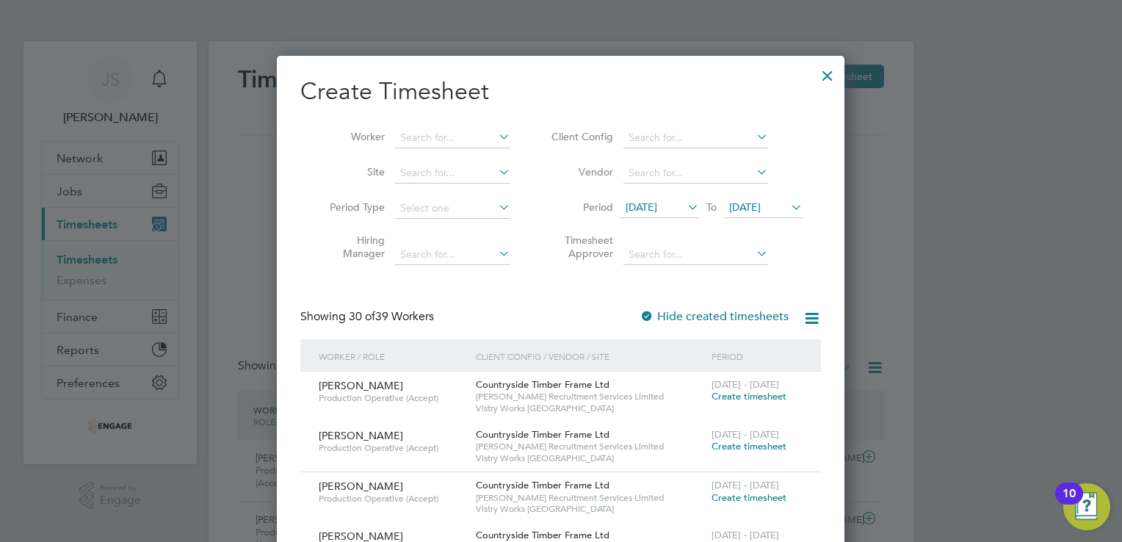
click at [634, 217] on span "12 Aug 2025" at bounding box center [659, 208] width 79 height 20
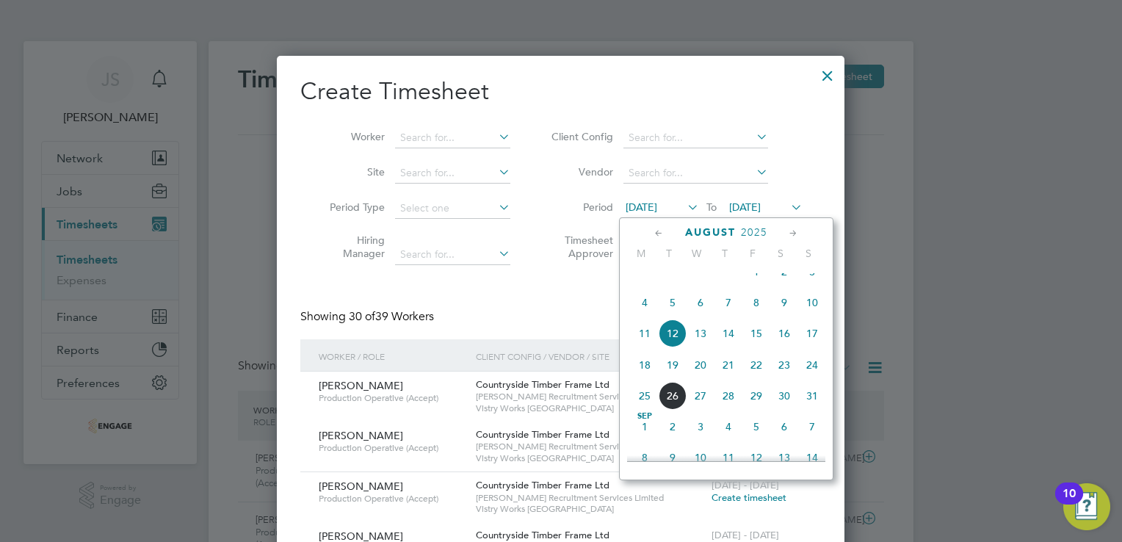
click at [643, 374] on span "18" at bounding box center [645, 365] width 28 height 28
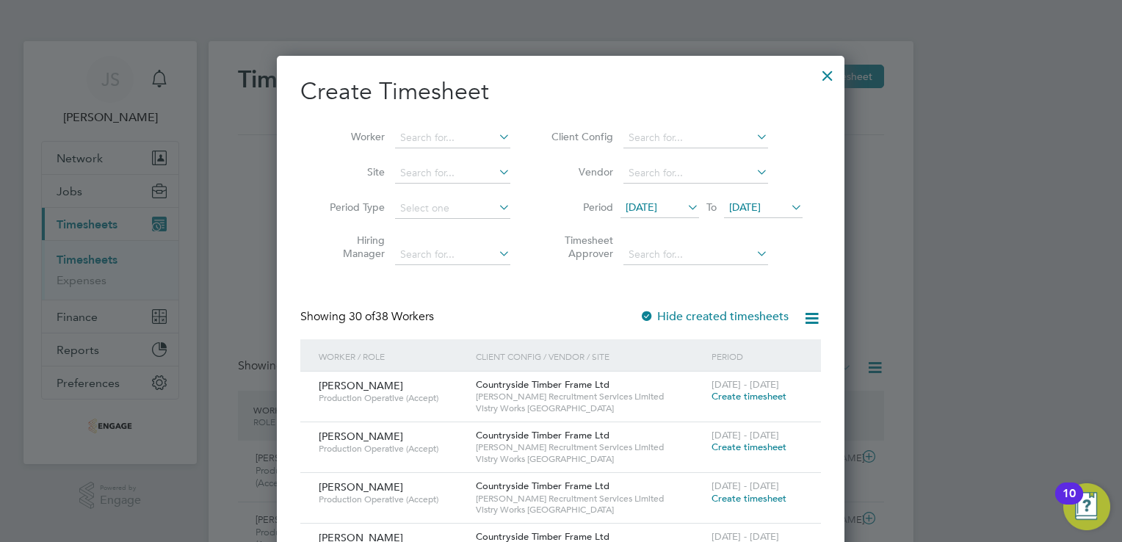
click at [761, 204] on span "19 Aug 2025" at bounding box center [745, 206] width 32 height 13
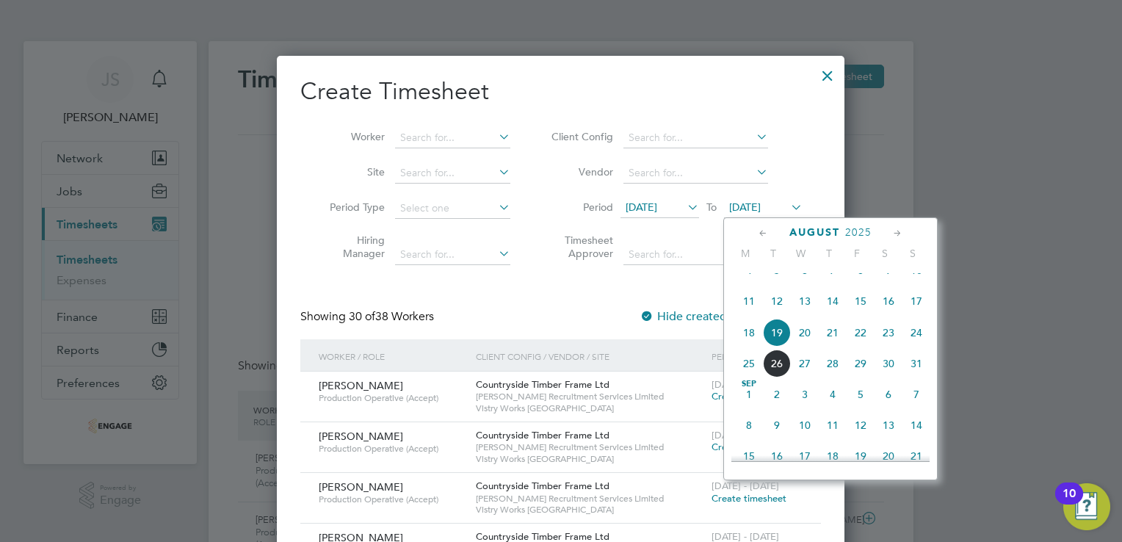
click at [907, 347] on span "24" at bounding box center [916, 333] width 28 height 28
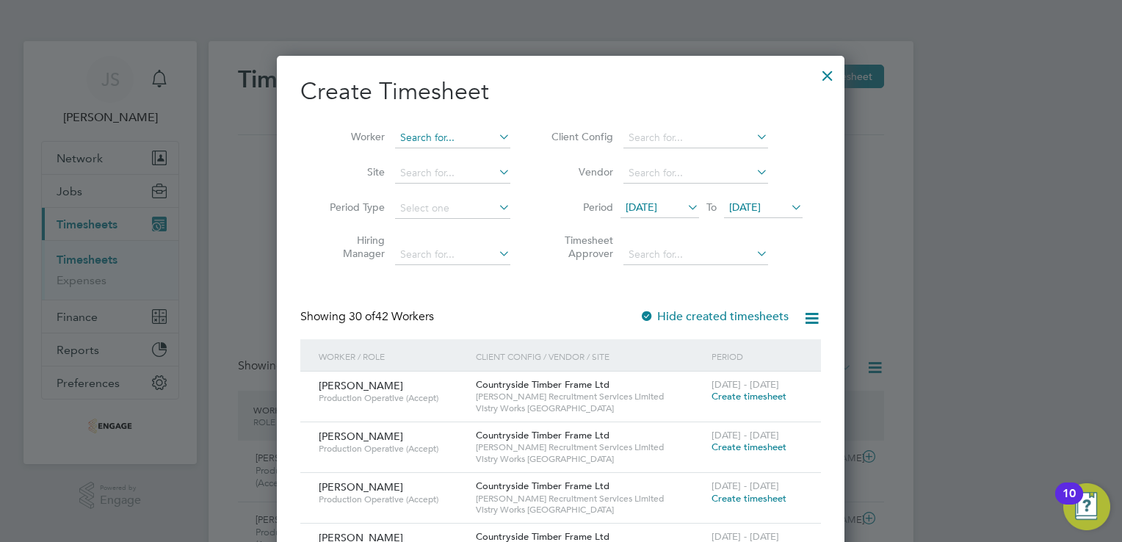
click at [417, 134] on input at bounding box center [452, 138] width 115 height 21
click at [450, 173] on li "Natha n Holden" at bounding box center [453, 177] width 116 height 20
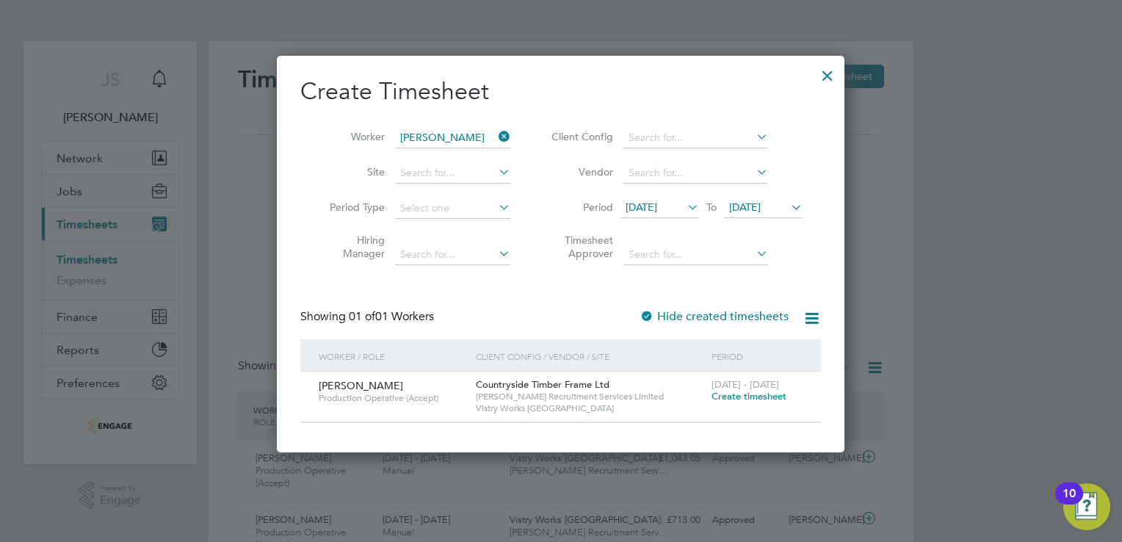
click at [739, 396] on span "Create timesheet" at bounding box center [749, 396] width 75 height 12
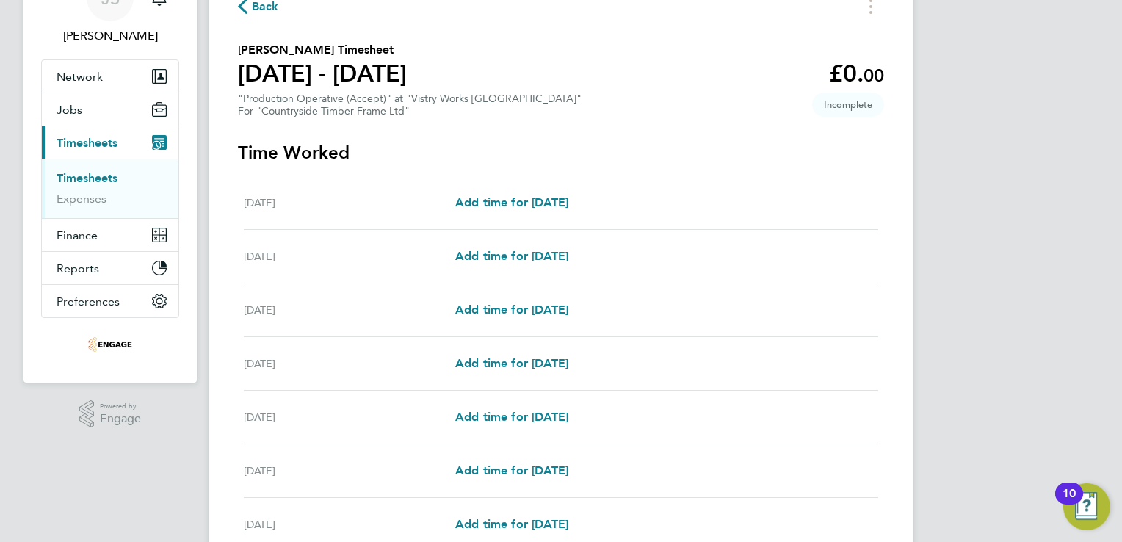
scroll to position [84, 0]
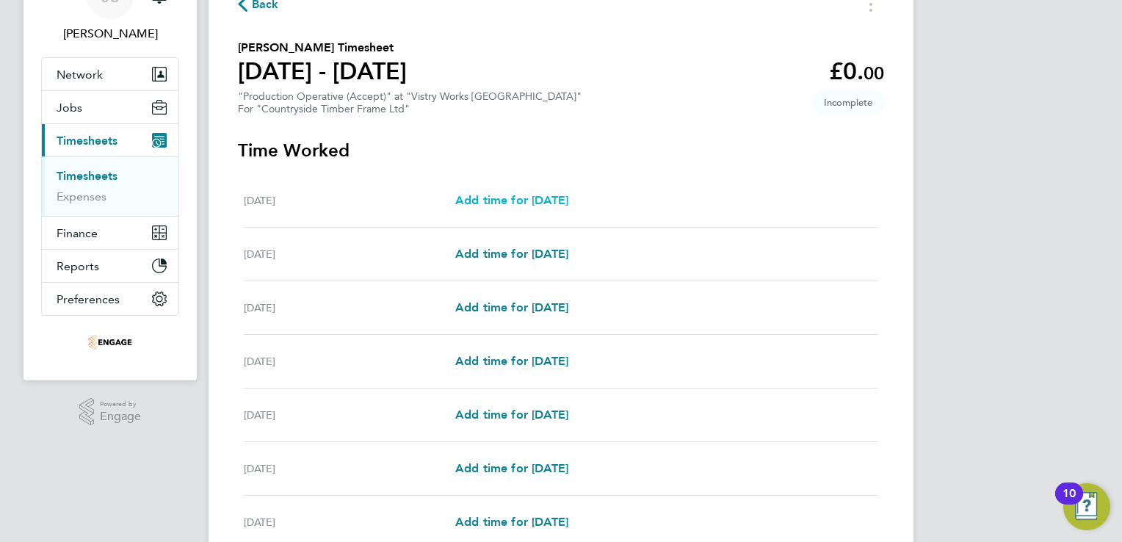
click at [554, 201] on span "Add time for Mon 18 Aug" at bounding box center [511, 200] width 113 height 14
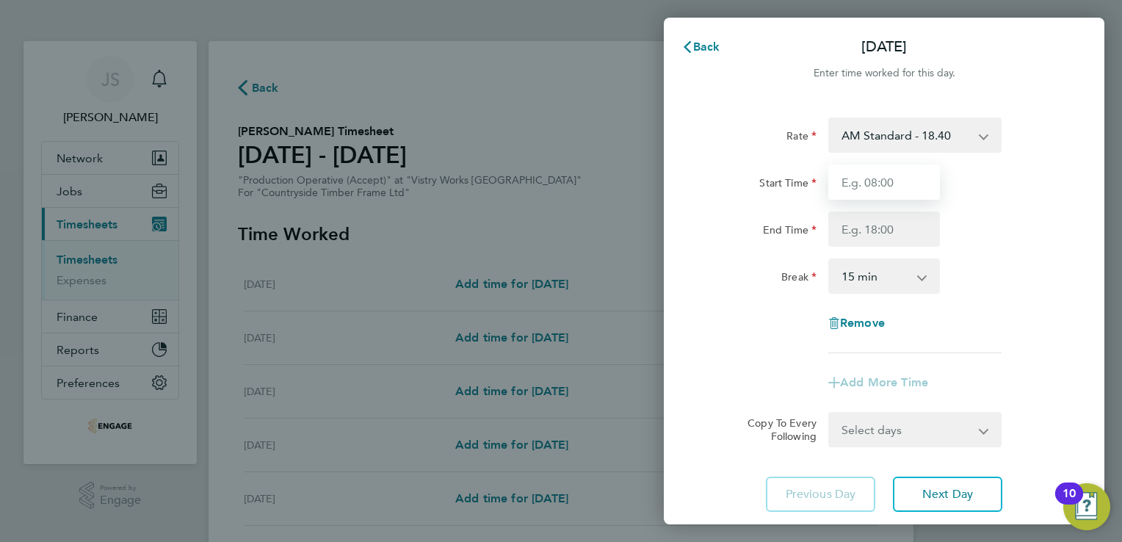
click at [890, 187] on input "Start Time" at bounding box center [884, 181] width 112 height 35
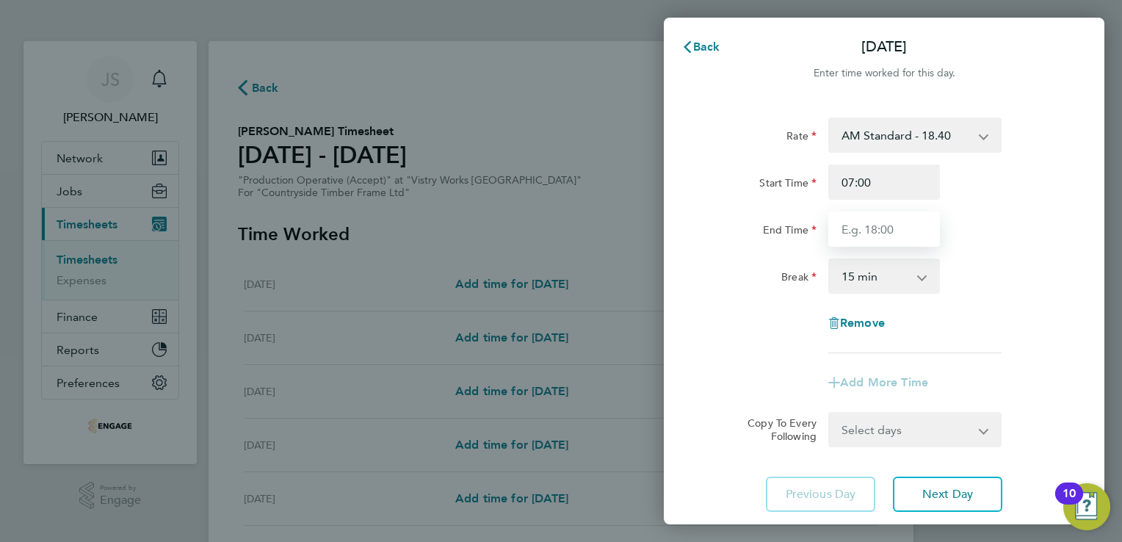
click at [851, 225] on input "End Time" at bounding box center [884, 228] width 112 height 35
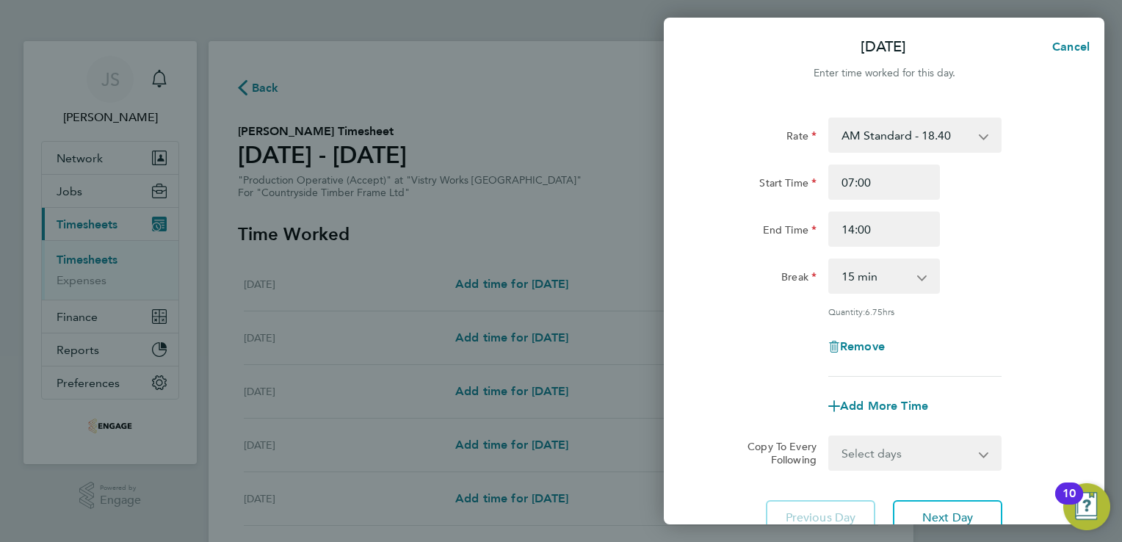
click at [872, 278] on select "0 min 15 min 30 min 45 min 60 min 75 min 90 min" at bounding box center [875, 276] width 91 height 32
click at [830, 260] on select "0 min 15 min 30 min 45 min 60 min 75 min 90 min" at bounding box center [875, 276] width 91 height 32
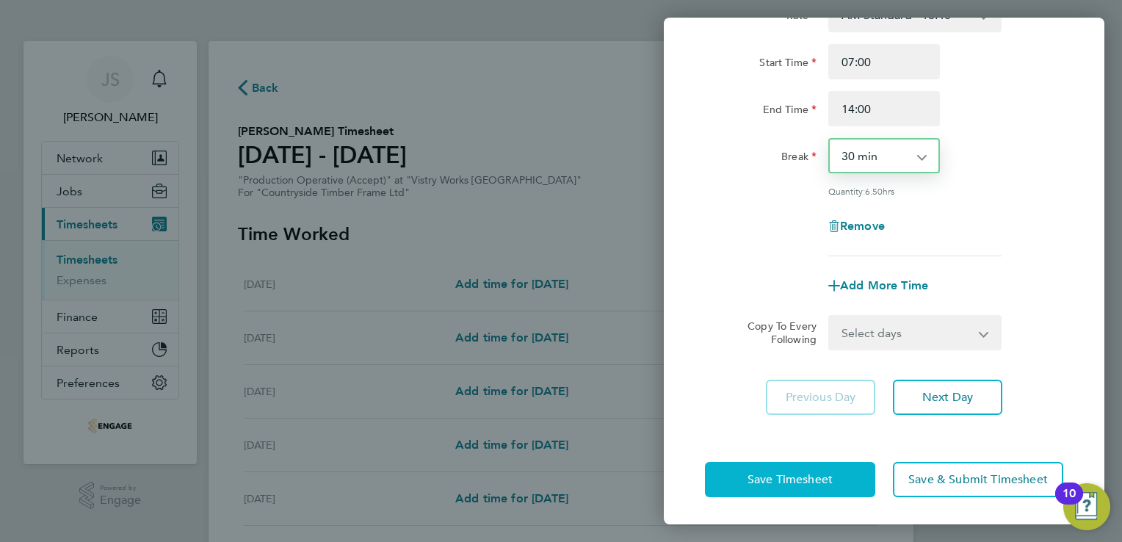
click at [797, 473] on span "Save Timesheet" at bounding box center [789, 479] width 85 height 15
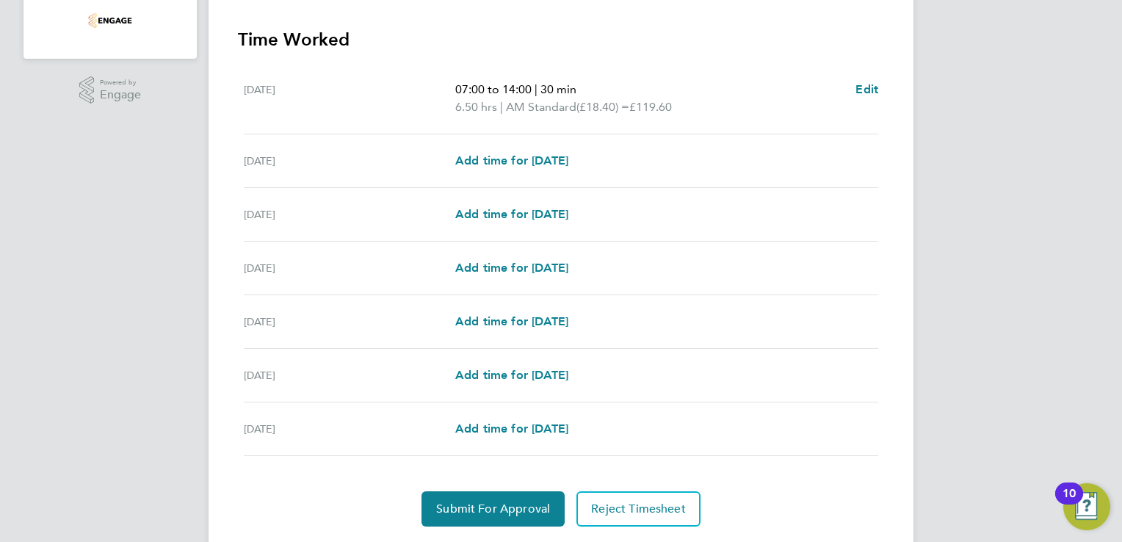
scroll to position [446, 0]
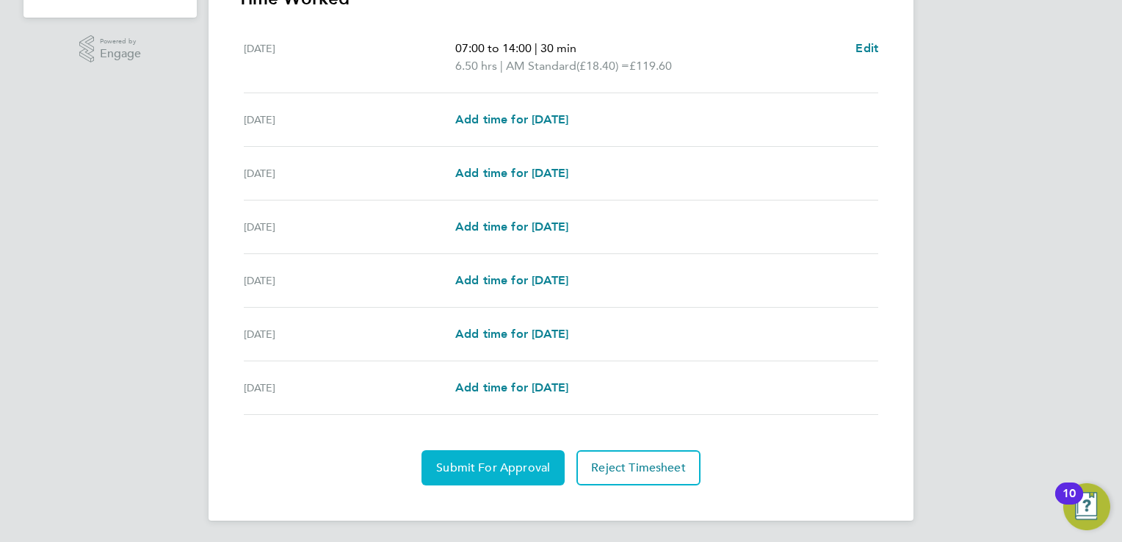
click at [466, 468] on span "Submit For Approval" at bounding box center [493, 467] width 114 height 15
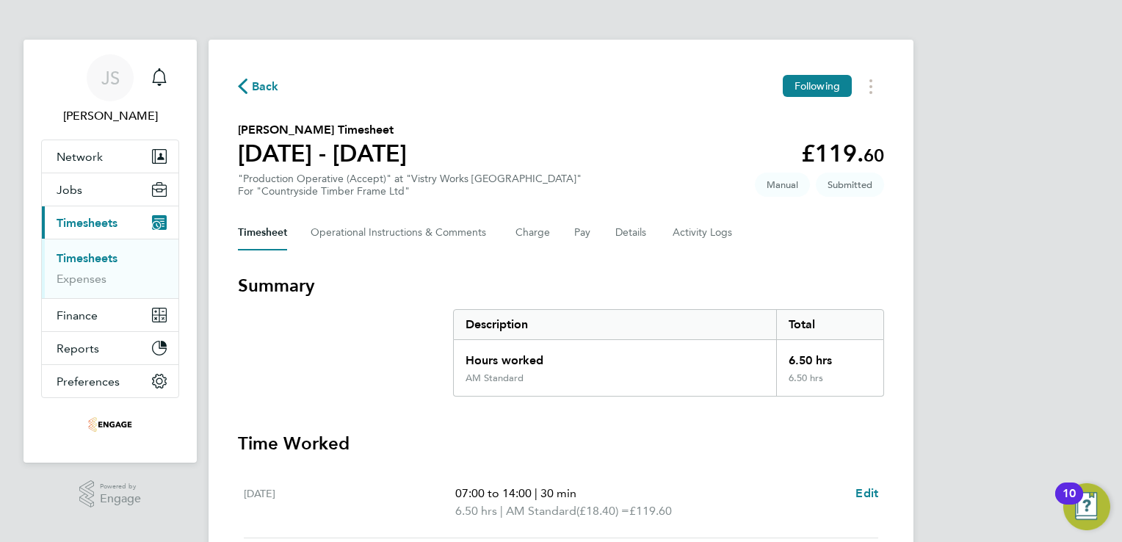
scroll to position [0, 0]
click at [259, 90] on span "Back" at bounding box center [265, 88] width 27 height 18
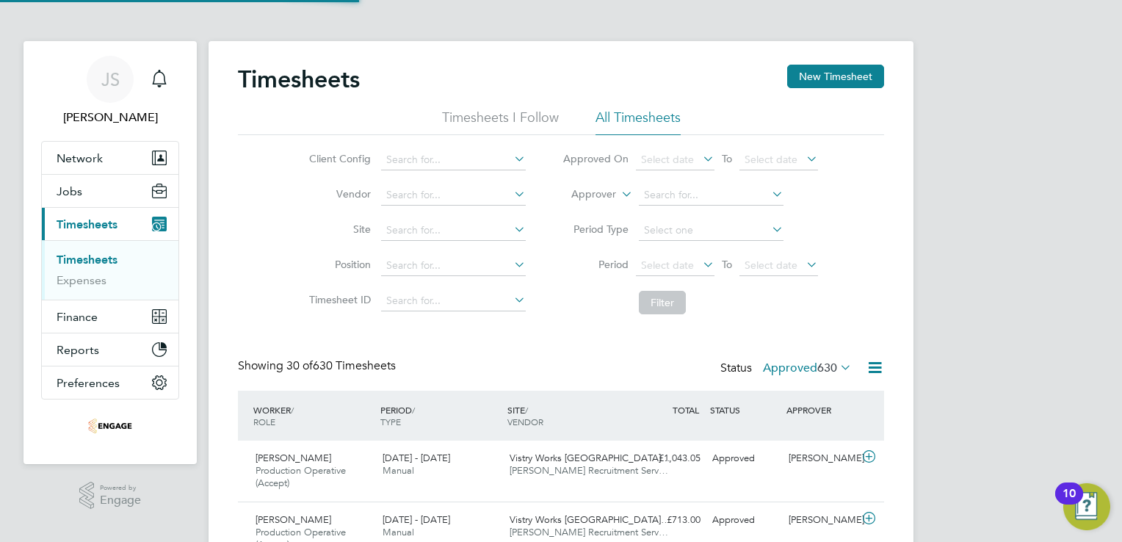
scroll to position [49, 128]
click at [828, 77] on button "New Timesheet" at bounding box center [835, 76] width 97 height 23
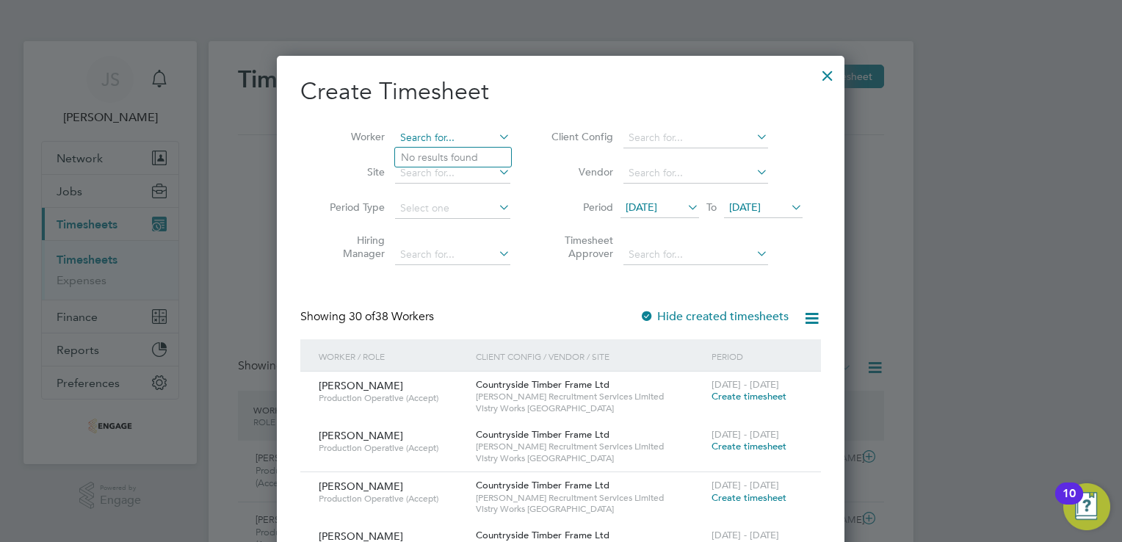
click at [435, 137] on input at bounding box center [452, 138] width 115 height 21
click at [447, 153] on li "Etha n Hawker" at bounding box center [465, 158] width 141 height 20
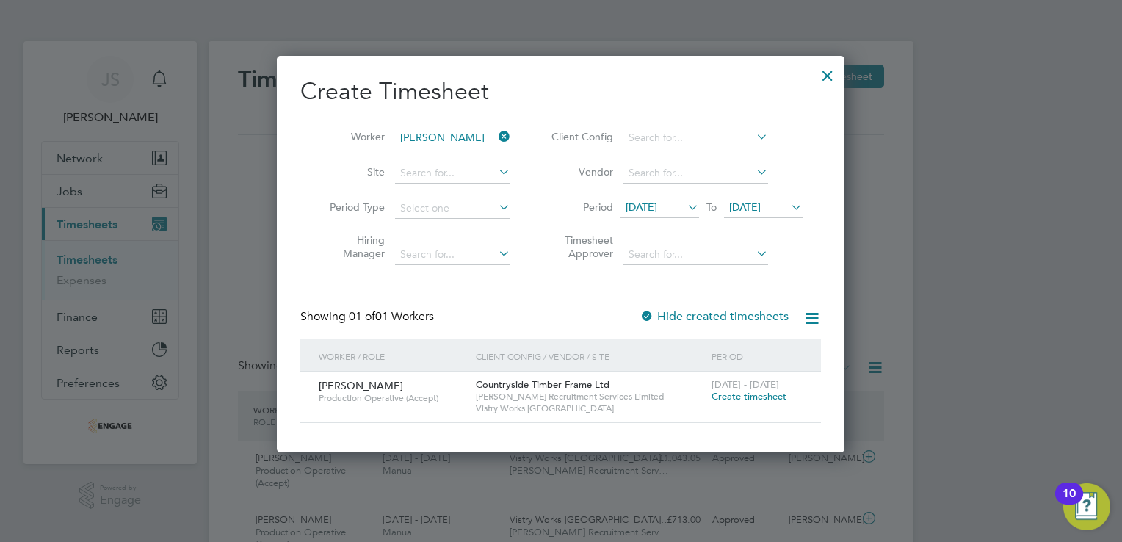
click at [734, 400] on span "Create timesheet" at bounding box center [749, 396] width 75 height 12
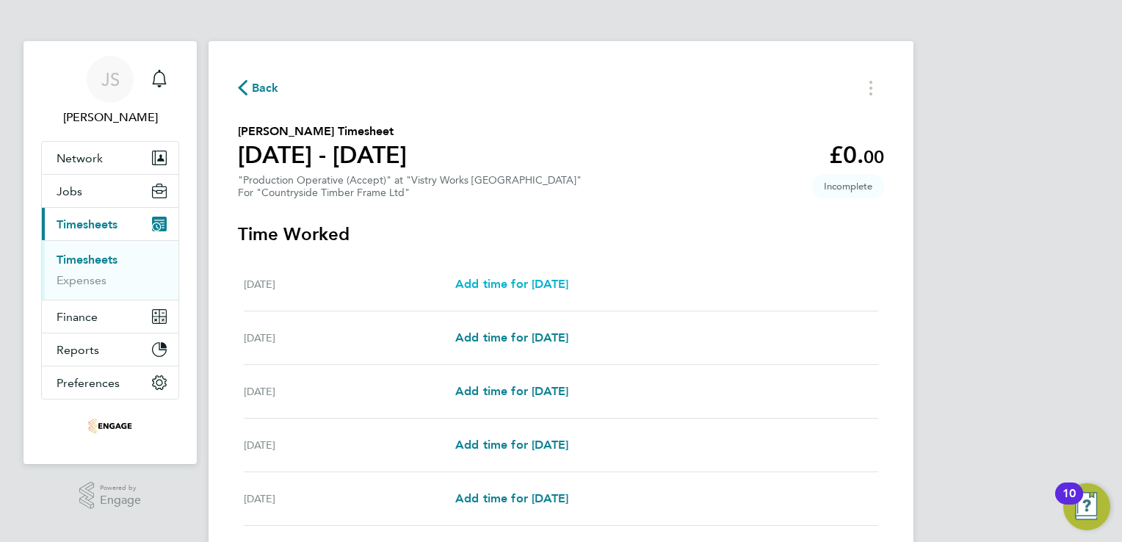
click at [550, 283] on span "Add time for Mon 18 Aug" at bounding box center [511, 284] width 113 height 14
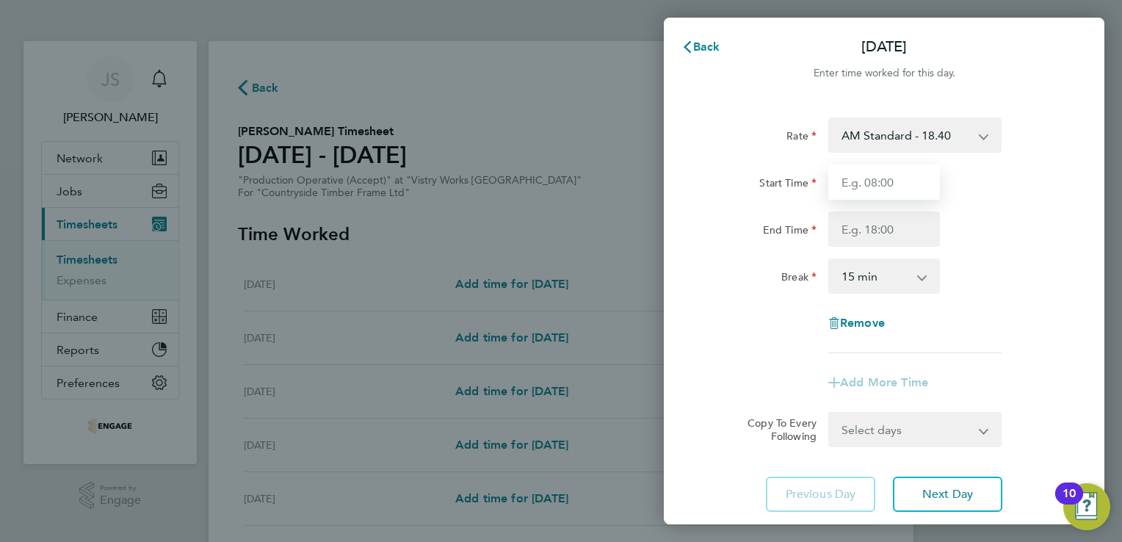
click at [886, 190] on input "Start Time" at bounding box center [884, 181] width 112 height 35
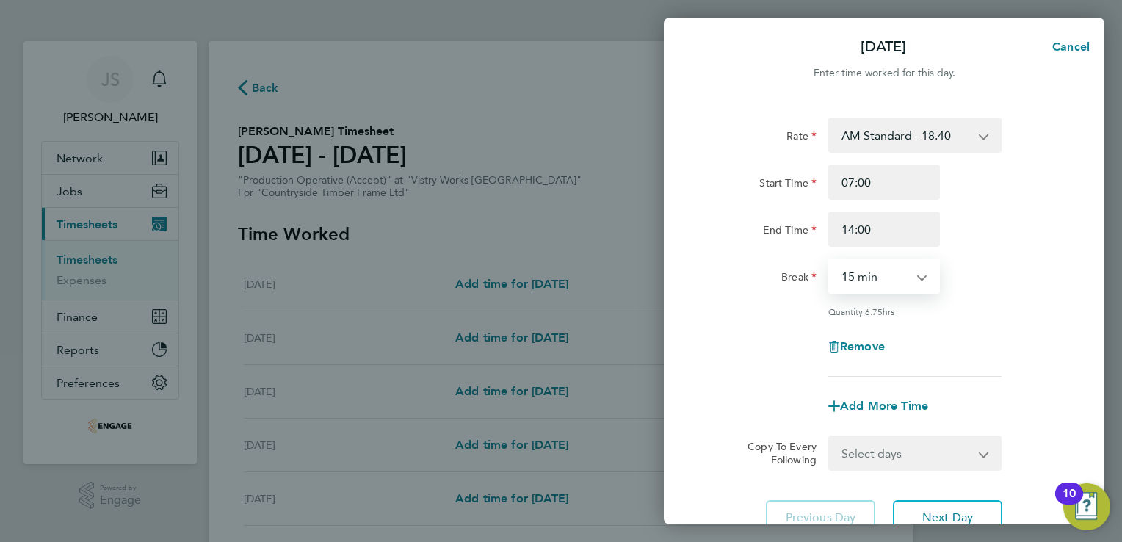
click at [848, 275] on select "0 min 15 min 30 min 45 min 60 min 75 min 90 min" at bounding box center [875, 276] width 91 height 32
click at [830, 260] on select "0 min 15 min 30 min 45 min 60 min 75 min 90 min" at bounding box center [875, 276] width 91 height 32
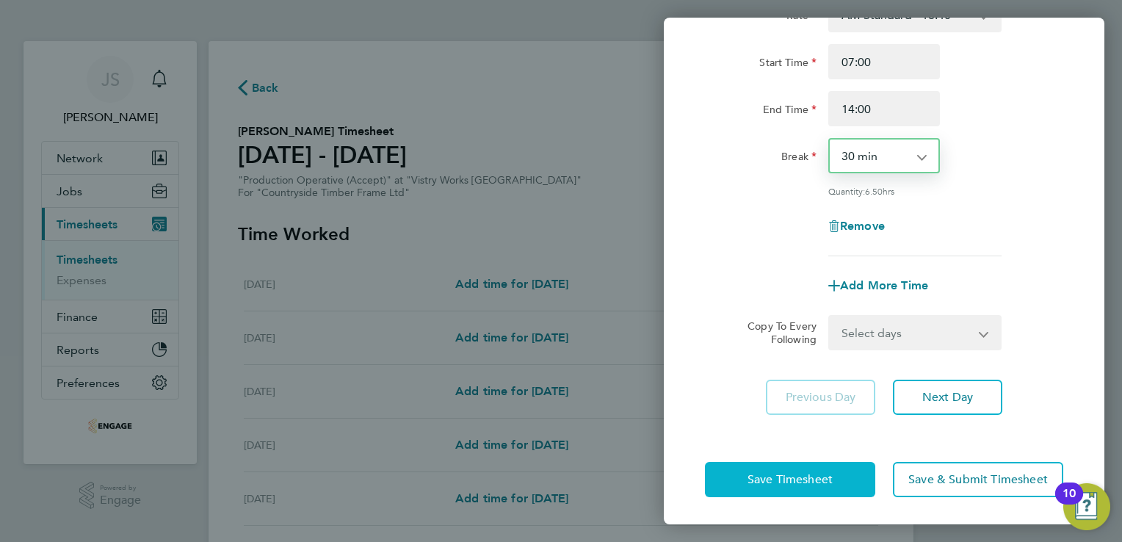
click at [814, 476] on span "Save Timesheet" at bounding box center [789, 479] width 85 height 15
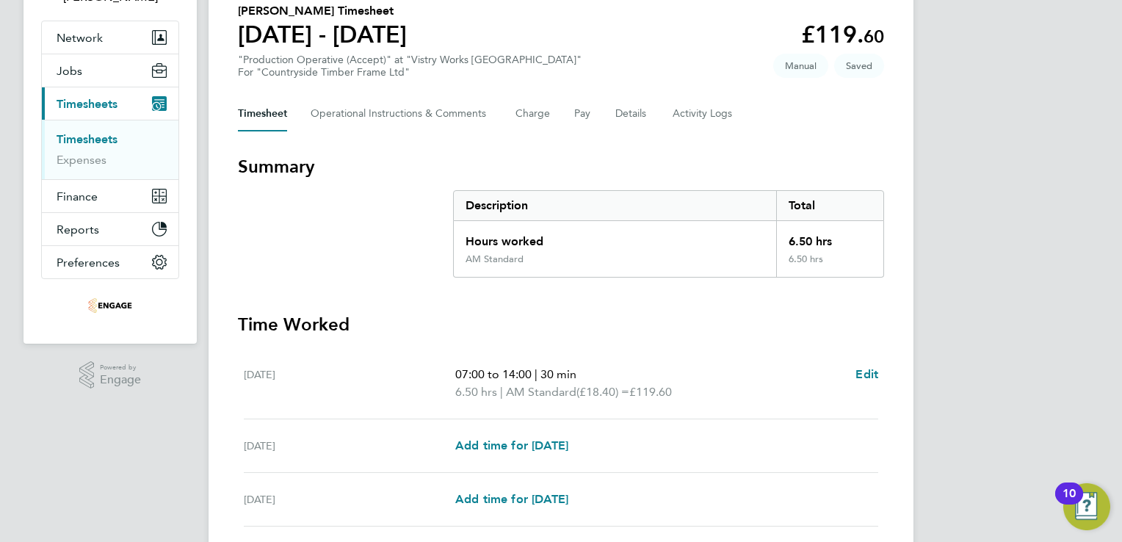
scroll to position [123, 0]
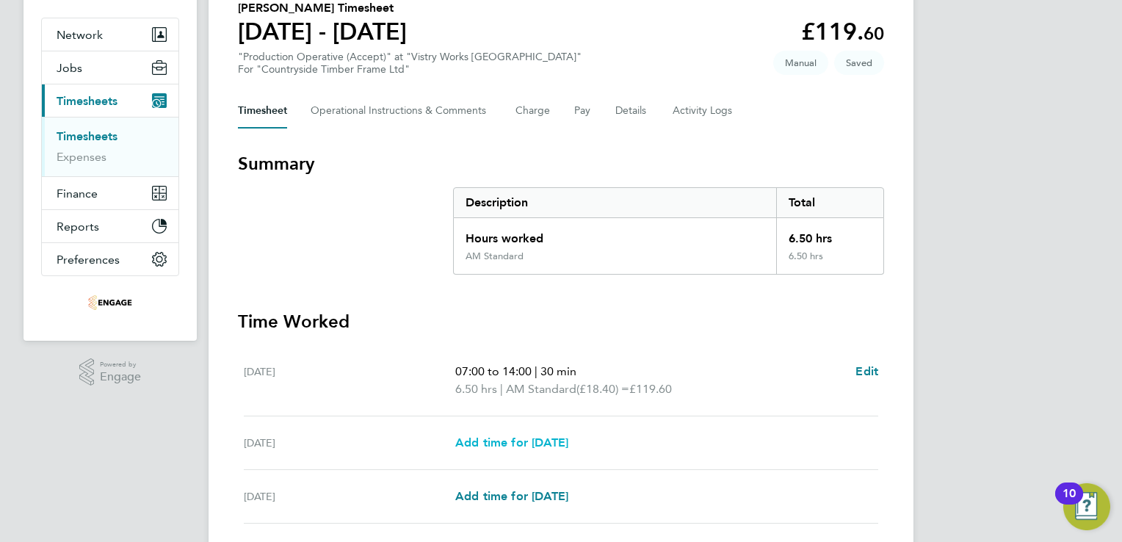
click at [500, 442] on span "Add time for Tue 19 Aug" at bounding box center [511, 442] width 113 height 14
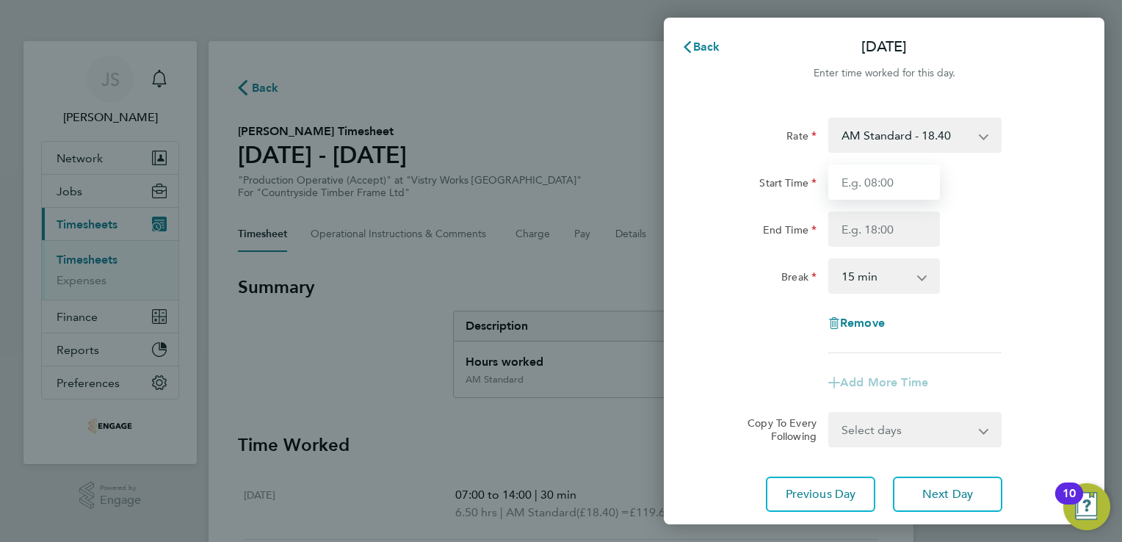
click at [866, 180] on input "Start Time" at bounding box center [884, 181] width 112 height 35
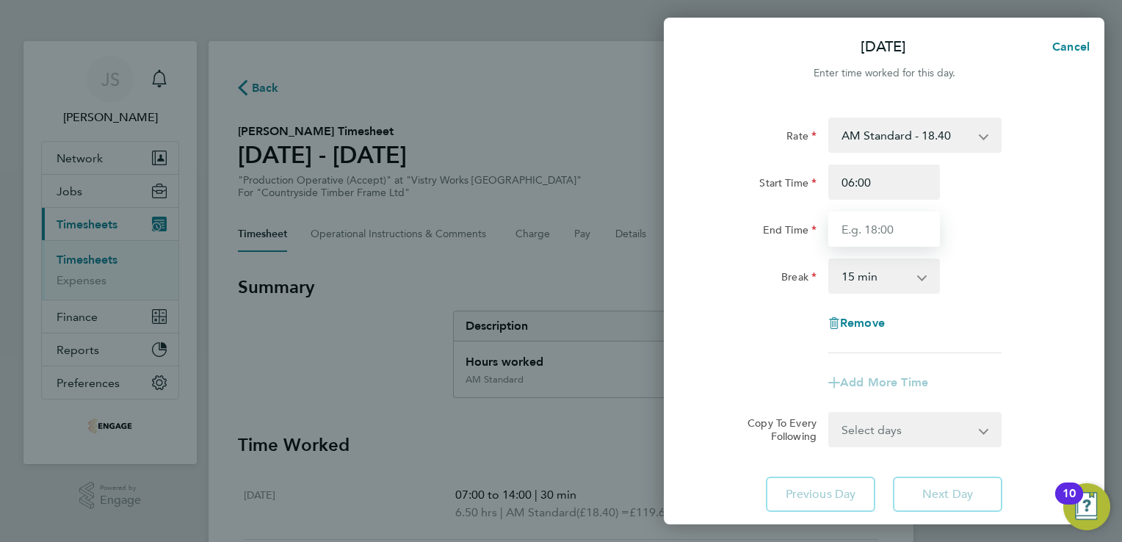
click at [847, 224] on input "End Time" at bounding box center [884, 228] width 112 height 35
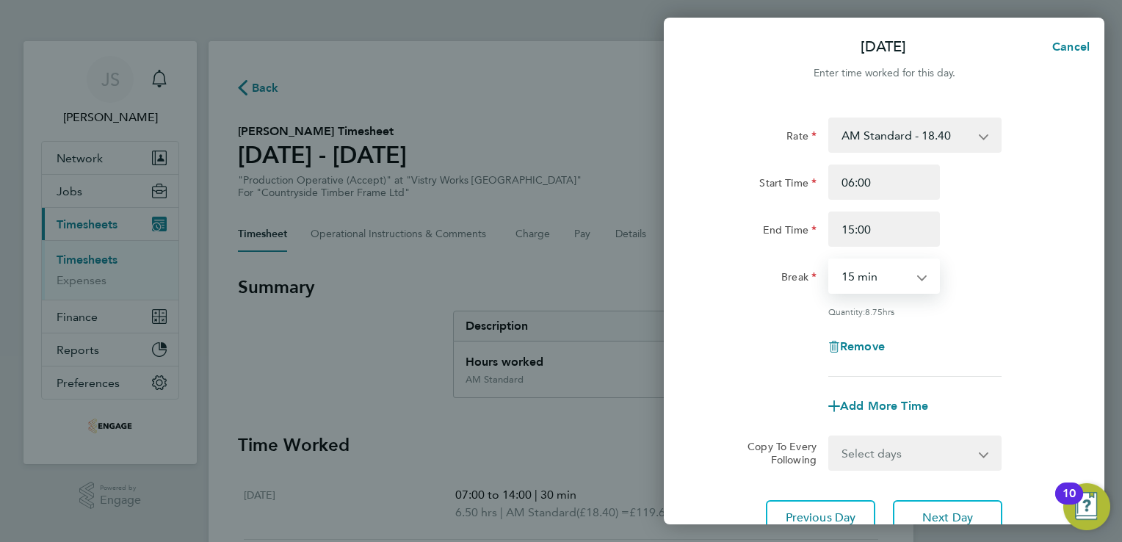
click at [888, 280] on select "0 min 15 min 30 min 45 min 60 min 75 min 90 min" at bounding box center [875, 276] width 91 height 32
click at [830, 260] on select "0 min 15 min 30 min 45 min 60 min 75 min 90 min" at bounding box center [875, 276] width 91 height 32
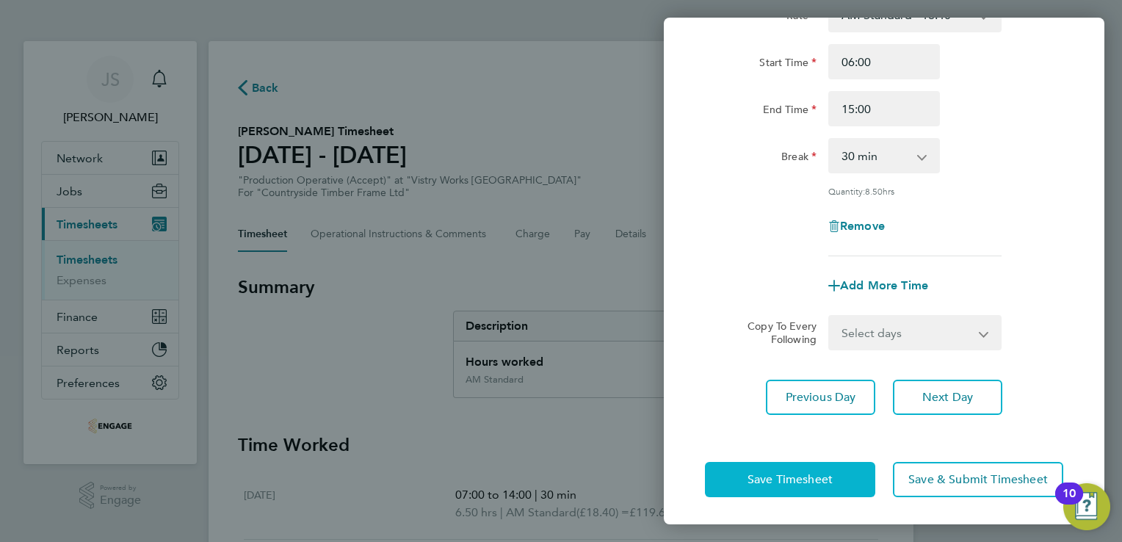
click at [758, 479] on span "Save Timesheet" at bounding box center [789, 479] width 85 height 15
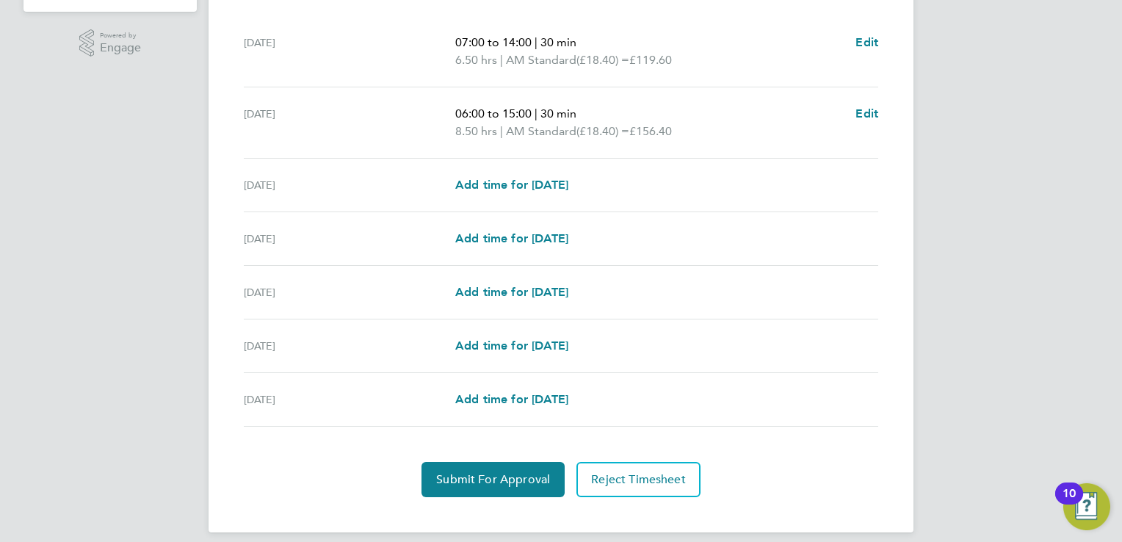
scroll to position [454, 0]
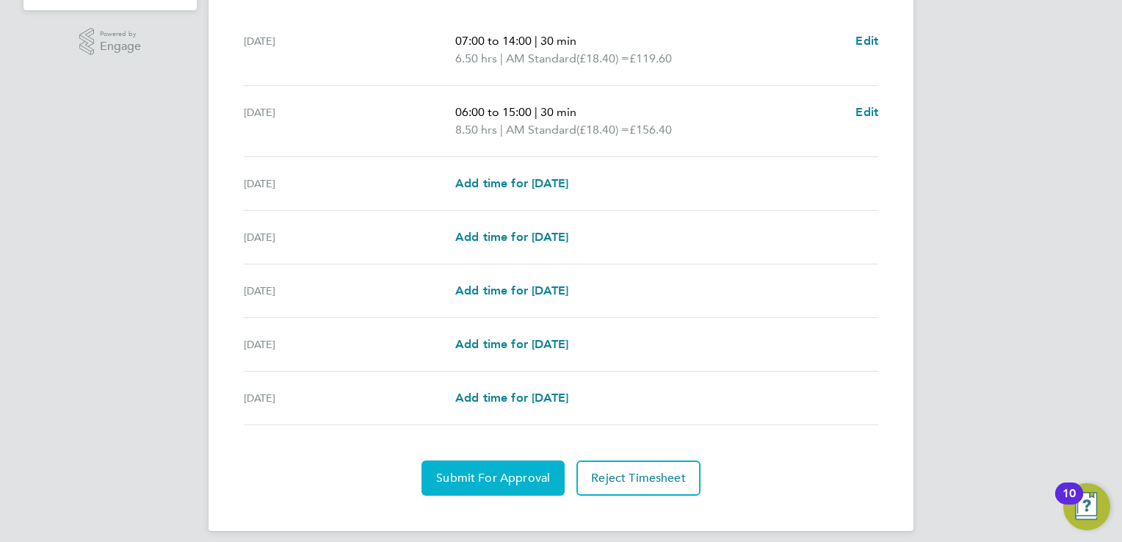
click at [471, 478] on span "Submit For Approval" at bounding box center [493, 478] width 114 height 15
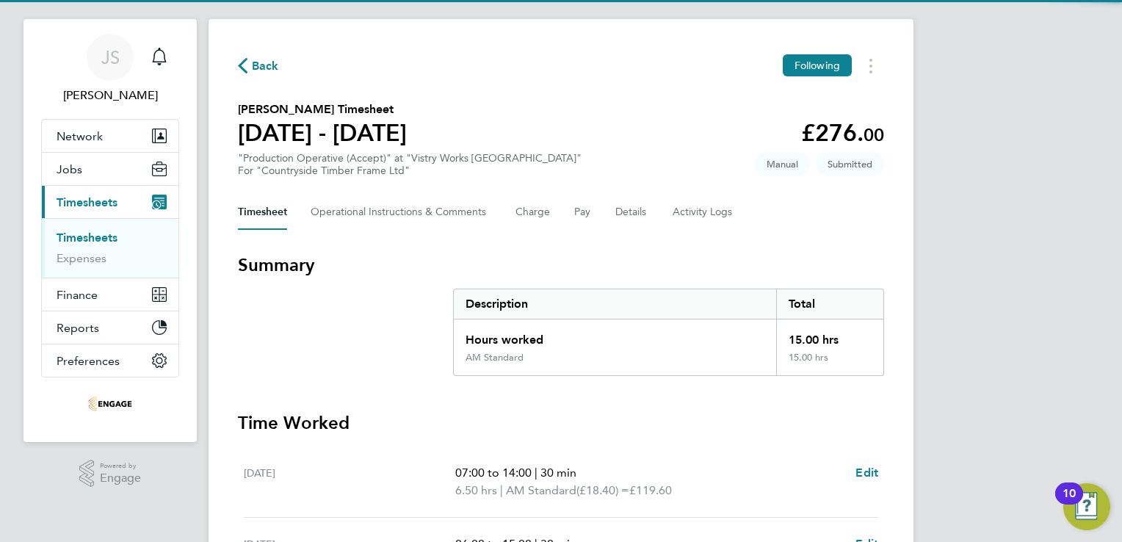
scroll to position [0, 0]
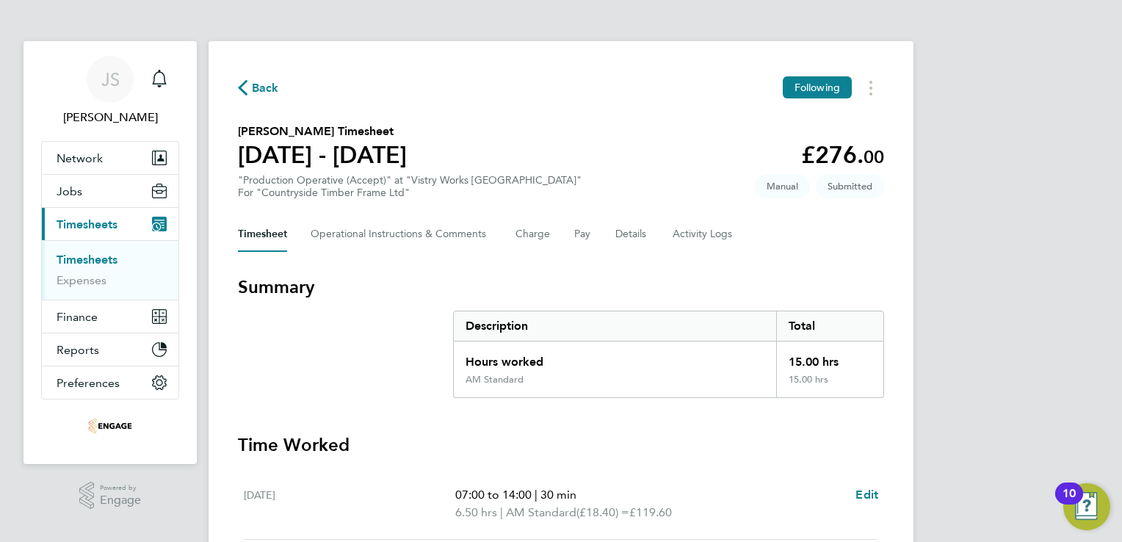
click at [247, 92] on span "Back" at bounding box center [258, 87] width 41 height 14
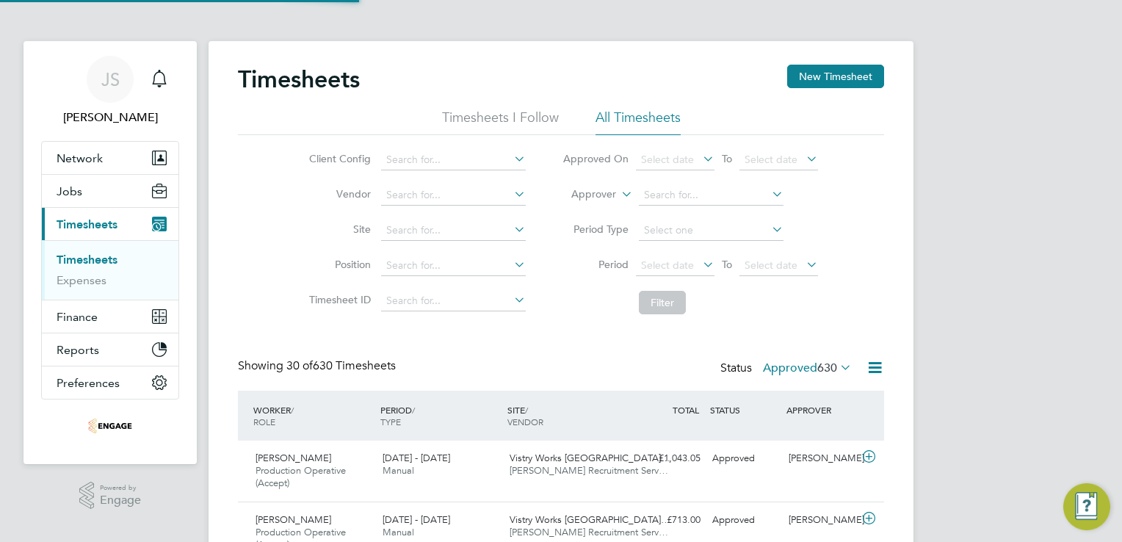
scroll to position [49, 128]
click at [855, 78] on button "New Timesheet" at bounding box center [835, 76] width 97 height 23
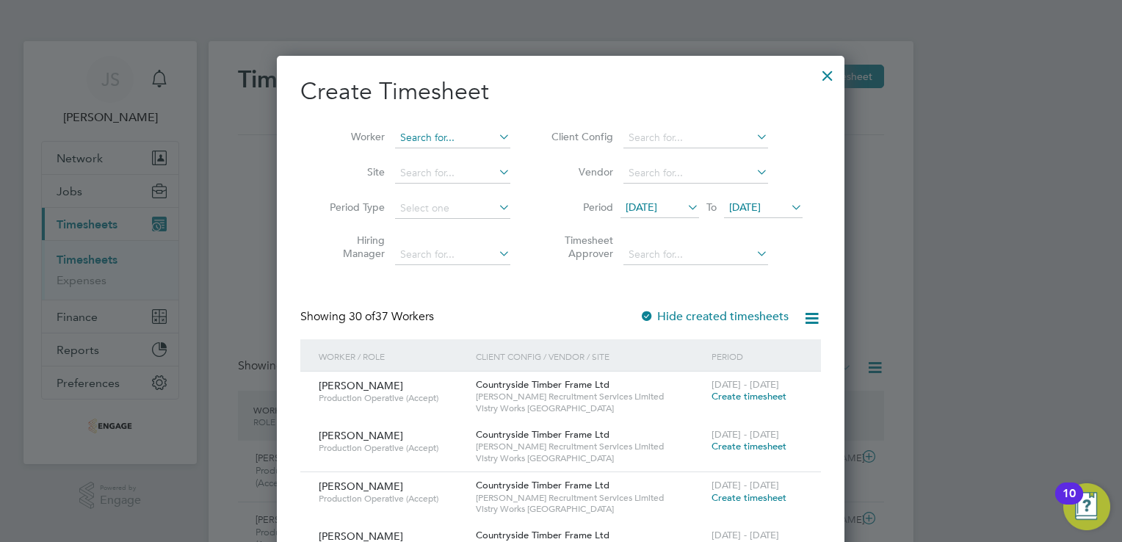
click at [449, 141] on input at bounding box center [452, 138] width 115 height 21
click at [463, 175] on li "Natha n Holden" at bounding box center [453, 177] width 116 height 20
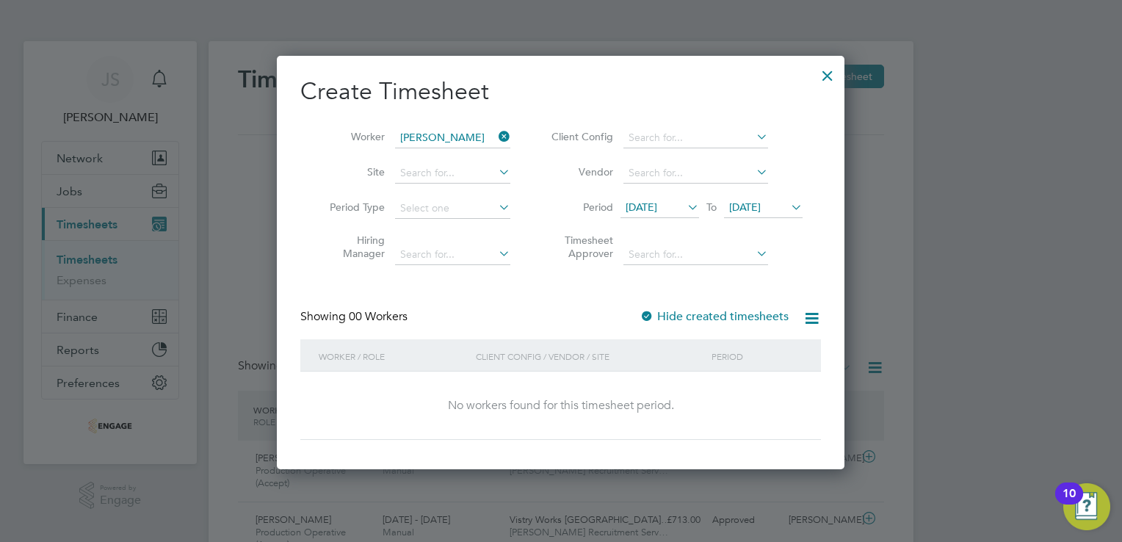
click at [708, 324] on div "Showing 00 Workers Hide created timesheets" at bounding box center [560, 324] width 521 height 30
click at [700, 320] on label "Hide created timesheets" at bounding box center [714, 316] width 149 height 15
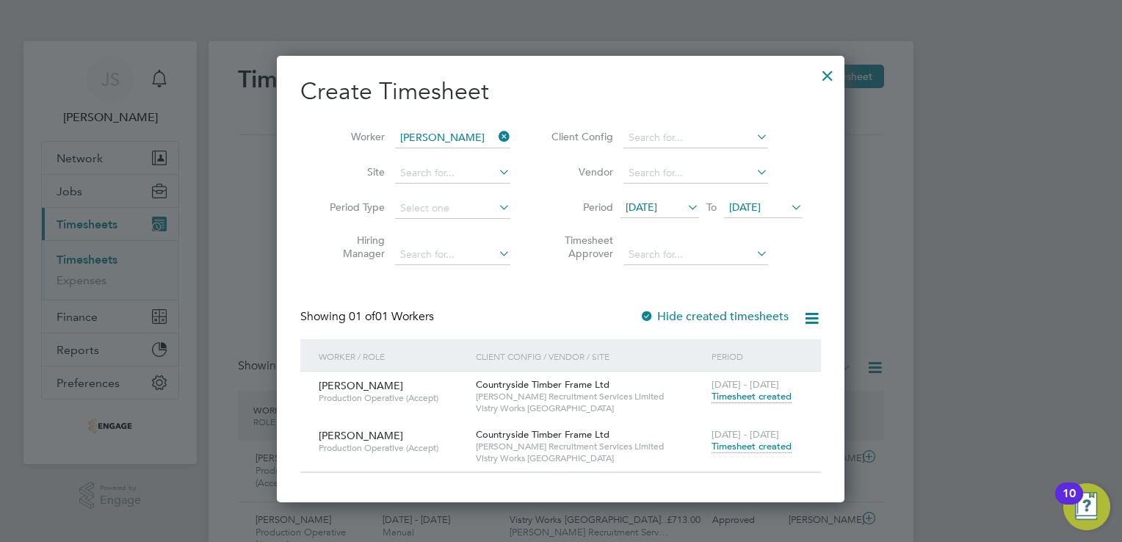
click at [768, 398] on span "Timesheet created" at bounding box center [752, 396] width 80 height 13
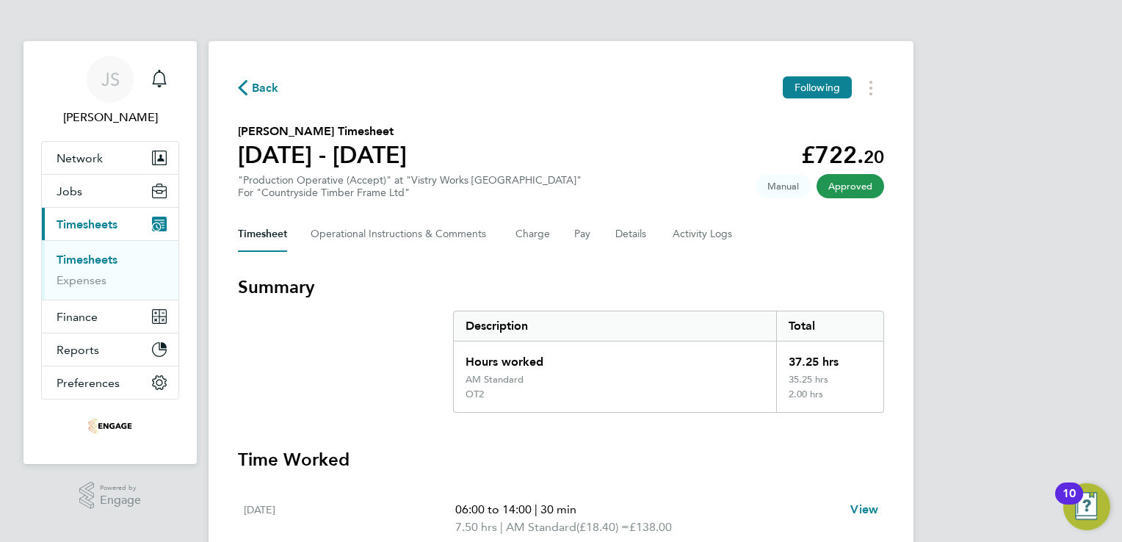
click at [271, 88] on span "Back" at bounding box center [265, 88] width 27 height 18
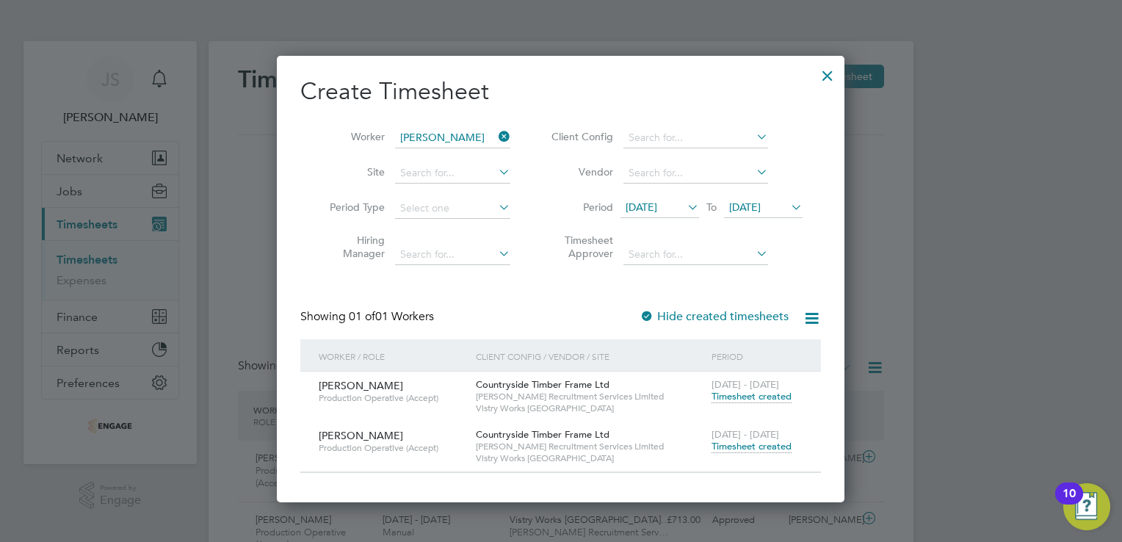
click at [783, 443] on span "Timesheet created" at bounding box center [752, 446] width 80 height 13
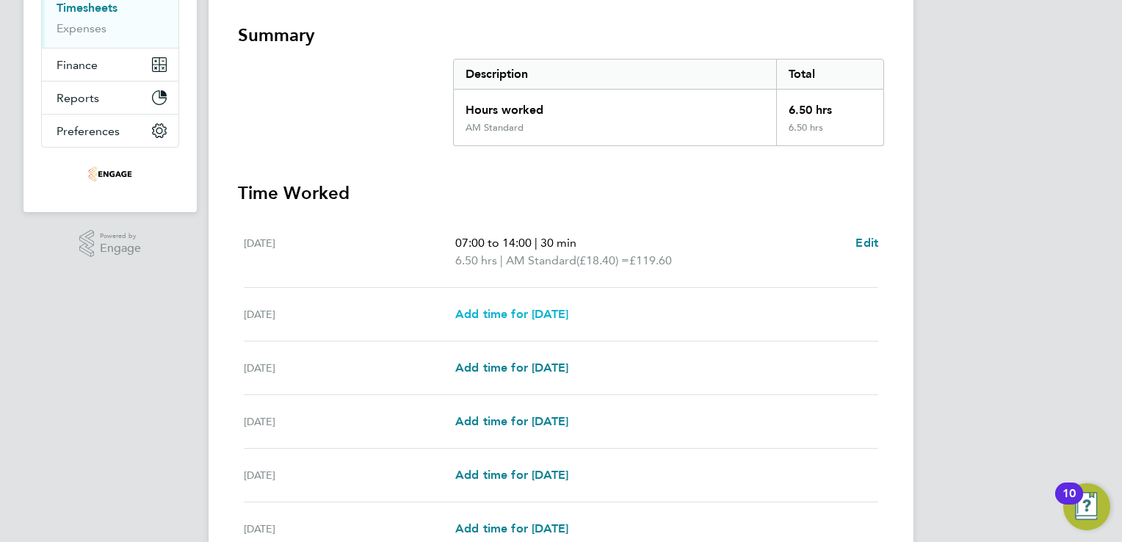
click at [506, 314] on span "Add time for Tue 19 Aug" at bounding box center [511, 314] width 113 height 14
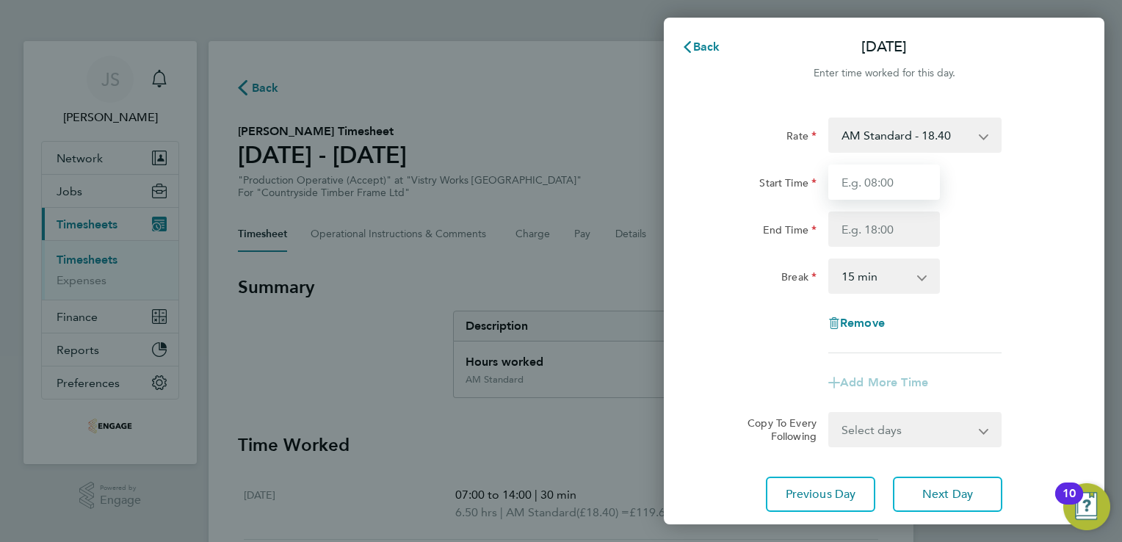
click at [866, 178] on input "Start Time" at bounding box center [884, 181] width 112 height 35
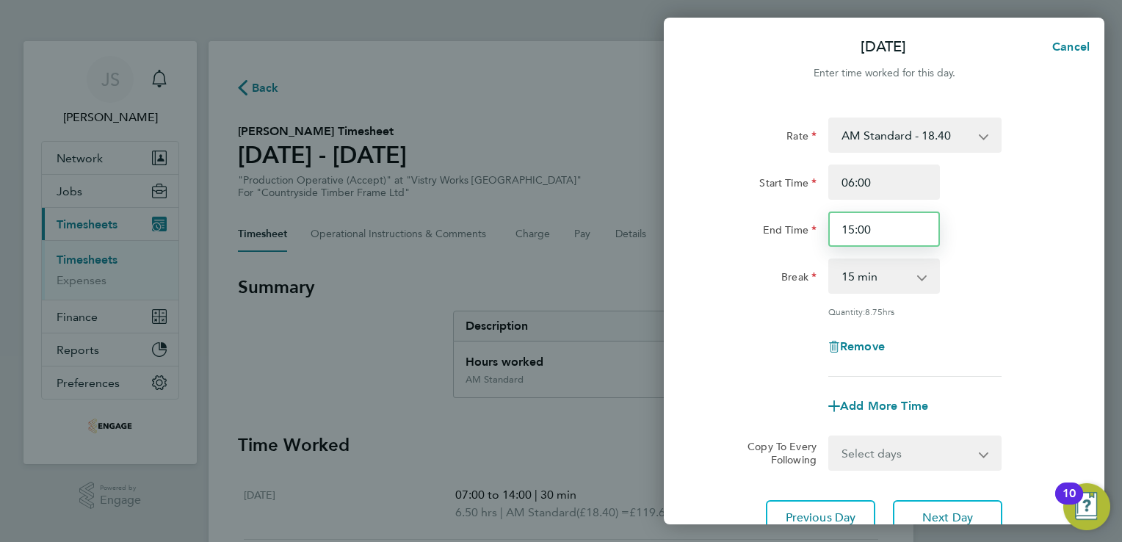
click at [855, 231] on input "15:00" at bounding box center [884, 228] width 112 height 35
click at [839, 285] on select "0 min 15 min 30 min 45 min 60 min 75 min 90 min" at bounding box center [875, 276] width 91 height 32
click at [830, 260] on select "0 min 15 min 30 min 45 min 60 min 75 min 90 min" at bounding box center [875, 276] width 91 height 32
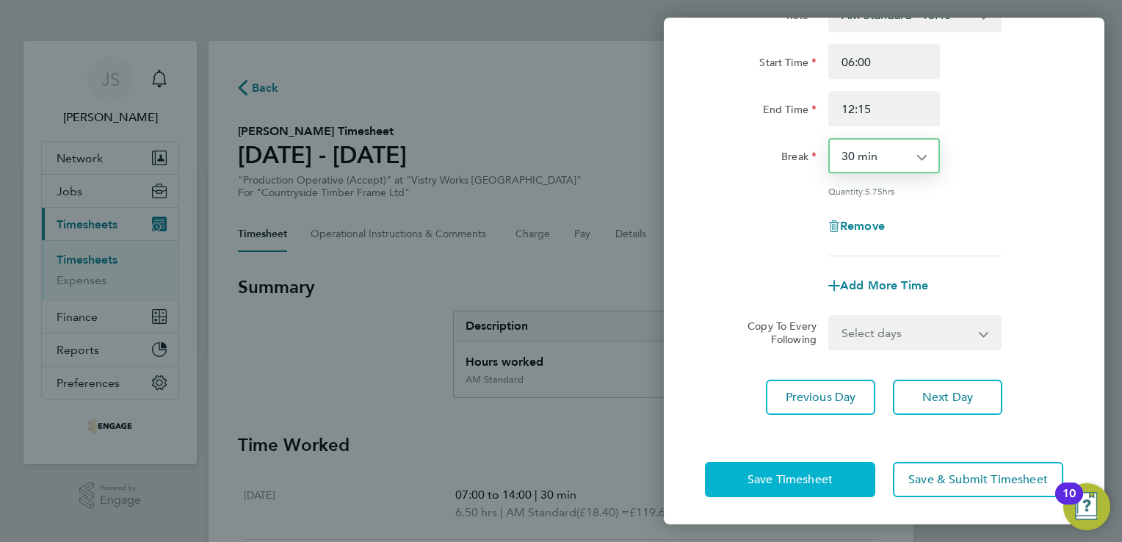
click at [781, 481] on span "Save Timesheet" at bounding box center [789, 479] width 85 height 15
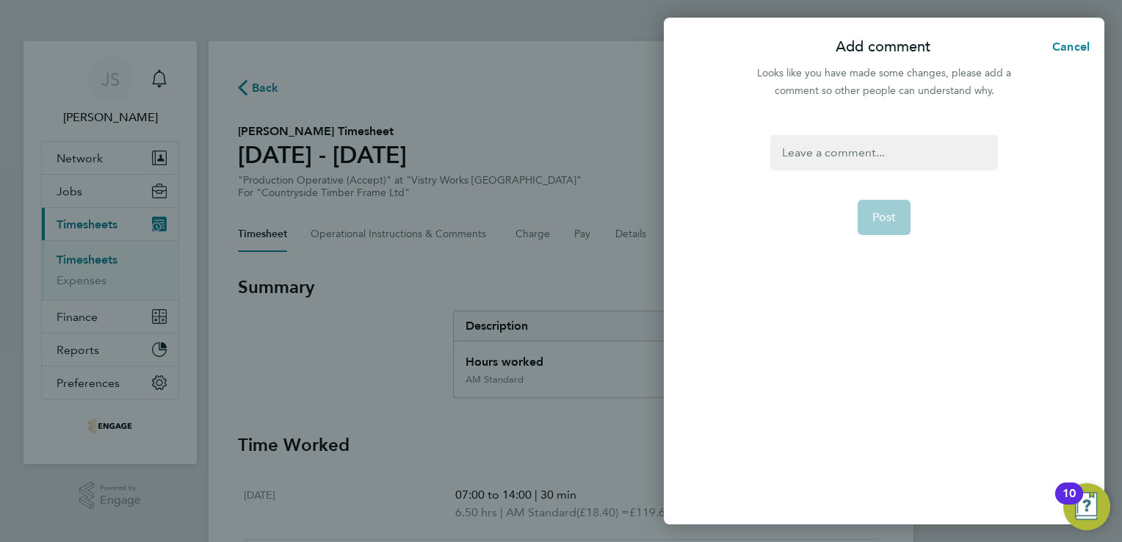
click at [835, 145] on div at bounding box center [883, 152] width 227 height 35
click at [887, 220] on span "Post" at bounding box center [884, 217] width 24 height 15
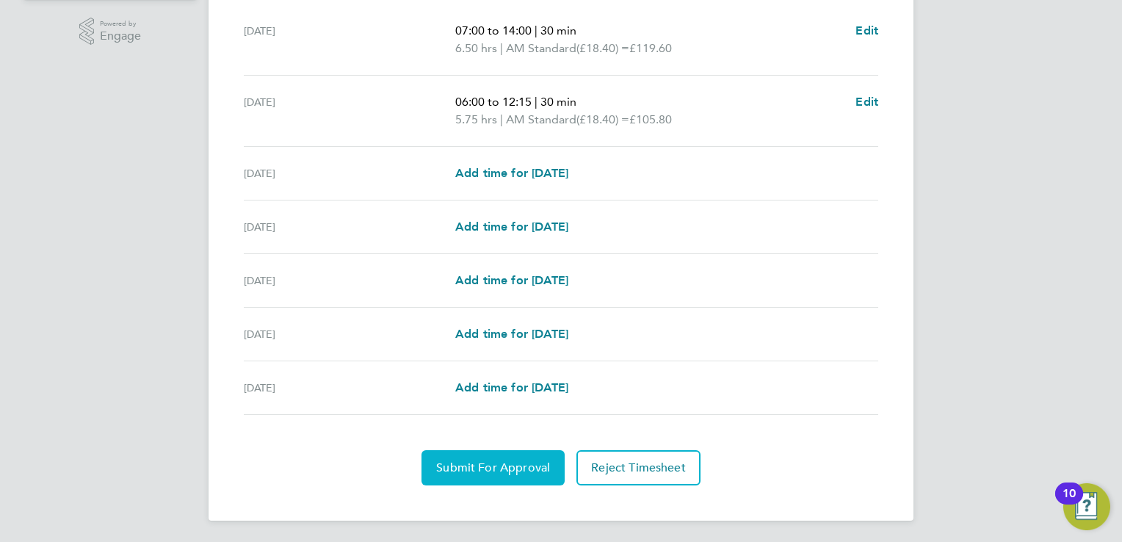
click at [472, 463] on span "Submit For Approval" at bounding box center [493, 467] width 114 height 15
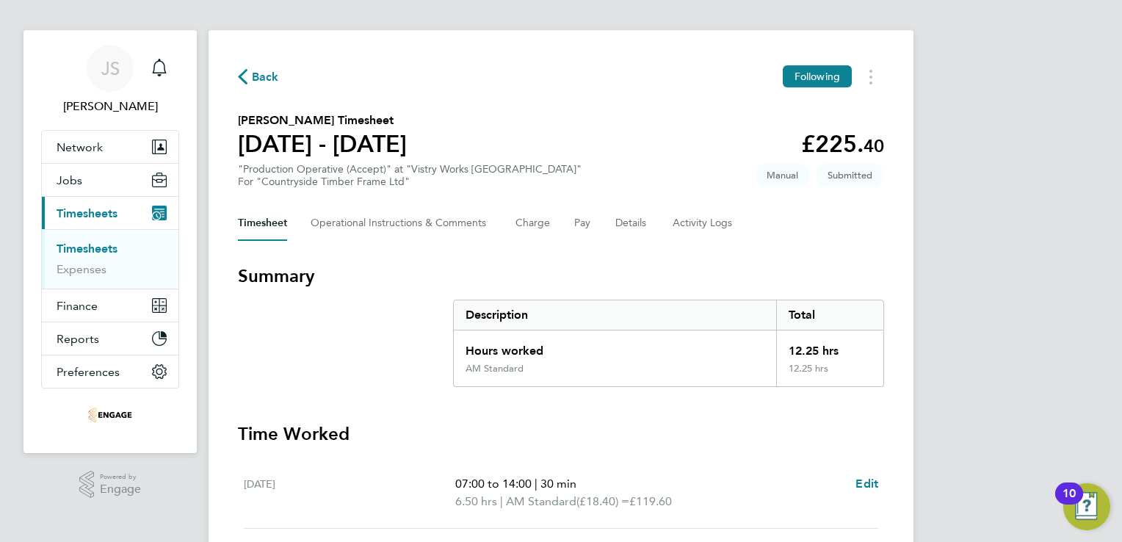
click at [253, 78] on span "Back" at bounding box center [265, 77] width 27 height 18
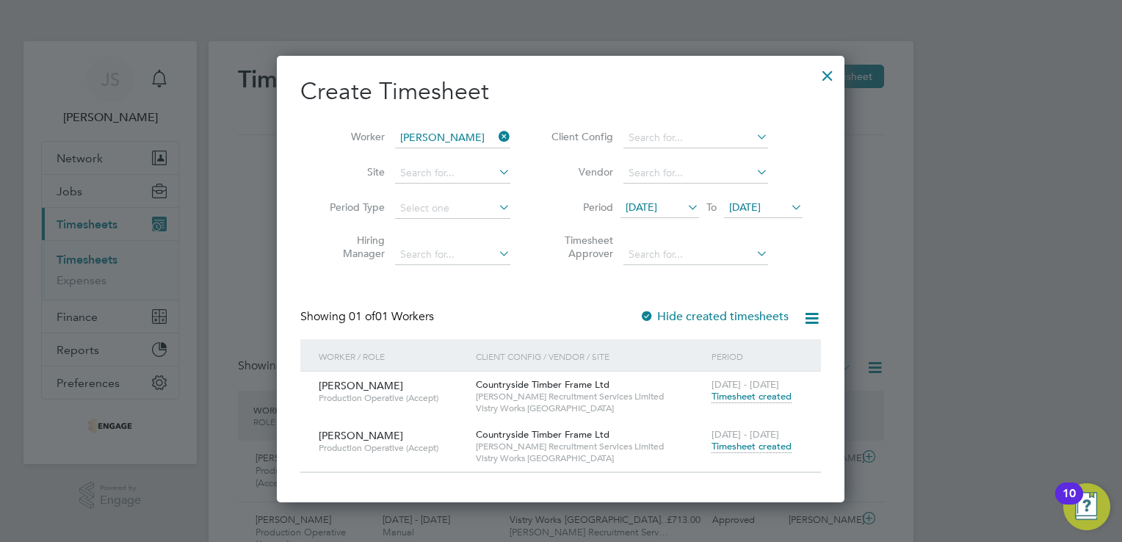
click at [496, 137] on icon at bounding box center [496, 136] width 0 height 21
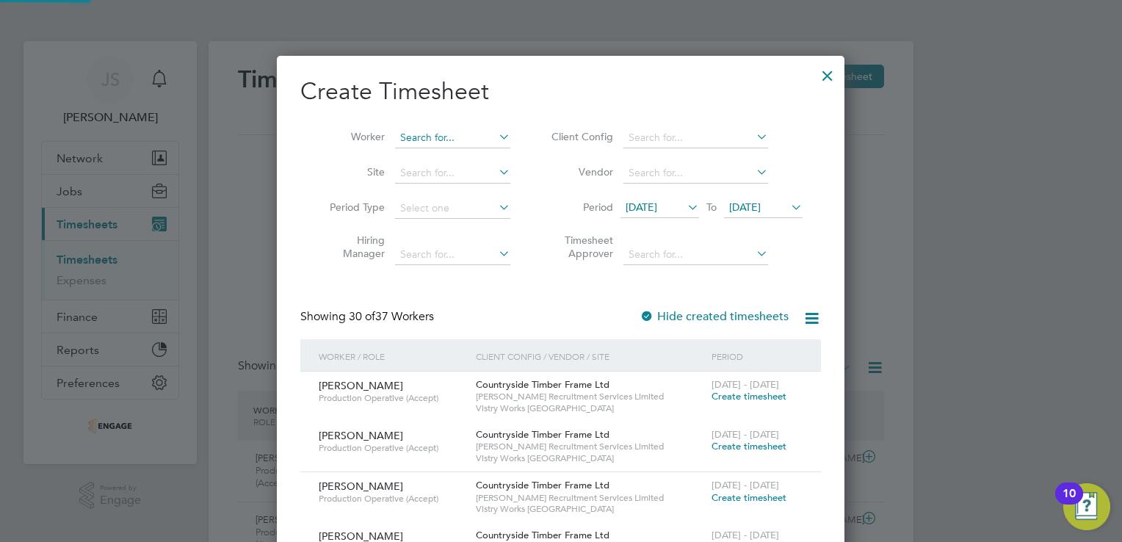
click at [438, 142] on input at bounding box center [452, 138] width 115 height 21
click at [436, 156] on li "Ruddy Mangwa" at bounding box center [463, 158] width 137 height 20
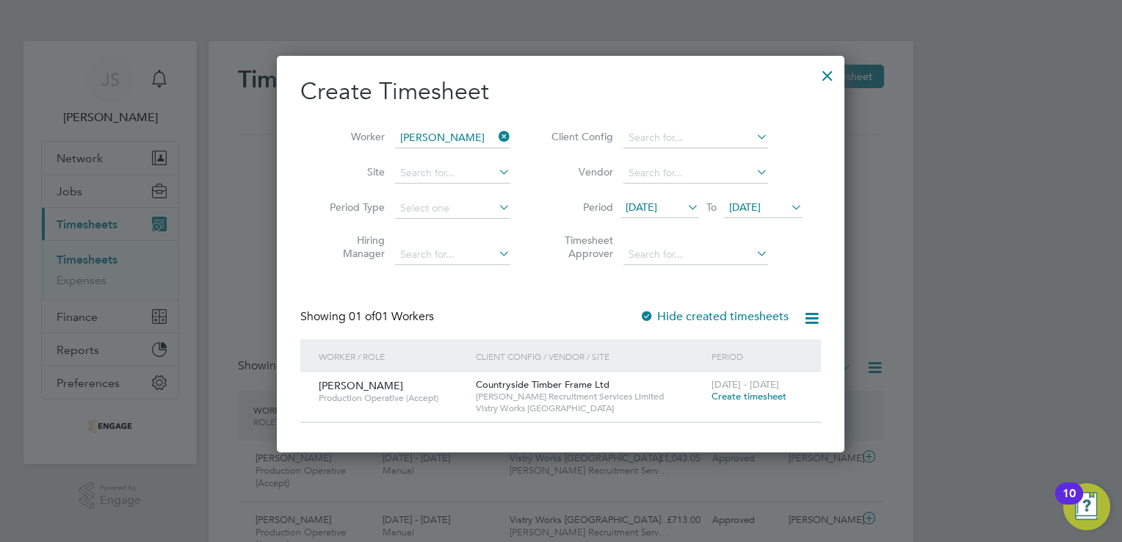
click at [730, 395] on span "Create timesheet" at bounding box center [749, 396] width 75 height 12
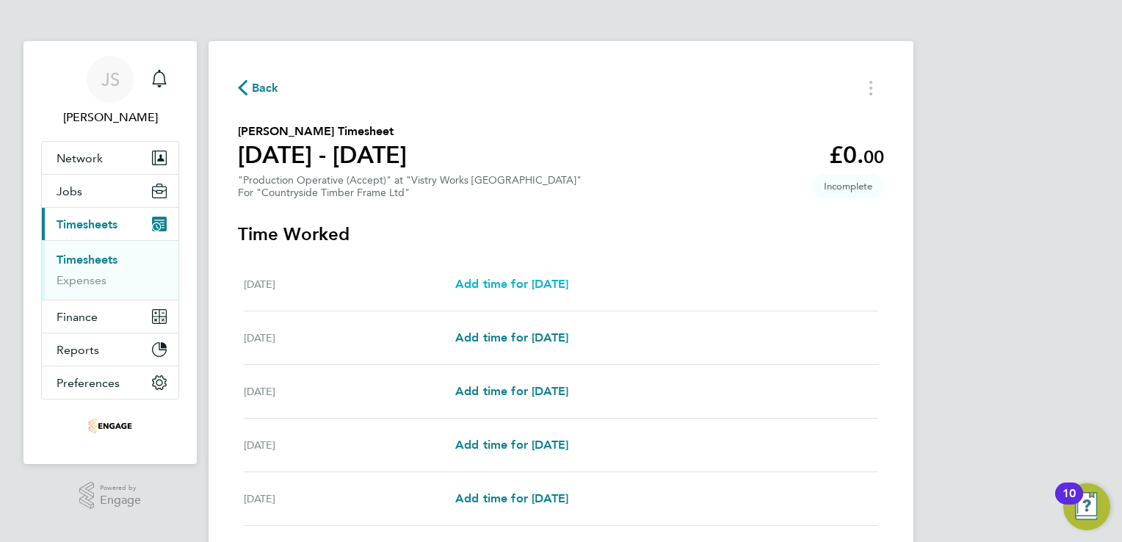
click at [487, 280] on span "Add time for Mon 18 Aug" at bounding box center [511, 284] width 113 height 14
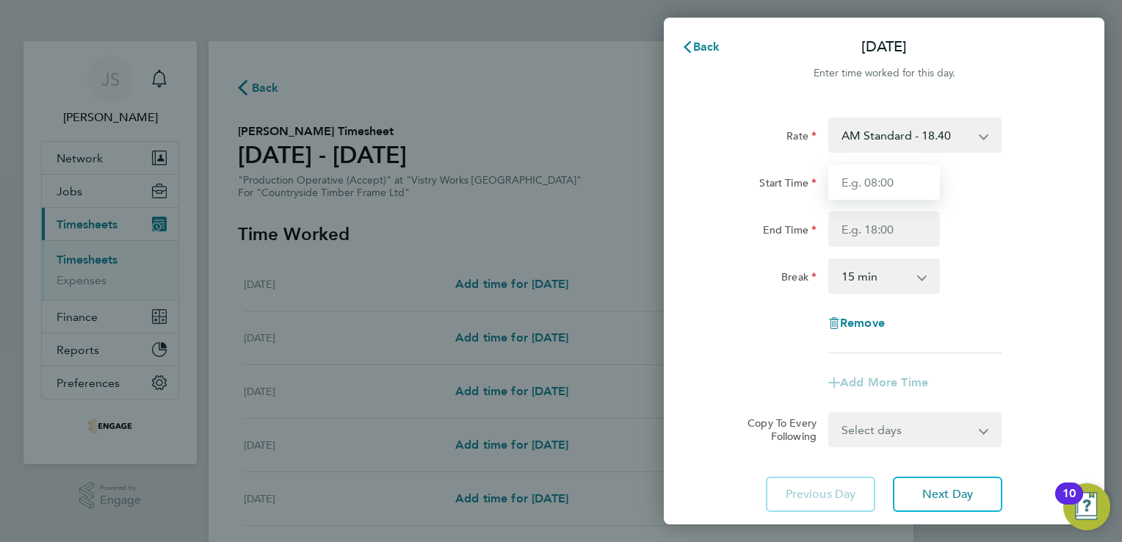
click at [886, 170] on input "Start Time" at bounding box center [884, 181] width 112 height 35
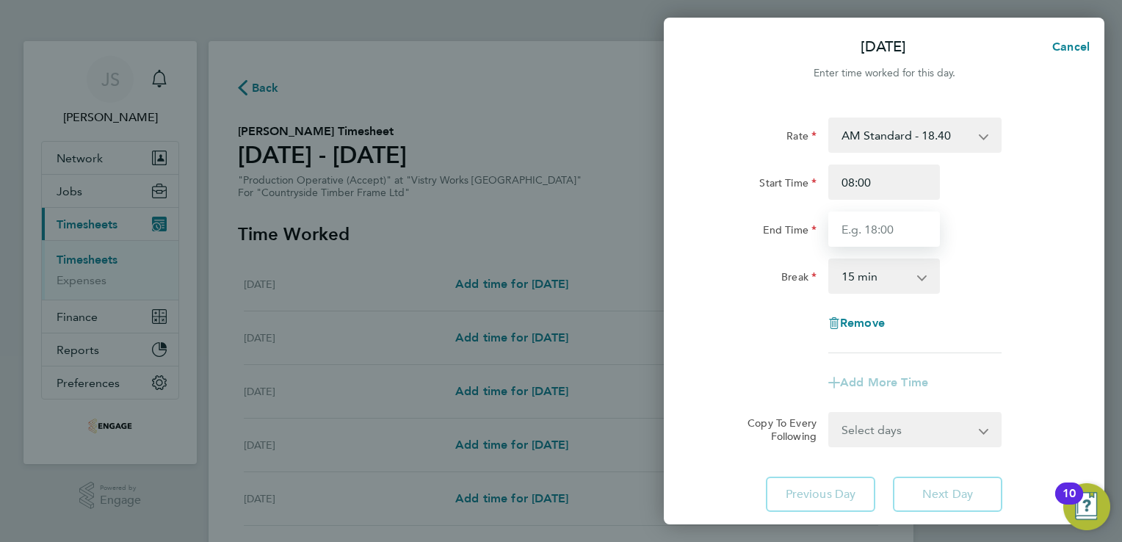
click at [850, 222] on input "End Time" at bounding box center [884, 228] width 112 height 35
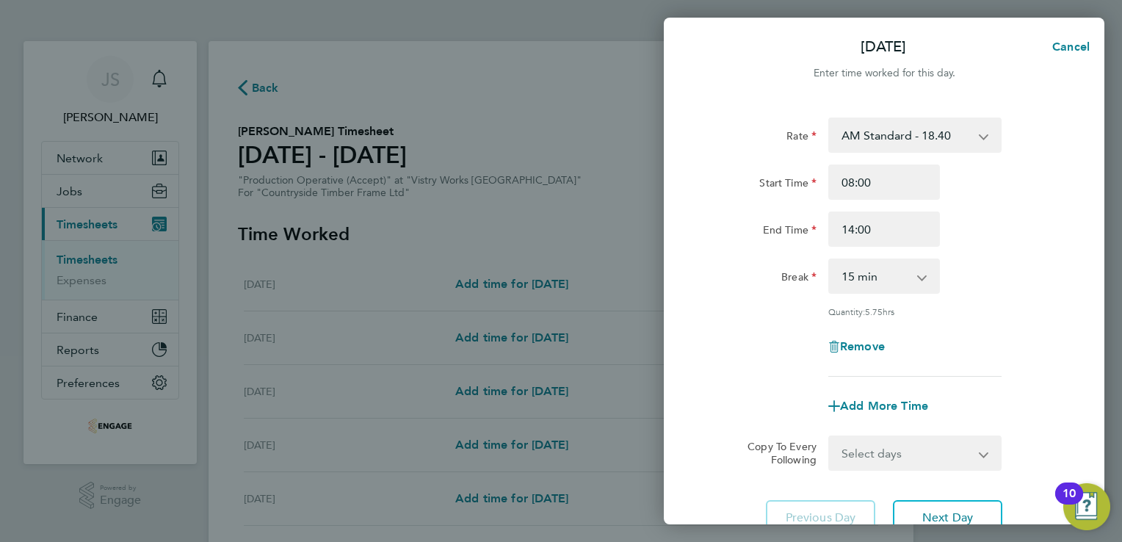
click at [866, 273] on select "0 min 15 min 30 min 45 min 60 min 75 min 90 min" at bounding box center [875, 276] width 91 height 32
click at [830, 260] on select "0 min 15 min 30 min 45 min 60 min 75 min 90 min" at bounding box center [875, 276] width 91 height 32
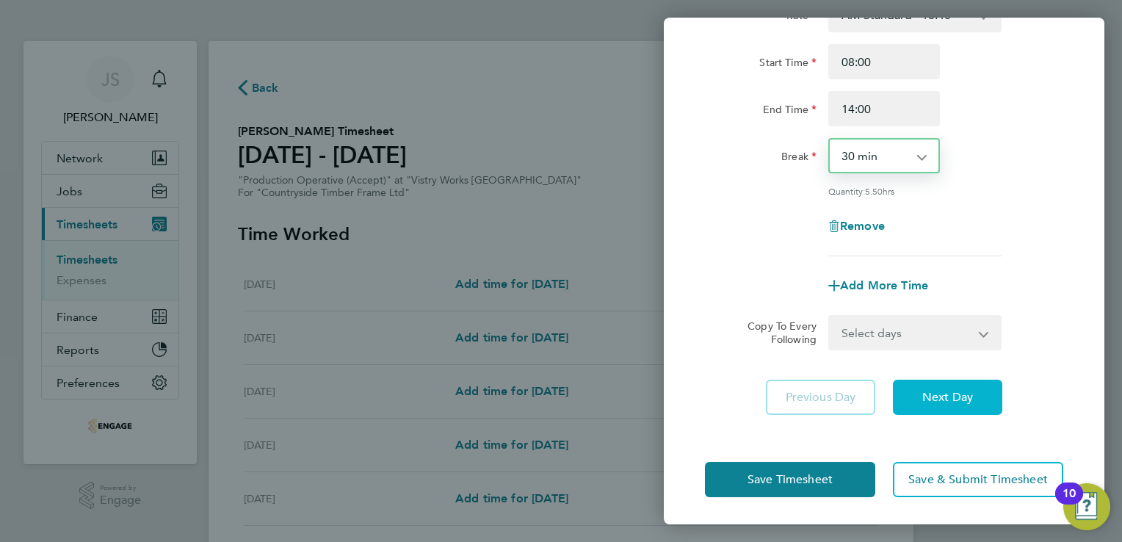
click at [965, 404] on button "Next Day" at bounding box center [947, 397] width 109 height 35
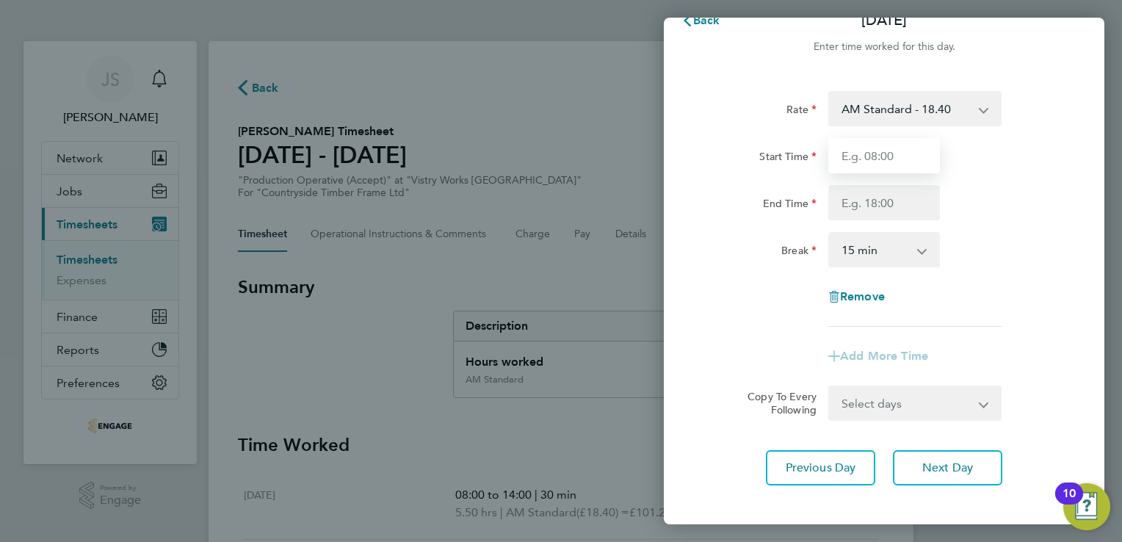
click at [855, 154] on input "Start Time" at bounding box center [884, 155] width 112 height 35
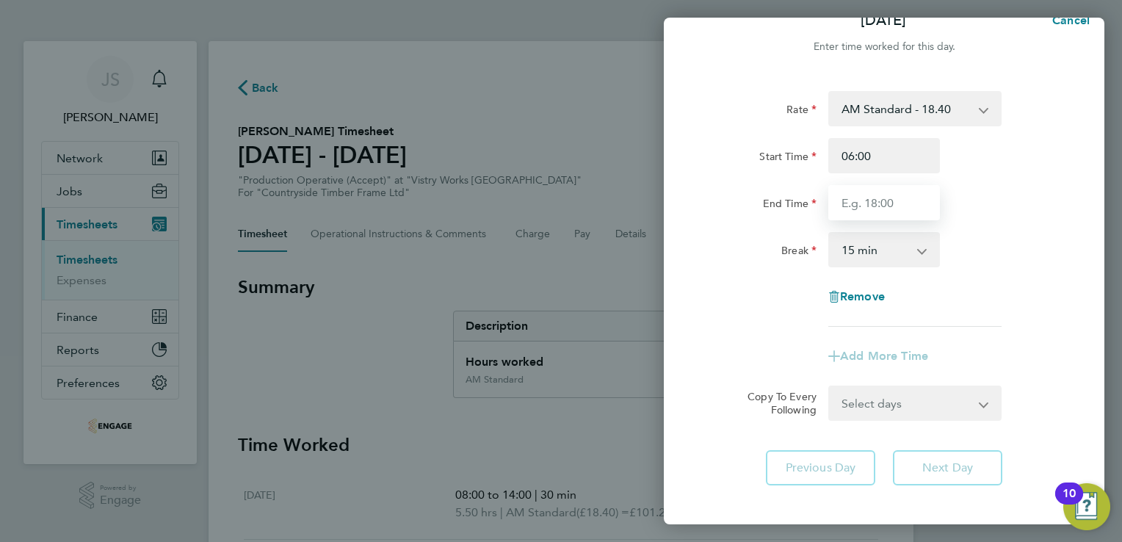
click at [861, 198] on input "End Time" at bounding box center [884, 202] width 112 height 35
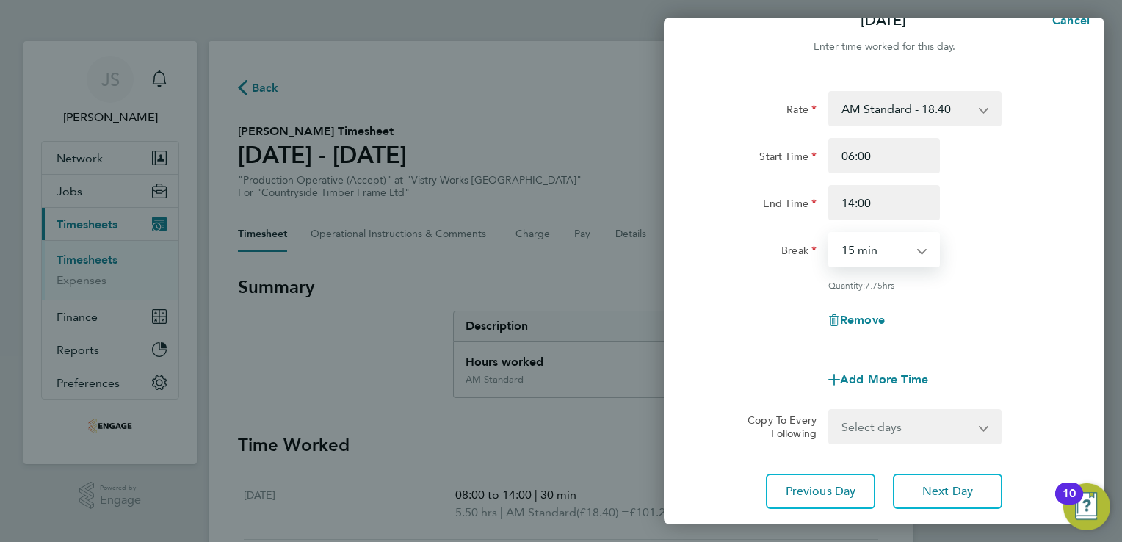
click at [849, 245] on select "0 min 15 min 30 min 45 min 60 min 75 min 90 min" at bounding box center [875, 249] width 91 height 32
click at [830, 233] on select "0 min 15 min 30 min 45 min 60 min 75 min 90 min" at bounding box center [875, 249] width 91 height 32
click at [933, 501] on button "Next Day" at bounding box center [947, 491] width 109 height 35
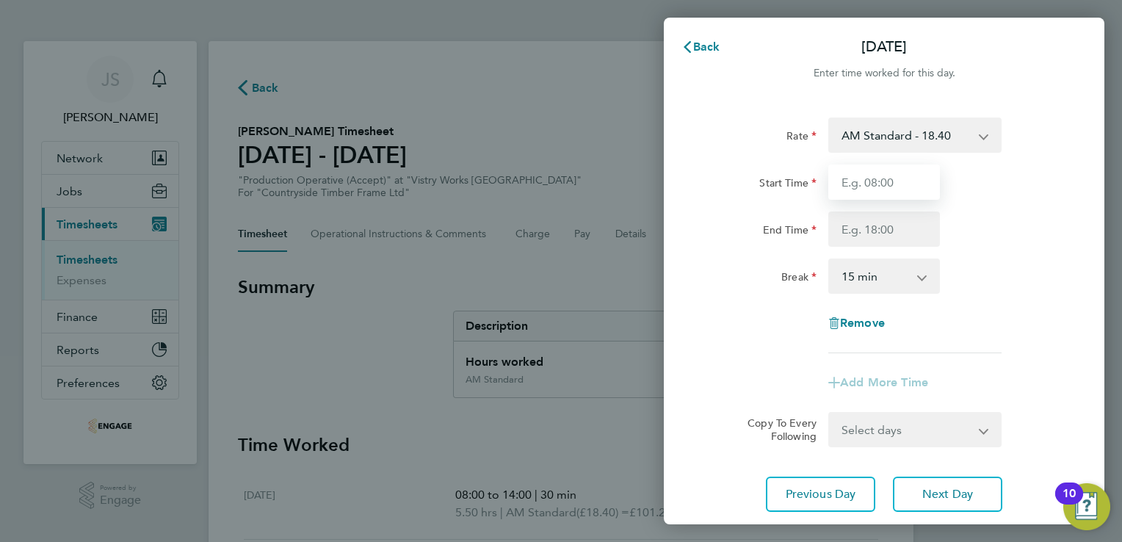
click at [872, 183] on input "Start Time" at bounding box center [884, 181] width 112 height 35
click at [880, 142] on select "AM Standard - 18.40 PM OT2 - 40.11 OT2 - 36.80 PM OT 1 - 30.08 PM Standard - 20…" at bounding box center [906, 135] width 153 height 32
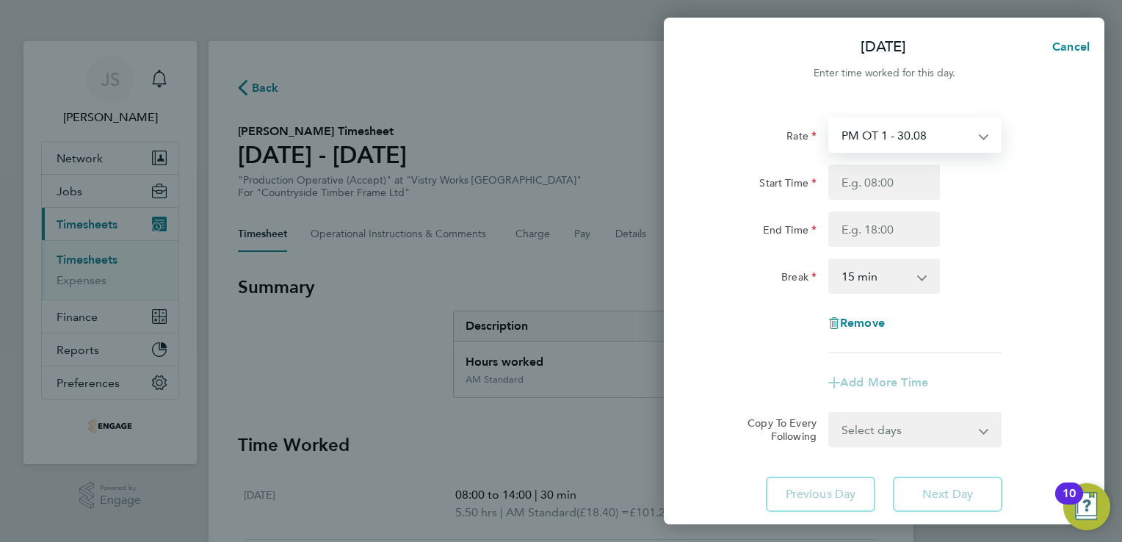
click at [890, 131] on select "PM OT 1 - 30.08 AM Standard - 18.40 PM OT2 - 40.11 OT2 - 36.80 PM Standard - 20…" at bounding box center [906, 135] width 153 height 32
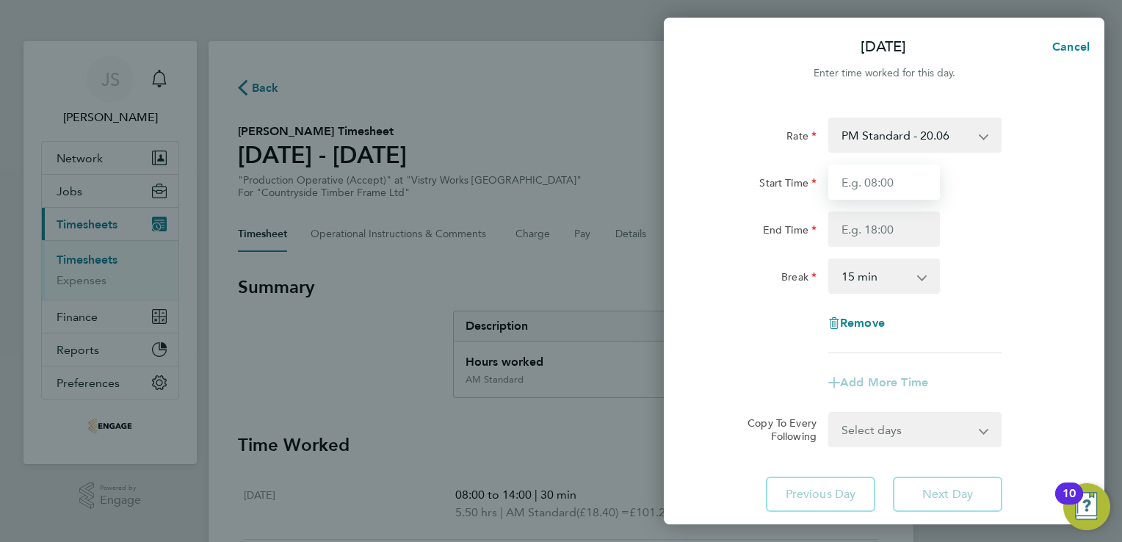
click at [852, 179] on input "Start Time" at bounding box center [884, 181] width 112 height 35
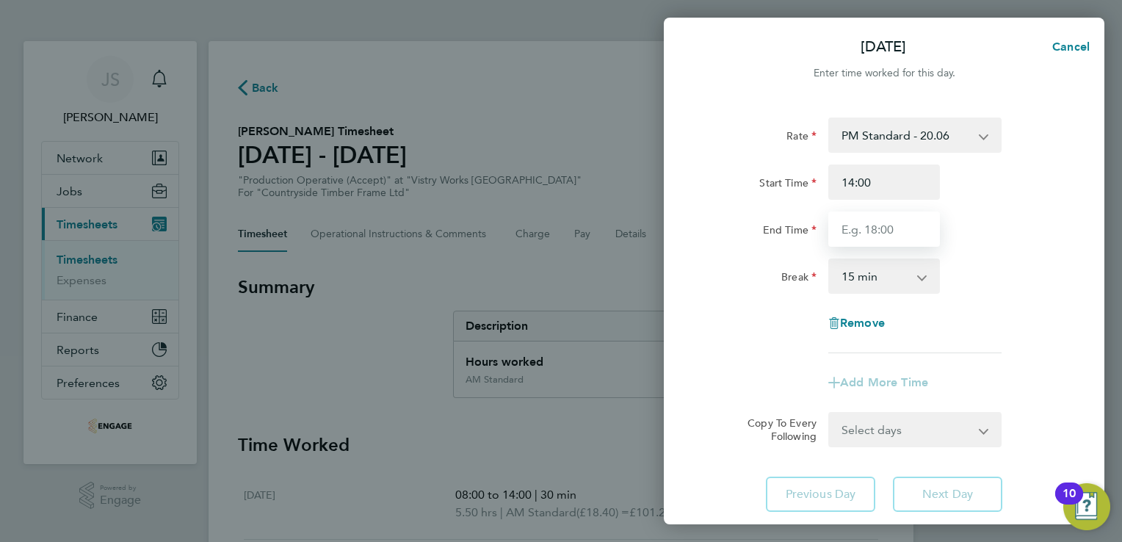
click at [863, 219] on input "End Time" at bounding box center [884, 228] width 112 height 35
click at [873, 278] on select "0 min 15 min 30 min 45 min 60 min 75 min 90 min" at bounding box center [875, 276] width 91 height 32
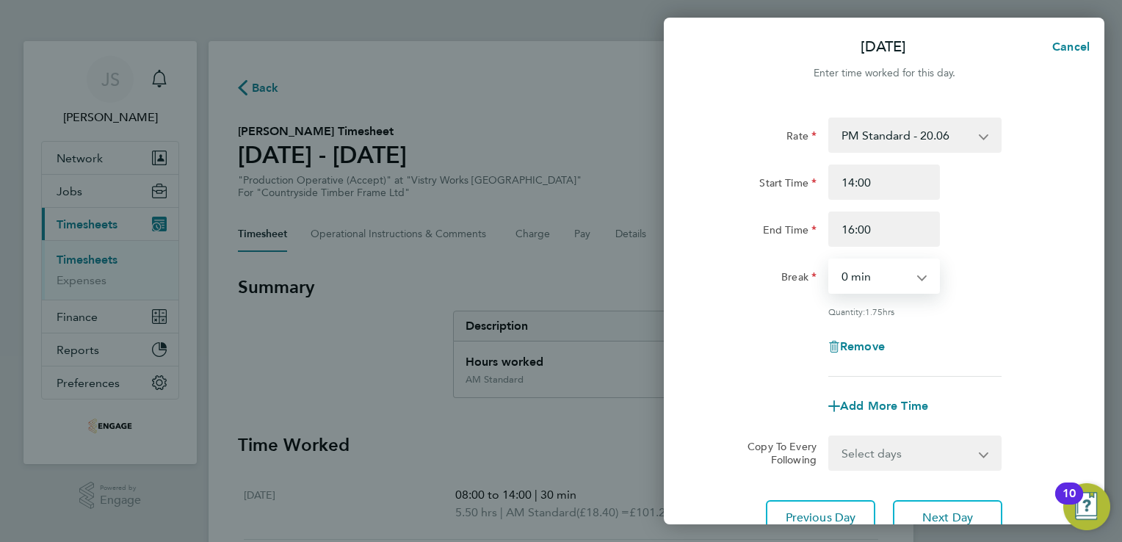
click at [830, 260] on select "0 min 15 min 30 min 45 min 60 min 75 min 90 min" at bounding box center [875, 276] width 91 height 32
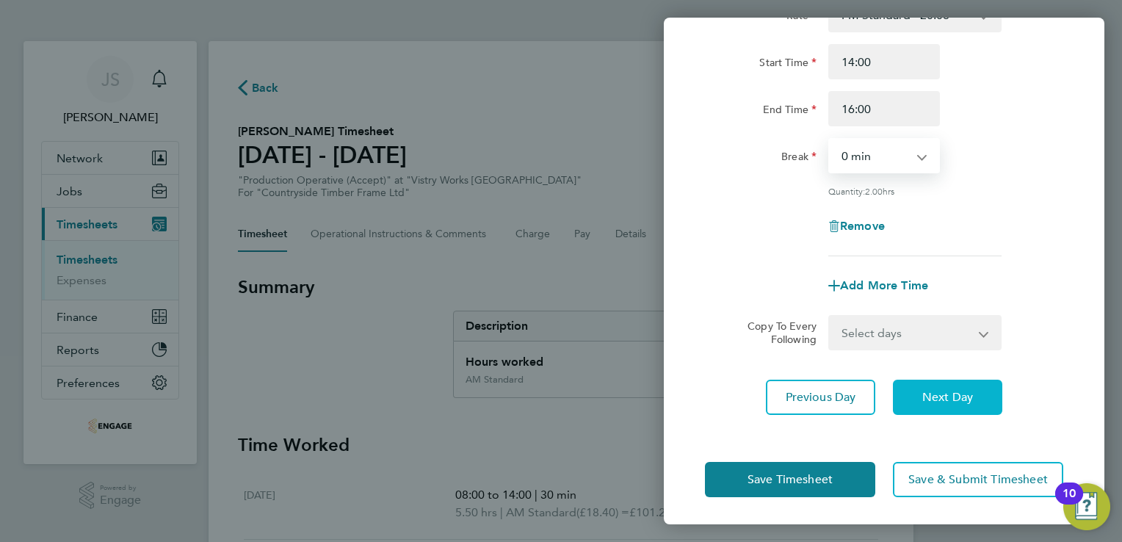
click at [957, 390] on span "Next Day" at bounding box center [947, 397] width 51 height 15
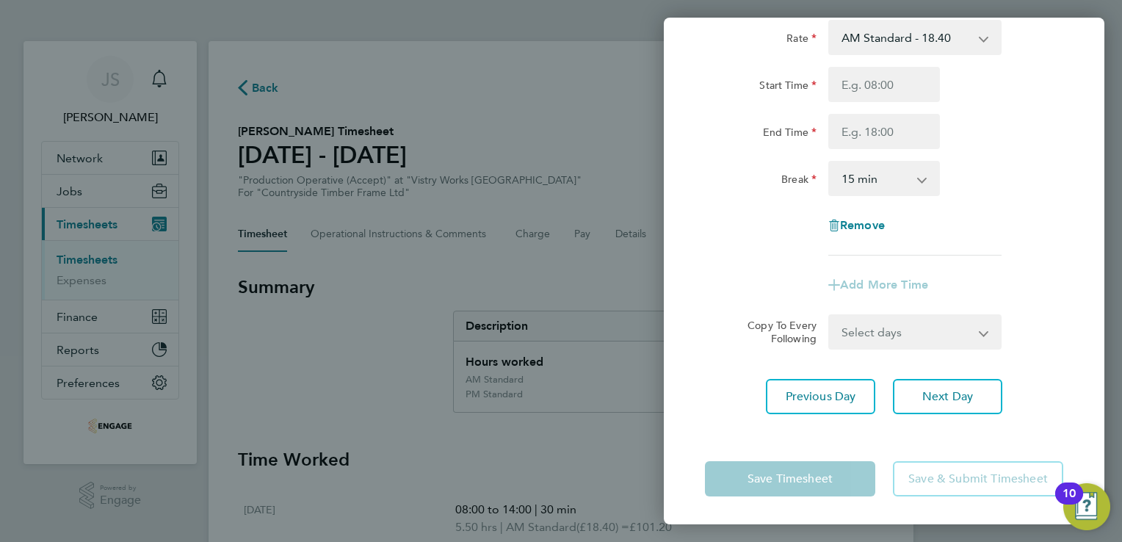
click at [891, 43] on select "AM Standard - 18.40 PM OT2 - 40.11 OT2 - 36.80 PM OT 1 - 30.08 PM Standard - 20…" at bounding box center [906, 37] width 153 height 32
click at [746, 192] on div "Break" at bounding box center [760, 178] width 123 height 35
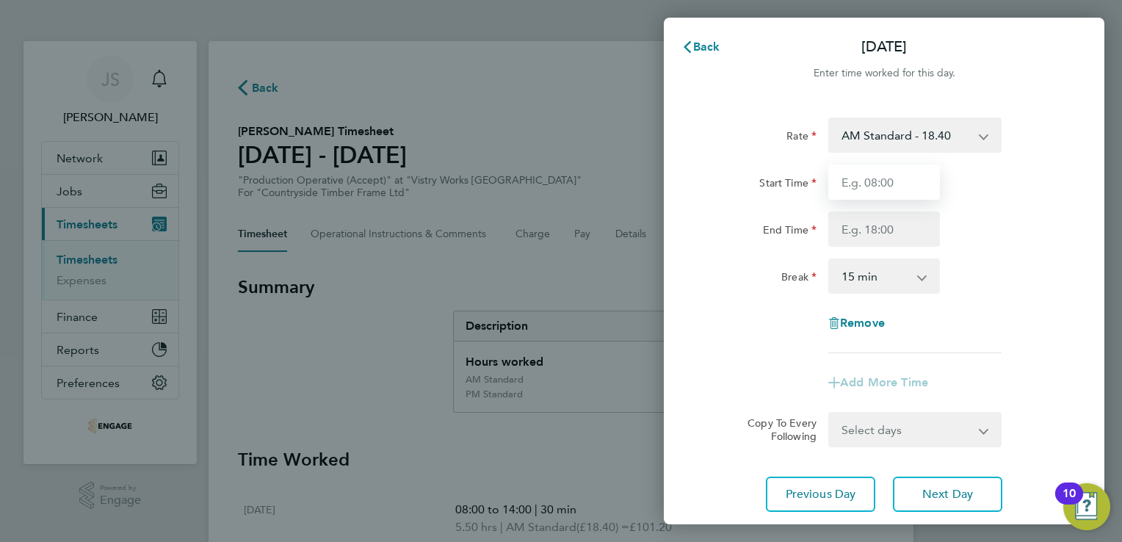
click at [881, 181] on input "Start Time" at bounding box center [884, 181] width 112 height 35
drag, startPoint x: 893, startPoint y: 192, endPoint x: 781, endPoint y: 174, distance: 113.1
click at [781, 174] on div "Start Time 14:00" at bounding box center [884, 181] width 370 height 35
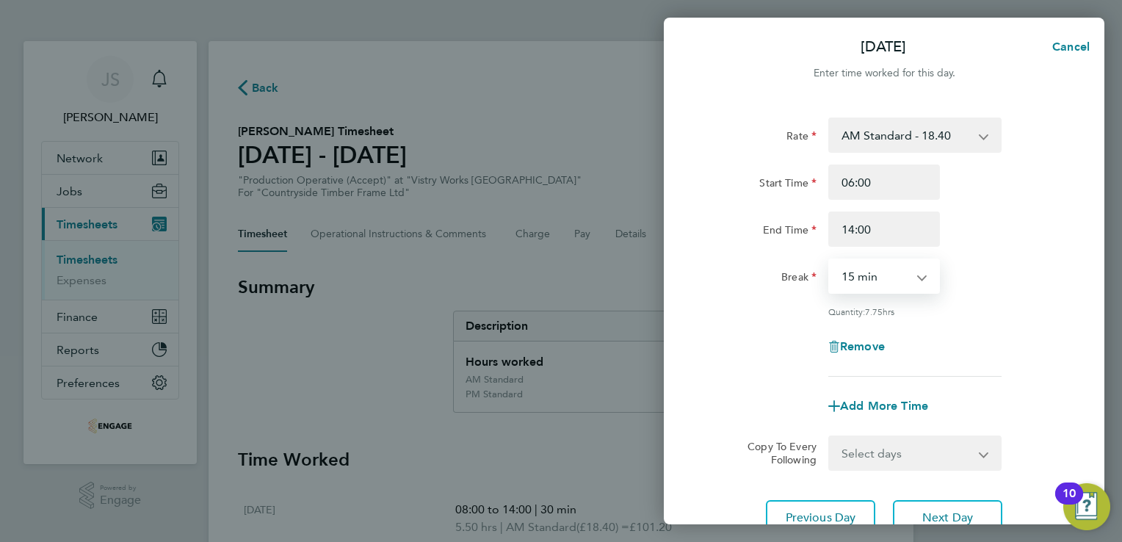
click at [866, 265] on select "0 min 15 min 30 min 45 min 60 min 75 min 90 min" at bounding box center [875, 276] width 91 height 32
click at [830, 260] on select "0 min 15 min 30 min 45 min 60 min 75 min 90 min" at bounding box center [875, 276] width 91 height 32
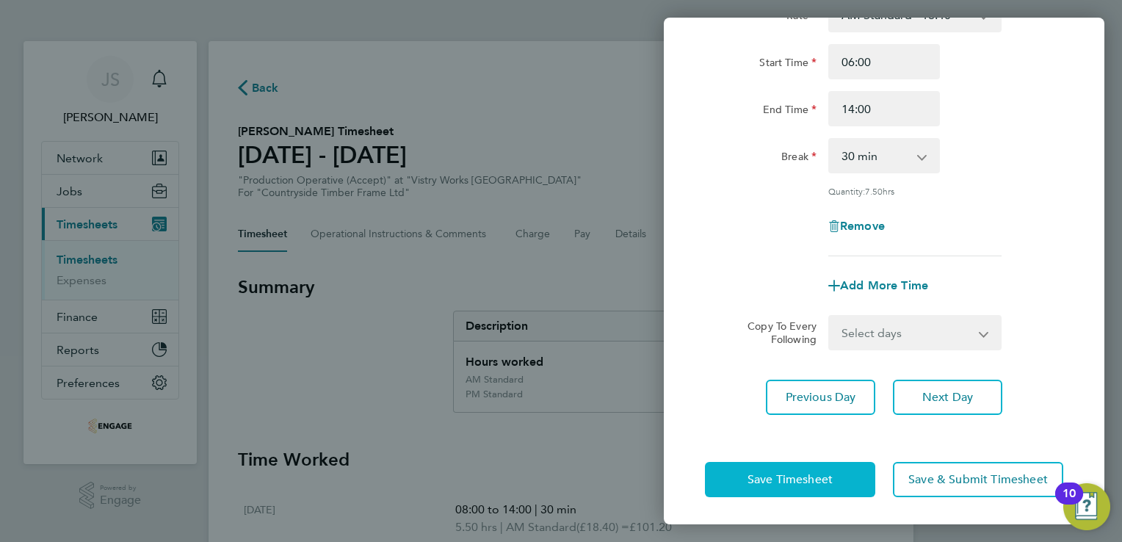
click at [800, 474] on span "Save Timesheet" at bounding box center [789, 479] width 85 height 15
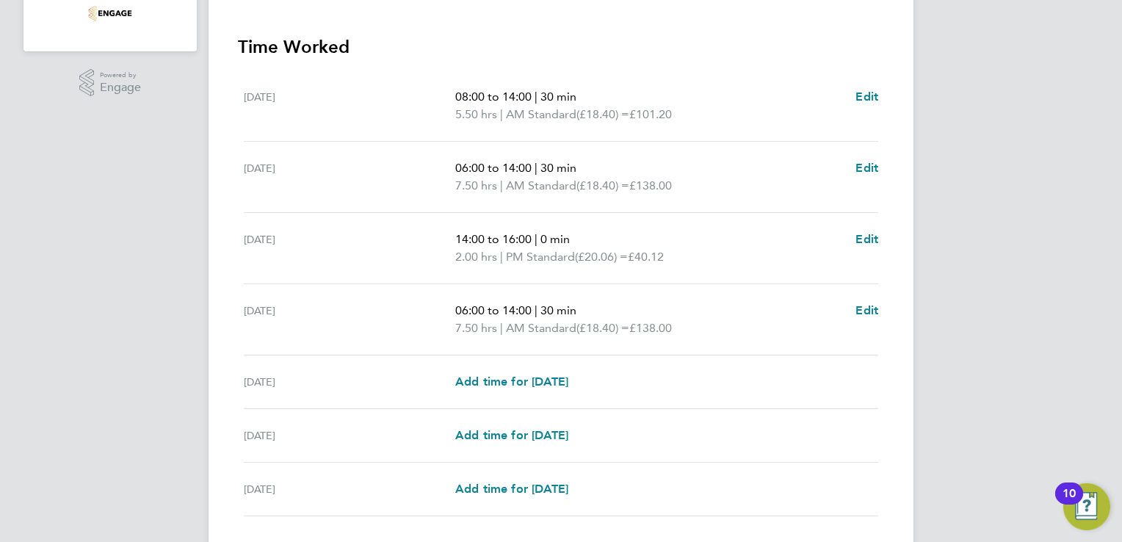
scroll to position [413, 0]
click at [527, 380] on span "Add time for Fri 22 Aug" at bounding box center [511, 381] width 113 height 14
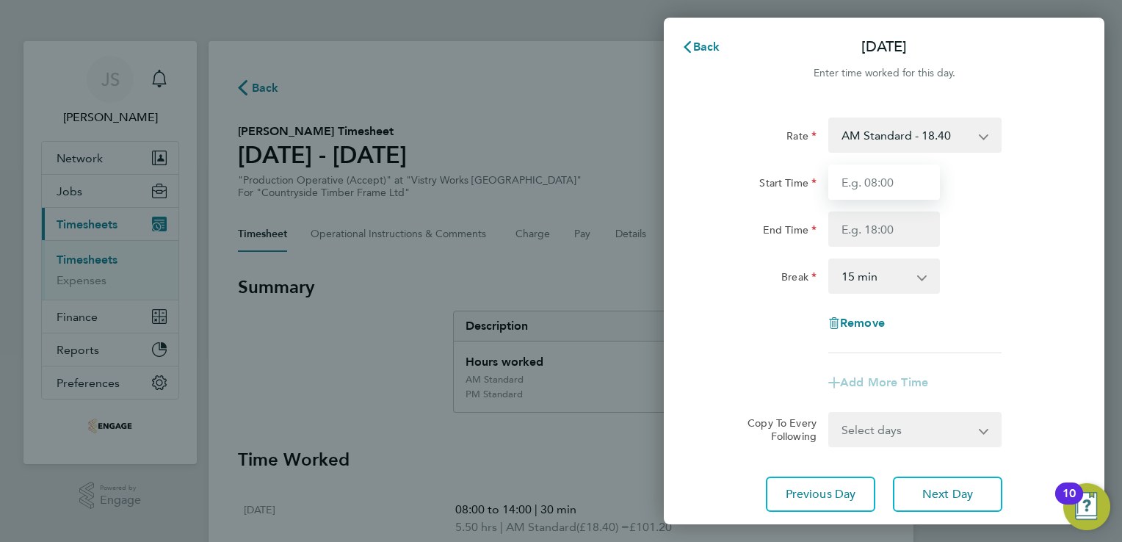
click at [875, 173] on input "Start Time" at bounding box center [884, 181] width 112 height 35
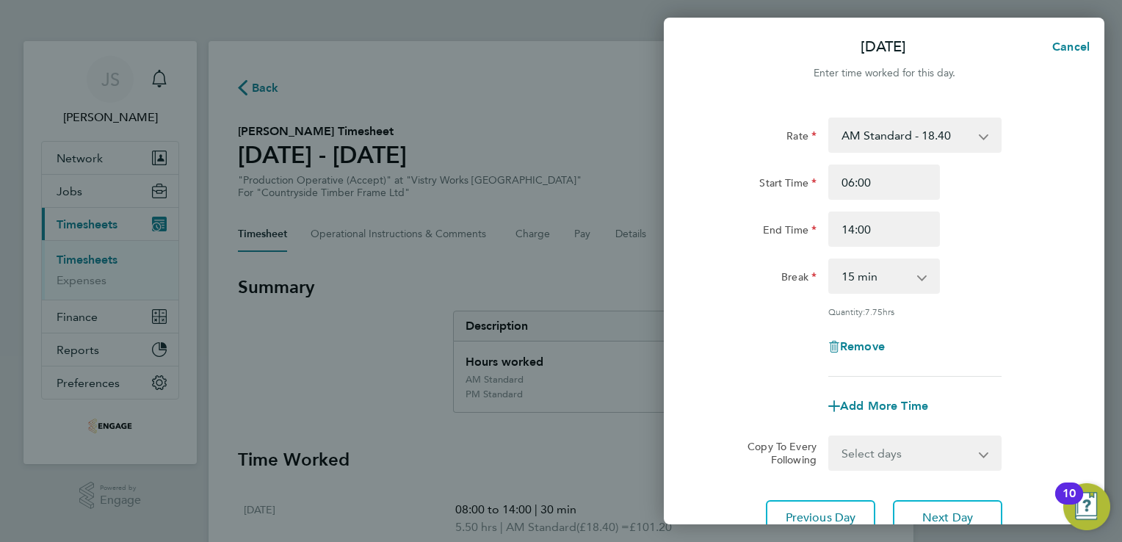
click at [857, 278] on select "0 min 15 min 30 min 45 min 60 min 75 min 90 min" at bounding box center [875, 276] width 91 height 32
click at [830, 260] on select "0 min 15 min 30 min 45 min 60 min 75 min 90 min" at bounding box center [875, 276] width 91 height 32
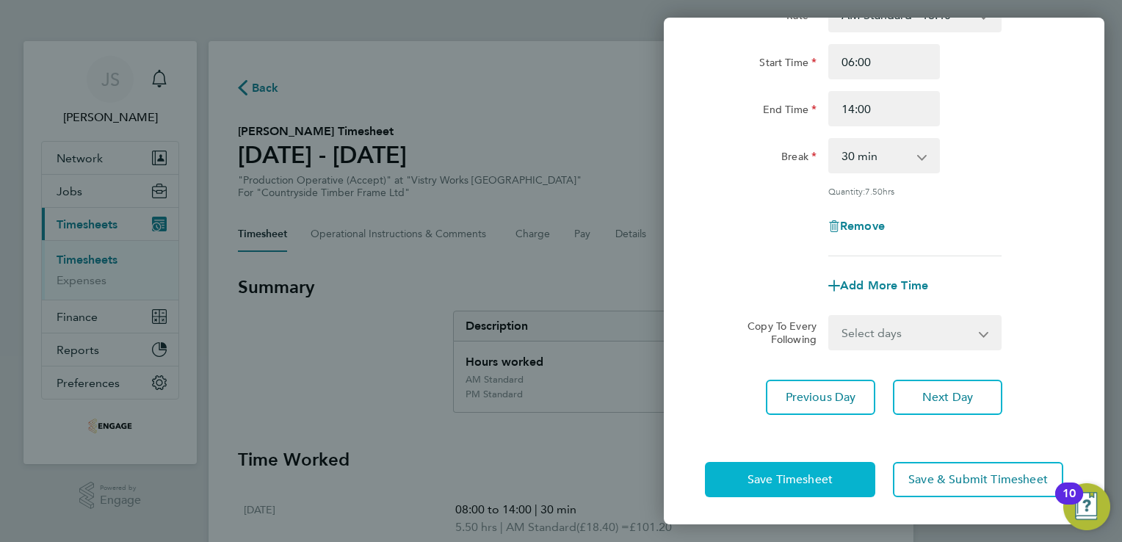
click at [754, 487] on button "Save Timesheet" at bounding box center [790, 479] width 170 height 35
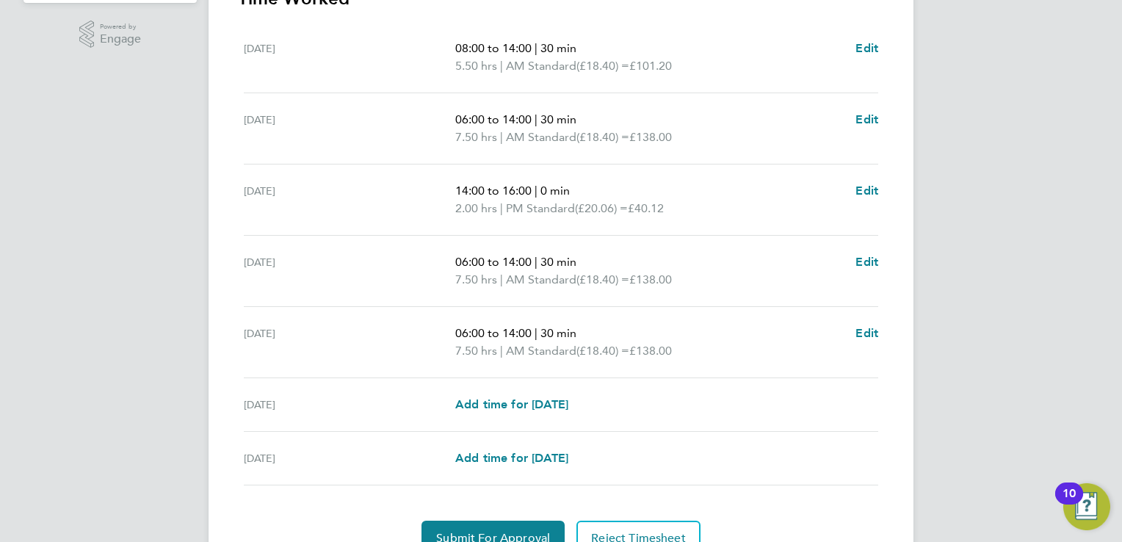
scroll to position [463, 0]
click at [454, 523] on button "Submit For Approval" at bounding box center [492, 536] width 143 height 35
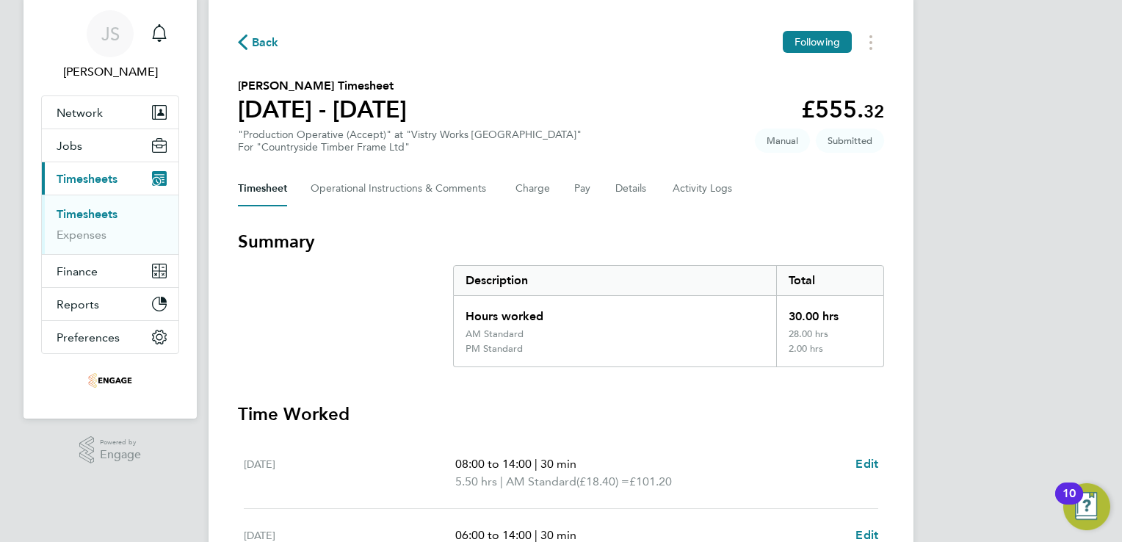
scroll to position [43, 0]
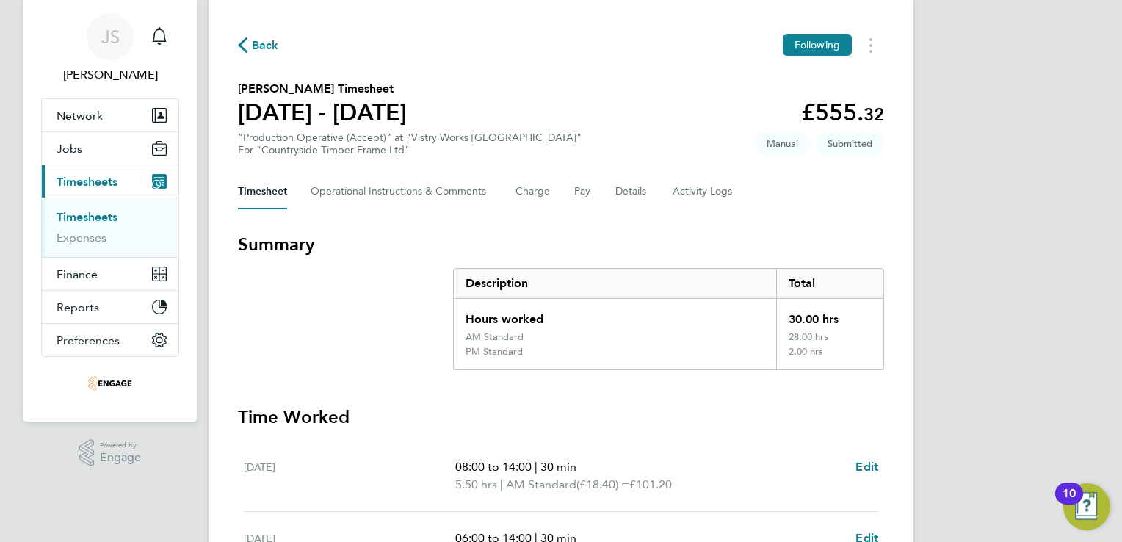
click at [271, 46] on span "Back" at bounding box center [265, 46] width 27 height 18
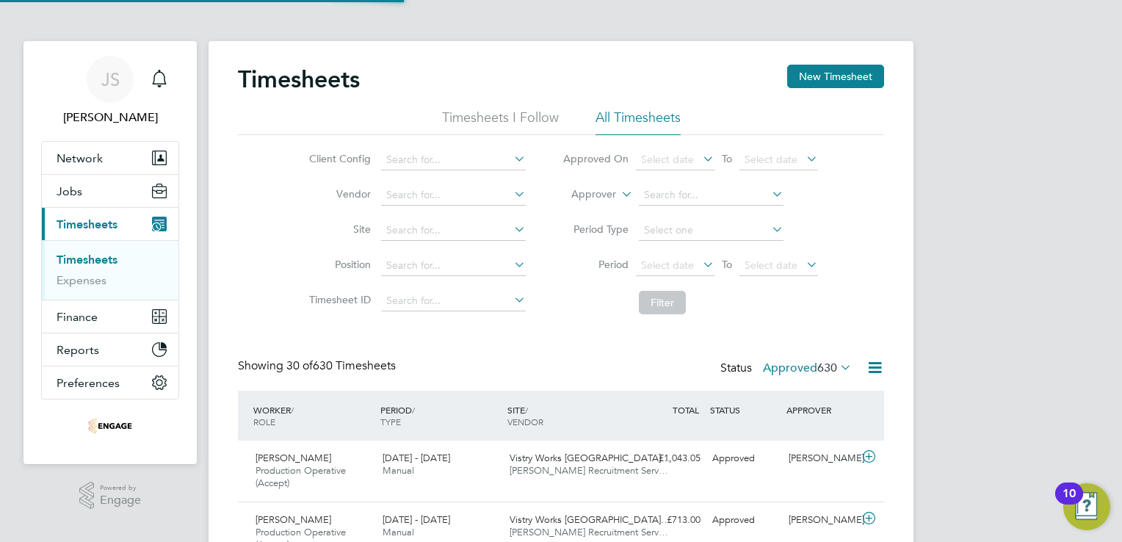
scroll to position [7, 7]
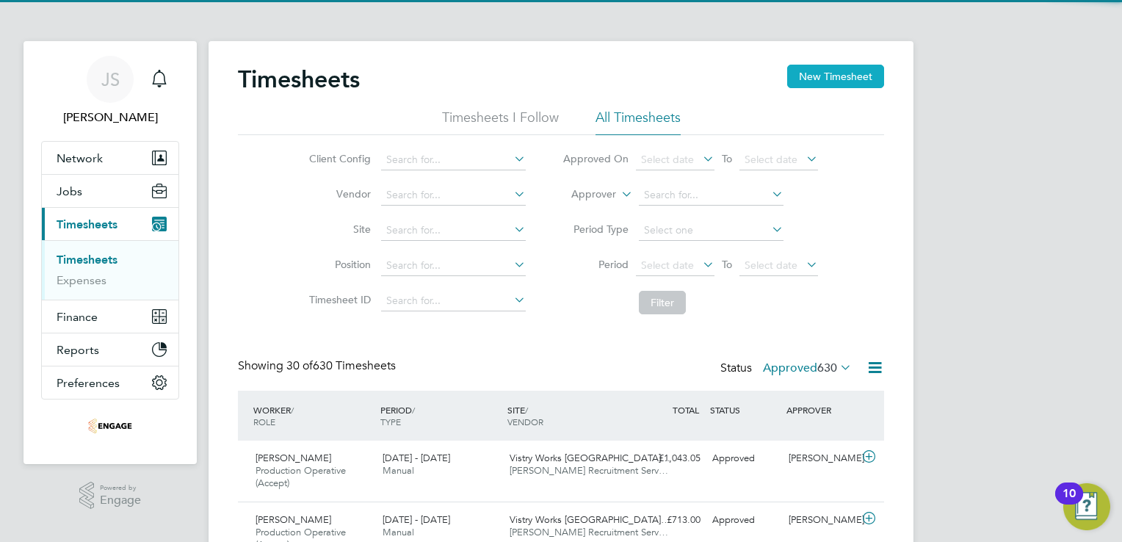
click at [826, 73] on button "New Timesheet" at bounding box center [835, 76] width 97 height 23
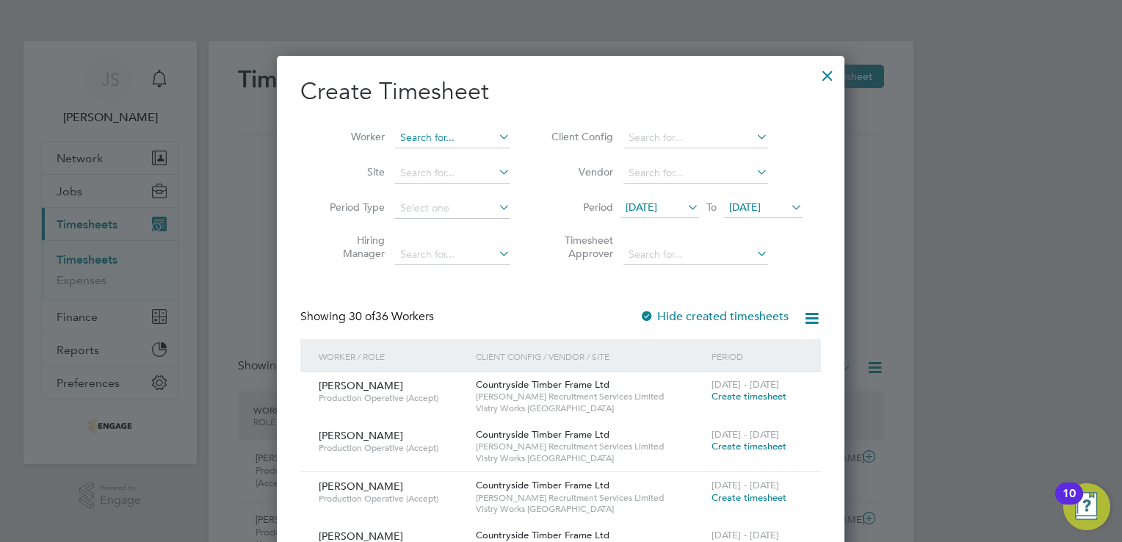
click at [447, 137] on input at bounding box center [452, 138] width 115 height 21
click at [455, 153] on li "Kane Sharman" at bounding box center [463, 158] width 137 height 20
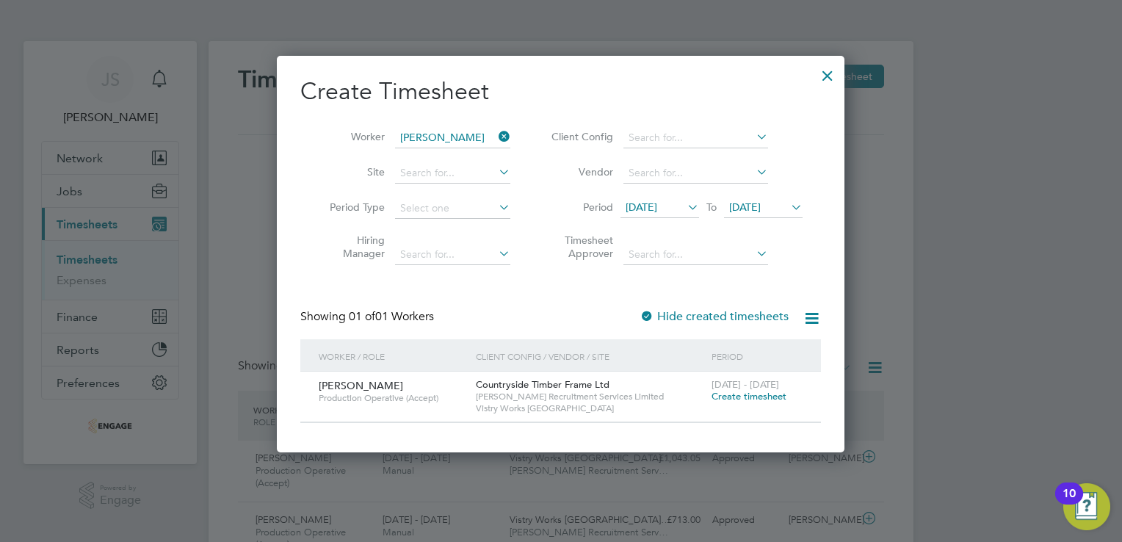
click at [745, 394] on span "Create timesheet" at bounding box center [749, 396] width 75 height 12
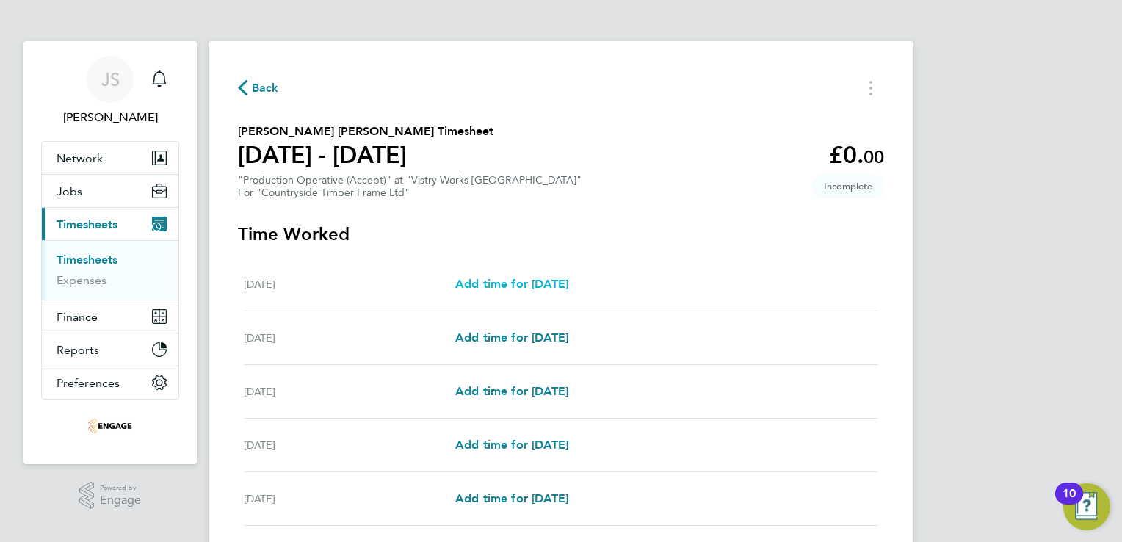
click at [499, 291] on span "Add time for Mon 18 Aug" at bounding box center [511, 284] width 113 height 14
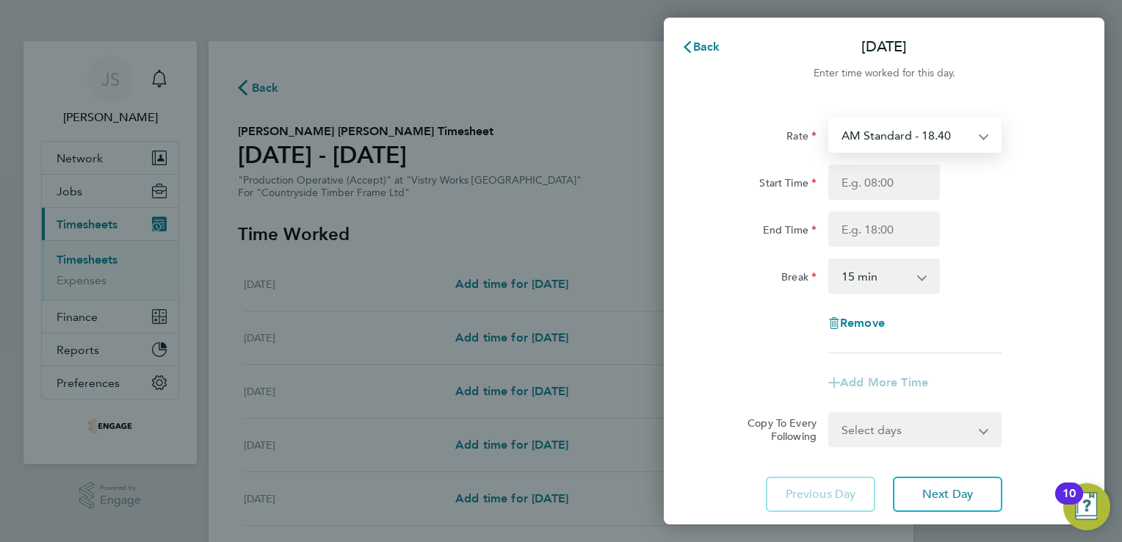
click at [879, 138] on select "AM Standard - 18.40 OT2 - 36.80 PM Standard - 20.06 PM OT2 - 40.11 PM OT 1 - 30…" at bounding box center [906, 135] width 153 height 32
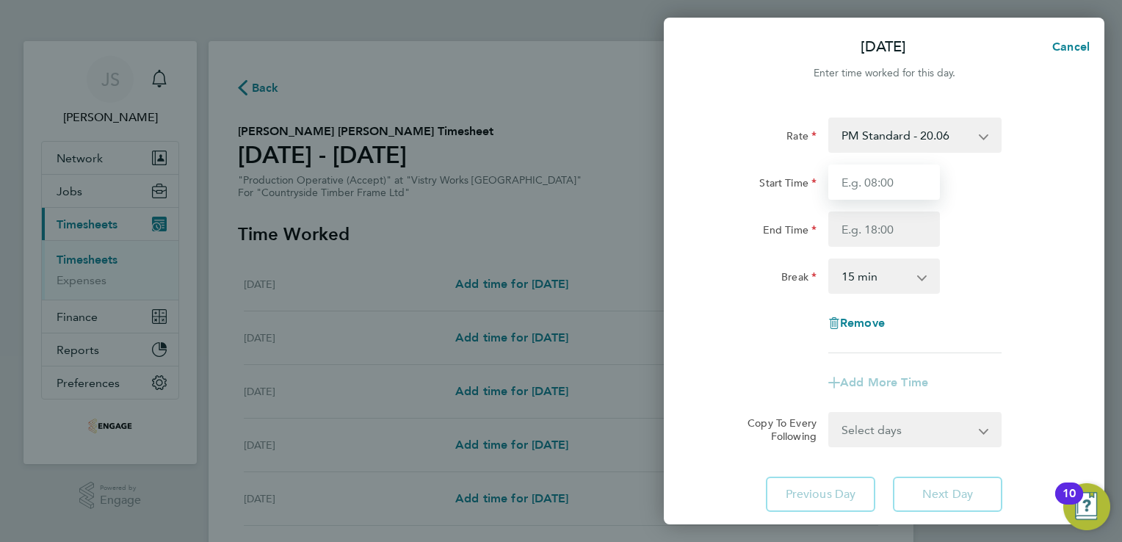
click at [871, 184] on input "Start Time" at bounding box center [884, 181] width 112 height 35
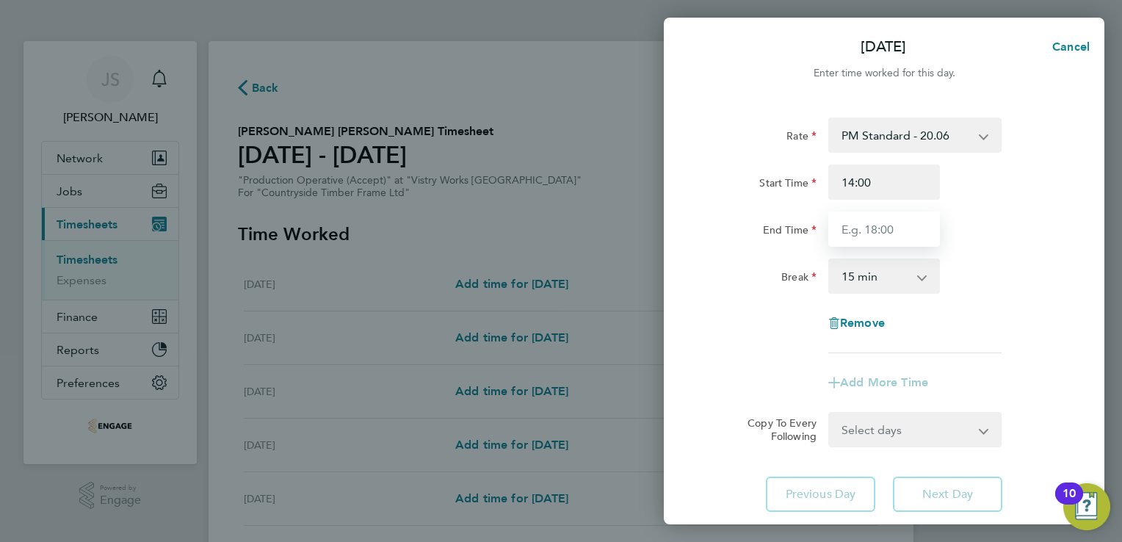
click at [857, 225] on input "End Time" at bounding box center [884, 228] width 112 height 35
click at [852, 275] on select "0 min 15 min 30 min 45 min 60 min 75 min 90 min" at bounding box center [875, 276] width 91 height 32
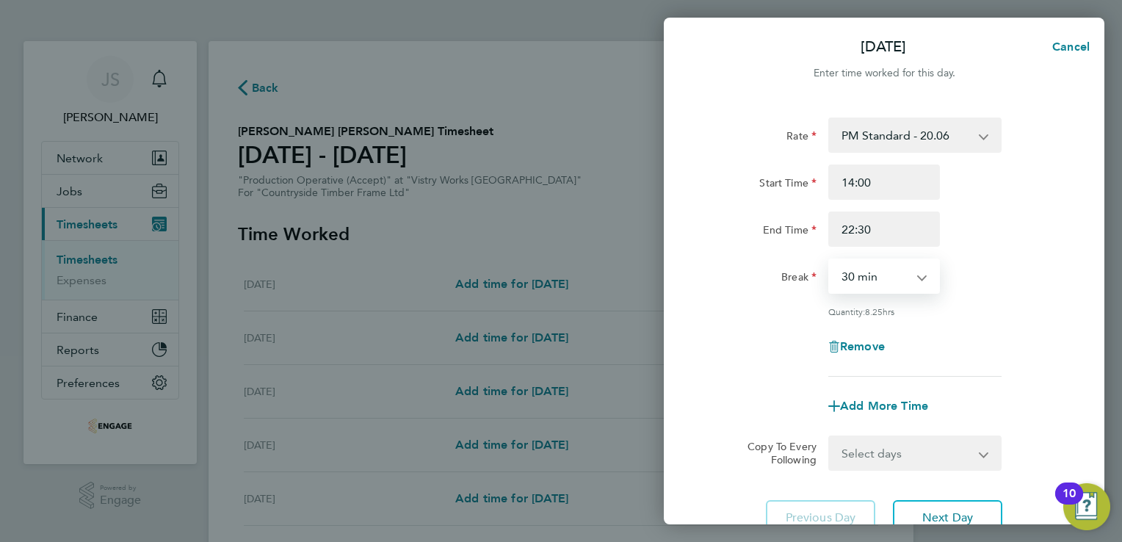
click at [830, 260] on select "0 min 15 min 30 min 45 min 60 min 75 min 90 min" at bounding box center [875, 276] width 91 height 32
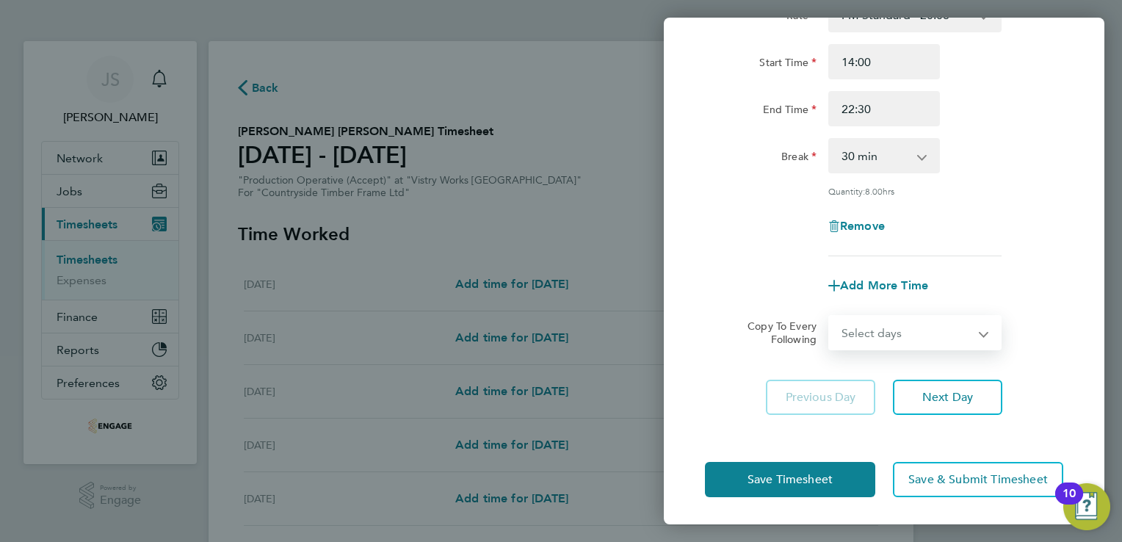
click at [938, 336] on select "Select days Day Weekday (Mon-Fri) Weekend (Sat-Sun) Tuesday Wednesday Thursday …" at bounding box center [907, 332] width 154 height 32
click at [830, 316] on select "Select days Day Weekday (Mon-Fri) Weekend (Sat-Sun) Tuesday Wednesday Thursday …" at bounding box center [907, 332] width 154 height 32
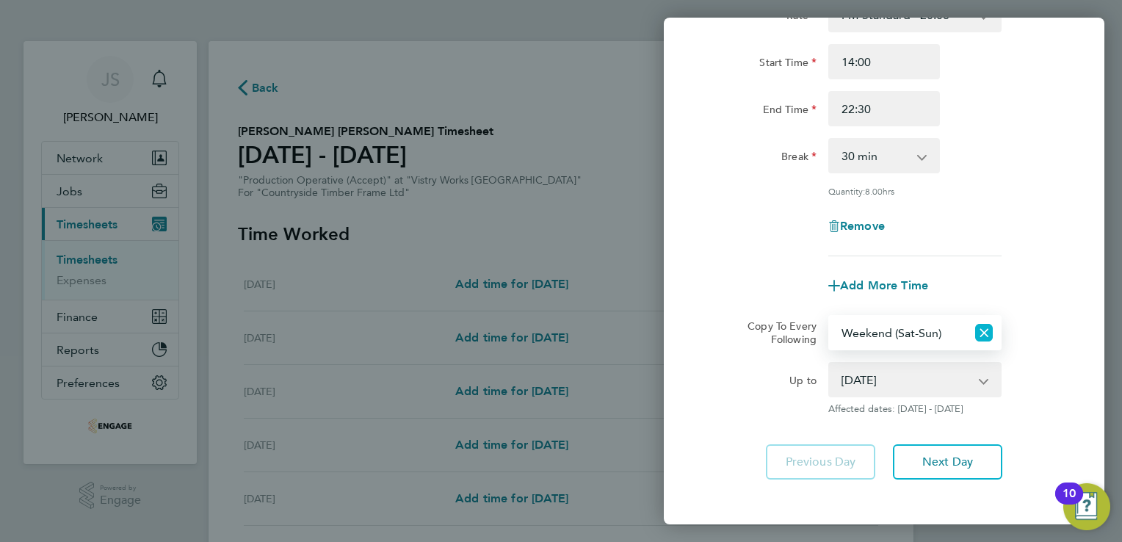
click at [982, 330] on icon "Reset selection" at bounding box center [984, 333] width 18 height 18
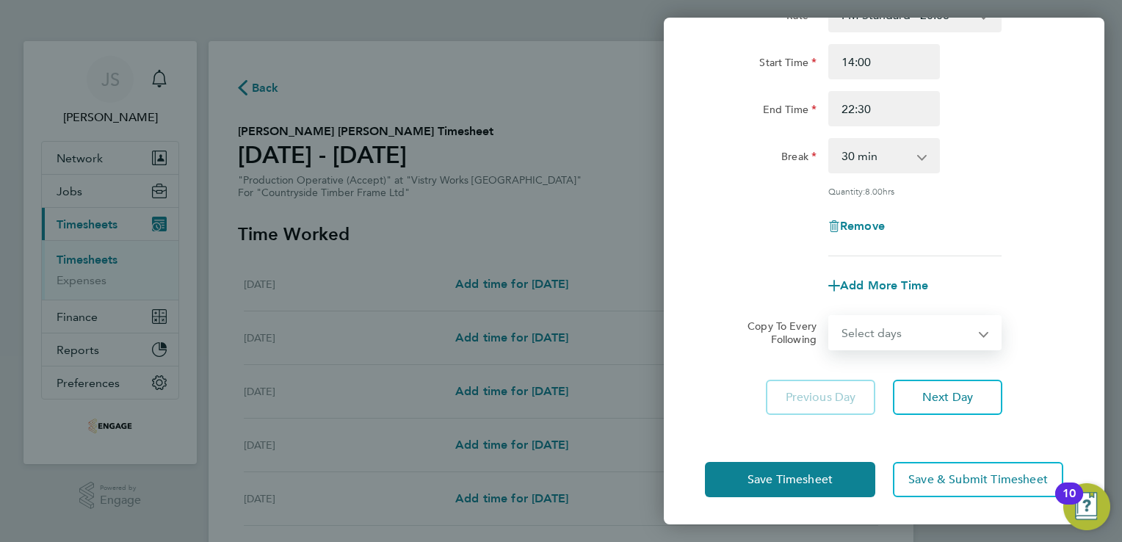
click at [873, 334] on select "Select days Day Weekday (Mon-Fri) Weekend (Sat-Sun) Tuesday Wednesday Thursday …" at bounding box center [907, 332] width 154 height 32
click at [830, 316] on select "Select days Day Weekday (Mon-Fri) Weekend (Sat-Sun) Tuesday Wednesday Thursday …" at bounding box center [907, 332] width 154 height 32
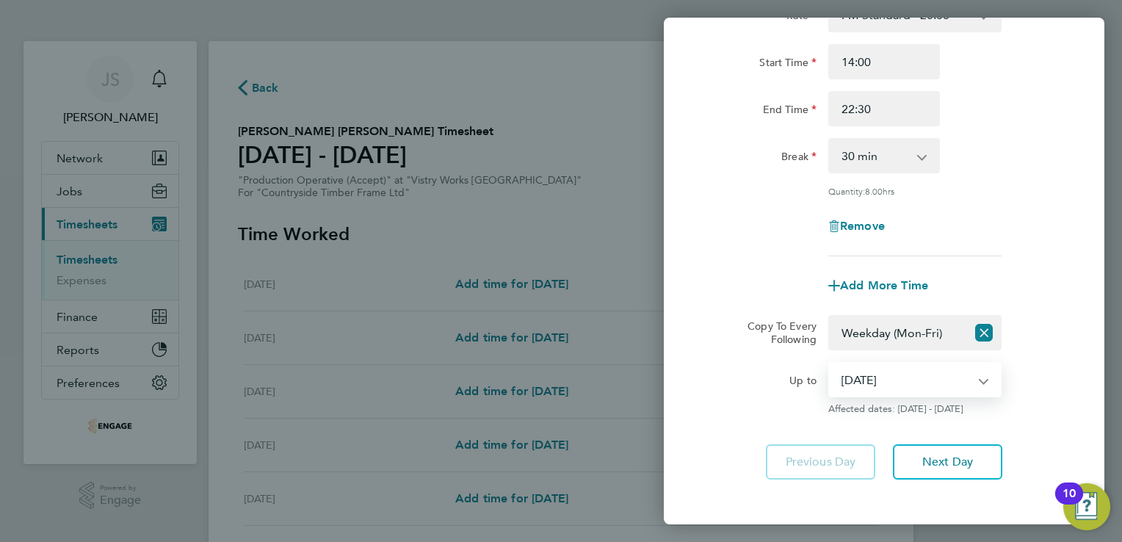
click at [884, 376] on select "19 Aug 2025 20 Aug 2025 21 Aug 2025 22 Aug 2025 23 Aug 2025 24 Aug 2025" at bounding box center [906, 379] width 153 height 32
click at [830, 363] on select "19 Aug 2025 20 Aug 2025 21 Aug 2025 22 Aug 2025 23 Aug 2025 24 Aug 2025" at bounding box center [906, 379] width 153 height 32
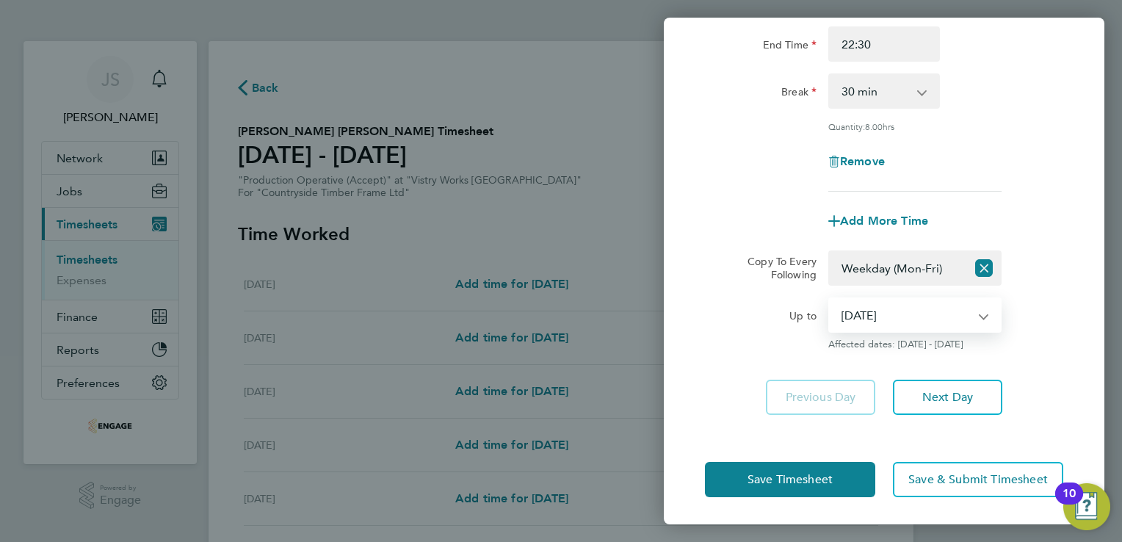
click at [797, 496] on div "Save Timesheet Save & Submit Timesheet" at bounding box center [884, 479] width 441 height 94
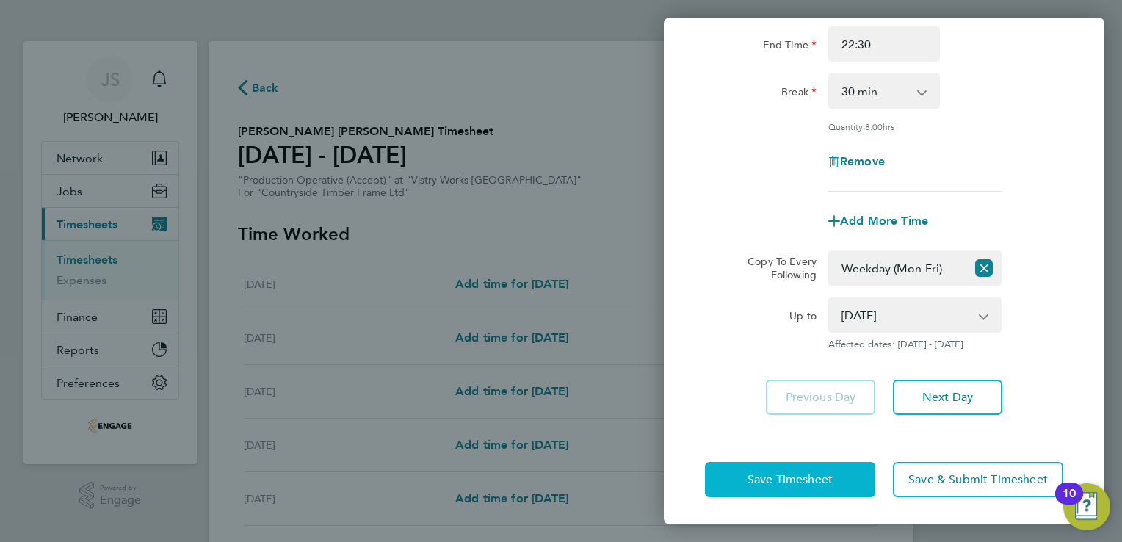
click at [761, 473] on span "Save Timesheet" at bounding box center [789, 479] width 85 height 15
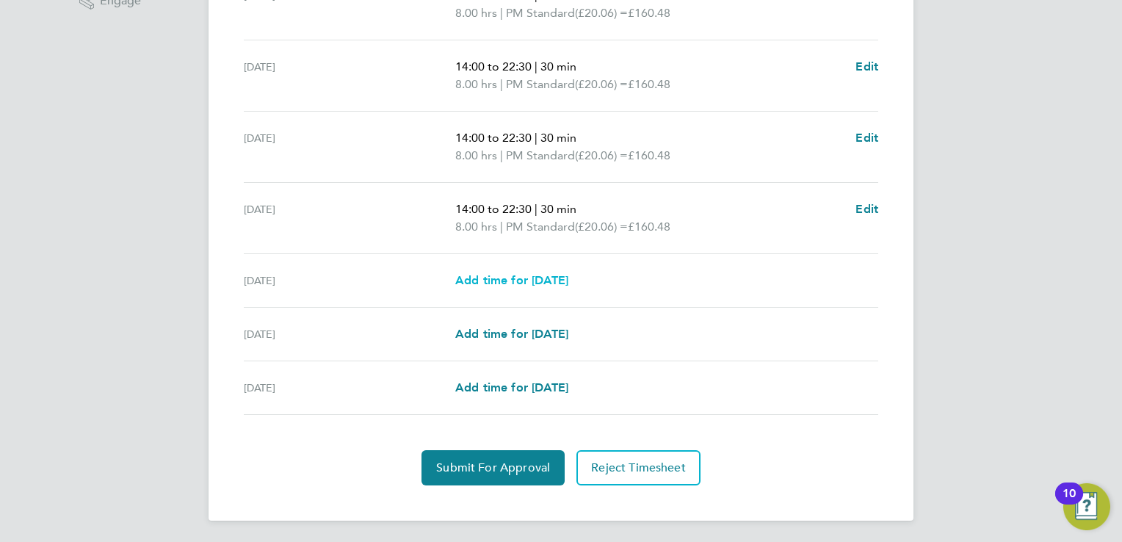
click at [548, 275] on span "Add time for Fri 22 Aug" at bounding box center [511, 280] width 113 height 14
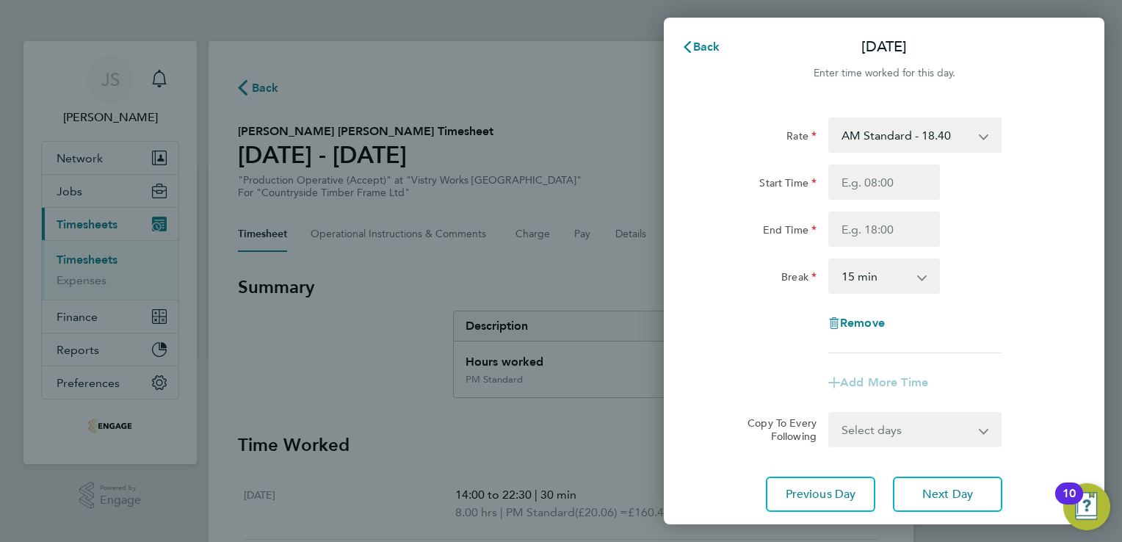
click at [912, 140] on select "AM Standard - 18.40 OT2 - 36.80 PM Standard - 20.06 PM OT2 - 40.11 PM OT 1 - 30…" at bounding box center [906, 135] width 153 height 32
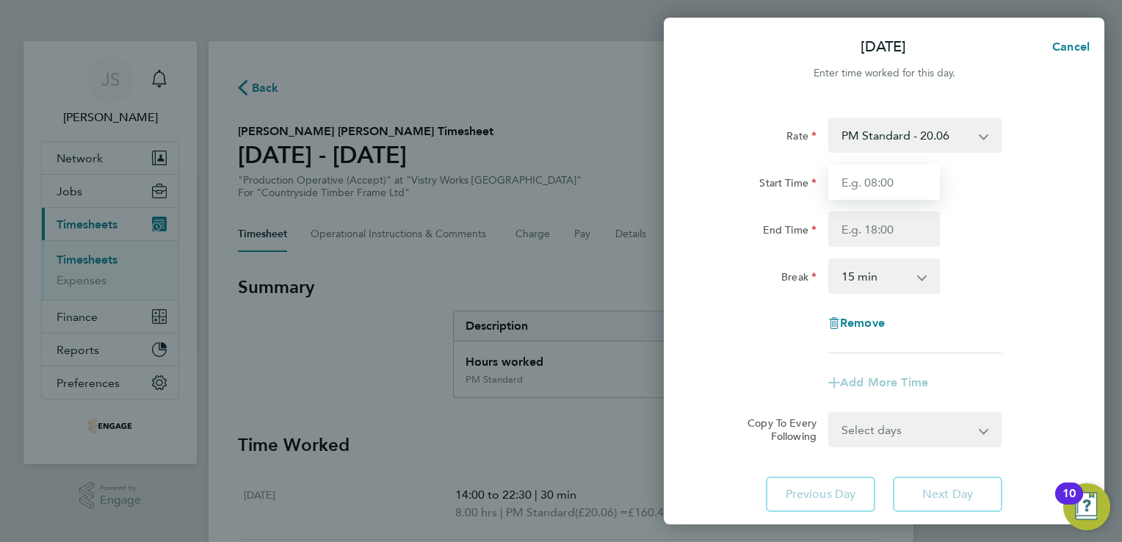
click at [854, 189] on input "Start Time" at bounding box center [884, 181] width 112 height 35
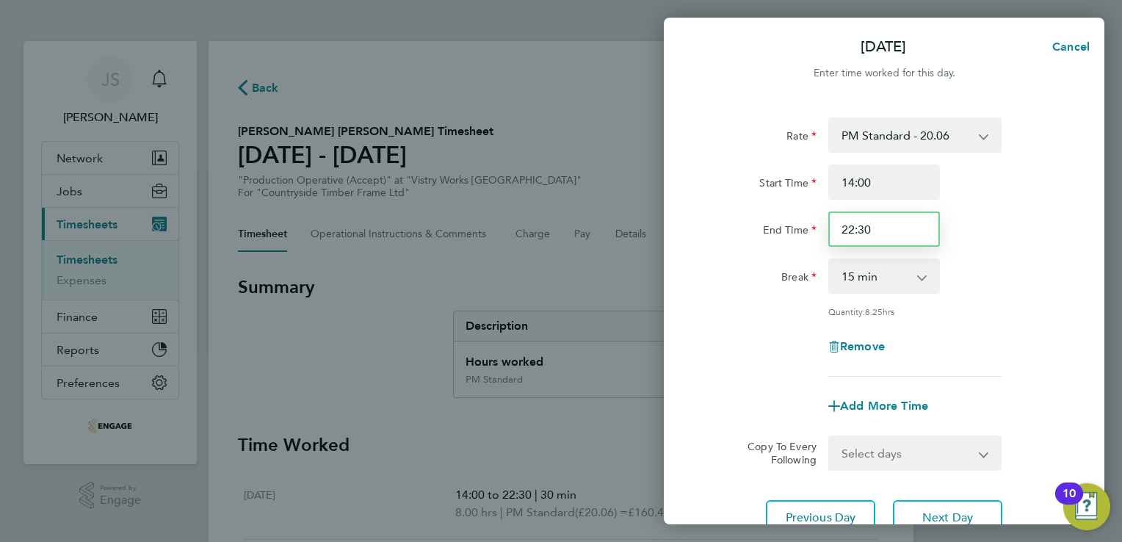
drag, startPoint x: 888, startPoint y: 222, endPoint x: 786, endPoint y: 222, distance: 102.8
click at [786, 222] on div "End Time 22:30" at bounding box center [884, 228] width 370 height 35
click at [847, 275] on select "0 min 15 min 30 min 45 min 60 min 75 min 90 min" at bounding box center [875, 276] width 91 height 32
click at [830, 260] on select "0 min 15 min 30 min 45 min 60 min 75 min 90 min" at bounding box center [875, 276] width 91 height 32
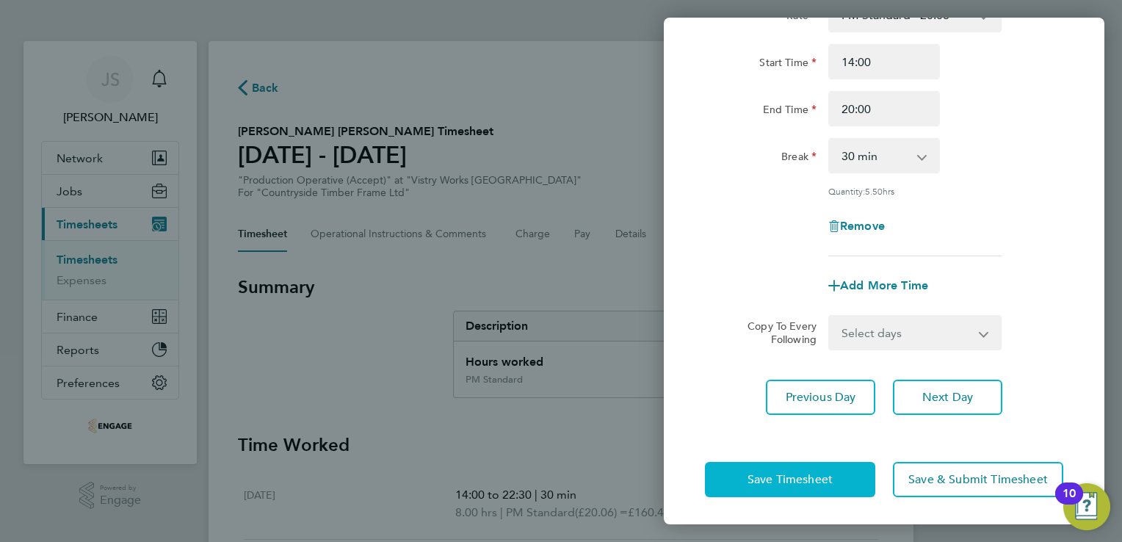
click at [748, 475] on span "Save Timesheet" at bounding box center [789, 479] width 85 height 15
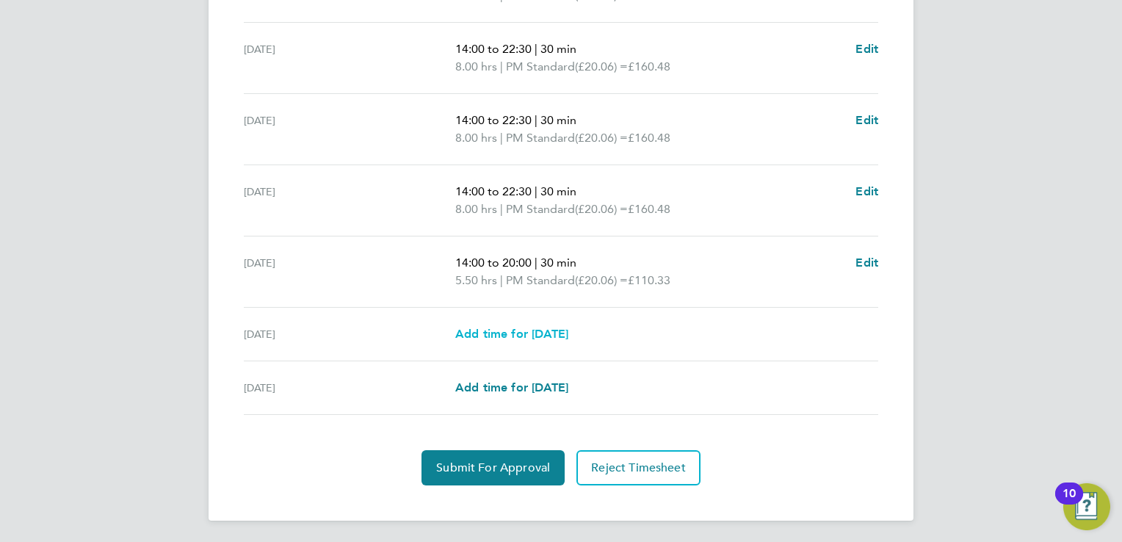
click at [514, 340] on link "Add time for Sat 23 Aug" at bounding box center [511, 334] width 113 height 18
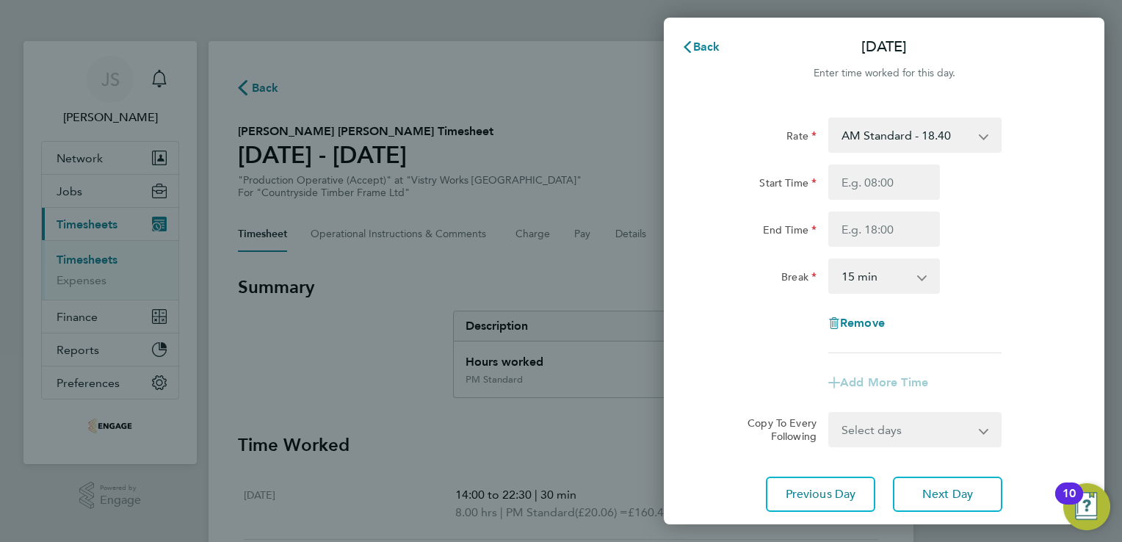
click at [911, 136] on select "AM Standard - 18.40 OT2 - 36.80 PM Standard - 20.06 PM OT2 - 40.11 PM OT 1 - 30…" at bounding box center [906, 135] width 153 height 32
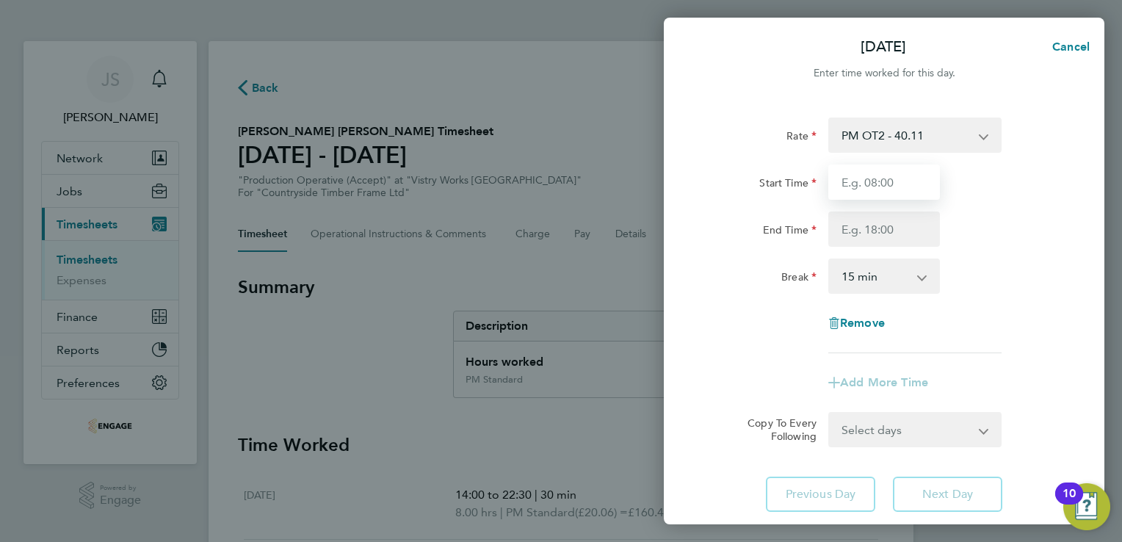
click at [866, 181] on input "Start Time" at bounding box center [884, 181] width 112 height 35
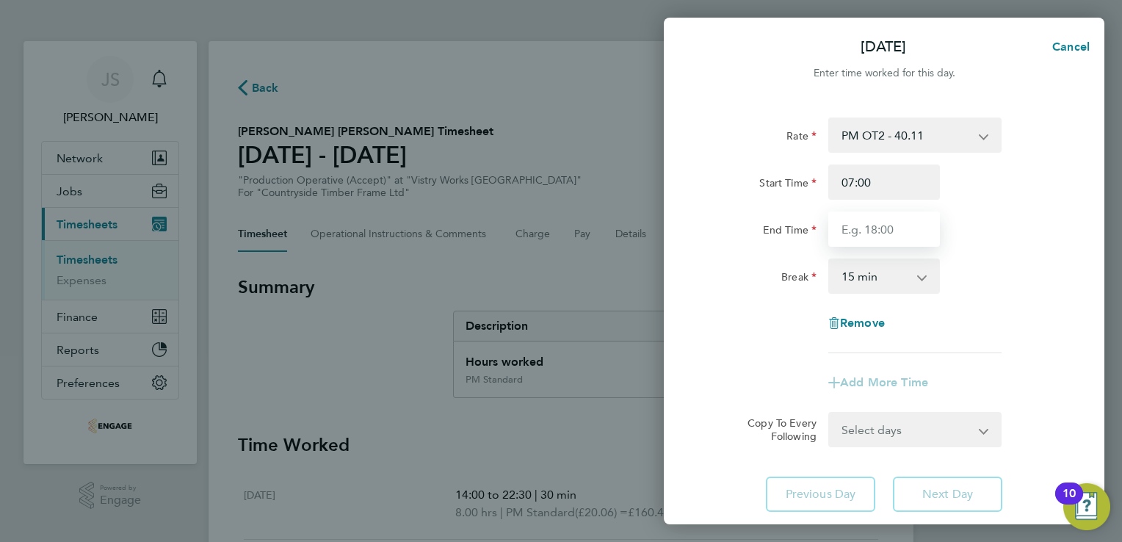
click at [869, 218] on input "End Time" at bounding box center [884, 228] width 112 height 35
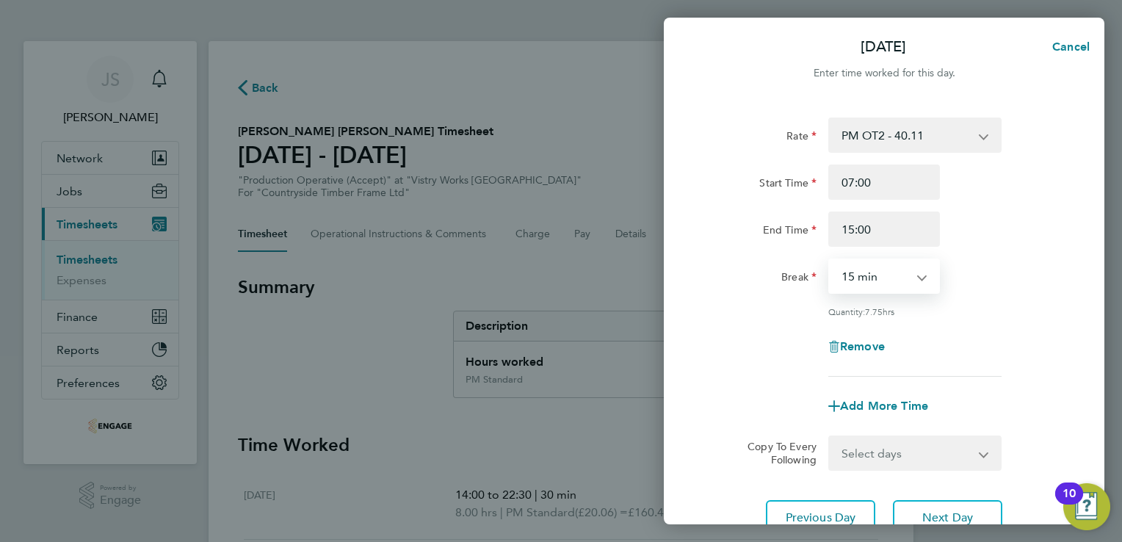
click at [862, 280] on select "0 min 15 min 30 min 45 min 60 min 75 min 90 min" at bounding box center [875, 276] width 91 height 32
click at [830, 260] on select "0 min 15 min 30 min 45 min 60 min 75 min 90 min" at bounding box center [875, 276] width 91 height 32
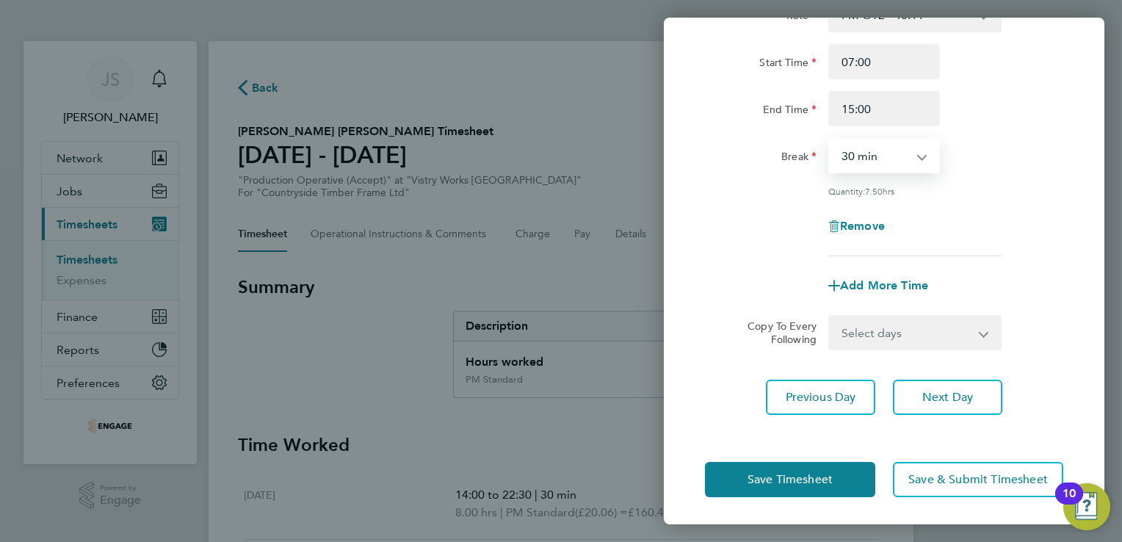
click at [770, 500] on div "Save Timesheet Save & Submit Timesheet" at bounding box center [884, 479] width 441 height 94
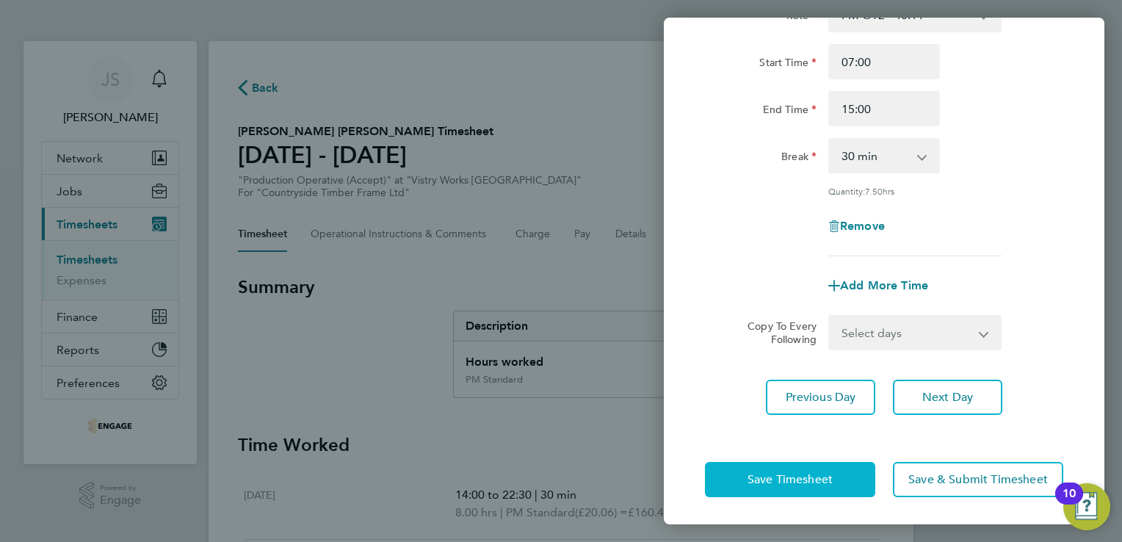
click at [739, 477] on button "Save Timesheet" at bounding box center [790, 479] width 170 height 35
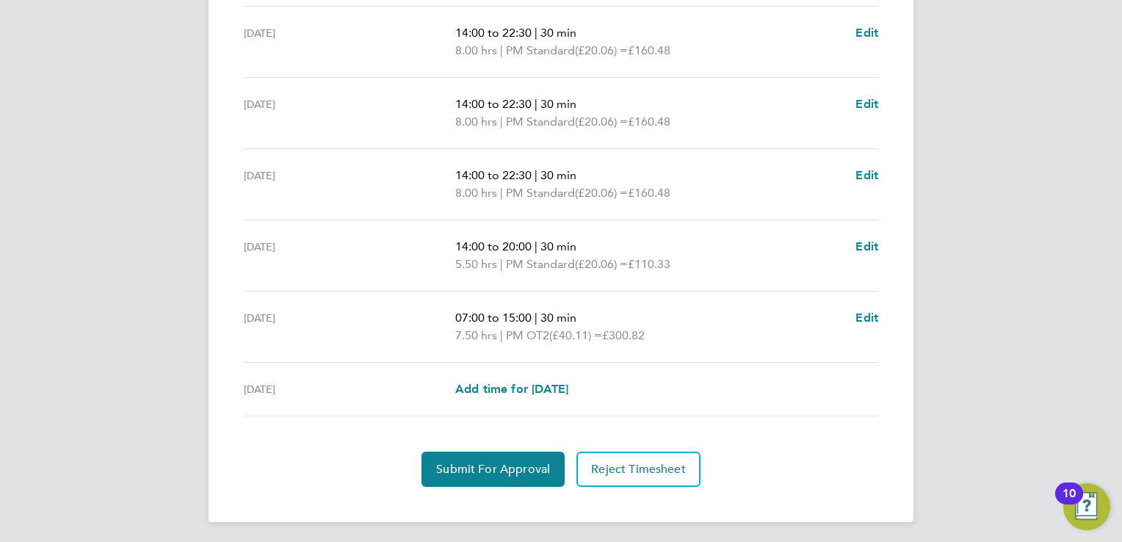
scroll to position [549, 0]
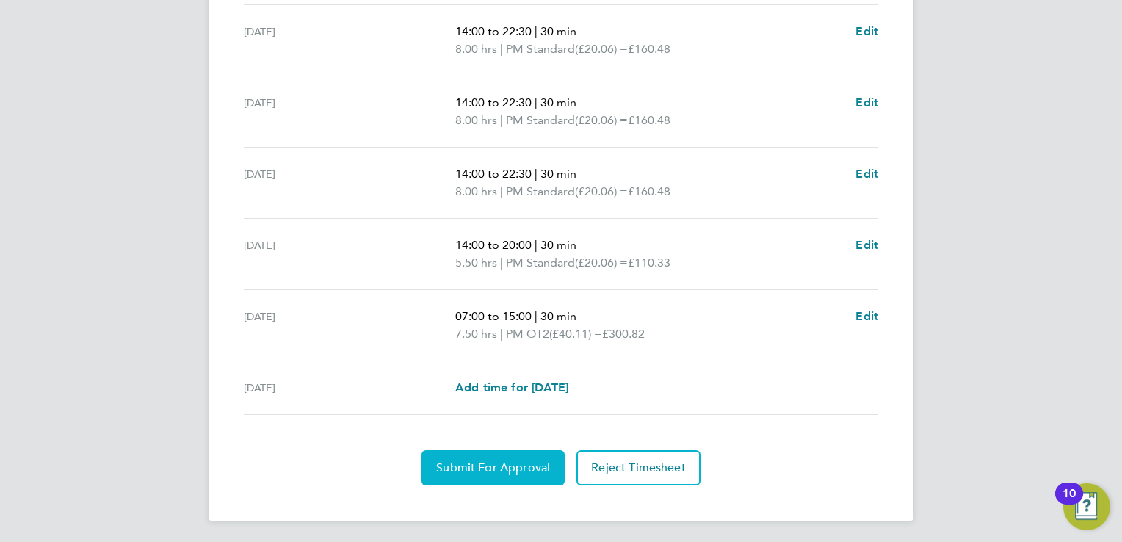
click at [457, 471] on span "Submit For Approval" at bounding box center [493, 467] width 114 height 15
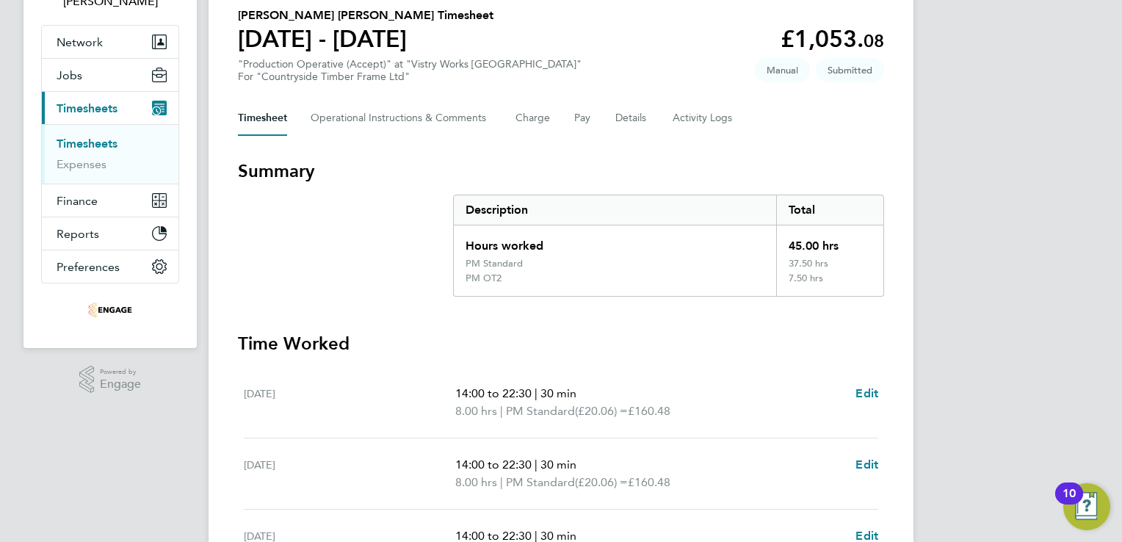
scroll to position [0, 0]
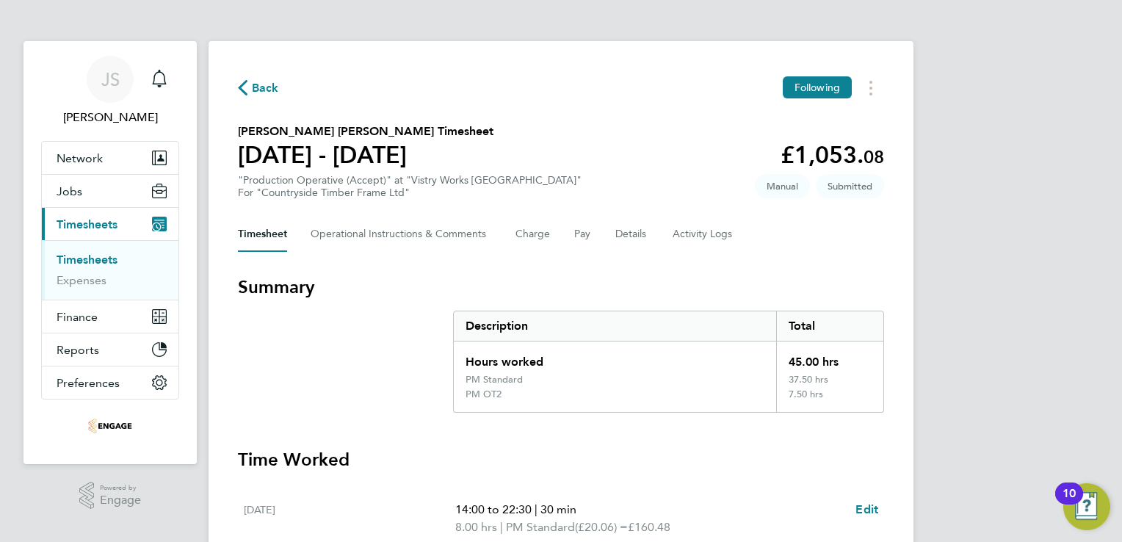
click at [262, 91] on span "Back" at bounding box center [265, 88] width 27 height 18
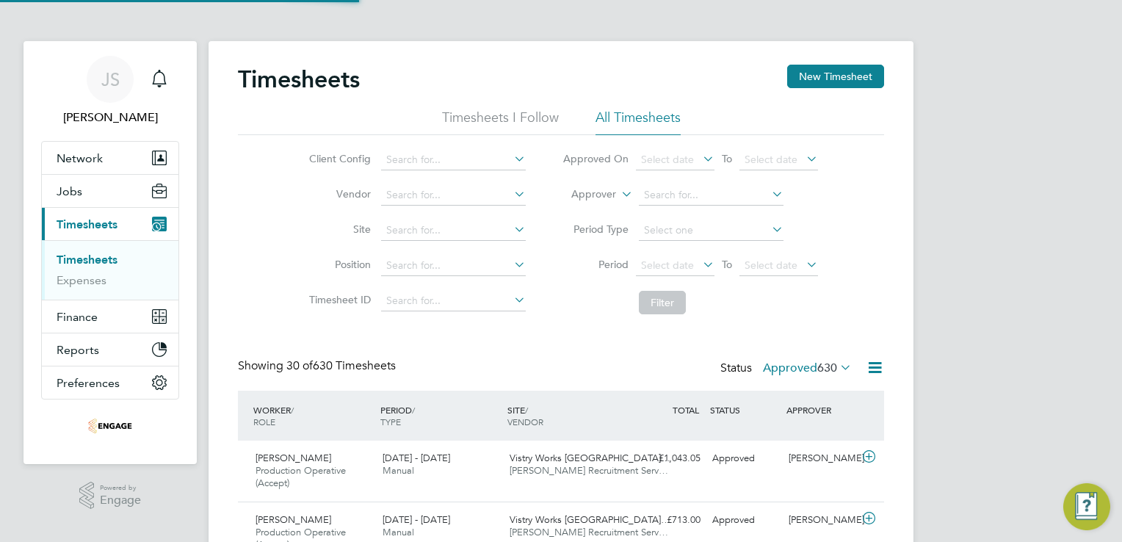
scroll to position [49, 128]
click at [818, 72] on button "New Timesheet" at bounding box center [835, 76] width 97 height 23
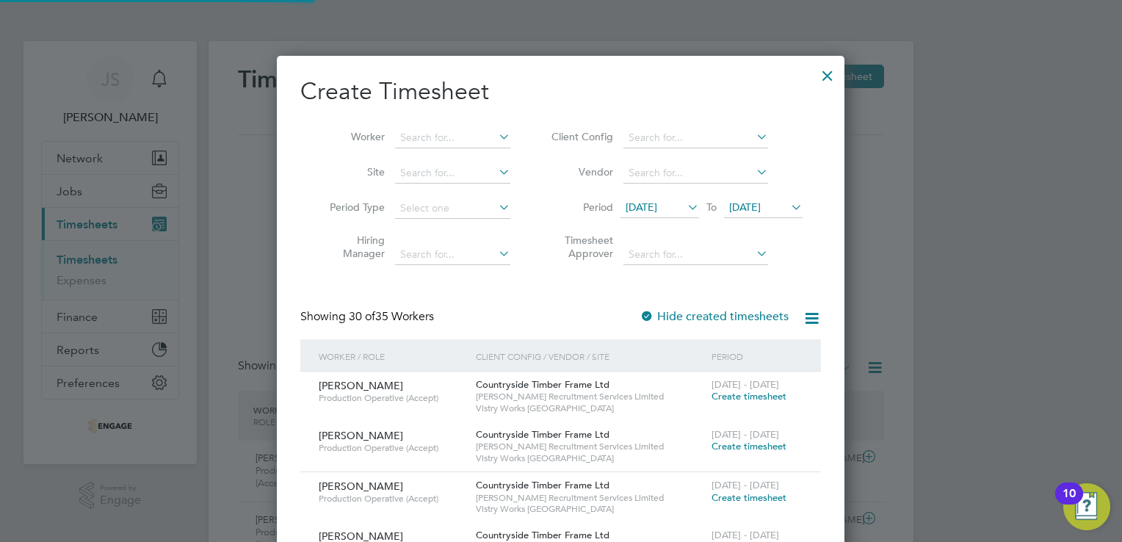
click at [672, 200] on span "12 Aug 2025" at bounding box center [659, 208] width 79 height 20
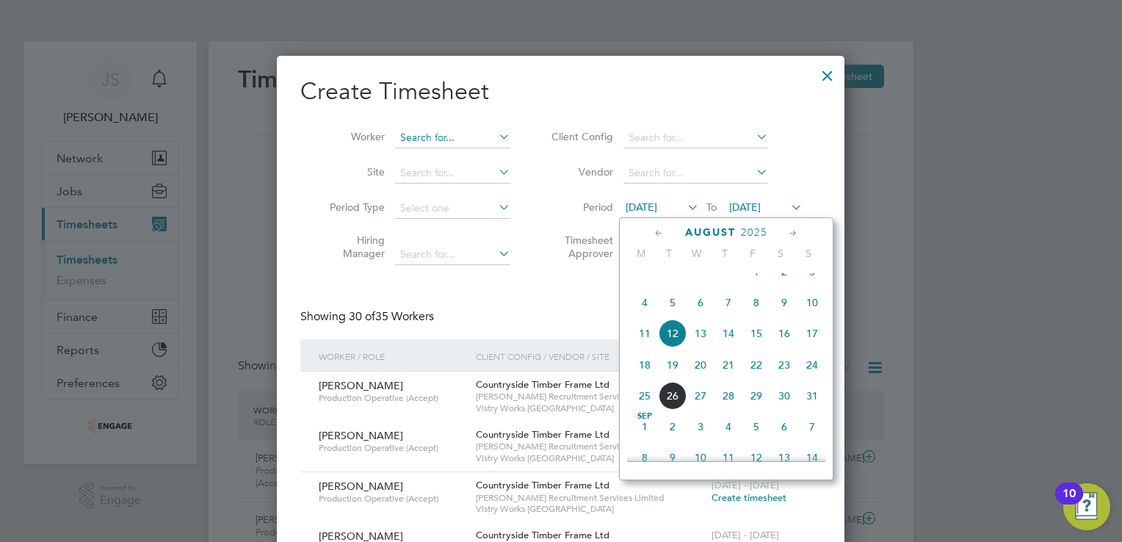
click at [430, 138] on input at bounding box center [452, 138] width 115 height 21
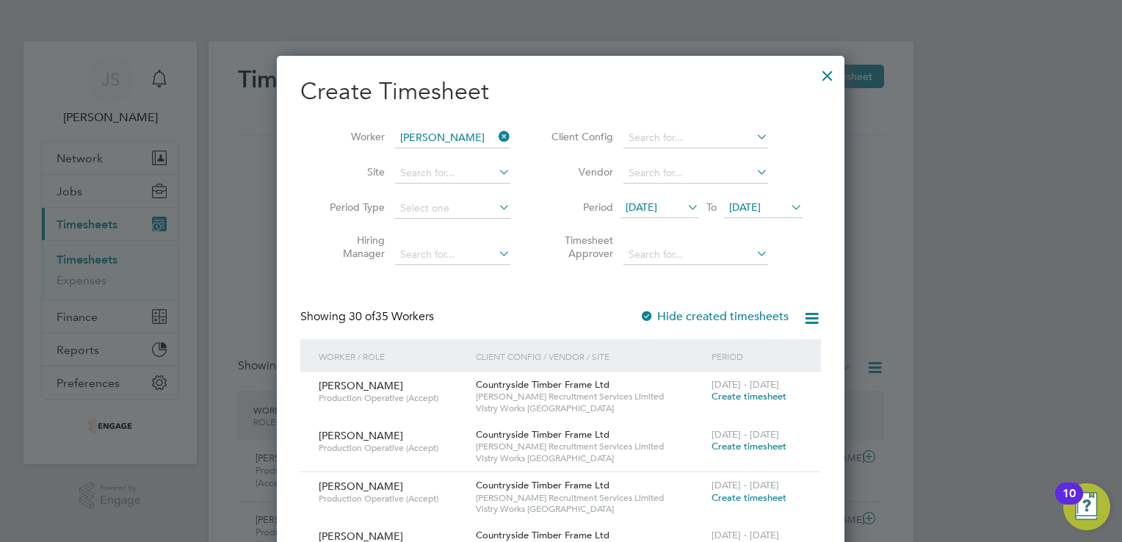
click at [446, 155] on li "Rau l Stefan" at bounding box center [488, 158] width 187 height 20
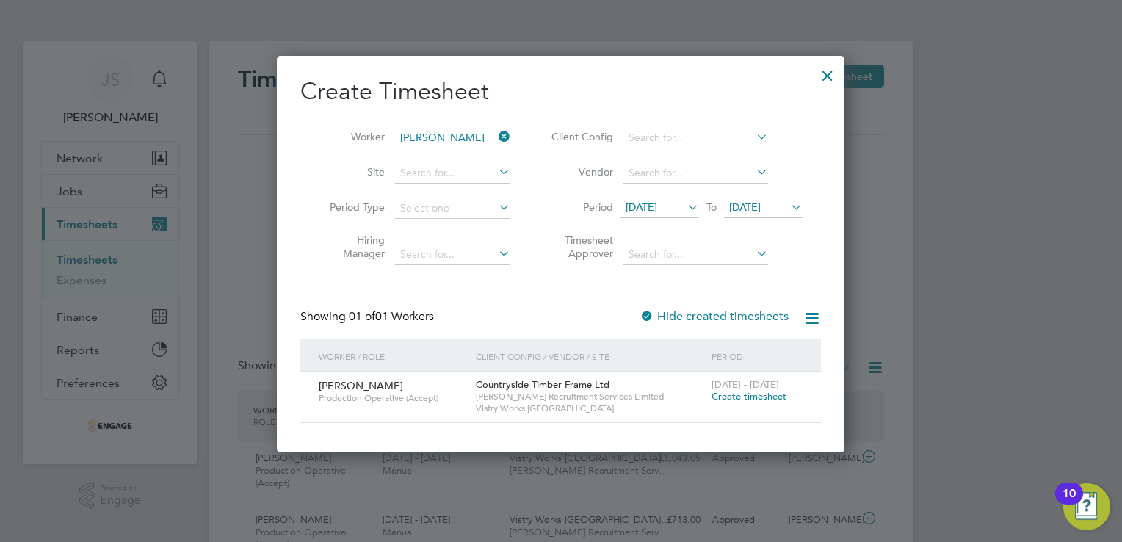
click at [731, 399] on span "Create timesheet" at bounding box center [749, 396] width 75 height 12
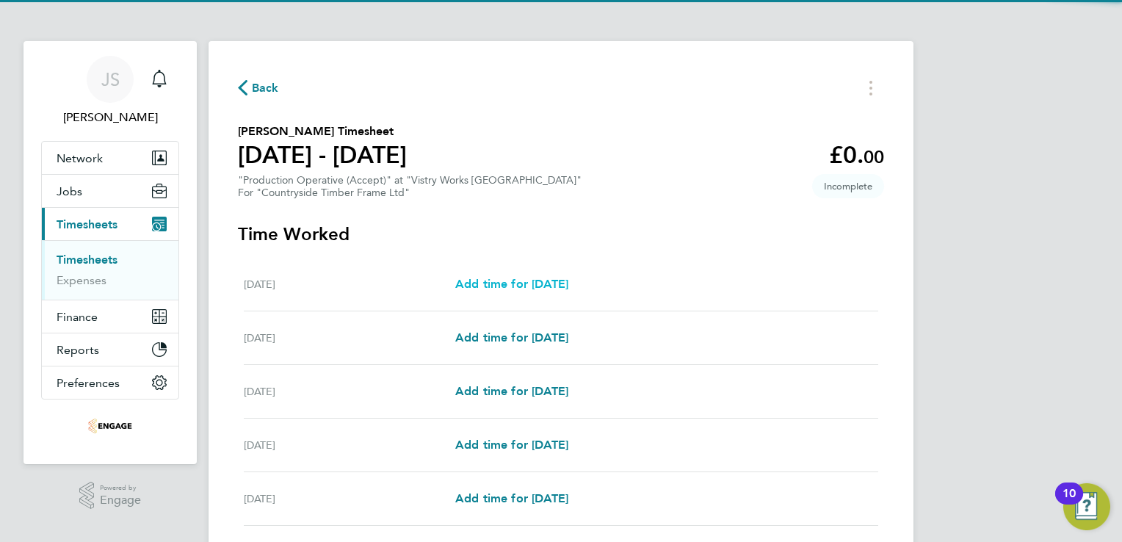
click at [568, 278] on span "Add time for Mon 18 Aug" at bounding box center [511, 284] width 113 height 14
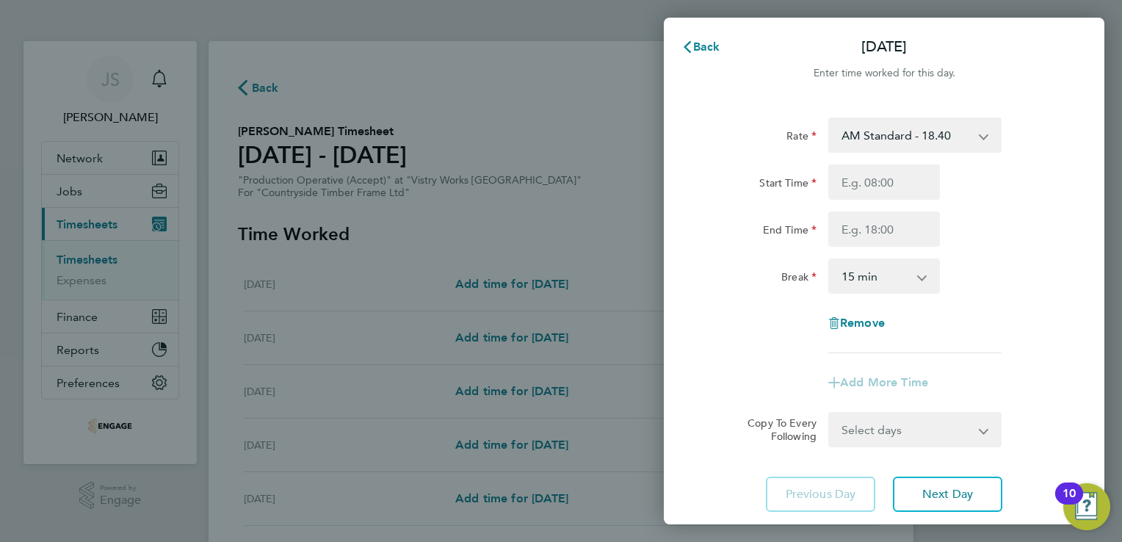
click at [940, 117] on div "AM Standard - 18.40 OT 1 - 27.60 PM Standard - 20.06 OT2 - 36.80 PM OT 1 - 30.0…" at bounding box center [914, 134] width 173 height 35
click at [919, 134] on select "AM Standard - 18.40 OT 1 - 27.60 PM Standard - 20.06 OT2 - 36.80 PM OT 1 - 30.0…" at bounding box center [906, 135] width 153 height 32
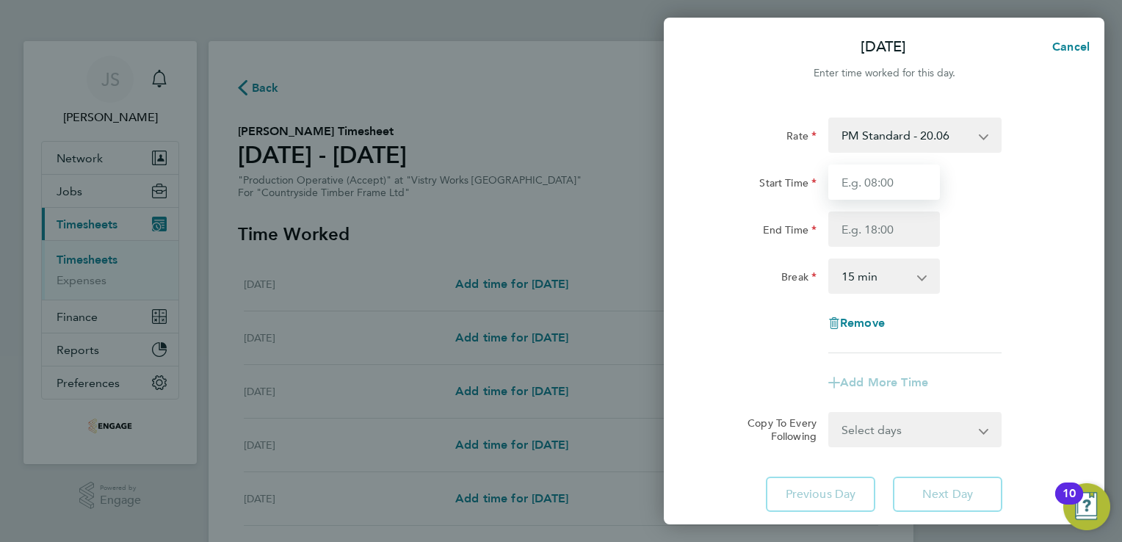
click at [846, 186] on input "Start Time" at bounding box center [884, 181] width 112 height 35
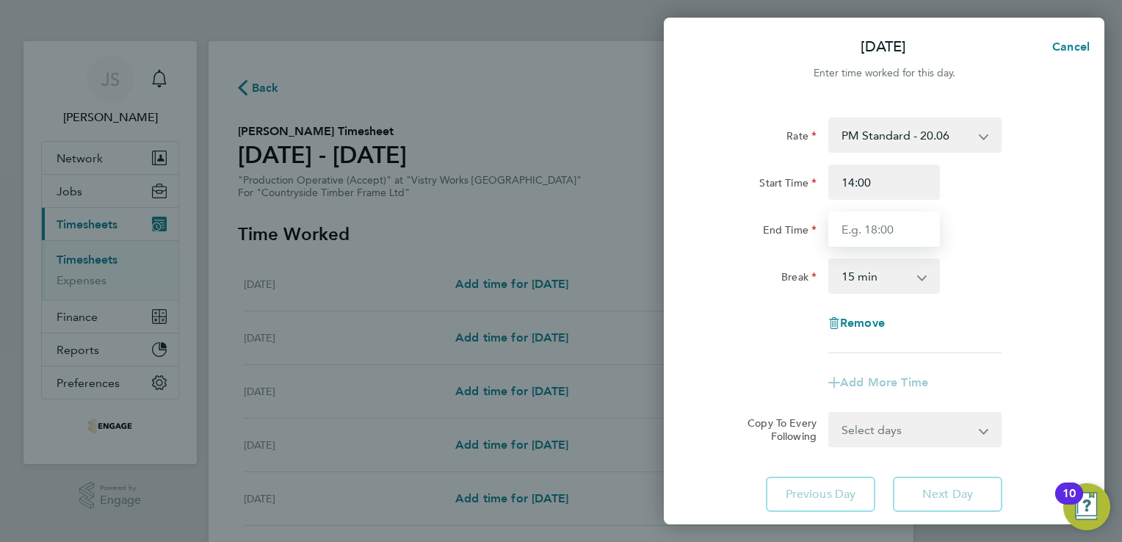
click at [848, 223] on input "End Time" at bounding box center [884, 228] width 112 height 35
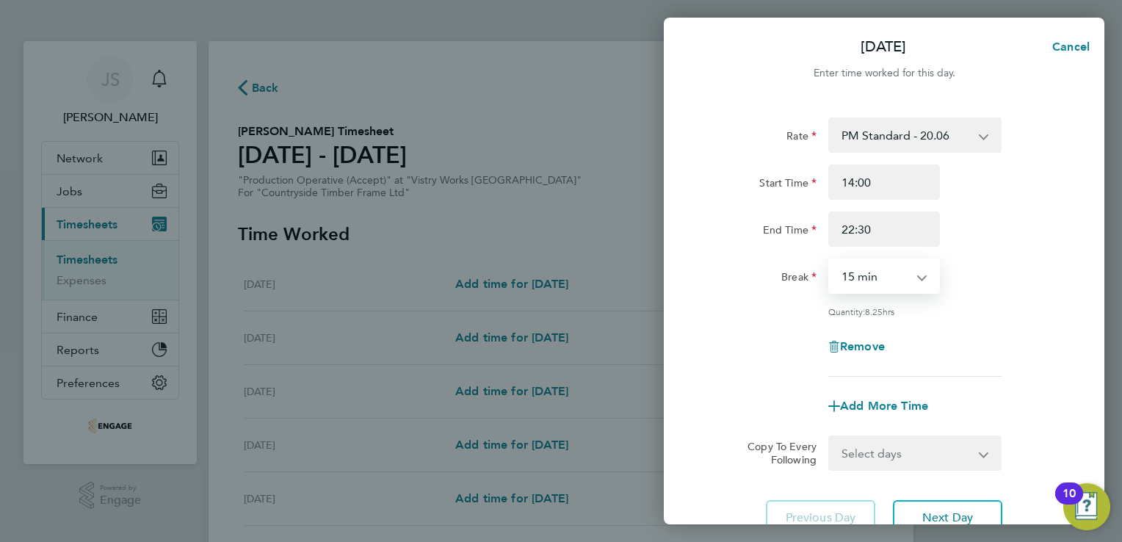
click at [855, 284] on select "0 min 15 min 30 min 45 min 60 min 75 min 90 min" at bounding box center [875, 276] width 91 height 32
click at [830, 260] on select "0 min 15 min 30 min 45 min 60 min 75 min 90 min" at bounding box center [875, 276] width 91 height 32
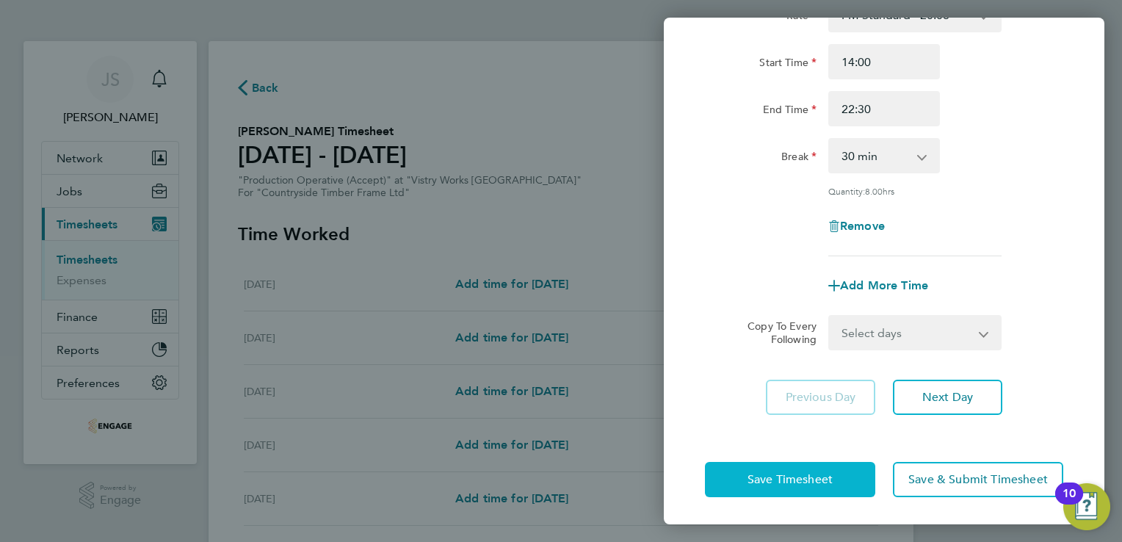
click at [773, 485] on button "Save Timesheet" at bounding box center [790, 479] width 170 height 35
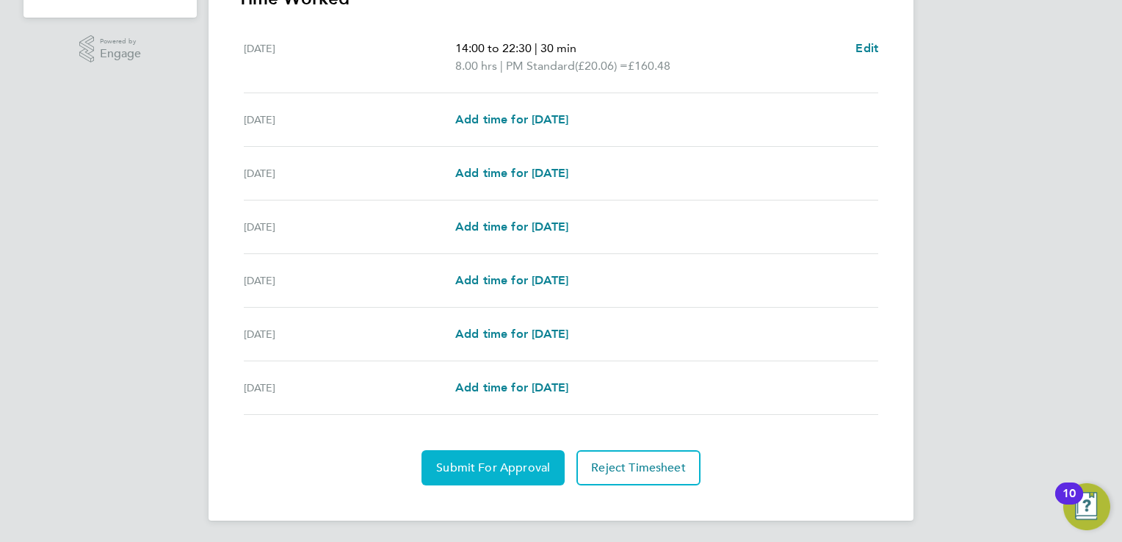
click at [465, 460] on span "Submit For Approval" at bounding box center [493, 467] width 114 height 15
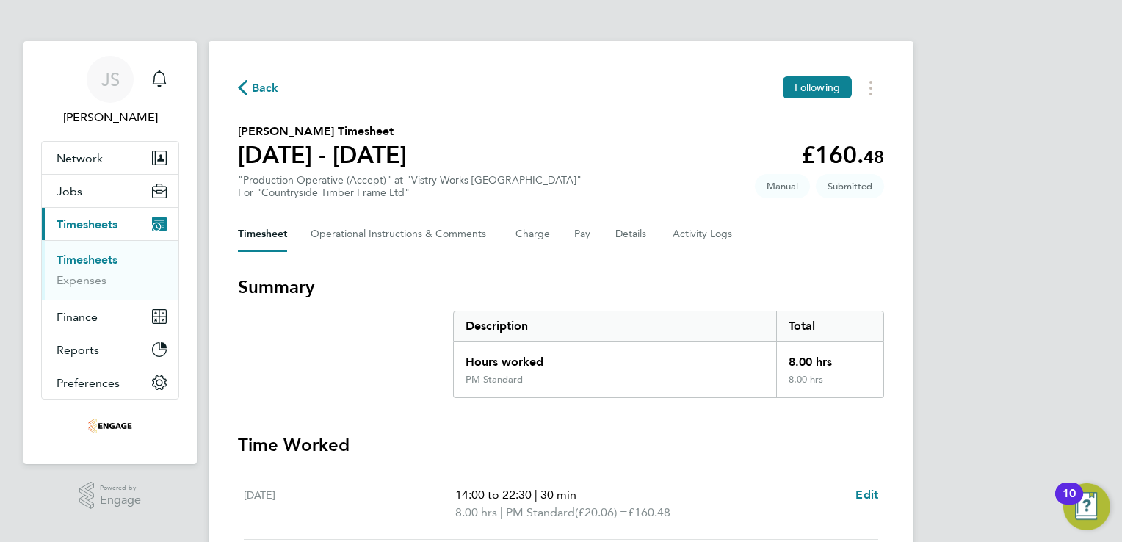
click at [261, 84] on span "Back" at bounding box center [265, 88] width 27 height 18
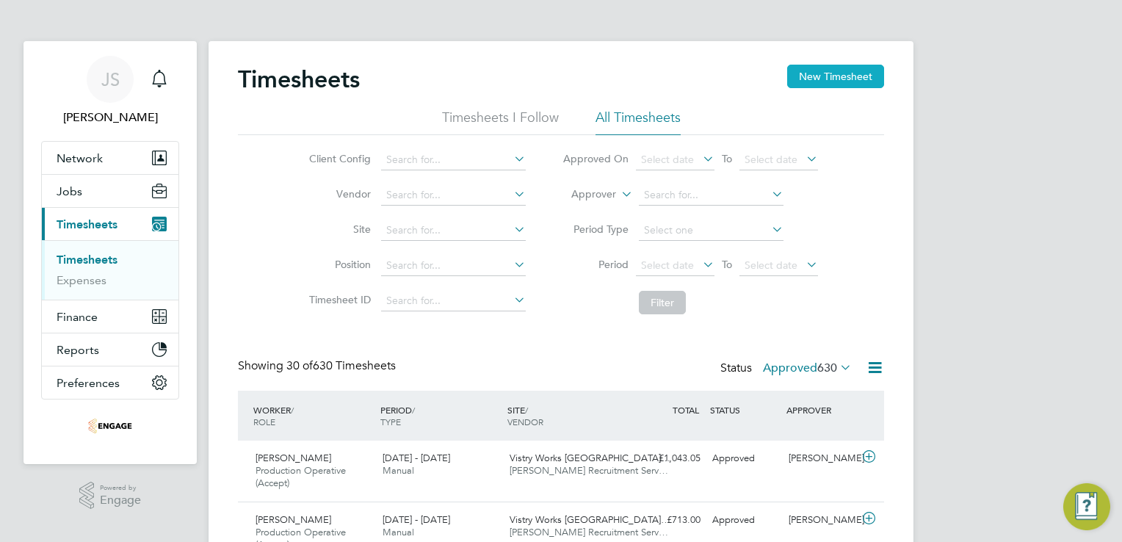
click at [827, 69] on button "New Timesheet" at bounding box center [835, 76] width 97 height 23
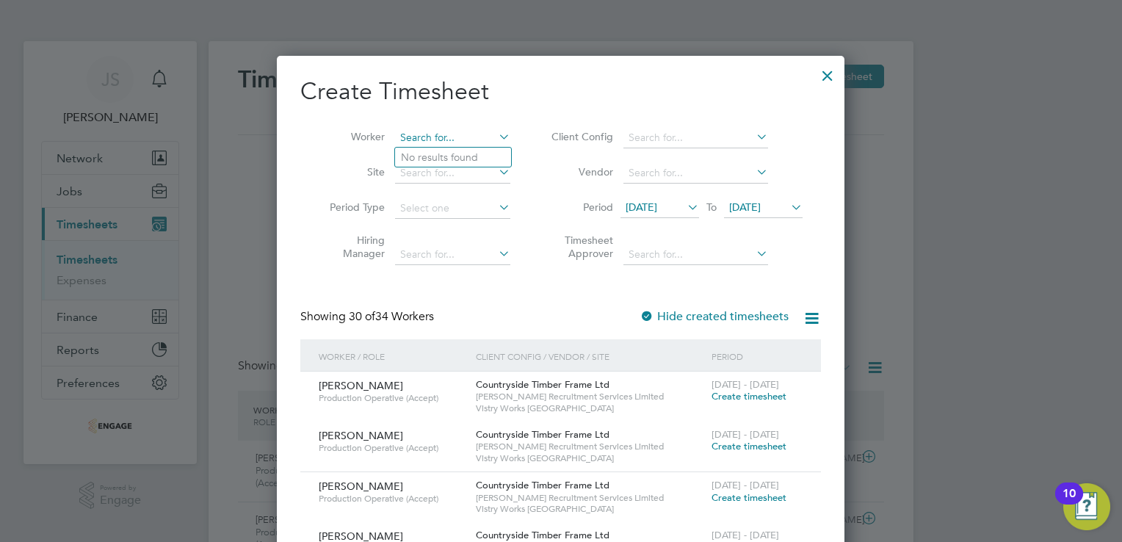
click at [469, 140] on input at bounding box center [452, 138] width 115 height 21
click at [453, 155] on li "Aby an Shiningwala" at bounding box center [453, 158] width 116 height 20
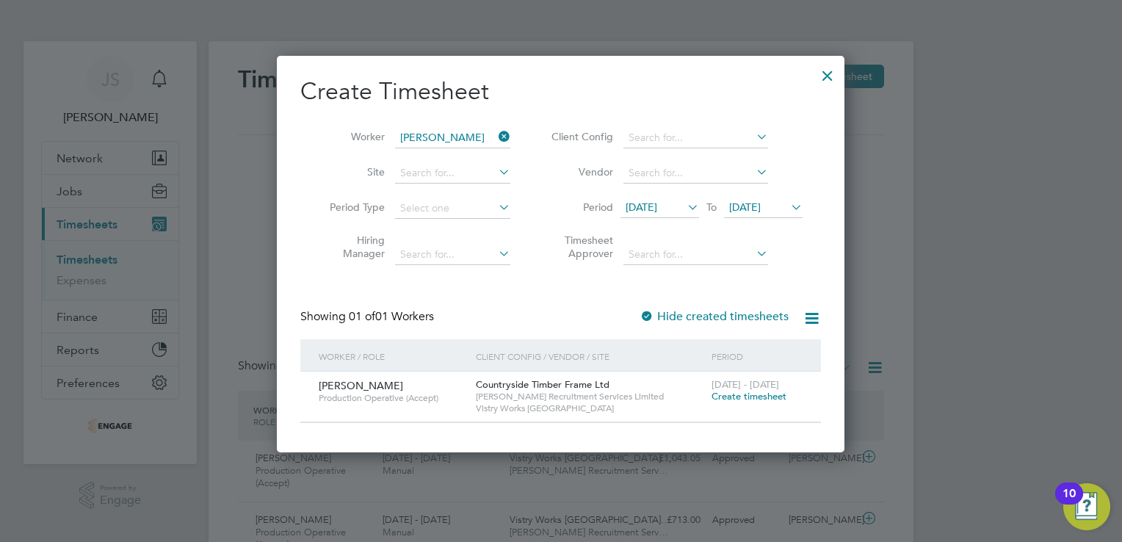
click at [765, 395] on span "Create timesheet" at bounding box center [749, 396] width 75 height 12
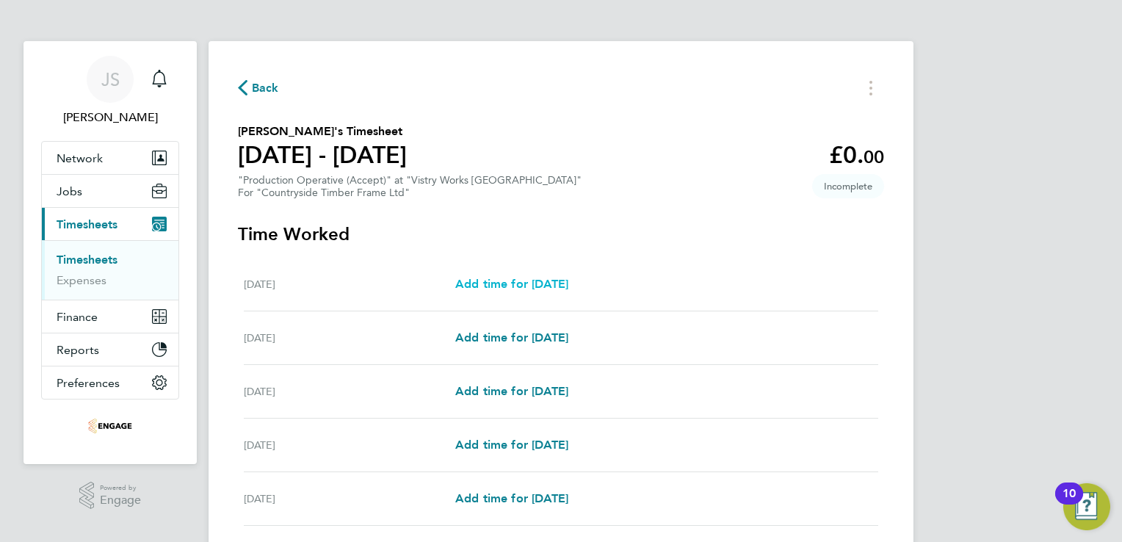
click at [535, 286] on span "Add time for Mon 18 Aug" at bounding box center [511, 284] width 113 height 14
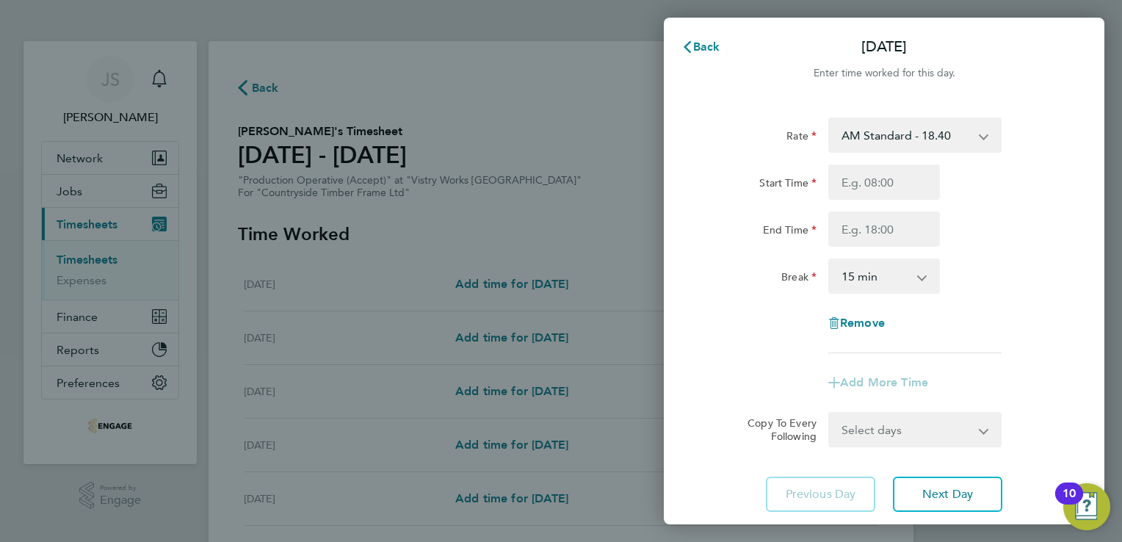
click at [895, 142] on select "AM Standard - 18.40 OT2 - 36.80 PM OT2 - 40.11 OT 1 - 27.60 PM Standard - 20.06…" at bounding box center [906, 135] width 153 height 32
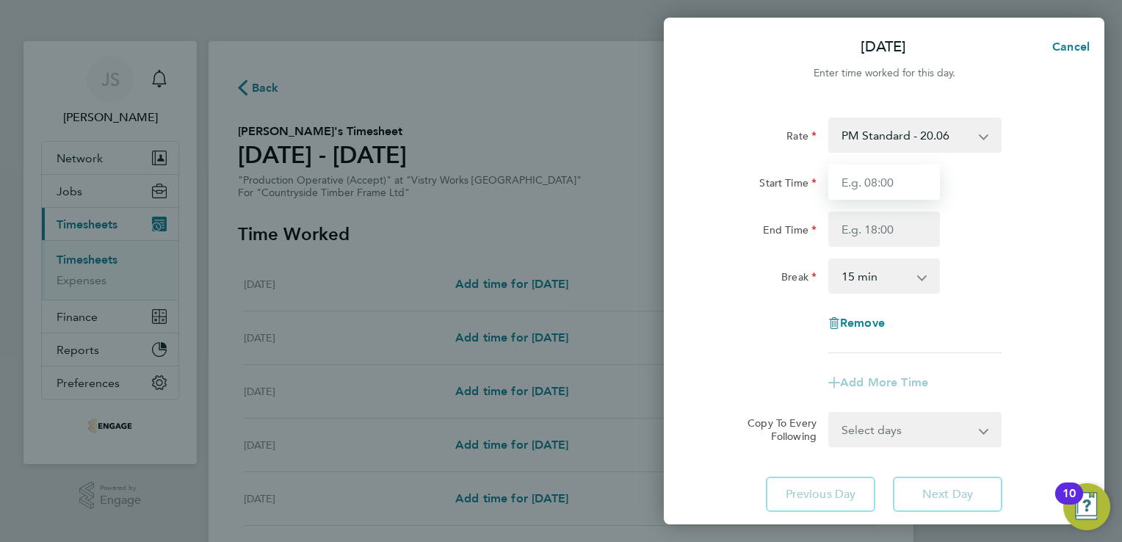
click at [853, 184] on input "Start Time" at bounding box center [884, 181] width 112 height 35
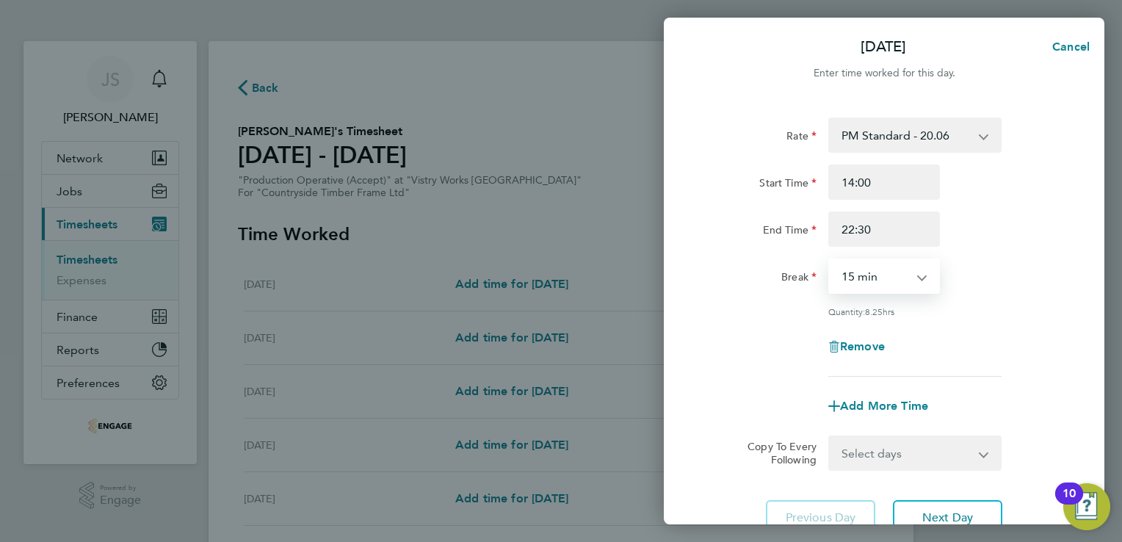
click at [877, 275] on select "0 min 15 min 30 min 45 min 60 min 75 min 90 min" at bounding box center [875, 276] width 91 height 32
click at [830, 260] on select "0 min 15 min 30 min 45 min 60 min 75 min 90 min" at bounding box center [875, 276] width 91 height 32
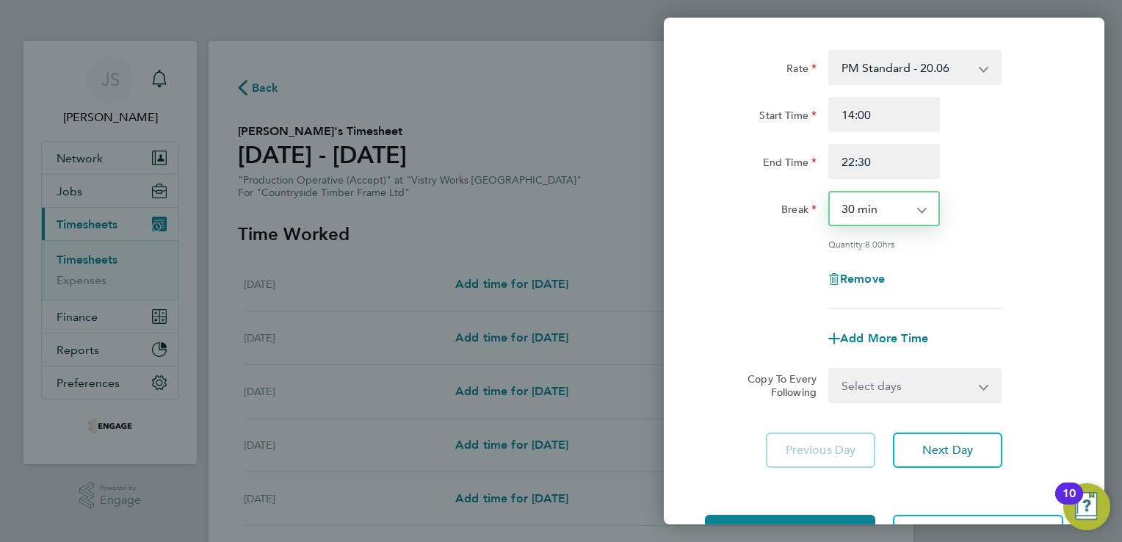
click at [930, 383] on select "Select days Day Weekday (Mon-Fri) Weekend (Sat-Sun) Tuesday Wednesday Thursday …" at bounding box center [907, 385] width 154 height 32
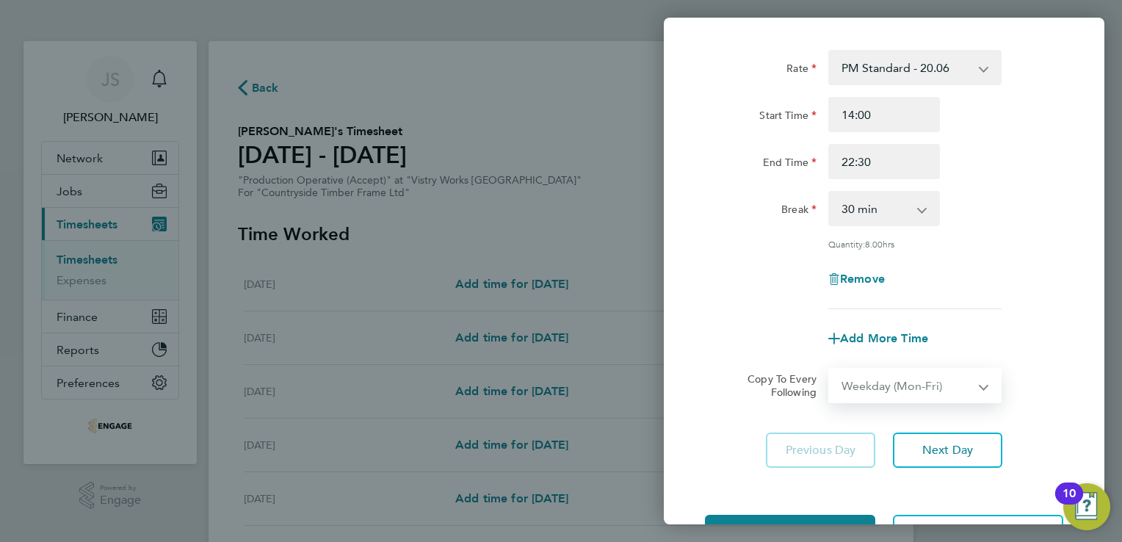
click at [830, 369] on select "Select days Day Weekday (Mon-Fri) Weekend (Sat-Sun) Tuesday Wednesday Thursday …" at bounding box center [907, 385] width 154 height 32
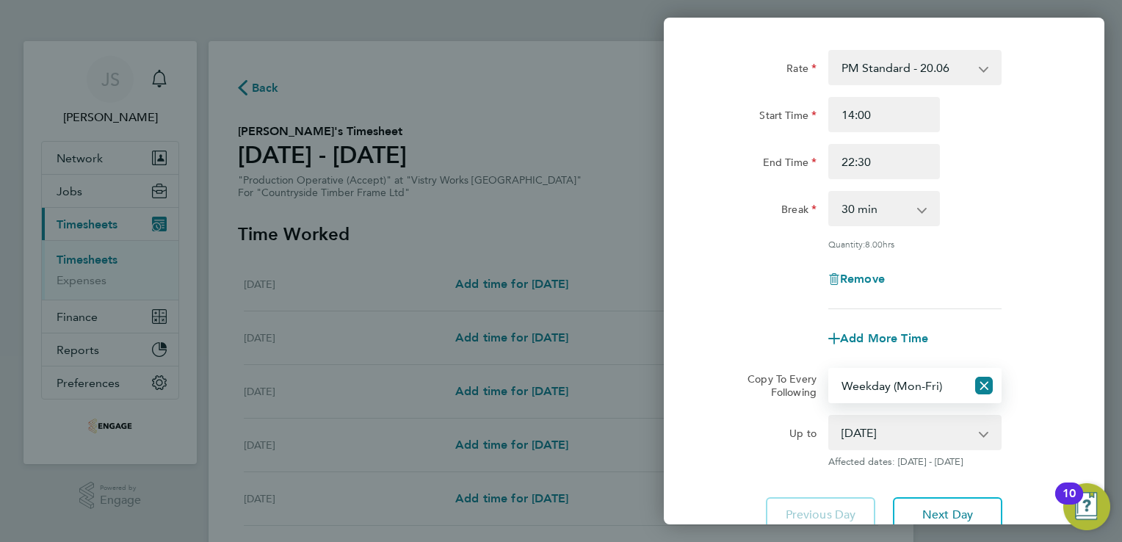
click at [883, 424] on select "19 Aug 2025 20 Aug 2025 21 Aug 2025 22 Aug 2025 23 Aug 2025 24 Aug 2025" at bounding box center [906, 432] width 153 height 32
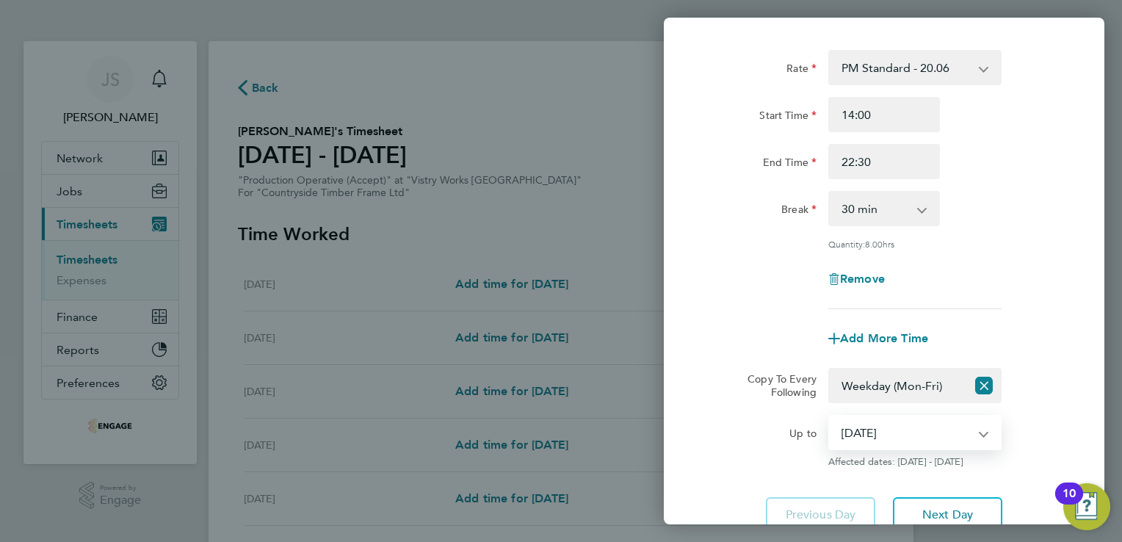
click at [830, 416] on select "19 Aug 2025 20 Aug 2025 21 Aug 2025 22 Aug 2025 23 Aug 2025 24 Aug 2025" at bounding box center [906, 432] width 153 height 32
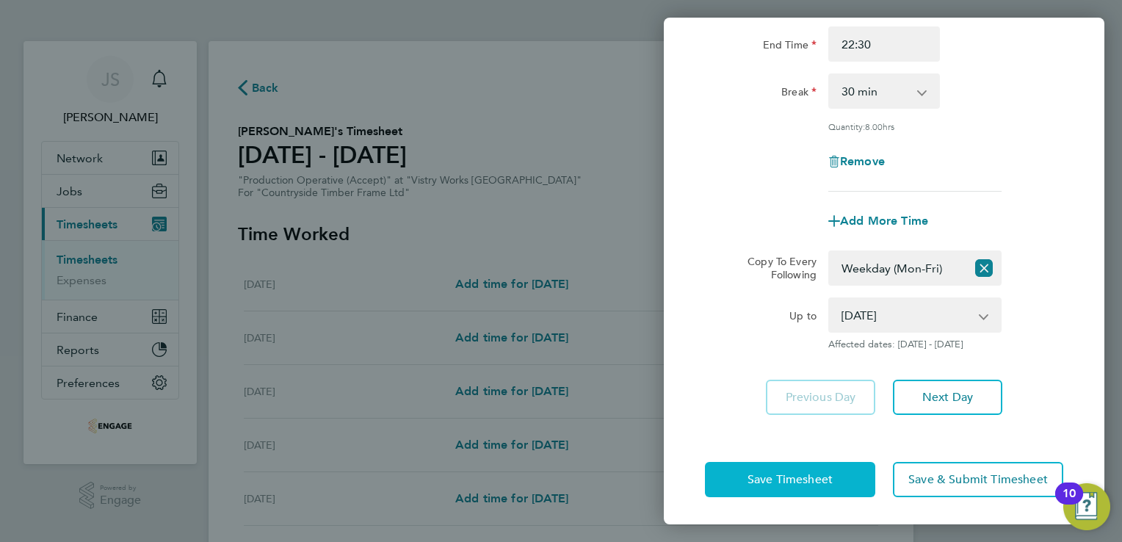
click at [736, 489] on button "Save Timesheet" at bounding box center [790, 479] width 170 height 35
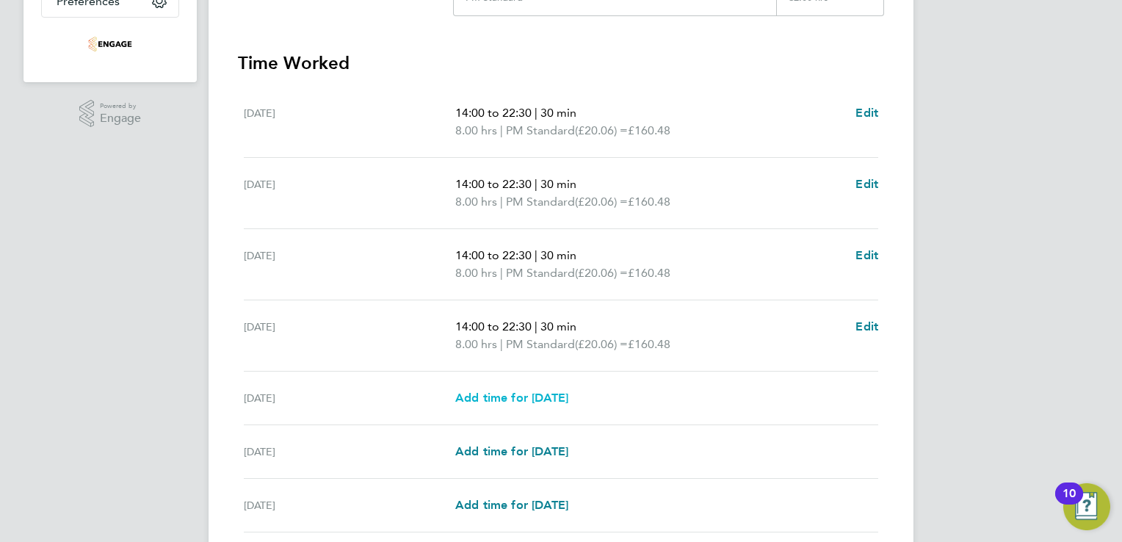
click at [512, 398] on span "Add time for Fri 22 Aug" at bounding box center [511, 398] width 113 height 14
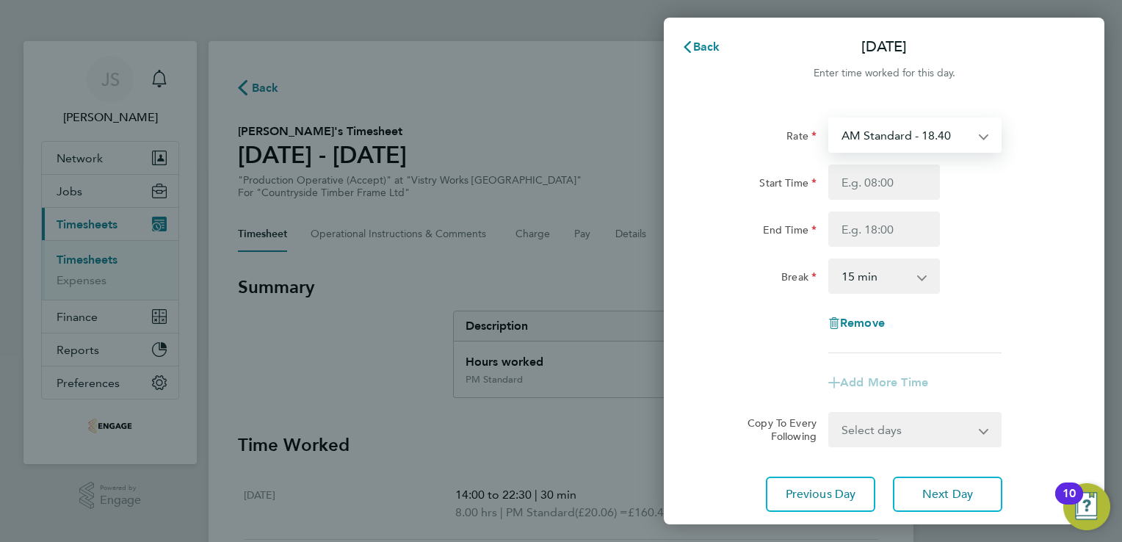
click at [874, 142] on select "AM Standard - 18.40 OT2 - 36.80 PM OT2 - 40.11 OT 1 - 27.60 PM Standard - 20.06…" at bounding box center [906, 135] width 153 height 32
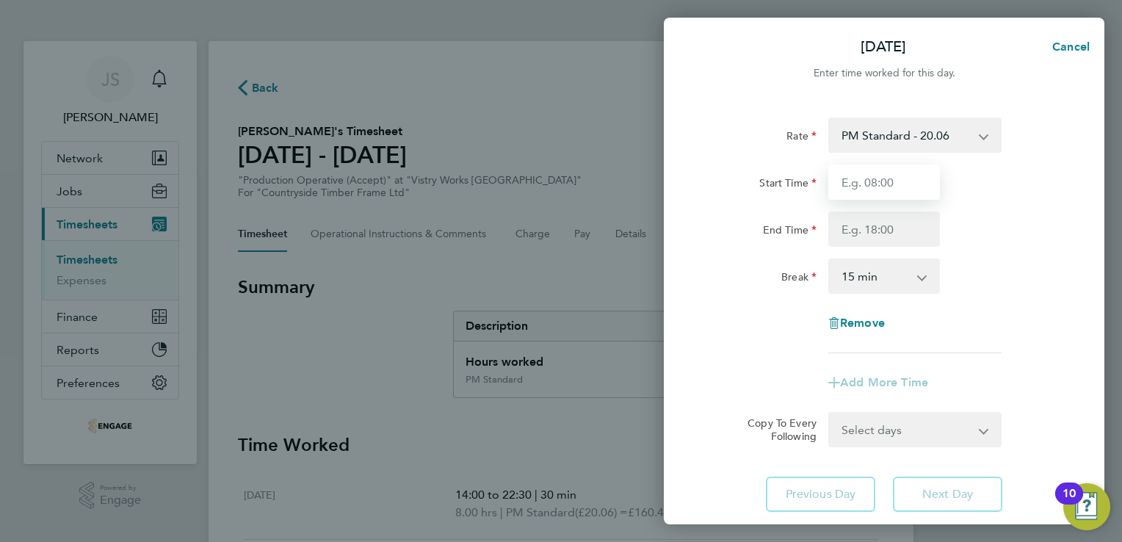
click at [865, 180] on input "Start Time" at bounding box center [884, 181] width 112 height 35
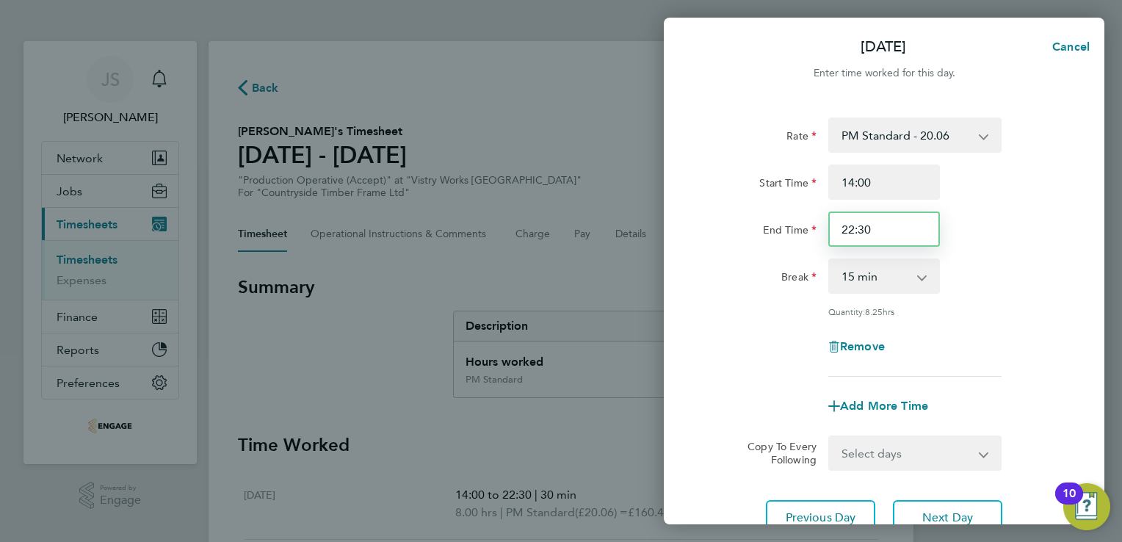
drag, startPoint x: 890, startPoint y: 236, endPoint x: 811, endPoint y: 226, distance: 80.0
click at [811, 226] on div "End Time 22:30" at bounding box center [884, 228] width 370 height 35
click at [873, 281] on select "0 min 15 min 30 min 45 min 60 min 75 min 90 min" at bounding box center [875, 276] width 91 height 32
click at [830, 260] on select "0 min 15 min 30 min 45 min 60 min 75 min 90 min" at bounding box center [875, 276] width 91 height 32
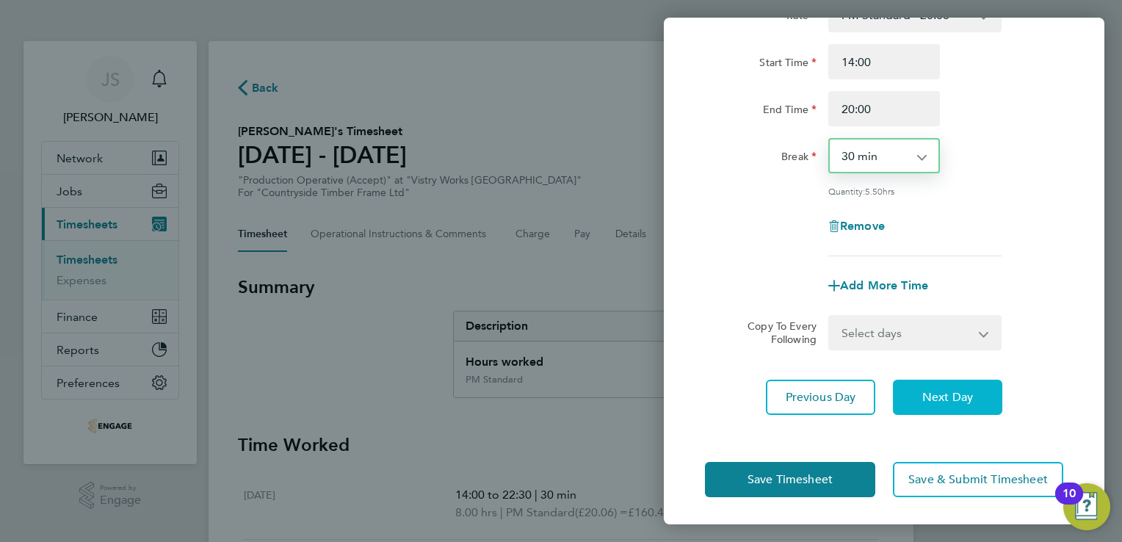
click at [922, 390] on span "Next Day" at bounding box center [947, 397] width 51 height 15
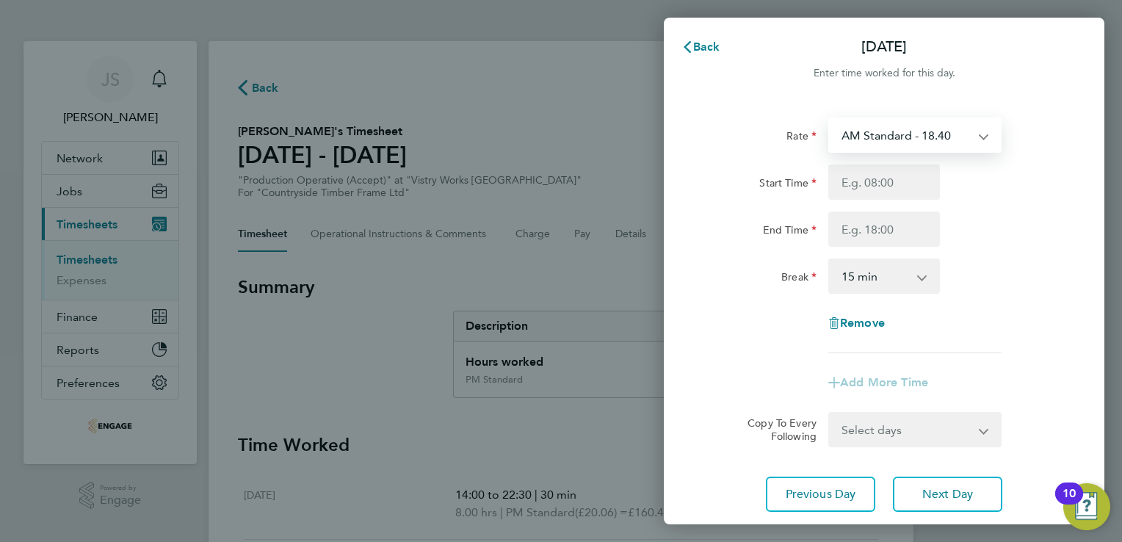
click at [853, 148] on select "AM Standard - 18.40 OT2 - 36.80 PM OT2 - 40.11 OT 1 - 27.60 PM Standard - 20.06…" at bounding box center [906, 135] width 153 height 32
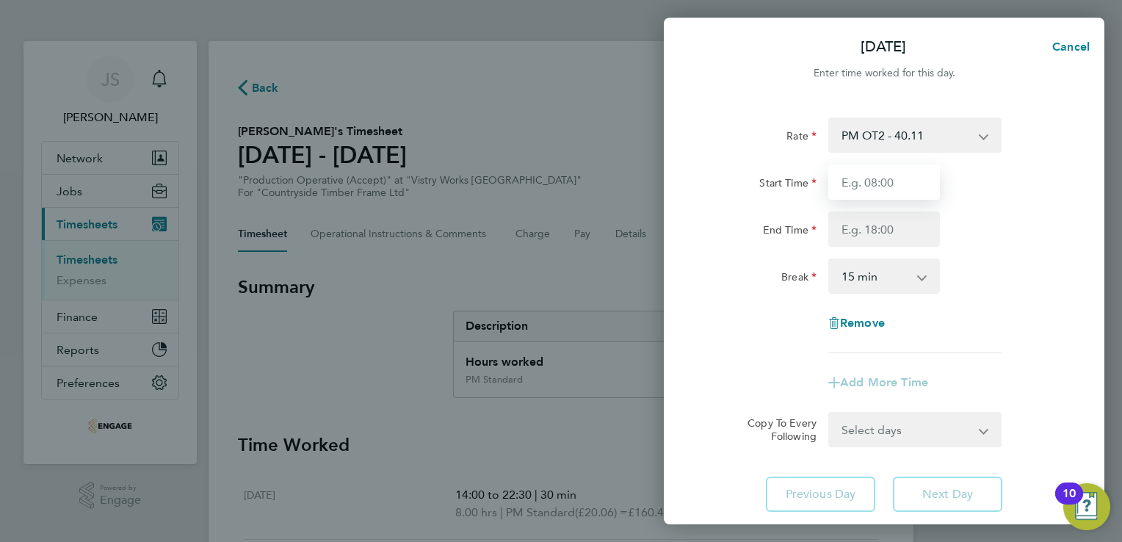
click at [854, 185] on input "Start Time" at bounding box center [884, 181] width 112 height 35
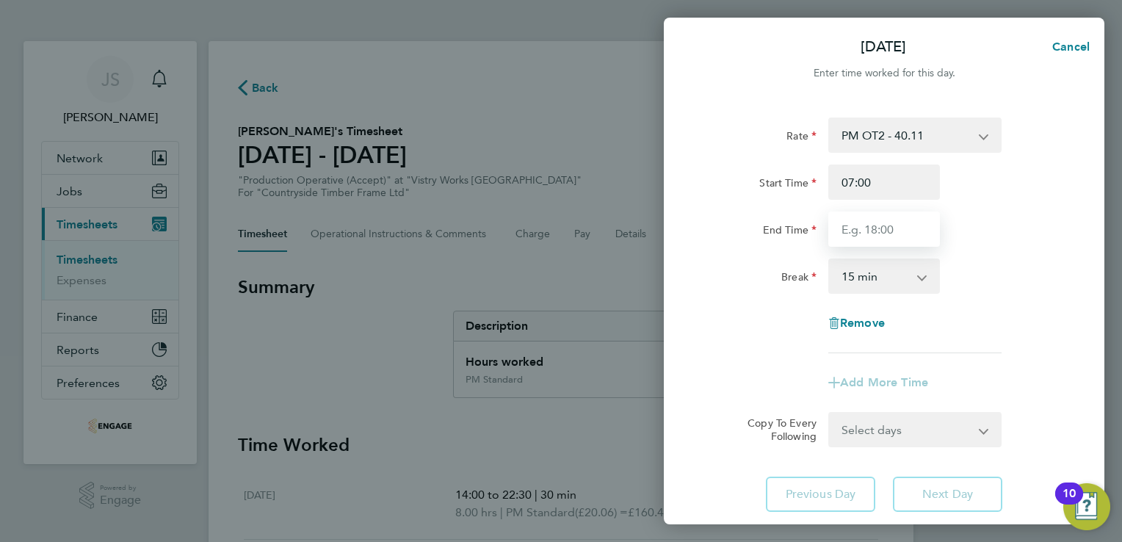
click at [862, 237] on input "End Time" at bounding box center [884, 228] width 112 height 35
click at [869, 280] on select "0 min 15 min 30 min 45 min 60 min 75 min 90 min" at bounding box center [875, 276] width 91 height 32
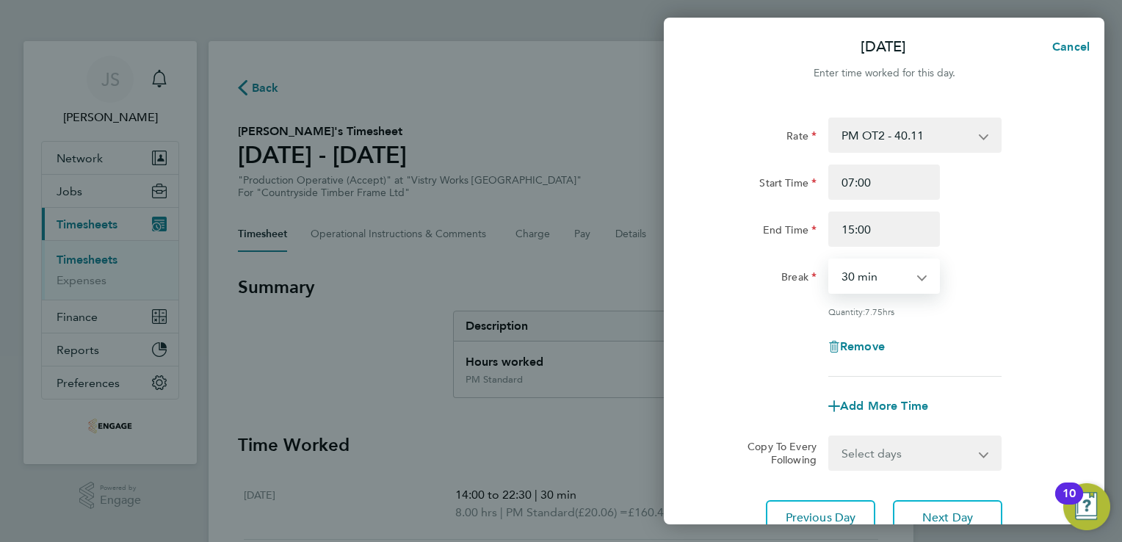
click at [830, 260] on select "0 min 15 min 30 min 45 min 60 min 75 min 90 min" at bounding box center [875, 276] width 91 height 32
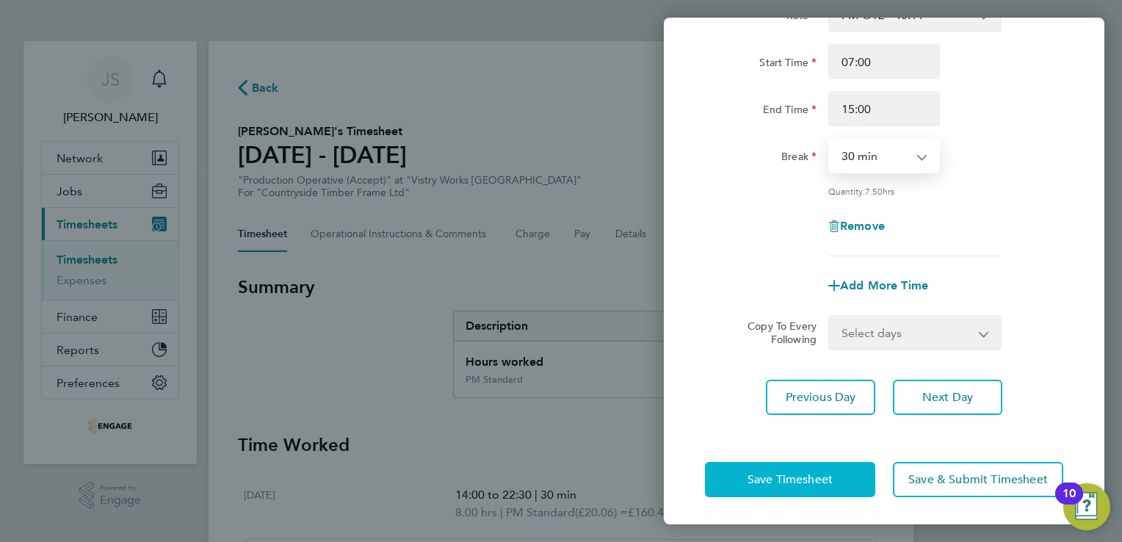
click at [787, 480] on span "Save Timesheet" at bounding box center [789, 479] width 85 height 15
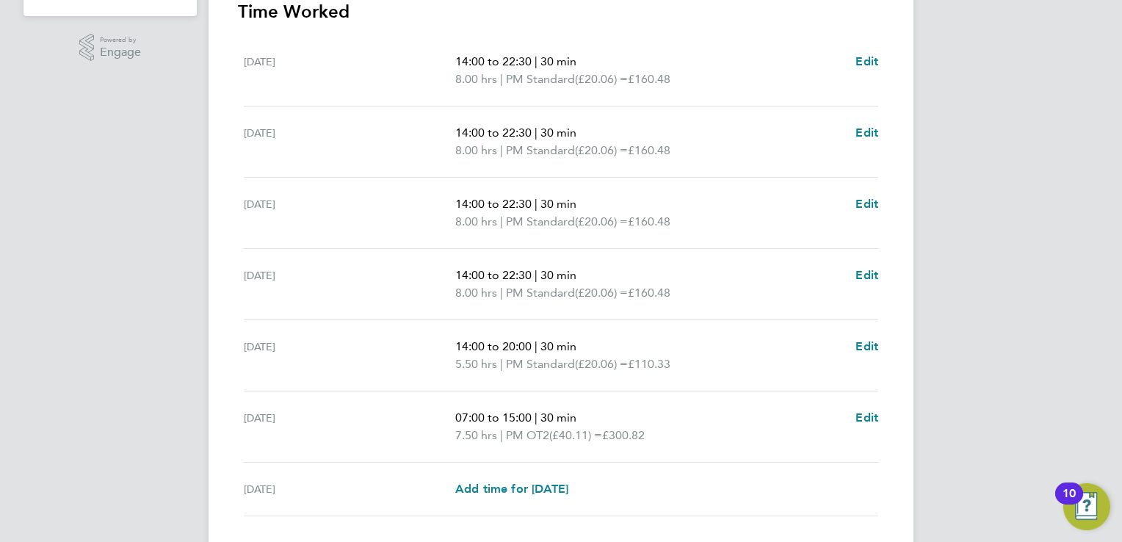
scroll to position [449, 0]
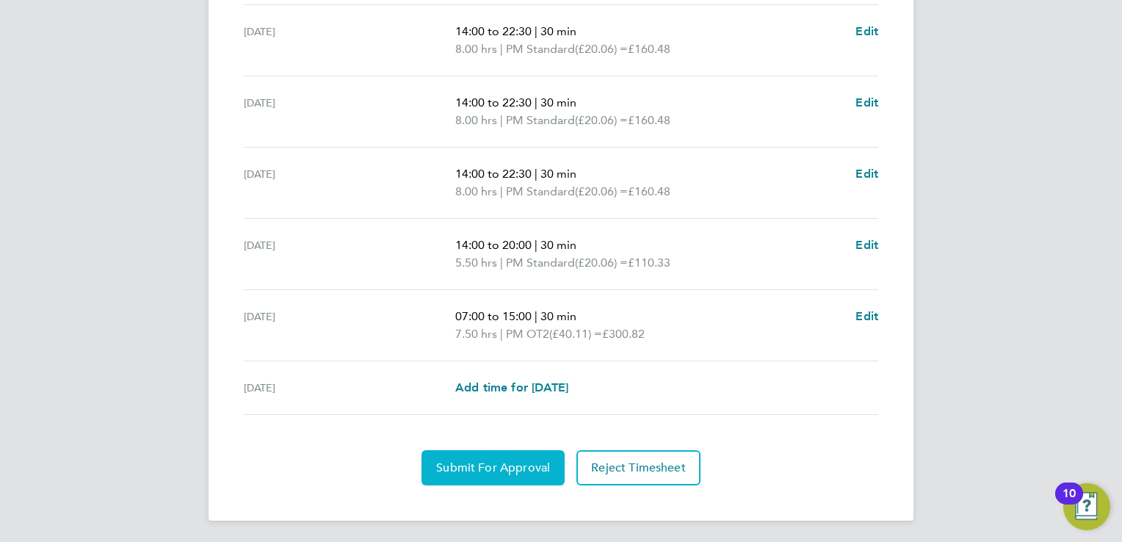
click at [450, 479] on button "Submit For Approval" at bounding box center [492, 467] width 143 height 35
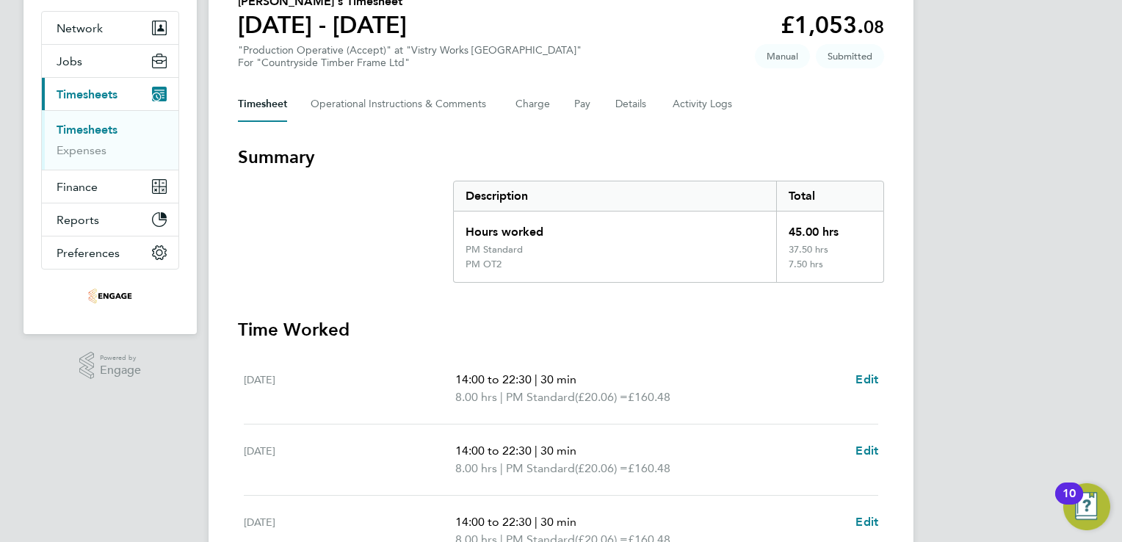
scroll to position [0, 0]
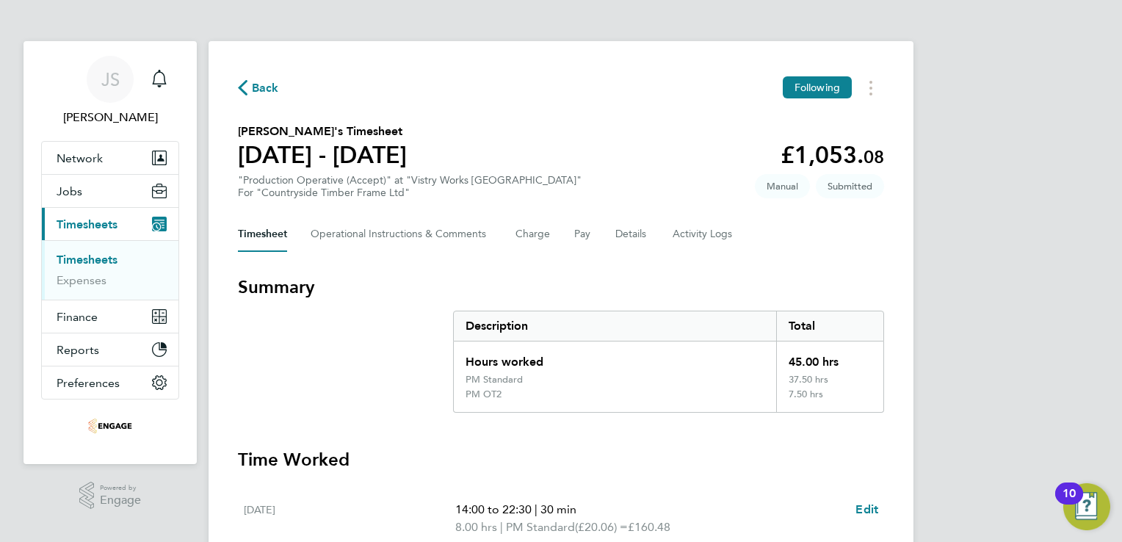
click at [261, 88] on span "Back" at bounding box center [265, 88] width 27 height 18
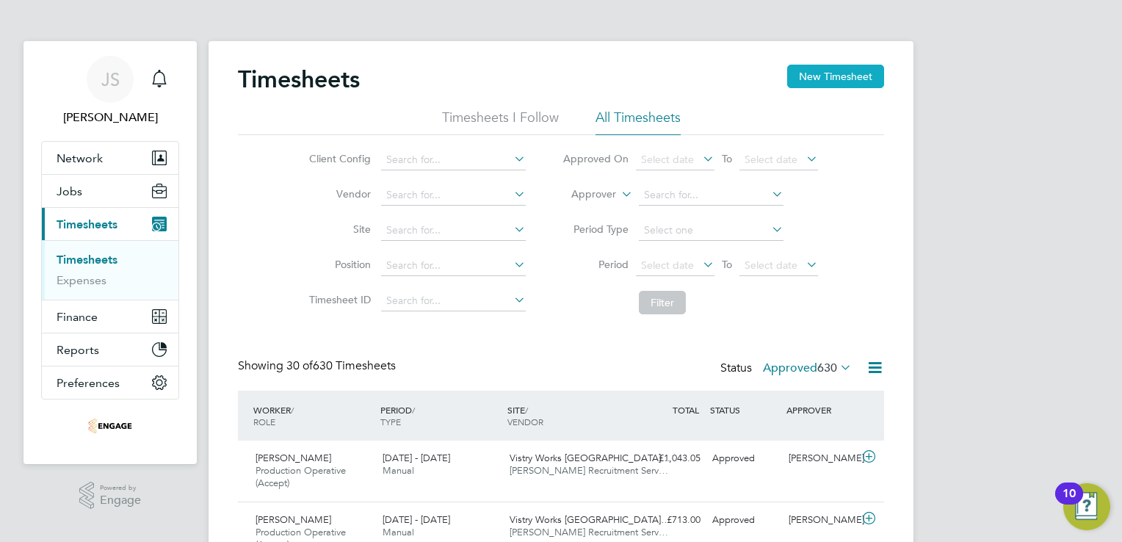
click at [847, 70] on button "New Timesheet" at bounding box center [835, 76] width 97 height 23
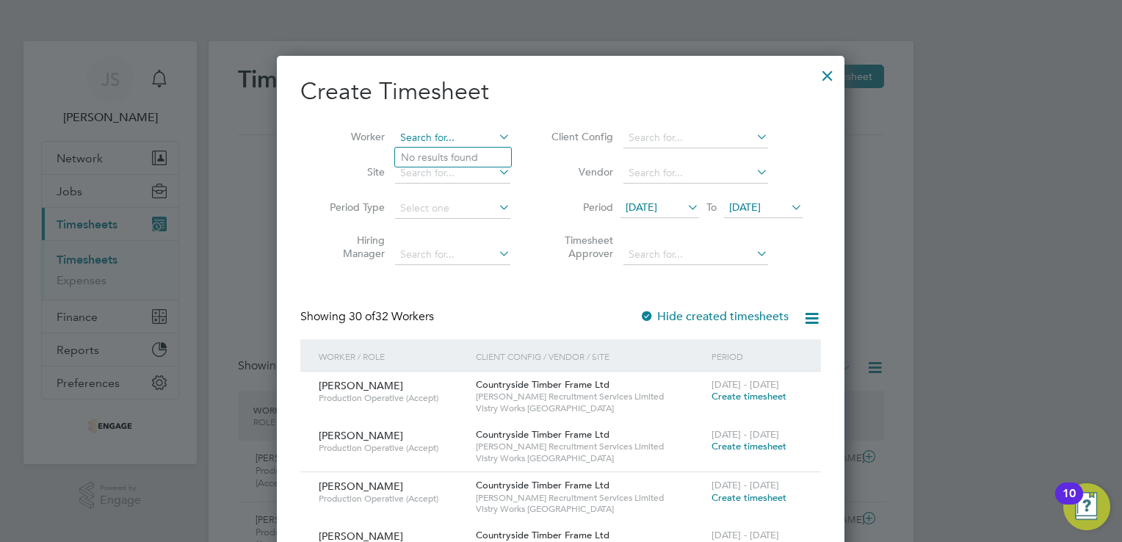
click at [414, 142] on input at bounding box center [452, 138] width 115 height 21
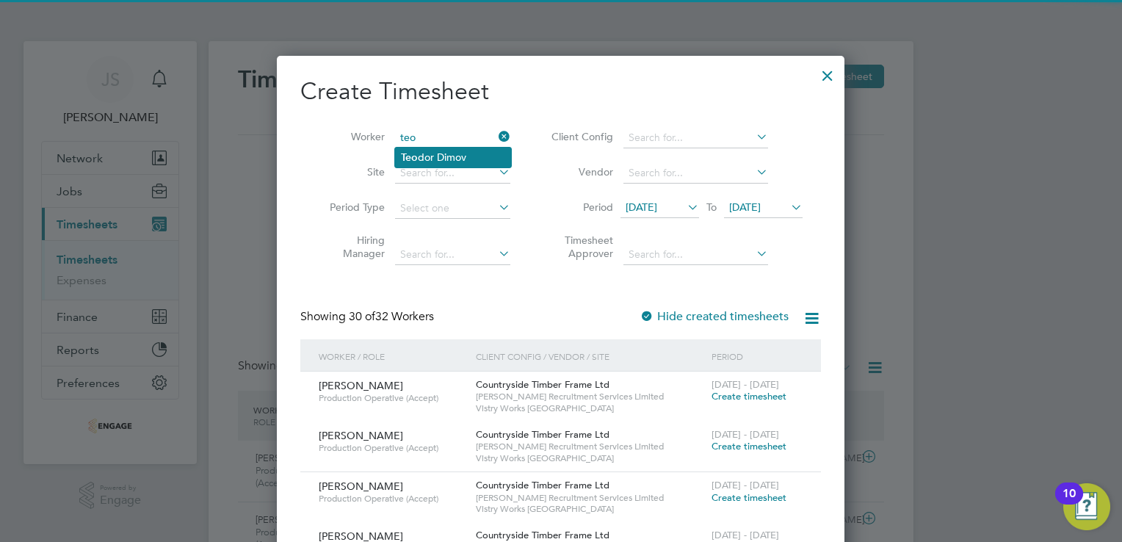
click at [429, 154] on li "Teo dor Dimov" at bounding box center [453, 158] width 116 height 20
type input "Teodor Dimov"
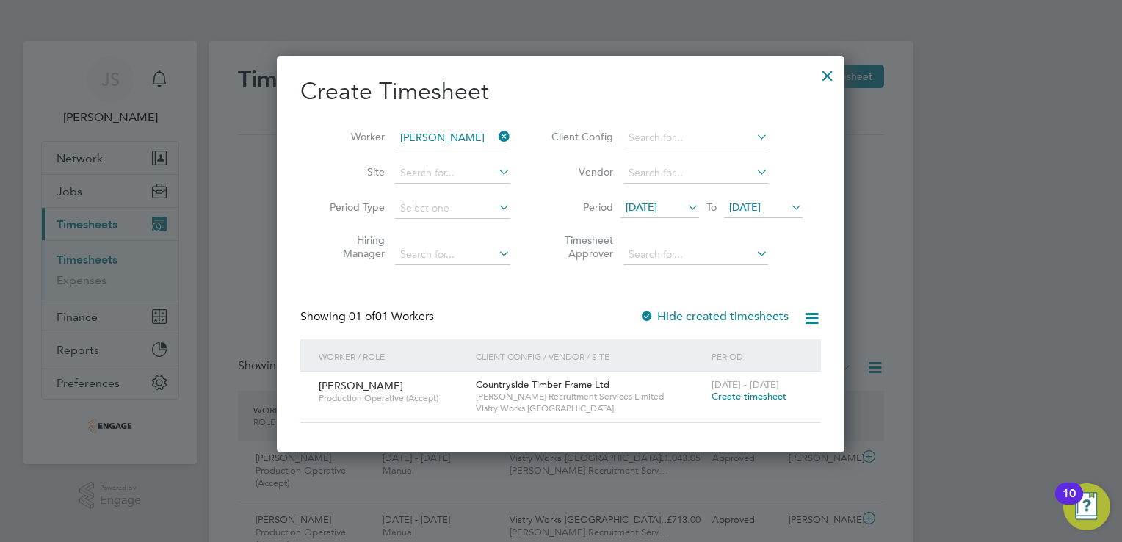
click at [734, 397] on span "Create timesheet" at bounding box center [749, 396] width 75 height 12
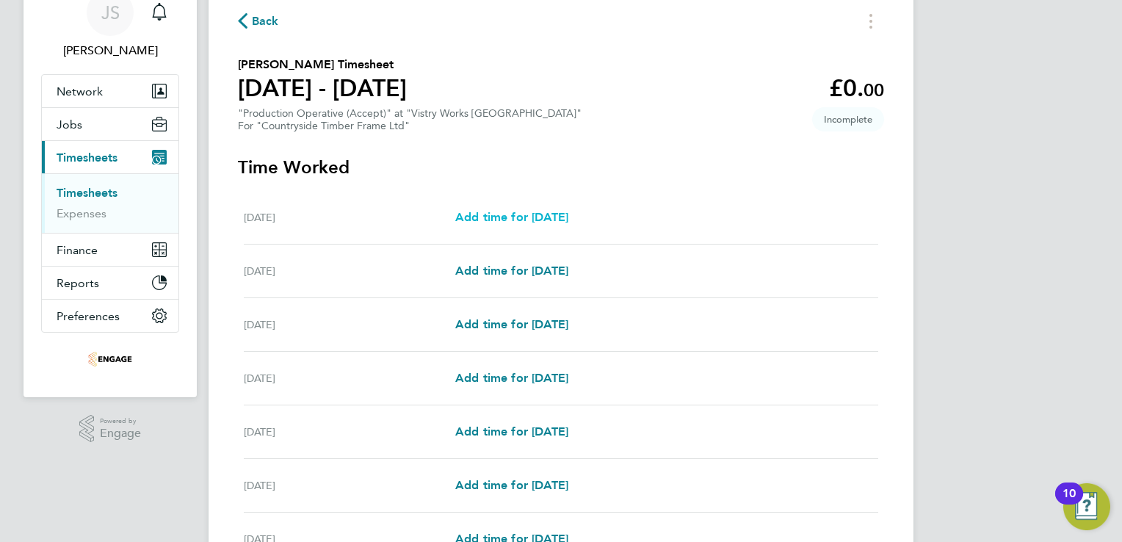
click at [539, 219] on span "Add time for Mon 18 Aug" at bounding box center [511, 217] width 113 height 14
select select "15"
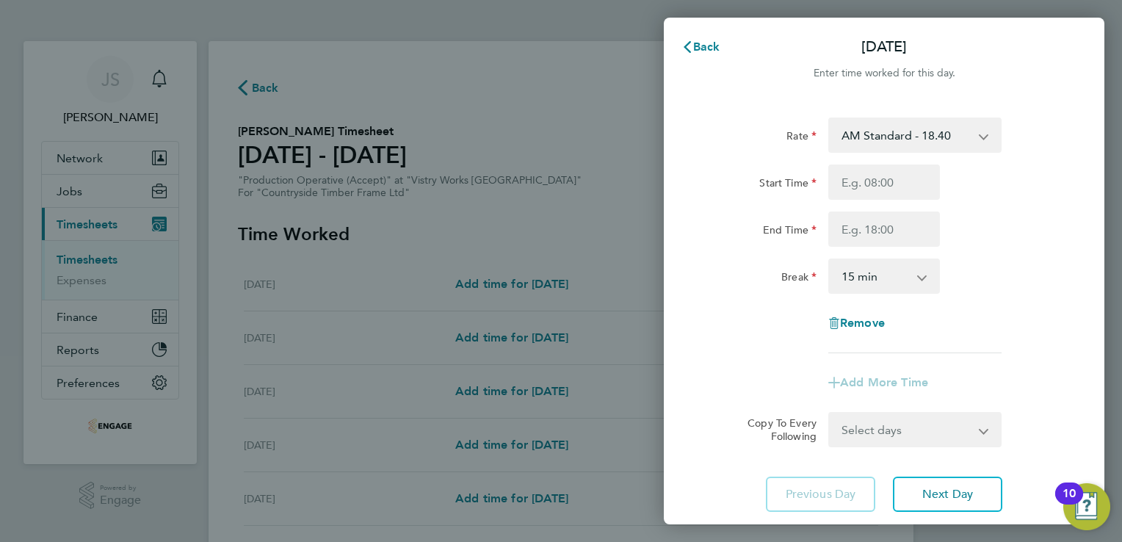
click at [944, 131] on select "AM Standard - 18.40 PM OT 1 - 30.08 OT2 - 36.80 PM Standard - 20.06 PM OT2 - 40…" at bounding box center [906, 135] width 153 height 32
select select "15"
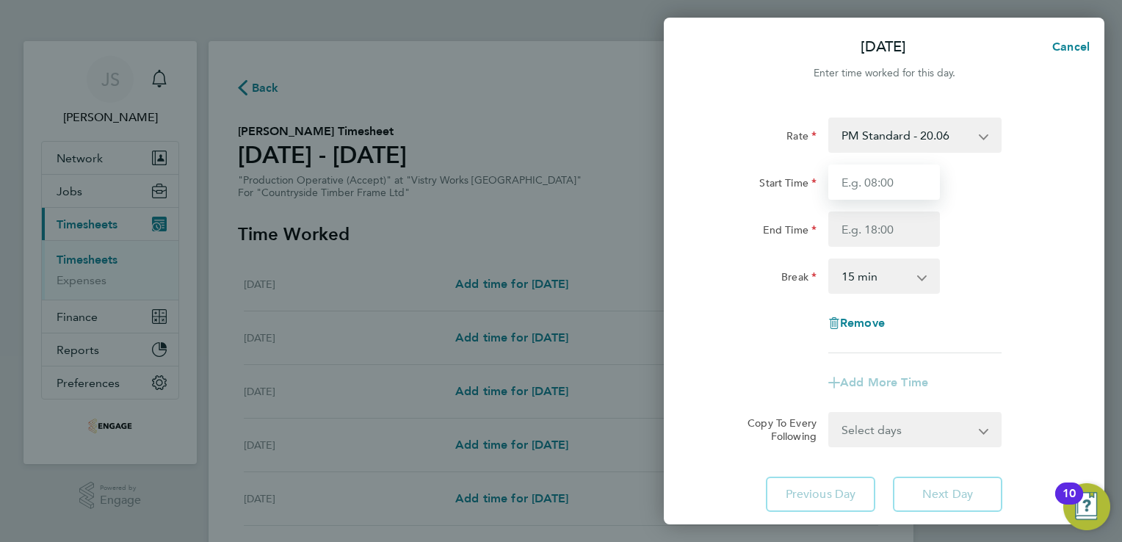
click at [858, 184] on input "Start Time" at bounding box center [884, 181] width 112 height 35
type input "14:00"
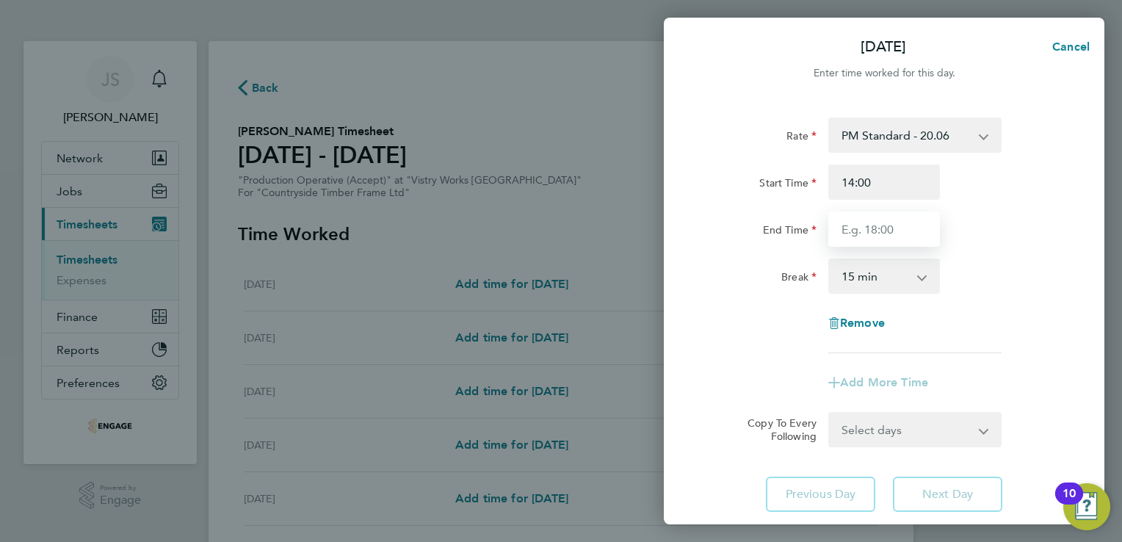
click at [873, 239] on input "End Time" at bounding box center [884, 228] width 112 height 35
type input "22:30"
click at [861, 270] on select "0 min 15 min 30 min 45 min 60 min 75 min 90 min" at bounding box center [875, 276] width 91 height 32
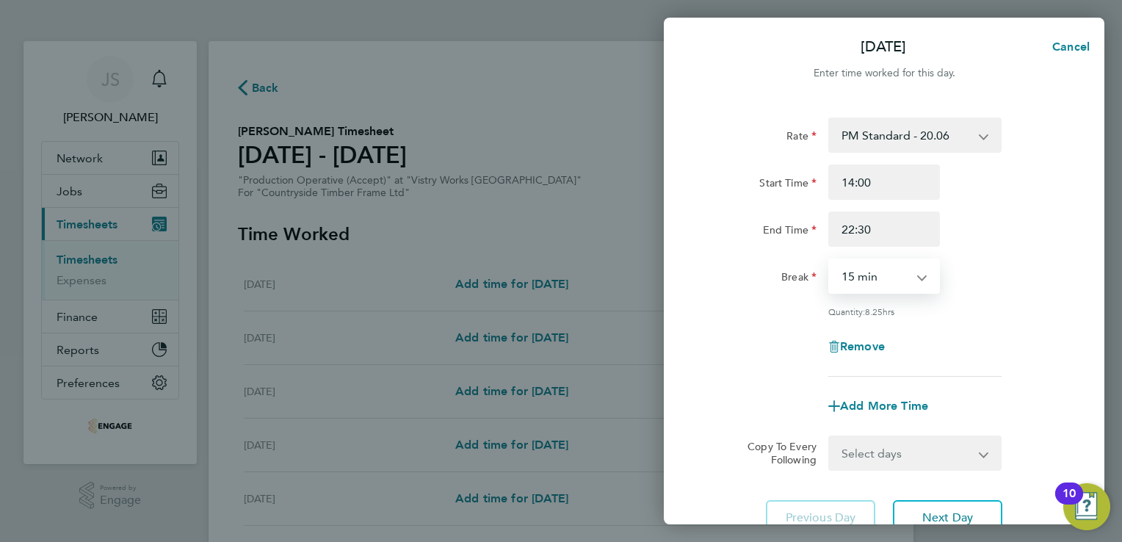
select select "30"
click at [830, 260] on select "0 min 15 min 30 min 45 min 60 min 75 min 90 min" at bounding box center [875, 276] width 91 height 32
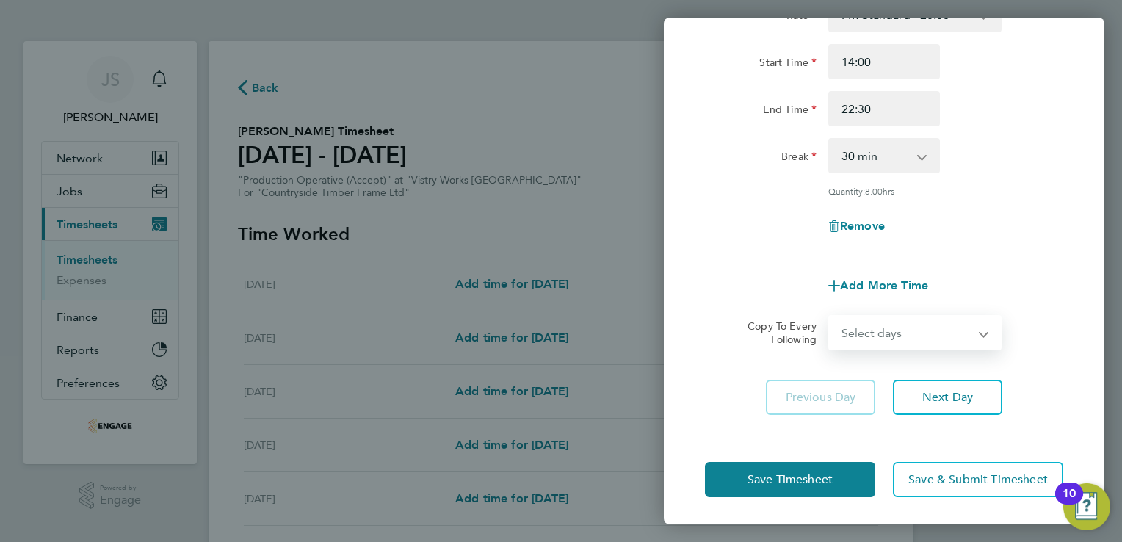
click at [911, 337] on select "Select days Day Weekday (Mon-Fri) Weekend (Sat-Sun) Tuesday Wednesday Thursday …" at bounding box center [907, 332] width 154 height 32
select select "WEEKDAY"
click at [830, 316] on select "Select days Day Weekday (Mon-Fri) Weekend (Sat-Sun) Tuesday Wednesday Thursday …" at bounding box center [907, 332] width 154 height 32
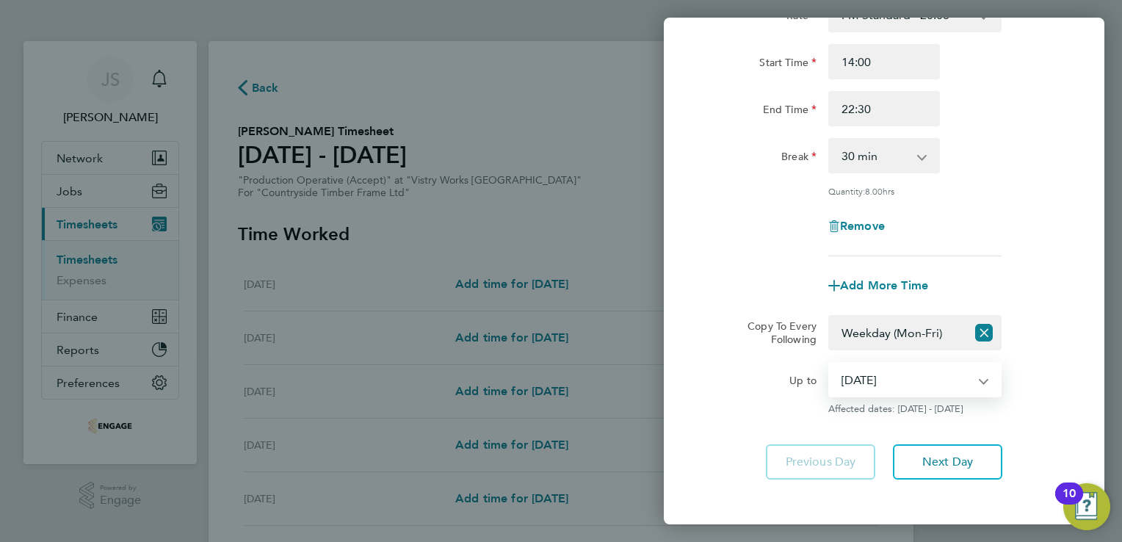
click at [878, 385] on select "19 Aug 2025 20 Aug 2025 21 Aug 2025 22 Aug 2025 23 Aug 2025 24 Aug 2025" at bounding box center [906, 379] width 153 height 32
select select "2025-08-21"
click at [830, 363] on select "19 Aug 2025 20 Aug 2025 21 Aug 2025 22 Aug 2025 23 Aug 2025 24 Aug 2025" at bounding box center [906, 379] width 153 height 32
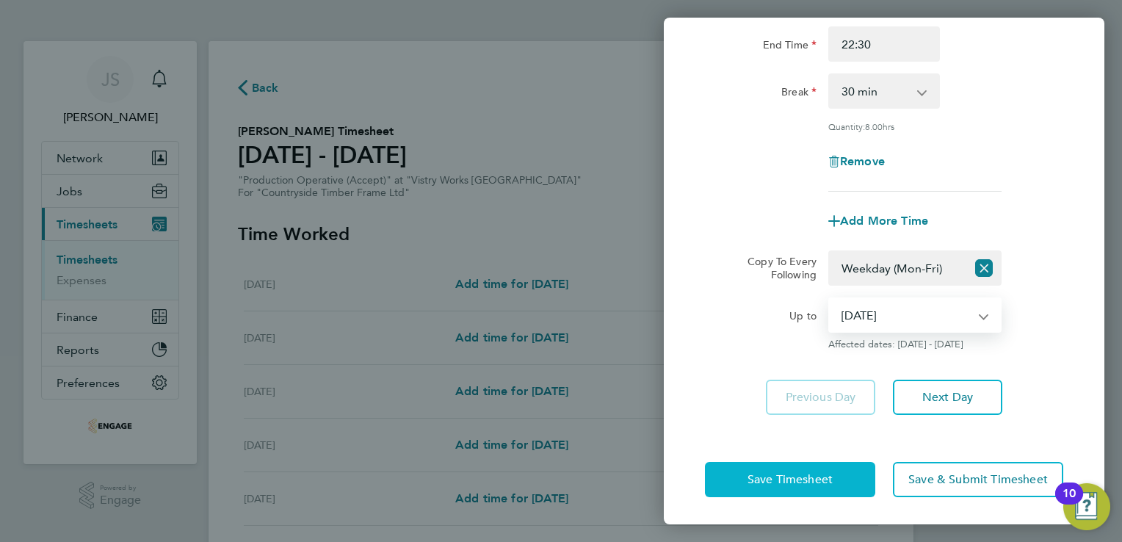
click at [746, 474] on button "Save Timesheet" at bounding box center [790, 479] width 170 height 35
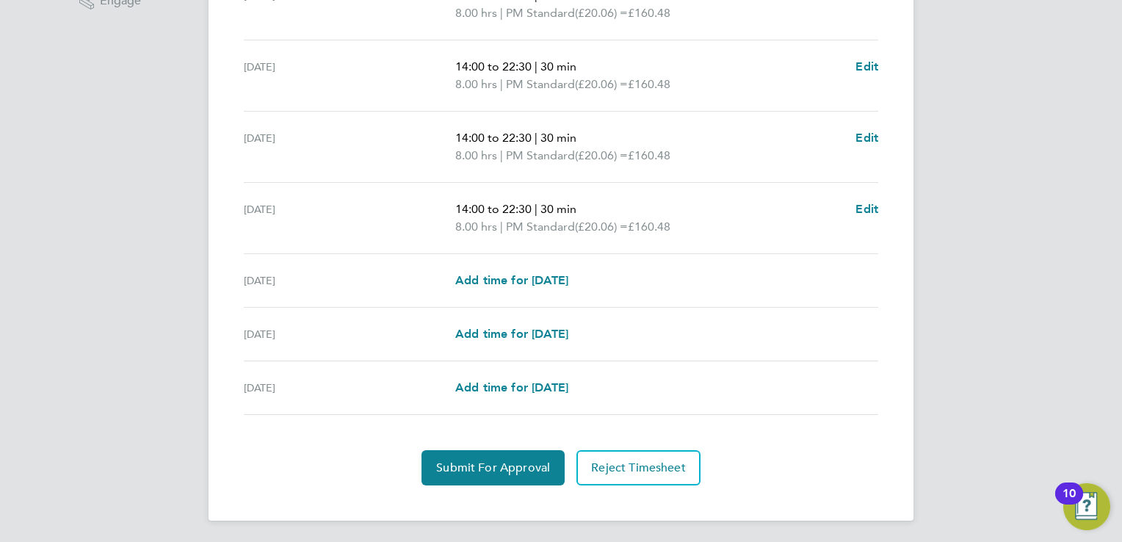
click at [539, 268] on div "Fri 22 Aug Add time for Fri 22 Aug Add time for Fri 22 Aug" at bounding box center [561, 281] width 634 height 54
click at [540, 275] on span "Add time for Fri 22 Aug" at bounding box center [511, 280] width 113 height 14
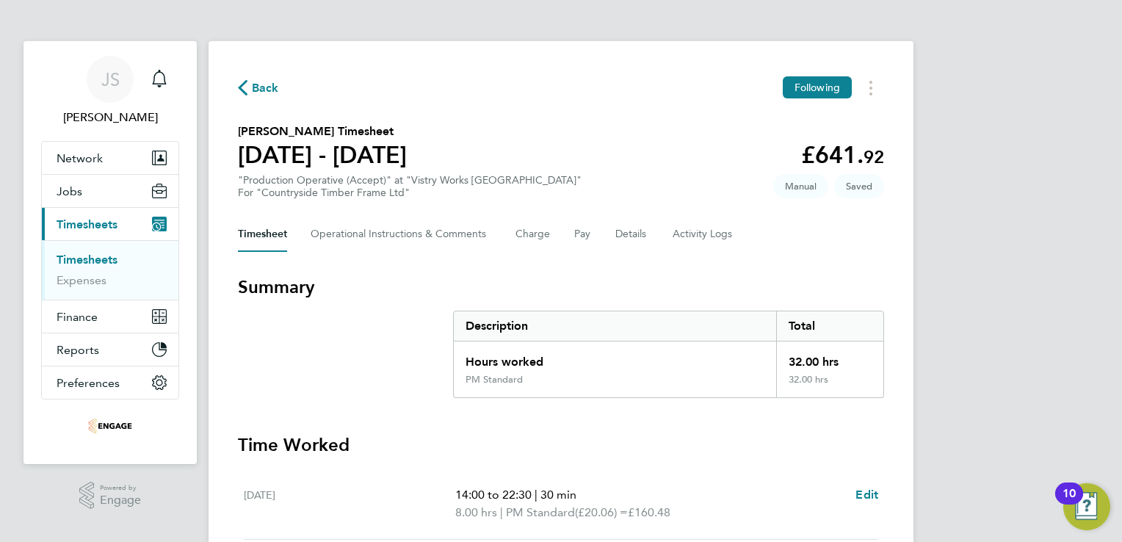
select select "15"
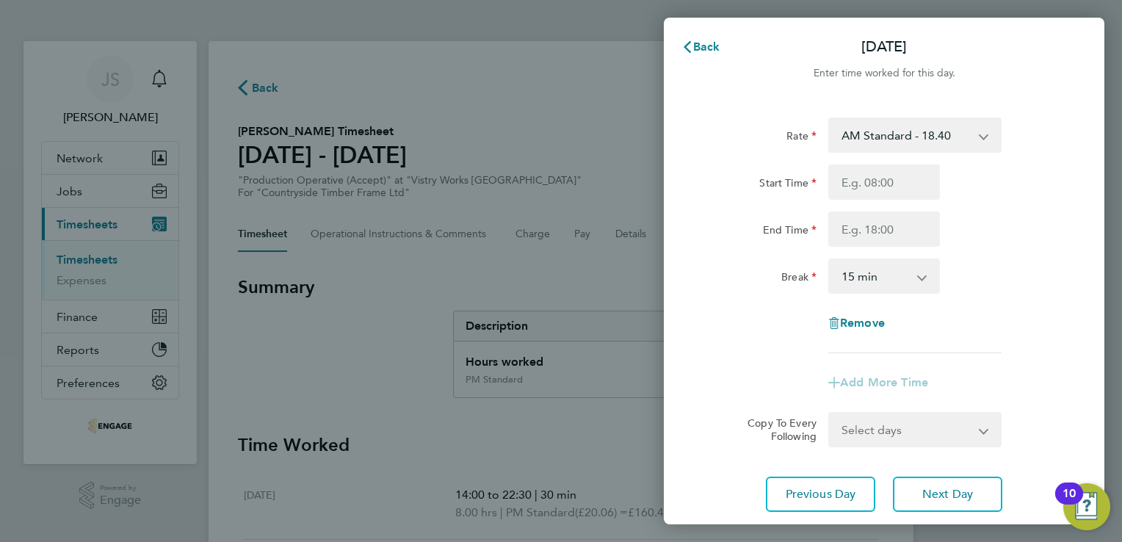
click at [886, 140] on select "AM Standard - 18.40 PM OT 1 - 30.08 OT2 - 36.80 PM Standard - 20.06 PM OT2 - 40…" at bounding box center [906, 135] width 153 height 32
select select "15"
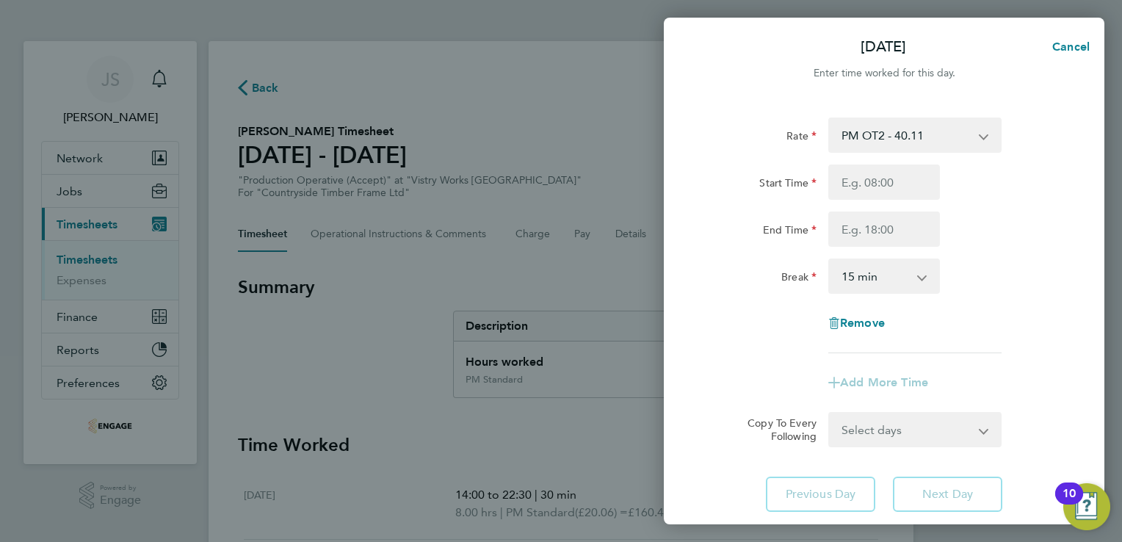
click at [960, 136] on select "PM OT2 - 40.11 PM OT 1 - 30.08 OT2 - 36.80 PM Standard - 20.06 OT 1 - 27.60 AM …" at bounding box center [906, 135] width 153 height 32
select select "15"
click at [846, 189] on input "Start Time" at bounding box center [884, 181] width 112 height 35
type input "14:00"
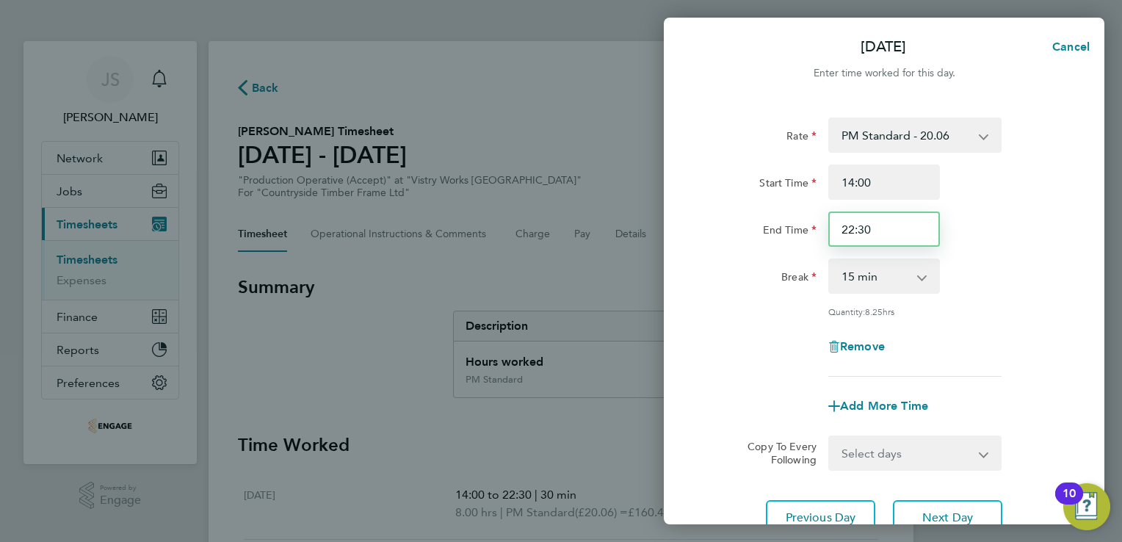
drag, startPoint x: 892, startPoint y: 233, endPoint x: 799, endPoint y: 228, distance: 93.4
click at [799, 228] on div "End Time 22:30" at bounding box center [884, 228] width 370 height 35
type input "20:00"
click at [884, 280] on select "0 min 15 min 30 min 45 min 60 min 75 min 90 min" at bounding box center [875, 276] width 91 height 32
select select "30"
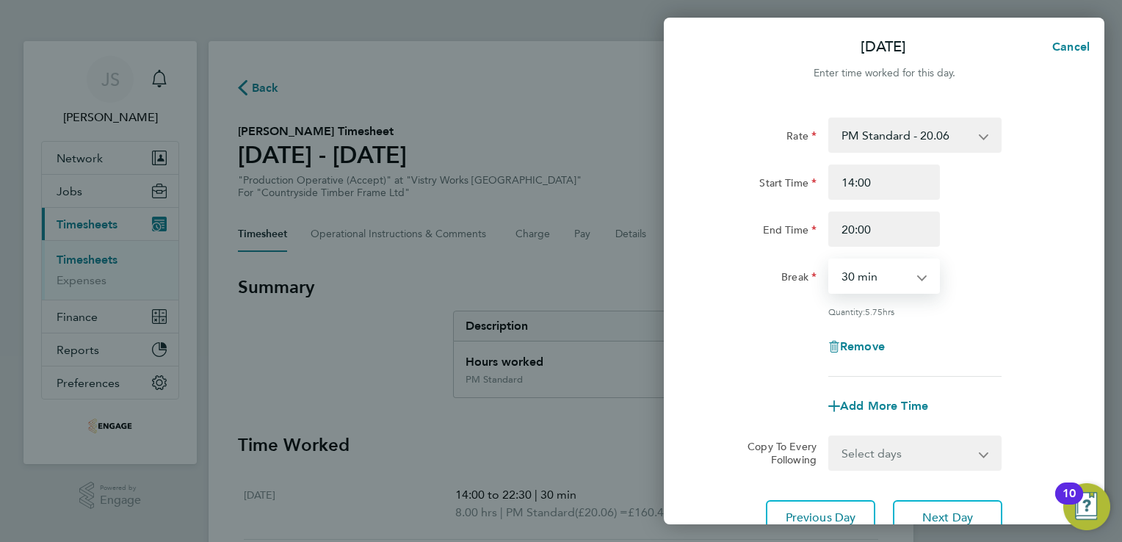
click at [830, 260] on select "0 min 15 min 30 min 45 min 60 min 75 min 90 min" at bounding box center [875, 276] width 91 height 32
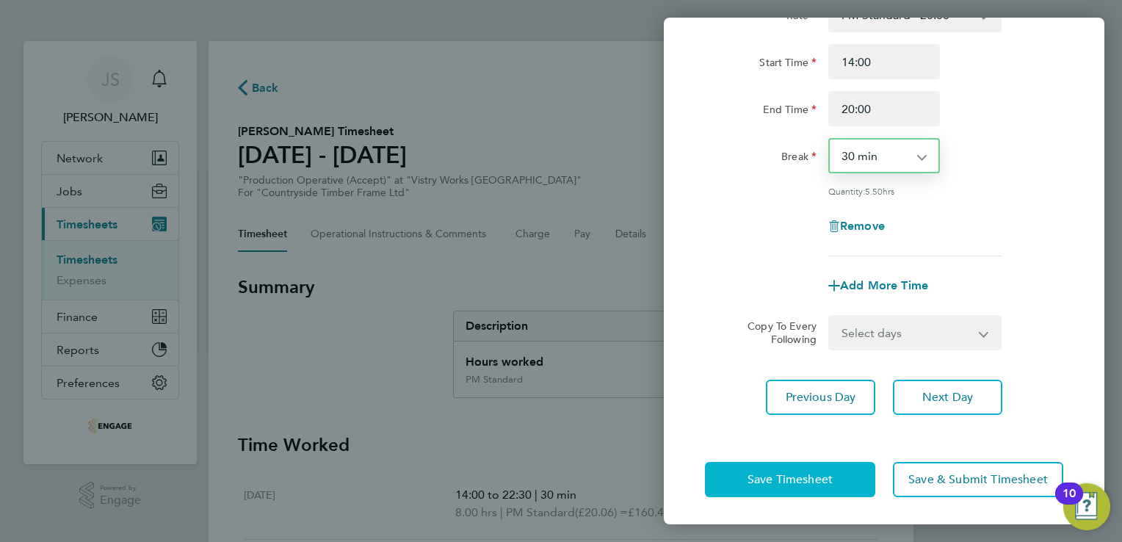
click at [758, 477] on span "Save Timesheet" at bounding box center [789, 479] width 85 height 15
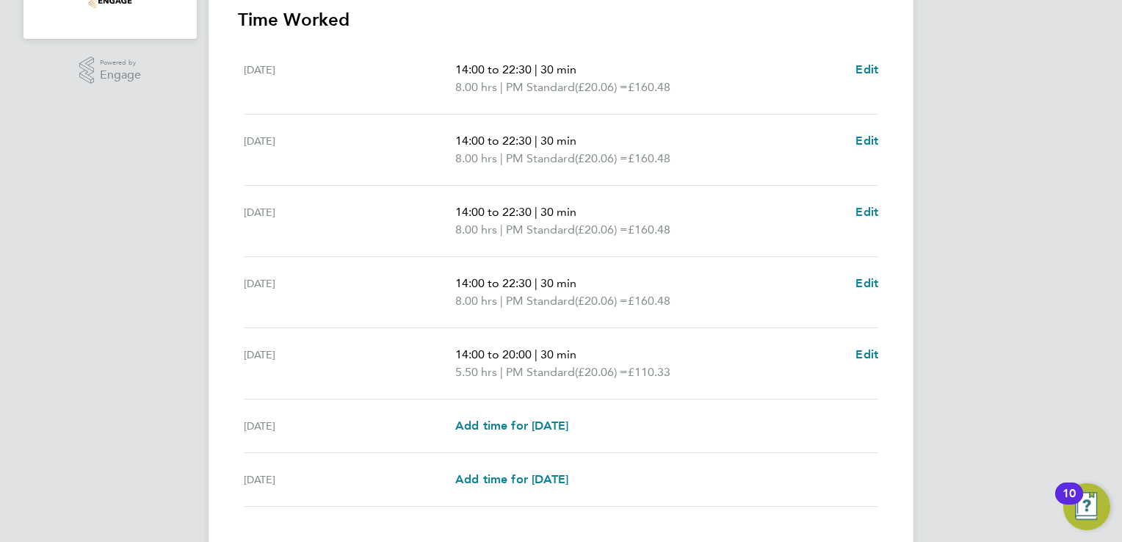
scroll to position [517, 0]
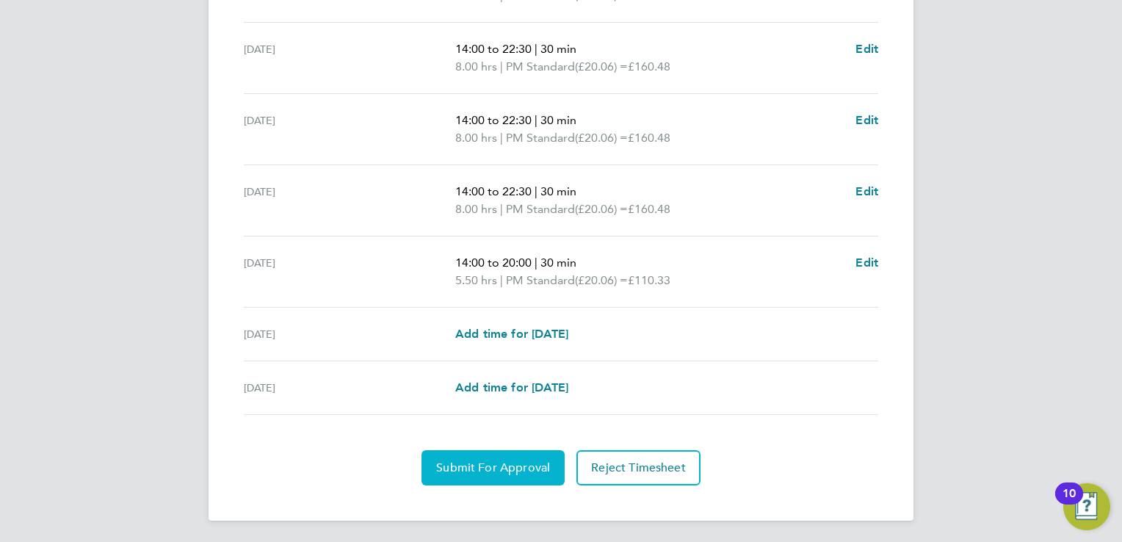
click at [469, 461] on span "Submit For Approval" at bounding box center [493, 467] width 114 height 15
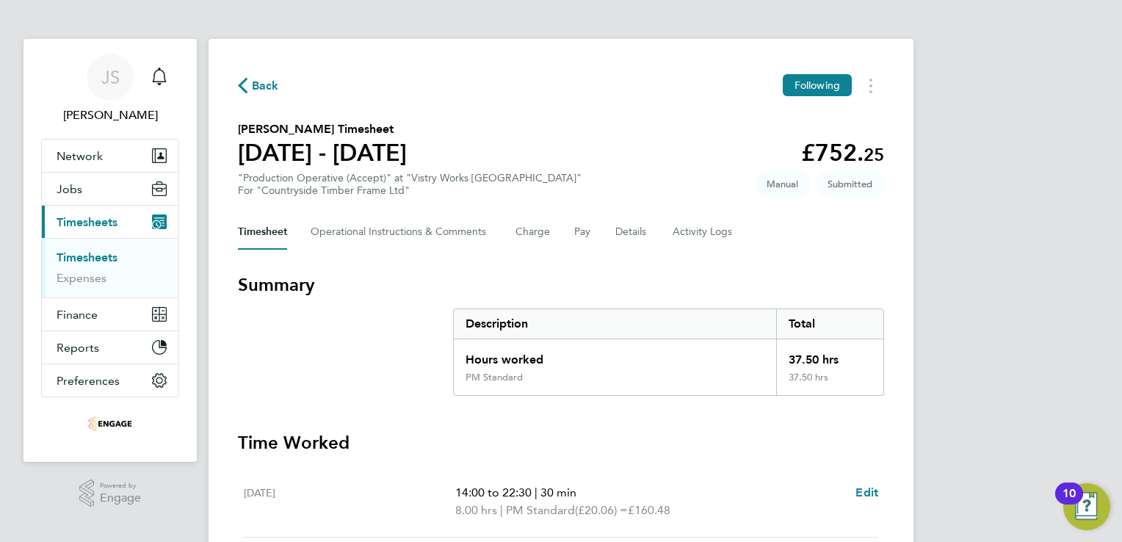
scroll to position [0, 0]
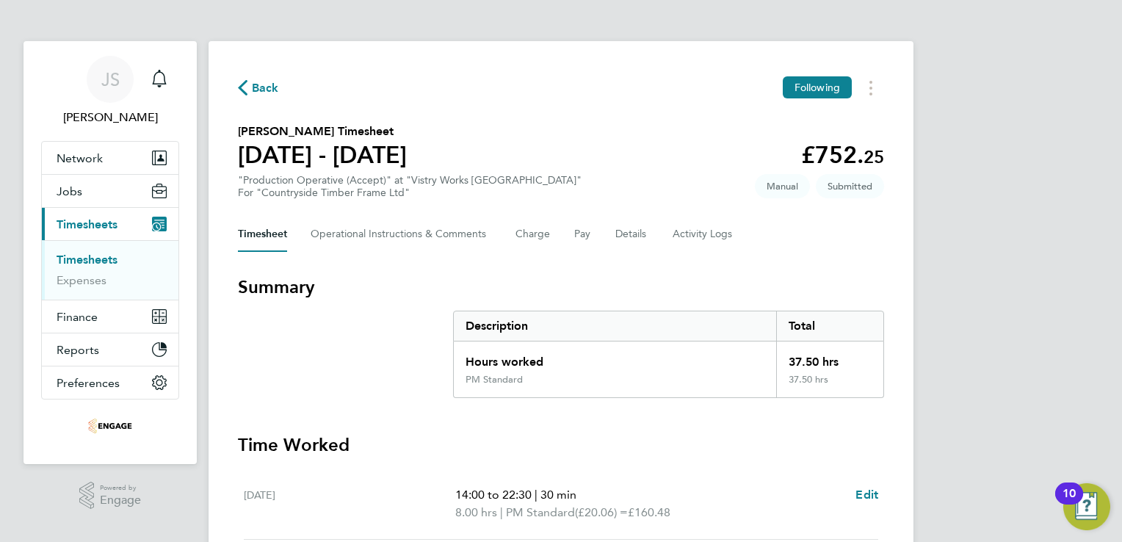
click at [260, 87] on span "Back" at bounding box center [265, 88] width 27 height 18
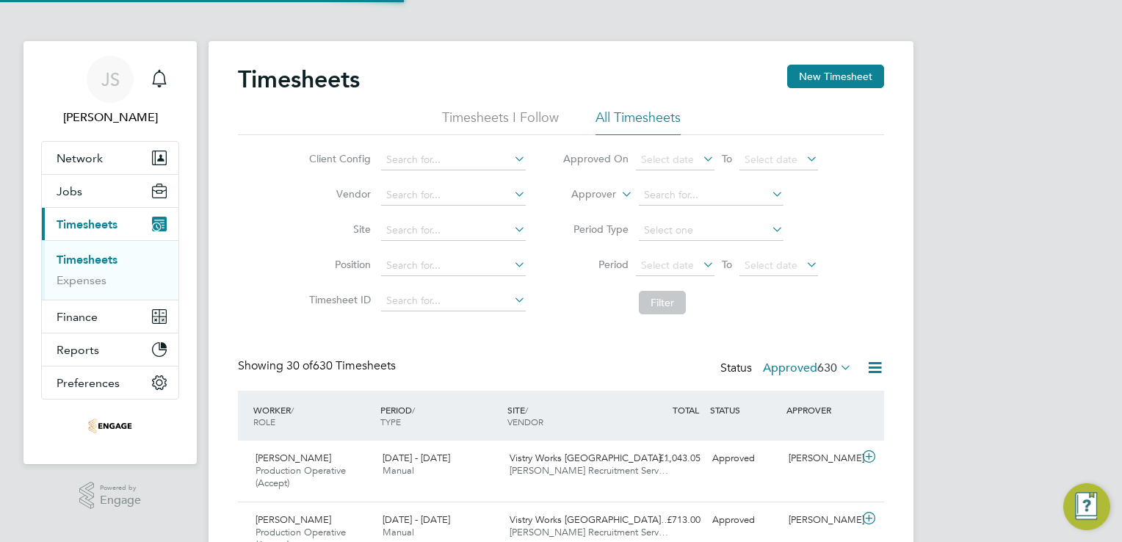
scroll to position [49, 128]
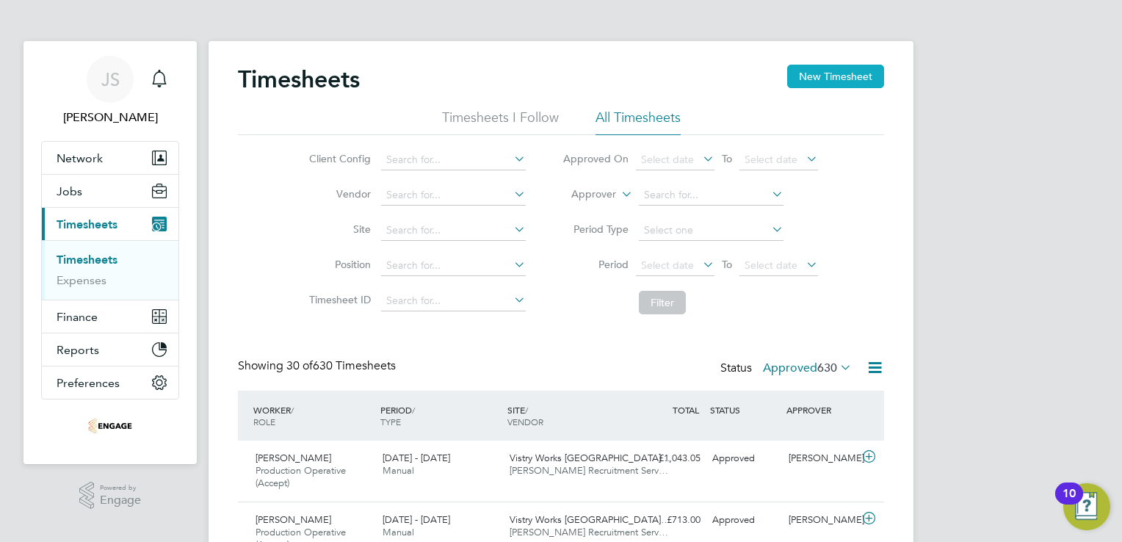
click at [858, 70] on button "New Timesheet" at bounding box center [835, 76] width 97 height 23
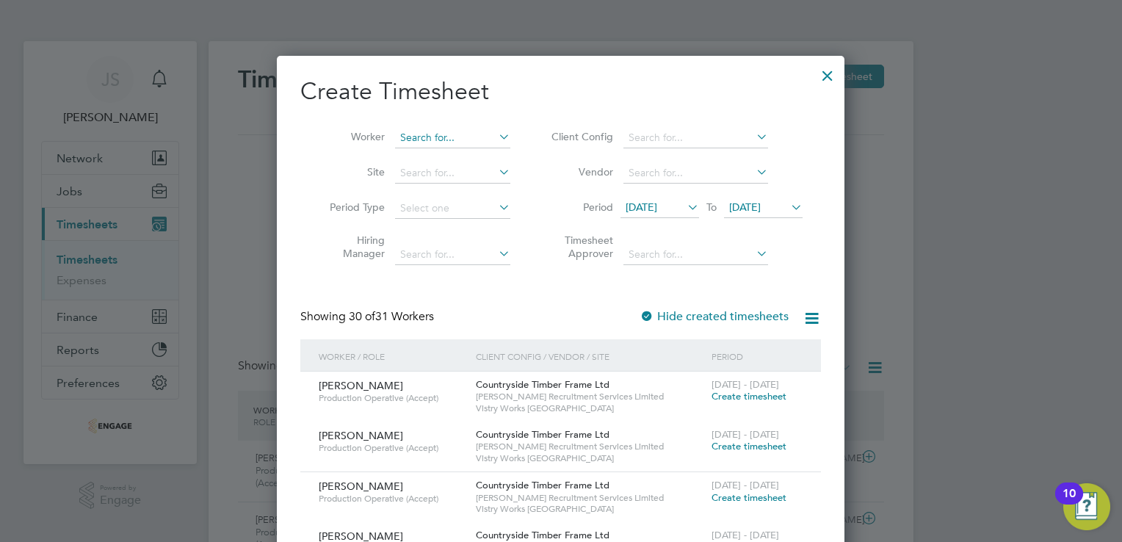
click at [441, 137] on input at bounding box center [452, 138] width 115 height 21
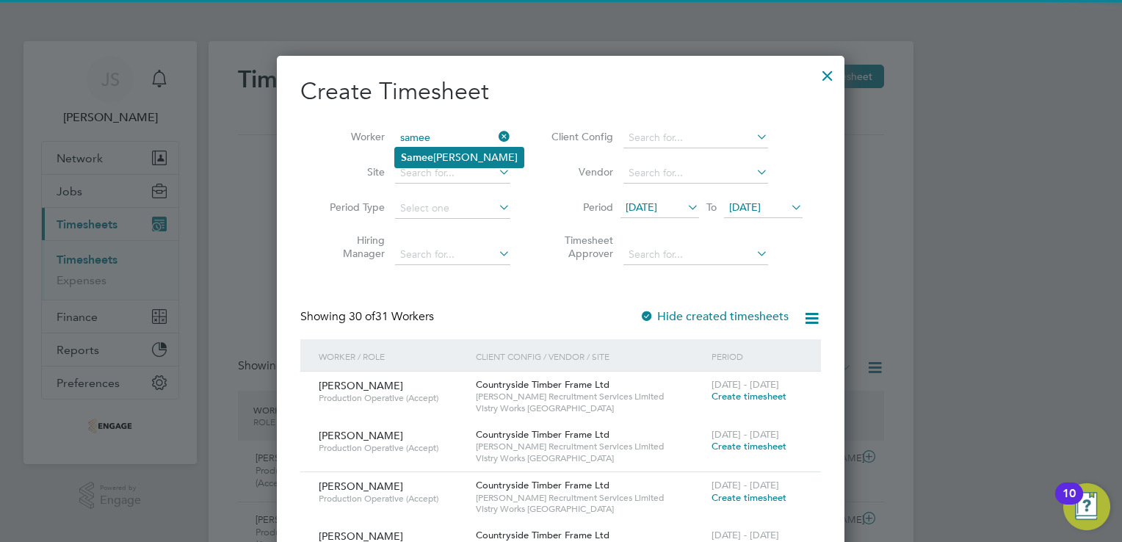
click at [450, 153] on li "Samee r Samike" at bounding box center [459, 158] width 128 height 20
type input "Sameer Samike"
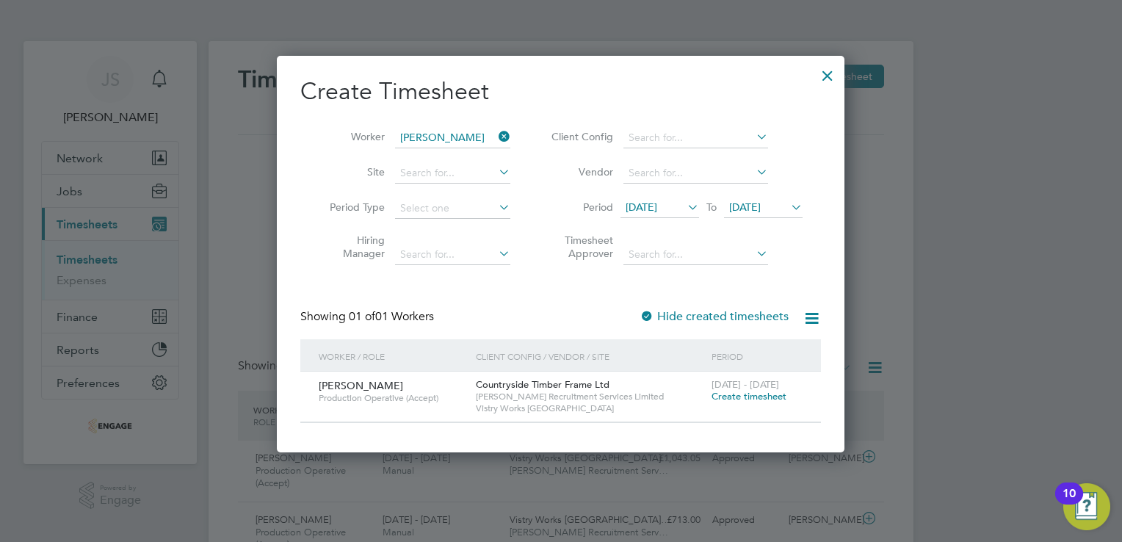
click at [749, 399] on span "Create timesheet" at bounding box center [749, 396] width 75 height 12
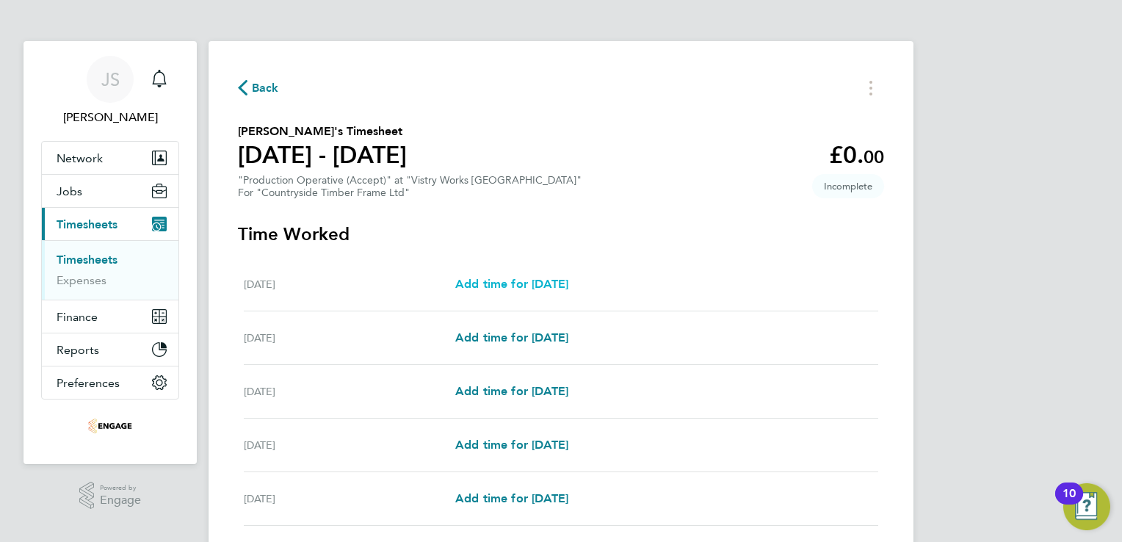
click at [518, 283] on span "Add time for Mon 18 Aug" at bounding box center [511, 284] width 113 height 14
select select "15"
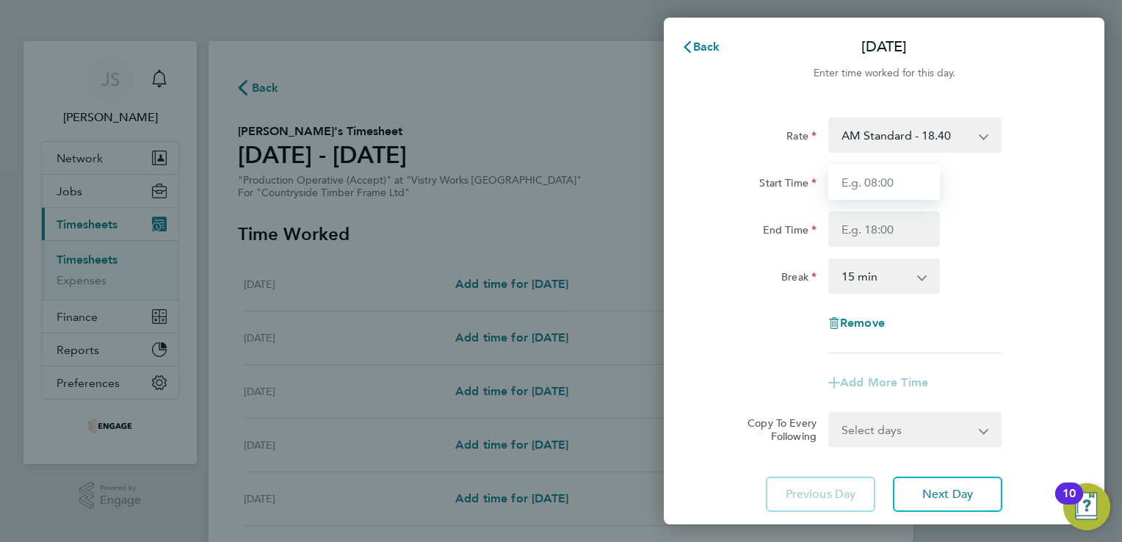
click at [861, 171] on input "Start Time" at bounding box center [884, 181] width 112 height 35
type input "06:00"
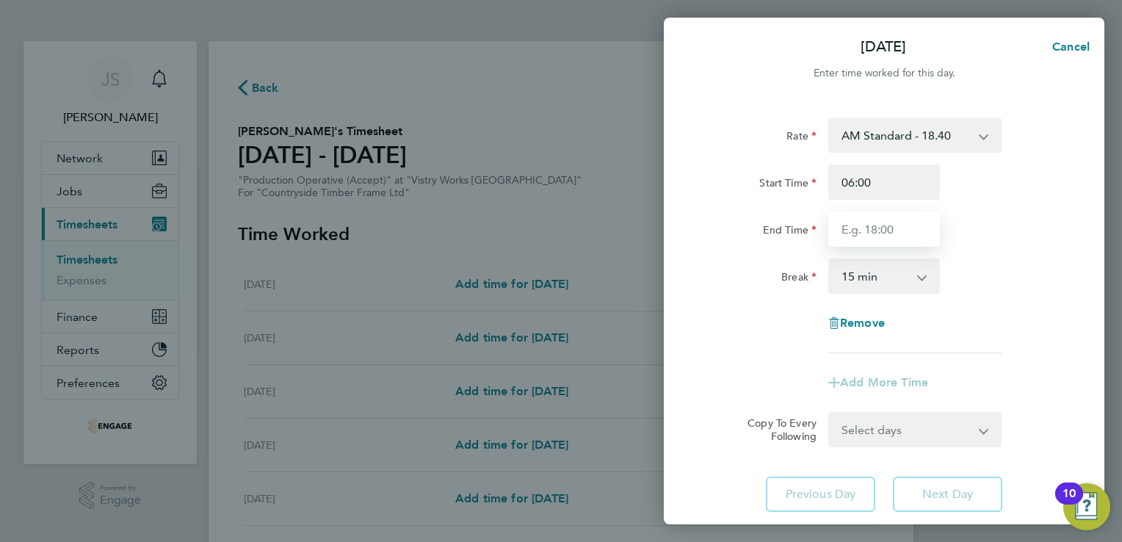
click at [869, 228] on input "End Time" at bounding box center [884, 228] width 112 height 35
type input "14:00"
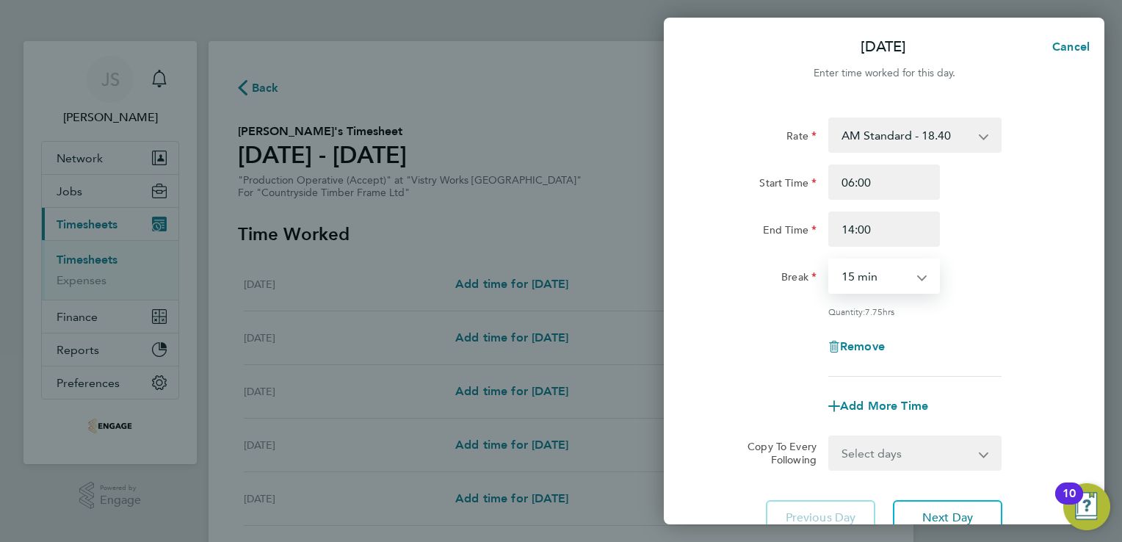
click at [866, 283] on select "0 min 15 min 30 min 45 min 60 min 75 min 90 min" at bounding box center [875, 276] width 91 height 32
select select "30"
click at [830, 260] on select "0 min 15 min 30 min 45 min 60 min 75 min 90 min" at bounding box center [875, 276] width 91 height 32
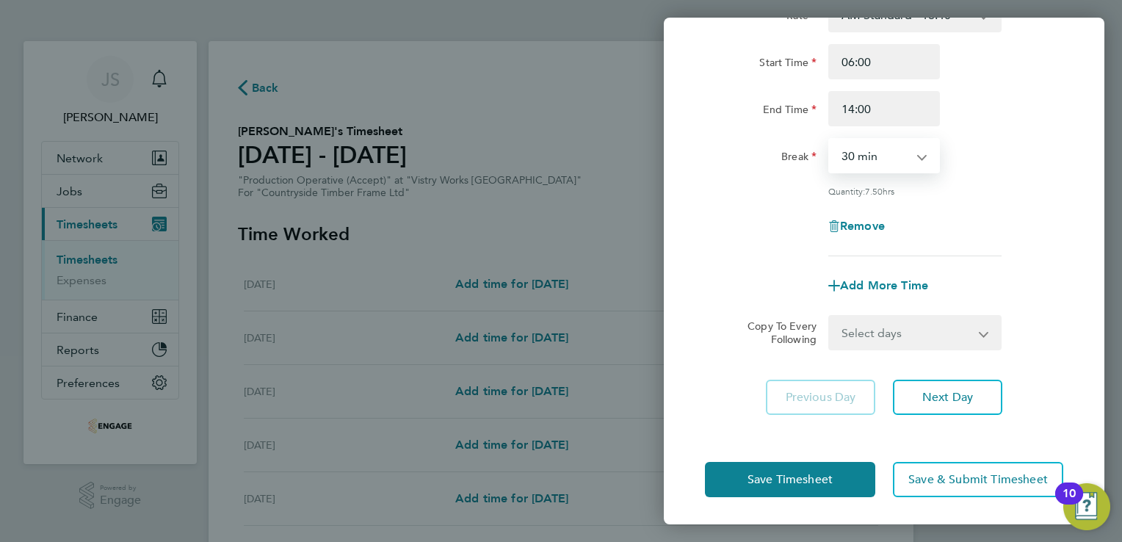
click at [928, 327] on select "Select days Day Weekday (Mon-Fri) Weekend (Sat-Sun) Tuesday Wednesday Thursday …" at bounding box center [907, 332] width 154 height 32
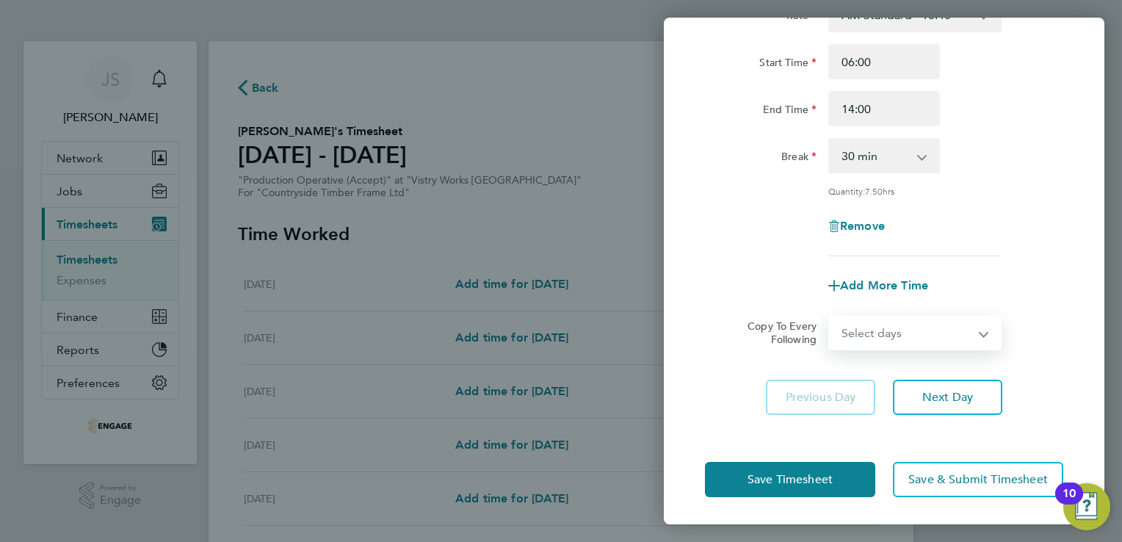
select select "WEEKDAY"
click at [830, 316] on select "Select days Day Weekday (Mon-Fri) Weekend (Sat-Sun) Tuesday Wednesday Thursday …" at bounding box center [907, 332] width 154 height 32
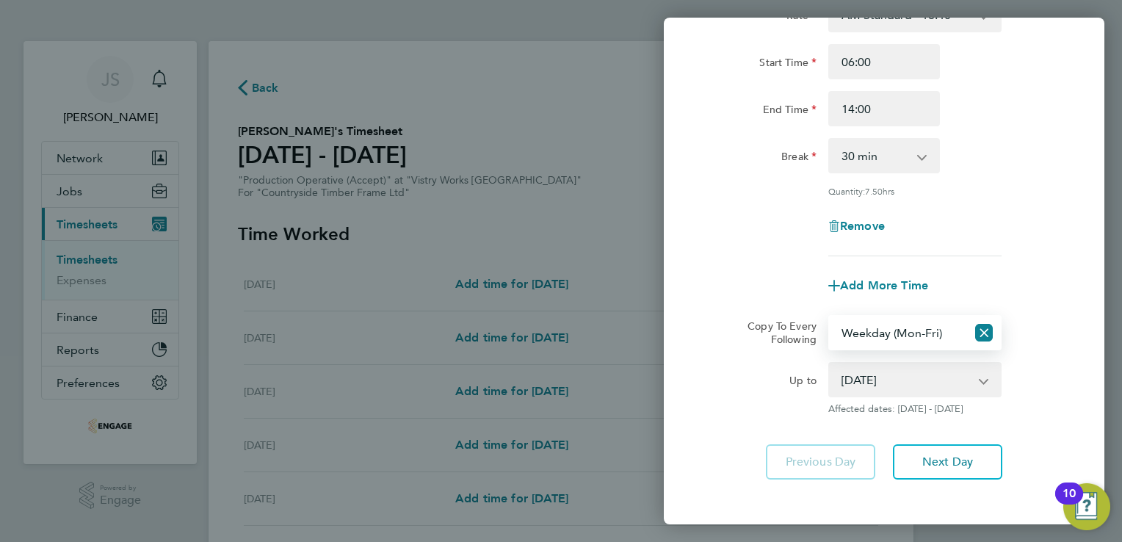
click at [869, 385] on select "19 Aug 2025 20 Aug 2025 21 Aug 2025 22 Aug 2025 23 Aug 2025 24 Aug 2025" at bounding box center [906, 379] width 153 height 32
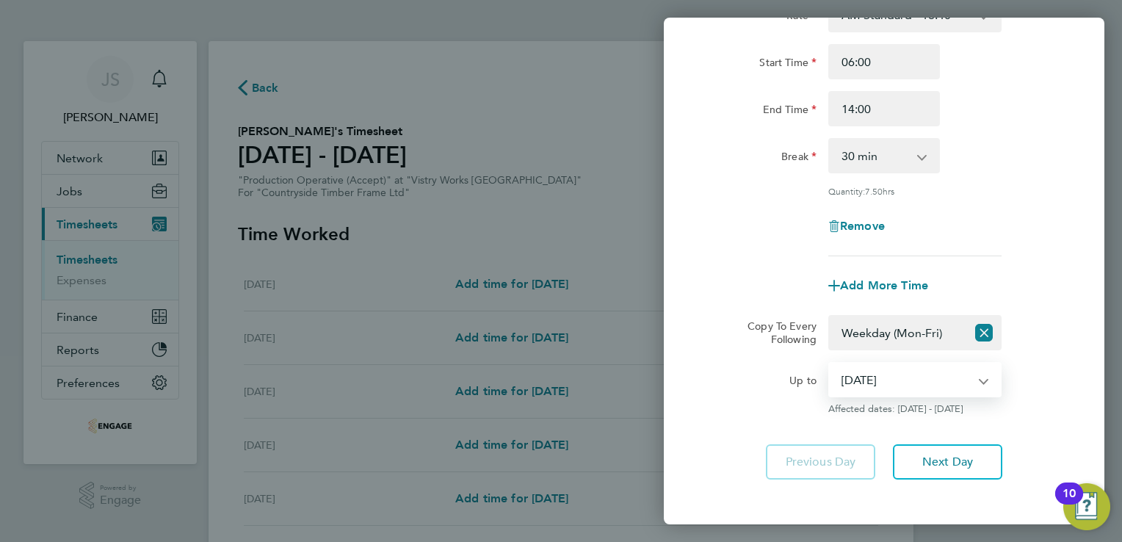
select select "2025-08-21"
click at [830, 363] on select "19 Aug 2025 20 Aug 2025 21 Aug 2025 22 Aug 2025 23 Aug 2025 24 Aug 2025" at bounding box center [906, 379] width 153 height 32
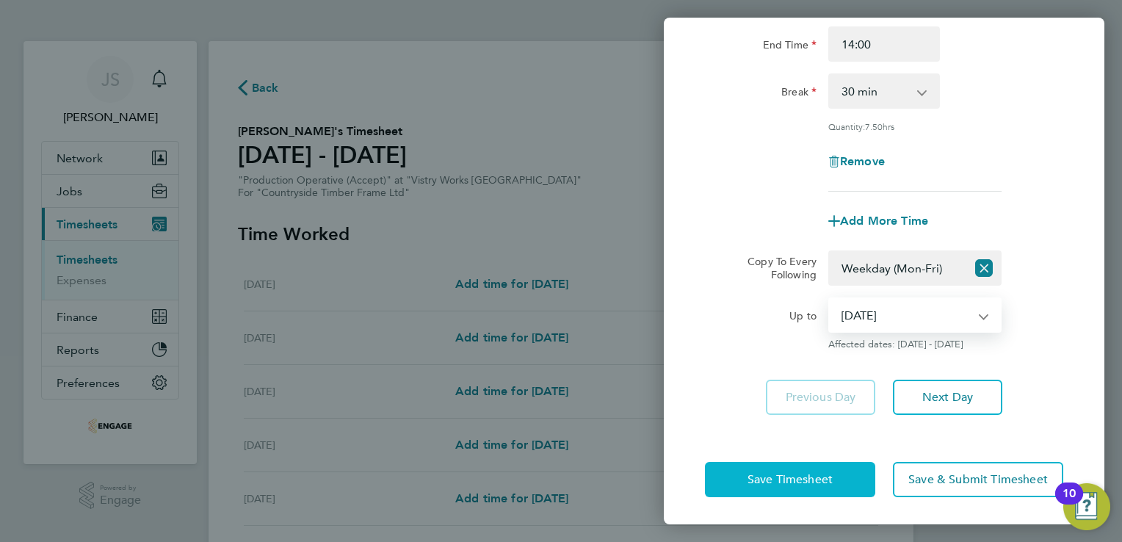
click at [759, 462] on button "Save Timesheet" at bounding box center [790, 479] width 170 height 35
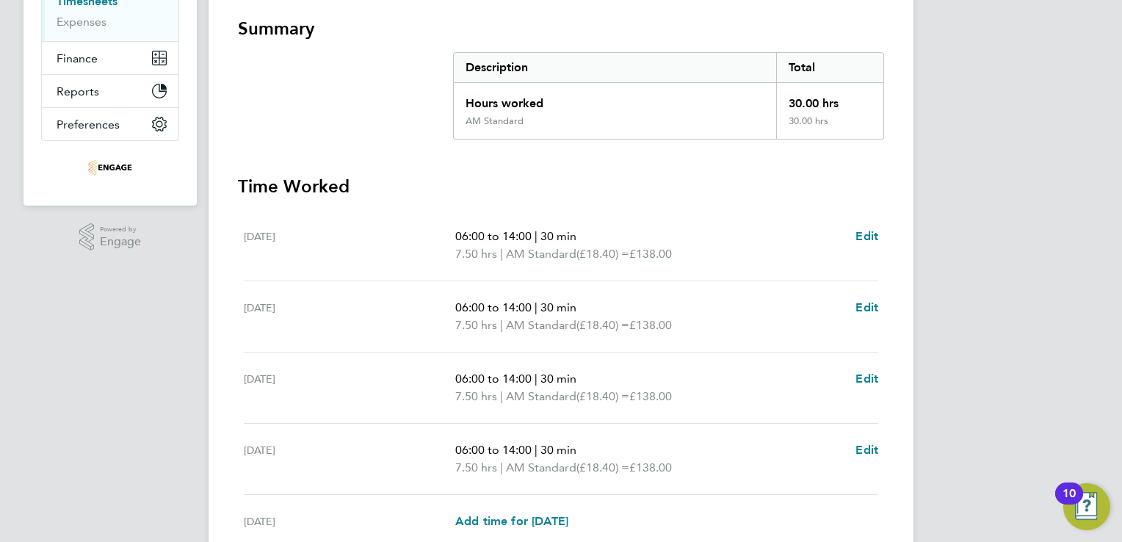
scroll to position [499, 0]
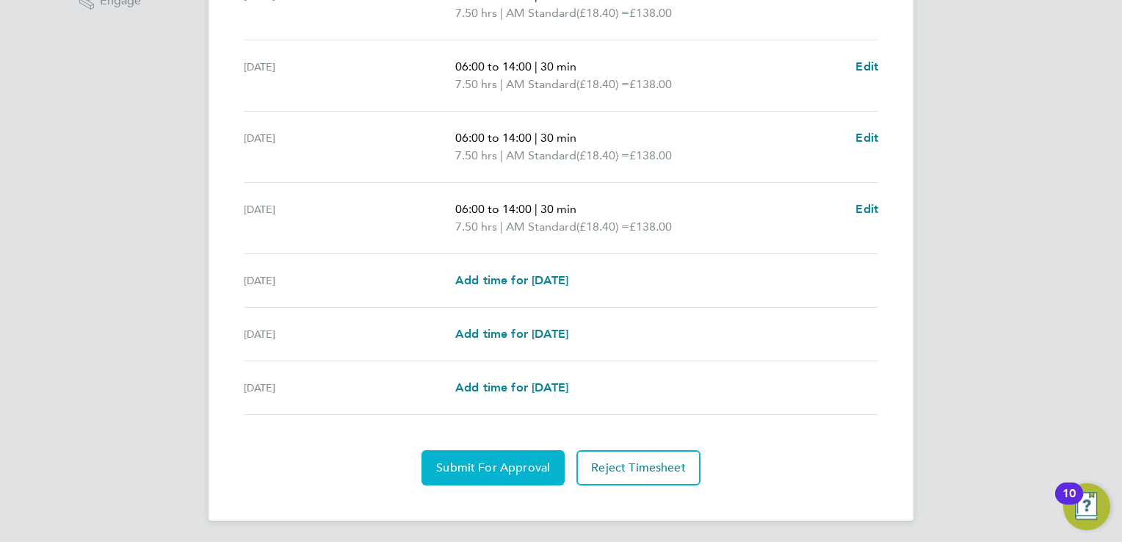
click at [473, 475] on button "Submit For Approval" at bounding box center [492, 467] width 143 height 35
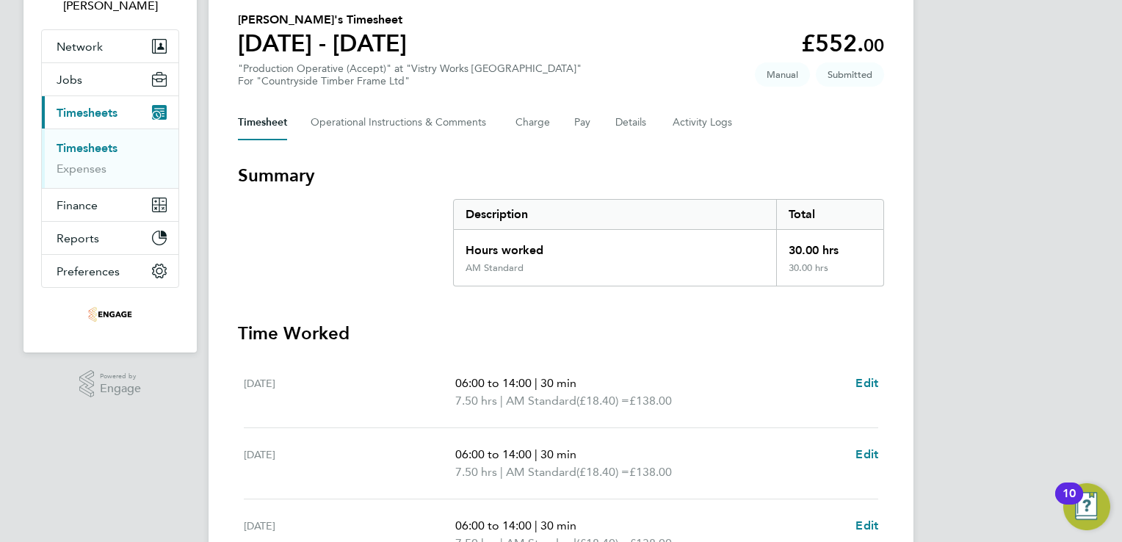
scroll to position [0, 0]
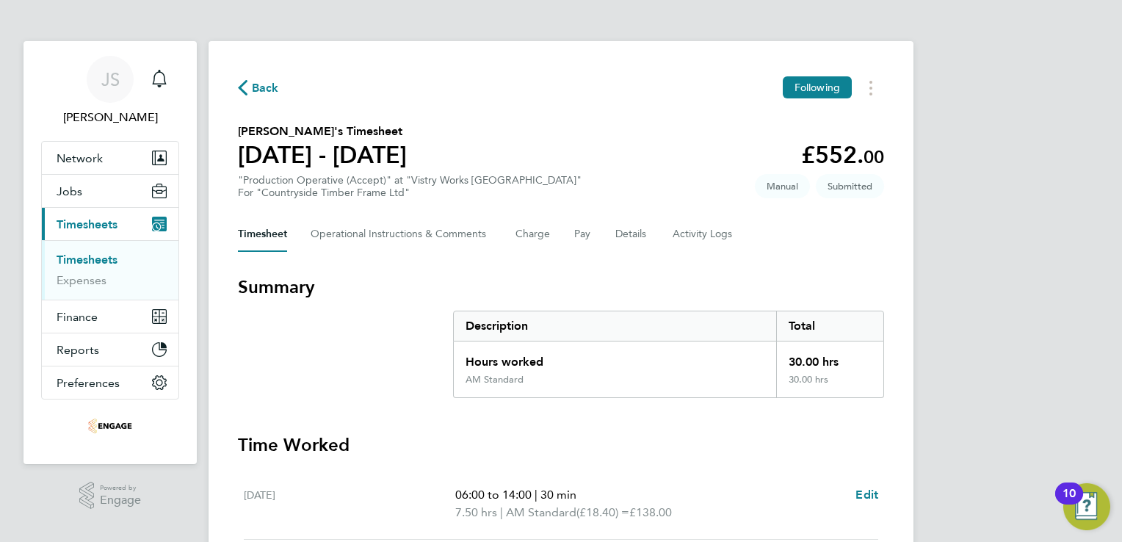
click at [266, 82] on span "Back" at bounding box center [265, 88] width 27 height 18
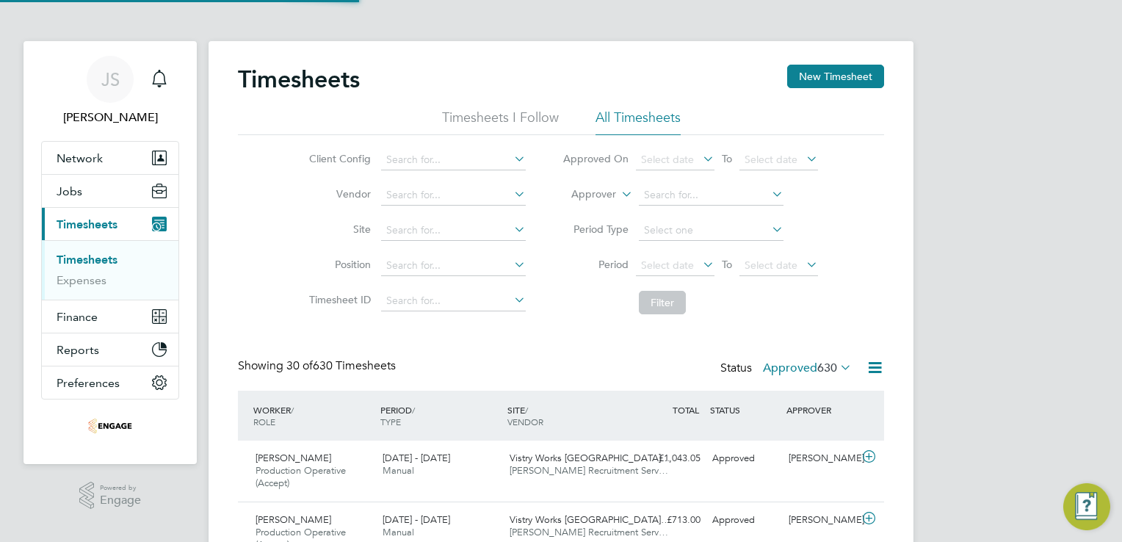
scroll to position [49, 128]
click at [819, 68] on button "New Timesheet" at bounding box center [835, 76] width 97 height 23
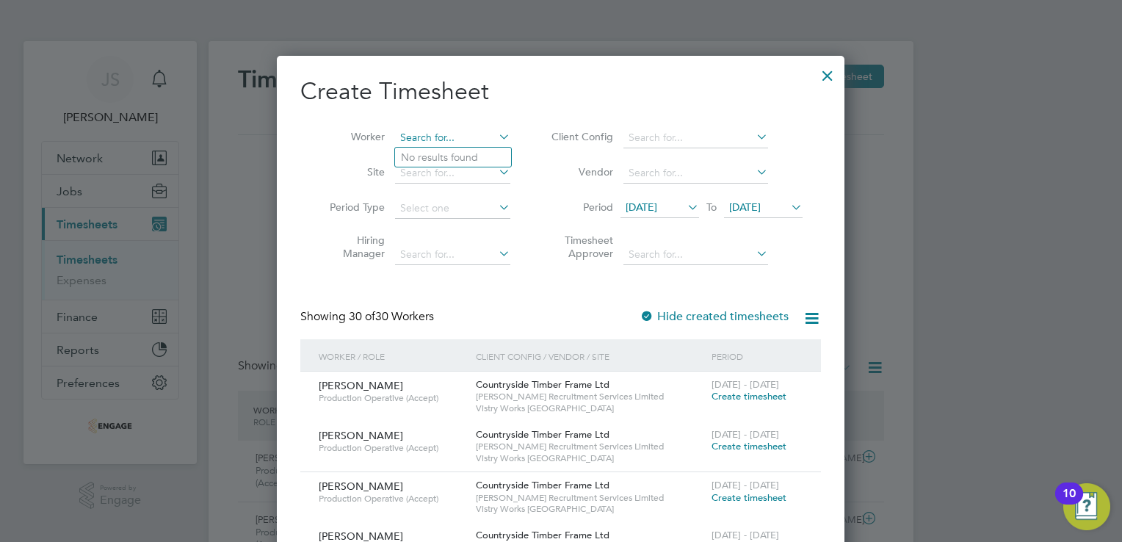
click at [437, 142] on input at bounding box center [452, 138] width 115 height 21
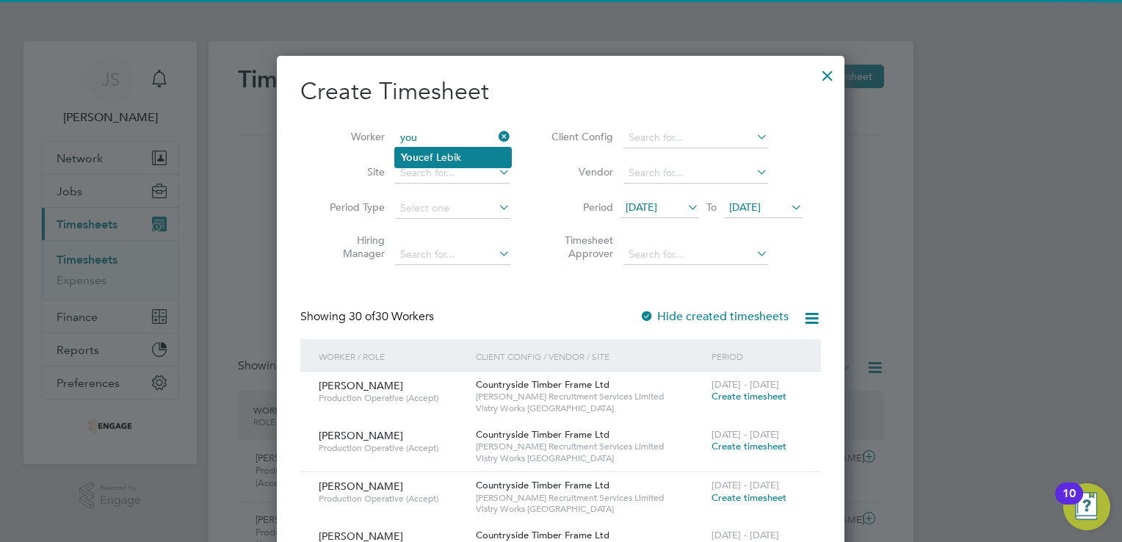
click at [441, 155] on li "You cef Lebik" at bounding box center [453, 158] width 116 height 20
type input "Youcef Lebik"
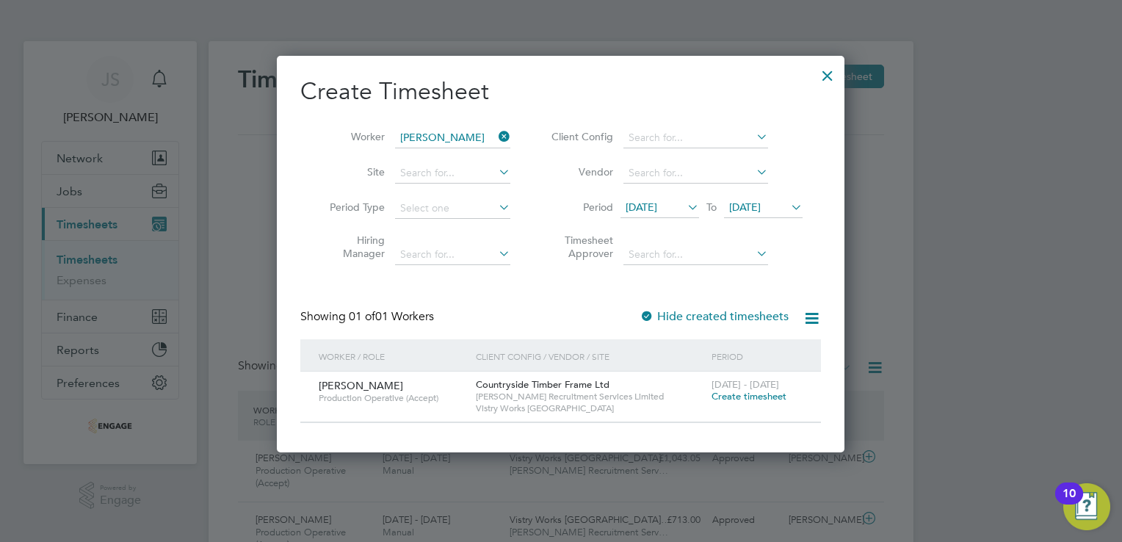
click at [756, 395] on span "Create timesheet" at bounding box center [749, 396] width 75 height 12
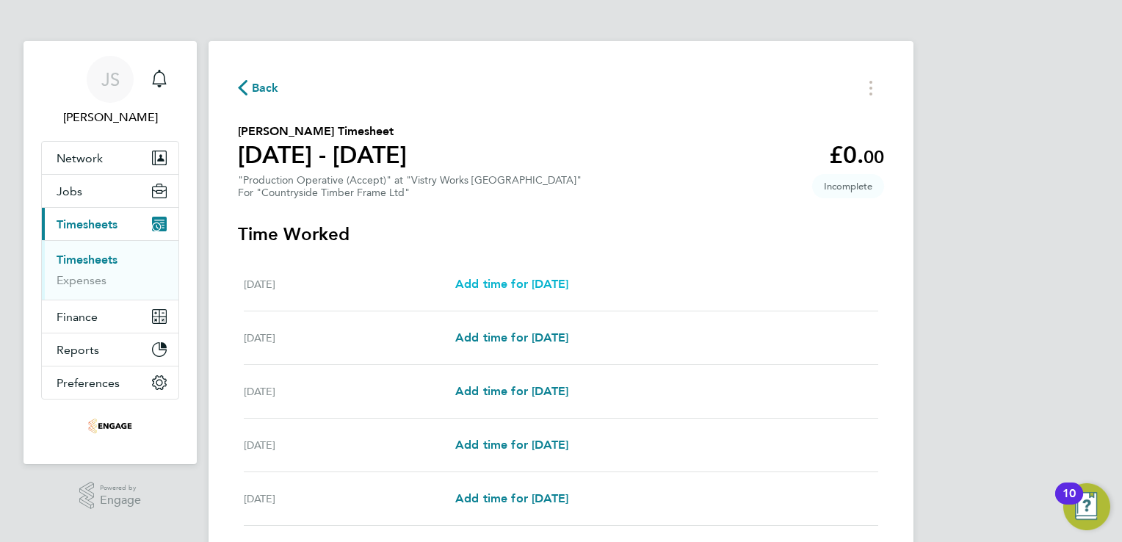
click at [557, 291] on span "Add time for Mon 18 Aug" at bounding box center [511, 284] width 113 height 14
select select "15"
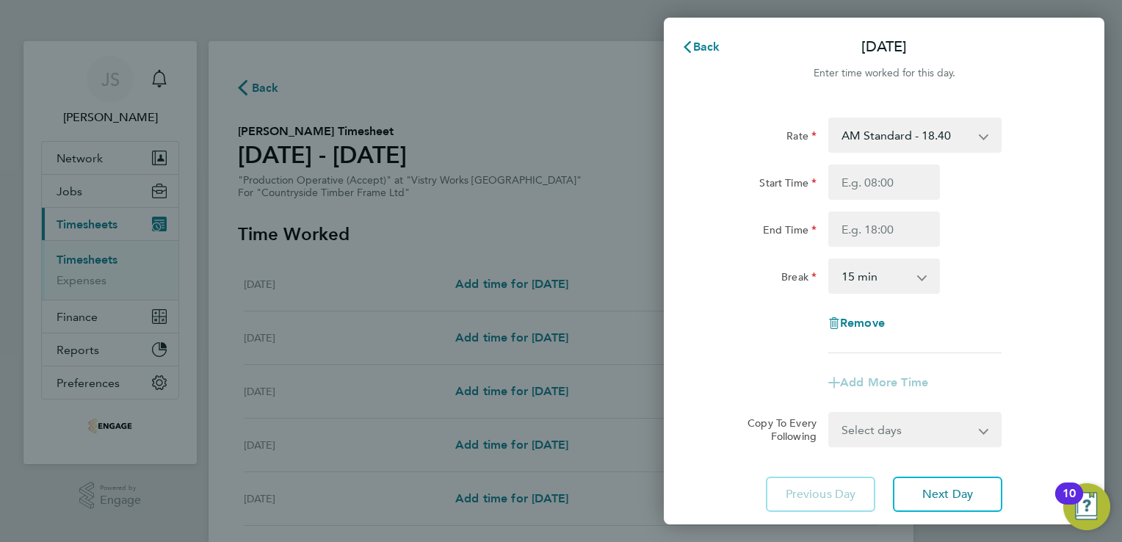
click at [887, 116] on div "Rate AM Standard - 18.40 OT 1 - 27.60 PM OT2 - 40.11 OT2 - 36.80 PM Standard - …" at bounding box center [884, 315] width 441 height 430
click at [881, 140] on select "AM Standard - 18.40 OT 1 - 27.60 PM OT2 - 40.11 OT2 - 36.80 PM Standard - 20.06…" at bounding box center [906, 135] width 153 height 32
select select "15"
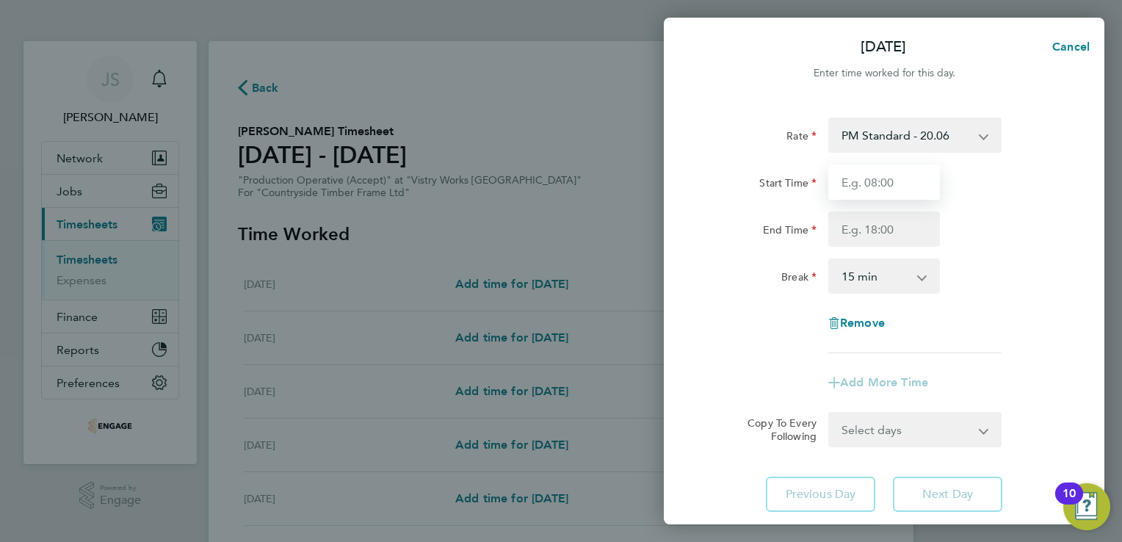
click at [853, 175] on input "Start Time" at bounding box center [884, 181] width 112 height 35
type input "14:00"
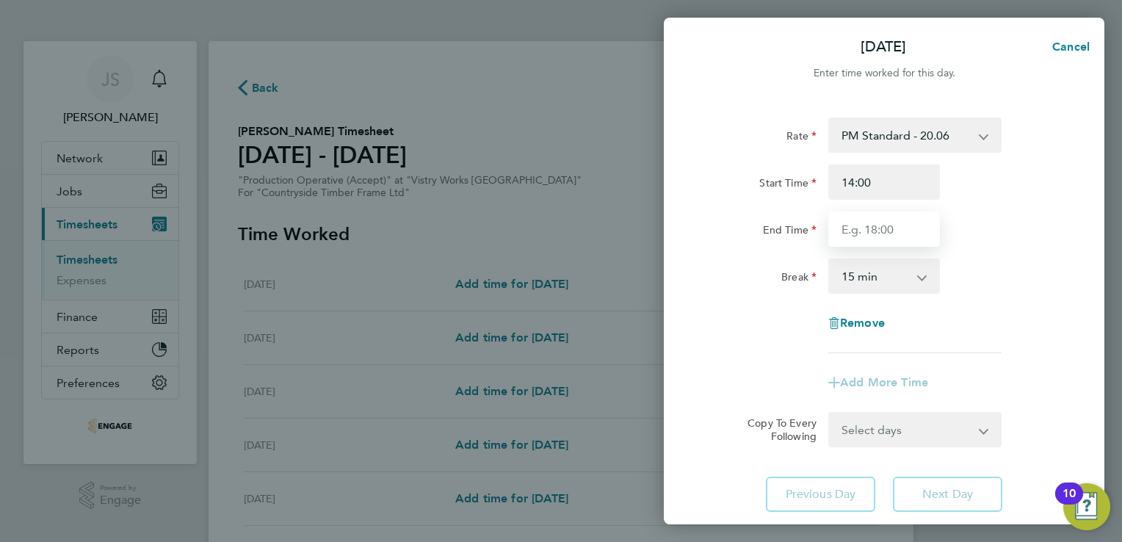
click at [859, 225] on input "End Time" at bounding box center [884, 228] width 112 height 35
type input "22:30"
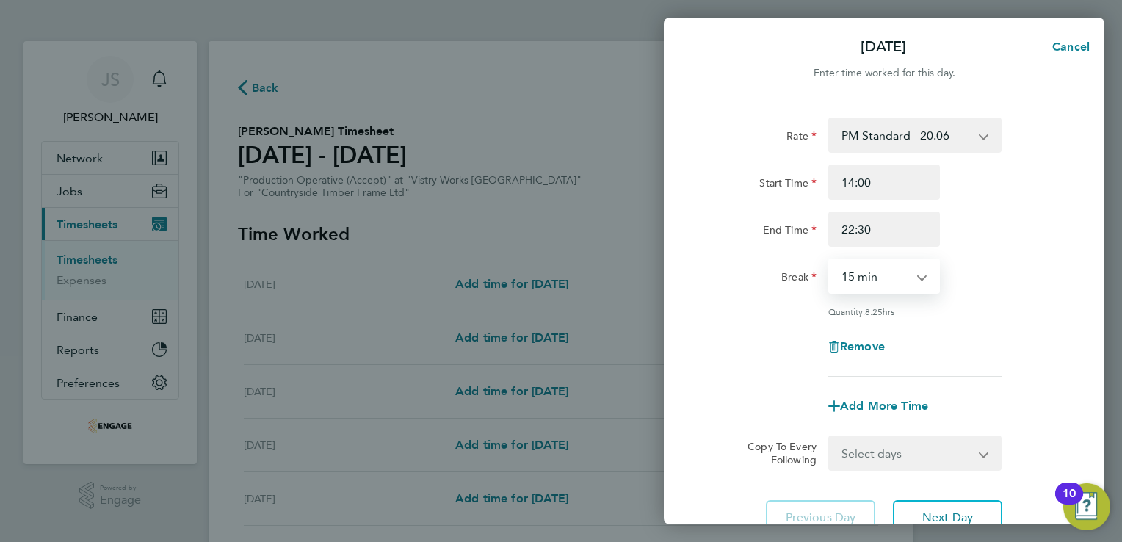
click at [864, 289] on select "0 min 15 min 30 min 45 min 60 min 75 min 90 min" at bounding box center [875, 276] width 91 height 32
select select "30"
click at [830, 260] on select "0 min 15 min 30 min 45 min 60 min 75 min 90 min" at bounding box center [875, 276] width 91 height 32
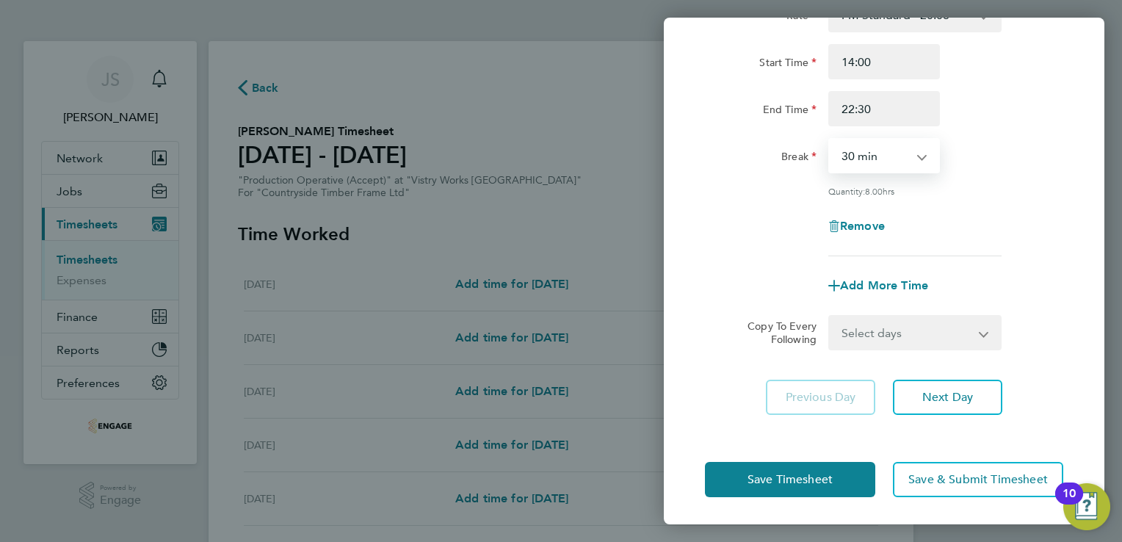
click at [944, 345] on select "Select days Day Weekday (Mon-Fri) Weekend (Sat-Sun) Tuesday Wednesday Thursday …" at bounding box center [907, 332] width 154 height 32
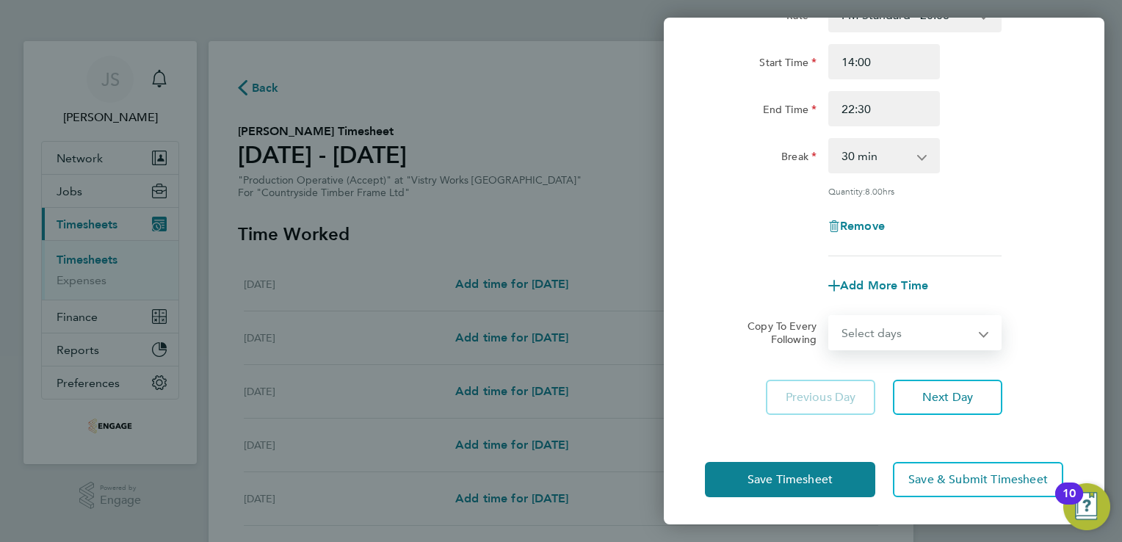
select select "WEEKDAY"
click at [830, 316] on select "Select days Day Weekday (Mon-Fri) Weekend (Sat-Sun) Tuesday Wednesday Thursday …" at bounding box center [907, 332] width 154 height 32
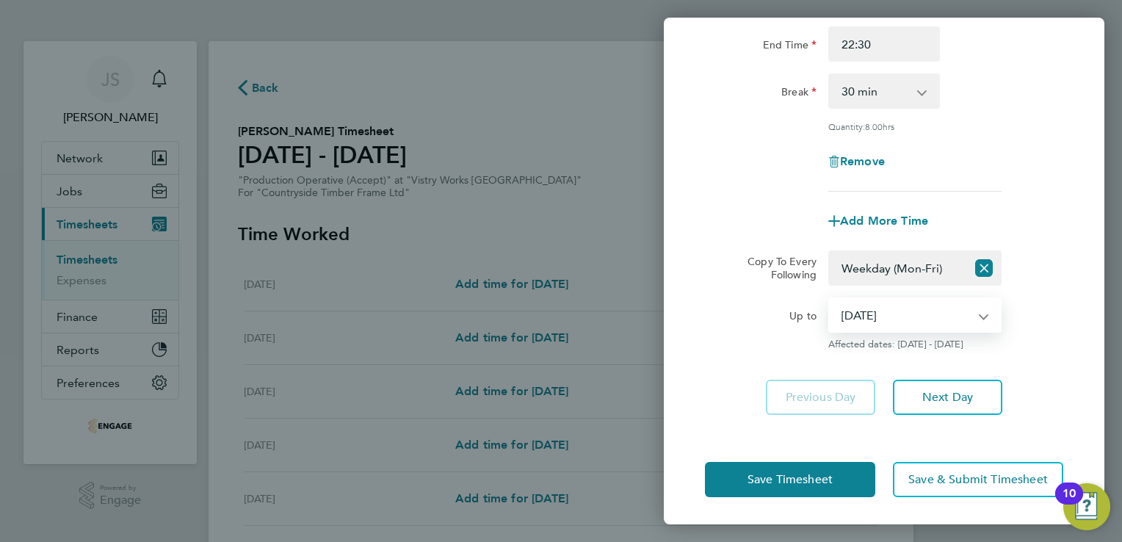
click at [864, 324] on select "19 Aug 2025 20 Aug 2025 21 Aug 2025 22 Aug 2025 23 Aug 2025 24 Aug 2025" at bounding box center [906, 315] width 153 height 32
select select "2025-08-21"
click at [830, 299] on select "19 Aug 2025 20 Aug 2025 21 Aug 2025 22 Aug 2025 23 Aug 2025 24 Aug 2025" at bounding box center [906, 315] width 153 height 32
click at [740, 474] on button "Save Timesheet" at bounding box center [790, 479] width 170 height 35
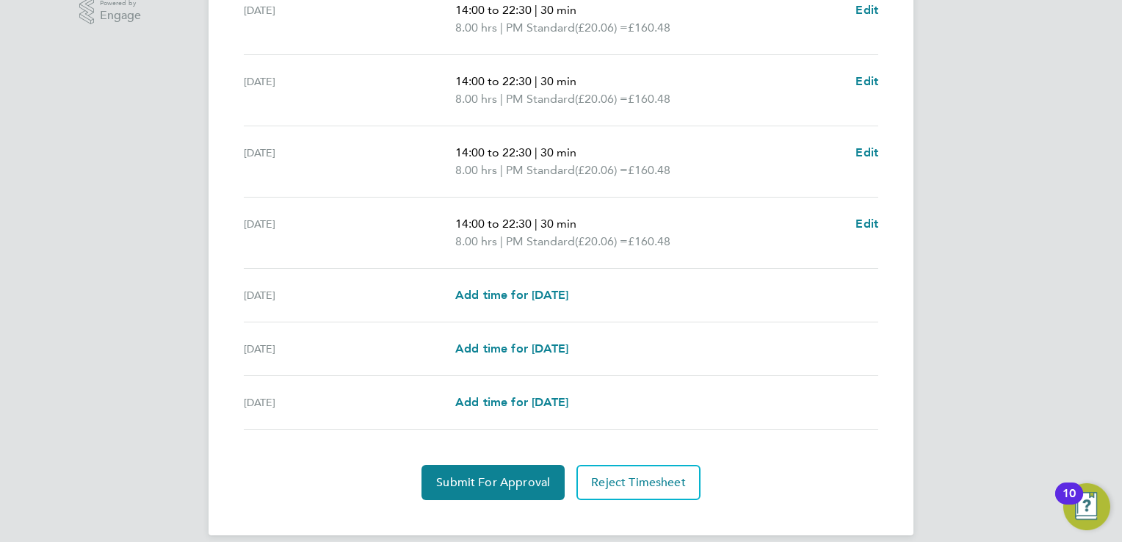
click at [508, 283] on div "Fri 22 Aug Add time for Fri 22 Aug Add time for Fri 22 Aug" at bounding box center [561, 296] width 634 height 54
click at [519, 292] on span "Add time for Fri 22 Aug" at bounding box center [511, 295] width 113 height 14
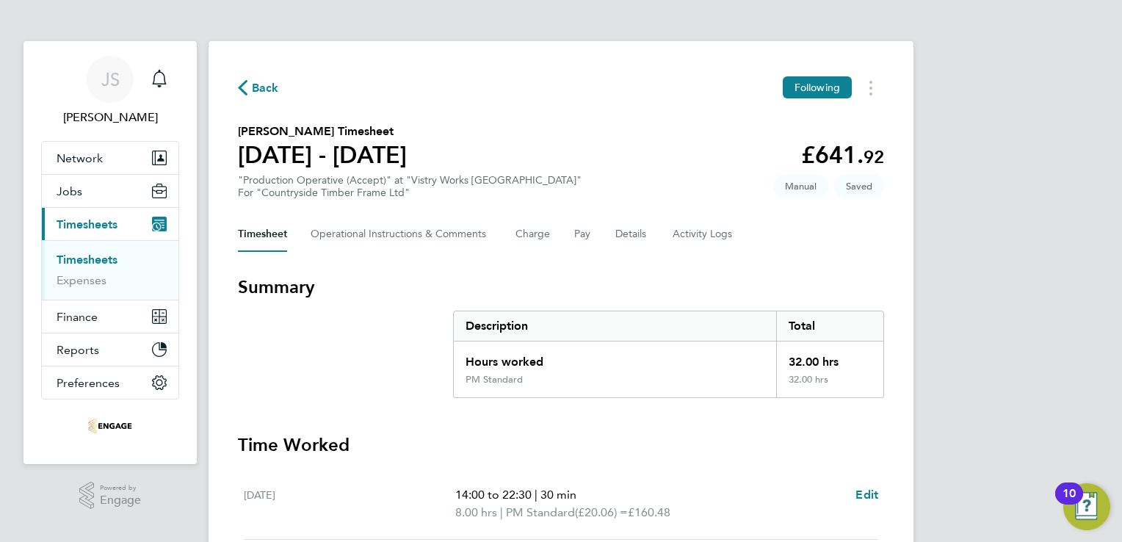
select select "15"
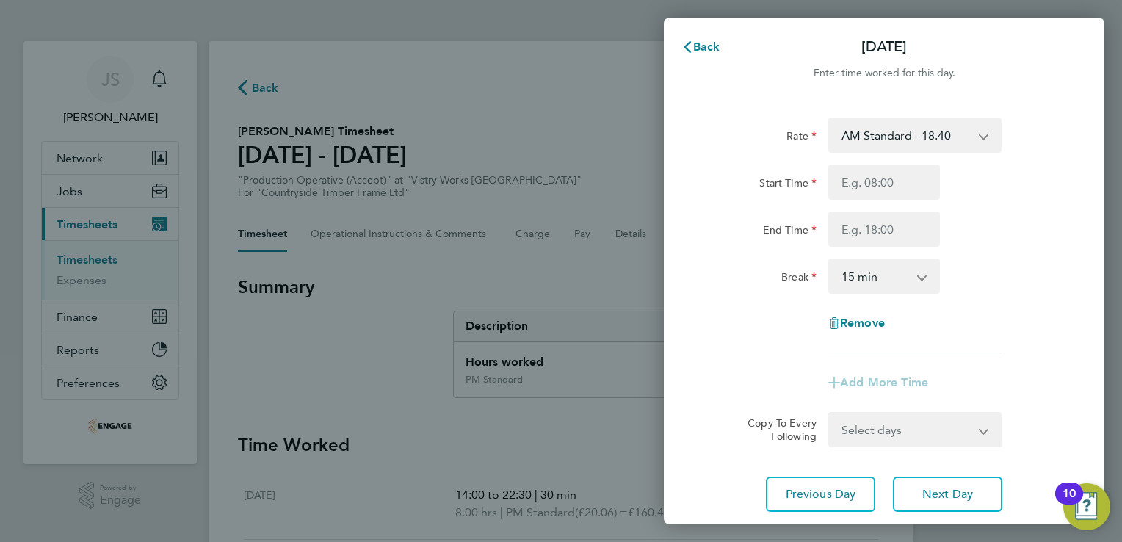
click at [901, 134] on select "AM Standard - 18.40 OT 1 - 27.60 PM OT2 - 40.11 OT2 - 36.80 PM Standard - 20.06…" at bounding box center [906, 135] width 153 height 32
select select "15"
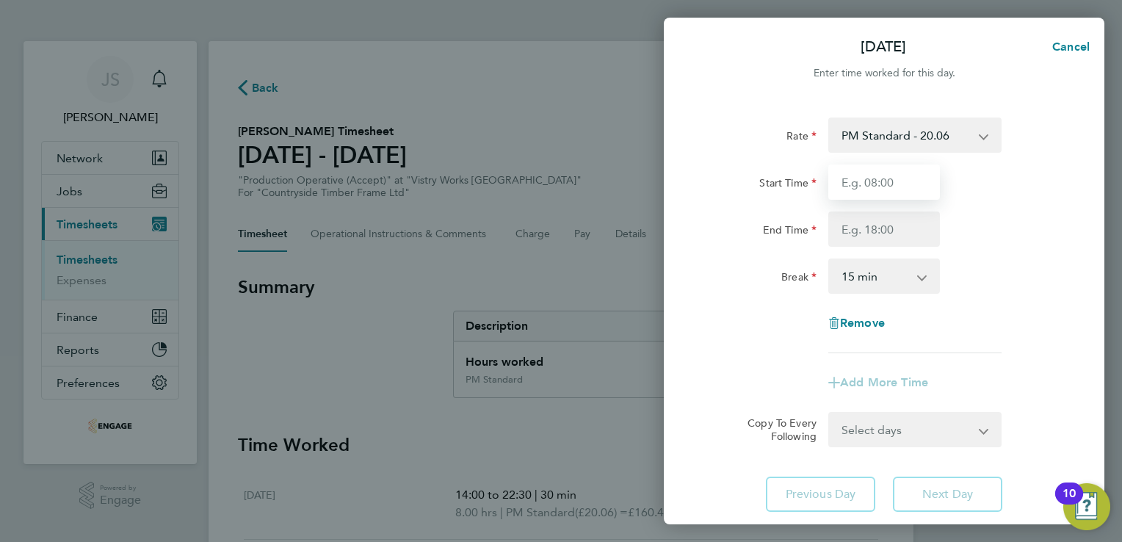
click at [864, 182] on input "Start Time" at bounding box center [884, 181] width 112 height 35
type input "14:00"
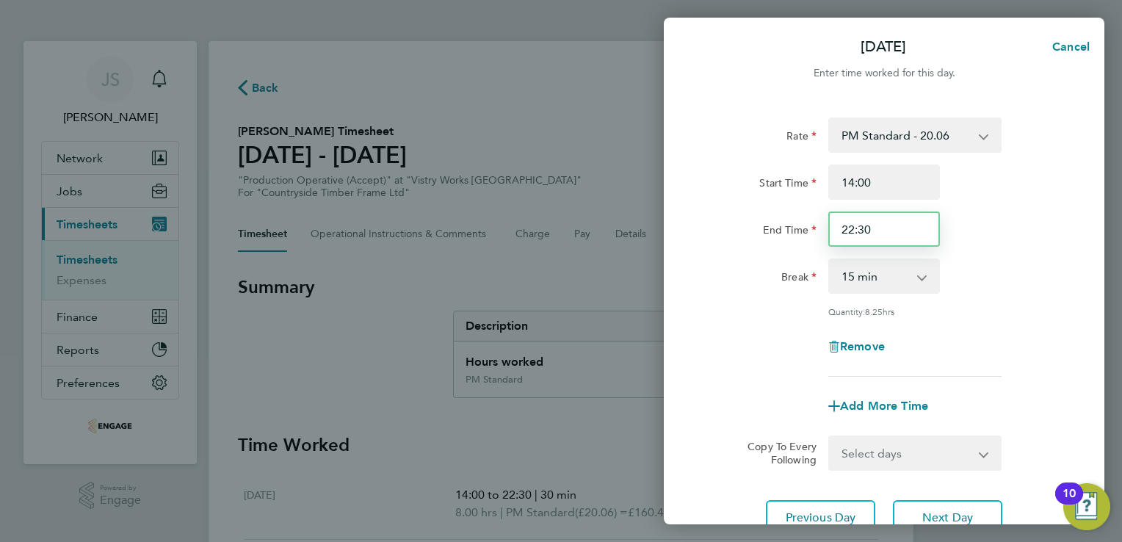
drag, startPoint x: 893, startPoint y: 231, endPoint x: 712, endPoint y: 210, distance: 181.8
click at [712, 210] on div "Start Time 14:00 End Time 22:30" at bounding box center [884, 205] width 370 height 82
type input "20:00"
click at [849, 273] on select "0 min 15 min 30 min 45 min 60 min 75 min 90 min" at bounding box center [875, 276] width 91 height 32
select select "30"
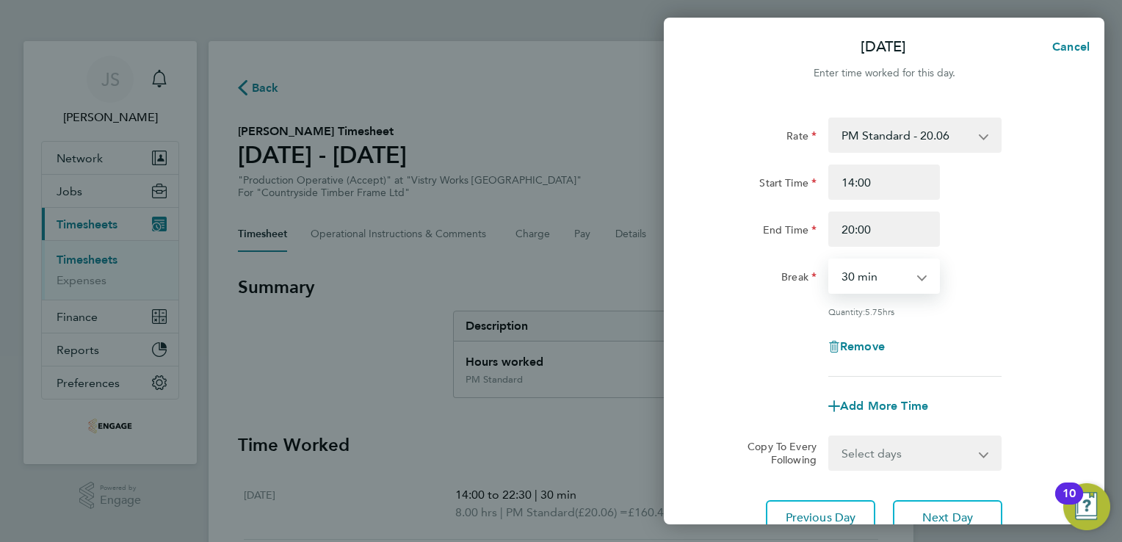
click at [830, 260] on select "0 min 15 min 30 min 45 min 60 min 75 min 90 min" at bounding box center [875, 276] width 91 height 32
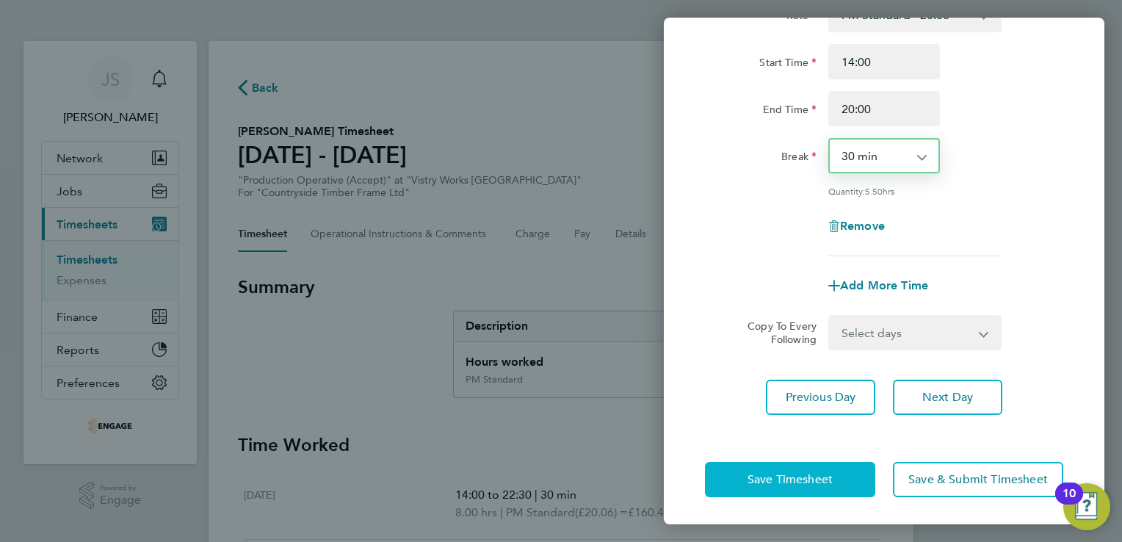
click at [800, 467] on button "Save Timesheet" at bounding box center [790, 479] width 170 height 35
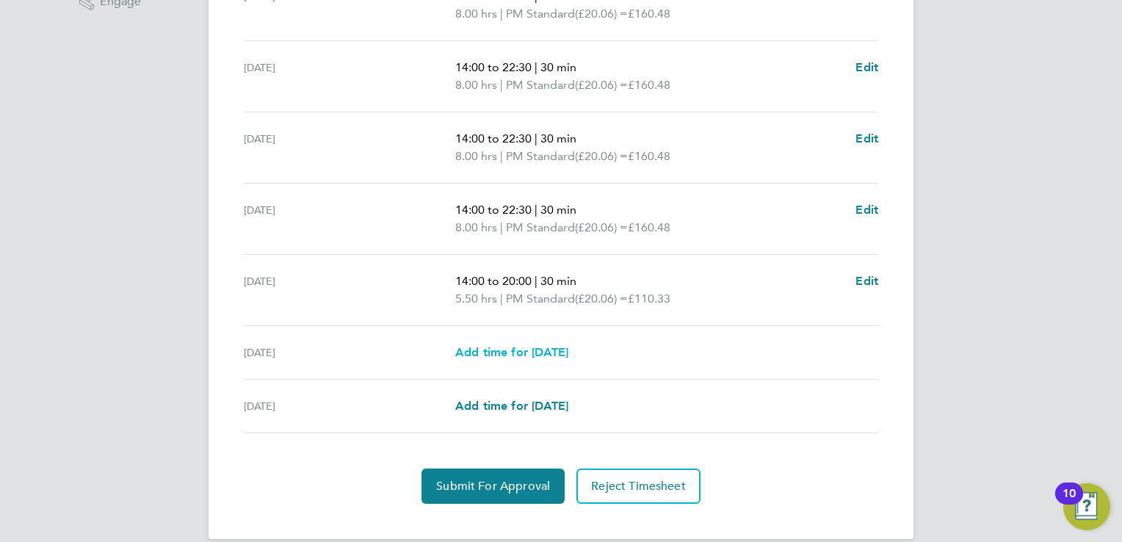
click at [518, 358] on link "Add time for [DATE]" at bounding box center [511, 353] width 113 height 18
select select "15"
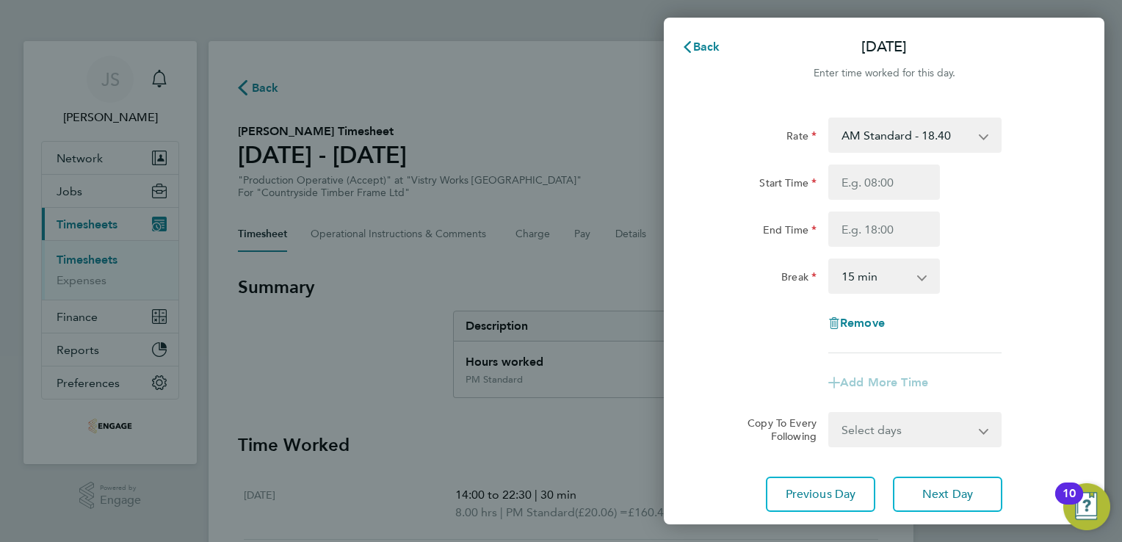
click at [888, 135] on select "AM Standard - 18.40 OT 1 - 27.60 PM OT2 - 40.11 OT2 - 36.80 PM Standard - 20.06…" at bounding box center [906, 135] width 153 height 32
select select "15"
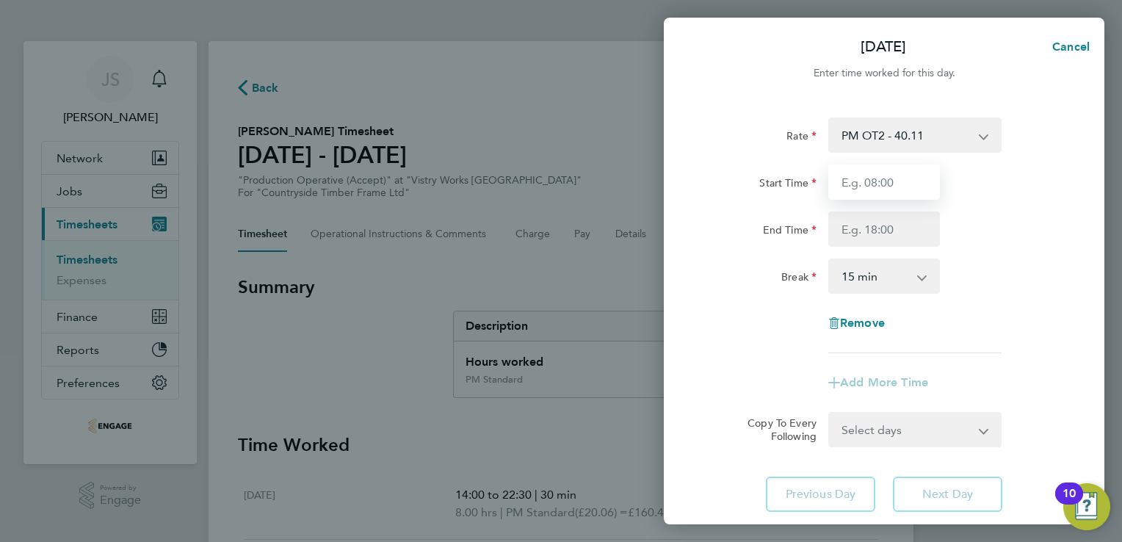
click at [844, 181] on input "Start Time" at bounding box center [884, 181] width 112 height 35
type input "07:00"
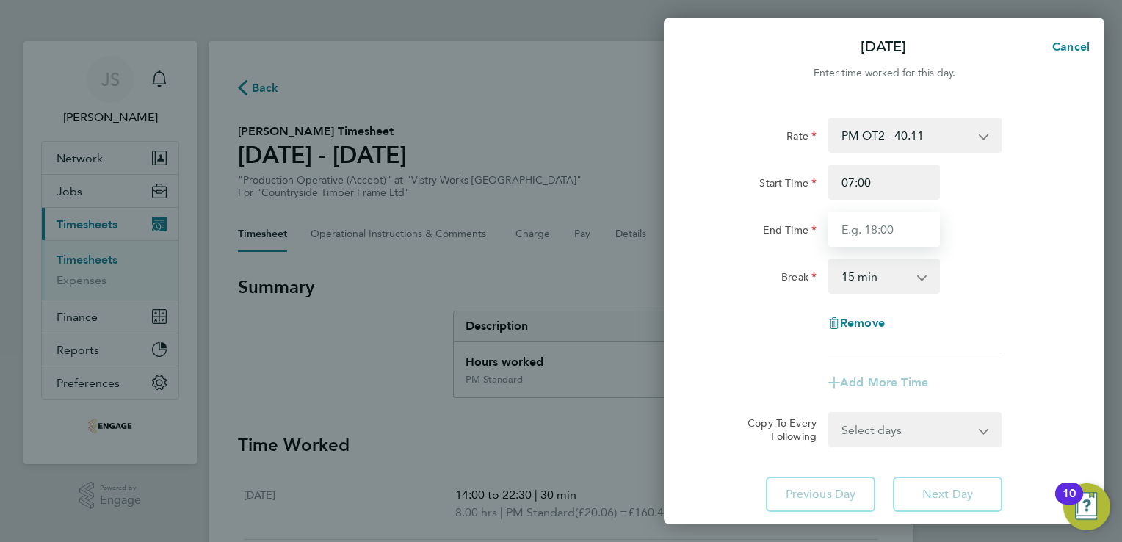
click at [846, 232] on input "End Time" at bounding box center [884, 228] width 112 height 35
type input "15:00"
click at [843, 279] on select "0 min 15 min 30 min 45 min 60 min 75 min 90 min" at bounding box center [875, 276] width 91 height 32
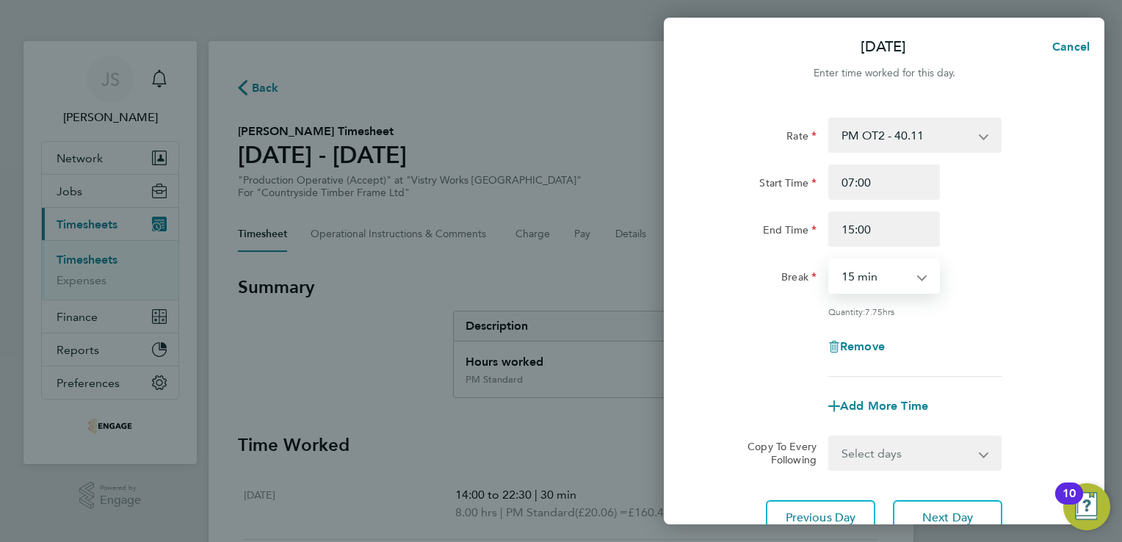
select select "30"
click at [830, 260] on select "0 min 15 min 30 min 45 min 60 min 75 min 90 min" at bounding box center [875, 276] width 91 height 32
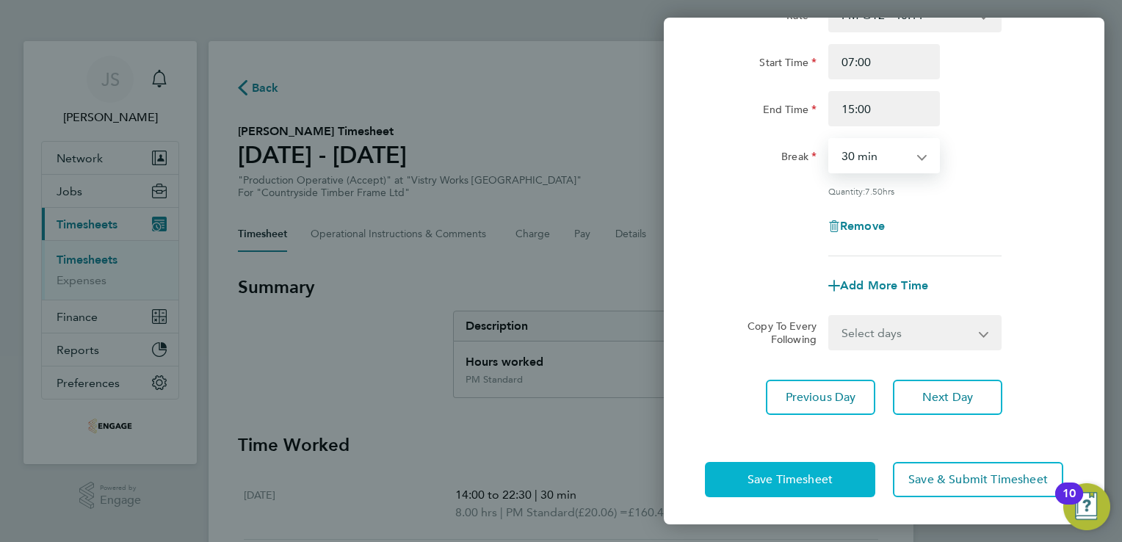
click at [746, 463] on button "Save Timesheet" at bounding box center [790, 479] width 170 height 35
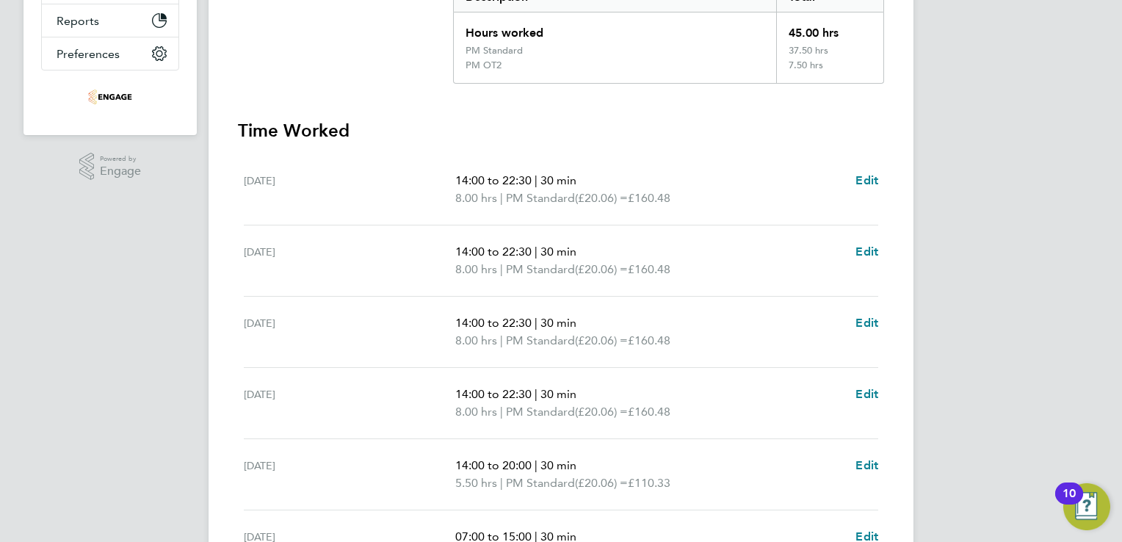
scroll to position [549, 0]
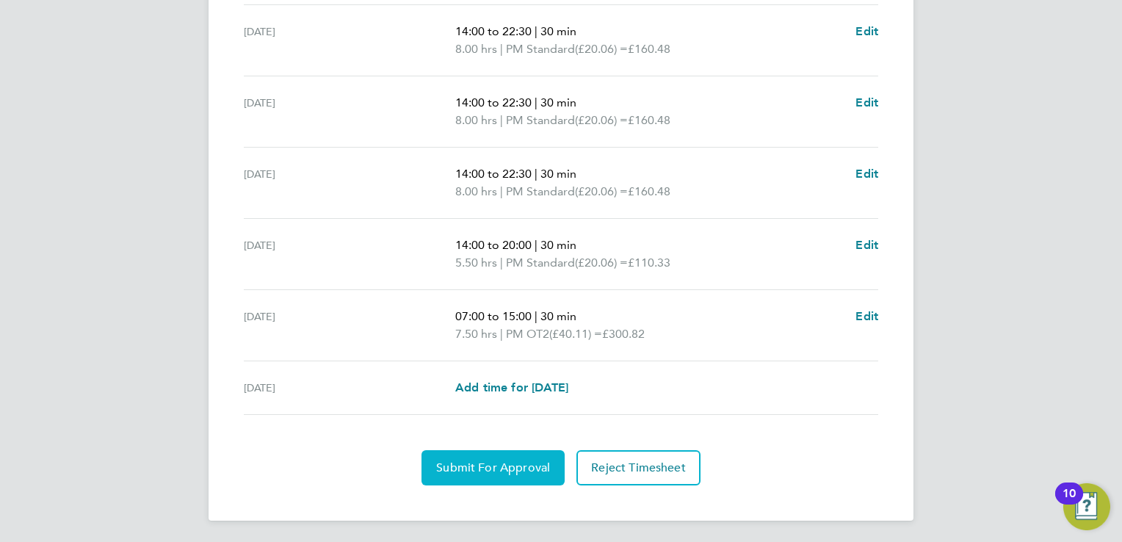
click at [488, 463] on span "Submit For Approval" at bounding box center [493, 467] width 114 height 15
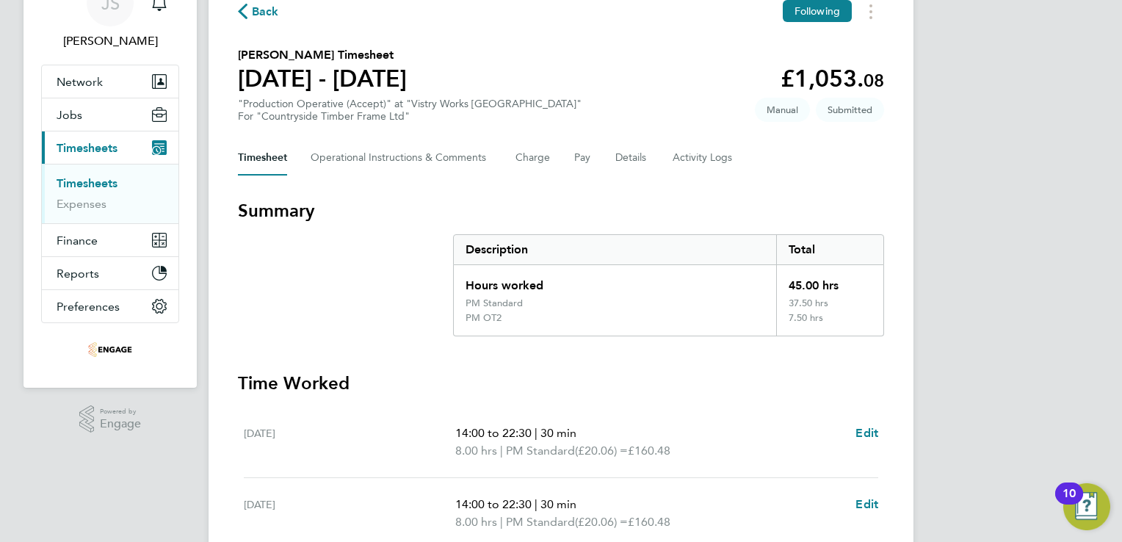
scroll to position [0, 0]
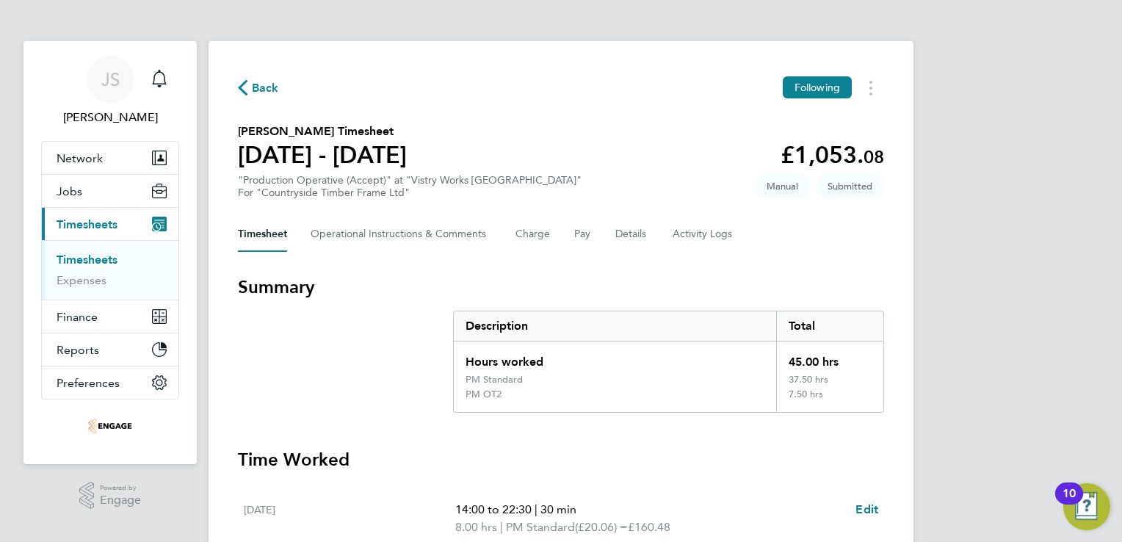
click at [267, 92] on span "Back" at bounding box center [265, 88] width 27 height 18
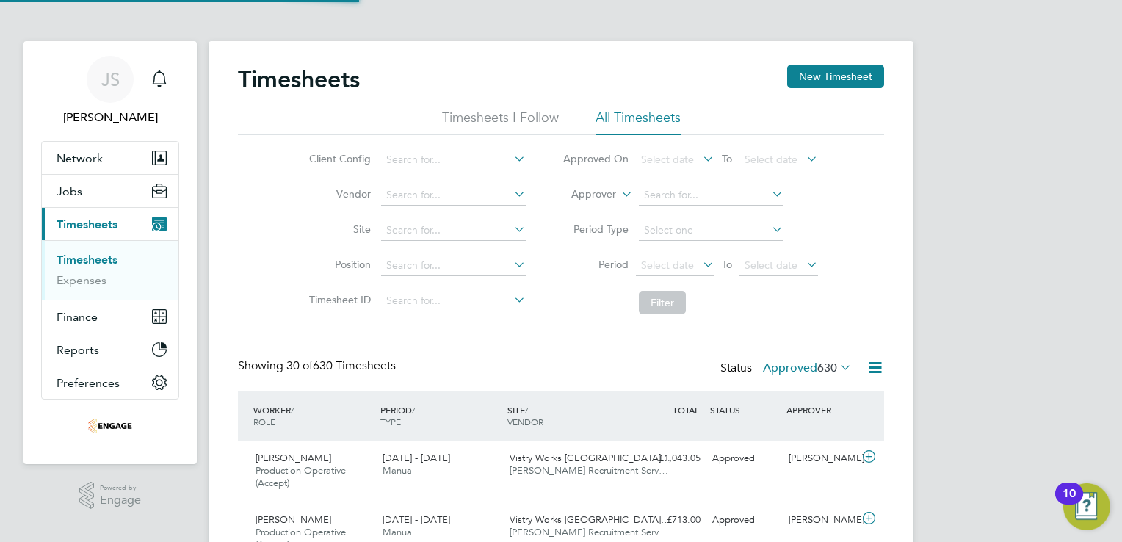
scroll to position [49, 128]
click at [844, 67] on button "New Timesheet" at bounding box center [835, 76] width 97 height 23
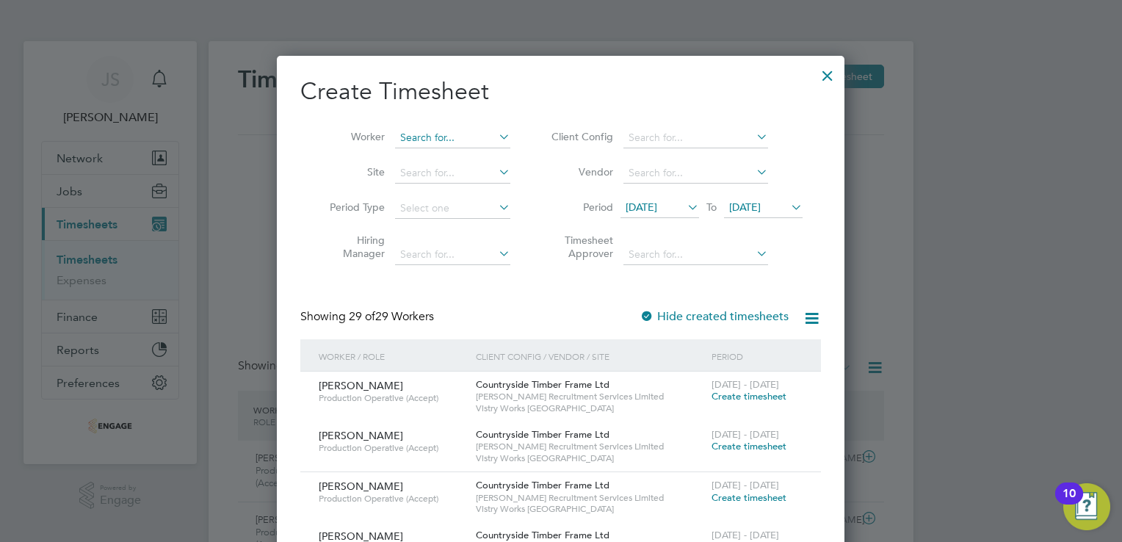
click at [449, 135] on input at bounding box center [452, 138] width 115 height 21
click at [461, 195] on li "Ale xander Yemane" at bounding box center [456, 197] width 123 height 20
type input "Alexander Yemane"
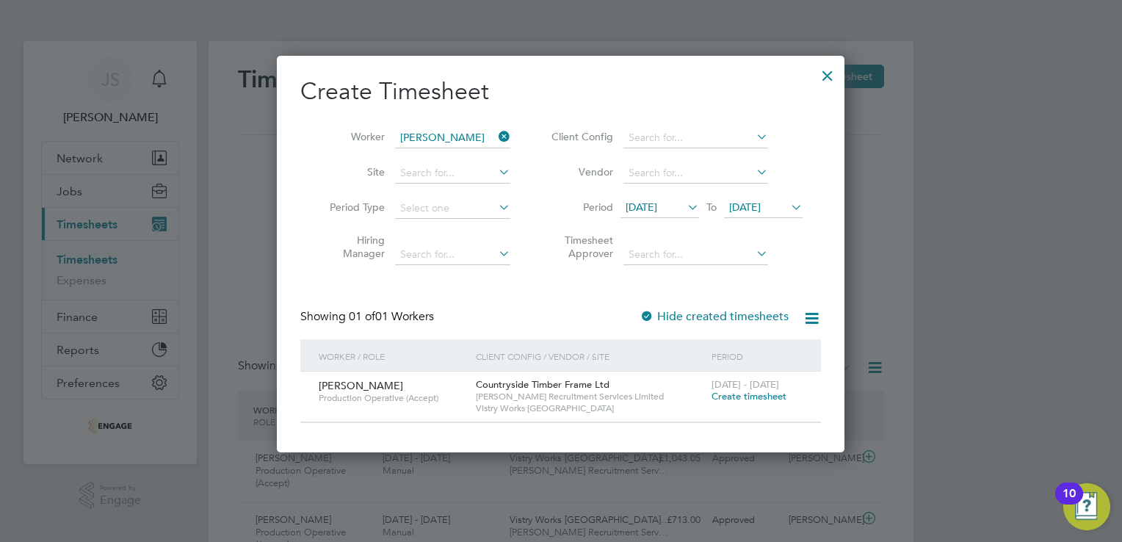
click at [750, 396] on span "Create timesheet" at bounding box center [749, 396] width 75 height 12
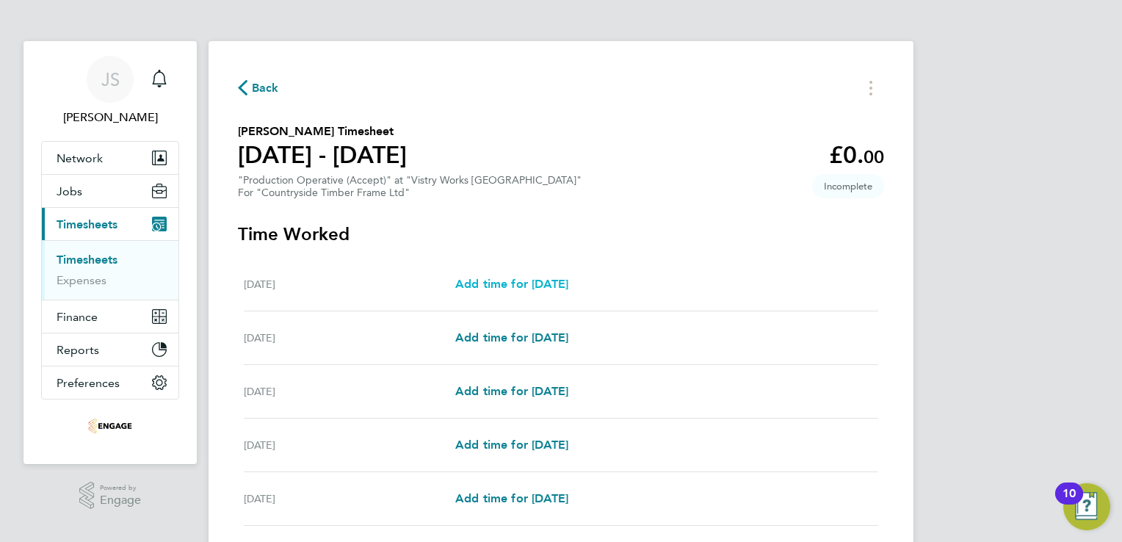
click at [500, 290] on span "Add time for Mon 18 Aug" at bounding box center [511, 284] width 113 height 14
select select "15"
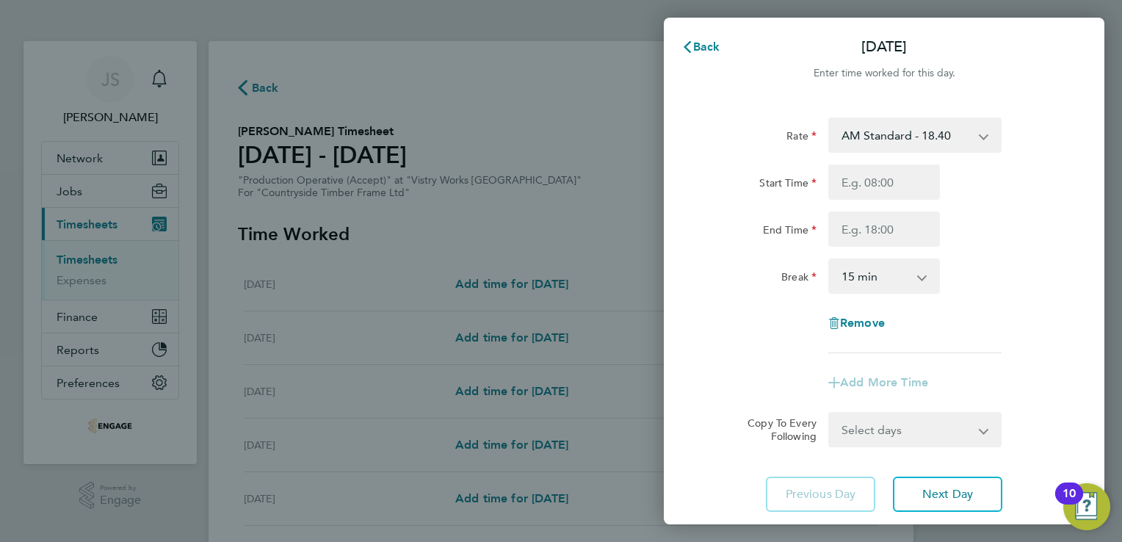
click at [881, 128] on select "AM Standard - 18.40 PM Standard - 20.06 PM OT 1 - 30.08 PM OT2 - 40.11 OT2 - 36…" at bounding box center [906, 135] width 153 height 32
select select "15"
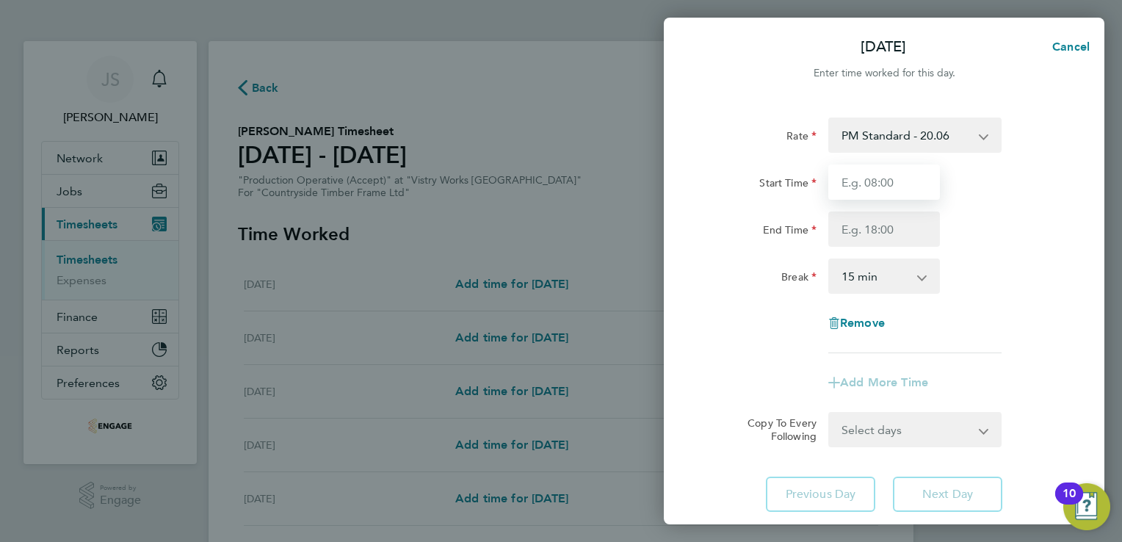
click at [850, 184] on input "Start Time" at bounding box center [884, 181] width 112 height 35
type input "14:00"
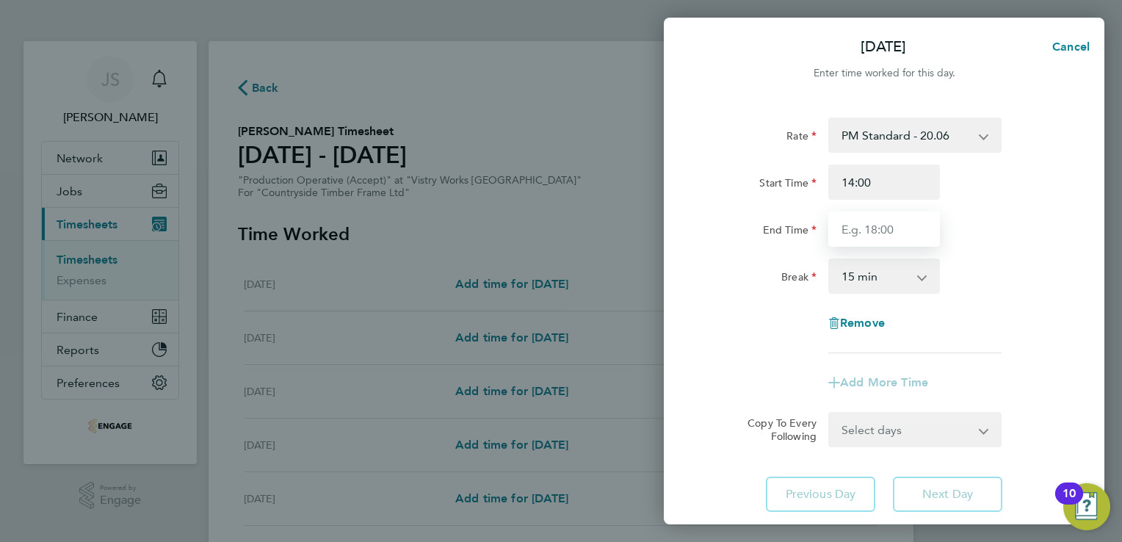
click at [871, 236] on input "End Time" at bounding box center [884, 228] width 112 height 35
type input "22:30"
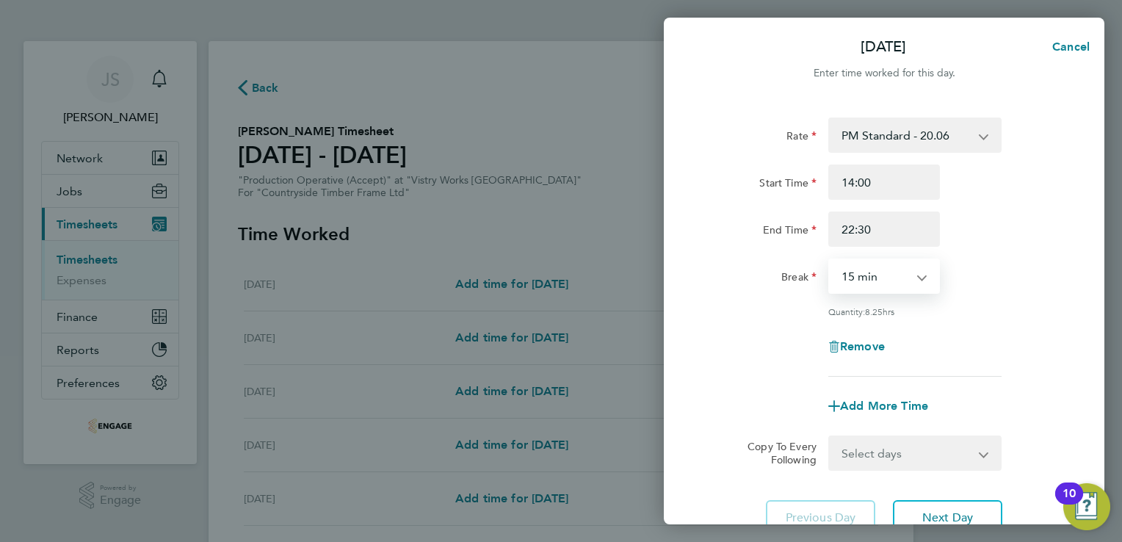
click at [864, 278] on select "0 min 15 min 30 min 45 min 60 min 75 min 90 min" at bounding box center [875, 276] width 91 height 32
select select "30"
click at [830, 260] on select "0 min 15 min 30 min 45 min 60 min 75 min 90 min" at bounding box center [875, 276] width 91 height 32
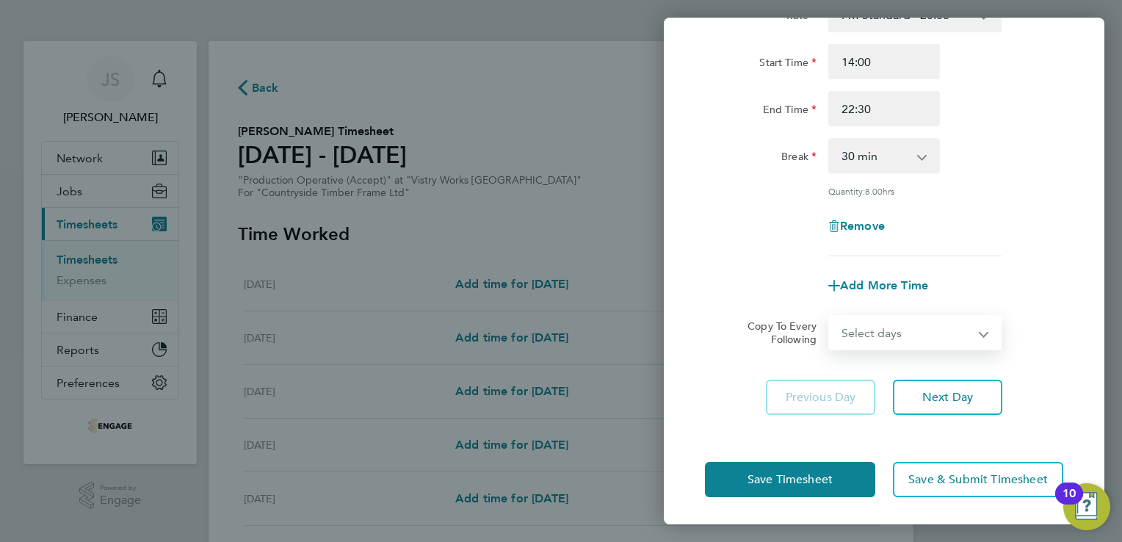
click at [920, 331] on select "Select days Day Weekday (Mon-Fri) Weekend (Sat-Sun) Tuesday Wednesday Thursday …" at bounding box center [907, 332] width 154 height 32
select select "WEEKDAY"
click at [830, 316] on select "Select days Day Weekday (Mon-Fri) Weekend (Sat-Sun) Tuesday Wednesday Thursday …" at bounding box center [907, 332] width 154 height 32
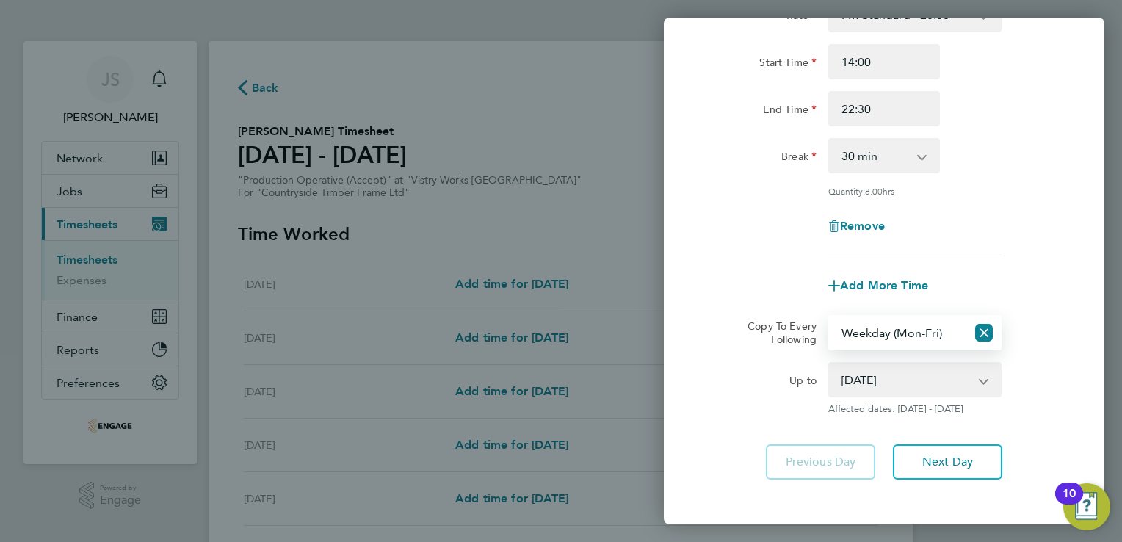
click at [981, 378] on select "19 Aug 2025 20 Aug 2025 21 Aug 2025 22 Aug 2025 23 Aug 2025 24 Aug 2025" at bounding box center [906, 379] width 153 height 32
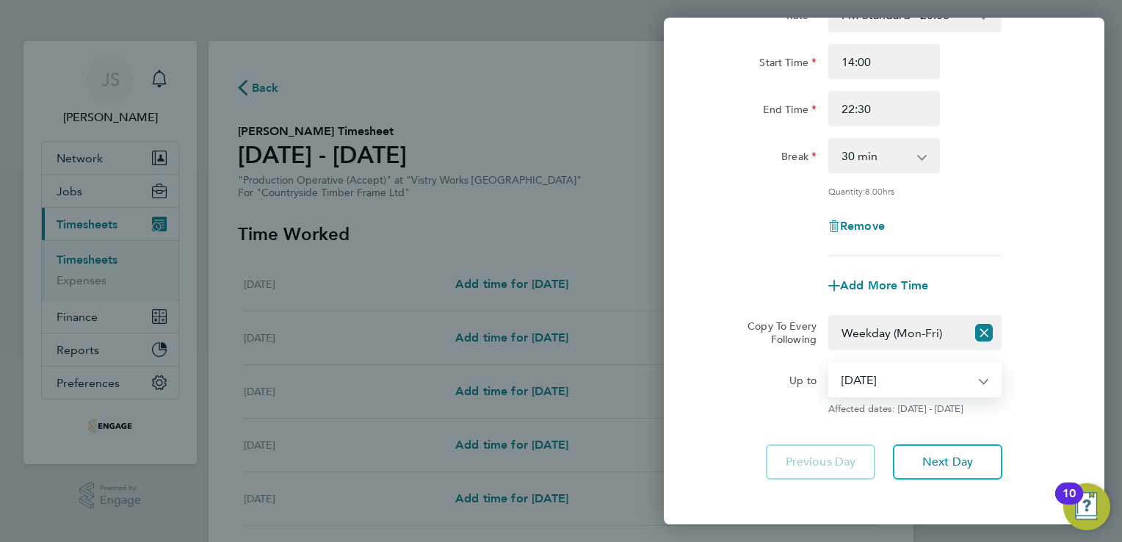
select select "2025-08-21"
click at [830, 363] on select "19 Aug 2025 20 Aug 2025 21 Aug 2025 22 Aug 2025 23 Aug 2025 24 Aug 2025" at bounding box center [906, 379] width 153 height 32
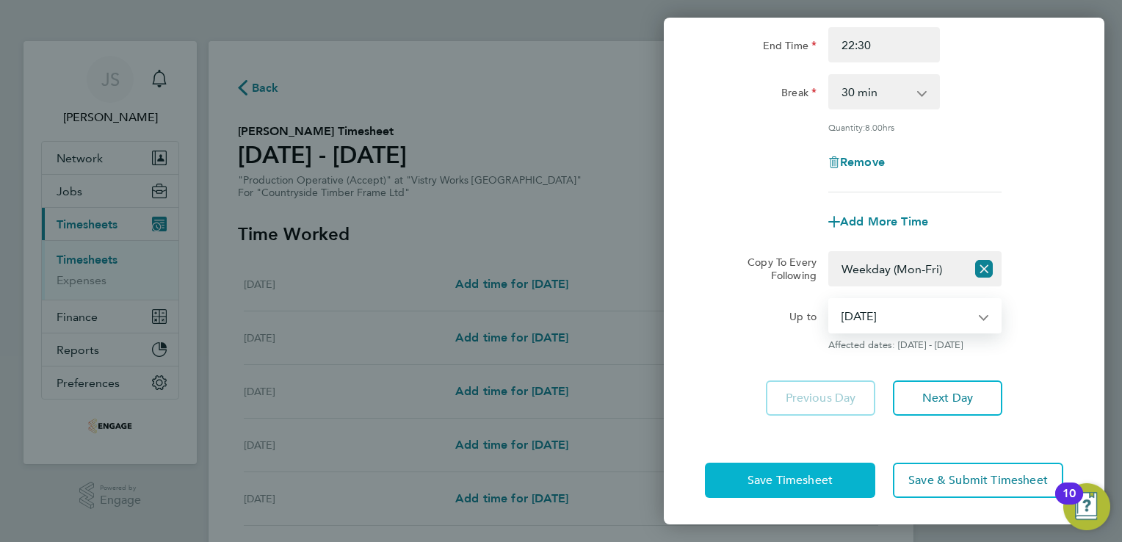
click at [769, 483] on span "Save Timesheet" at bounding box center [789, 480] width 85 height 15
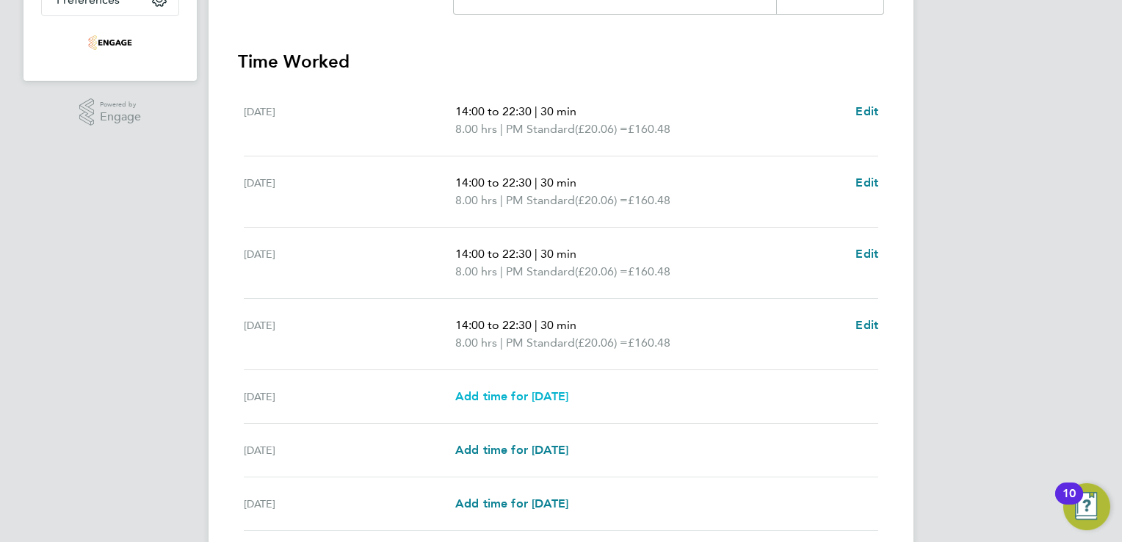
click at [501, 396] on span "Add time for Fri 22 Aug" at bounding box center [511, 396] width 113 height 14
select select "15"
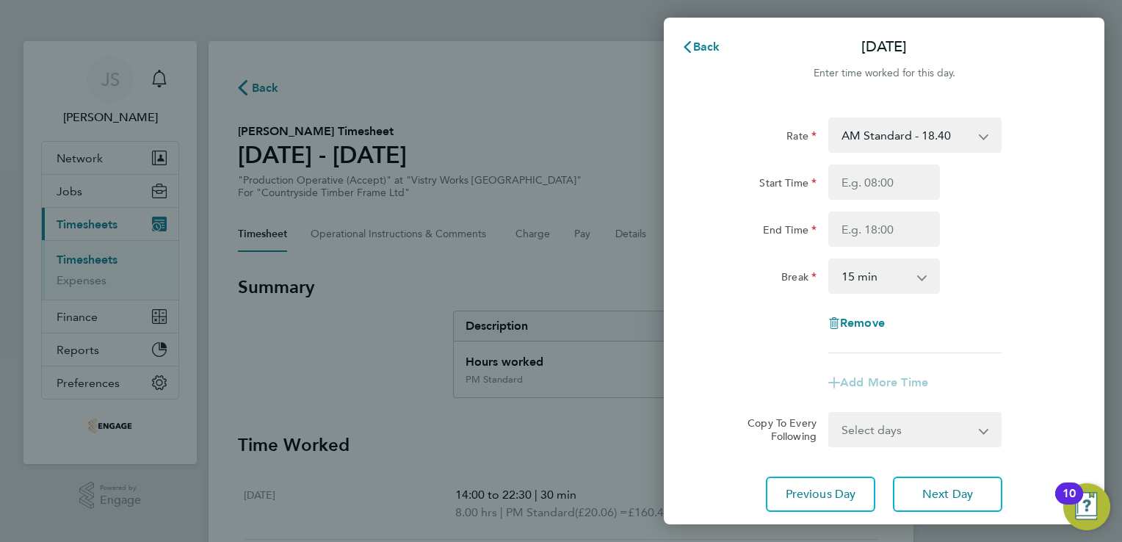
click at [892, 141] on select "AM Standard - 18.40 PM Standard - 20.06 PM OT 1 - 30.08 PM OT2 - 40.11 OT2 - 36…" at bounding box center [906, 135] width 153 height 32
select select "15"
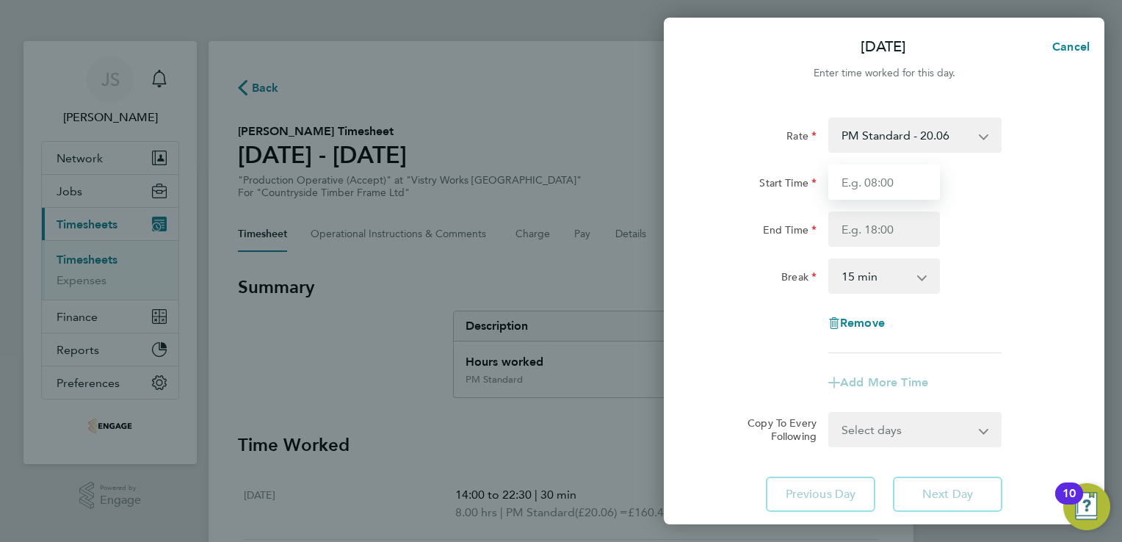
click at [858, 178] on input "Start Time" at bounding box center [884, 181] width 112 height 35
type input "14:00"
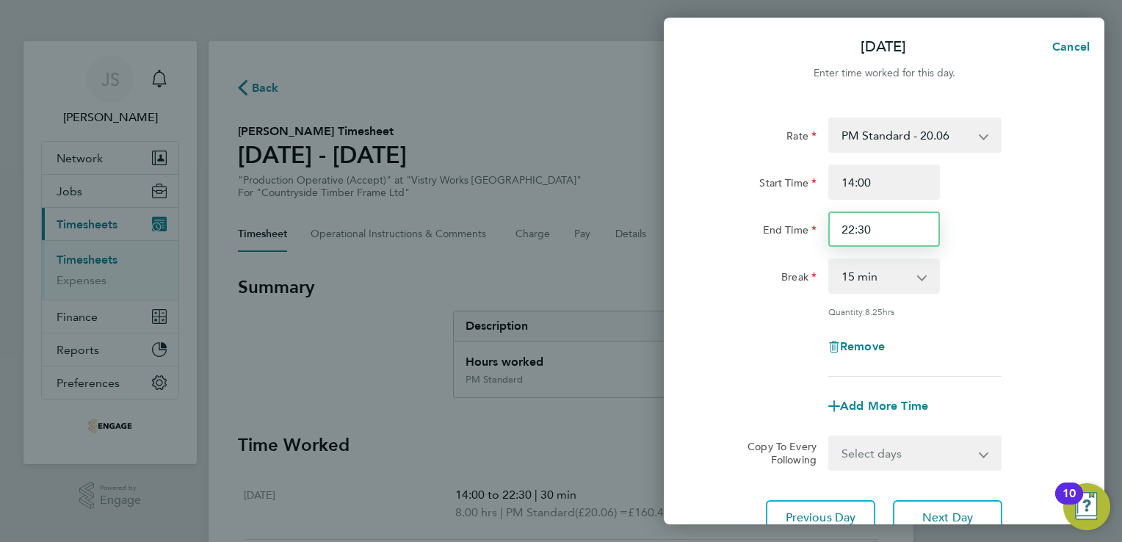
drag, startPoint x: 900, startPoint y: 234, endPoint x: 729, endPoint y: 231, distance: 171.1
click at [729, 231] on div "End Time 22:30" at bounding box center [884, 228] width 370 height 35
type input "20:00"
click at [860, 276] on select "0 min 15 min 30 min 45 min 60 min 75 min 90 min" at bounding box center [875, 276] width 91 height 32
select select "30"
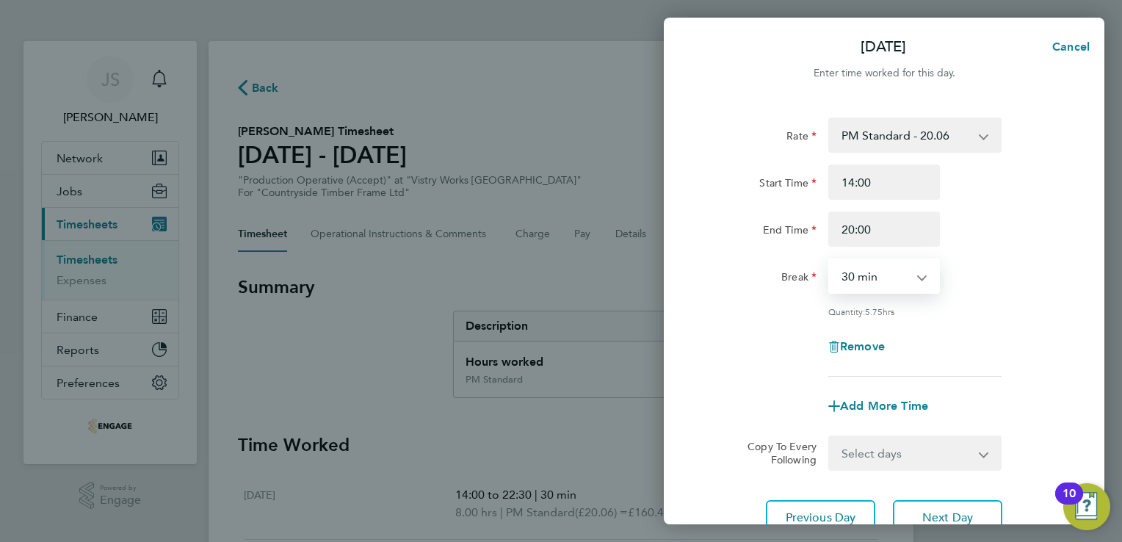
click at [830, 260] on select "0 min 15 min 30 min 45 min 60 min 75 min 90 min" at bounding box center [875, 276] width 91 height 32
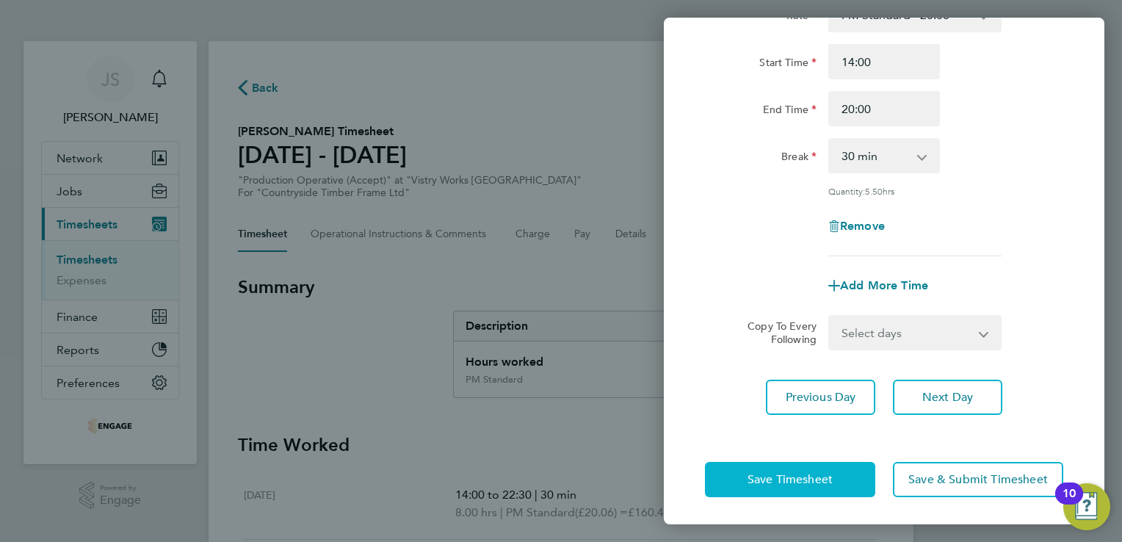
click at [767, 486] on button "Save Timesheet" at bounding box center [790, 479] width 170 height 35
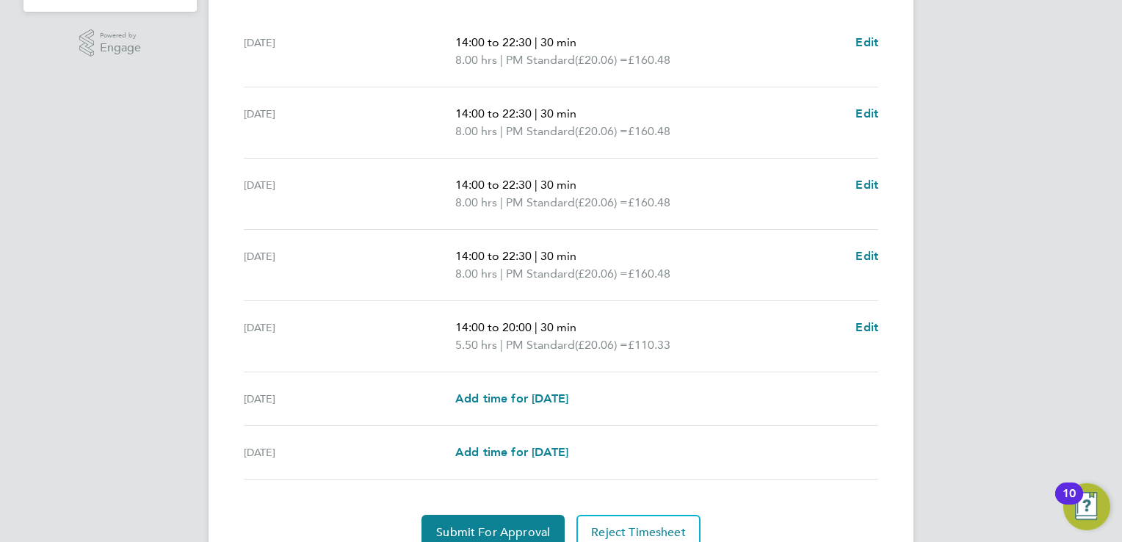
scroll to position [496, 0]
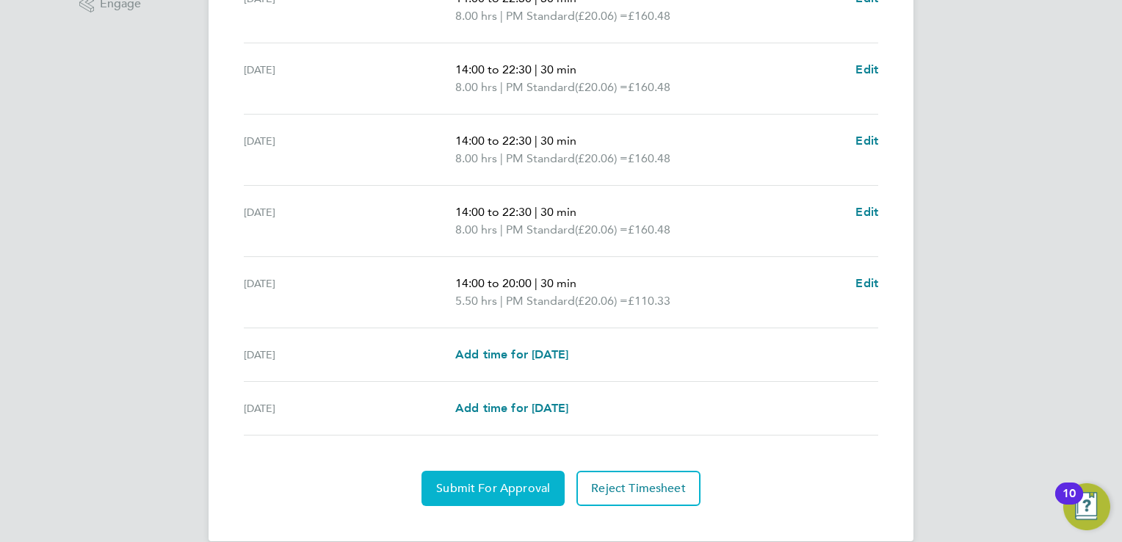
click at [481, 483] on span "Submit For Approval" at bounding box center [493, 488] width 114 height 15
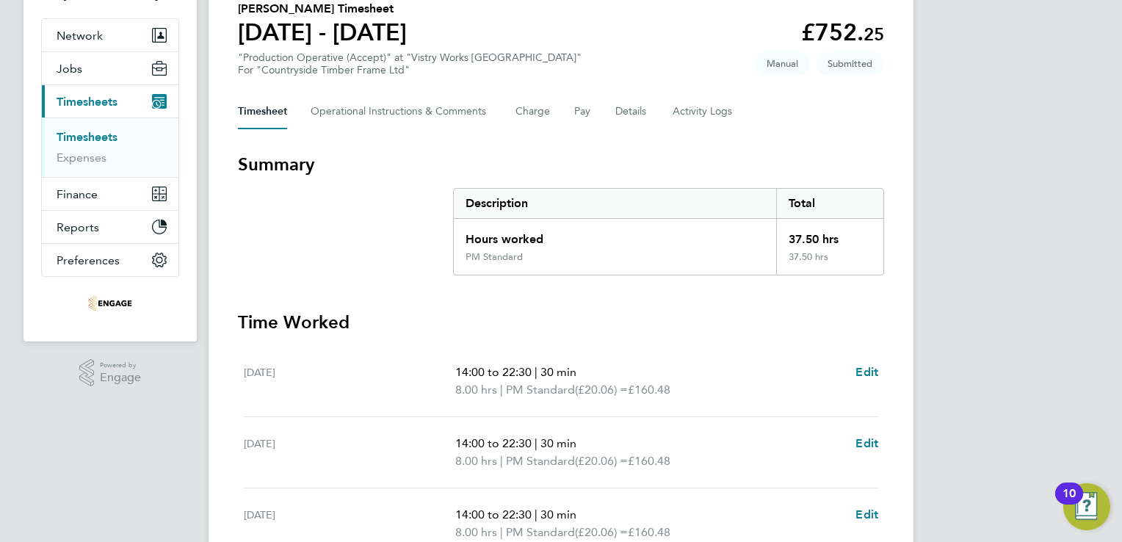
scroll to position [0, 0]
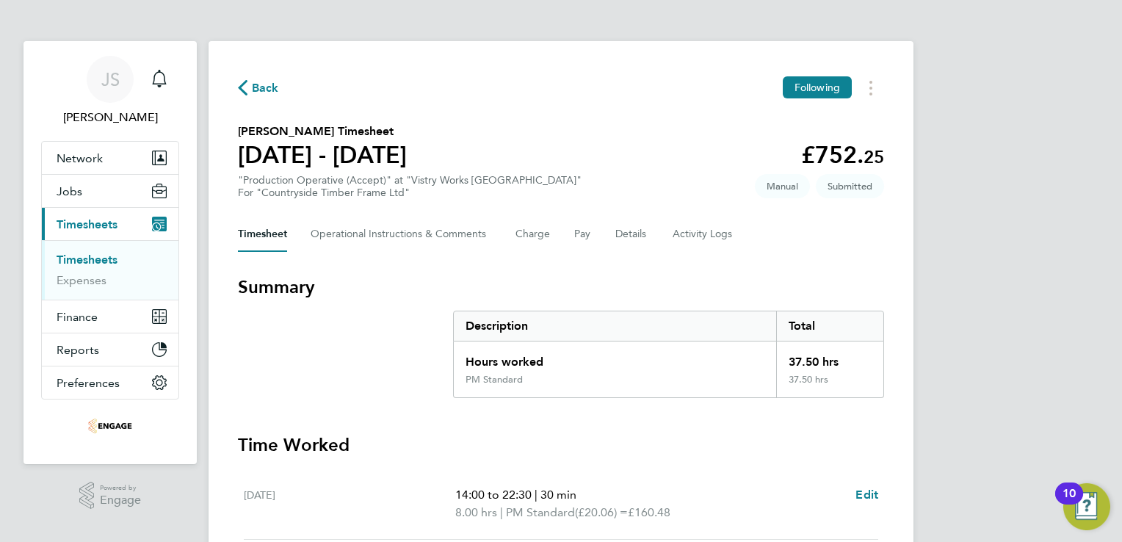
click at [258, 90] on span "Back" at bounding box center [265, 88] width 27 height 18
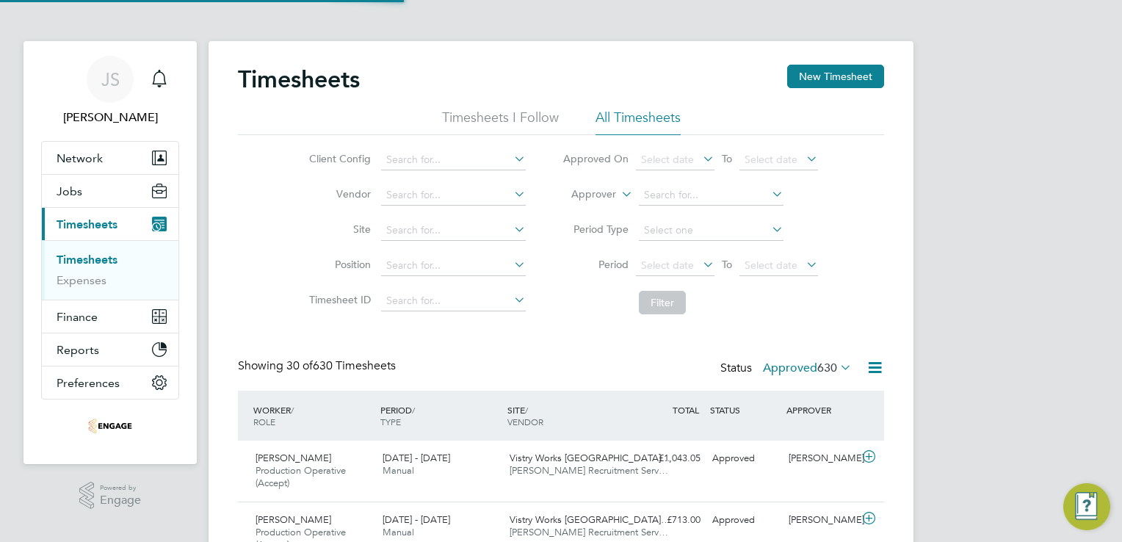
scroll to position [49, 128]
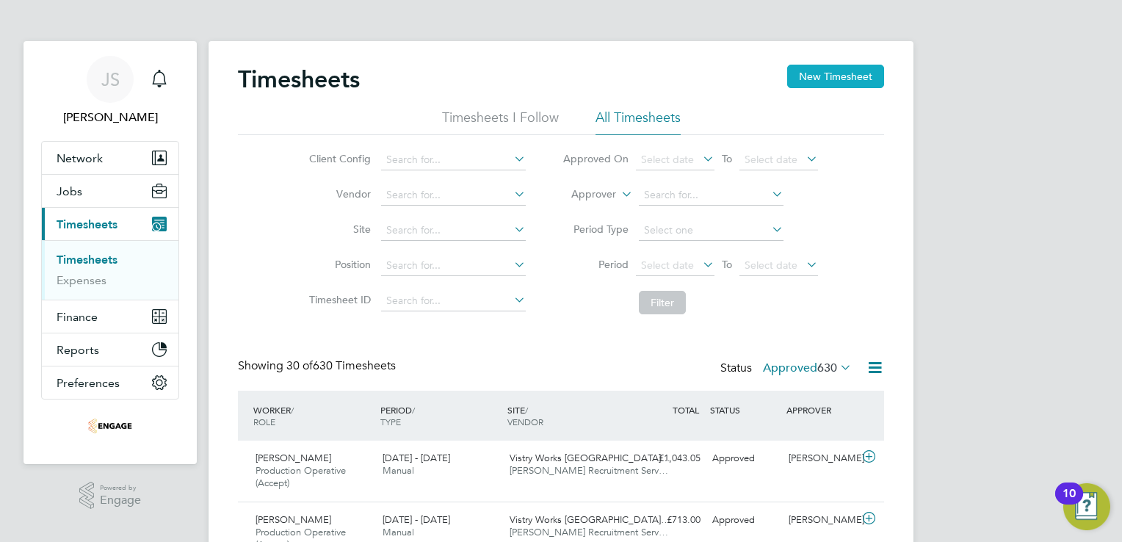
click at [858, 71] on button "New Timesheet" at bounding box center [835, 76] width 97 height 23
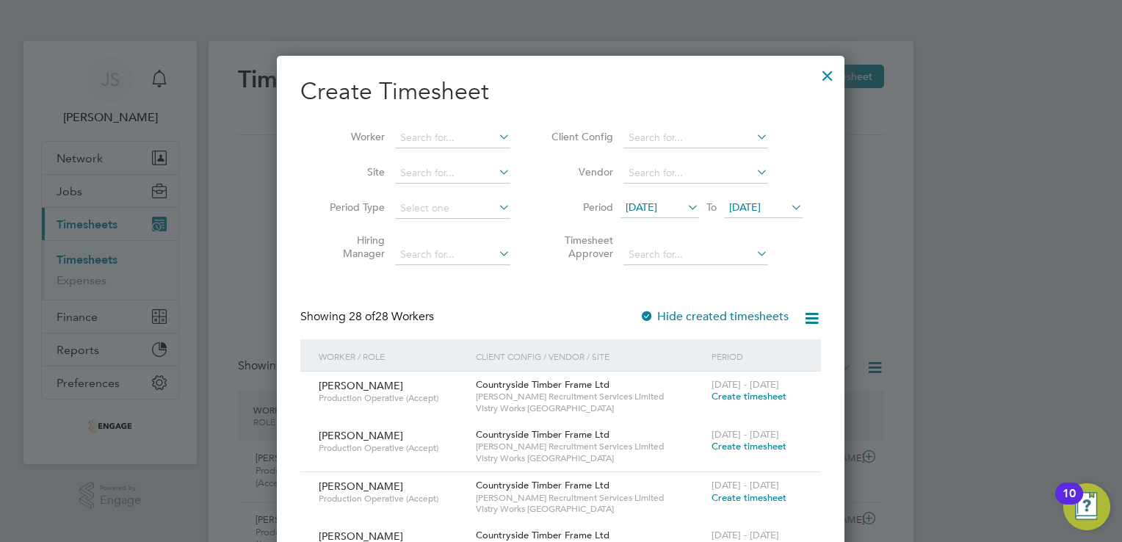
click at [653, 210] on span "12 Aug 2025" at bounding box center [642, 206] width 32 height 13
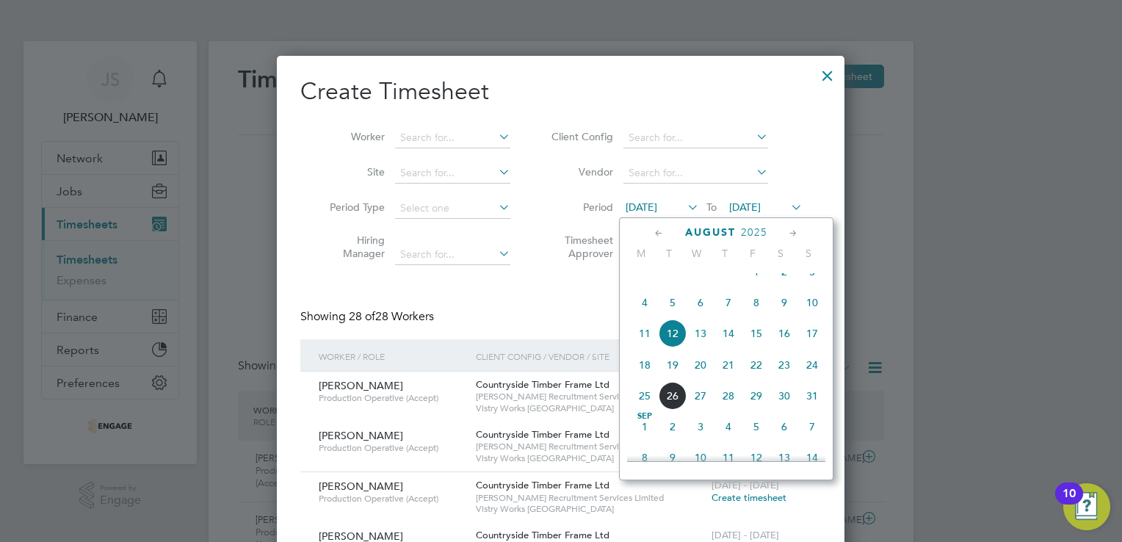
click at [642, 379] on span "18" at bounding box center [645, 365] width 28 height 28
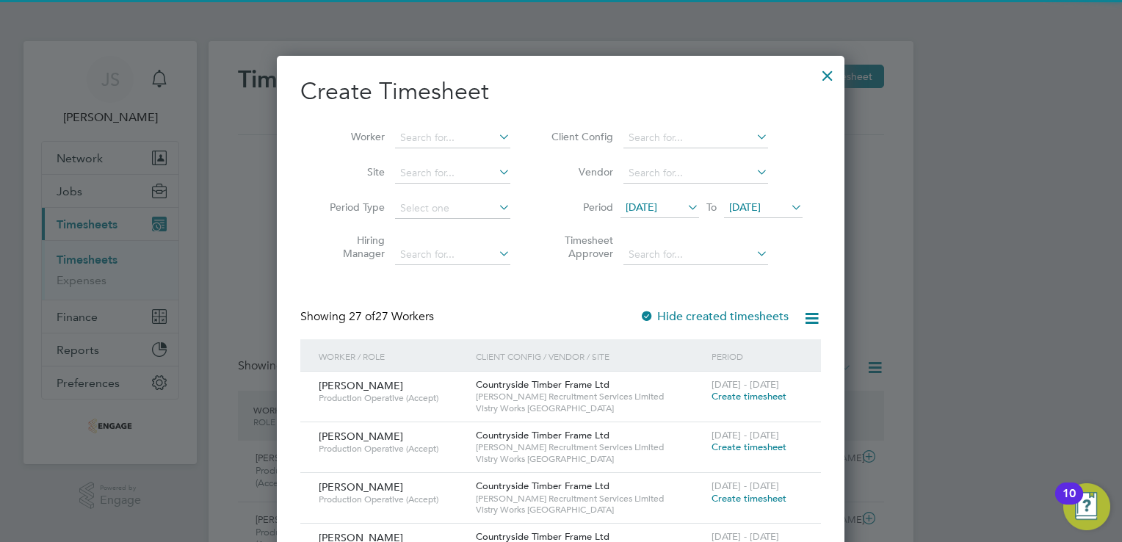
click at [761, 209] on span "19 Aug 2025" at bounding box center [745, 206] width 32 height 13
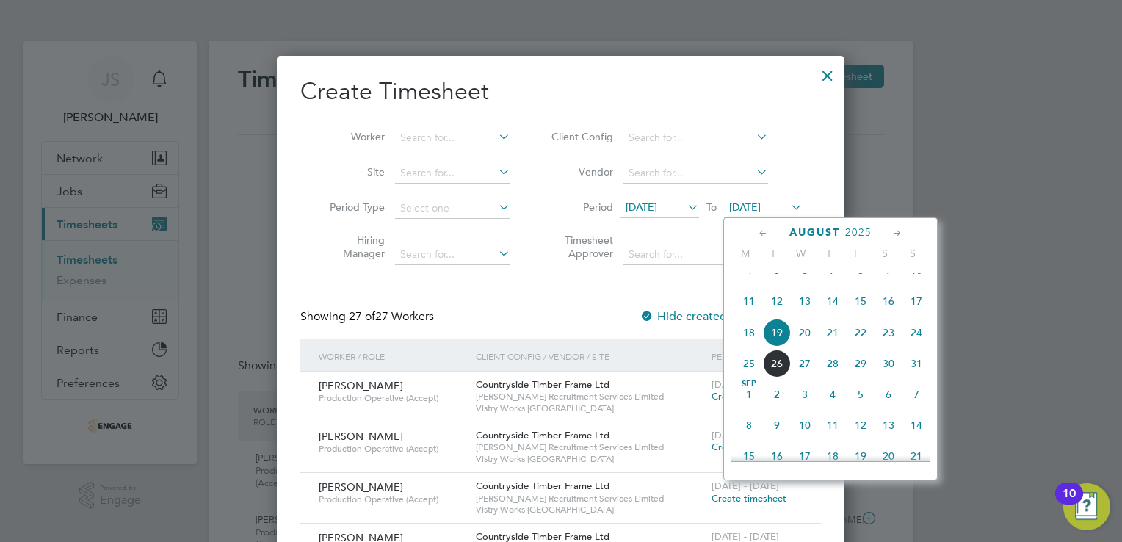
click at [917, 347] on span "24" at bounding box center [916, 333] width 28 height 28
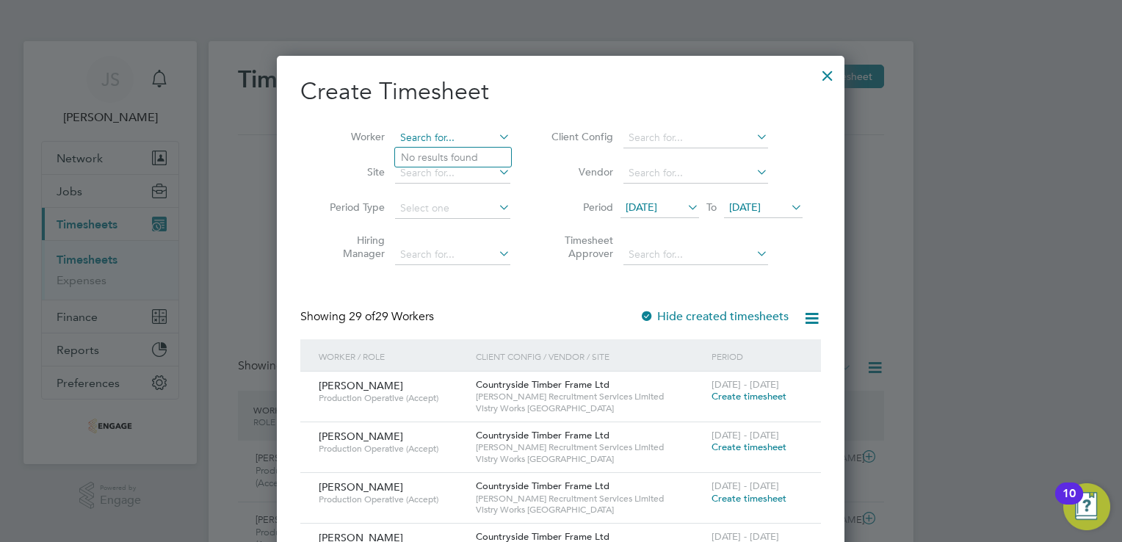
click at [425, 138] on input at bounding box center [452, 138] width 115 height 21
click at [444, 156] on li "Gau rav Gaurav" at bounding box center [453, 158] width 116 height 20
type input "Gaurav Gaurav"
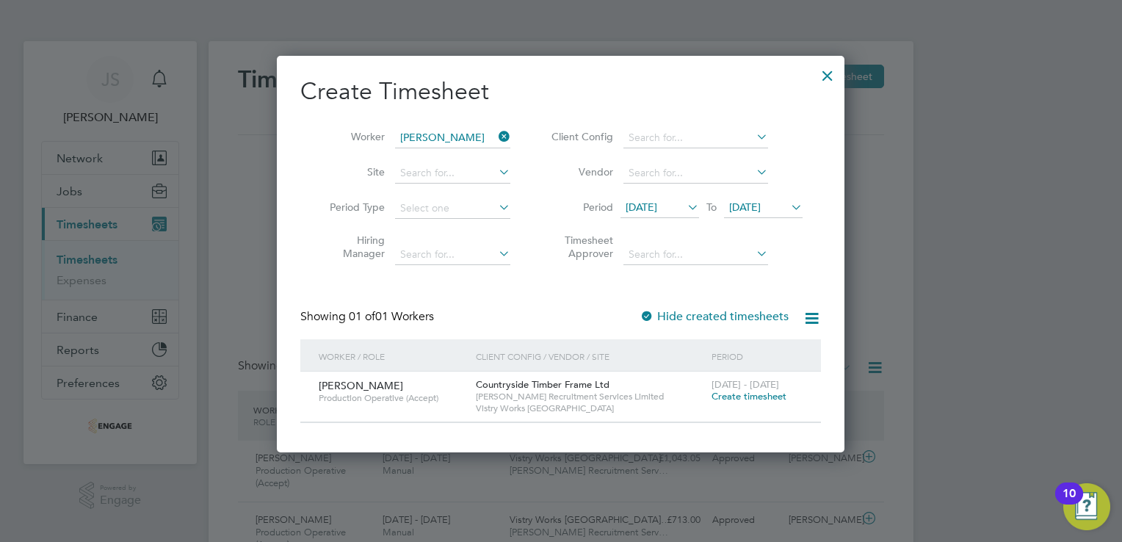
click at [747, 401] on span "Create timesheet" at bounding box center [749, 396] width 75 height 12
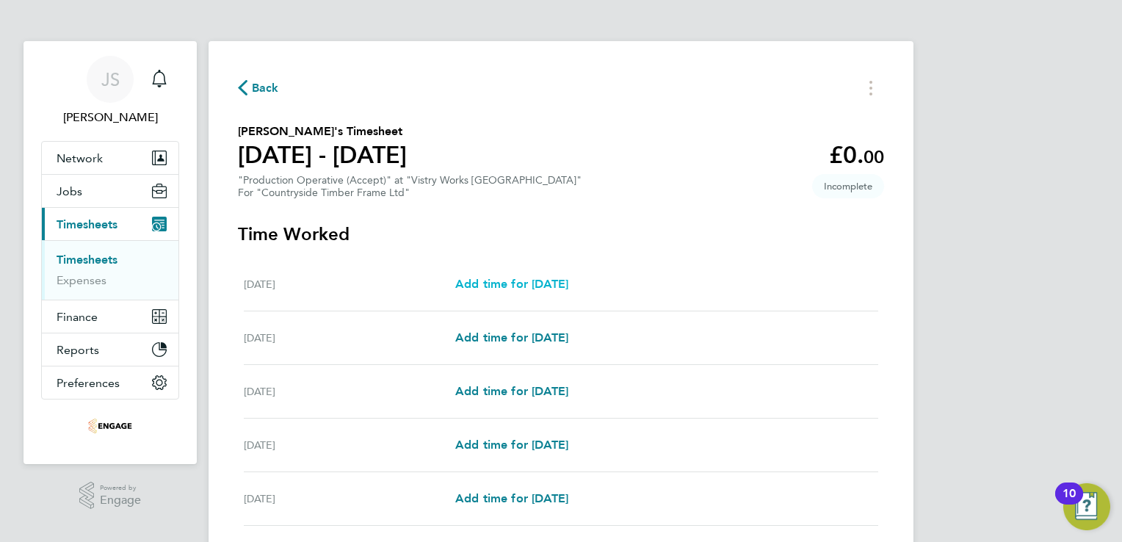
click at [524, 290] on span "Add time for Mon 18 Aug" at bounding box center [511, 284] width 113 height 14
select select "15"
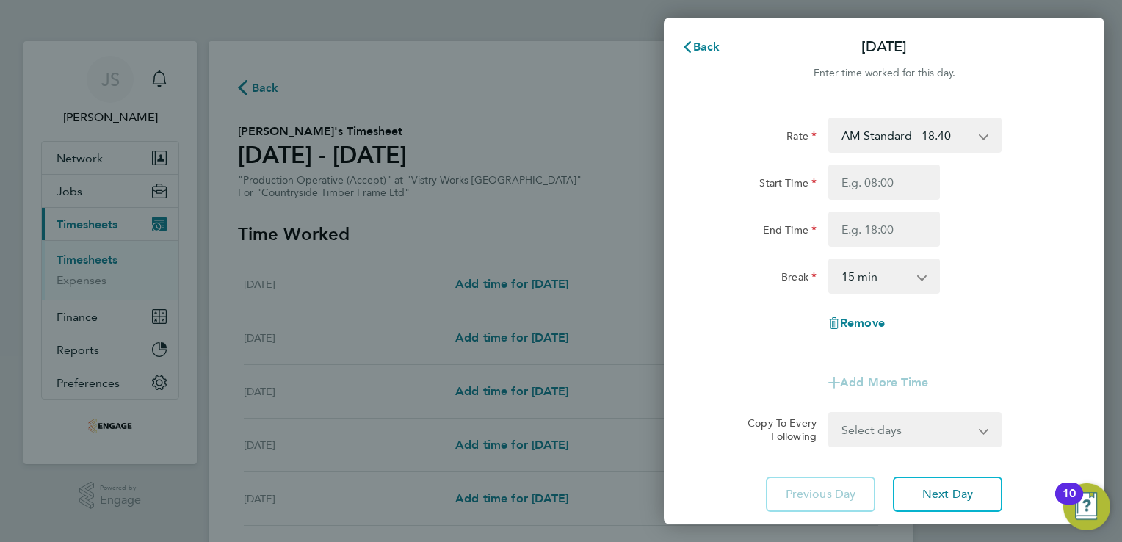
click at [894, 140] on select "AM Standard - 18.40 PM OT 1 - 30.08 PM OT2 - 40.11 OT 1 - 27.60 OT2 - 36.80 PM …" at bounding box center [906, 135] width 153 height 32
select select "15"
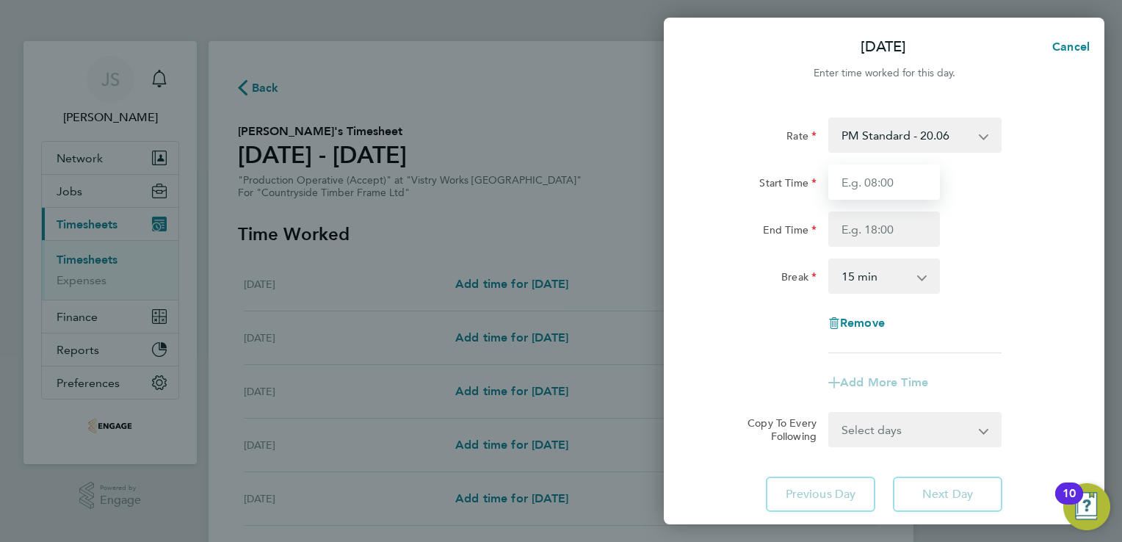
click at [855, 185] on input "Start Time" at bounding box center [884, 181] width 112 height 35
type input "14:00"
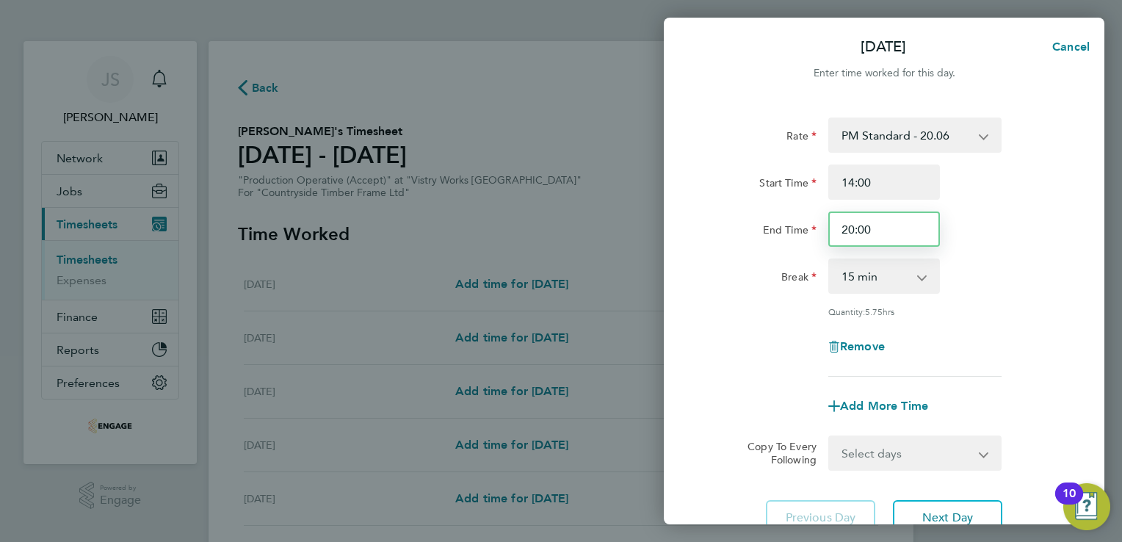
drag, startPoint x: 885, startPoint y: 239, endPoint x: 814, endPoint y: 238, distance: 70.5
click at [814, 238] on div "End Time 20:00" at bounding box center [884, 228] width 370 height 35
type input "22:30"
click at [858, 280] on select "0 min 15 min 30 min 45 min 60 min 75 min 90 min" at bounding box center [875, 276] width 91 height 32
select select "30"
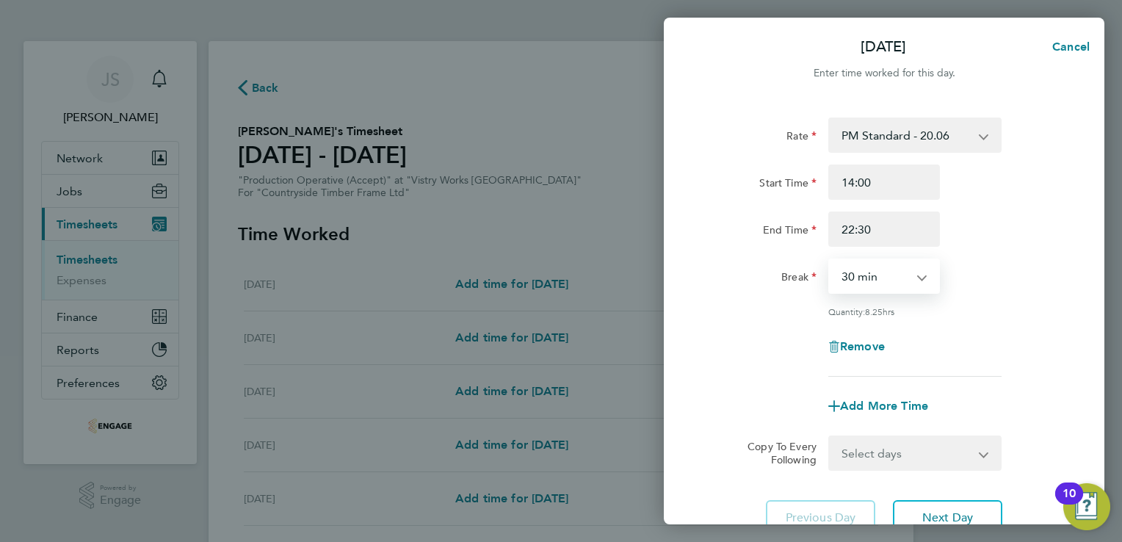
click at [830, 260] on select "0 min 15 min 30 min 45 min 60 min 75 min 90 min" at bounding box center [875, 276] width 91 height 32
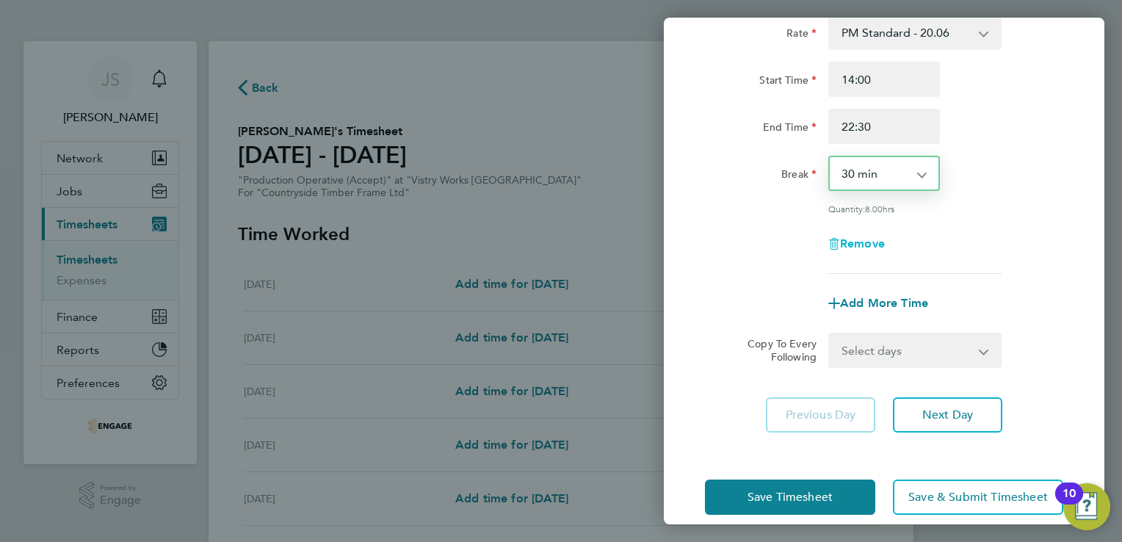
scroll to position [105, 0]
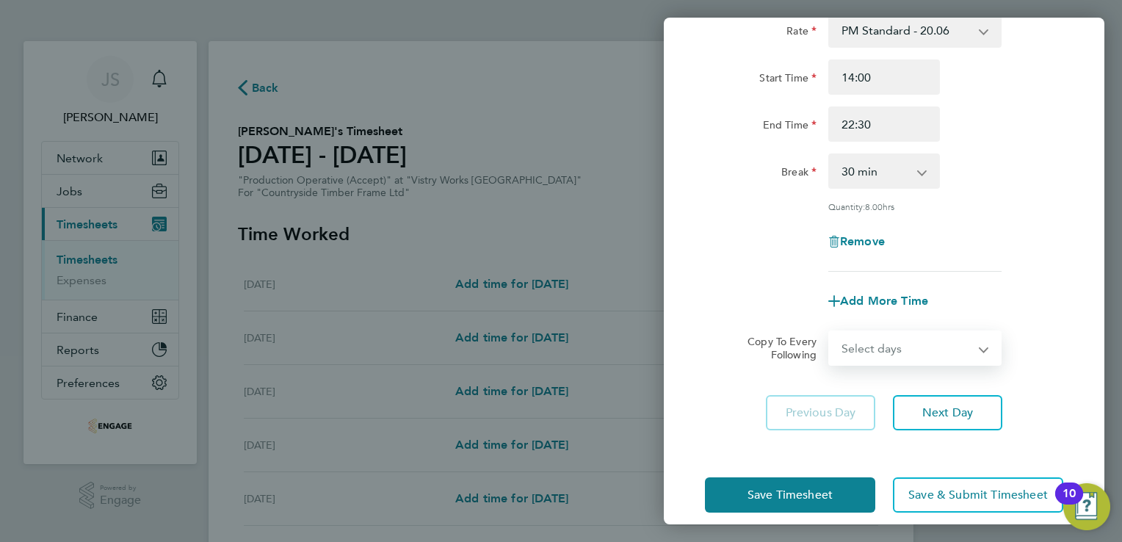
click at [894, 346] on select "Select days Day Weekday (Mon-Fri) Weekend (Sat-Sun) Tuesday Wednesday Thursday …" at bounding box center [907, 348] width 154 height 32
select select "WEEKDAY"
click at [830, 332] on select "Select days Day Weekday (Mon-Fri) Weekend (Sat-Sun) Tuesday Wednesday Thursday …" at bounding box center [907, 348] width 154 height 32
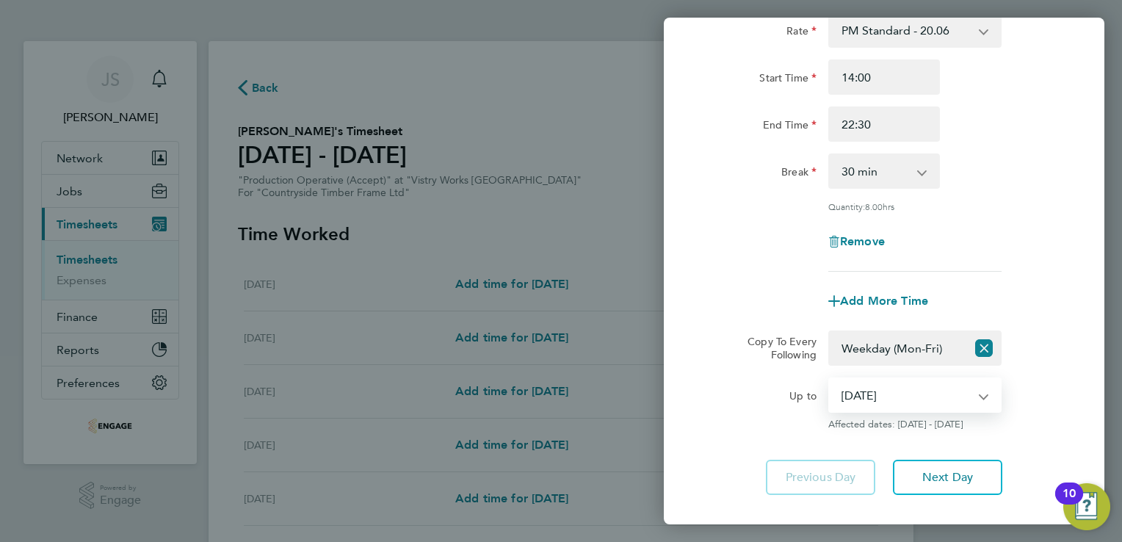
click at [891, 389] on select "19 Aug 2025 20 Aug 2025 21 Aug 2025 22 Aug 2025 23 Aug 2025 24 Aug 2025" at bounding box center [906, 395] width 153 height 32
select select "2025-08-21"
click at [830, 379] on select "19 Aug 2025 20 Aug 2025 21 Aug 2025 22 Aug 2025 23 Aug 2025 24 Aug 2025" at bounding box center [906, 395] width 153 height 32
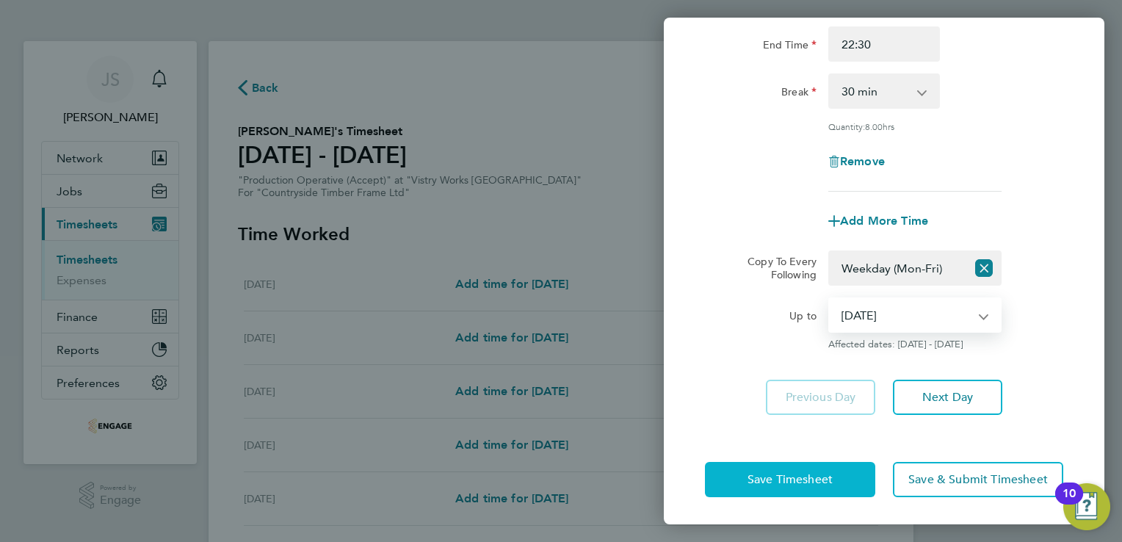
click at [775, 482] on span "Save Timesheet" at bounding box center [789, 479] width 85 height 15
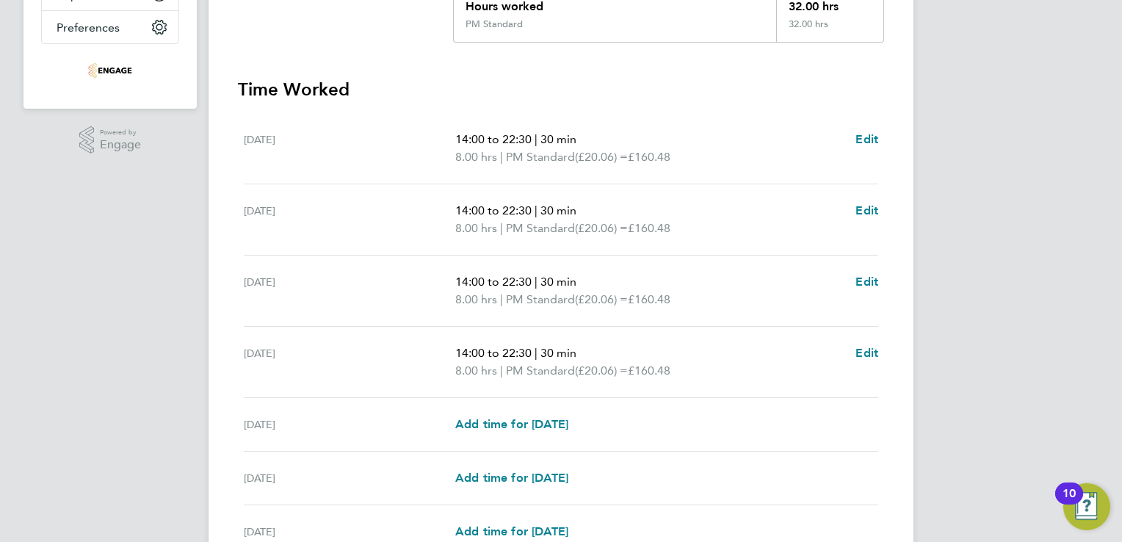
scroll to position [357, 0]
click at [523, 420] on span "Add time for Fri 22 Aug" at bounding box center [511, 423] width 113 height 14
select select "15"
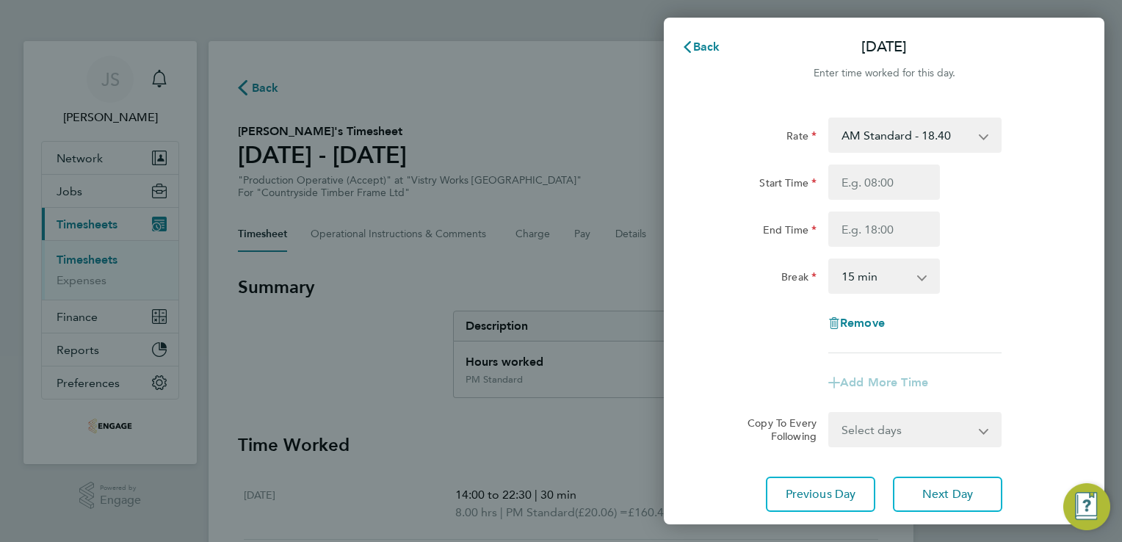
click at [901, 137] on select "AM Standard - 18.40 PM OT 1 - 30.08 PM OT2 - 40.11 OT 1 - 27.60 OT2 - 36.80 PM …" at bounding box center [906, 135] width 153 height 32
select select "15"
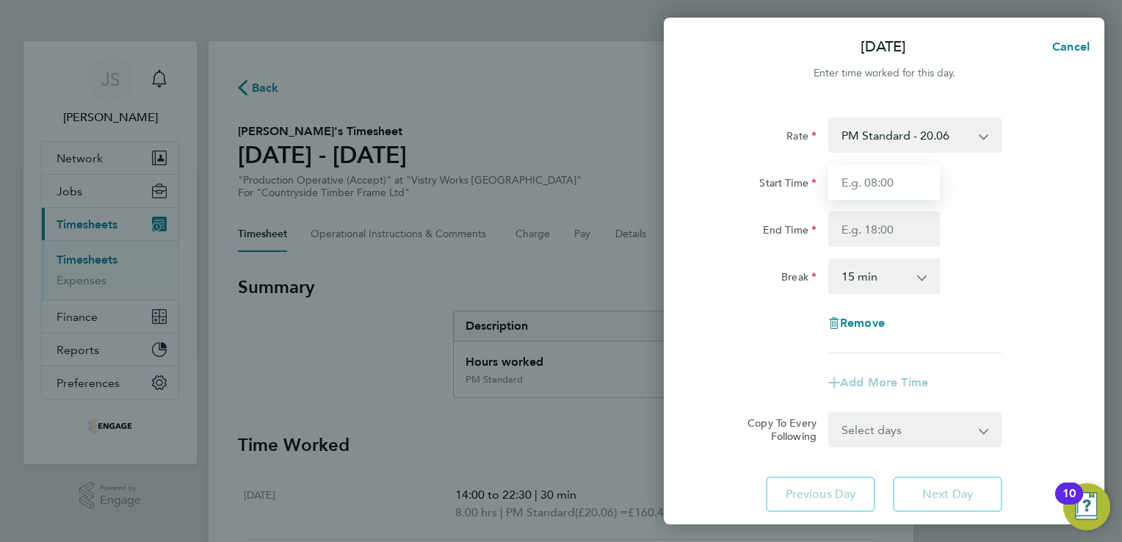
click at [852, 181] on input "Start Time" at bounding box center [884, 181] width 112 height 35
type input "14:00"
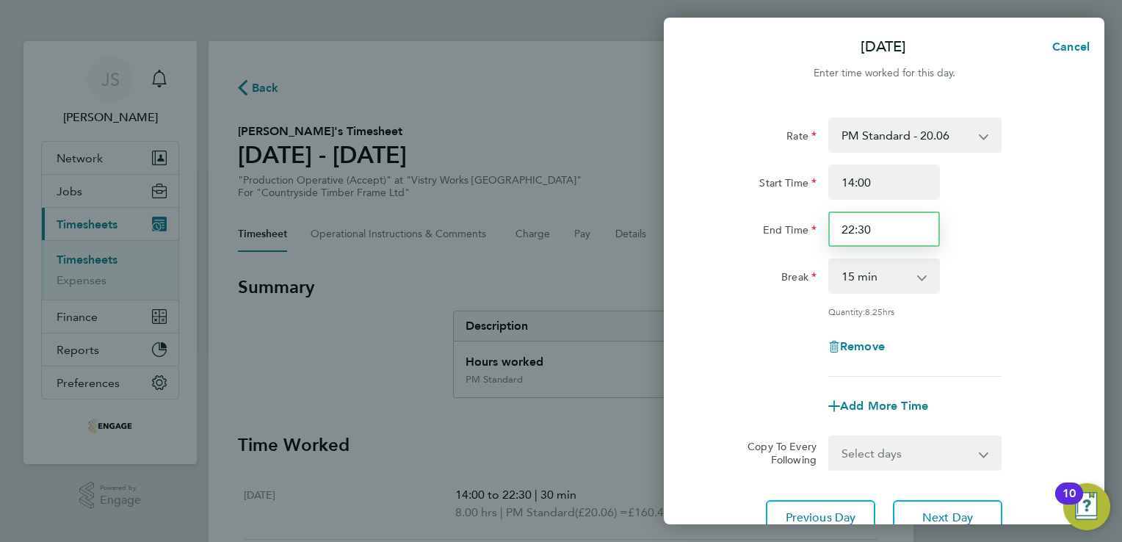
drag, startPoint x: 899, startPoint y: 233, endPoint x: 765, endPoint y: 216, distance: 135.4
click at [765, 216] on div "End Time 22:30" at bounding box center [884, 228] width 370 height 35
type input "20:00"
click at [859, 279] on select "0 min 15 min 30 min 45 min 60 min 75 min 90 min" at bounding box center [875, 276] width 91 height 32
select select "30"
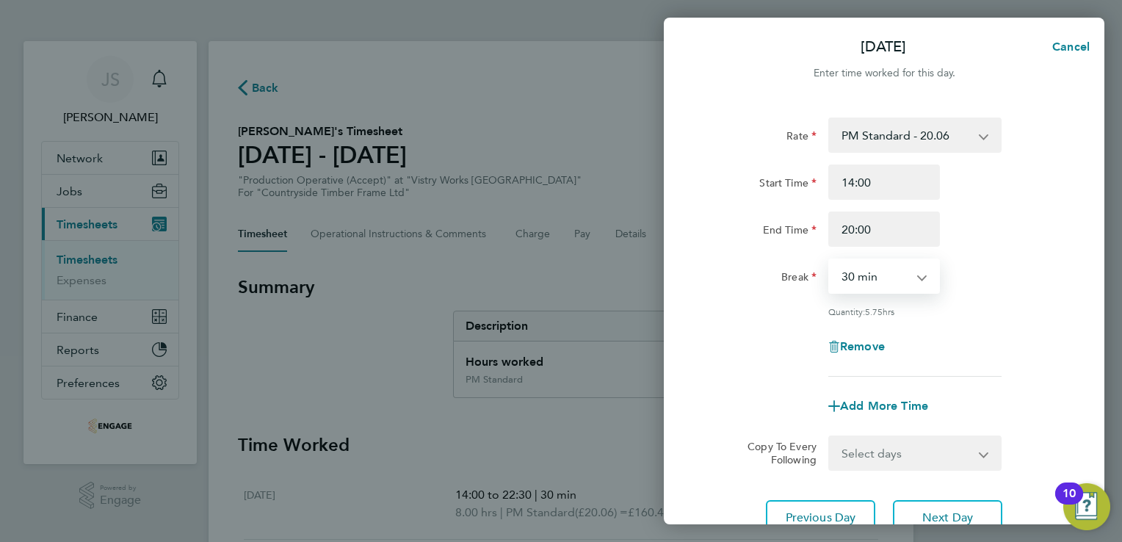
click at [830, 260] on select "0 min 15 min 30 min 45 min 60 min 75 min 90 min" at bounding box center [875, 276] width 91 height 32
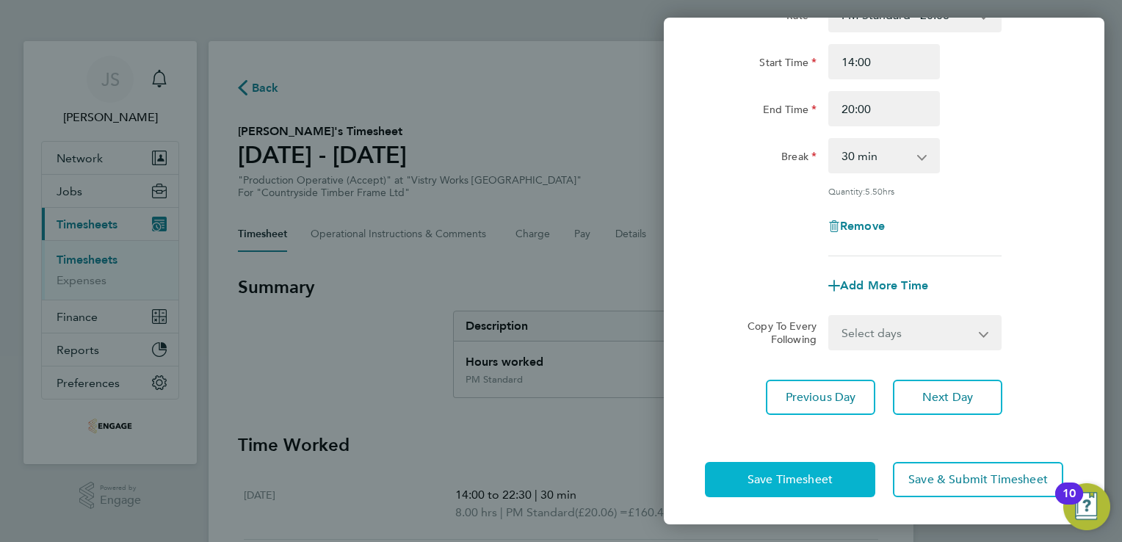
click at [759, 480] on span "Save Timesheet" at bounding box center [789, 479] width 85 height 15
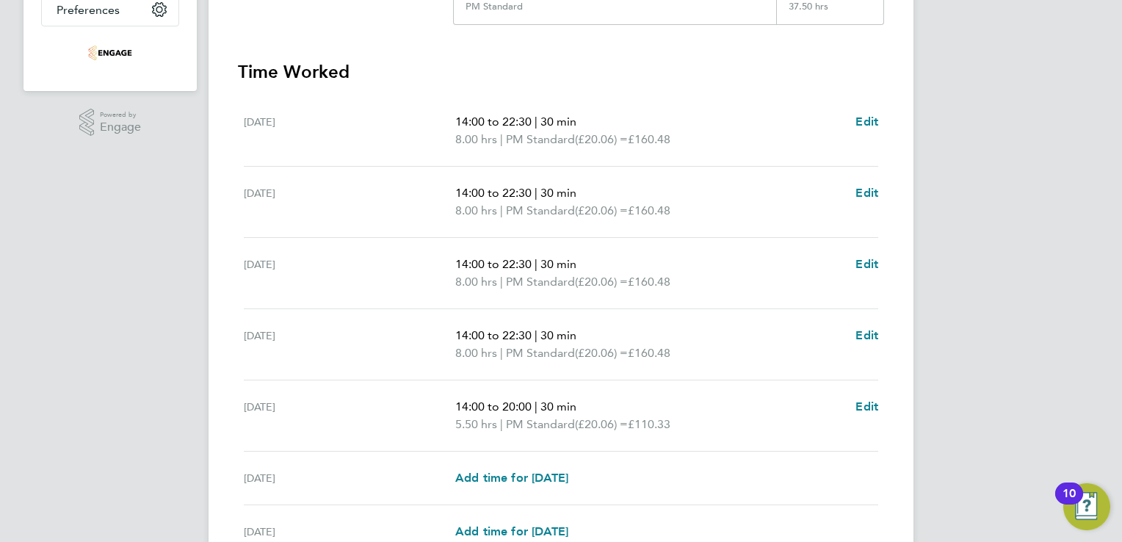
scroll to position [517, 0]
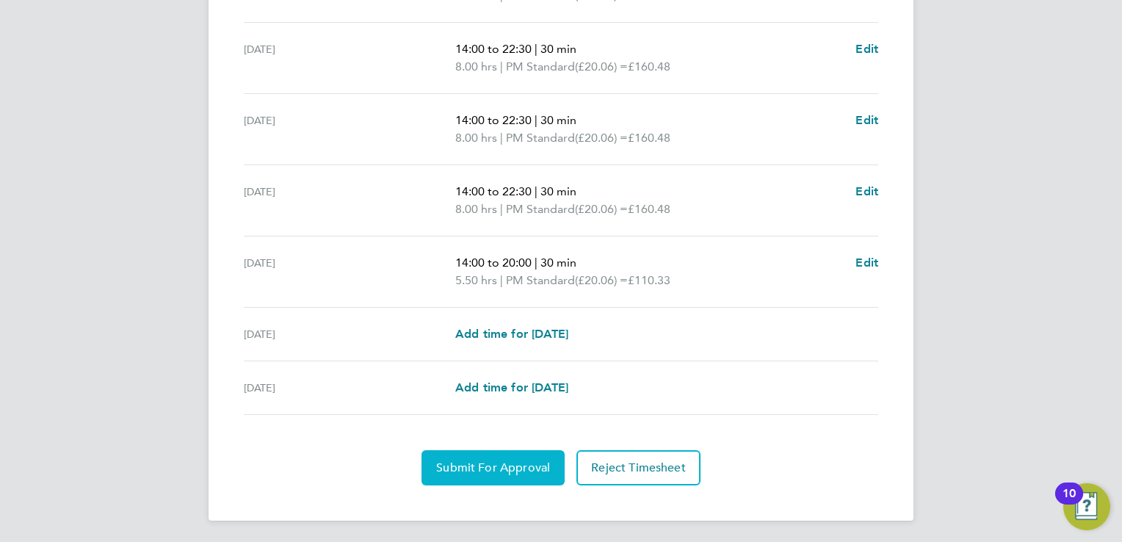
click at [485, 468] on span "Submit For Approval" at bounding box center [493, 467] width 114 height 15
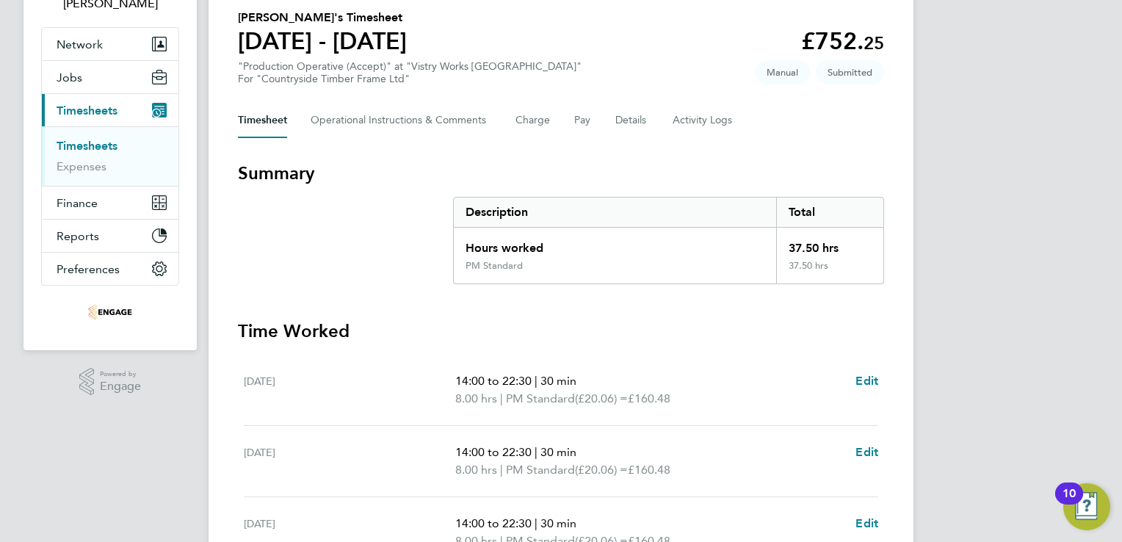
scroll to position [0, 0]
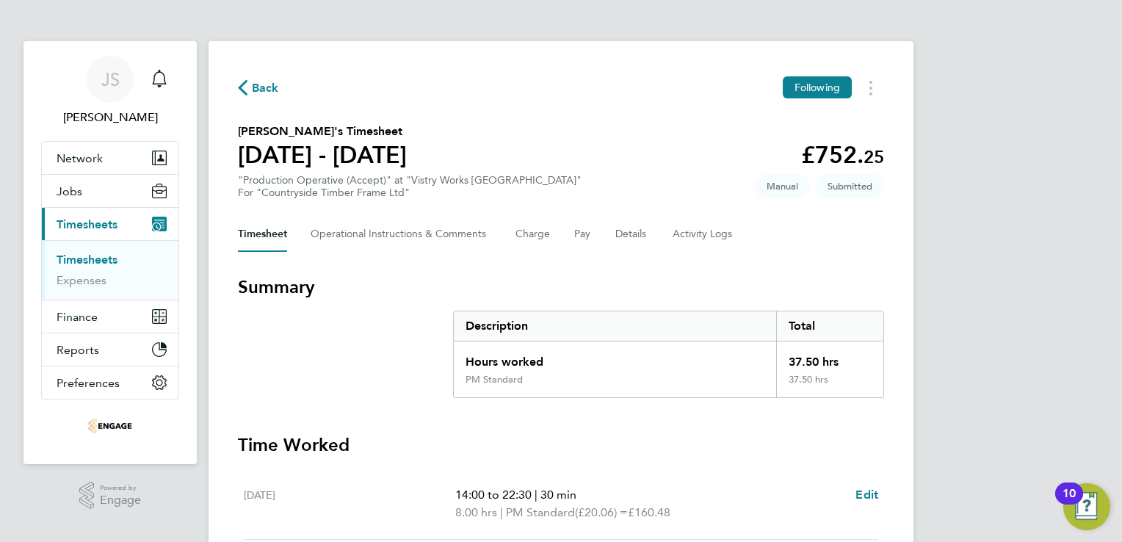
click at [264, 88] on span "Back" at bounding box center [265, 88] width 27 height 18
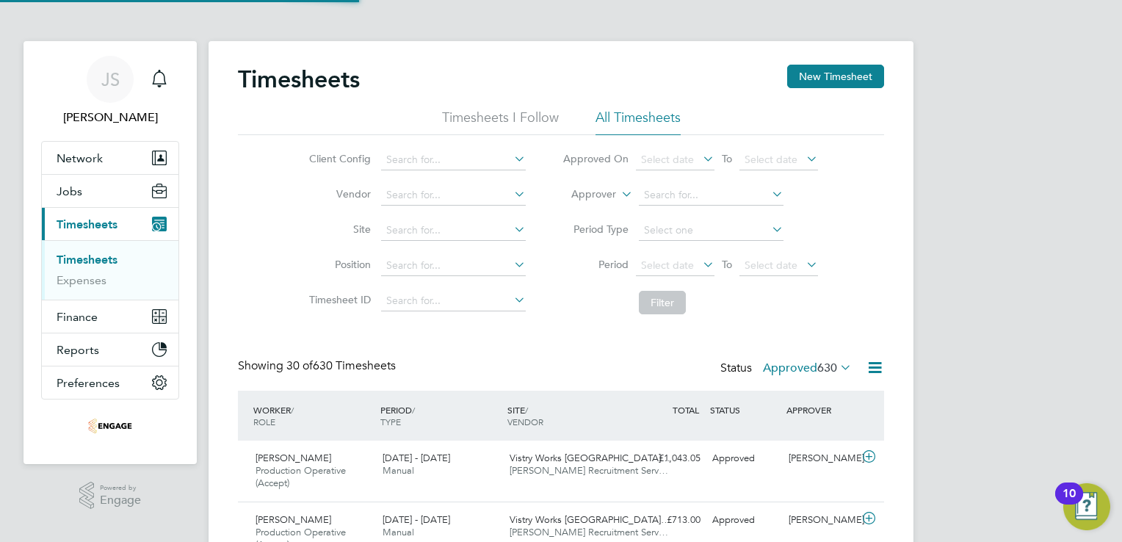
scroll to position [49, 128]
click at [831, 68] on button "New Timesheet" at bounding box center [835, 76] width 97 height 23
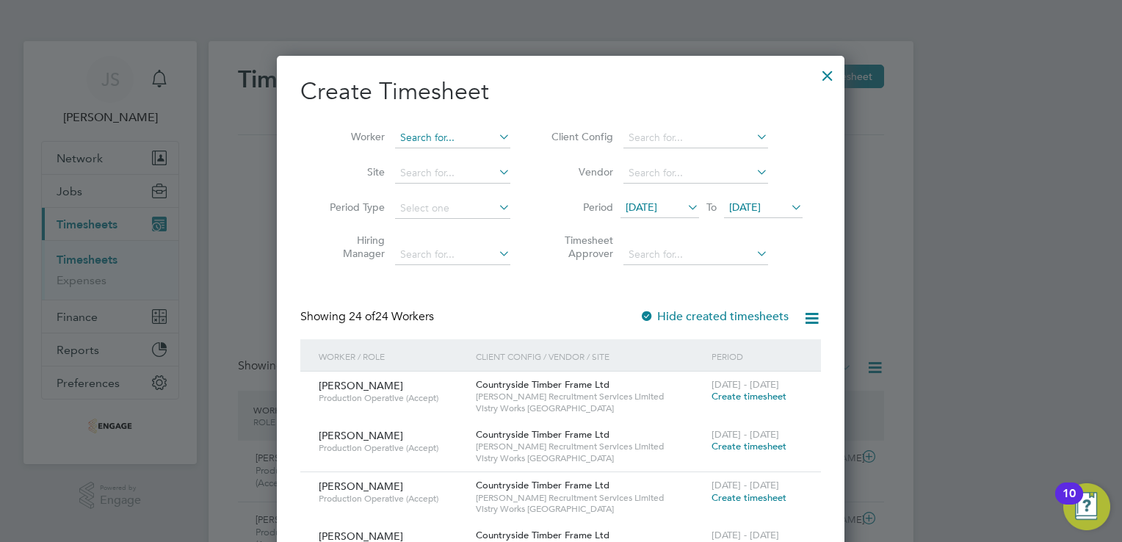
click at [449, 140] on input at bounding box center [452, 138] width 115 height 21
click at [463, 172] on li "Wikto ria Gredzinska" at bounding box center [459, 177] width 129 height 20
type input "Wiktoria Gredzinska"
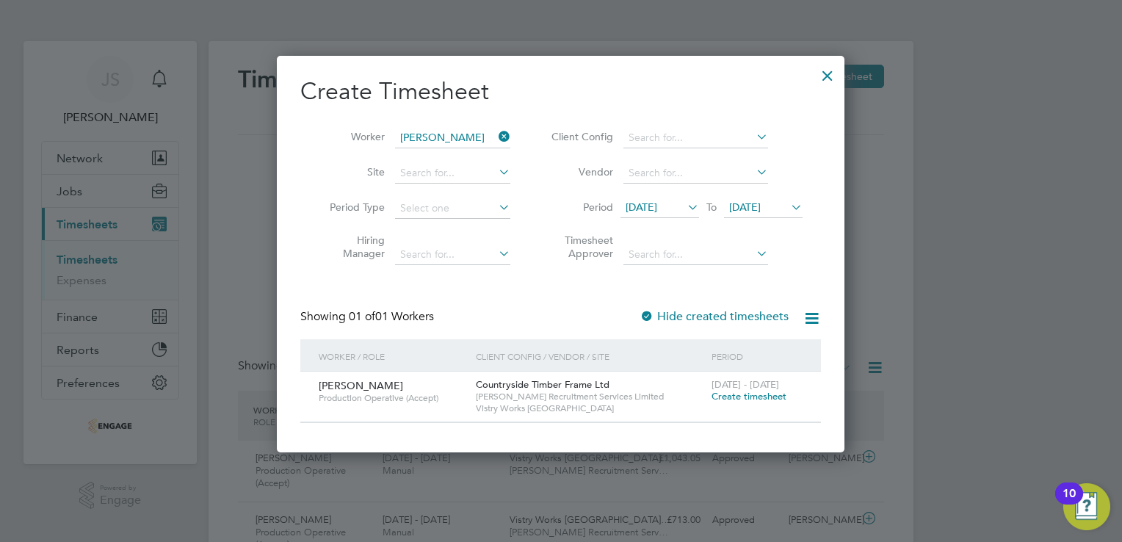
click at [723, 397] on span "Create timesheet" at bounding box center [749, 396] width 75 height 12
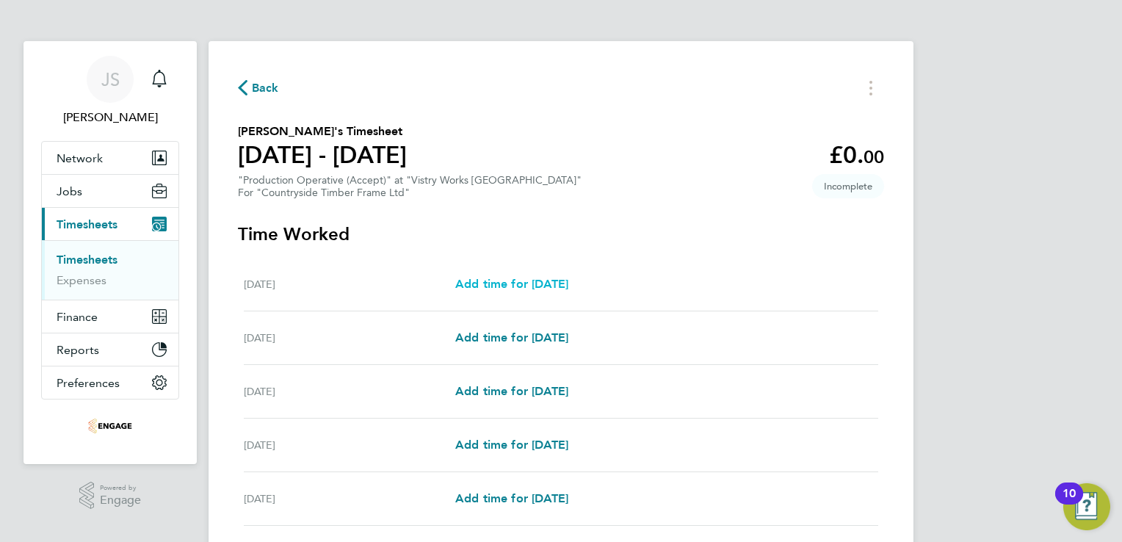
click at [527, 283] on span "Add time for Mon 18 Aug" at bounding box center [511, 284] width 113 height 14
select select "15"
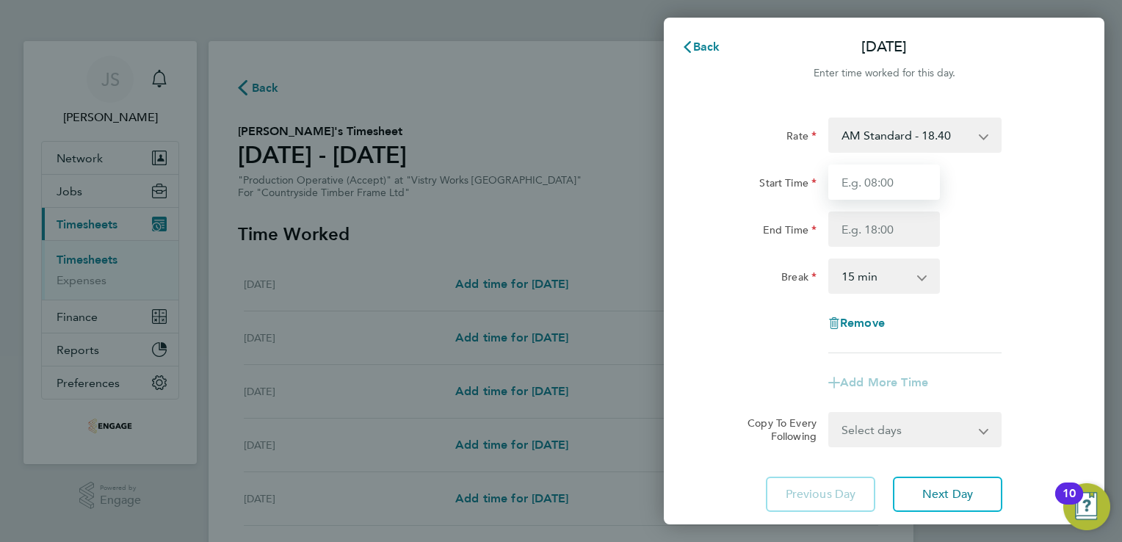
click at [889, 173] on input "Start Time" at bounding box center [884, 181] width 112 height 35
type input "06:00"
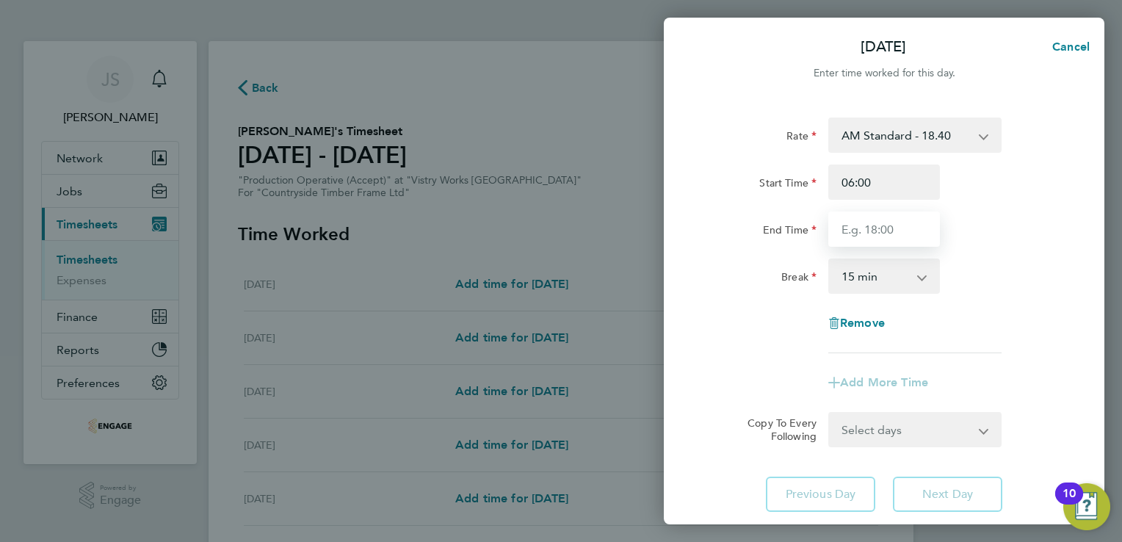
click at [849, 227] on input "End Time" at bounding box center [884, 228] width 112 height 35
type input "14:00"
click at [859, 275] on select "0 min 15 min 30 min 45 min 60 min 75 min 90 min" at bounding box center [875, 276] width 91 height 32
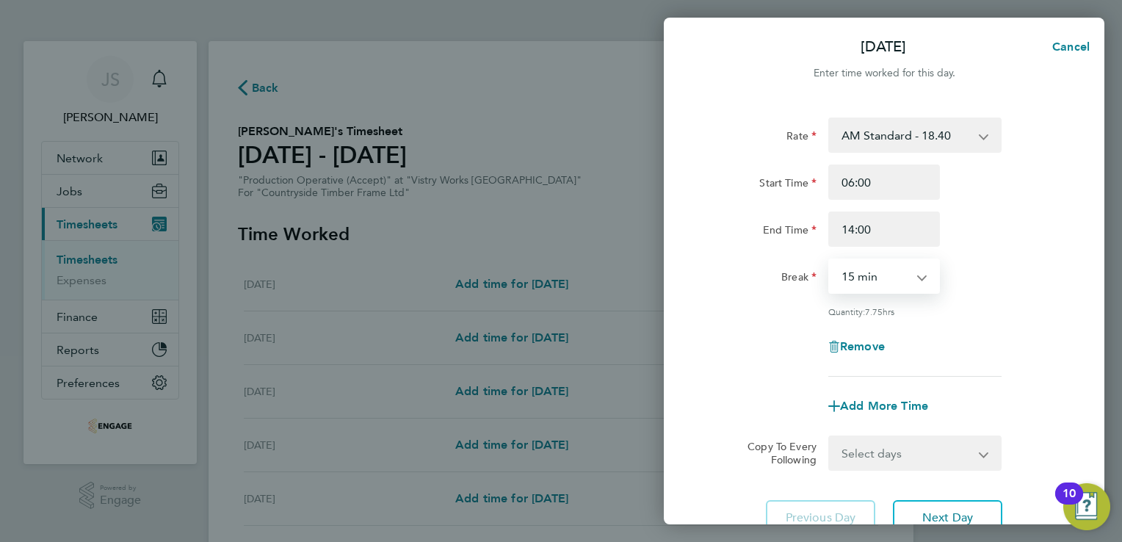
select select "30"
click at [830, 260] on select "0 min 15 min 30 min 45 min 60 min 75 min 90 min" at bounding box center [875, 276] width 91 height 32
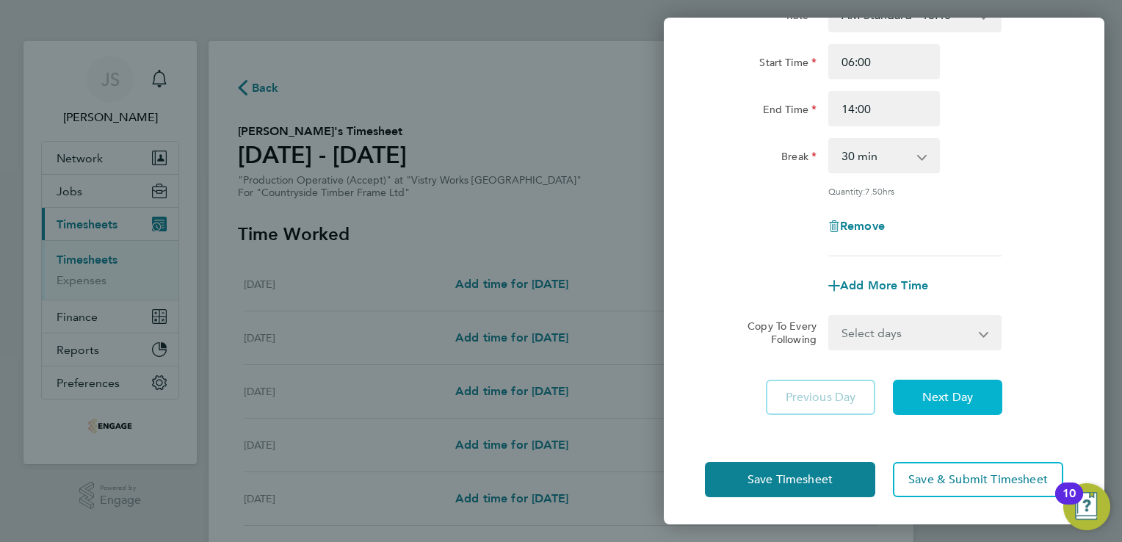
click at [945, 384] on button "Next Day" at bounding box center [947, 397] width 109 height 35
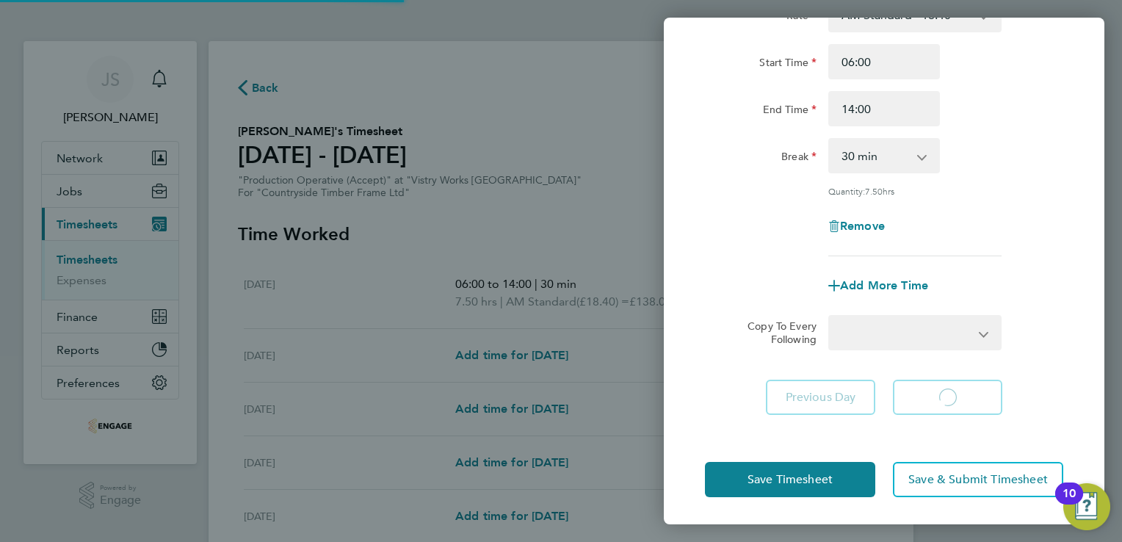
select select "15"
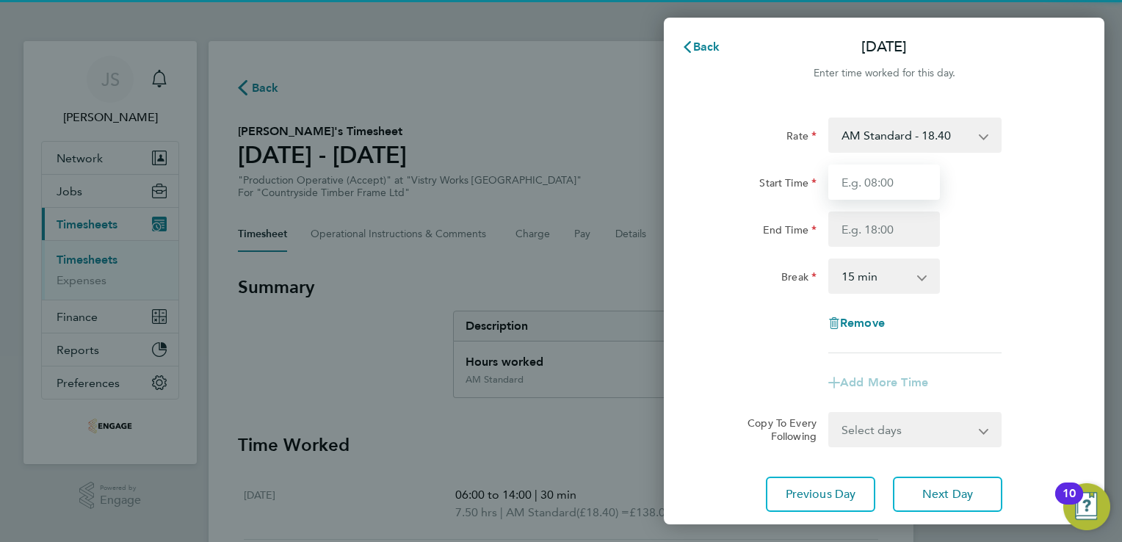
click at [859, 182] on input "Start Time" at bounding box center [884, 181] width 112 height 35
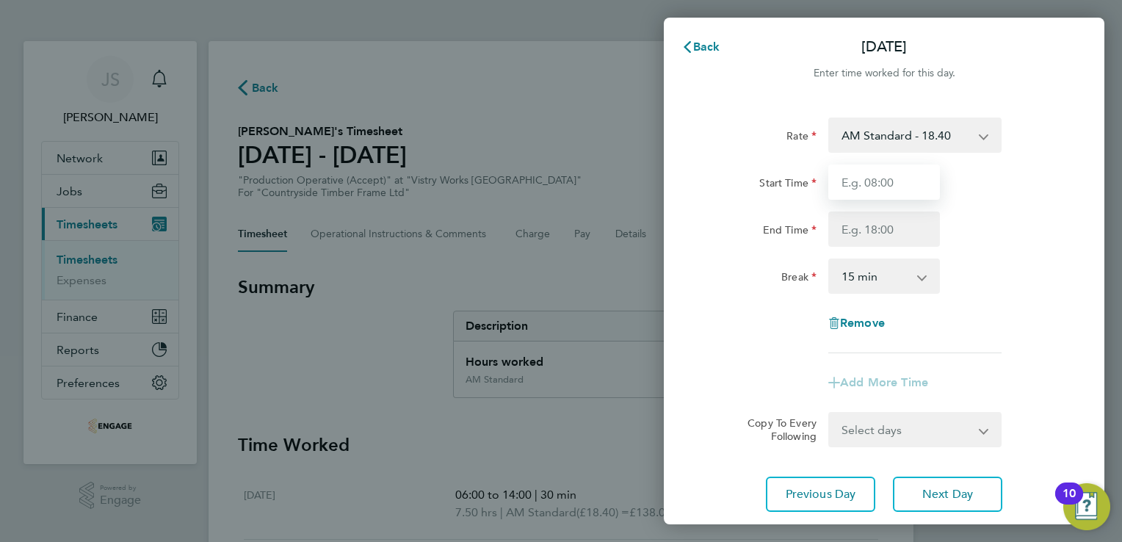
type input "06:00"
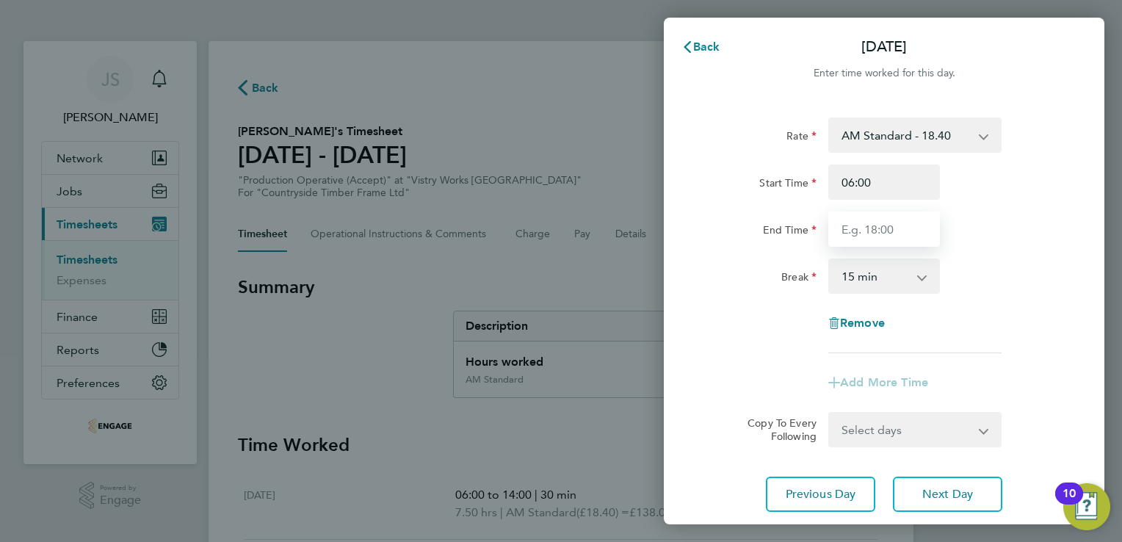
type input "14:00"
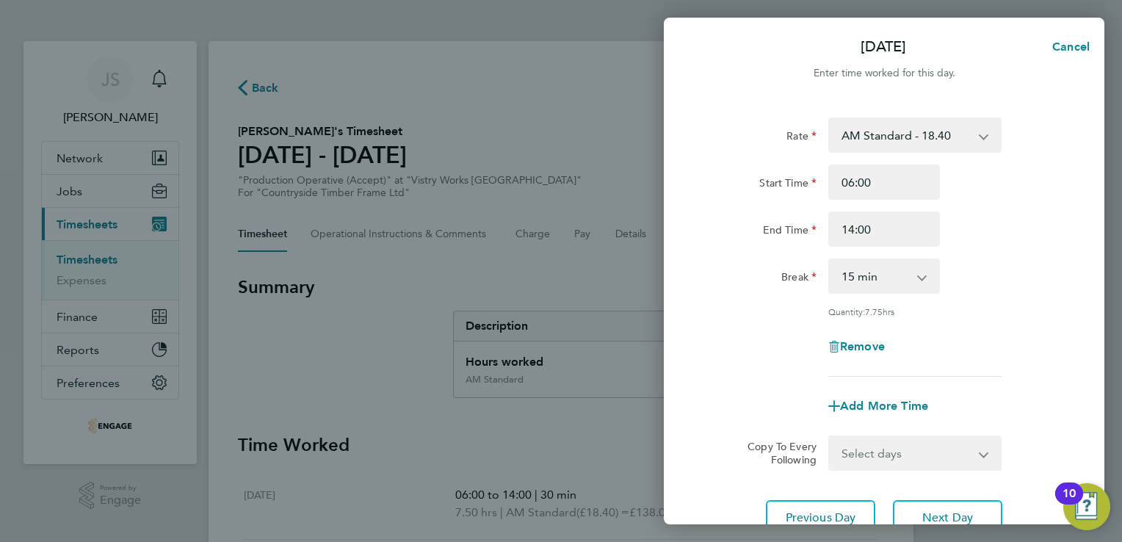
click at [855, 270] on select "0 min 15 min 30 min 45 min 60 min 75 min 90 min" at bounding box center [875, 276] width 91 height 32
select select "30"
click at [830, 260] on select "0 min 15 min 30 min 45 min 60 min 75 min 90 min" at bounding box center [875, 276] width 91 height 32
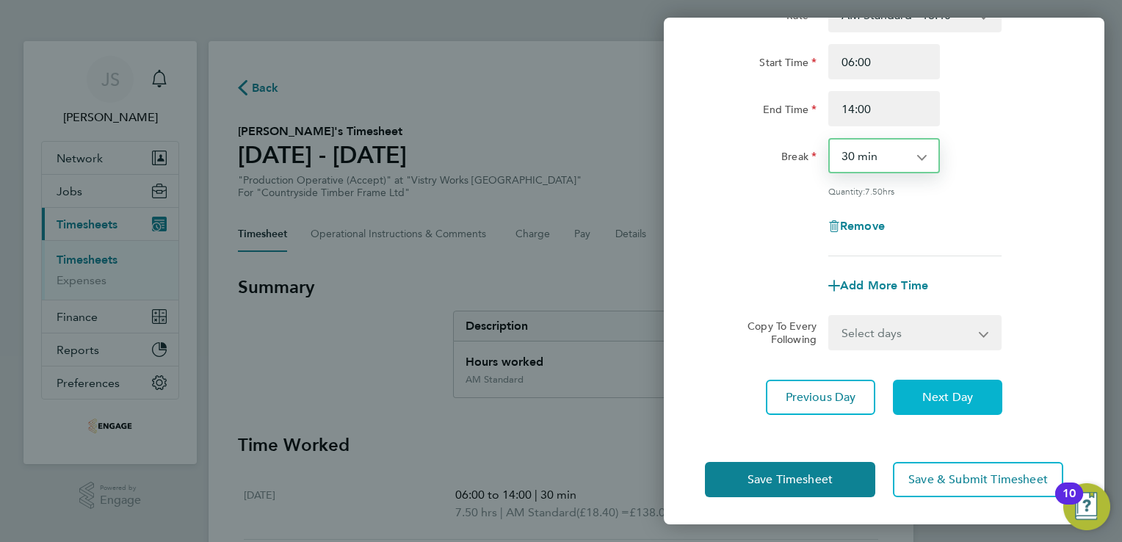
click at [952, 408] on button "Next Day" at bounding box center [947, 397] width 109 height 35
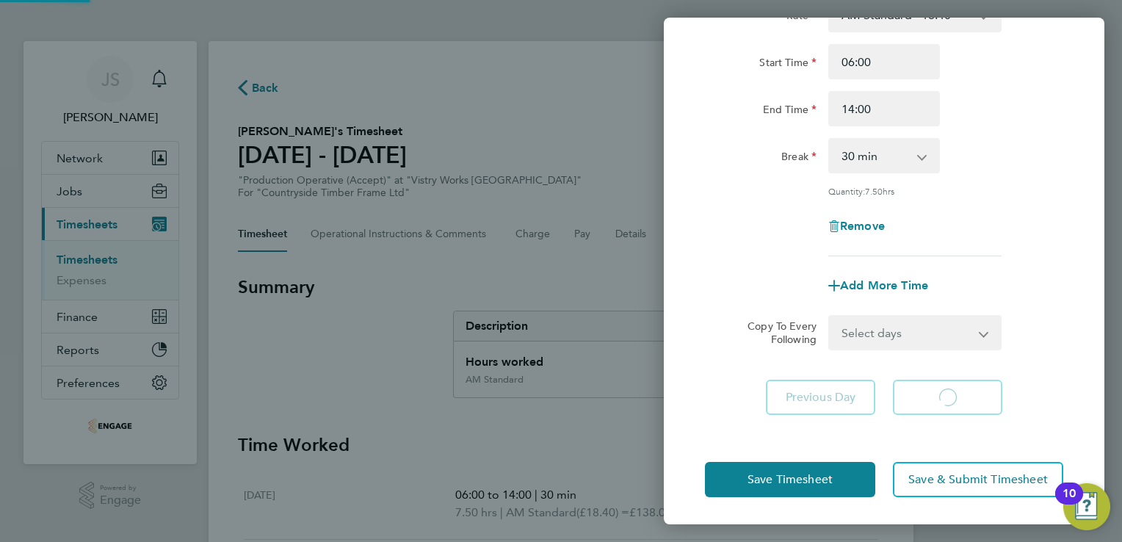
select select "15"
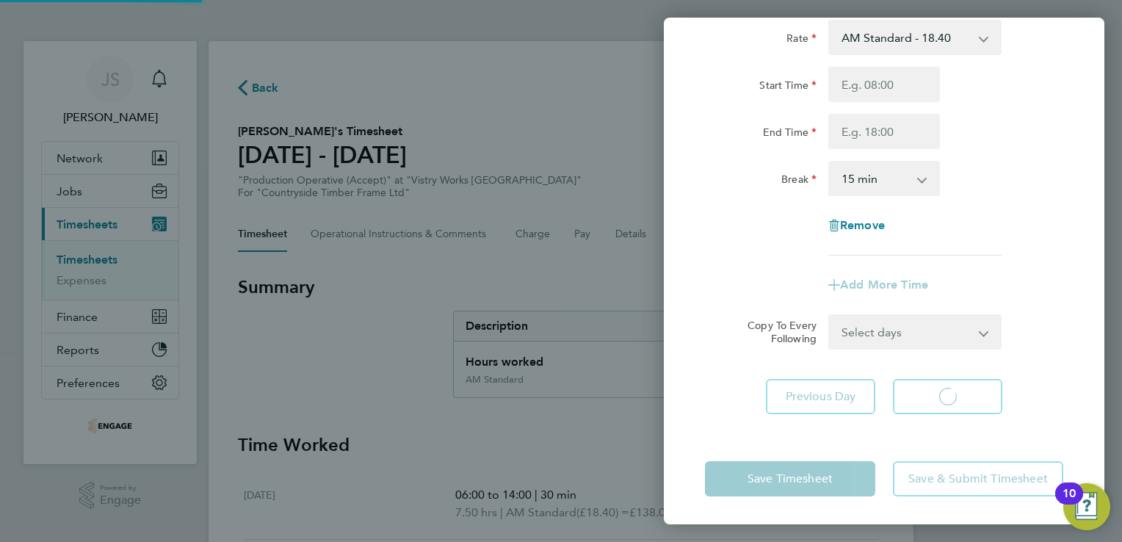
select select "15"
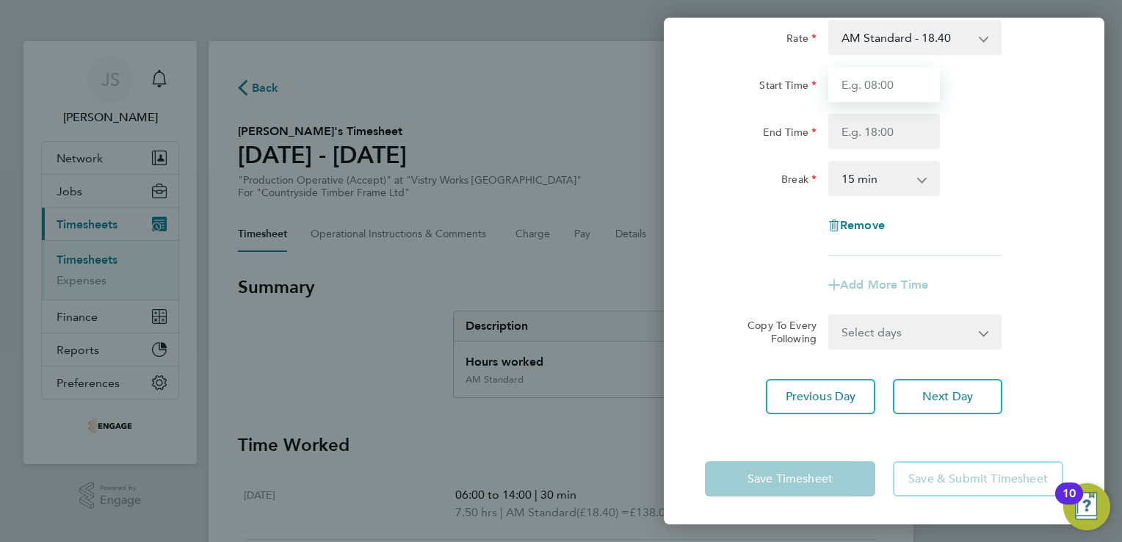
click at [873, 79] on input "Start Time" at bounding box center [884, 84] width 112 height 35
type input "06:00"
type input "14:00"
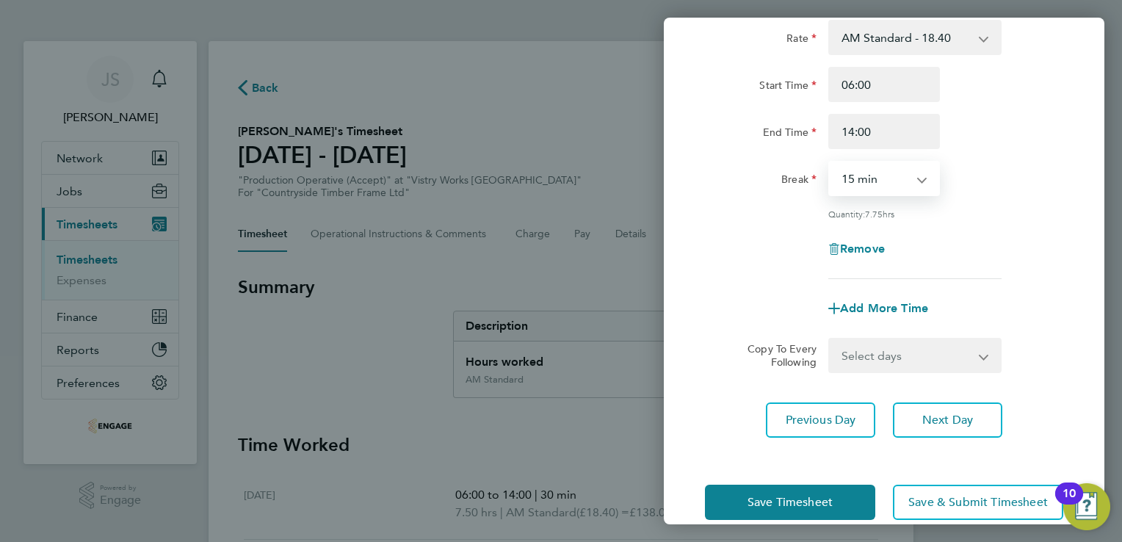
click at [880, 187] on select "0 min 15 min 30 min 45 min 60 min 75 min 90 min" at bounding box center [875, 178] width 91 height 32
select select "30"
click at [830, 162] on select "0 min 15 min 30 min 45 min 60 min 75 min 90 min" at bounding box center [875, 178] width 91 height 32
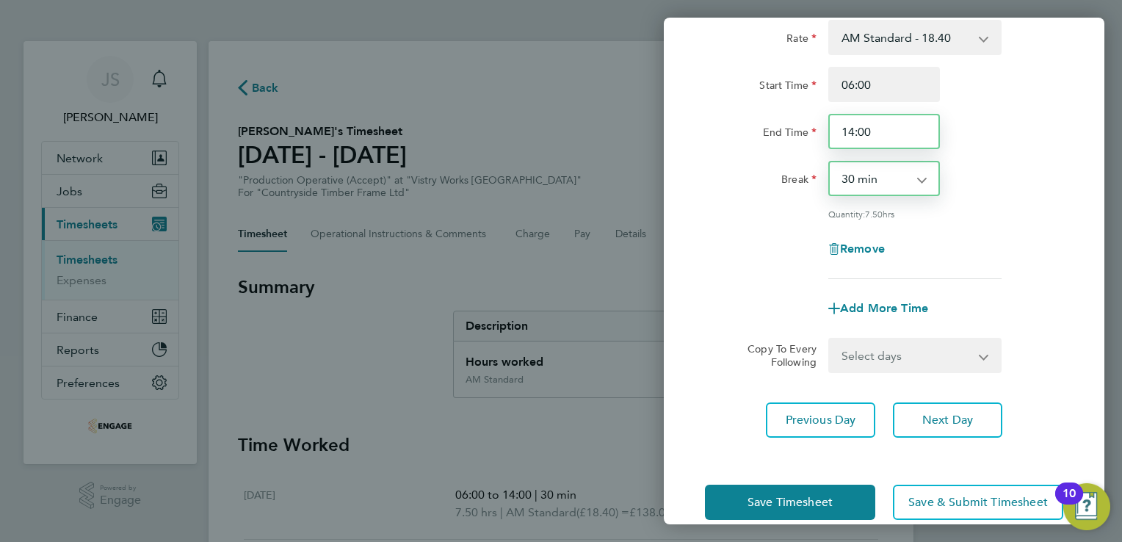
click at [854, 137] on input "14:00" at bounding box center [884, 131] width 112 height 35
type input "16:00"
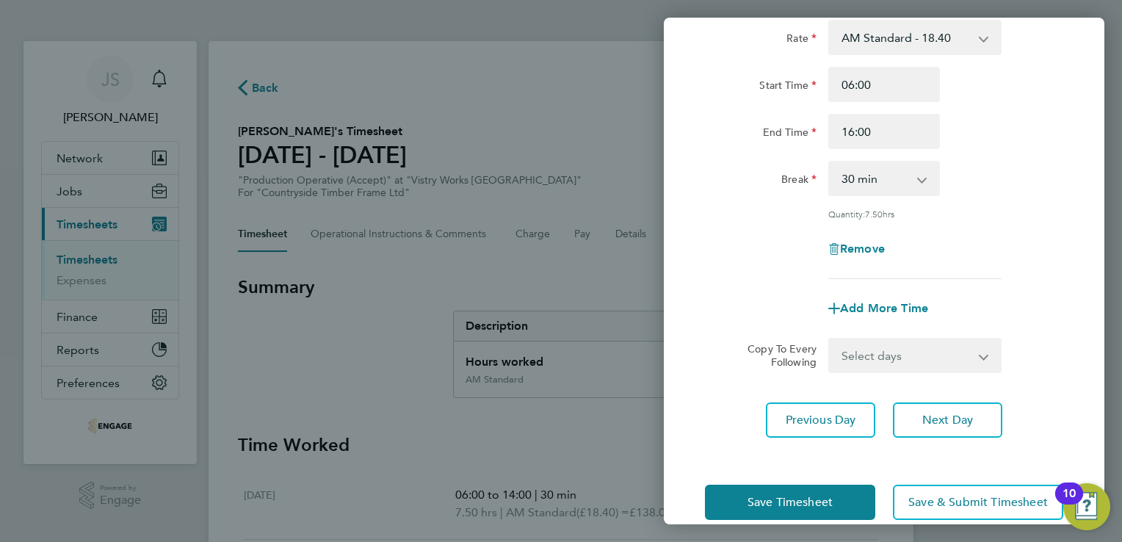
click at [717, 269] on div "Rate AM Standard - 18.40 OT2 - 36.80 PM OT 1 - 30.08 PM OT2 - 40.11 OT 1 - 27.6…" at bounding box center [884, 149] width 358 height 259
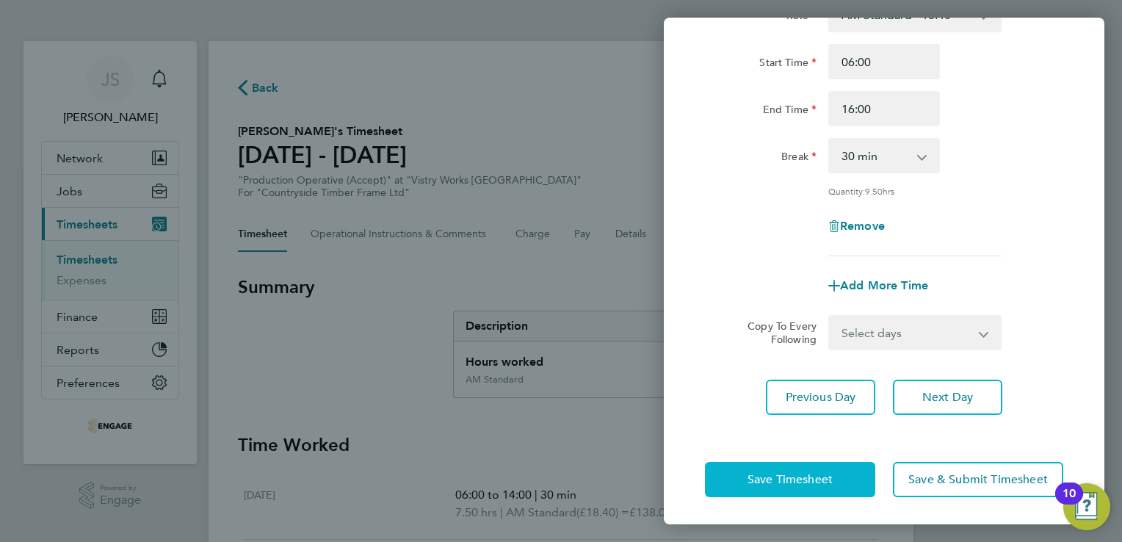
click at [771, 477] on span "Save Timesheet" at bounding box center [789, 479] width 85 height 15
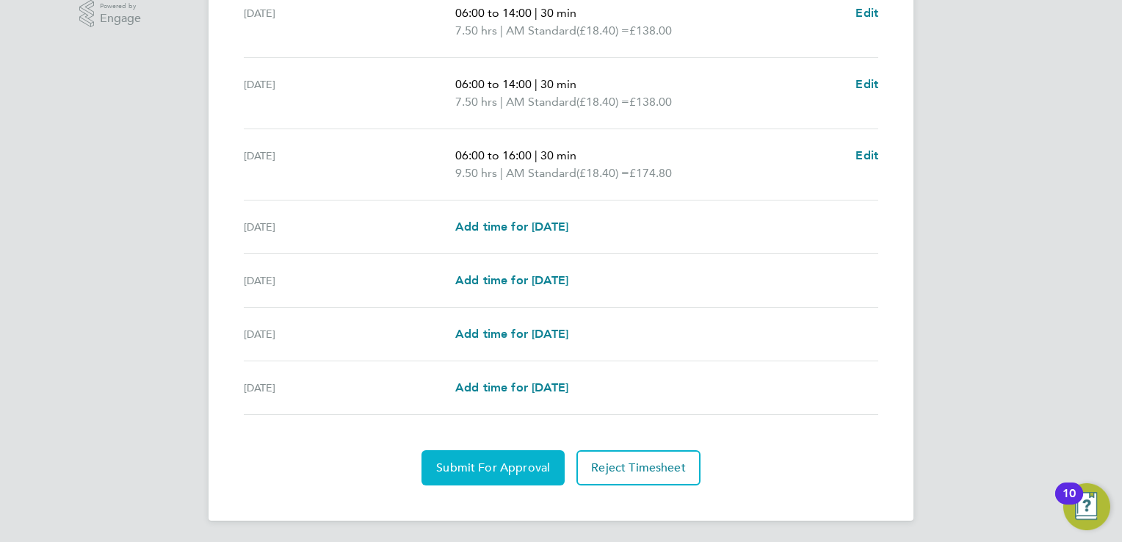
click at [464, 452] on button "Submit For Approval" at bounding box center [492, 467] width 143 height 35
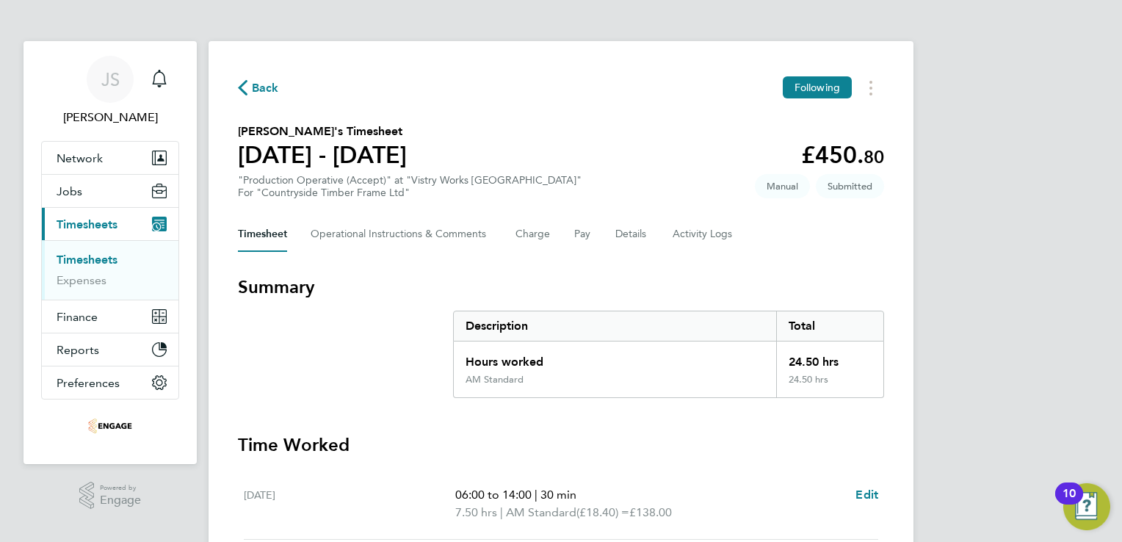
click at [262, 90] on span "Back" at bounding box center [265, 88] width 27 height 18
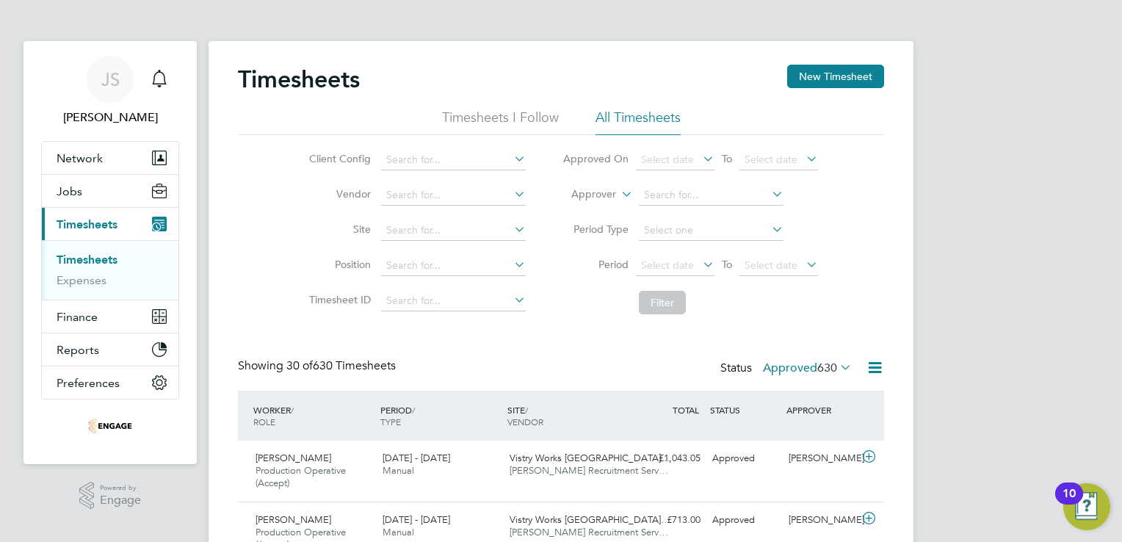
click at [798, 89] on div "Timesheets New Timesheet" at bounding box center [561, 87] width 646 height 44
click at [825, 82] on button "New Timesheet" at bounding box center [835, 76] width 97 height 23
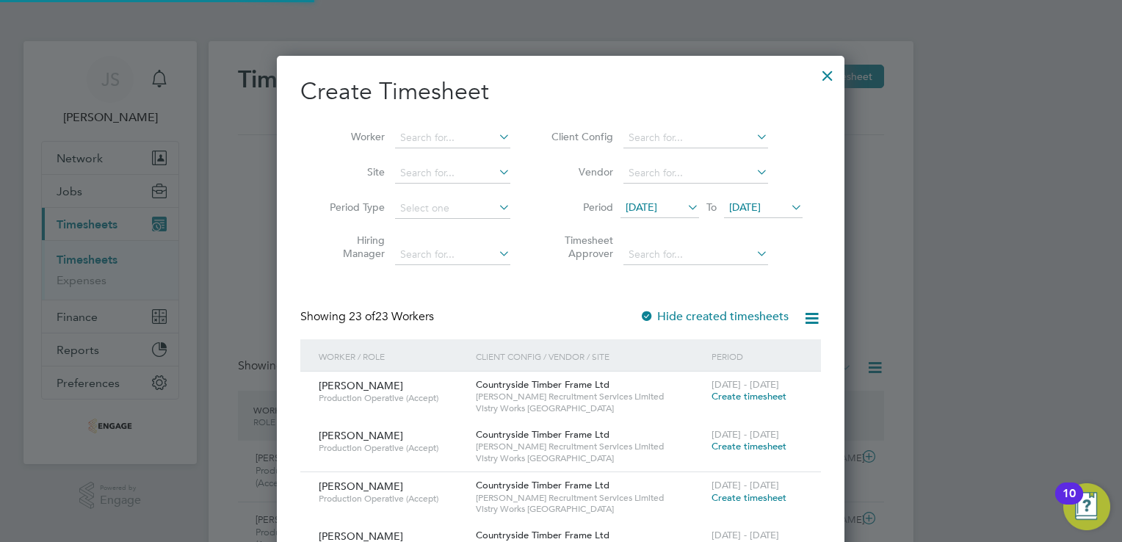
scroll to position [2159, 568]
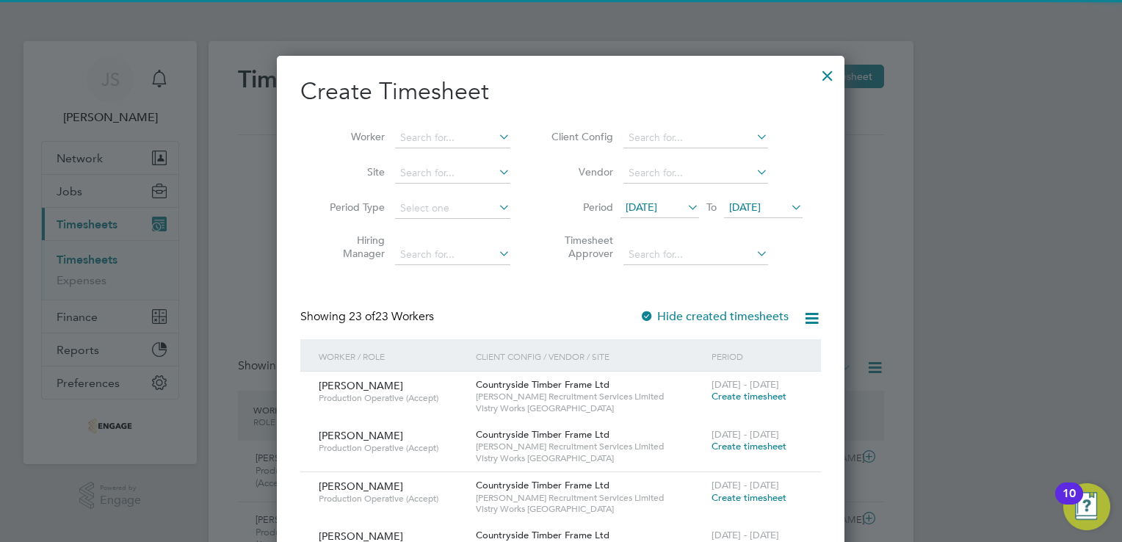
click at [657, 207] on span "12 Aug 2025" at bounding box center [642, 206] width 32 height 13
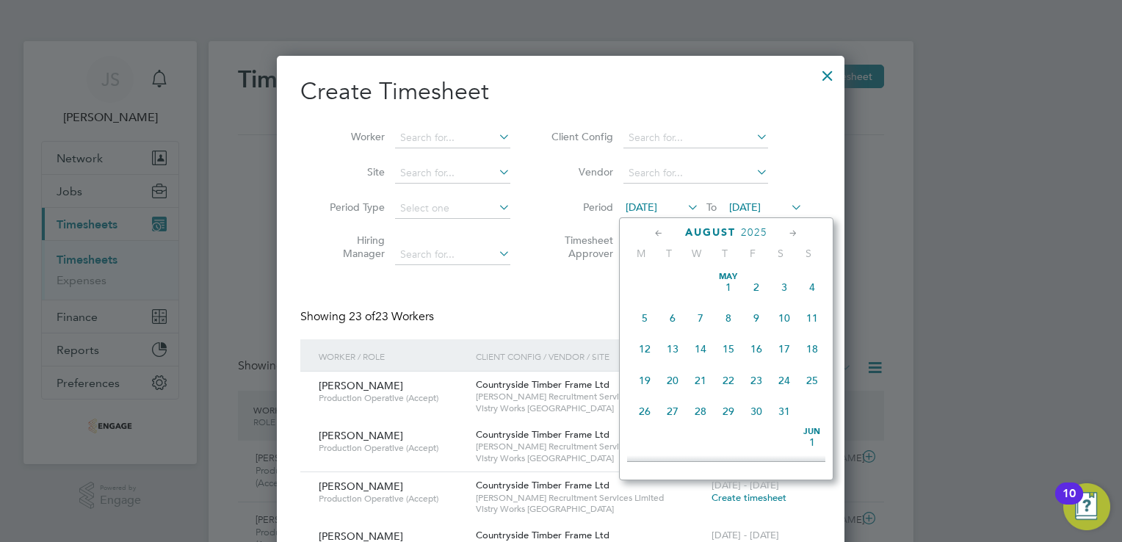
scroll to position [511, 0]
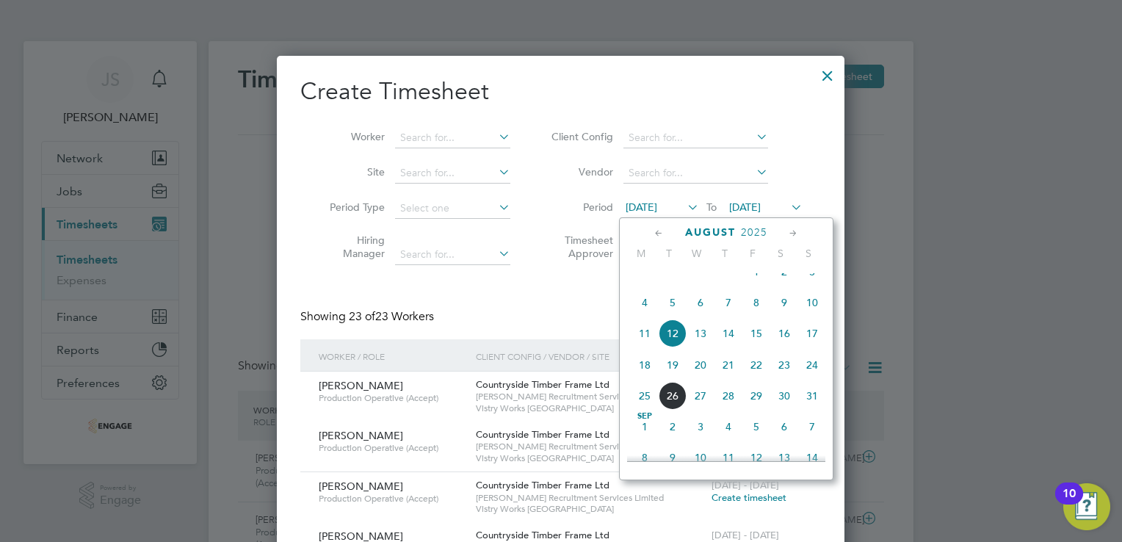
click at [648, 379] on span "18" at bounding box center [645, 365] width 28 height 28
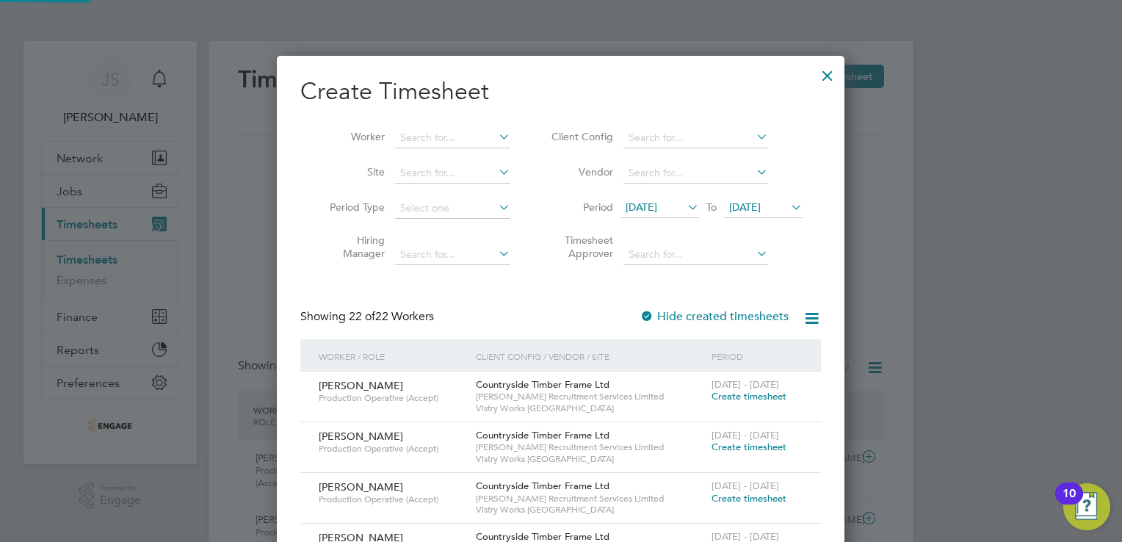
scroll to position [1458, 568]
click at [761, 207] on span "19 Aug 2025" at bounding box center [745, 206] width 32 height 13
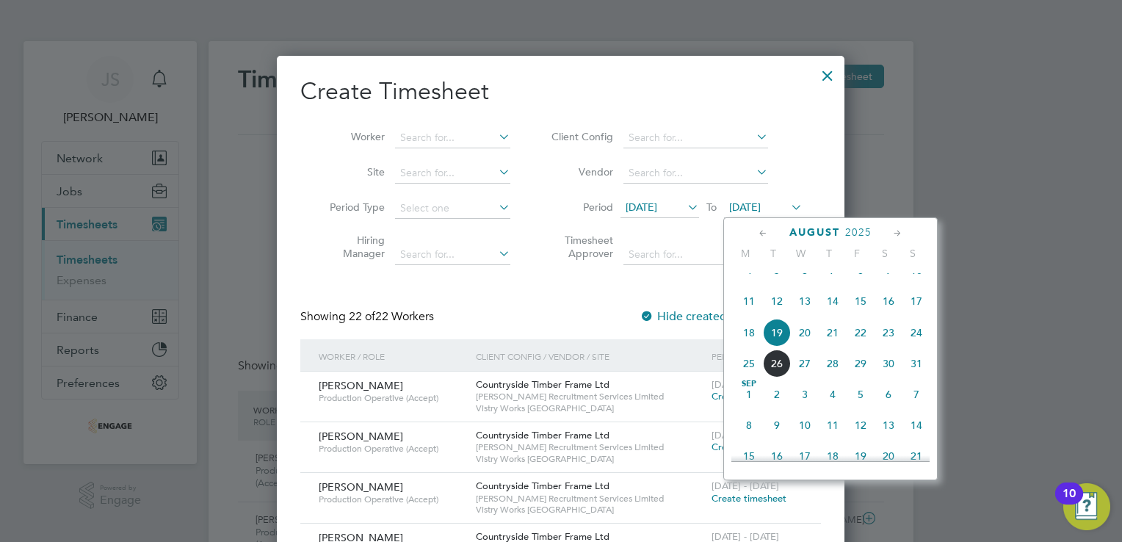
click at [913, 344] on span "24" at bounding box center [916, 333] width 28 height 28
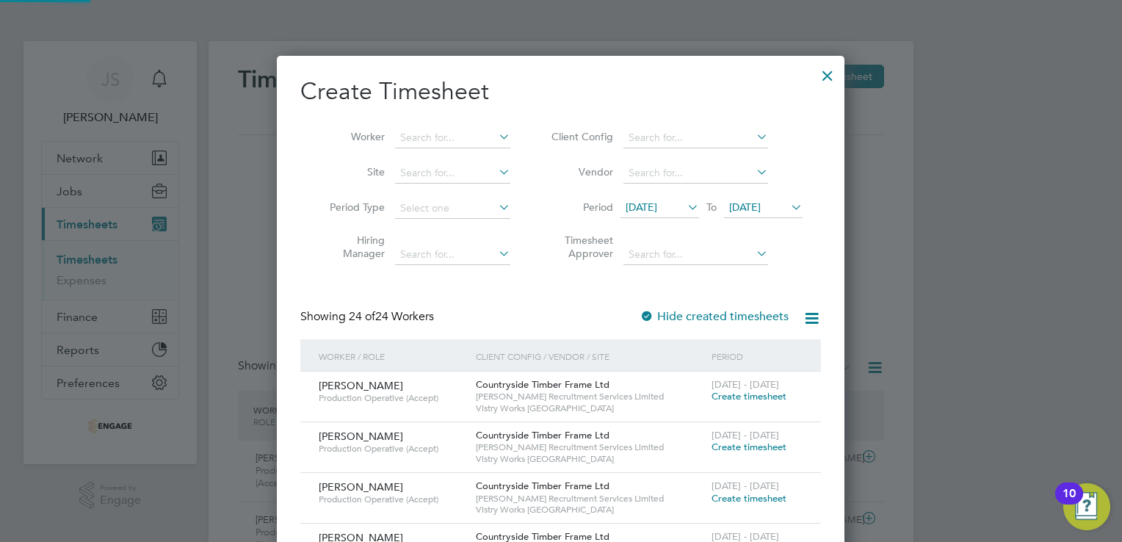
scroll to position [1560, 568]
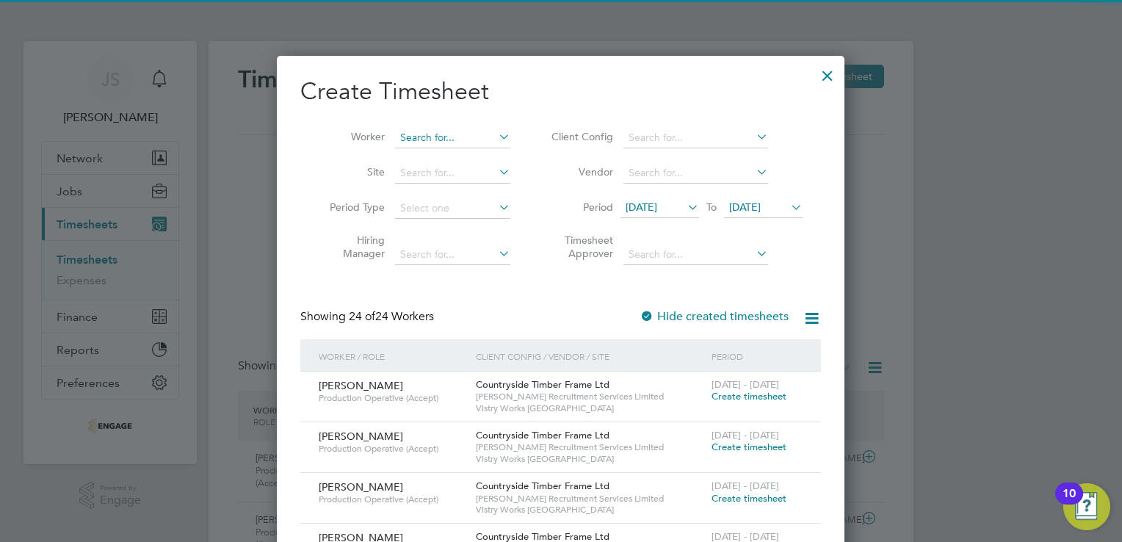
click at [435, 135] on input at bounding box center [452, 138] width 115 height 21
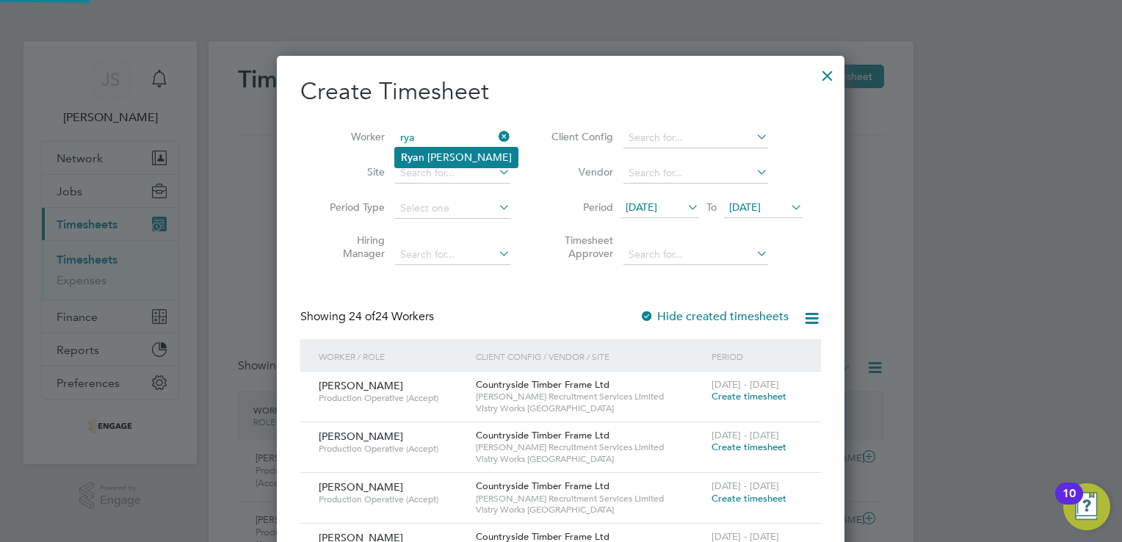
click at [460, 161] on li "Rya n Woolley" at bounding box center [456, 158] width 123 height 20
type input "Ryan Woolley"
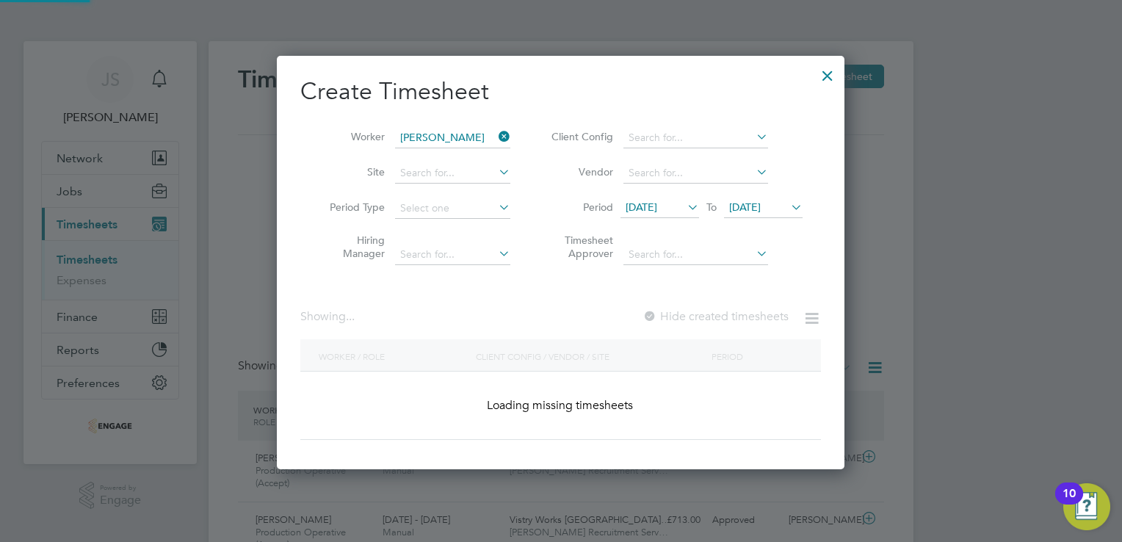
scroll to position [413, 568]
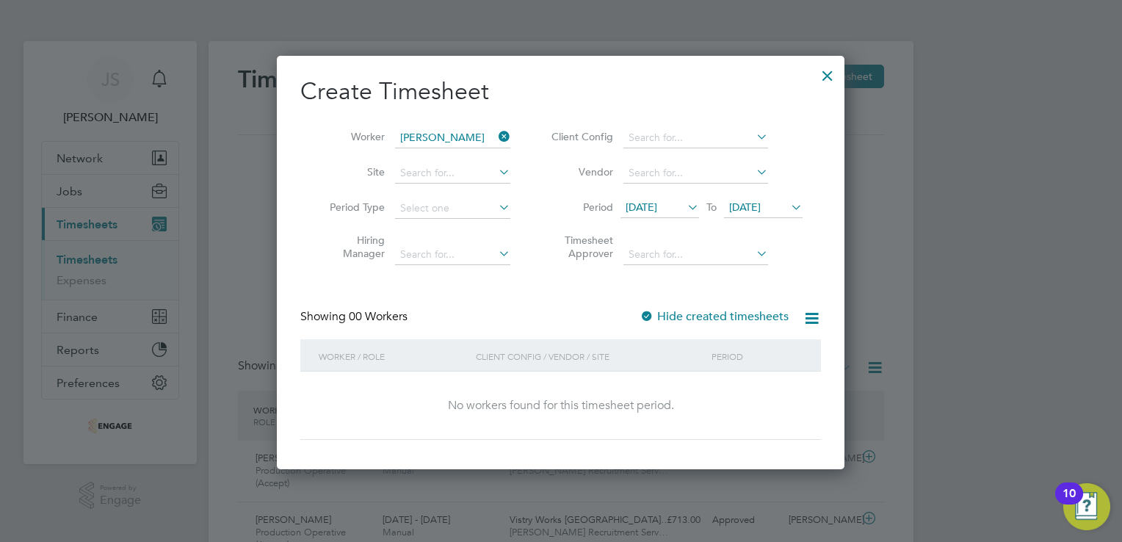
click at [720, 319] on label "Hide created timesheets" at bounding box center [714, 316] width 149 height 15
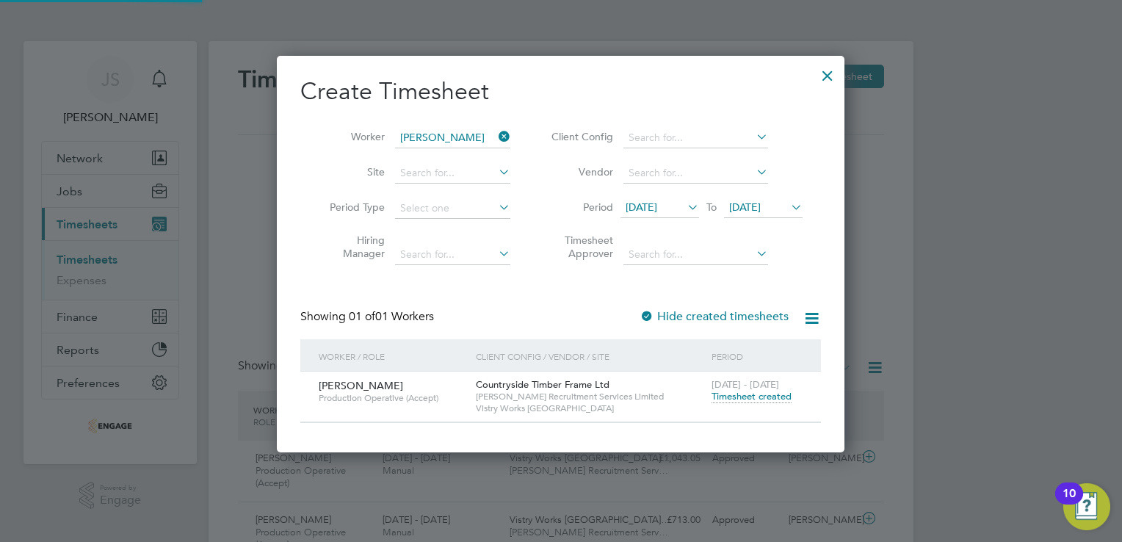
scroll to position [395, 568]
click at [768, 400] on span "Timesheet created" at bounding box center [752, 396] width 80 height 13
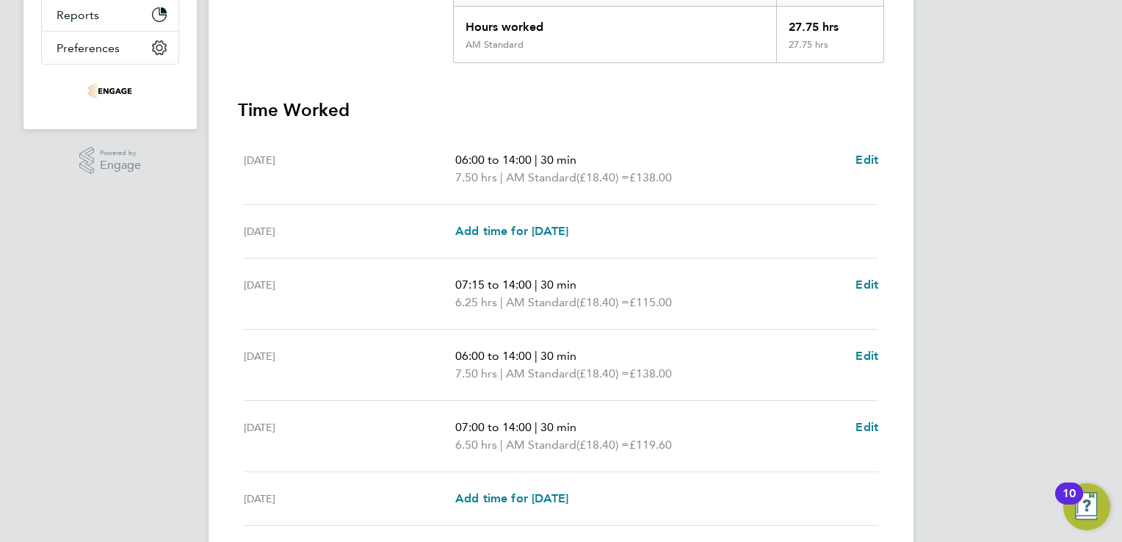
scroll to position [332, 0]
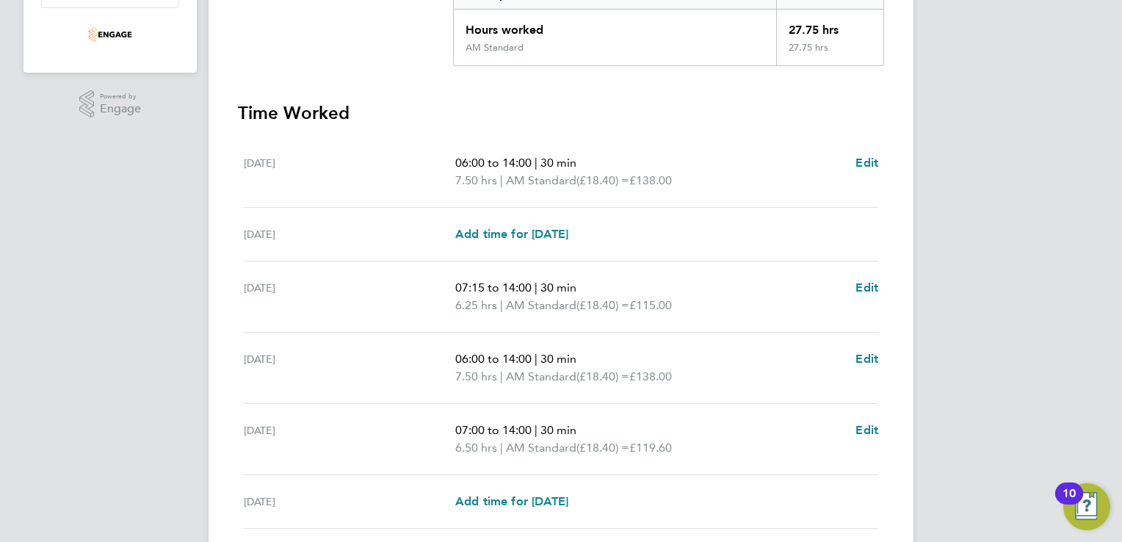
scroll to position [273, 0]
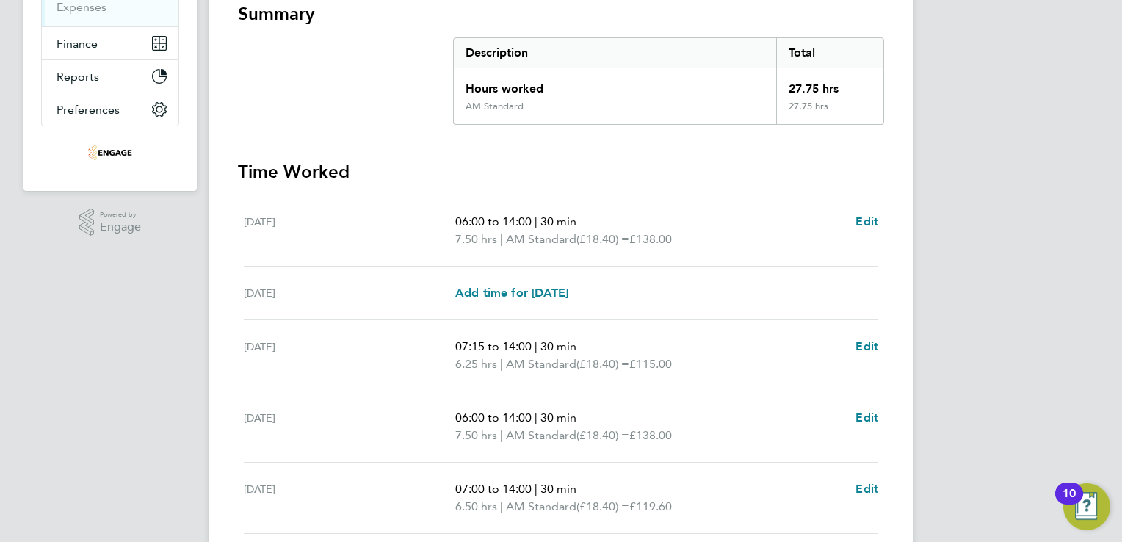
scroll to position [0, 0]
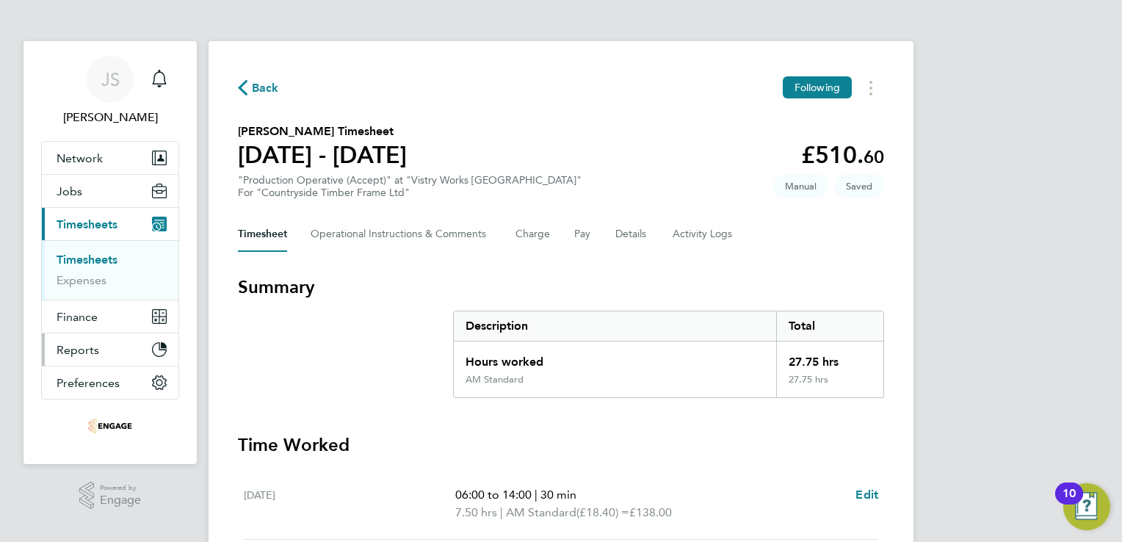
click at [111, 347] on button "Reports" at bounding box center [110, 349] width 137 height 32
click at [92, 351] on span "Reports" at bounding box center [78, 350] width 43 height 14
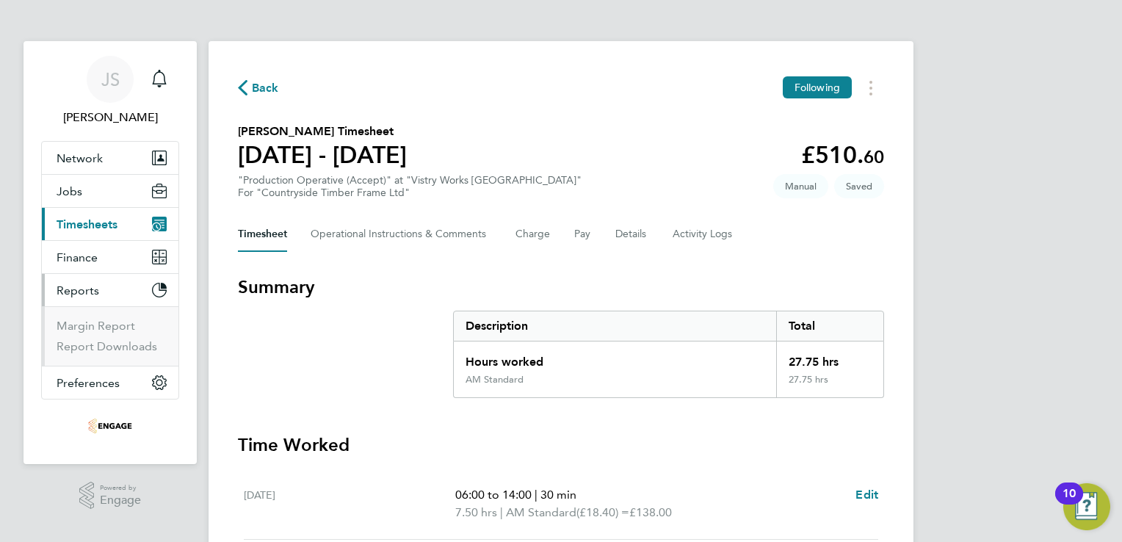
click at [100, 224] on span "Timesheets" at bounding box center [87, 224] width 61 height 14
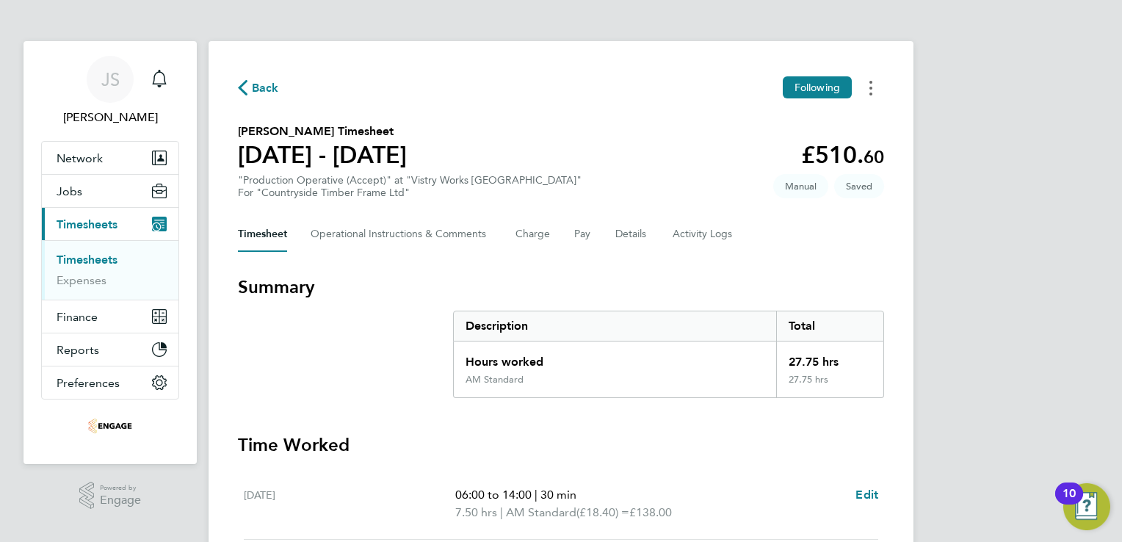
click at [869, 98] on button "Timesheets Menu" at bounding box center [871, 87] width 26 height 23
click at [257, 84] on span "Back" at bounding box center [265, 88] width 27 height 18
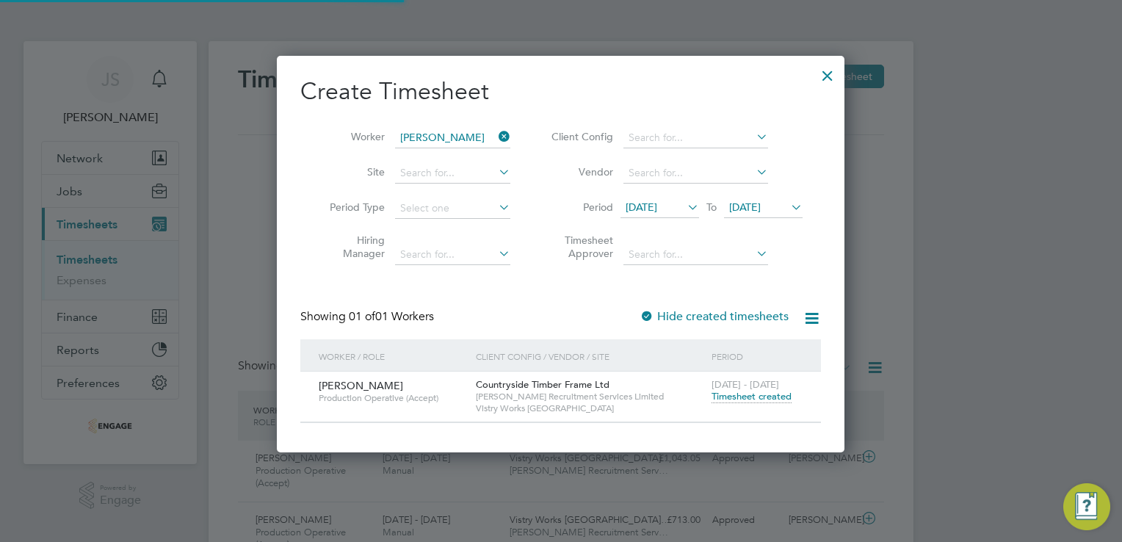
scroll to position [37, 128]
click at [496, 137] on icon at bounding box center [496, 136] width 0 height 21
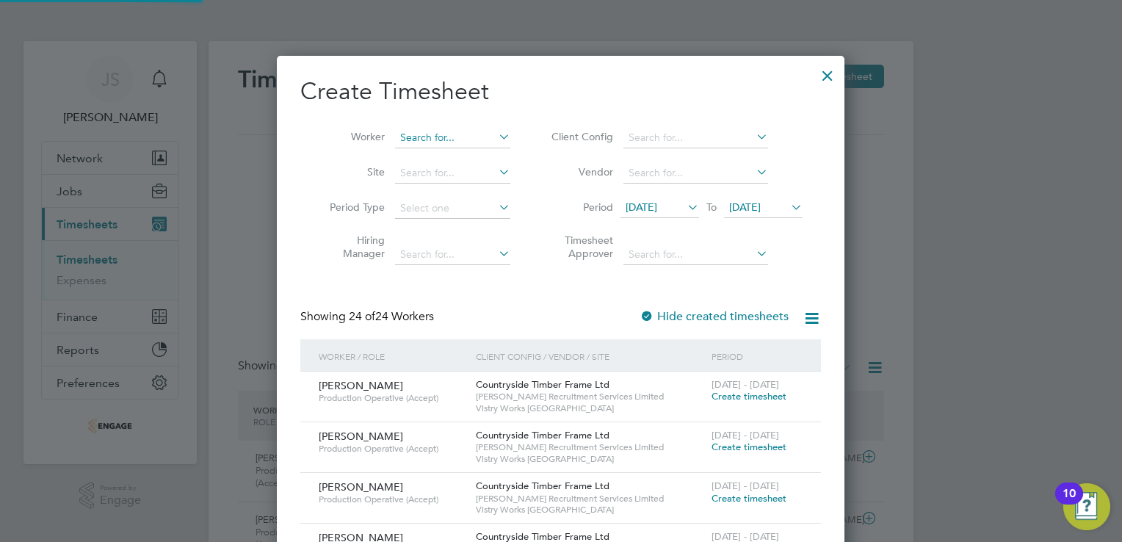
click at [439, 134] on input at bounding box center [452, 138] width 115 height 21
click at [434, 135] on input at bounding box center [452, 138] width 115 height 21
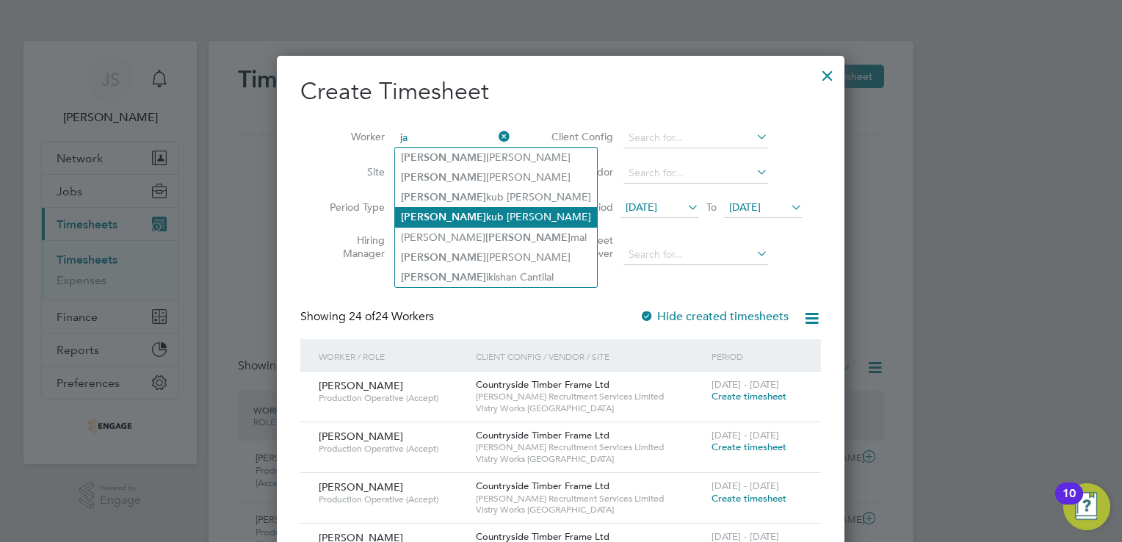
click at [449, 212] on li "Ja kub Repka" at bounding box center [496, 217] width 202 height 20
type input "Jakub Repka"
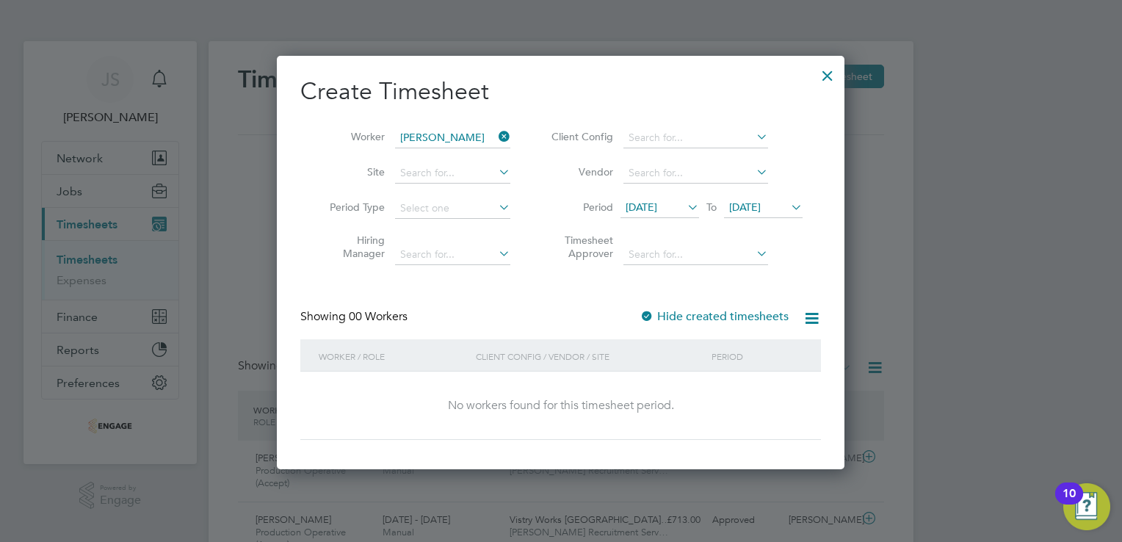
click at [697, 316] on label "Hide created timesheets" at bounding box center [714, 316] width 149 height 15
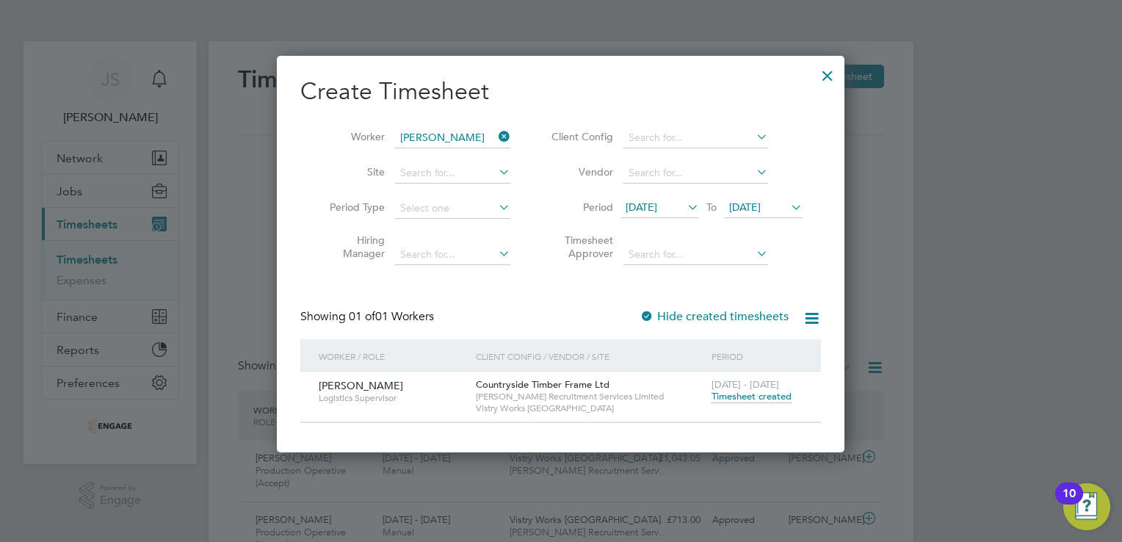
click at [740, 402] on span "Timesheet created" at bounding box center [752, 396] width 80 height 13
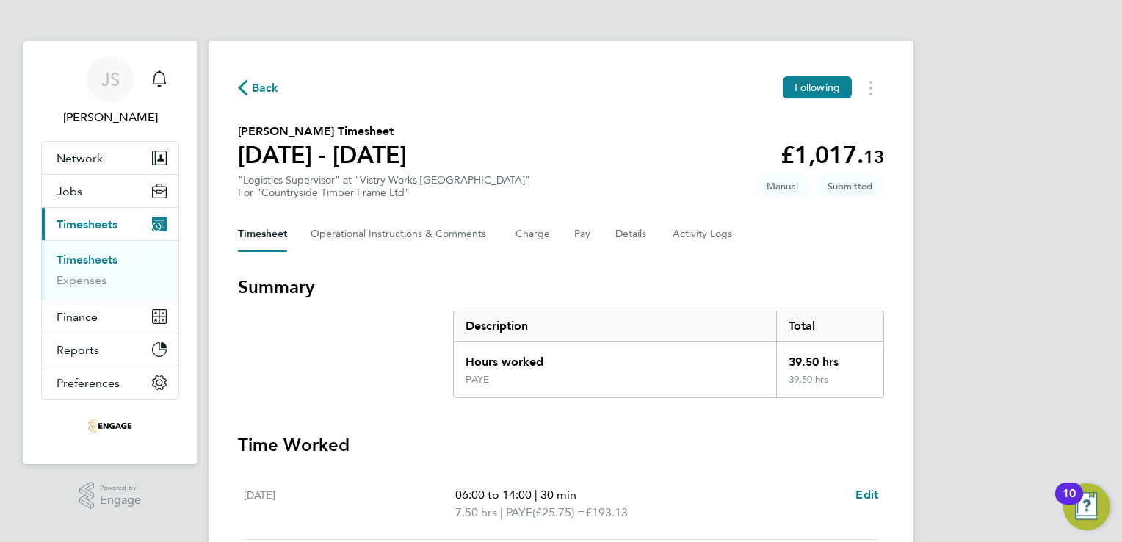
click at [250, 87] on span "Back" at bounding box center [258, 87] width 41 height 14
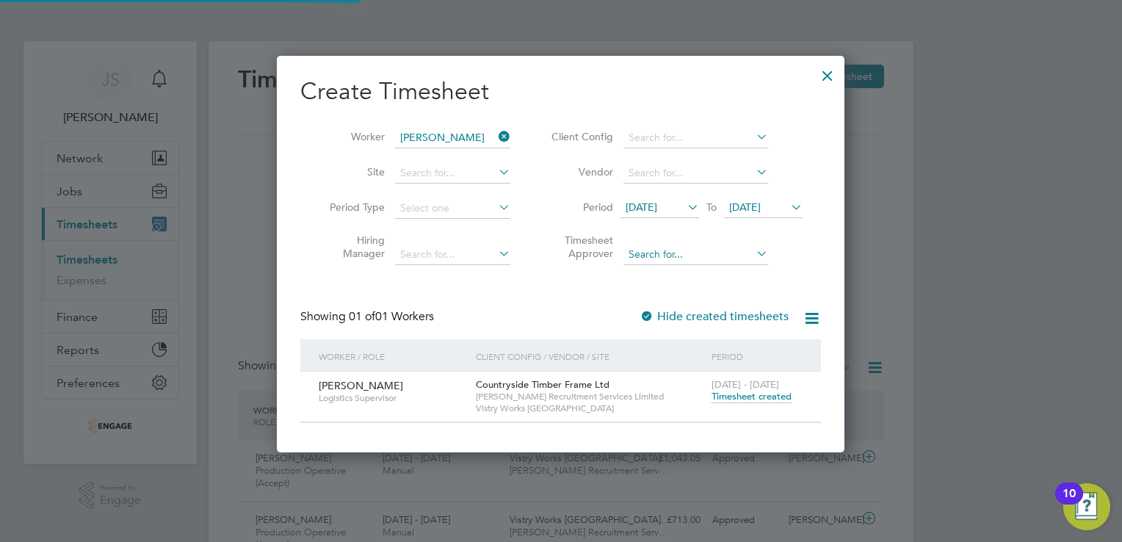
scroll to position [37, 128]
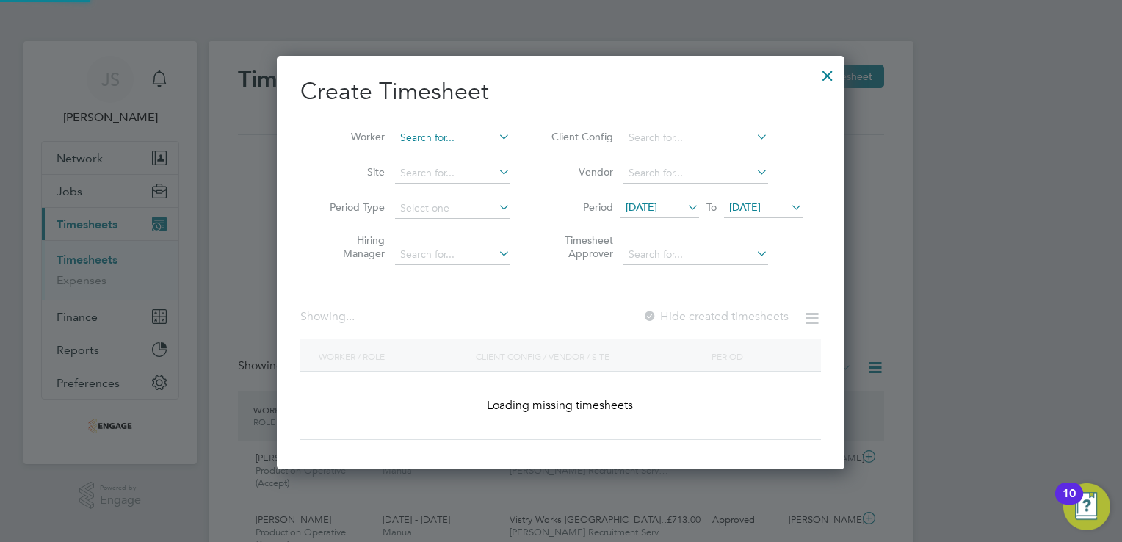
click at [493, 135] on input at bounding box center [452, 138] width 115 height 21
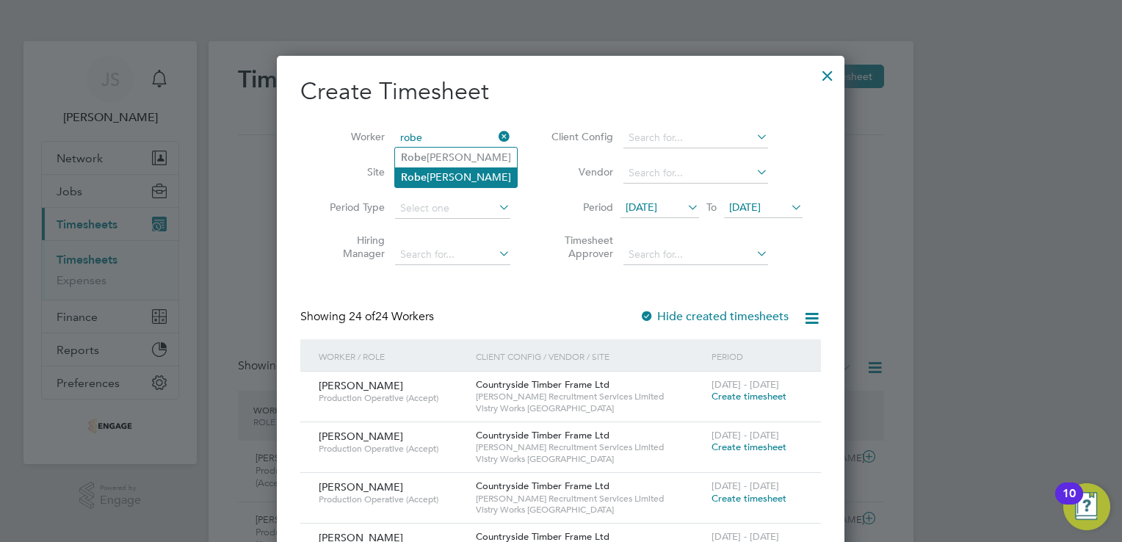
click at [435, 172] on li "Robe rt Glogowski" at bounding box center [456, 177] width 122 height 20
type input "Robert Glogowski"
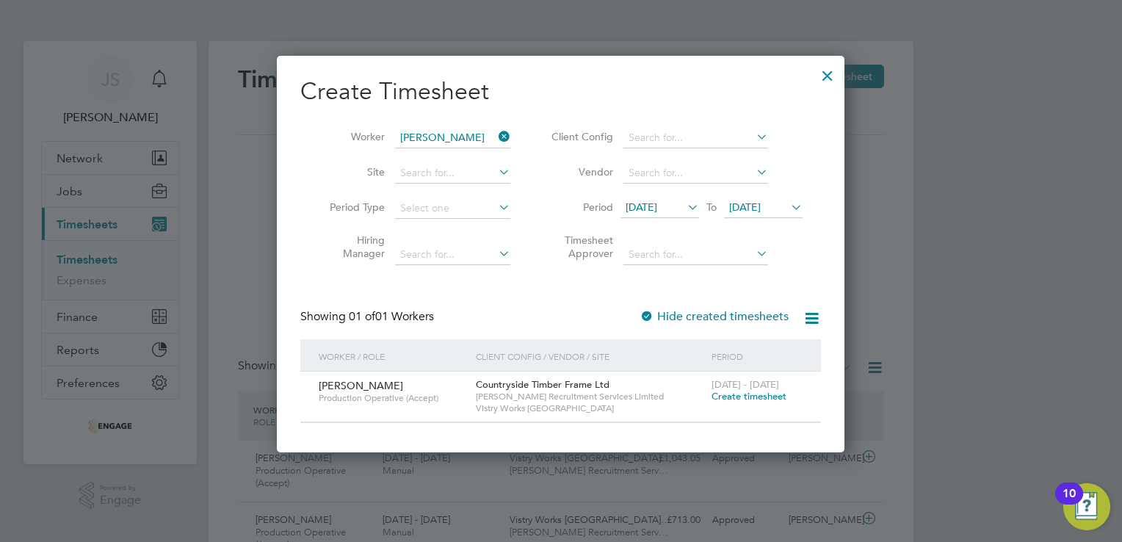
click at [732, 392] on span "Create timesheet" at bounding box center [749, 396] width 75 height 12
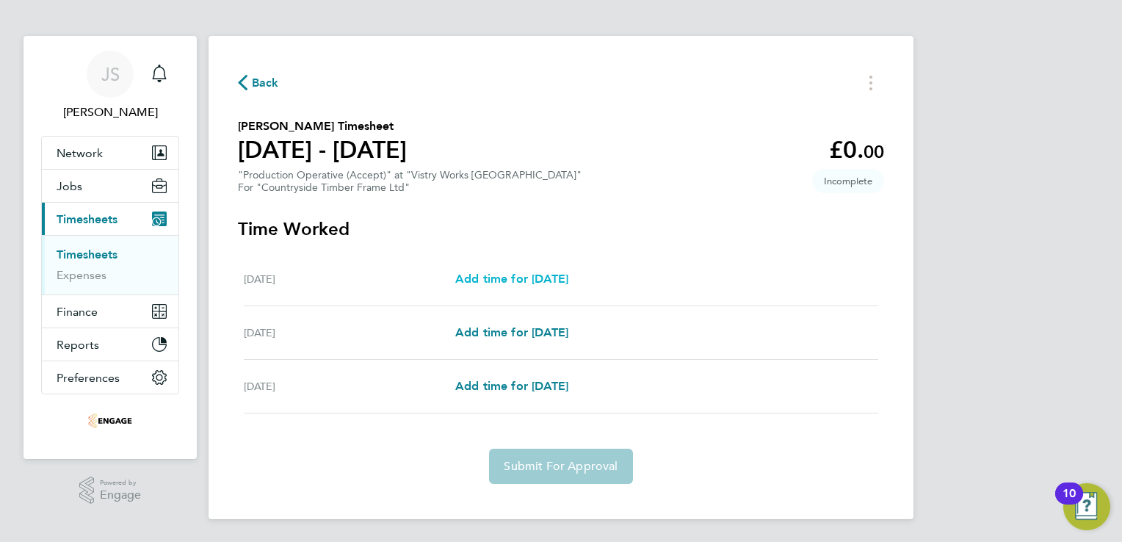
click at [543, 279] on span "Add time for Fri 22 Aug" at bounding box center [511, 279] width 113 height 14
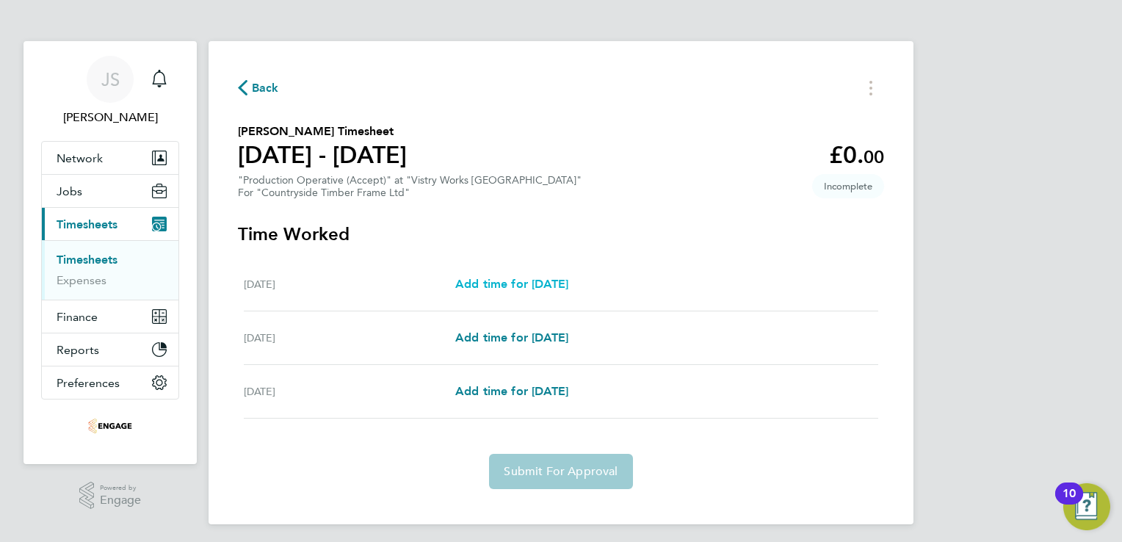
select select "15"
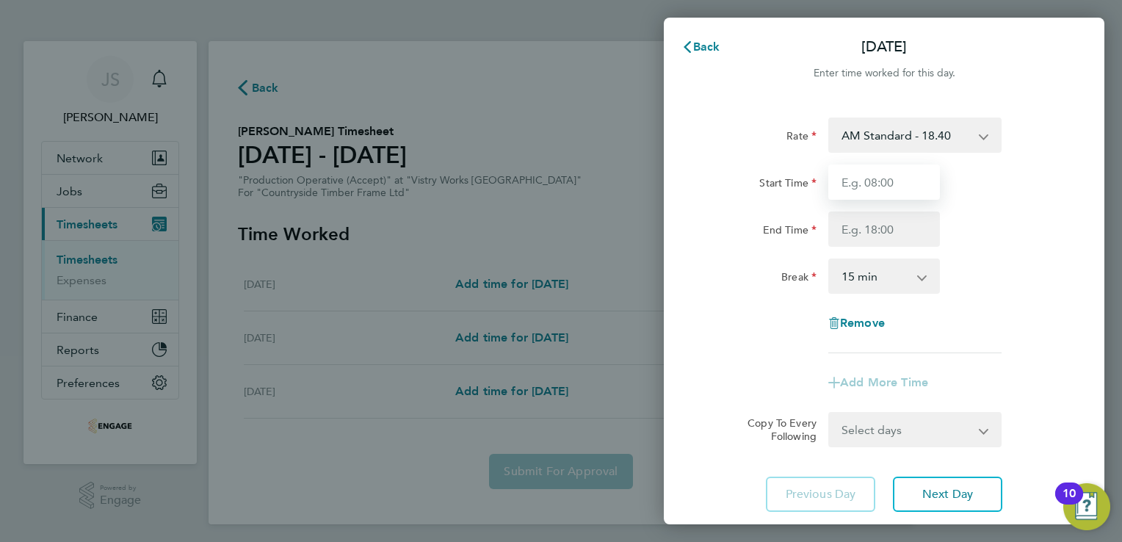
click at [881, 178] on input "Start Time" at bounding box center [884, 181] width 112 height 35
type input "08:00"
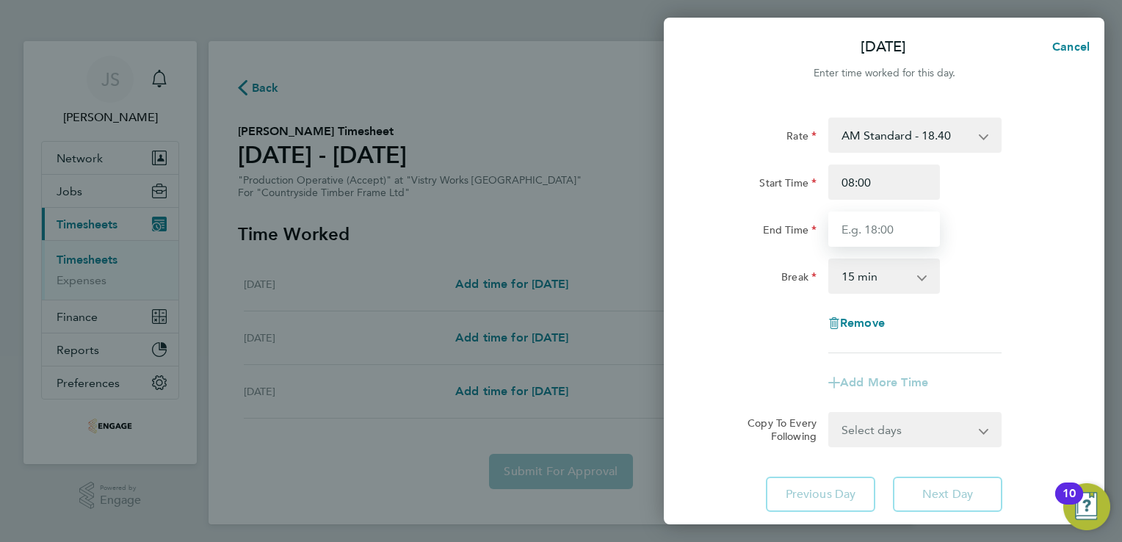
click at [861, 235] on input "End Time" at bounding box center [884, 228] width 112 height 35
type input "14:00"
click at [858, 281] on select "0 min 15 min 30 min 45 min 60 min 75 min 90 min" at bounding box center [875, 276] width 91 height 32
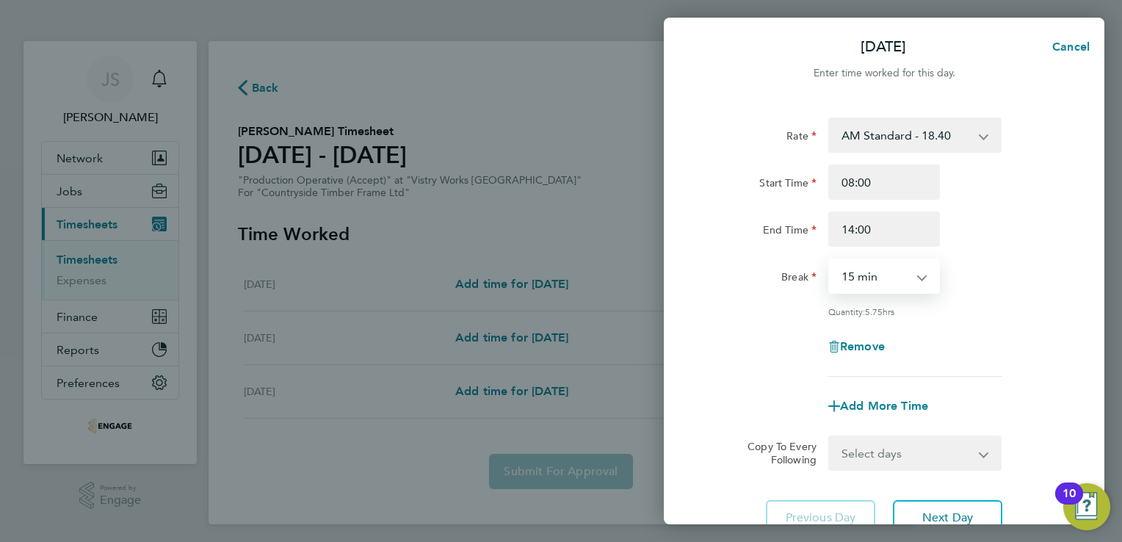
select select "30"
click at [830, 260] on select "0 min 15 min 30 min 45 min 60 min 75 min 90 min" at bounding box center [875, 276] width 91 height 32
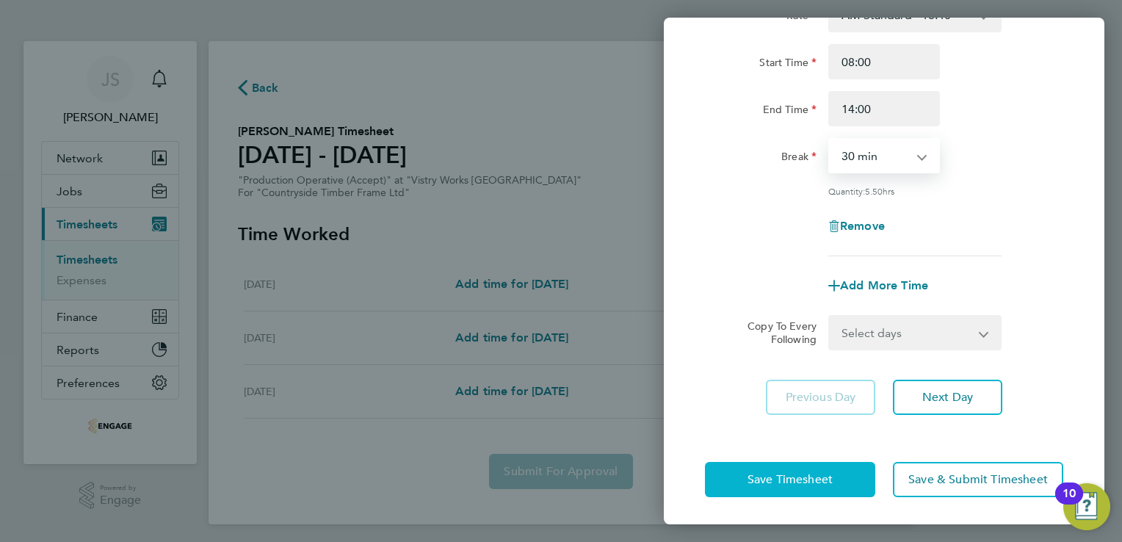
click at [775, 478] on span "Save Timesheet" at bounding box center [789, 479] width 85 height 15
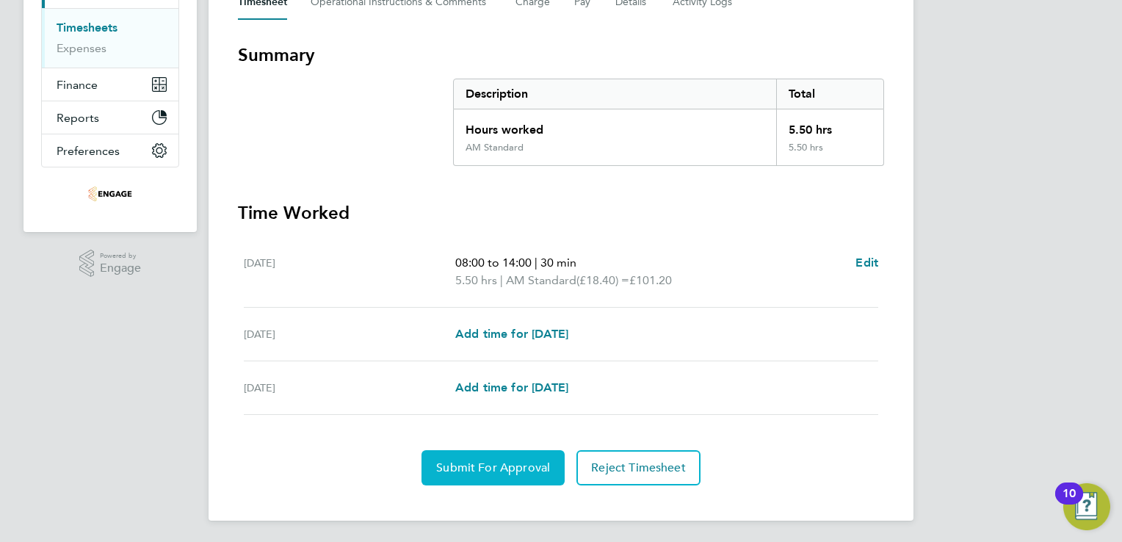
click at [469, 467] on span "Submit For Approval" at bounding box center [493, 467] width 114 height 15
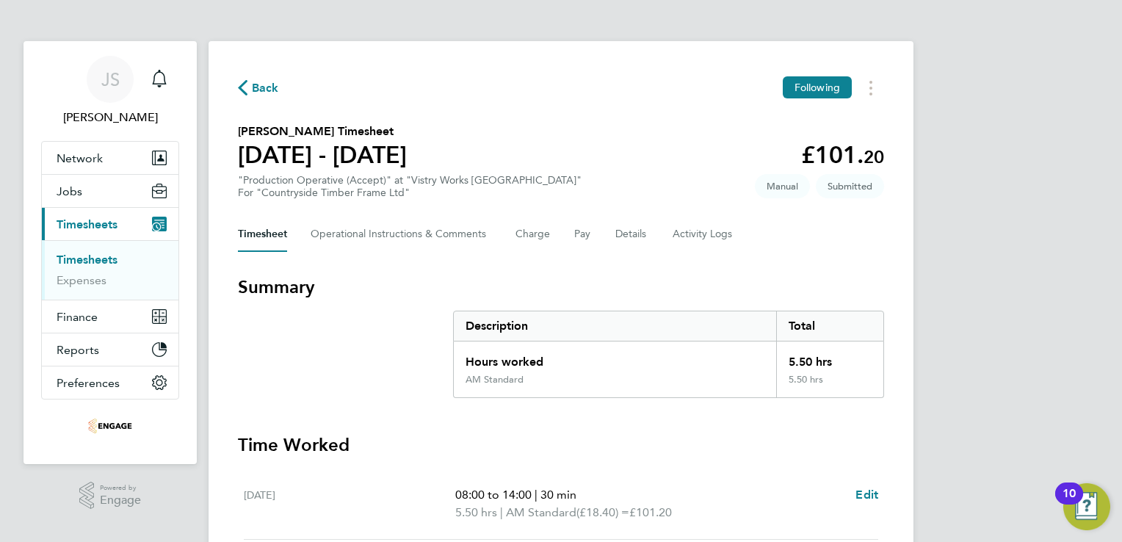
click at [248, 74] on div "Back Following Robert Glogowski's Timesheet 18 - 24 Aug 2025 £101. 20 "Producti…" at bounding box center [561, 397] width 705 height 712
click at [259, 84] on span "Back" at bounding box center [265, 88] width 27 height 18
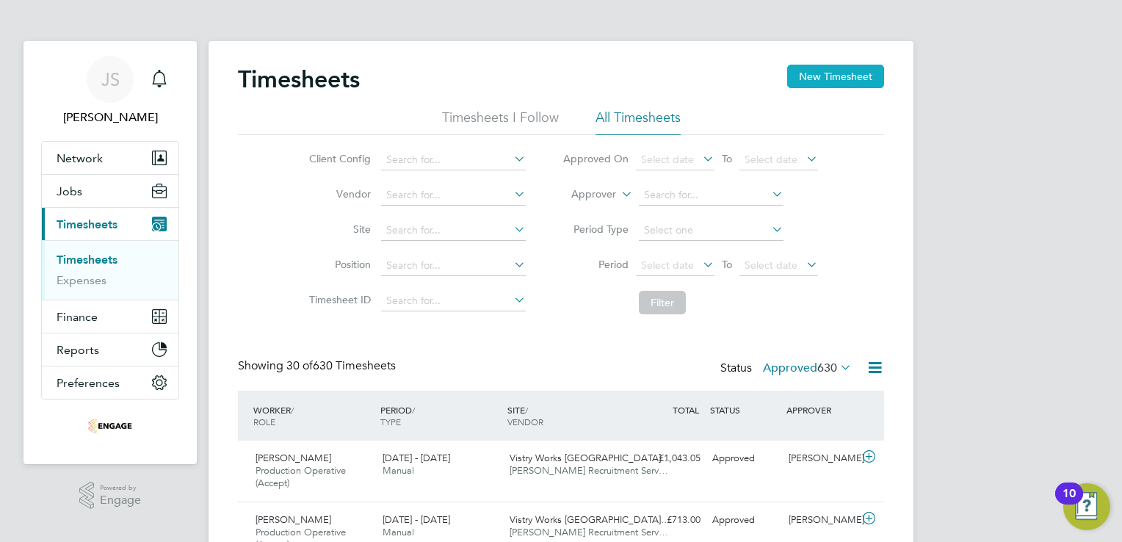
click at [817, 82] on button "New Timesheet" at bounding box center [835, 76] width 97 height 23
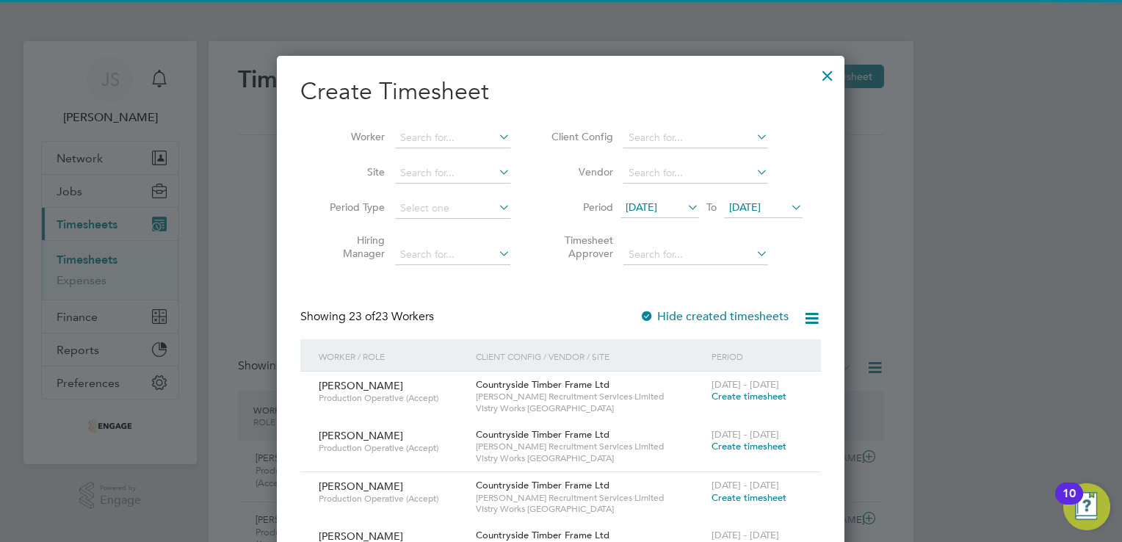
click at [651, 203] on span "12 Aug 2025" at bounding box center [642, 206] width 32 height 13
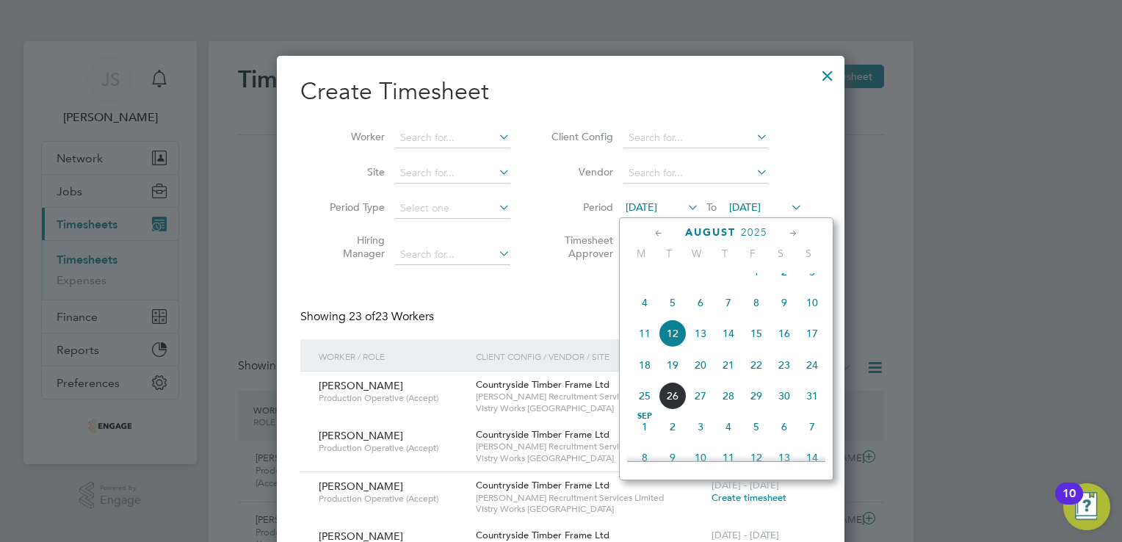
click at [644, 379] on span "18" at bounding box center [645, 365] width 28 height 28
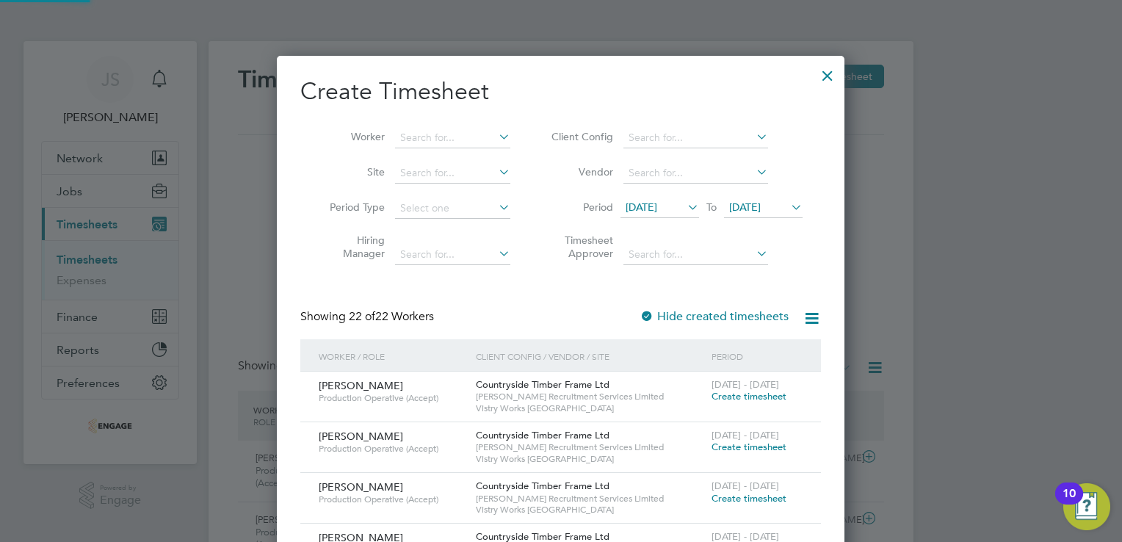
click at [761, 201] on span "19 Aug 2025" at bounding box center [745, 206] width 32 height 13
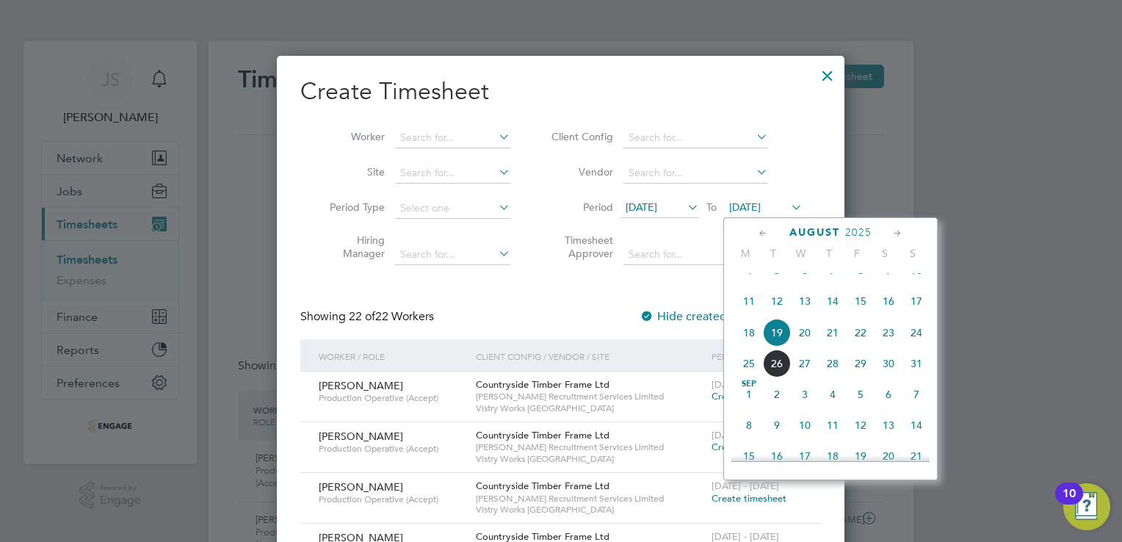
click at [911, 347] on span "24" at bounding box center [916, 333] width 28 height 28
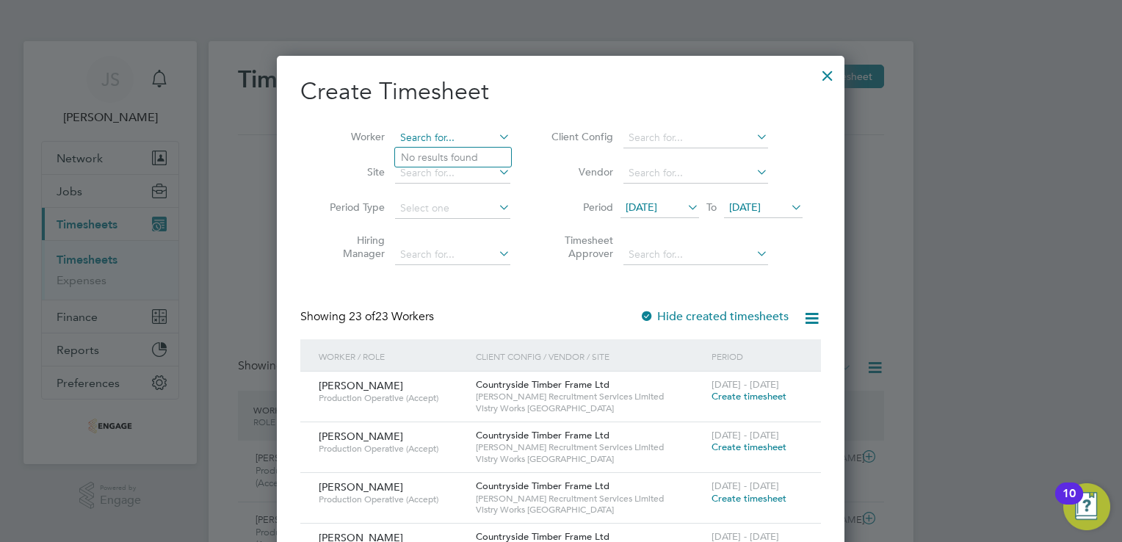
click at [434, 137] on input at bounding box center [452, 138] width 115 height 21
click at [452, 154] on li "Deme trius Alves Dos Santos" at bounding box center [523, 158] width 256 height 20
type input "Demetrius Alves Dos Santos"
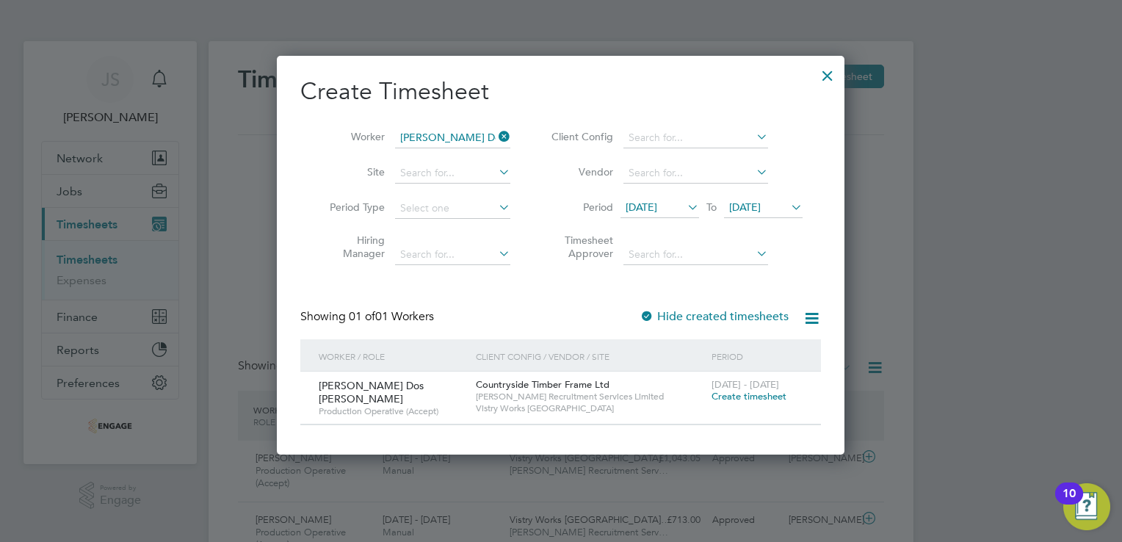
click at [745, 395] on span "Create timesheet" at bounding box center [749, 396] width 75 height 12
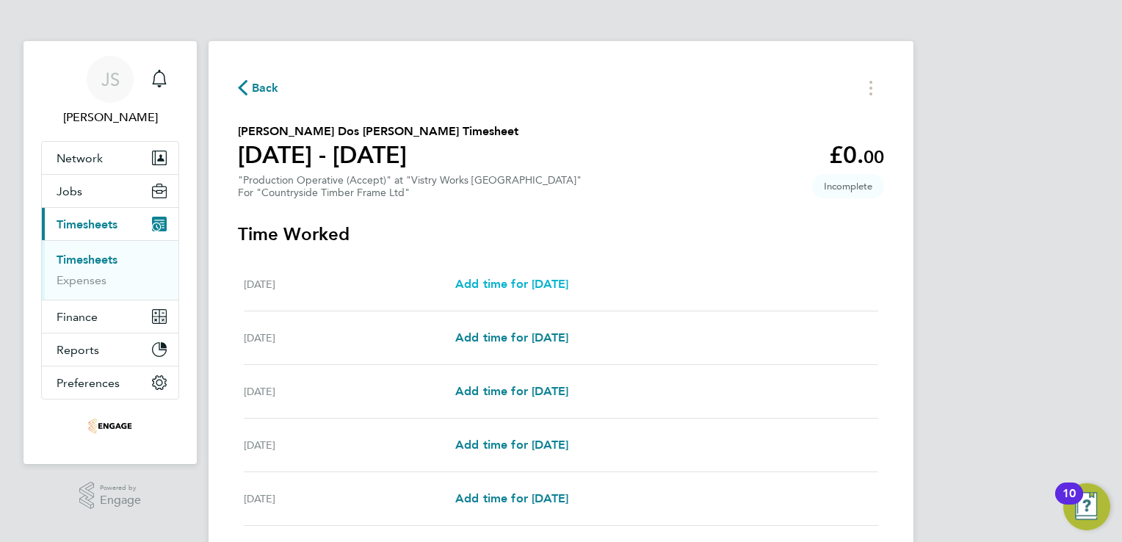
click at [549, 286] on span "Add time for Mon 18 Aug" at bounding box center [511, 284] width 113 height 14
select select "15"
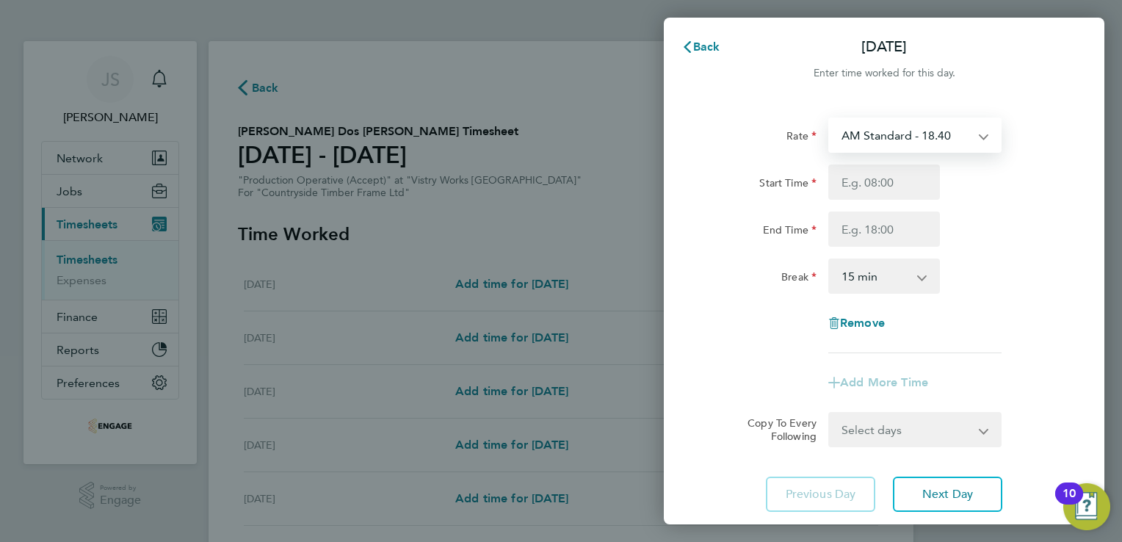
click at [903, 131] on select "AM Standard - 18.40 PM OT2 - 40.11 OT2 - 36.80 OT 1 - 27.60 PM OT 1 - 30.08 PM …" at bounding box center [906, 135] width 153 height 32
select select "15"
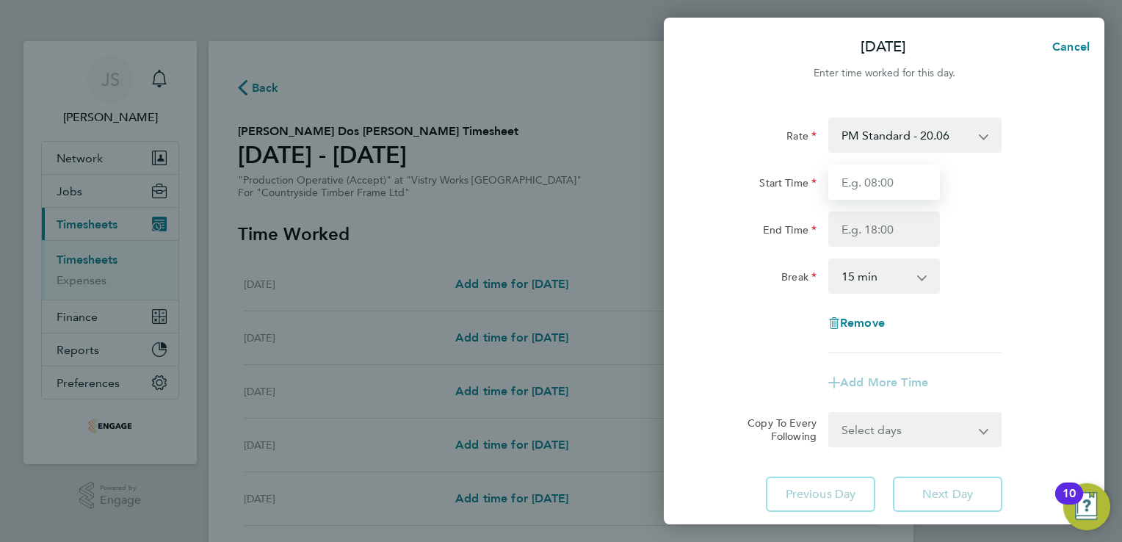
click at [855, 175] on input "Start Time" at bounding box center [884, 181] width 112 height 35
type input "06:00"
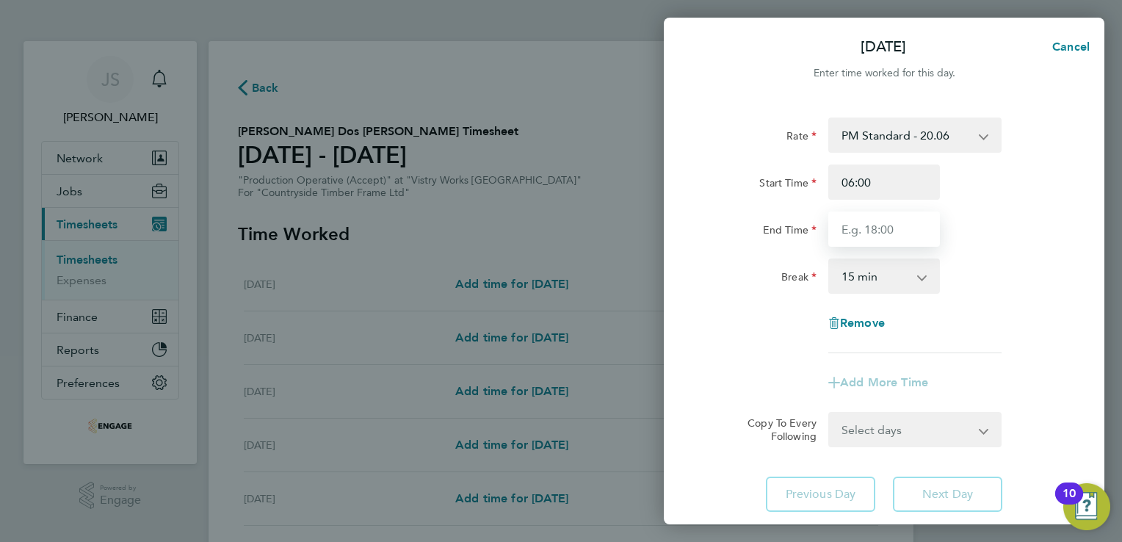
click at [857, 242] on input "End Time" at bounding box center [884, 228] width 112 height 35
type input "14:00"
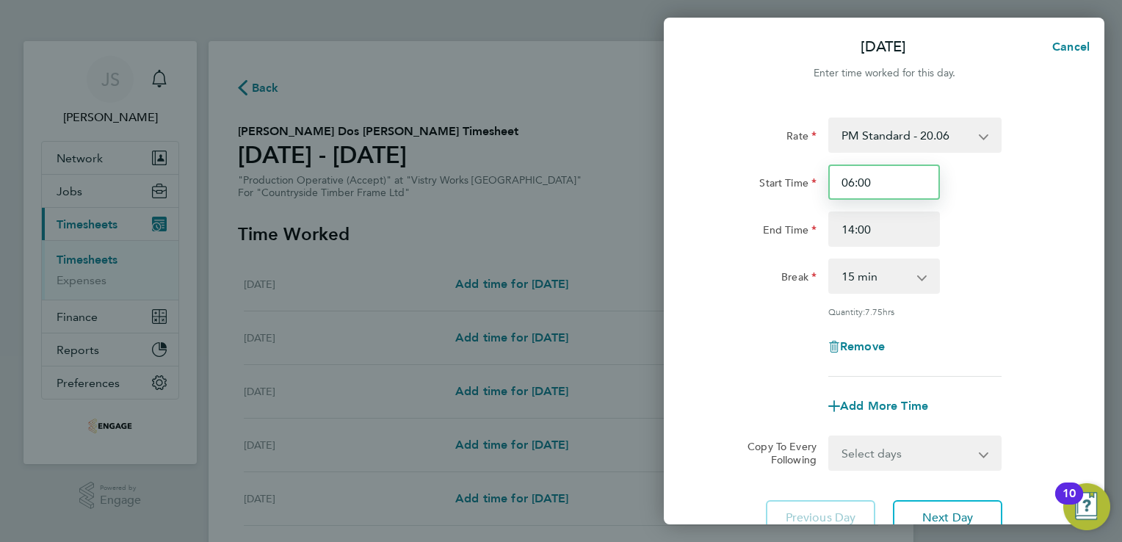
drag, startPoint x: 883, startPoint y: 173, endPoint x: 803, endPoint y: 173, distance: 79.3
click at [803, 173] on div "Start Time 06:00" at bounding box center [884, 181] width 370 height 35
type input "14:00"
drag, startPoint x: 891, startPoint y: 233, endPoint x: 783, endPoint y: 222, distance: 109.3
click at [783, 222] on div "End Time 14:00" at bounding box center [884, 228] width 370 height 35
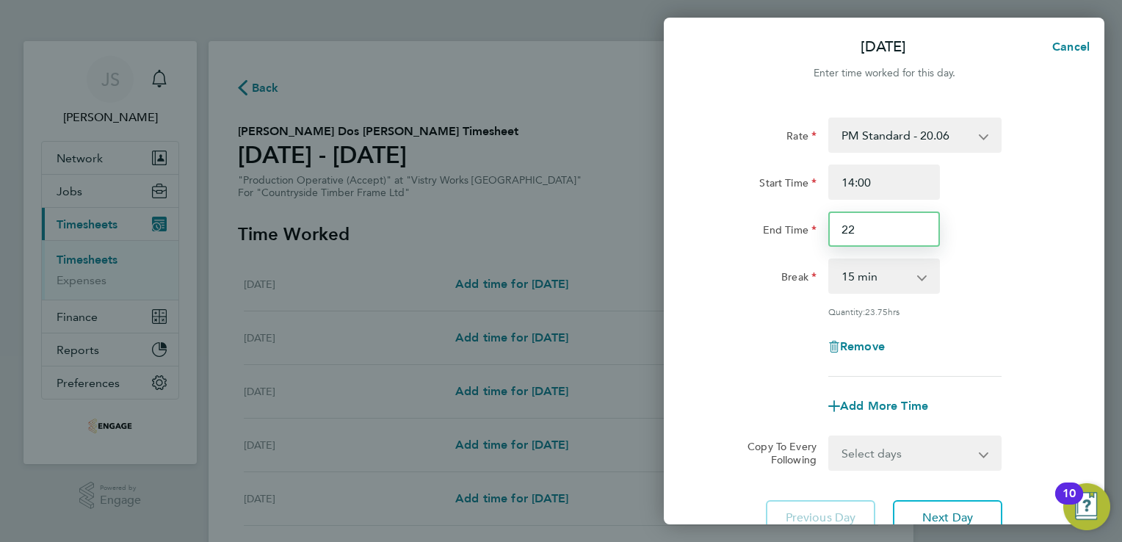
type input "22:30"
click at [844, 278] on select "0 min 15 min 30 min 45 min 60 min 75 min 90 min" at bounding box center [875, 276] width 91 height 32
select select "30"
click at [830, 260] on select "0 min 15 min 30 min 45 min 60 min 75 min 90 min" at bounding box center [875, 276] width 91 height 32
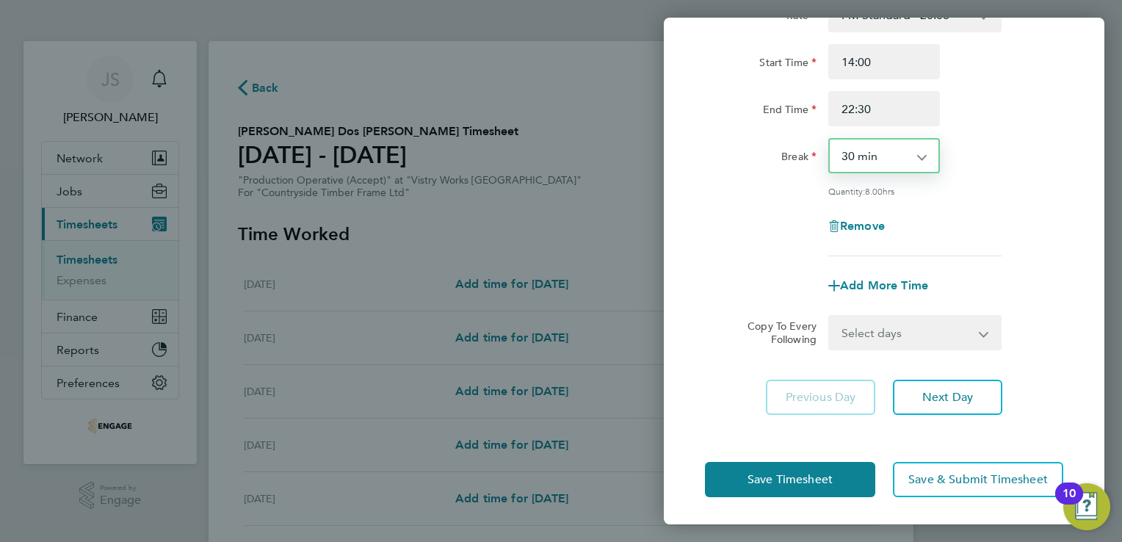
click at [907, 340] on select "Select days Day Weekday (Mon-Fri) Weekend (Sat-Sun) Tuesday Wednesday Thursday …" at bounding box center [907, 332] width 154 height 32
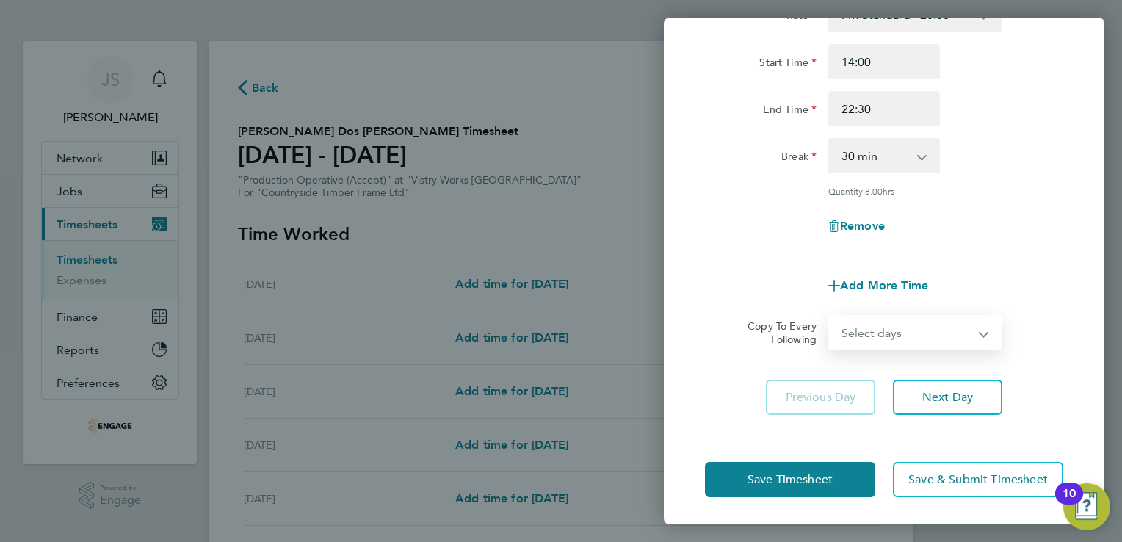
select select "WEEKDAY"
click at [830, 316] on select "Select days Day Weekday (Mon-Fri) Weekend (Sat-Sun) Tuesday Wednesday Thursday …" at bounding box center [907, 332] width 154 height 32
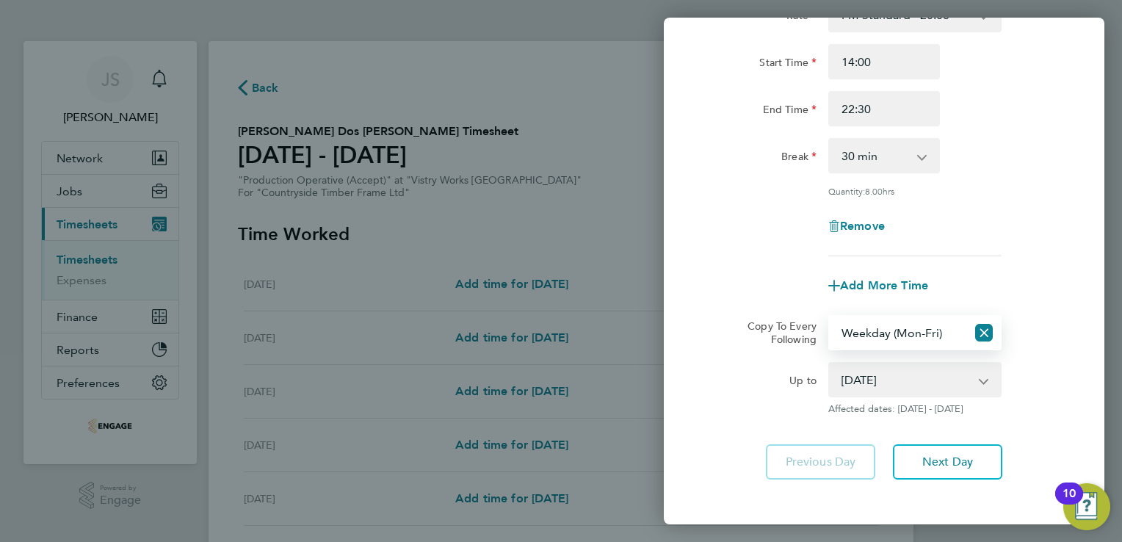
click at [885, 377] on select "19 Aug 2025 20 Aug 2025 21 Aug 2025 22 Aug 2025 23 Aug 2025 24 Aug 2025" at bounding box center [906, 379] width 153 height 32
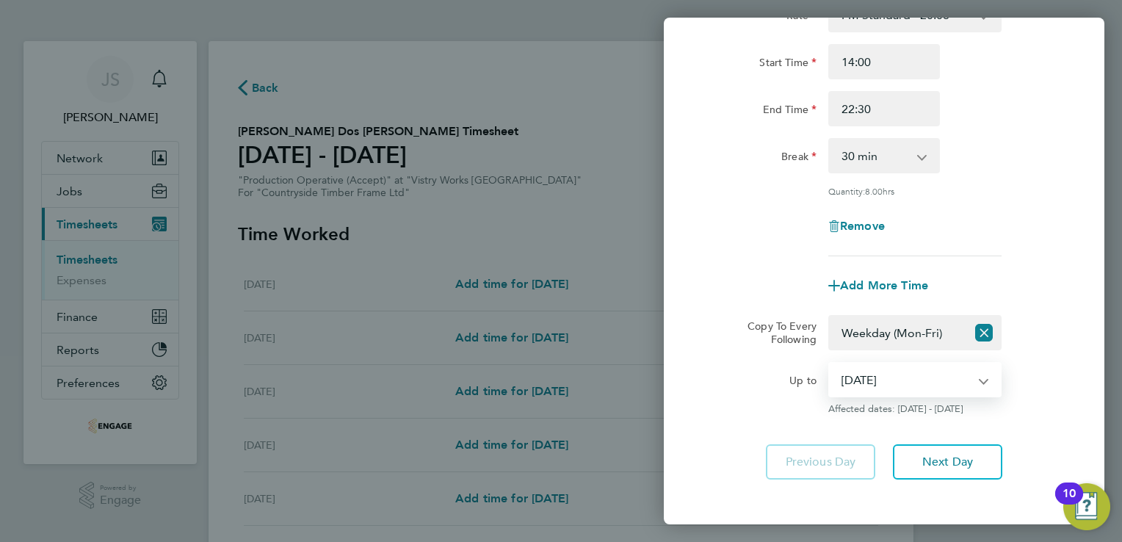
select select "2025-08-21"
click at [830, 363] on select "19 Aug 2025 20 Aug 2025 21 Aug 2025 22 Aug 2025 23 Aug 2025 24 Aug 2025" at bounding box center [906, 379] width 153 height 32
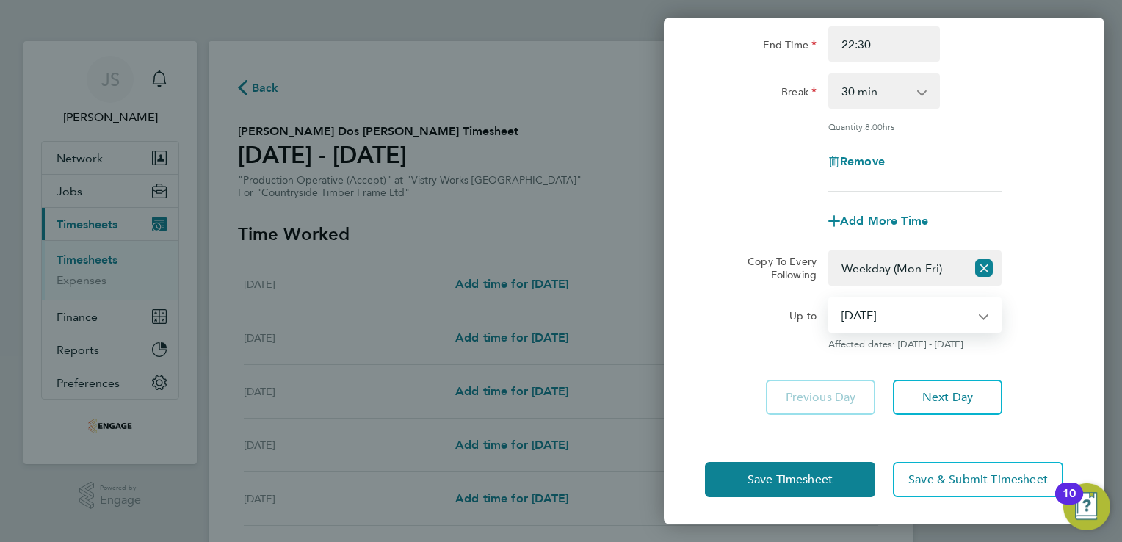
scroll to position [184, 0]
click at [769, 489] on button "Save Timesheet" at bounding box center [790, 480] width 170 height 35
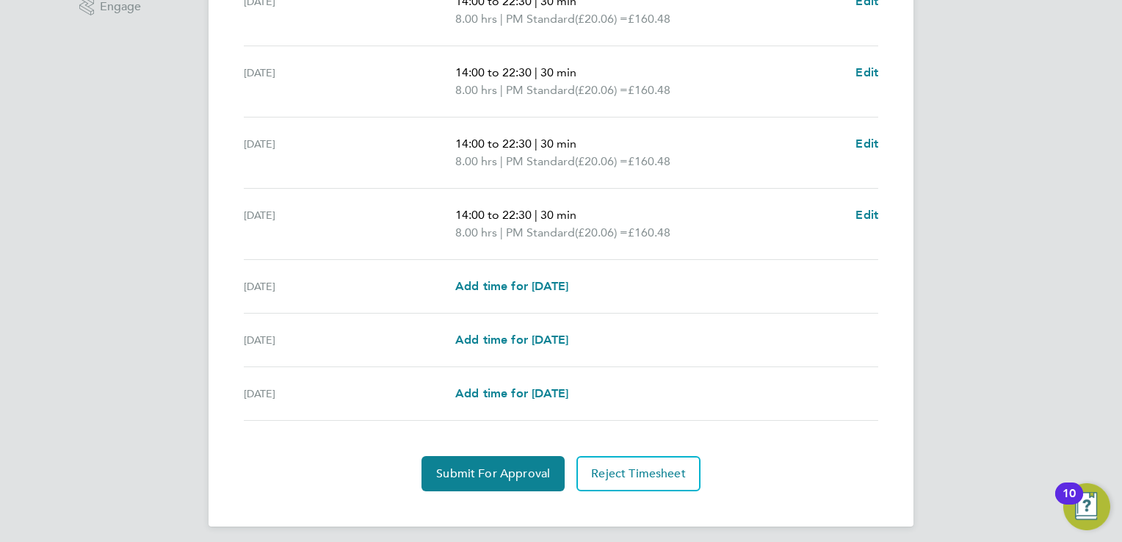
scroll to position [495, 0]
click at [505, 283] on span "Add time for Fri 22 Aug" at bounding box center [511, 285] width 113 height 14
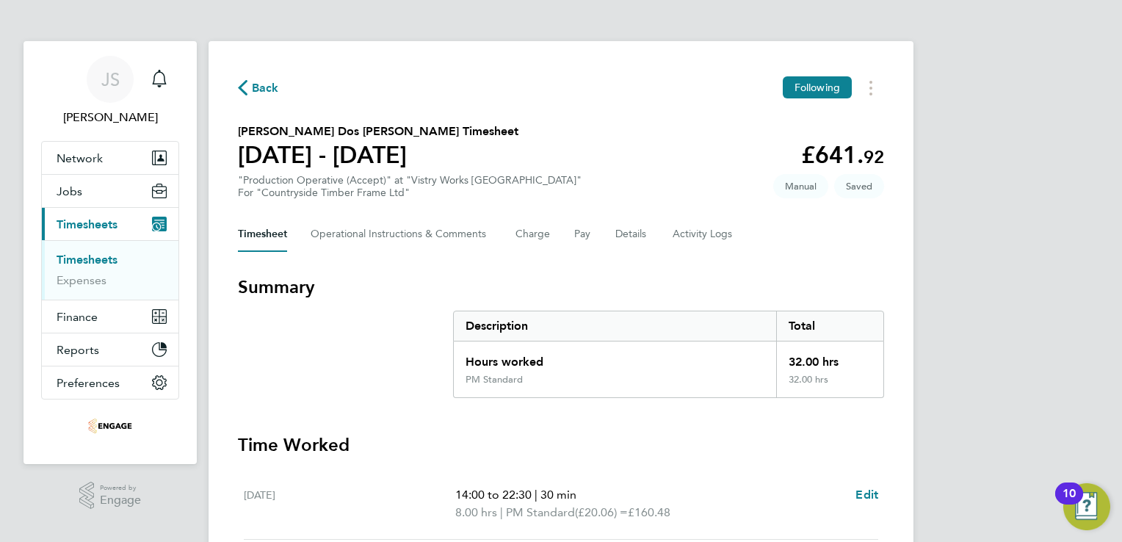
select select "15"
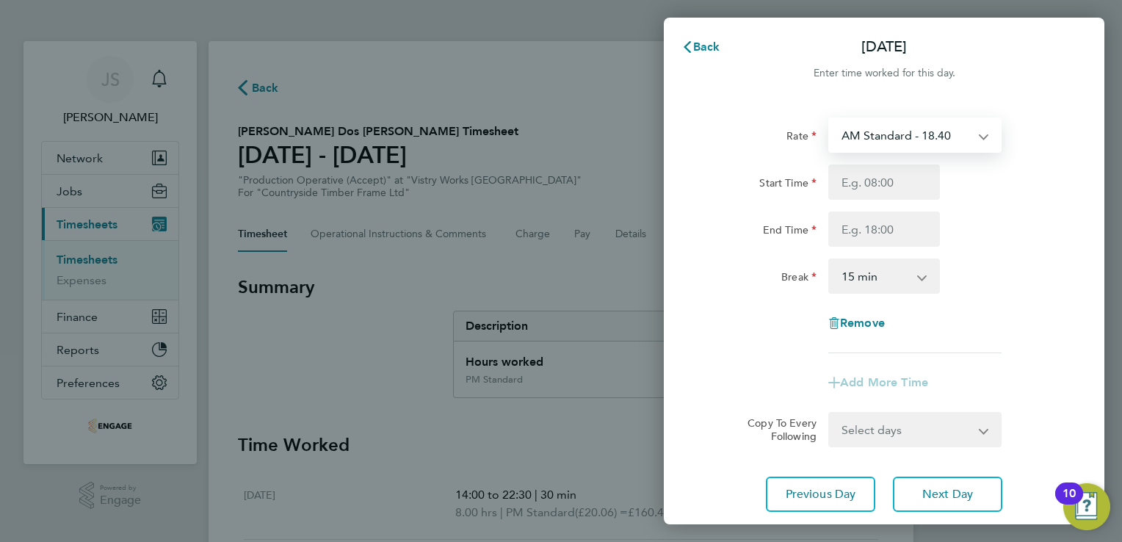
click at [859, 146] on select "AM Standard - 18.40 PM OT2 - 40.11 OT2 - 36.80 OT 1 - 27.60 PM OT 1 - 30.08 PM …" at bounding box center [906, 135] width 153 height 32
select select "15"
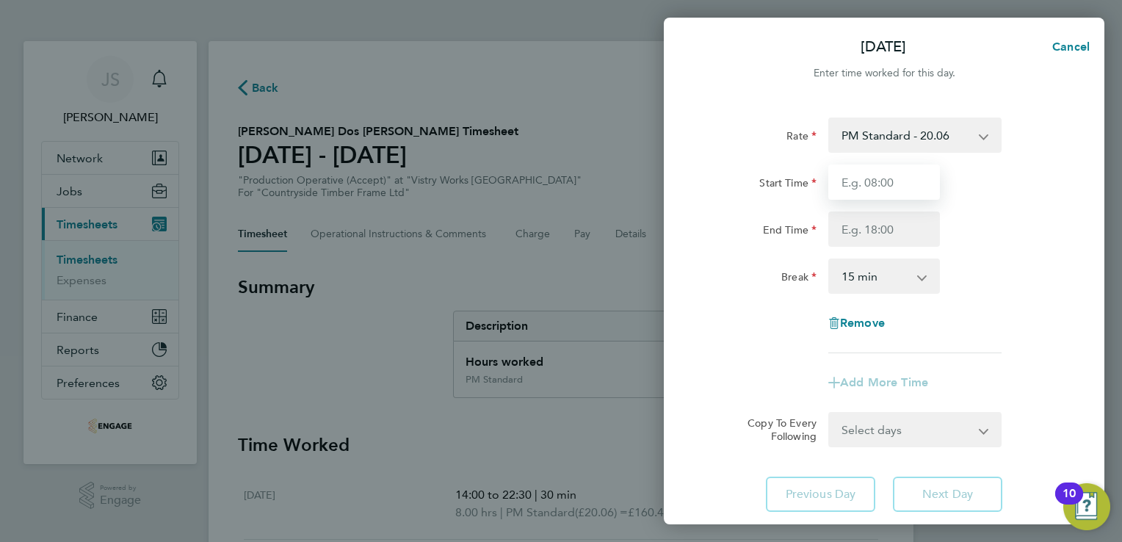
click at [855, 172] on input "Start Time" at bounding box center [884, 181] width 112 height 35
type input "14:00"
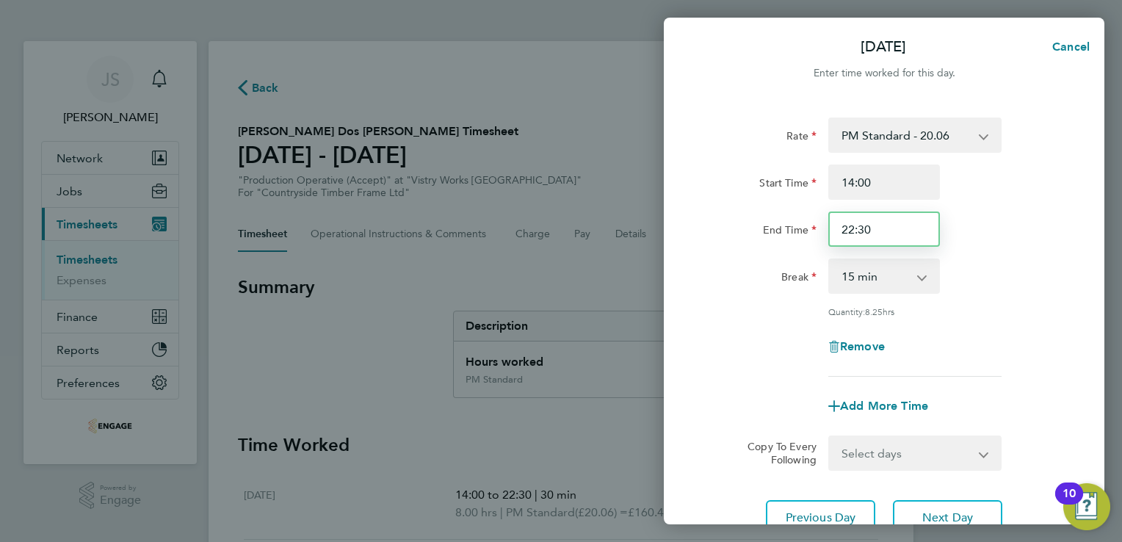
drag, startPoint x: 893, startPoint y: 224, endPoint x: 750, endPoint y: 219, distance: 143.3
click at [750, 219] on div "End Time 22:30" at bounding box center [884, 228] width 370 height 35
type input "20:00"
click at [853, 272] on select "0 min 15 min 30 min 45 min 60 min 75 min 90 min" at bounding box center [875, 276] width 91 height 32
select select "30"
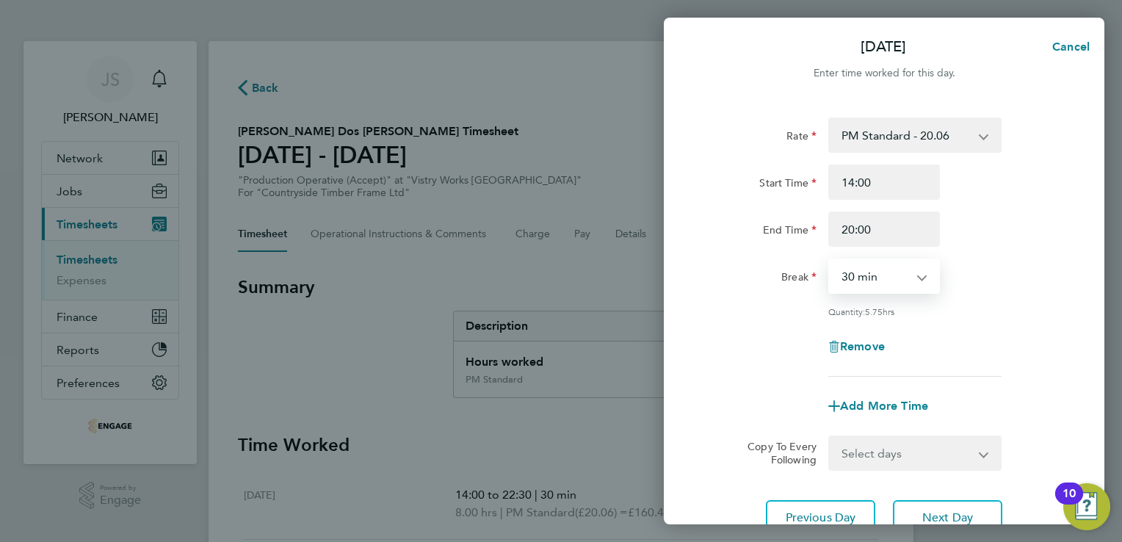
click at [830, 260] on select "0 min 15 min 30 min 45 min 60 min 75 min 90 min" at bounding box center [875, 276] width 91 height 32
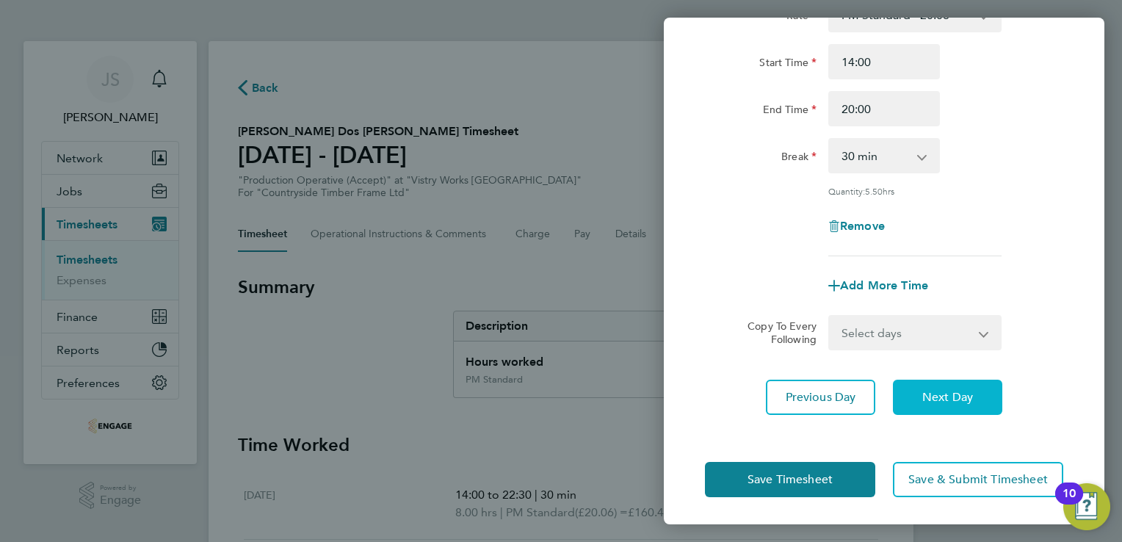
click at [949, 401] on span "Next Day" at bounding box center [947, 397] width 51 height 15
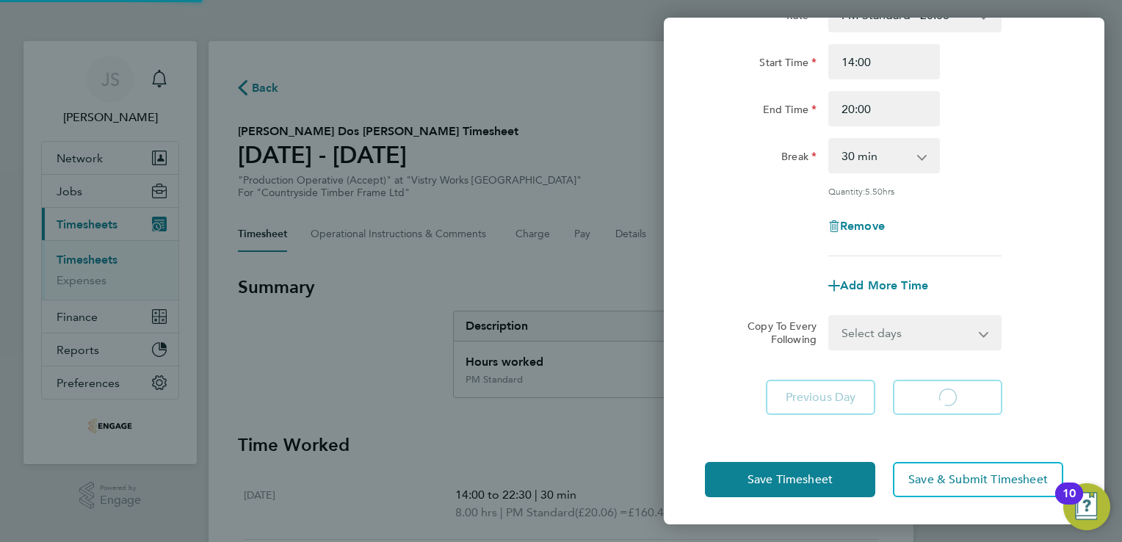
select select "15"
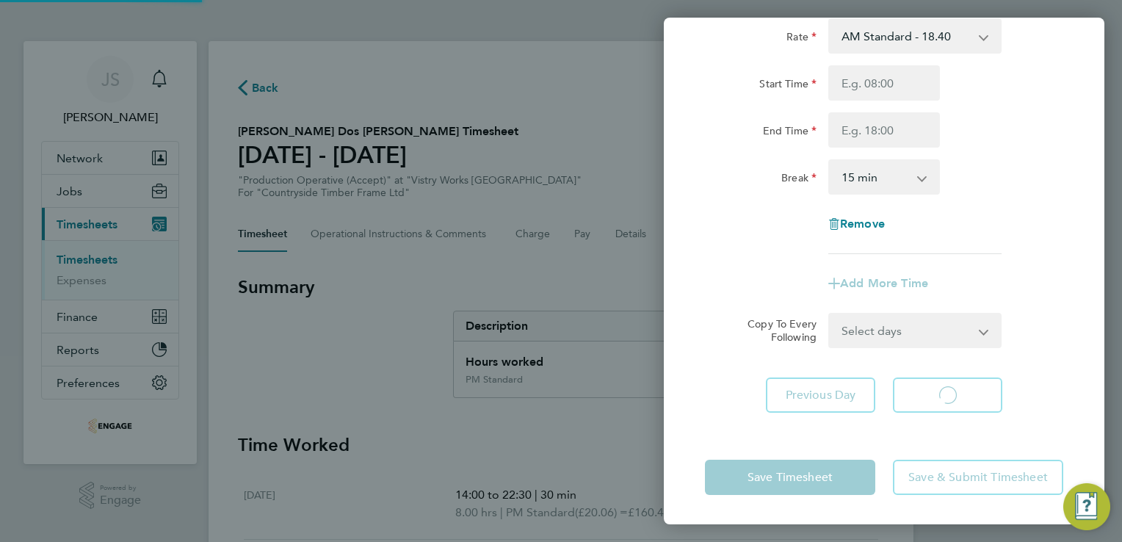
scroll to position [98, 0]
select select "15"
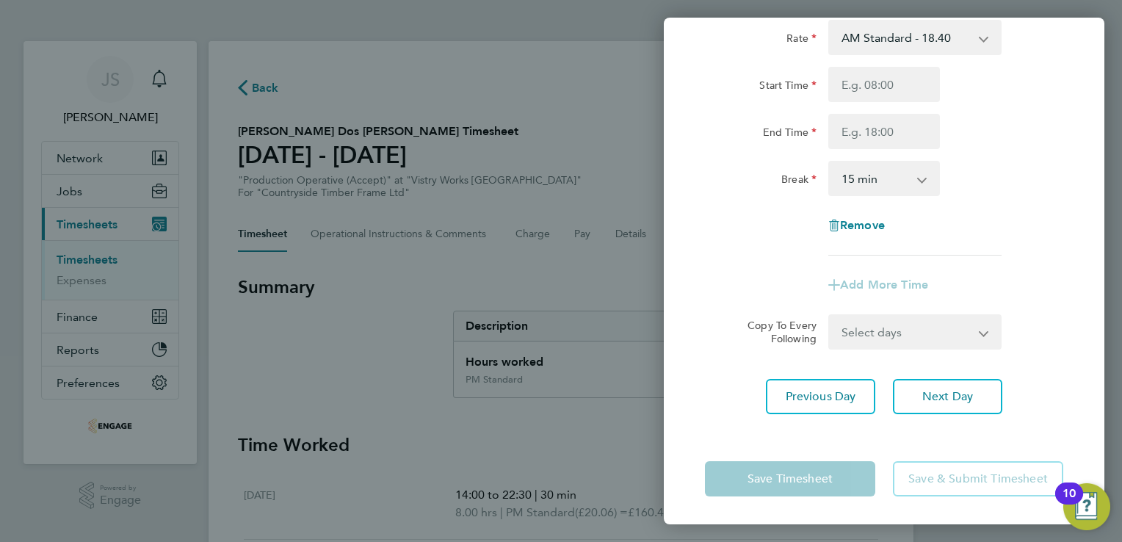
scroll to position [0, 0]
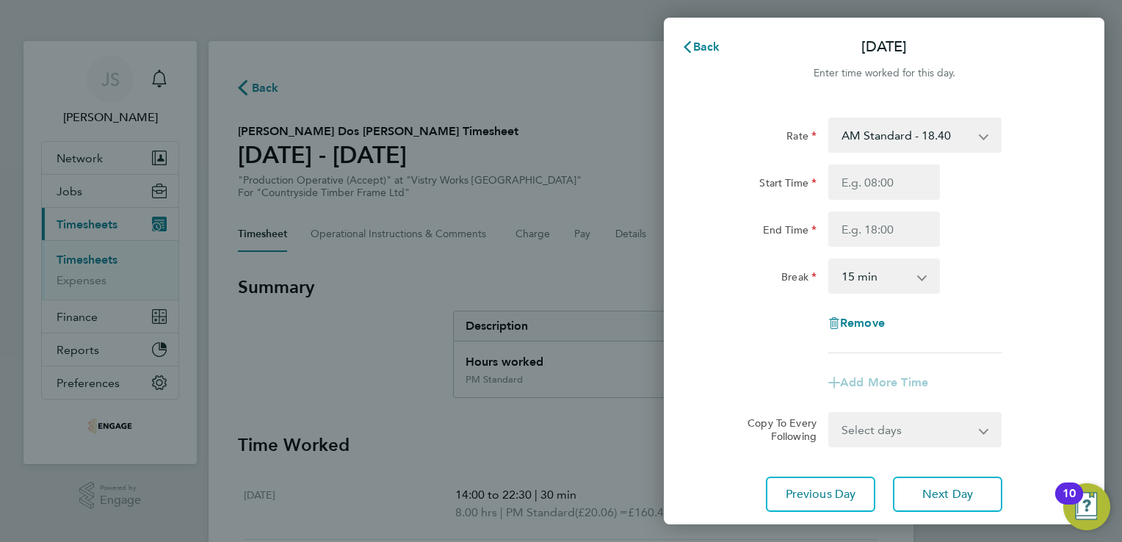
click at [920, 137] on select "AM Standard - 18.40 PM OT2 - 40.11 OT2 - 36.80 OT 1 - 27.60 PM OT 1 - 30.08 PM …" at bounding box center [906, 135] width 153 height 32
select select "15"
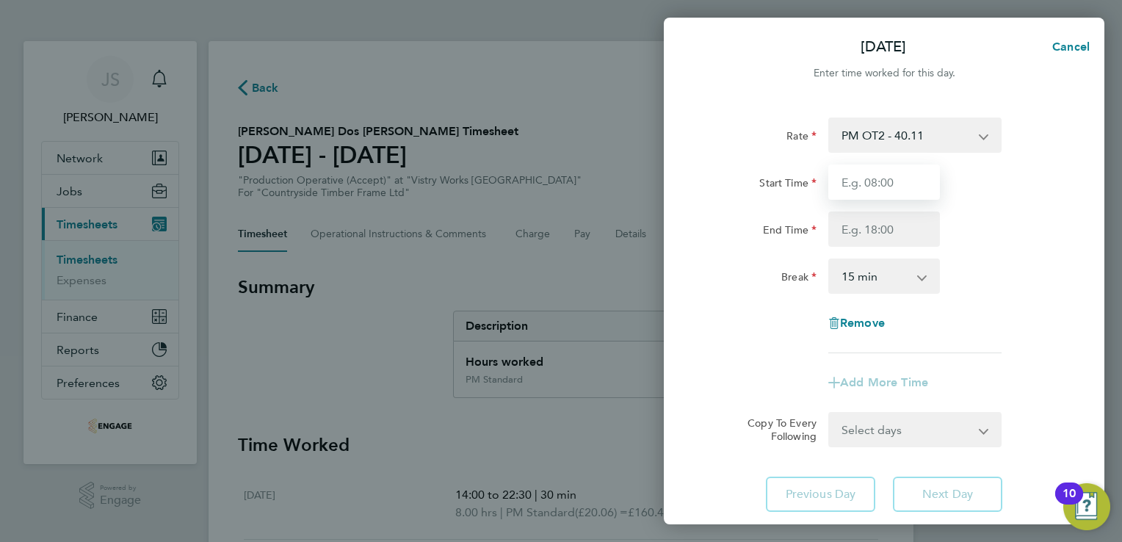
click at [852, 189] on input "Start Time" at bounding box center [884, 181] width 112 height 35
type input "07:00"
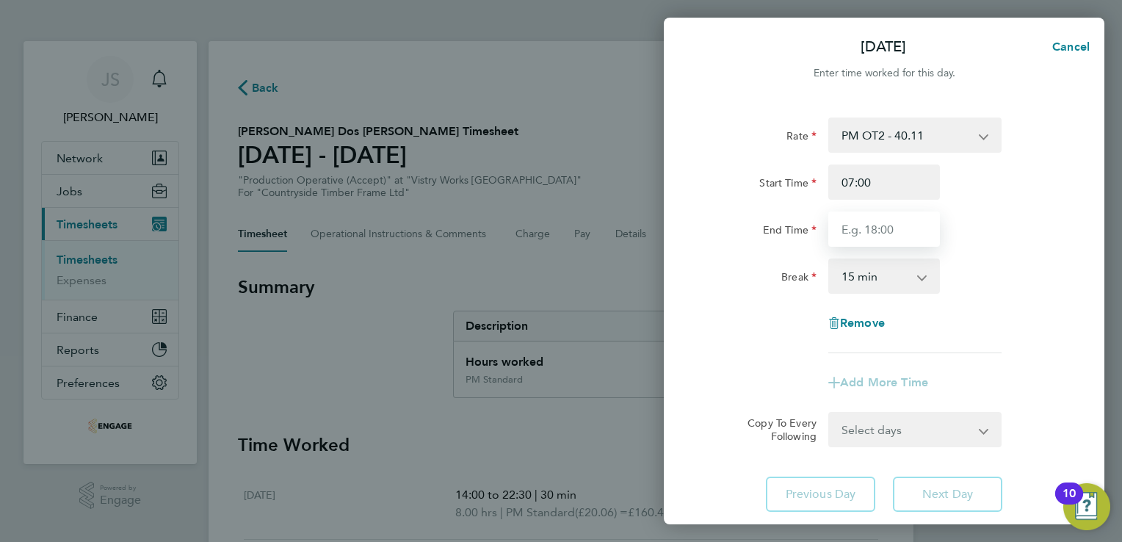
click at [875, 237] on input "End Time" at bounding box center [884, 228] width 112 height 35
type input "15:00"
click at [861, 286] on select "0 min 15 min 30 min 45 min 60 min 75 min 90 min" at bounding box center [875, 276] width 91 height 32
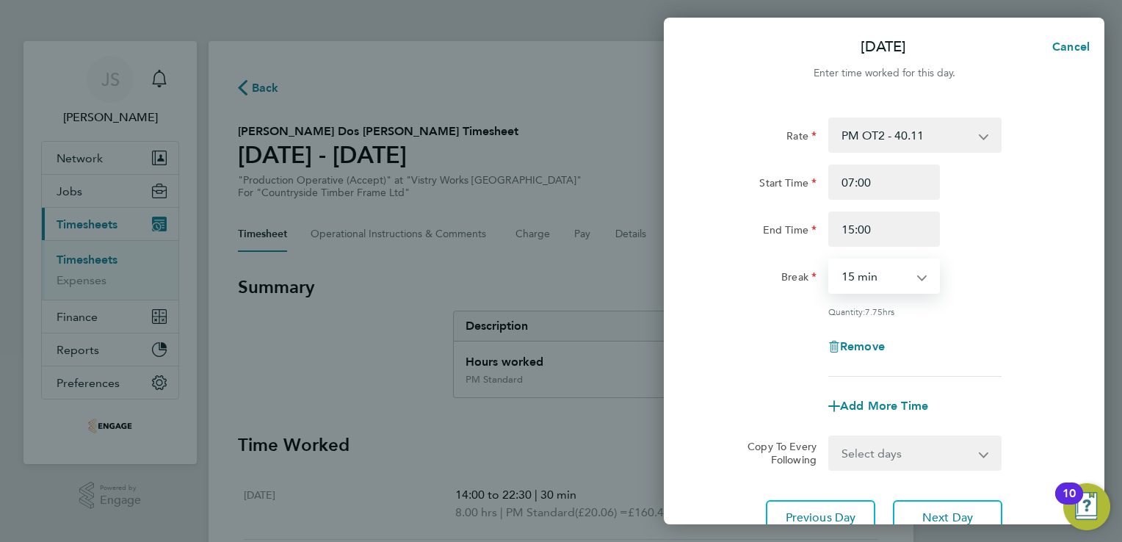
select select "30"
click at [830, 260] on select "0 min 15 min 30 min 45 min 60 min 75 min 90 min" at bounding box center [875, 276] width 91 height 32
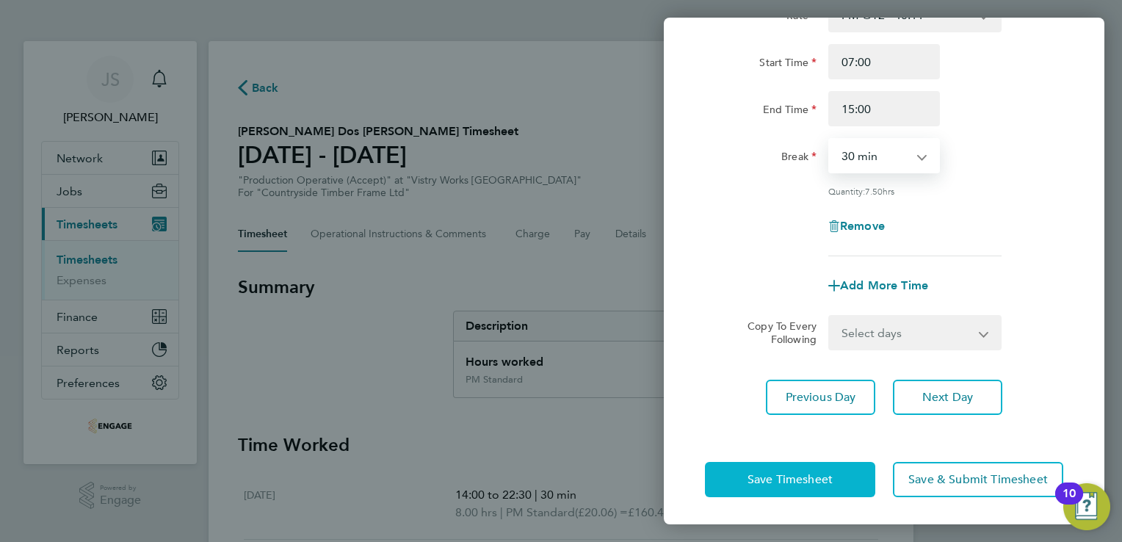
click at [717, 485] on button "Save Timesheet" at bounding box center [790, 479] width 170 height 35
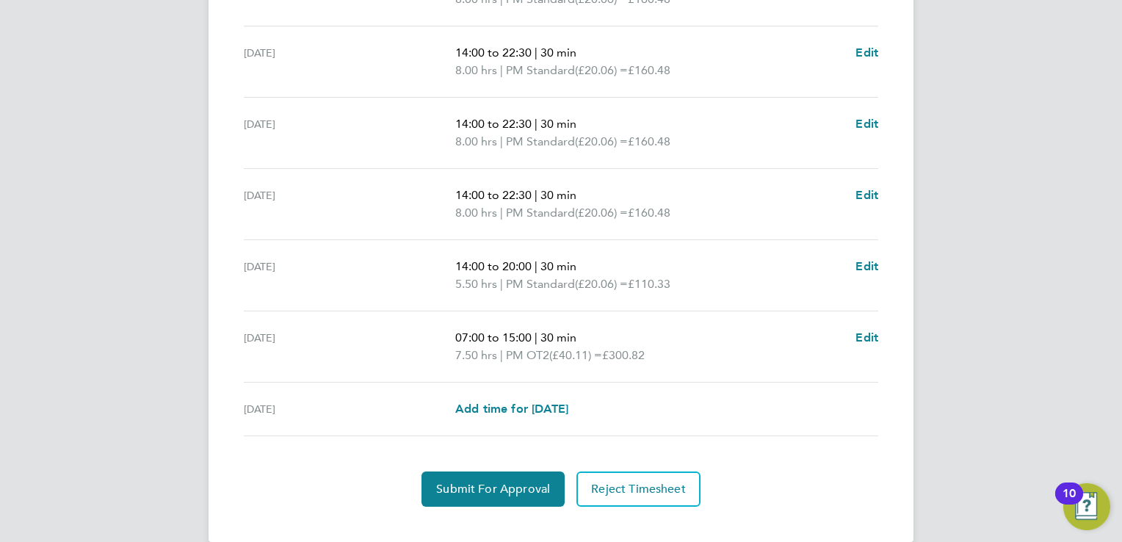
scroll to position [549, 0]
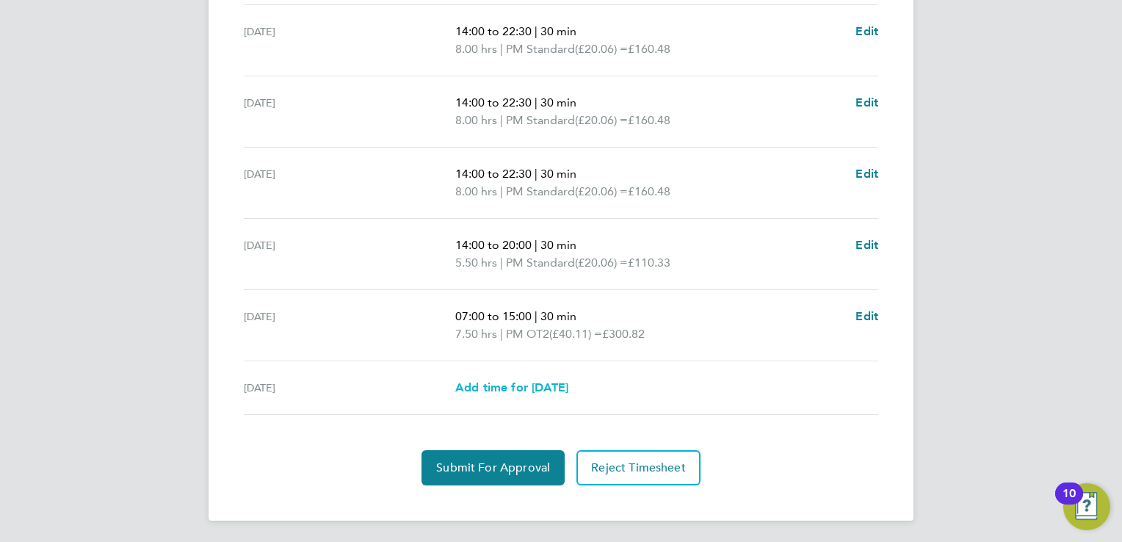
click at [516, 391] on span "Add time for Sun 24 Aug" at bounding box center [511, 387] width 113 height 14
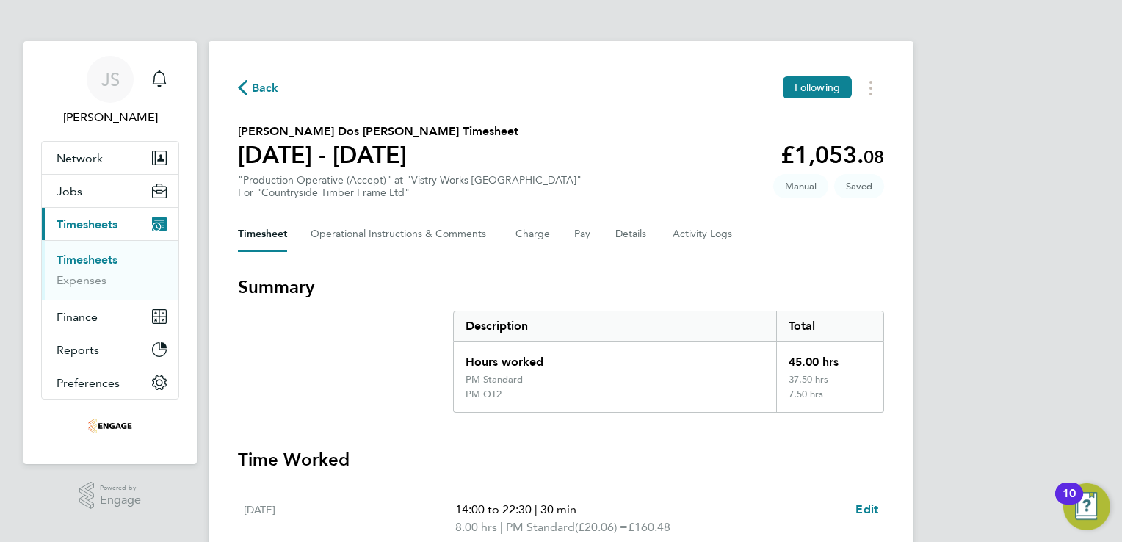
select select "15"
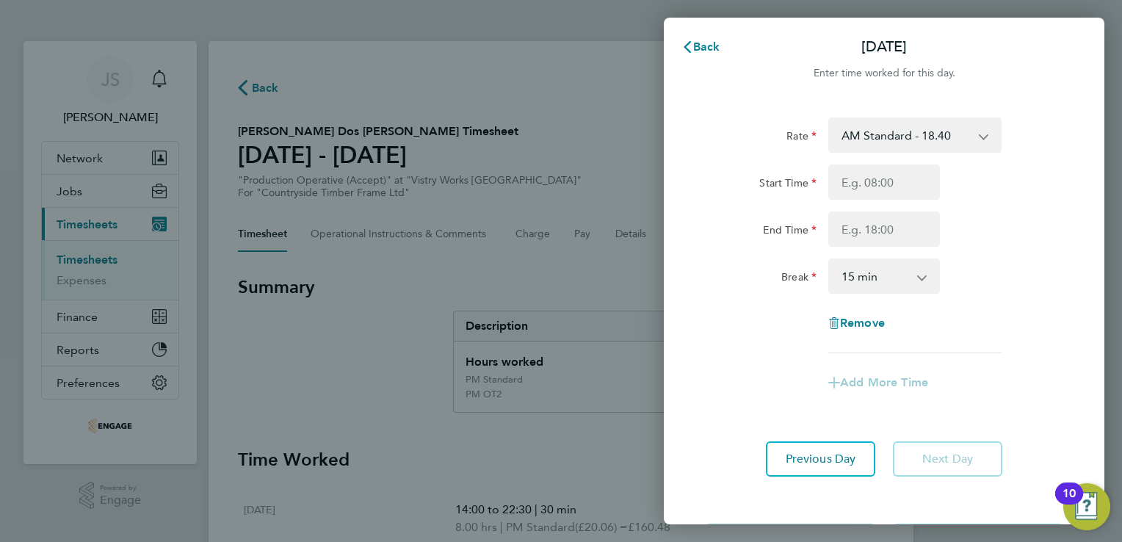
click at [909, 131] on select "AM Standard - 18.40 PM OT2 - 40.11 OT2 - 36.80 OT 1 - 27.60 PM OT 1 - 30.08 PM …" at bounding box center [906, 135] width 153 height 32
select select "15"
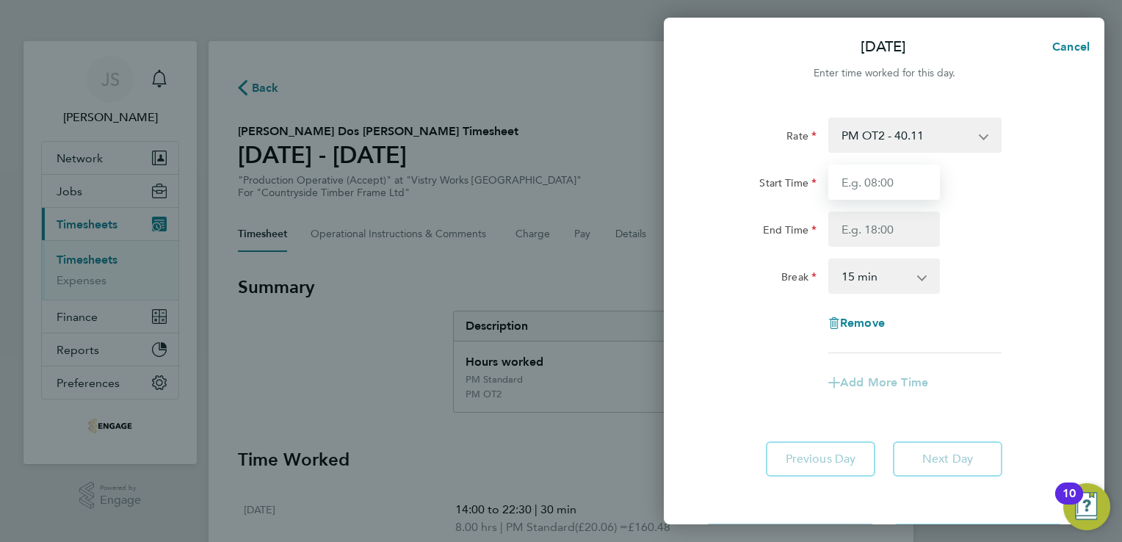
click at [859, 188] on input "Start Time" at bounding box center [884, 181] width 112 height 35
type input "07:00"
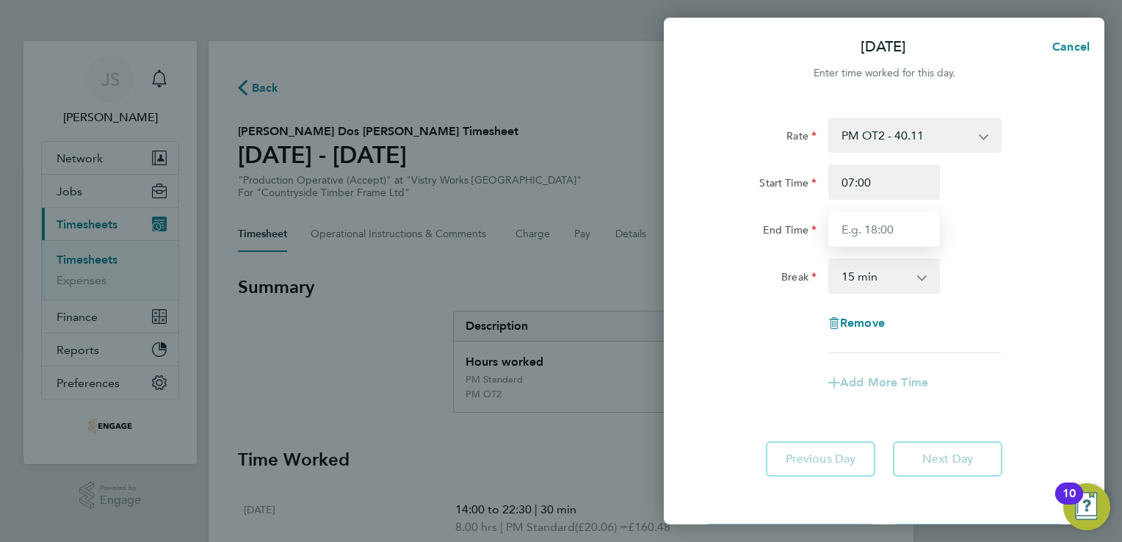
click at [857, 228] on input "End Time" at bounding box center [884, 228] width 112 height 35
type input "15:00"
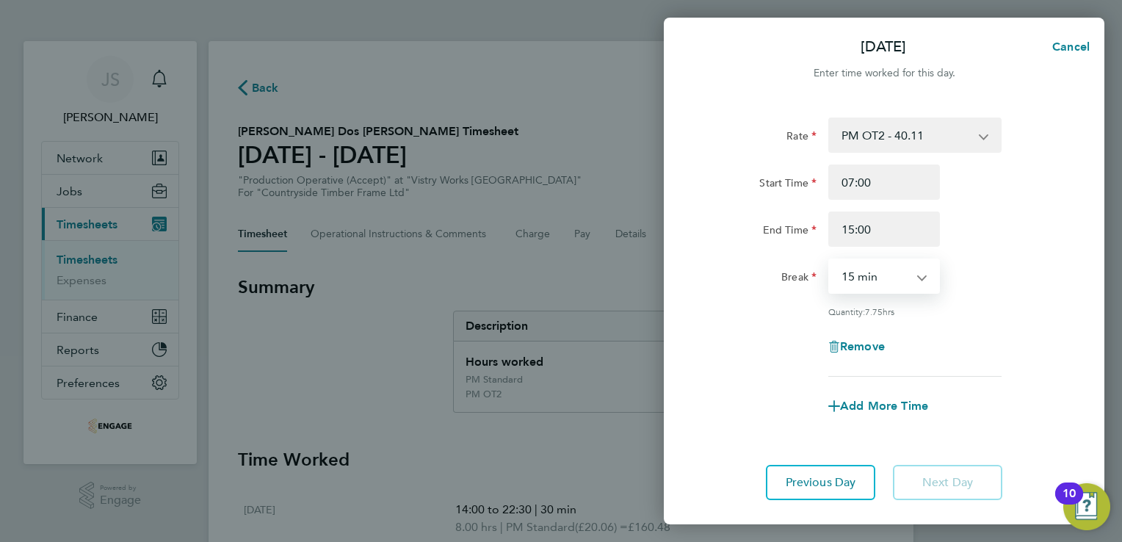
click at [860, 276] on select "0 min 15 min 30 min 45 min 60 min 75 min 90 min" at bounding box center [875, 276] width 91 height 32
select select "30"
click at [830, 260] on select "0 min 15 min 30 min 45 min 60 min 75 min 90 min" at bounding box center [875, 276] width 91 height 32
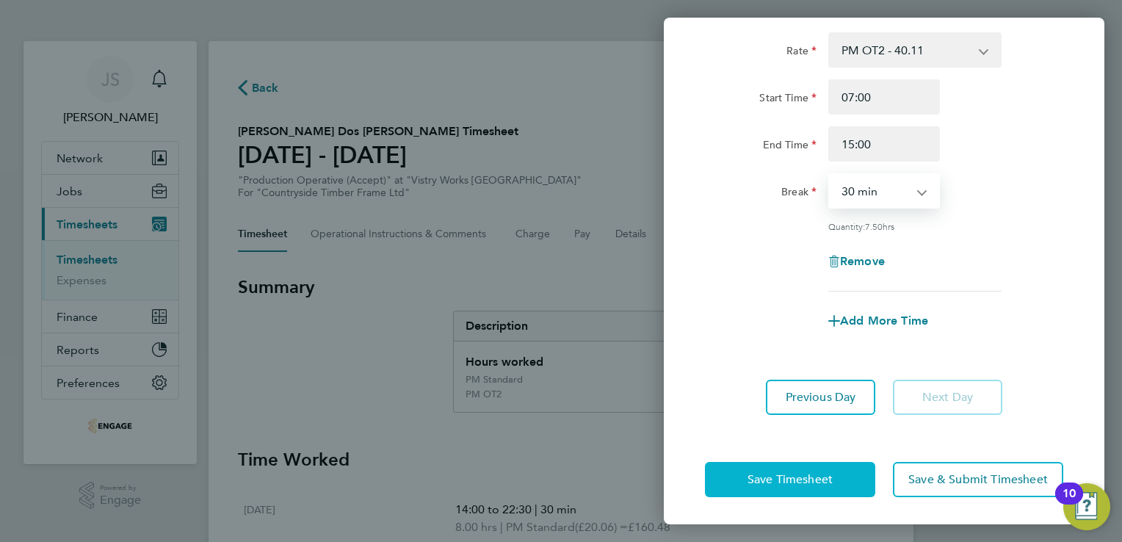
click at [739, 478] on button "Save Timesheet" at bounding box center [790, 479] width 170 height 35
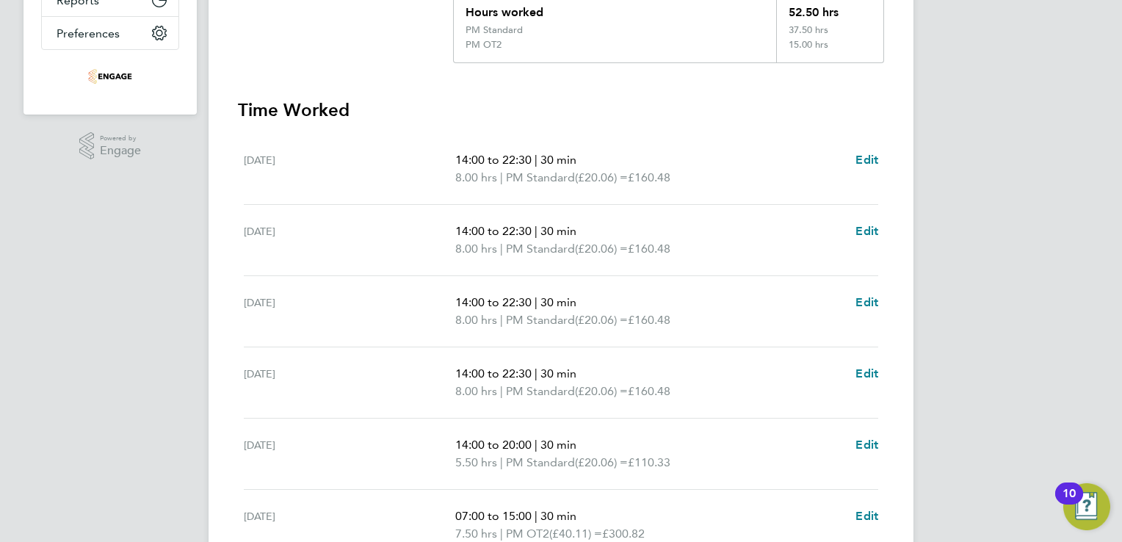
scroll to position [352, 0]
drag, startPoint x: 623, startPoint y: 411, endPoint x: 687, endPoint y: 365, distance: 78.9
click at [687, 365] on ul "14:00 to 22:30 | 30 min 8.00 hrs | PM Standard (£20.06) = £160.48" at bounding box center [649, 379] width 388 height 35
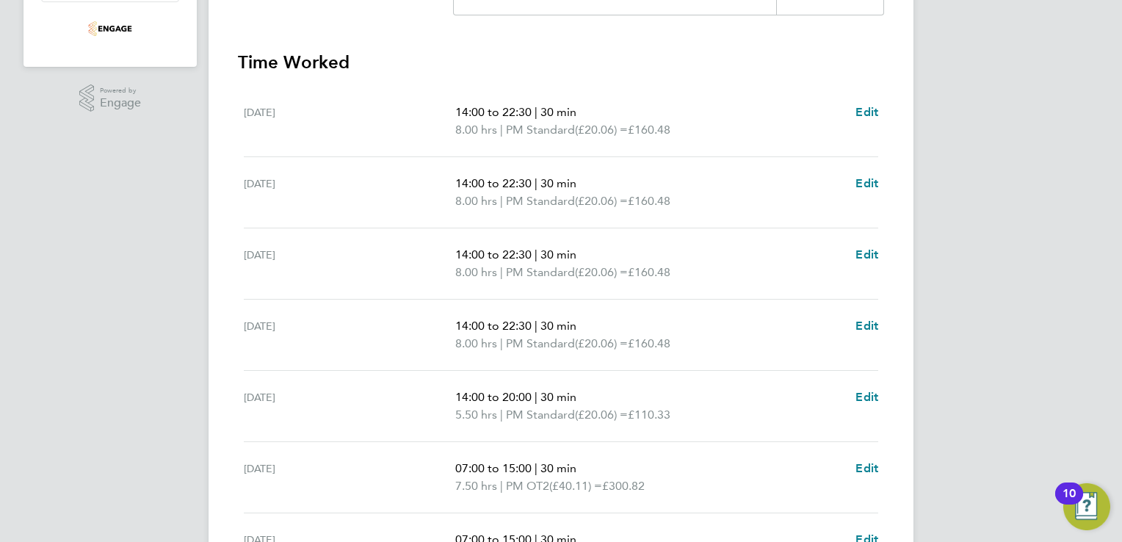
scroll to position [567, 0]
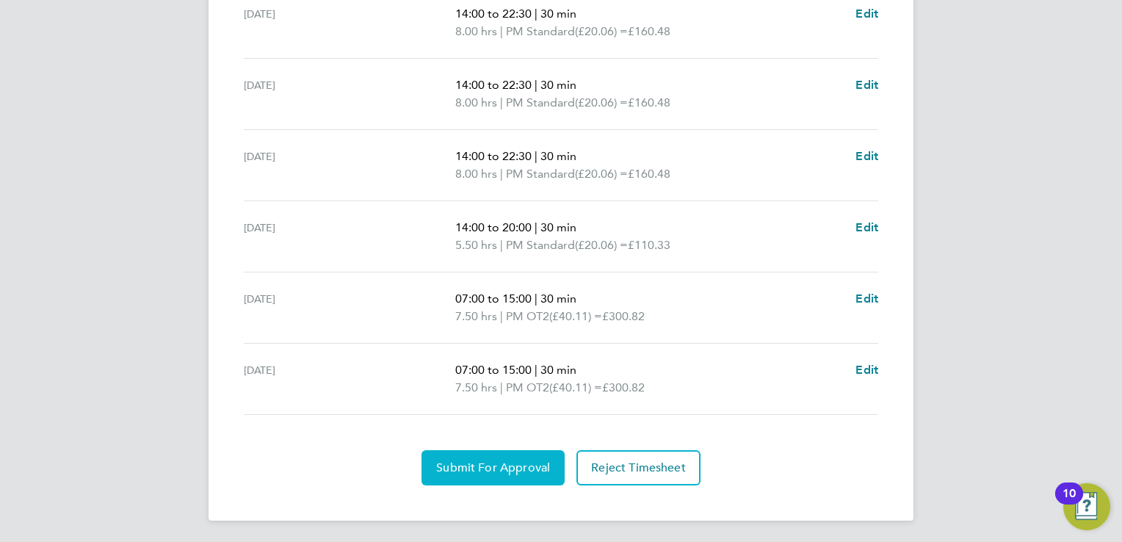
click at [457, 462] on span "Submit For Approval" at bounding box center [493, 467] width 114 height 15
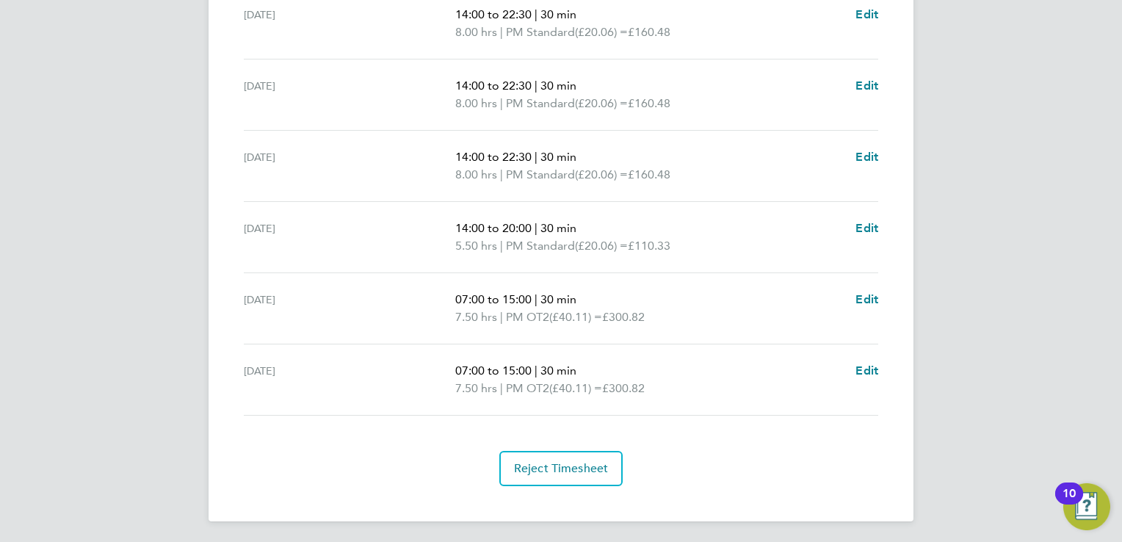
scroll to position [0, 0]
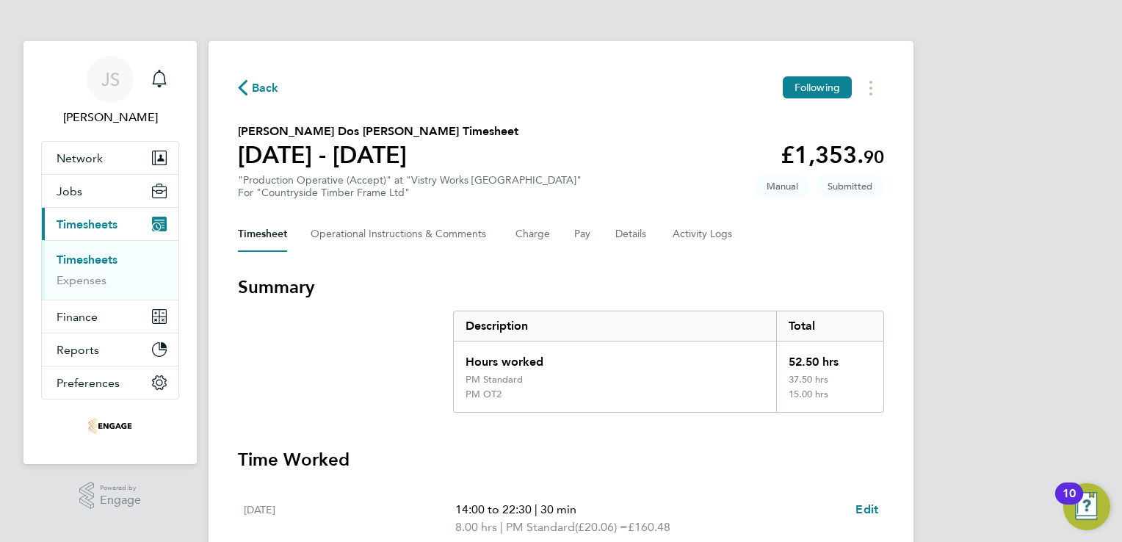
click at [261, 87] on span "Back" at bounding box center [265, 88] width 27 height 18
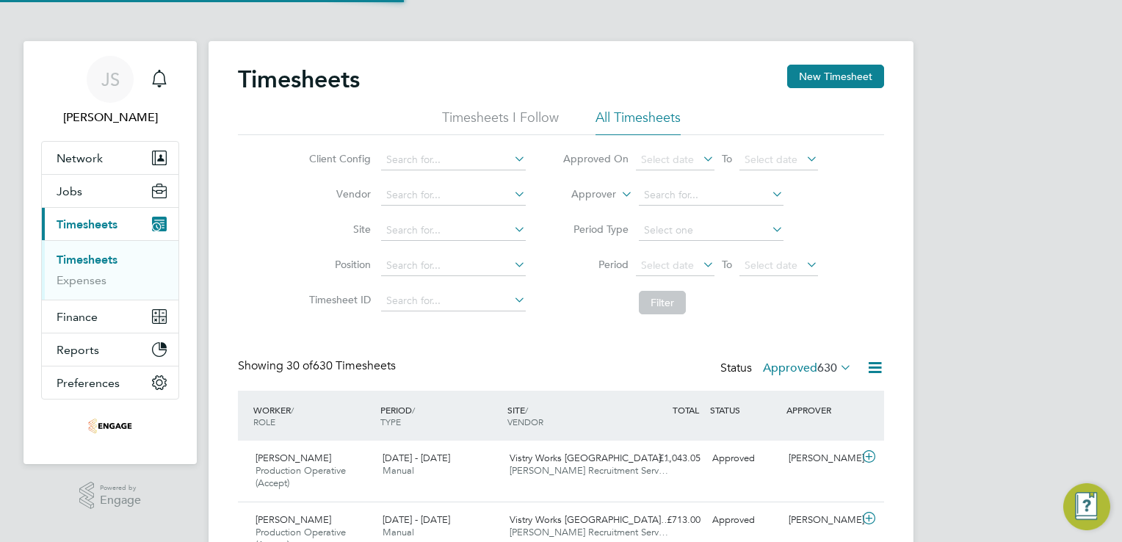
scroll to position [49, 128]
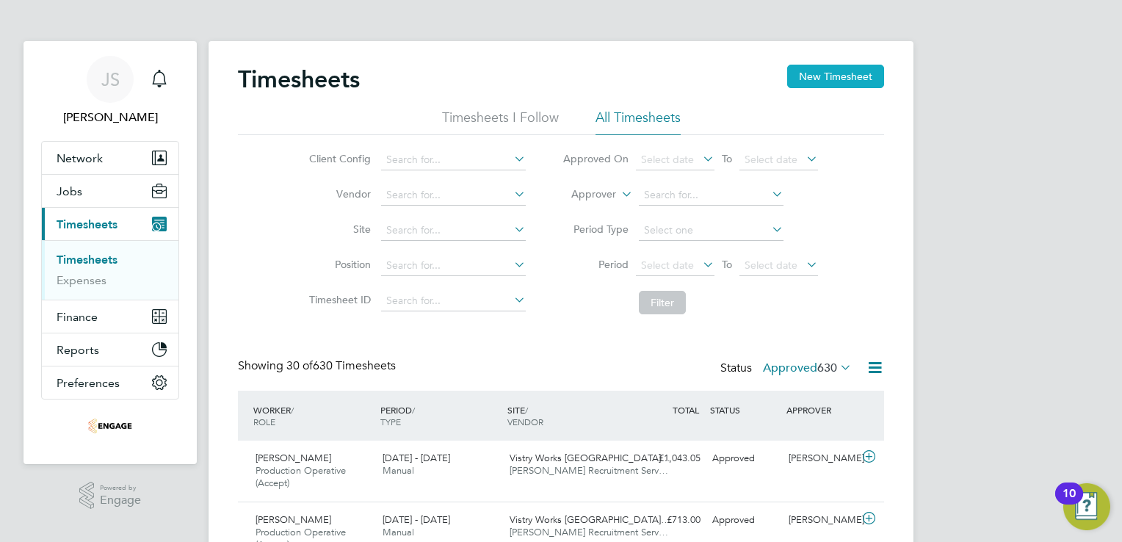
click at [836, 76] on button "New Timesheet" at bounding box center [835, 76] width 97 height 23
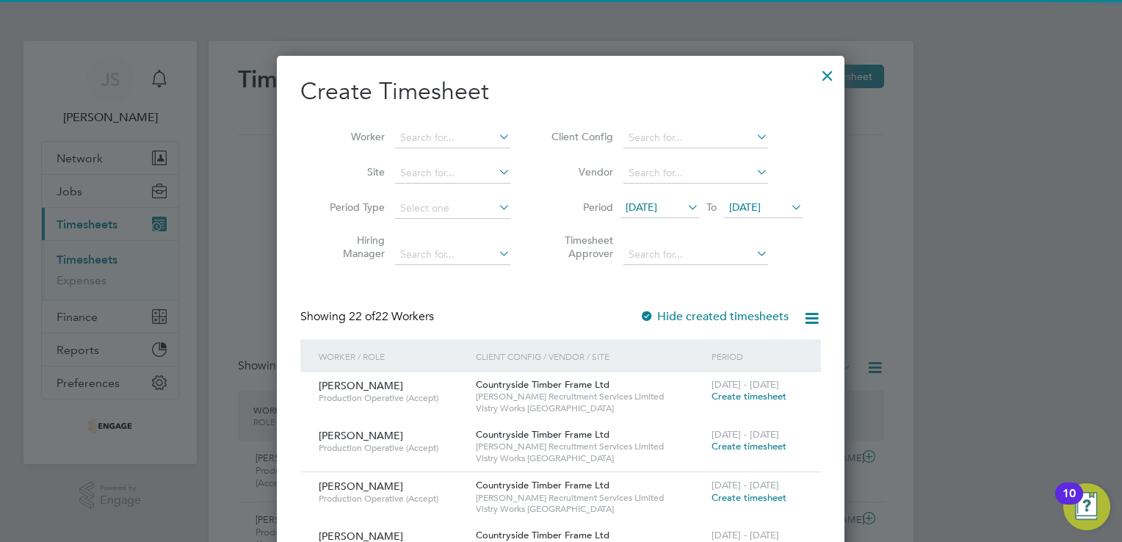
click at [657, 203] on span "12 Aug 2025" at bounding box center [642, 206] width 32 height 13
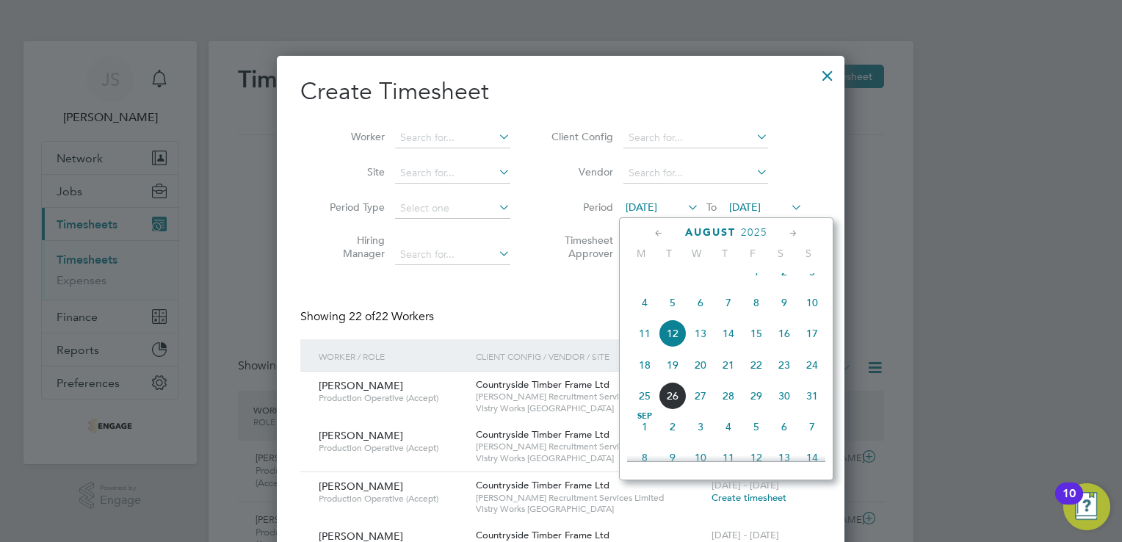
click at [652, 379] on span "18" at bounding box center [645, 365] width 28 height 28
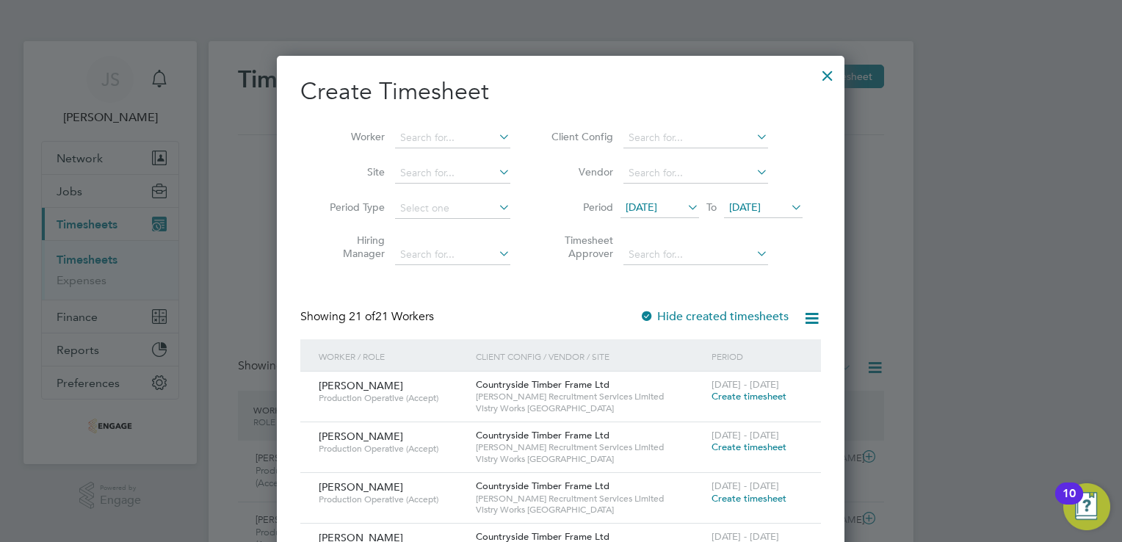
click at [770, 195] on li "Period 18 Aug 2025 To 19 Aug 2025" at bounding box center [675, 208] width 292 height 35
click at [752, 210] on span "19 Aug 2025" at bounding box center [745, 206] width 32 height 13
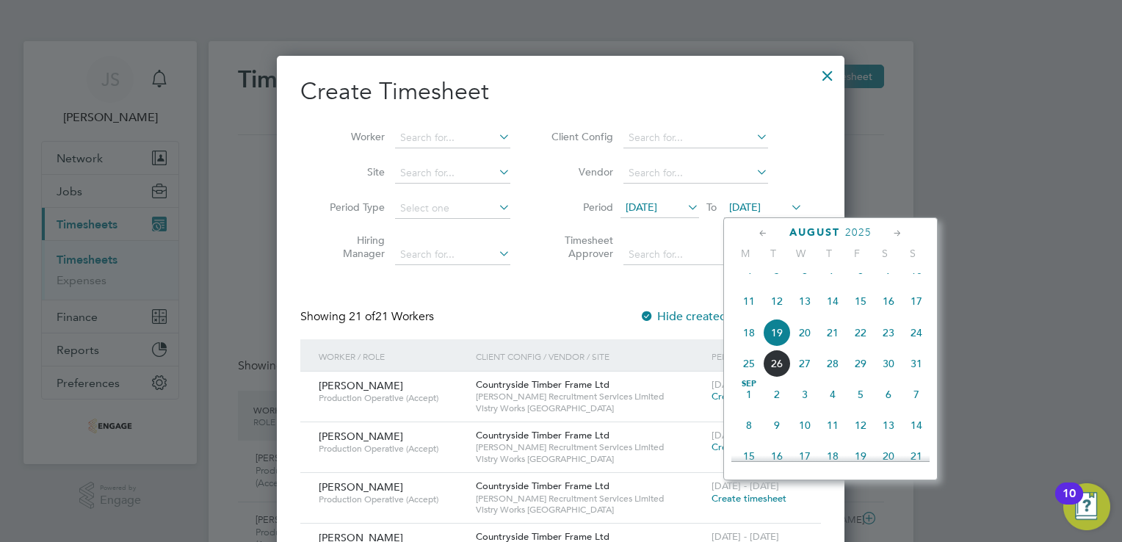
click at [916, 347] on span "24" at bounding box center [916, 333] width 28 height 28
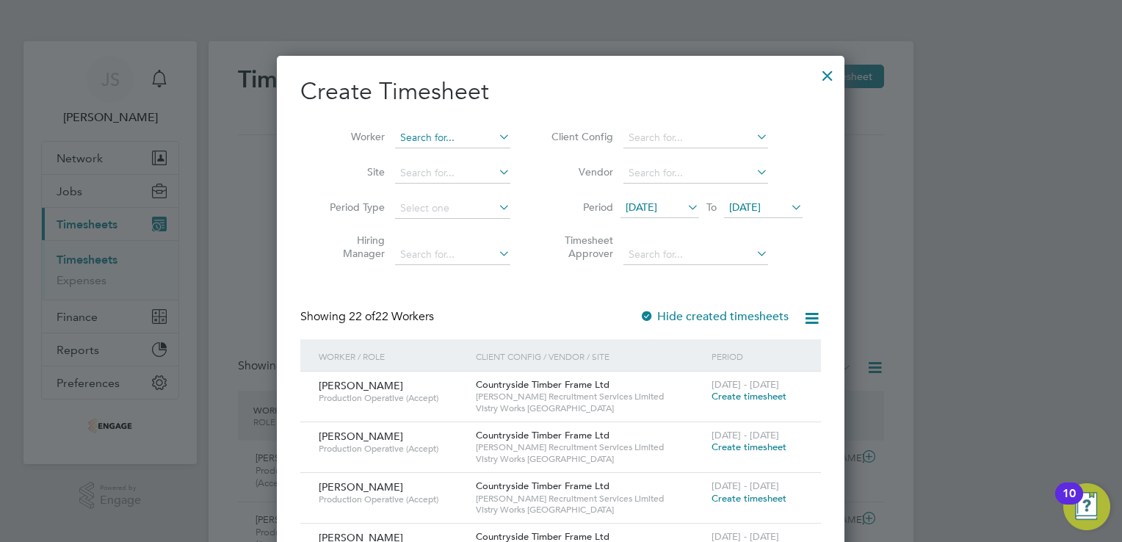
click at [432, 141] on input at bounding box center [452, 138] width 115 height 21
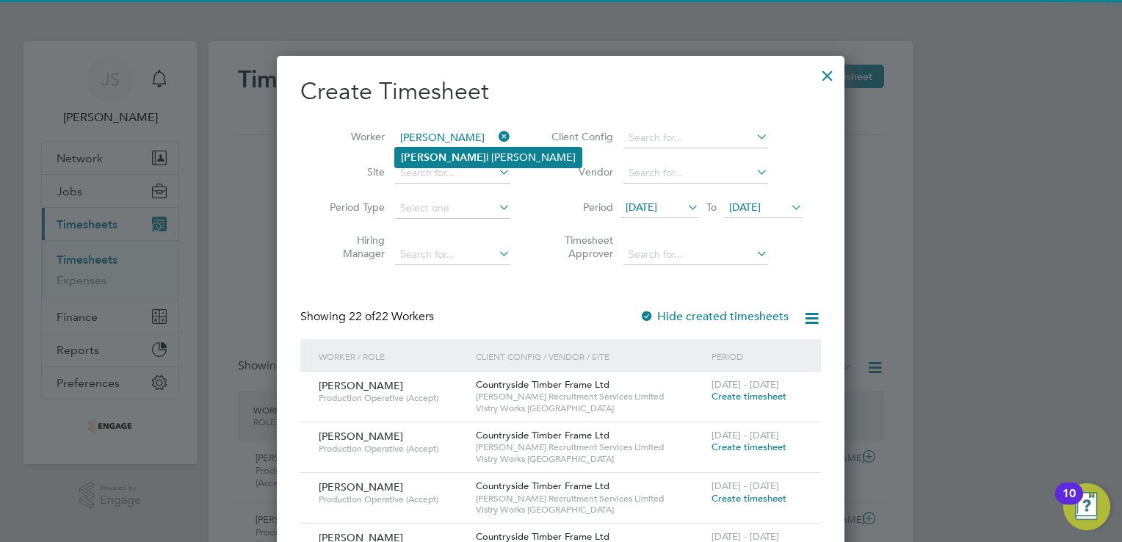
click at [441, 158] on li "Rau l Stefan" at bounding box center [488, 158] width 187 height 20
type input "Raul Stefan"
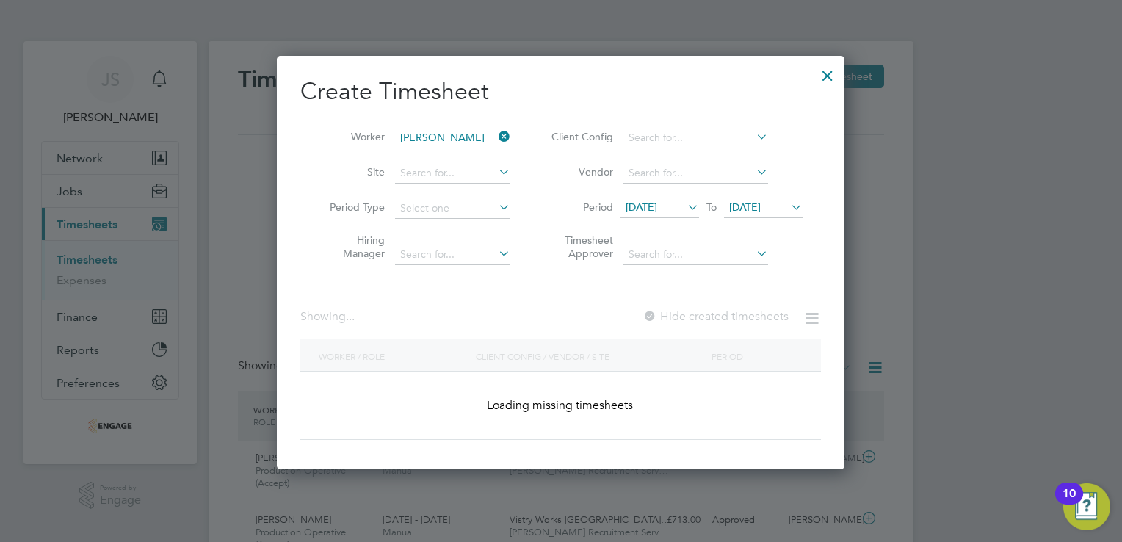
scroll to position [413, 568]
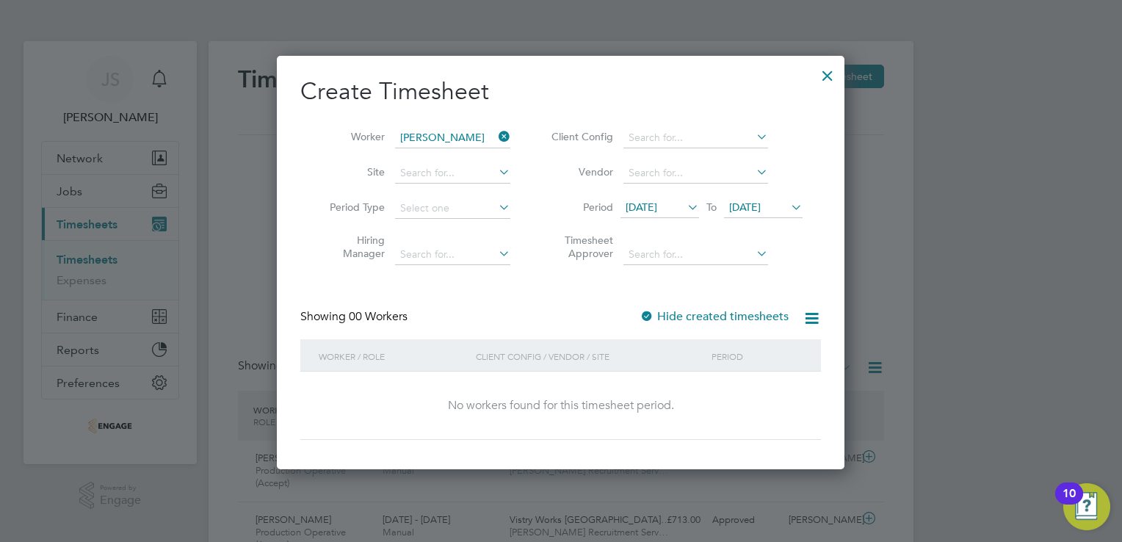
click at [743, 316] on label "Hide created timesheets" at bounding box center [714, 316] width 149 height 15
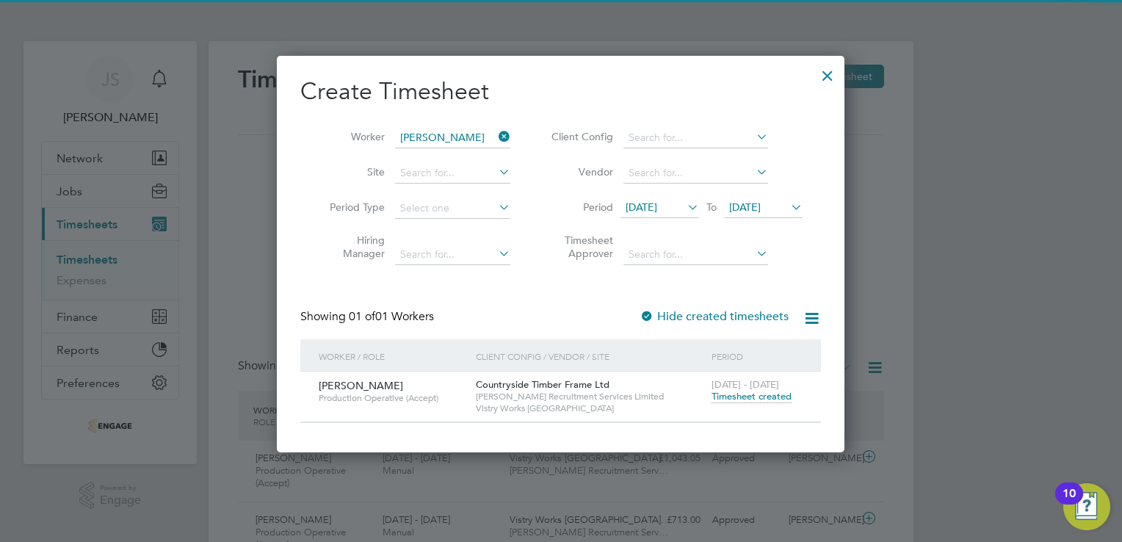
scroll to position [395, 568]
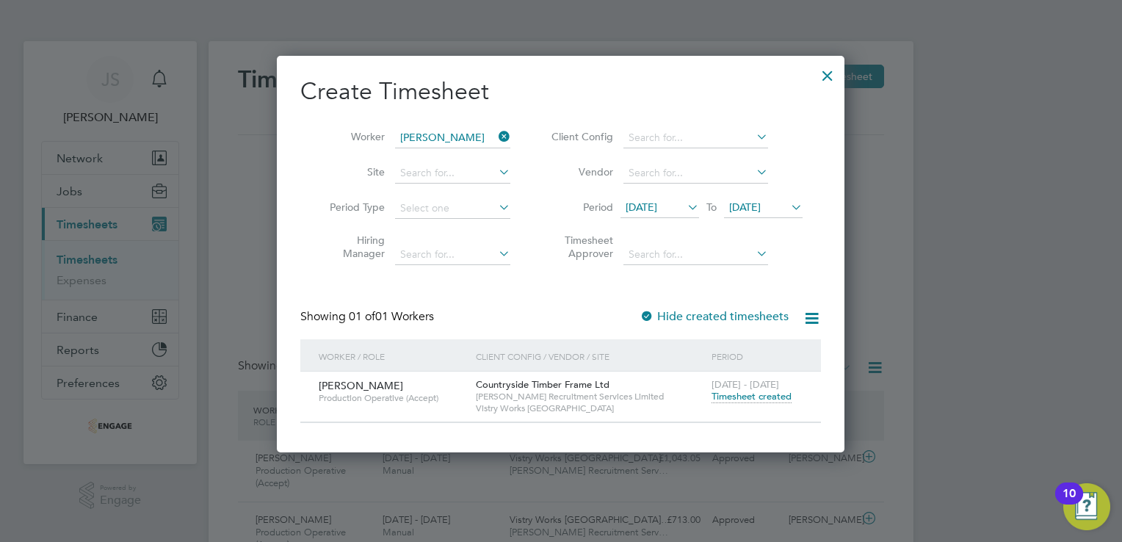
click at [769, 396] on span "Timesheet created" at bounding box center [752, 396] width 80 height 13
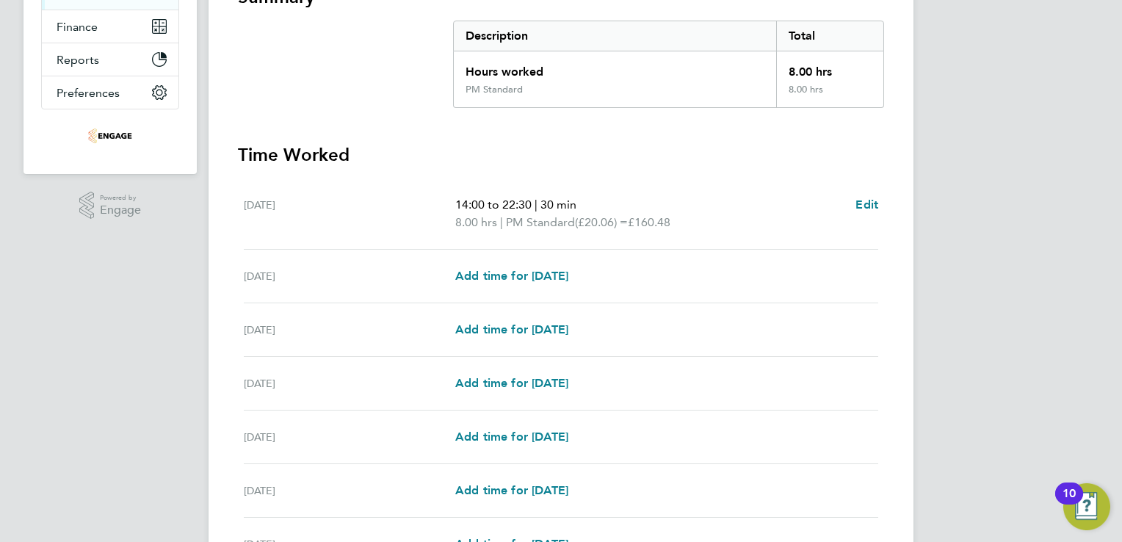
scroll to position [301, 0]
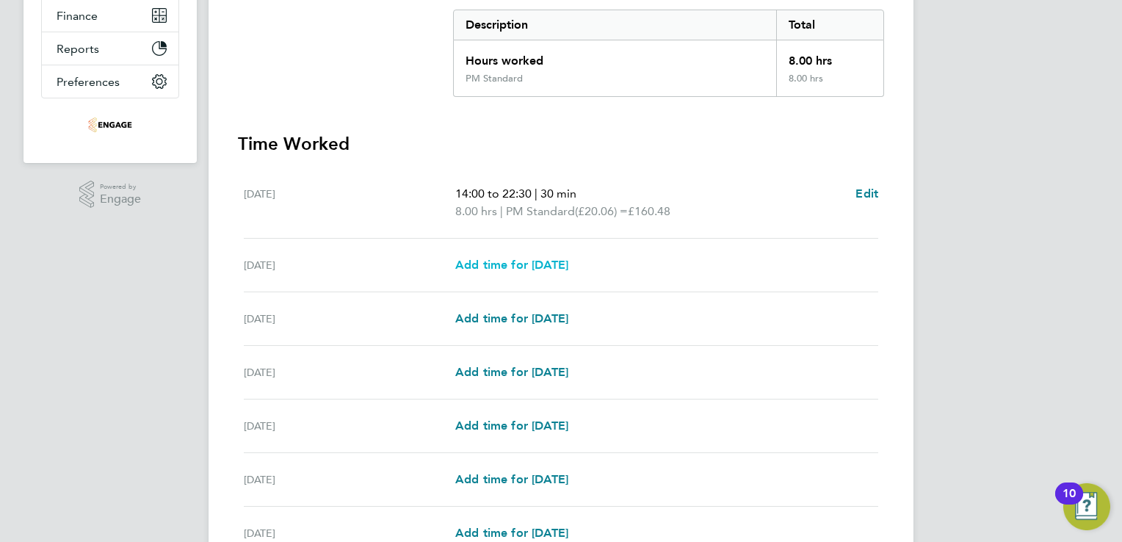
click at [513, 268] on span "Add time for Tue 19 Aug" at bounding box center [511, 265] width 113 height 14
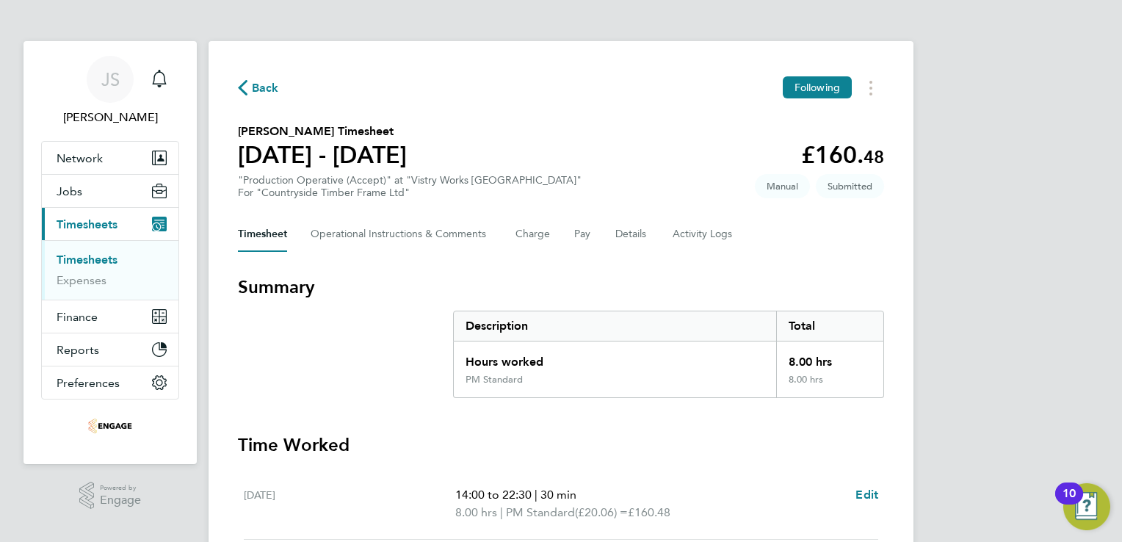
select select "15"
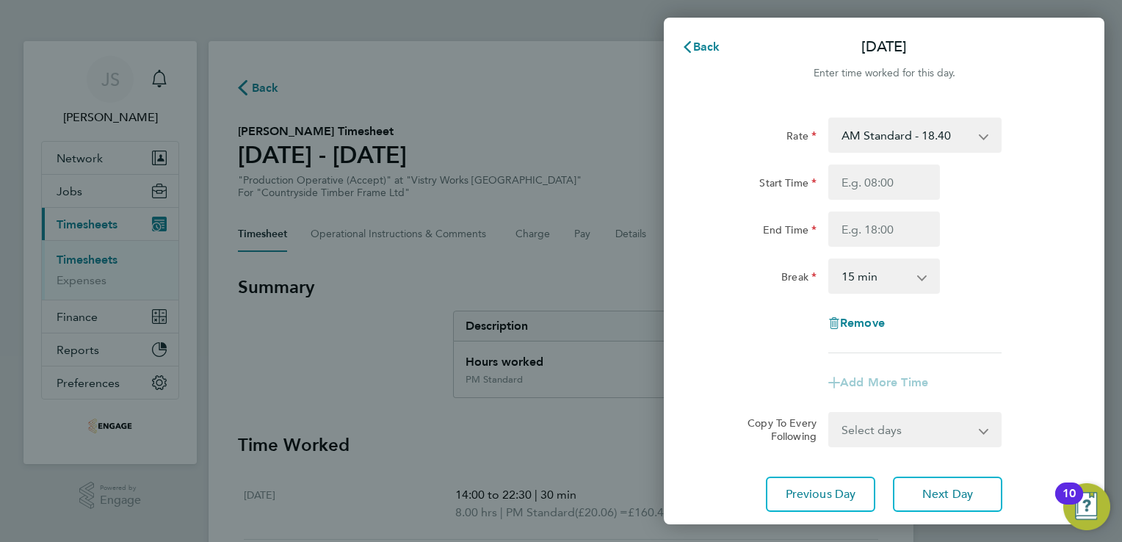
click at [901, 146] on select "AM Standard - 18.40 OT 1 - 27.60 PM Standard - 20.06 OT2 - 36.80 PM OT 1 - 30.0…" at bounding box center [906, 135] width 153 height 32
select select "15"
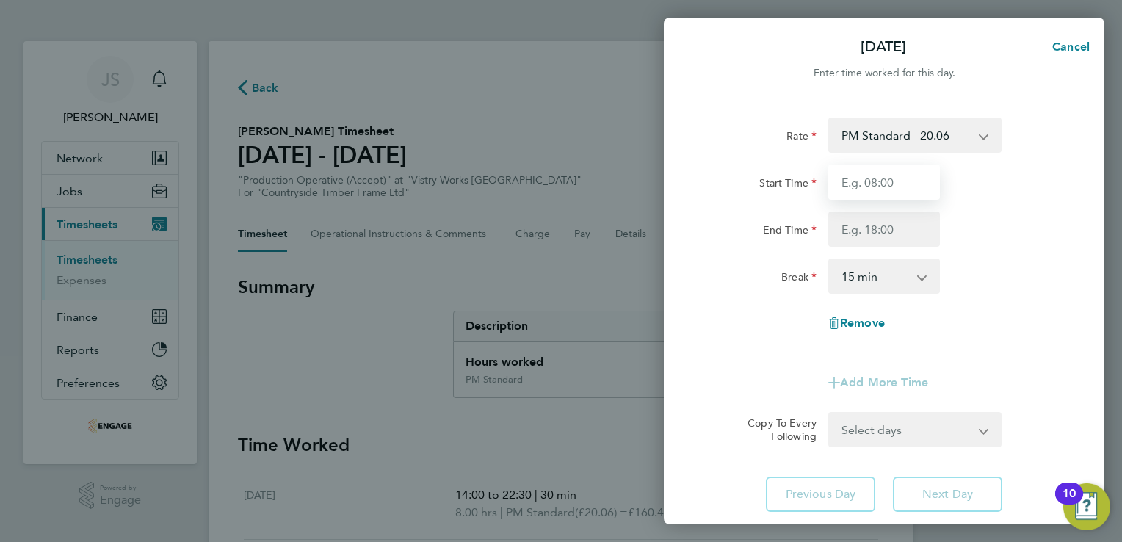
click at [847, 183] on input "Start Time" at bounding box center [884, 181] width 112 height 35
type input "14:00"
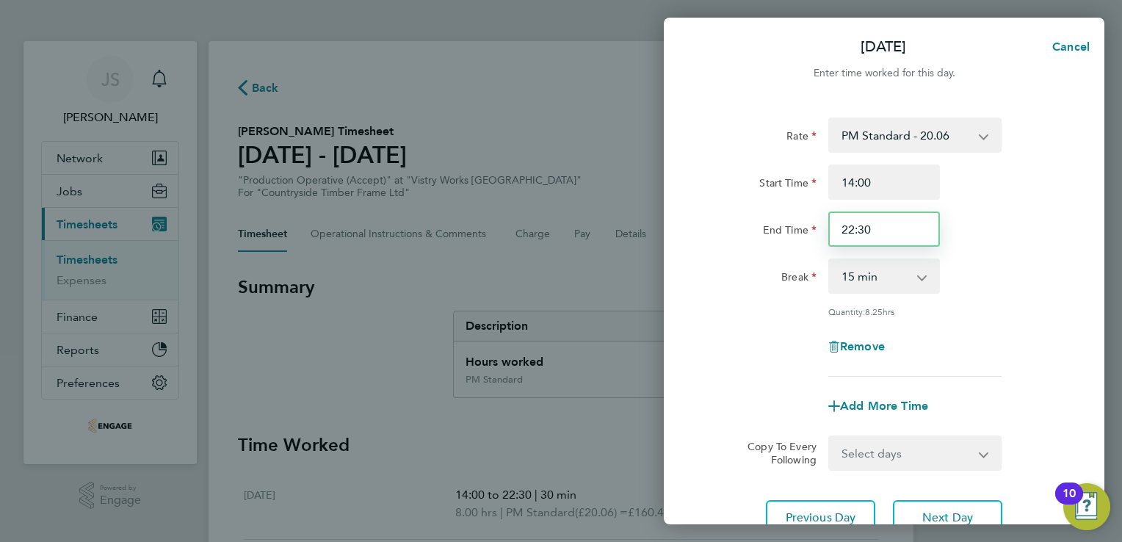
drag, startPoint x: 886, startPoint y: 237, endPoint x: 783, endPoint y: 225, distance: 104.3
click at [783, 225] on div "End Time 22:30" at bounding box center [884, 228] width 370 height 35
type input "16:00"
click at [861, 278] on select "0 min 15 min 30 min 45 min 60 min 75 min 90 min" at bounding box center [875, 276] width 91 height 32
select select "0"
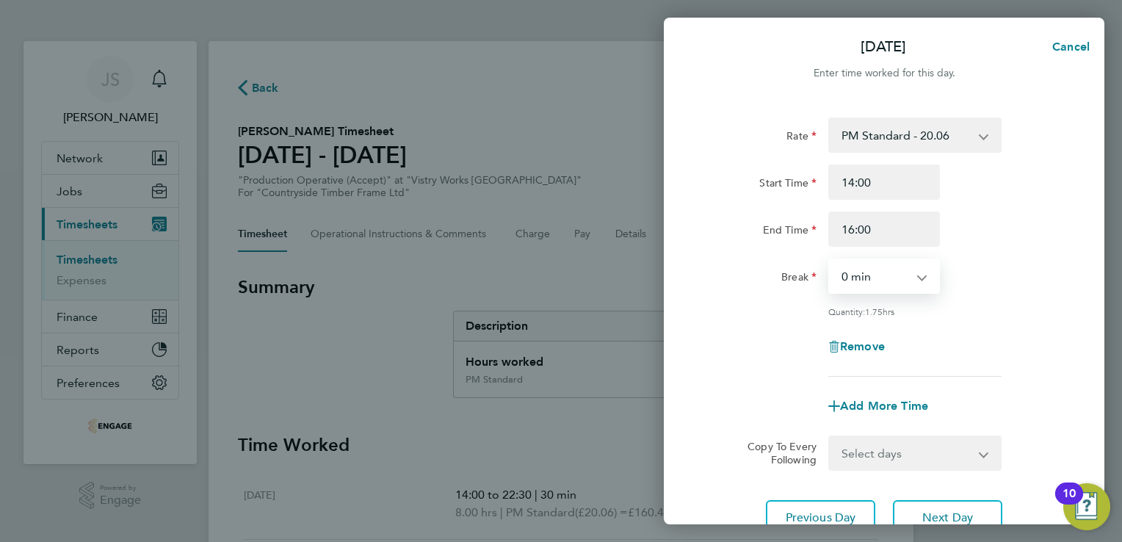
click at [830, 260] on select "0 min 15 min 30 min 45 min 60 min 75 min 90 min" at bounding box center [875, 276] width 91 height 32
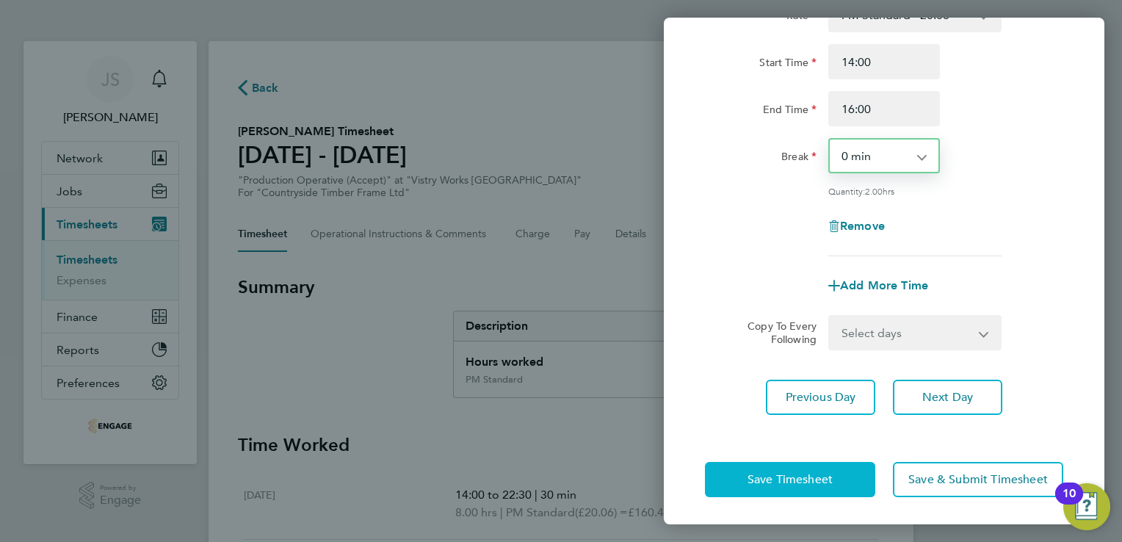
click at [786, 483] on span "Save Timesheet" at bounding box center [789, 479] width 85 height 15
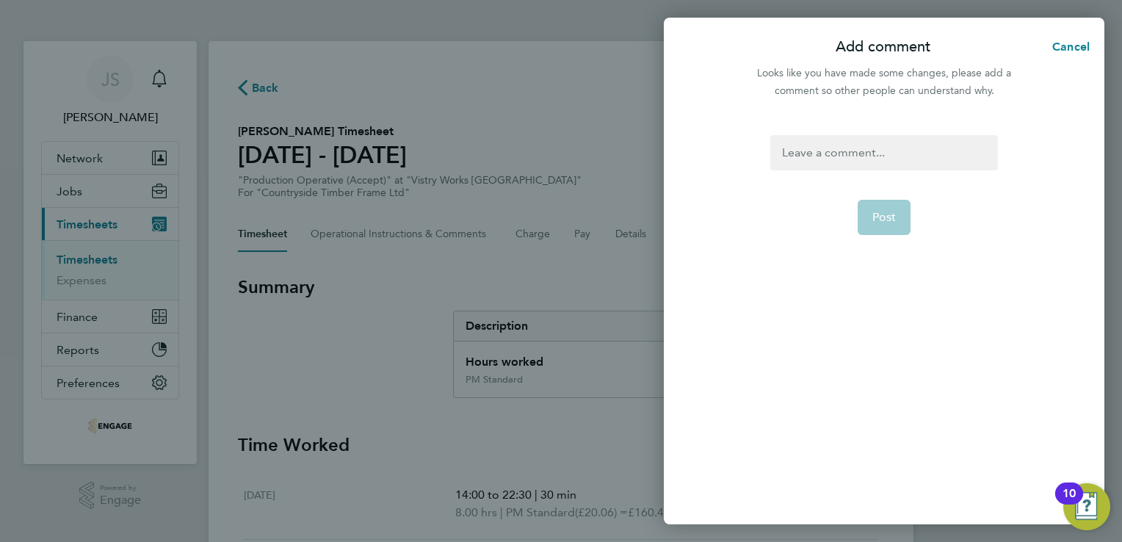
click at [851, 159] on div at bounding box center [883, 152] width 227 height 35
click at [877, 216] on span "Post" at bounding box center [884, 217] width 24 height 15
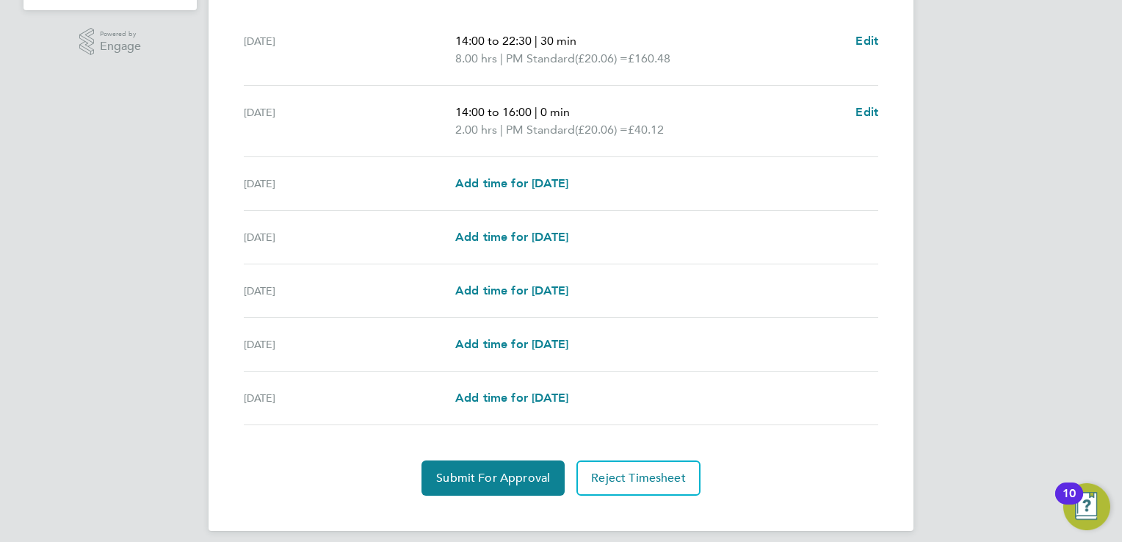
scroll to position [464, 0]
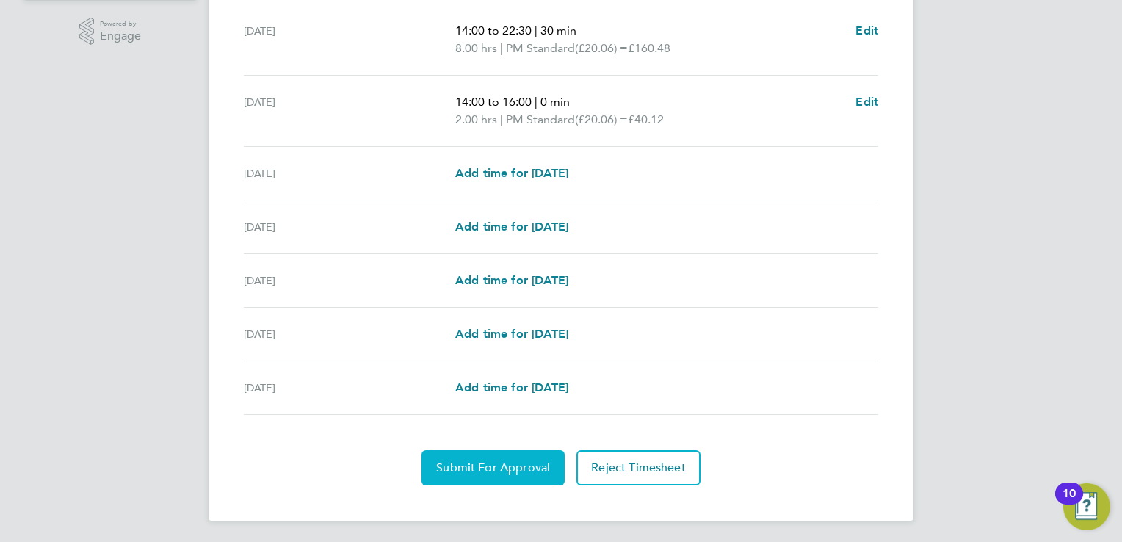
click at [472, 466] on span "Submit For Approval" at bounding box center [493, 467] width 114 height 15
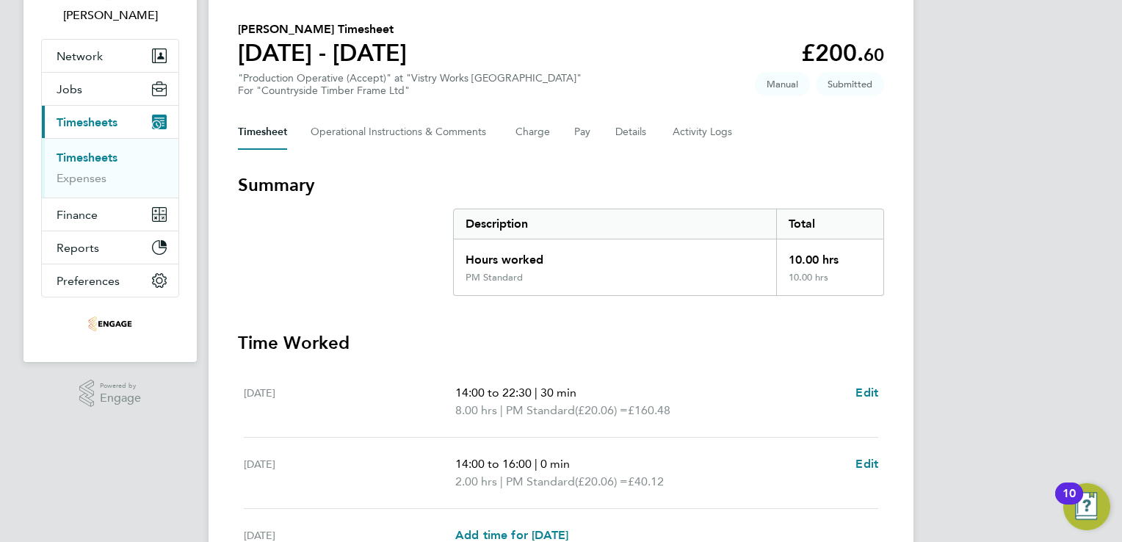
scroll to position [0, 0]
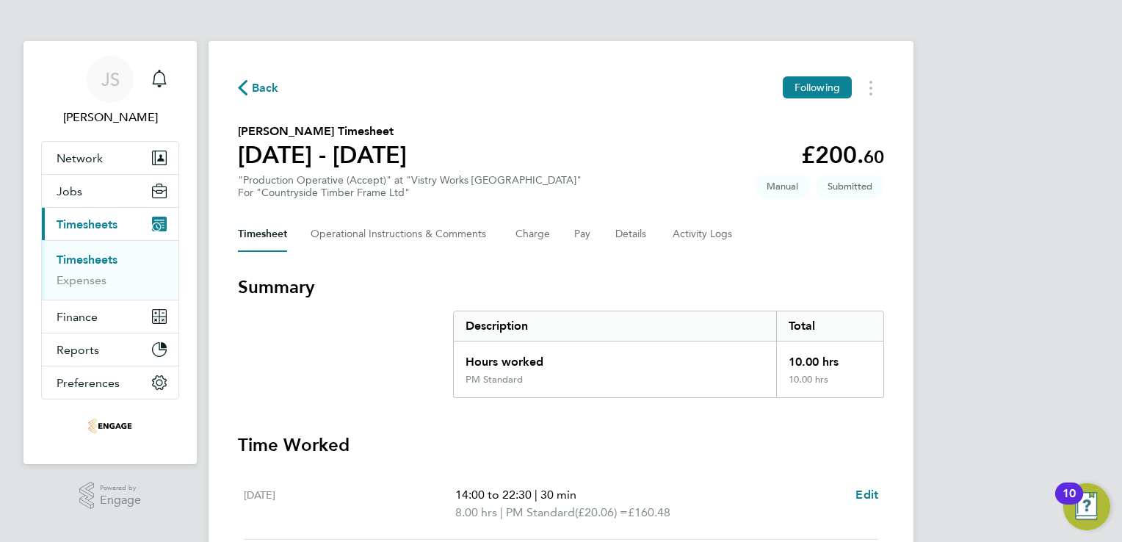
click at [252, 93] on span "Back" at bounding box center [265, 88] width 27 height 18
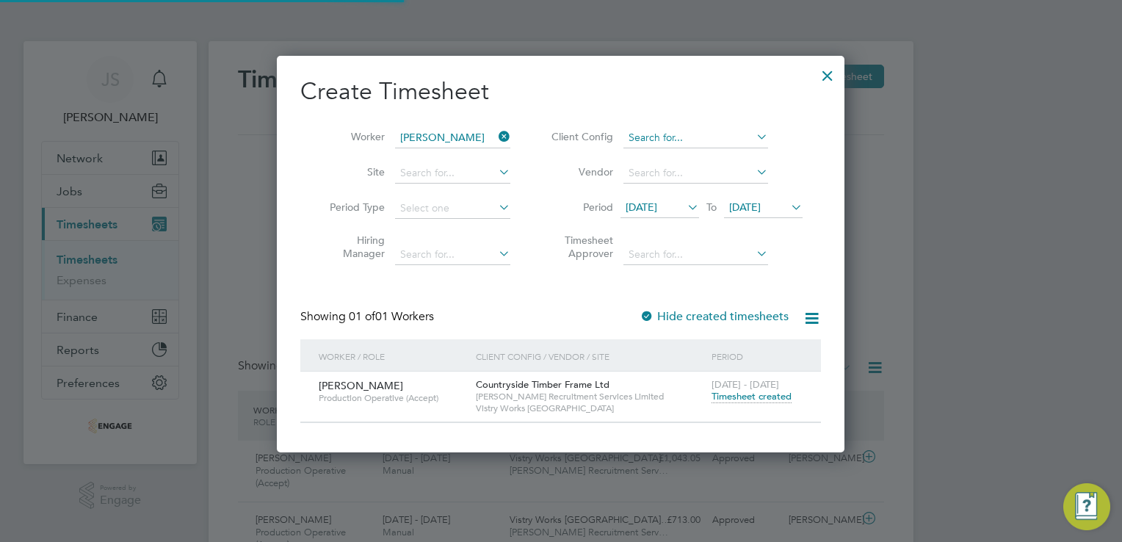
scroll to position [37, 128]
click at [496, 137] on icon at bounding box center [496, 136] width 0 height 21
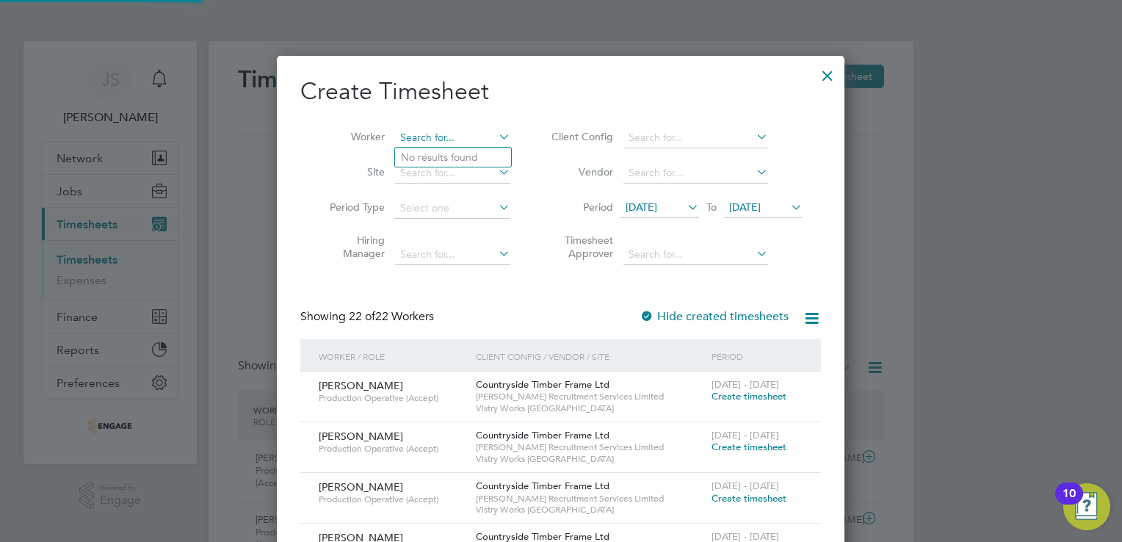
click at [435, 139] on input at bounding box center [452, 138] width 115 height 21
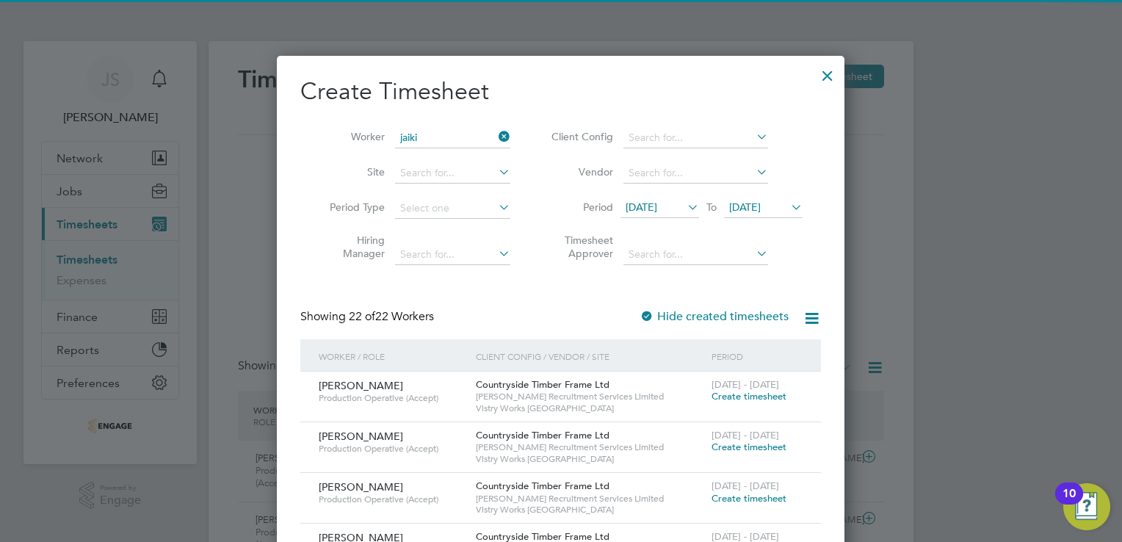
click at [444, 153] on li "Jaiki shan Cantilal" at bounding box center [454, 158] width 119 height 20
type input "Jaikishan Cantilal"
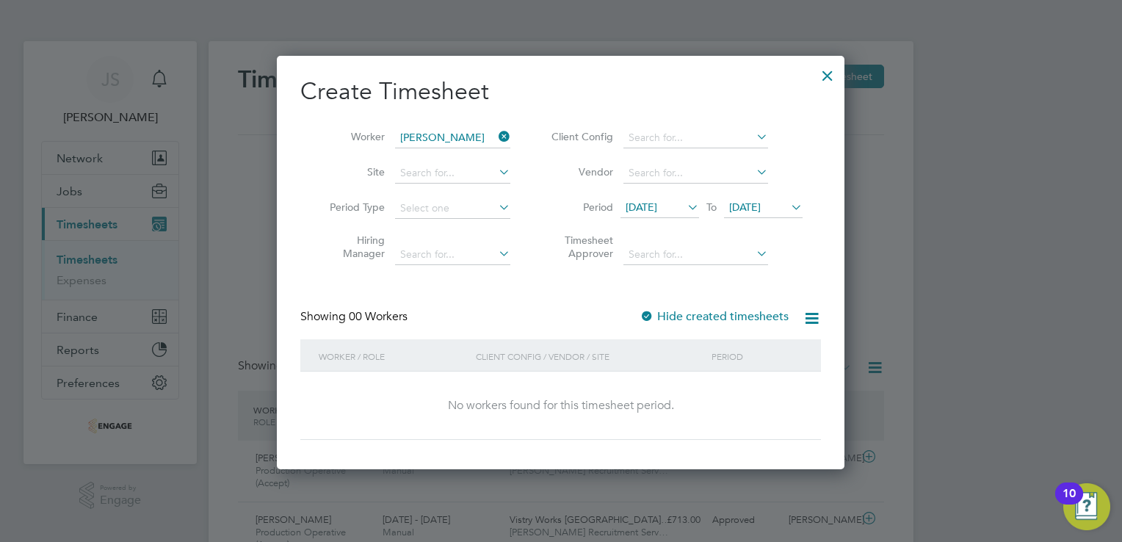
click at [696, 312] on label "Hide created timesheets" at bounding box center [714, 316] width 149 height 15
click at [700, 304] on div "Create Timesheet Worker Jaikishan Cantilal Site Period Type Hiring Manager Clie…" at bounding box center [560, 257] width 521 height 363
click at [689, 311] on label "Hide created timesheets" at bounding box center [714, 316] width 149 height 15
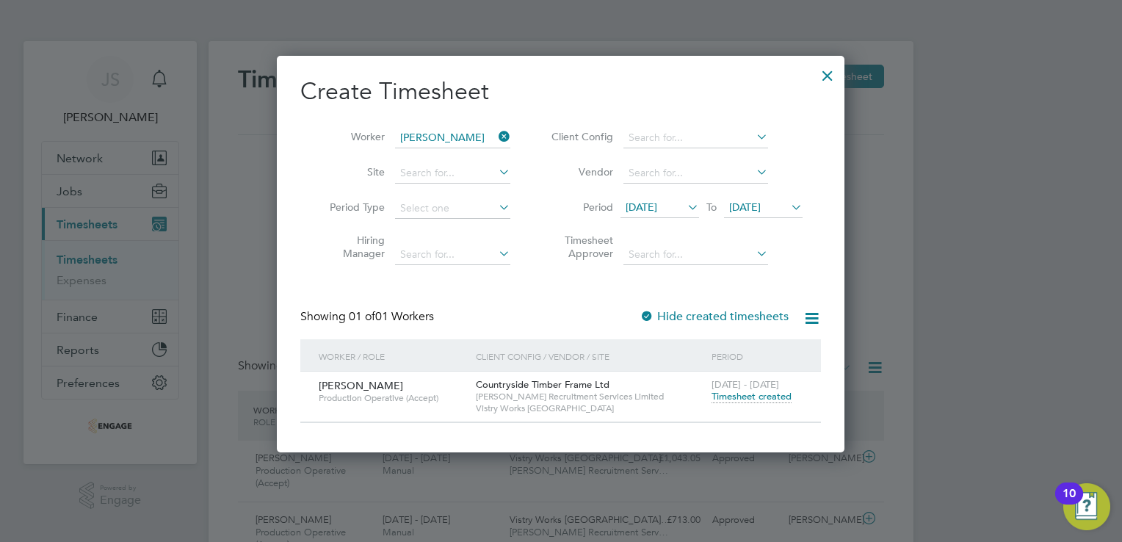
click at [762, 401] on span "Timesheet created" at bounding box center [752, 396] width 80 height 13
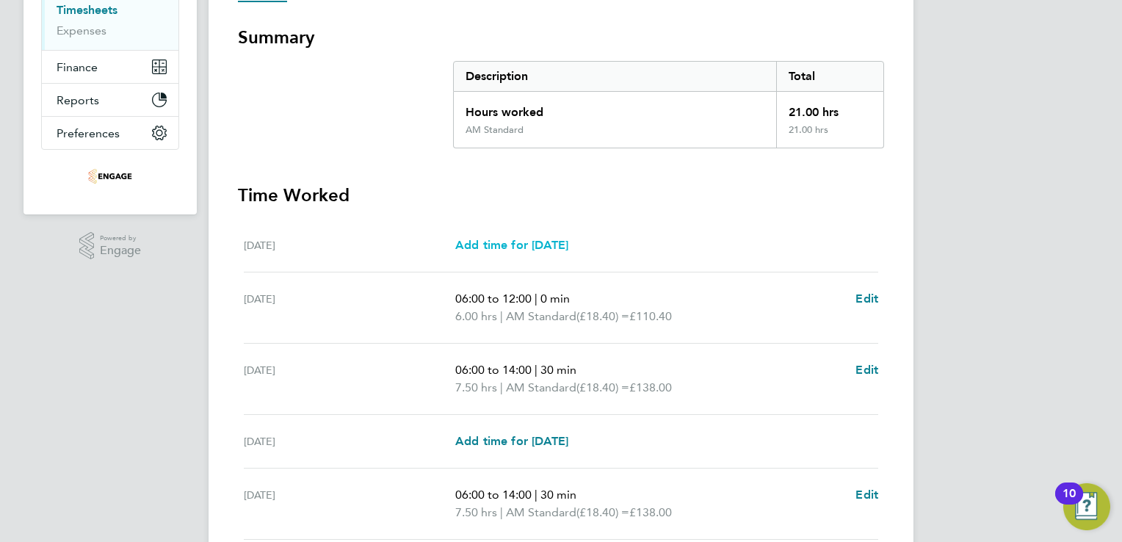
click at [518, 238] on span "Add time for Mon 18 Aug" at bounding box center [511, 245] width 113 height 14
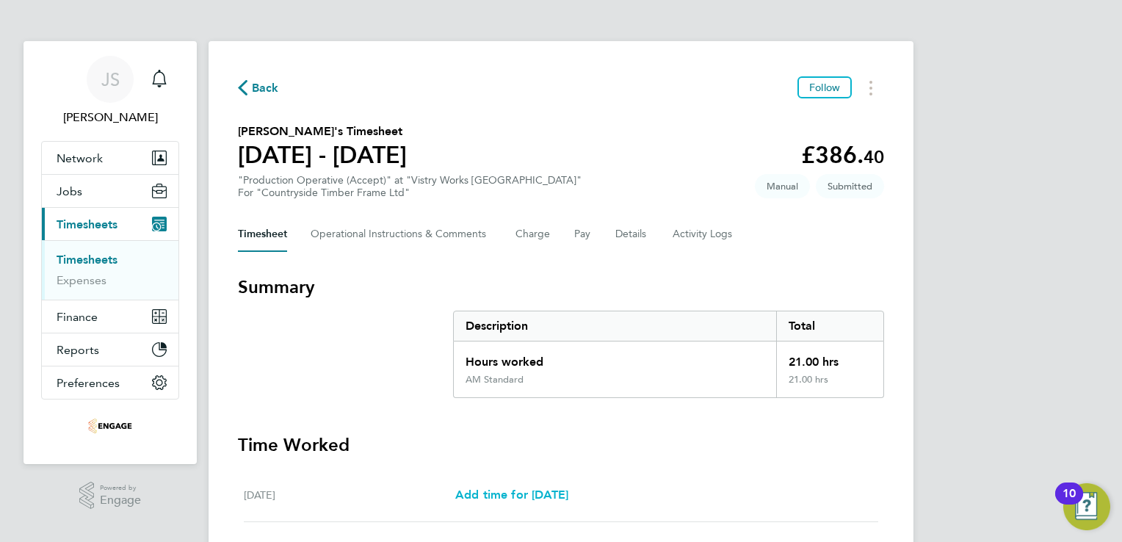
select select "15"
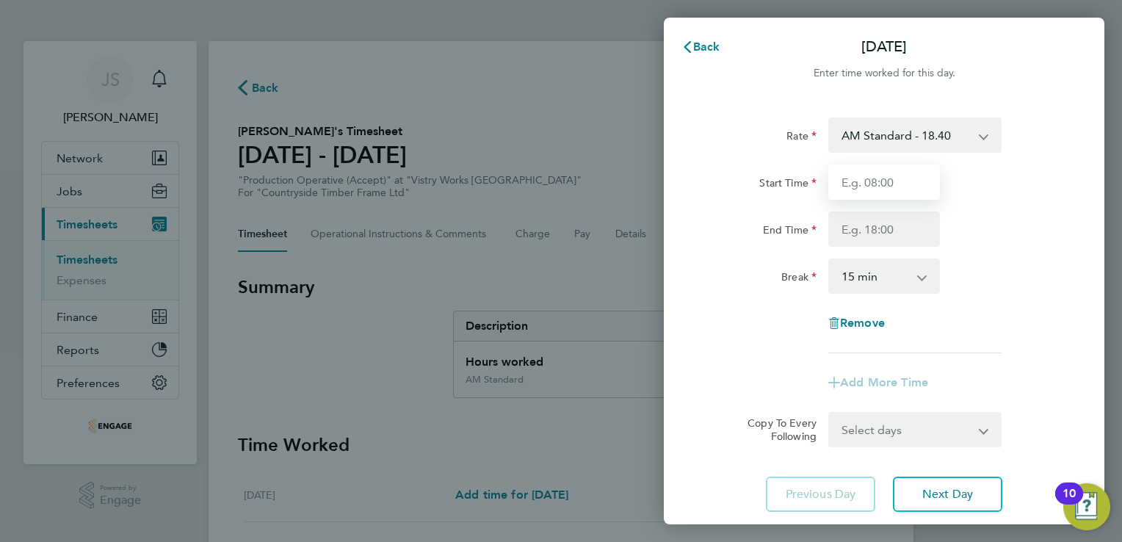
click at [875, 169] on input "Start Time" at bounding box center [884, 181] width 112 height 35
type input "06:00"
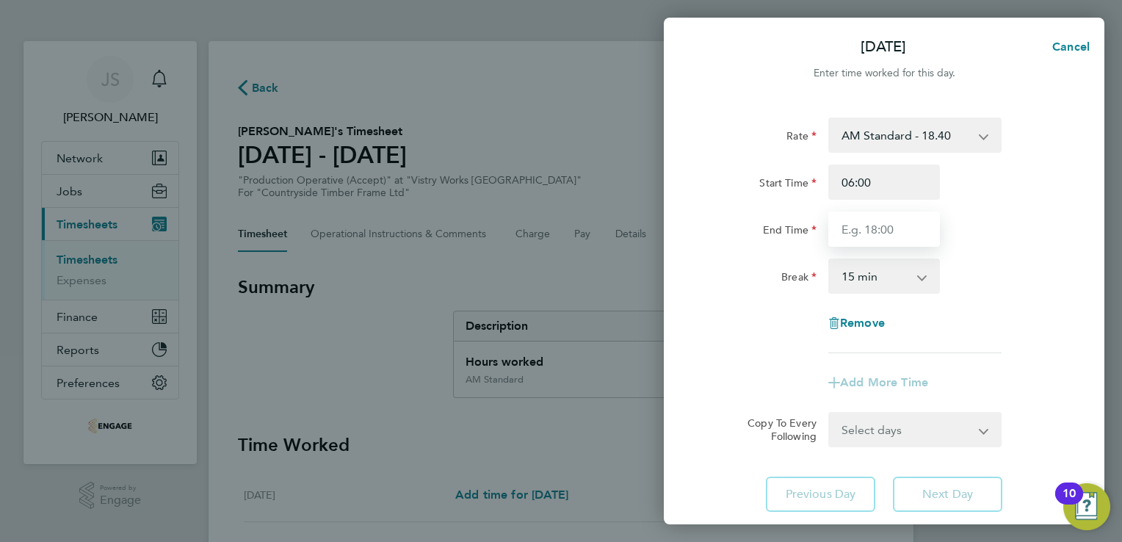
click at [859, 242] on input "End Time" at bounding box center [884, 228] width 112 height 35
type input "14:00"
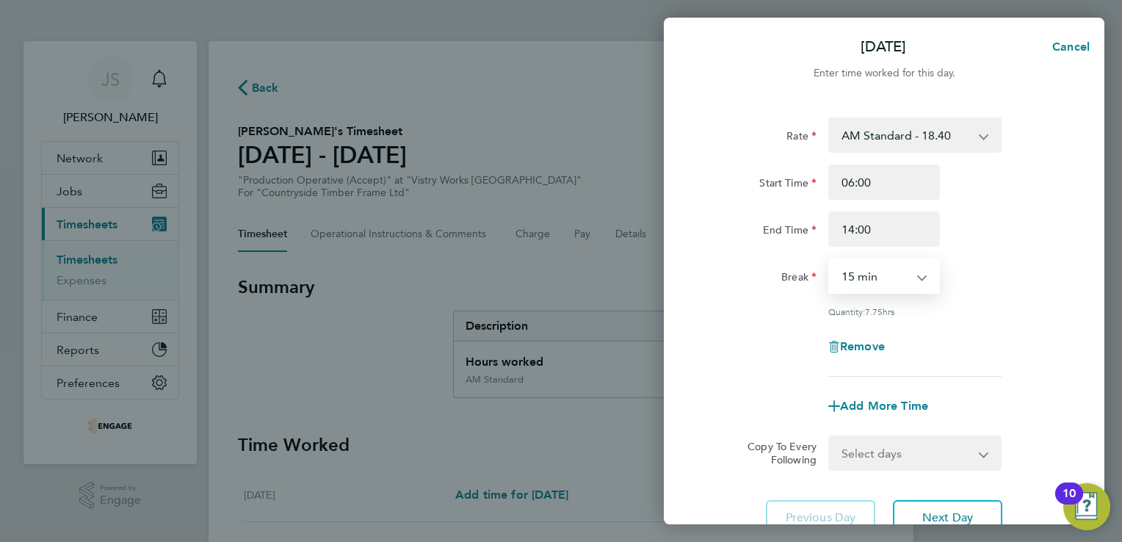
click at [861, 277] on select "0 min 15 min 30 min 45 min 60 min 75 min 90 min" at bounding box center [875, 276] width 91 height 32
select select "30"
click at [830, 260] on select "0 min 15 min 30 min 45 min 60 min 75 min 90 min" at bounding box center [875, 276] width 91 height 32
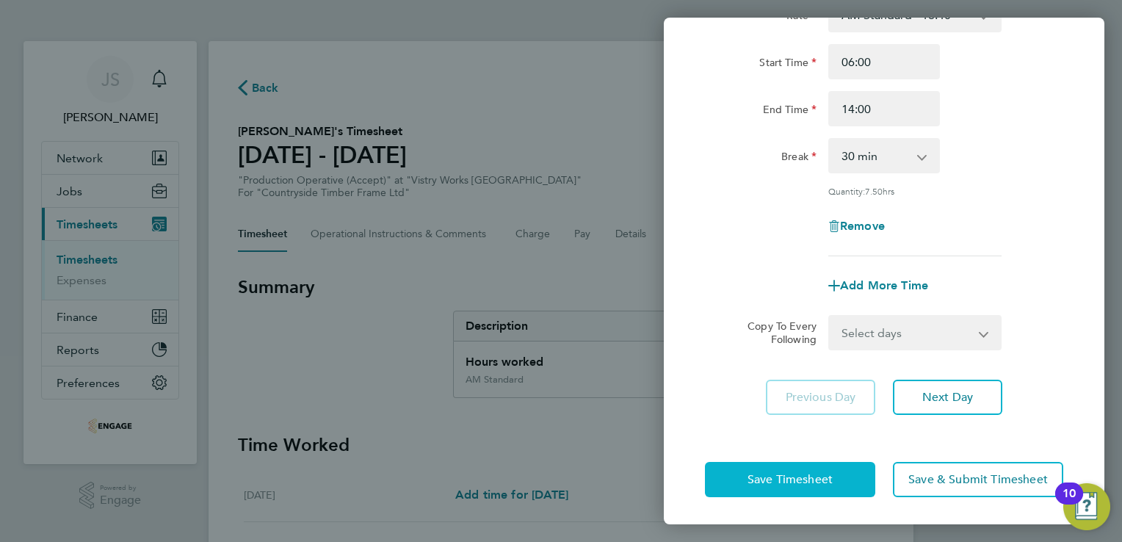
click at [754, 473] on span "Save Timesheet" at bounding box center [789, 479] width 85 height 15
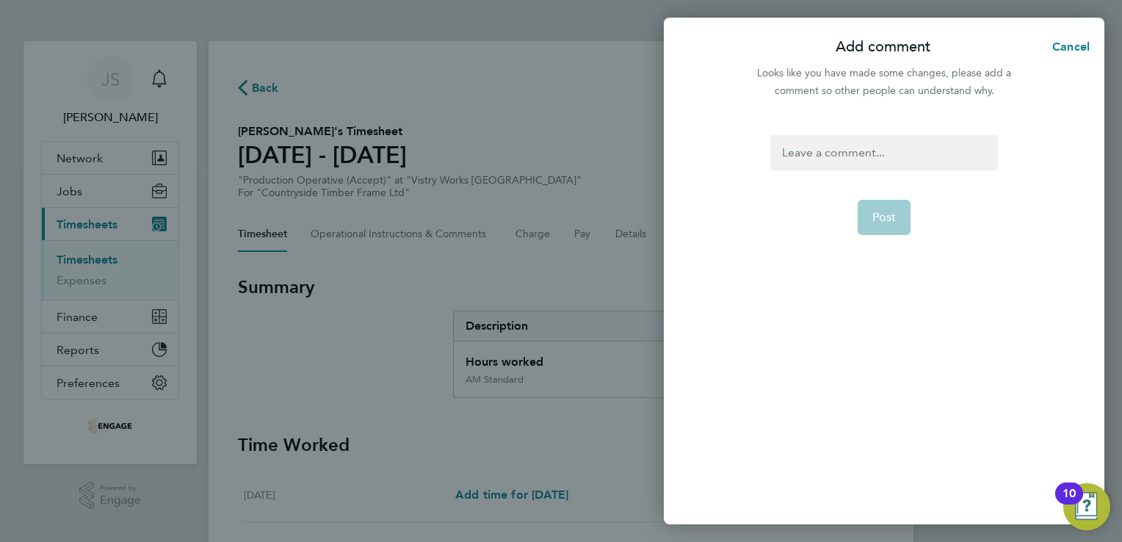
click at [824, 145] on div at bounding box center [883, 152] width 227 height 35
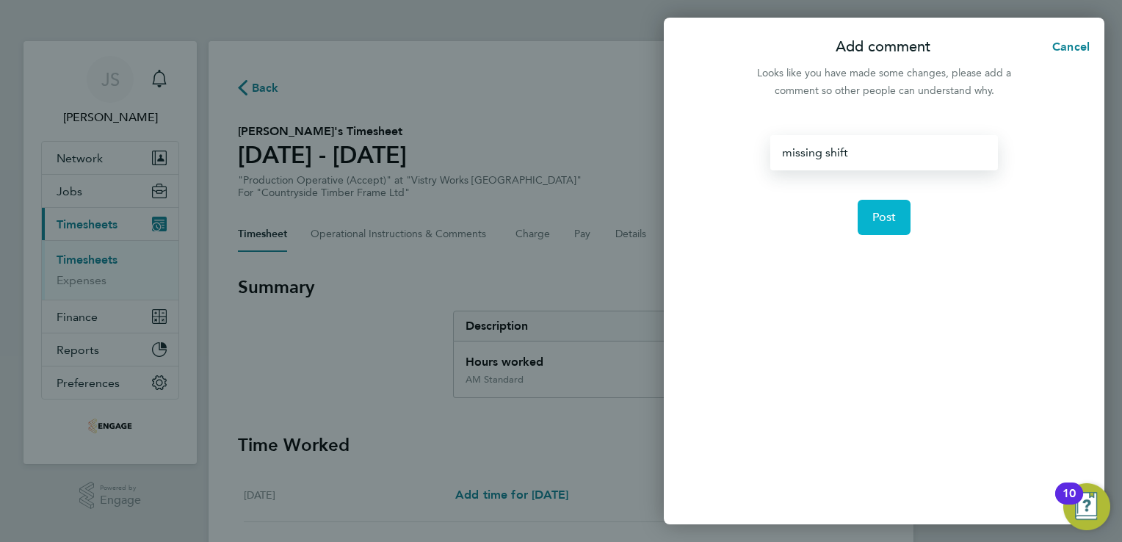
click at [879, 222] on span "Post" at bounding box center [884, 217] width 24 height 15
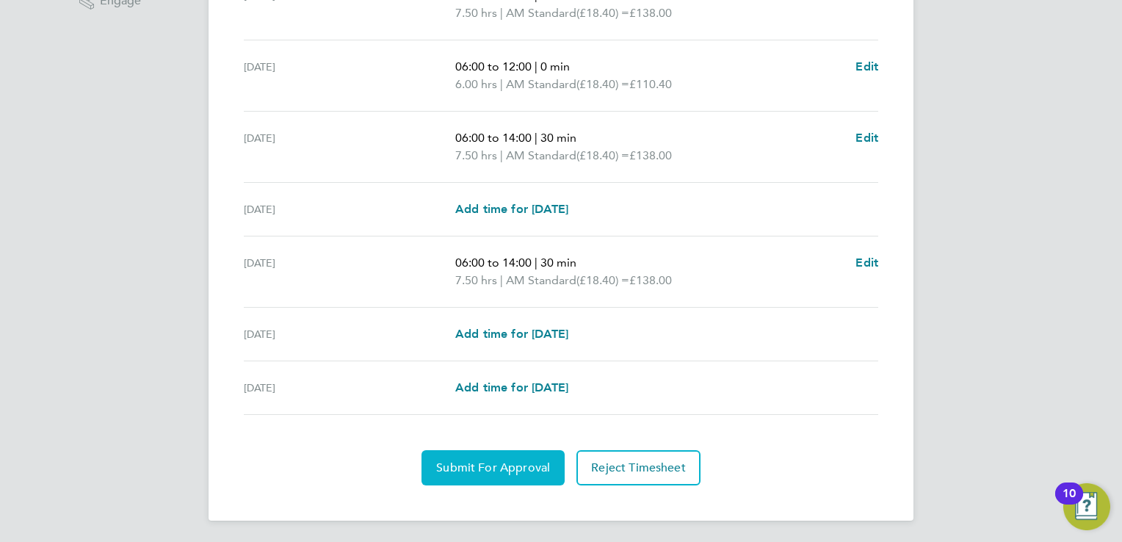
click at [467, 457] on button "Submit For Approval" at bounding box center [492, 467] width 143 height 35
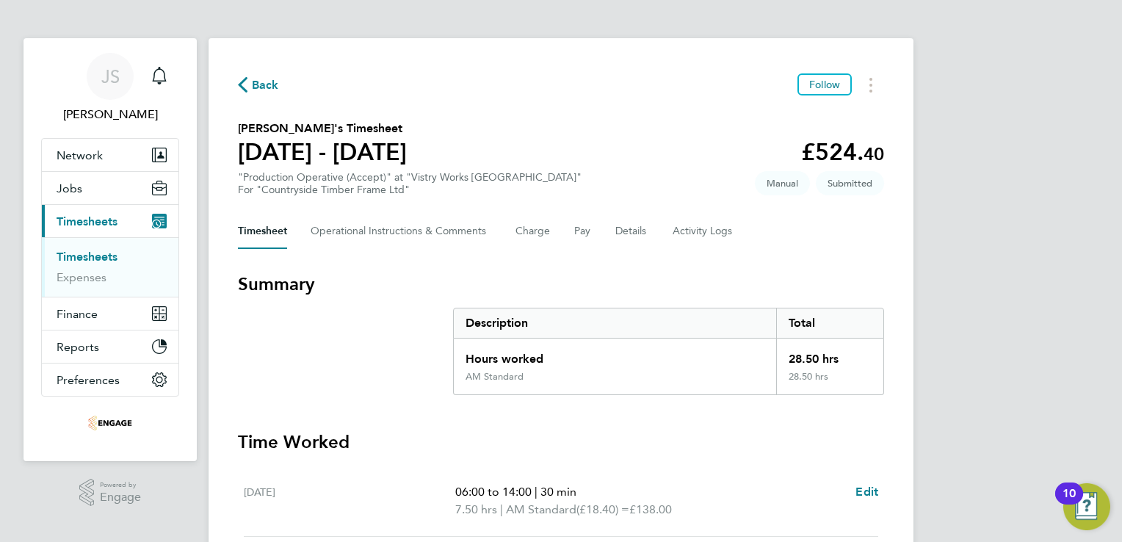
click at [268, 84] on span "Back" at bounding box center [265, 85] width 27 height 18
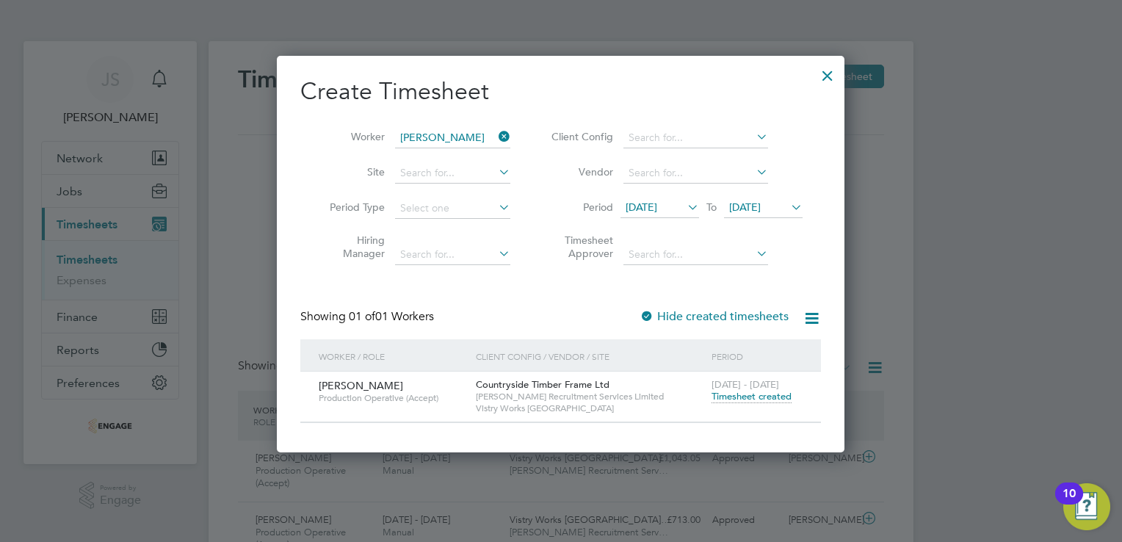
click at [496, 141] on icon at bounding box center [496, 136] width 0 height 21
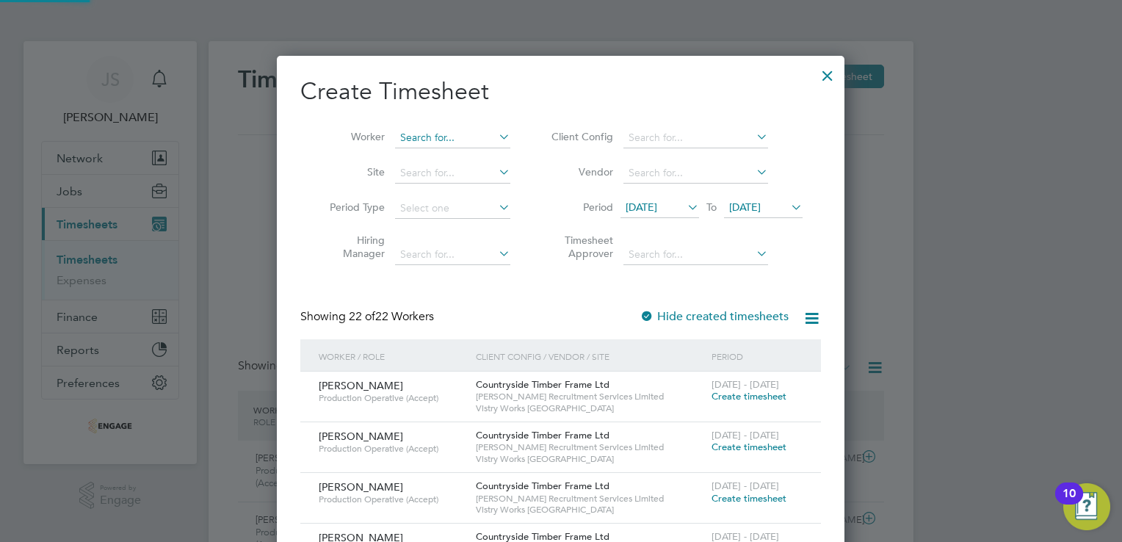
scroll to position [1458, 568]
click at [432, 140] on input at bounding box center [452, 138] width 115 height 21
click at [441, 154] on li "Jai son Mathew" at bounding box center [459, 158] width 129 height 20
type input "Jaison Mathew"
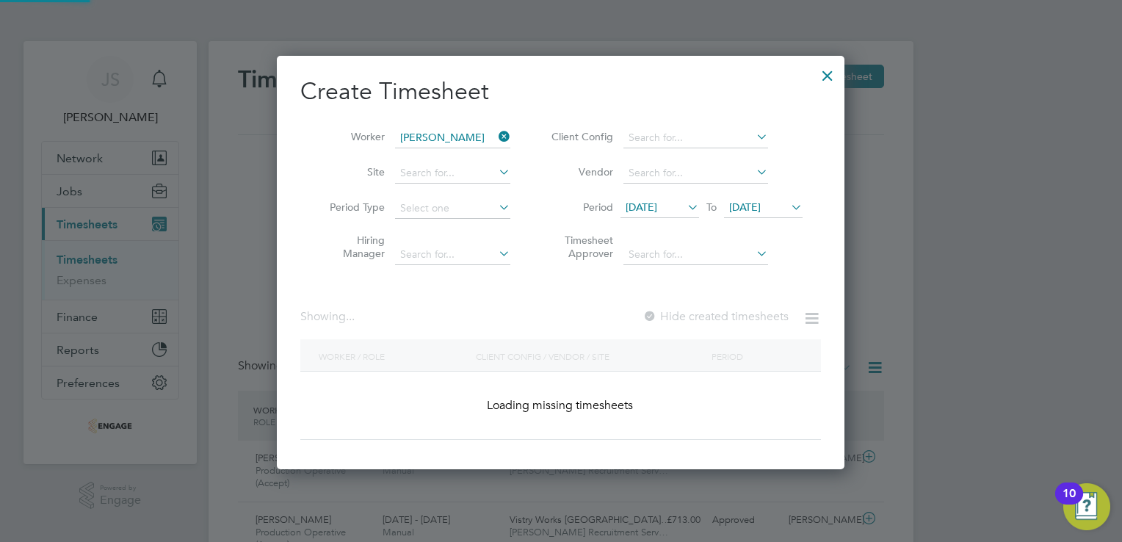
scroll to position [413, 568]
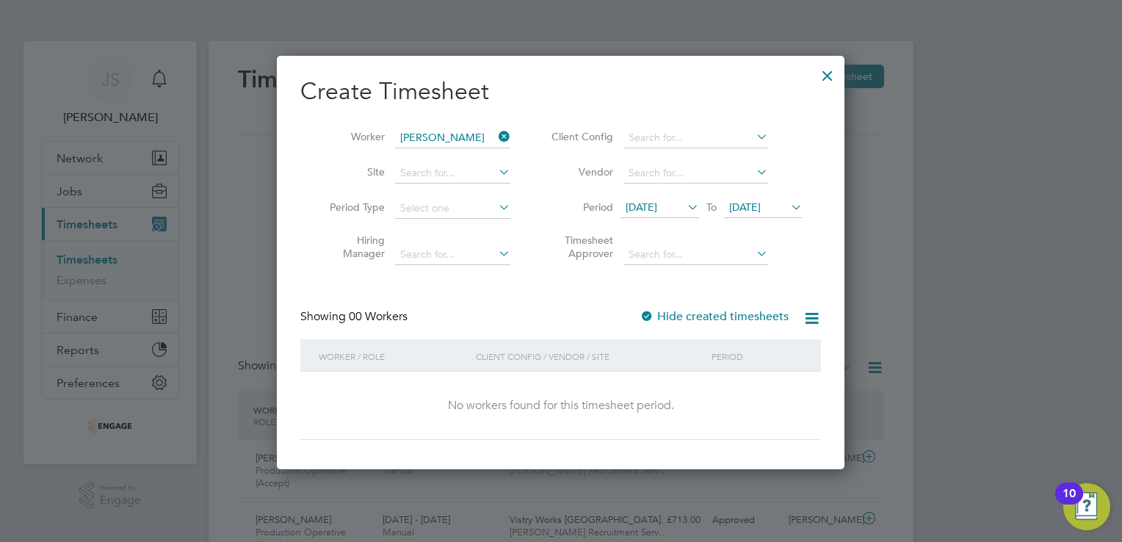
click at [674, 310] on label "Hide created timesheets" at bounding box center [714, 316] width 149 height 15
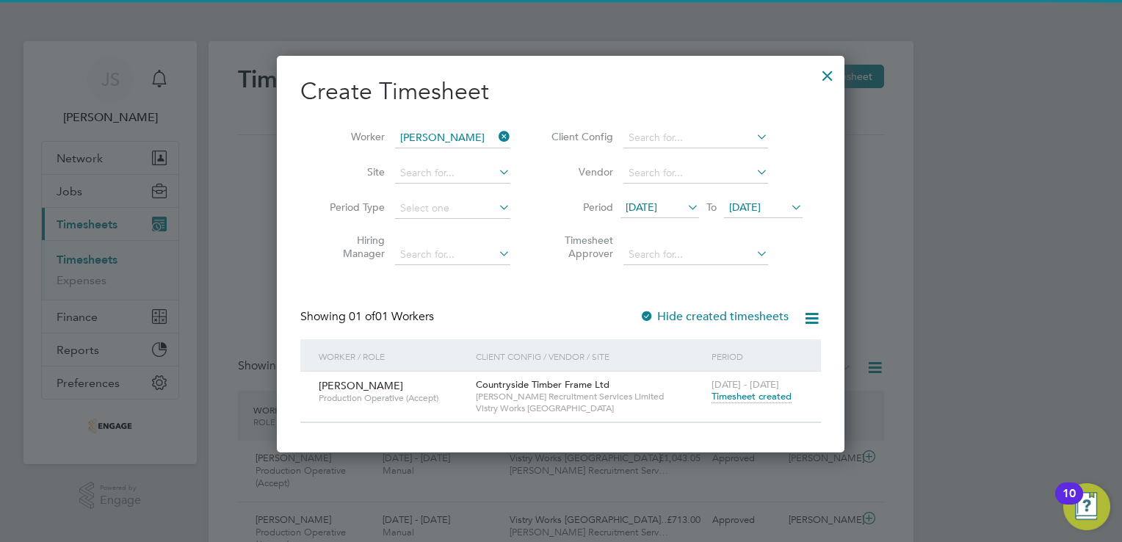
scroll to position [395, 568]
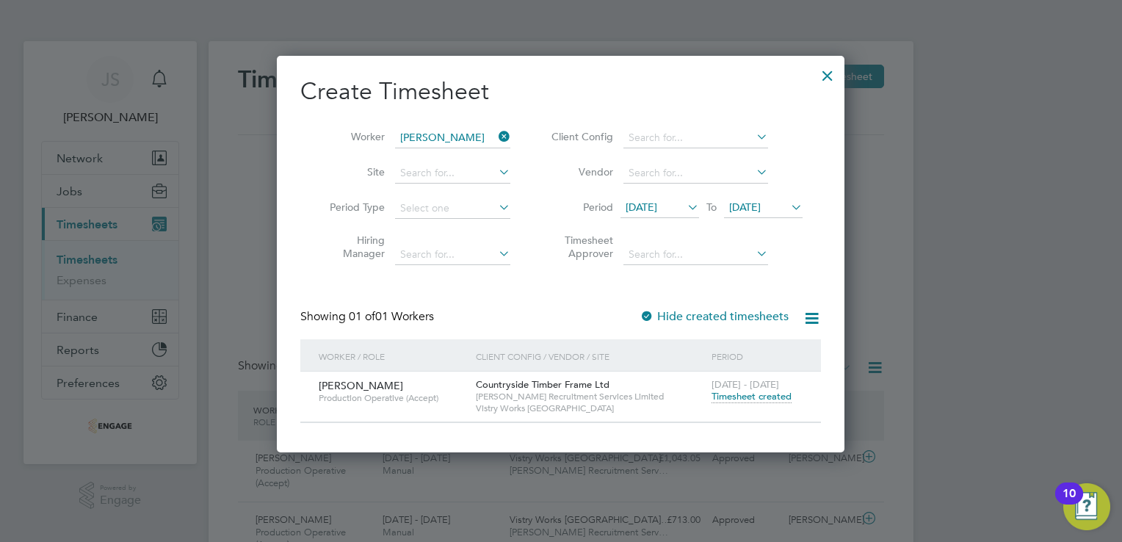
click at [749, 399] on span "Timesheet created" at bounding box center [752, 396] width 80 height 13
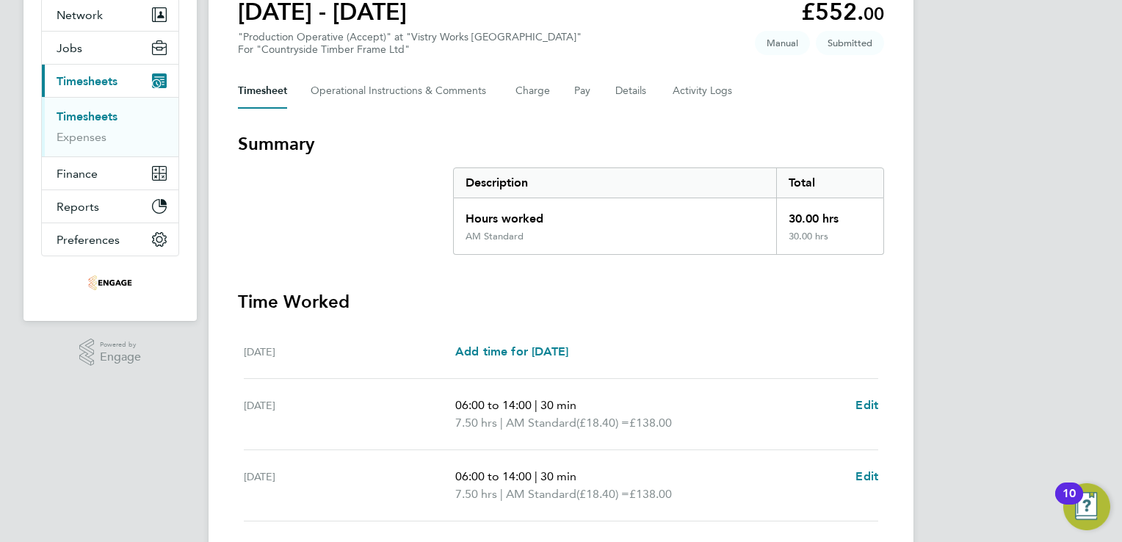
scroll to position [144, 0]
click at [543, 351] on span "Add time for Mon 18 Aug" at bounding box center [511, 351] width 113 height 14
select select "15"
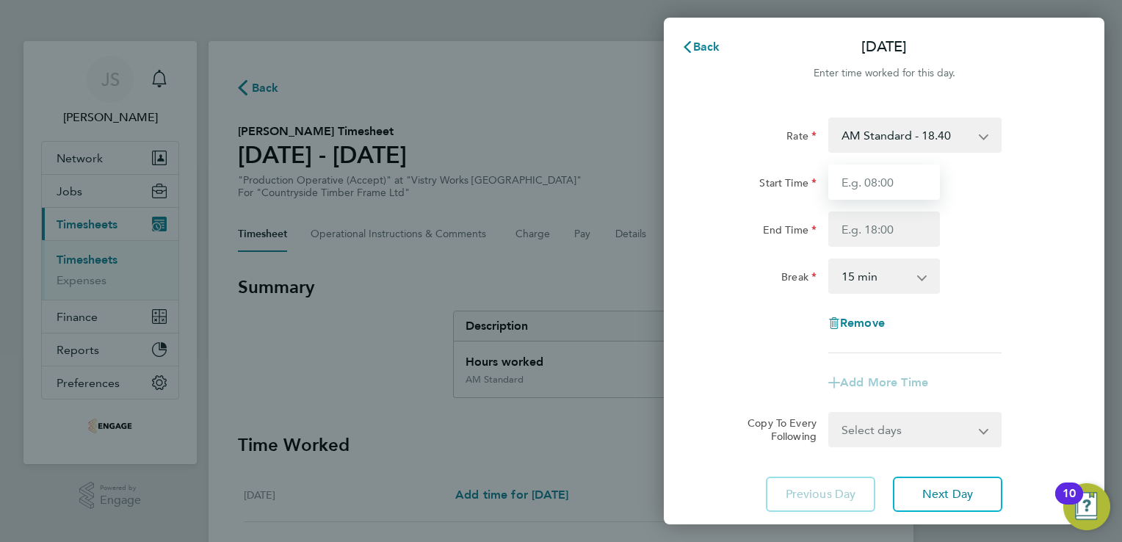
click at [890, 178] on input "Start Time" at bounding box center [884, 181] width 112 height 35
type input "06:00"
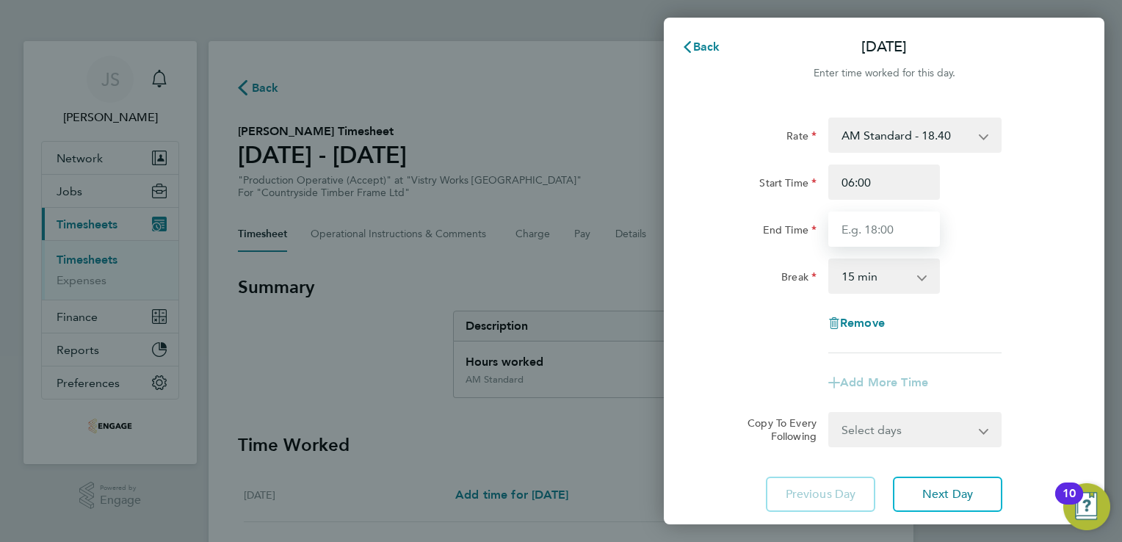
type input "14:00"
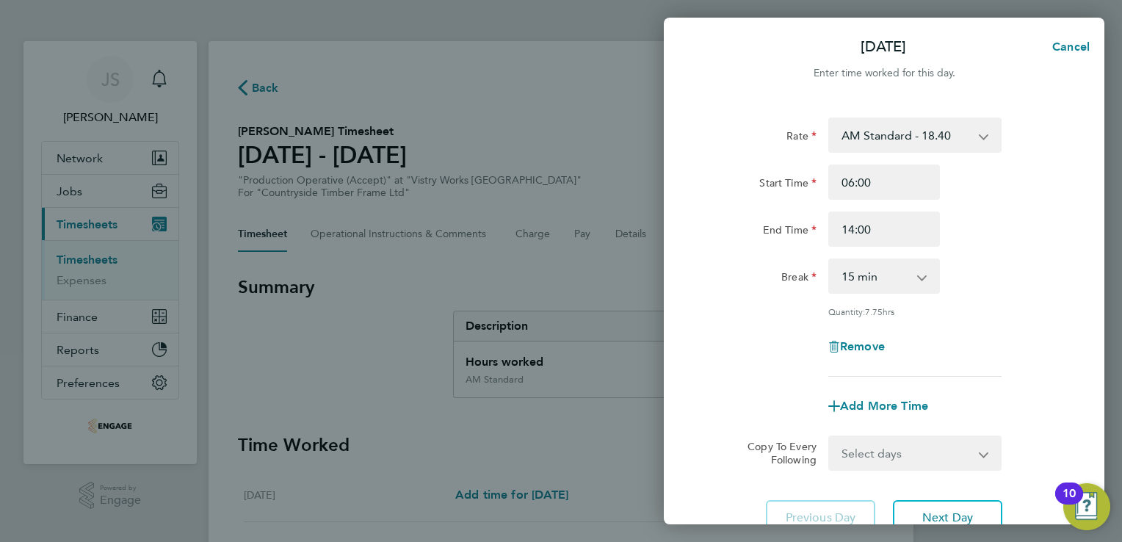
click at [866, 262] on select "0 min 15 min 30 min 45 min 60 min 75 min 90 min" at bounding box center [875, 276] width 91 height 32
select select "30"
click at [830, 260] on select "0 min 15 min 30 min 45 min 60 min 75 min 90 min" at bounding box center [875, 276] width 91 height 32
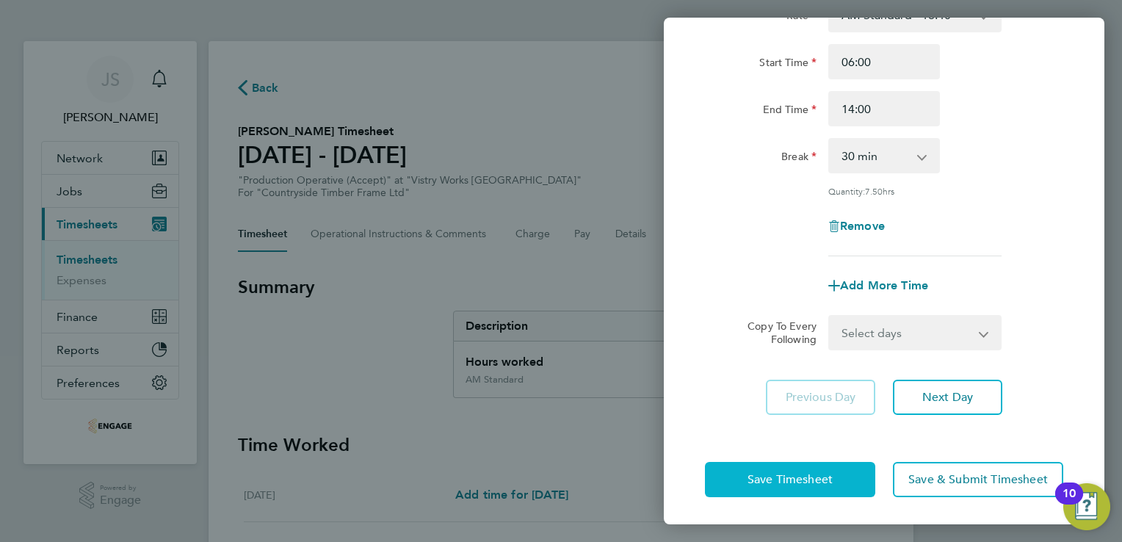
click at [764, 483] on span "Save Timesheet" at bounding box center [789, 479] width 85 height 15
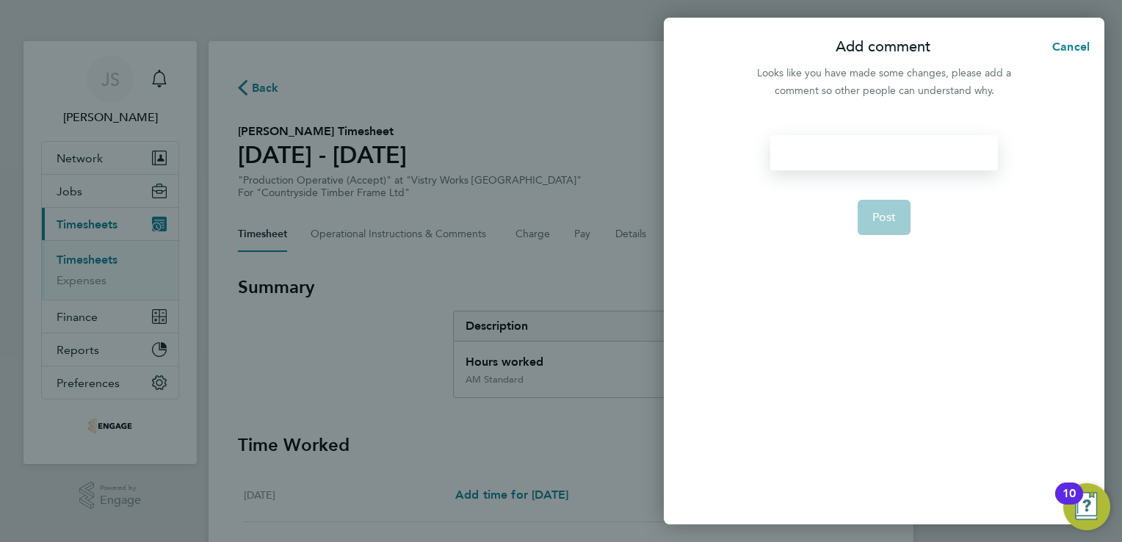
click at [864, 140] on div at bounding box center [883, 152] width 227 height 35
click at [881, 207] on button "Post" at bounding box center [885, 217] width 54 height 35
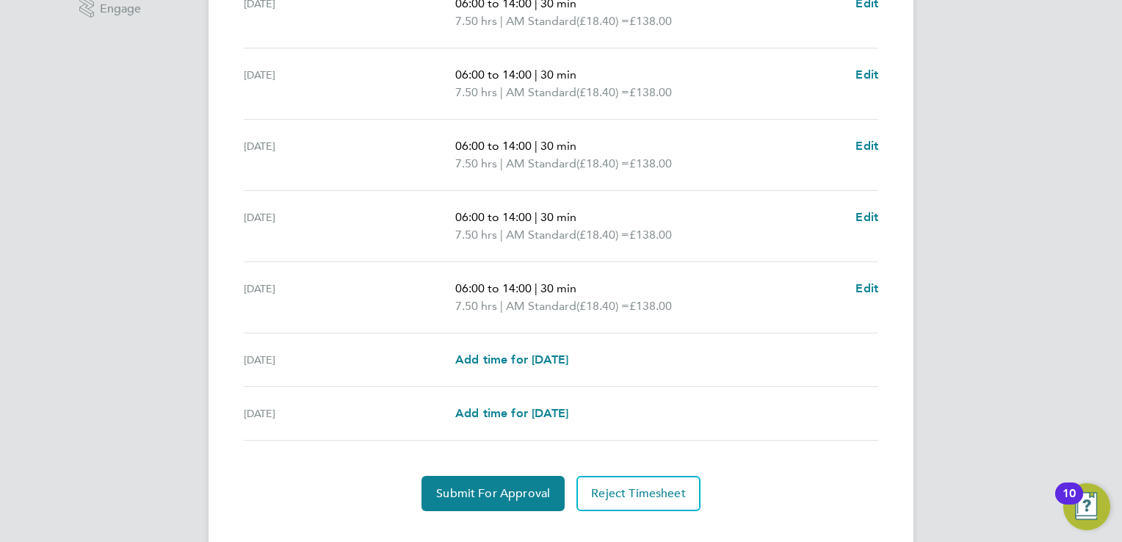
scroll to position [517, 0]
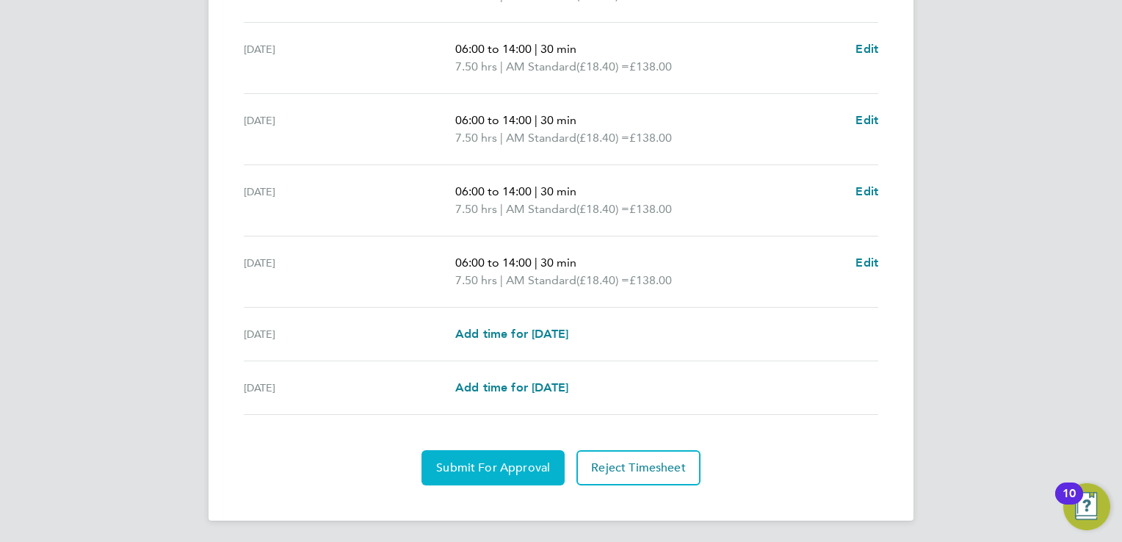
click at [473, 460] on span "Submit For Approval" at bounding box center [493, 467] width 114 height 15
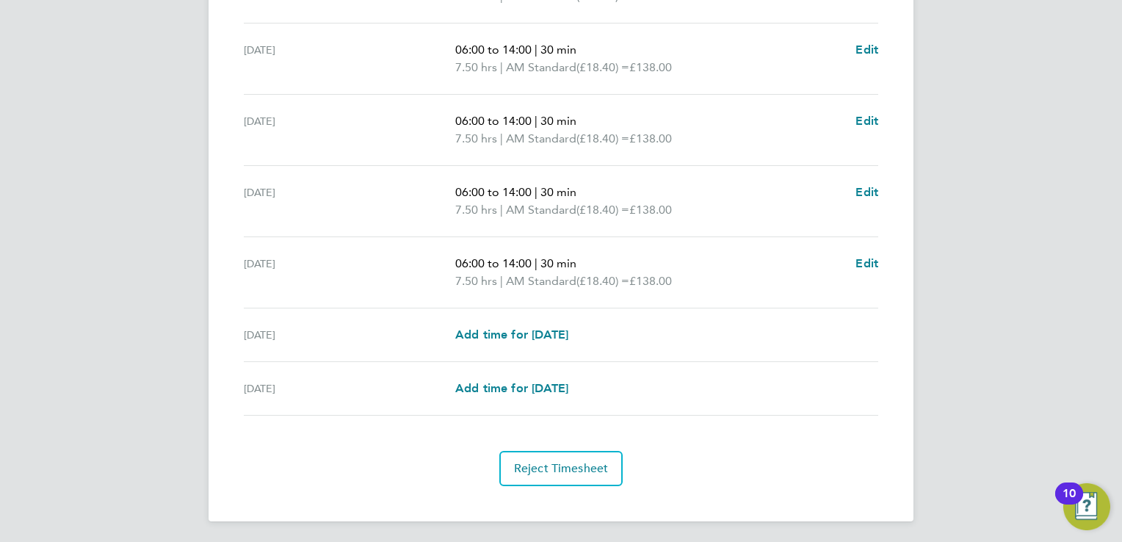
scroll to position [0, 0]
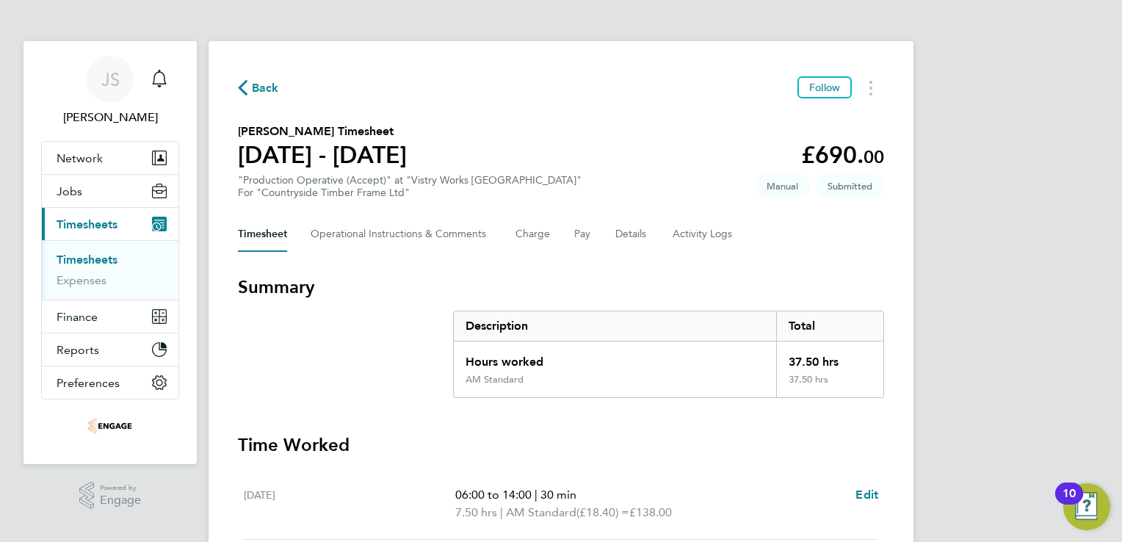
click at [260, 88] on span "Back" at bounding box center [265, 88] width 27 height 18
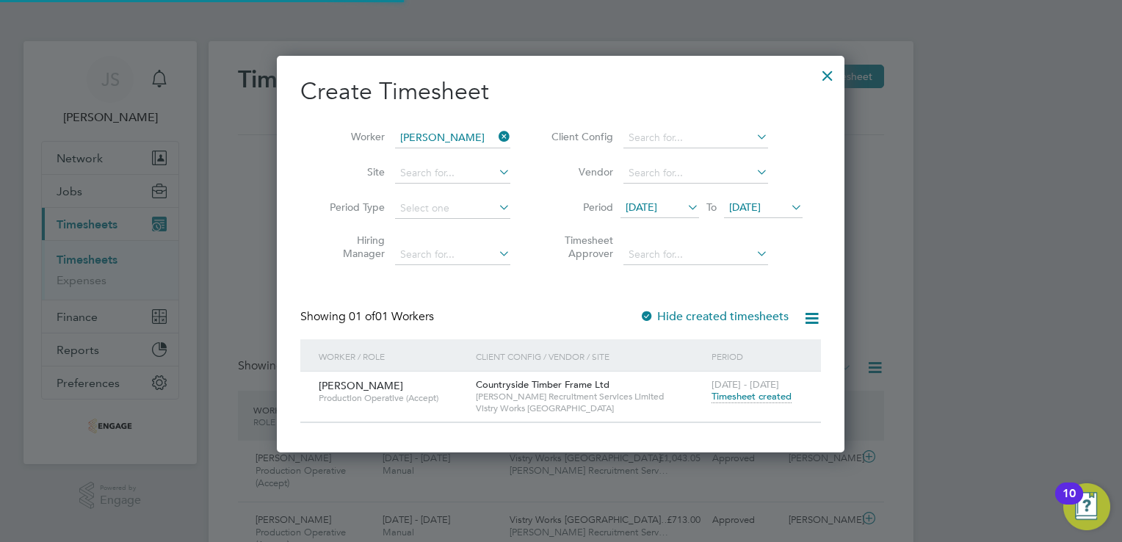
scroll to position [37, 128]
click at [496, 137] on icon at bounding box center [496, 136] width 0 height 21
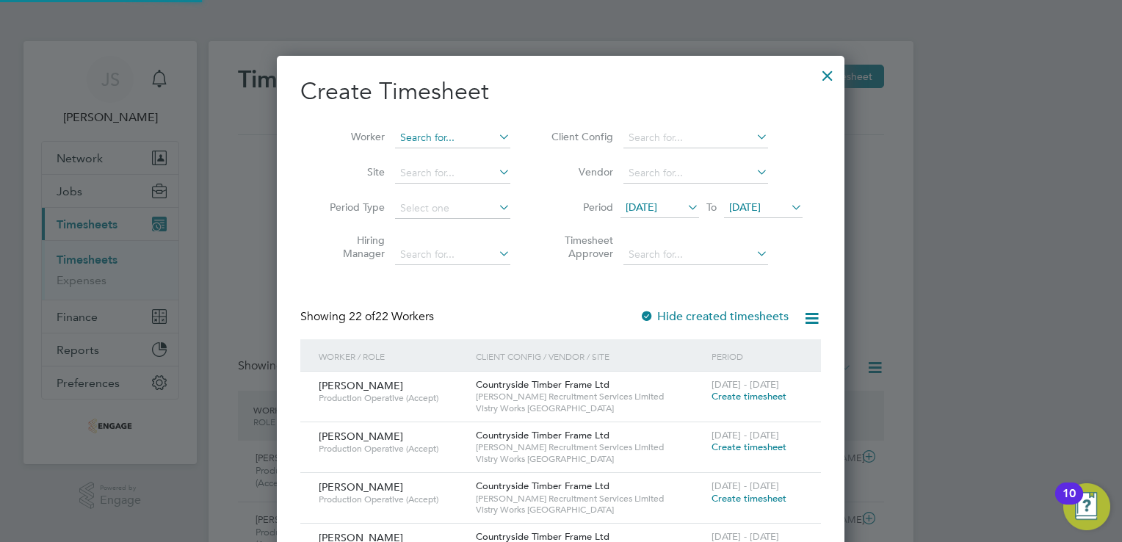
click at [448, 137] on input at bounding box center [452, 138] width 115 height 21
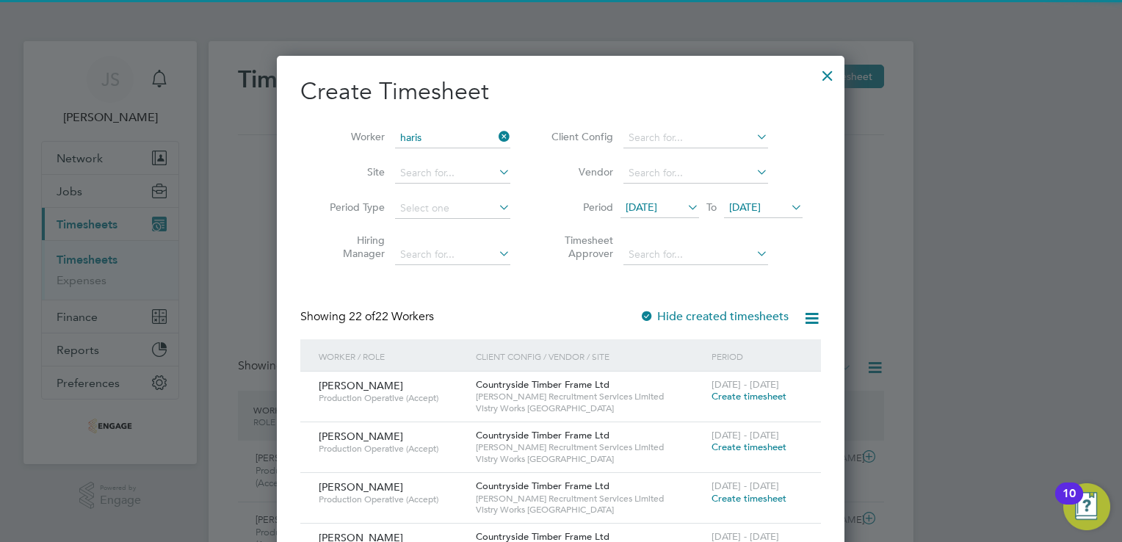
click at [449, 155] on li "Haris Sami" at bounding box center [455, 158] width 120 height 20
type input "Haris Sami"
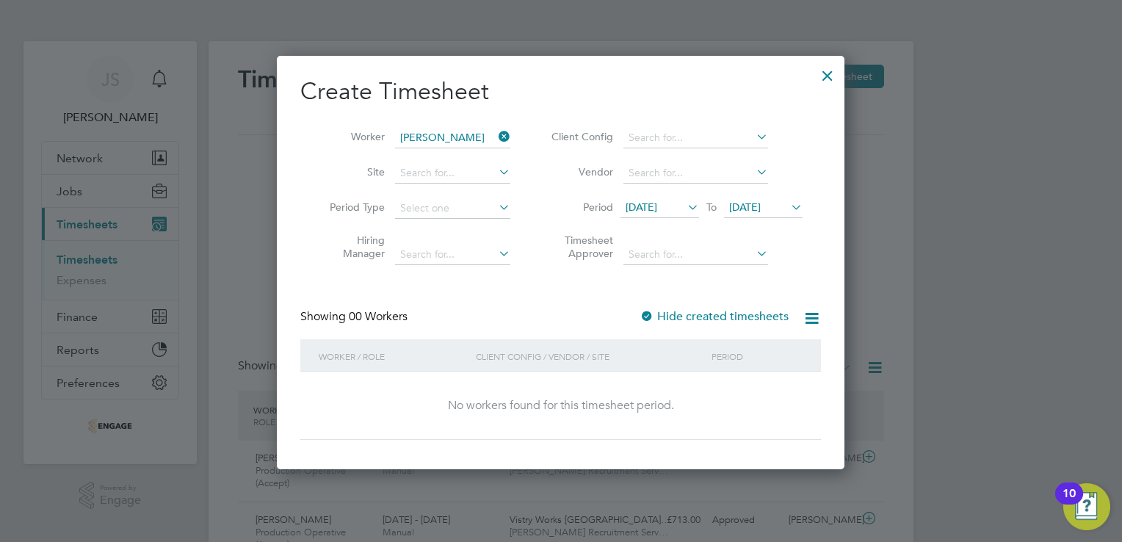
click at [692, 322] on label "Hide created timesheets" at bounding box center [714, 316] width 149 height 15
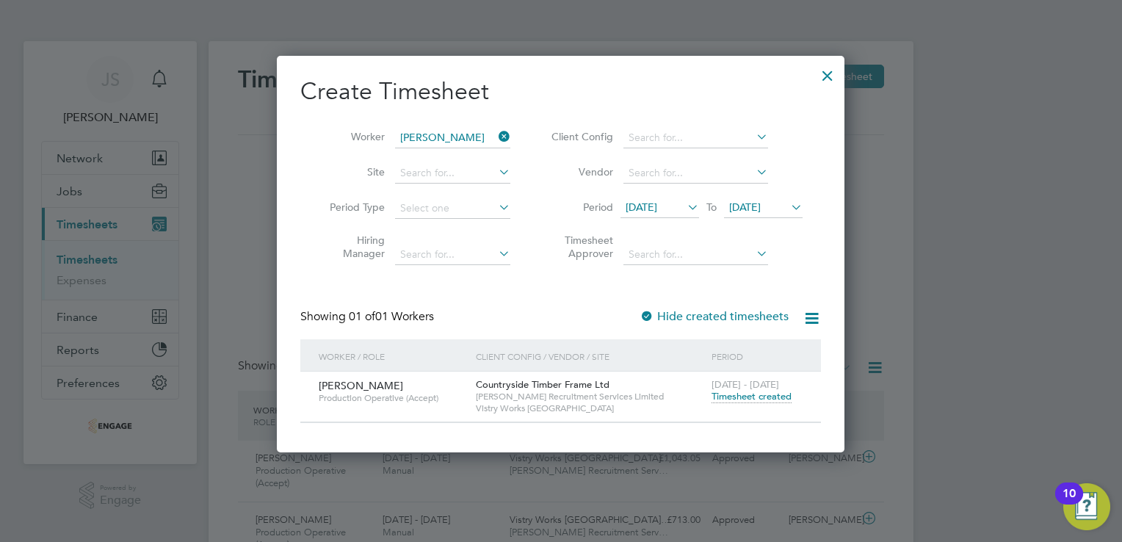
click at [737, 402] on div "18 - 24 Aug 2025 Timesheet created" at bounding box center [757, 392] width 98 height 40
click at [728, 397] on span "Timesheet created" at bounding box center [752, 396] width 80 height 13
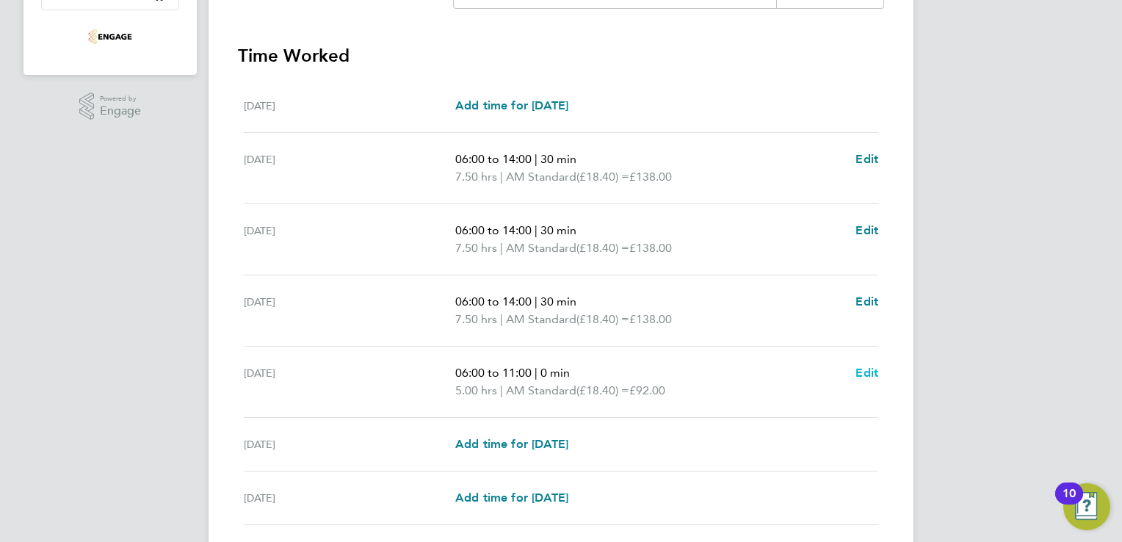
click at [869, 376] on span "Edit" at bounding box center [866, 373] width 23 height 14
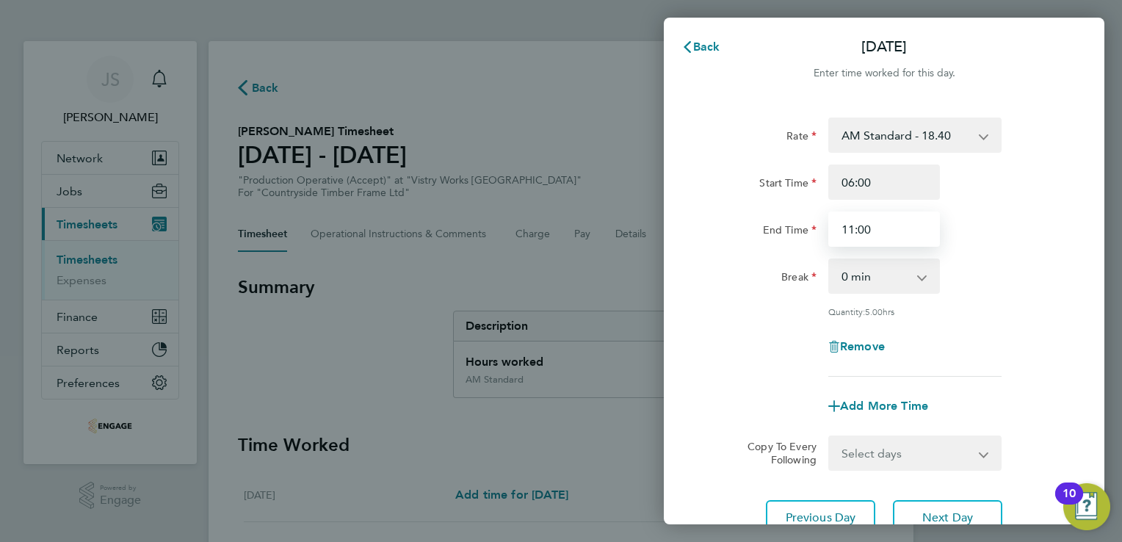
click at [852, 231] on input "11:00" at bounding box center [884, 228] width 112 height 35
type input "14:00"
click at [885, 286] on select "0 min 15 min 30 min 45 min 60 min 75 min 90 min" at bounding box center [875, 276] width 91 height 32
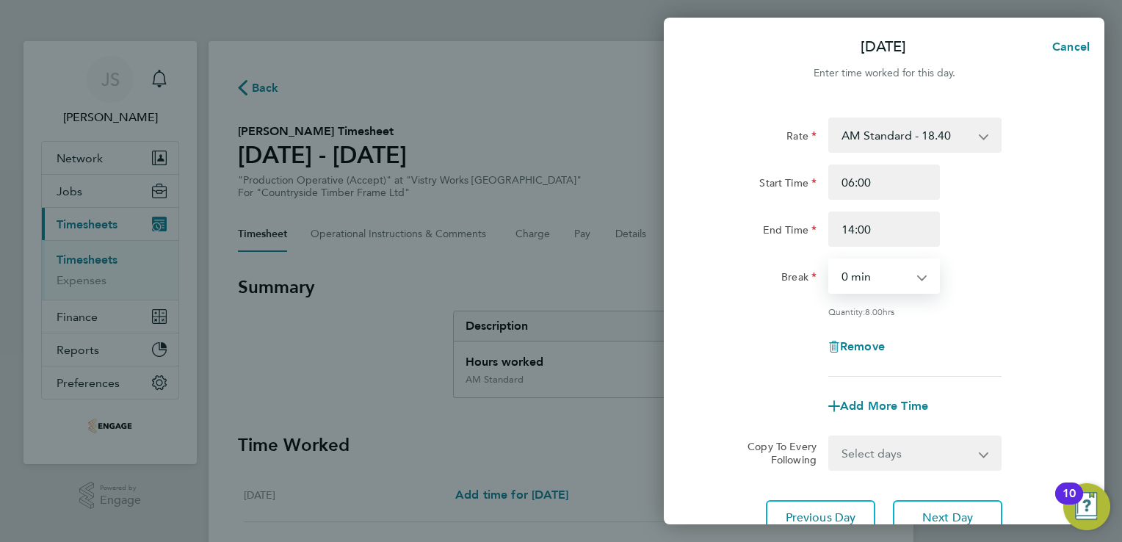
select select "30"
click at [830, 260] on select "0 min 15 min 30 min 45 min 60 min 75 min 90 min" at bounding box center [875, 276] width 91 height 32
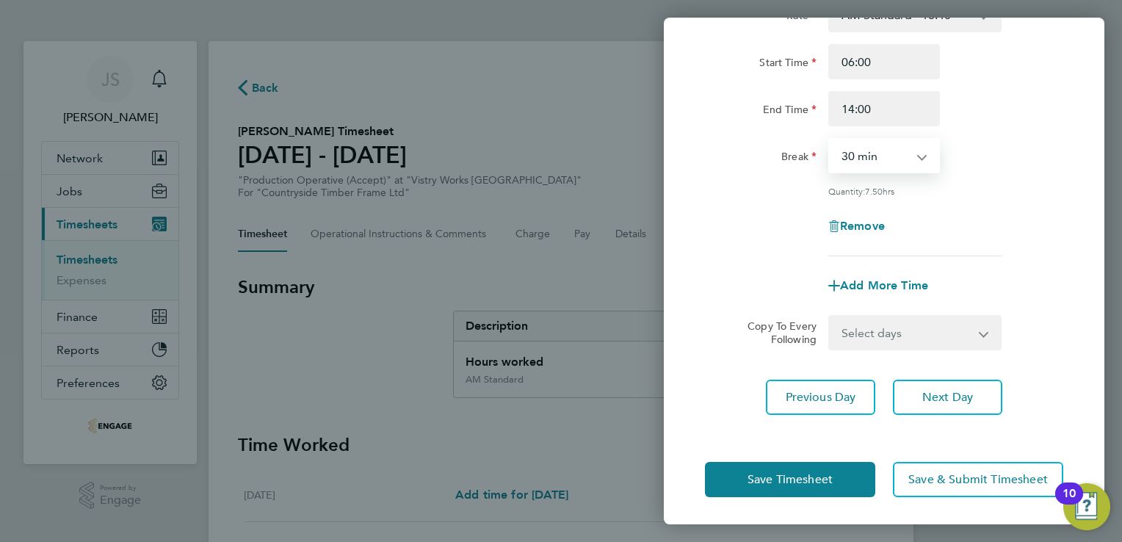
click at [906, 325] on select "Select days Day Weekend (Sat-Sun) Saturday Sunday" at bounding box center [907, 332] width 154 height 32
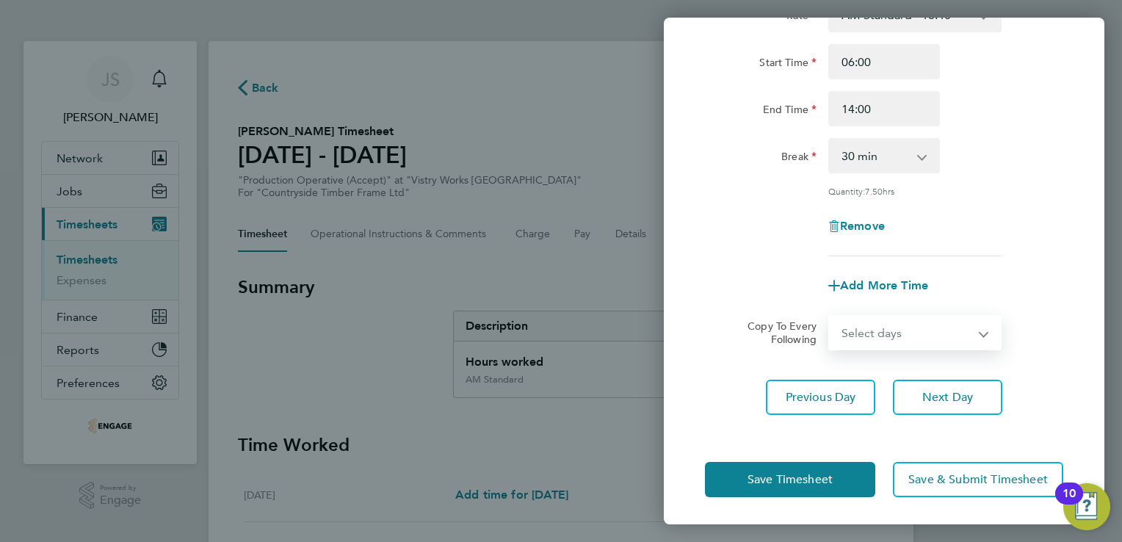
click at [728, 305] on form "Rate AM Standard - 18.40 OT2 - 36.80 OT 1 - 27.60 PM OT2 - 40.11 PM OT 1 - 30.0…" at bounding box center [884, 173] width 358 height 353
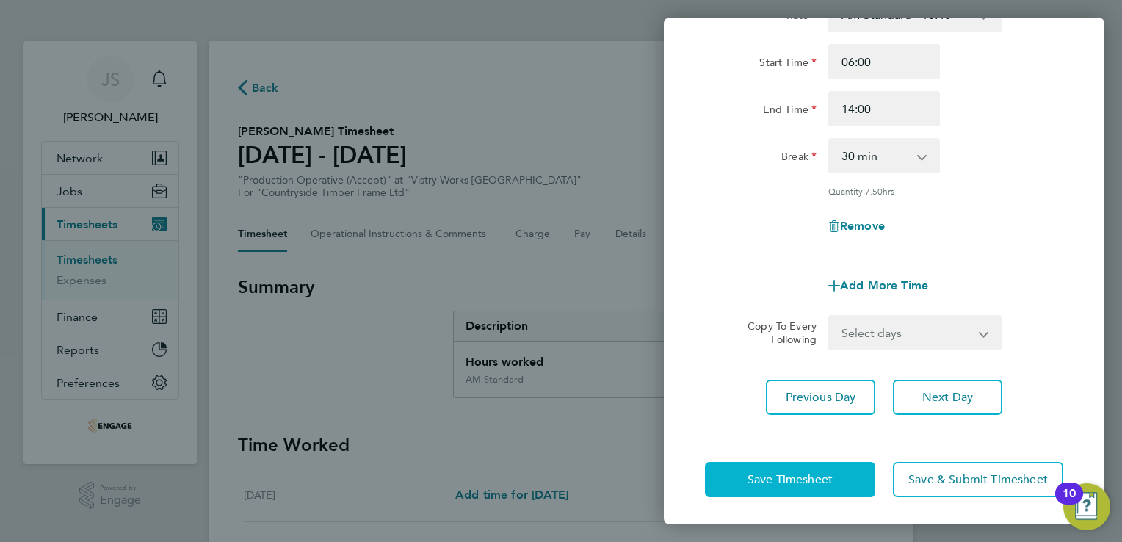
click at [767, 480] on span "Save Timesheet" at bounding box center [789, 479] width 85 height 15
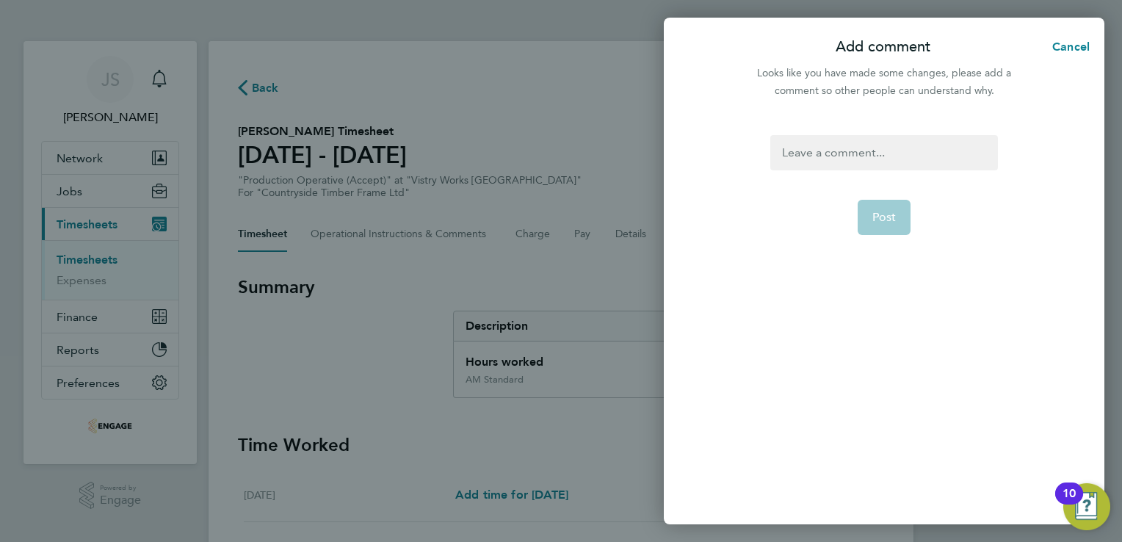
click at [839, 153] on div at bounding box center [883, 152] width 227 height 35
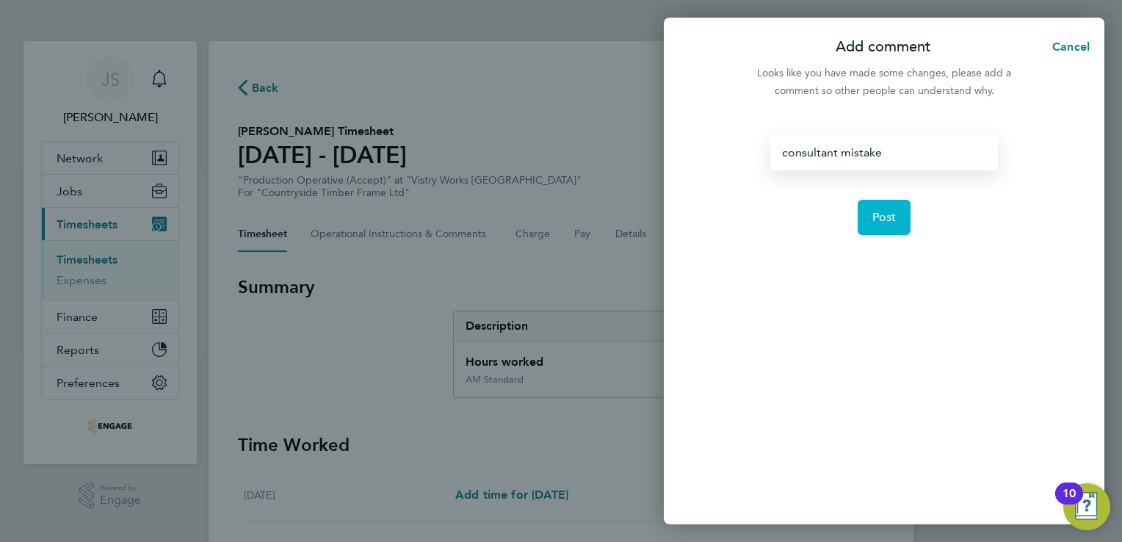
click at [888, 220] on span "Post" at bounding box center [884, 217] width 24 height 15
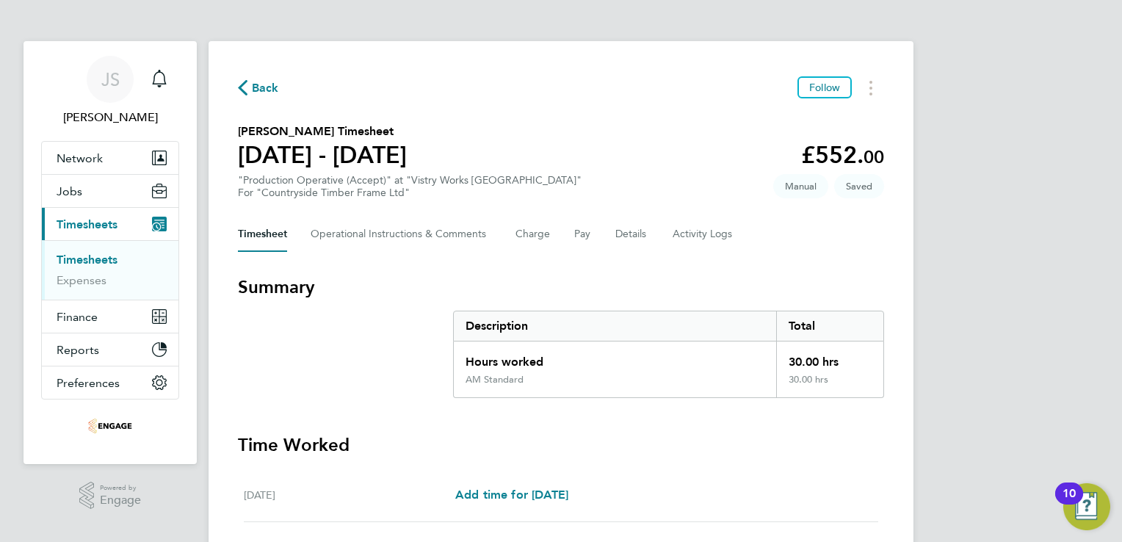
click at [491, 445] on h3 "Time Worked" at bounding box center [561, 444] width 646 height 23
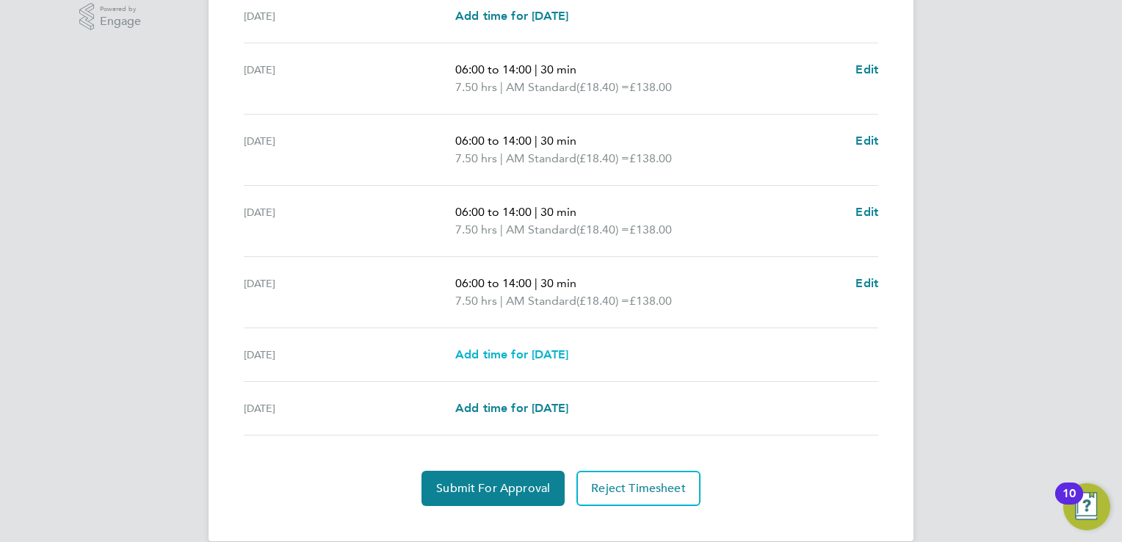
click at [532, 353] on span "Add time for Sat 23 Aug" at bounding box center [511, 354] width 113 height 14
select select "15"
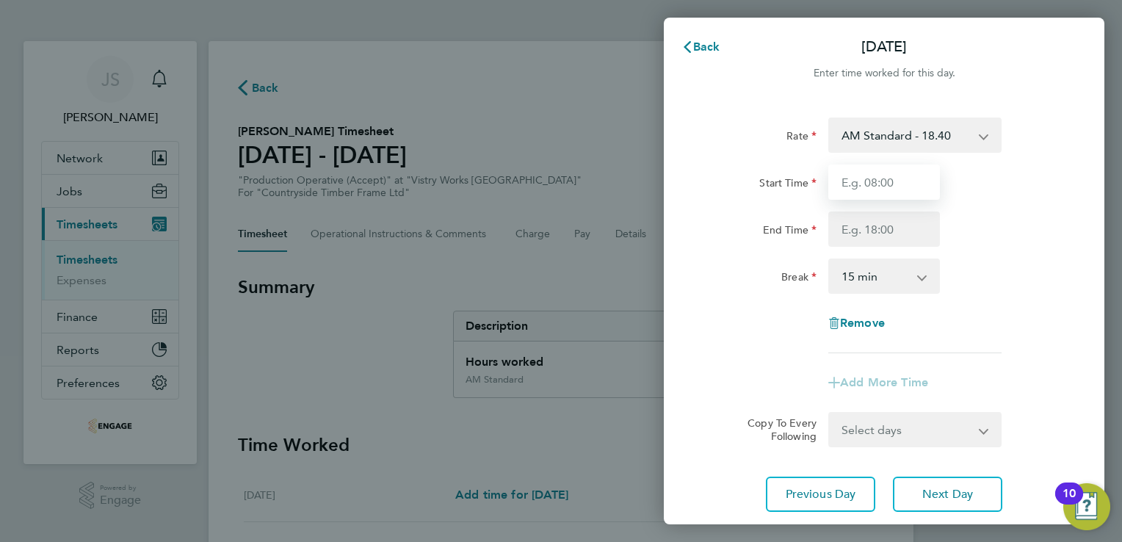
click at [870, 181] on input "Start Time" at bounding box center [884, 181] width 112 height 35
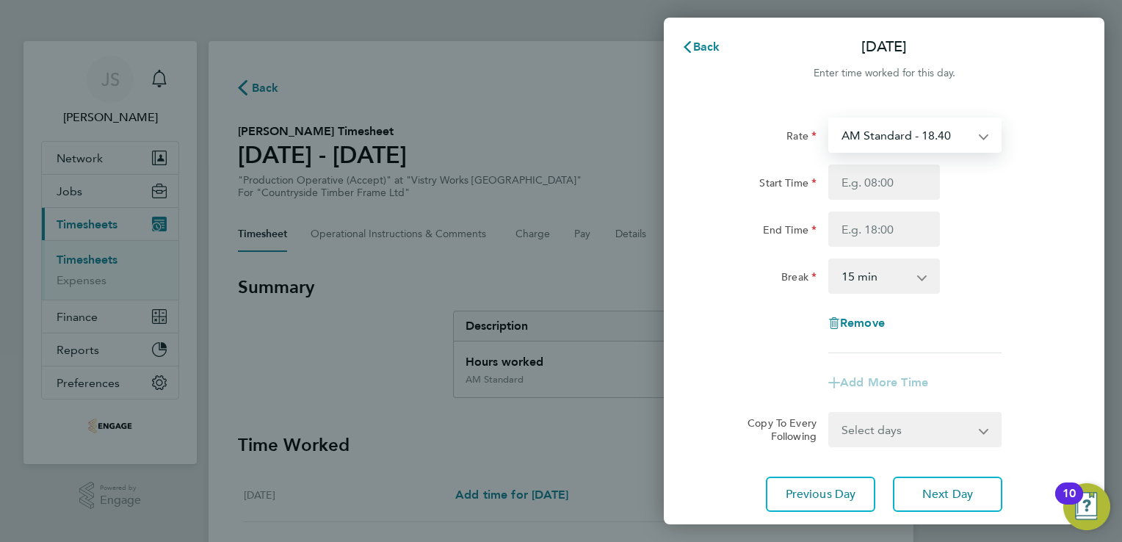
click at [908, 137] on select "AM Standard - 18.40 OT2 - 36.80 OT 1 - 27.60 PM OT2 - 40.11 PM OT 1 - 30.08 PM …" at bounding box center [906, 135] width 153 height 32
select select "15"
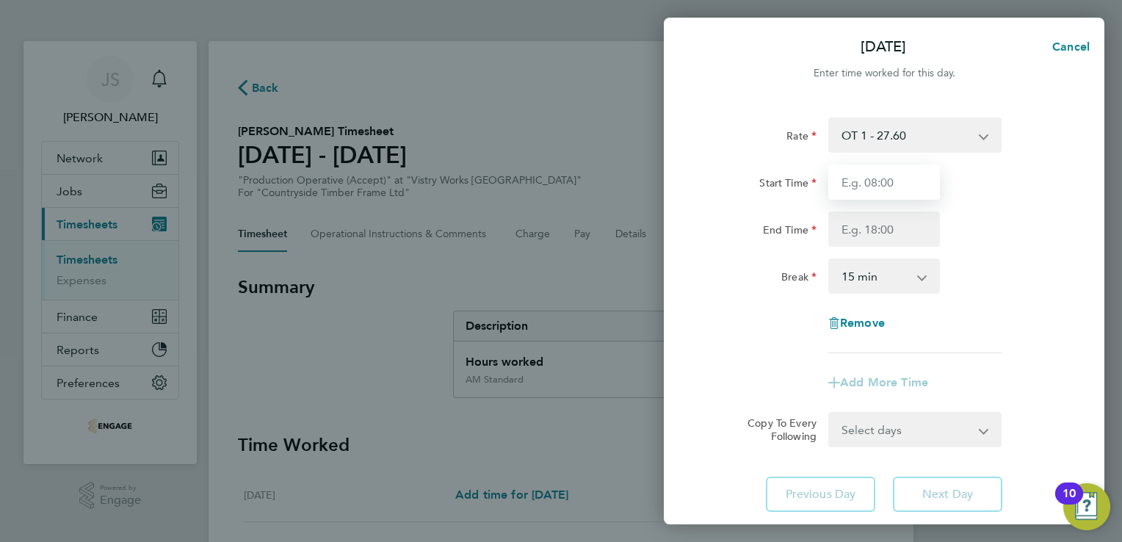
click at [858, 185] on input "Start Time" at bounding box center [884, 181] width 112 height 35
type input "06:00"
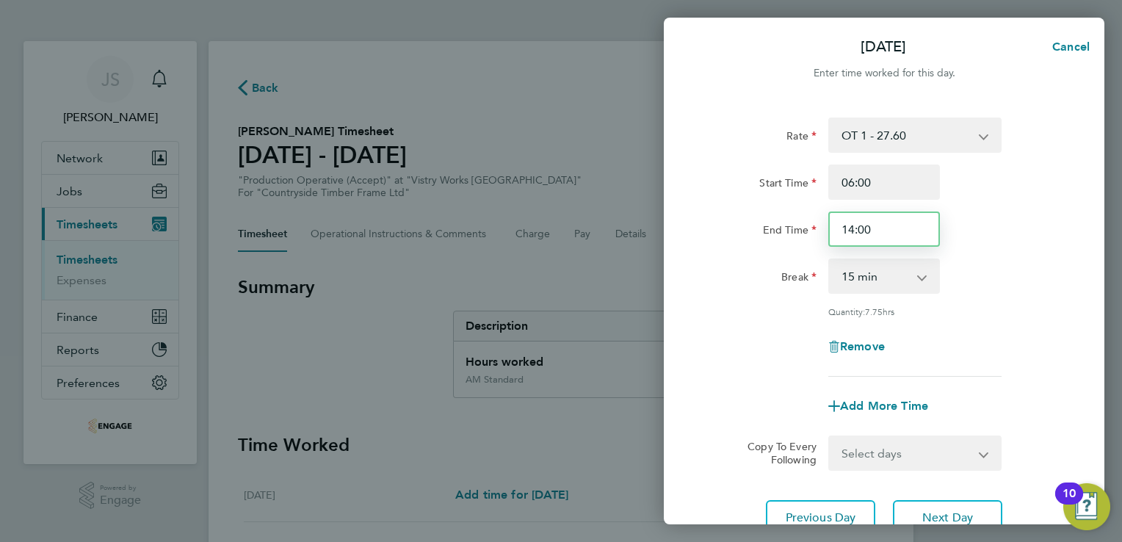
click at [852, 234] on input "14:00" at bounding box center [884, 228] width 112 height 35
type input "11:00"
click at [842, 283] on select "0 min 15 min 30 min 45 min 60 min 75 min 90 min" at bounding box center [875, 276] width 91 height 32
select select "0"
click at [830, 260] on select "0 min 15 min 30 min 45 min 60 min 75 min 90 min" at bounding box center [875, 276] width 91 height 32
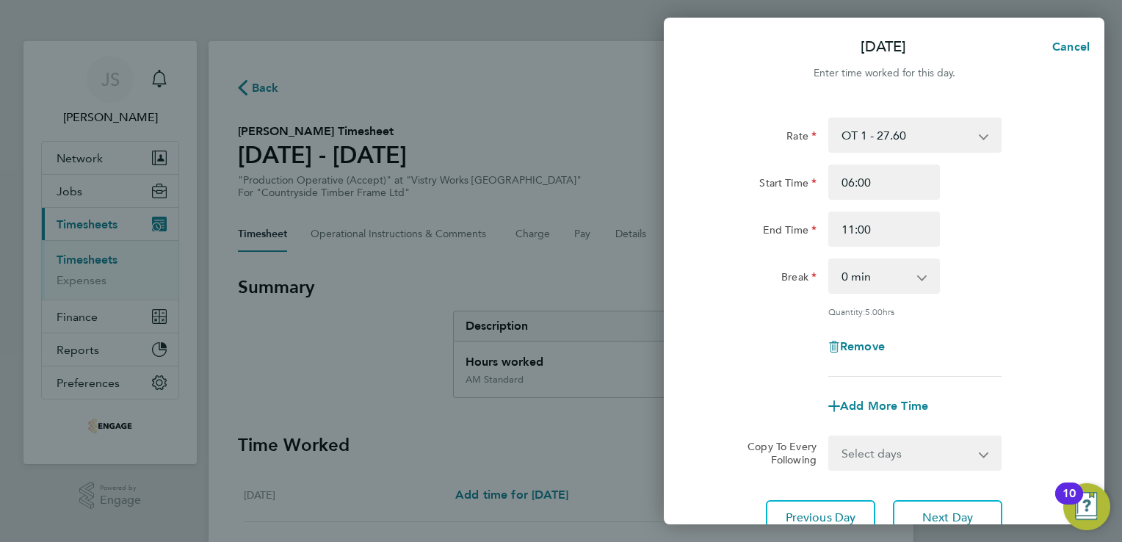
click at [753, 313] on div "Quantity: 5.00 hrs" at bounding box center [884, 311] width 370 height 12
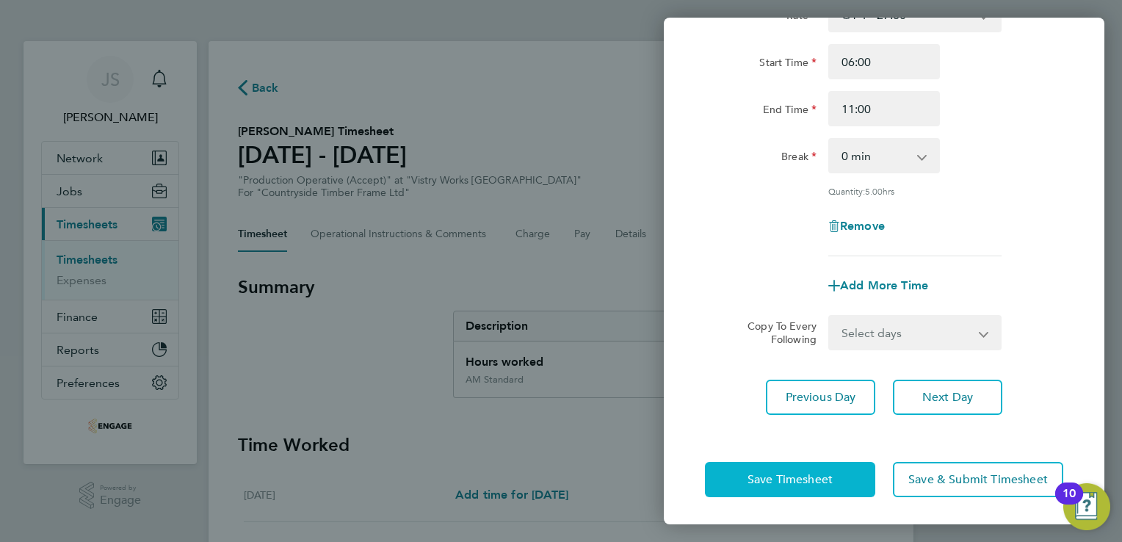
click at [761, 485] on button "Save Timesheet" at bounding box center [790, 479] width 170 height 35
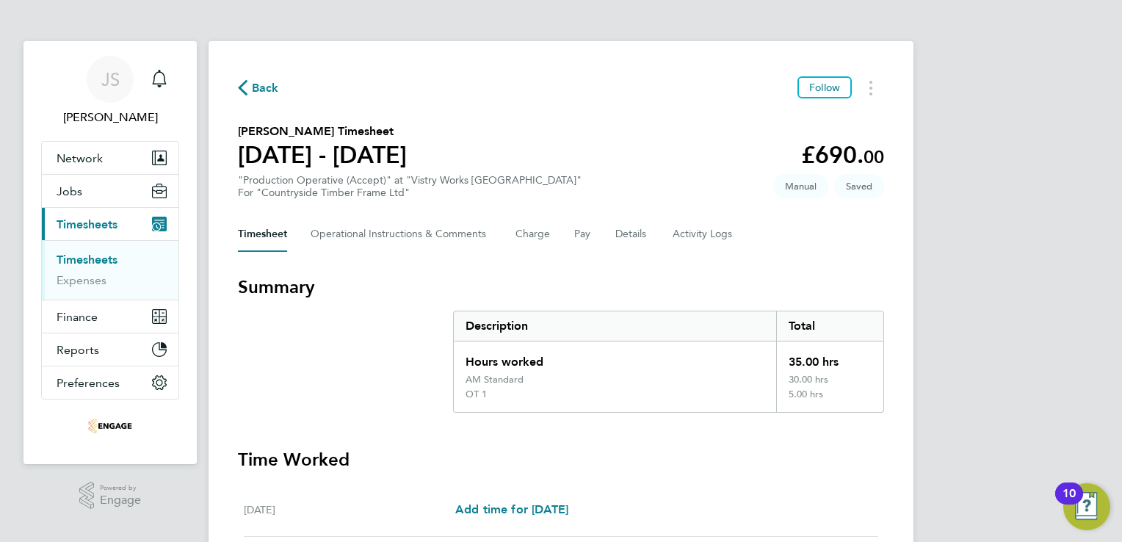
click at [350, 352] on section "Summary Description Total Hours worked 35.00 hrs AM Standard 30.00 hrs OT 1 5.0…" at bounding box center [561, 343] width 646 height 137
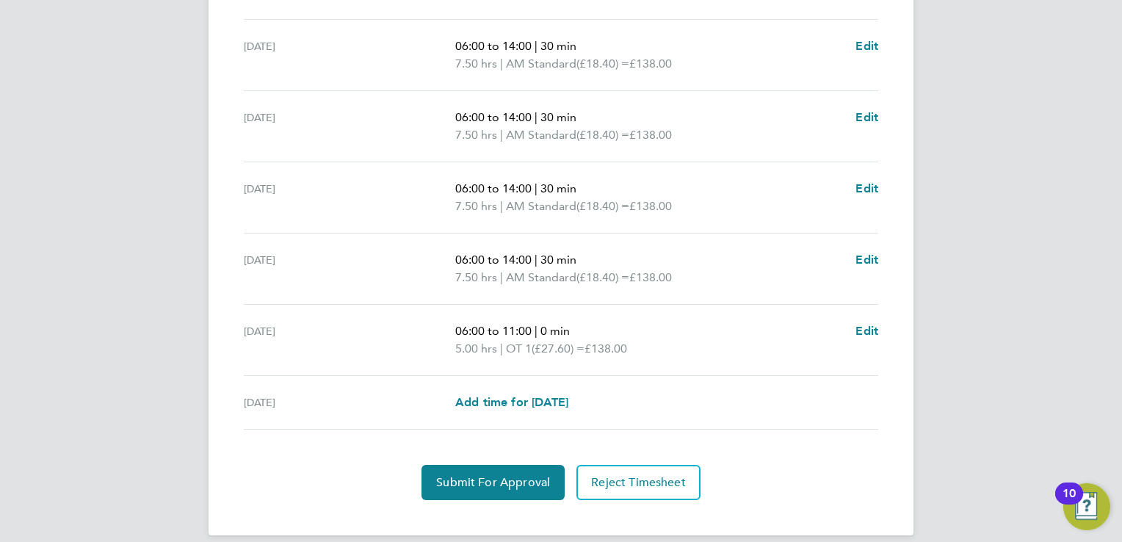
scroll to position [532, 0]
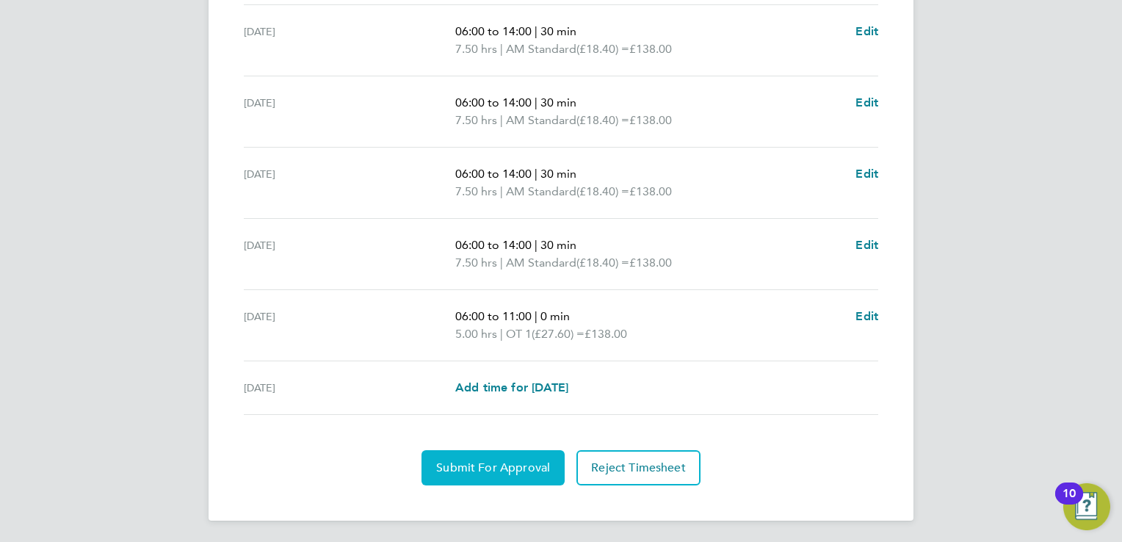
click at [463, 455] on button "Submit For Approval" at bounding box center [492, 467] width 143 height 35
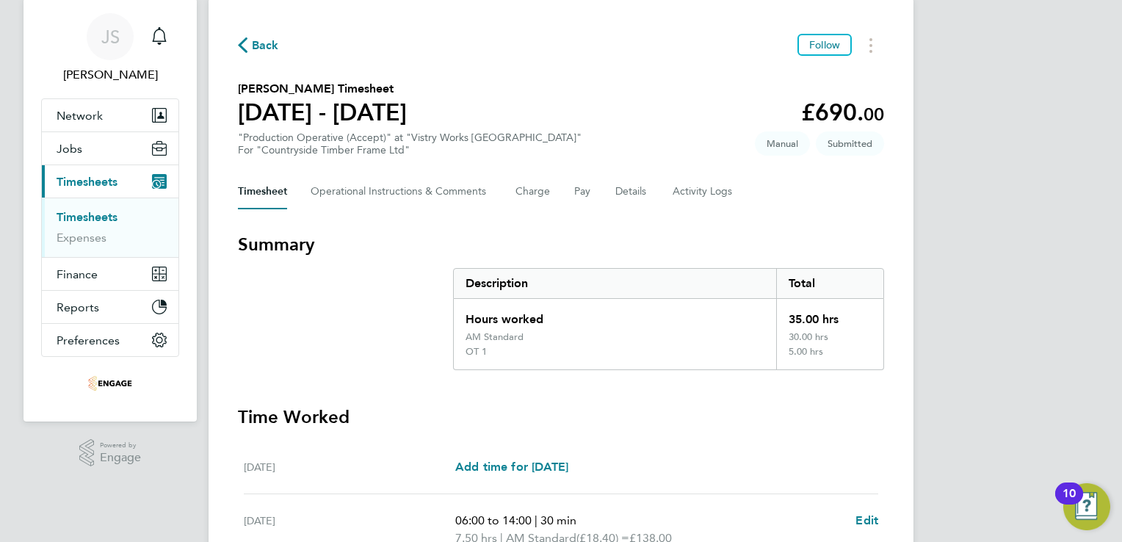
scroll to position [0, 0]
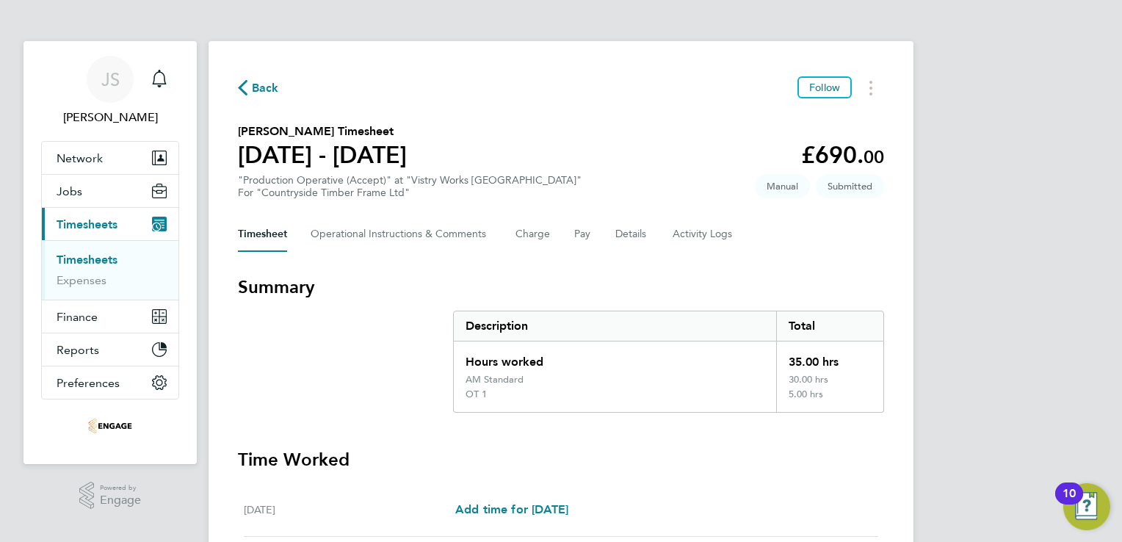
click at [245, 82] on icon "button" at bounding box center [243, 87] width 10 height 15
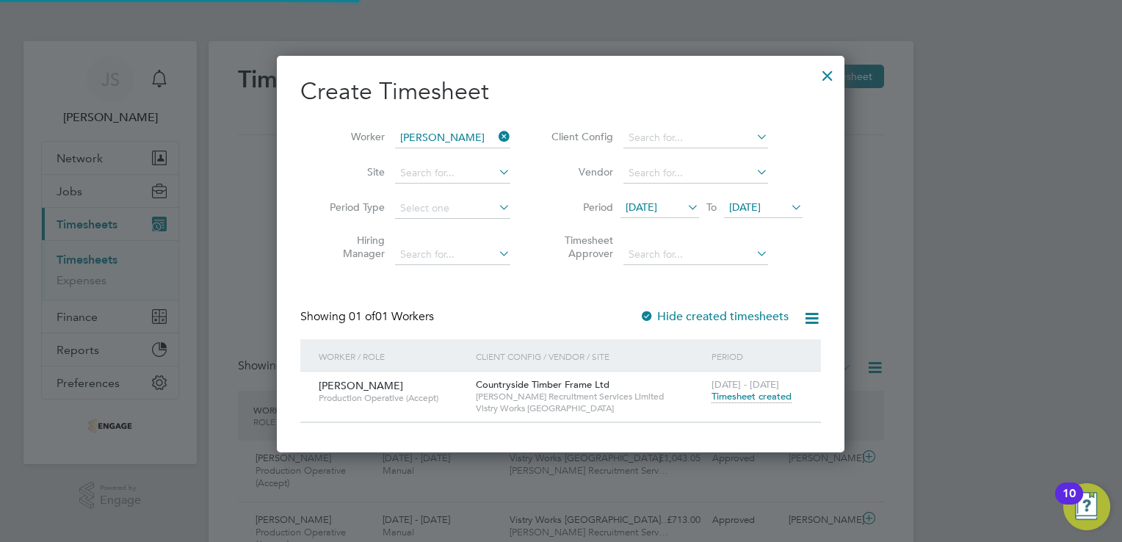
scroll to position [37, 128]
click at [496, 136] on icon at bounding box center [496, 136] width 0 height 21
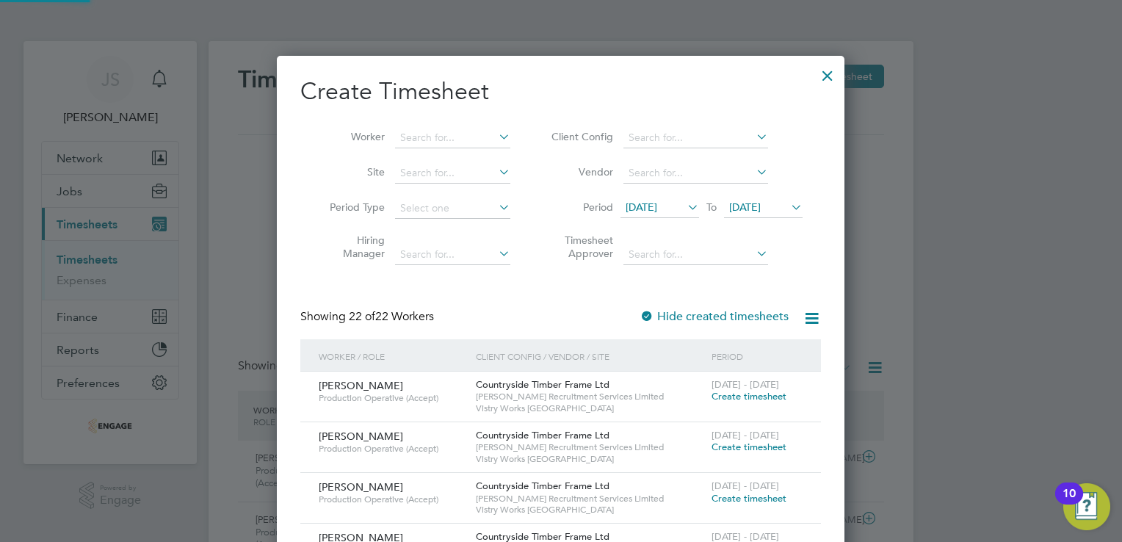
scroll to position [1458, 568]
click at [410, 131] on input at bounding box center [452, 138] width 115 height 21
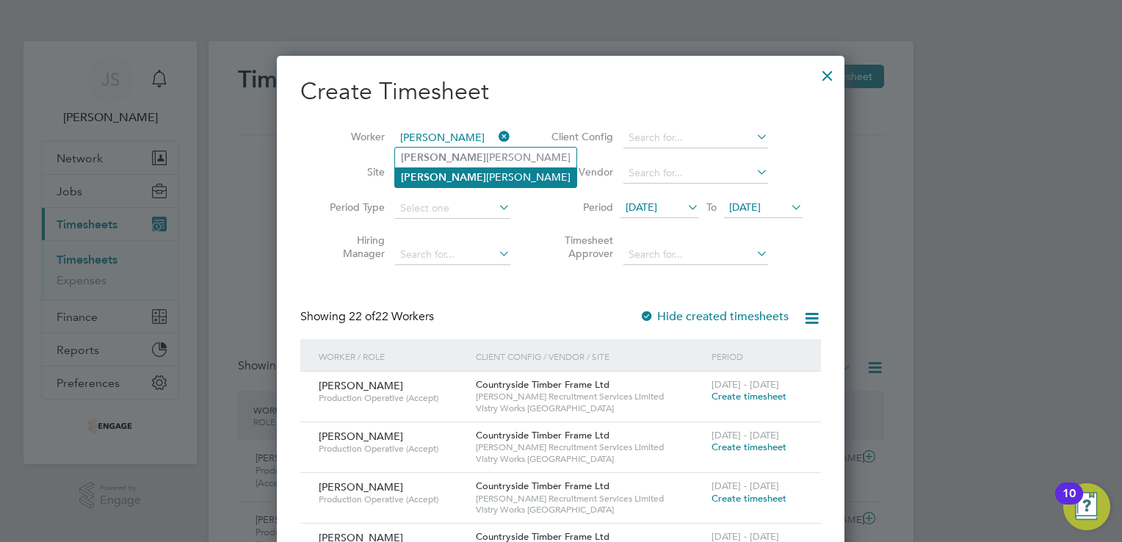
click at [437, 172] on li "Richa rd Mitchell" at bounding box center [485, 177] width 181 height 20
type input "Richard Mitchell"
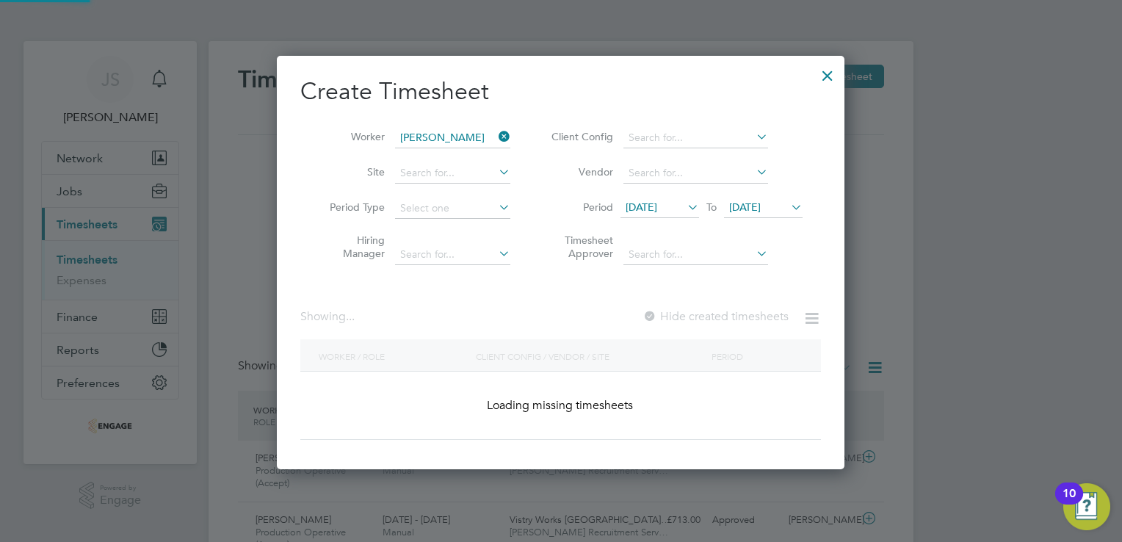
scroll to position [413, 568]
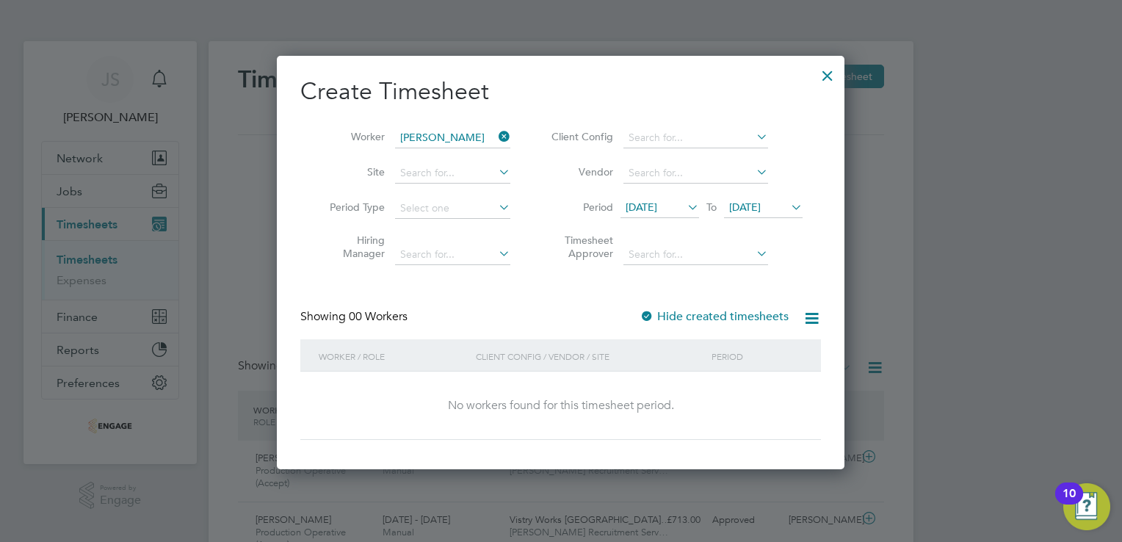
click at [673, 316] on label "Hide created timesheets" at bounding box center [714, 316] width 149 height 15
click at [676, 316] on label "Hide created timesheets" at bounding box center [714, 316] width 149 height 15
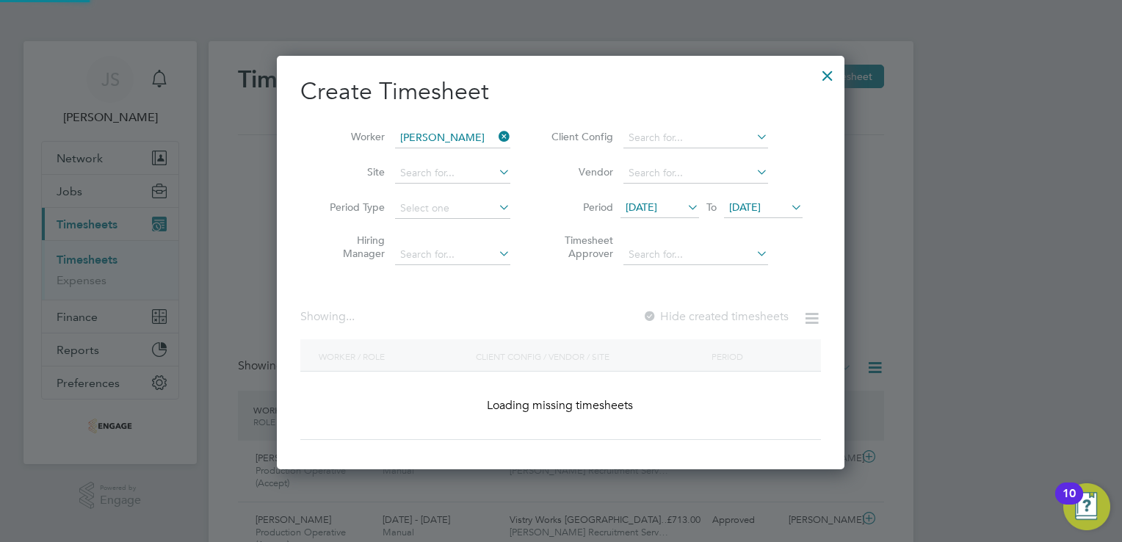
scroll to position [395, 568]
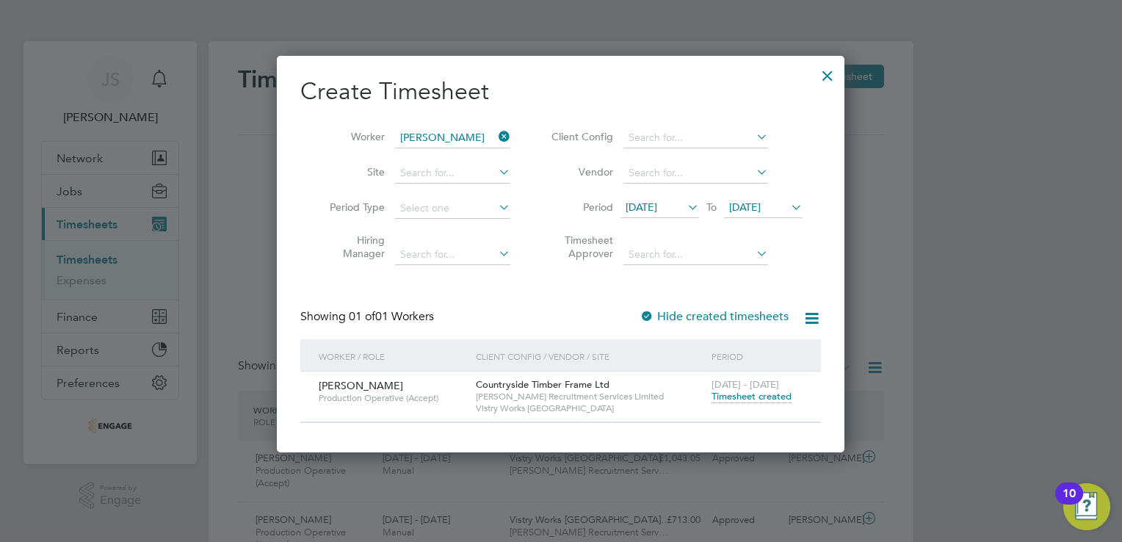
click at [723, 398] on span "Timesheet created" at bounding box center [752, 396] width 80 height 13
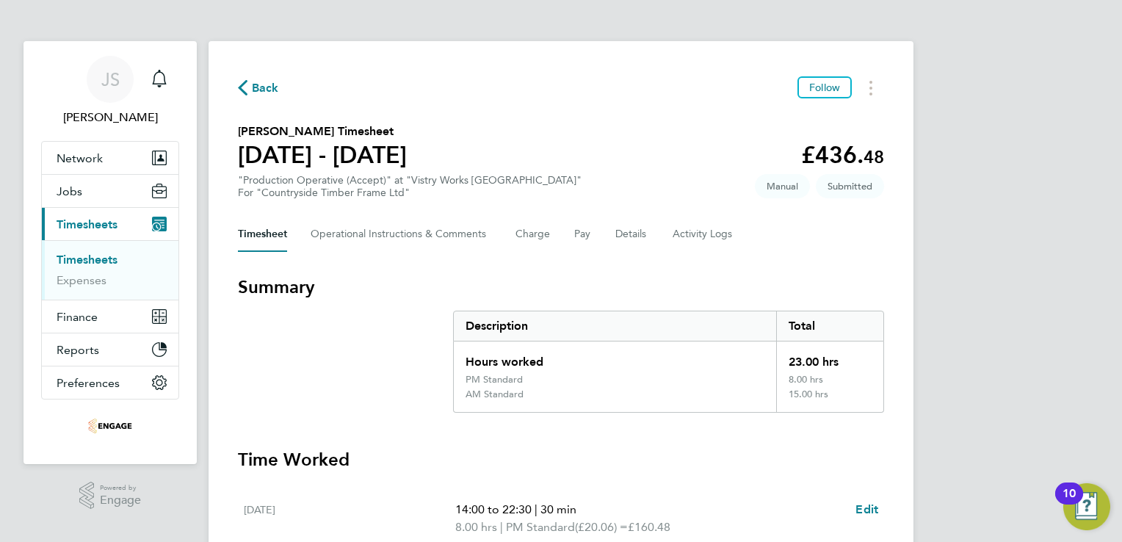
click at [259, 88] on span "Back" at bounding box center [265, 88] width 27 height 18
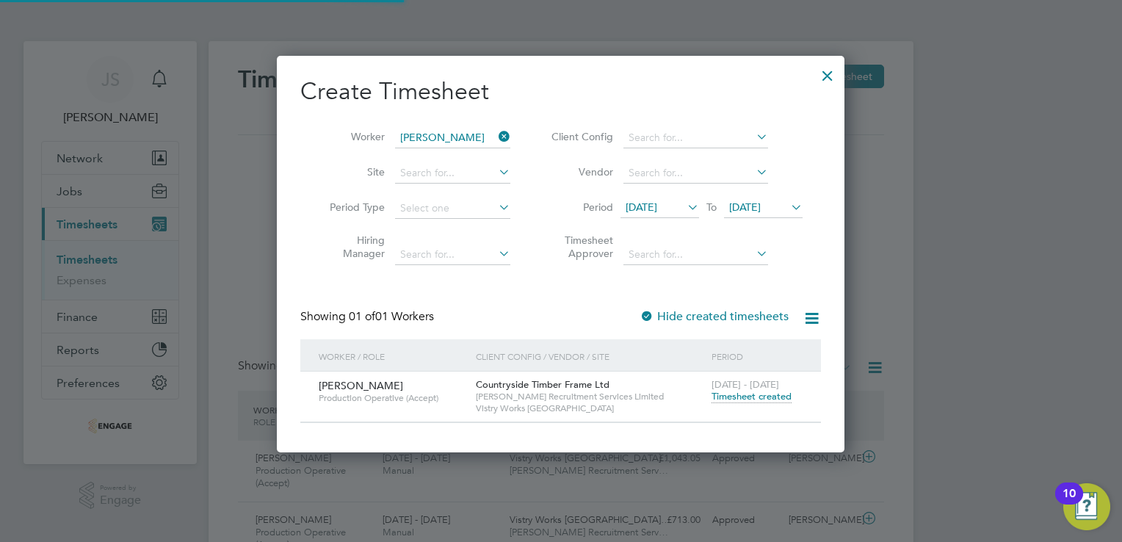
scroll to position [37, 128]
click at [496, 135] on icon at bounding box center [496, 136] width 0 height 21
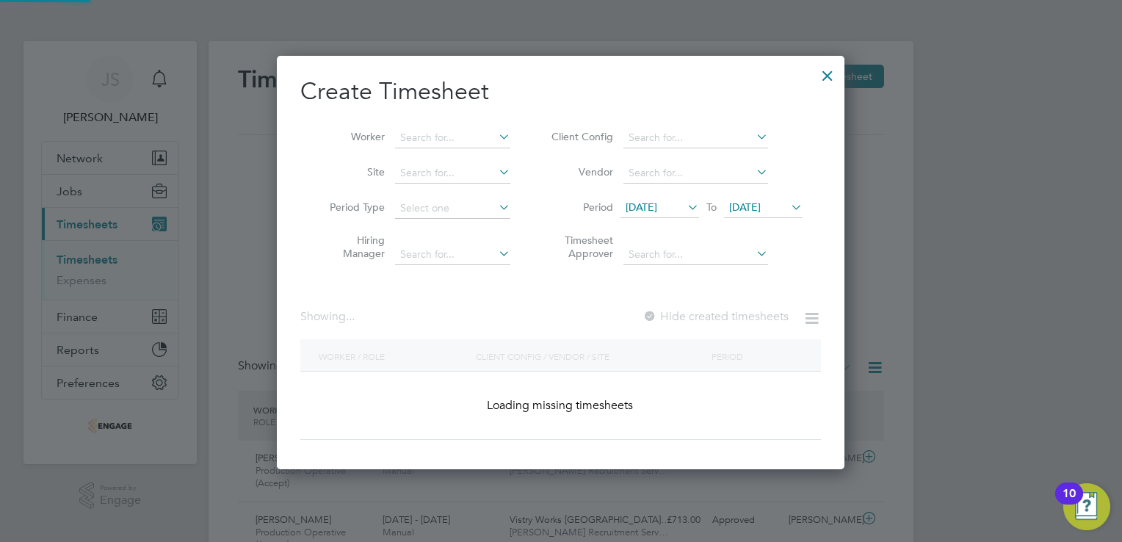
scroll to position [413, 568]
click at [452, 137] on input at bounding box center [452, 138] width 115 height 21
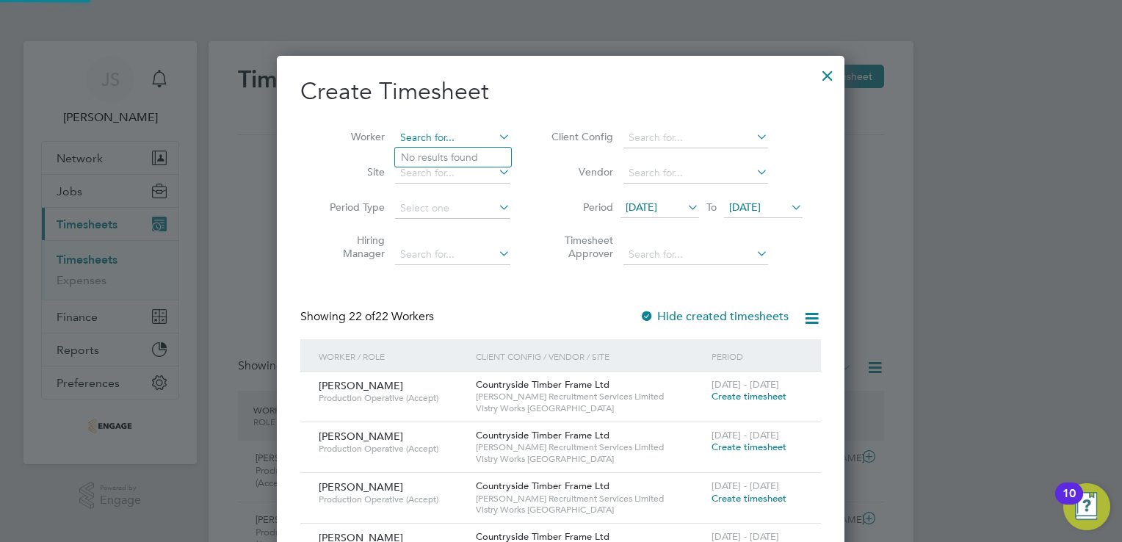
scroll to position [1458, 568]
click at [448, 149] on li "Aldas Judkus" at bounding box center [460, 158] width 130 height 20
type input "Aldas Judkus"
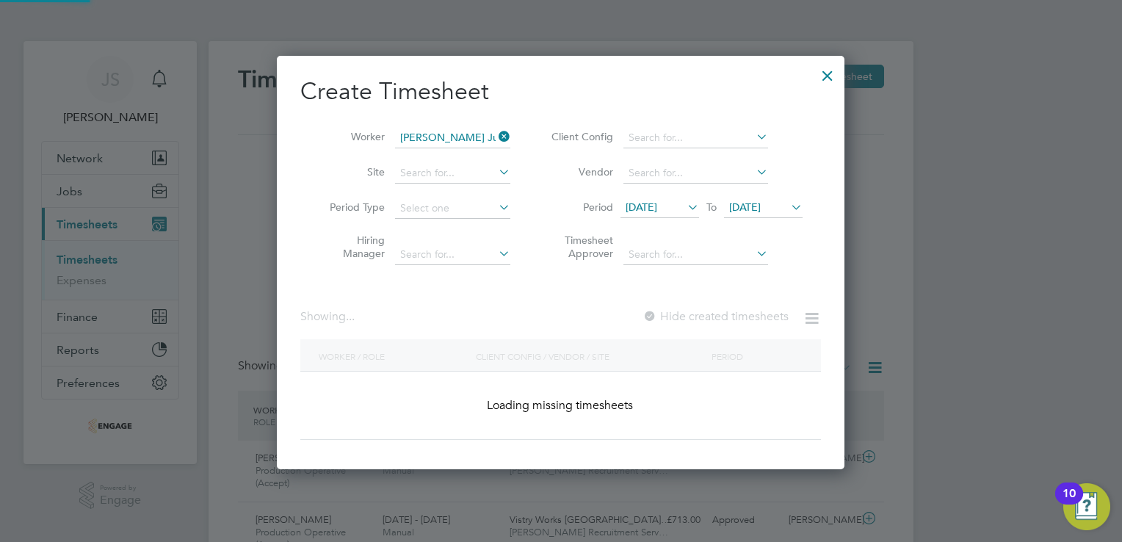
scroll to position [413, 568]
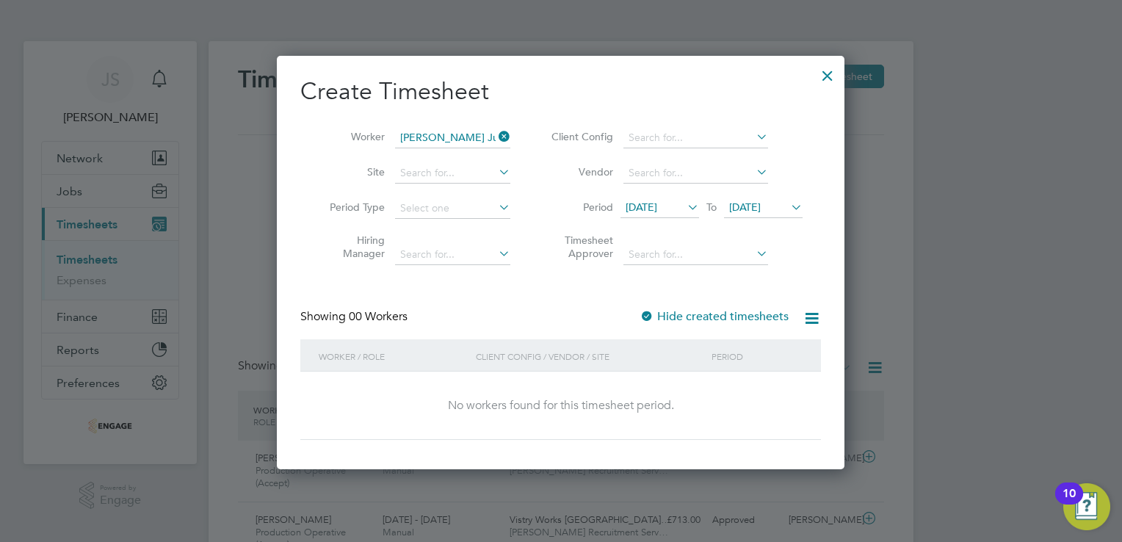
click at [722, 319] on label "Hide created timesheets" at bounding box center [714, 316] width 149 height 15
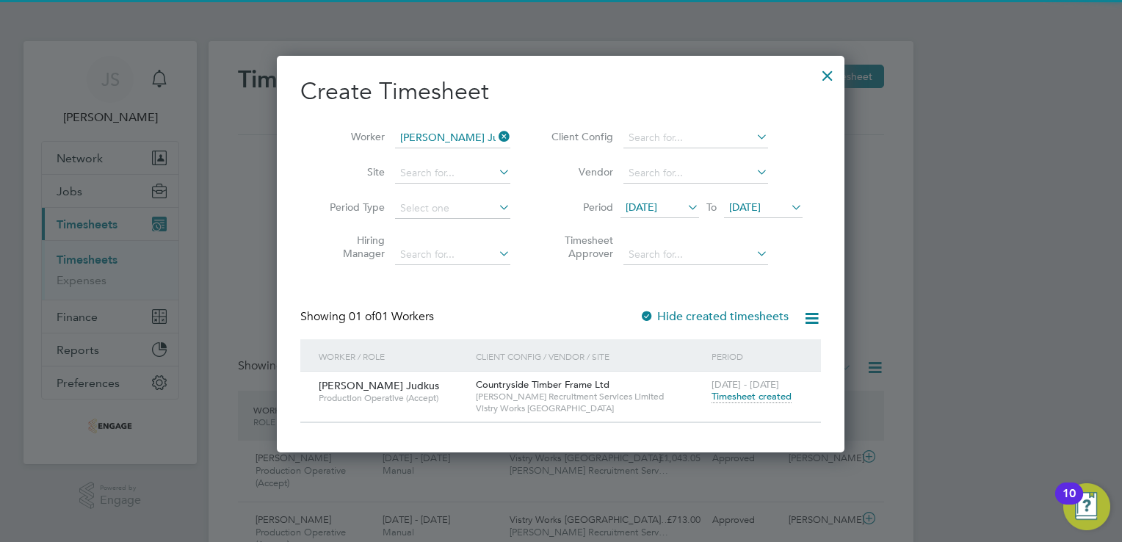
scroll to position [395, 568]
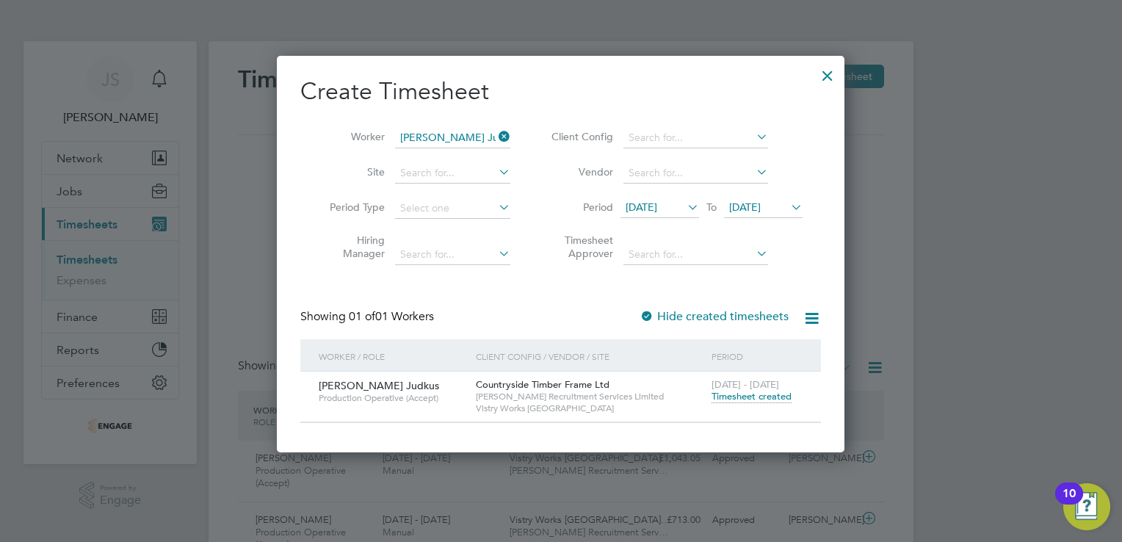
click at [762, 398] on span "Timesheet created" at bounding box center [752, 396] width 80 height 13
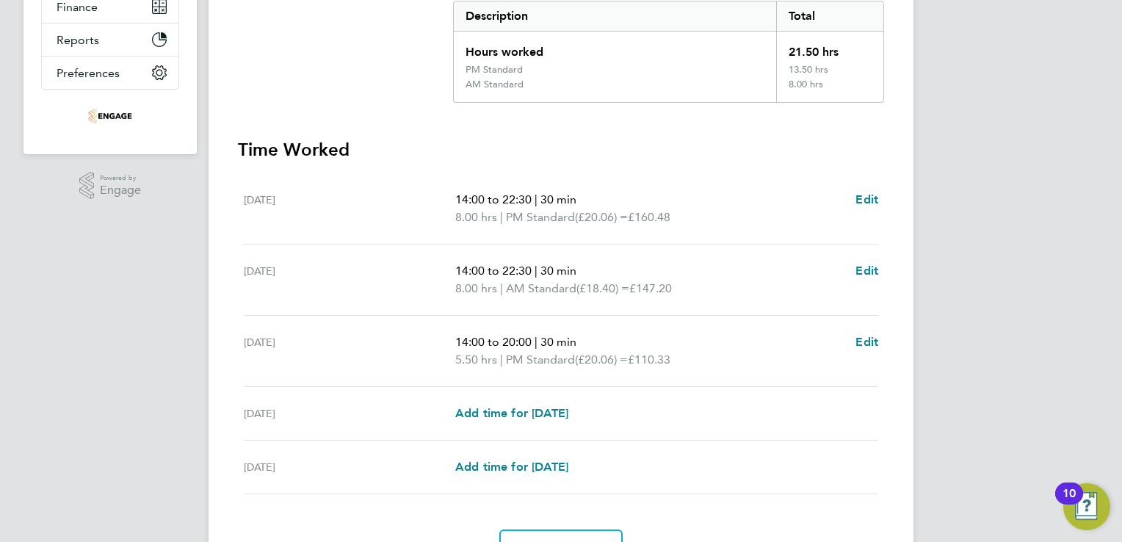
scroll to position [311, 0]
click at [872, 267] on span "Edit" at bounding box center [866, 270] width 23 height 14
select select "30"
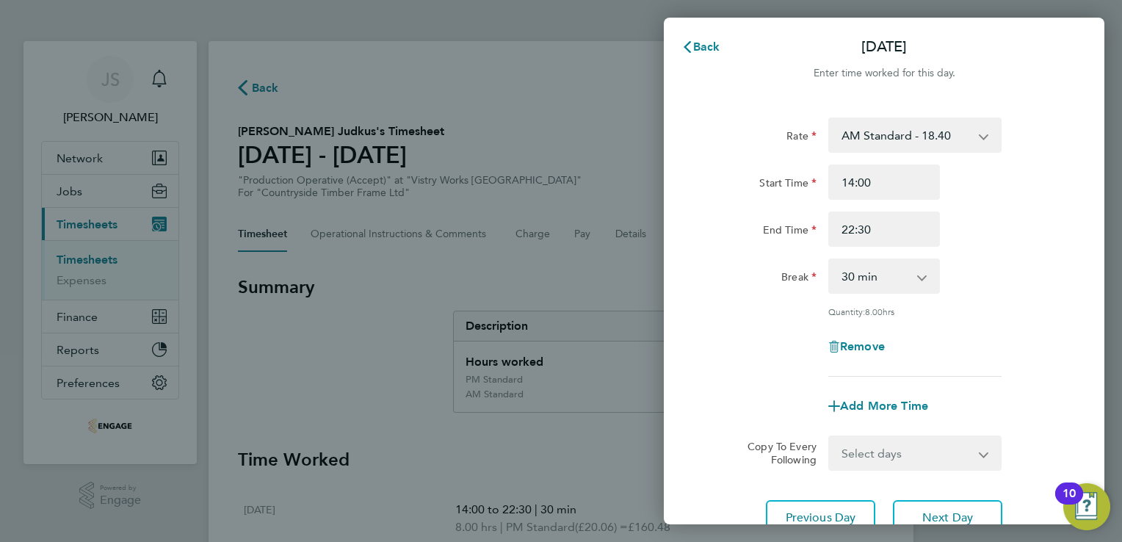
click at [919, 145] on select "AM Standard - 18.40 OT2 - 36.80 OT 1 - 27.60 PM Standard - 20.06 PM OT2 - 40.11…" at bounding box center [906, 135] width 153 height 32
select select "30"
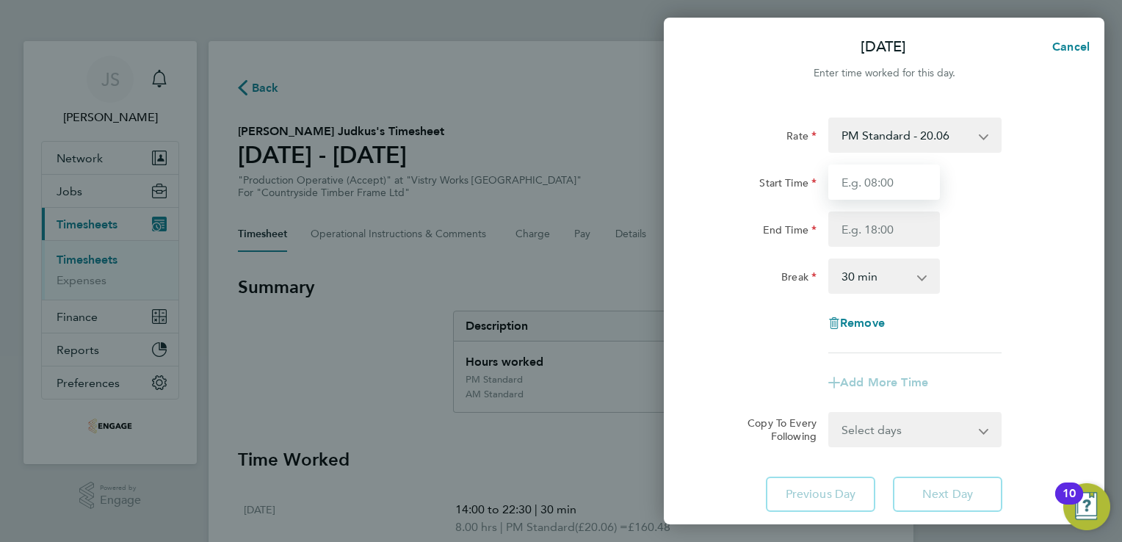
click at [855, 192] on input "Start Time" at bounding box center [884, 181] width 112 height 35
type input "14:00"
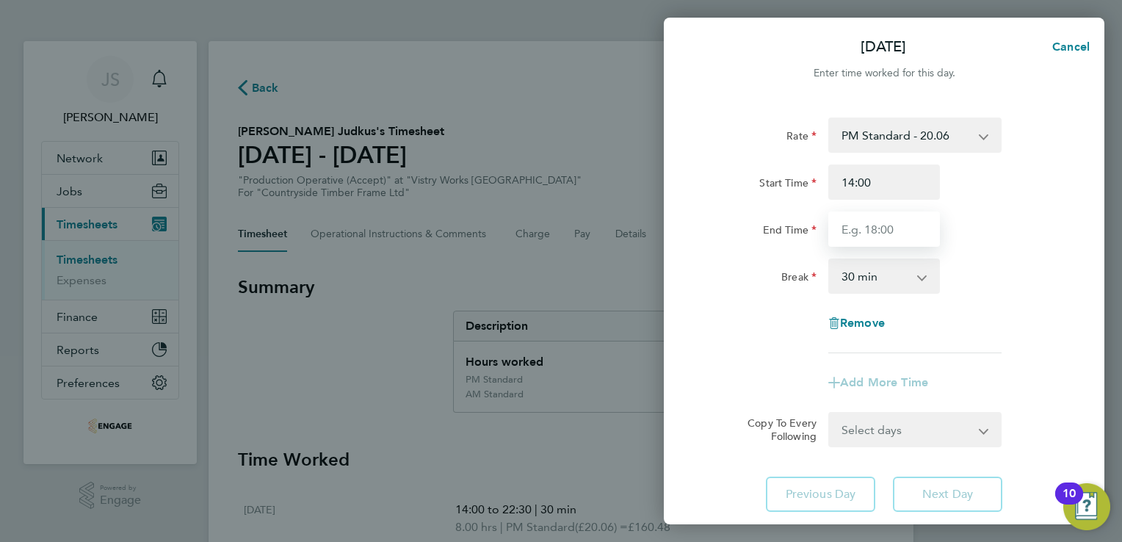
click at [855, 224] on input "End Time" at bounding box center [884, 228] width 112 height 35
type input "22:30"
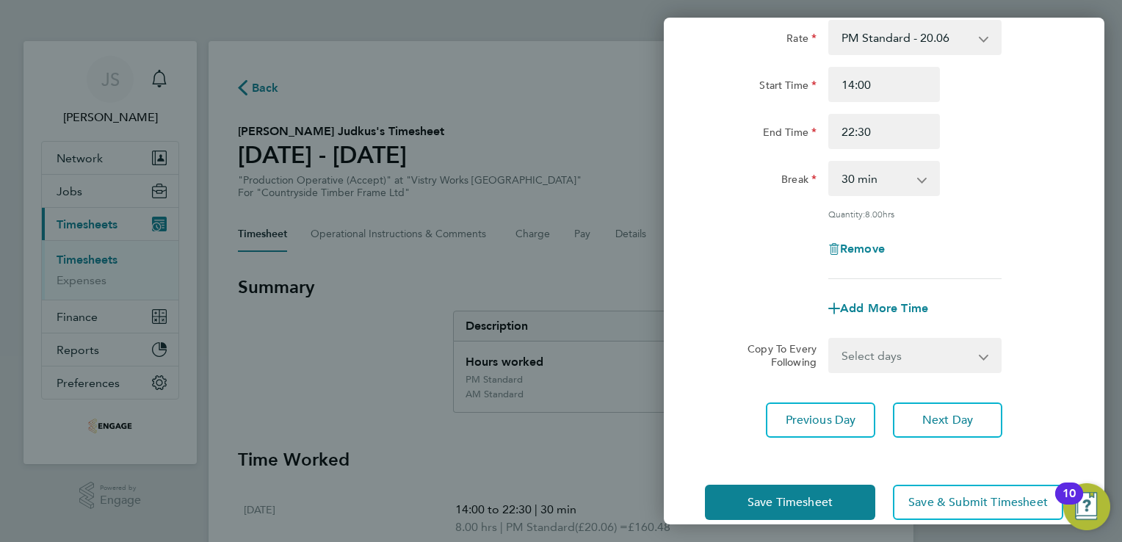
click at [767, 283] on app-timesheet-line-form-group "Rate PM Standard - 20.06 OT2 - 36.80 OT 1 - 27.60 AM Standard - 18.40 PM OT2 - …" at bounding box center [884, 173] width 358 height 306
click at [752, 501] on span "Save Timesheet" at bounding box center [789, 502] width 85 height 15
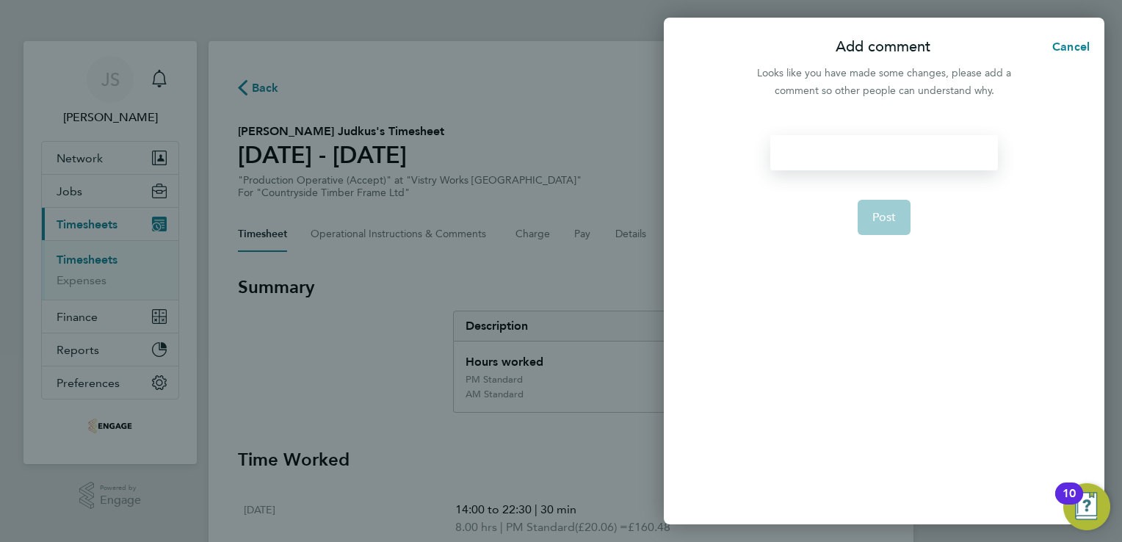
click at [846, 158] on div at bounding box center [883, 152] width 227 height 35
click at [874, 220] on span "Post" at bounding box center [884, 217] width 24 height 15
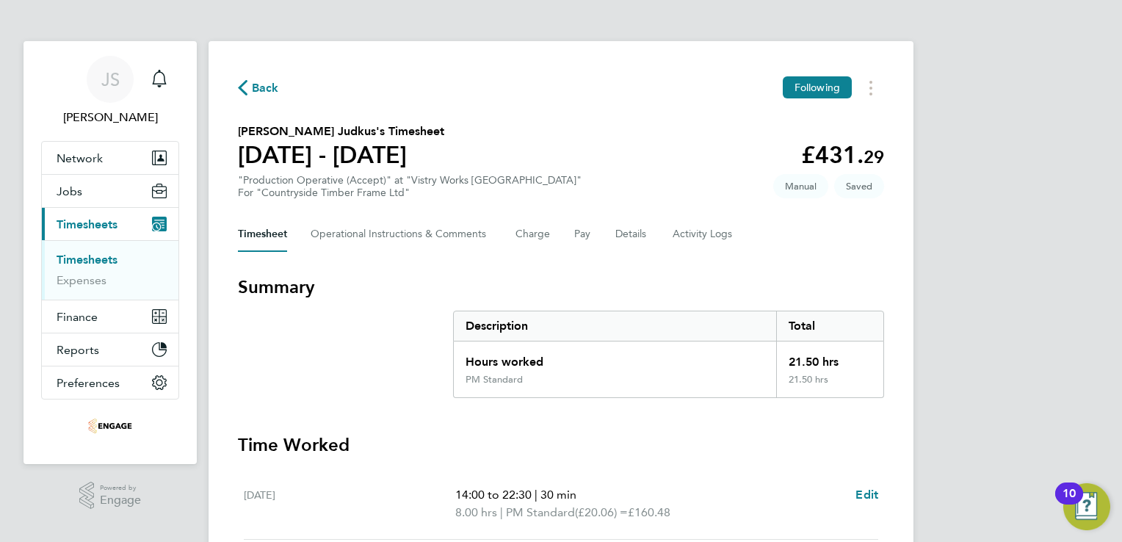
click at [267, 87] on span "Back" at bounding box center [265, 88] width 27 height 18
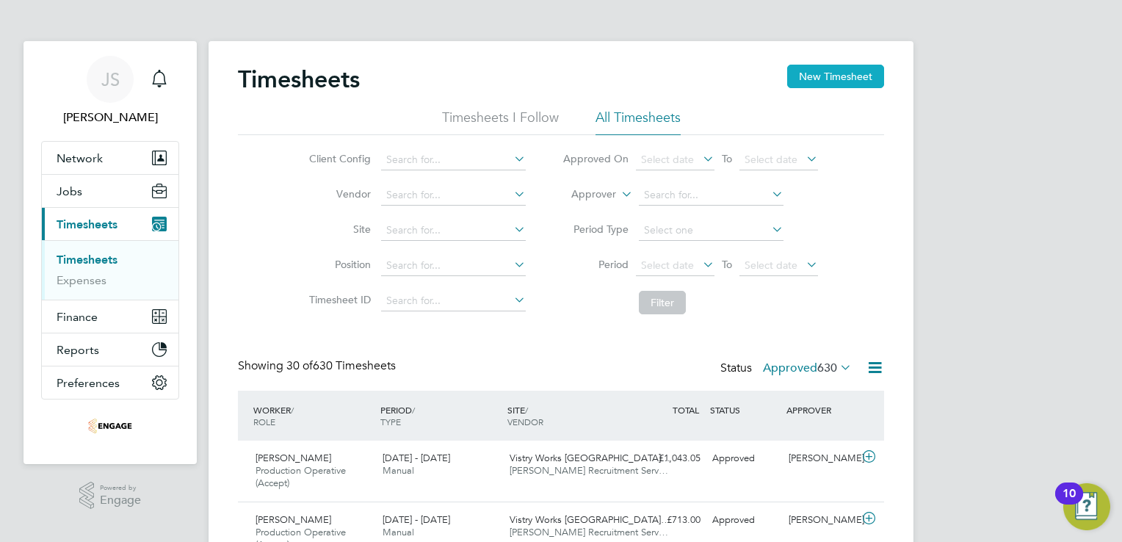
click at [841, 82] on button "New Timesheet" at bounding box center [835, 76] width 97 height 23
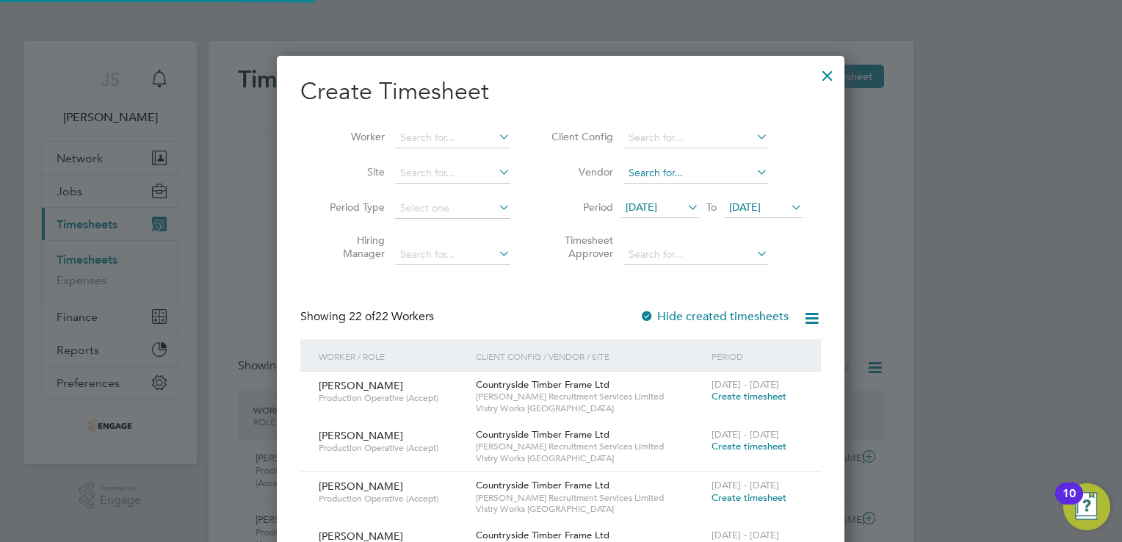
scroll to position [2108, 568]
click at [430, 140] on input at bounding box center [452, 138] width 115 height 21
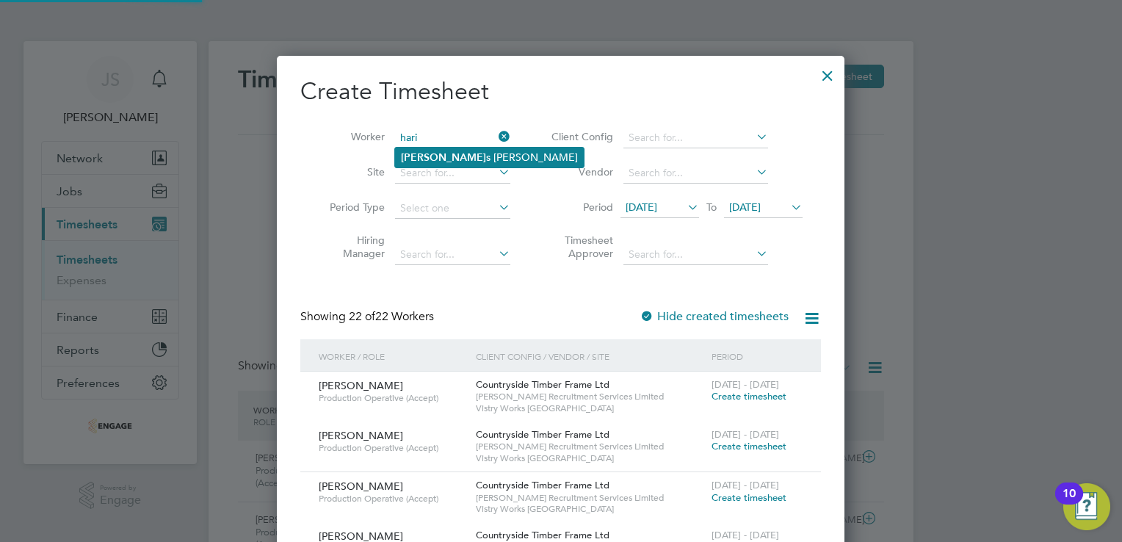
click at [440, 156] on li "[PERSON_NAME] s [PERSON_NAME]" at bounding box center [489, 158] width 189 height 20
type input "[PERSON_NAME]"
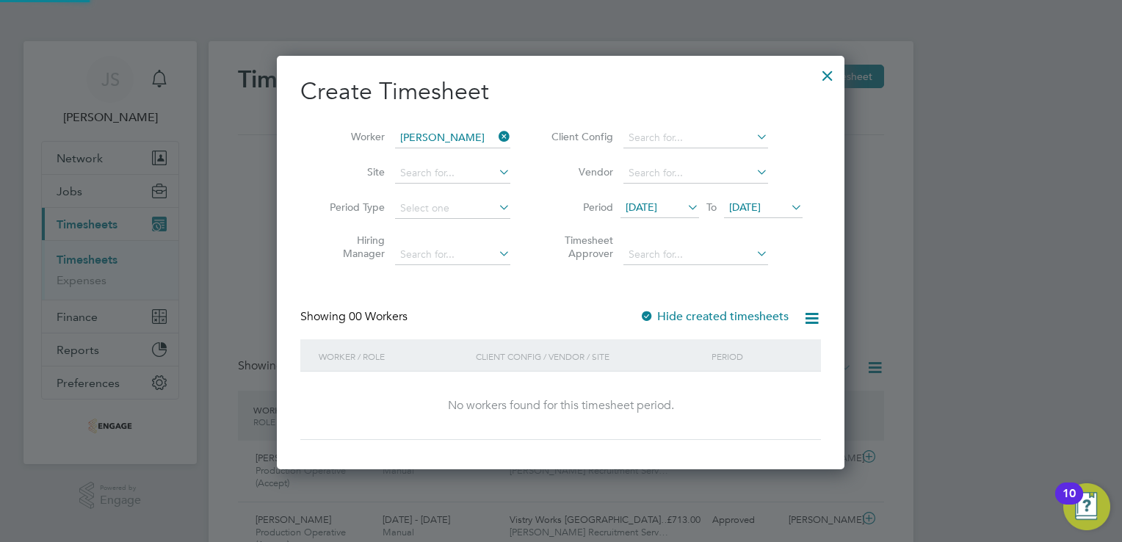
scroll to position [413, 568]
click at [684, 316] on label "Hide created timesheets" at bounding box center [714, 316] width 149 height 15
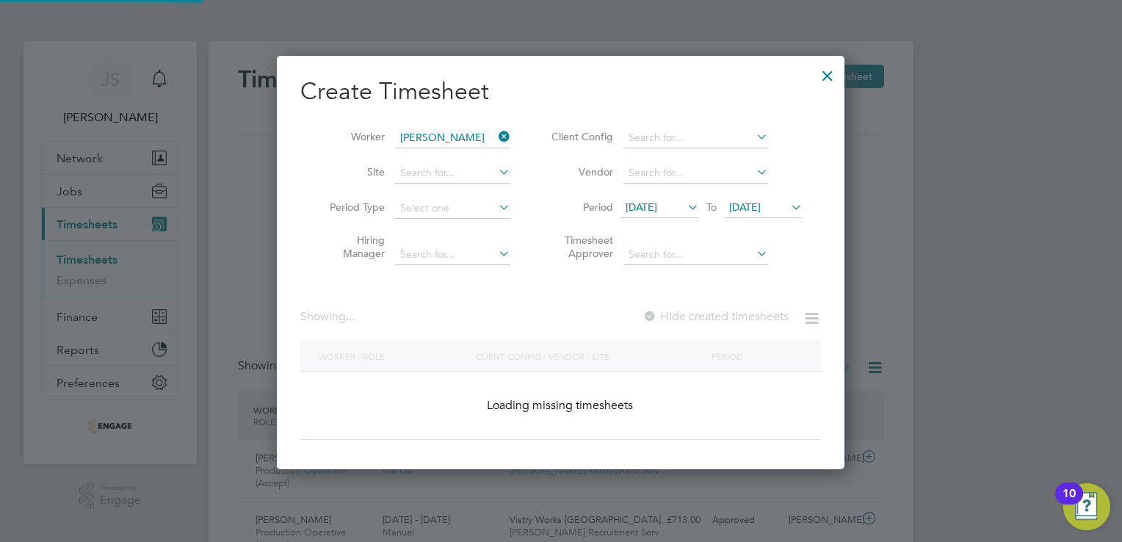
scroll to position [445, 568]
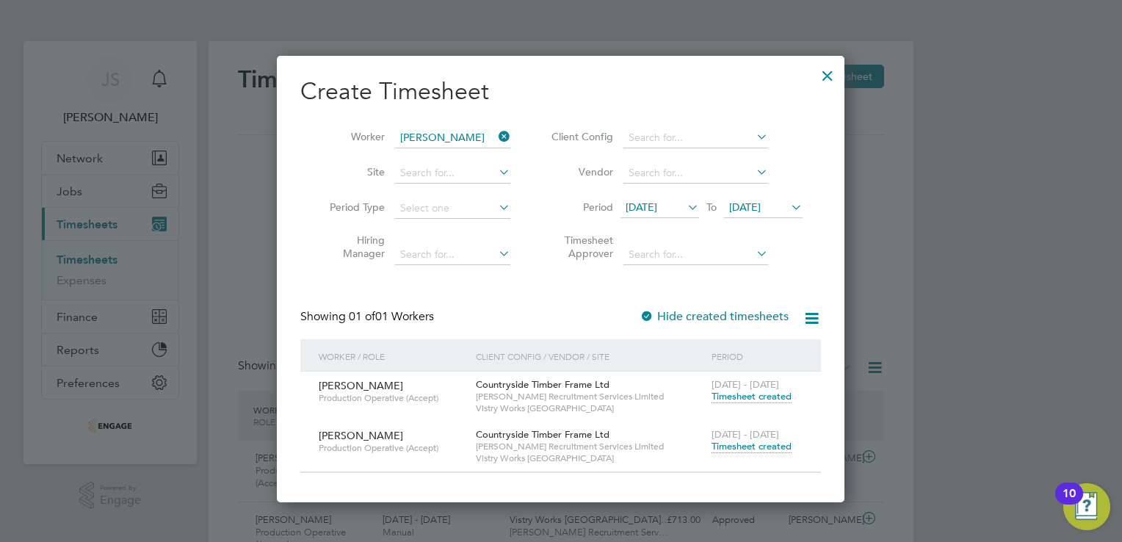
click at [759, 435] on span "[DATE] - [DATE]" at bounding box center [746, 434] width 68 height 12
click at [736, 444] on span "Timesheet created" at bounding box center [752, 446] width 80 height 13
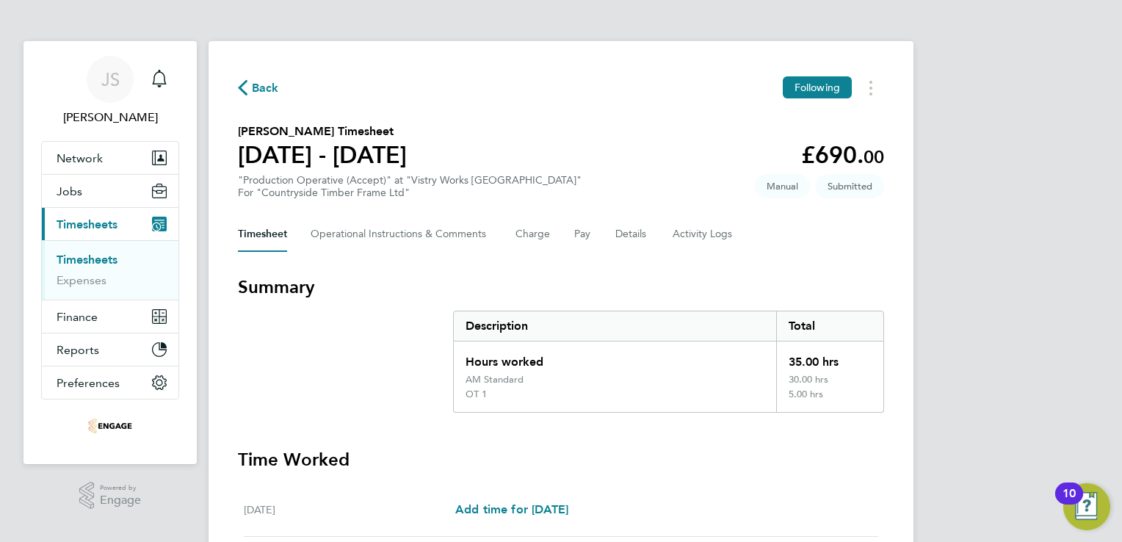
click at [272, 85] on span "Back" at bounding box center [265, 88] width 27 height 18
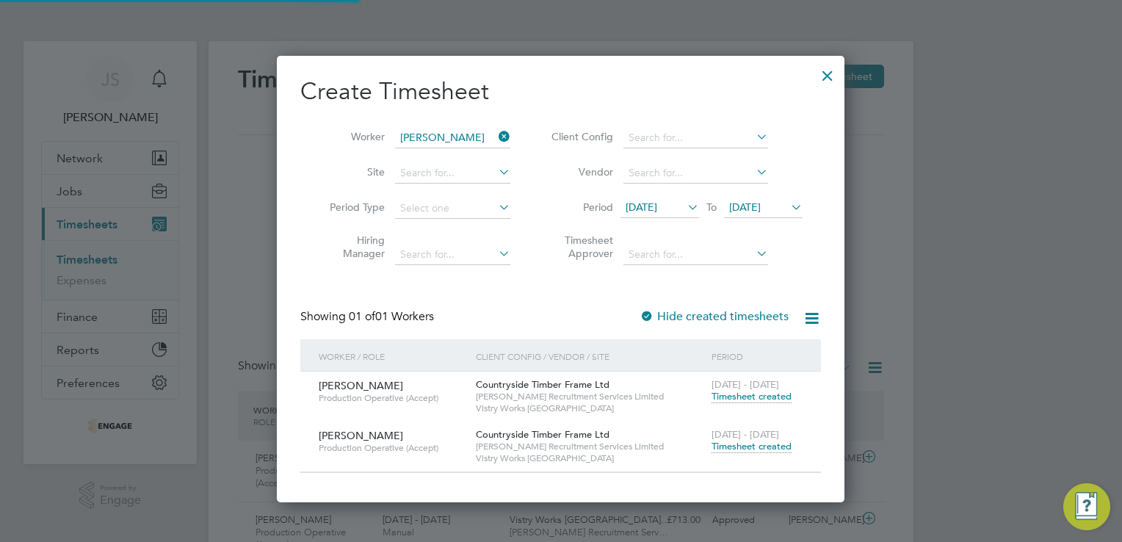
scroll to position [37, 128]
click at [825, 76] on div at bounding box center [827, 72] width 26 height 26
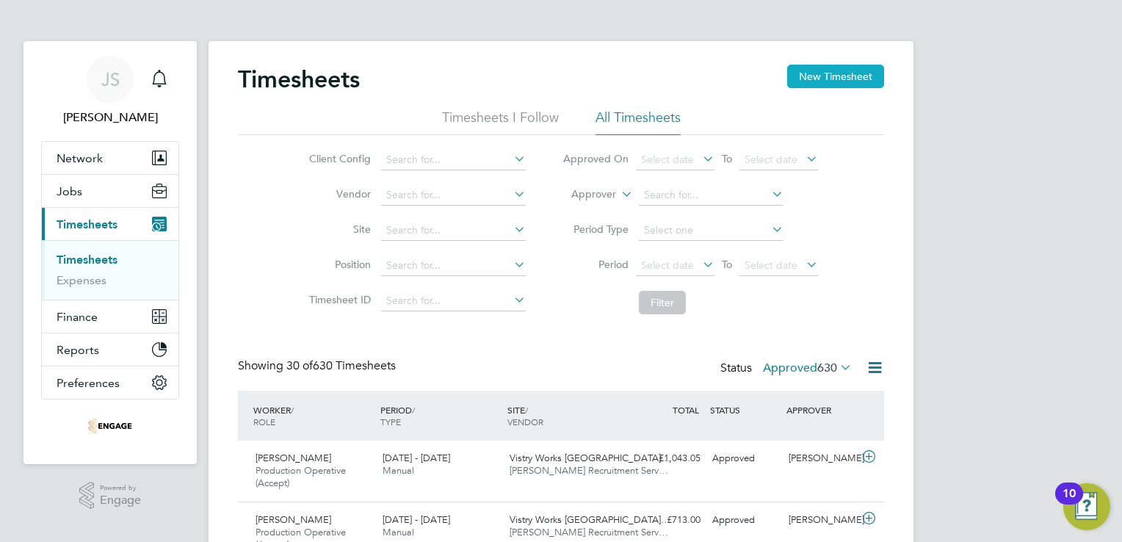
click at [837, 74] on button "New Timesheet" at bounding box center [835, 76] width 97 height 23
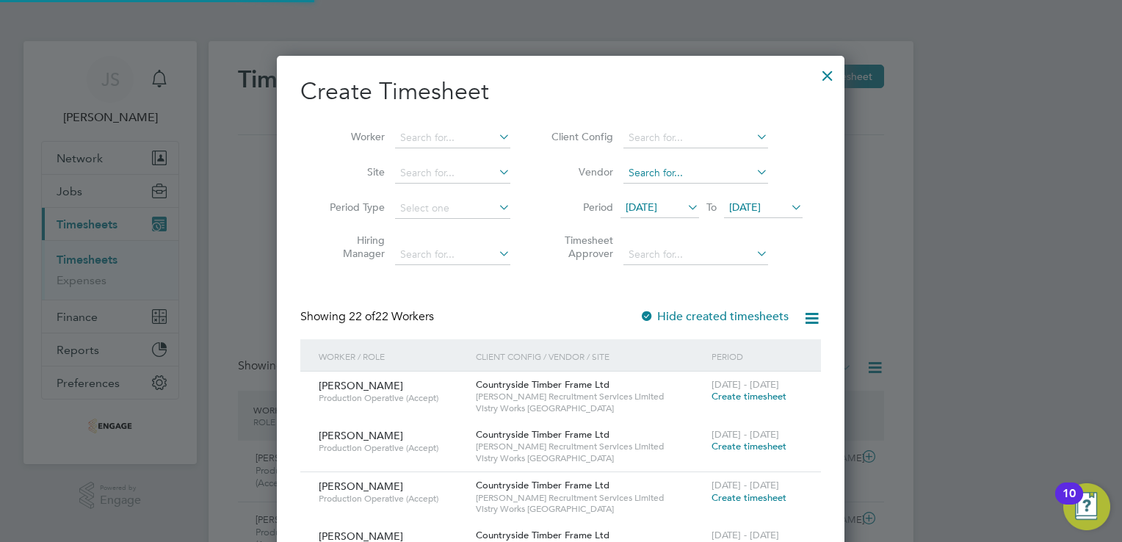
scroll to position [2108, 568]
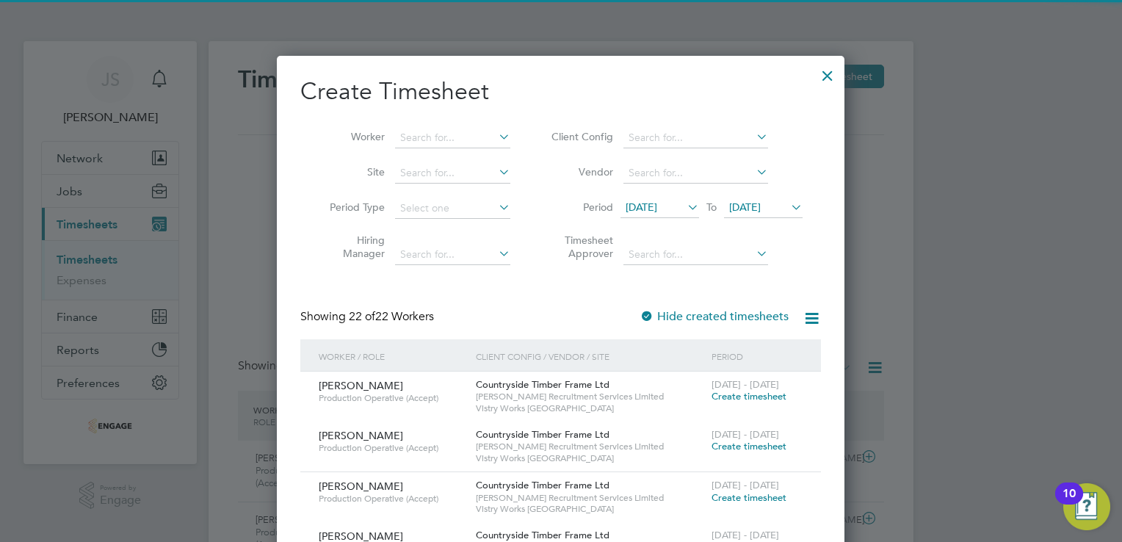
click at [654, 204] on span "[DATE]" at bounding box center [642, 206] width 32 height 13
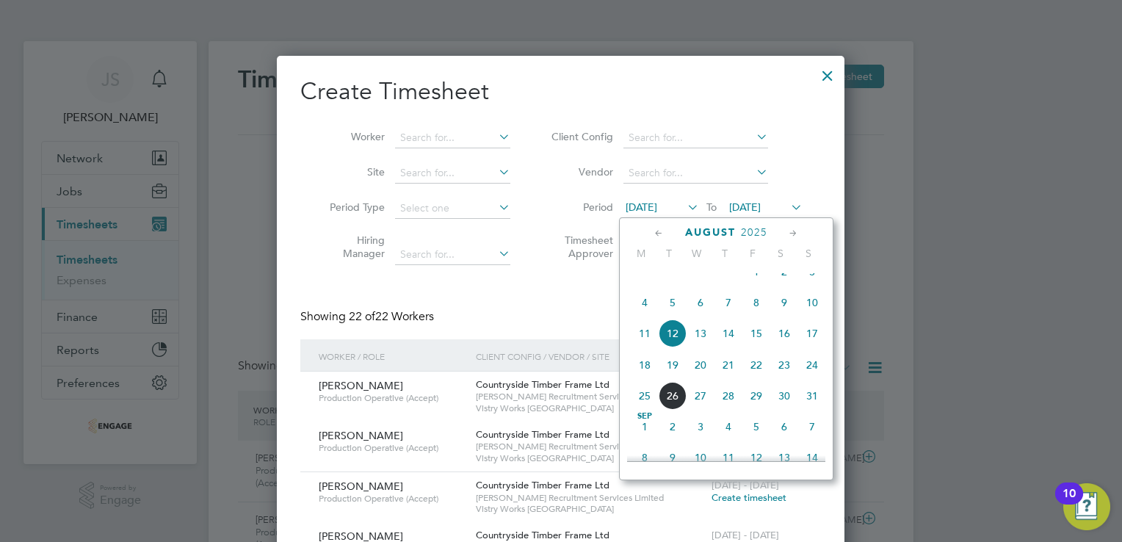
click at [646, 379] on span "18" at bounding box center [645, 365] width 28 height 28
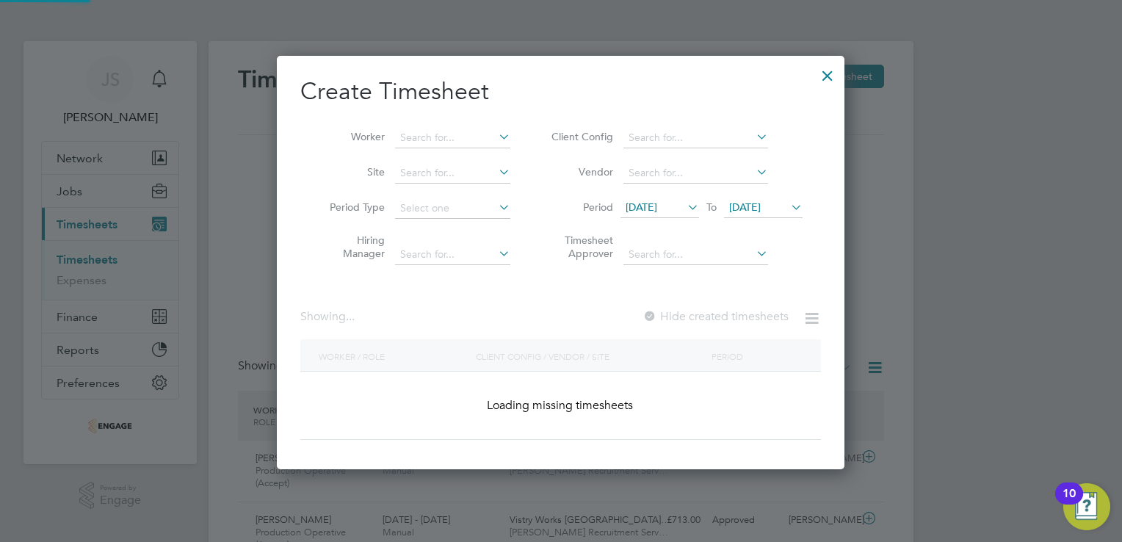
scroll to position [1407, 568]
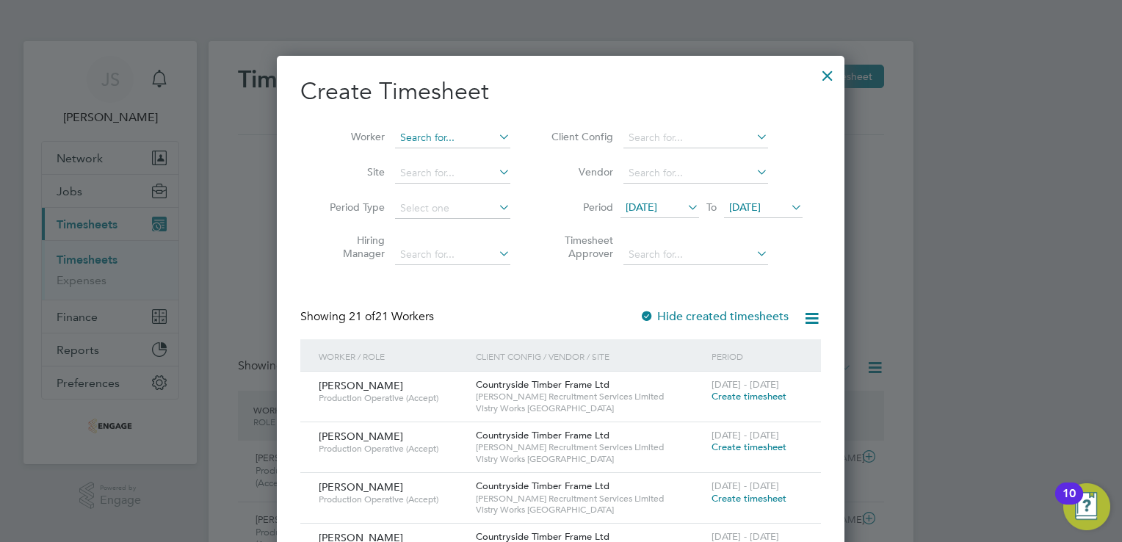
click at [441, 145] on input at bounding box center [452, 138] width 115 height 21
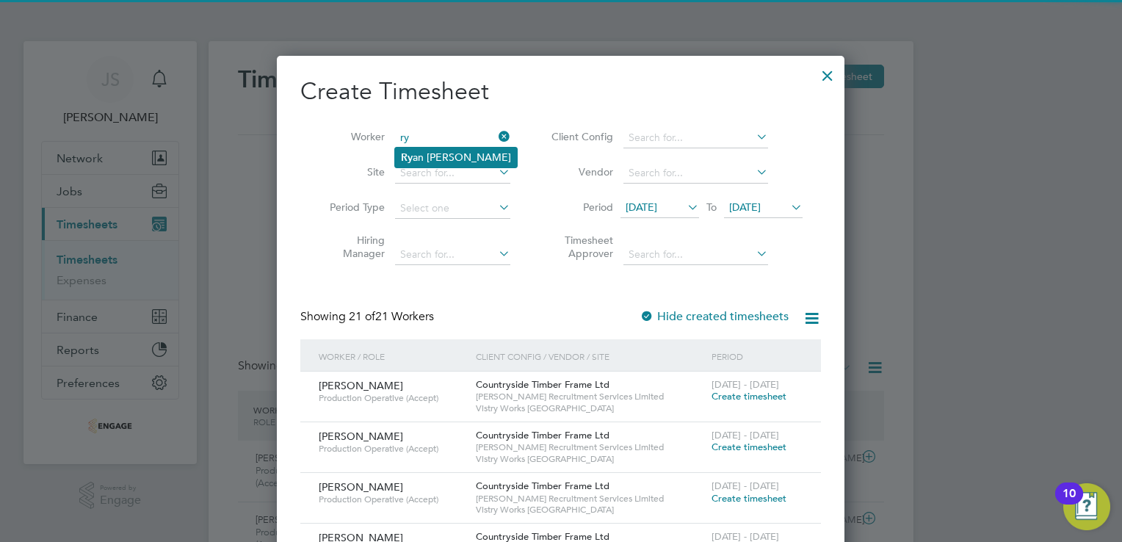
click at [442, 160] on li "Ry an [PERSON_NAME]" at bounding box center [456, 158] width 122 height 20
type input "[PERSON_NAME]"
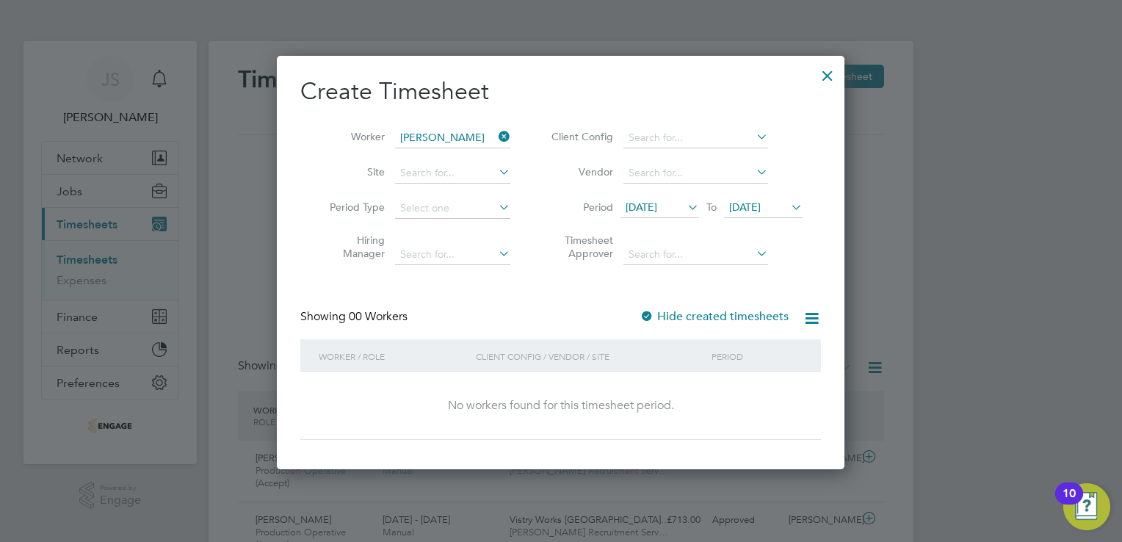
scroll to position [413, 568]
click at [706, 321] on label "Hide created timesheets" at bounding box center [714, 316] width 149 height 15
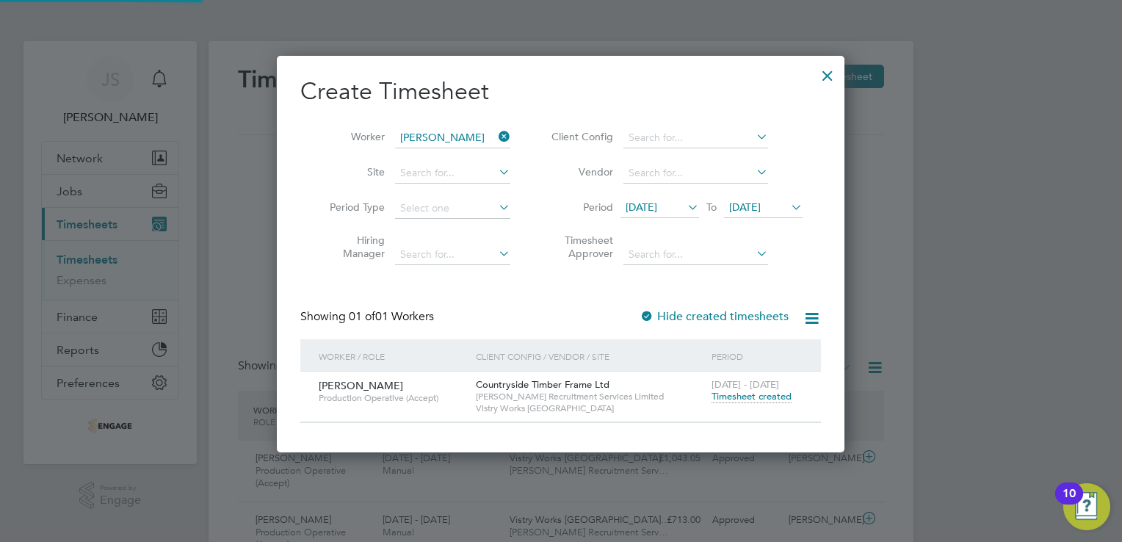
scroll to position [395, 568]
click at [779, 399] on span "Timesheet created" at bounding box center [752, 396] width 80 height 13
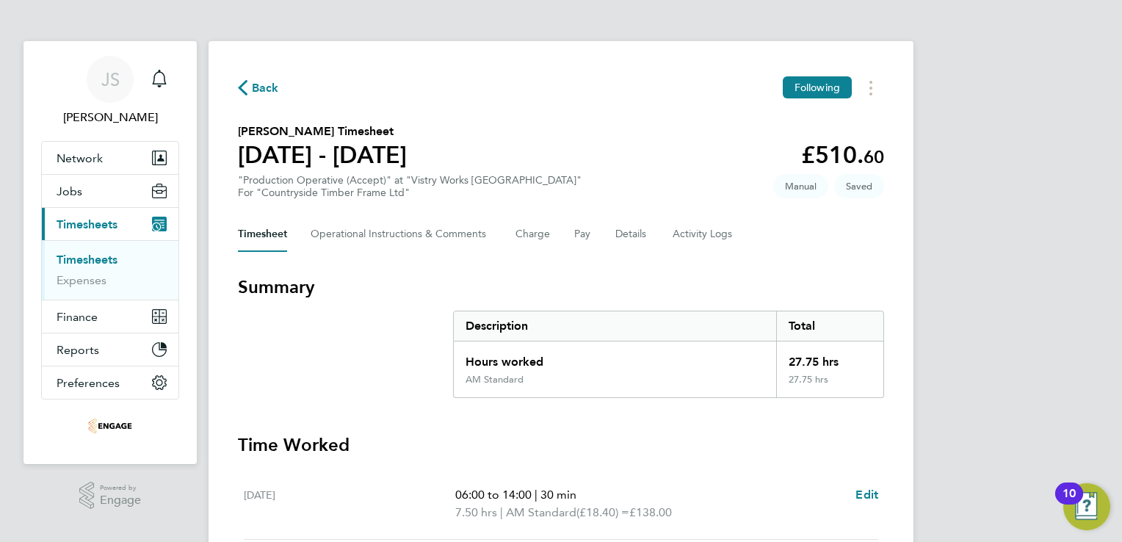
click at [1037, 99] on div "JS [PERSON_NAME] Notifications Applications: Network Team Members Businesses Si…" at bounding box center [561, 521] width 1122 height 1043
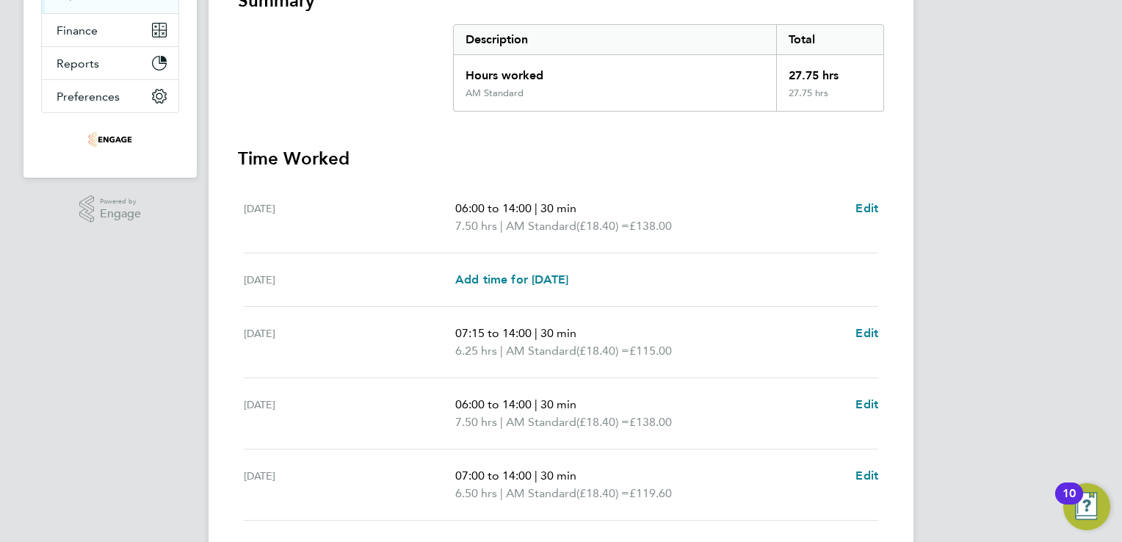
scroll to position [287, 0]
click at [532, 276] on span "Add time for [DATE]" at bounding box center [511, 279] width 113 height 14
select select "15"
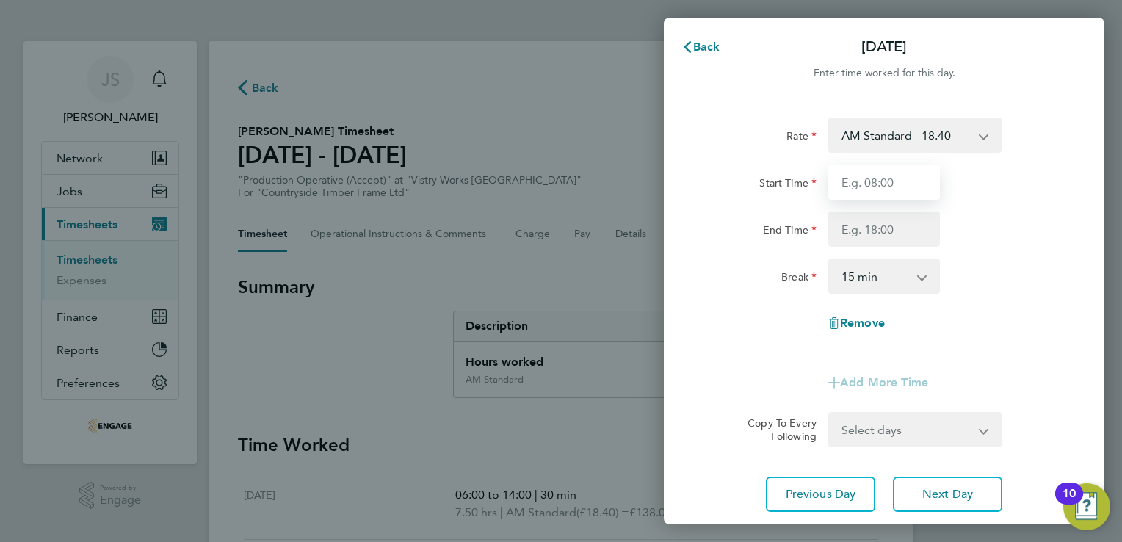
click at [911, 170] on input "Start Time" at bounding box center [884, 181] width 112 height 35
type input "06:00"
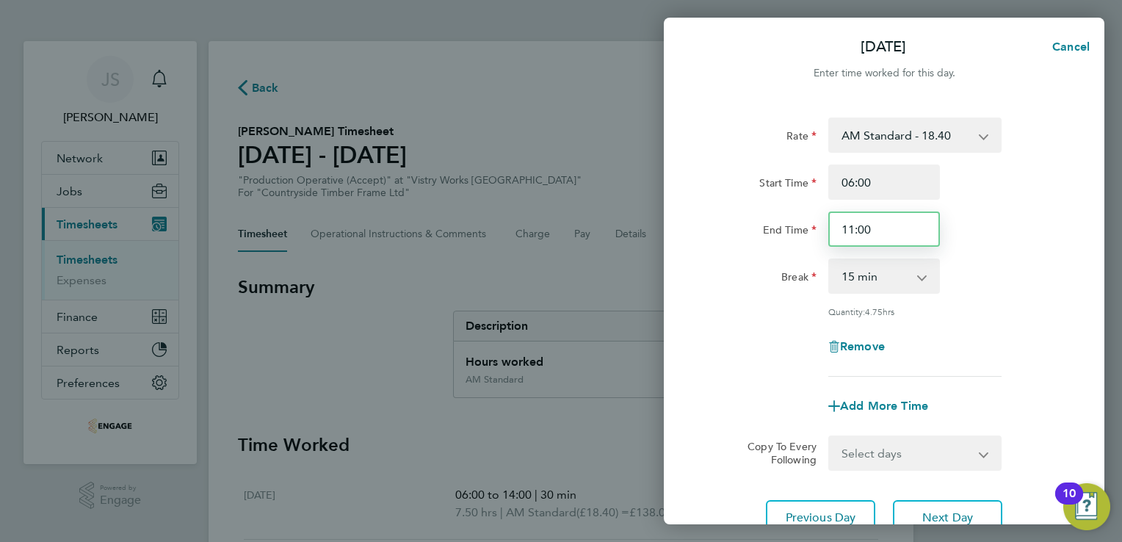
drag, startPoint x: 883, startPoint y: 236, endPoint x: 747, endPoint y: 218, distance: 136.3
click at [747, 218] on div "End Time 11:00" at bounding box center [884, 228] width 370 height 35
type input "14:00"
click at [860, 277] on select "0 min 15 min 30 min 45 min 60 min 75 min 90 min" at bounding box center [875, 276] width 91 height 32
select select "30"
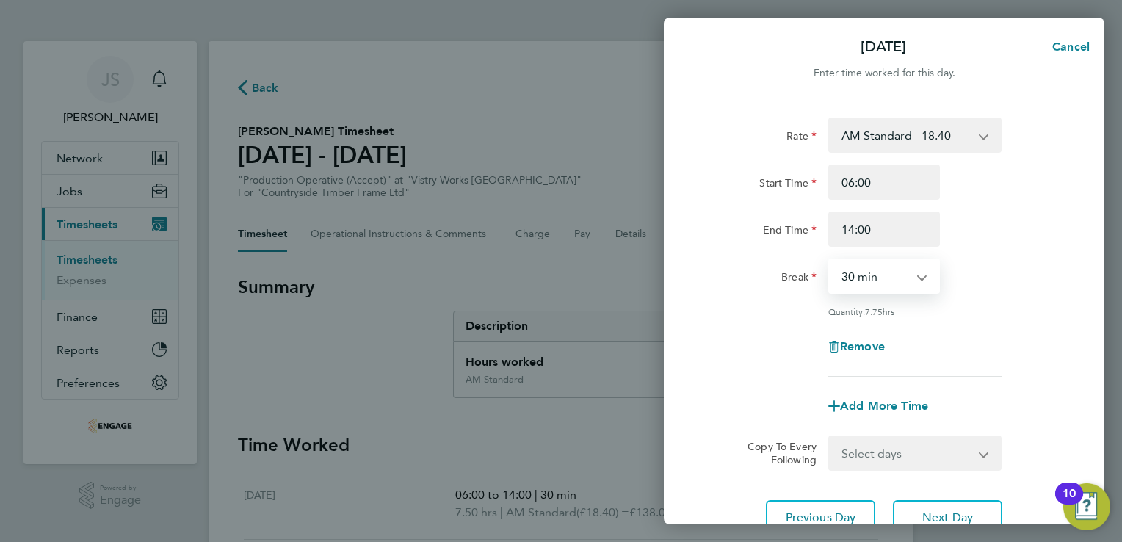
click at [830, 260] on select "0 min 15 min 30 min 45 min 60 min 75 min 90 min" at bounding box center [875, 276] width 91 height 32
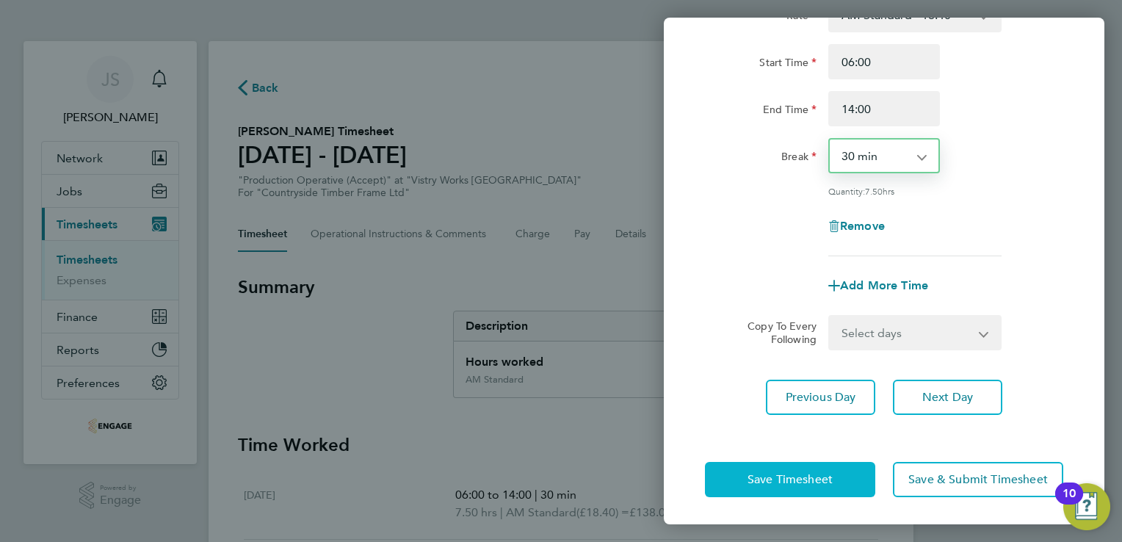
click at [767, 478] on span "Save Timesheet" at bounding box center [789, 479] width 85 height 15
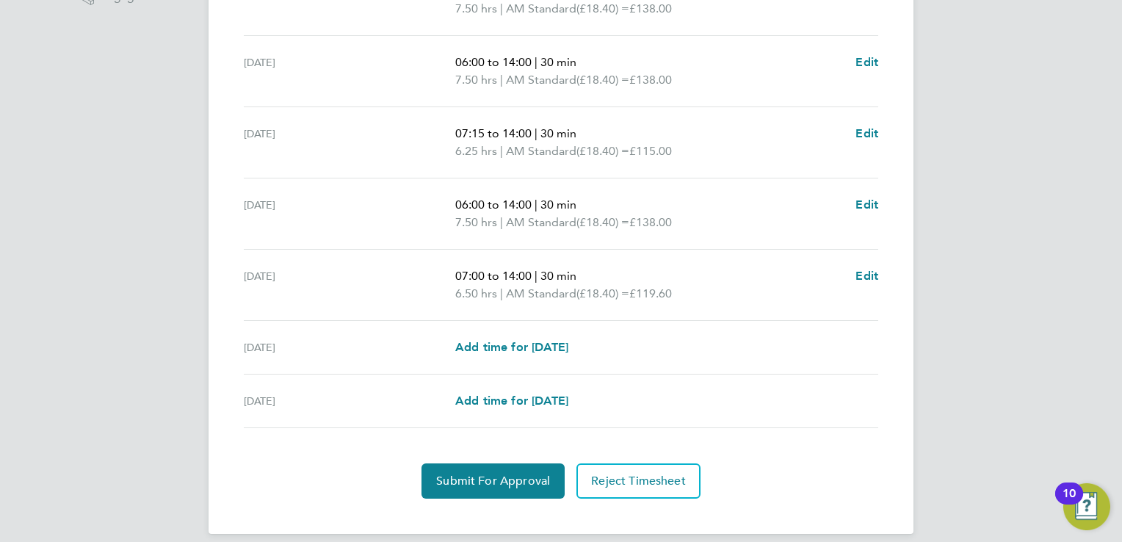
scroll to position [517, 0]
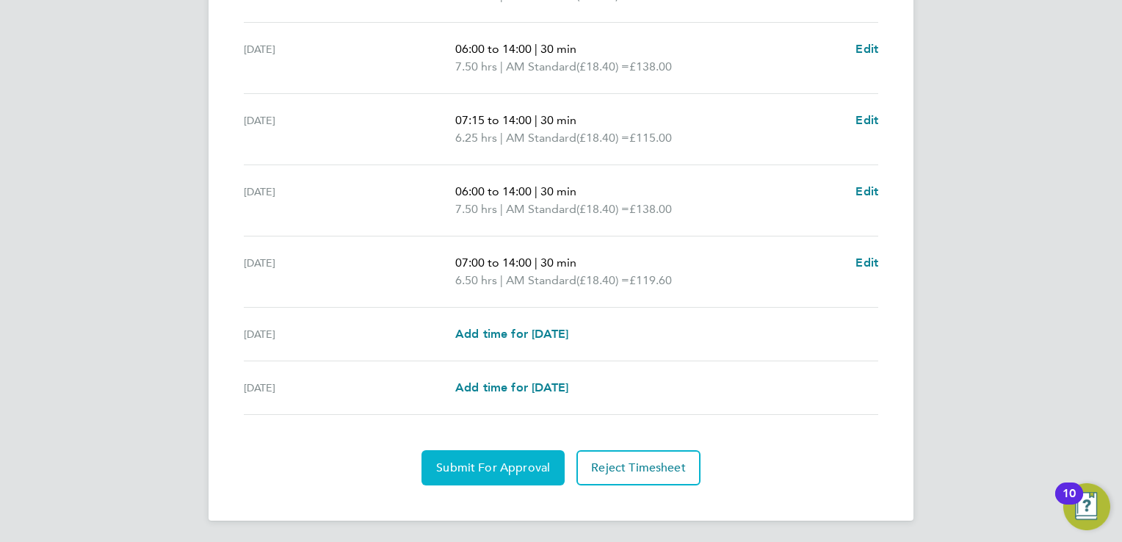
click at [497, 476] on button "Submit For Approval" at bounding box center [492, 467] width 143 height 35
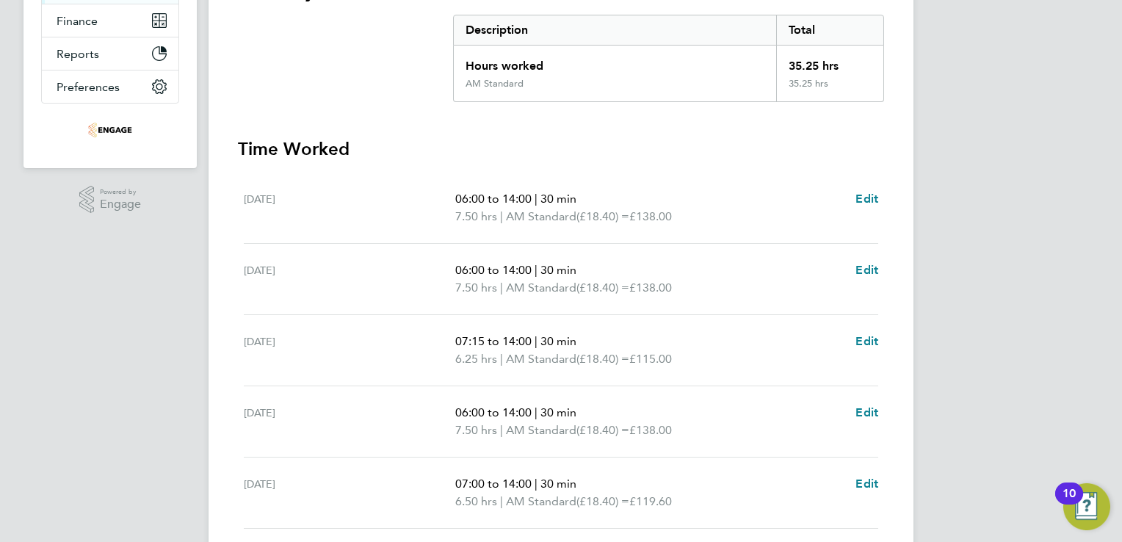
scroll to position [297, 0]
click at [869, 199] on span "Edit" at bounding box center [866, 198] width 23 height 14
select select "30"
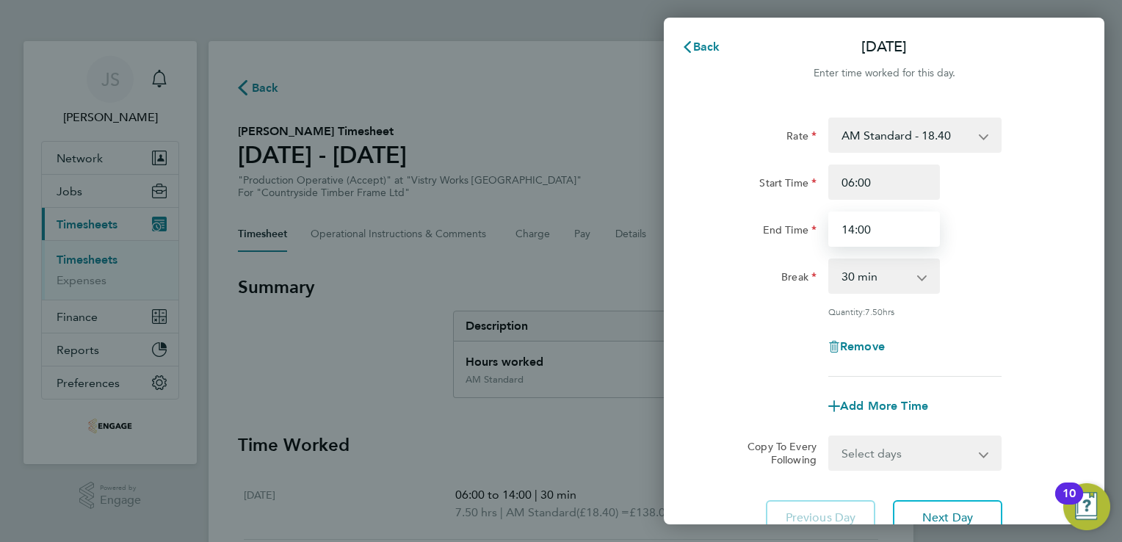
click at [853, 228] on input "14:00" at bounding box center [884, 228] width 112 height 35
type input "16:00"
click at [1019, 276] on div "Break 0 min 15 min 30 min 45 min 60 min 75 min 90 min" at bounding box center [884, 275] width 370 height 35
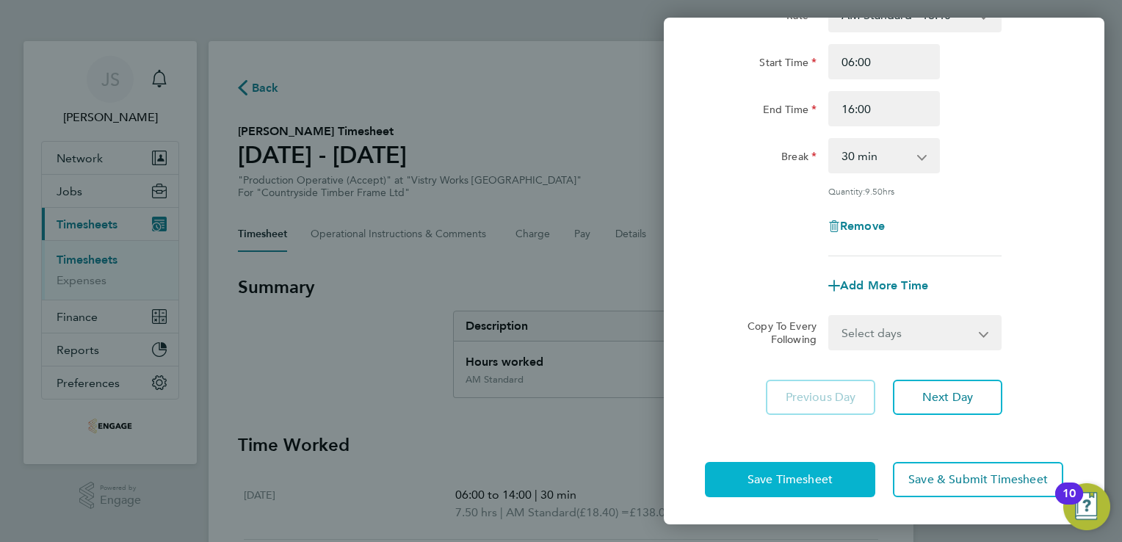
click at [733, 471] on button "Save Timesheet" at bounding box center [790, 479] width 170 height 35
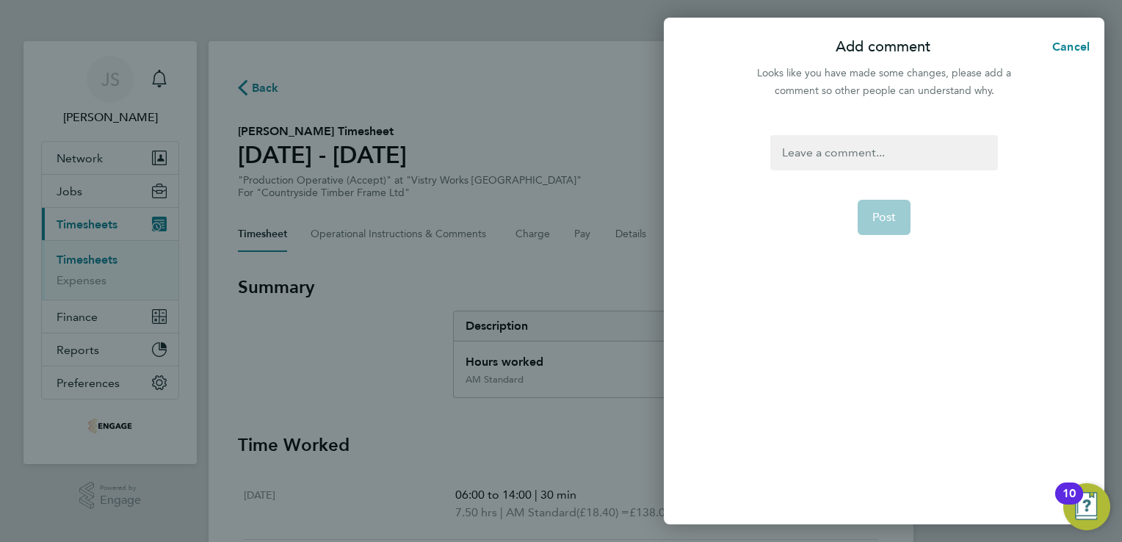
click at [819, 159] on div at bounding box center [883, 152] width 227 height 35
click at [869, 213] on button "Post" at bounding box center [885, 217] width 54 height 35
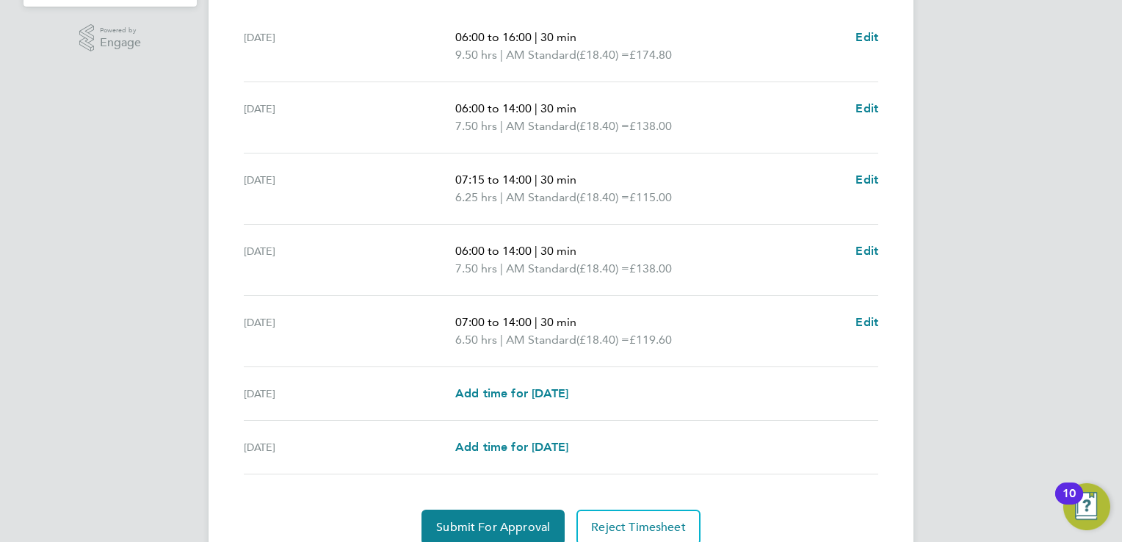
scroll to position [517, 0]
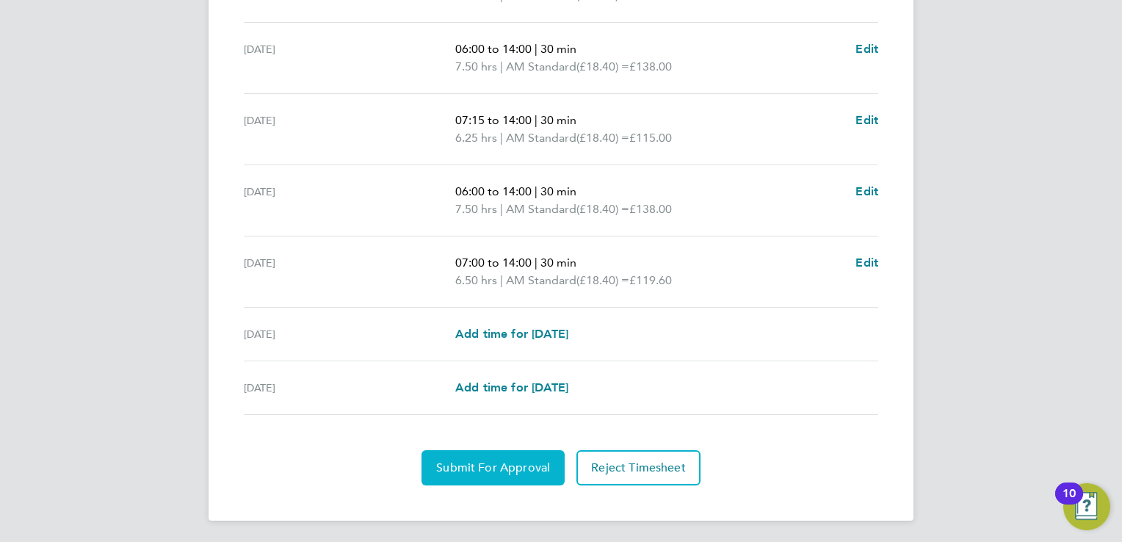
click at [468, 470] on span "Submit For Approval" at bounding box center [493, 467] width 114 height 15
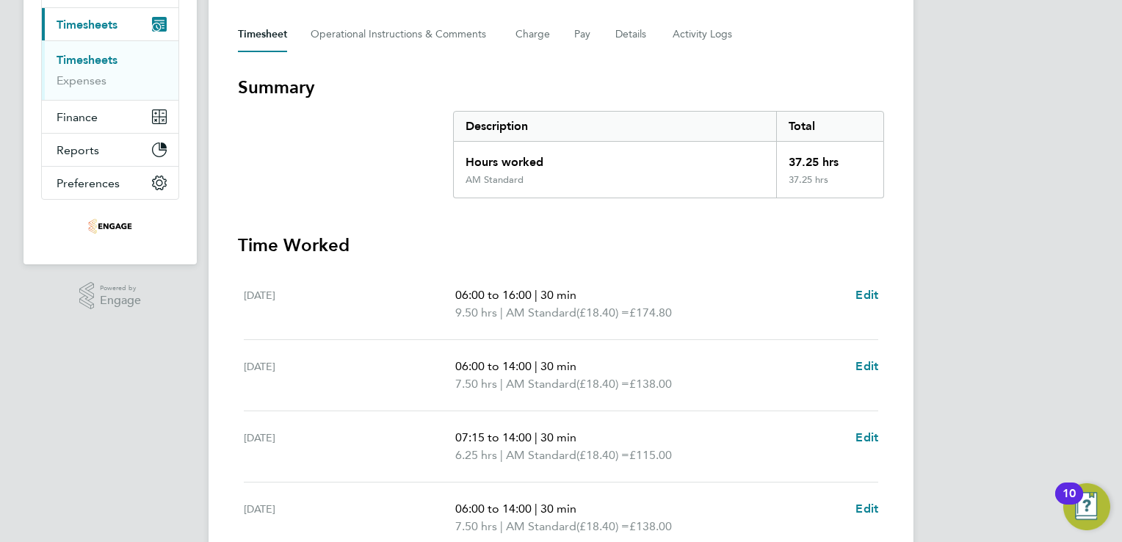
scroll to position [0, 0]
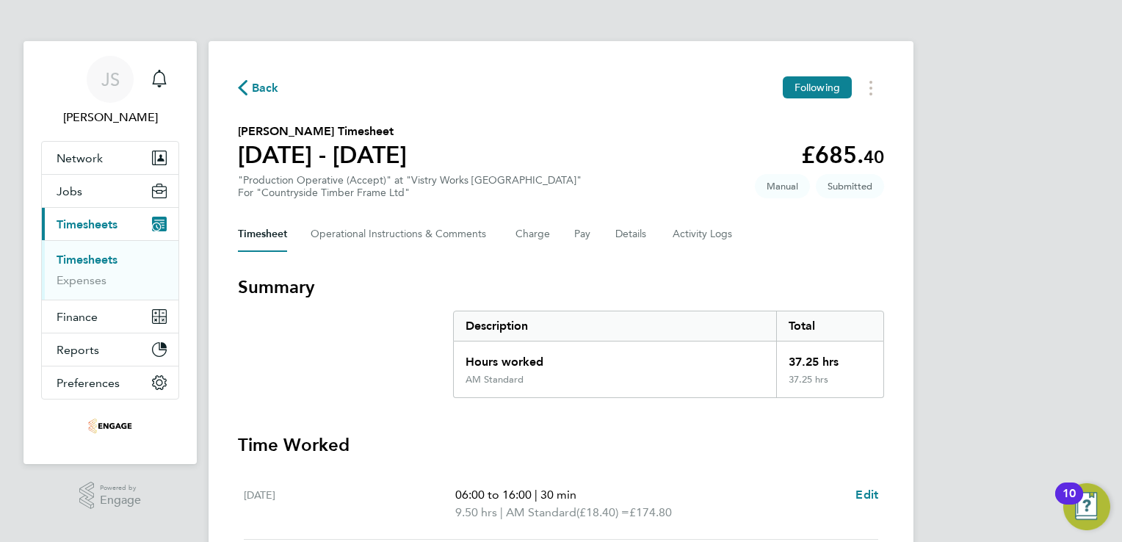
click at [258, 84] on span "Back" at bounding box center [265, 88] width 27 height 18
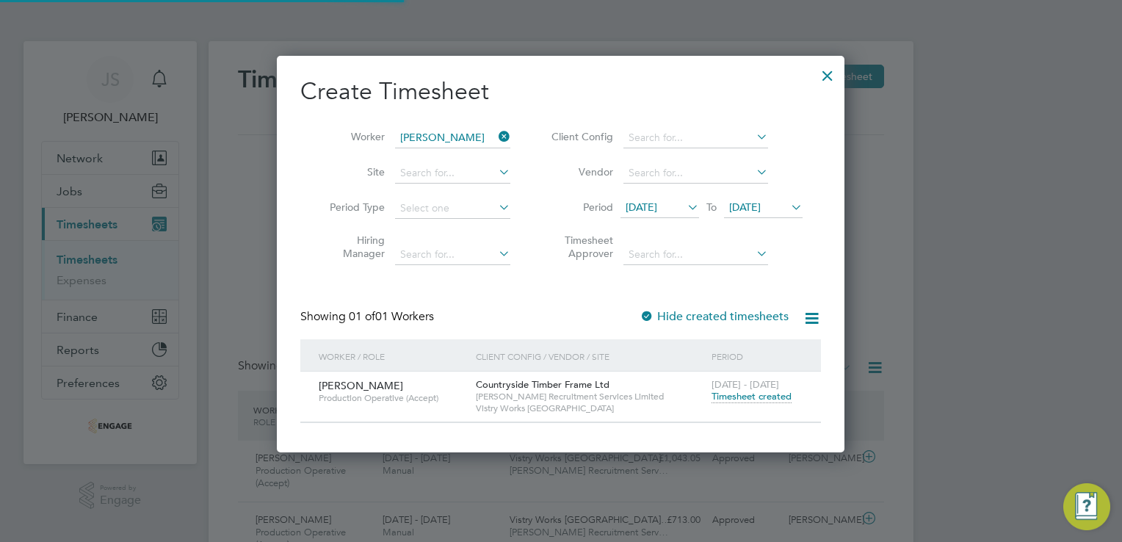
scroll to position [37, 128]
click at [496, 133] on icon at bounding box center [496, 136] width 0 height 21
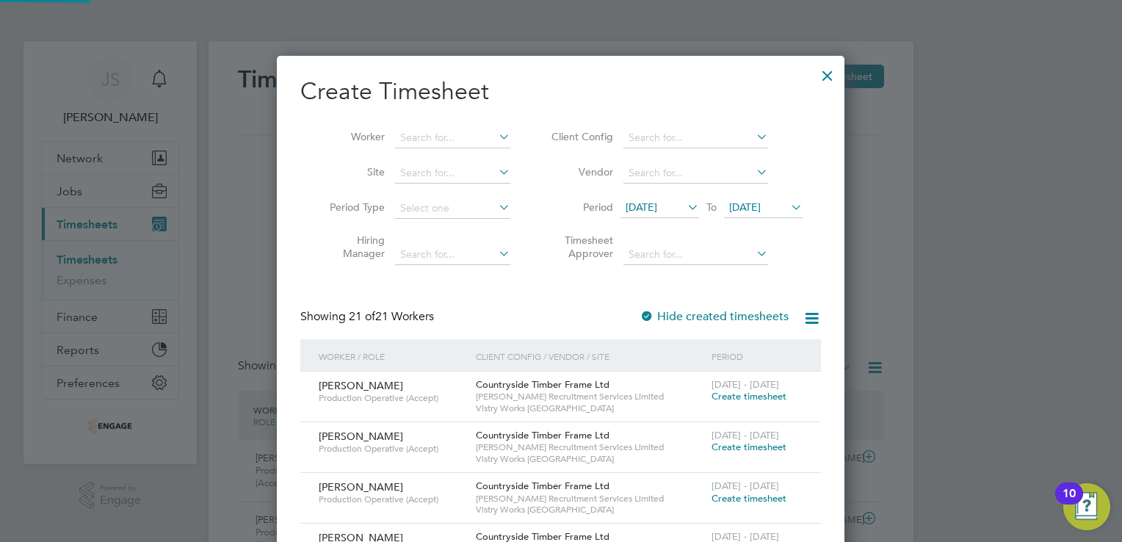
scroll to position [1407, 568]
click at [438, 138] on input at bounding box center [452, 138] width 115 height 21
click at [442, 158] on li "[PERSON_NAME] s Judkus" at bounding box center [463, 158] width 137 height 20
type input "[PERSON_NAME] Judkus"
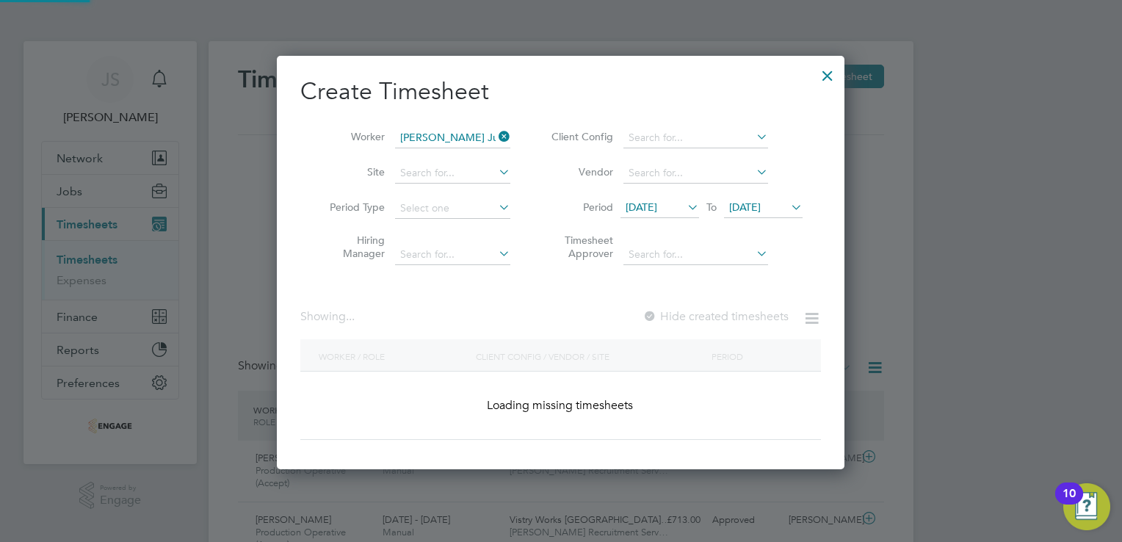
scroll to position [413, 568]
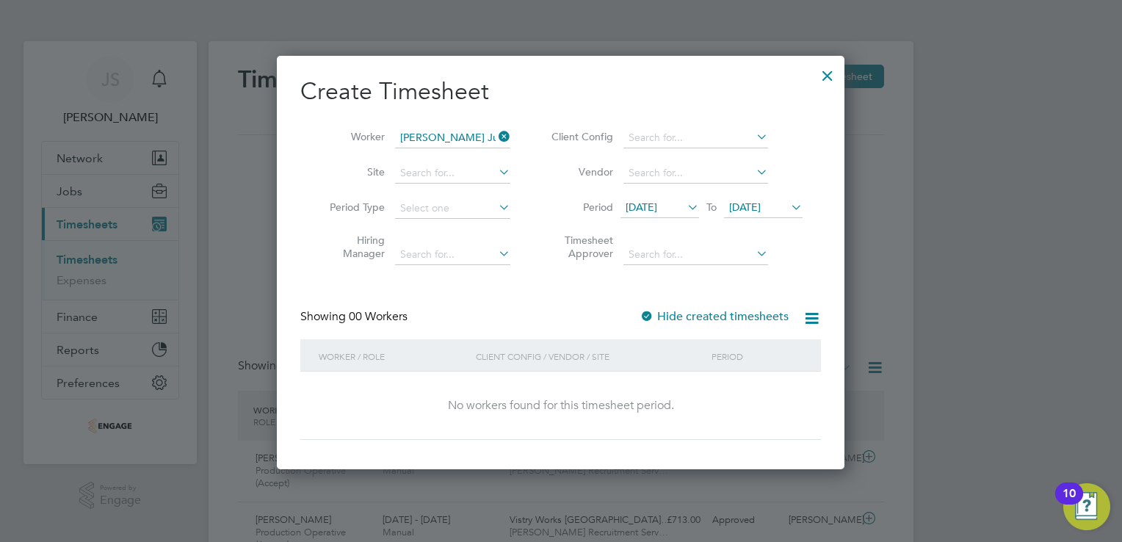
click at [685, 310] on label "Hide created timesheets" at bounding box center [714, 316] width 149 height 15
click at [696, 301] on div "Create Timesheet Worker [PERSON_NAME] Judkus Site Period Type Hiring Manager Cl…" at bounding box center [560, 257] width 521 height 363
click at [697, 316] on label "Hide created timesheets" at bounding box center [714, 316] width 149 height 15
click at [648, 316] on div at bounding box center [647, 317] width 15 height 15
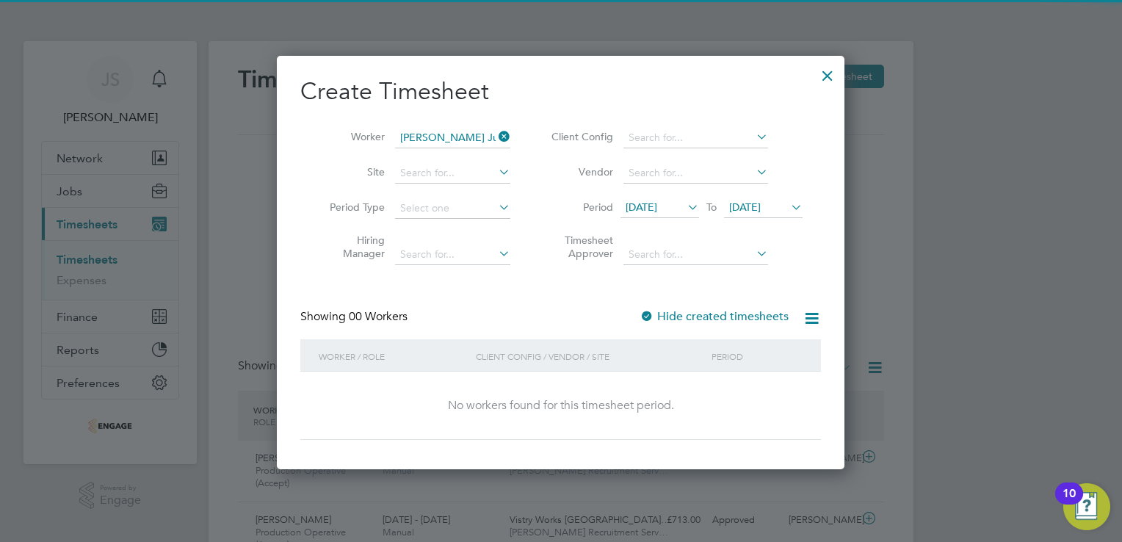
click at [648, 316] on div at bounding box center [647, 317] width 15 height 15
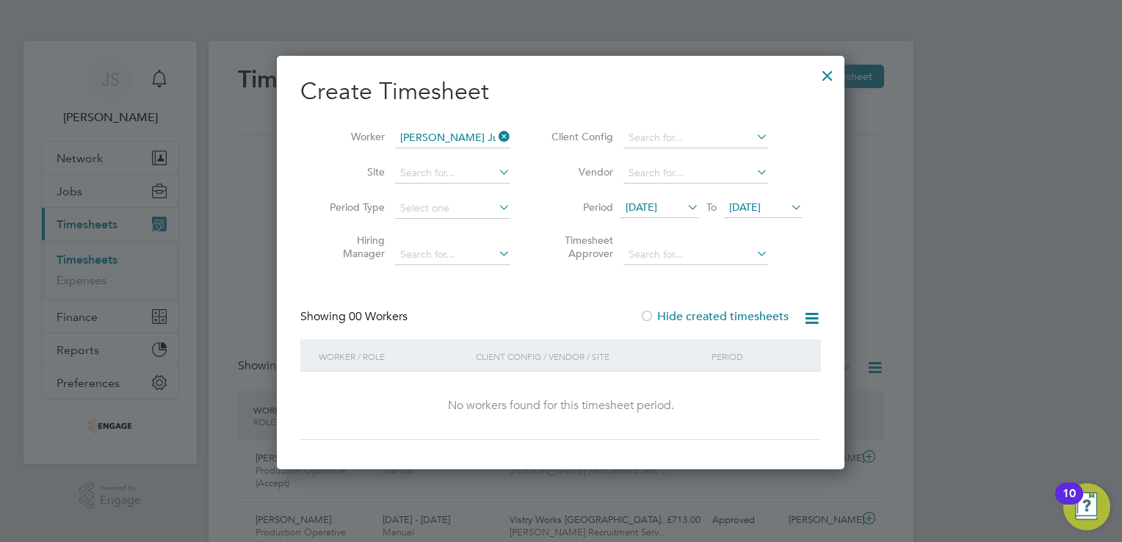
click at [648, 316] on div at bounding box center [647, 317] width 15 height 15
click at [757, 214] on span "[DATE]" at bounding box center [763, 208] width 79 height 20
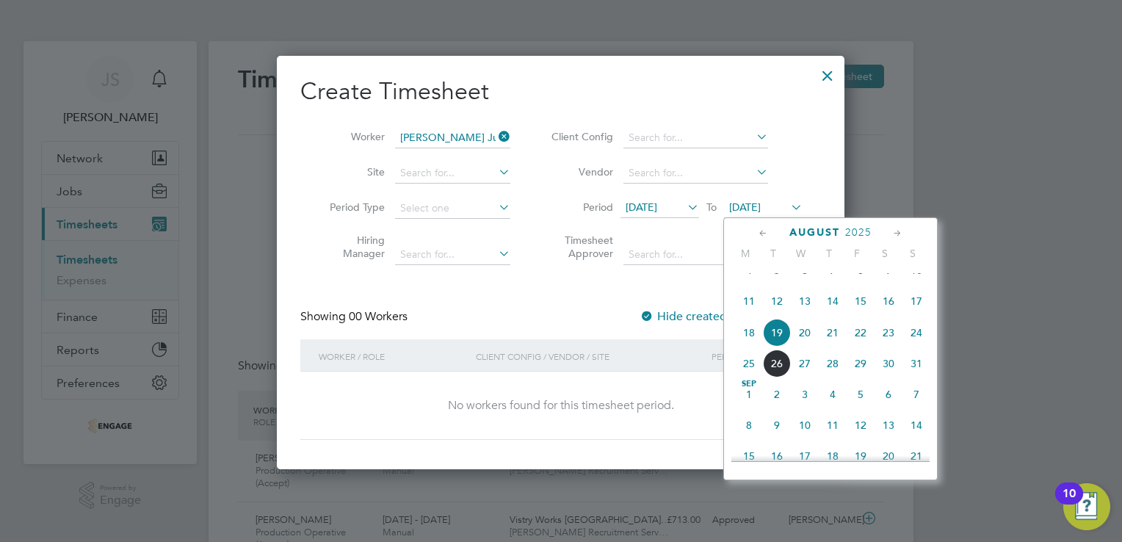
click at [911, 347] on span "24" at bounding box center [916, 333] width 28 height 28
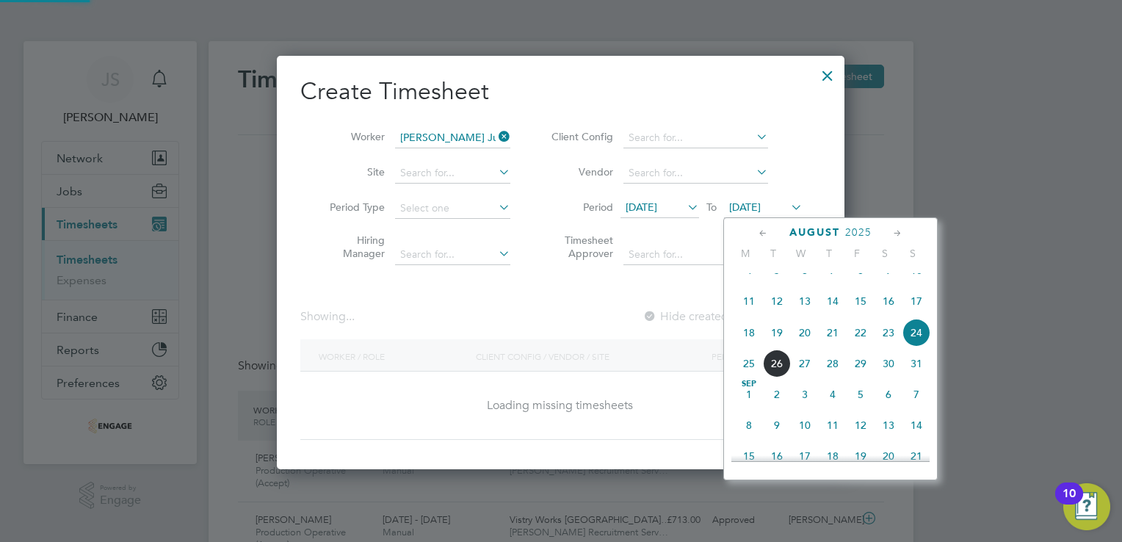
scroll to position [413, 568]
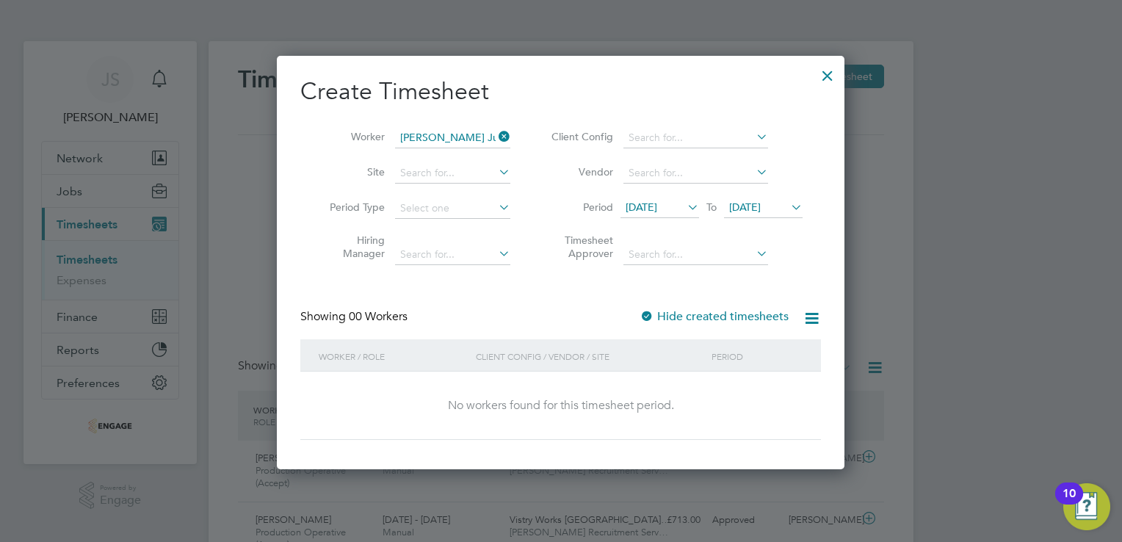
click at [661, 316] on label "Hide created timesheets" at bounding box center [714, 316] width 149 height 15
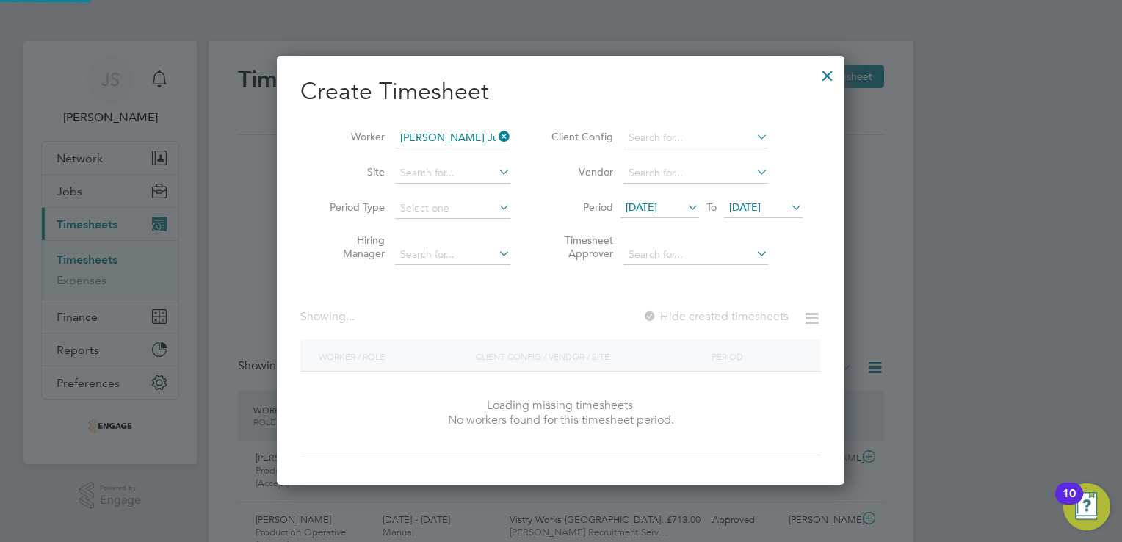
scroll to position [7, 7]
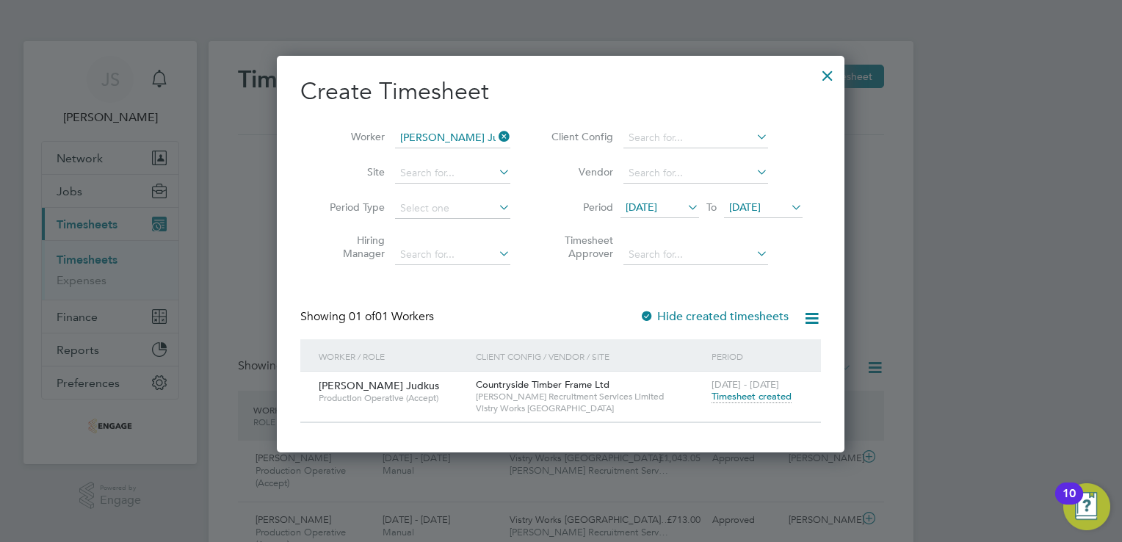
click at [725, 405] on div "[DATE] - [DATE] Timesheet created" at bounding box center [757, 392] width 98 height 40
click at [731, 400] on span "Timesheet created" at bounding box center [752, 396] width 80 height 13
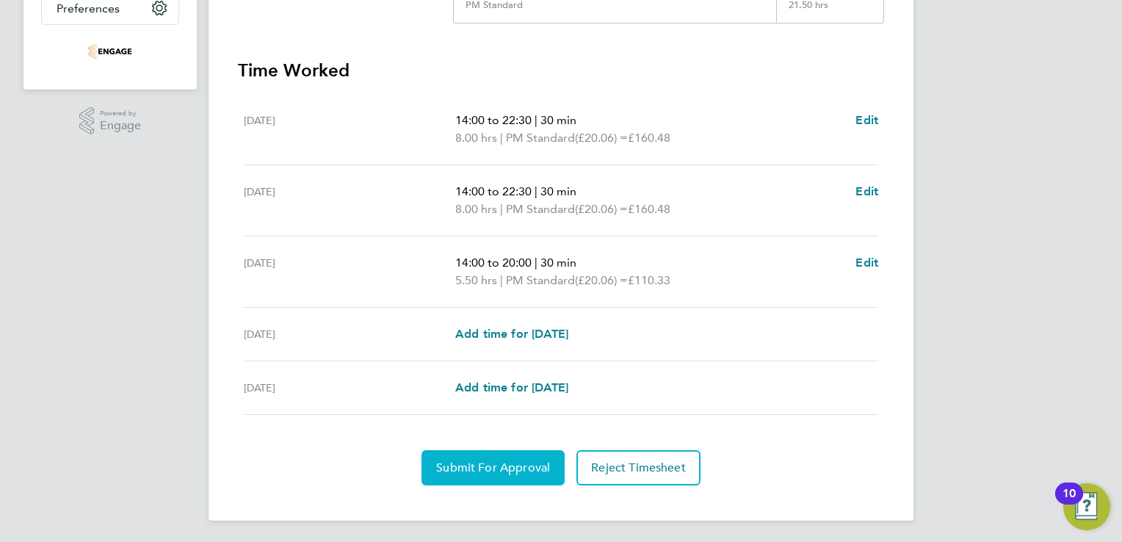
click at [473, 463] on span "Submit For Approval" at bounding box center [493, 467] width 114 height 15
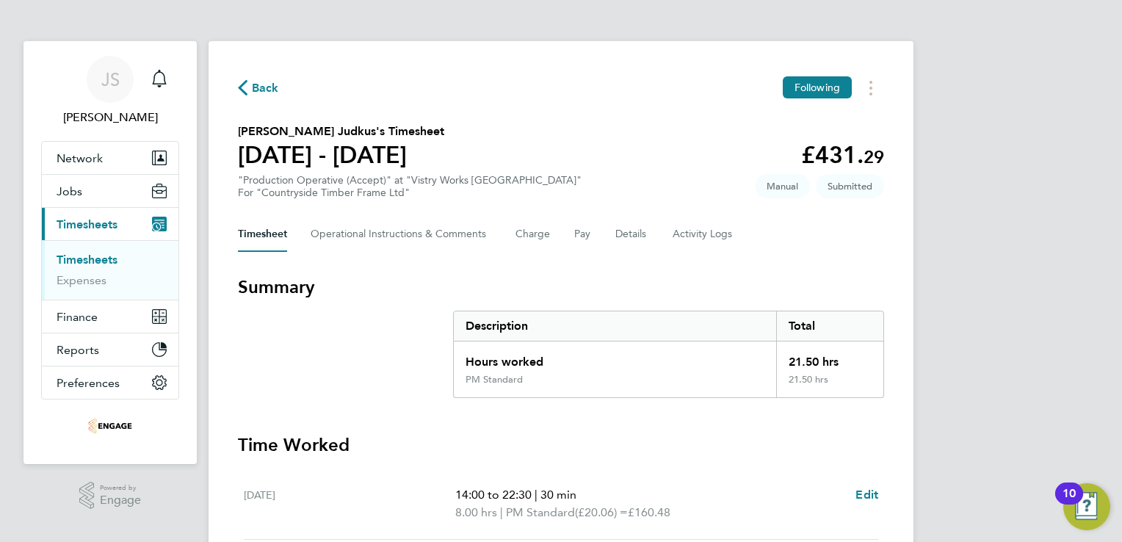
click at [266, 87] on span "Back" at bounding box center [265, 88] width 27 height 18
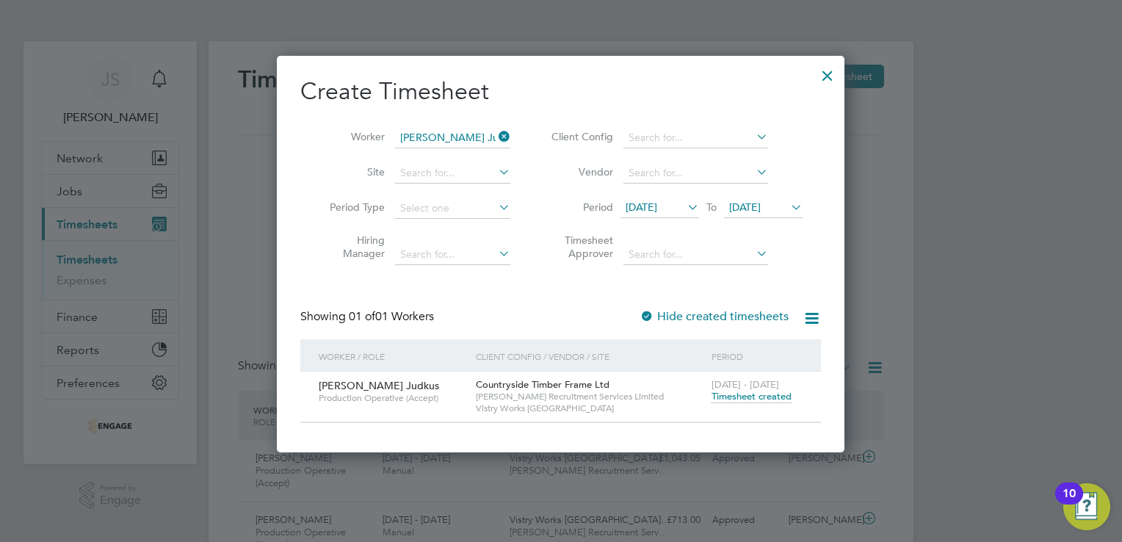
click at [828, 73] on div at bounding box center [827, 72] width 26 height 26
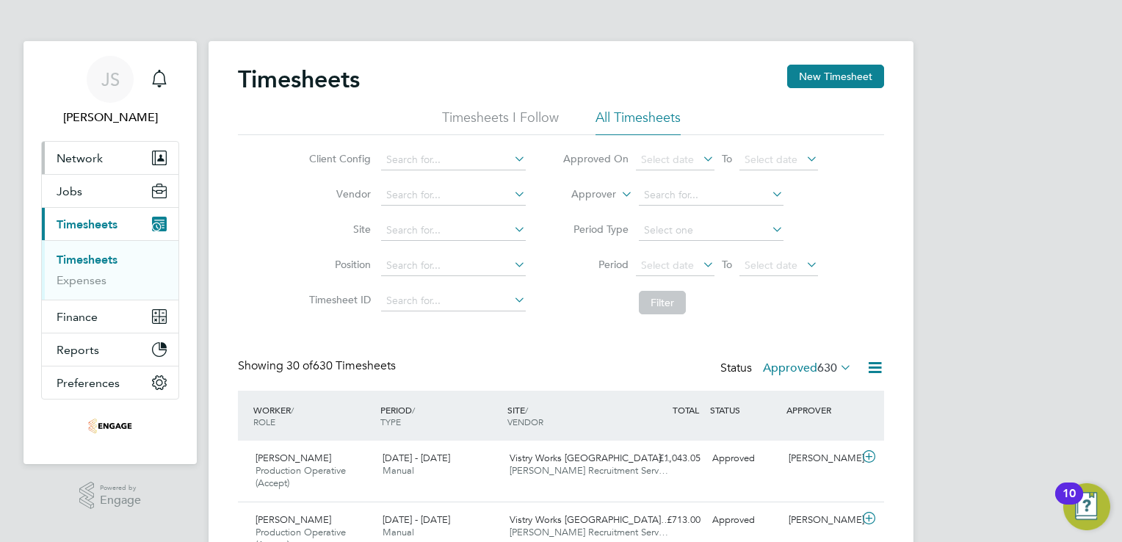
click at [95, 162] on span "Network" at bounding box center [80, 158] width 46 height 14
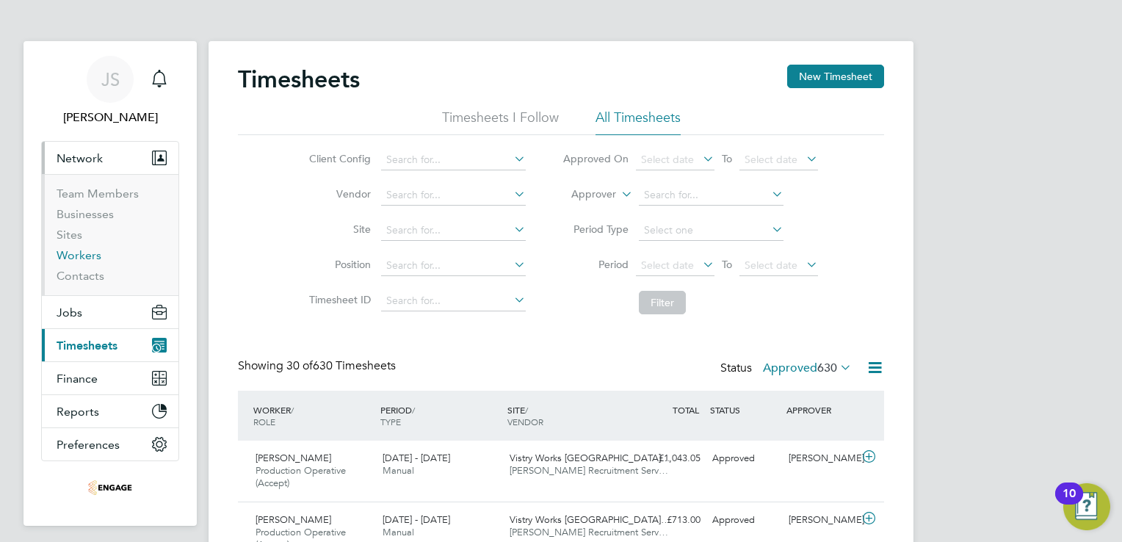
click at [82, 256] on link "Workers" at bounding box center [79, 255] width 45 height 14
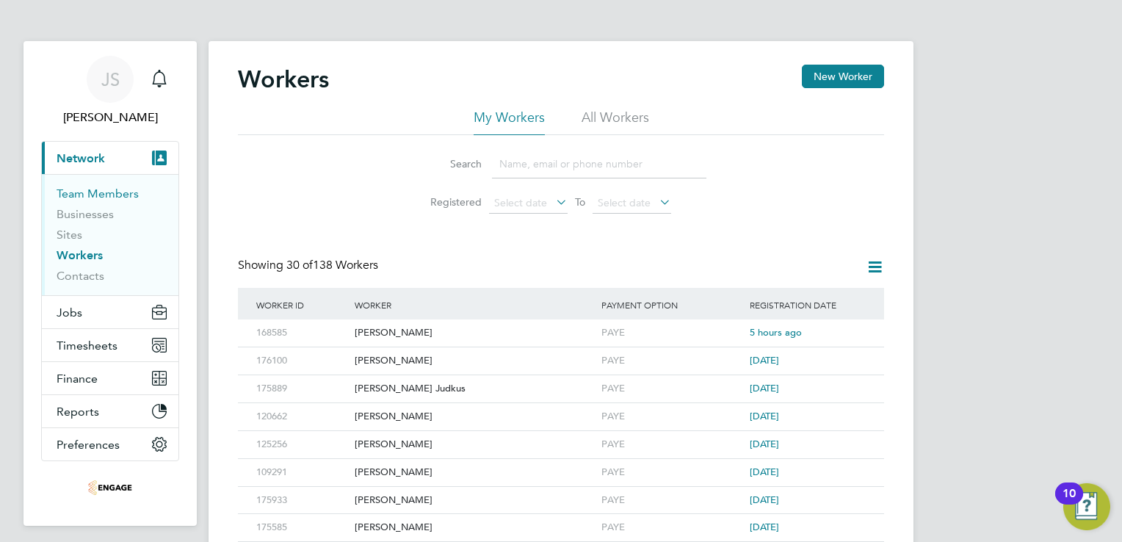
click at [94, 192] on link "Team Members" at bounding box center [98, 194] width 82 height 14
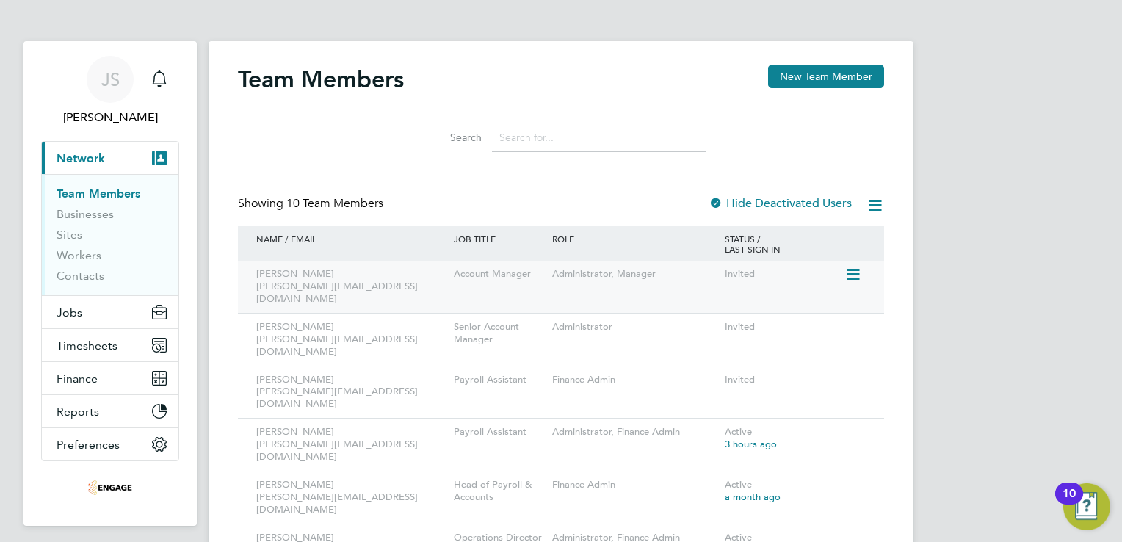
click at [846, 275] on icon at bounding box center [851, 275] width 15 height 18
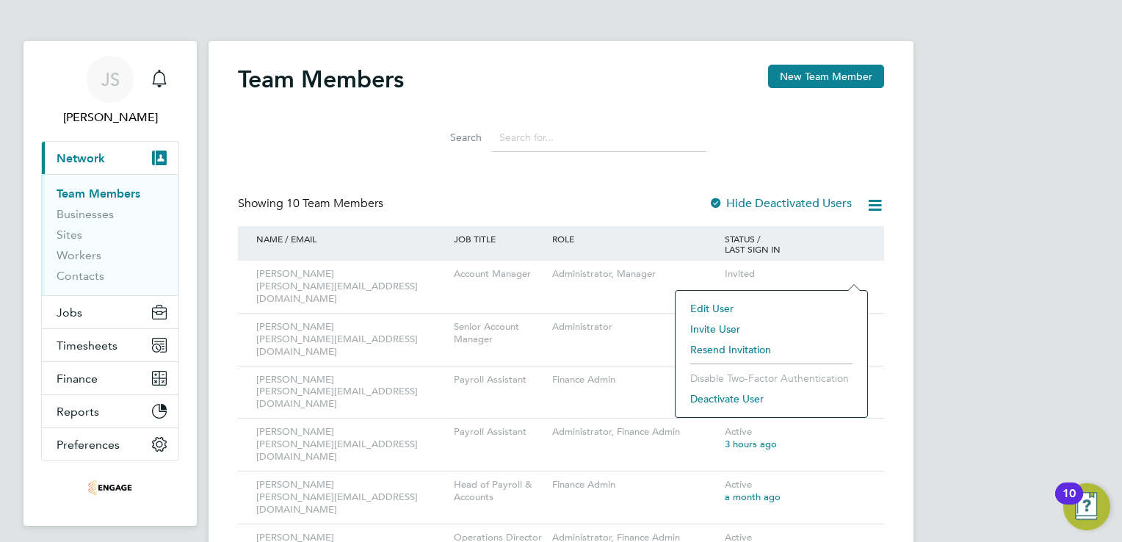
click at [733, 348] on li "Resend Invitation" at bounding box center [771, 349] width 177 height 21
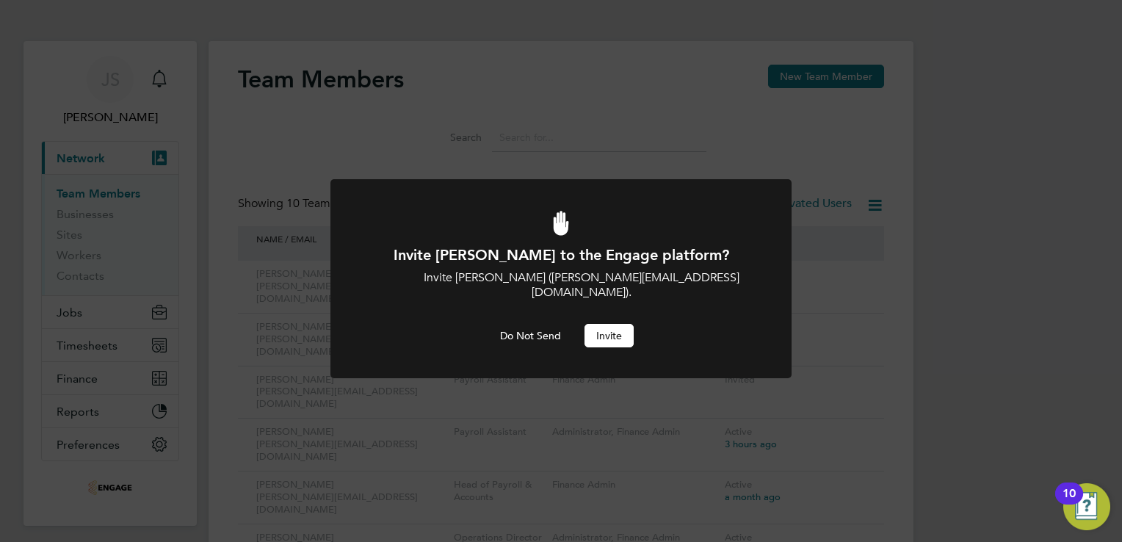
click at [614, 325] on button "Invite" at bounding box center [608, 335] width 49 height 23
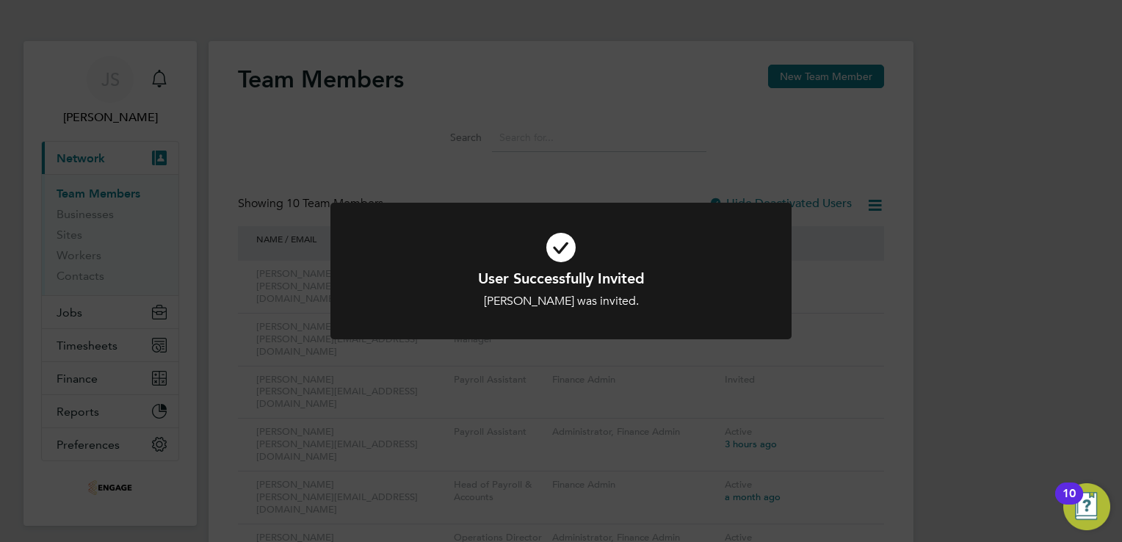
click at [956, 328] on div "User Successfully Invited [PERSON_NAME] was invited. Cancel Okay" at bounding box center [561, 271] width 1122 height 542
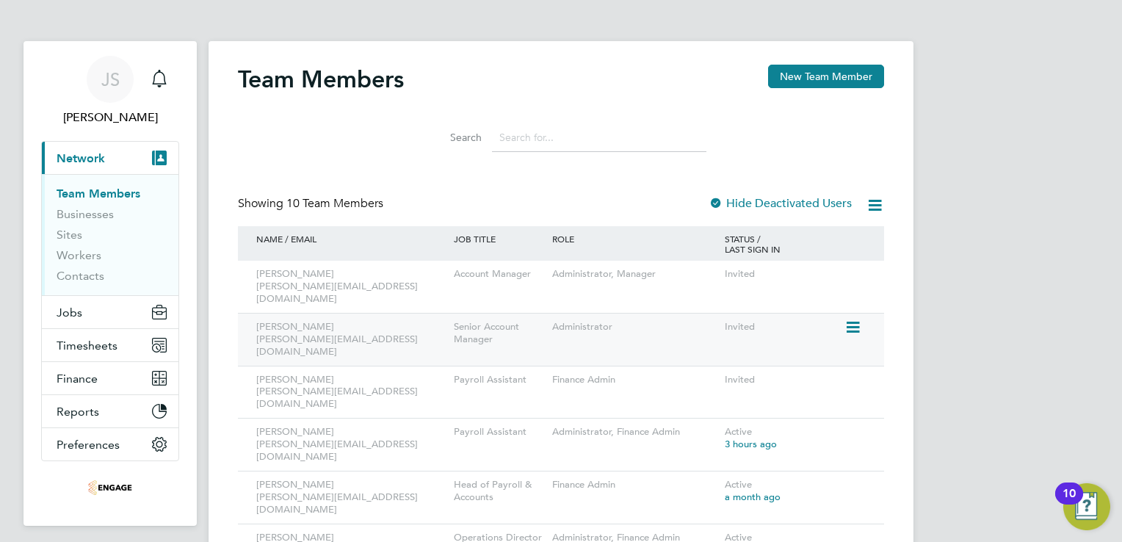
click at [858, 319] on icon at bounding box center [851, 328] width 15 height 18
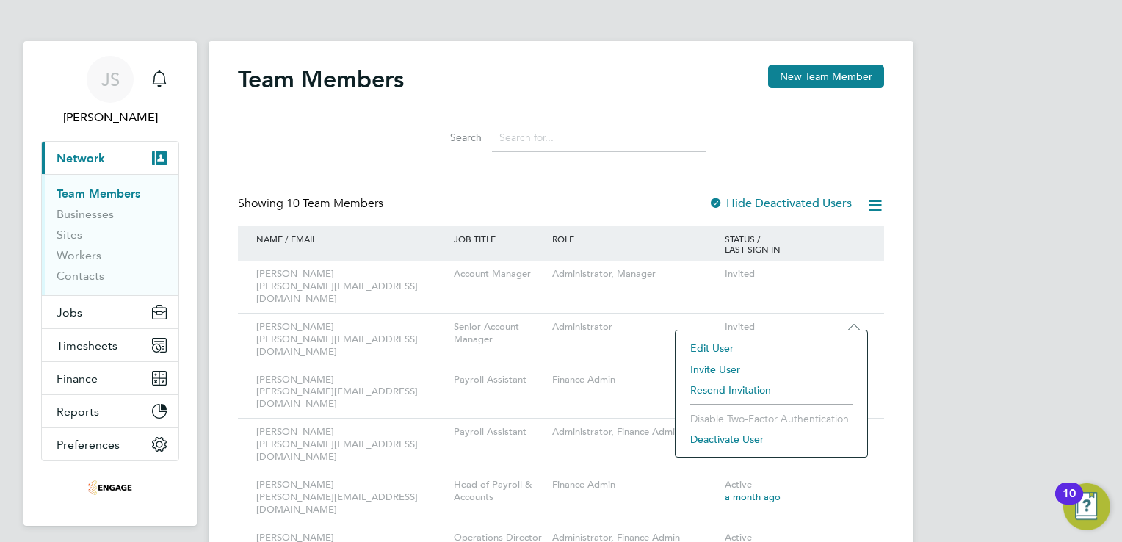
click at [751, 391] on li "Resend Invitation" at bounding box center [771, 390] width 177 height 21
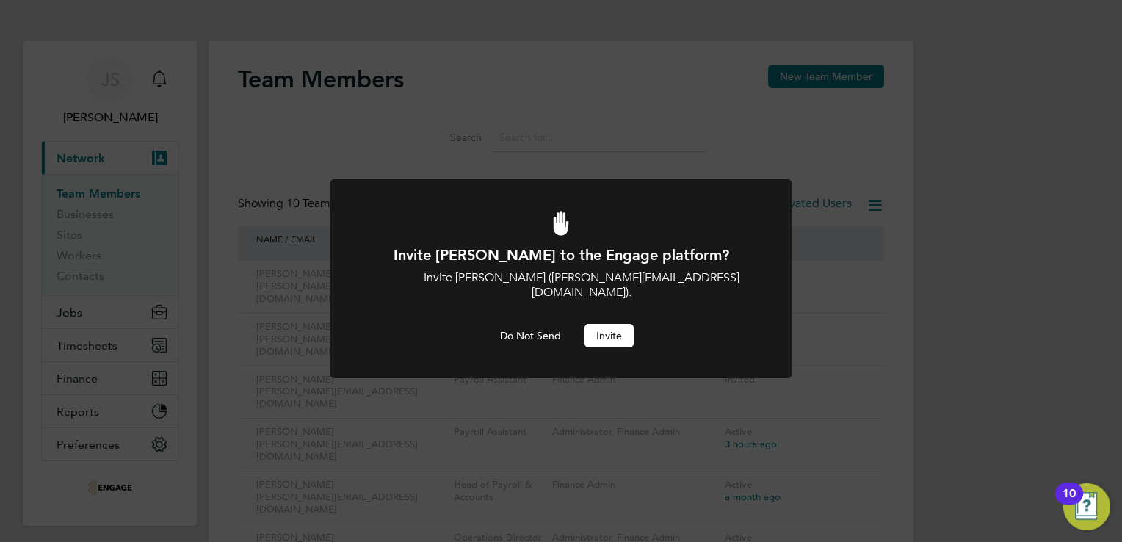
click at [611, 325] on button "Invite" at bounding box center [608, 335] width 49 height 23
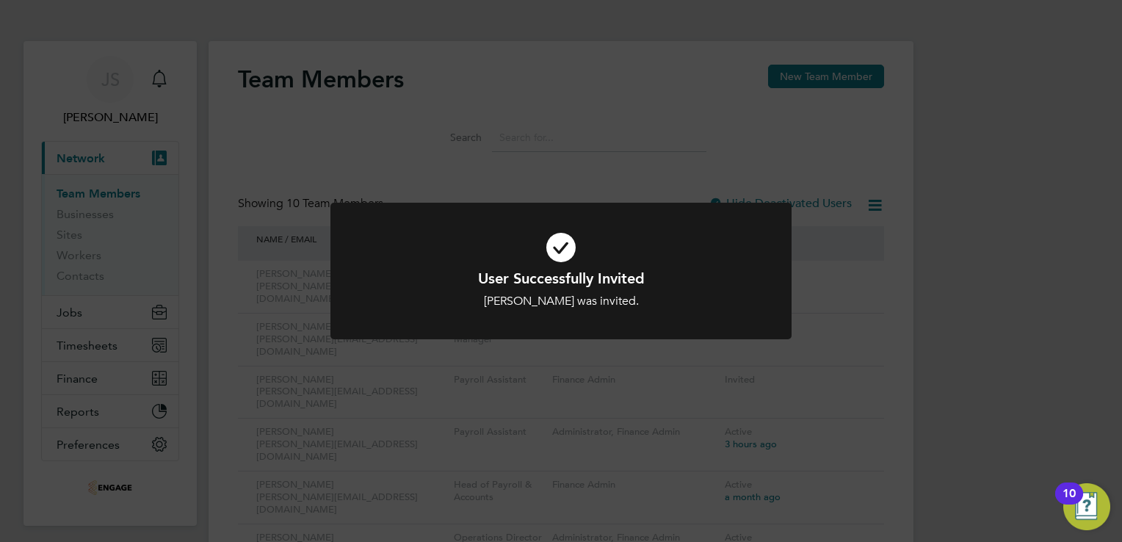
click at [1051, 339] on div "User Successfully Invited [PERSON_NAME] was invited. Cancel Okay" at bounding box center [561, 271] width 1122 height 542
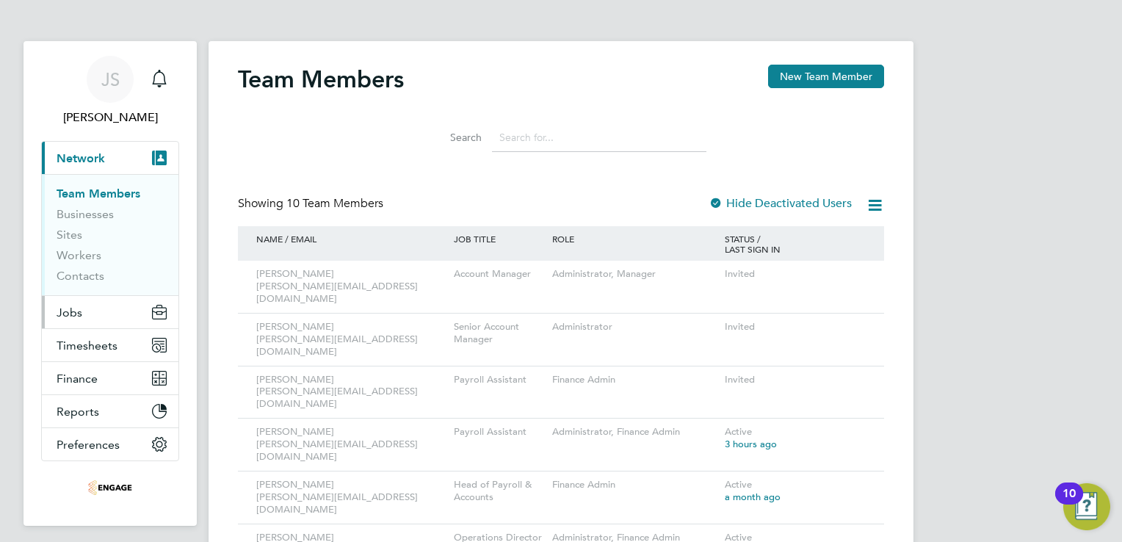
click at [84, 300] on button "Jobs" at bounding box center [110, 312] width 137 height 32
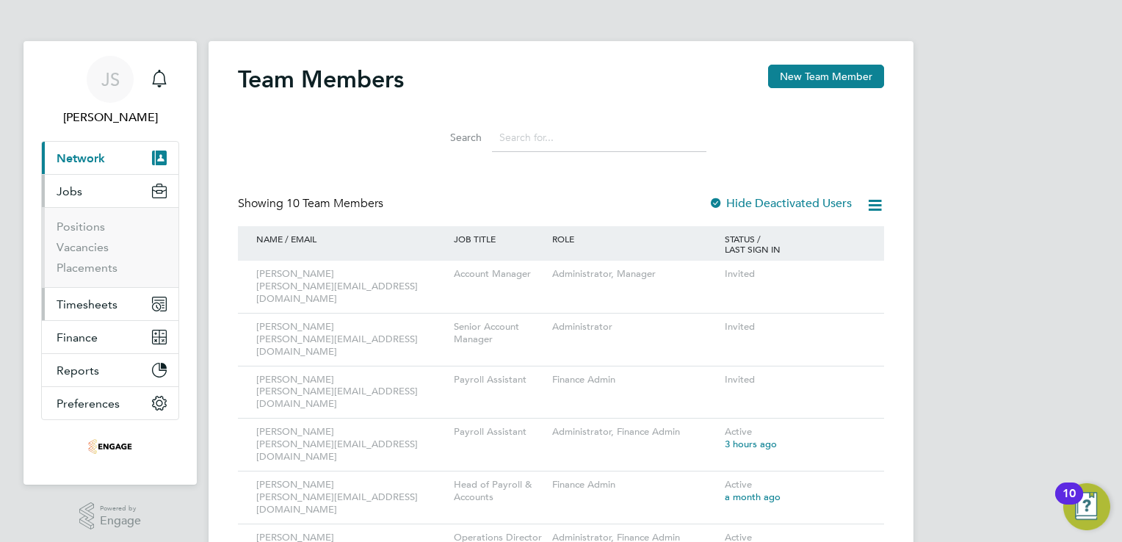
click at [94, 303] on span "Timesheets" at bounding box center [87, 304] width 61 height 14
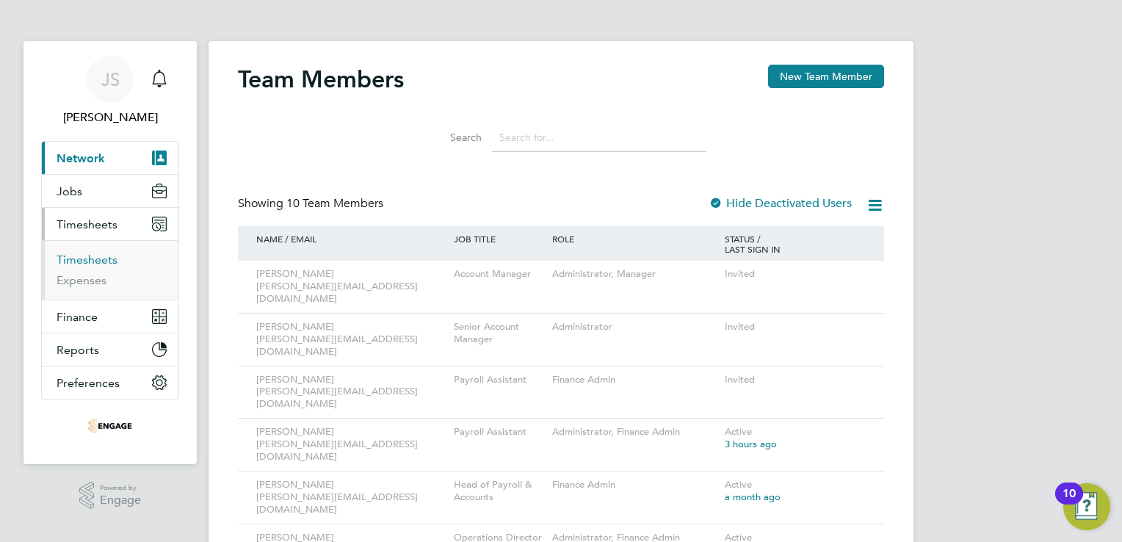
click at [73, 261] on link "Timesheets" at bounding box center [87, 260] width 61 height 14
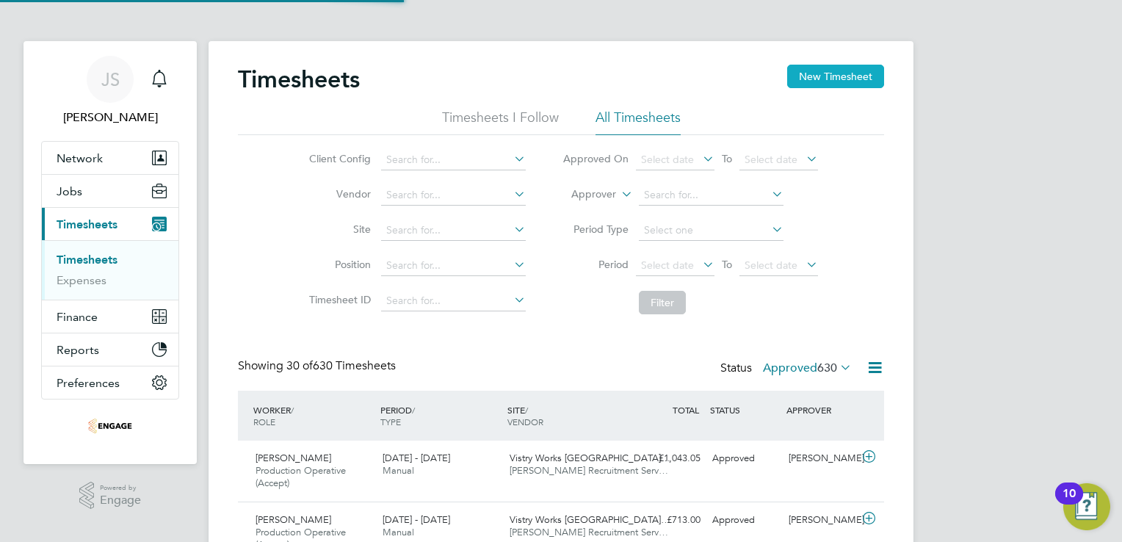
scroll to position [49, 128]
click at [840, 78] on button "New Timesheet" at bounding box center [835, 76] width 97 height 23
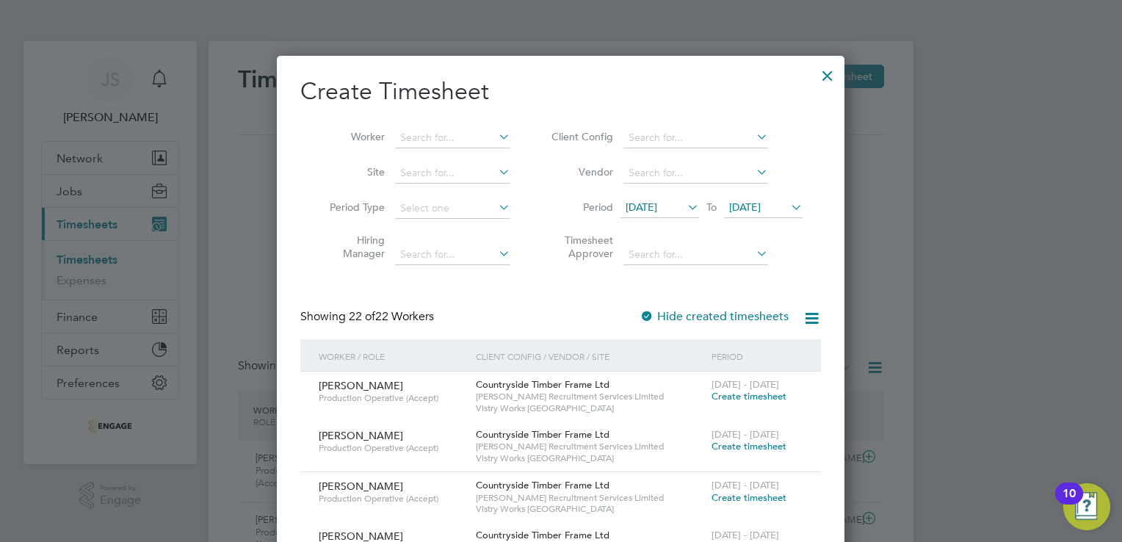
click at [644, 205] on span "[DATE]" at bounding box center [642, 206] width 32 height 13
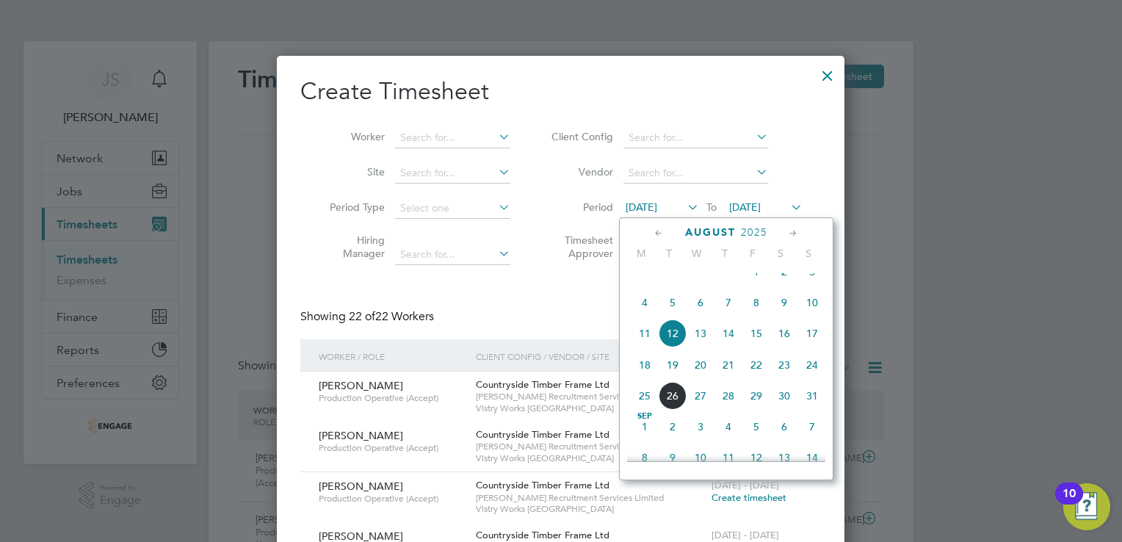
click at [645, 379] on span "18" at bounding box center [645, 365] width 28 height 28
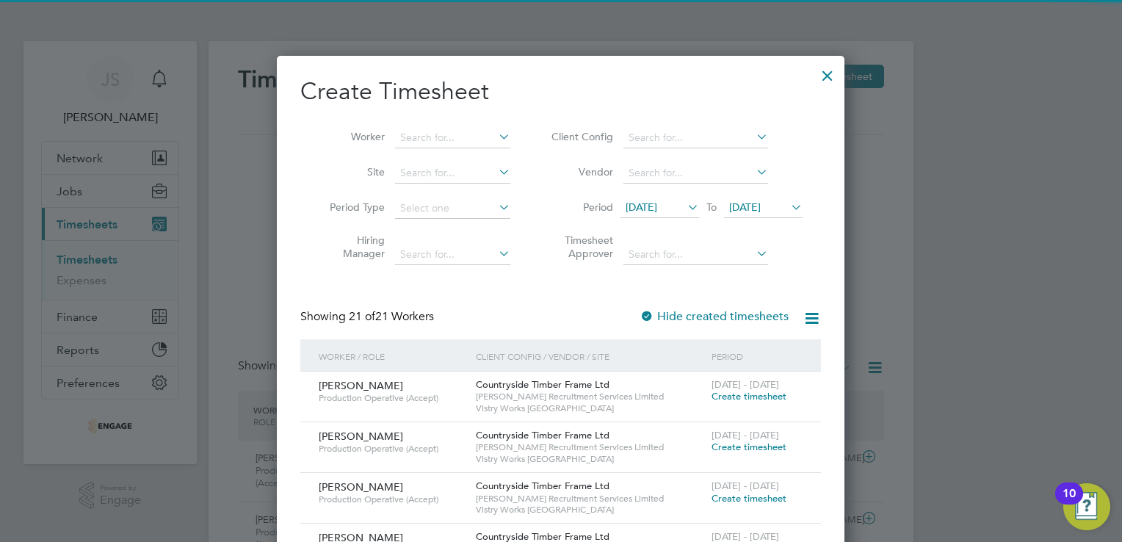
click at [759, 208] on span "[DATE]" at bounding box center [745, 206] width 32 height 13
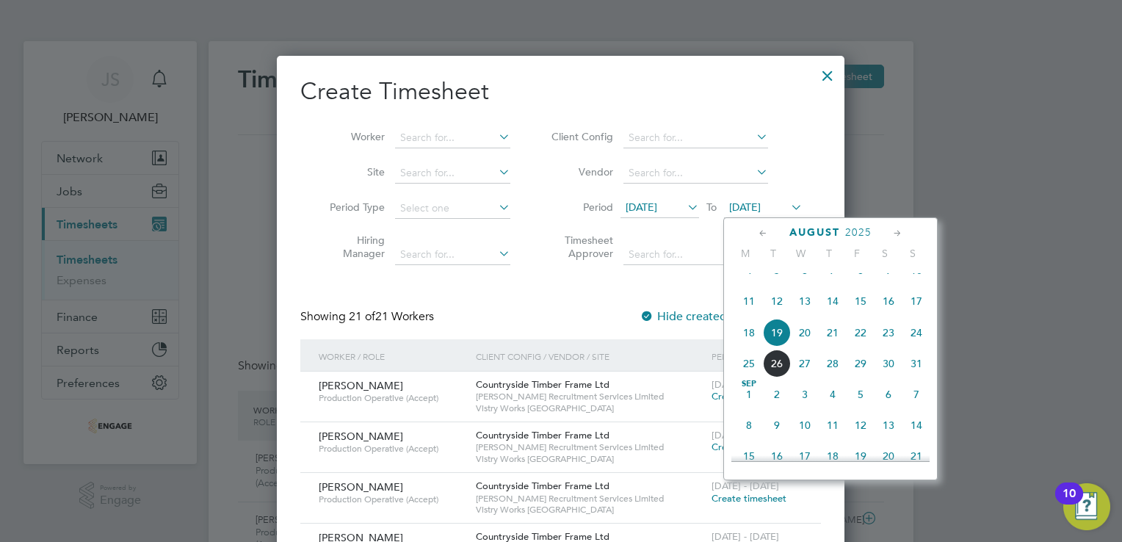
click at [913, 344] on span "24" at bounding box center [916, 333] width 28 height 28
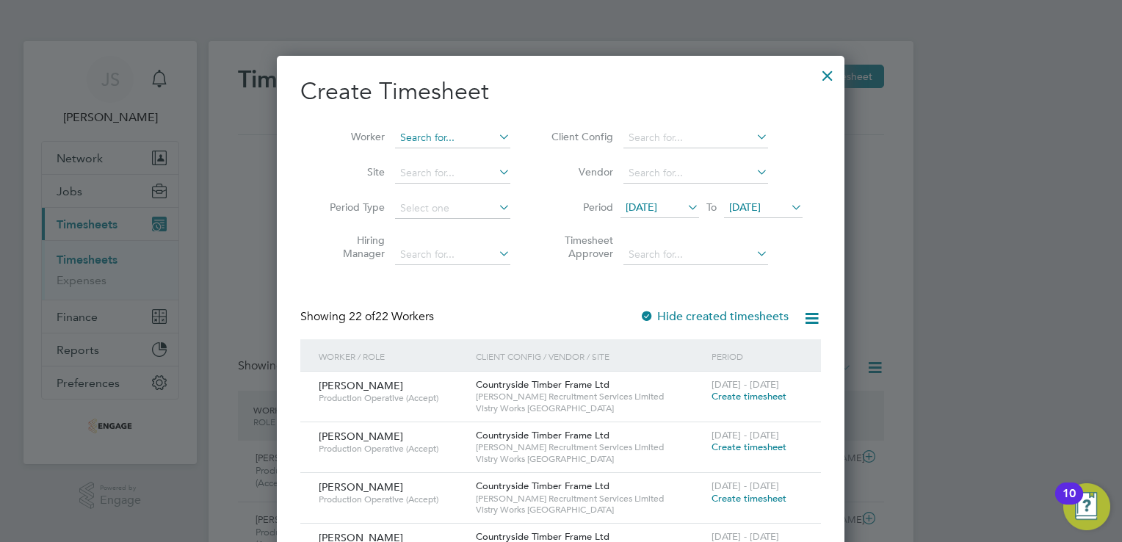
click at [423, 140] on input at bounding box center [452, 138] width 115 height 21
click at [435, 149] on li "[PERSON_NAME]" at bounding box center [460, 158] width 130 height 20
type input "[PERSON_NAME]"
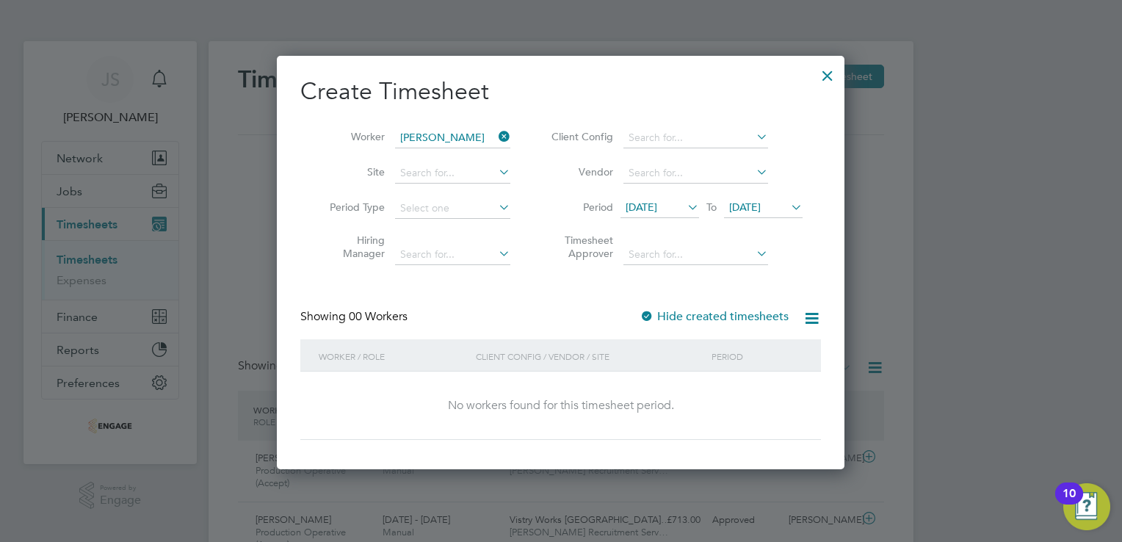
click at [700, 315] on label "Hide created timesheets" at bounding box center [714, 316] width 149 height 15
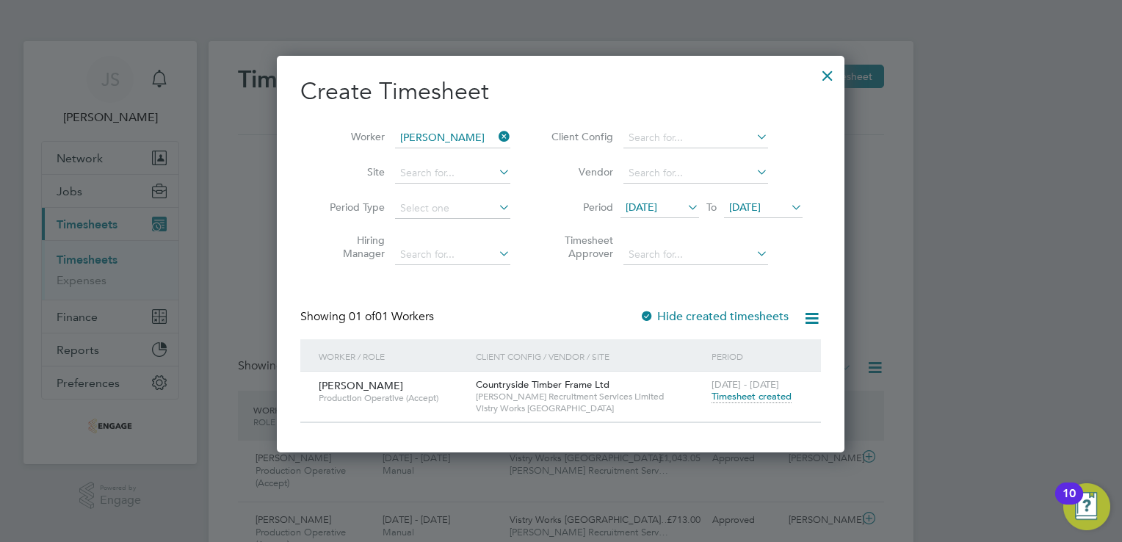
click at [769, 399] on span "Timesheet created" at bounding box center [752, 396] width 80 height 13
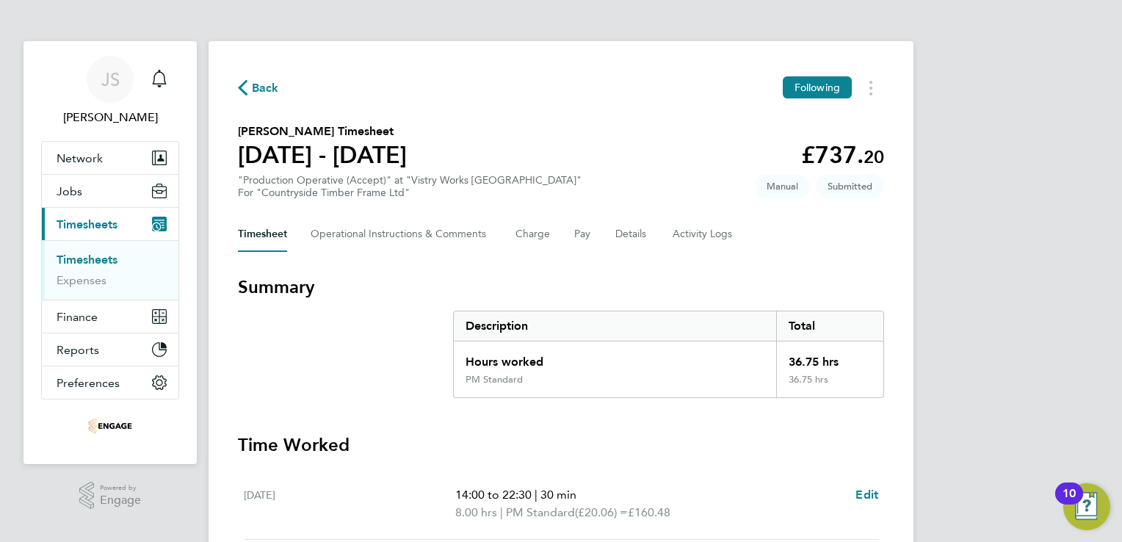
click at [256, 81] on span "Back" at bounding box center [265, 88] width 27 height 18
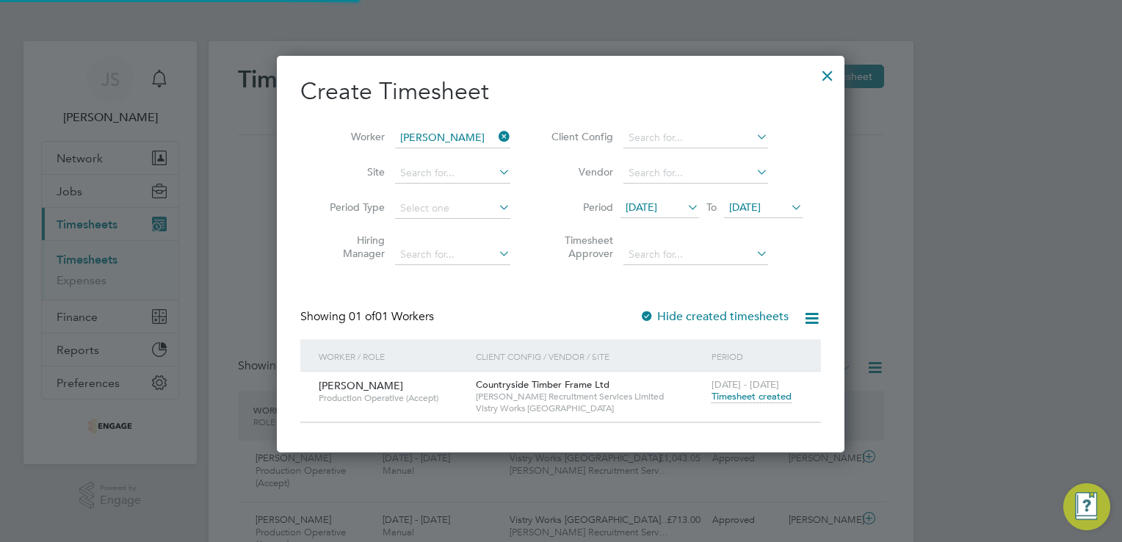
scroll to position [37, 128]
click at [496, 136] on icon at bounding box center [496, 136] width 0 height 21
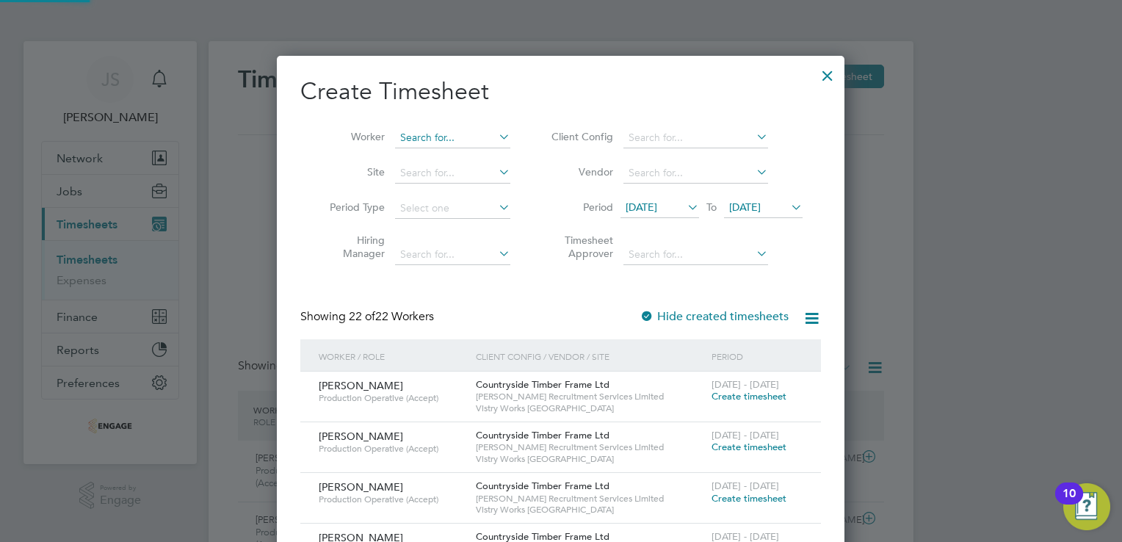
click at [415, 145] on input at bounding box center [452, 138] width 115 height 21
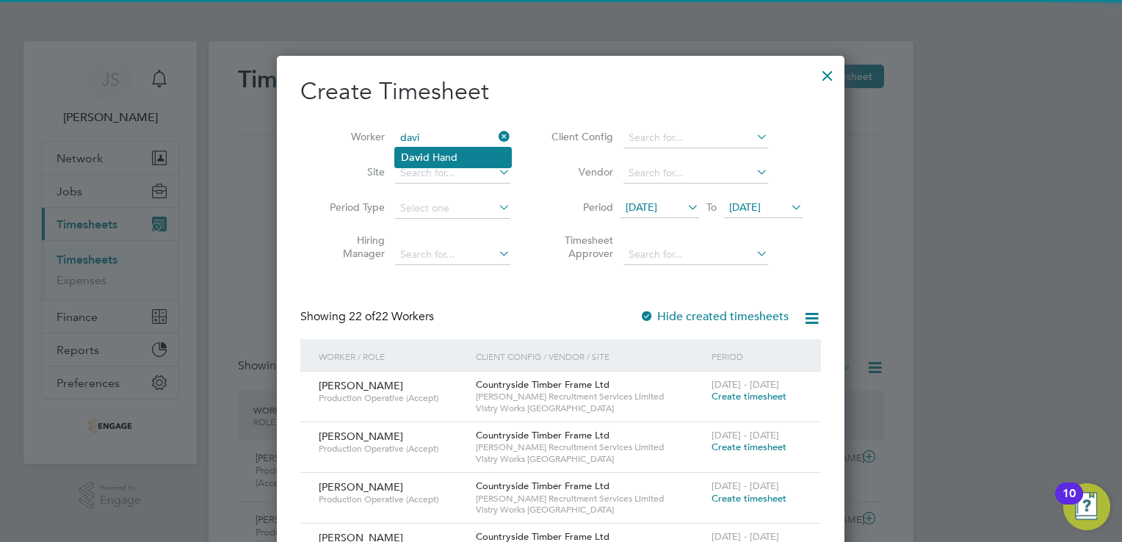
click at [438, 159] on li "Davi d Hand" at bounding box center [453, 158] width 116 height 20
type input "[PERSON_NAME]"
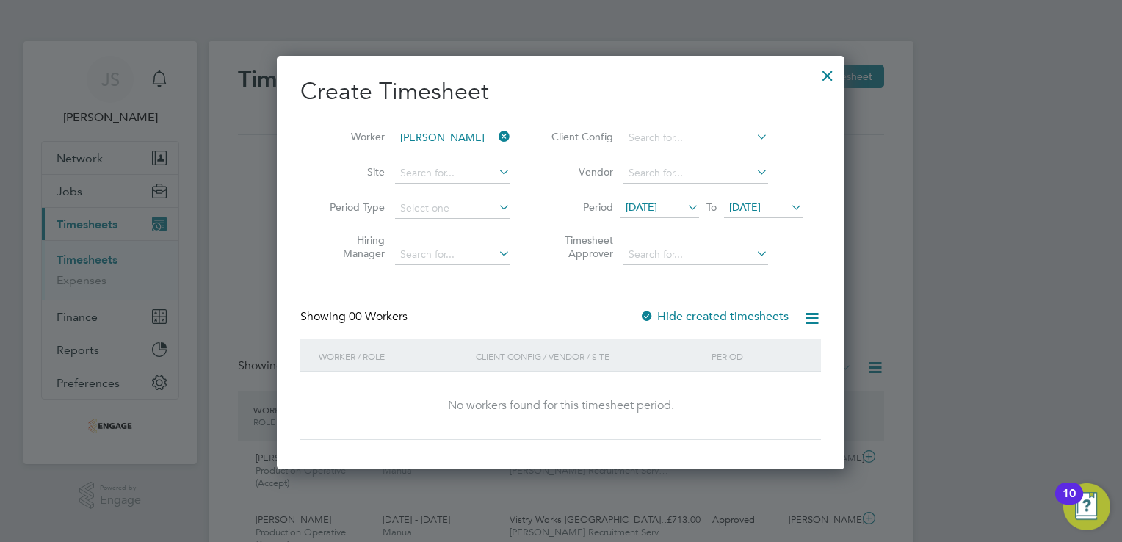
click at [689, 318] on label "Hide created timesheets" at bounding box center [714, 316] width 149 height 15
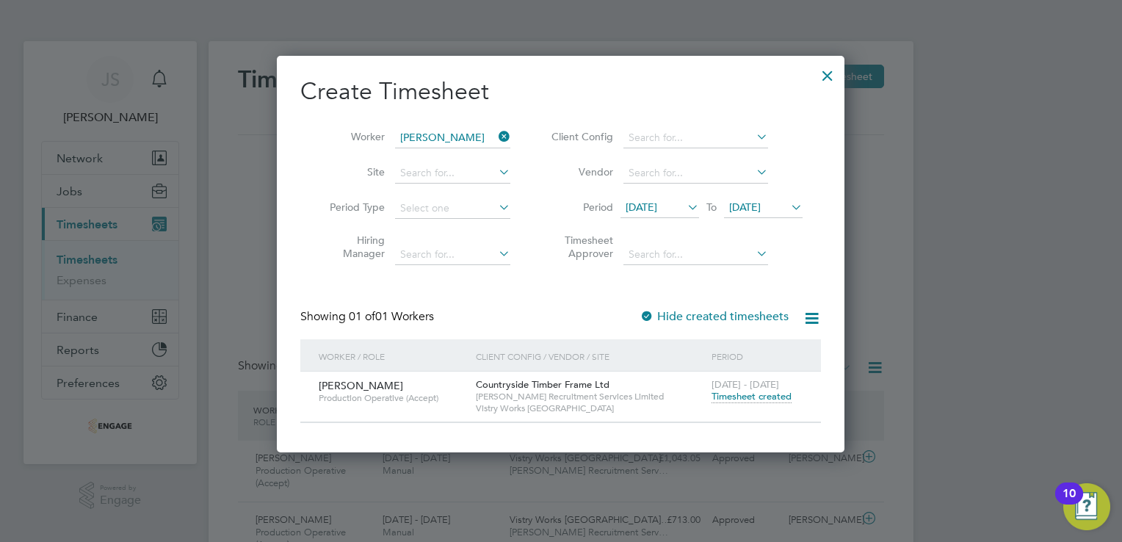
click at [749, 403] on div "[DATE] - [DATE] Timesheet created" at bounding box center [757, 392] width 98 height 40
click at [728, 395] on span "Timesheet created" at bounding box center [752, 396] width 80 height 13
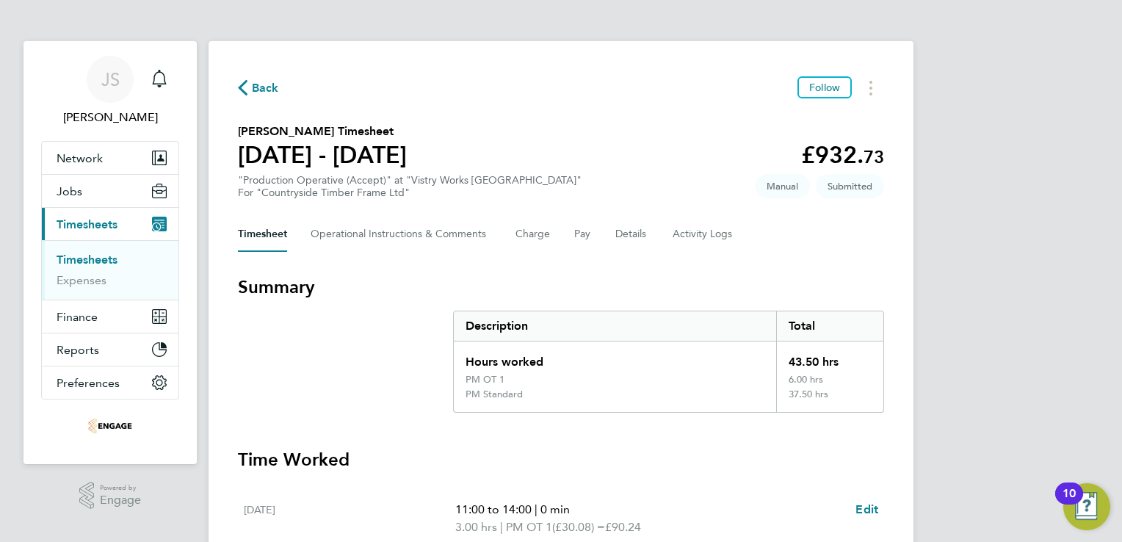
click at [267, 89] on span "Back" at bounding box center [265, 88] width 27 height 18
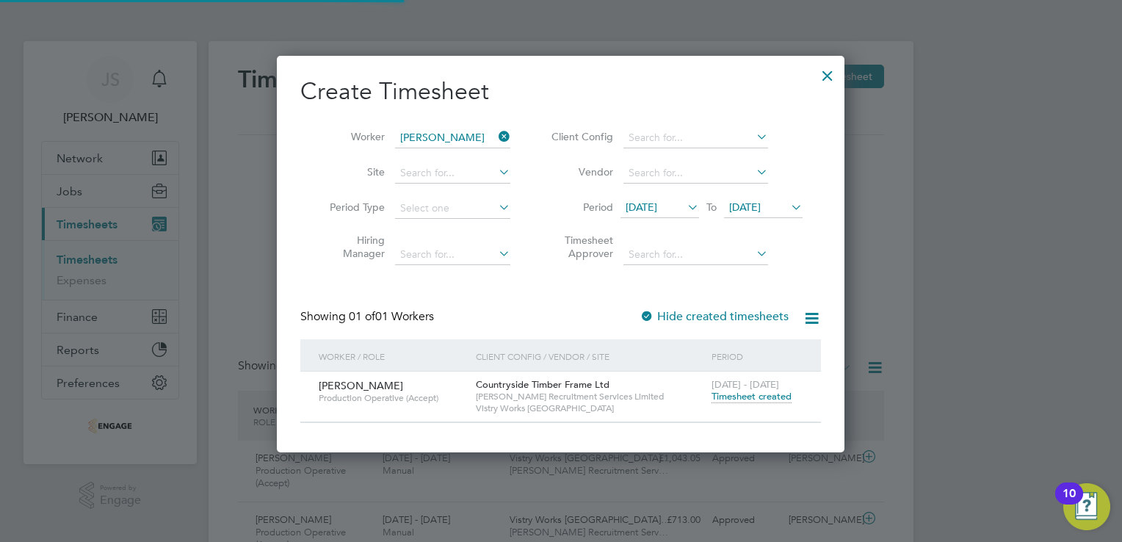
scroll to position [37, 128]
click at [496, 137] on icon at bounding box center [496, 136] width 0 height 21
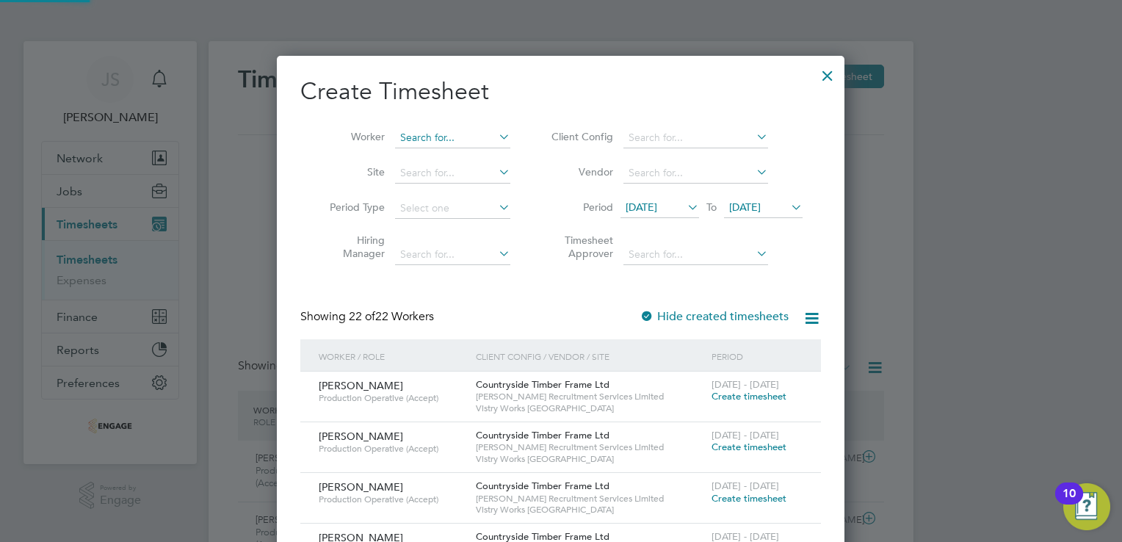
click at [427, 133] on input at bounding box center [452, 138] width 115 height 21
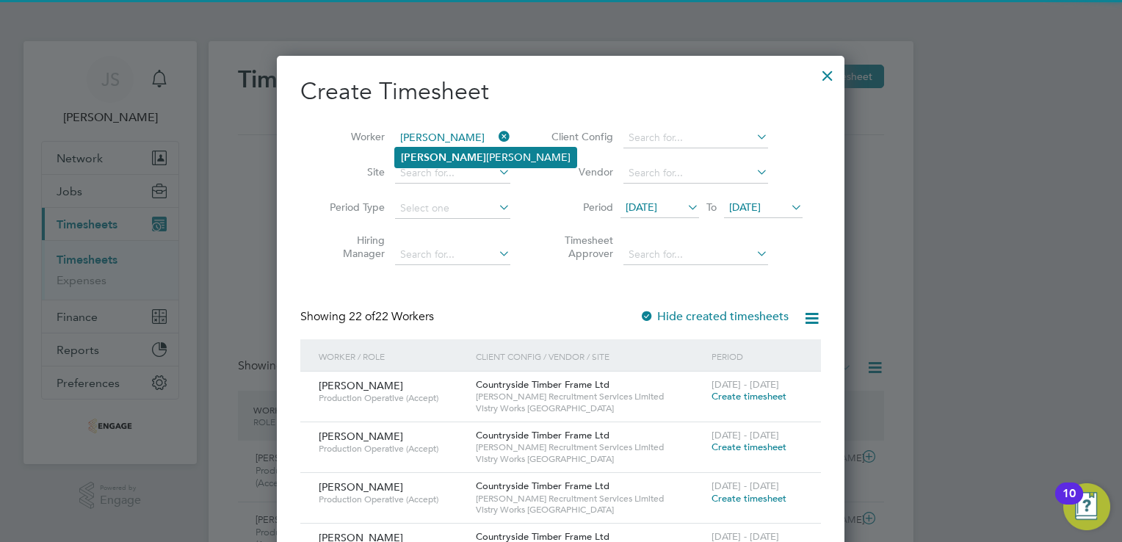
click at [453, 154] on li "[PERSON_NAME]" at bounding box center [485, 158] width 181 height 20
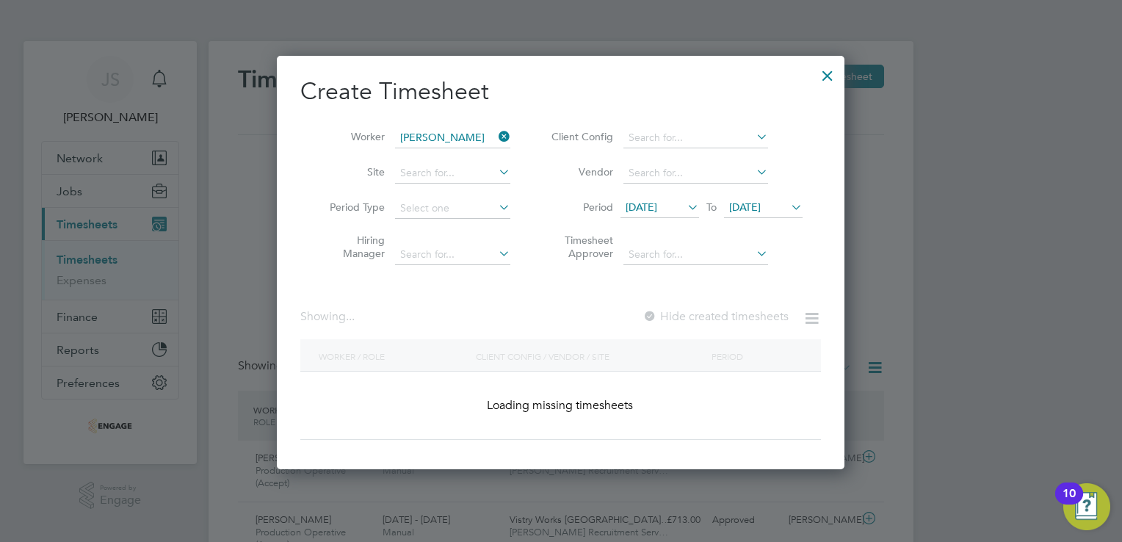
type input "[PERSON_NAME]"
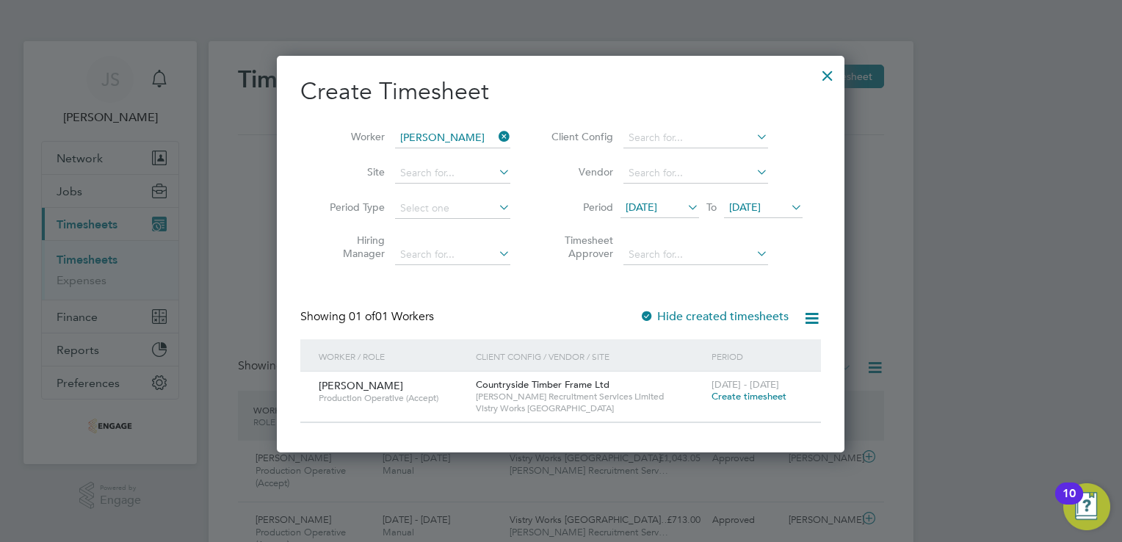
click at [725, 395] on span "Create timesheet" at bounding box center [749, 396] width 75 height 12
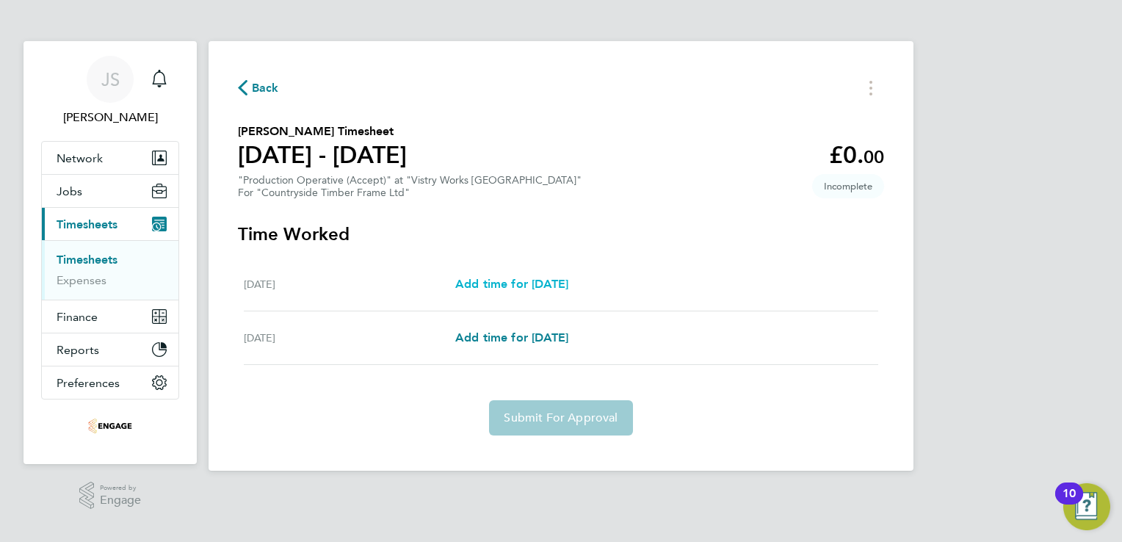
click at [520, 279] on span "Add time for [DATE]" at bounding box center [511, 284] width 113 height 14
select select "15"
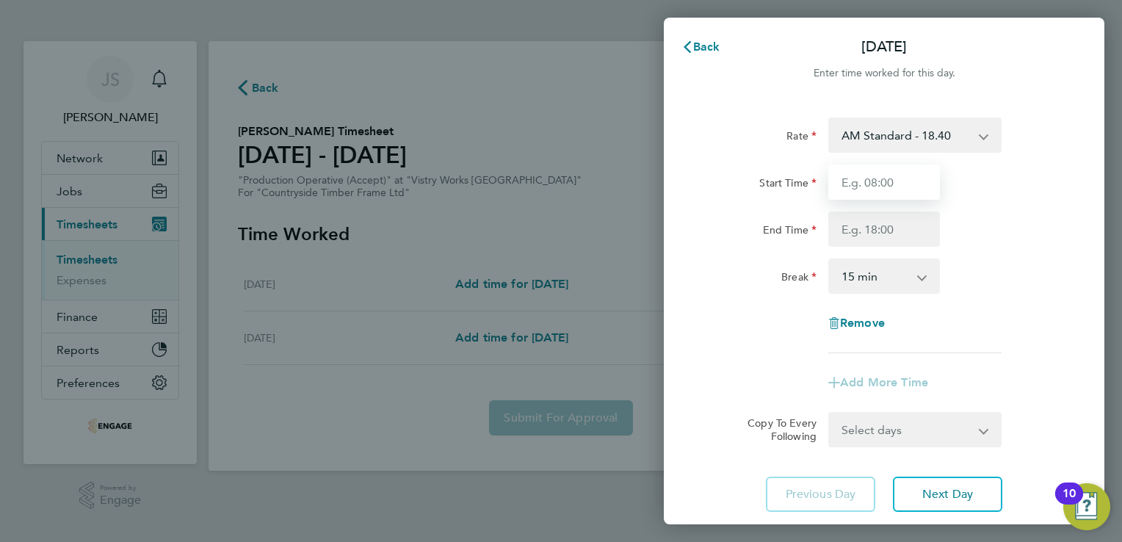
click at [864, 187] on input "Start Time" at bounding box center [884, 181] width 112 height 35
type input "08:00"
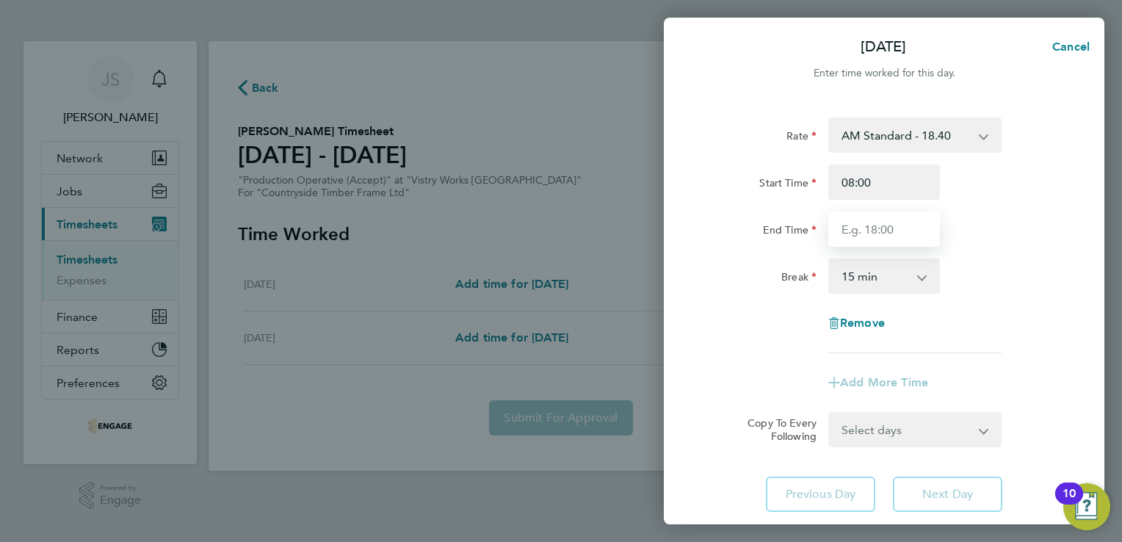
click at [858, 226] on input "End Time" at bounding box center [884, 228] width 112 height 35
type input "10:30"
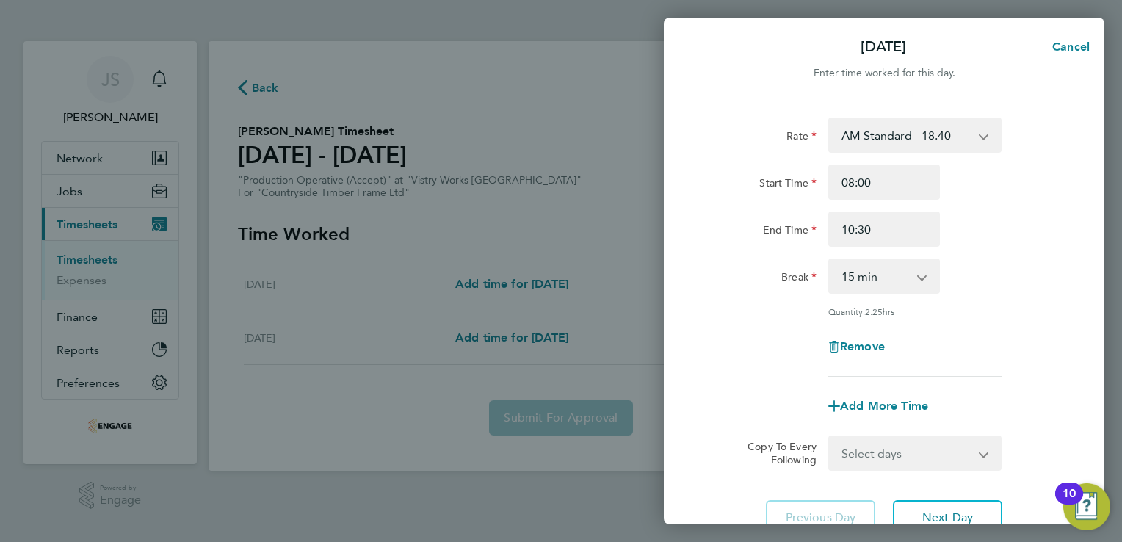
click at [893, 295] on div "Rate AM Standard - 18.40 PM OT2 - 40.11 OT2 - 36.80 PM OT 1 - 30.08 PM Standard…" at bounding box center [884, 246] width 358 height 259
click at [877, 278] on select "0 min 15 min 30 min 45 min 60 min 75 min 90 min" at bounding box center [875, 276] width 91 height 32
select select "0"
click at [830, 260] on select "0 min 15 min 30 min 45 min 60 min 75 min 90 min" at bounding box center [875, 276] width 91 height 32
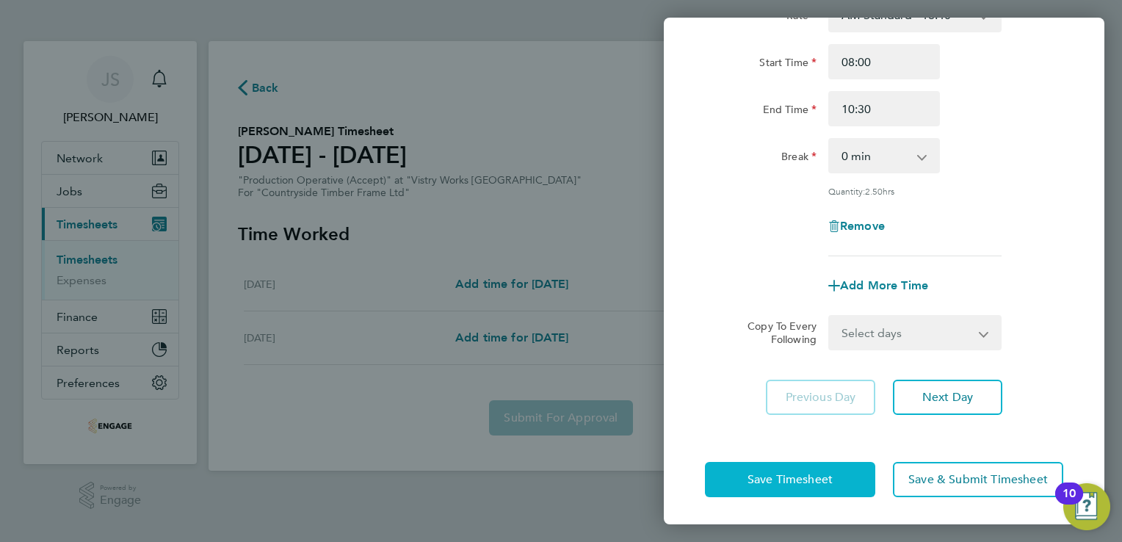
click at [770, 482] on span "Save Timesheet" at bounding box center [789, 479] width 85 height 15
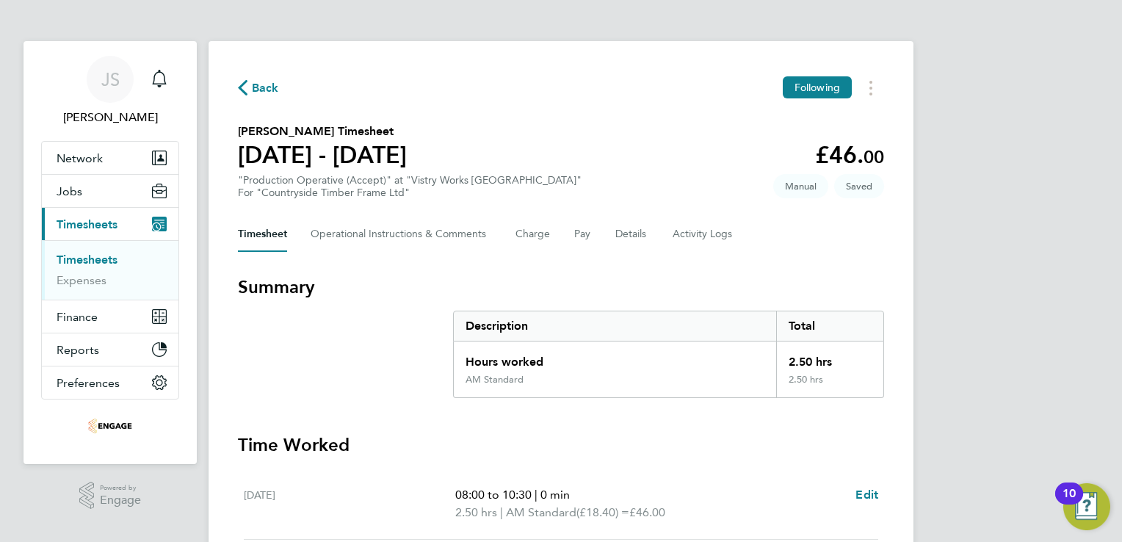
click at [268, 87] on span "Back" at bounding box center [265, 88] width 27 height 18
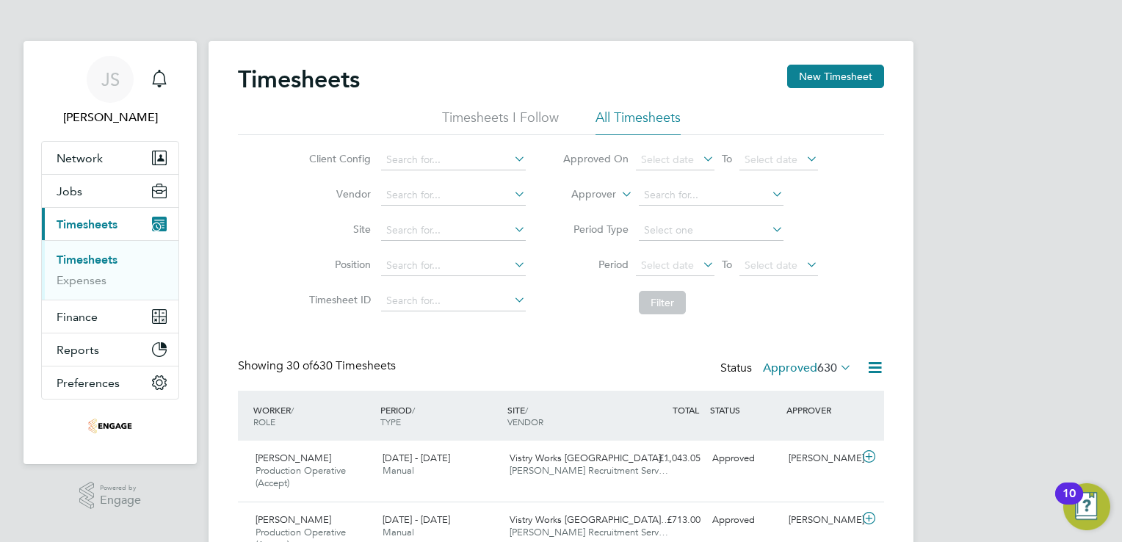
scroll to position [49, 128]
click at [838, 82] on button "New Timesheet" at bounding box center [835, 76] width 97 height 23
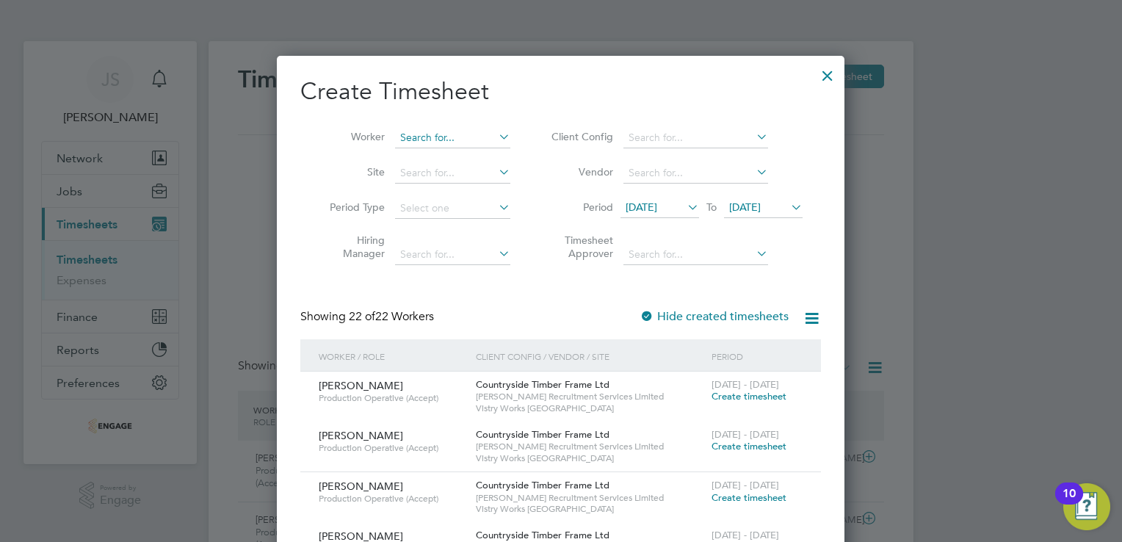
click at [432, 137] on input at bounding box center [452, 138] width 115 height 21
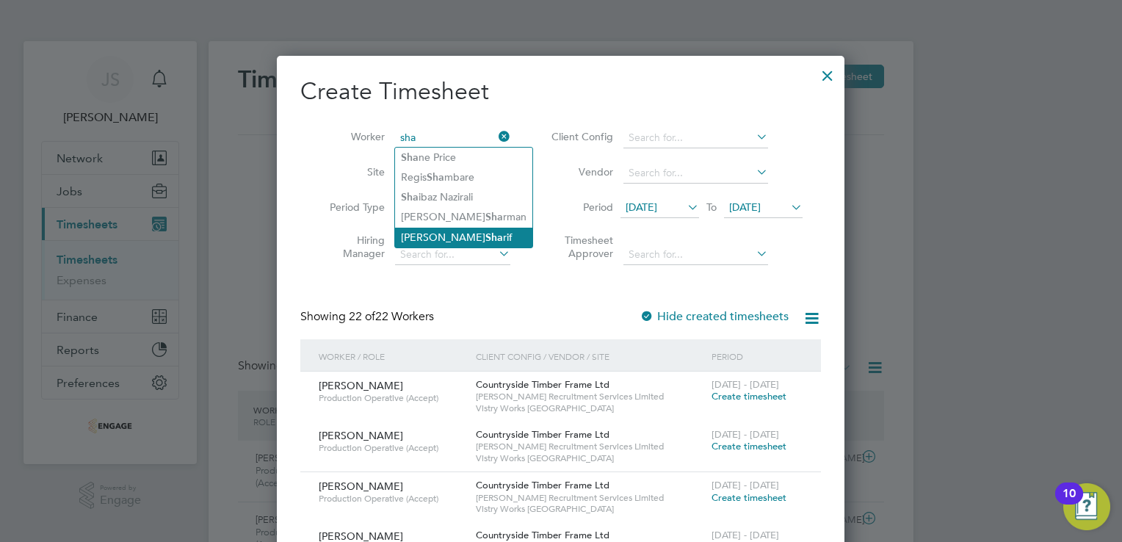
click at [450, 236] on li "[PERSON_NAME]" at bounding box center [463, 238] width 137 height 20
type input "[PERSON_NAME]"
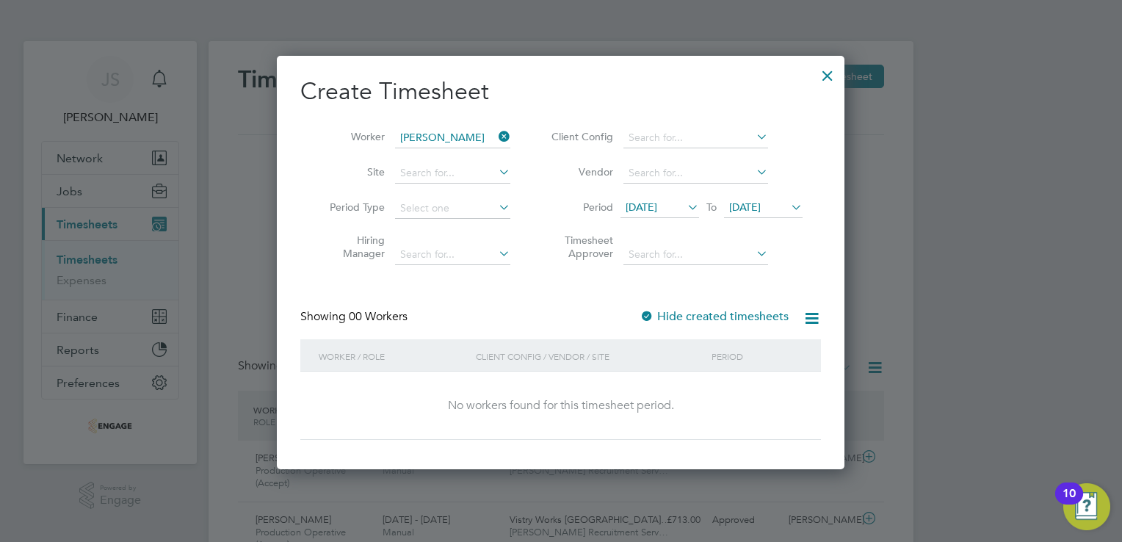
click at [691, 310] on label "Hide created timesheets" at bounding box center [714, 316] width 149 height 15
click at [706, 320] on label "Hide created timesheets" at bounding box center [714, 316] width 149 height 15
click at [657, 203] on span "[DATE]" at bounding box center [642, 206] width 32 height 13
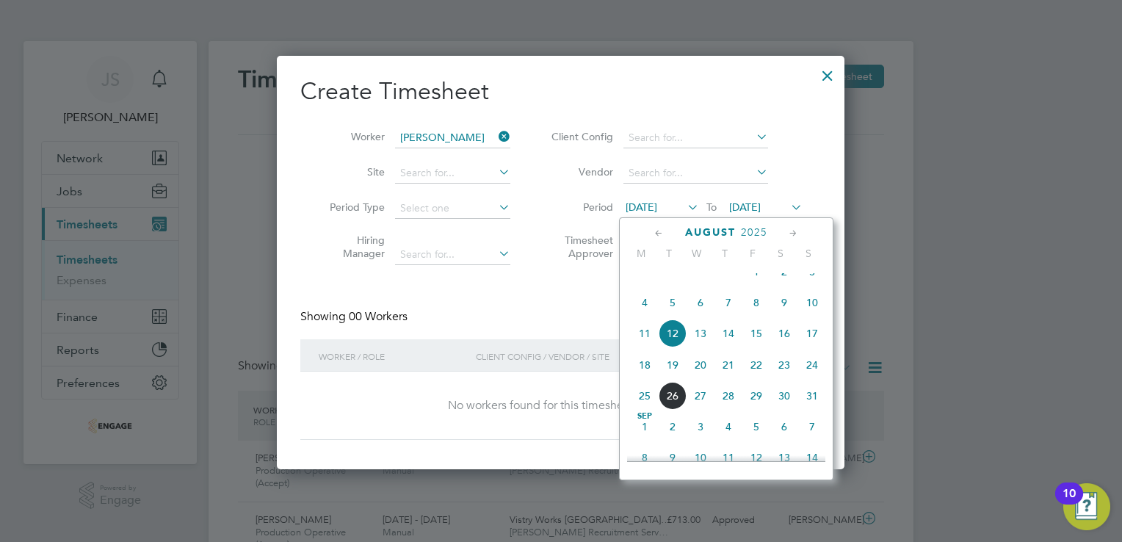
click at [647, 379] on span "18" at bounding box center [645, 365] width 28 height 28
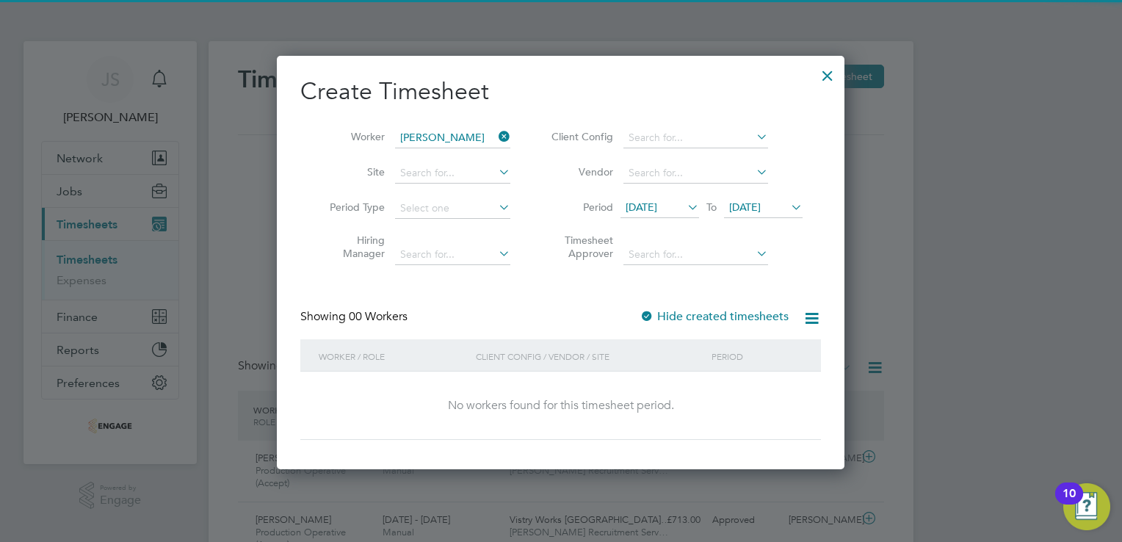
click at [761, 212] on span "[DATE]" at bounding box center [745, 206] width 32 height 13
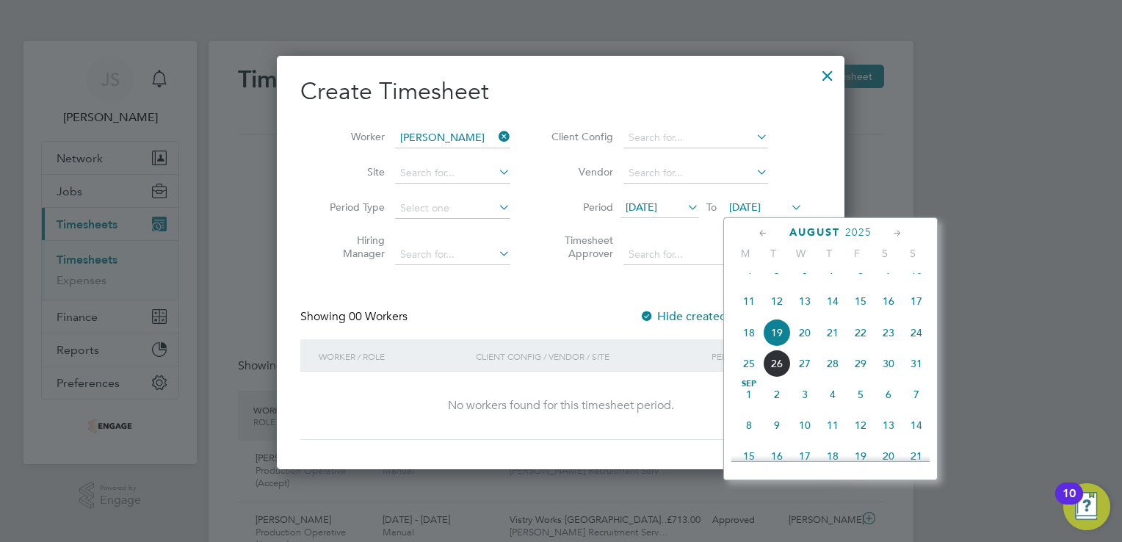
click at [912, 345] on span "24" at bounding box center [916, 333] width 28 height 28
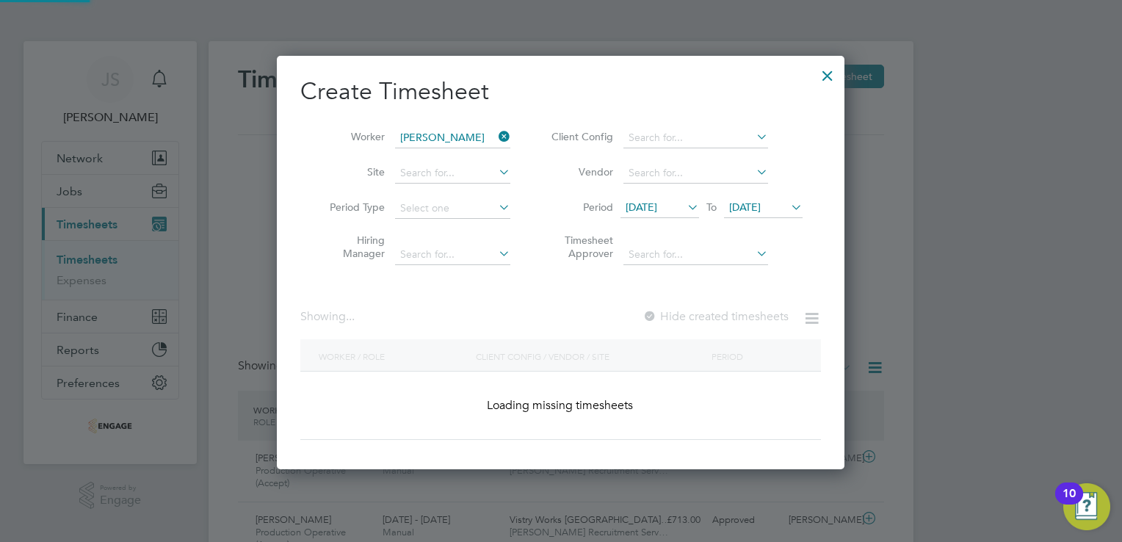
scroll to position [413, 568]
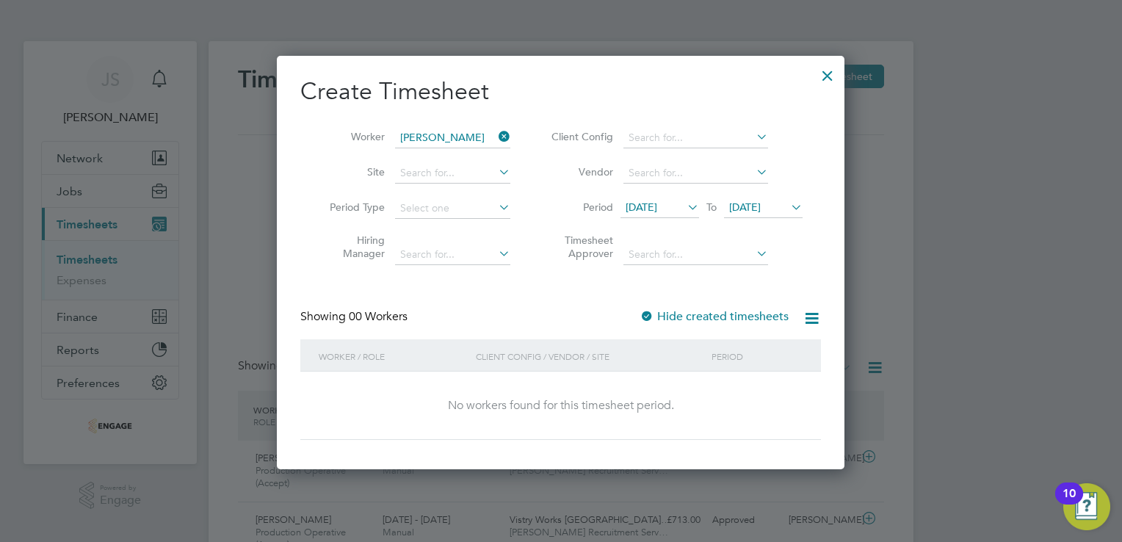
click at [656, 318] on label "Hide created timesheets" at bounding box center [714, 316] width 149 height 15
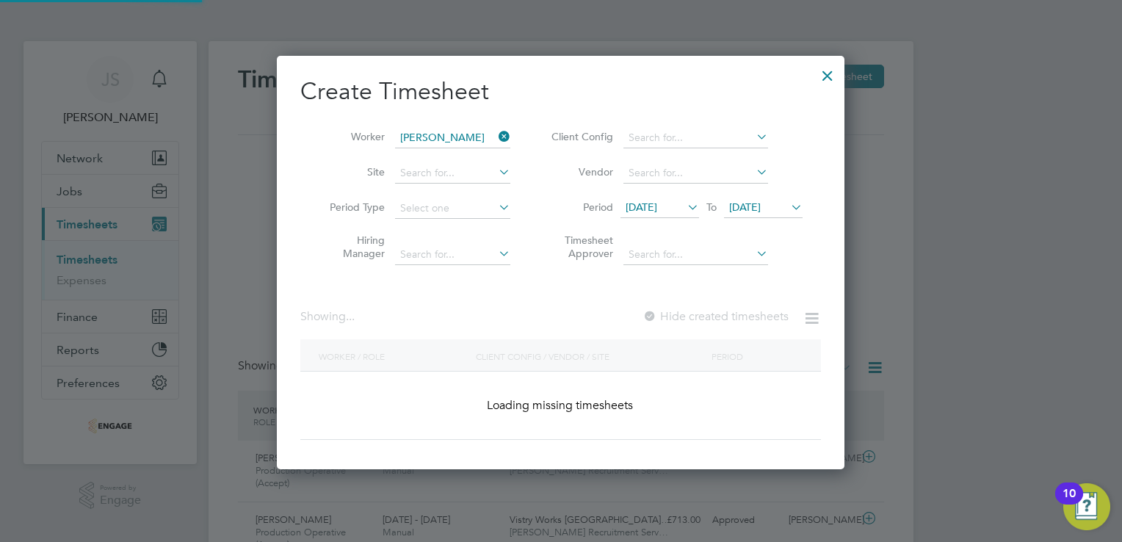
scroll to position [395, 568]
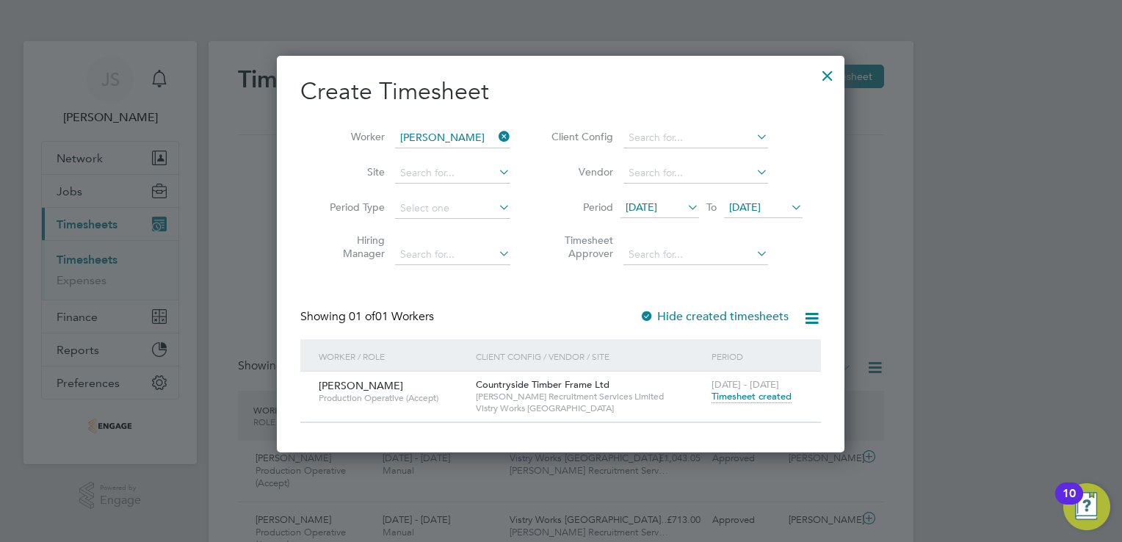
click at [716, 399] on span "Timesheet created" at bounding box center [752, 396] width 80 height 13
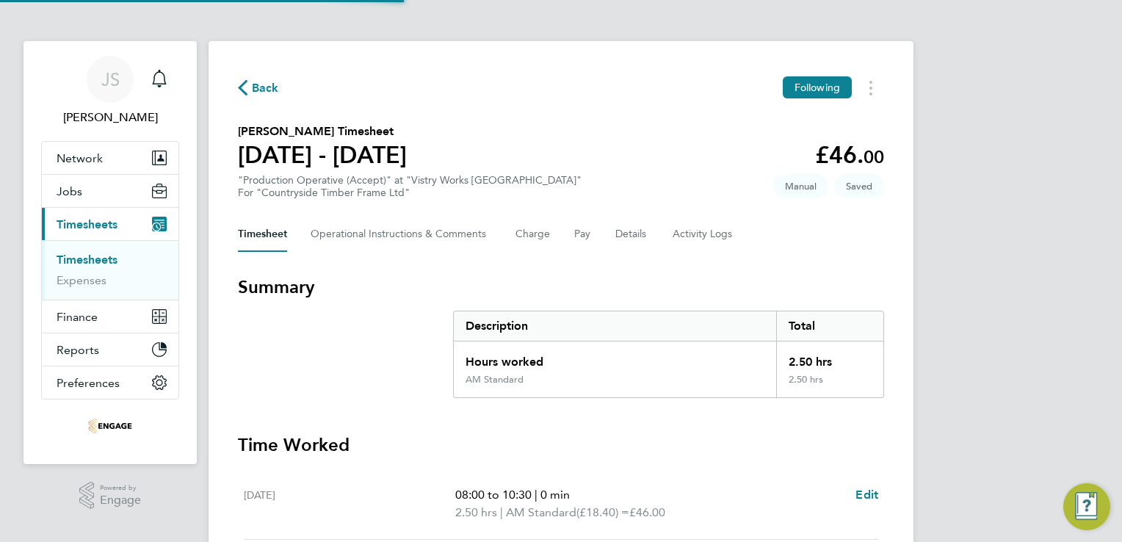
scroll to position [179, 0]
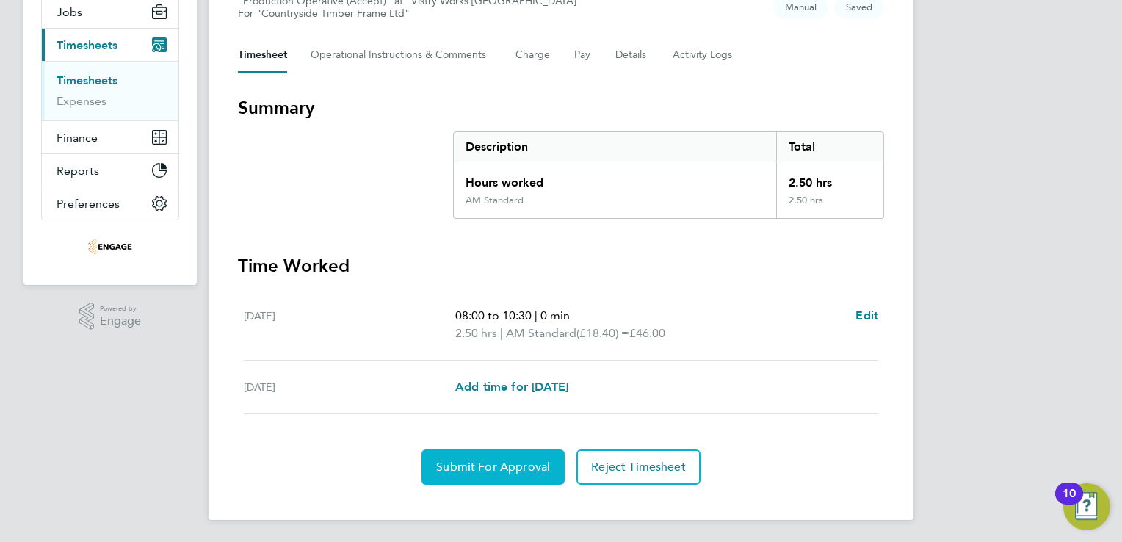
click at [478, 460] on span "Submit For Approval" at bounding box center [493, 467] width 114 height 15
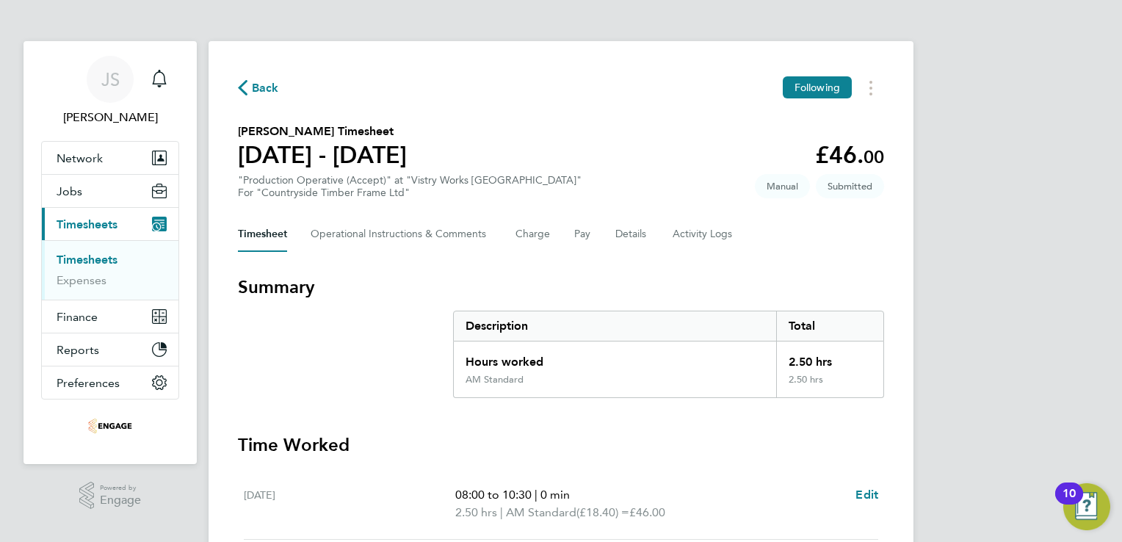
click at [259, 80] on span "Back" at bounding box center [265, 88] width 27 height 18
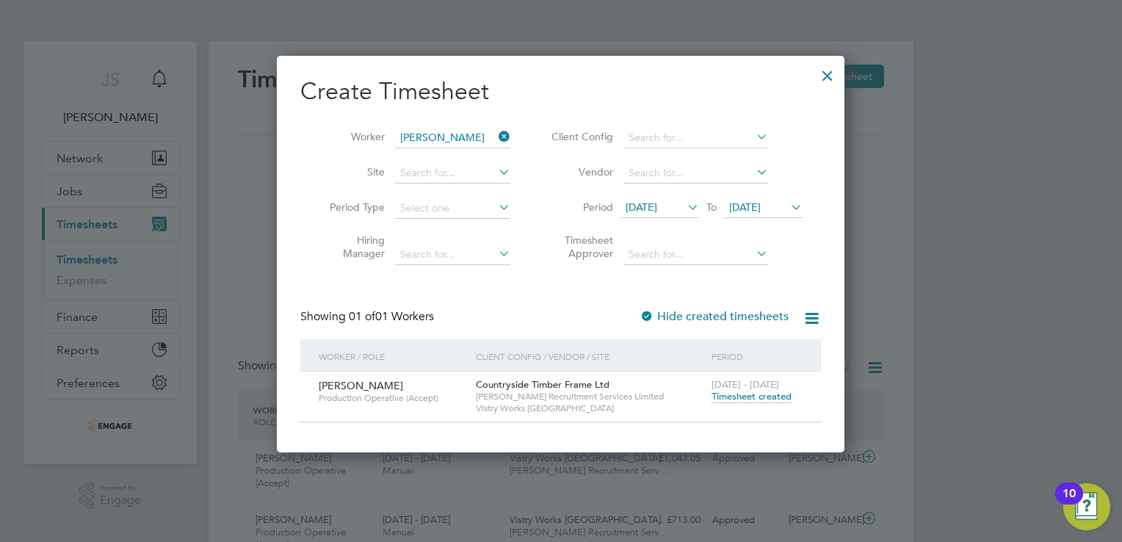
click at [830, 78] on div at bounding box center [827, 72] width 26 height 26
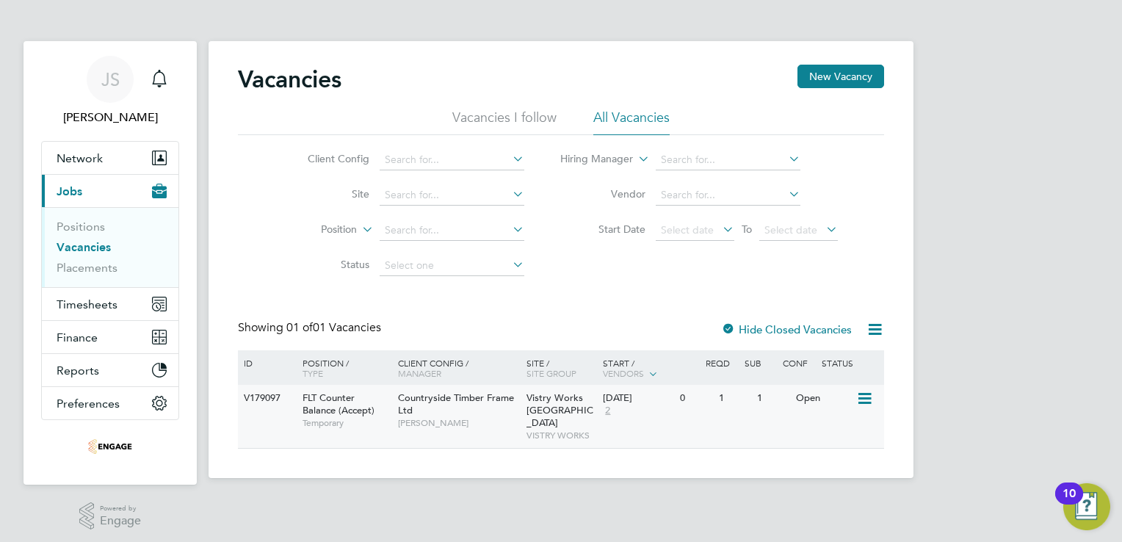
click at [713, 399] on div "0" at bounding box center [695, 398] width 38 height 27
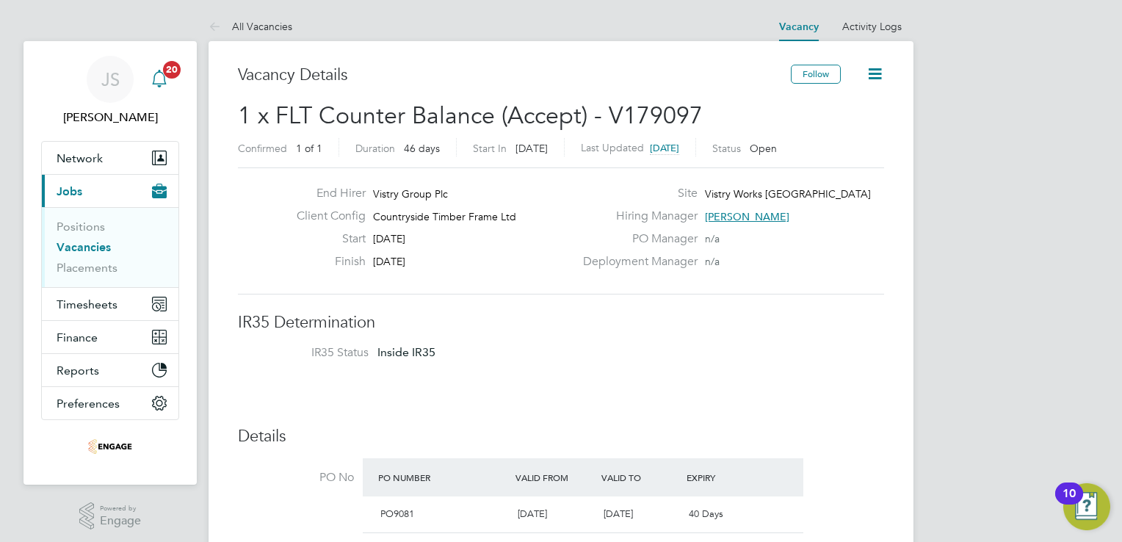
click at [162, 82] on icon "Main navigation" at bounding box center [160, 79] width 18 height 18
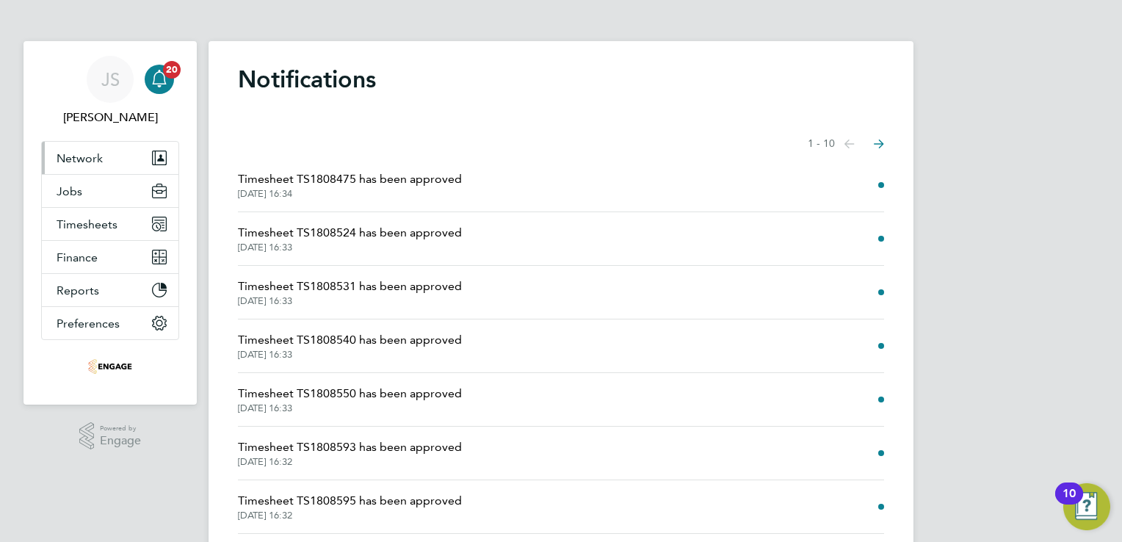
click at [83, 162] on span "Network" at bounding box center [80, 158] width 46 height 14
